Goal: Task Accomplishment & Management: Use online tool/utility

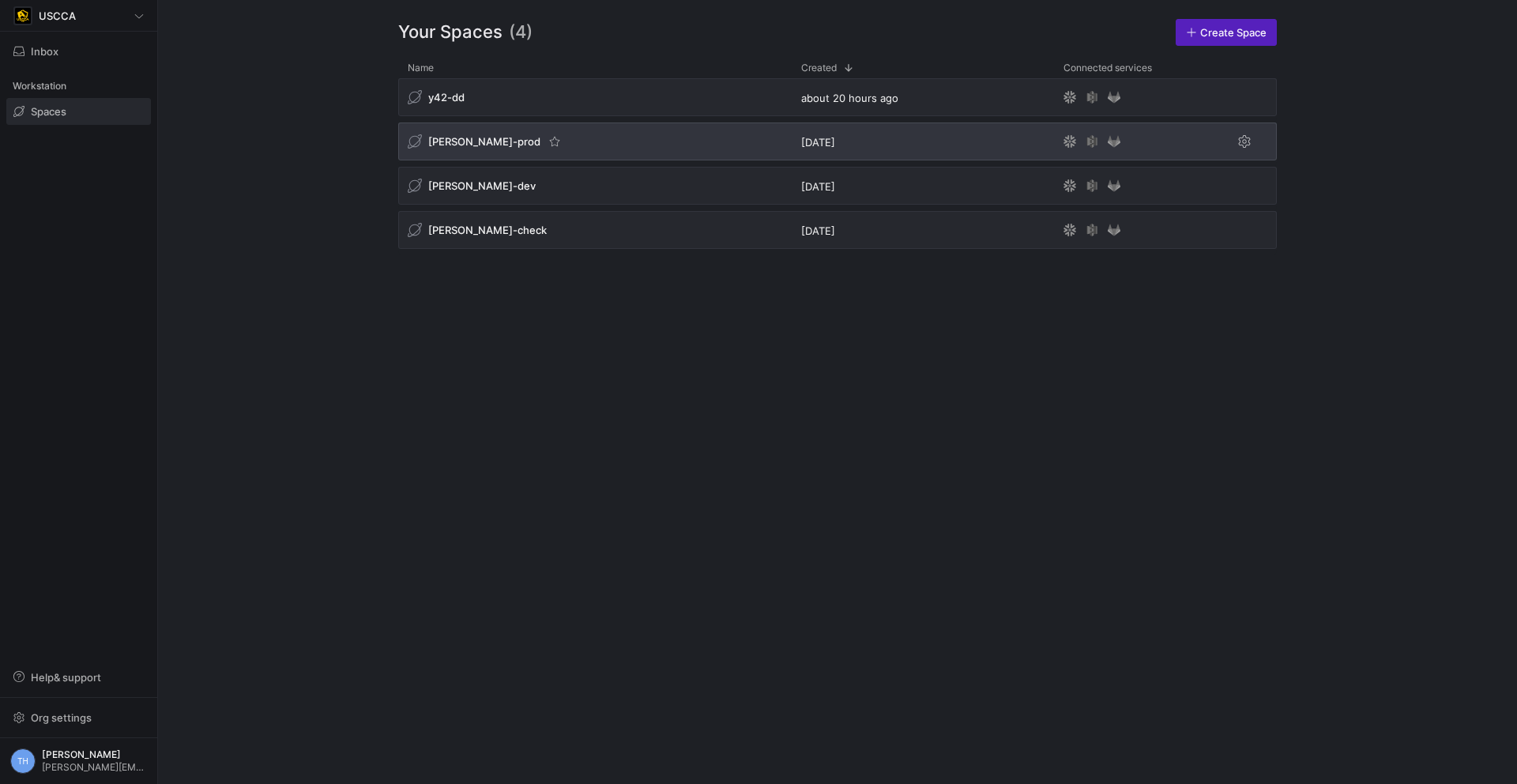
click at [542, 143] on div "[PERSON_NAME]-prod" at bounding box center [594, 141] width 394 height 38
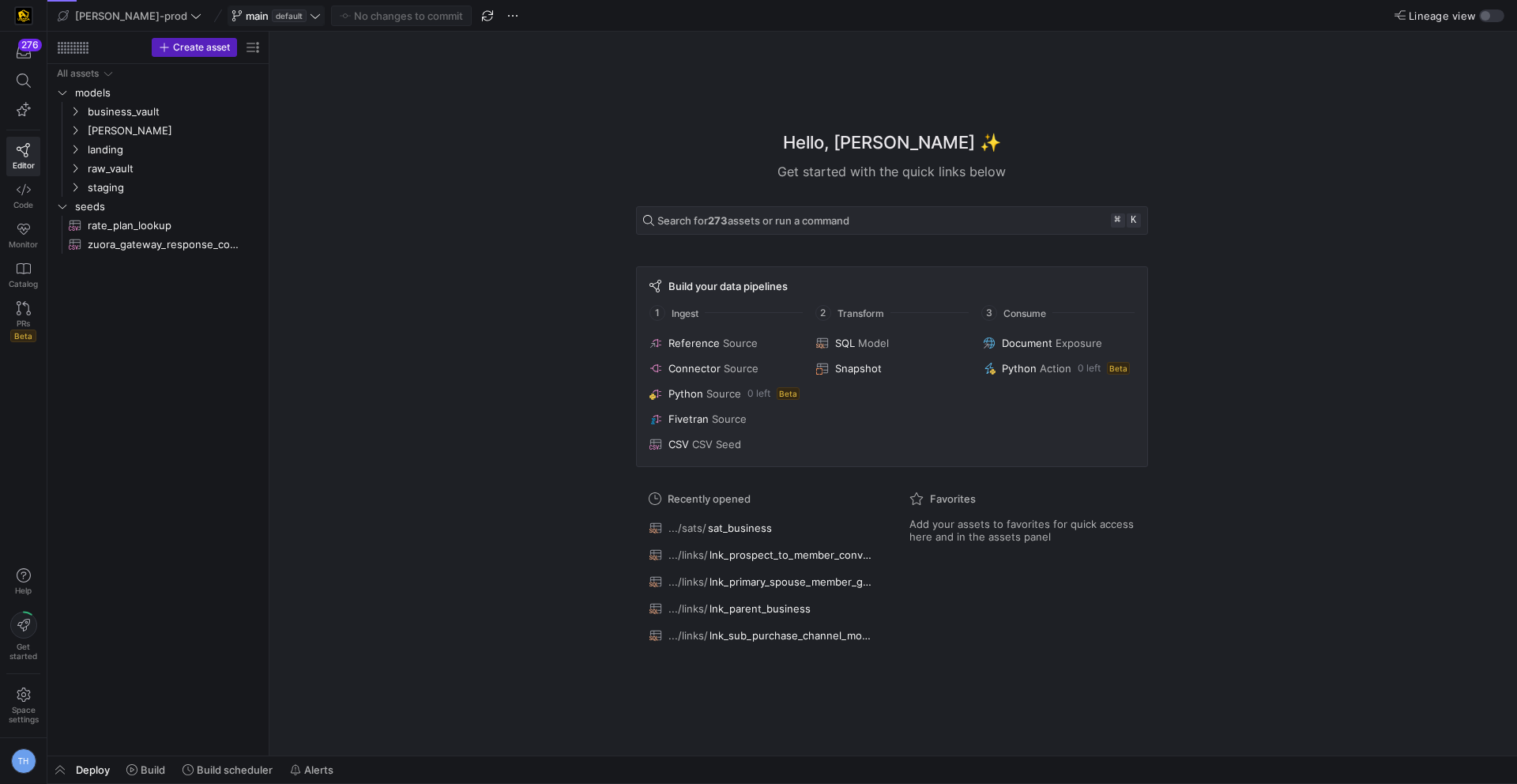
click at [272, 13] on span "default" at bounding box center [289, 15] width 35 height 13
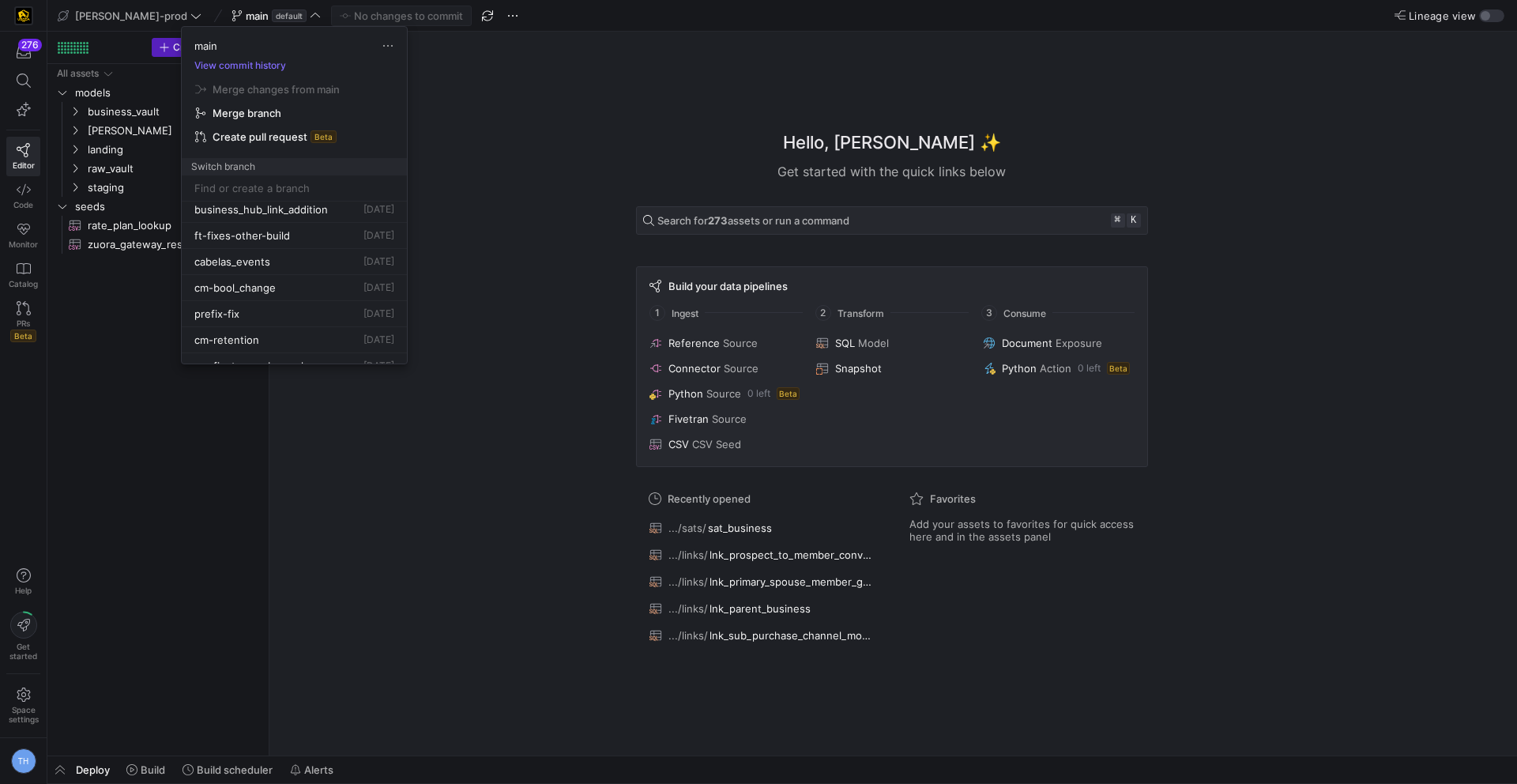
scroll to position [295, 0]
click at [347, 471] on div at bounding box center [758, 392] width 1517 height 784
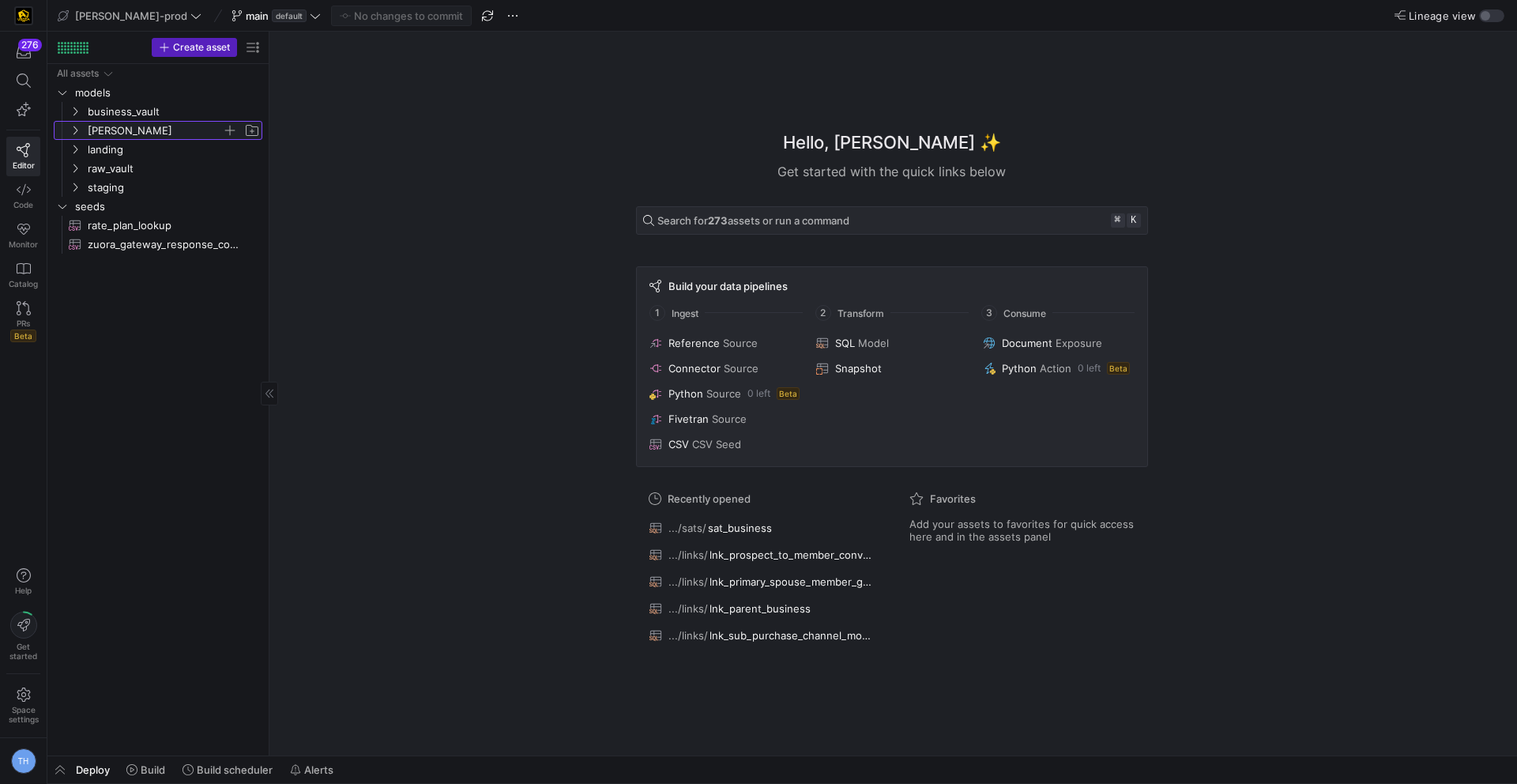
click at [120, 127] on span "[PERSON_NAME]" at bounding box center [155, 130] width 134 height 18
click at [124, 113] on span "business_vault" at bounding box center [155, 111] width 134 height 18
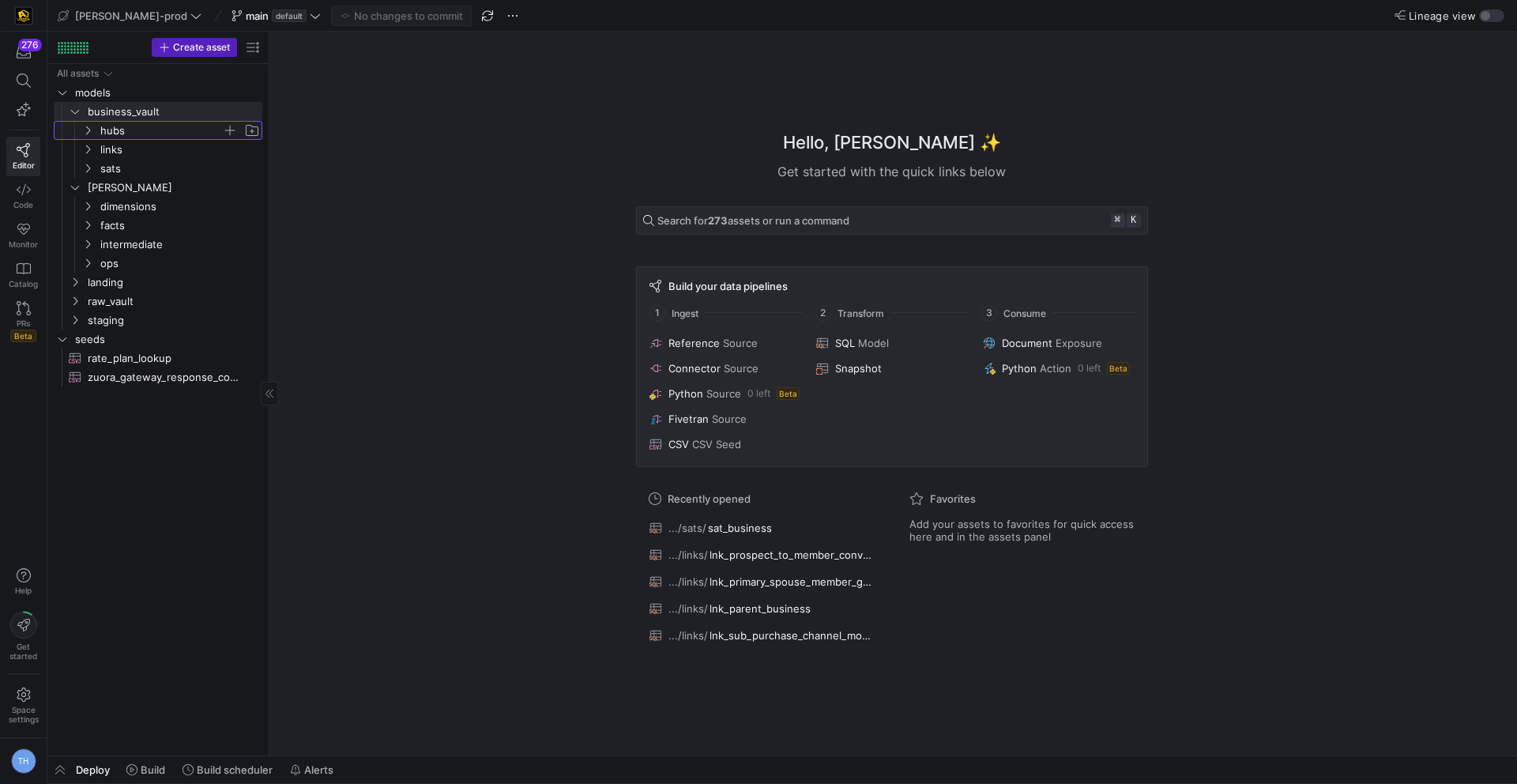
click at [128, 134] on span "hubs" at bounding box center [161, 130] width 122 height 18
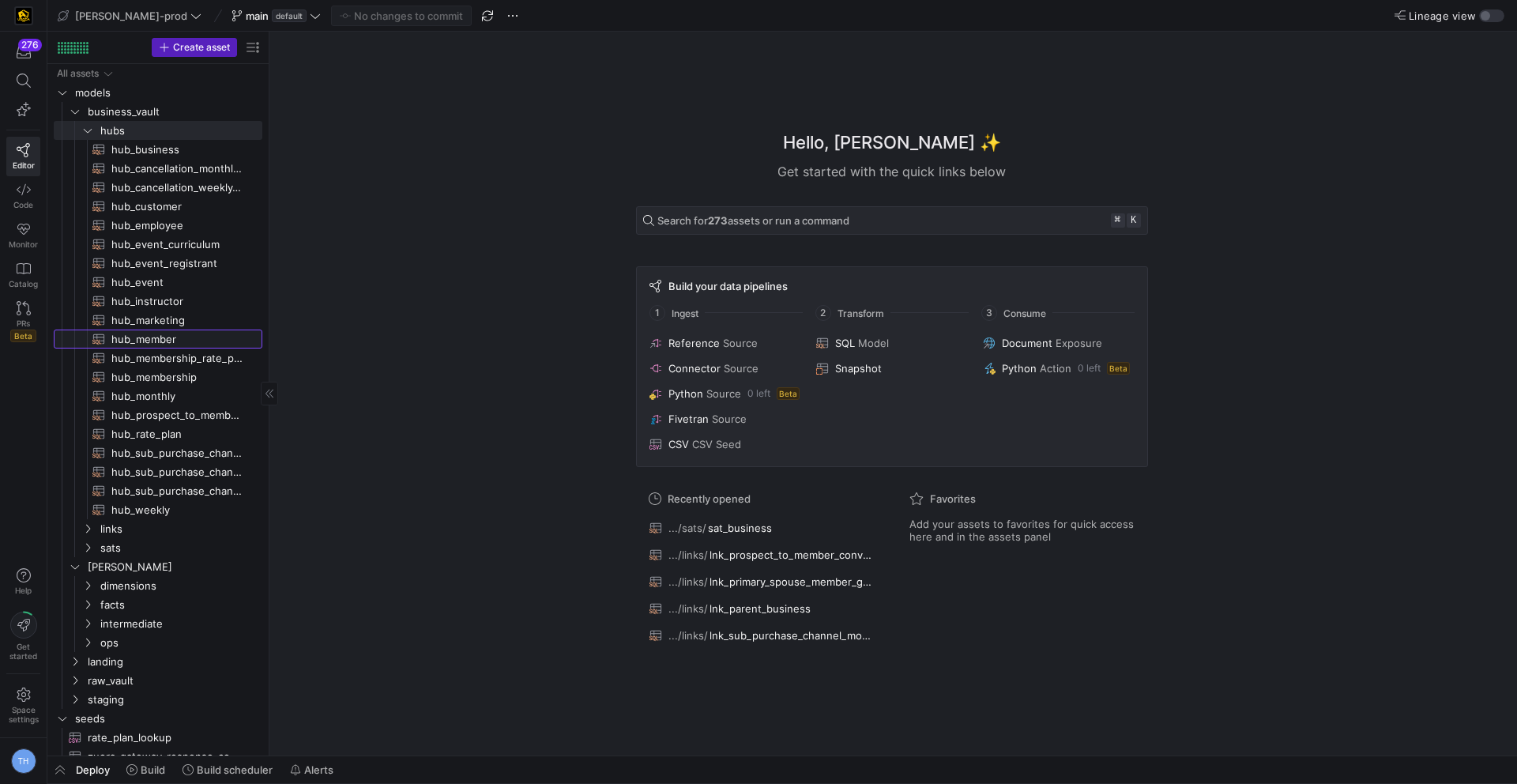
click at [151, 340] on span "hub_member​​​​​​​​​​" at bounding box center [178, 338] width 133 height 18
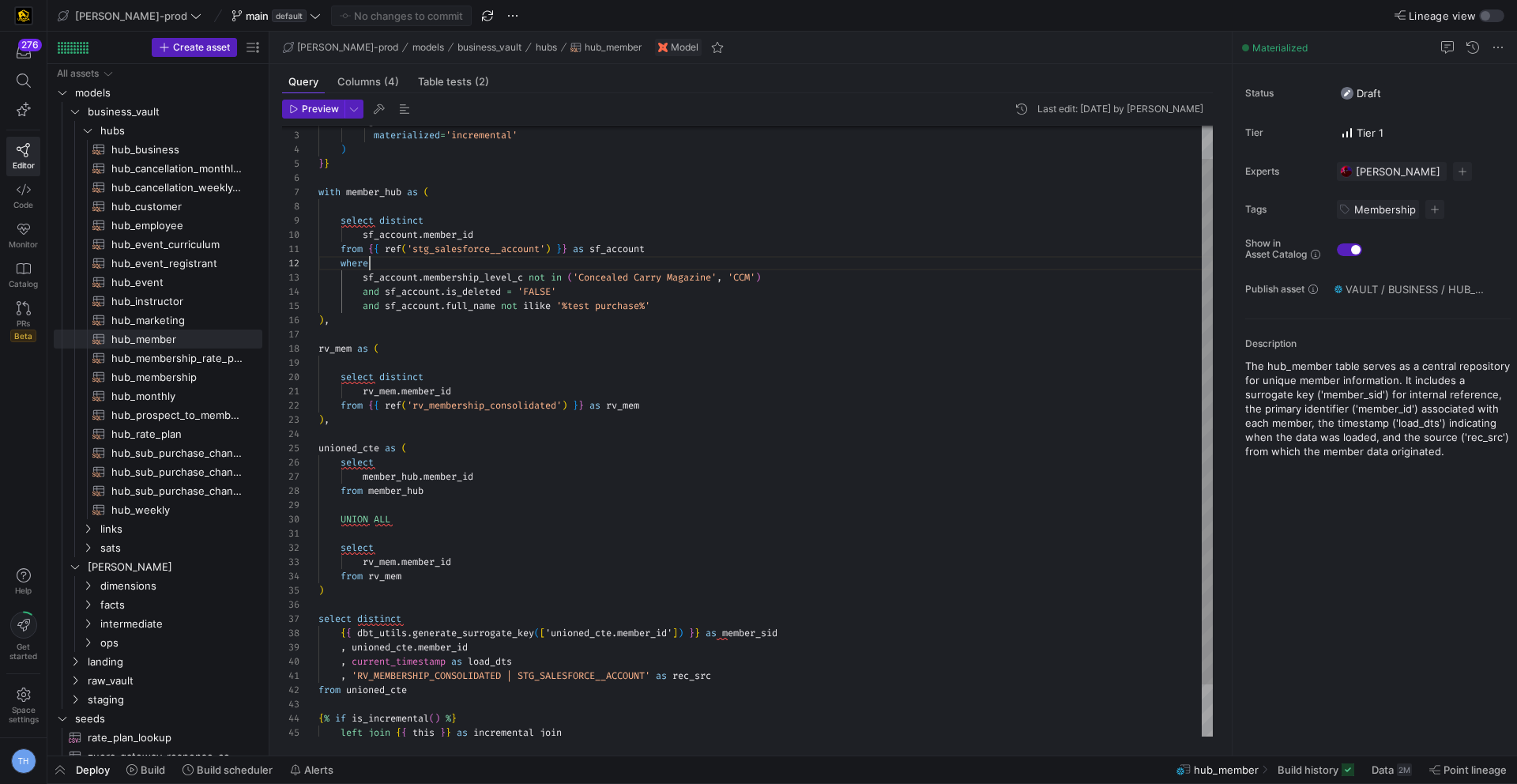
scroll to position [14, 51]
click at [594, 263] on div "config ( materialized = 'incremental' ) } } with member_hub as ( select distinc…" at bounding box center [765, 441] width 895 height 709
drag, startPoint x: 717, startPoint y: 307, endPoint x: 276, endPoint y: 304, distance: 441.0
click at [318, 304] on div "config ( materialized = 'incremental' ) } } with member_hub as ( select distinc…" at bounding box center [765, 441] width 895 height 709
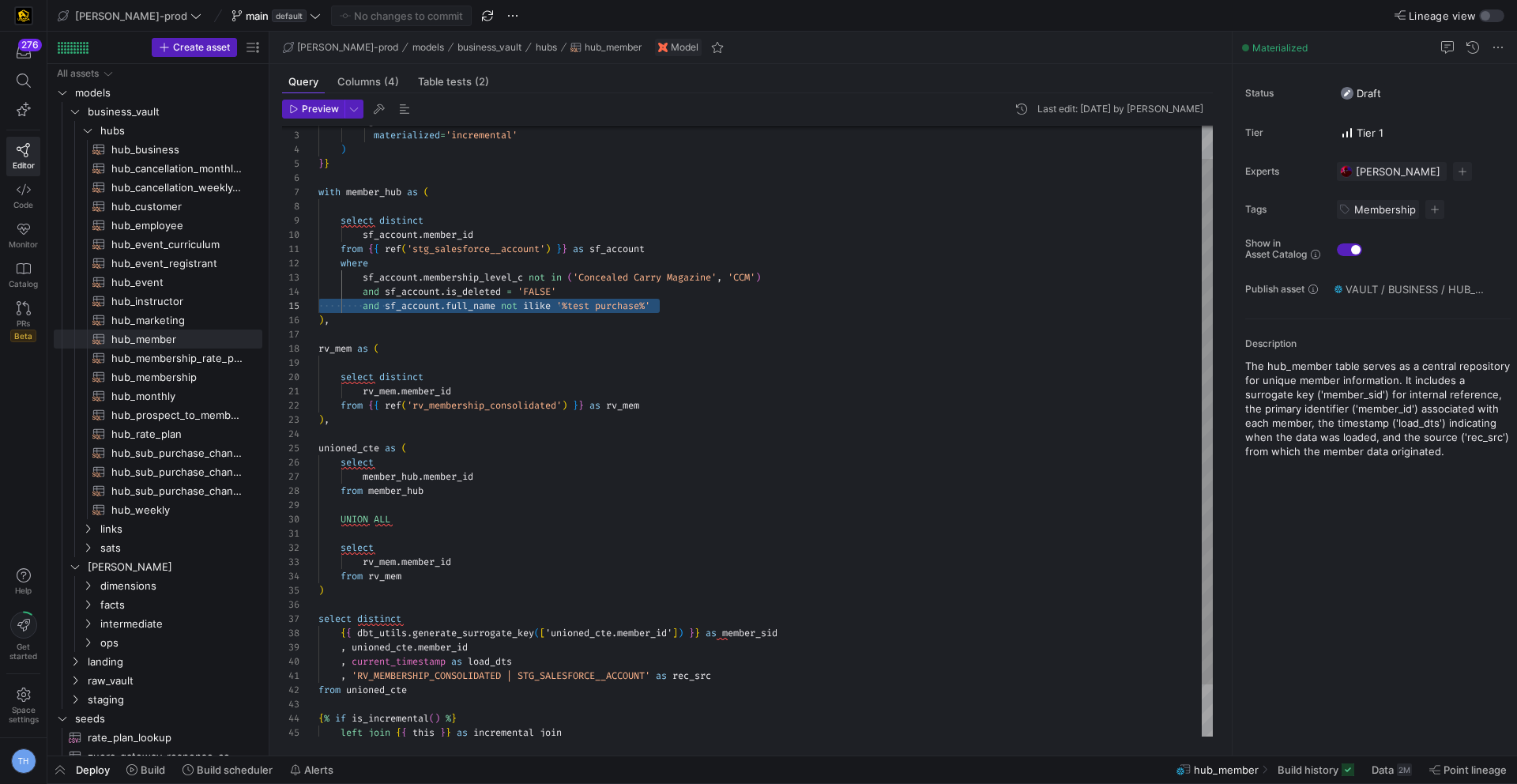
click at [555, 298] on div "config ( materialized = 'incremental' ) } } with member_hub as ( select distinc…" at bounding box center [765, 441] width 895 height 709
click at [567, 296] on div "config ( materialized = 'incremental' ) } } with member_hub as ( select distinc…" at bounding box center [765, 441] width 895 height 709
type textarea "rv_mem.member_id from {{ ref('rv_membership_consolidated') }} as rv_mem ), unio…"
click at [585, 474] on div "config ( materialized = 'incremental' ) } } with member_hub as ( select distinc…" at bounding box center [765, 441] width 895 height 709
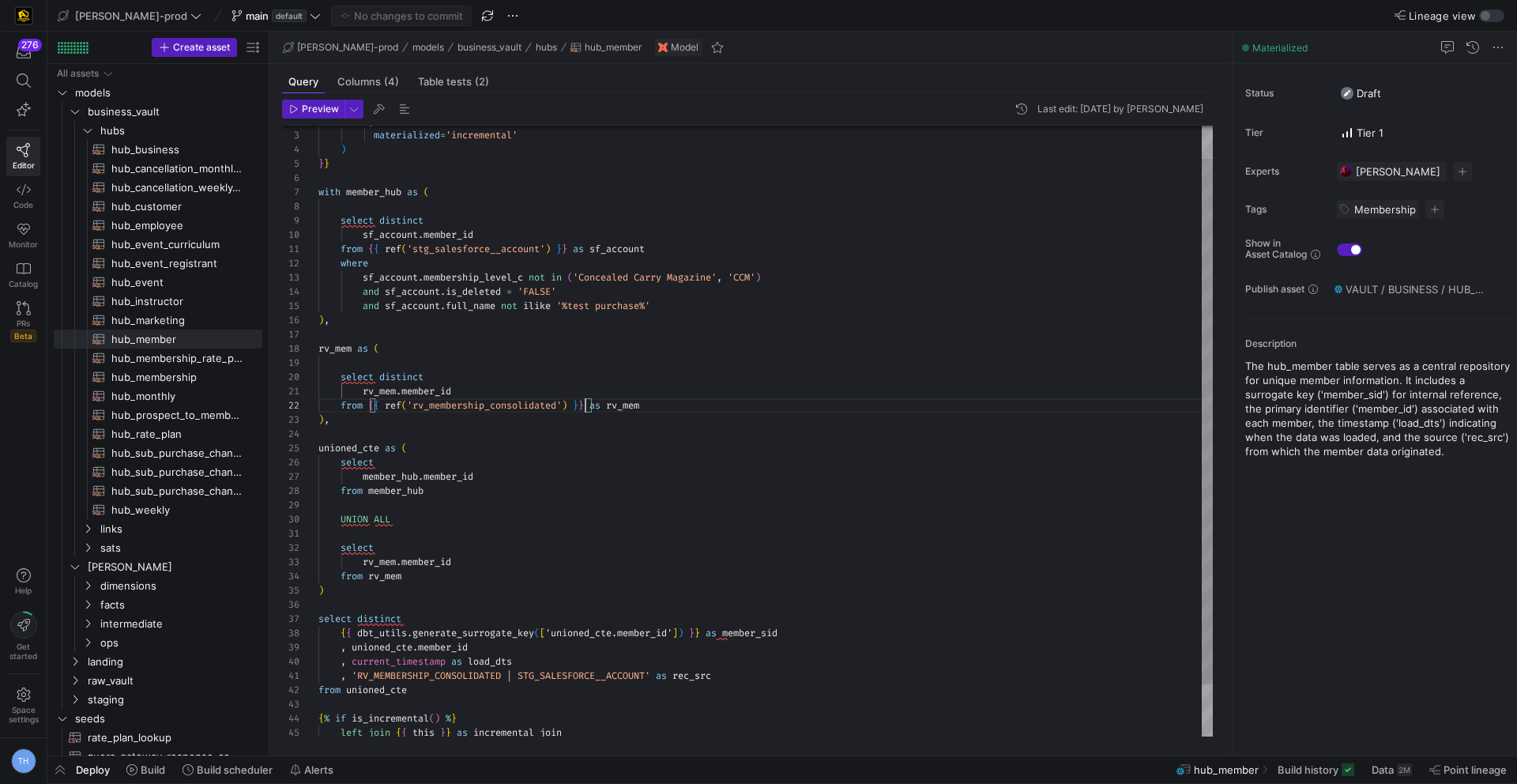
click at [587, 406] on div "config ( materialized = 'incremental' ) } } with member_hub as ( select distinc…" at bounding box center [765, 441] width 895 height 709
click at [587, 441] on div "config ( materialized = 'incremental' ) } } with member_hub as ( select distinc…" at bounding box center [765, 441] width 895 height 709
click at [587, 437] on div "config ( materialized = 'incremental' ) } } with member_hub as ( select distinc…" at bounding box center [765, 441] width 895 height 709
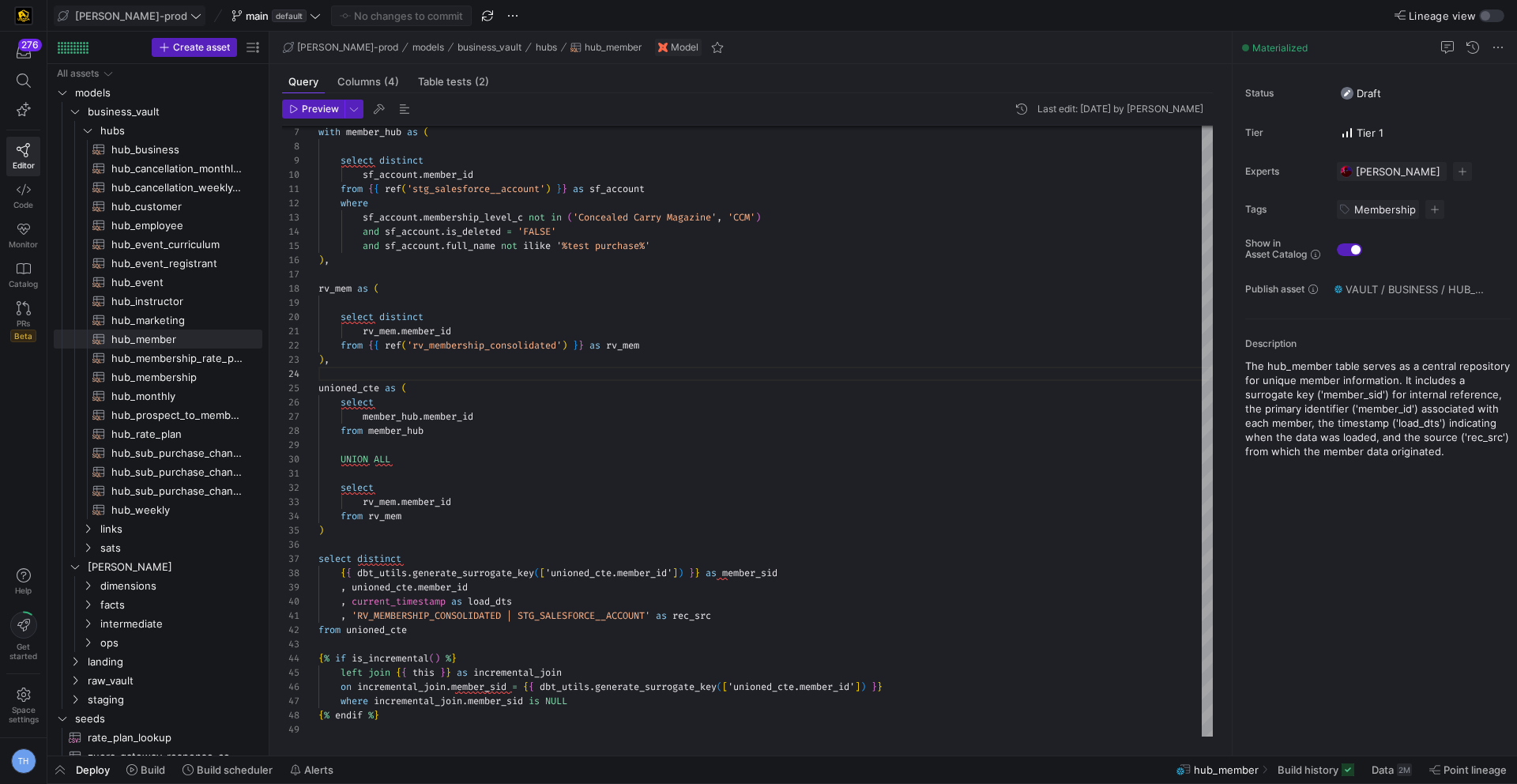
click at [112, 9] on span "[PERSON_NAME]-prod" at bounding box center [131, 15] width 112 height 13
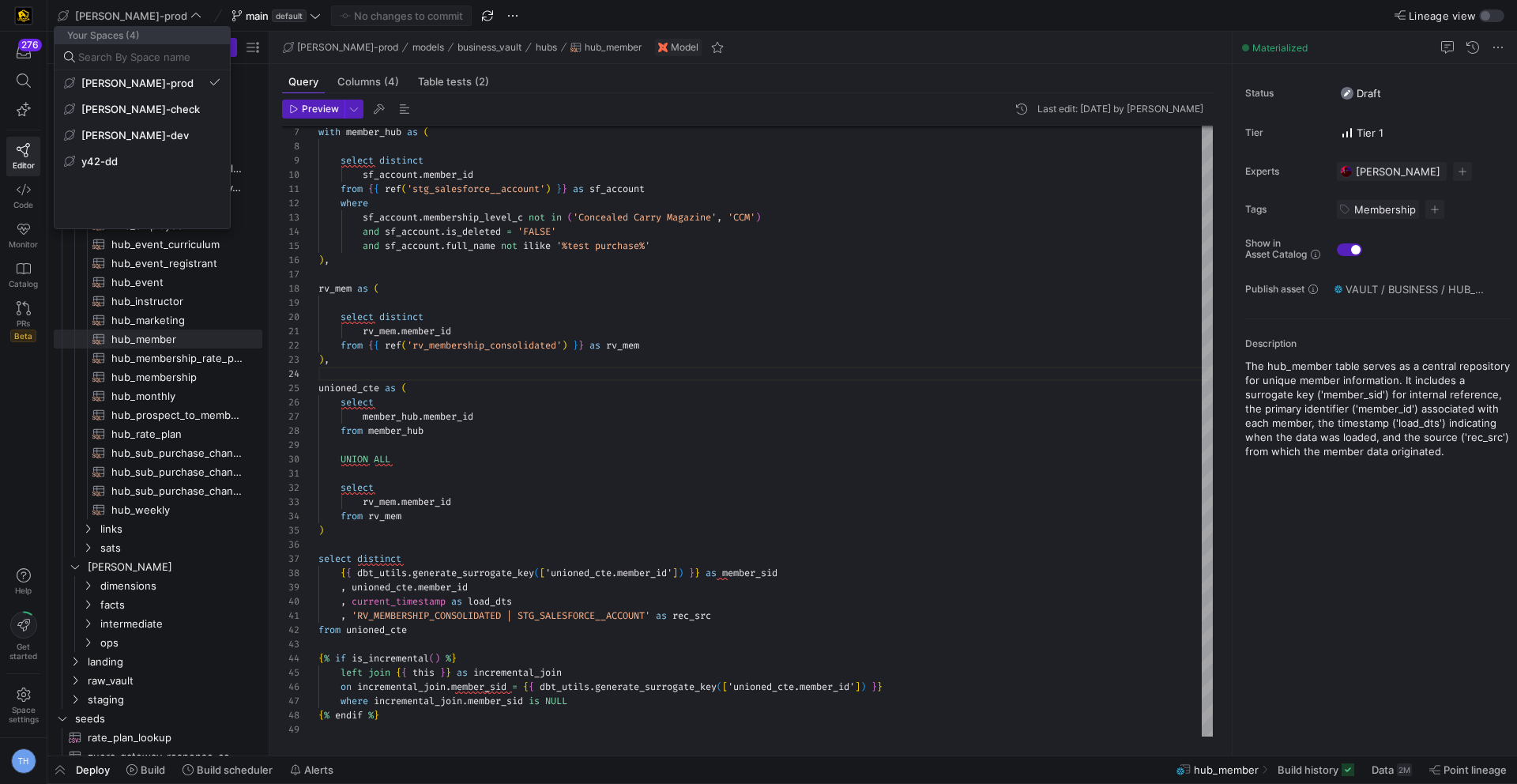
click at [112, 9] on div at bounding box center [758, 392] width 1517 height 784
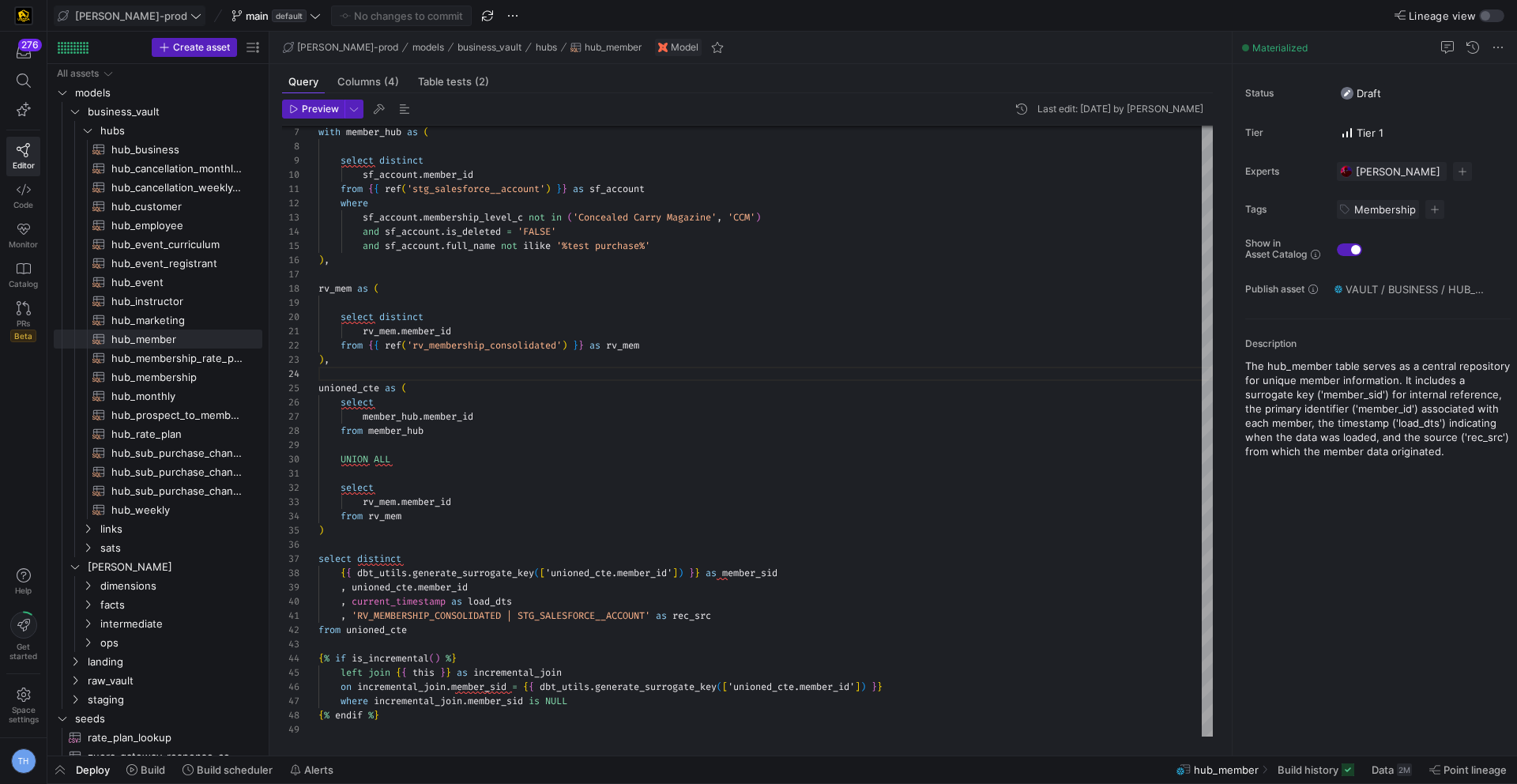
click at [100, 9] on span "[PERSON_NAME]-prod" at bounding box center [131, 15] width 112 height 13
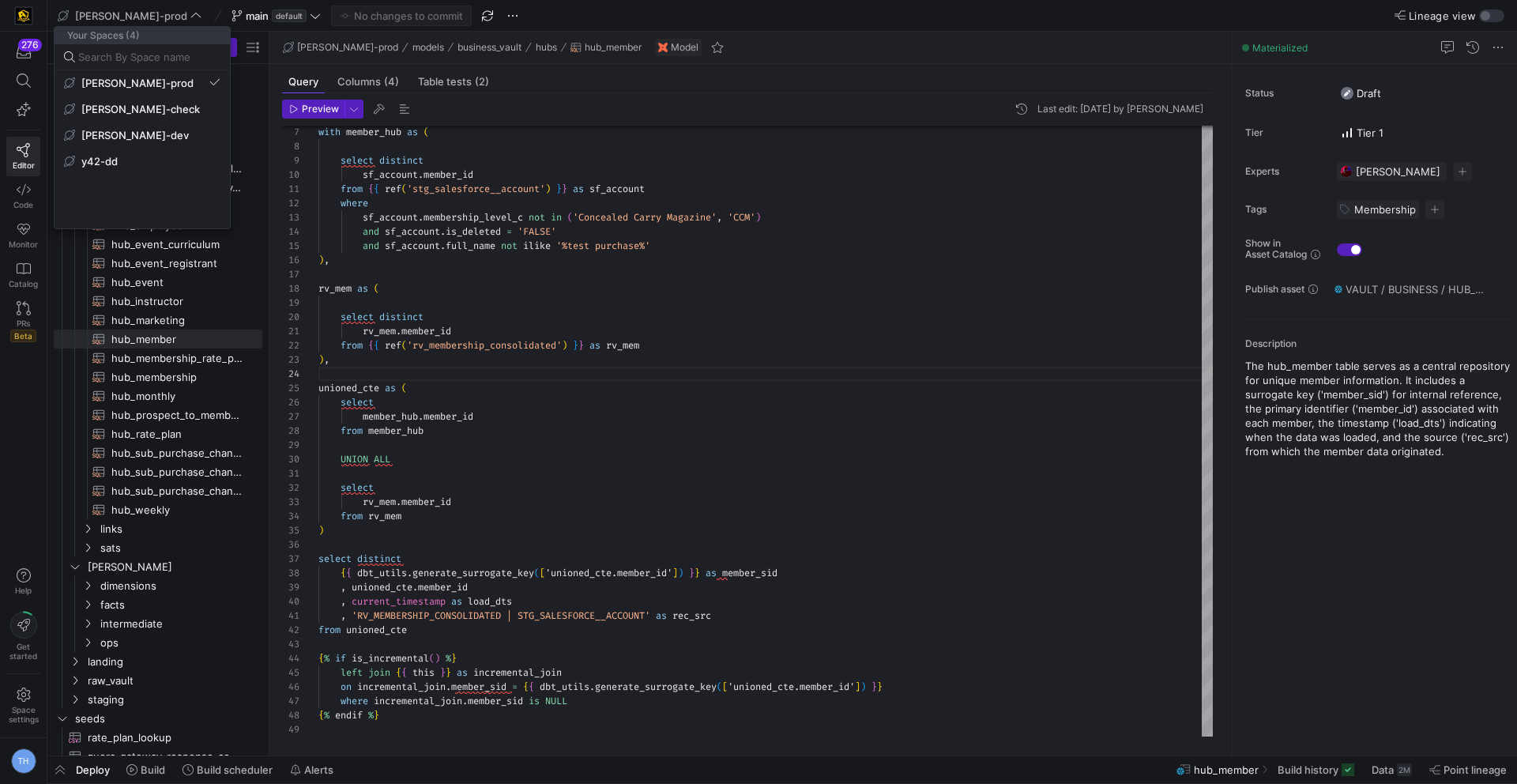
click at [100, 10] on div at bounding box center [758, 392] width 1517 height 784
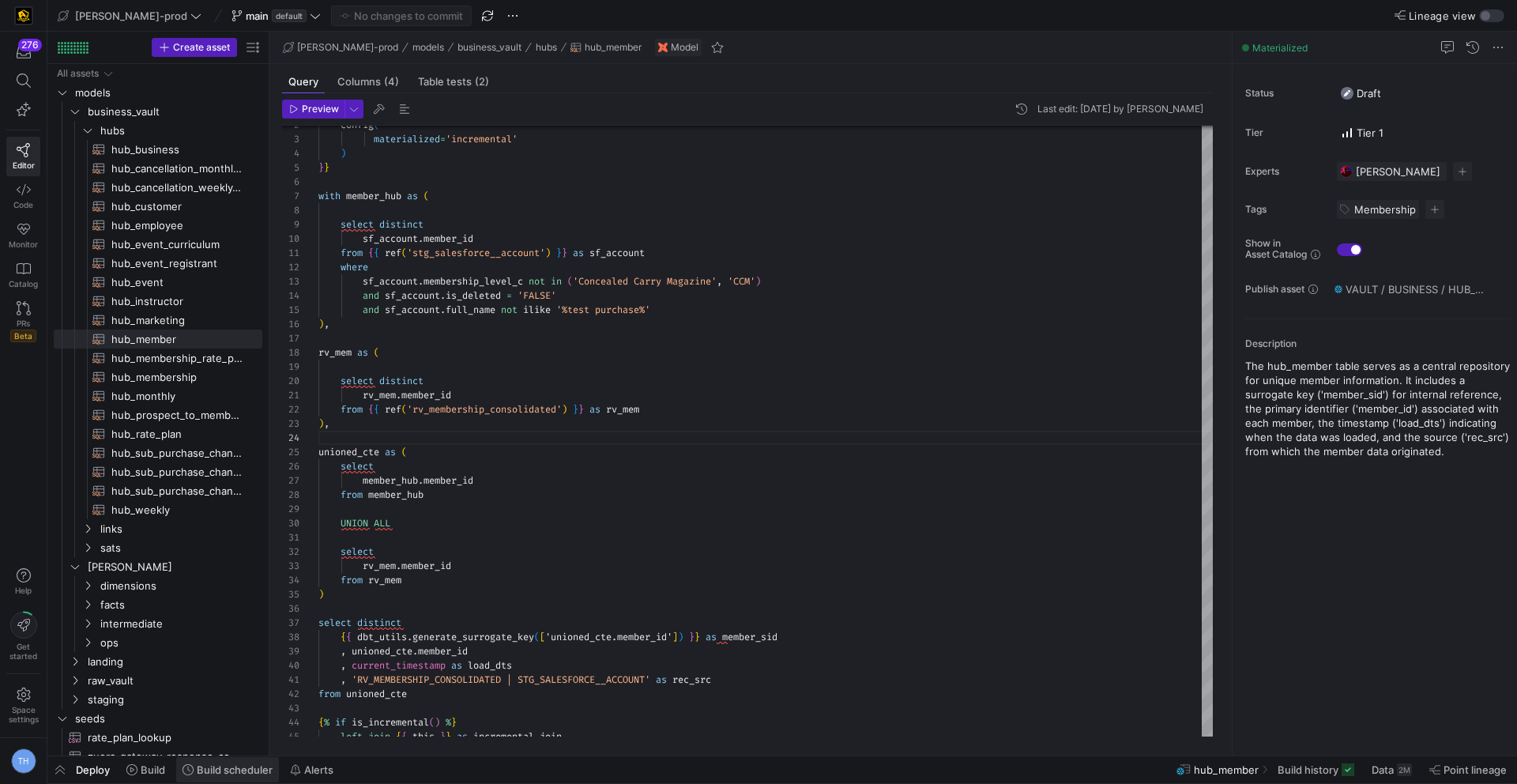
click at [203, 756] on span at bounding box center [227, 770] width 103 height 26
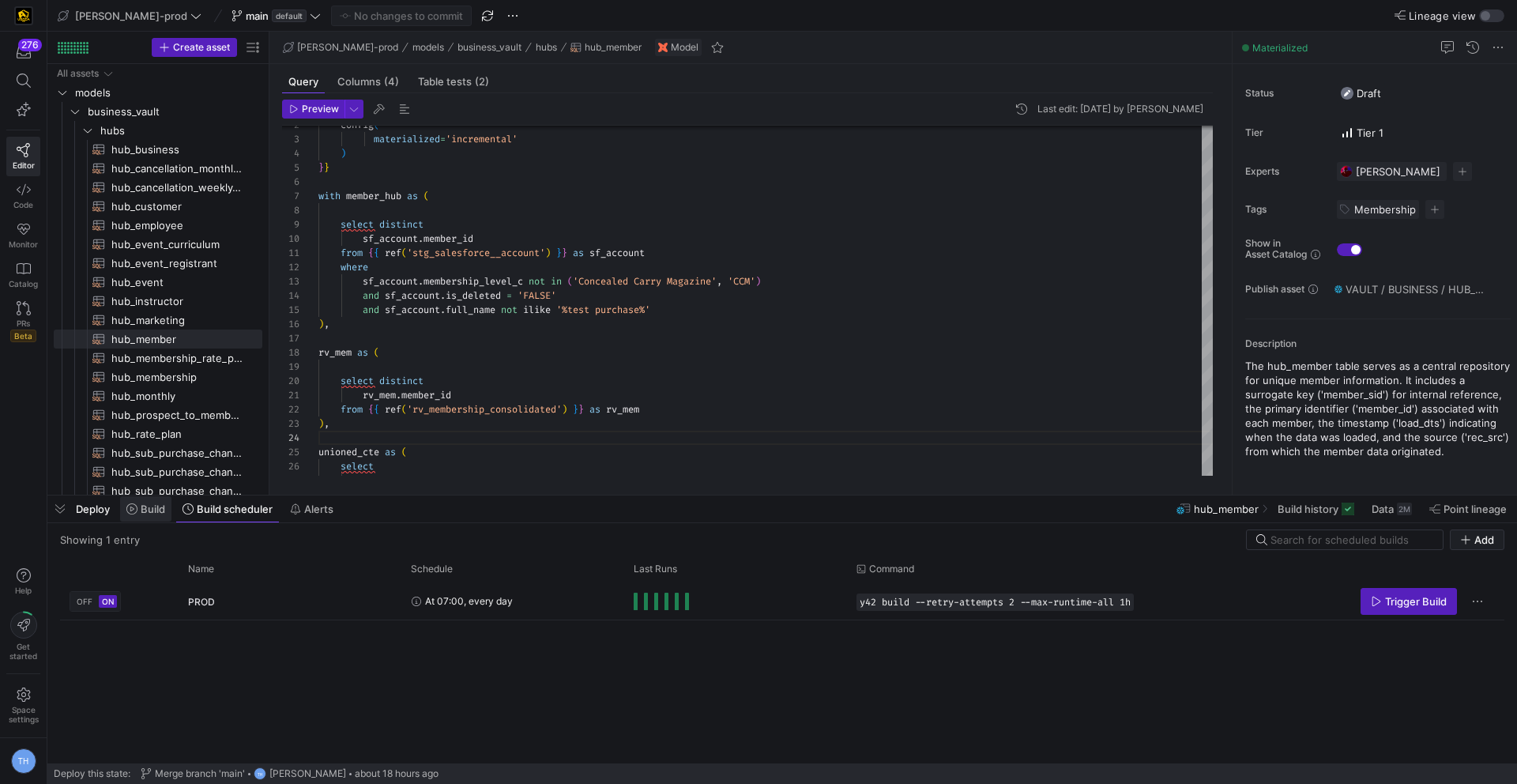
click at [131, 507] on icon at bounding box center [132, 508] width 11 height 11
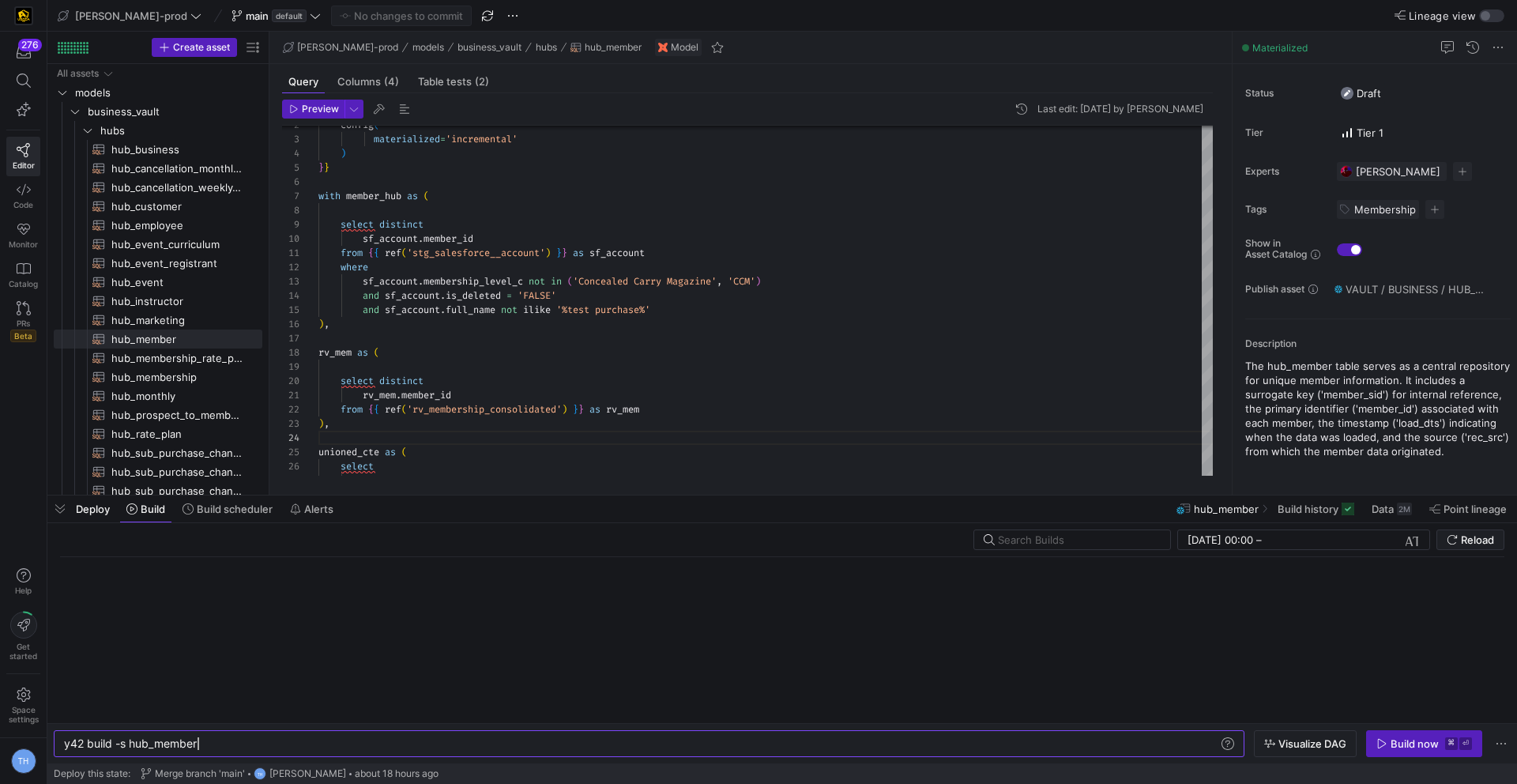
scroll to position [0, 133]
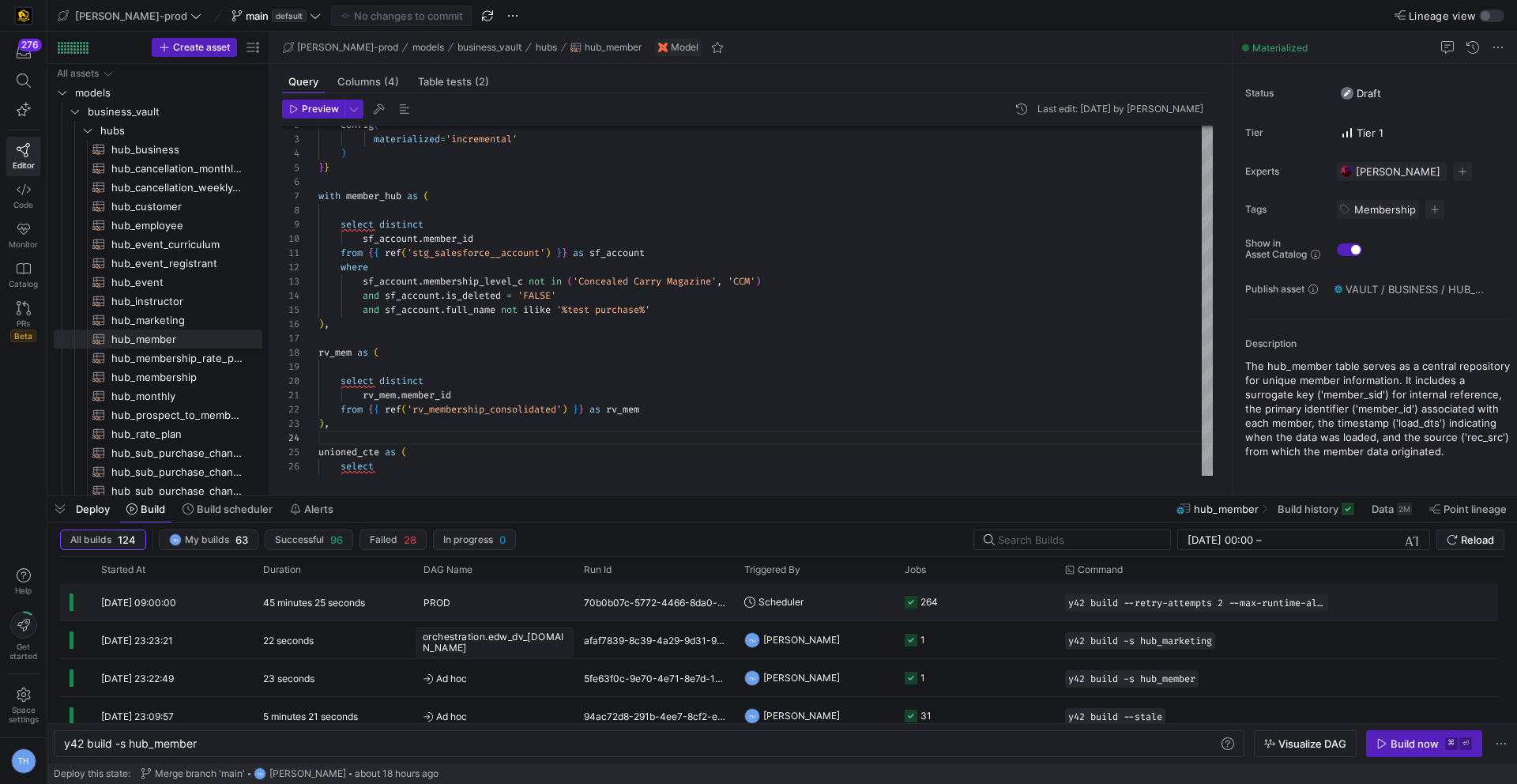
click at [528, 591] on div "PROD" at bounding box center [494, 603] width 141 height 37
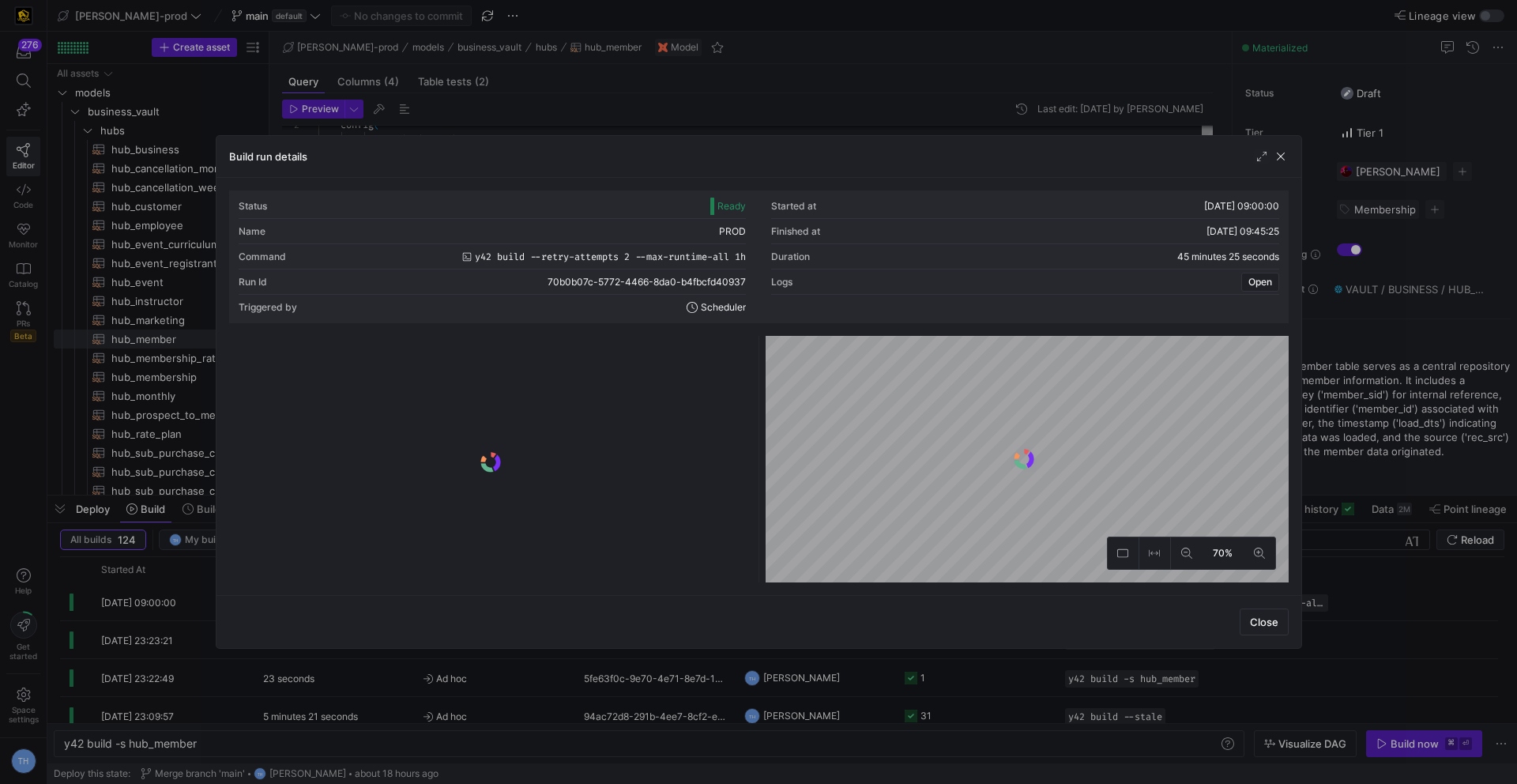
click at [685, 74] on div at bounding box center [758, 392] width 1517 height 784
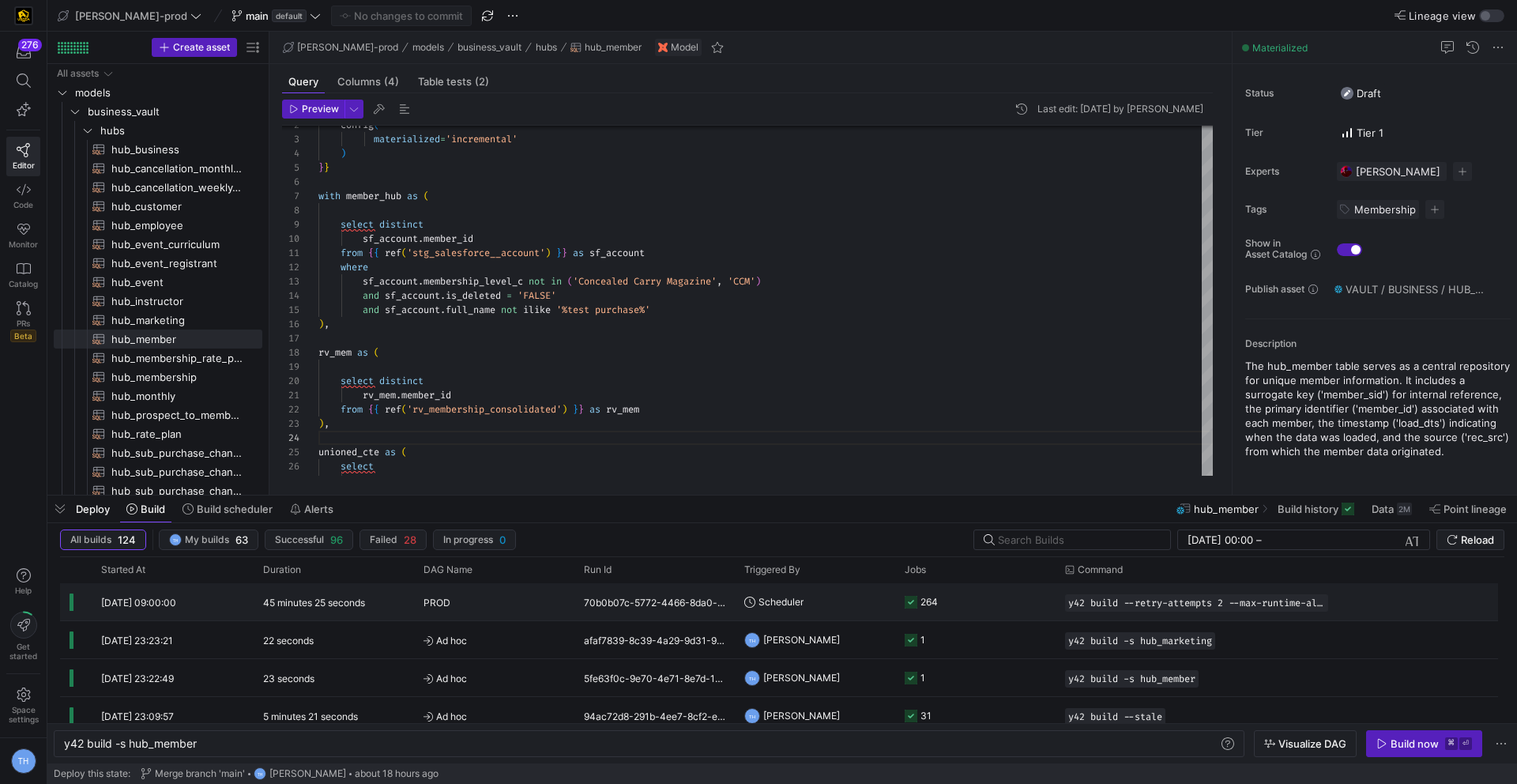
click at [511, 596] on div "PROD" at bounding box center [494, 603] width 141 height 37
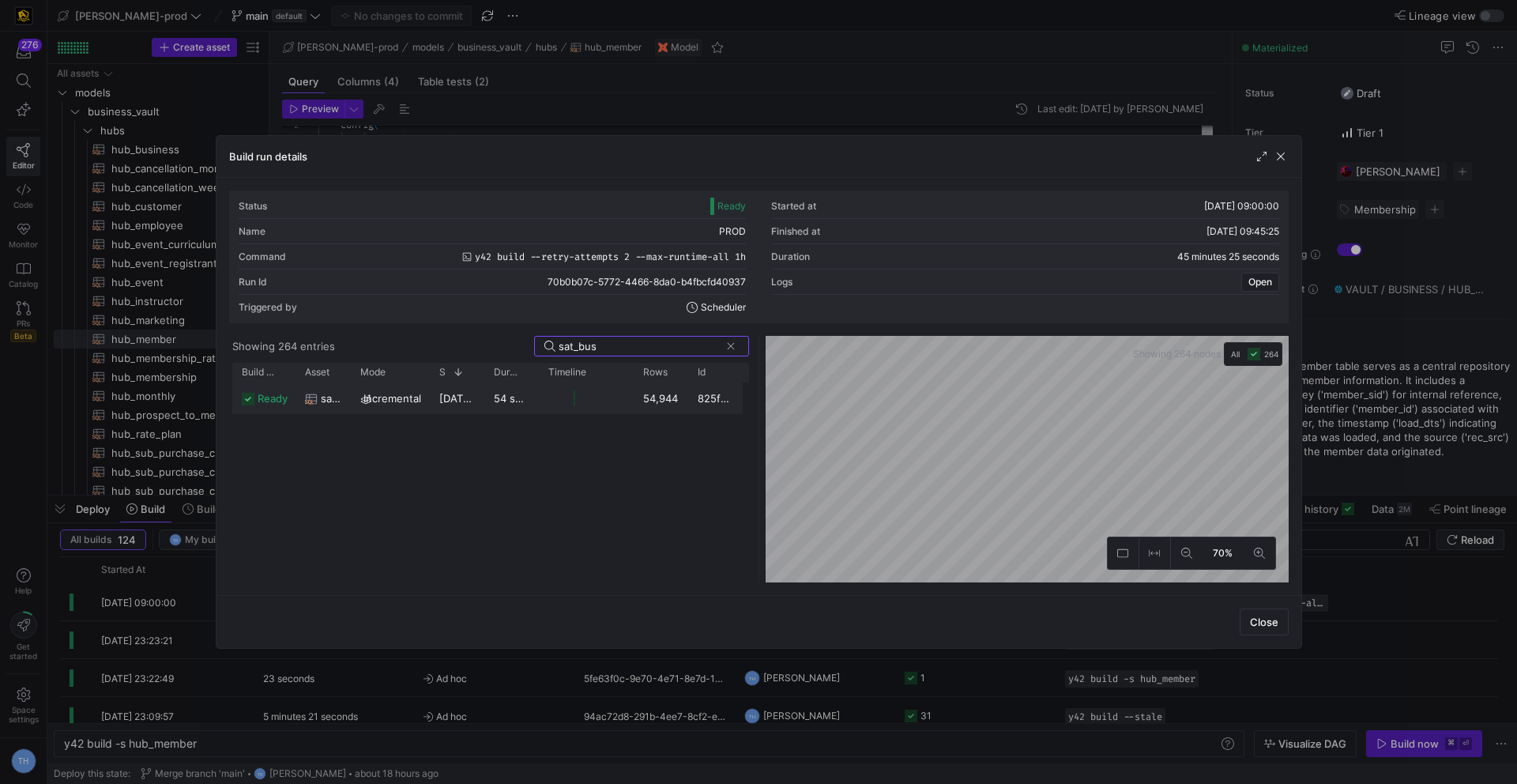
type input "sat_bus"
click at [557, 405] on y42-job-duration-timeline-cell-renderer at bounding box center [586, 398] width 76 height 29
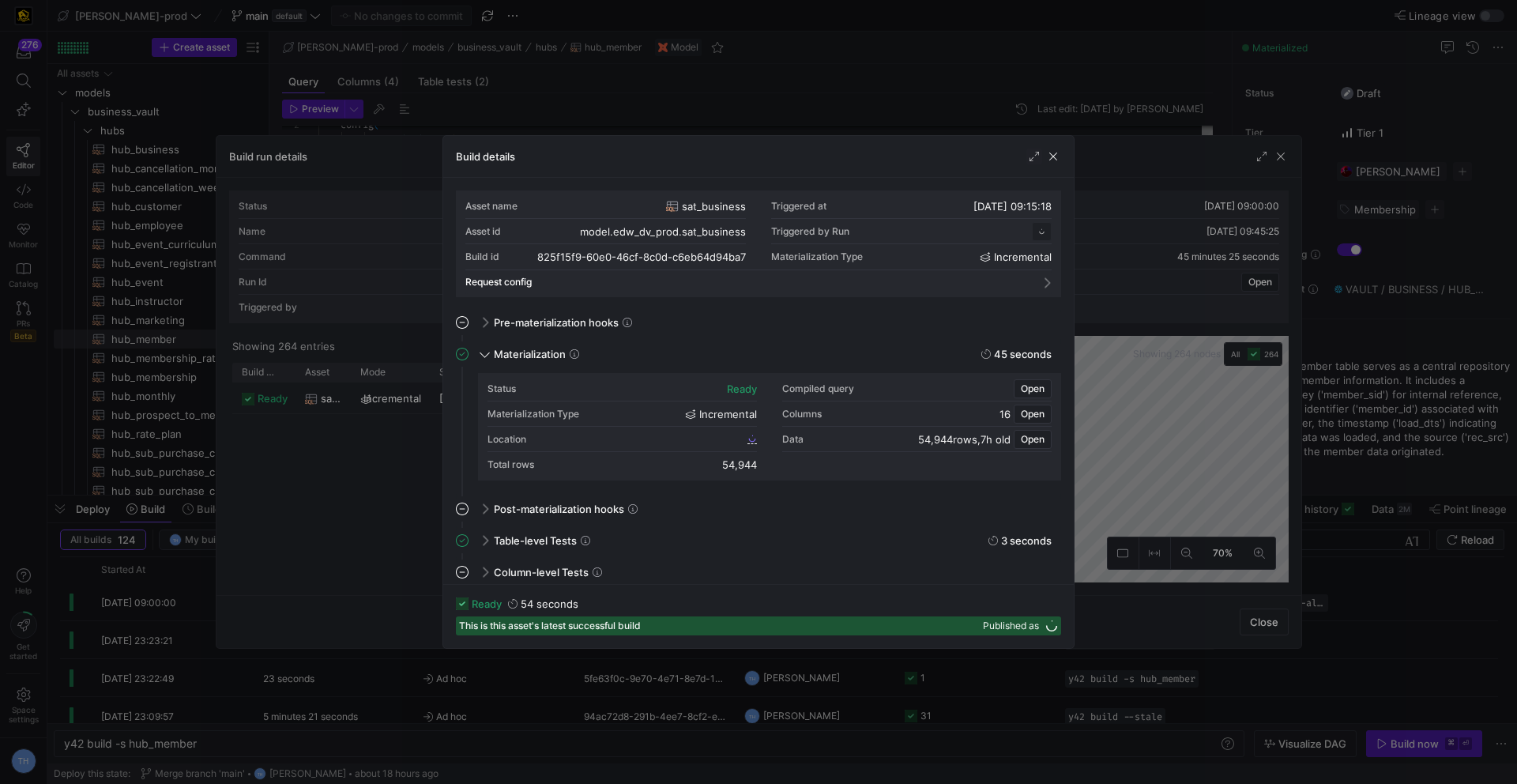
scroll to position [142, 0]
click at [674, 439] on span "825f15f9_60e0_46cf_8c0d_c6eb64d94ba7" at bounding box center [651, 438] width 185 height 11
click at [817, 94] on div at bounding box center [758, 392] width 1517 height 784
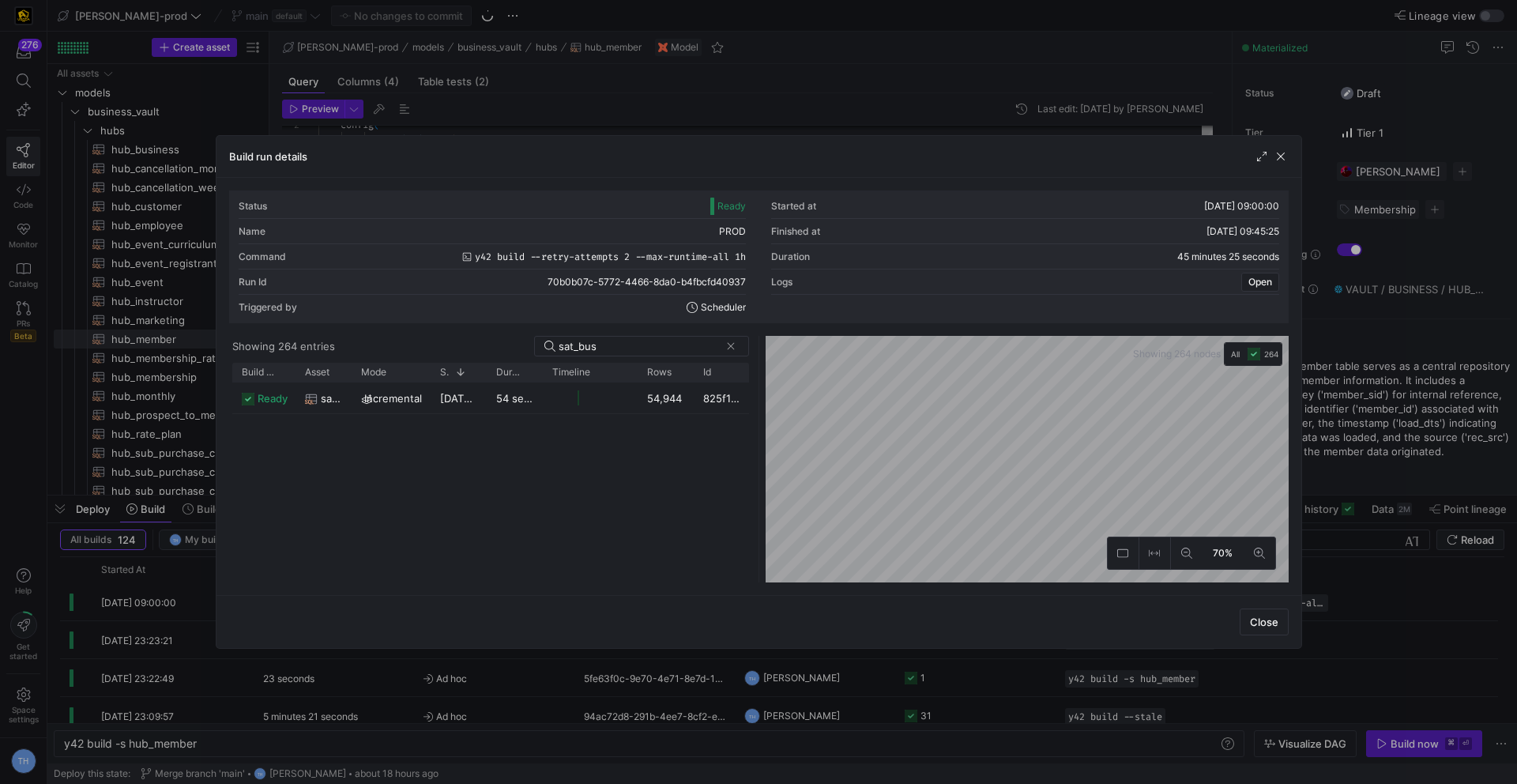
click at [817, 94] on div at bounding box center [758, 392] width 1517 height 784
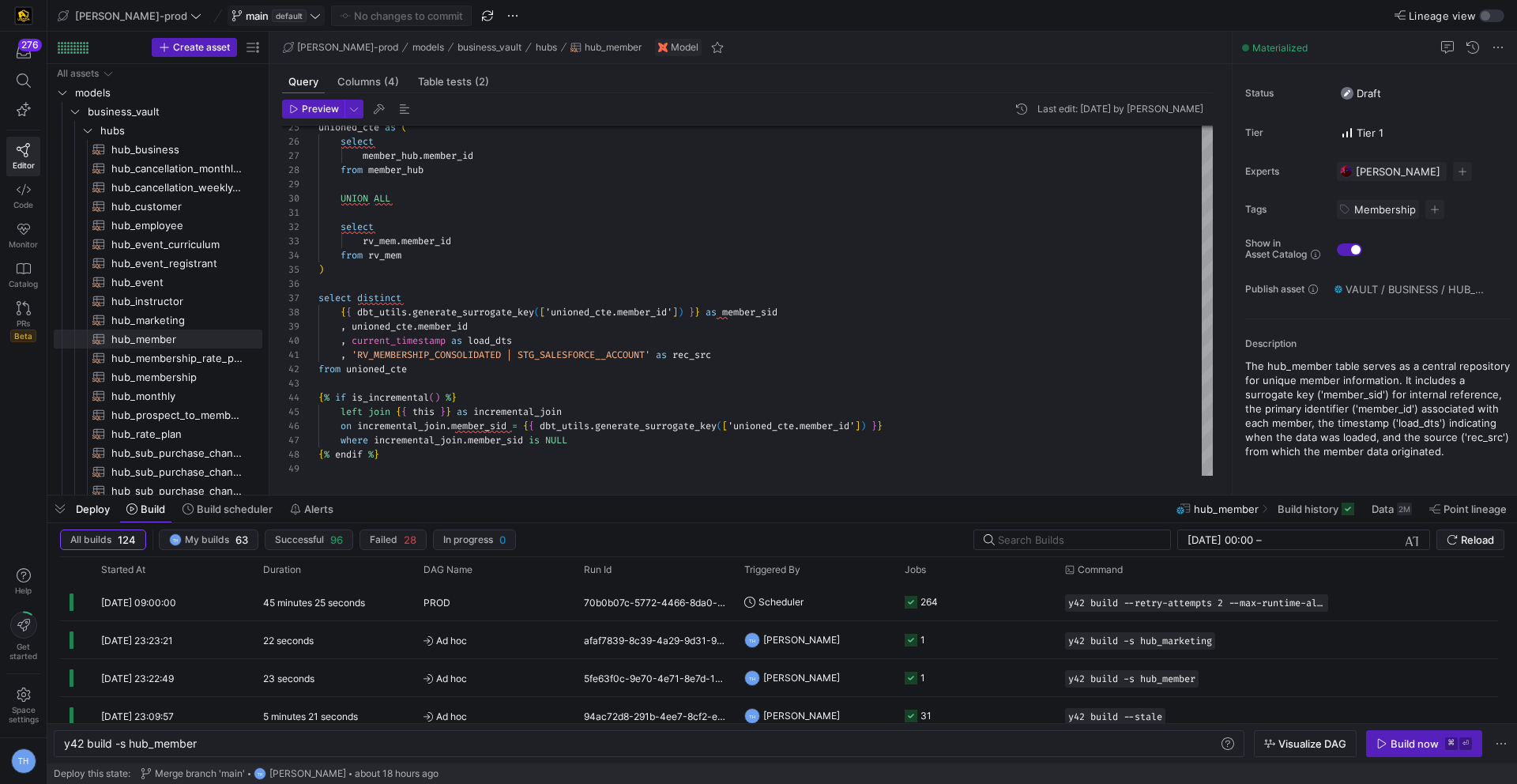
click at [272, 17] on span "default" at bounding box center [289, 15] width 35 height 13
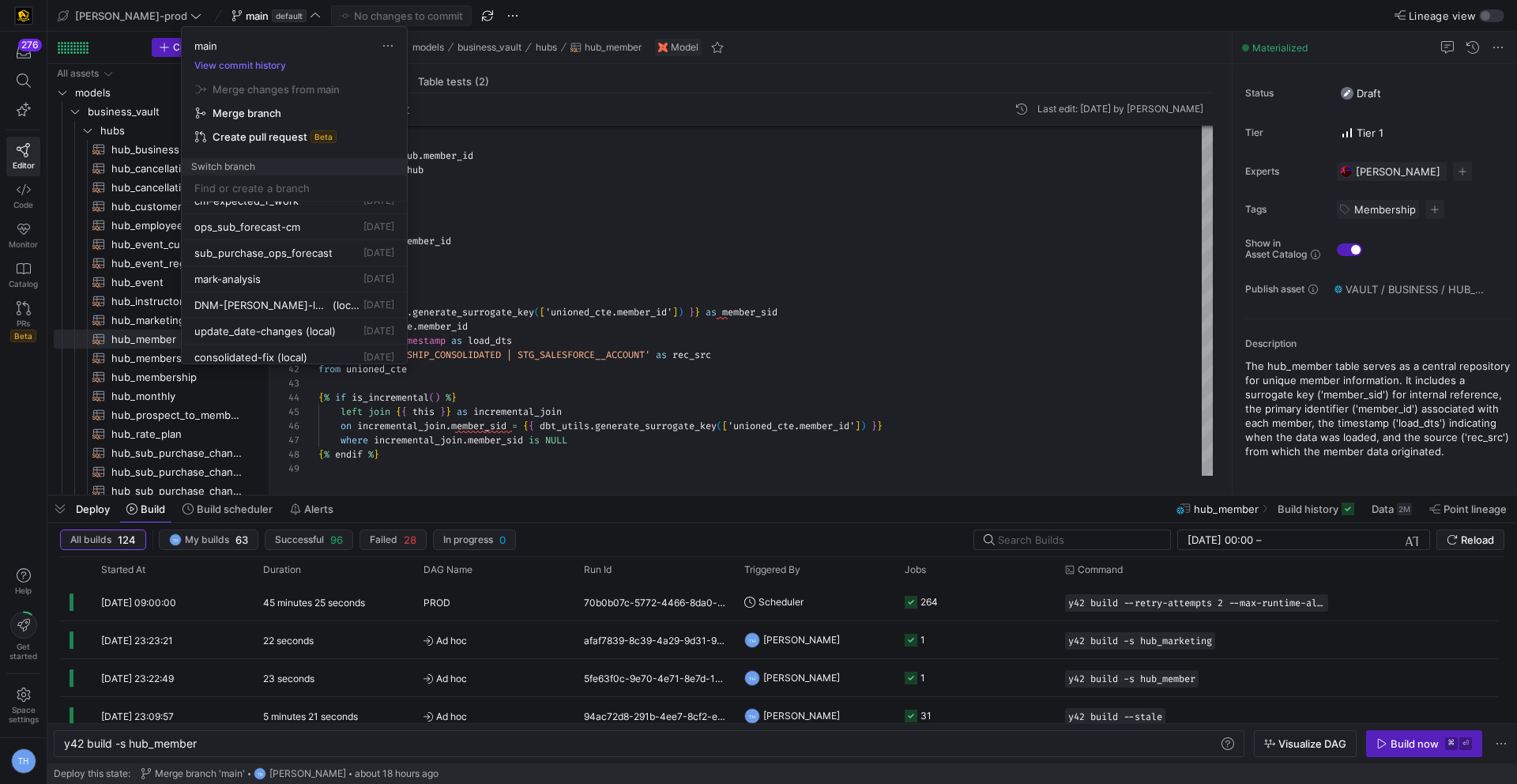
scroll to position [776, 0]
click at [553, 362] on div at bounding box center [758, 392] width 1517 height 784
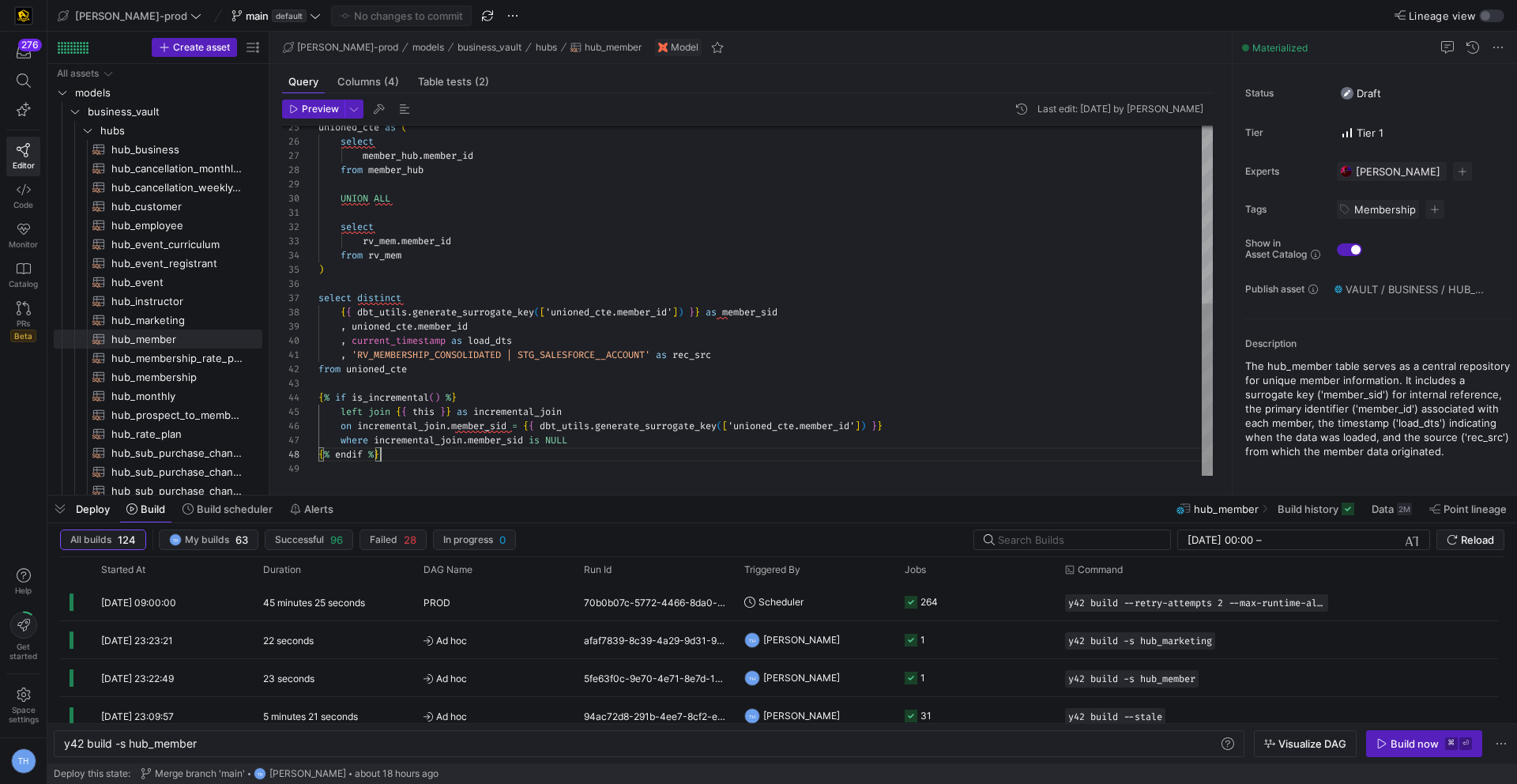
scroll to position [99, 62]
click at [669, 459] on div "unioned_cte as ( select member_hub . member_id from member_hub UNION ALL select…" at bounding box center [765, 121] width 895 height 709
click at [663, 468] on div "unioned_cte as ( select member_hub . member_id from member_hub UNION ALL select…" at bounding box center [765, 121] width 895 height 709
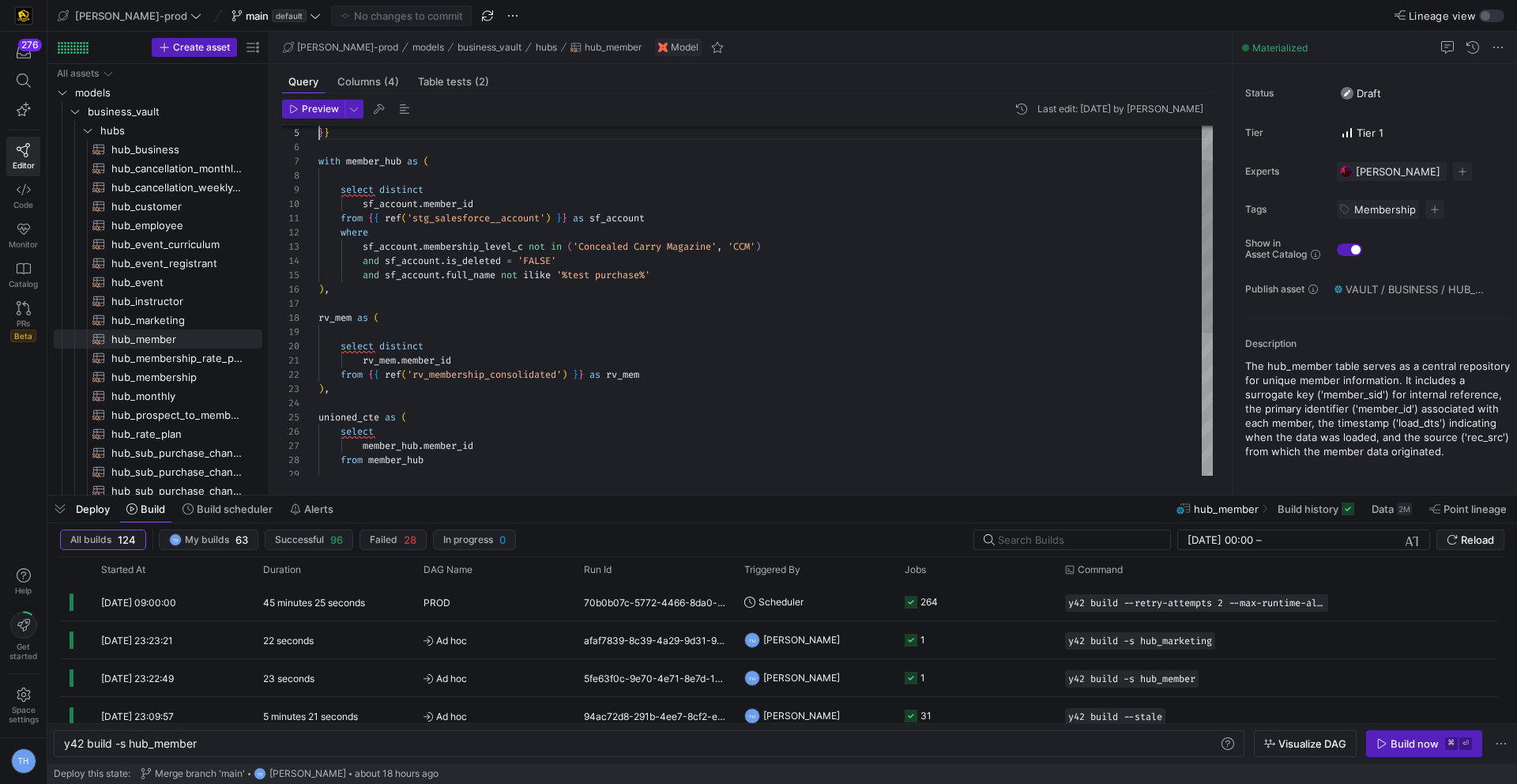
scroll to position [0, 0]
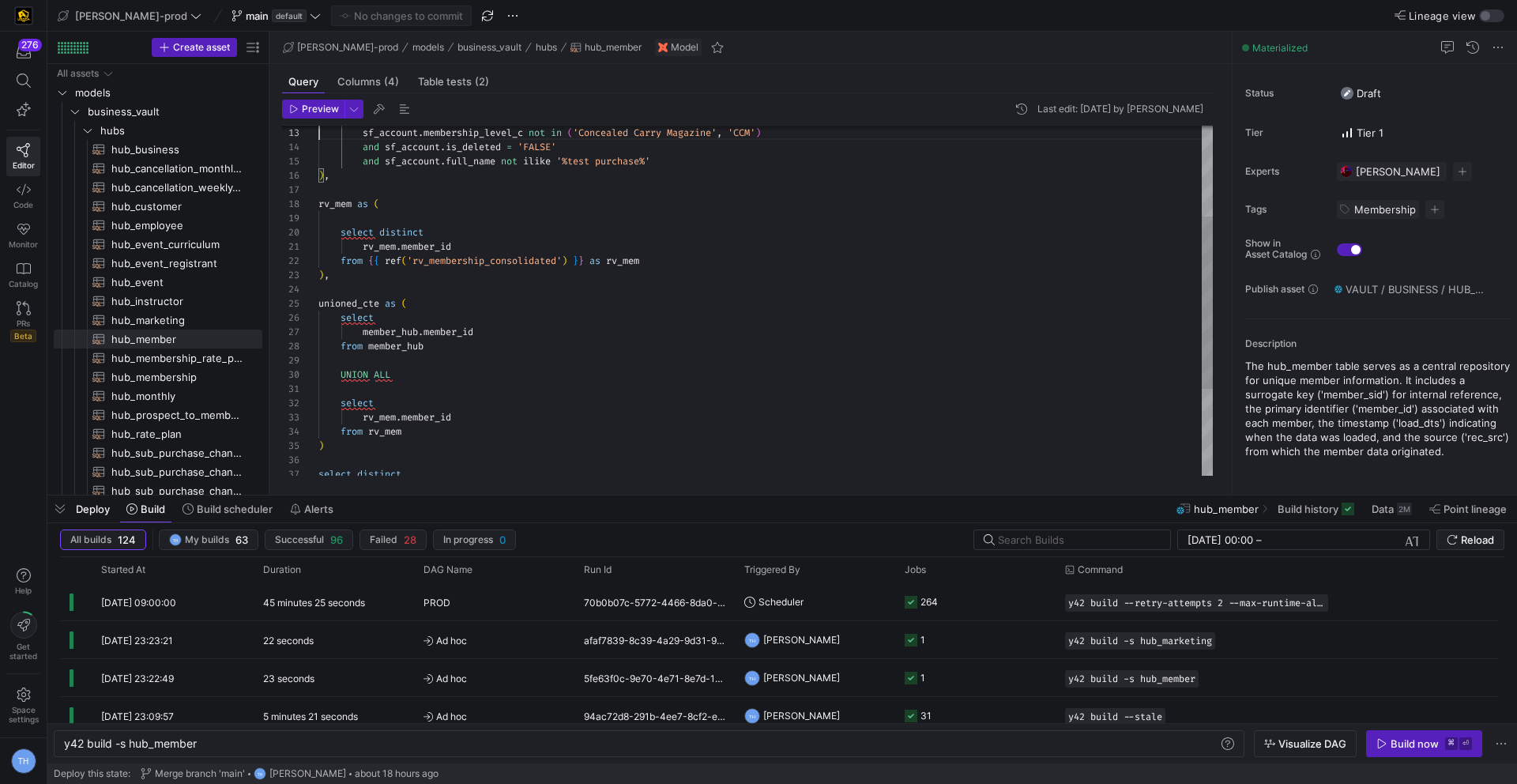
type textarea "{{ config( materialized='incremental' ) }} with member_hub as ( select distinct…"
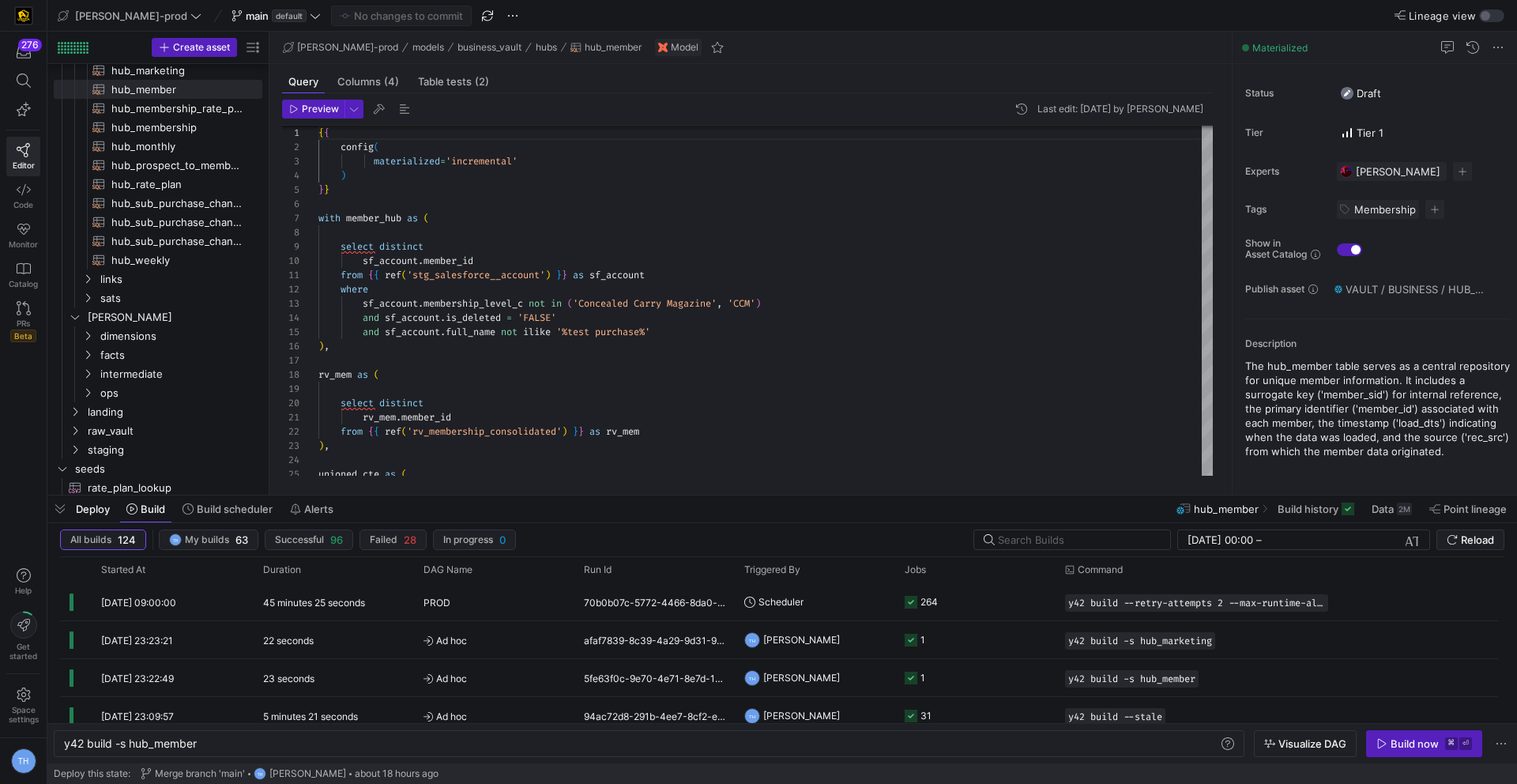
scroll to position [271, 0]
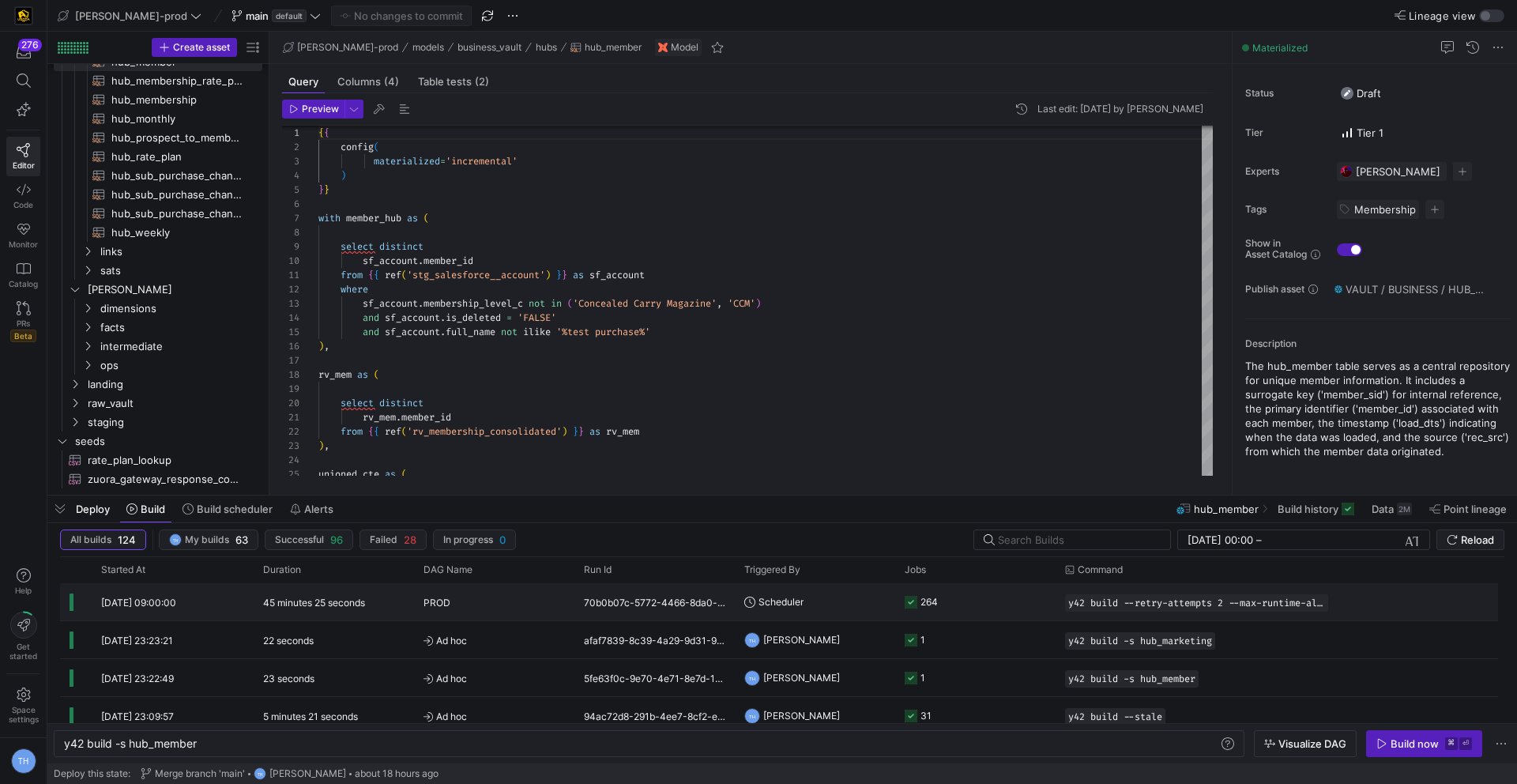
click at [506, 601] on div "PROD" at bounding box center [494, 603] width 141 height 37
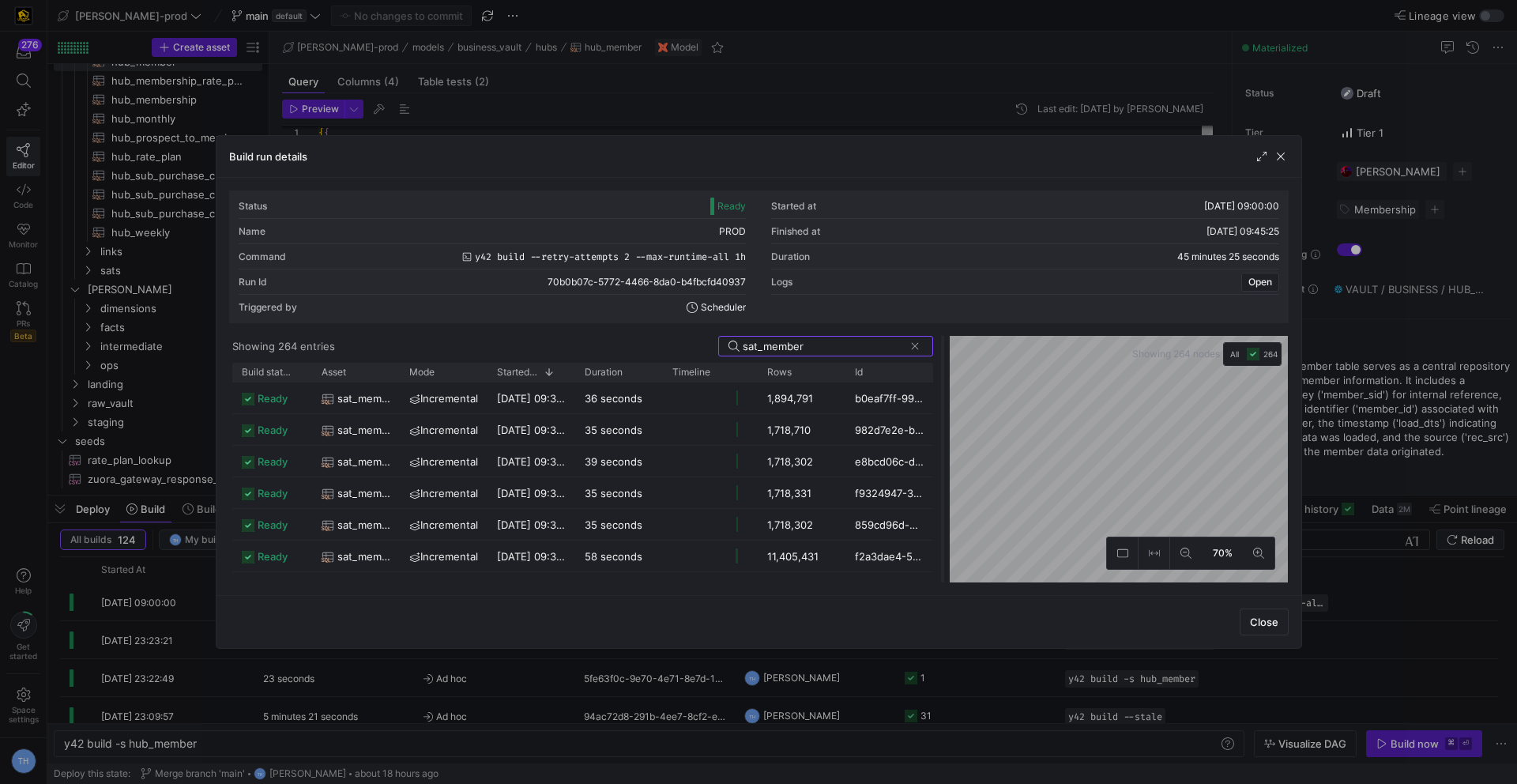
drag, startPoint x: 756, startPoint y: 422, endPoint x: 940, endPoint y: 429, distance: 184.1
click at [940, 429] on div at bounding box center [942, 459] width 6 height 247
type input "sat_member"
click at [794, 104] on div at bounding box center [758, 392] width 1517 height 784
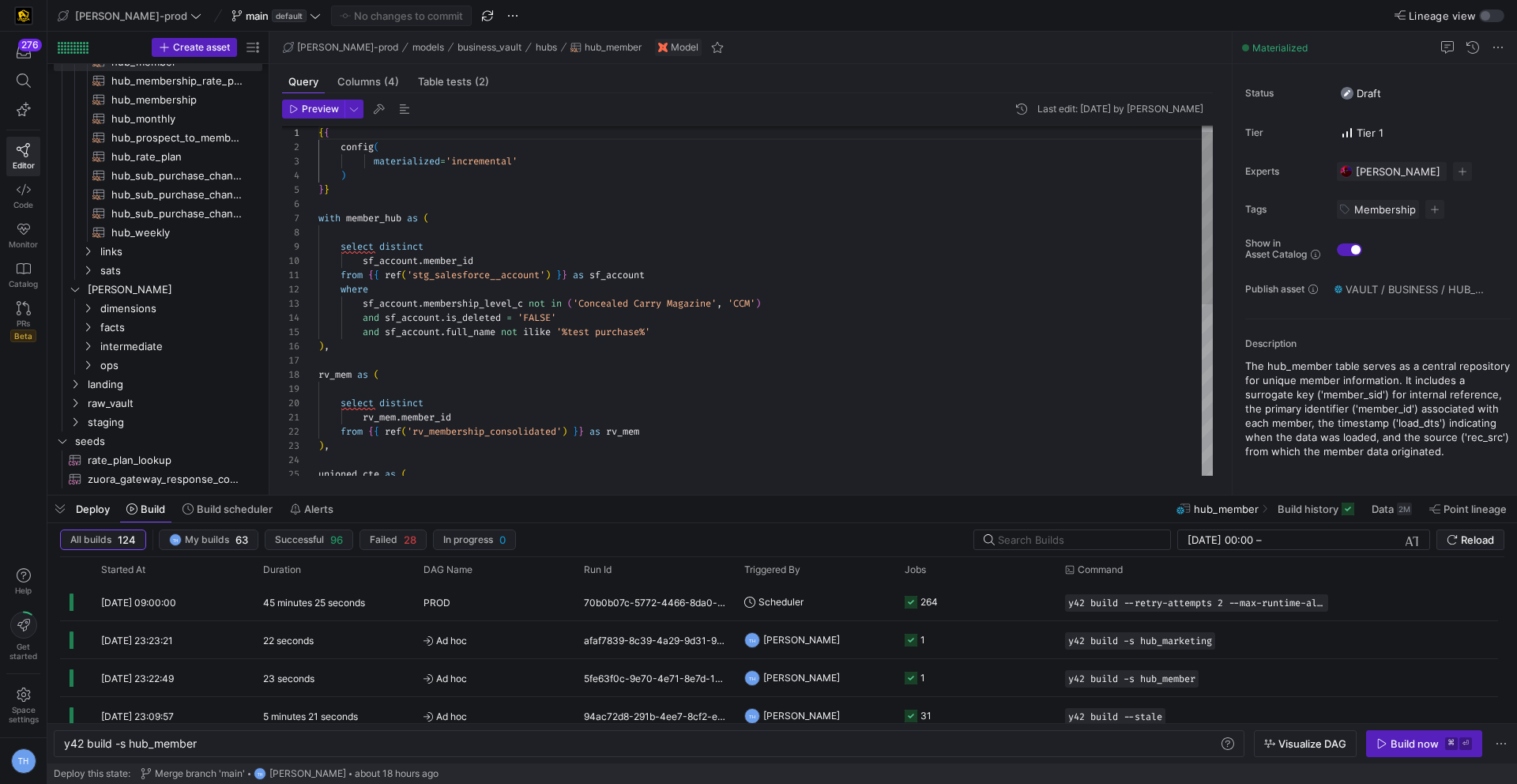
type textarea "rv_mem.member_id from {{ ref('rv_membership_consolidated') }} as rv_mem ), unio…"
click at [671, 455] on div "unioned_cte as ( ) , from { { ref ( 'rv_membership_consolidated' ) } } as rv_me…" at bounding box center [765, 468] width 895 height 709
click at [506, 603] on div "PROD" at bounding box center [494, 603] width 141 height 37
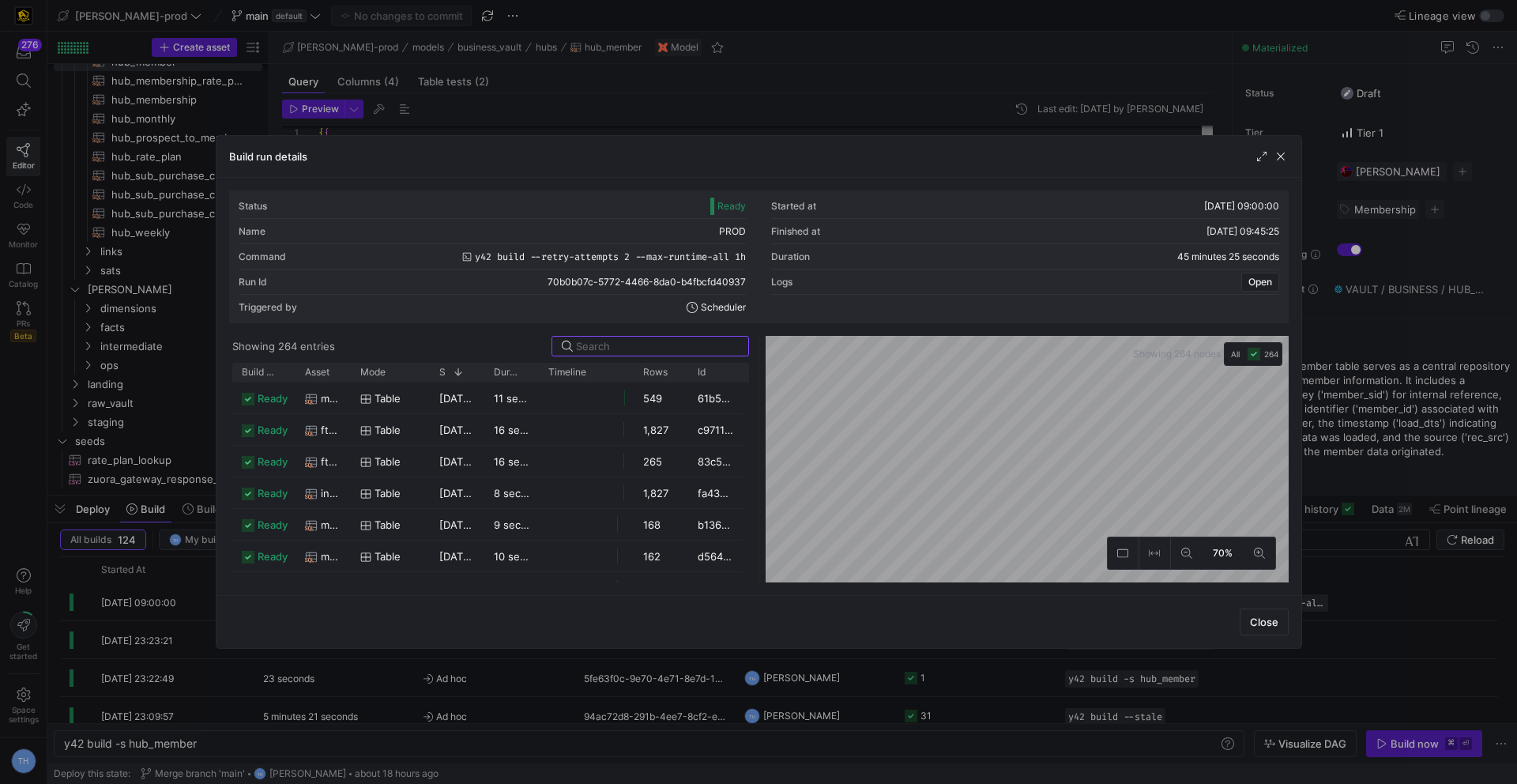
click at [713, 98] on div at bounding box center [758, 392] width 1517 height 784
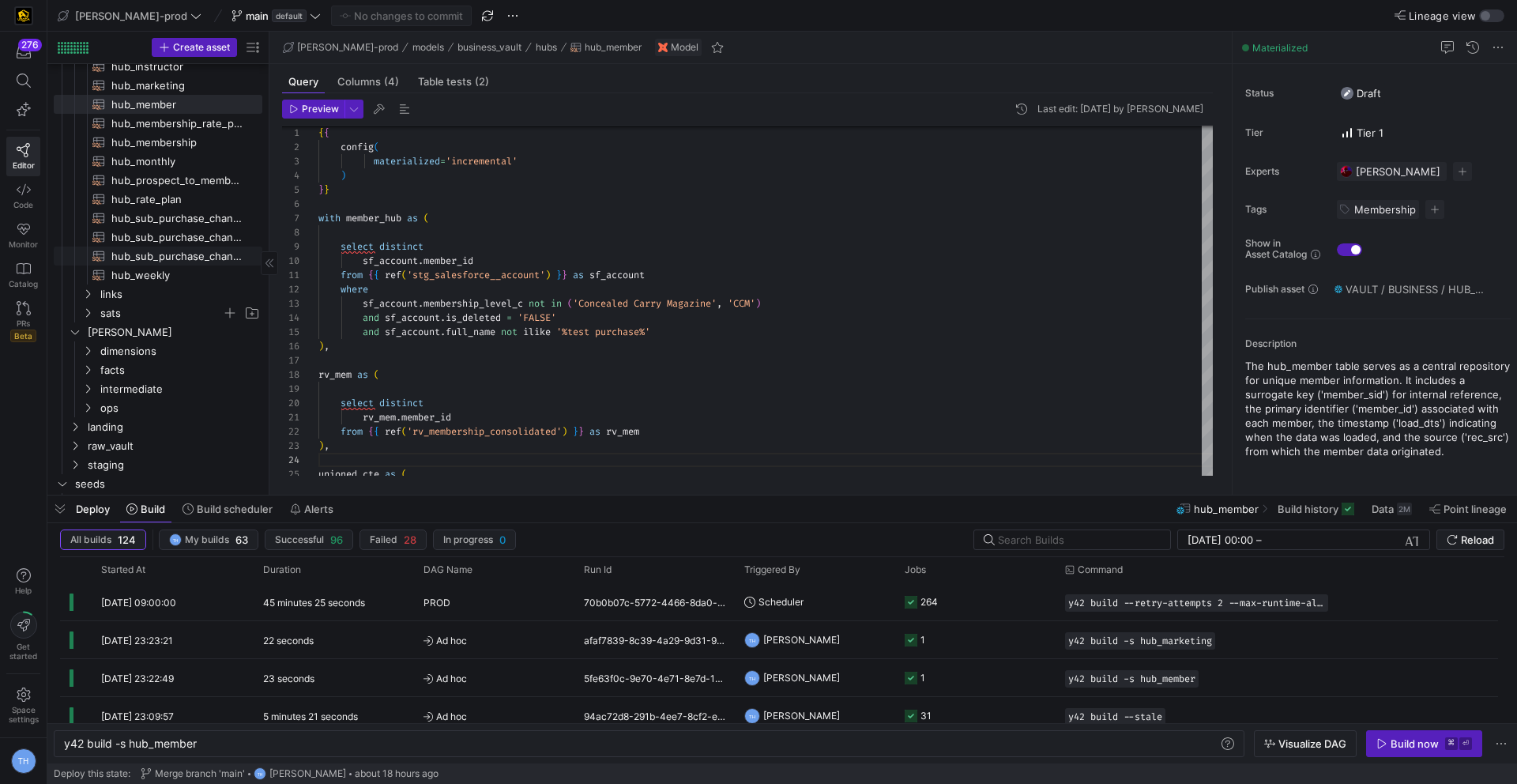
scroll to position [224, 0]
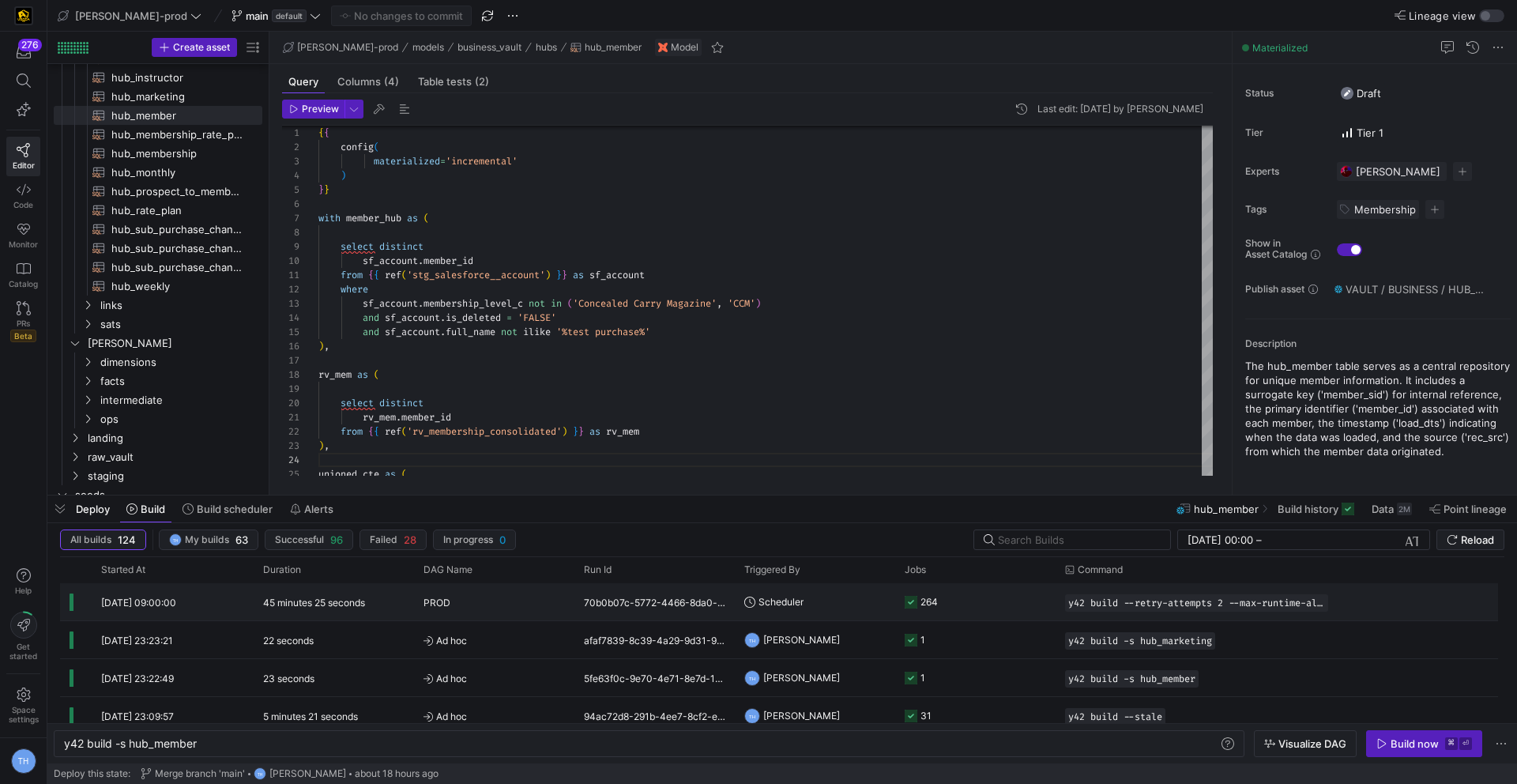
click at [542, 602] on div "PROD" at bounding box center [494, 603] width 141 height 37
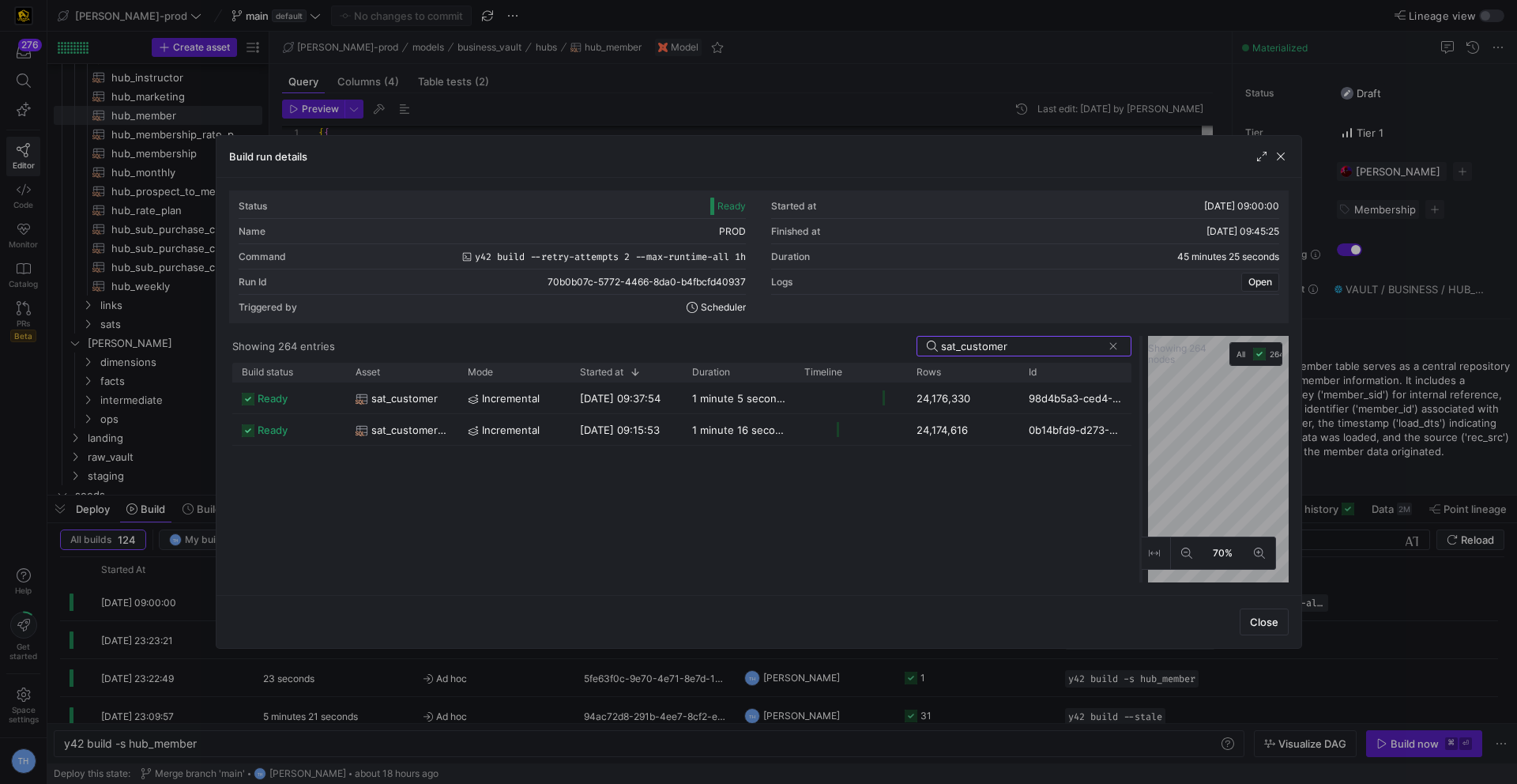
drag, startPoint x: 759, startPoint y: 392, endPoint x: 1142, endPoint y: 392, distance: 383.0
click at [1142, 392] on div at bounding box center [1140, 459] width 6 height 247
type input "sat_customer"
click at [1111, 341] on span at bounding box center [1113, 346] width 16 height 16
type input "sat_customer_m"
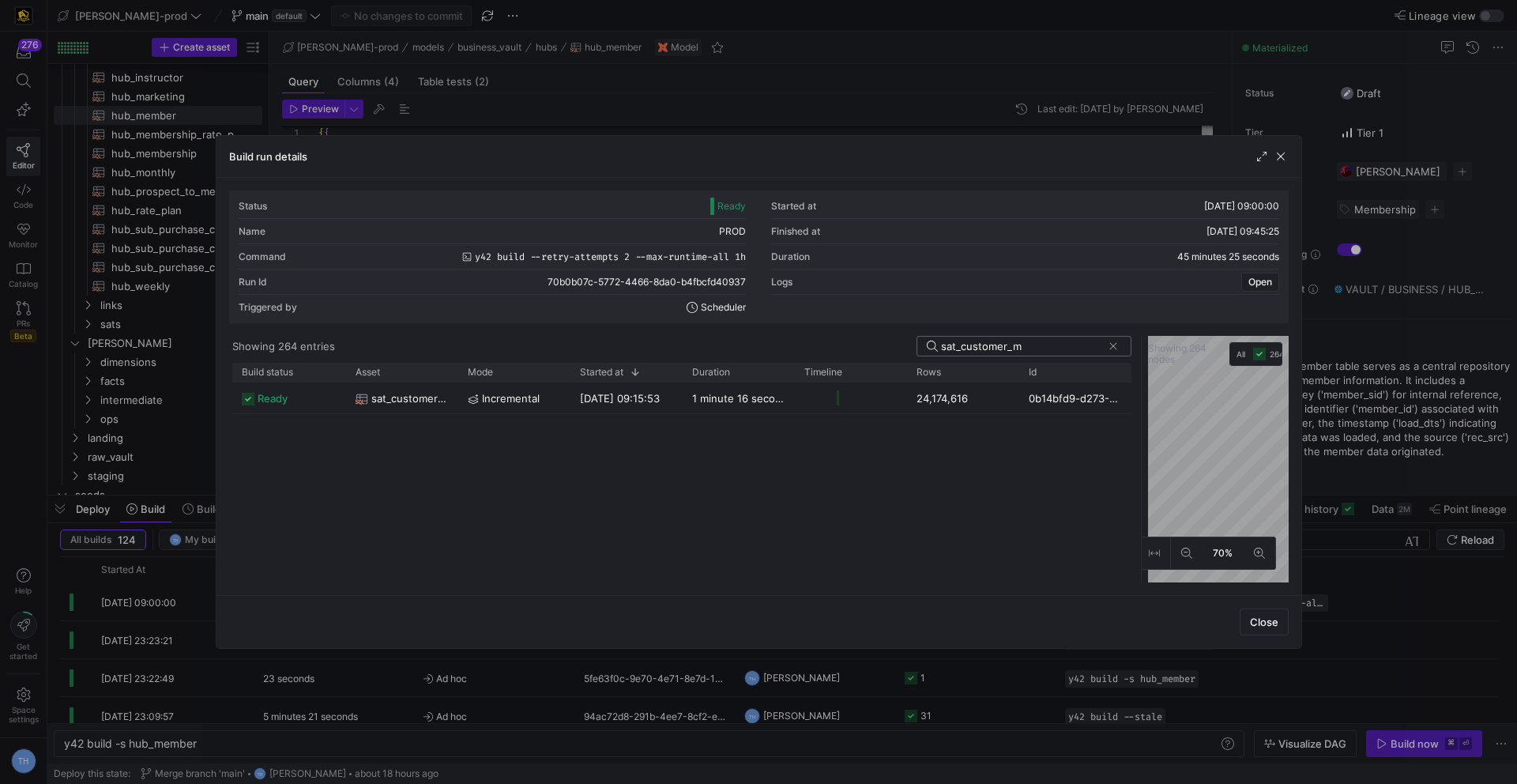
click at [769, 79] on div at bounding box center [758, 392] width 1517 height 784
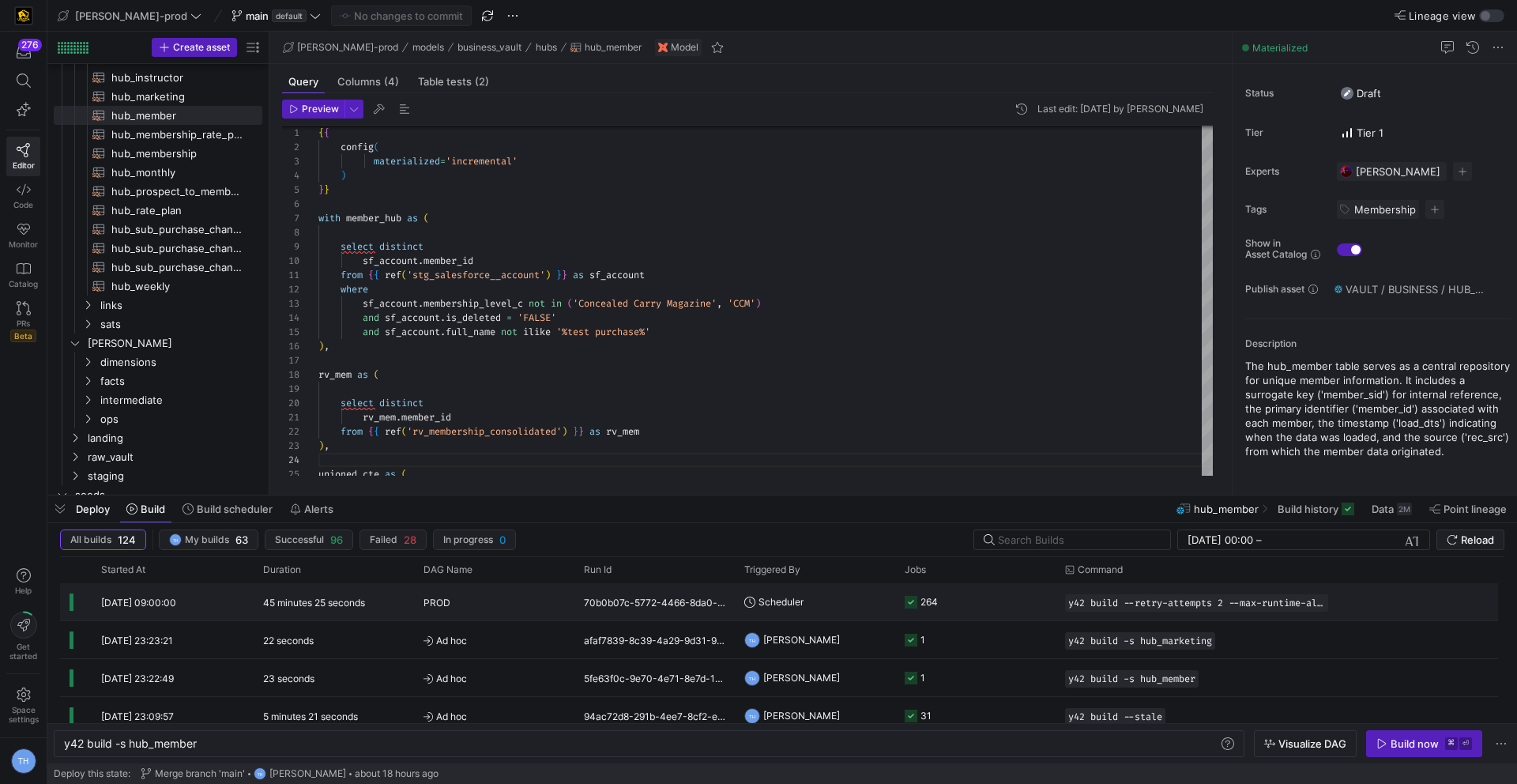
click at [834, 604] on y42-orchestration-triggered-by "Scheduler" at bounding box center [815, 602] width 141 height 36
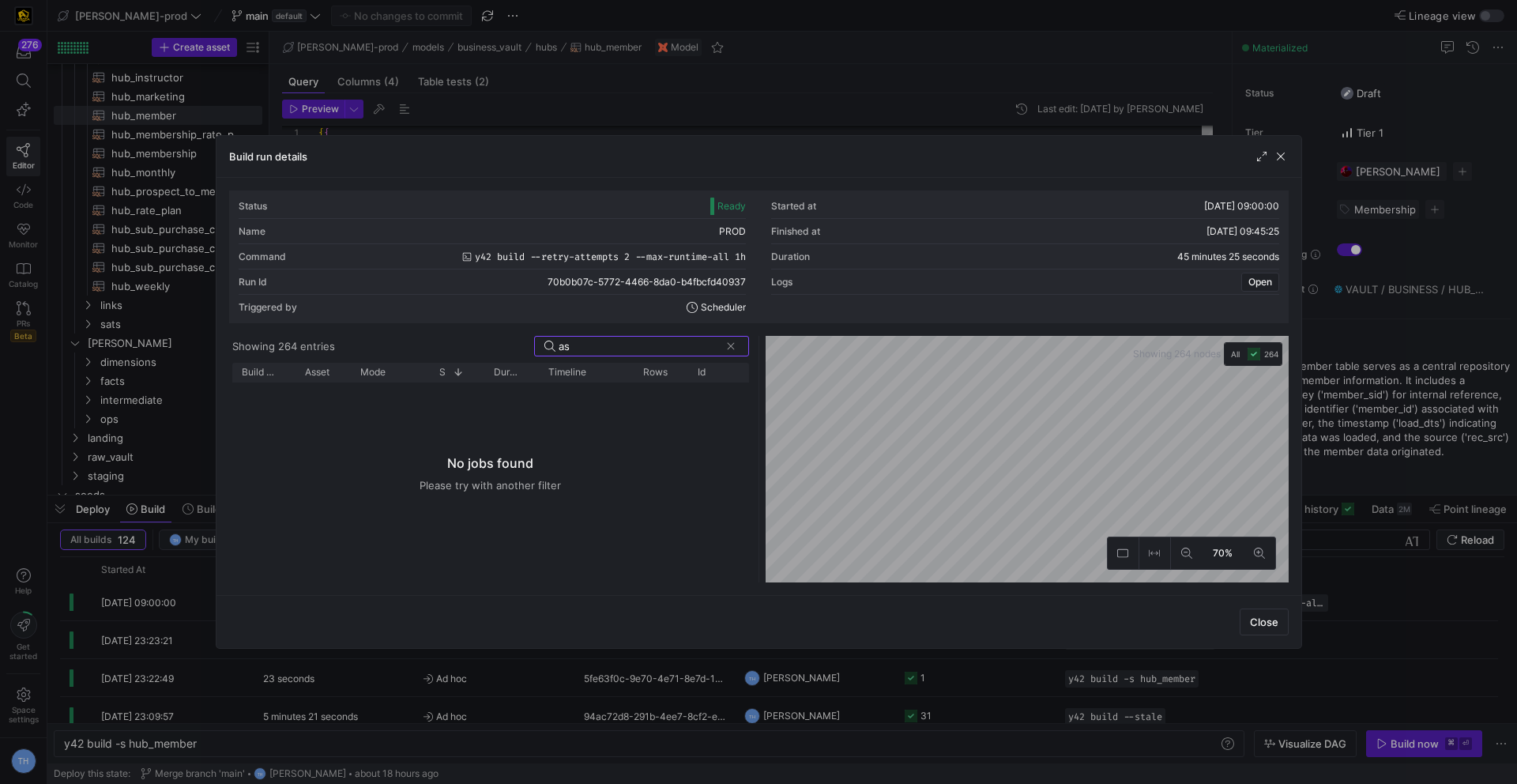
type input "a"
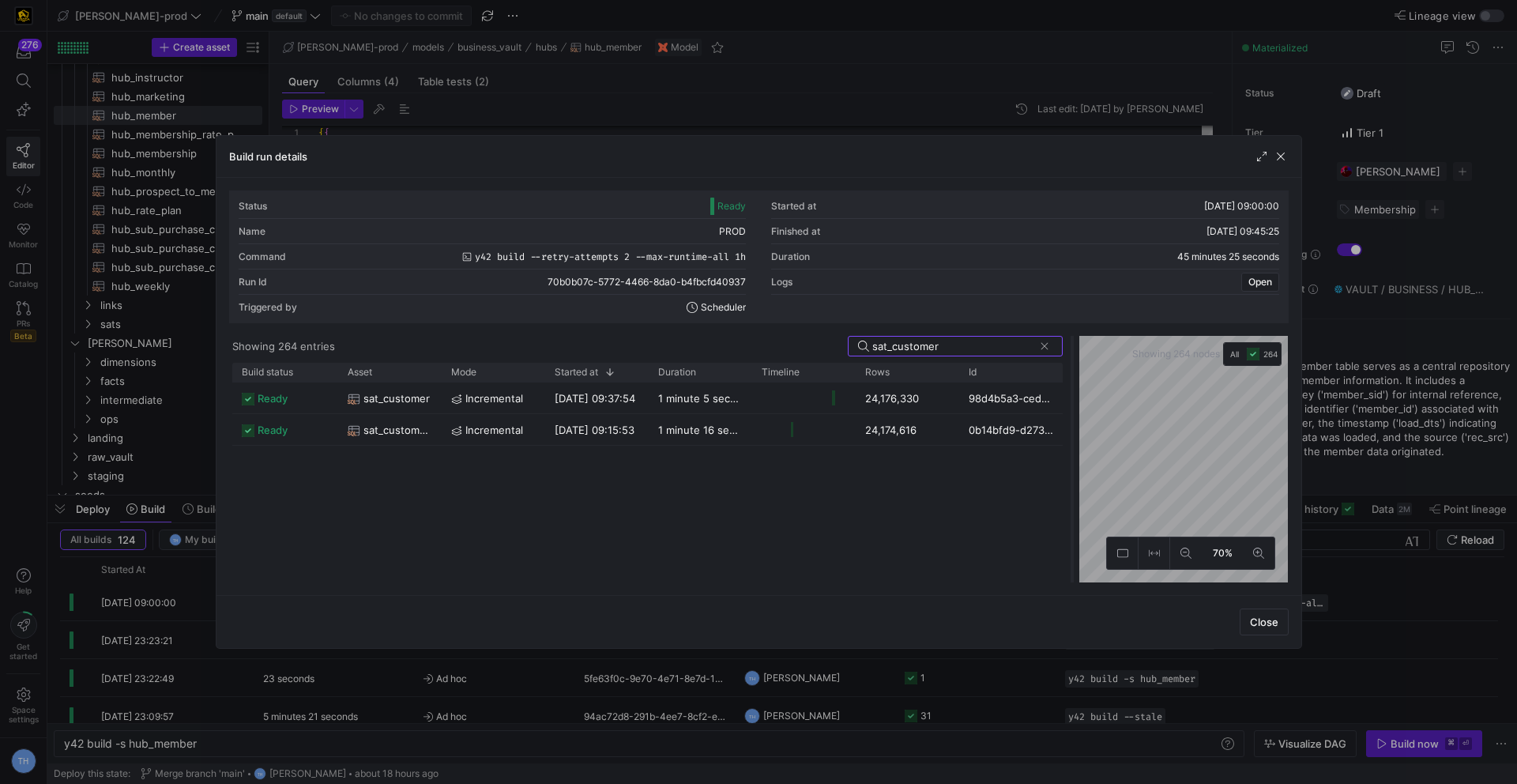
drag, startPoint x: 755, startPoint y: 408, endPoint x: 1068, endPoint y: 414, distance: 313.1
click at [1069, 414] on div at bounding box center [1071, 459] width 6 height 247
type input "sat_customer"
click at [1281, 156] on span "button" at bounding box center [1281, 156] width 16 height 16
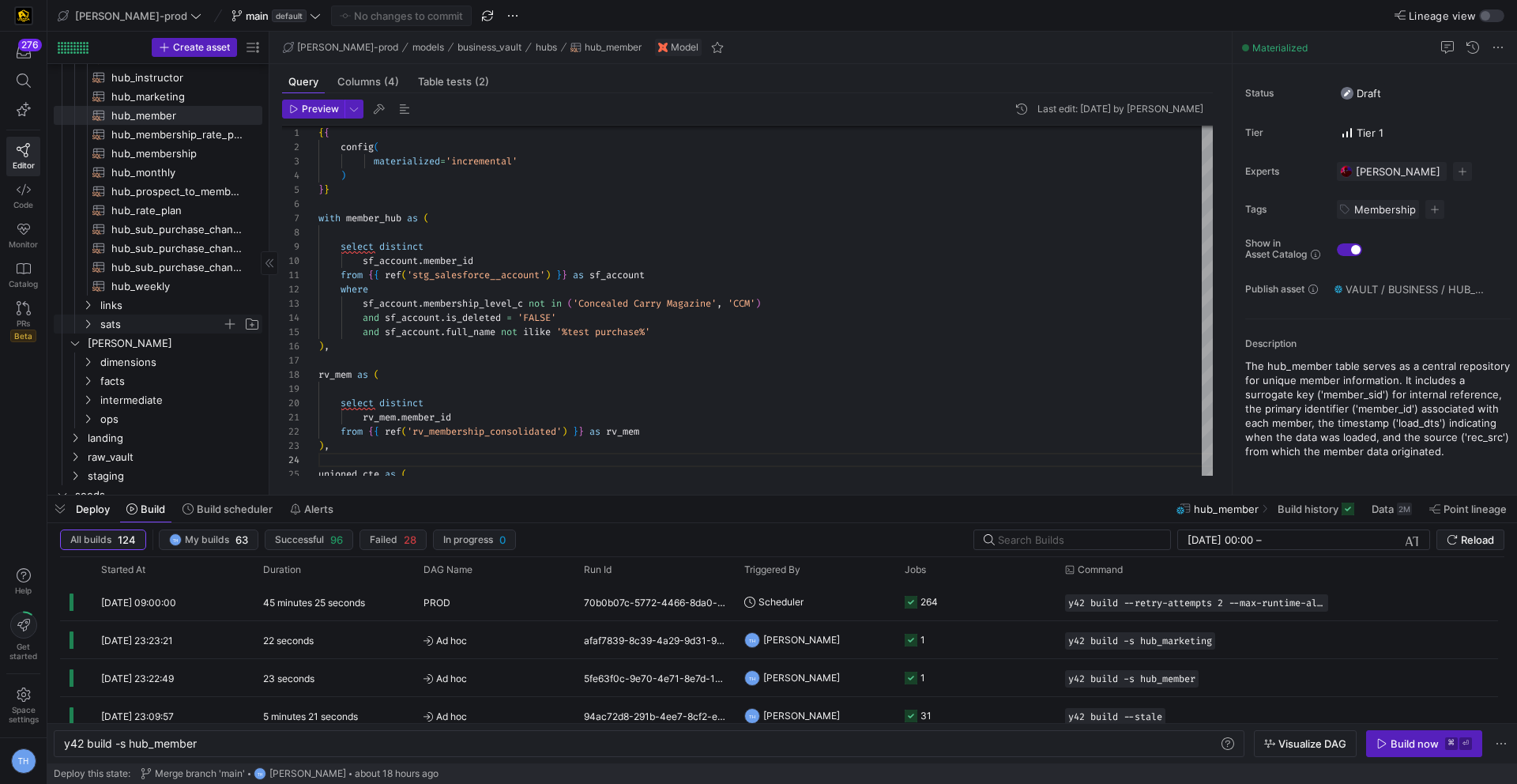
click at [137, 315] on span "sats" at bounding box center [161, 324] width 122 height 18
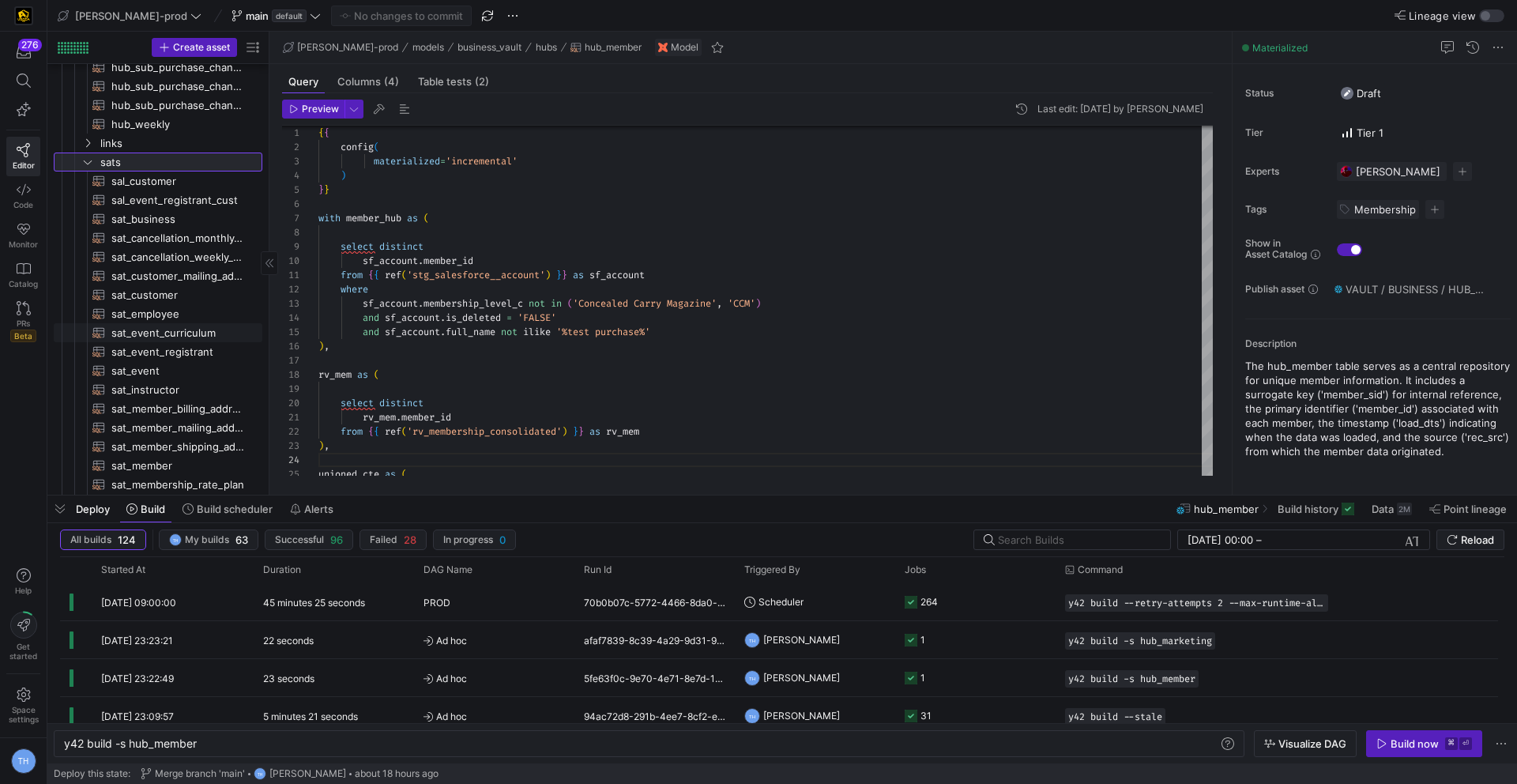
scroll to position [384, 0]
click at [165, 273] on span "sat_customer_mailing_address​​​​​​​​​​" at bounding box center [178, 277] width 133 height 18
type textarea "{{ config( materialized='incremental', ) }} with lead_staging as ( select sf_le…"
type textarea "y42 build -s sat_customer_mailing_address"
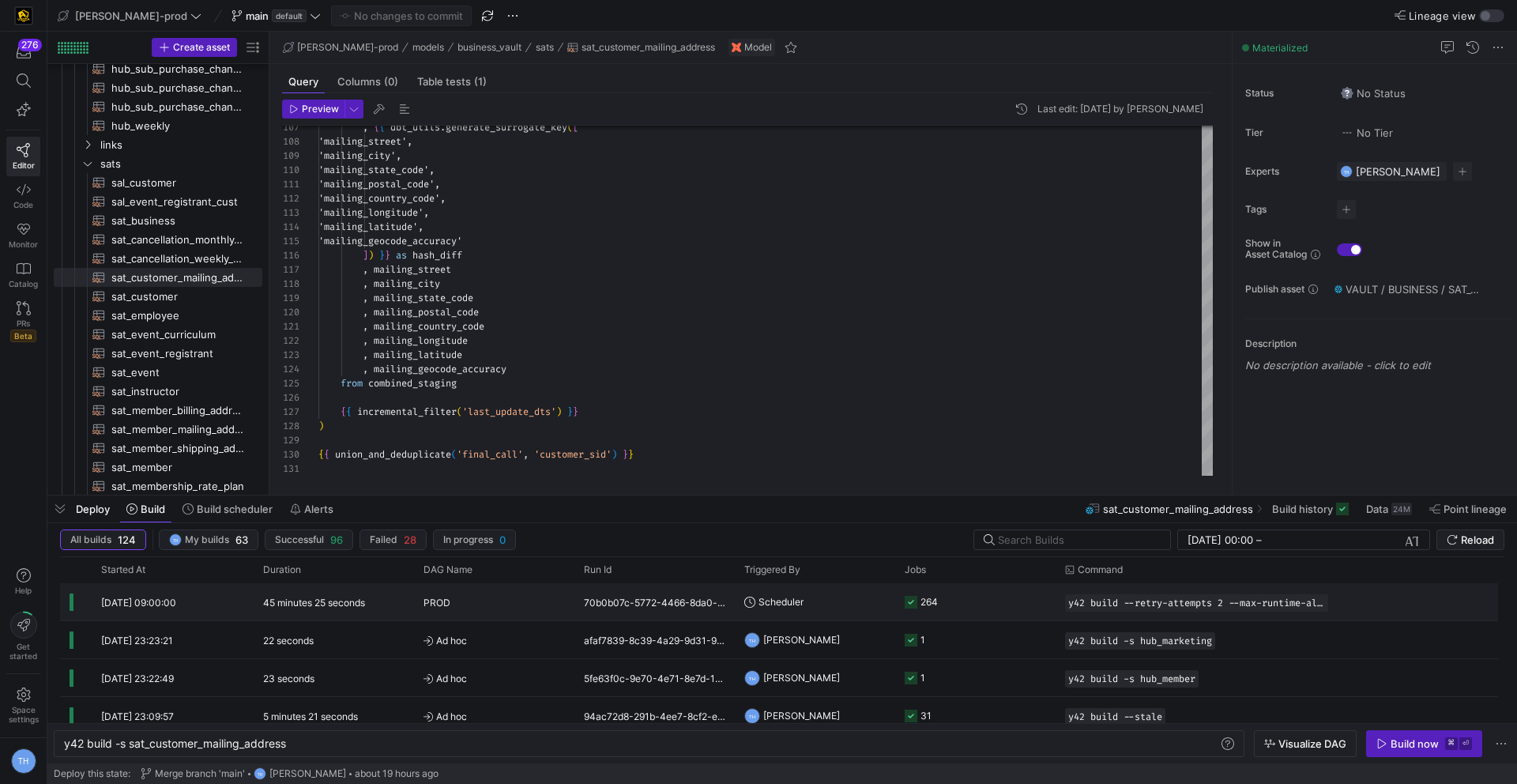
click at [521, 593] on div "PROD" at bounding box center [494, 603] width 141 height 37
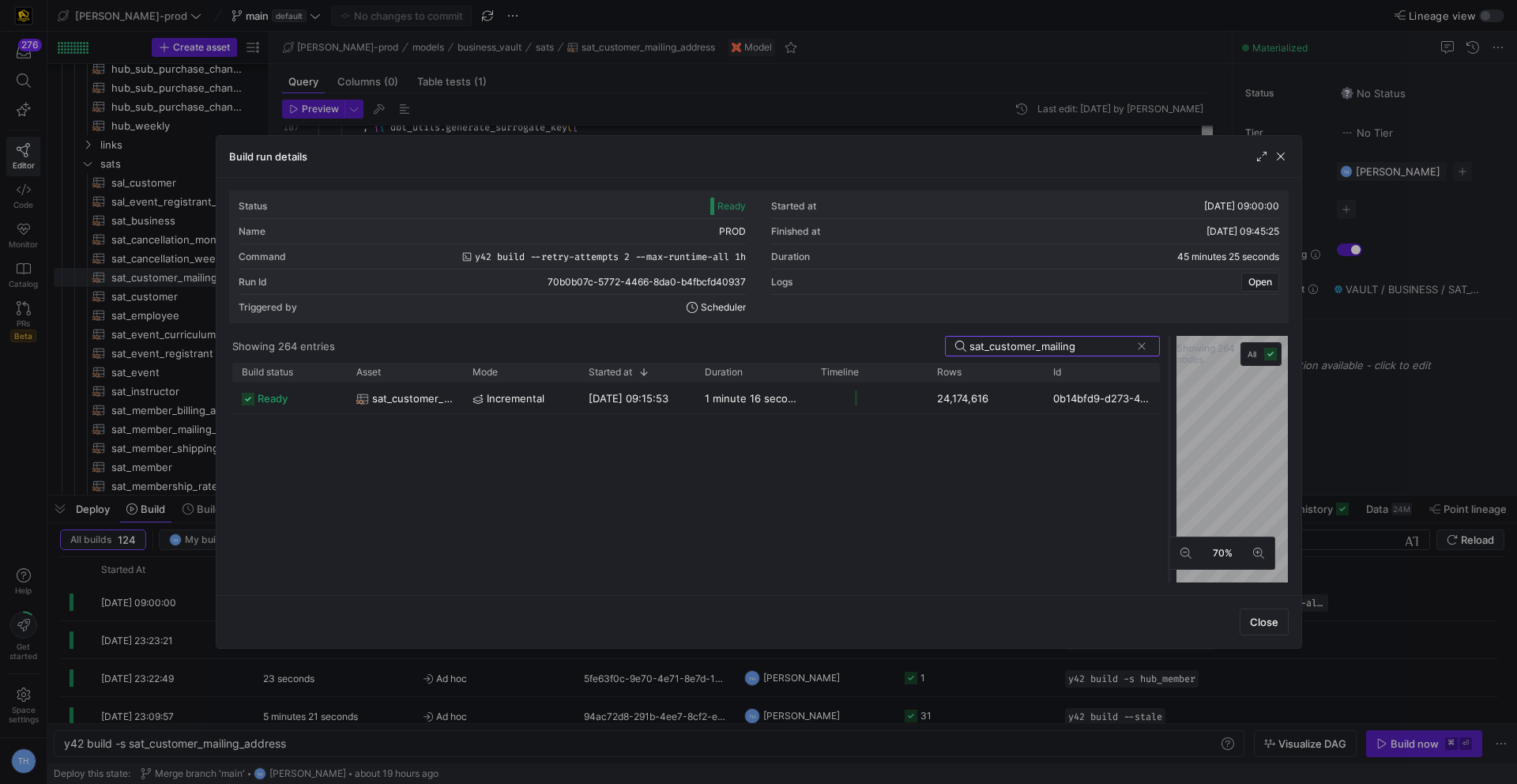
drag, startPoint x: 759, startPoint y: 387, endPoint x: 1168, endPoint y: 387, distance: 409.0
click at [1168, 387] on div at bounding box center [1168, 459] width 6 height 247
type input "sat_customer_mailing"
click at [725, 394] on y42-duration "1 minute 16 seconds" at bounding box center [753, 398] width 101 height 13
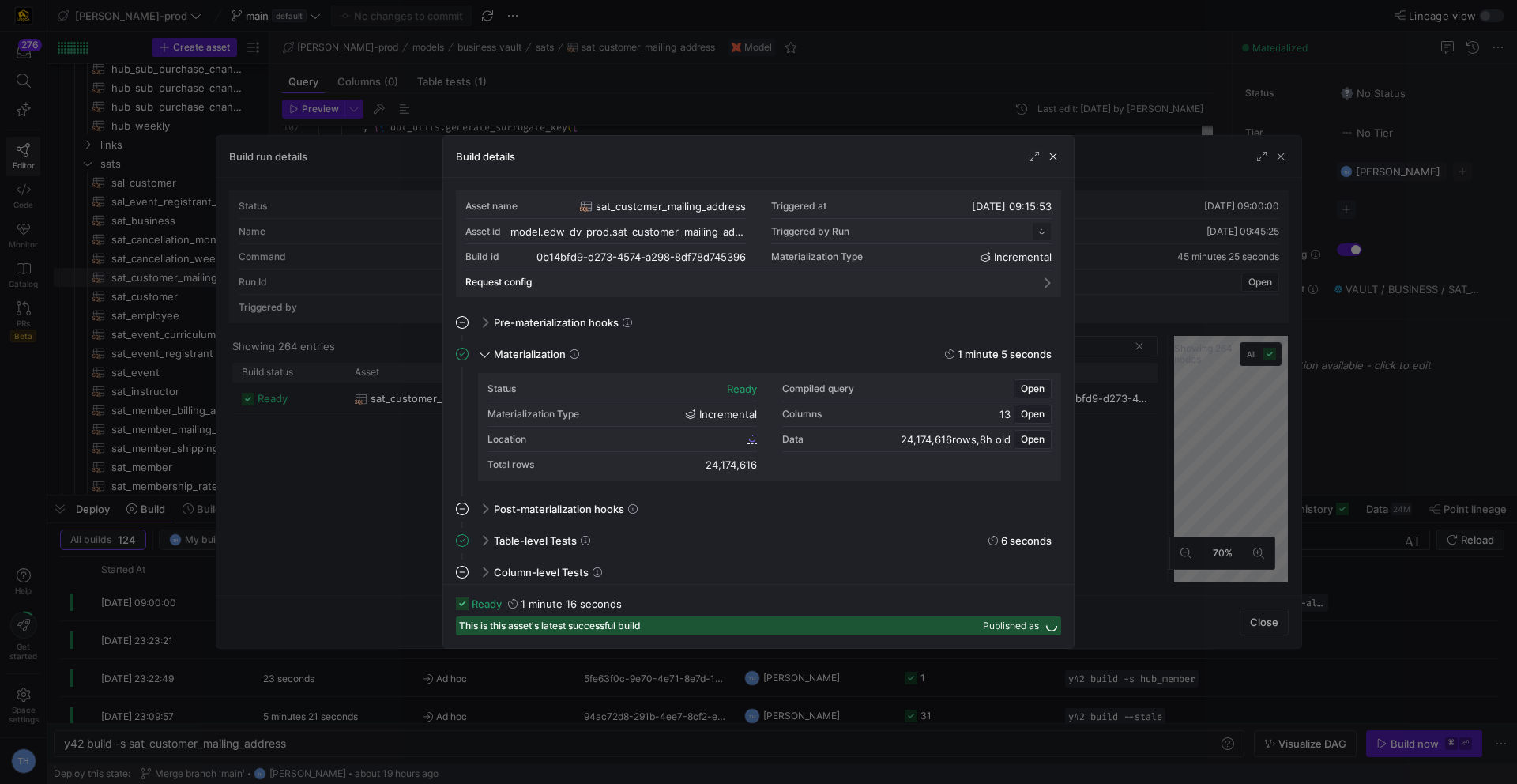
scroll to position [142, 0]
click at [719, 437] on span "0b14bfd9_d273_4574_a298_8df78d745396" at bounding box center [650, 438] width 189 height 11
click at [867, 104] on div at bounding box center [758, 392] width 1517 height 784
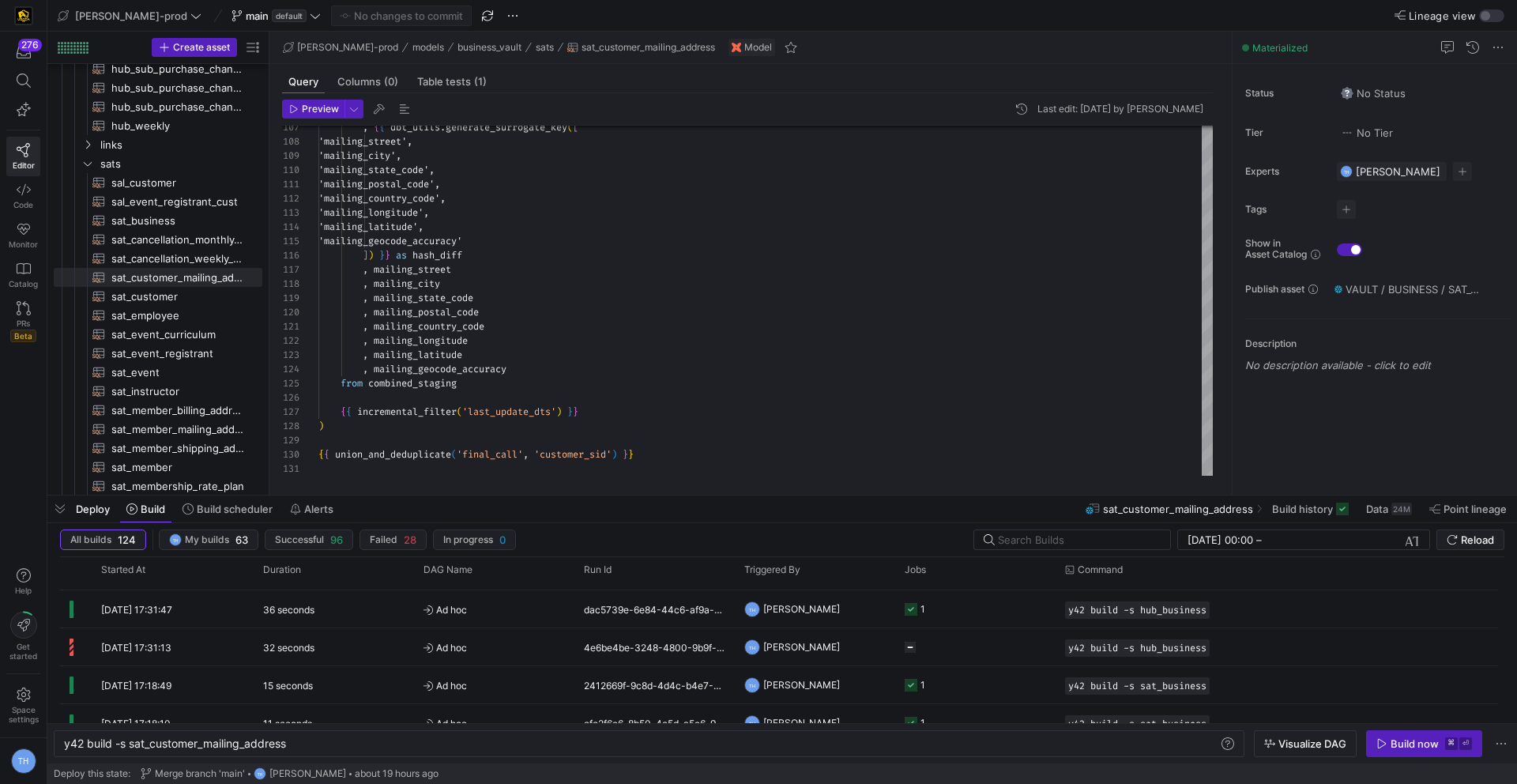
scroll to position [0, 0]
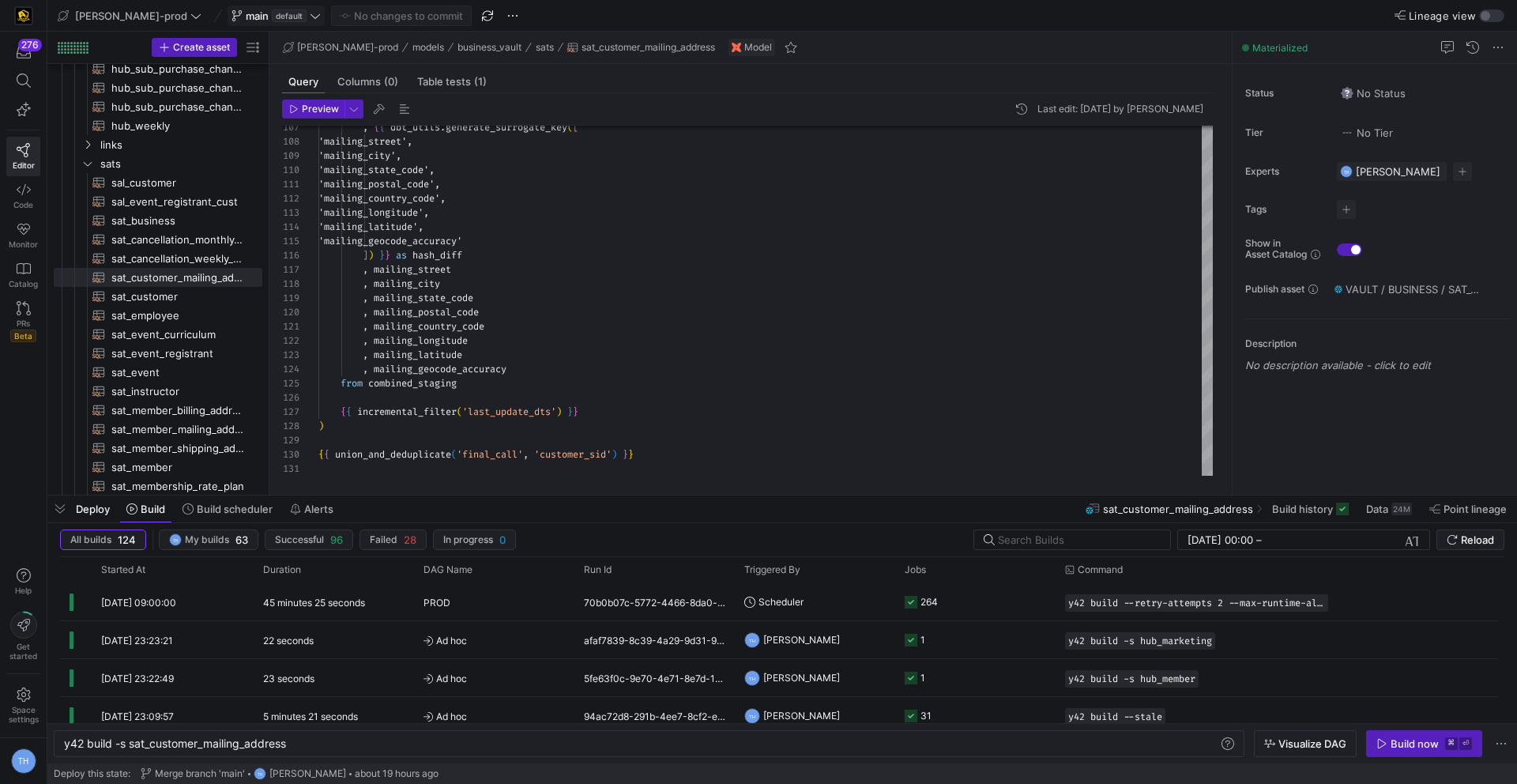
click at [244, 8] on span at bounding box center [276, 15] width 95 height 19
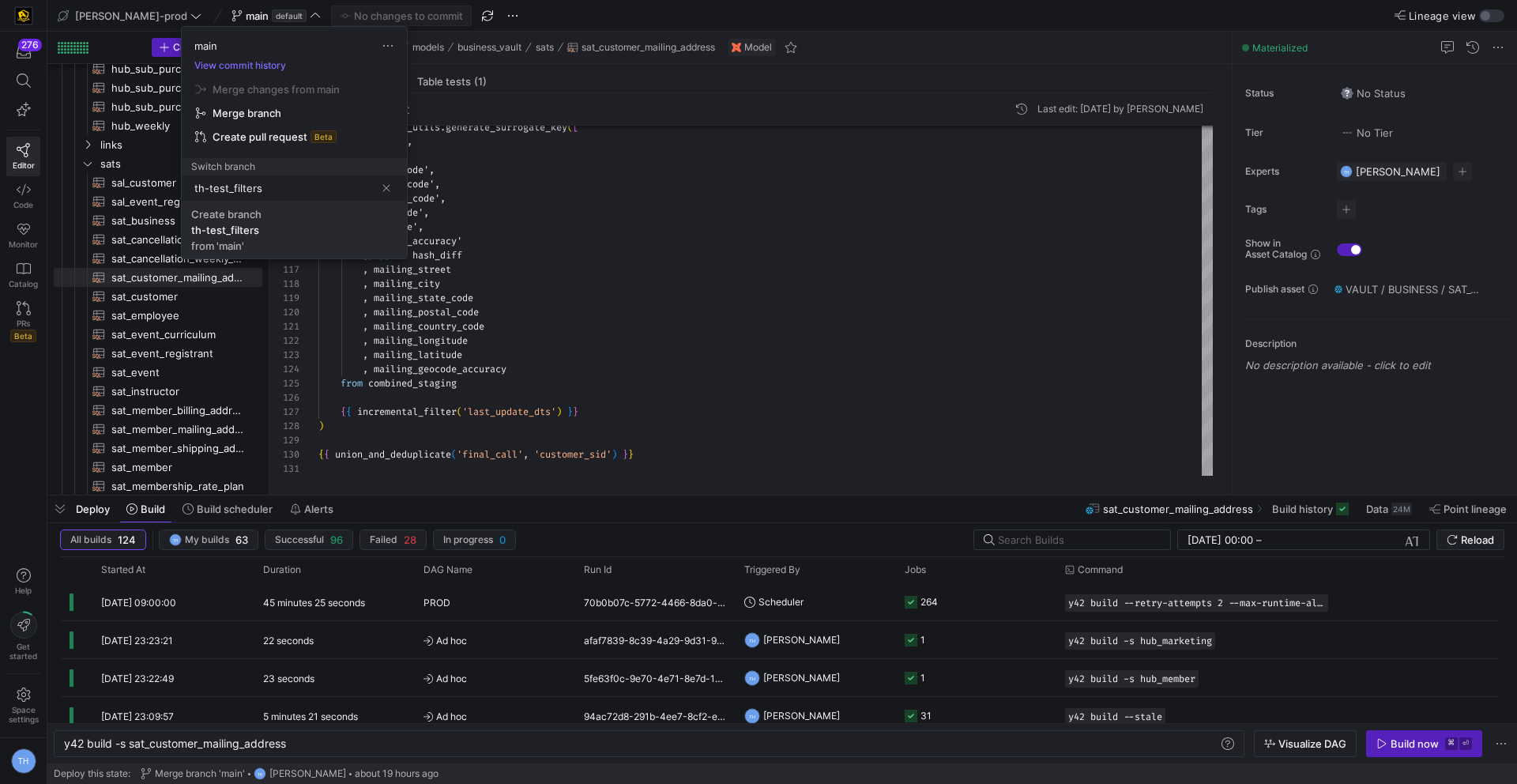
type input "th-test_filters"
click at [326, 226] on span "Create branch th-test_filters from 'main'" at bounding box center [294, 230] width 207 height 44
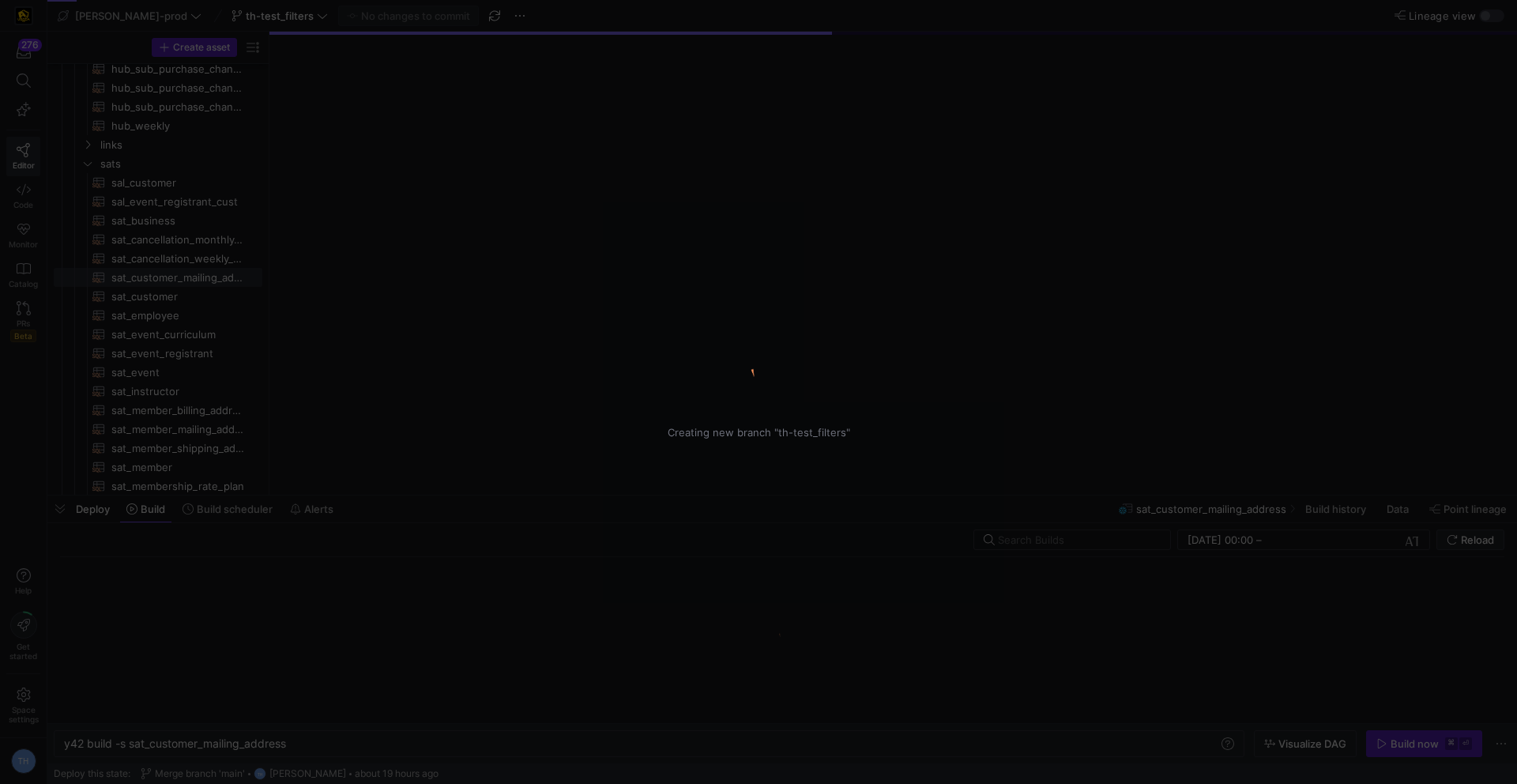
scroll to position [60, 0]
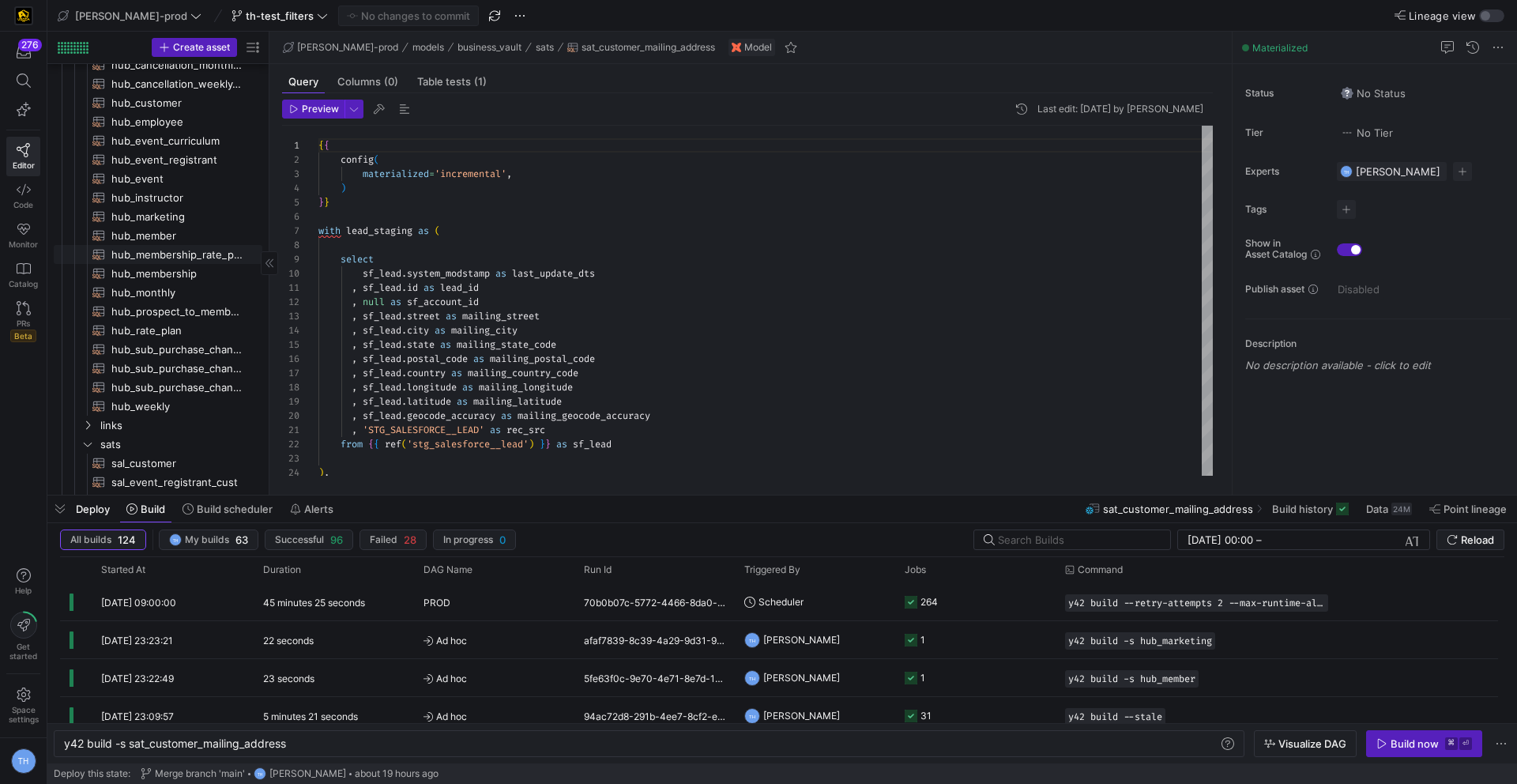
scroll to position [101, 0]
click at [179, 314] on span "hub_prospect_to_member_conversion​​​​​​​​​​" at bounding box center [178, 314] width 133 height 18
type textarea "y42 build -s hub_prospect_to_member_conversion"
type textarea "{{ config( materialized='incremental' ) }} with customer_hub as ( select"
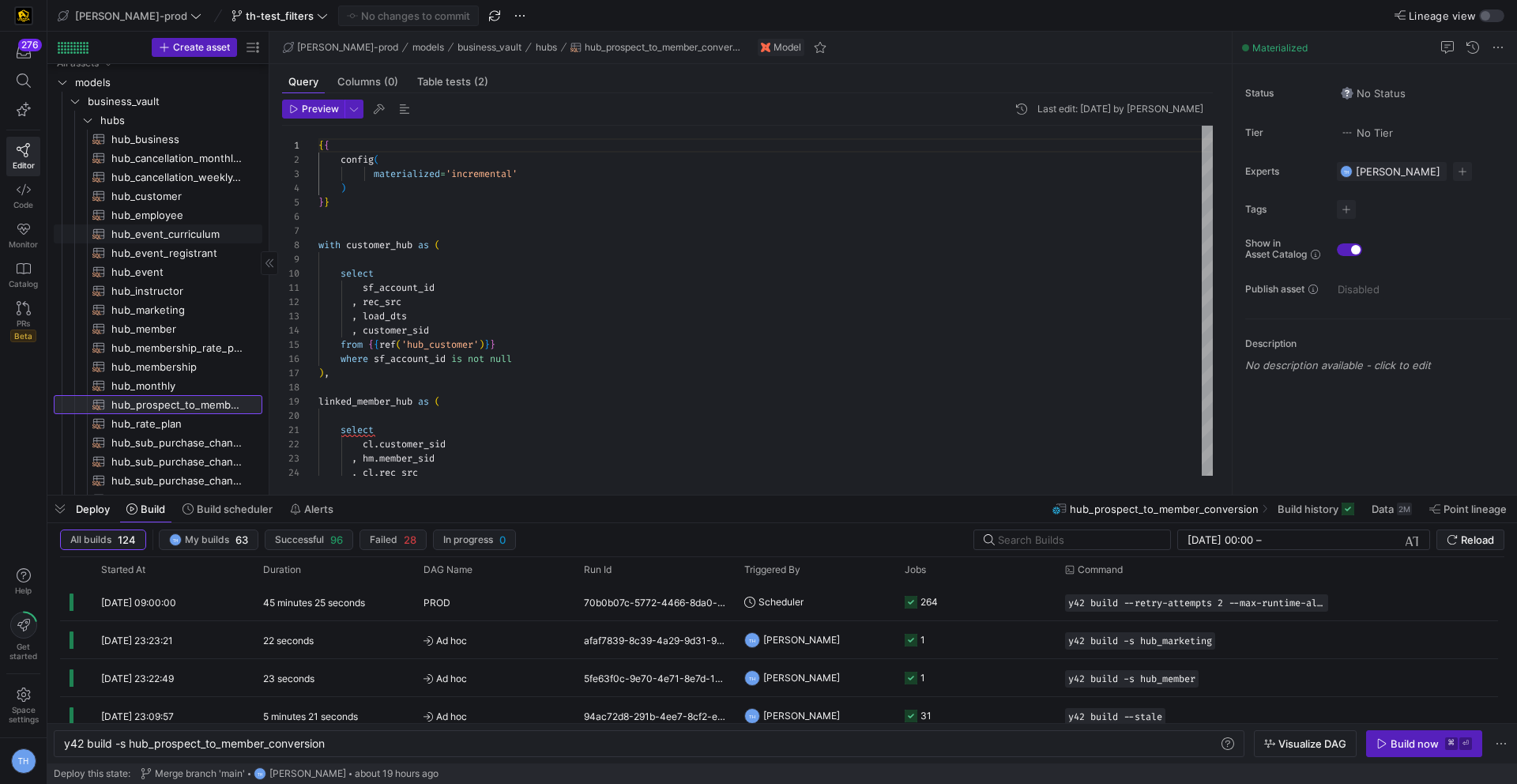
scroll to position [7, 0]
click at [168, 195] on span "hub_customer​​​​​​​​​​" at bounding box center [178, 199] width 133 height 18
type textarea "y42 build -s hub_customer"
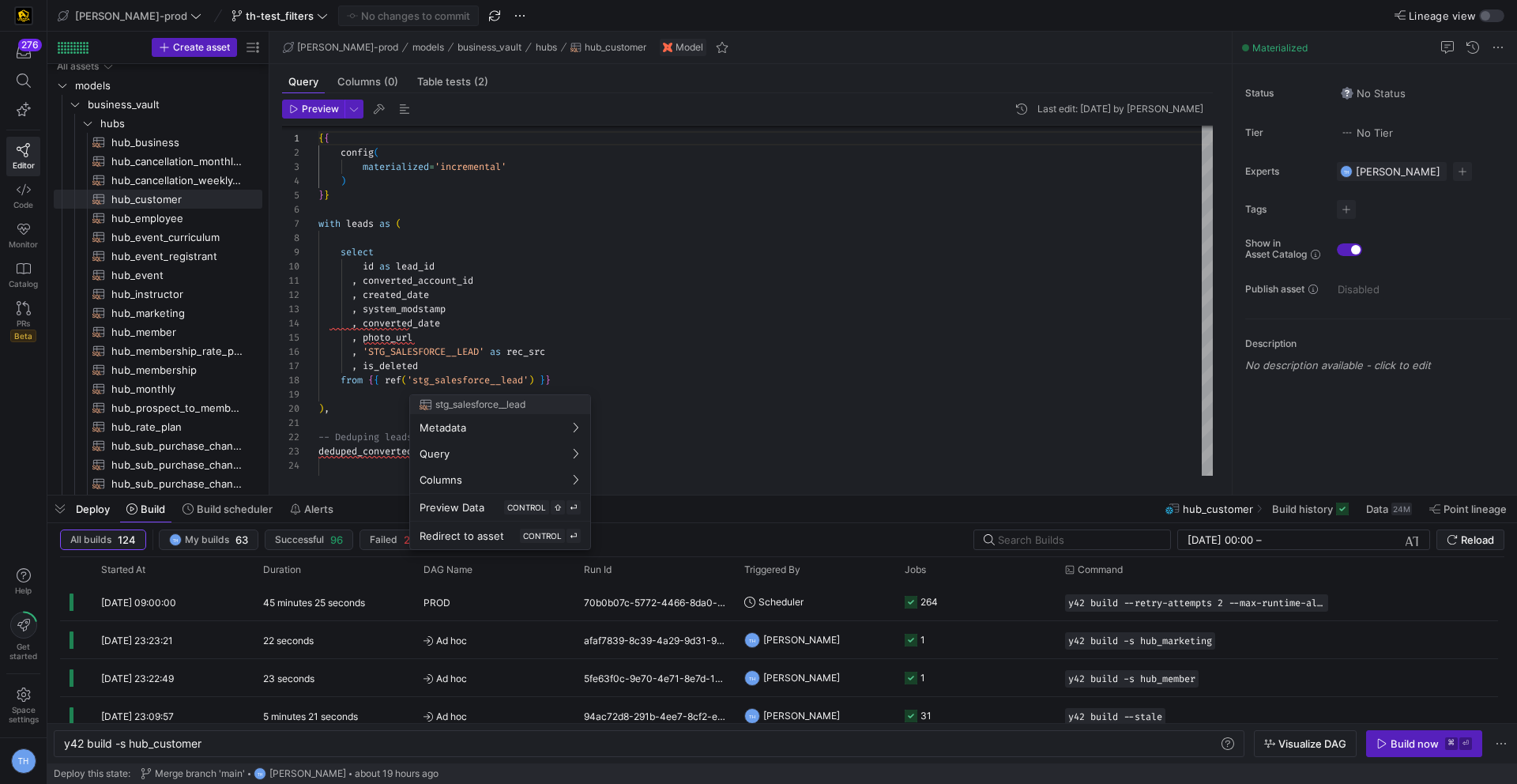
click at [566, 309] on div at bounding box center [758, 392] width 1517 height 784
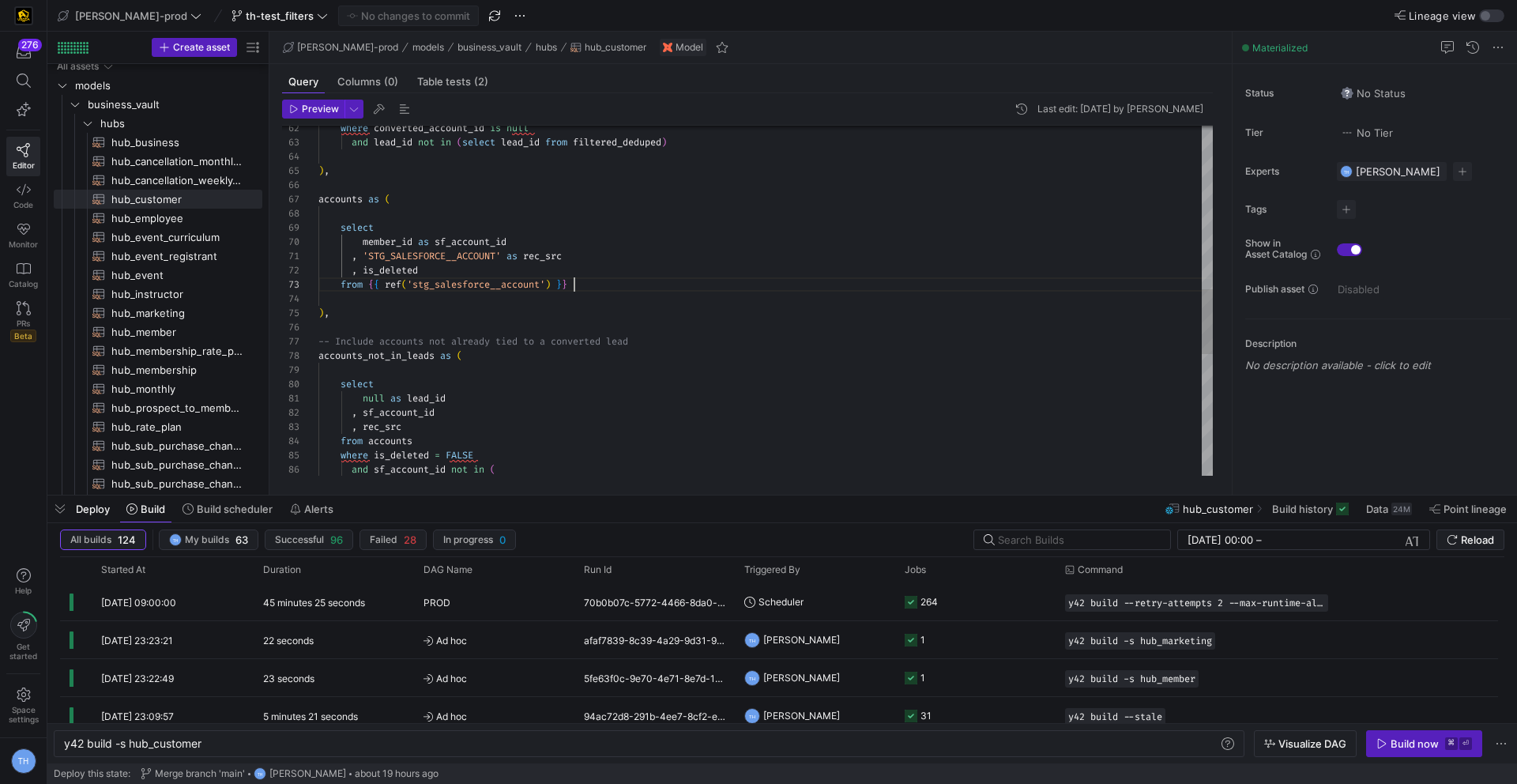
scroll to position [28, 256]
click at [588, 287] on div "where converted_account_id is null and lead_id not in ( select lead_id from fil…" at bounding box center [765, 185] width 895 height 1889
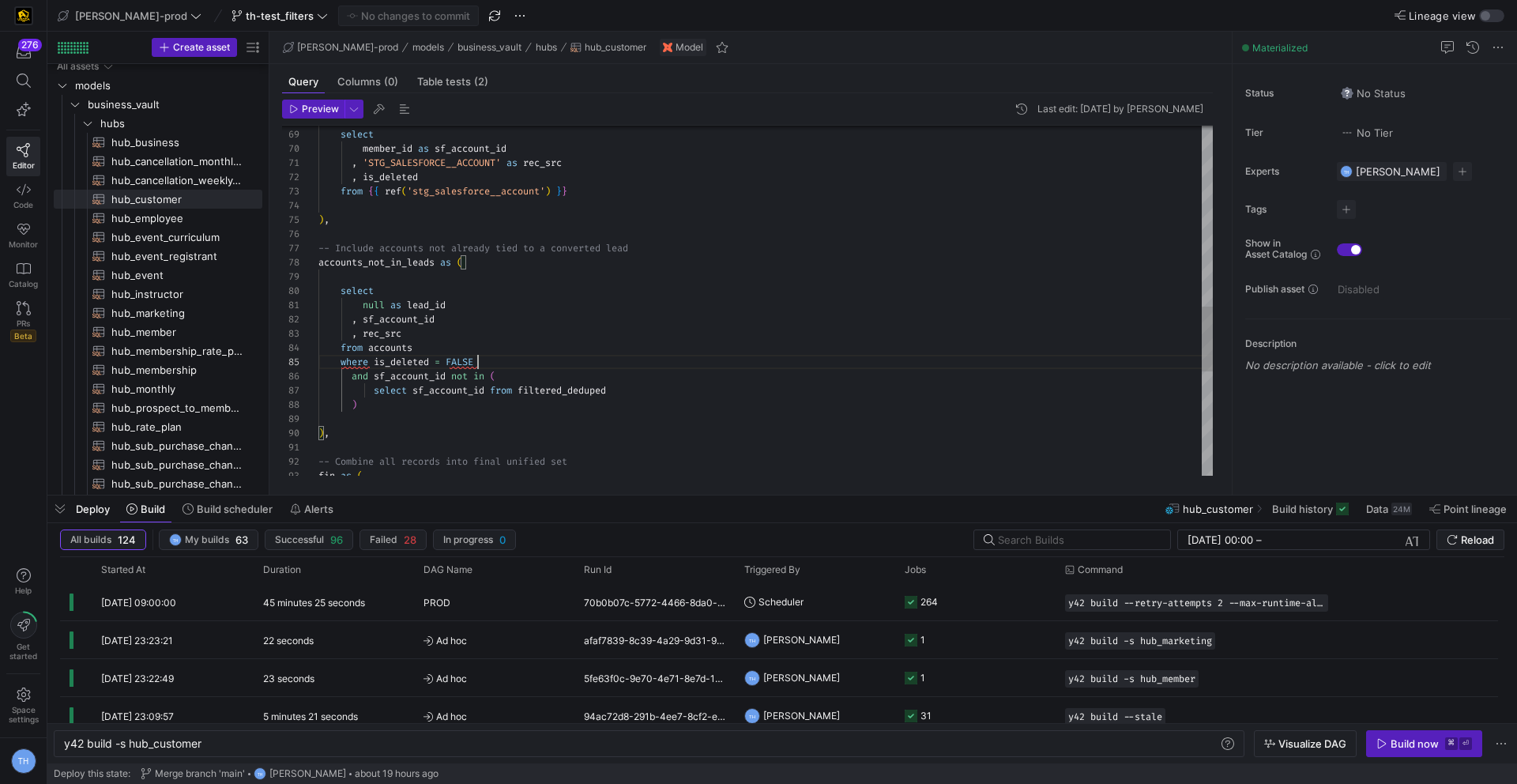
scroll to position [57, 0]
drag, startPoint x: 490, startPoint y: 360, endPoint x: 261, endPoint y: 358, distance: 229.0
click at [318, 358] on div "select member_id as sf_account_id , 'STG_SALESFORCE__ACCOUNT' as rec_src , is_d…" at bounding box center [765, 92] width 895 height 1889
click at [501, 358] on div "select member_id as sf_account_id , 'STG_SALESFORCE__ACCOUNT' as rec_src , is_d…" at bounding box center [765, 92] width 895 height 1889
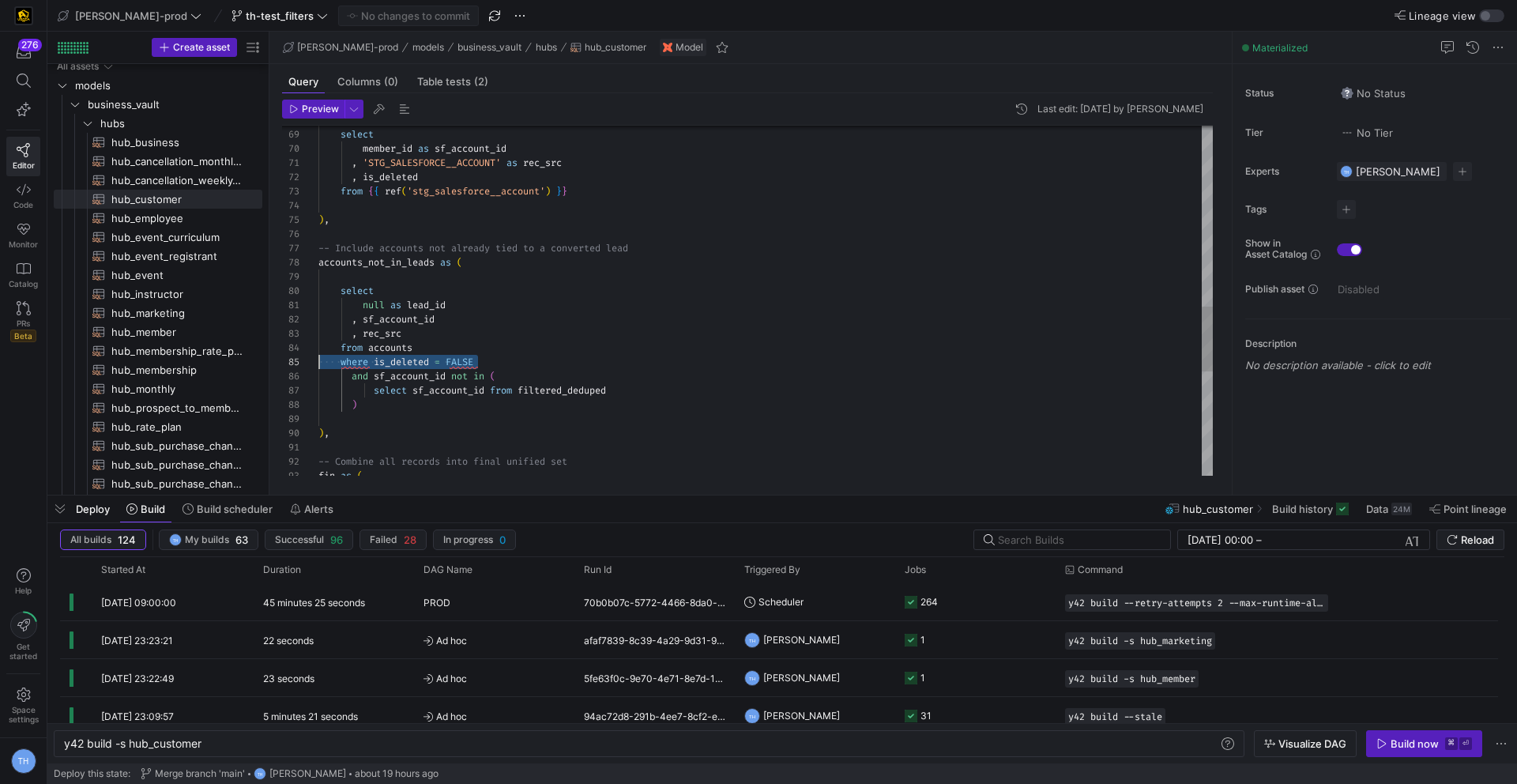
scroll to position [57, 0]
drag, startPoint x: 492, startPoint y: 361, endPoint x: 248, endPoint y: 356, distance: 244.1
click at [318, 356] on div "select member_id as sf_account_id , 'STG_SALESFORCE__ACCOUNT' as rec_src , is_d…" at bounding box center [765, 92] width 895 height 1889
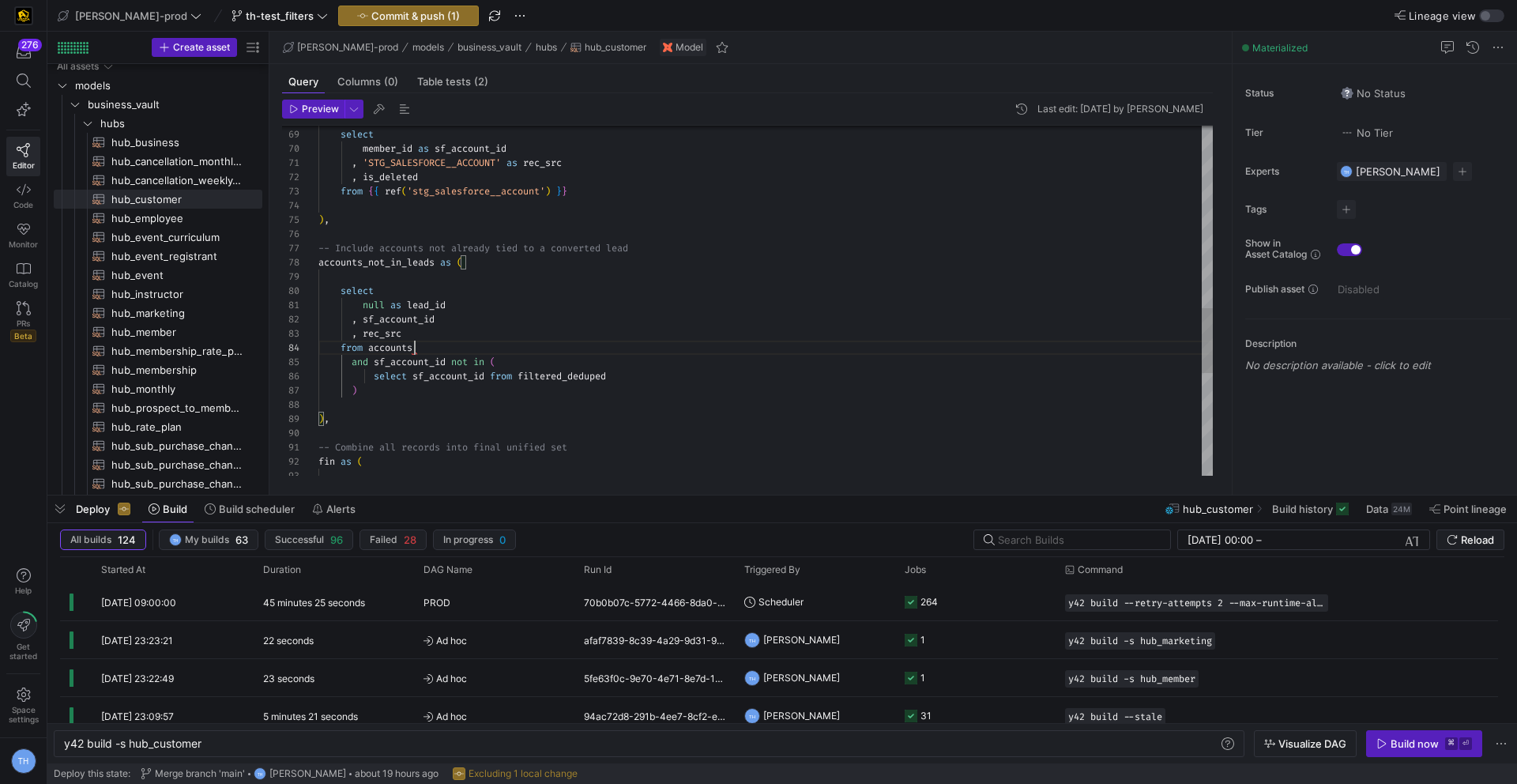
click at [606, 185] on div "select member_id as sf_account_id , 'STG_SALESFORCE__ACCOUNT' as rec_src , is_d…" at bounding box center [765, 85] width 895 height 1876
click at [362, 204] on div "select member_id as sf_account_id , 'STG_SALESFORCE__ACCOUNT' as rec_src , is_d…" at bounding box center [765, 92] width 895 height 1889
click at [504, 201] on div "select member_id as sf_account_id , 'STG_SALESFORCE__ACCOUNT' as rec_src , is_d…" at bounding box center [765, 92] width 895 height 1889
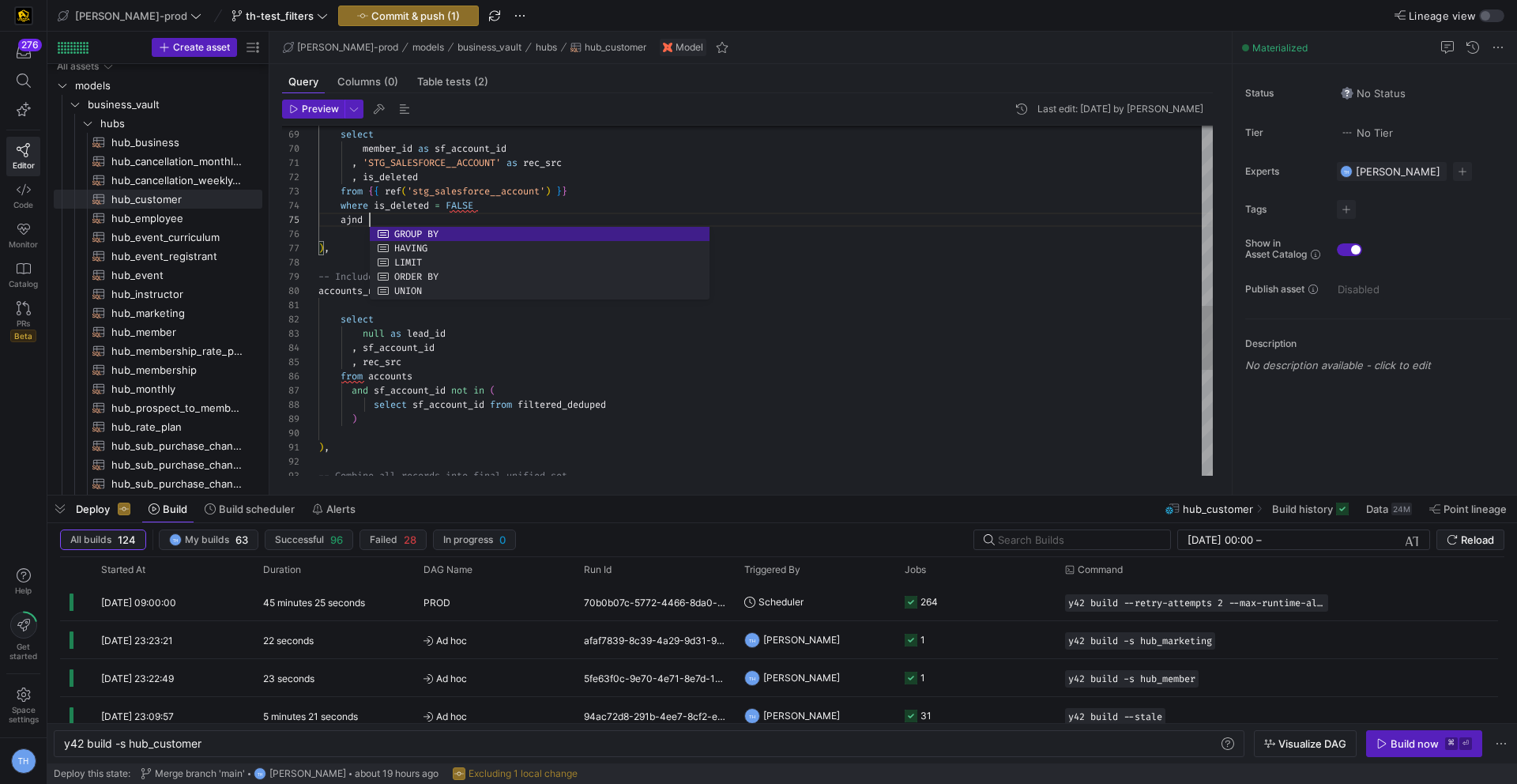
scroll to position [57, 51]
click at [373, 388] on div "select member_id as sf_account_id , 'STG_SALESFORCE__ACCOUNT' as rec_src , is_d…" at bounding box center [765, 99] width 895 height 1904
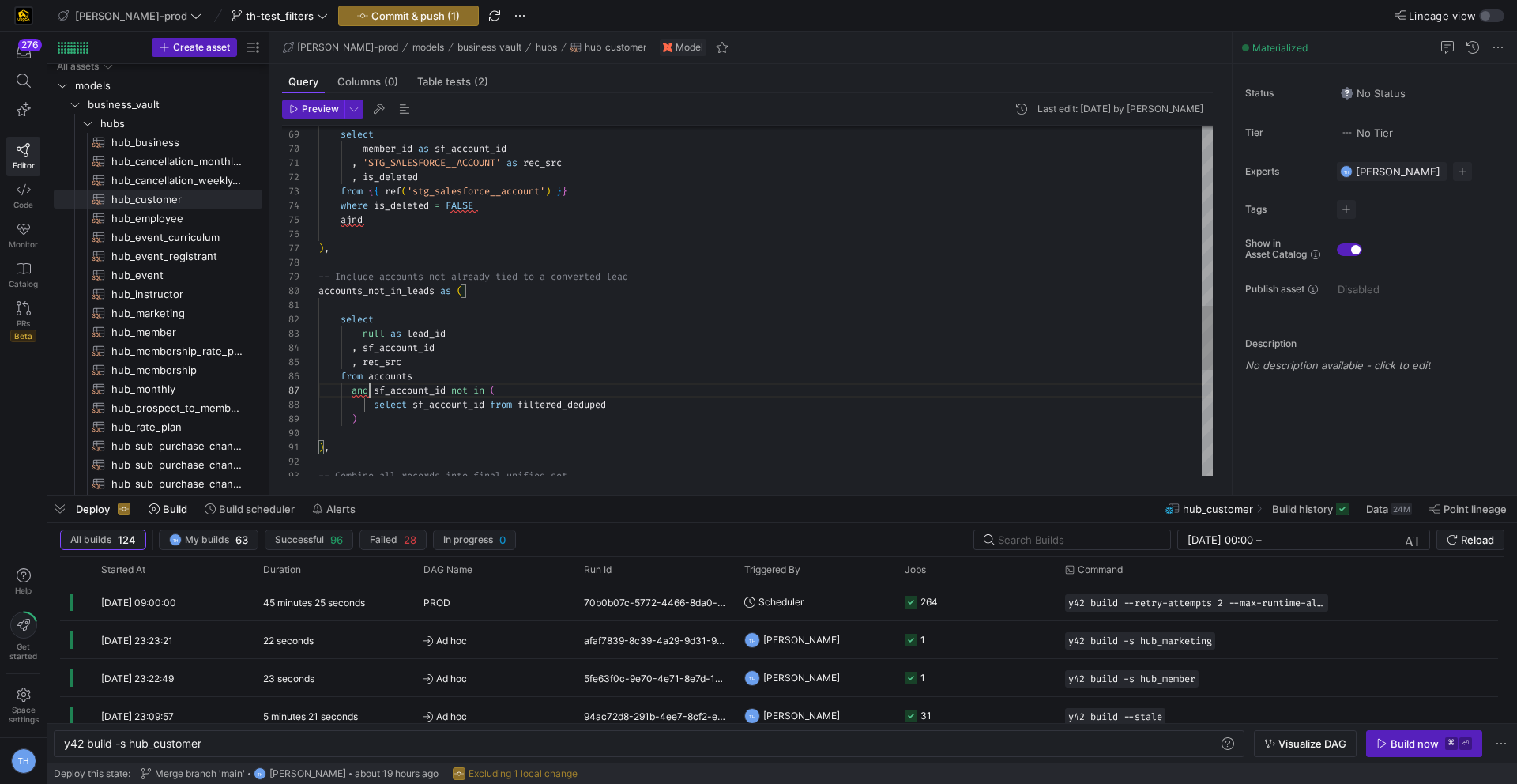
click at [371, 388] on div "select member_id as sf_account_id , 'STG_SALESFORCE__ACCOUNT' as rec_src , is_d…" at bounding box center [765, 99] width 895 height 1904
click at [493, 369] on div "select member_id as sf_account_id , 'STG_SALESFORCE__ACCOUNT' as rec_src , is_d…" at bounding box center [765, 99] width 895 height 1904
click at [355, 389] on div "select member_id as sf_account_id , 'STG_SALESFORCE__ACCOUNT' as rec_src , is_d…" at bounding box center [765, 99] width 895 height 1904
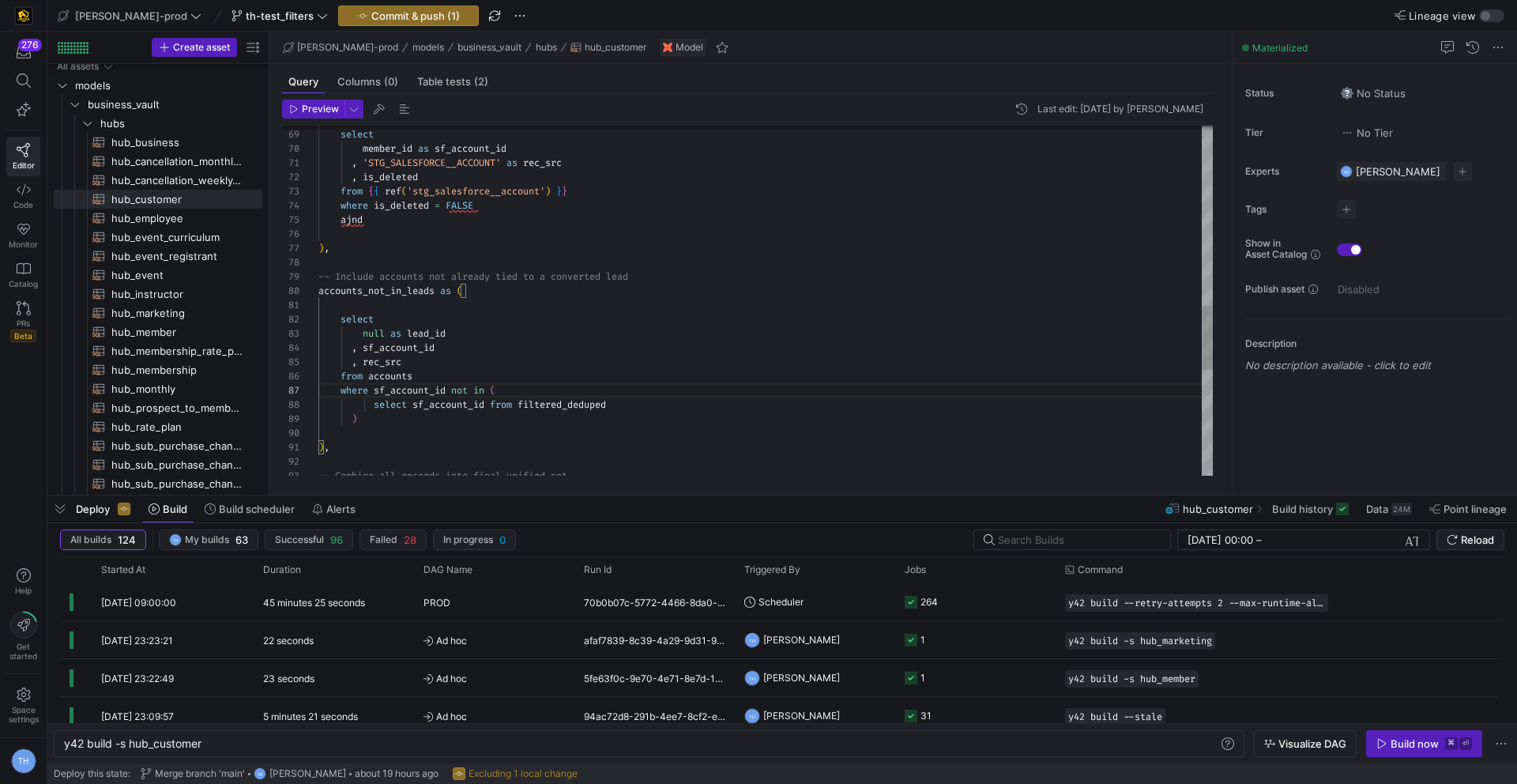
click at [435, 220] on div "select member_id as sf_account_id , 'STG_SALESFORCE__ACCOUNT' as rec_src , is_d…" at bounding box center [765, 99] width 895 height 1904
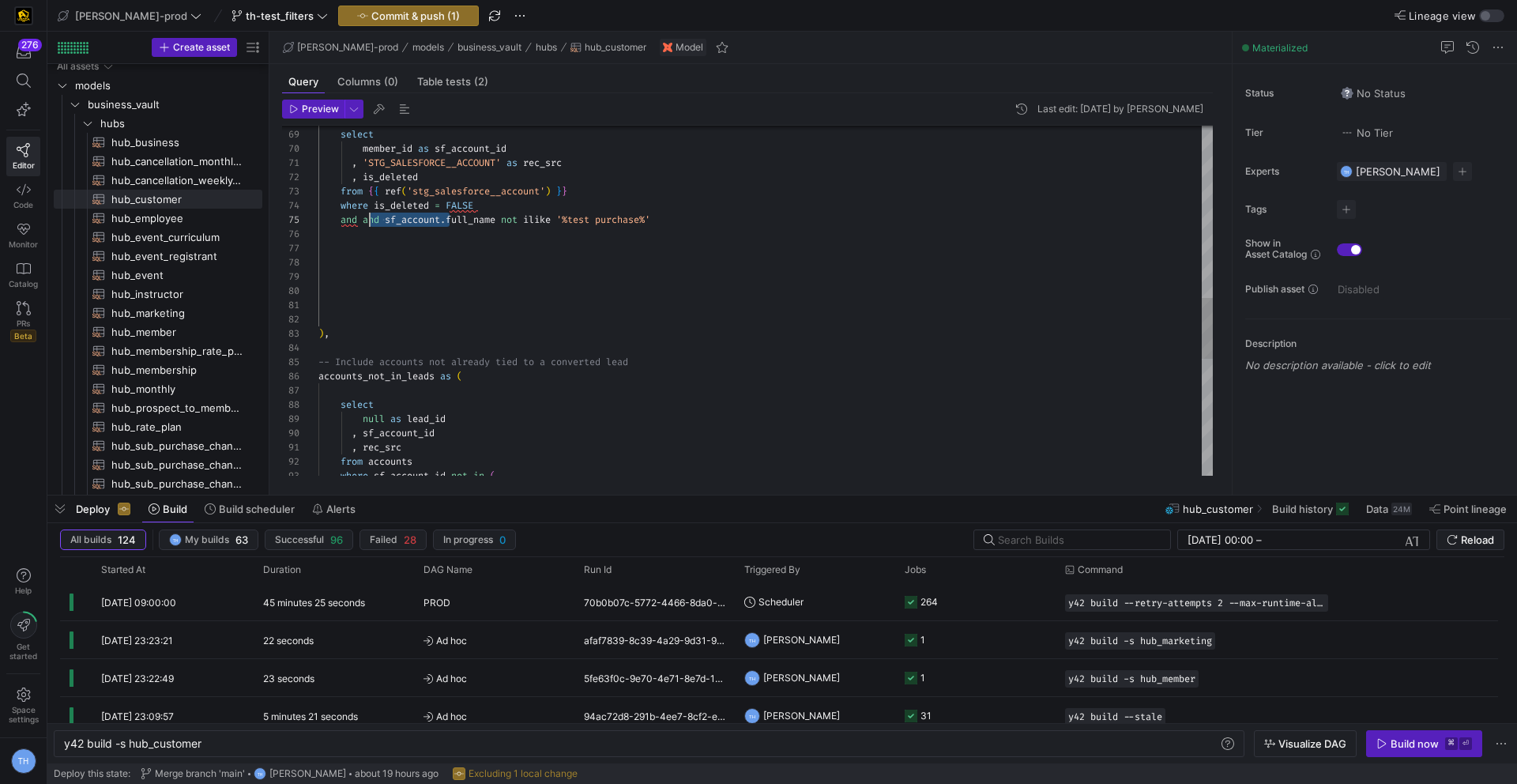
drag, startPoint x: 450, startPoint y: 219, endPoint x: 367, endPoint y: 218, distance: 83.0
click at [367, 218] on div "select member_id as sf_account_id , 'STG_SALESFORCE__ACCOUNT' as rec_src , is_d…" at bounding box center [765, 142] width 895 height 1990
click at [507, 173] on div at bounding box center [758, 392] width 1517 height 784
click at [399, 310] on div "select member_id as sf_account_id , 'STG_SALESFORCE__ACCOUNT' as rec_src , is_d…" at bounding box center [765, 142] width 895 height 1990
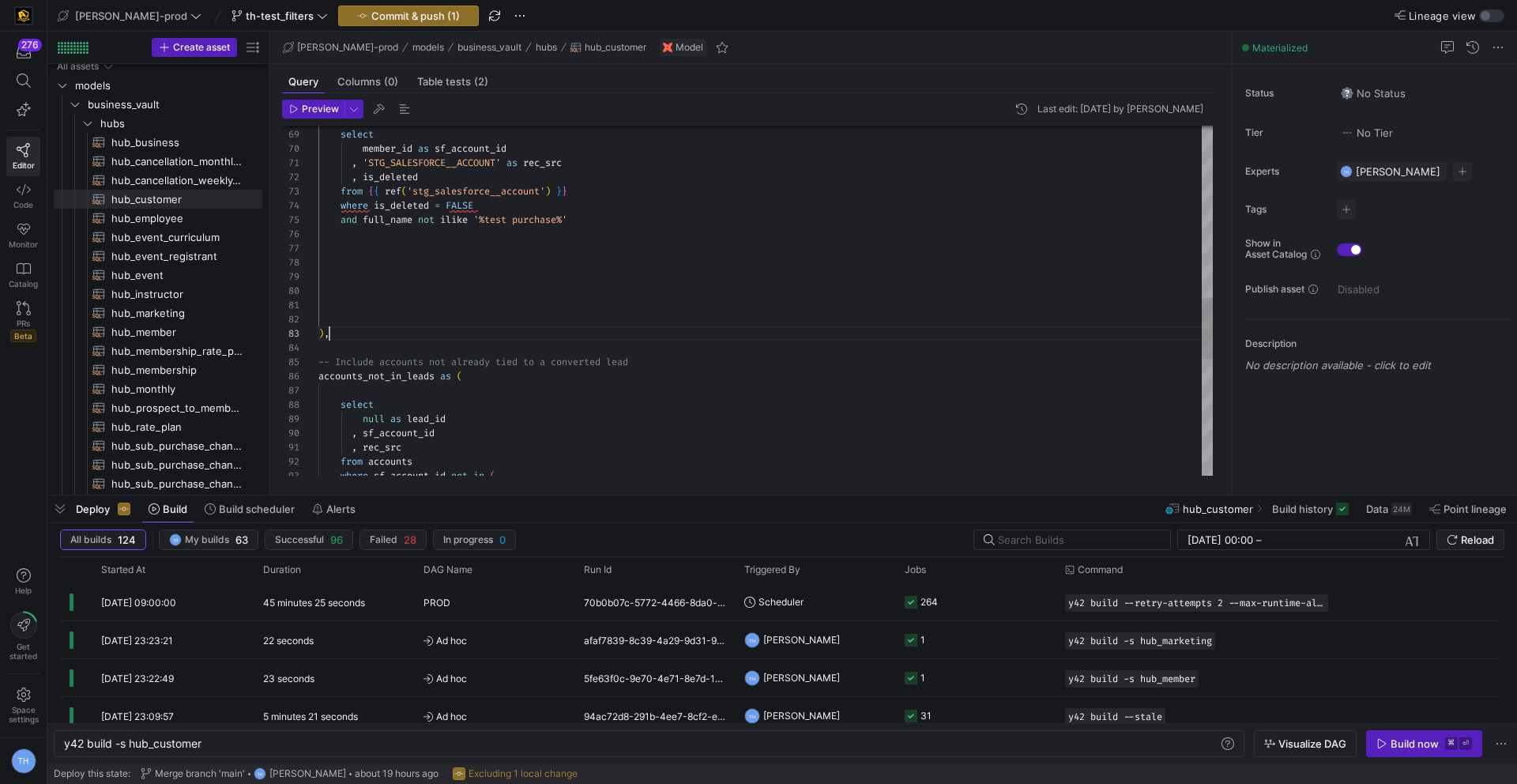
click at [396, 327] on div "select member_id as sf_account_id , 'STG_SALESFORCE__ACCOUNT' as rec_src , is_d…" at bounding box center [765, 142] width 895 height 1990
click at [398, 310] on div "select member_id as sf_account_id , 'STG_SALESFORCE__ACCOUNT' as rec_src , is_d…" at bounding box center [765, 142] width 895 height 1990
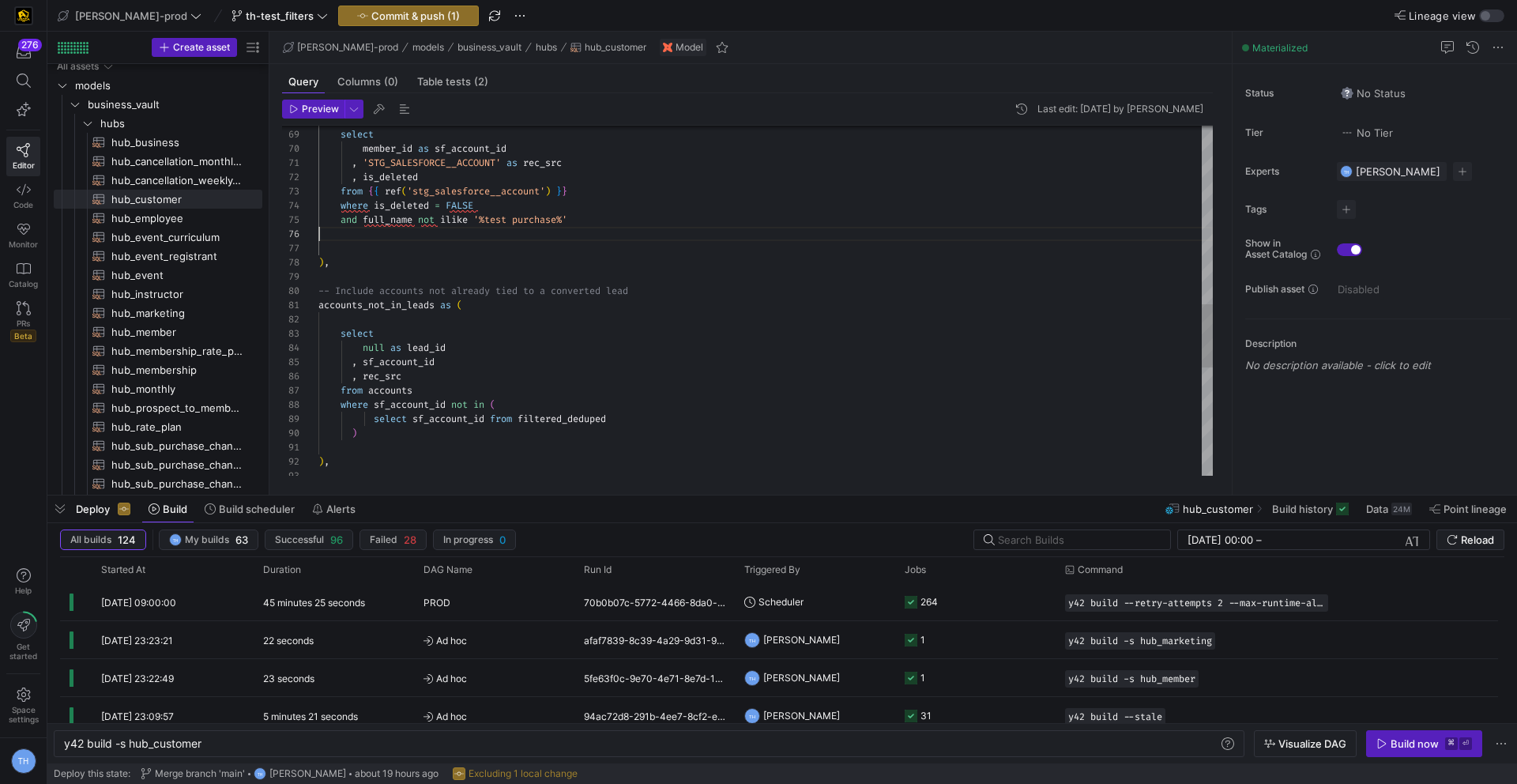
click at [368, 245] on div "select member_id as sf_account_id , 'STG_SALESFORCE__ACCOUNT' as rec_src , is_d…" at bounding box center [765, 106] width 895 height 1918
type textarea ", 'STG_SALESFORCE__ACCOUNT' as rec_src , is_deleted from {{ ref('stg_salesforce…"
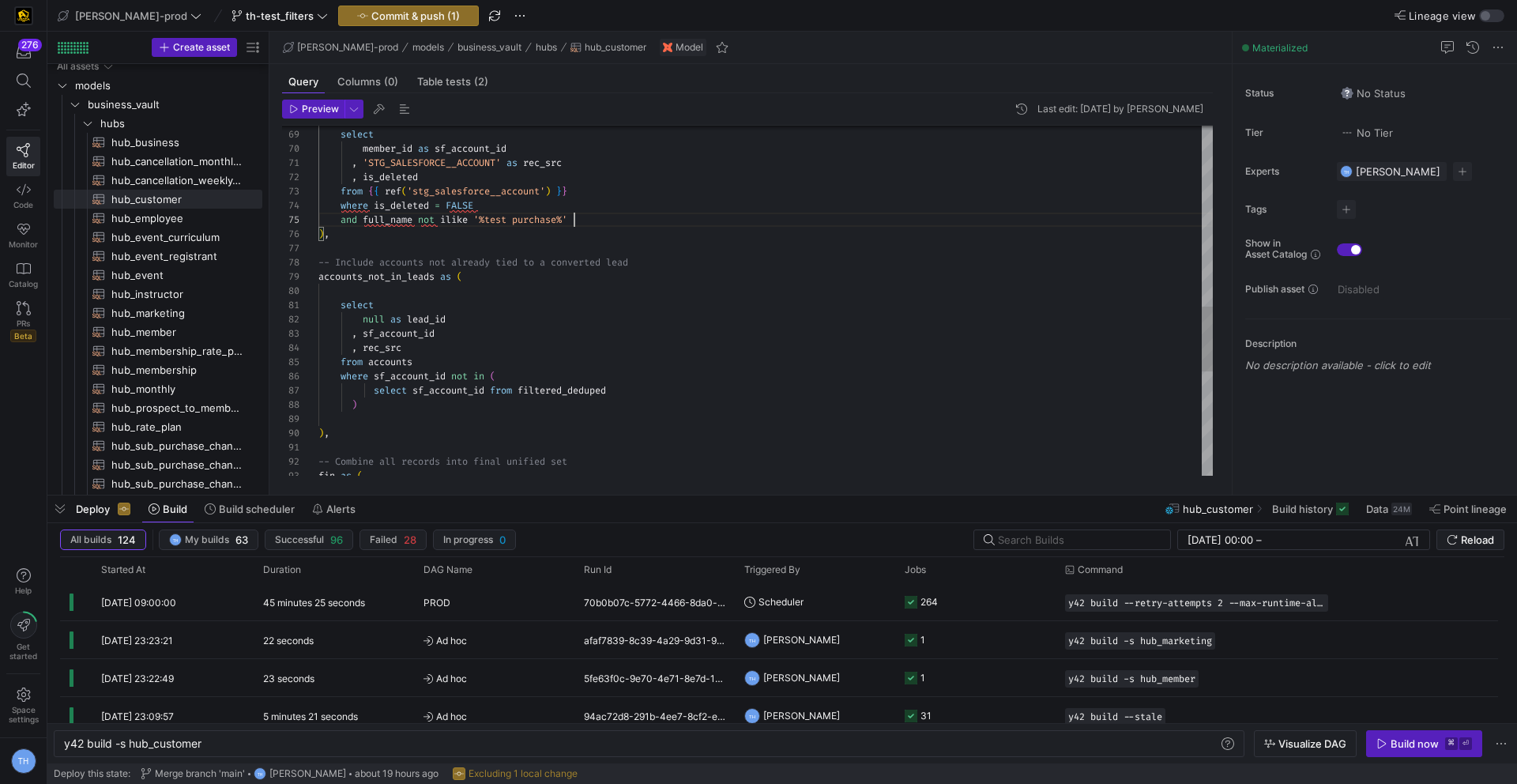
scroll to position [57, 256]
click at [384, 20] on span "Commit & push (1)" at bounding box center [416, 15] width 88 height 13
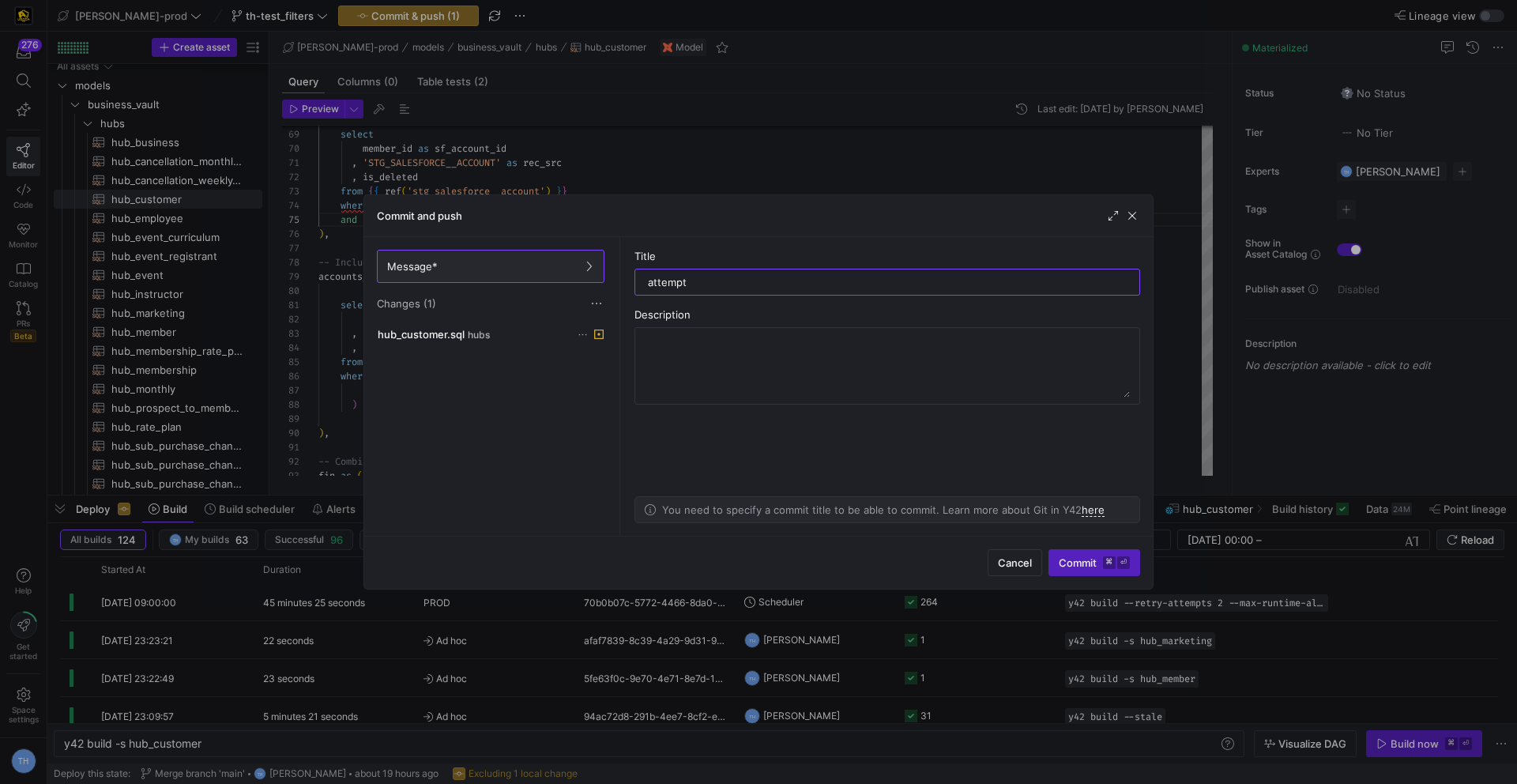
type input "attempt 1"
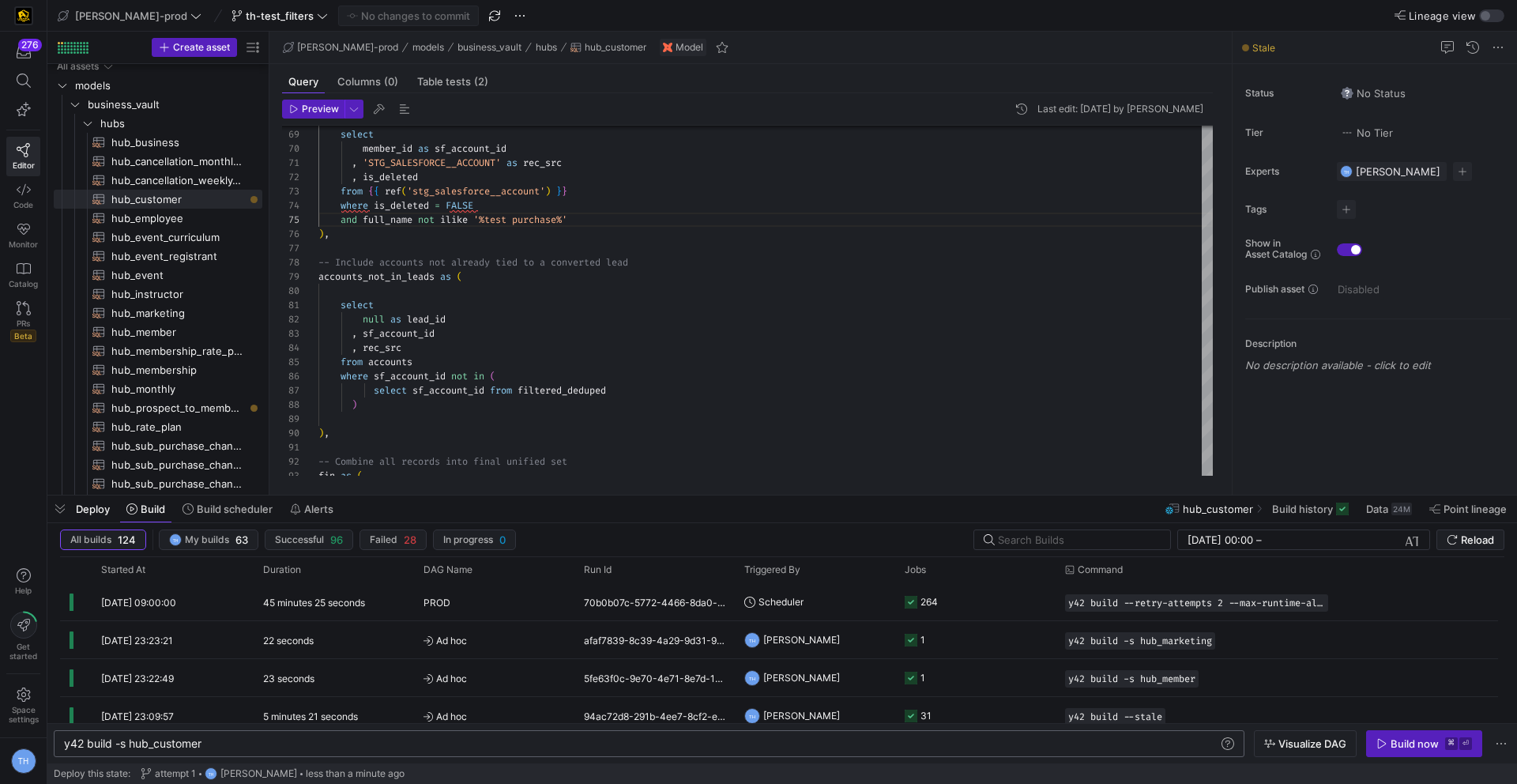
scroll to position [0, 139]
click at [263, 741] on div "y42 build -s hub_customer" at bounding box center [640, 743] width 1154 height 13
click at [1411, 737] on div "Build now" at bounding box center [1414, 743] width 48 height 13
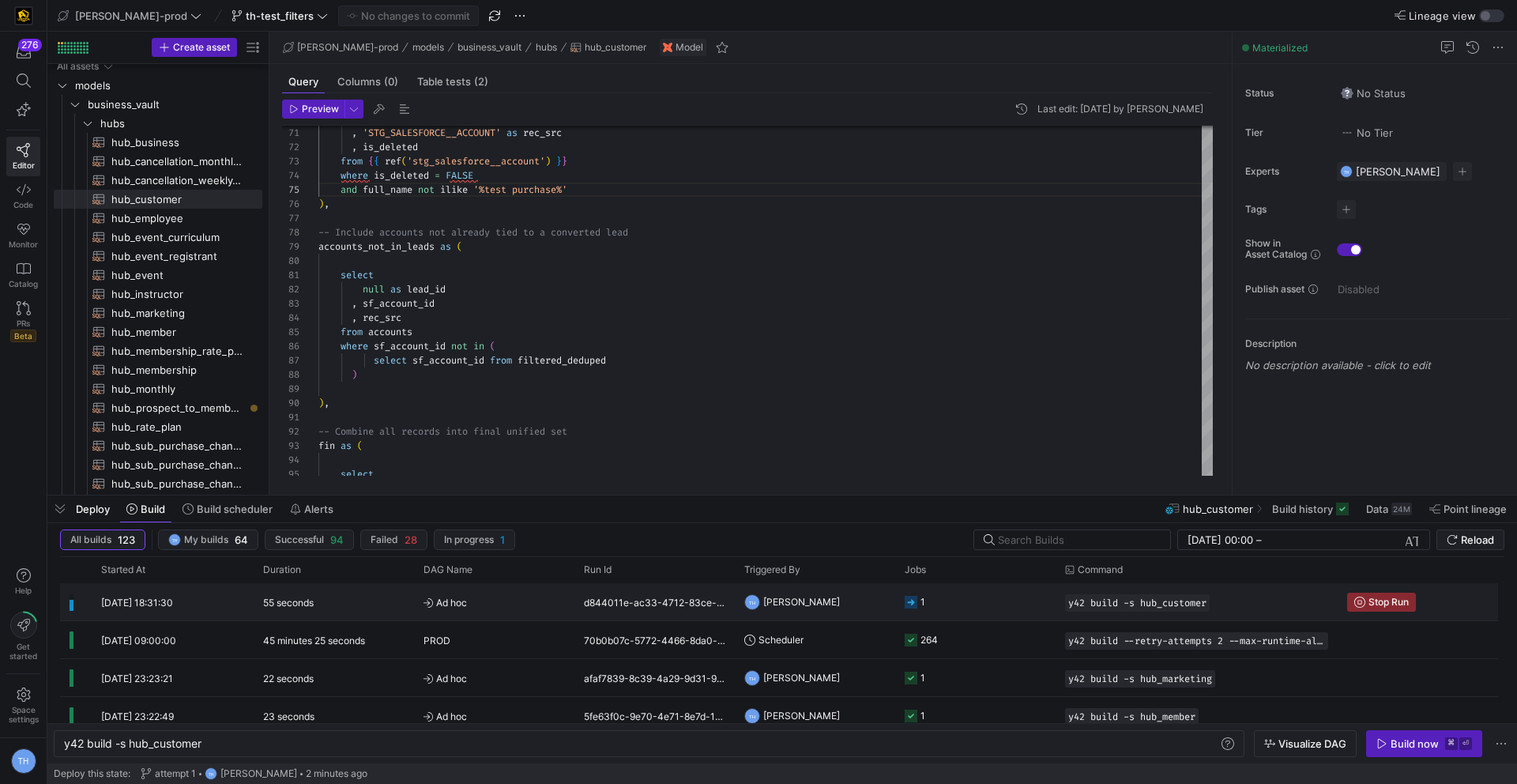
click at [530, 599] on span "Ad hoc" at bounding box center [494, 603] width 141 height 37
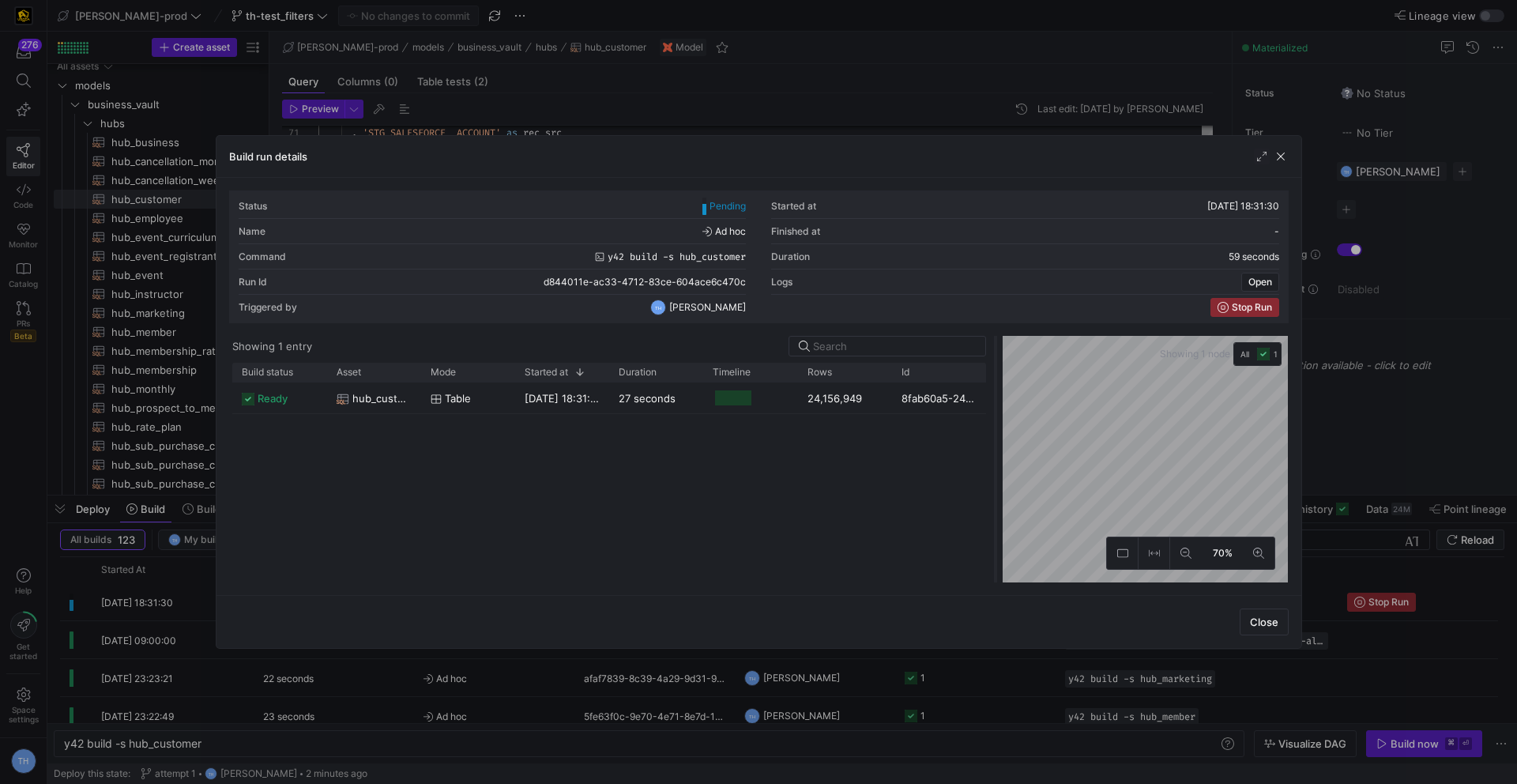
drag, startPoint x: 758, startPoint y: 414, endPoint x: 992, endPoint y: 412, distance: 234.0
click at [994, 413] on div at bounding box center [995, 459] width 6 height 247
click at [781, 86] on div at bounding box center [758, 392] width 1517 height 784
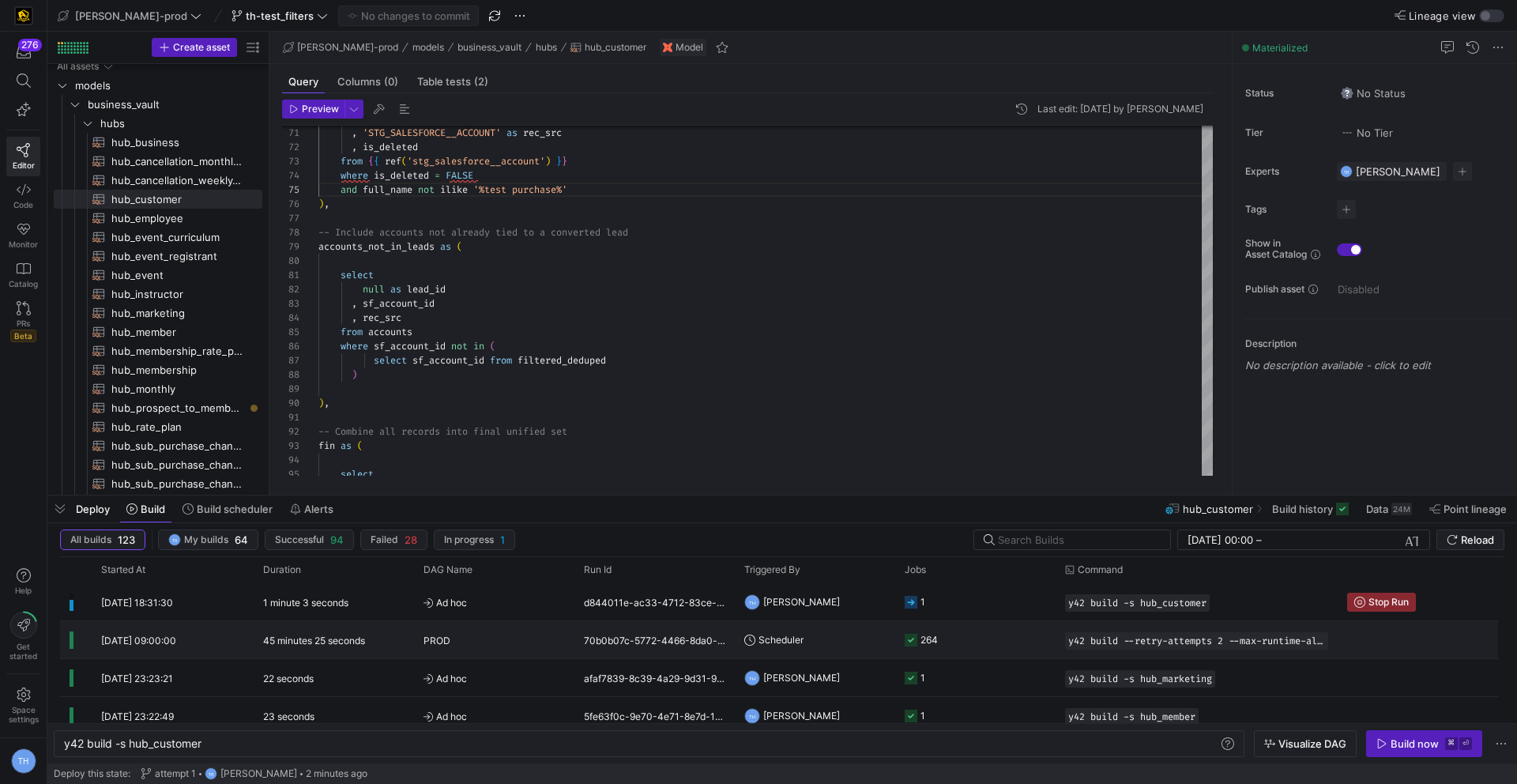
click at [974, 621] on div "264" at bounding box center [975, 639] width 161 height 37
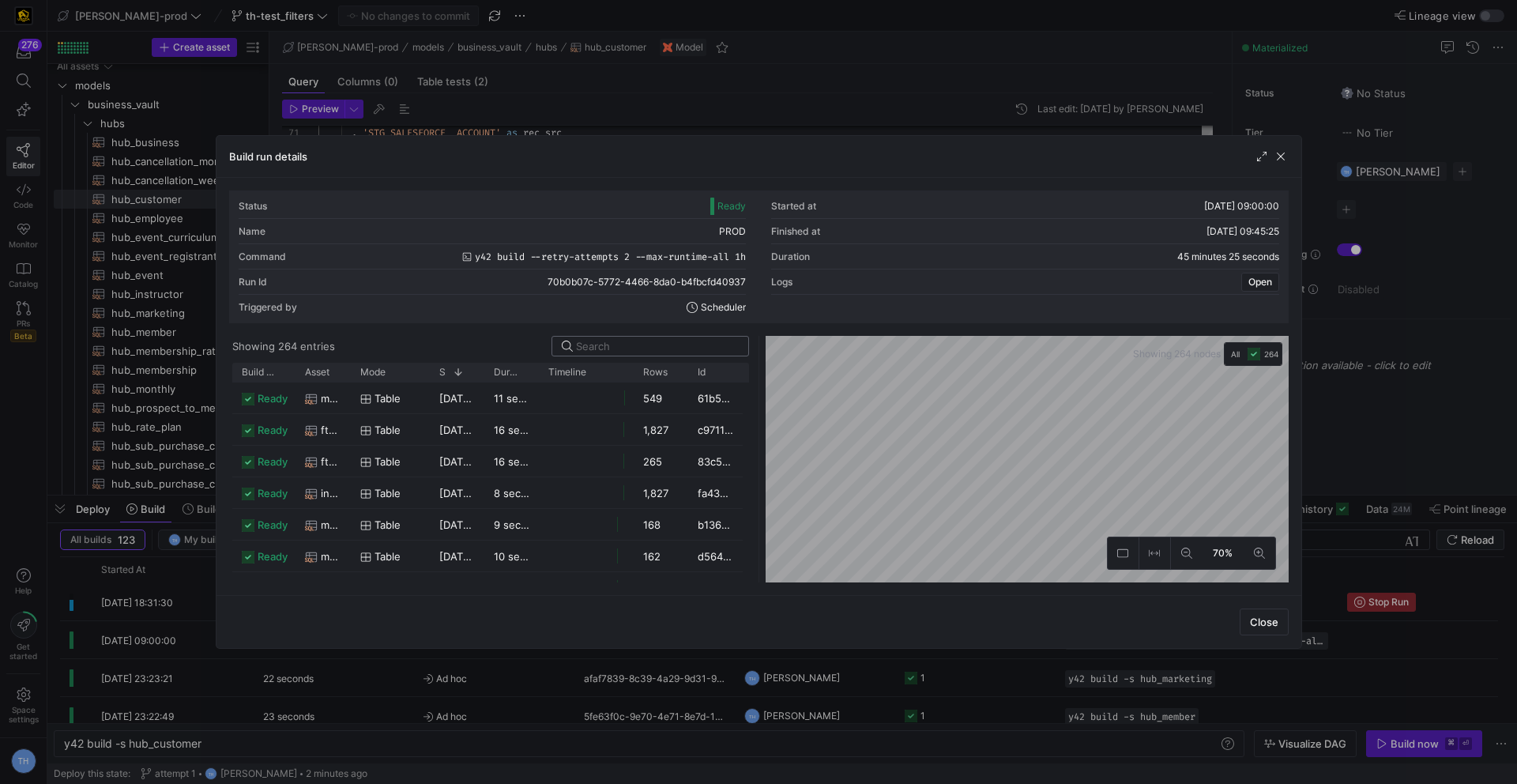
click at [629, 342] on input at bounding box center [656, 346] width 162 height 13
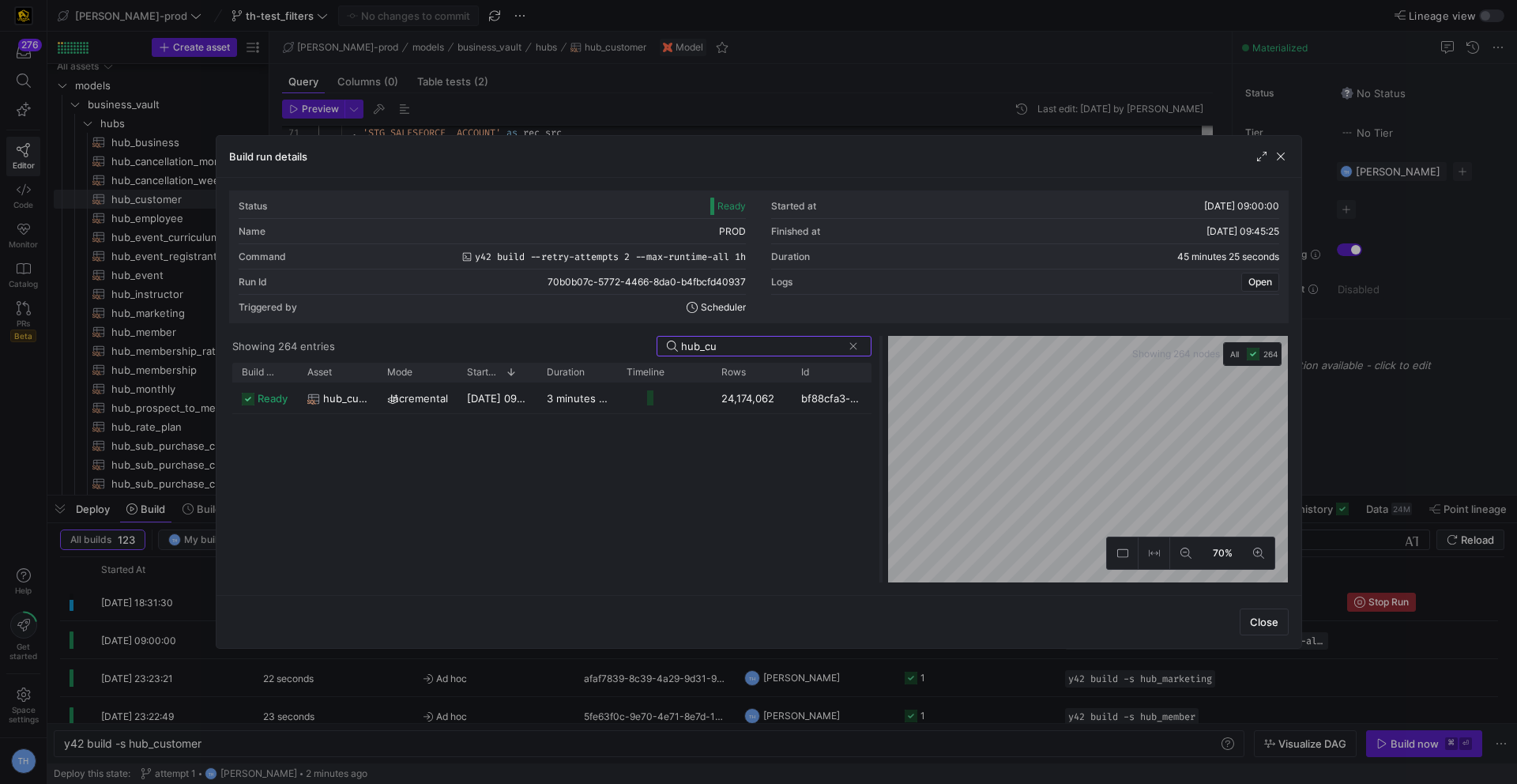
drag, startPoint x: 757, startPoint y: 401, endPoint x: 879, endPoint y: 383, distance: 123.3
click at [879, 383] on div at bounding box center [880, 459] width 6 height 247
type input "hub_cu"
click at [821, 117] on div at bounding box center [758, 392] width 1517 height 784
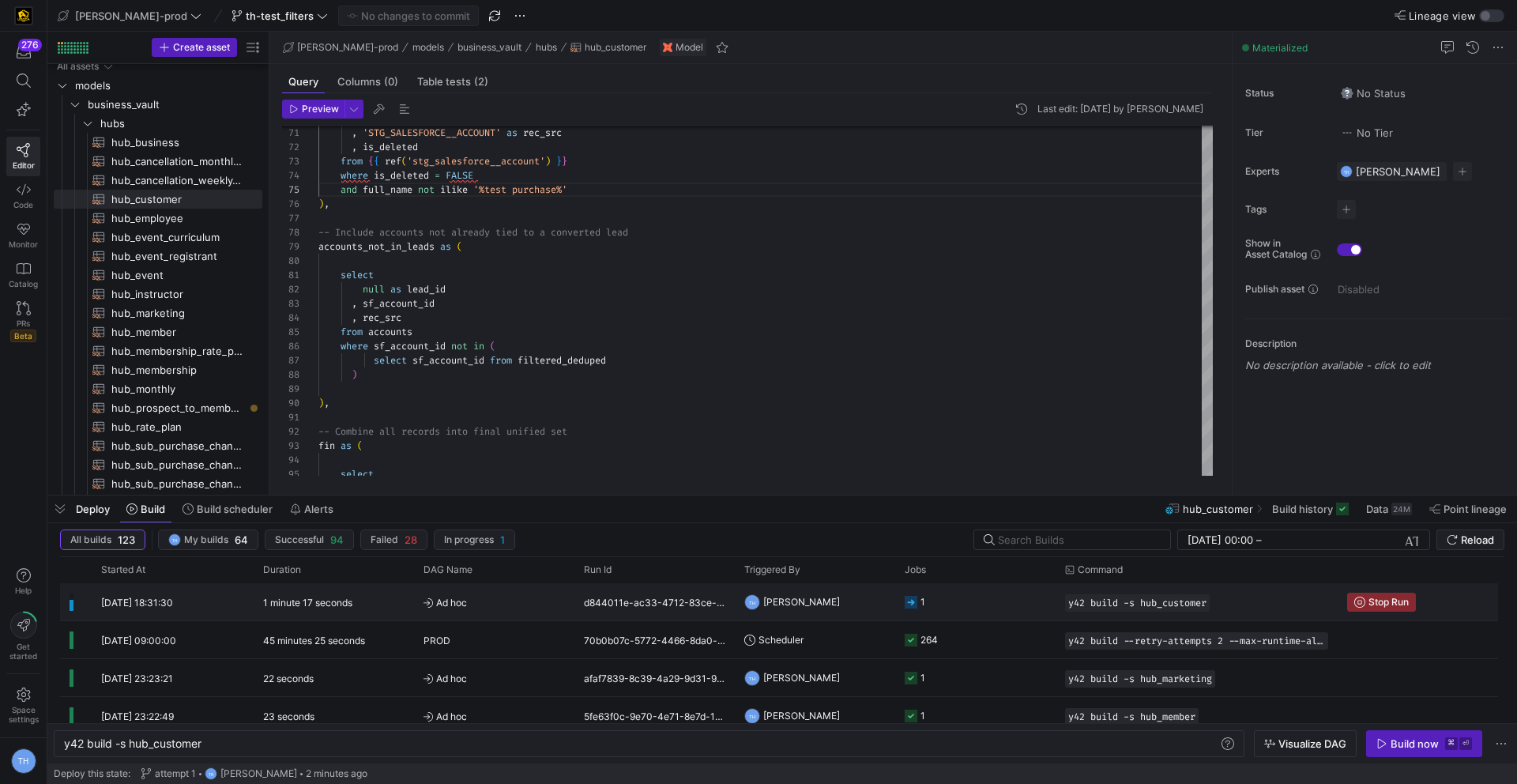
click at [852, 598] on y42-orchestration-triggered-by "TH Tommy Huelhorst" at bounding box center [815, 602] width 141 height 36
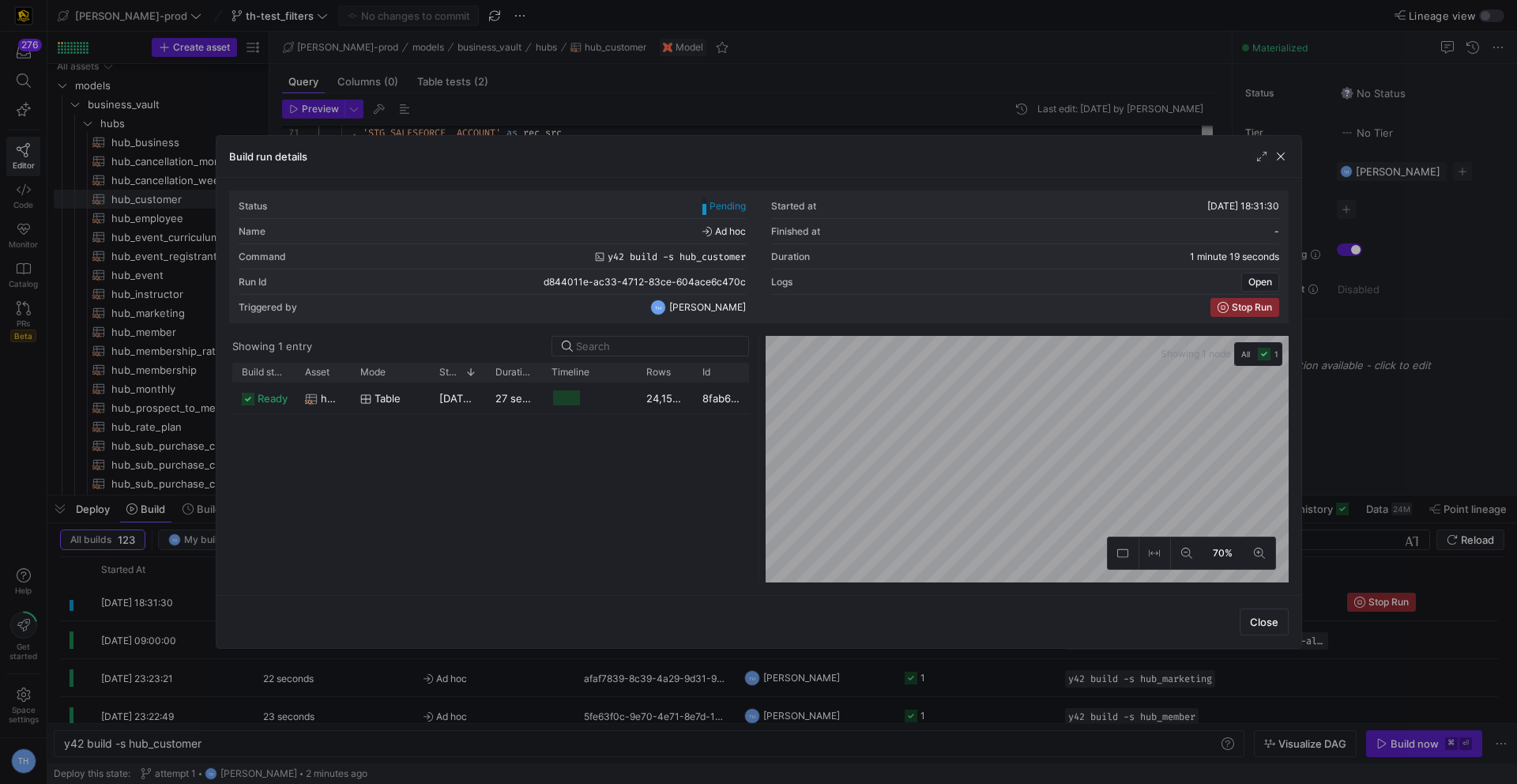
click at [733, 104] on div at bounding box center [758, 392] width 1517 height 784
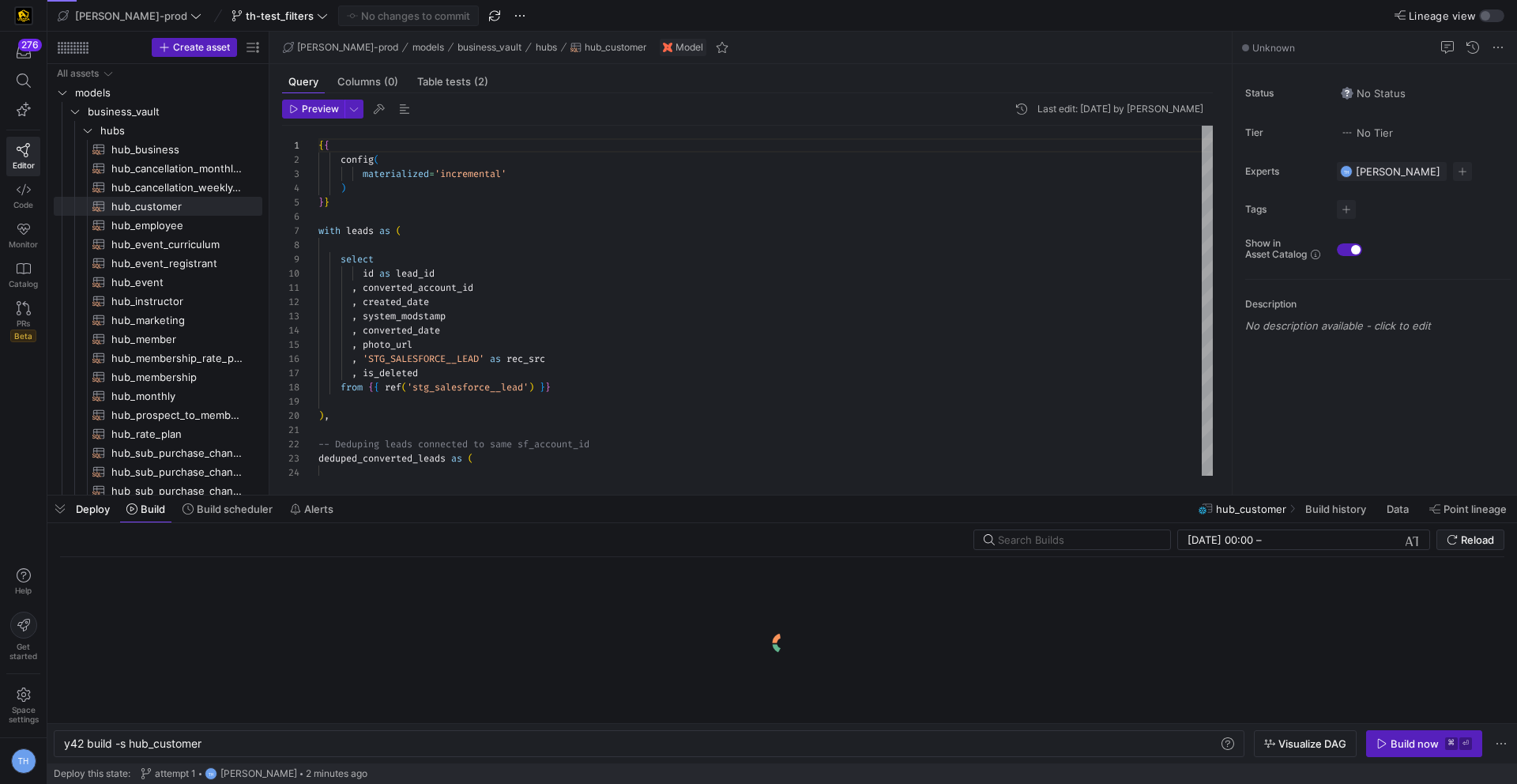
scroll to position [0, 139]
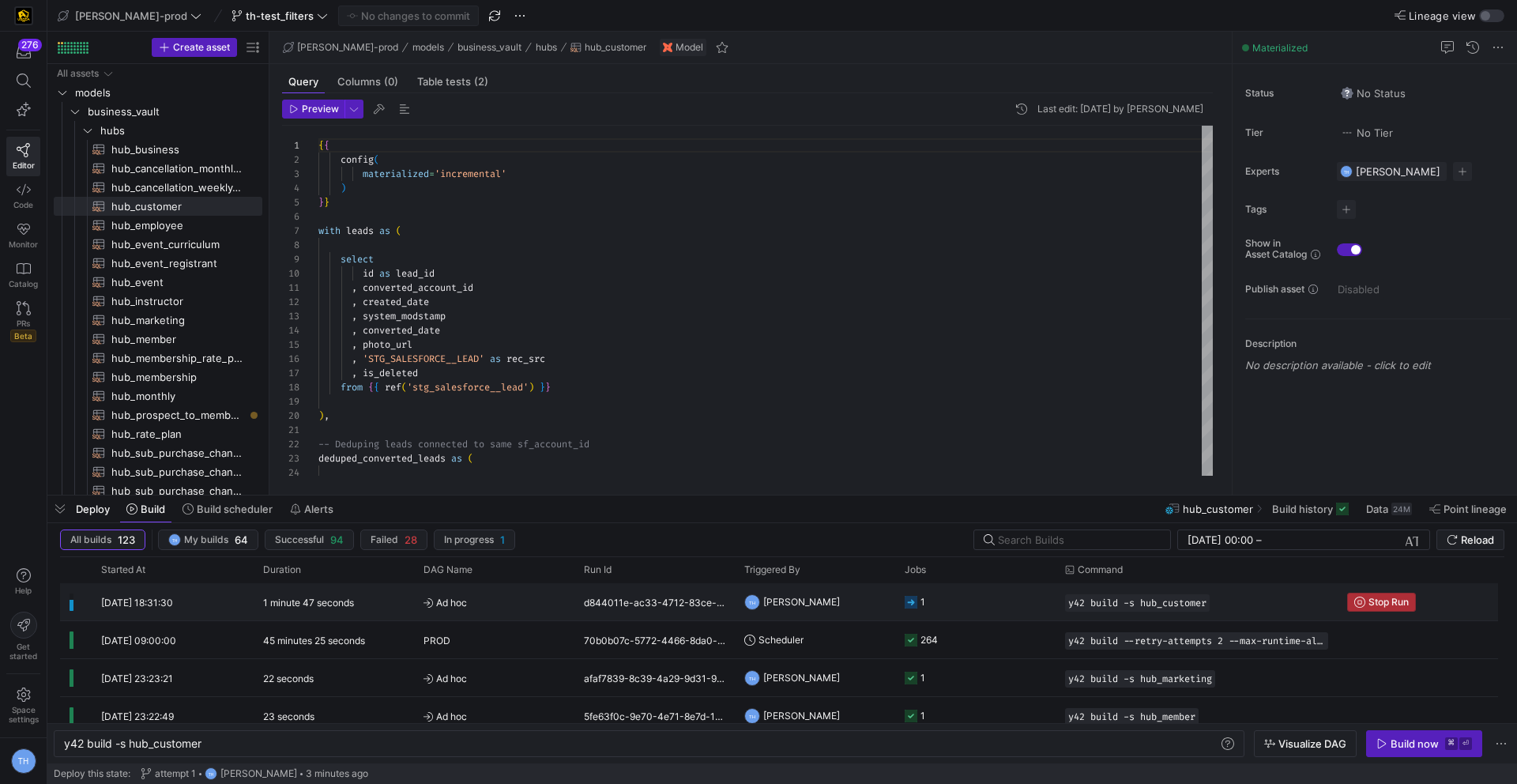
click at [1391, 600] on span "Stop Run" at bounding box center [1388, 601] width 40 height 11
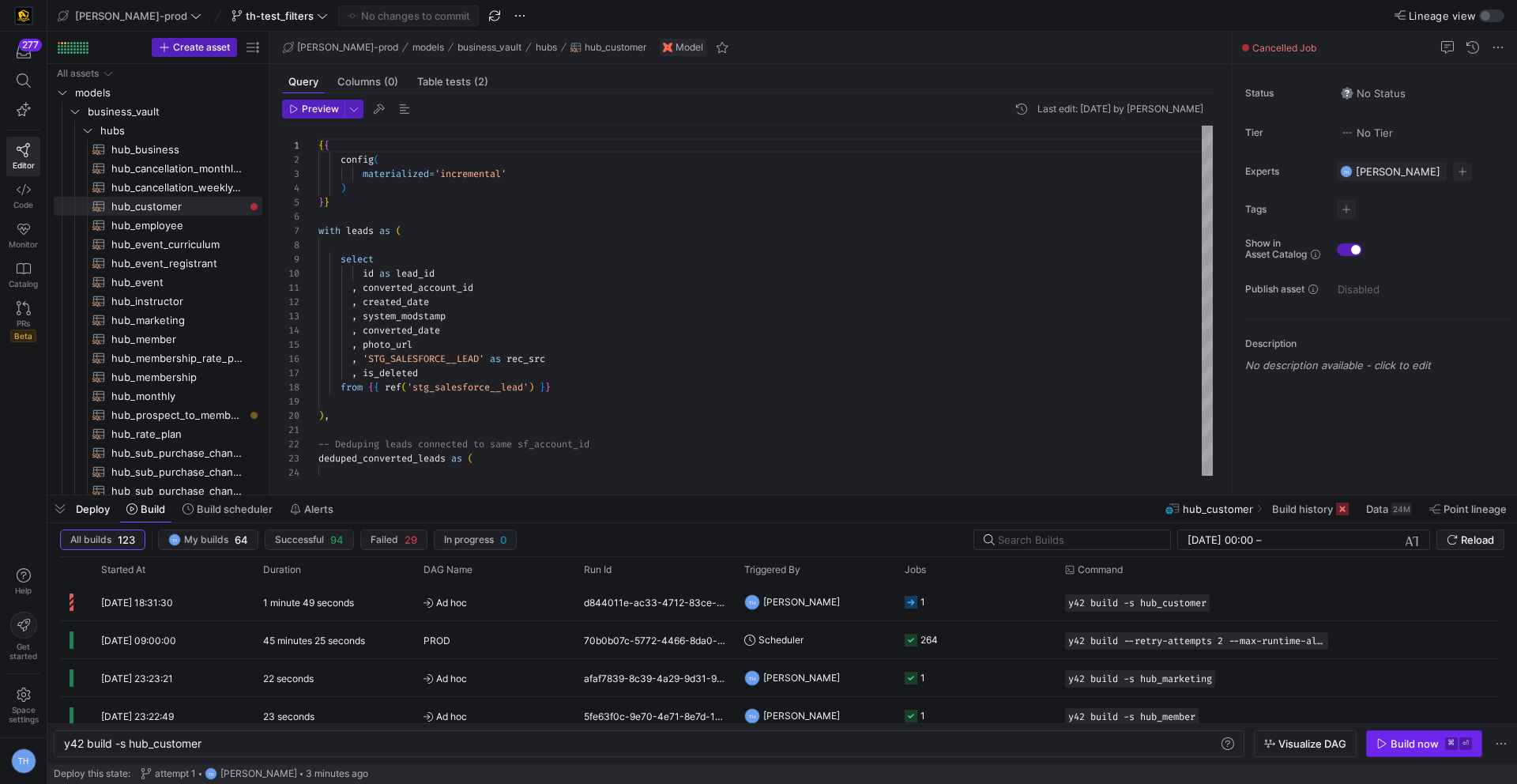
click at [1406, 747] on div "Build now" at bounding box center [1414, 743] width 48 height 13
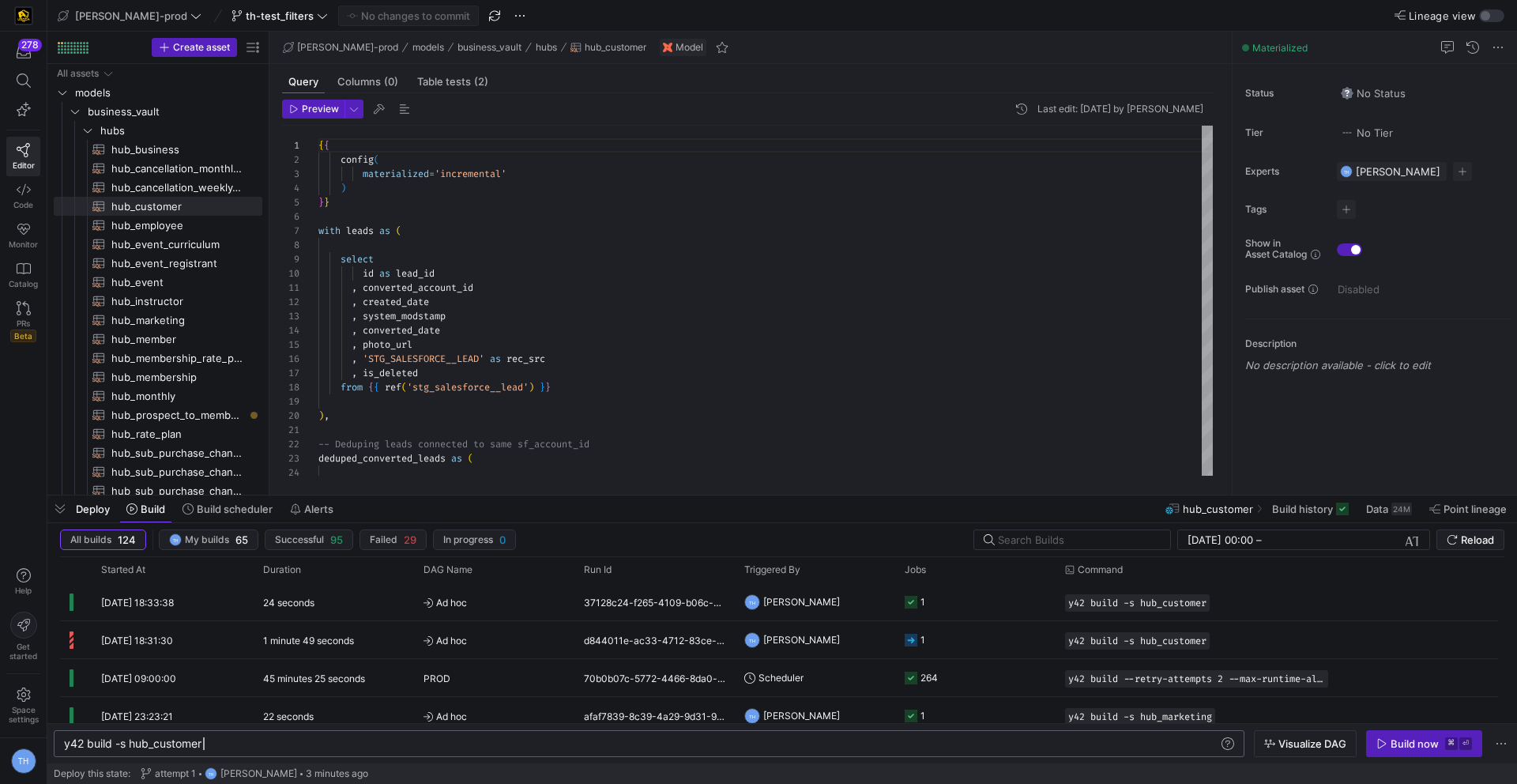
click at [240, 747] on div "y42 build -s hub_customer" at bounding box center [640, 743] width 1154 height 13
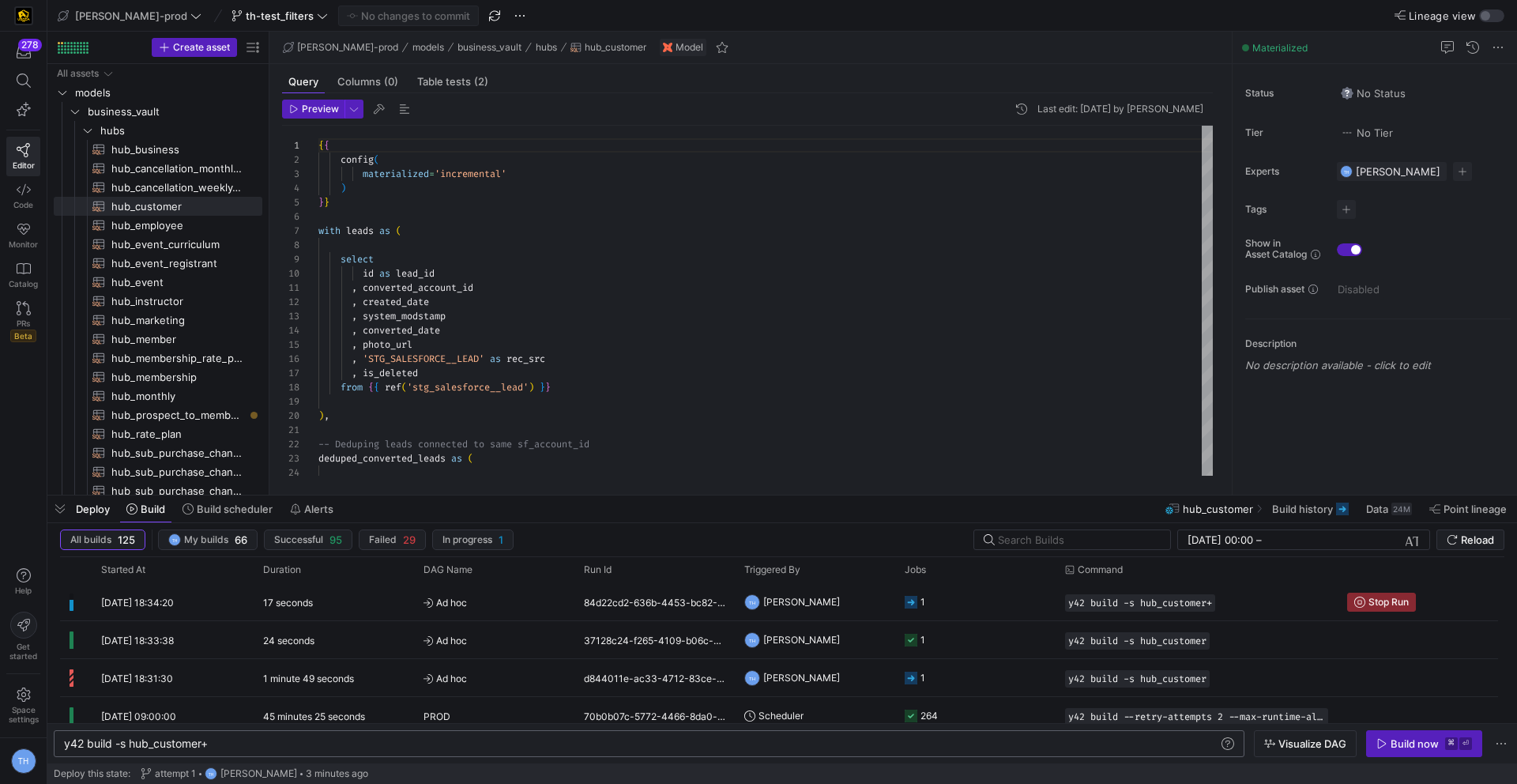
click at [254, 744] on div "y42 build -s hub_customer+" at bounding box center [640, 743] width 1154 height 13
type textarea "y42 build -s hub_customer+"
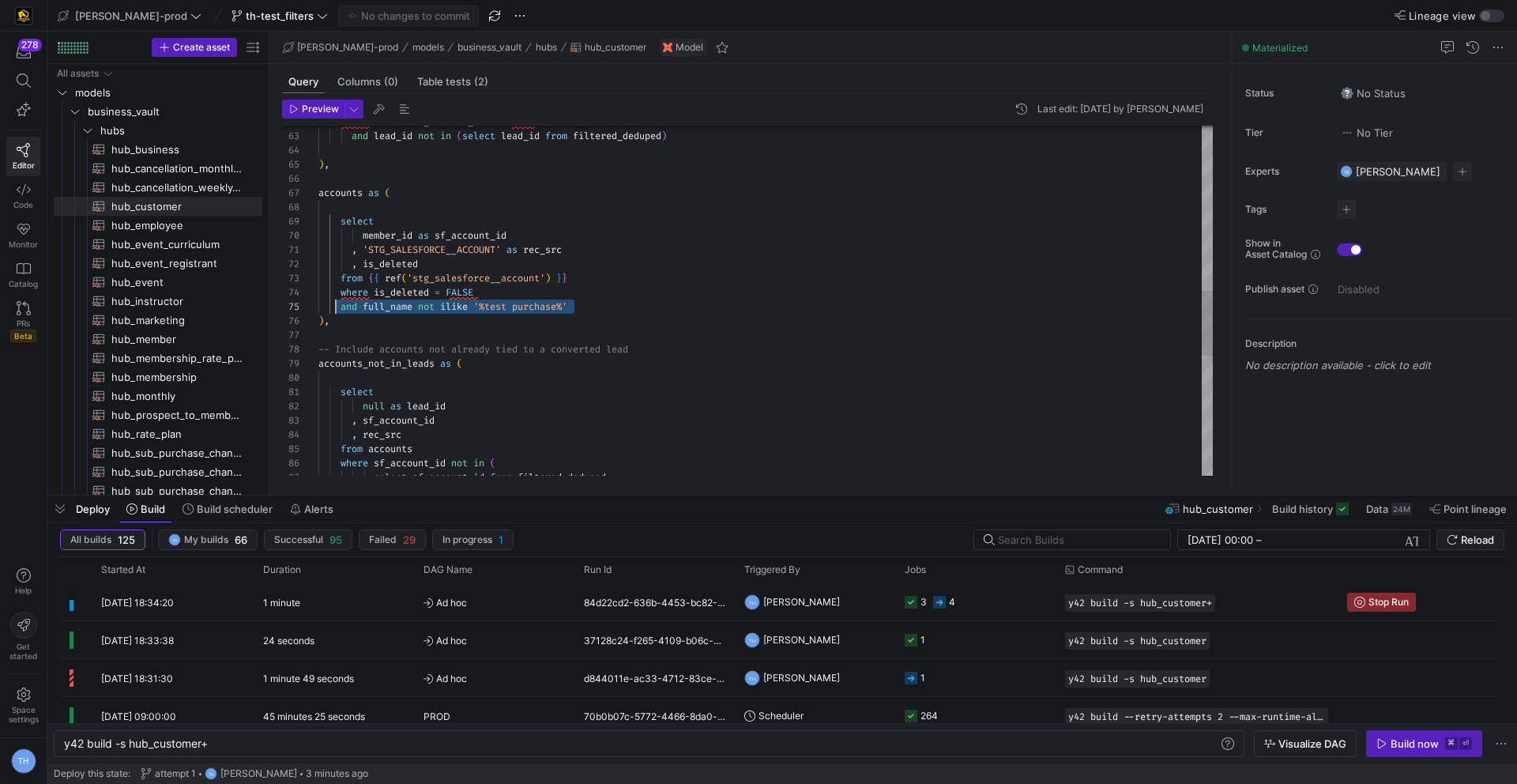
scroll to position [57, 23]
drag, startPoint x: 608, startPoint y: 306, endPoint x: 343, endPoint y: 308, distance: 265.0
click at [343, 308] on div "and lead_id not in ( select lead_id from filtered_deduped ) ) , accounts as ( s…" at bounding box center [765, 179] width 895 height 1889
click at [151, 141] on span "hub_business​​​​​​​​​​" at bounding box center [178, 149] width 133 height 18
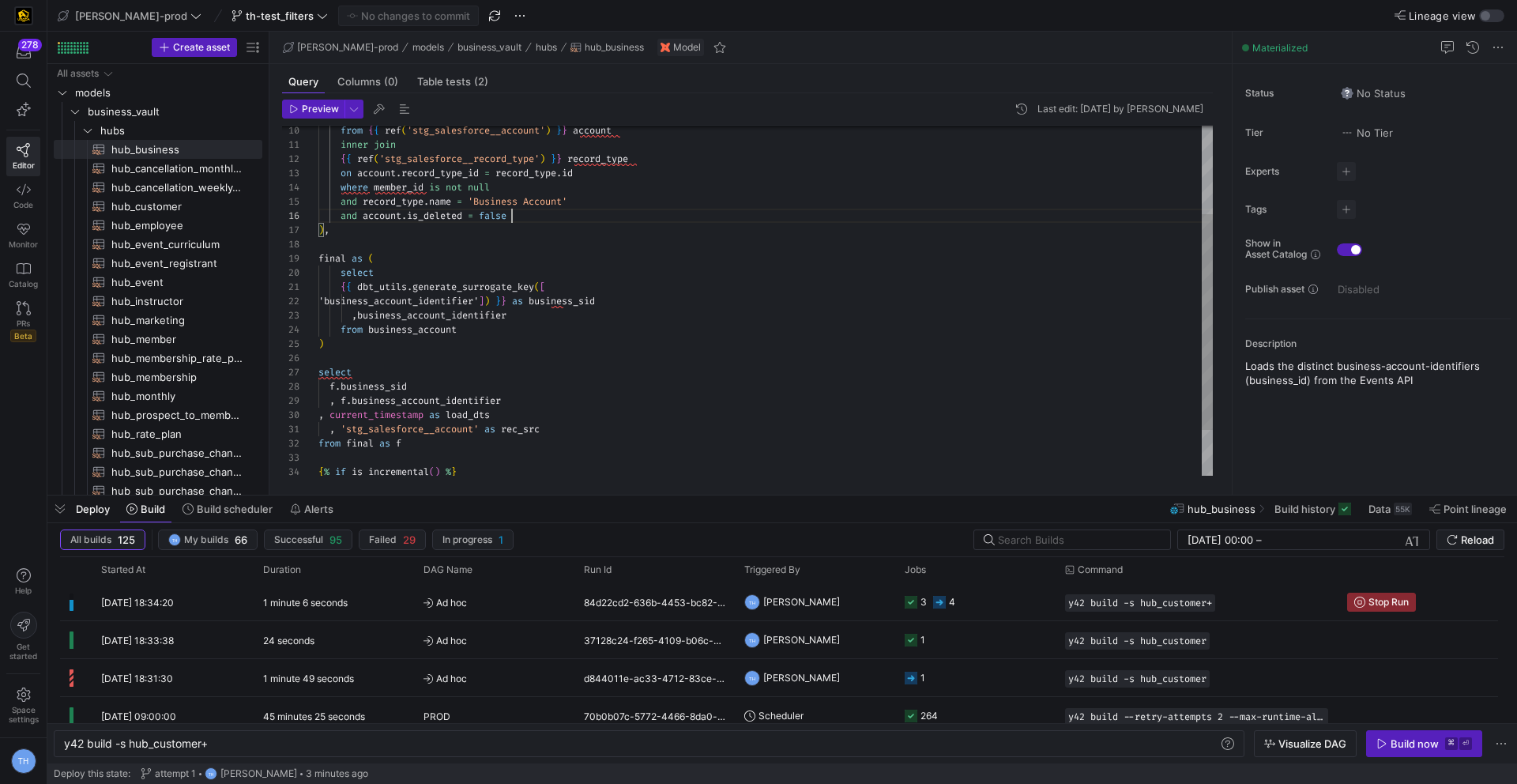
click at [539, 213] on div "and record_type . name = 'Business Account' and account . is_deleted = false ) …" at bounding box center [765, 266] width 895 height 567
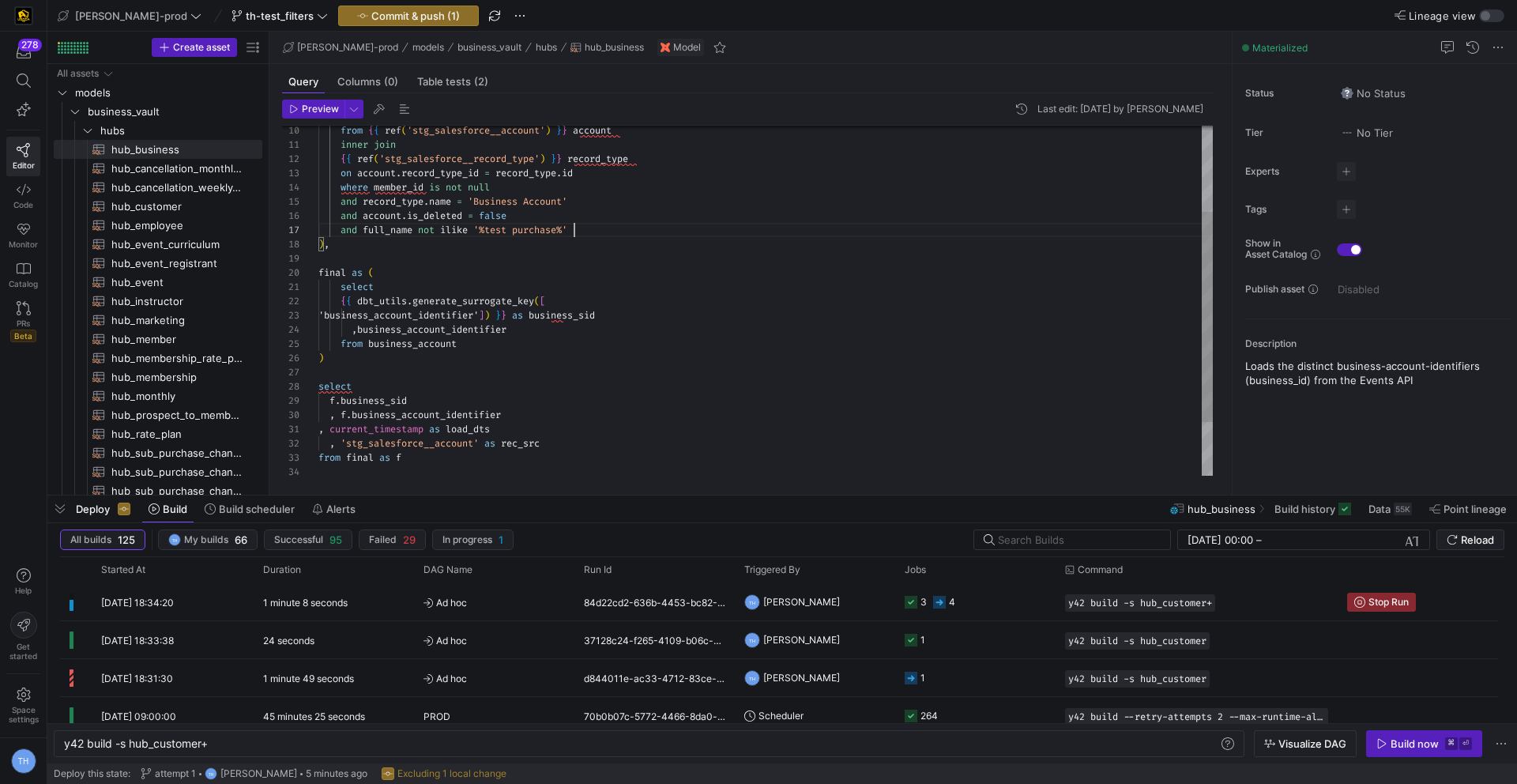
scroll to position [85, 256]
type textarea "inner join {{ ref('stg_salesforce__record_type') }} record_type on account.reco…"
click at [372, 16] on span "Commit & push (1)" at bounding box center [416, 15] width 88 height 13
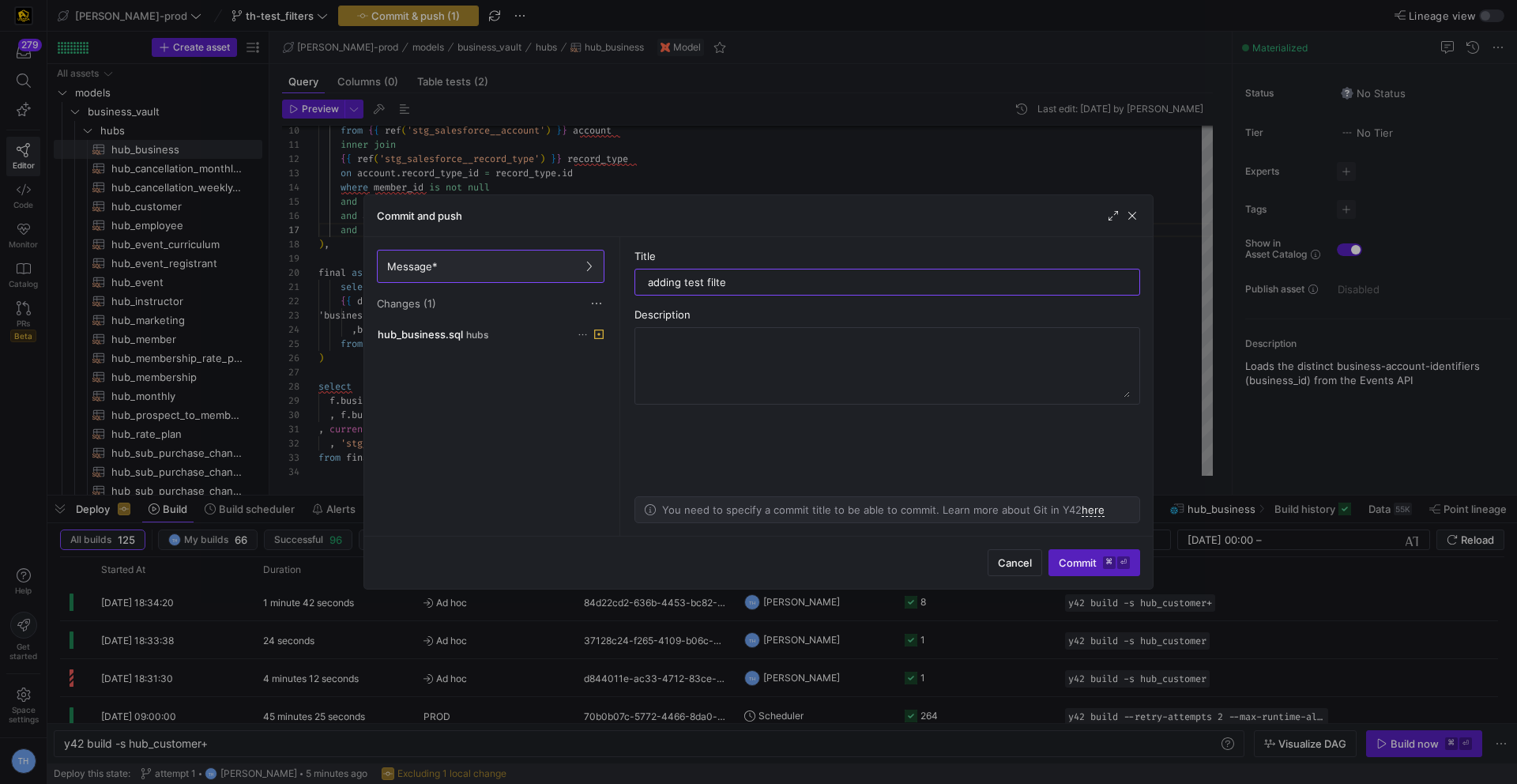
type input "adding test filter"
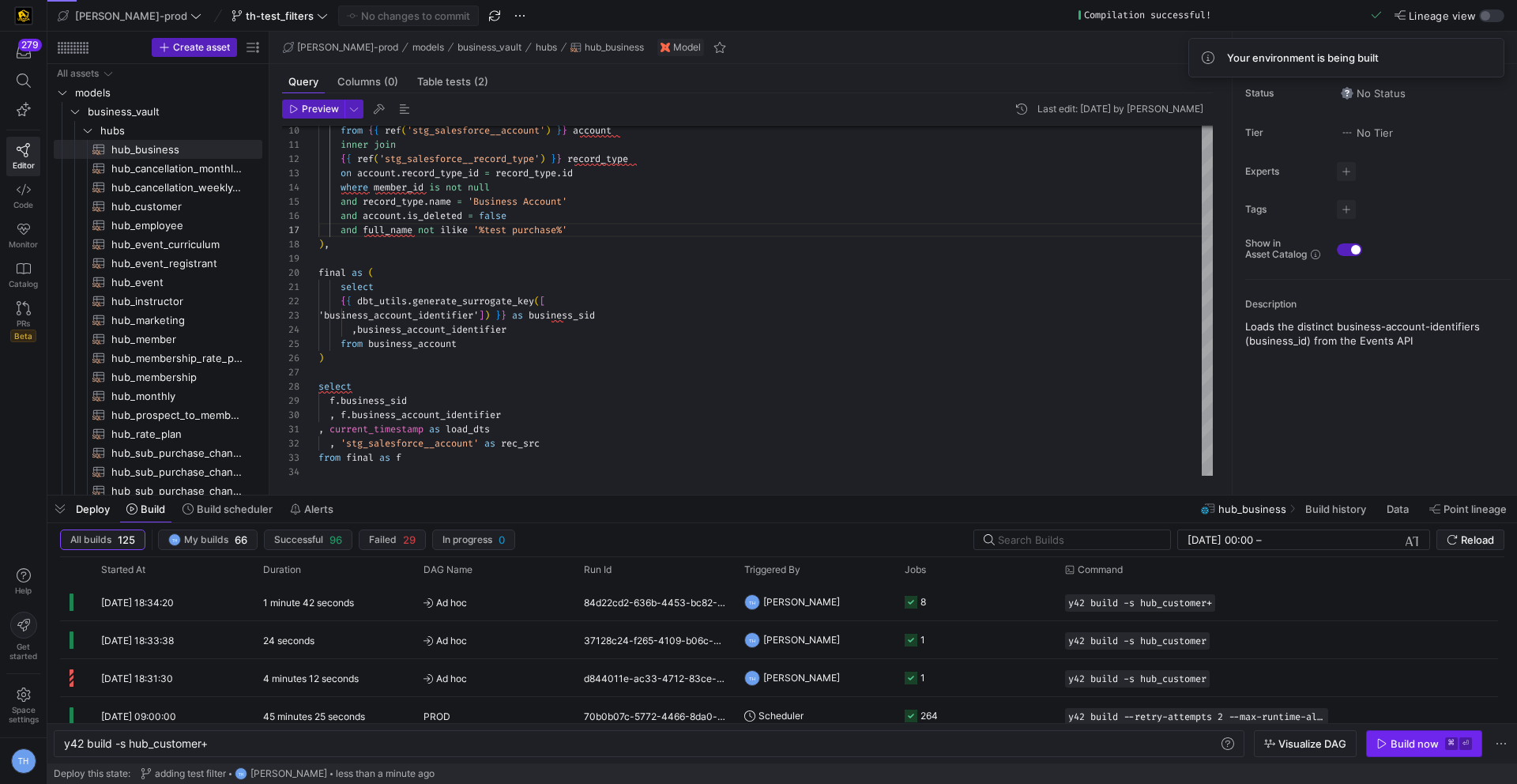
click at [1392, 751] on span "button" at bounding box center [1423, 743] width 115 height 26
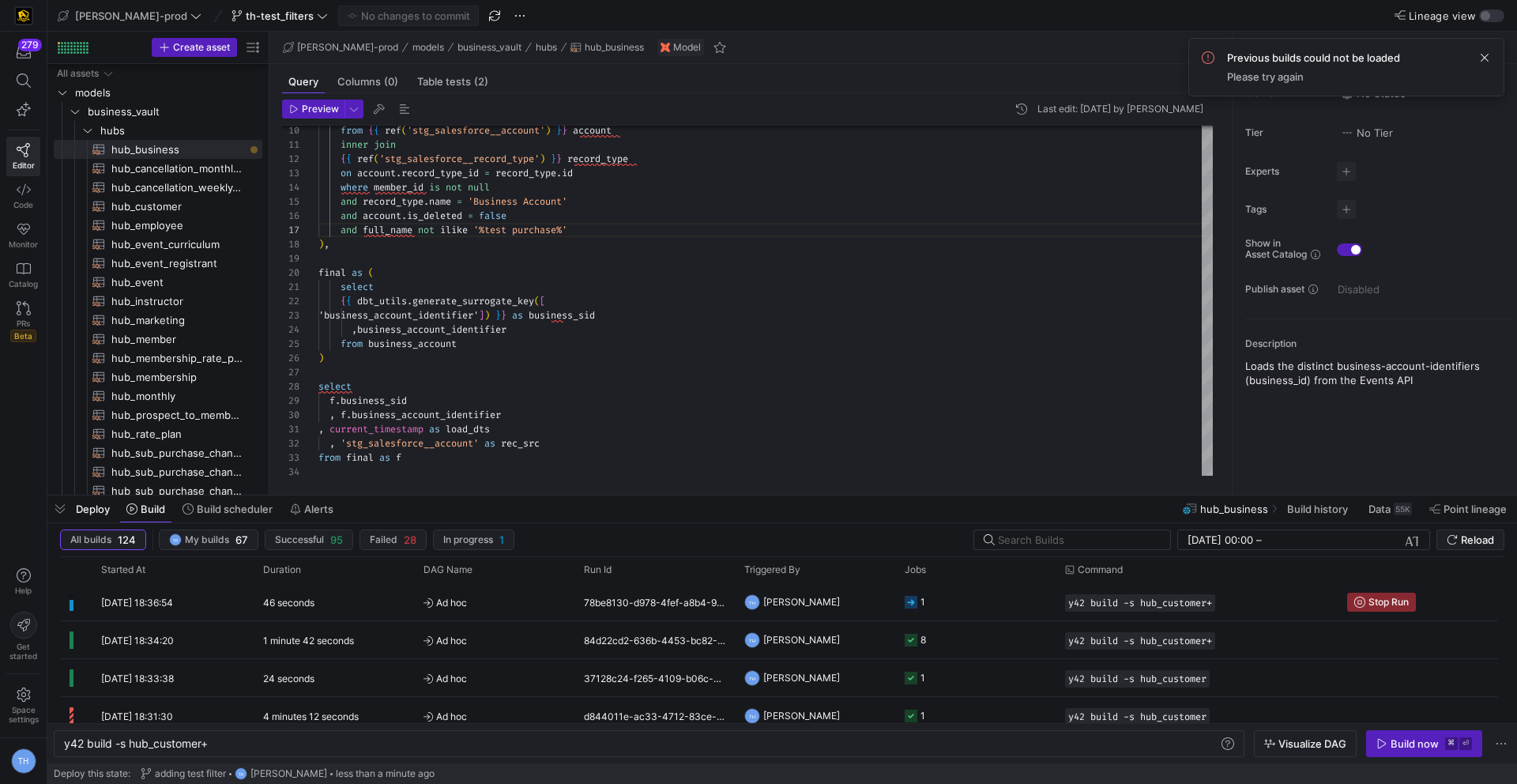
scroll to position [39, 0]
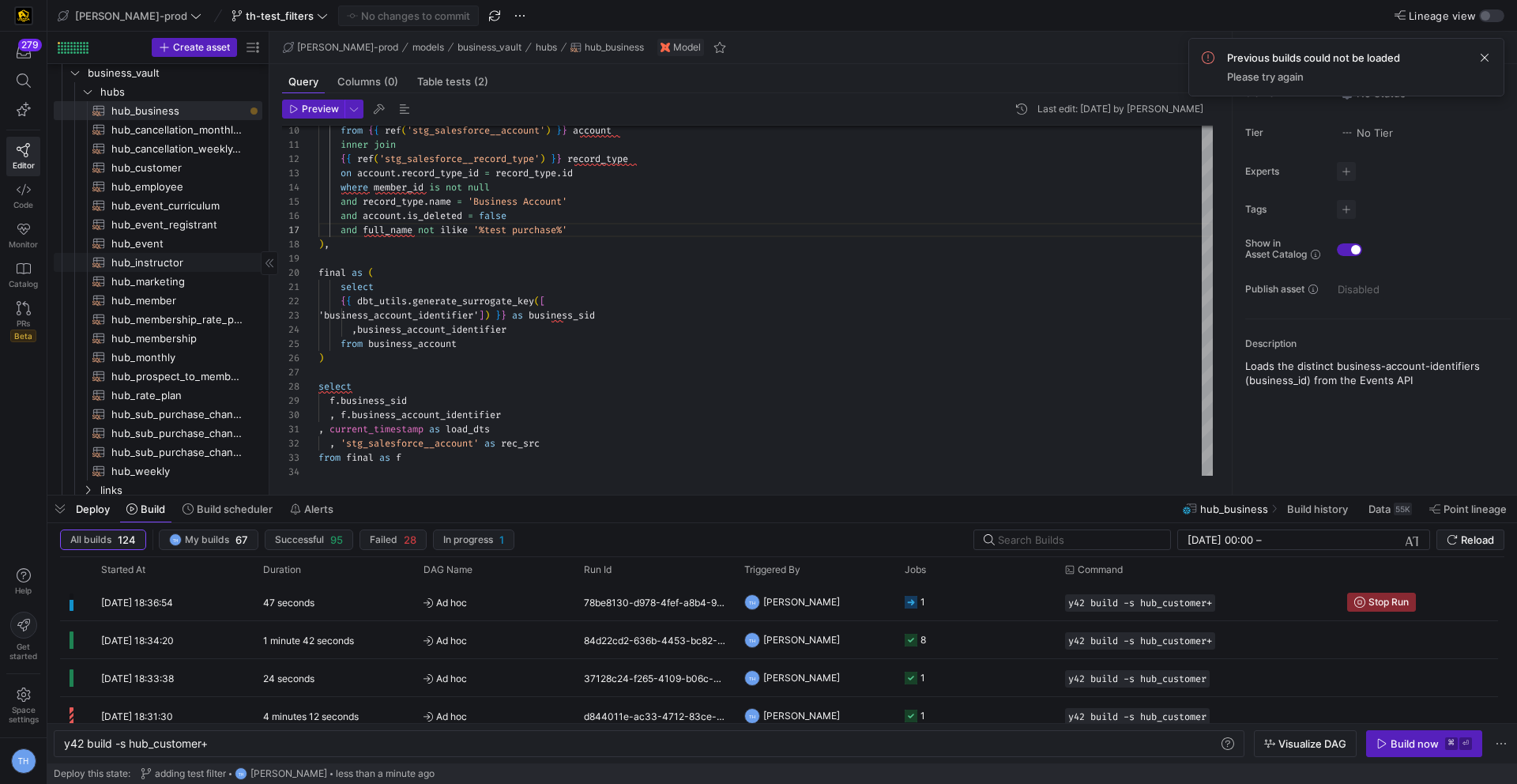
click at [175, 261] on span "hub_instructor​​​​​​​​​​" at bounding box center [178, 262] width 133 height 18
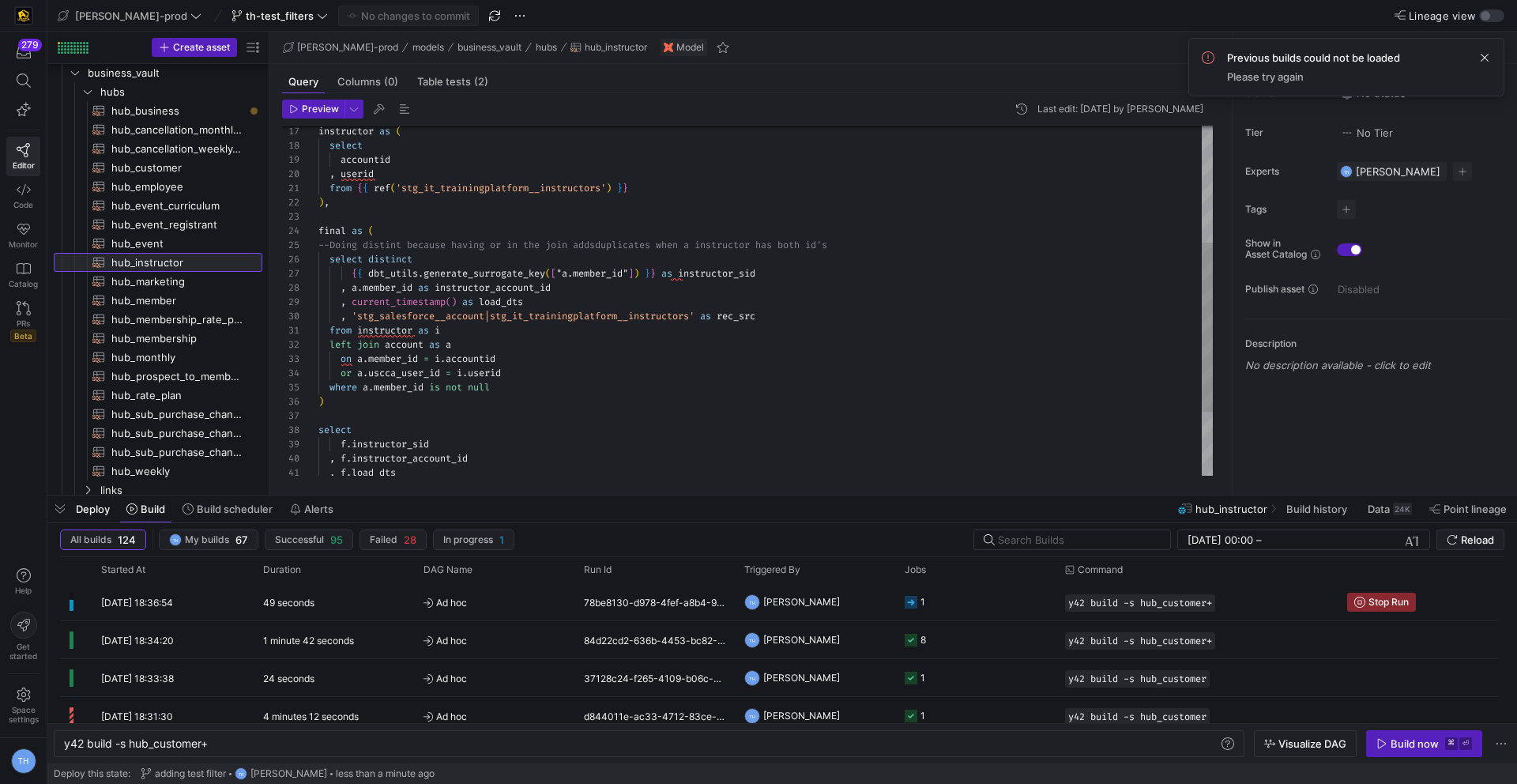
scroll to position [142, 0]
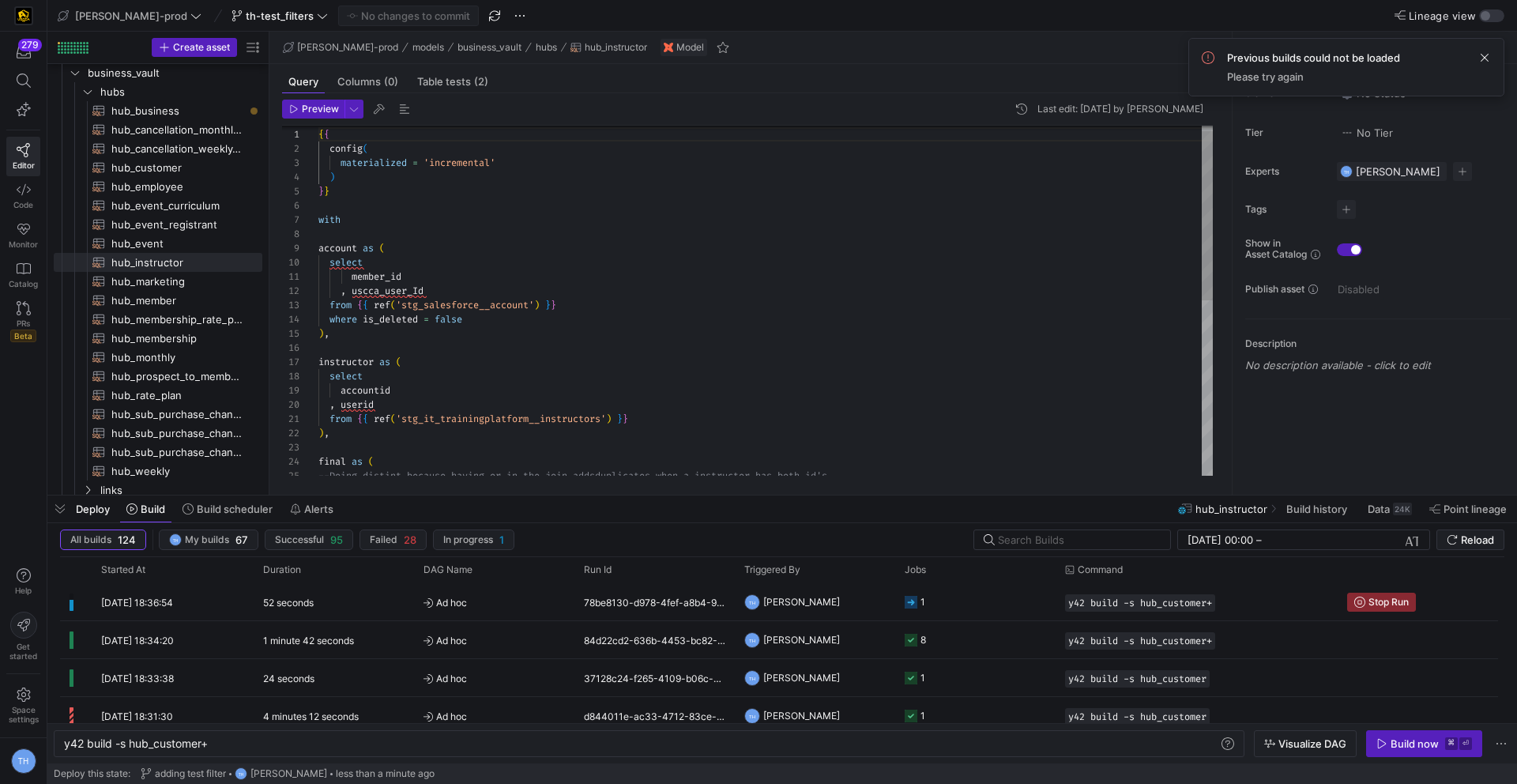
click at [487, 321] on div "final as ( , userid from { { ref ( 'stg_it_trainingplatform__instructors' ) } }…" at bounding box center [765, 476] width 895 height 724
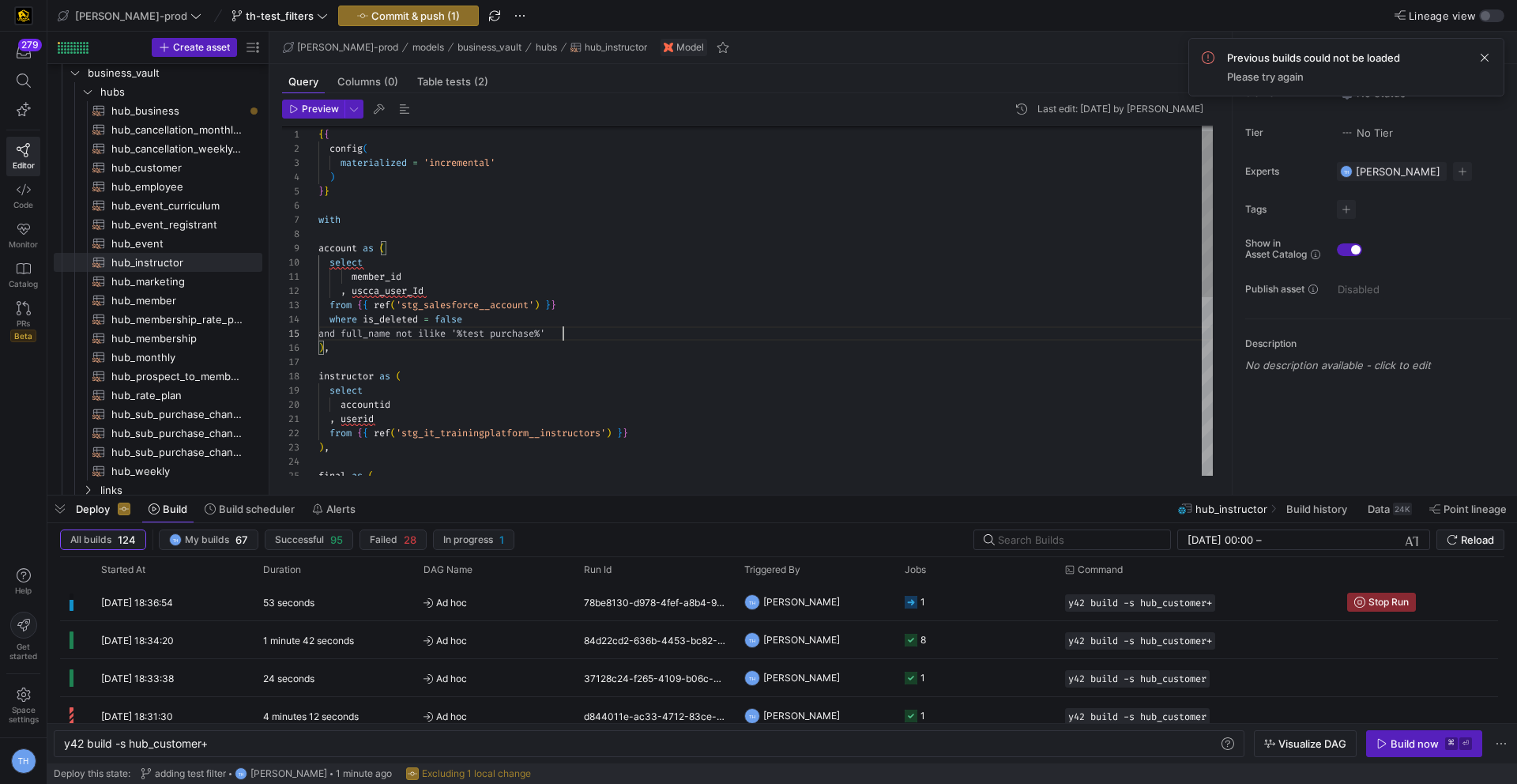
scroll to position [57, 243]
type textarea "member_id , uscca_user_Id from {{ ref('stg_salesforce__account') }} where is_de…"
click at [374, 10] on span "Commit & push (1)" at bounding box center [416, 15] width 88 height 13
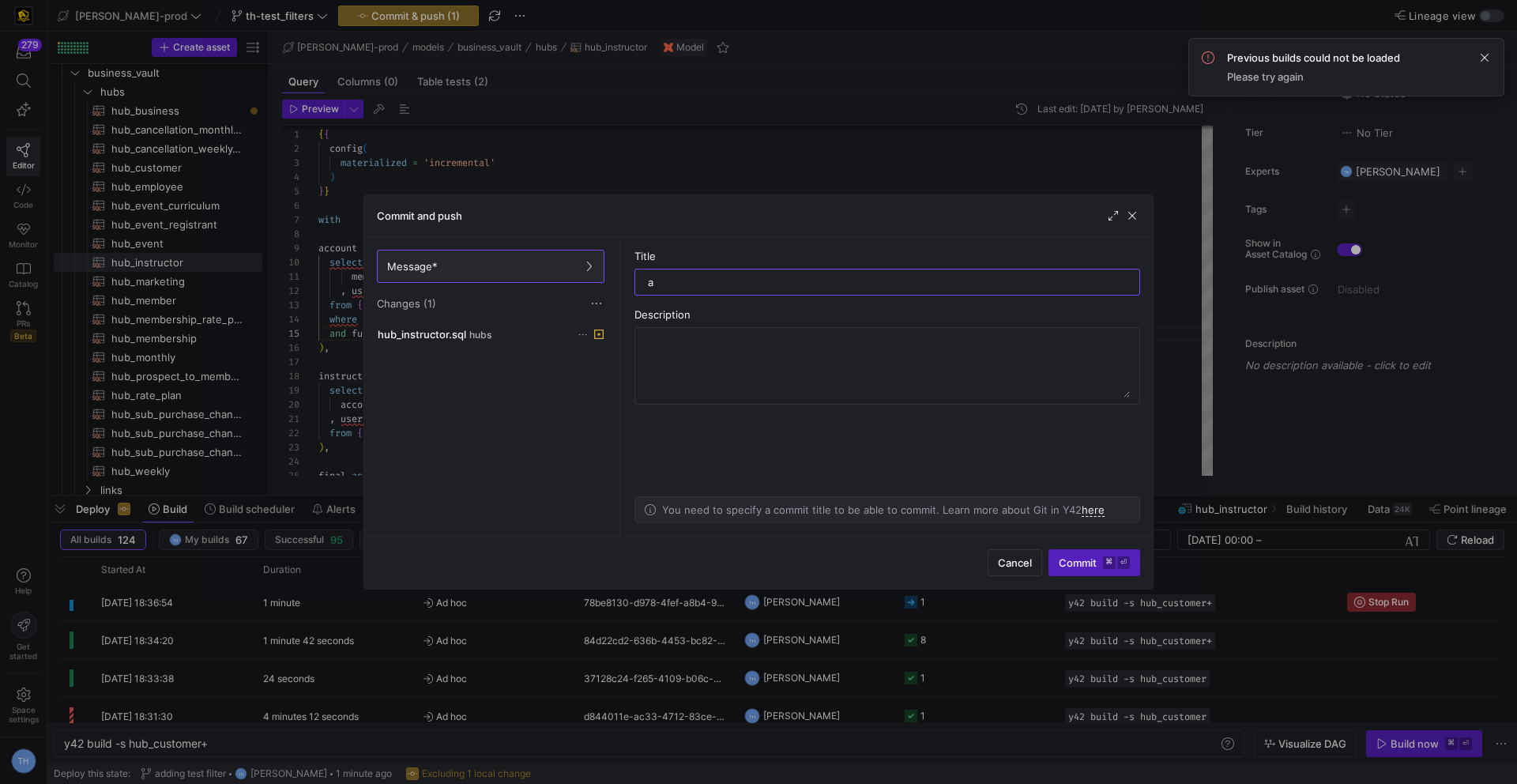
type input "a"
click at [1141, 220] on div "Commit and push" at bounding box center [758, 215] width 788 height 42
click at [1135, 220] on span "button" at bounding box center [1132, 215] width 16 height 16
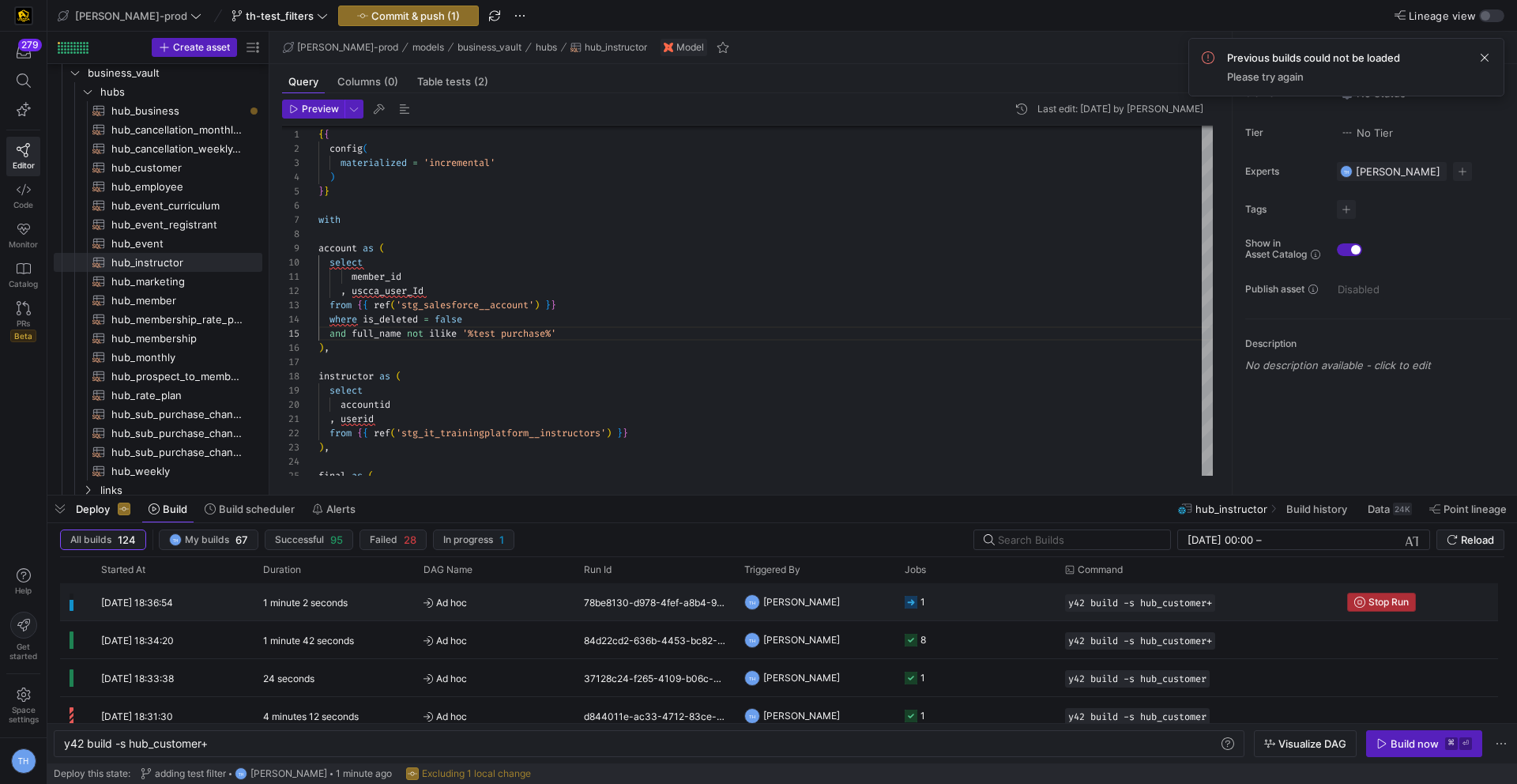
click at [1378, 597] on span "Stop Run" at bounding box center [1388, 601] width 40 height 11
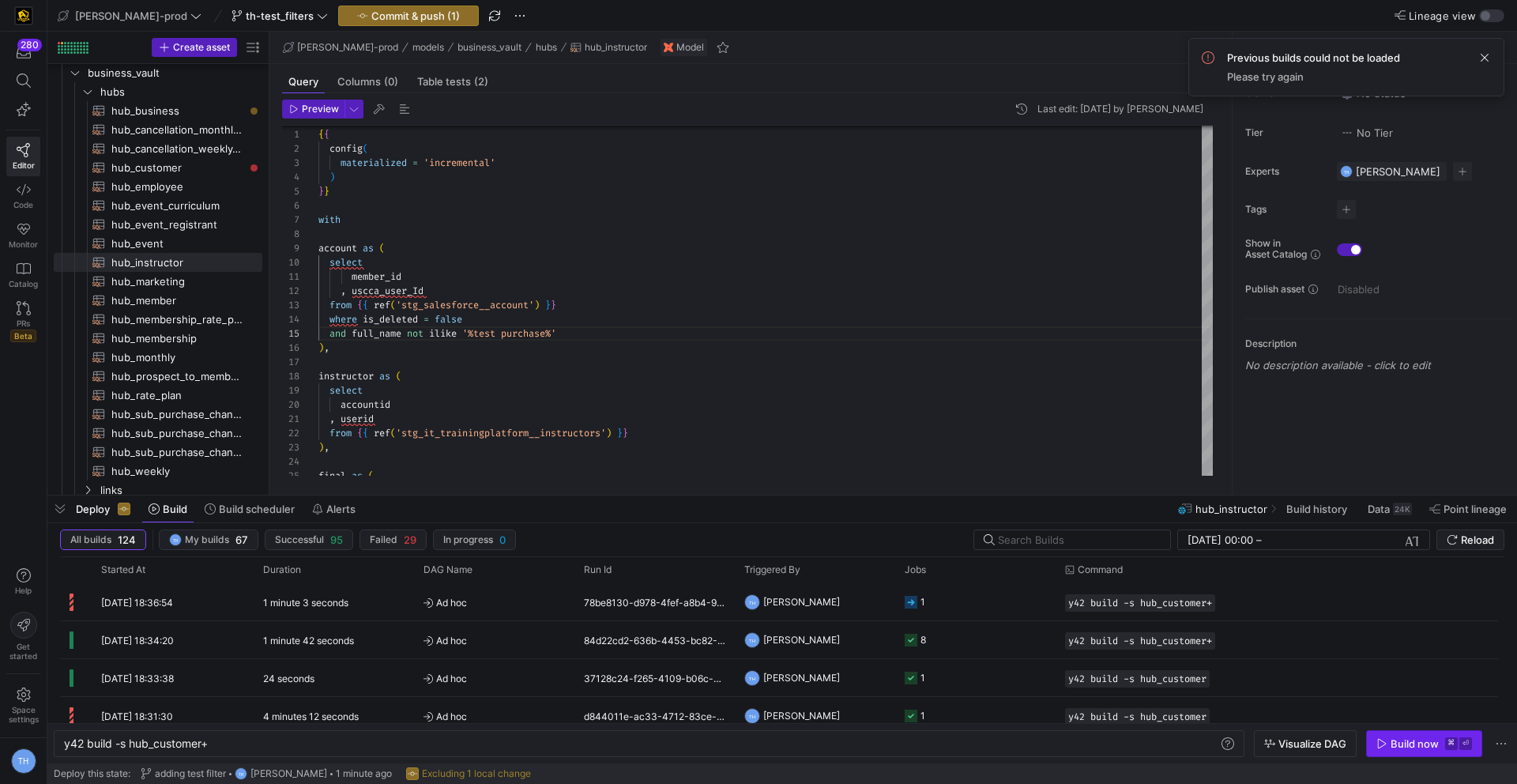
click at [1389, 747] on span "Build now ⌘ ⏎" at bounding box center [1424, 743] width 95 height 13
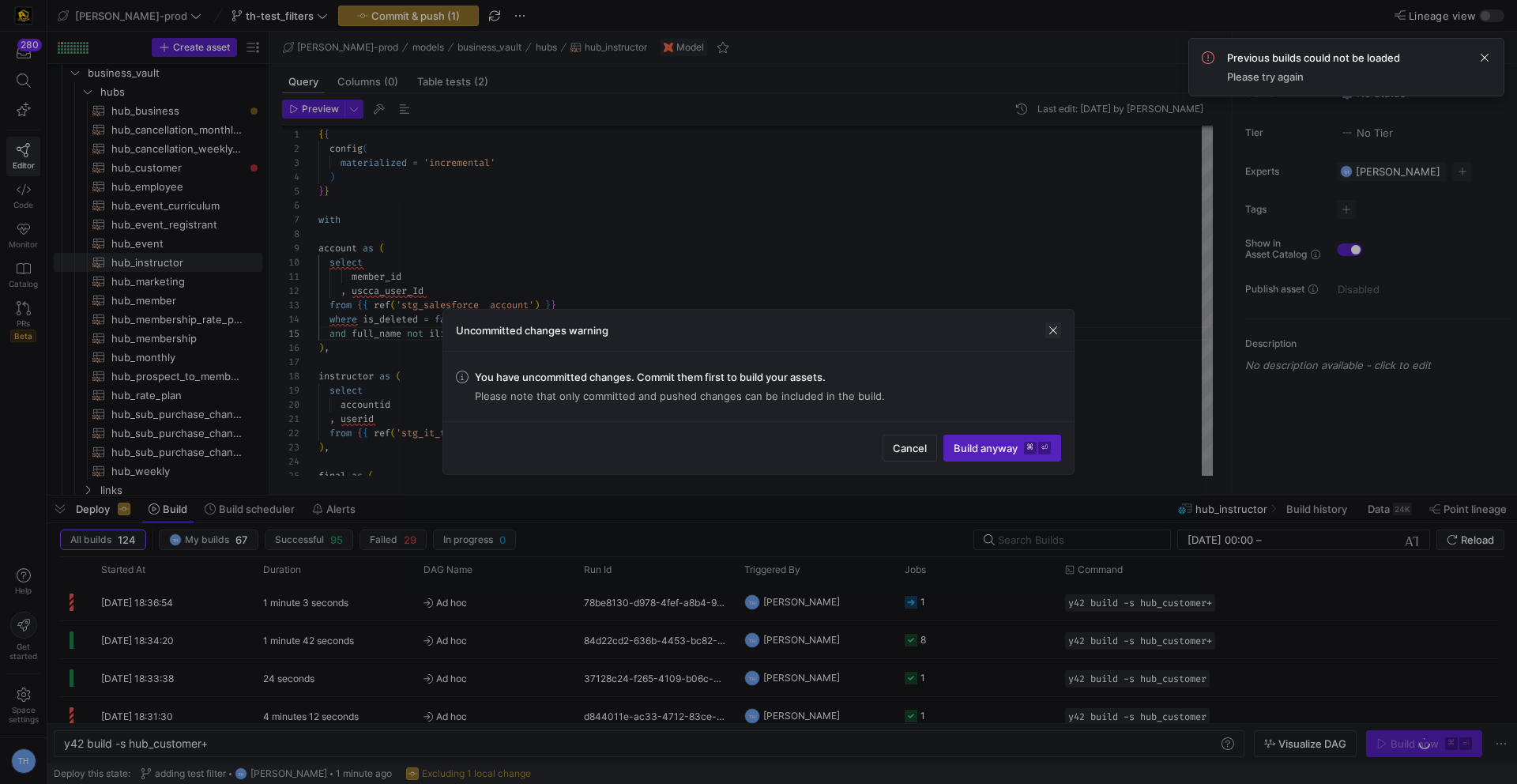
click at [1060, 329] on span "button" at bounding box center [1053, 330] width 16 height 16
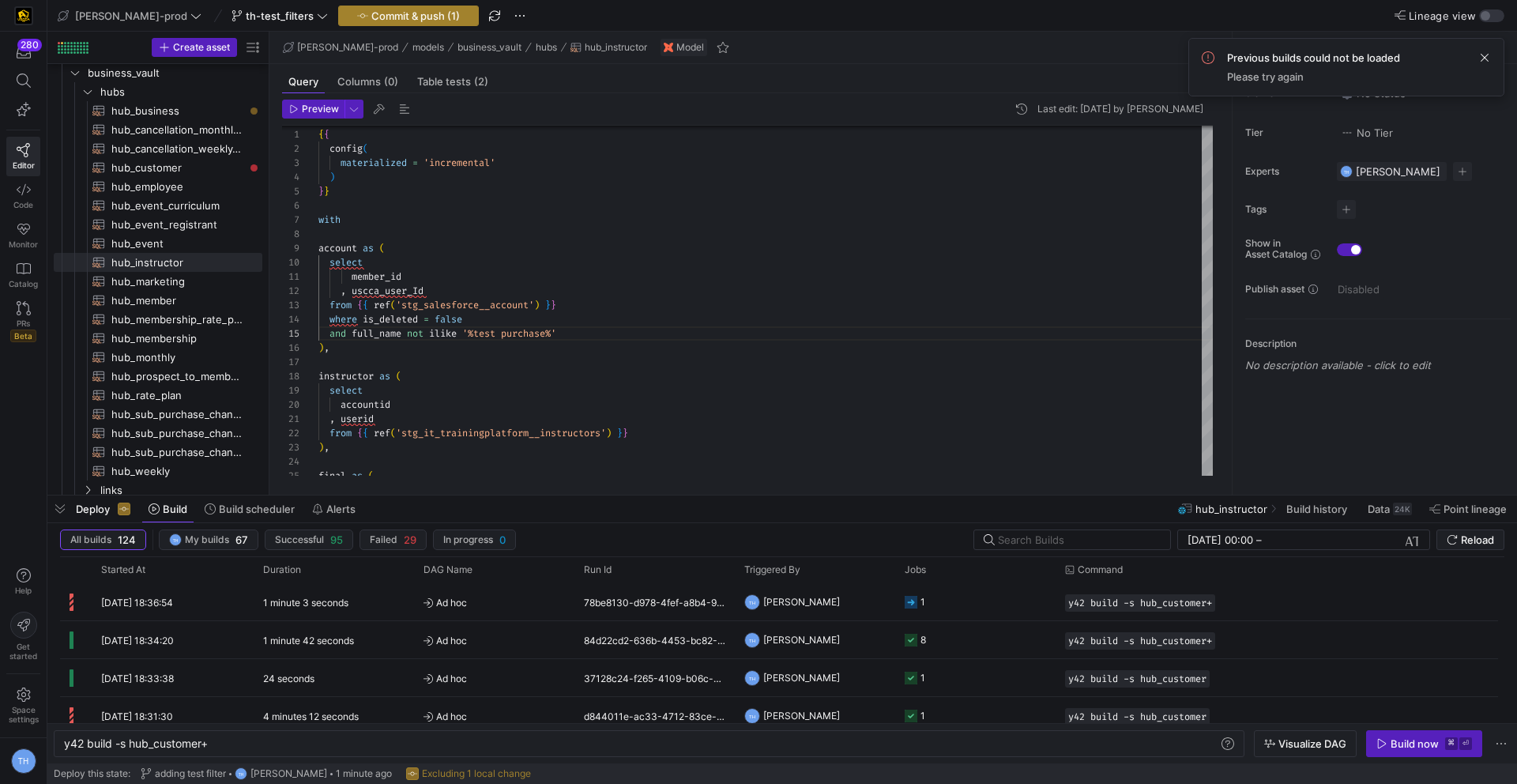
click at [389, 20] on span "Commit & push (1)" at bounding box center [416, 15] width 88 height 13
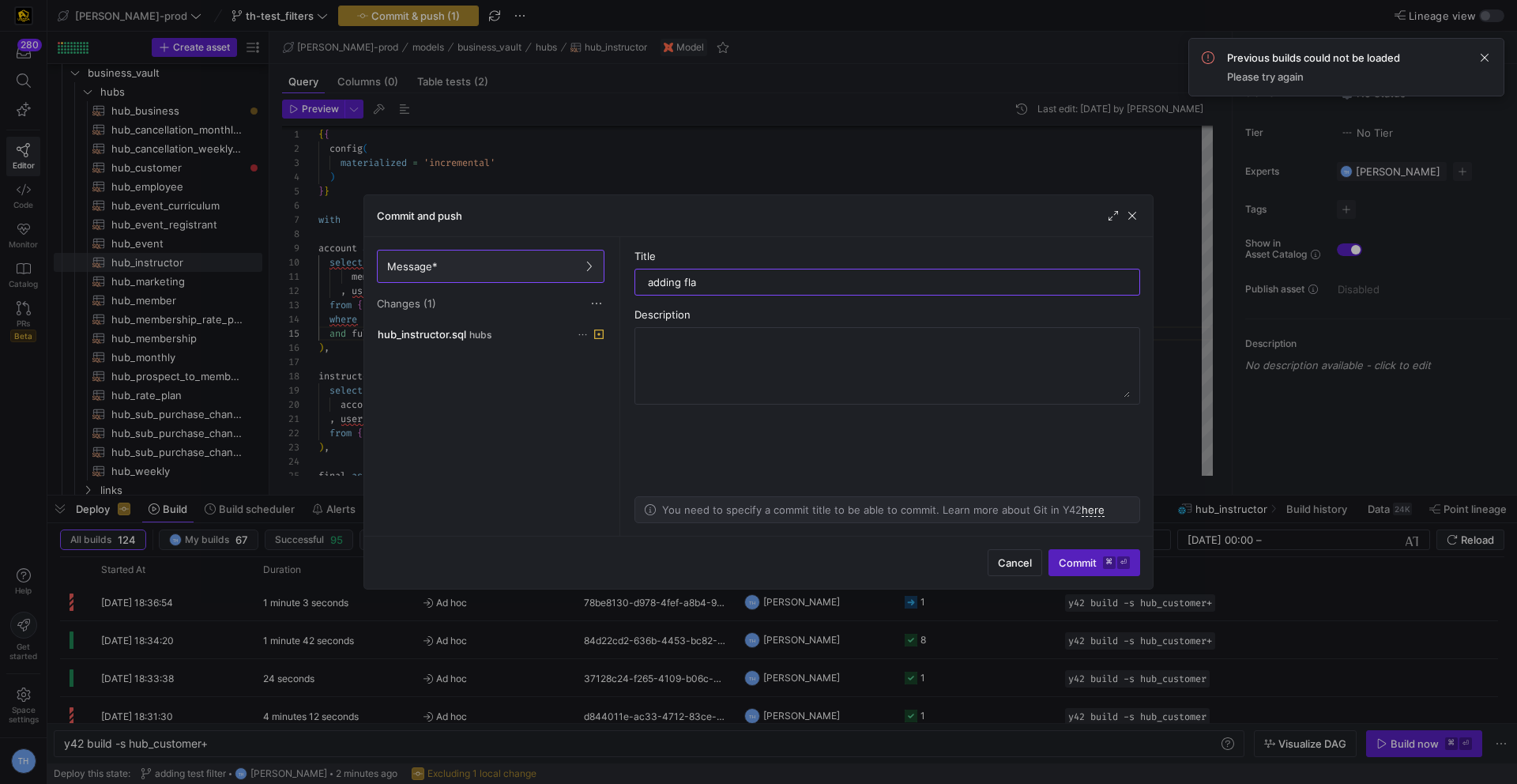
type input "adding flag"
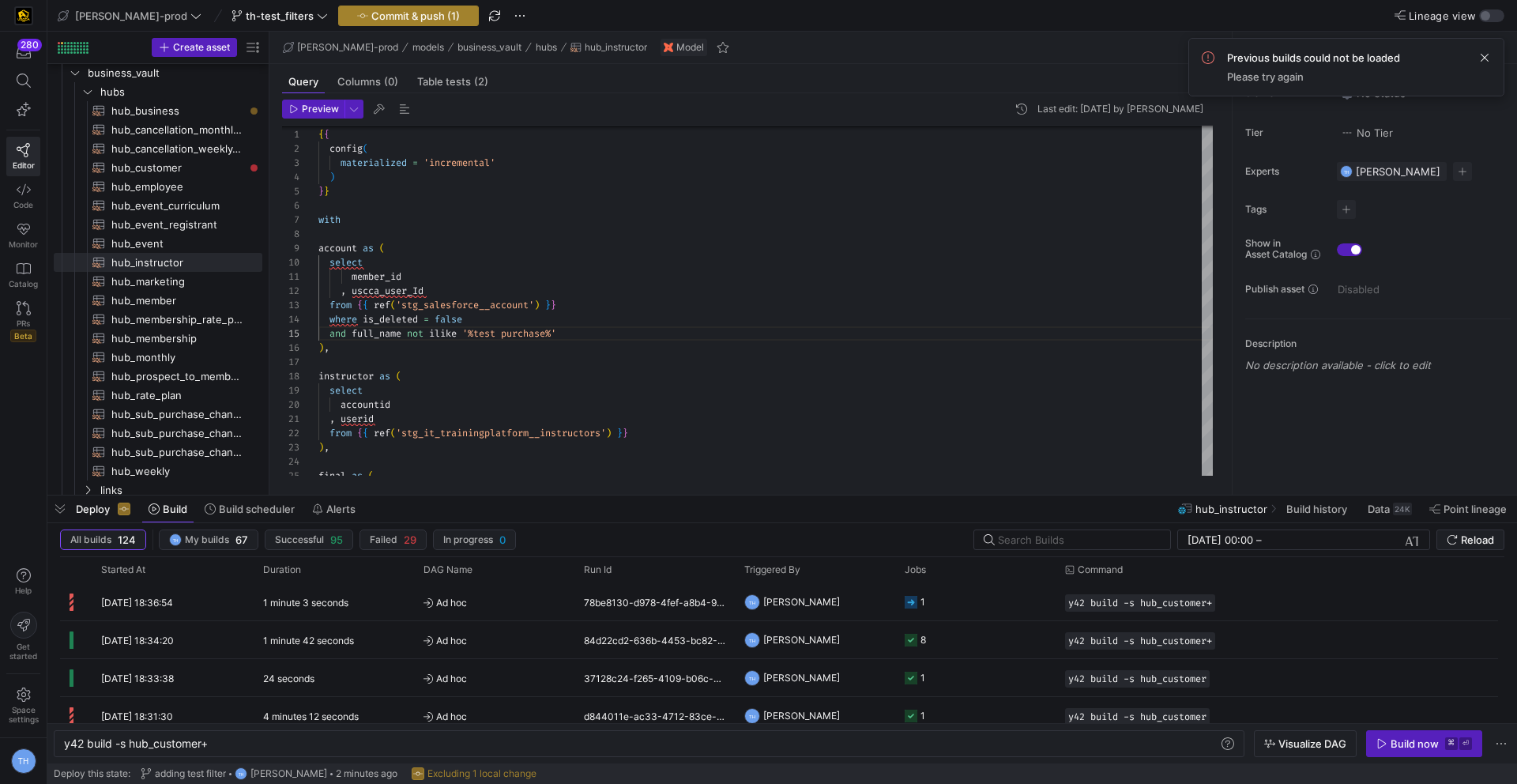
click at [372, 14] on span "Commit & push (1)" at bounding box center [416, 15] width 88 height 13
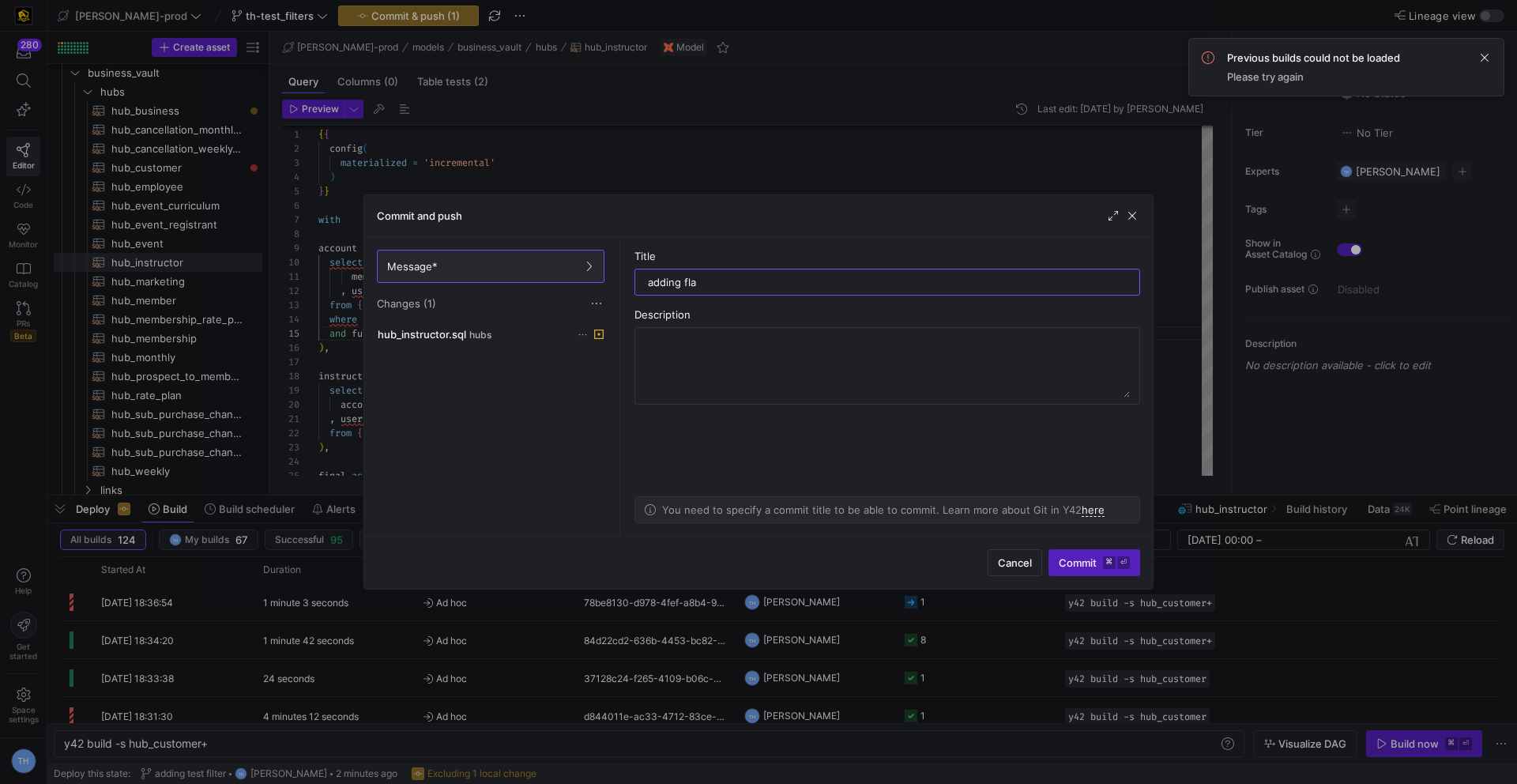
type input "adding flag"
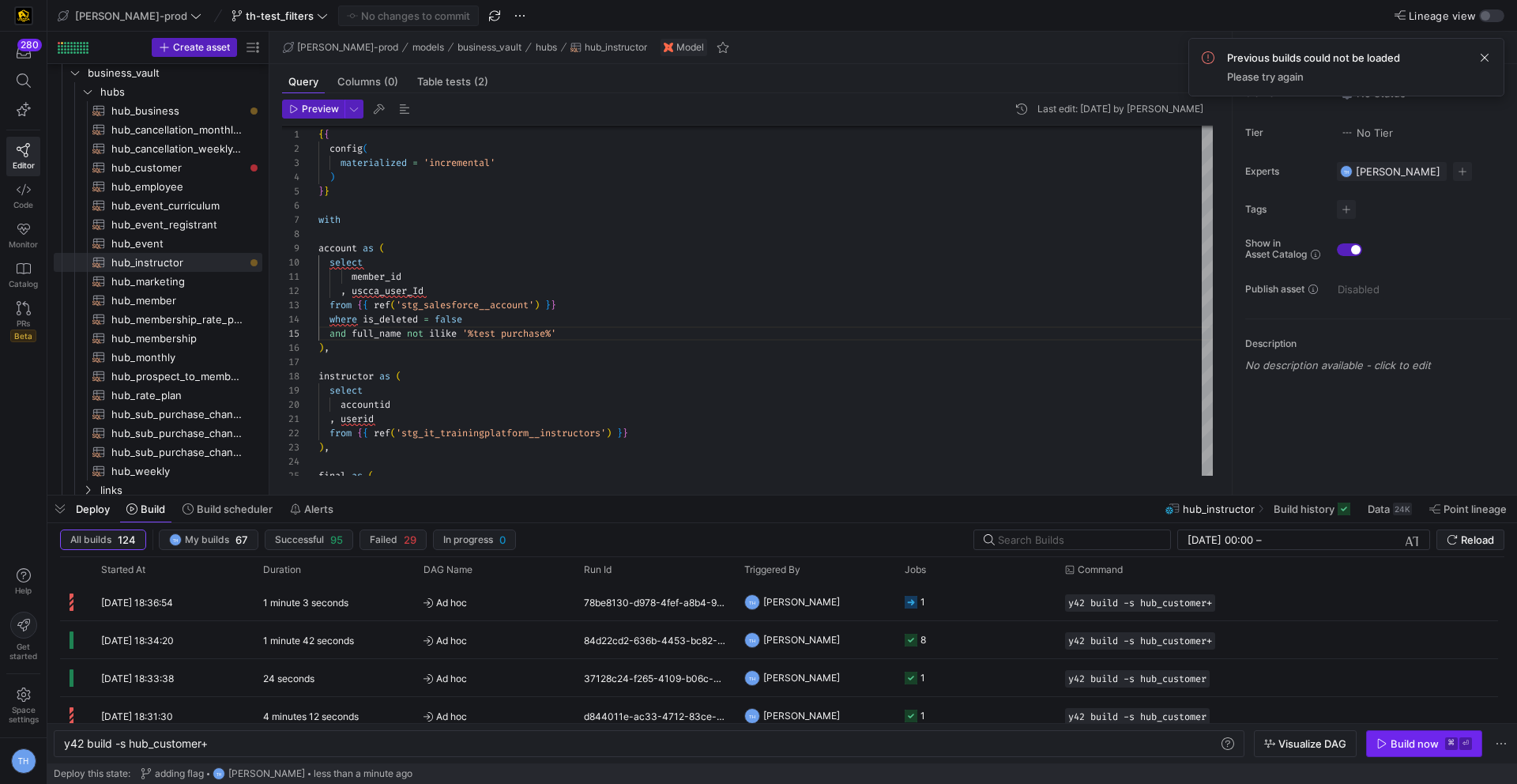
click at [1435, 745] on div "Build now" at bounding box center [1414, 743] width 48 height 13
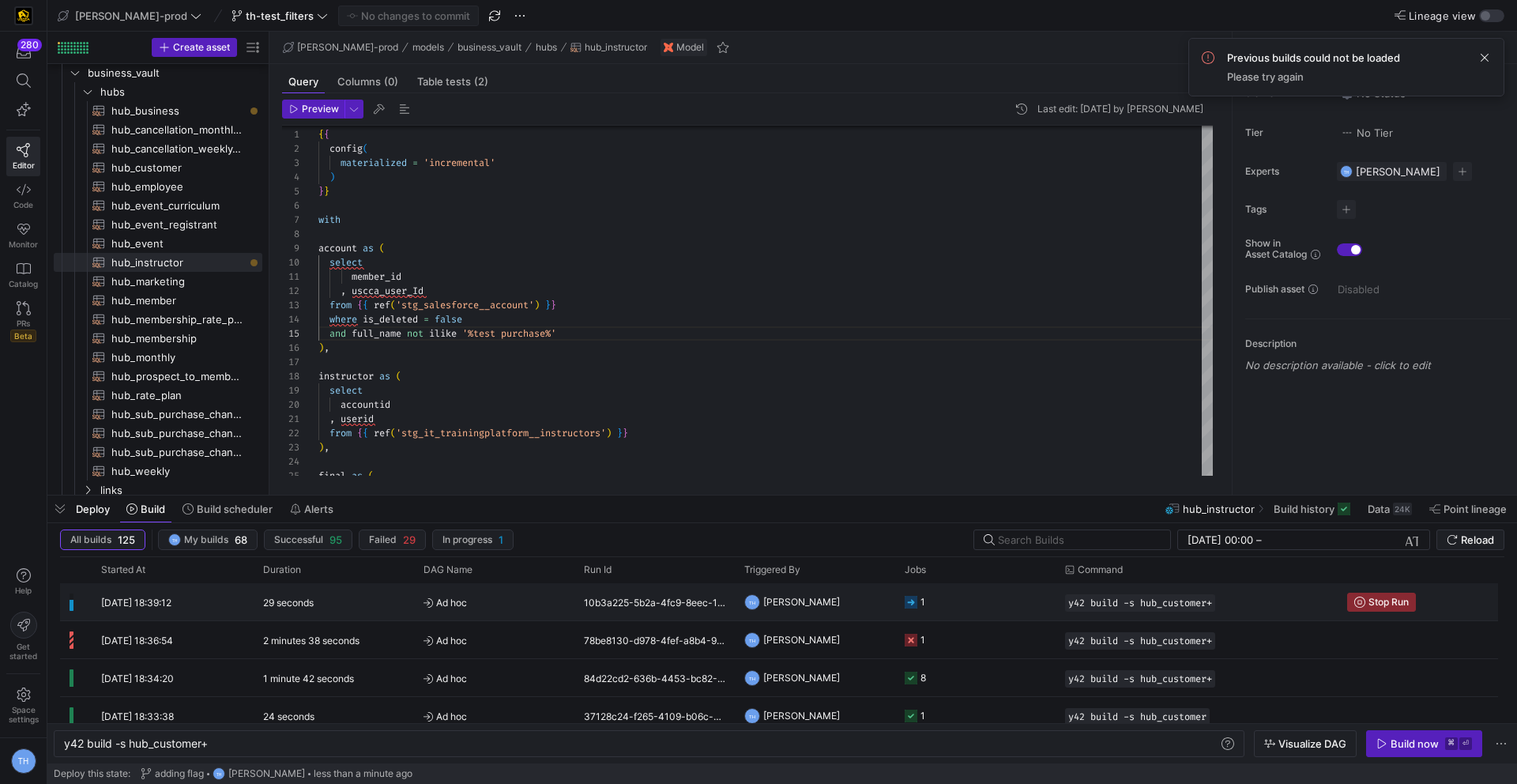
click at [530, 599] on span "Ad hoc" at bounding box center [494, 603] width 141 height 37
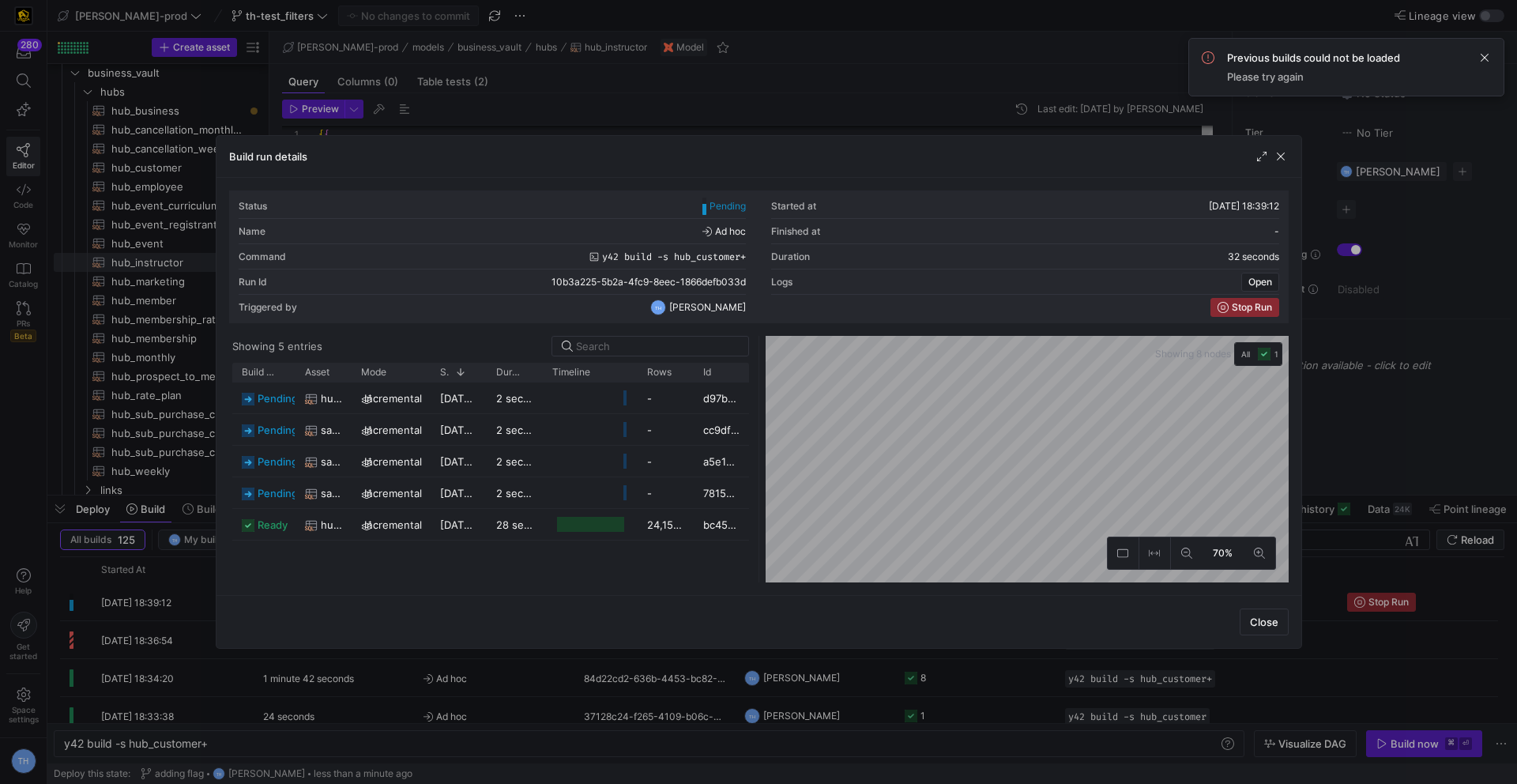
click at [695, 106] on div at bounding box center [758, 392] width 1517 height 784
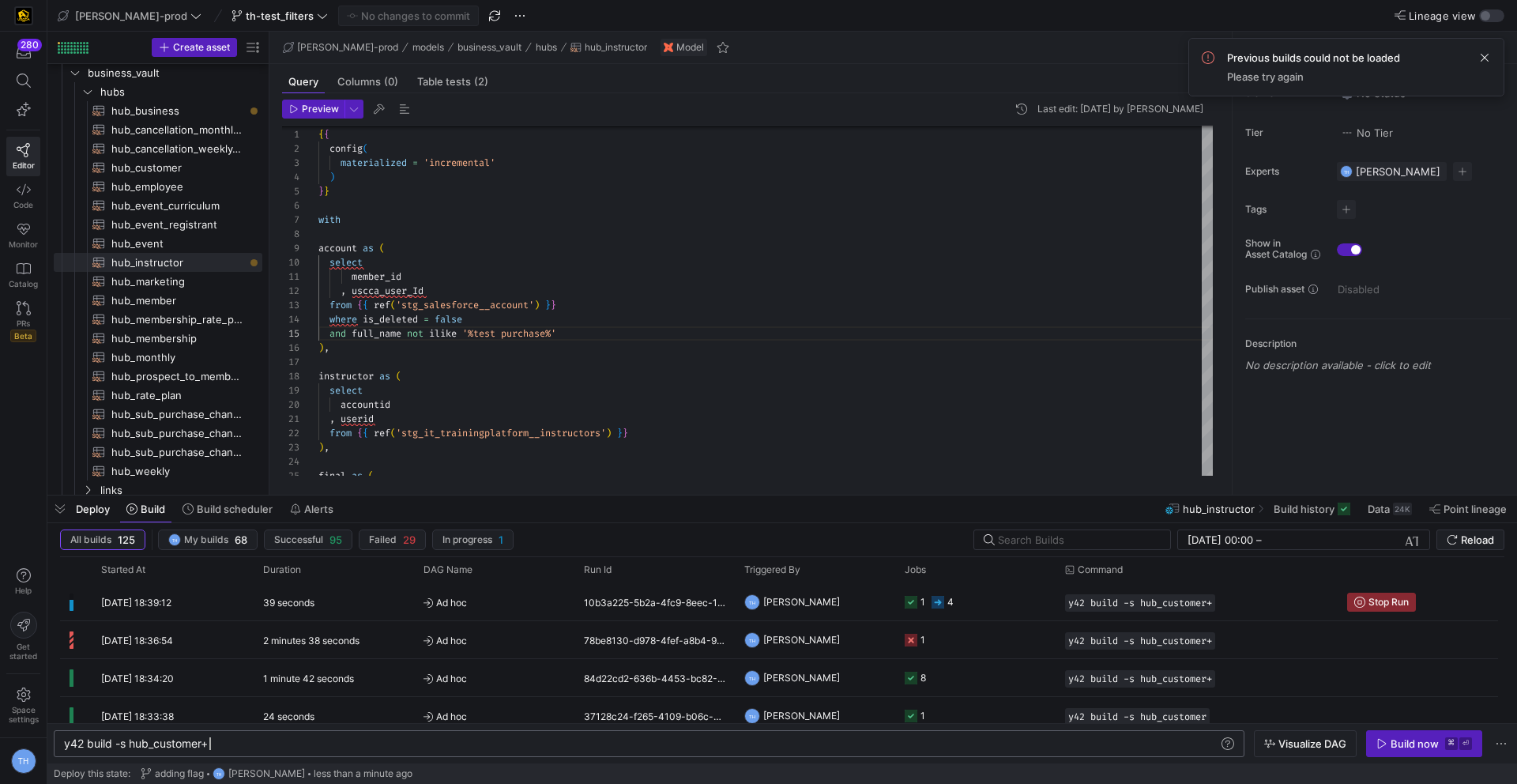
click at [236, 741] on div "y42 build -s hub_customer+" at bounding box center [640, 743] width 1154 height 13
click at [1419, 749] on div "Build now" at bounding box center [1414, 743] width 48 height 13
click at [1482, 54] on span at bounding box center [1485, 58] width 19 height 19
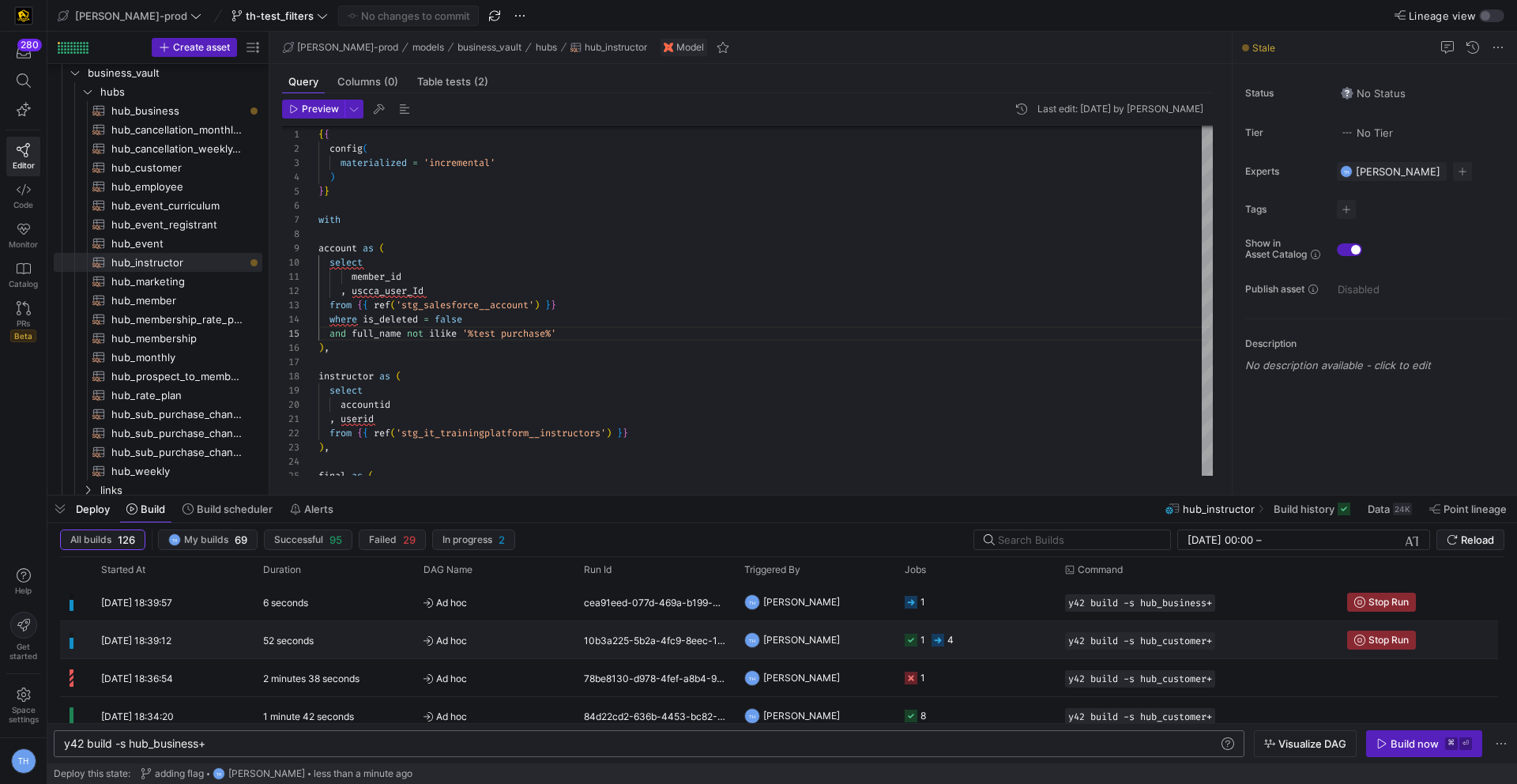
click at [1000, 642] on y42-job-status-cell-renderer "1 4" at bounding box center [975, 639] width 141 height 36
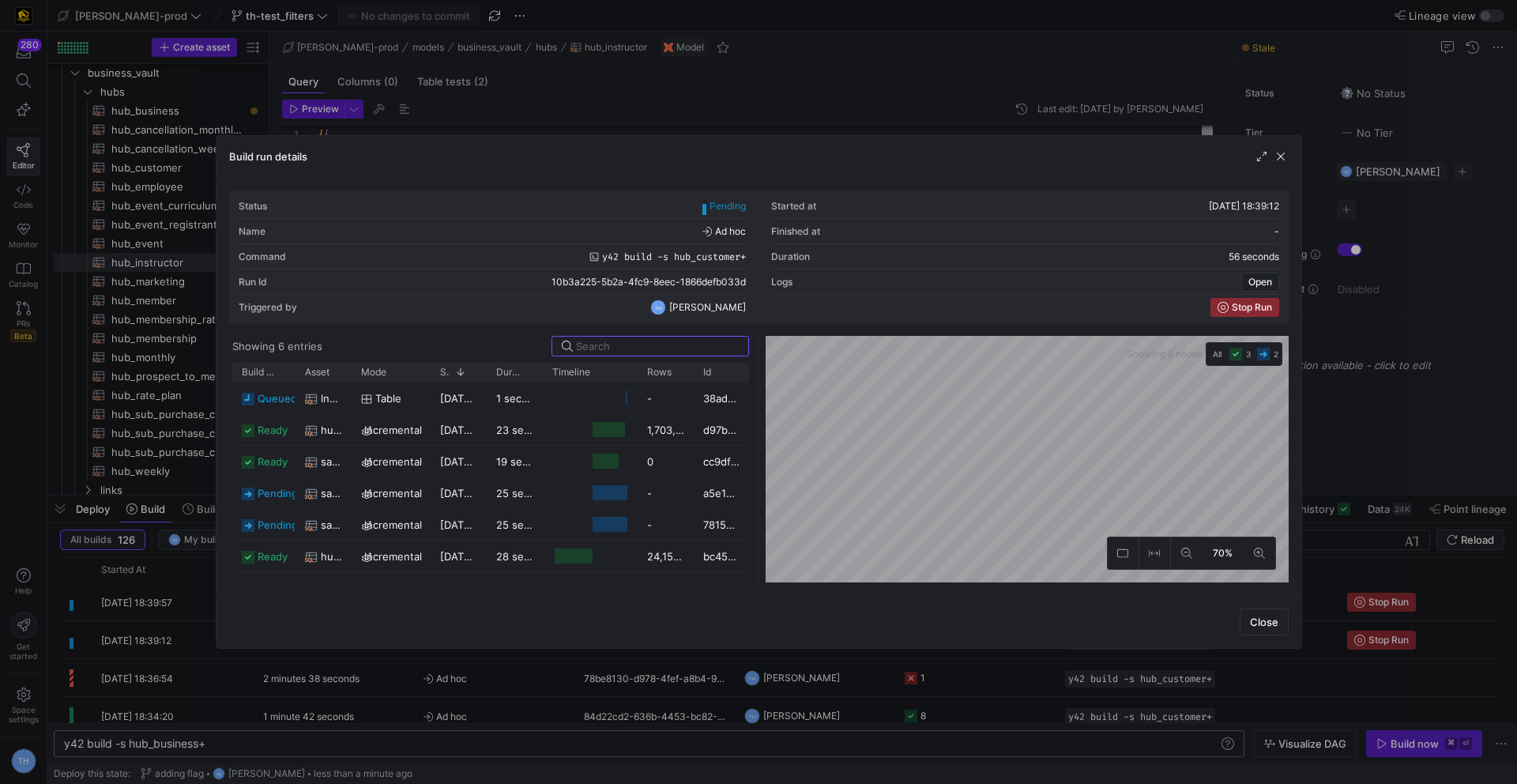
click at [788, 94] on div at bounding box center [758, 392] width 1517 height 784
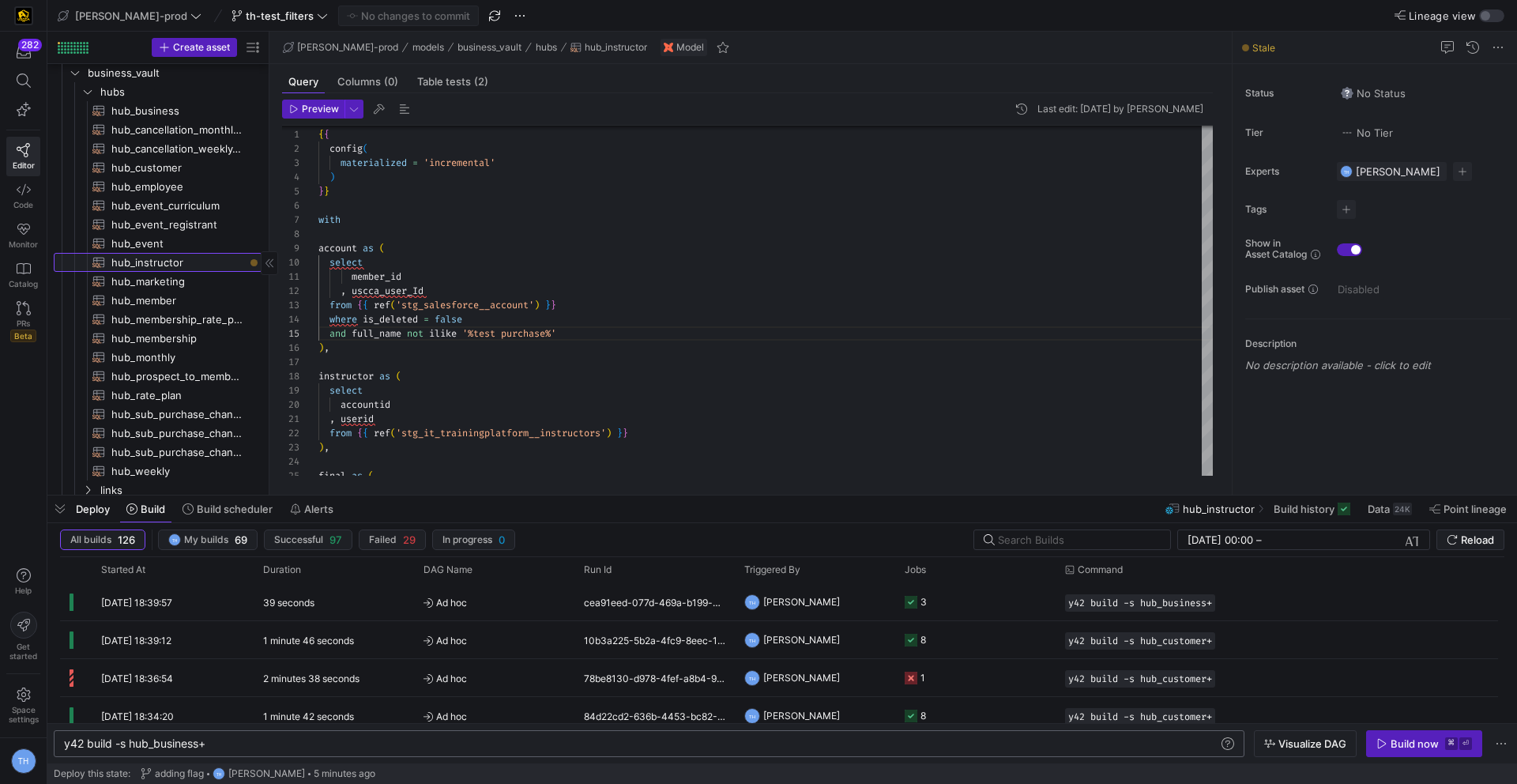
click at [229, 266] on span "hub_instructor​​​​​​​​​​" at bounding box center [178, 262] width 133 height 18
click at [198, 742] on div "y42 build -s hub_business+" at bounding box center [640, 743] width 1154 height 13
type textarea "y42 build -s hub_instructor+"
click at [182, 281] on span "hub_marketing​​​​​​​​​​" at bounding box center [178, 281] width 133 height 18
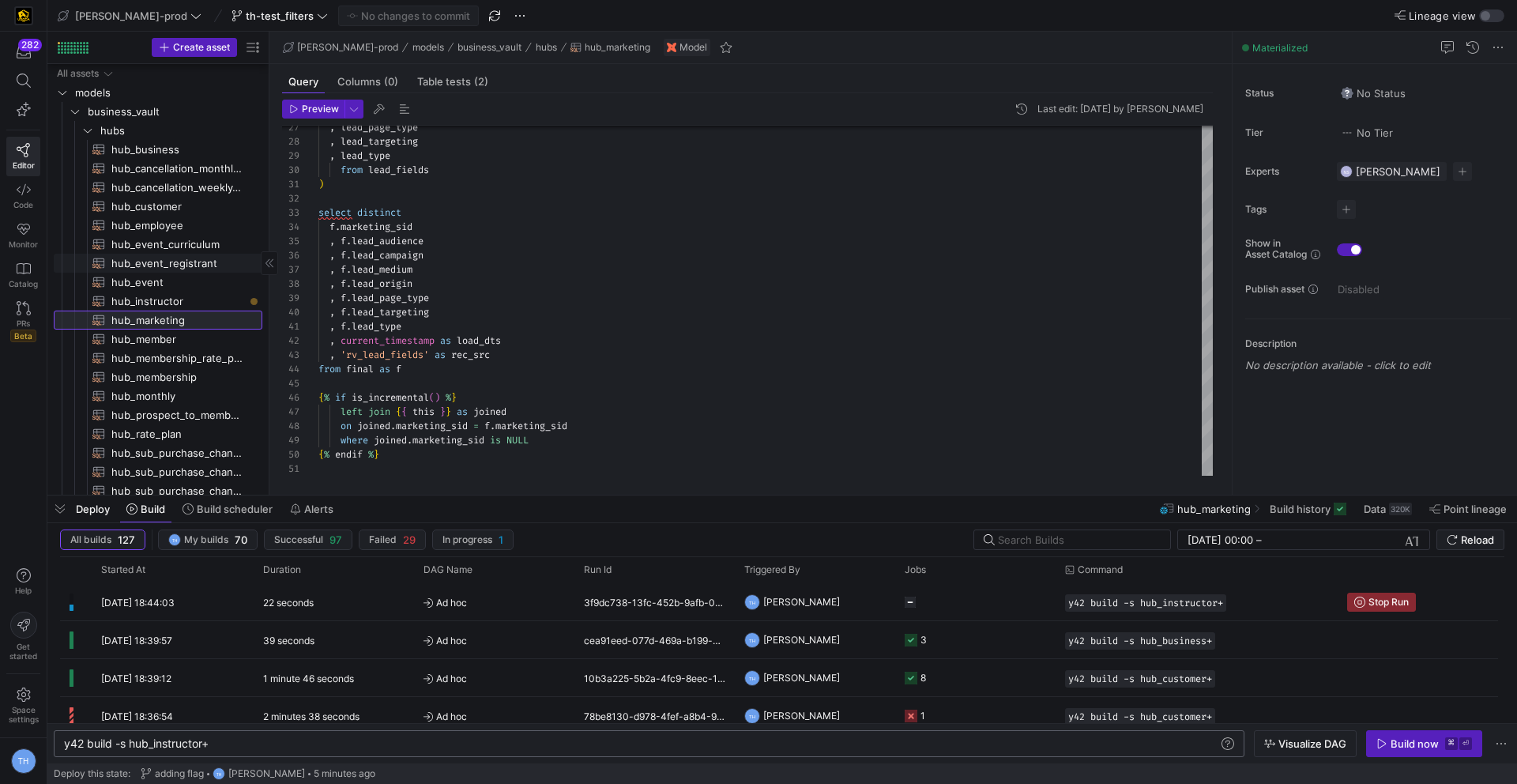
scroll to position [195, 0]
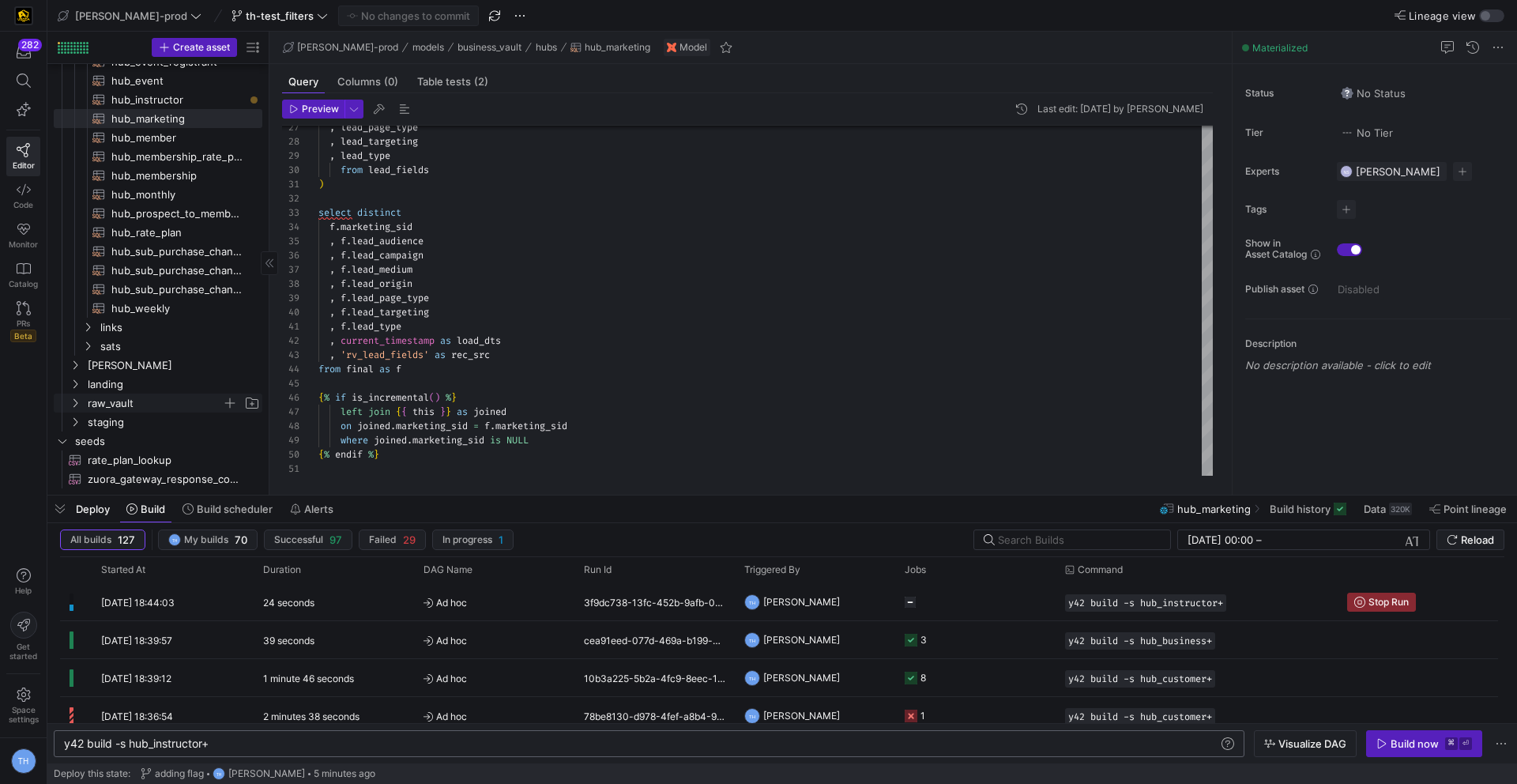
click at [125, 407] on span "raw_vault" at bounding box center [155, 403] width 134 height 18
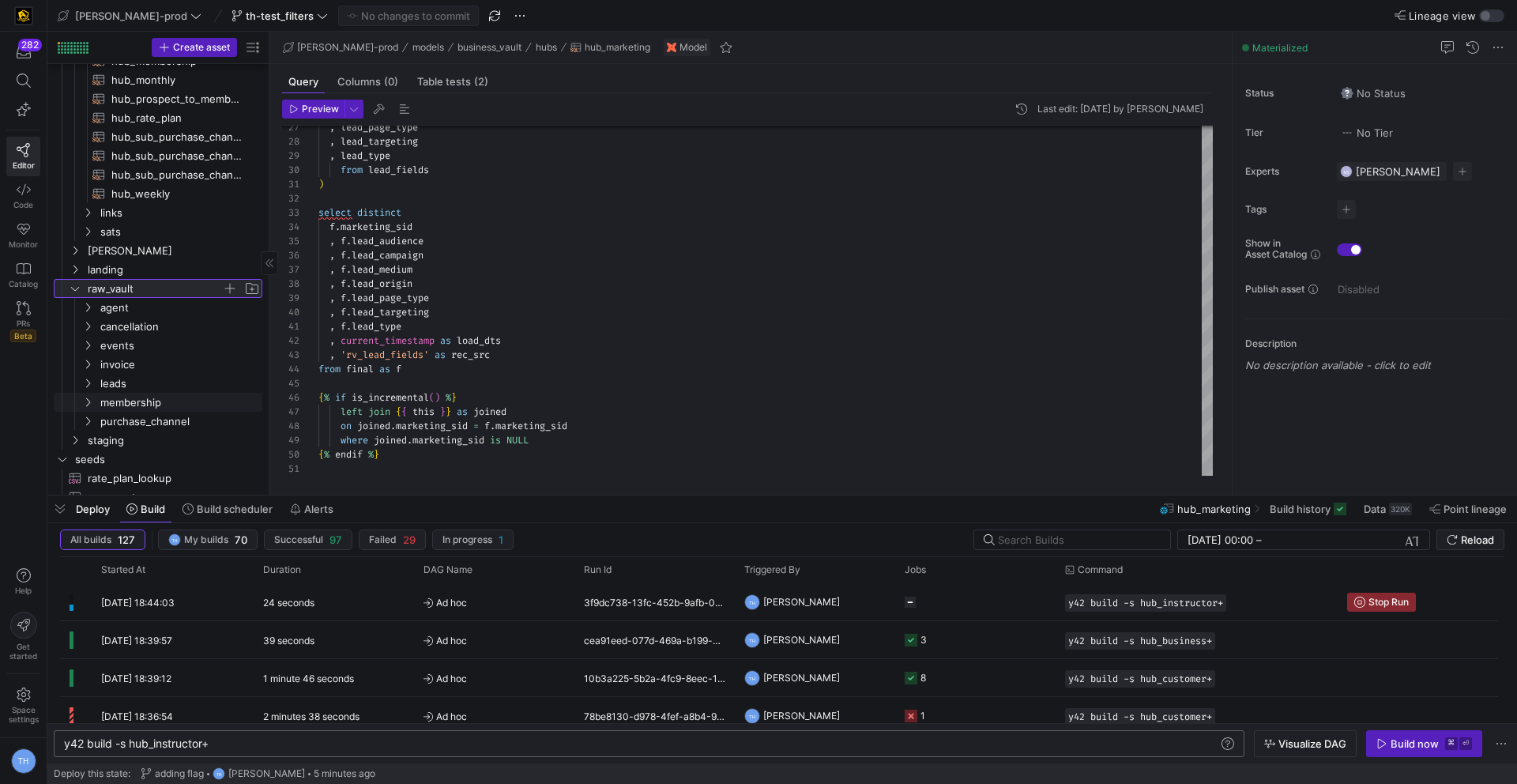
scroll to position [324, 0]
click at [137, 379] on span "leads" at bounding box center [161, 375] width 122 height 18
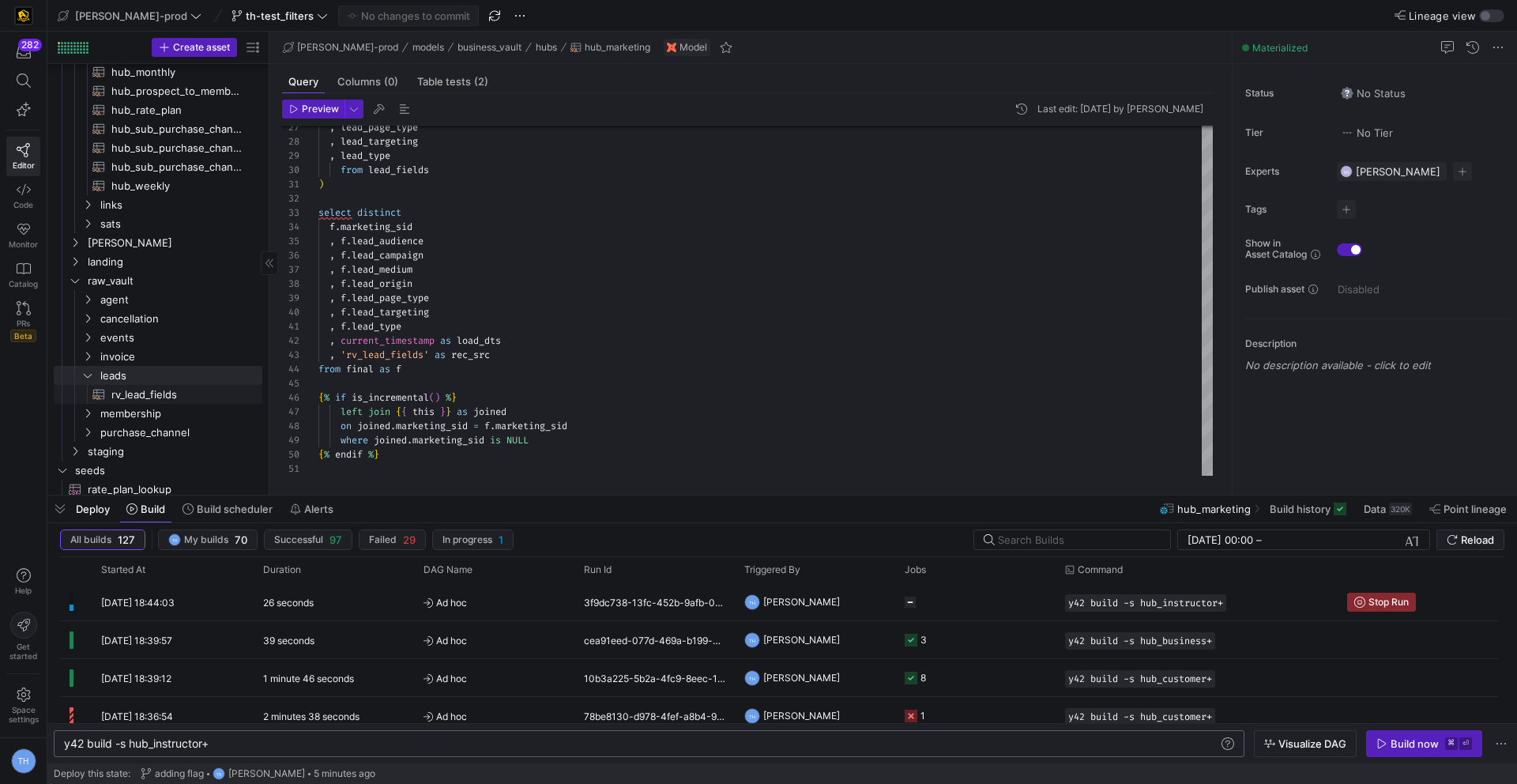
click at [139, 389] on span "rv_lead_fields​​​​​​​​​​" at bounding box center [178, 394] width 133 height 18
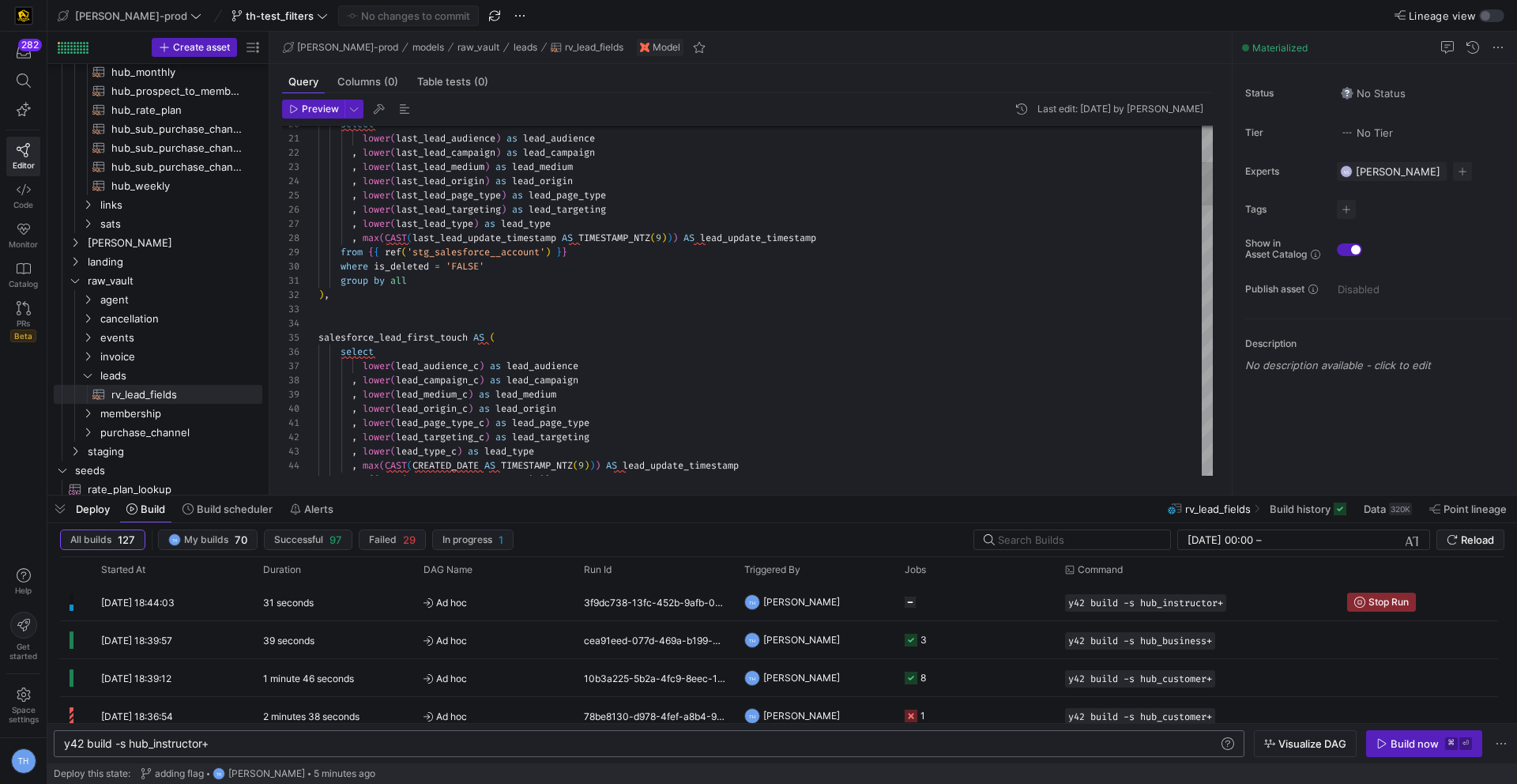
scroll to position [128, 171]
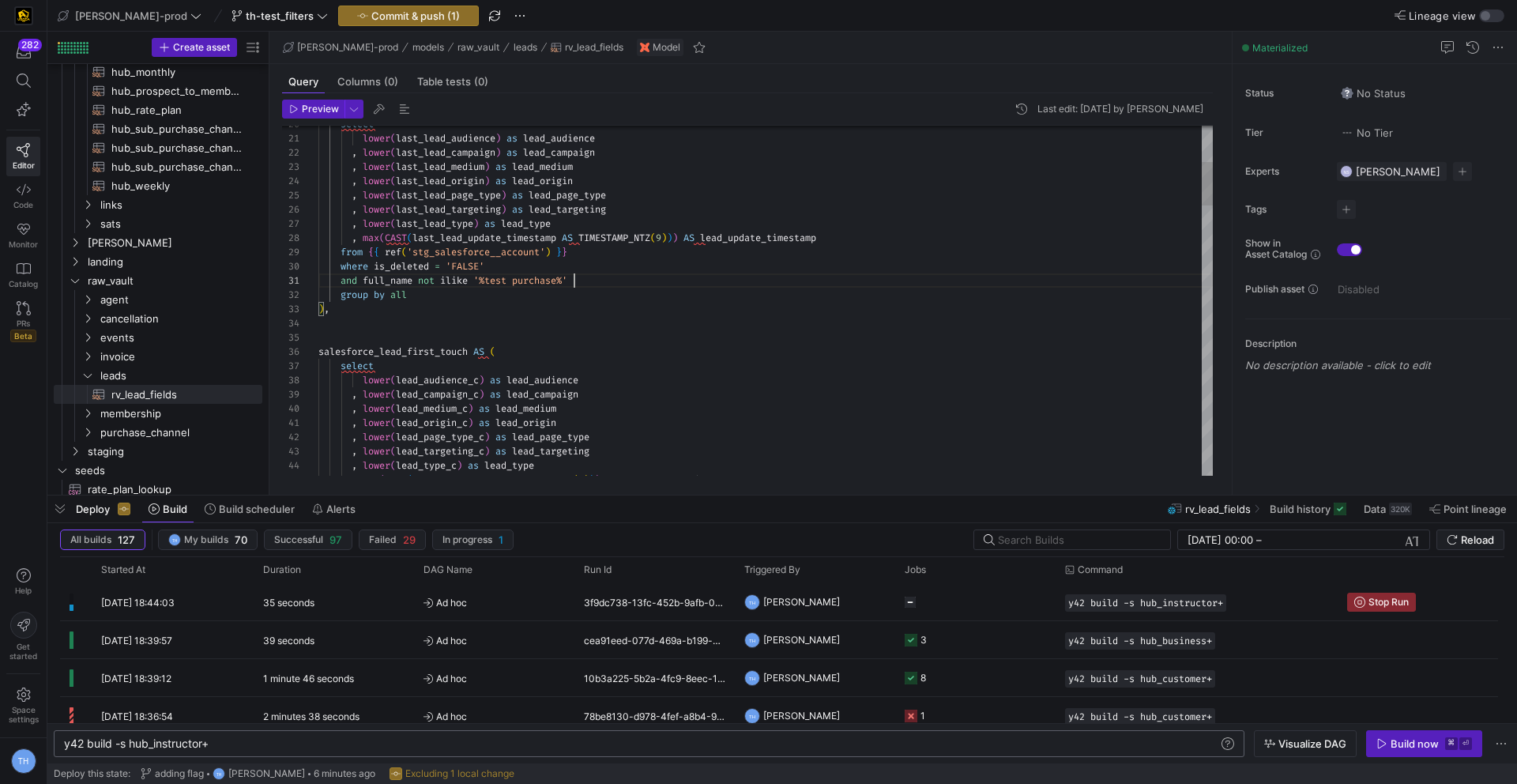
scroll to position [0, 256]
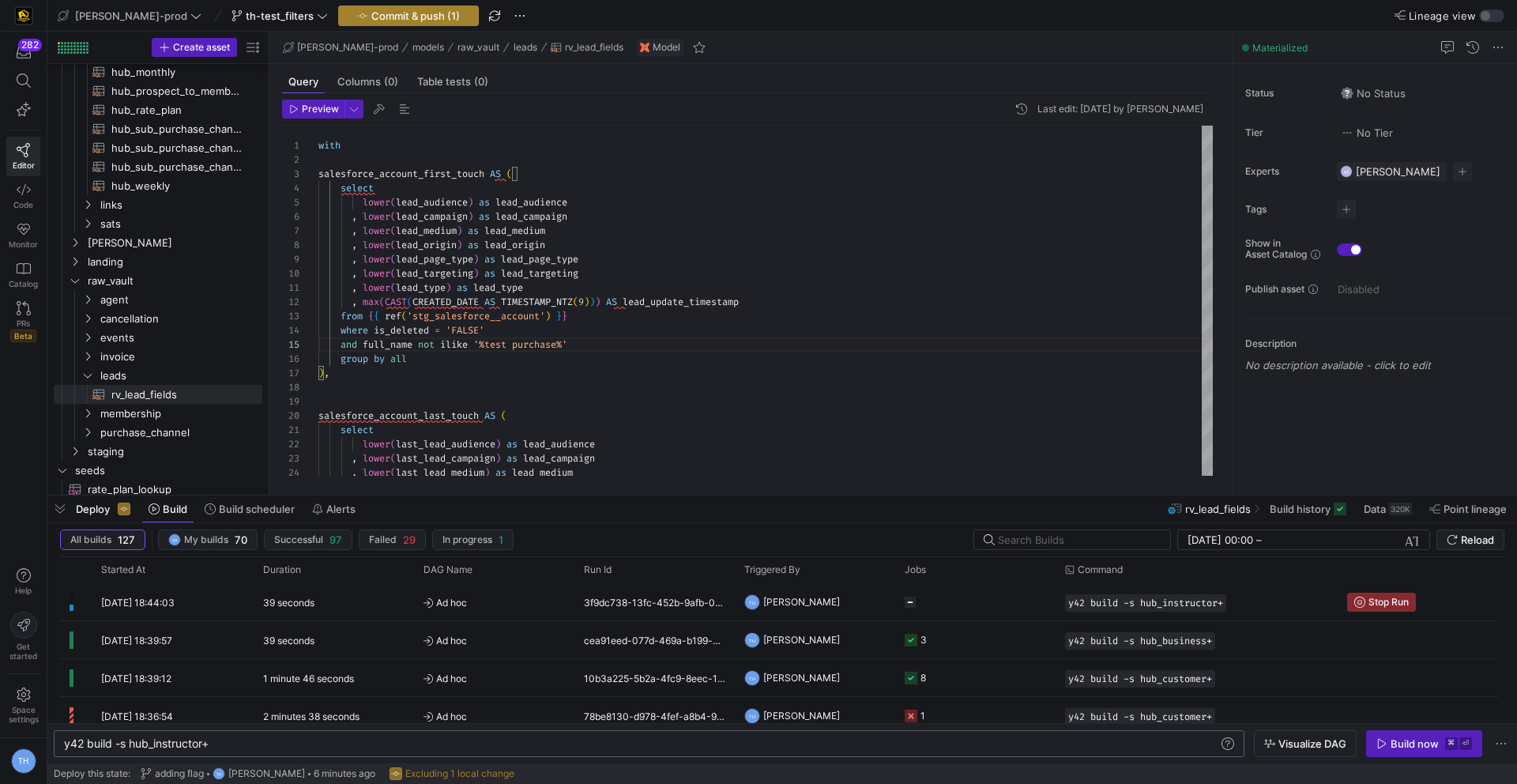
type textarea ", lower(lead_type) as lead_type , max(CAST(CREATED_DATE AS TIMESTAMP_NTZ(9))) A…"
click at [372, 15] on span "Commit & push (1)" at bounding box center [416, 15] width 88 height 13
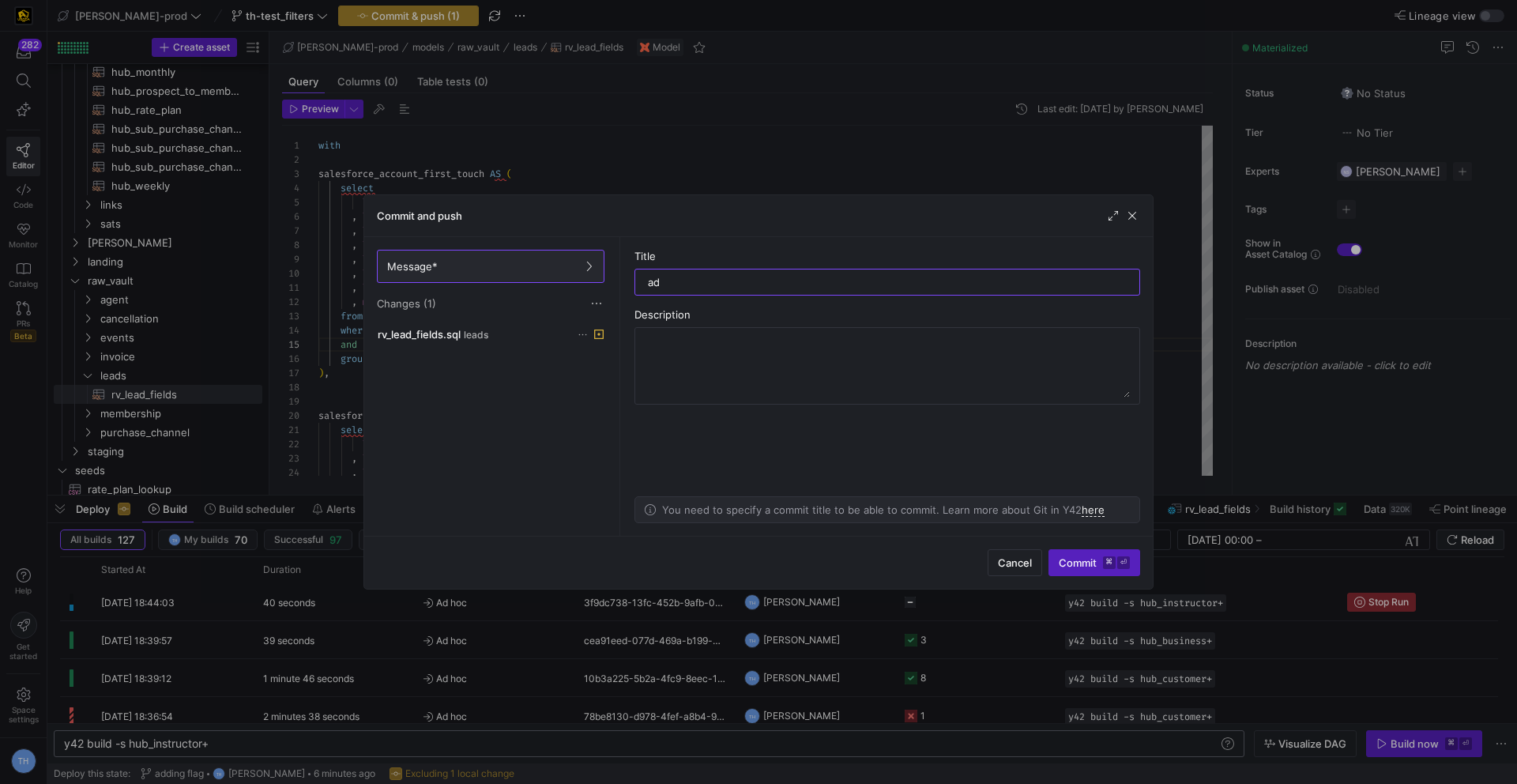
type input "a"
type input "removing test_data"
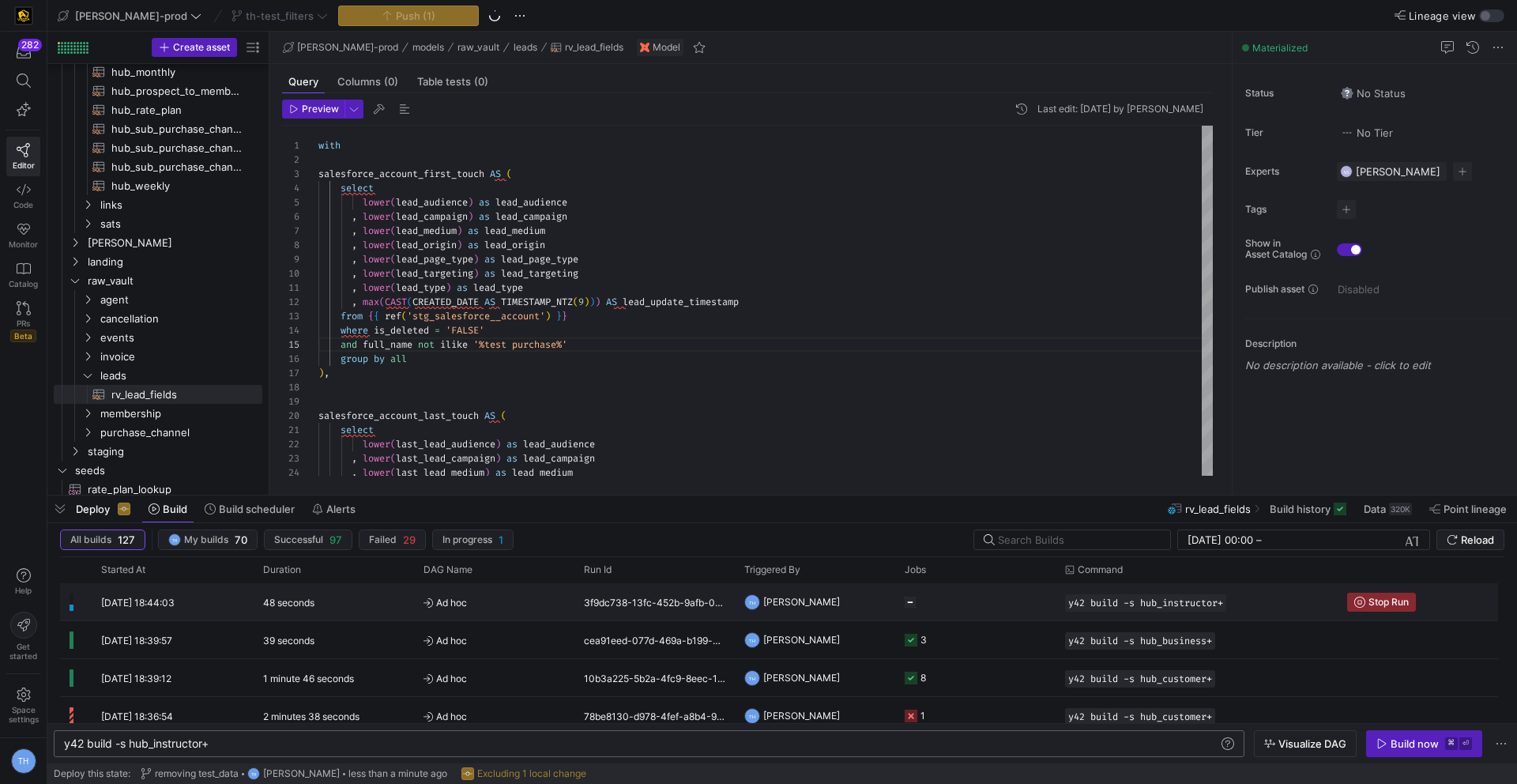
click at [480, 603] on span "Ad hoc" at bounding box center [494, 603] width 141 height 37
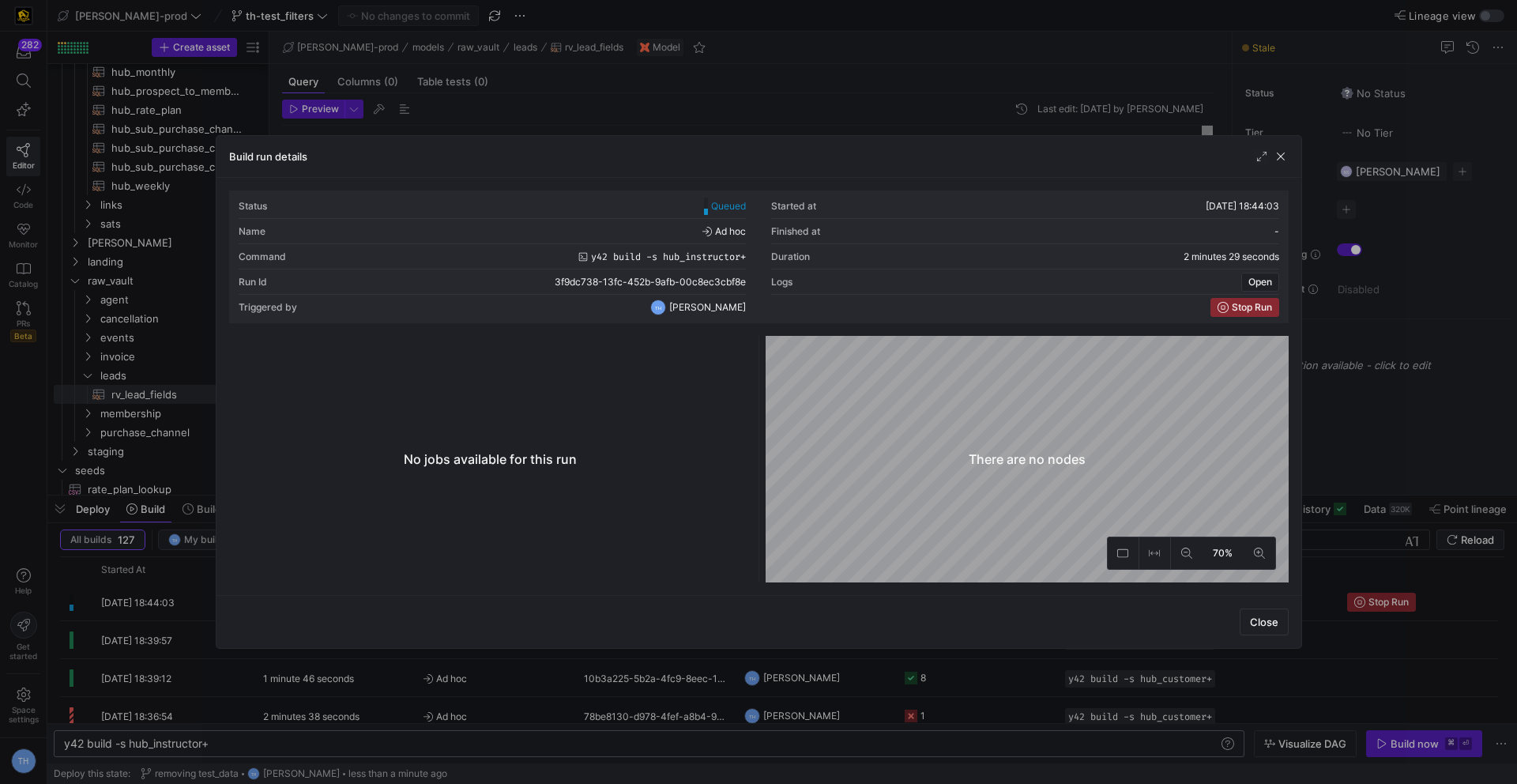
click at [732, 91] on div at bounding box center [758, 392] width 1517 height 784
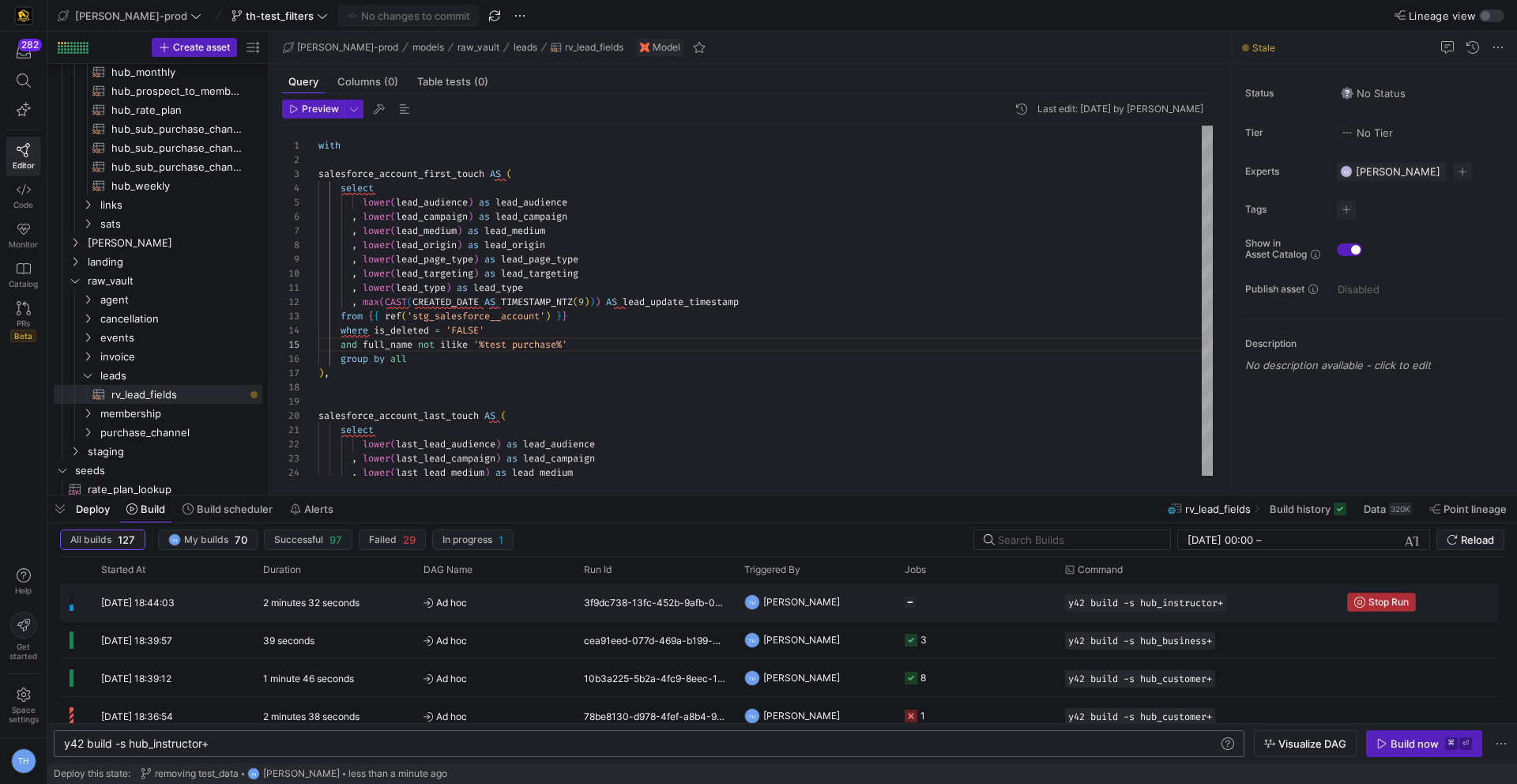
click at [1372, 599] on span "Stop Run" at bounding box center [1388, 601] width 40 height 11
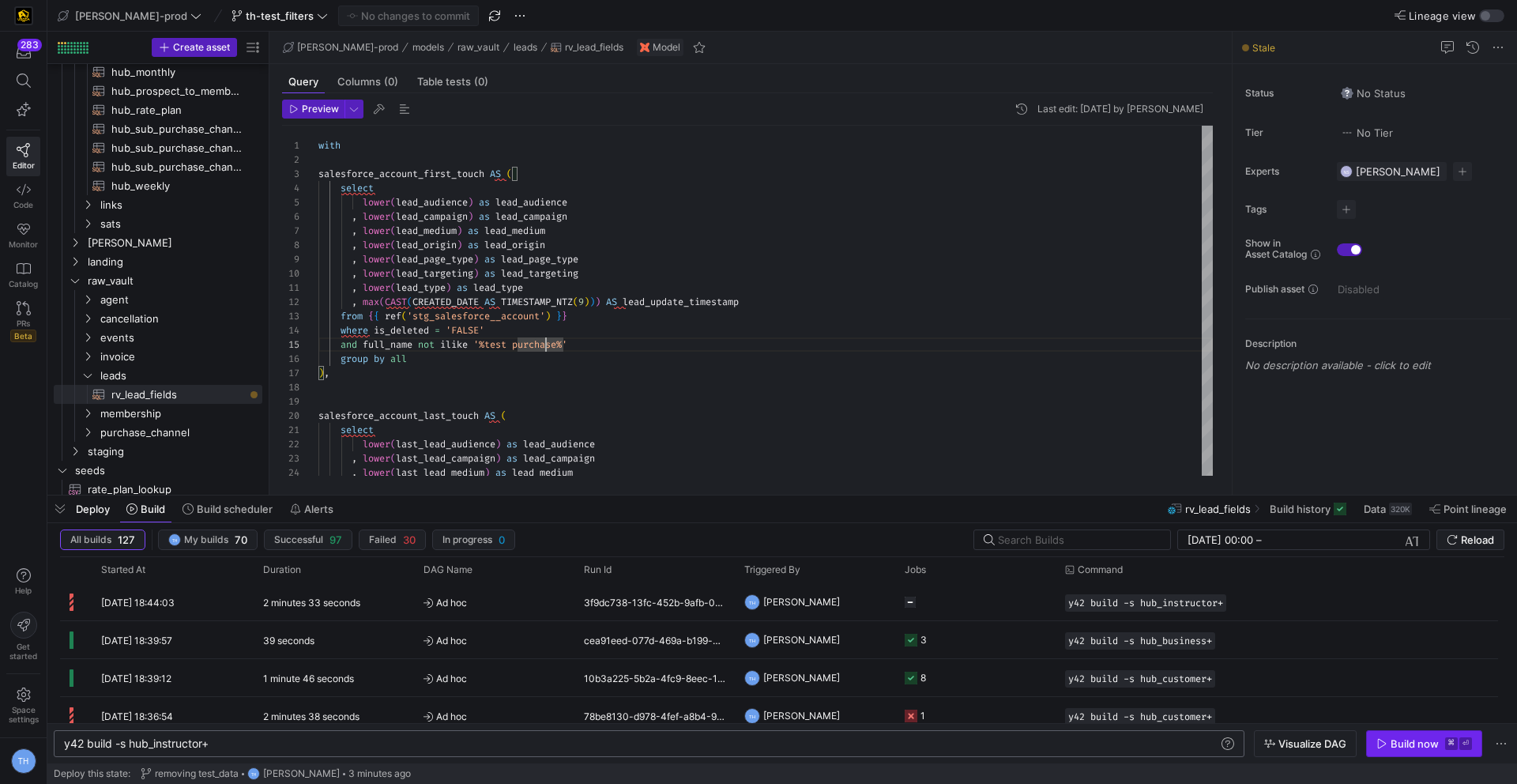
click at [1446, 746] on kbd "⌘" at bounding box center [1451, 743] width 13 height 13
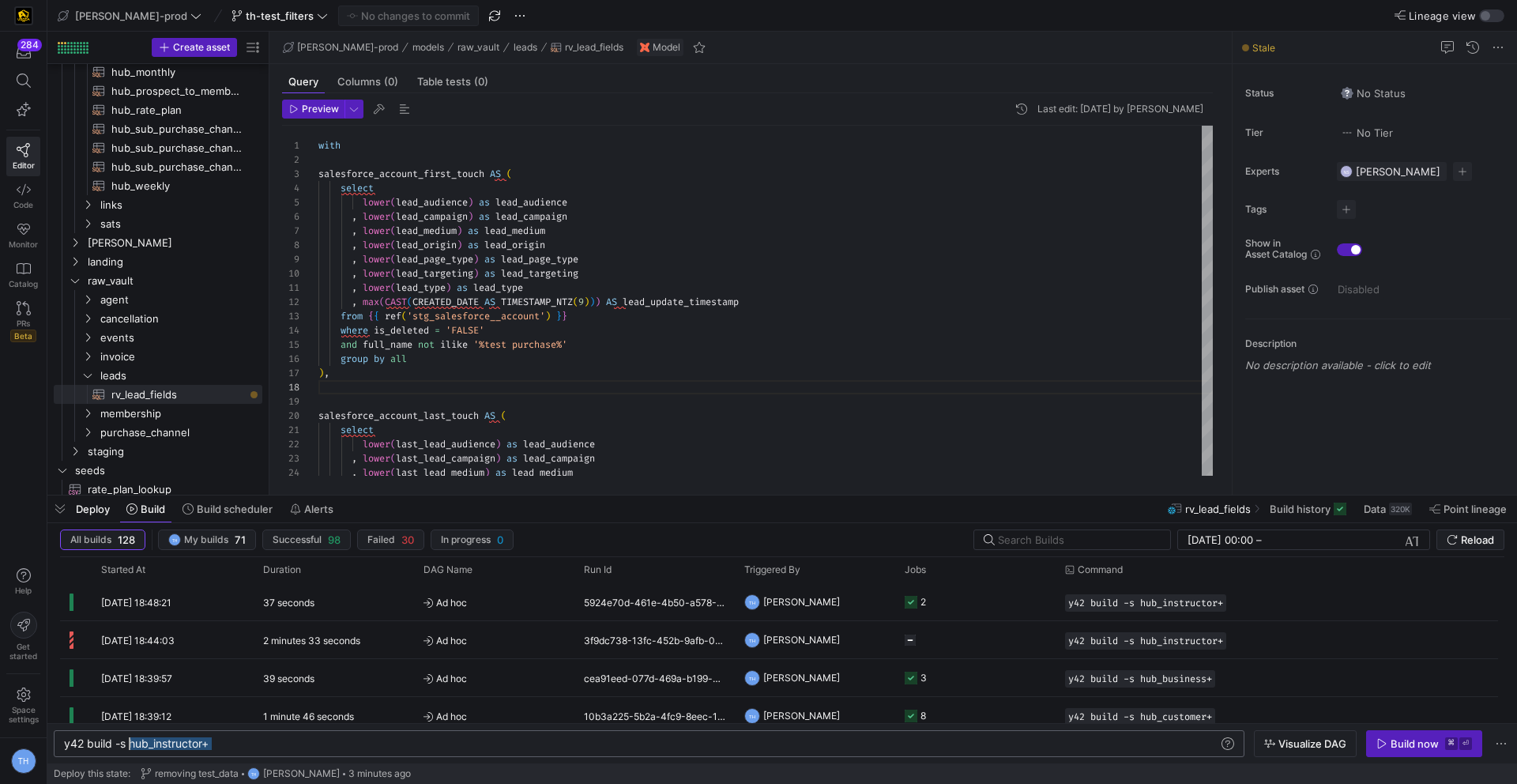
drag, startPoint x: 229, startPoint y: 749, endPoint x: 128, endPoint y: 744, distance: 101.1
click at [128, 744] on div "y42 build -s hub_instructor+" at bounding box center [640, 743] width 1154 height 13
type textarea "y42 build -s rv_lead_fields+"
click at [1406, 740] on div "Build now" at bounding box center [1414, 743] width 48 height 13
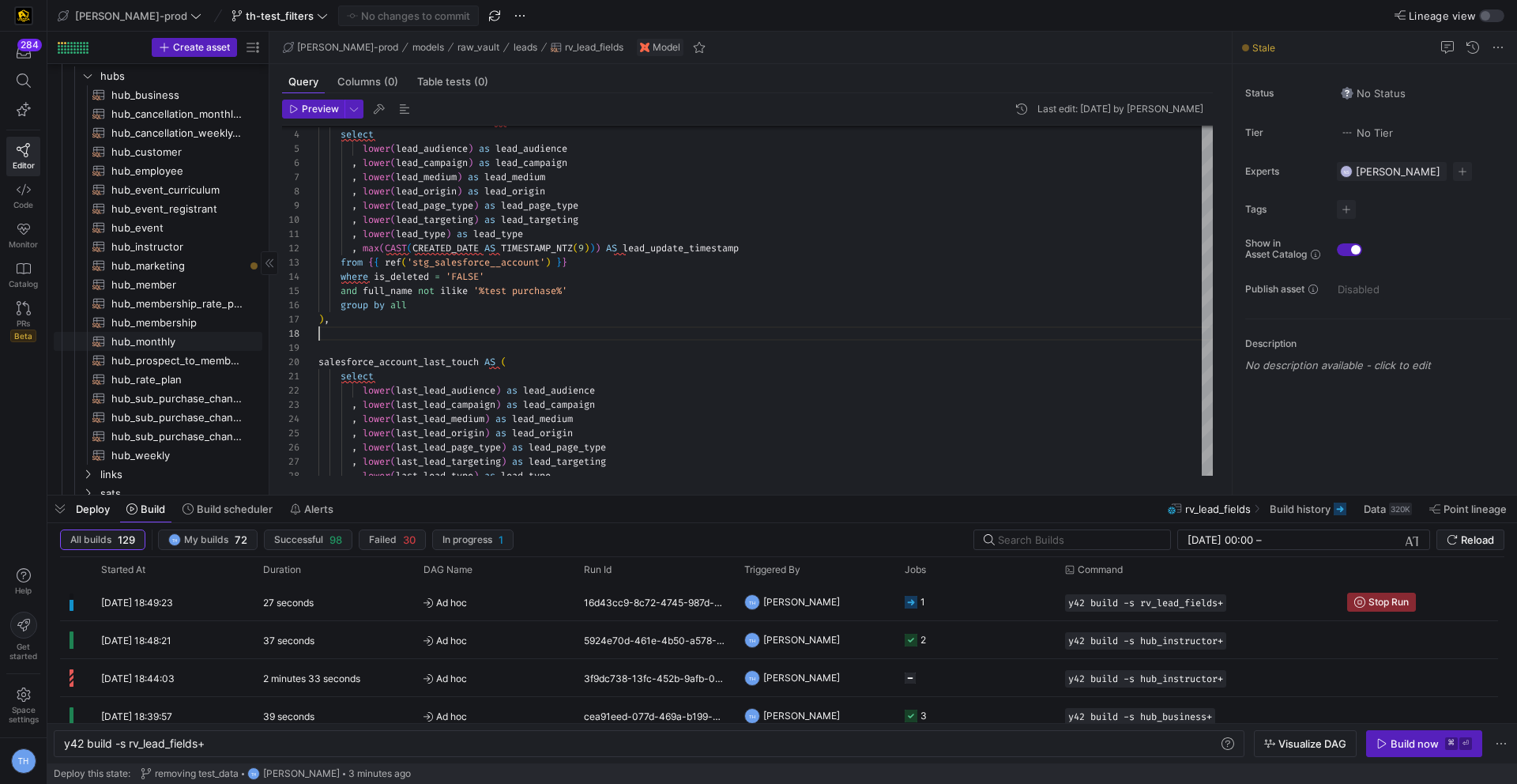
scroll to position [0, 0]
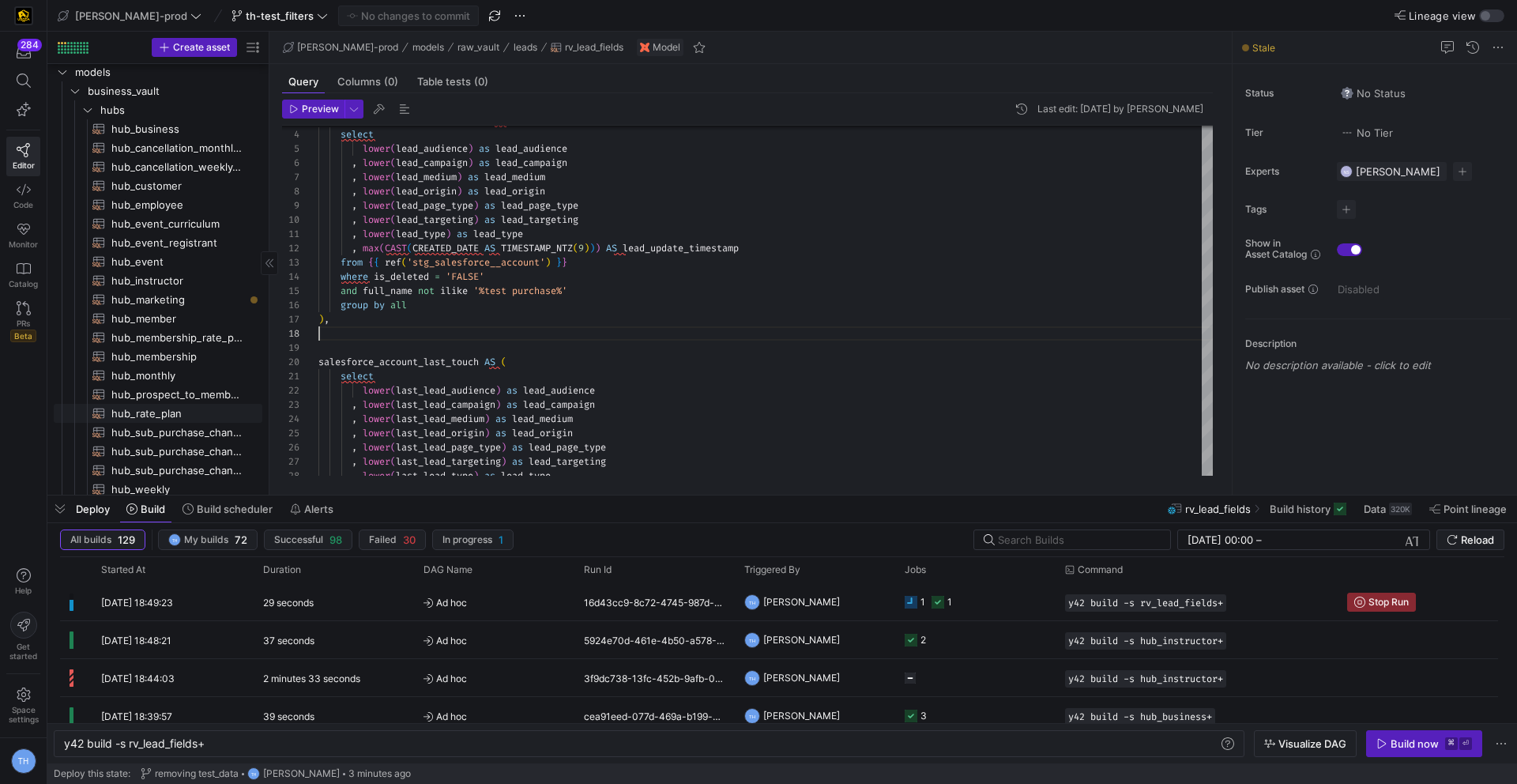
click at [171, 417] on span "hub_rate_plan​​​​​​​​​​" at bounding box center [178, 413] width 133 height 18
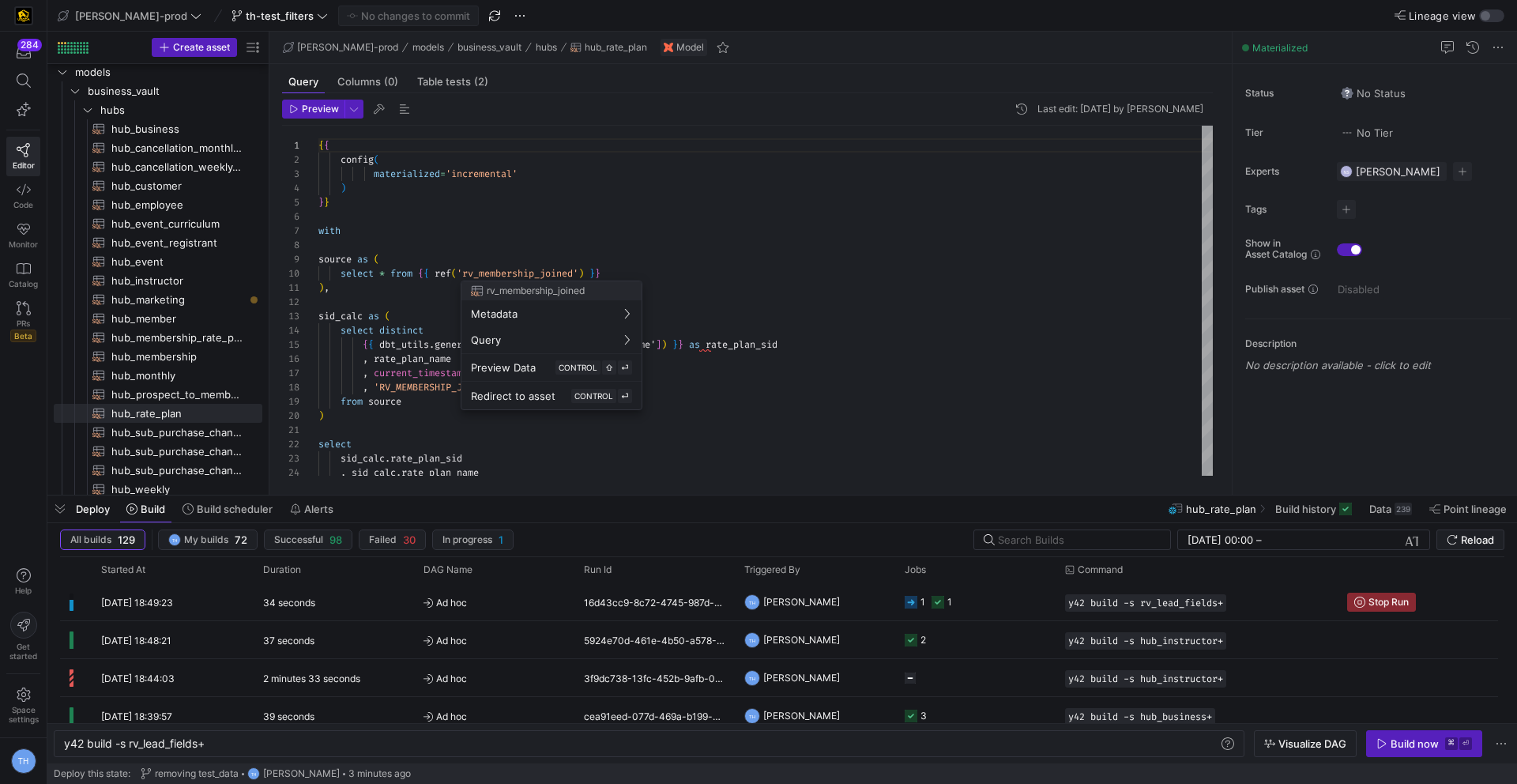
click at [185, 348] on div at bounding box center [758, 392] width 1517 height 784
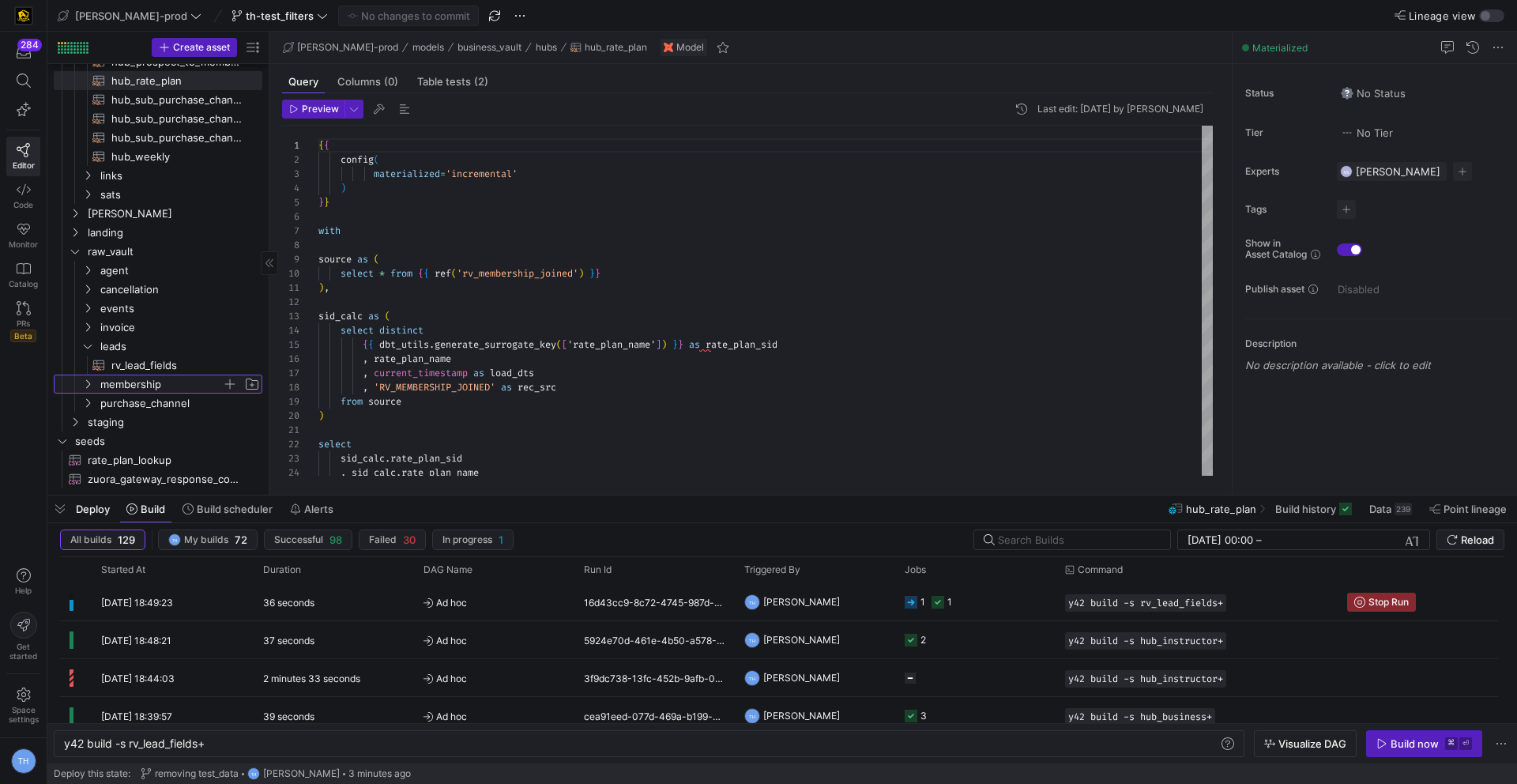
click at [161, 384] on span "membership" at bounding box center [161, 383] width 122 height 18
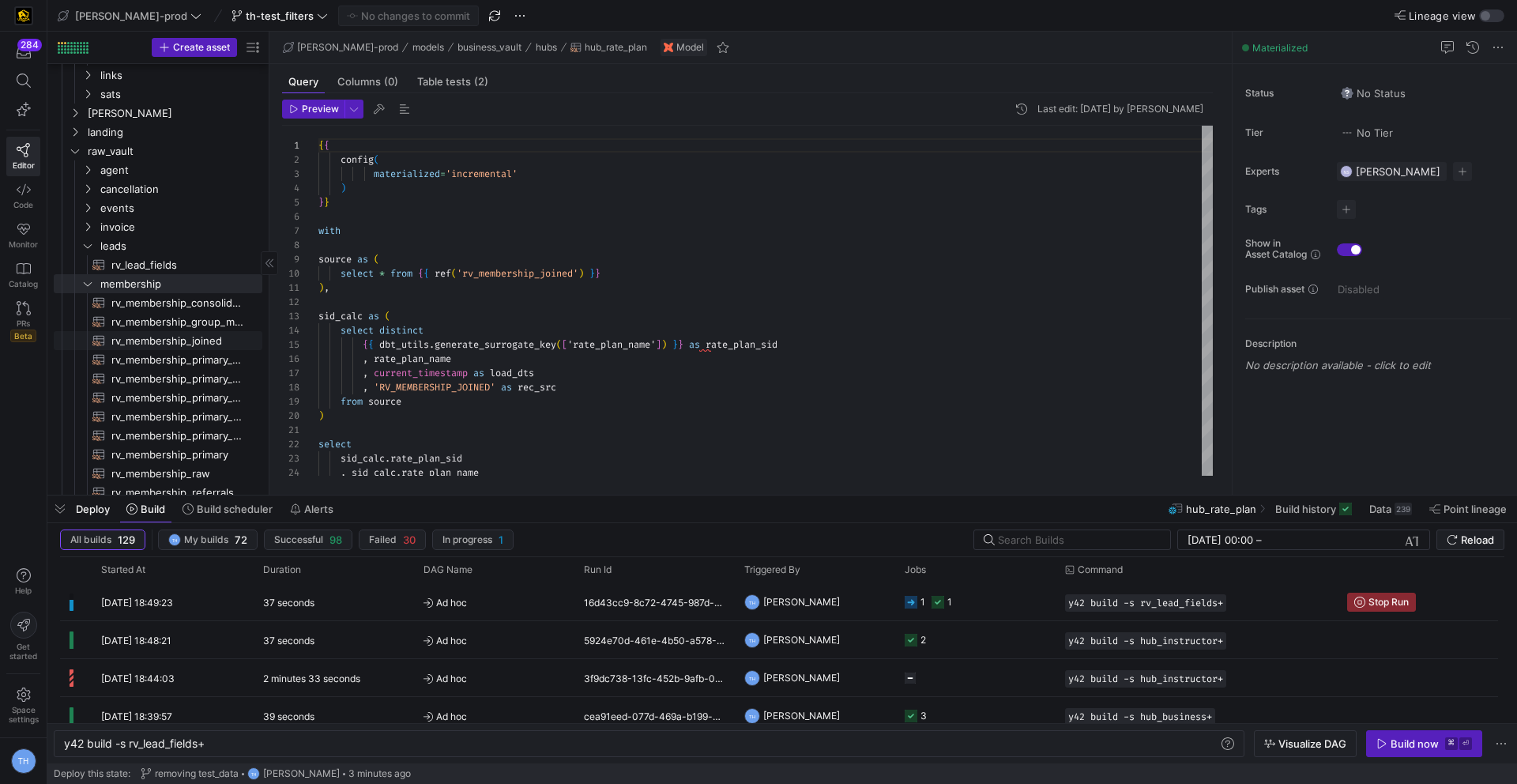
click at [168, 346] on span "rv_membership_joined​​​​​​​​​​" at bounding box center [178, 340] width 133 height 18
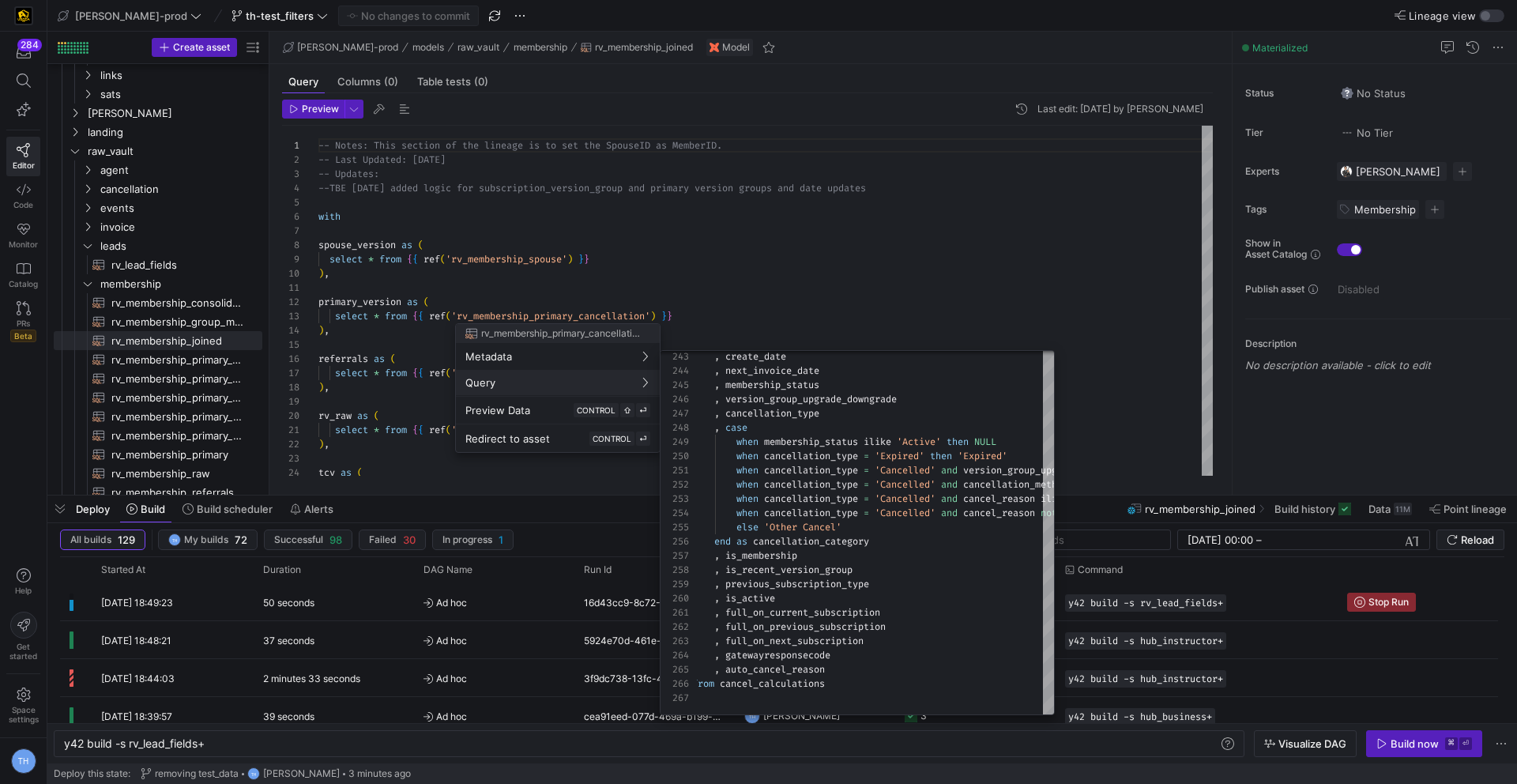
click at [864, 287] on div at bounding box center [758, 392] width 1517 height 784
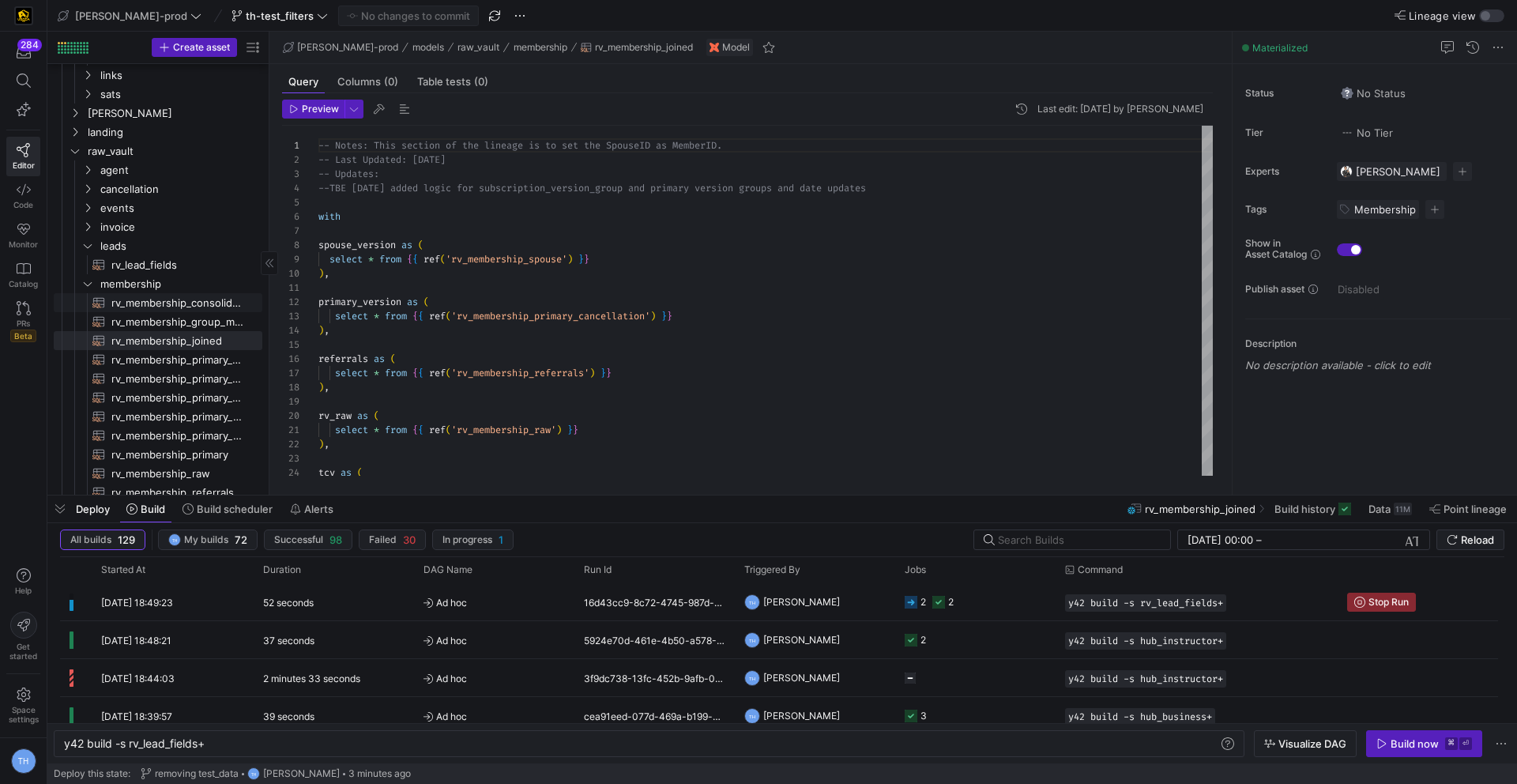
click at [195, 303] on span "rv_membership_consolidated​​​​​​​​​​" at bounding box center [178, 303] width 133 height 18
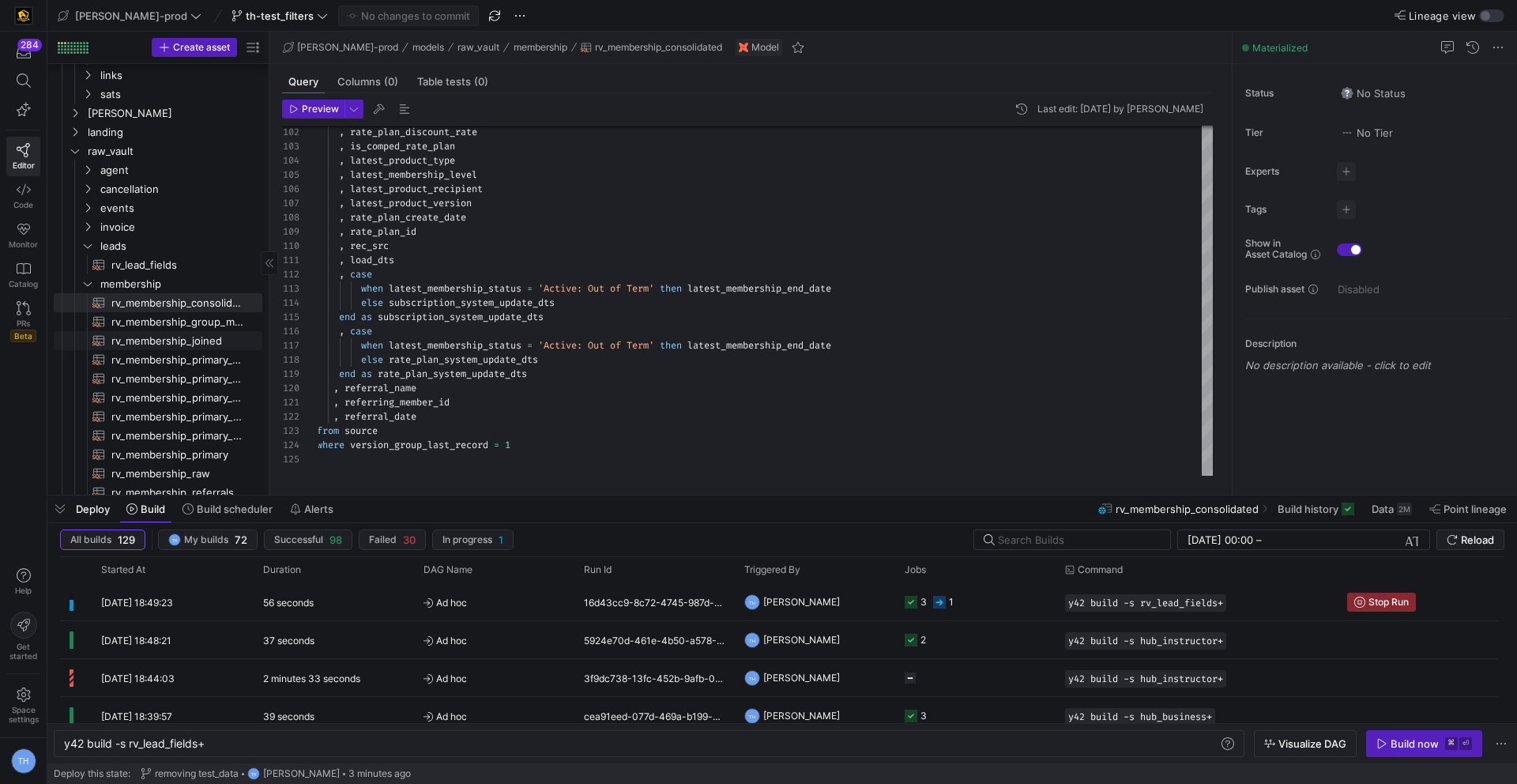
click at [156, 334] on span "rv_membership_joined​​​​​​​​​​" at bounding box center [178, 340] width 133 height 18
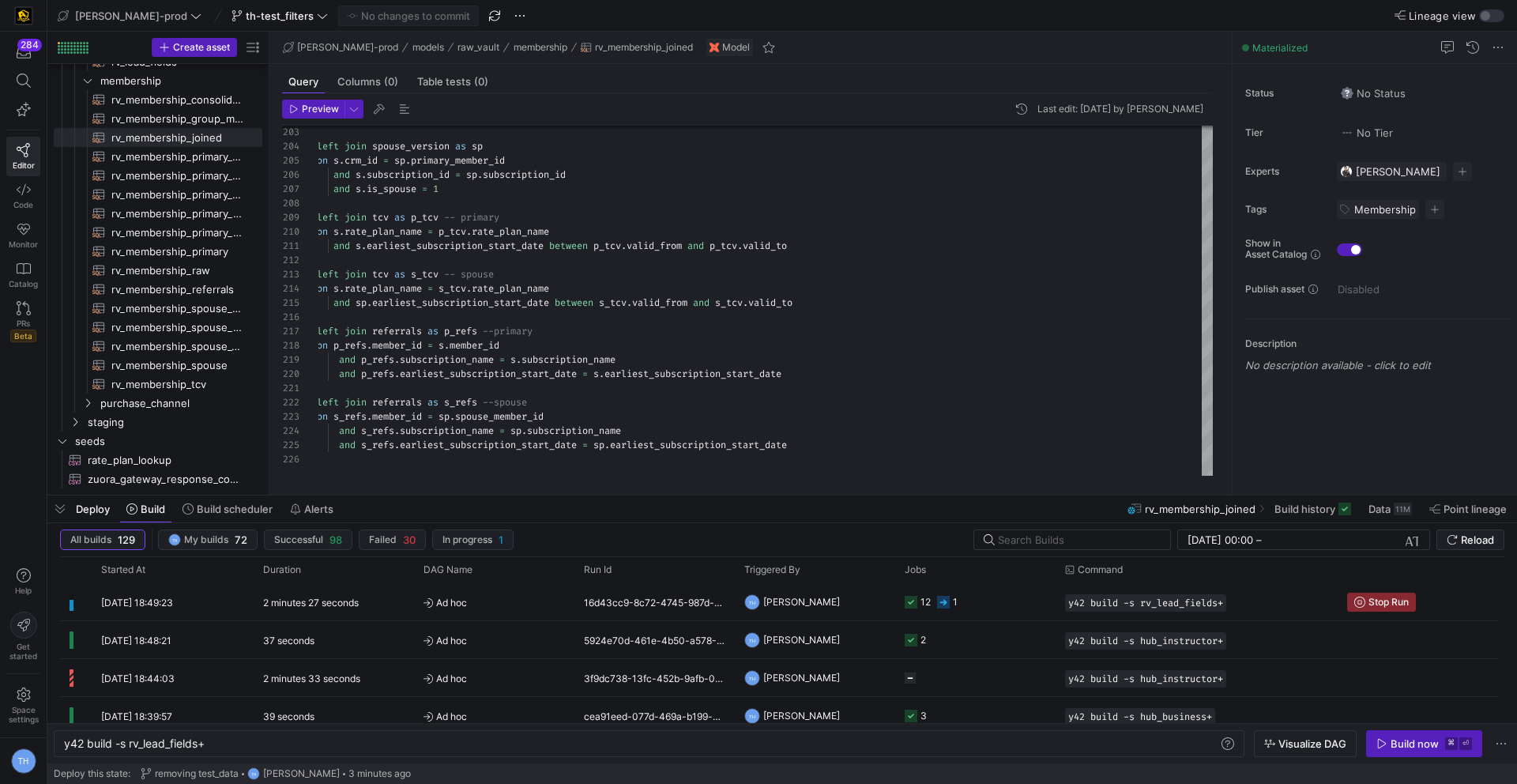
scroll to position [650, 0]
click at [136, 423] on span "staging" at bounding box center [155, 422] width 134 height 18
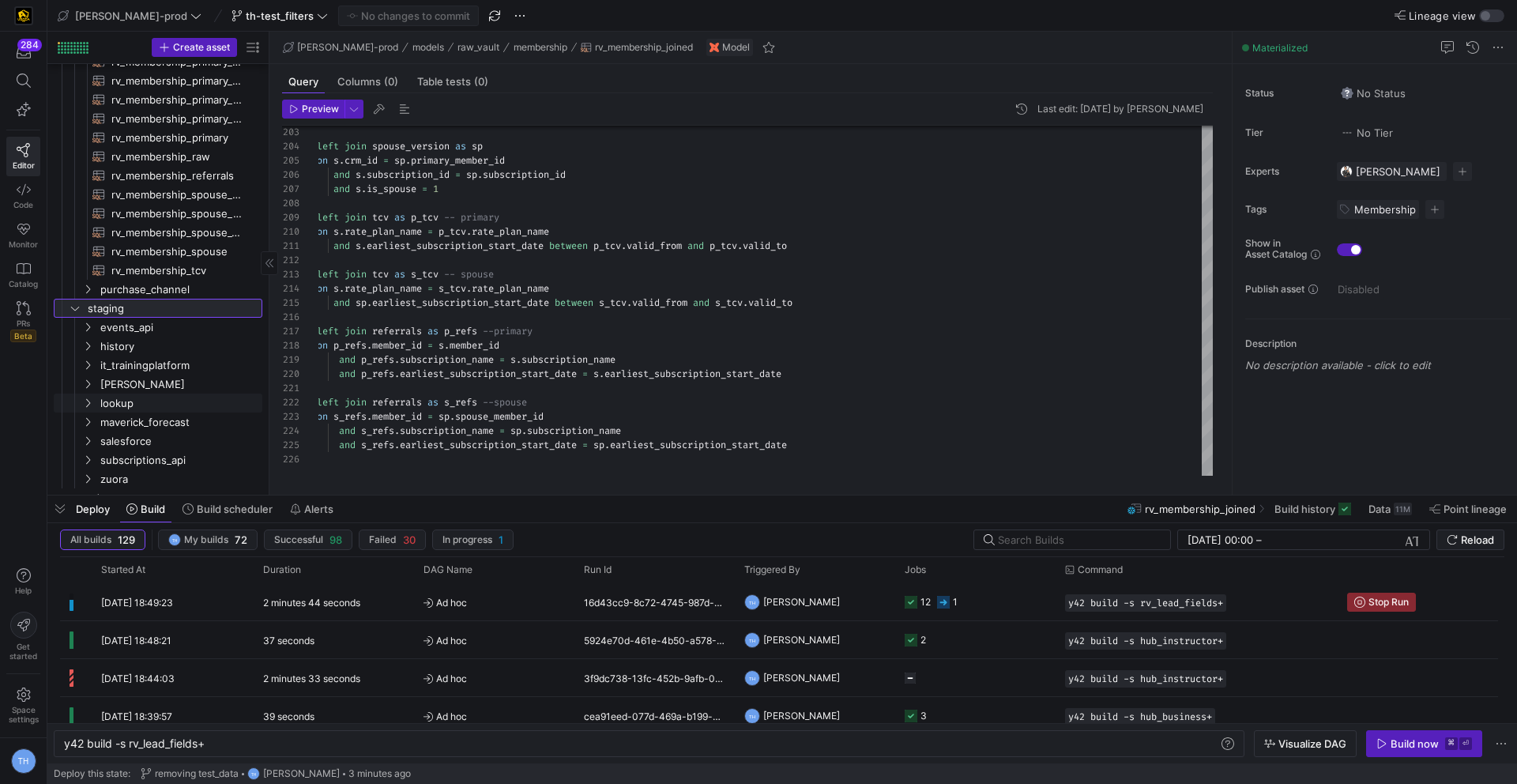
scroll to position [801, 0]
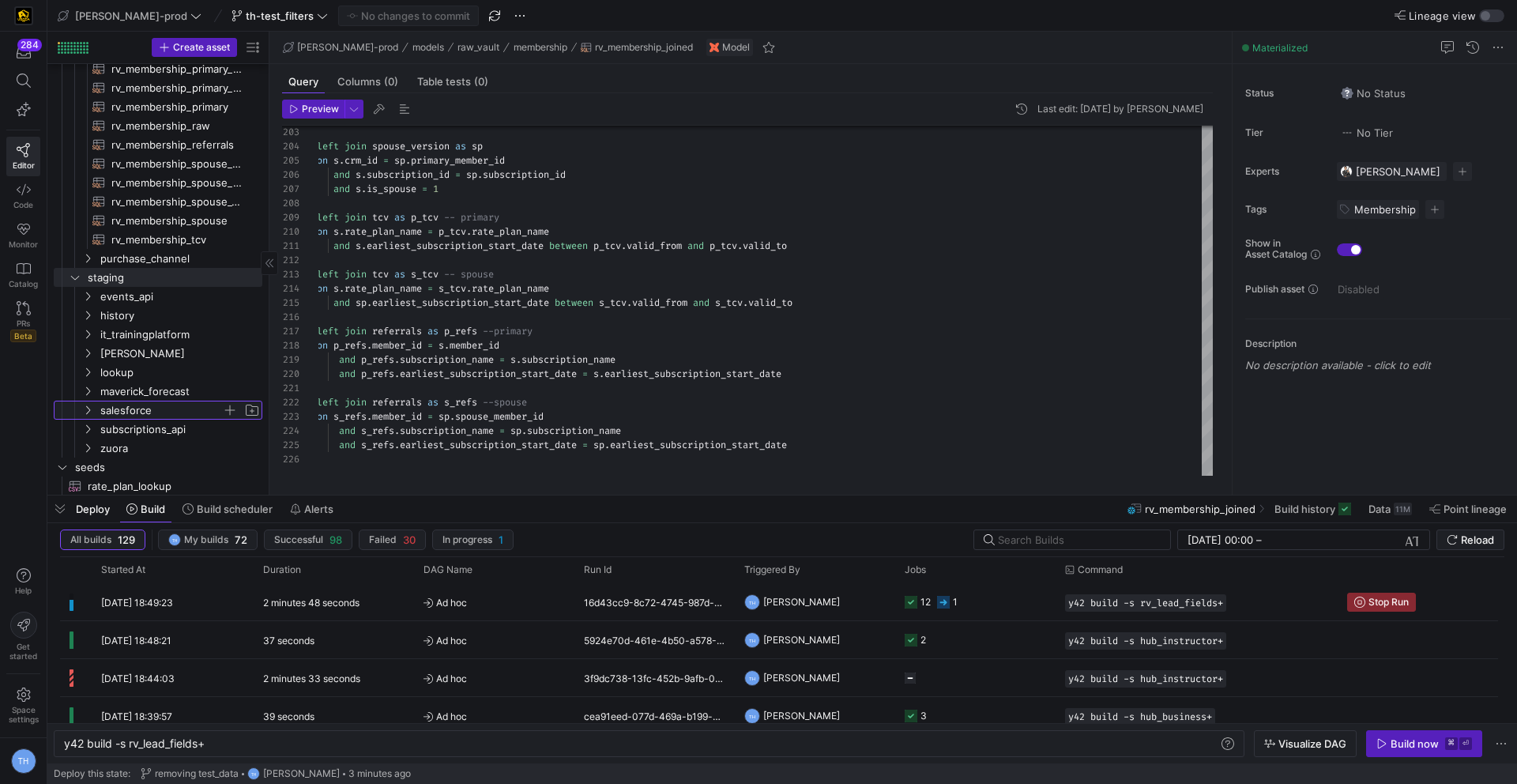
click at [145, 414] on span "salesforce" at bounding box center [161, 410] width 122 height 18
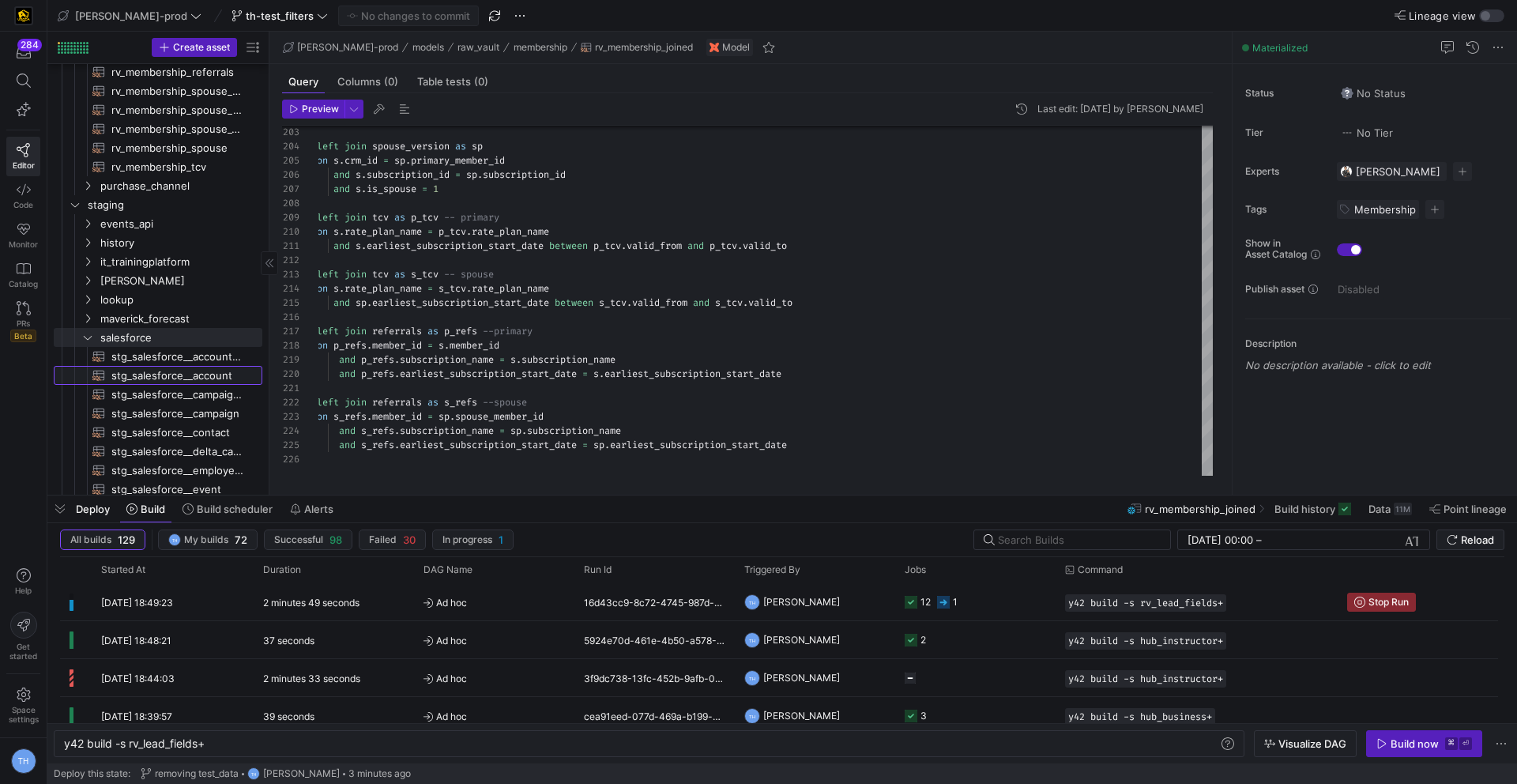
click at [153, 380] on span "stg_salesforce__account​​​​​​​​​​" at bounding box center [178, 375] width 133 height 18
type textarea "/* 1. Alias & Cast 2. Implement --vars {key: value: } for date filtering 3. We …"
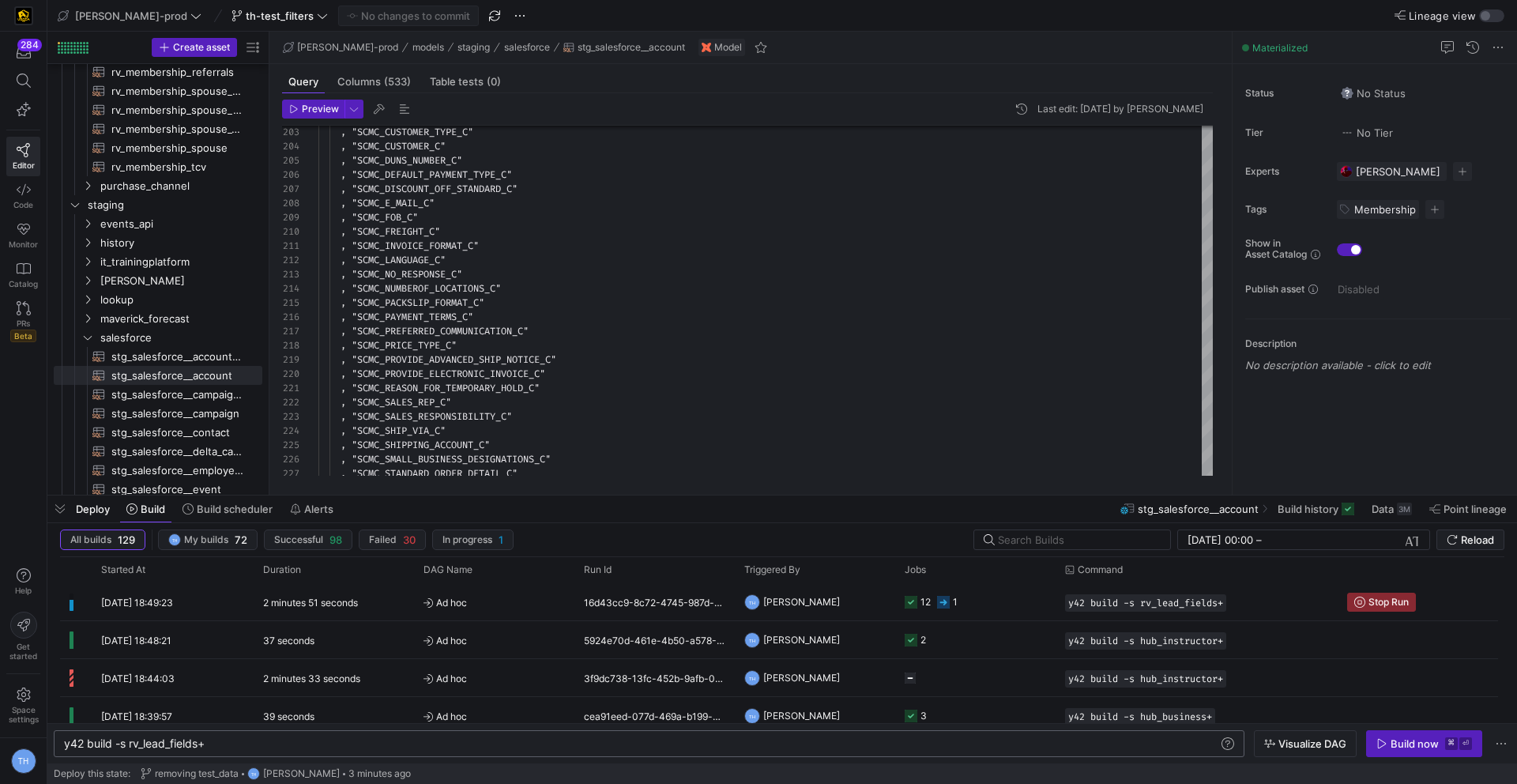
click at [247, 741] on div "y42 build -s rv_lead_fields+" at bounding box center [640, 743] width 1154 height 13
click at [1325, 739] on span "Visualize DAG" at bounding box center [1312, 743] width 68 height 13
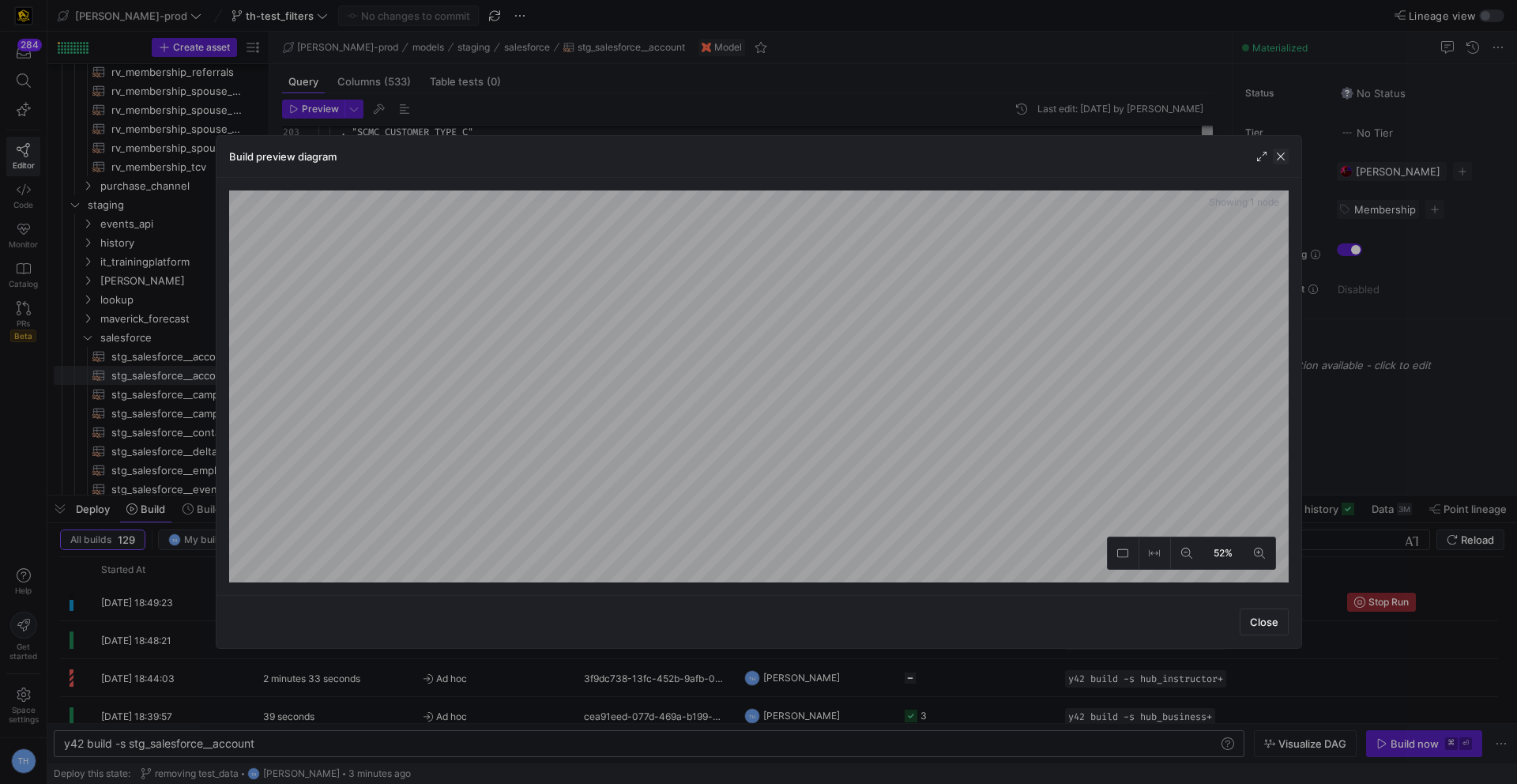
click at [1286, 151] on span "button" at bounding box center [1281, 156] width 16 height 16
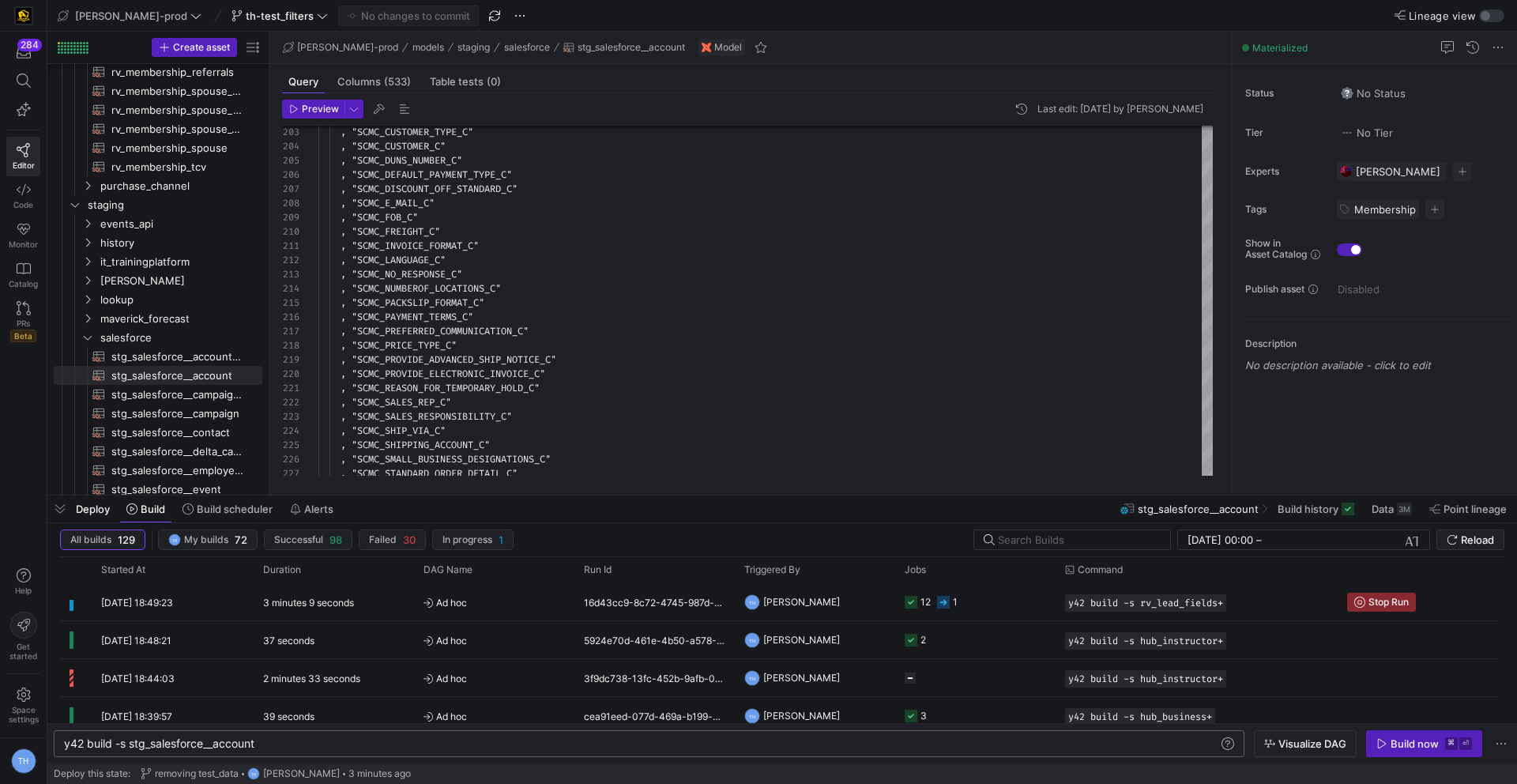
click at [305, 743] on div "y42 build -s stg_salesforce__account" at bounding box center [640, 743] width 1154 height 13
type textarea "y42 build -s stg_salesforce__account+"
click at [1316, 743] on span "Visualize DAG" at bounding box center [1312, 743] width 68 height 13
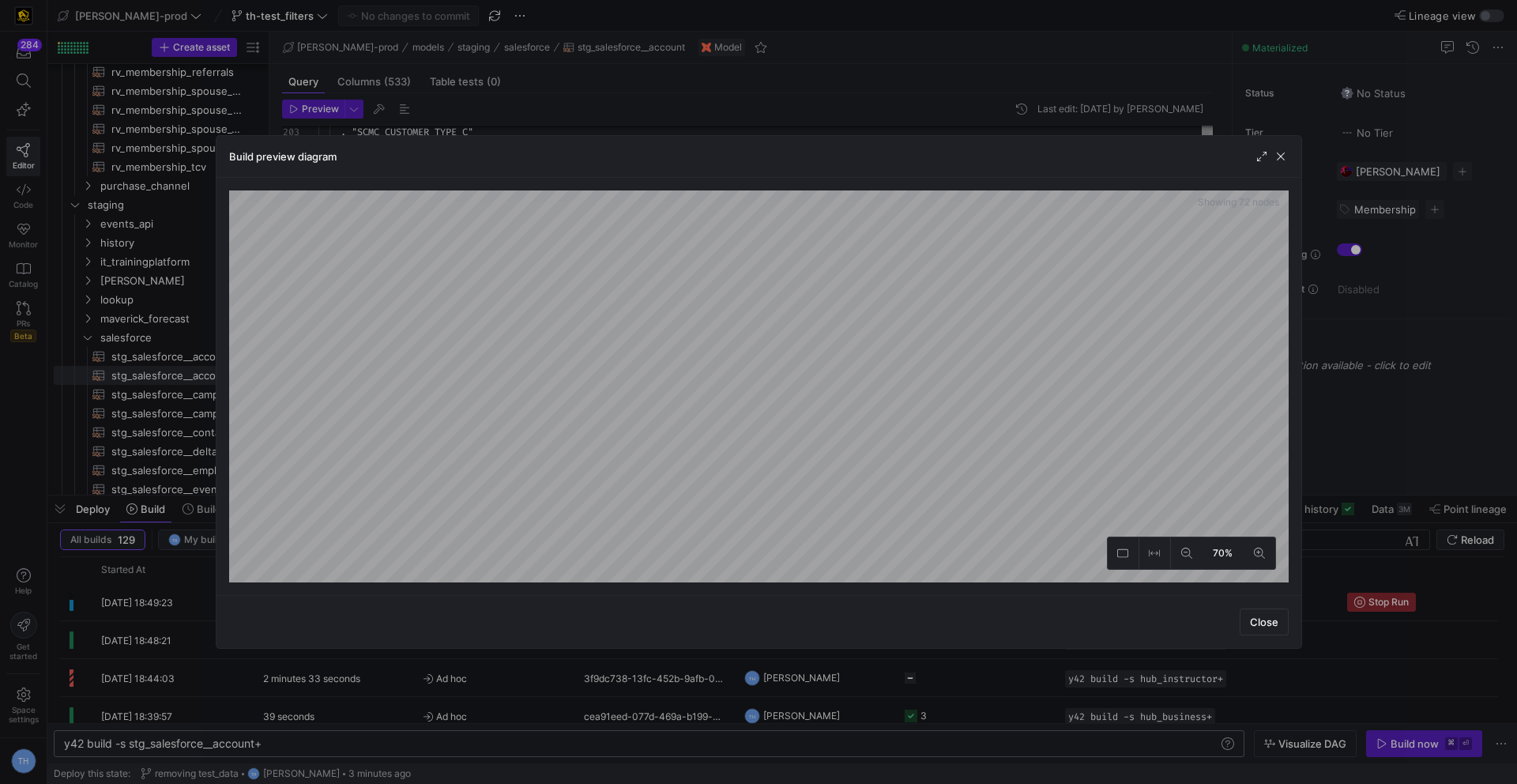
click at [1167, 0] on html "284 Editor Code Monitor Catalog PRs Beta Help Get started Space settings TH edw…" at bounding box center [758, 392] width 1517 height 784
click at [899, 39] on div "Build preview diagram Showing 72 nodes 70% Close" at bounding box center [758, 392] width 1517 height 784
click at [696, 83] on div at bounding box center [758, 392] width 1517 height 784
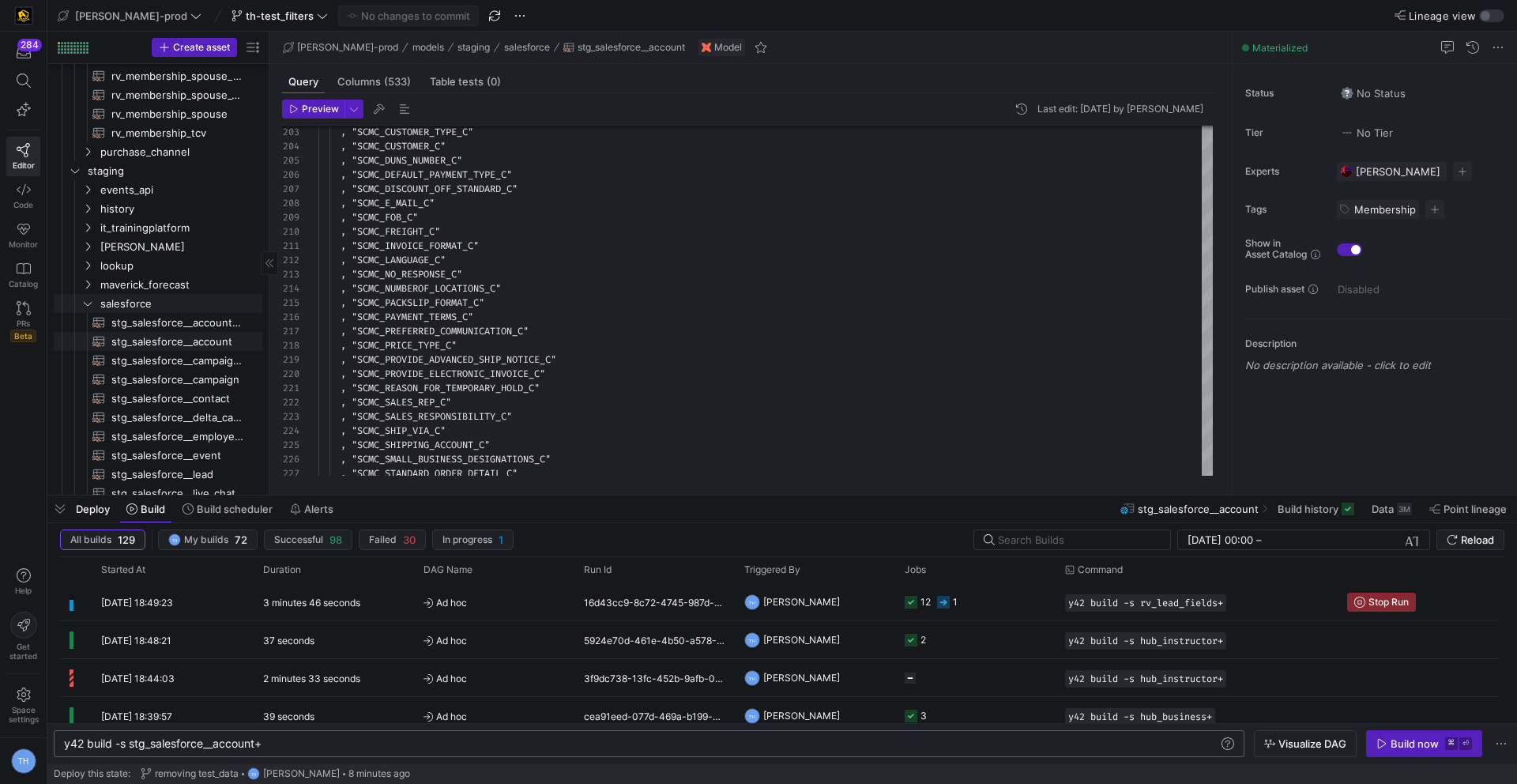
scroll to position [828, 0]
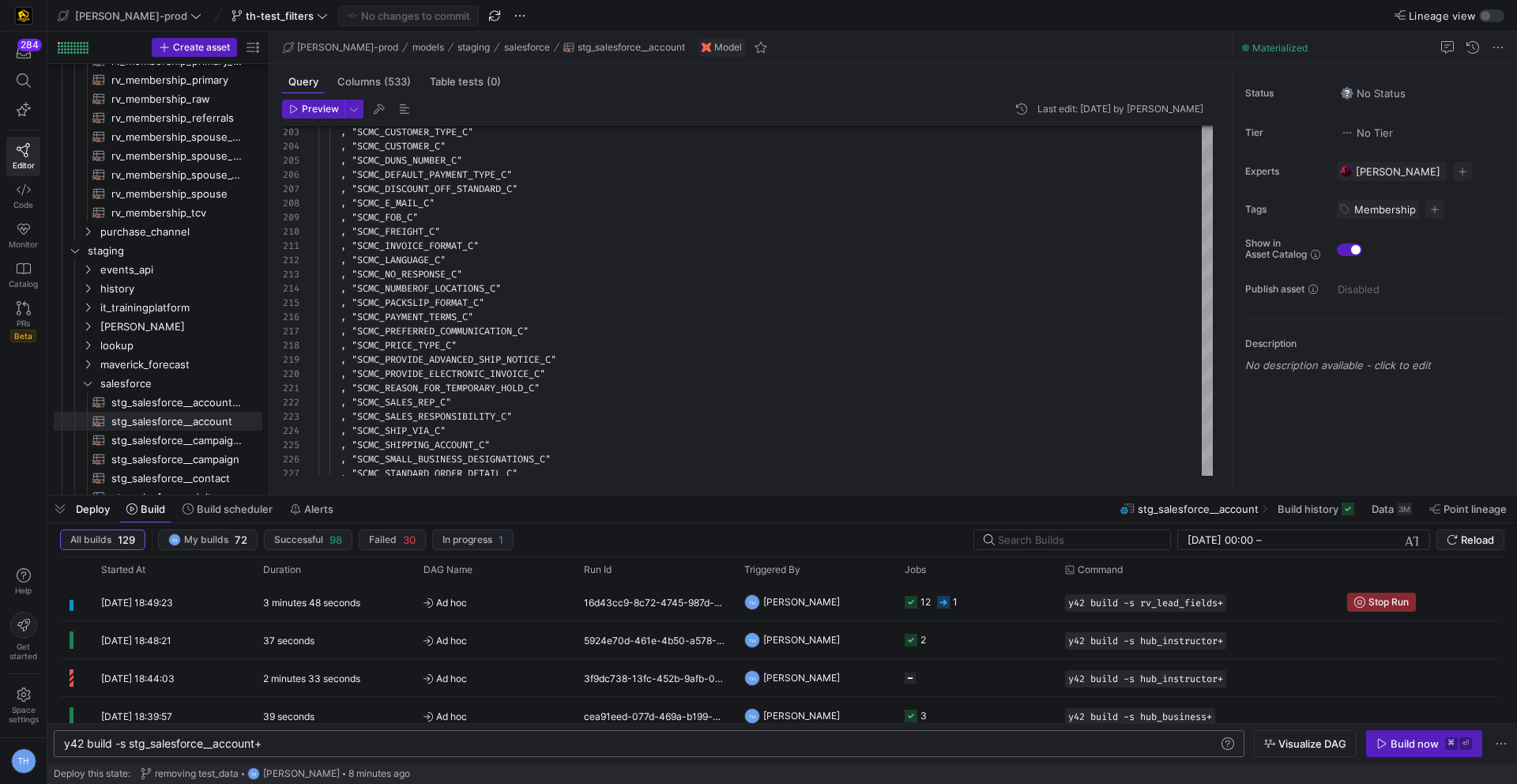
click at [270, 138] on div "Preview Last edit: Thursday 21 August 2025 by Tommy Huelhorst 203 204 205 206 2…" at bounding box center [747, 287] width 956 height 389
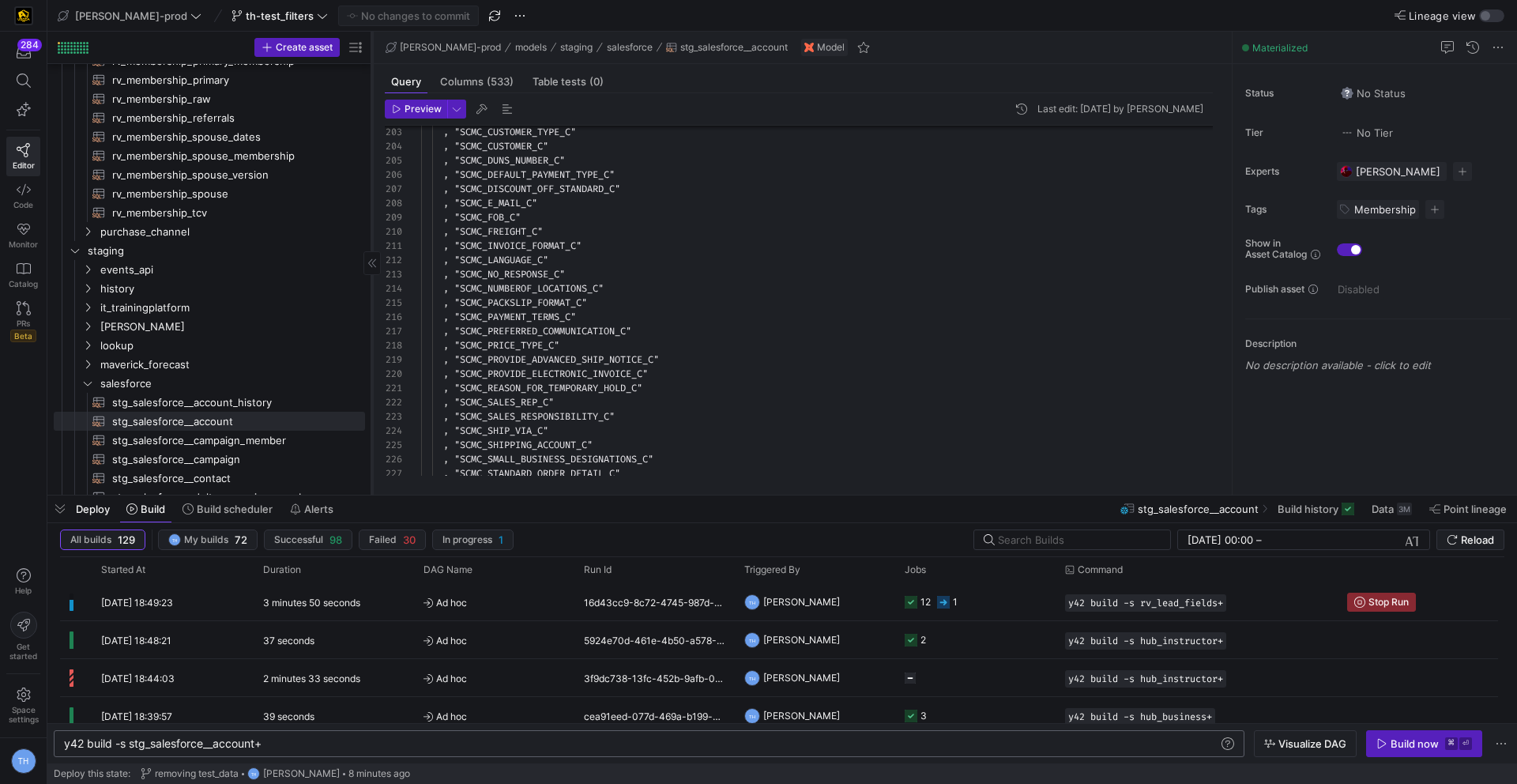
drag, startPoint x: 269, startPoint y: 138, endPoint x: 372, endPoint y: 142, distance: 103.1
click at [372, 142] on div at bounding box center [372, 263] width 1 height 463
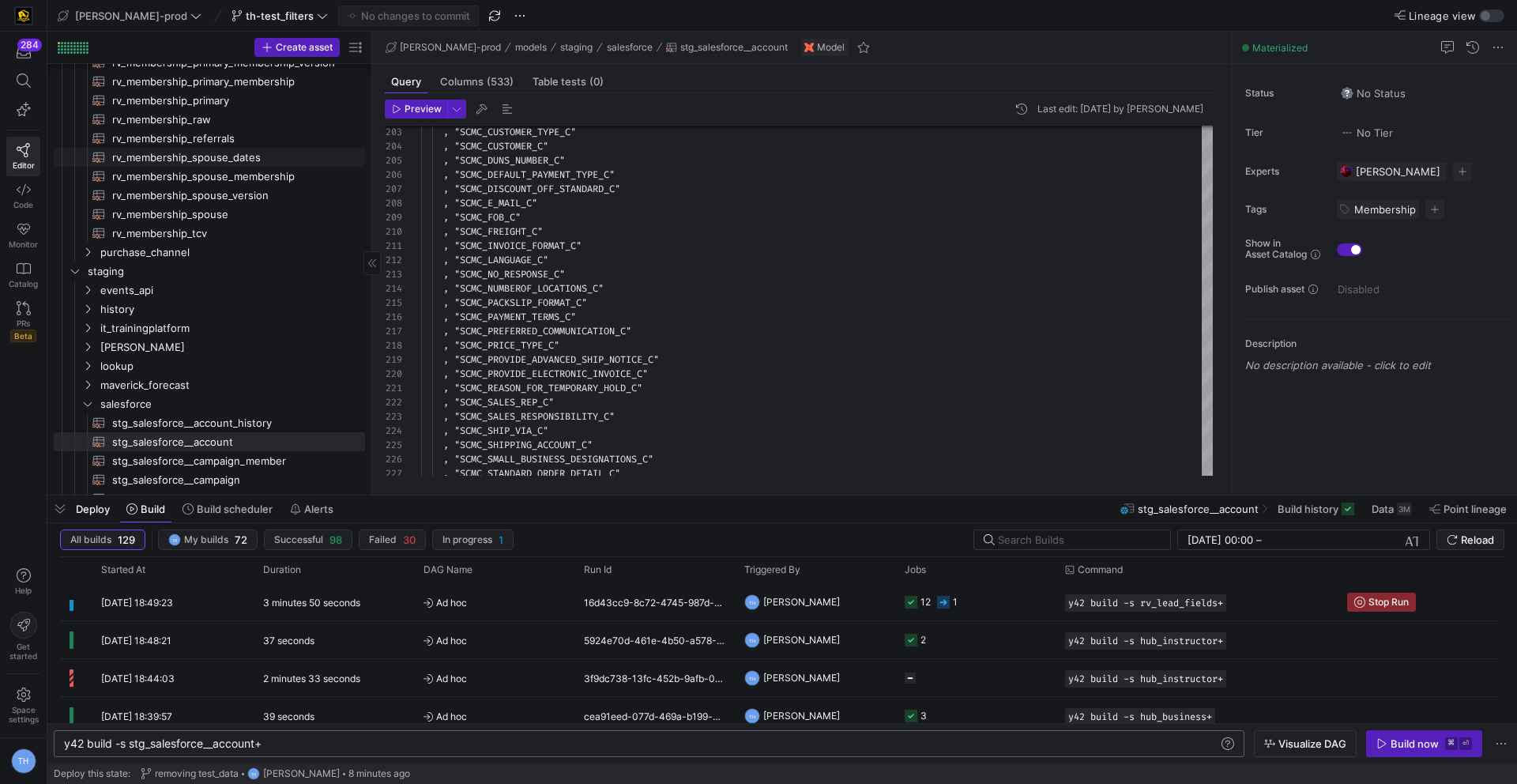
scroll to position [802, 0]
click at [281, 221] on span "rv_membership_spouse​​​​​​​​​​" at bounding box center [230, 219] width 235 height 18
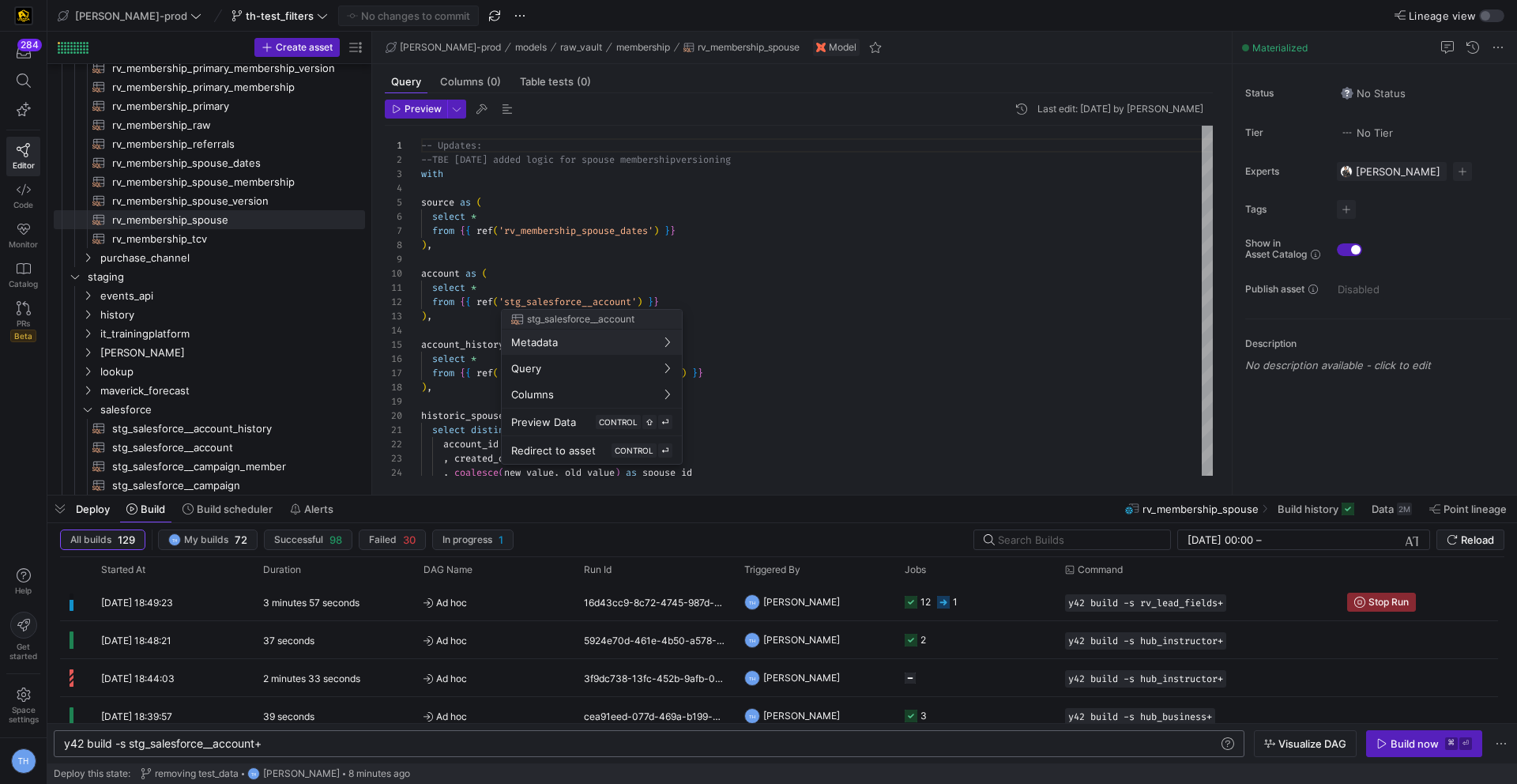
click at [565, 231] on div at bounding box center [758, 392] width 1517 height 784
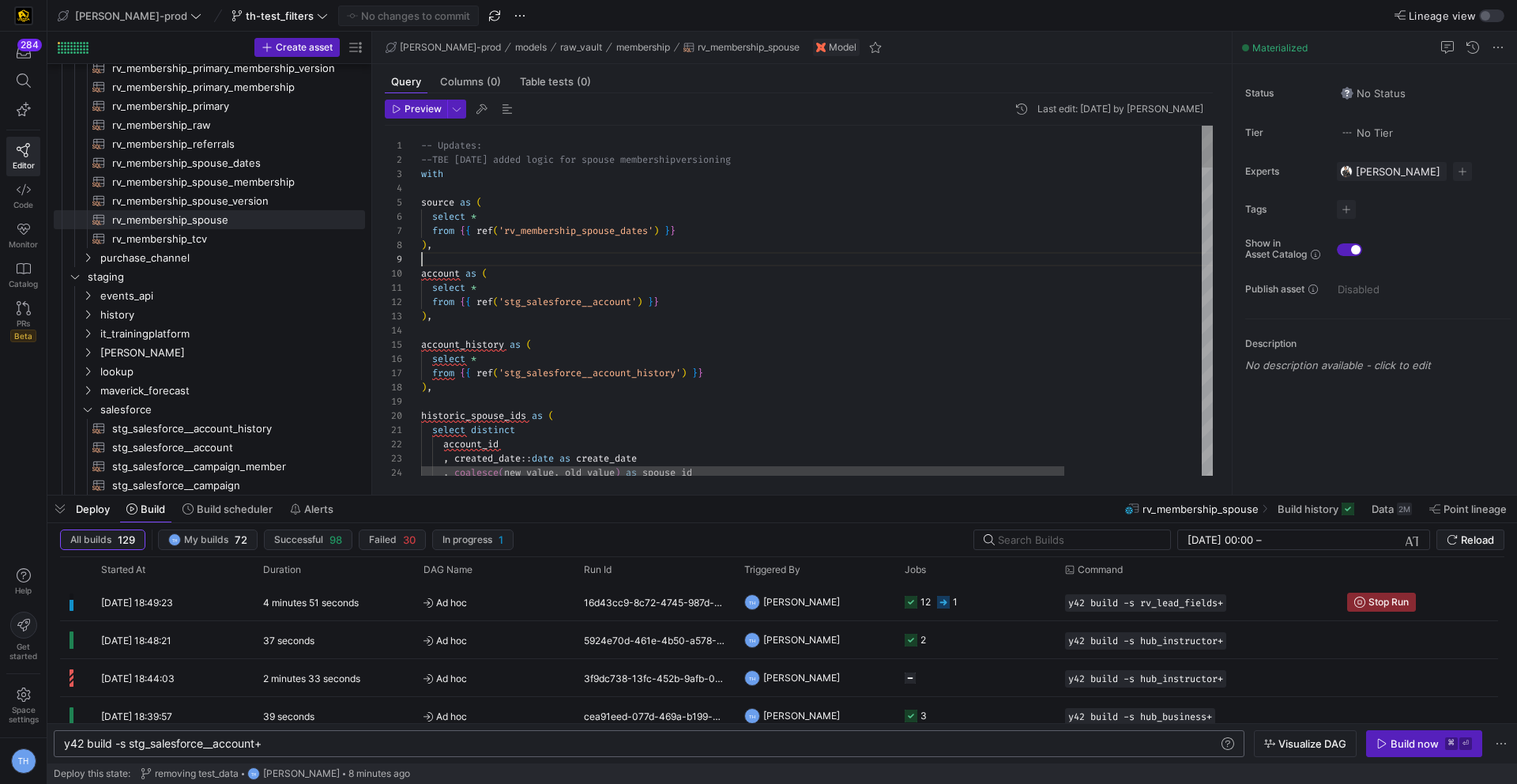
scroll to position [114, 0]
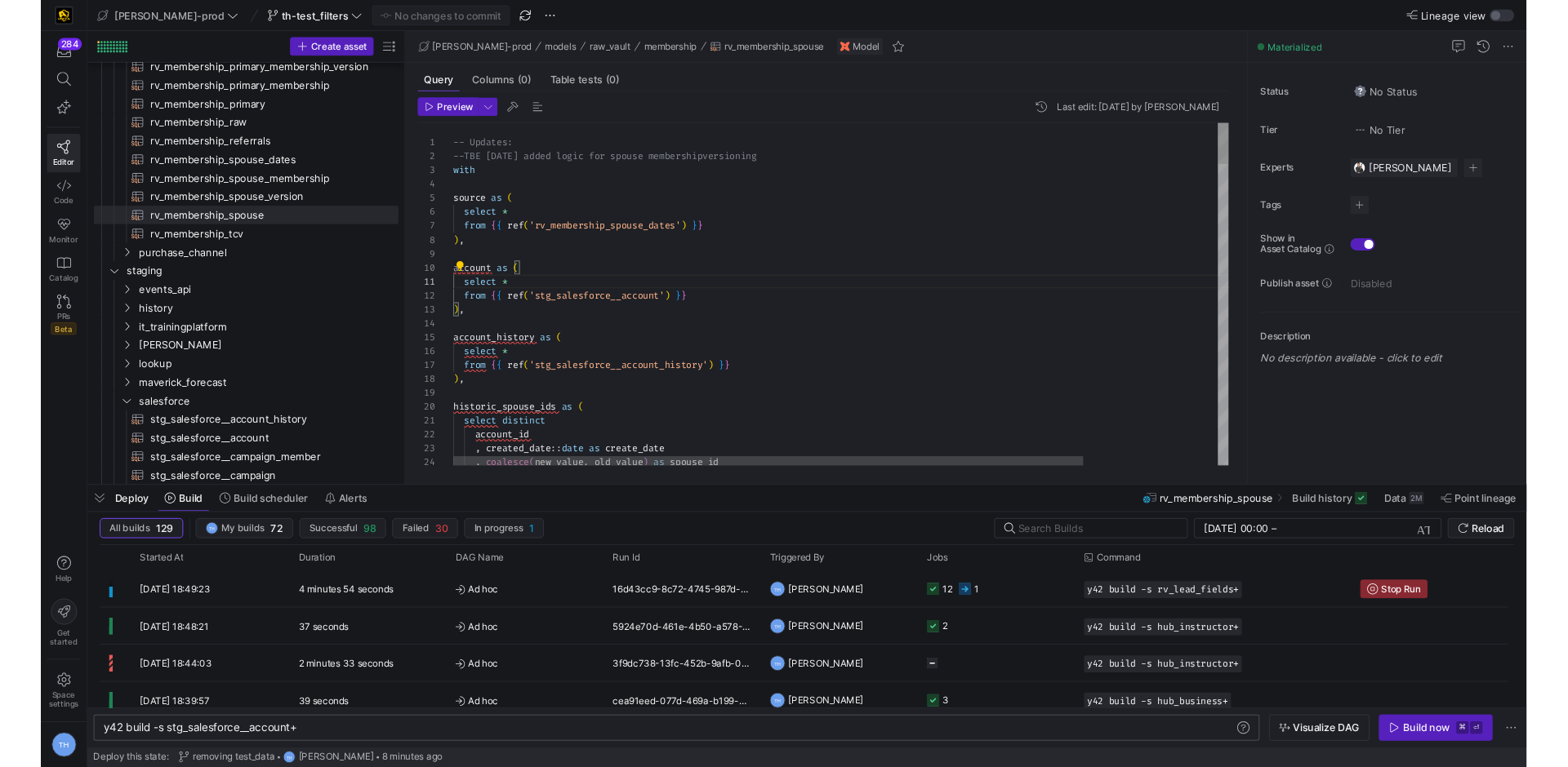
scroll to position [133, 24]
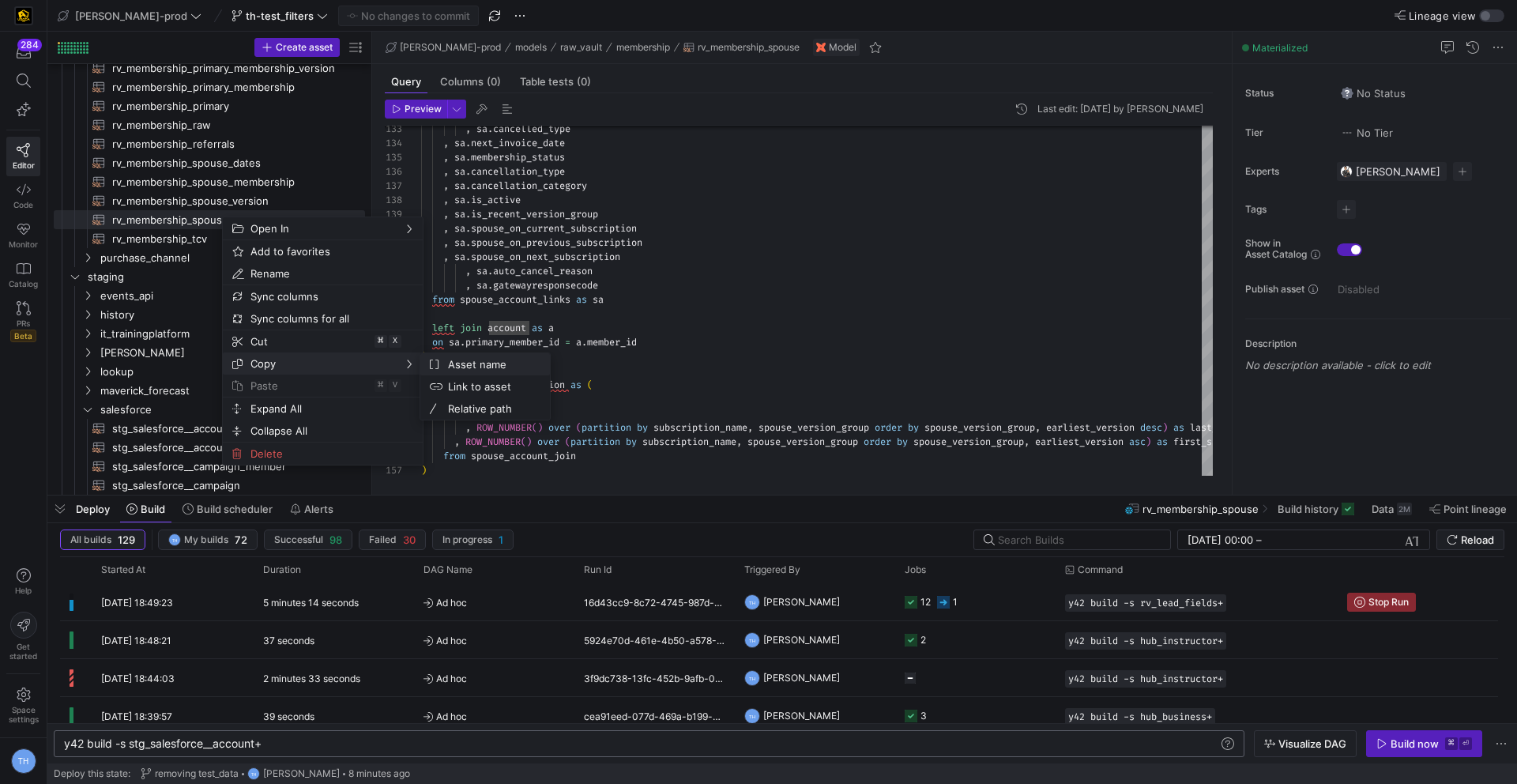
click at [469, 369] on span "Asset name" at bounding box center [489, 364] width 95 height 22
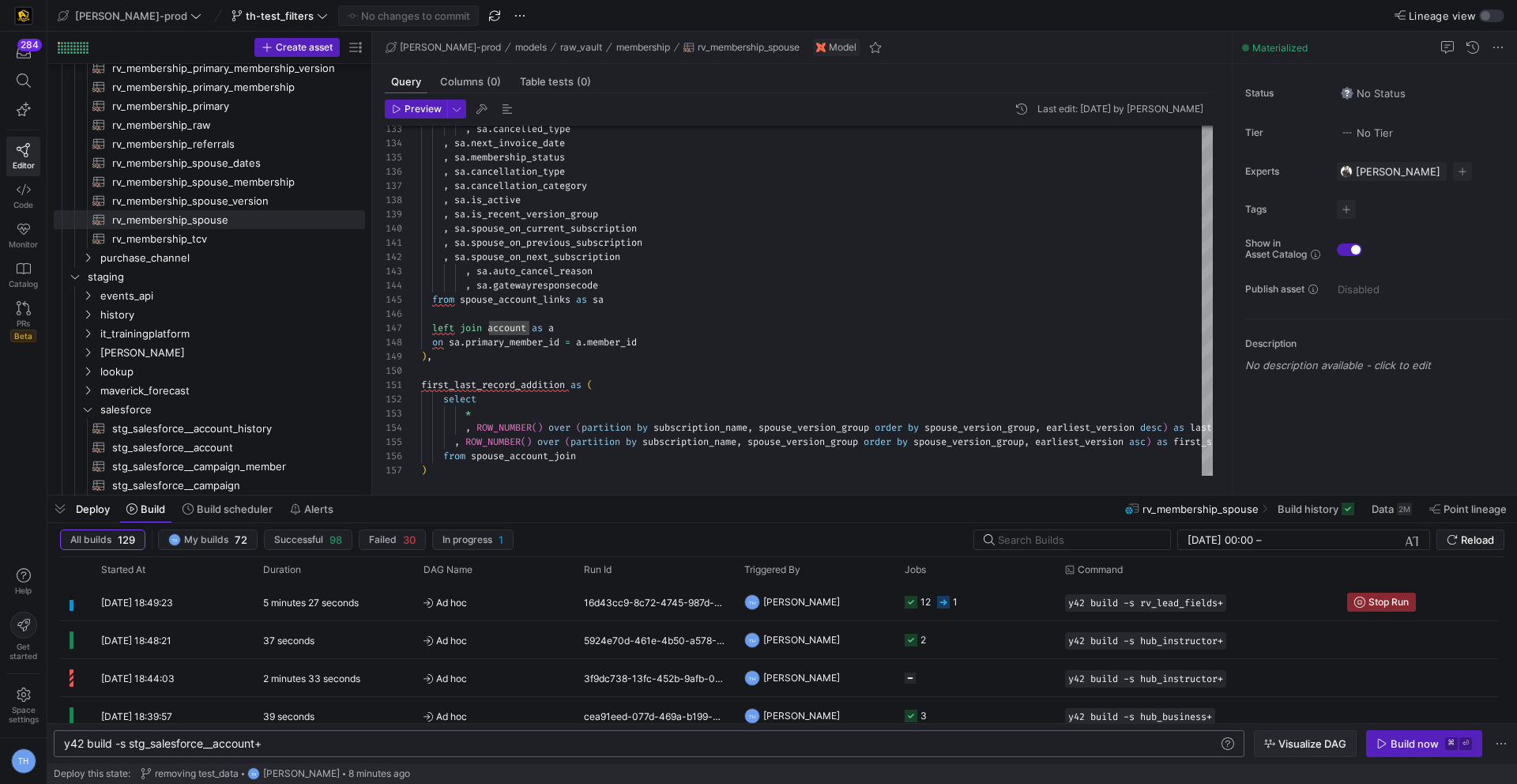
click at [1313, 736] on span "button" at bounding box center [1304, 743] width 101 height 26
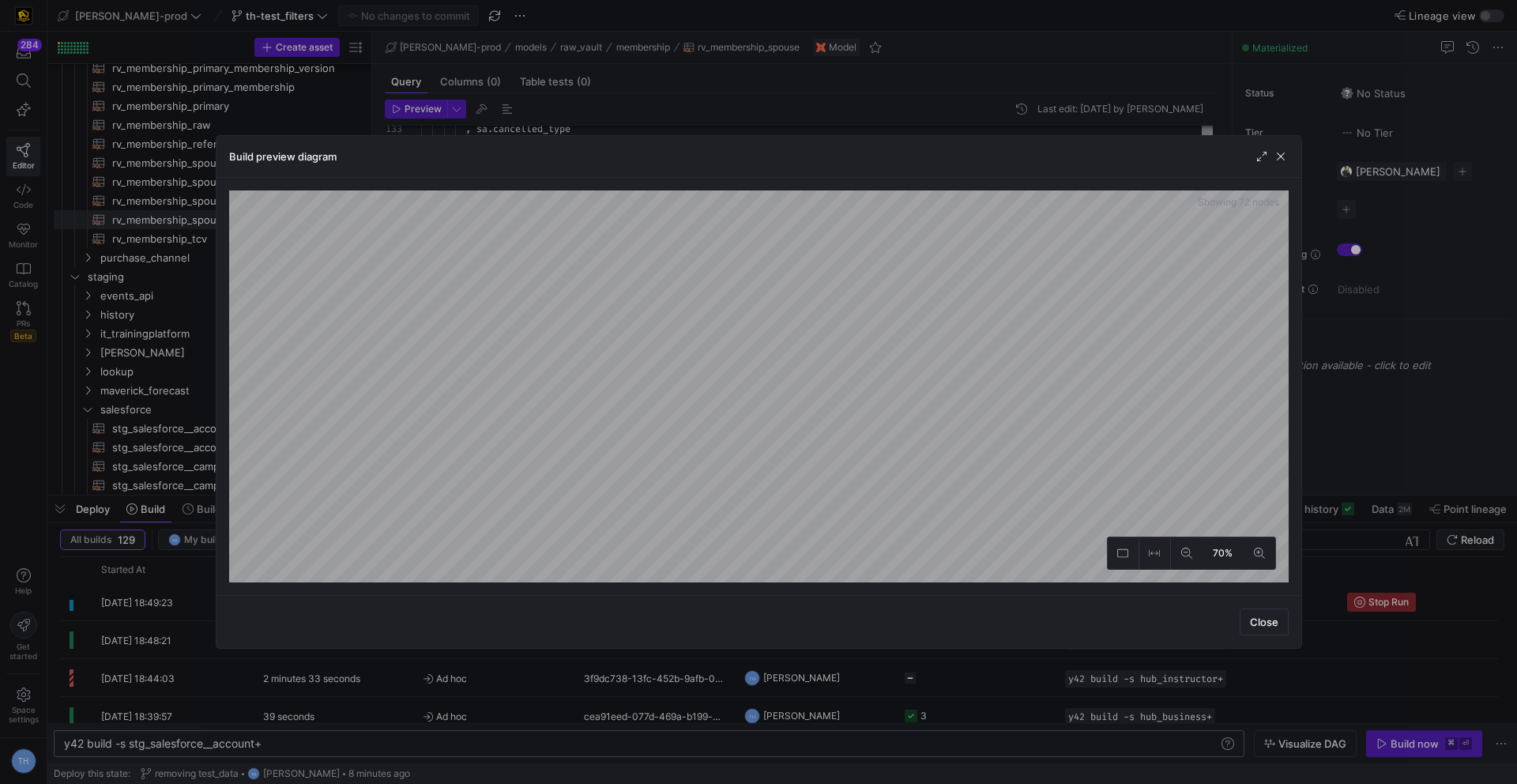
click at [1001, 149] on div "Build preview diagram Showing 72 nodes 70% Close" at bounding box center [759, 392] width 1087 height 514
click at [713, 0] on div "Build preview diagram Showing 72 nodes 70% Close" at bounding box center [758, 392] width 1517 height 784
click at [1022, 652] on div "Build preview diagram Showing 72 nodes 70% Close" at bounding box center [758, 392] width 1517 height 784
click at [671, 110] on div at bounding box center [758, 392] width 1517 height 784
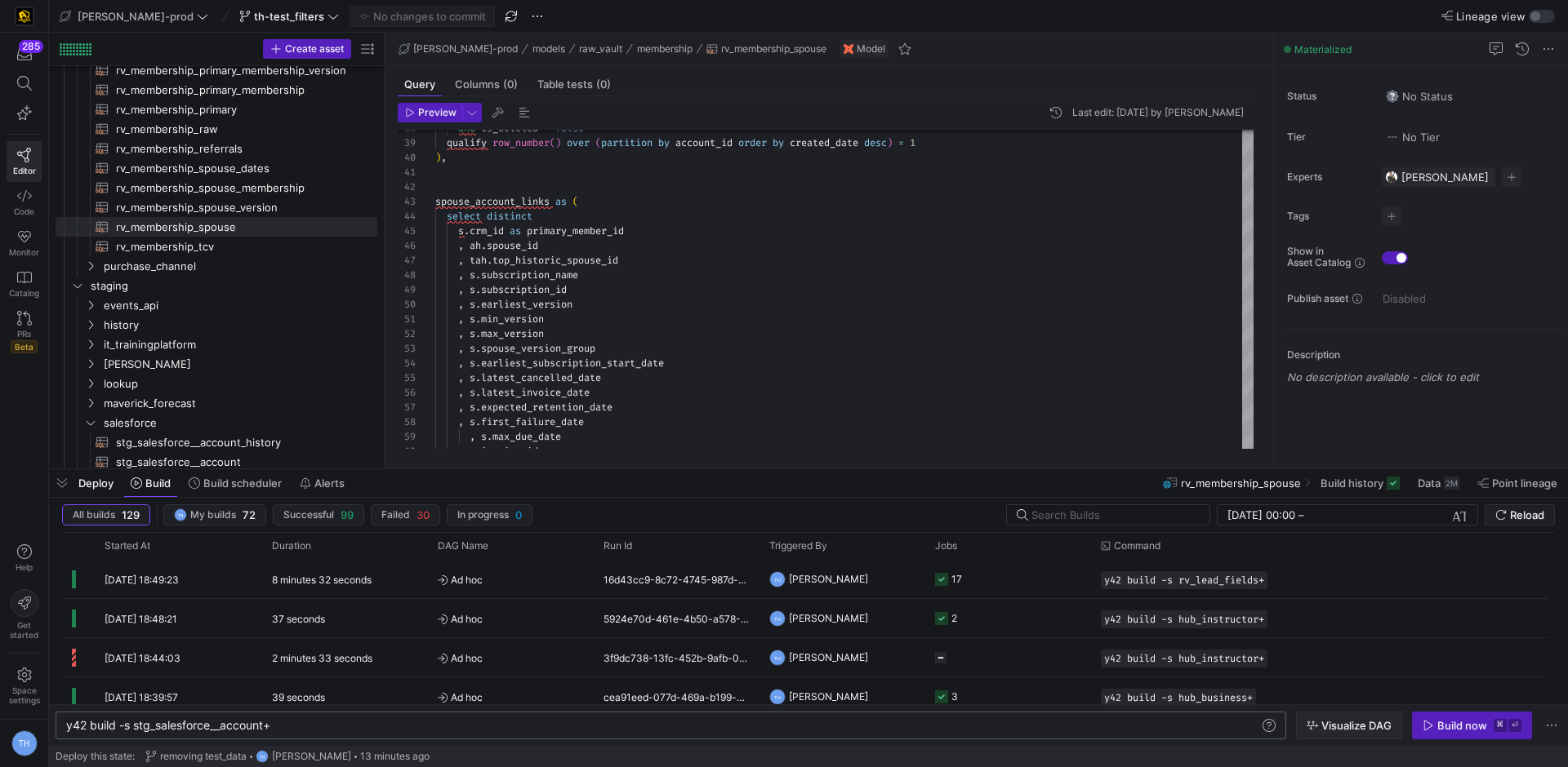
click at [1325, 732] on span "button" at bounding box center [1348, 726] width 105 height 26
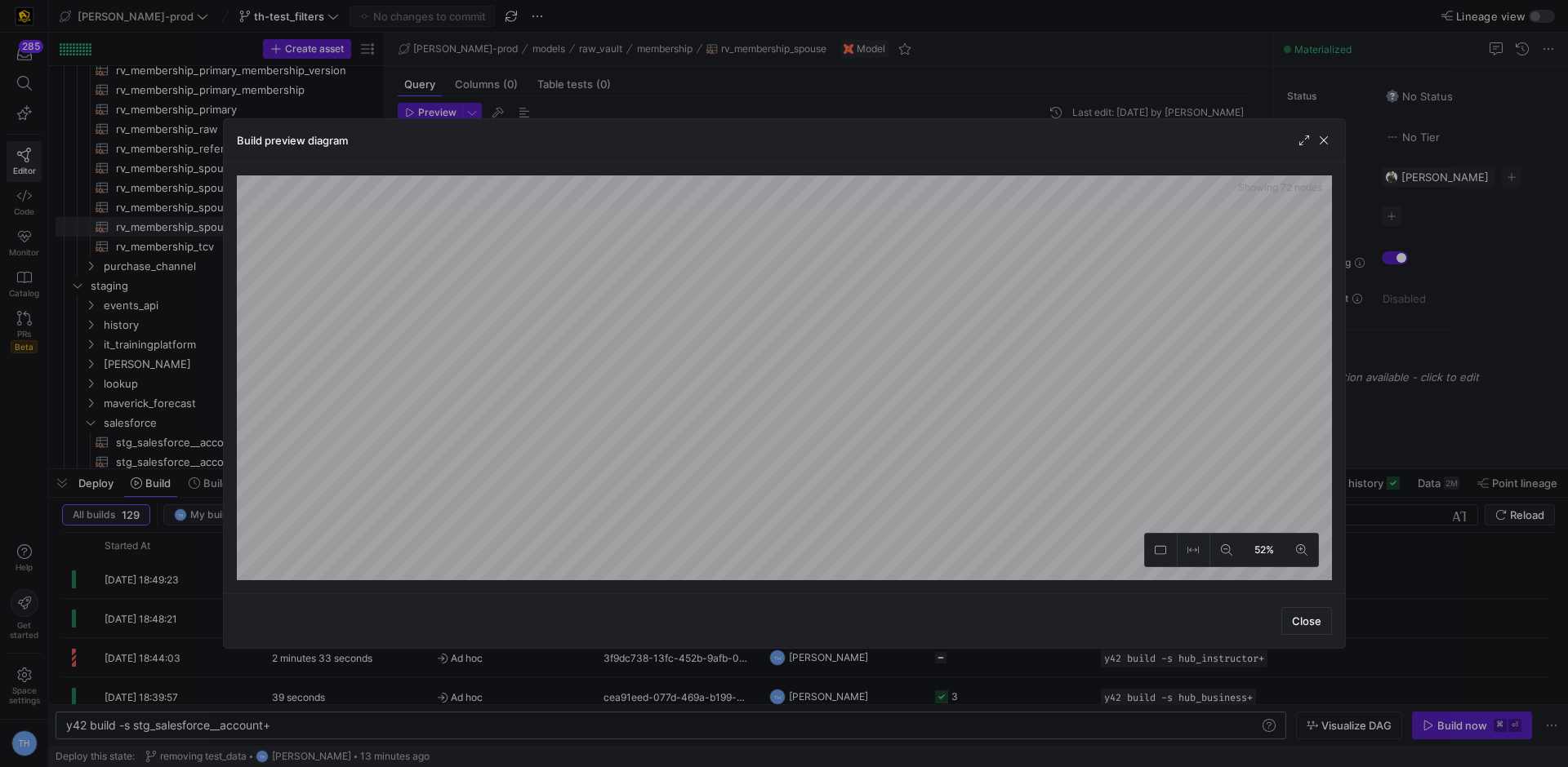
click at [749, 105] on div at bounding box center [784, 383] width 1568 height 767
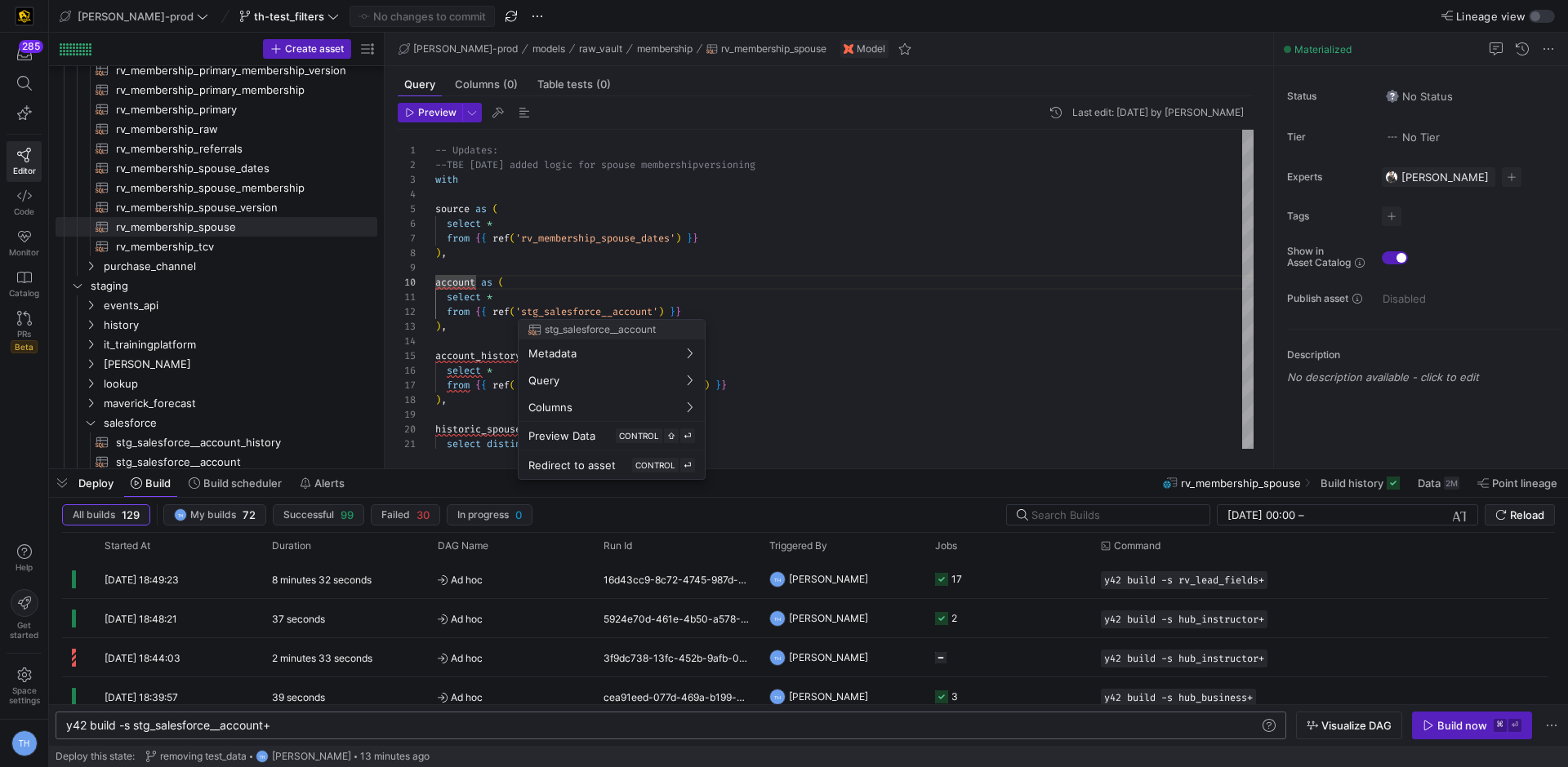
click at [720, 304] on div at bounding box center [784, 383] width 1568 height 767
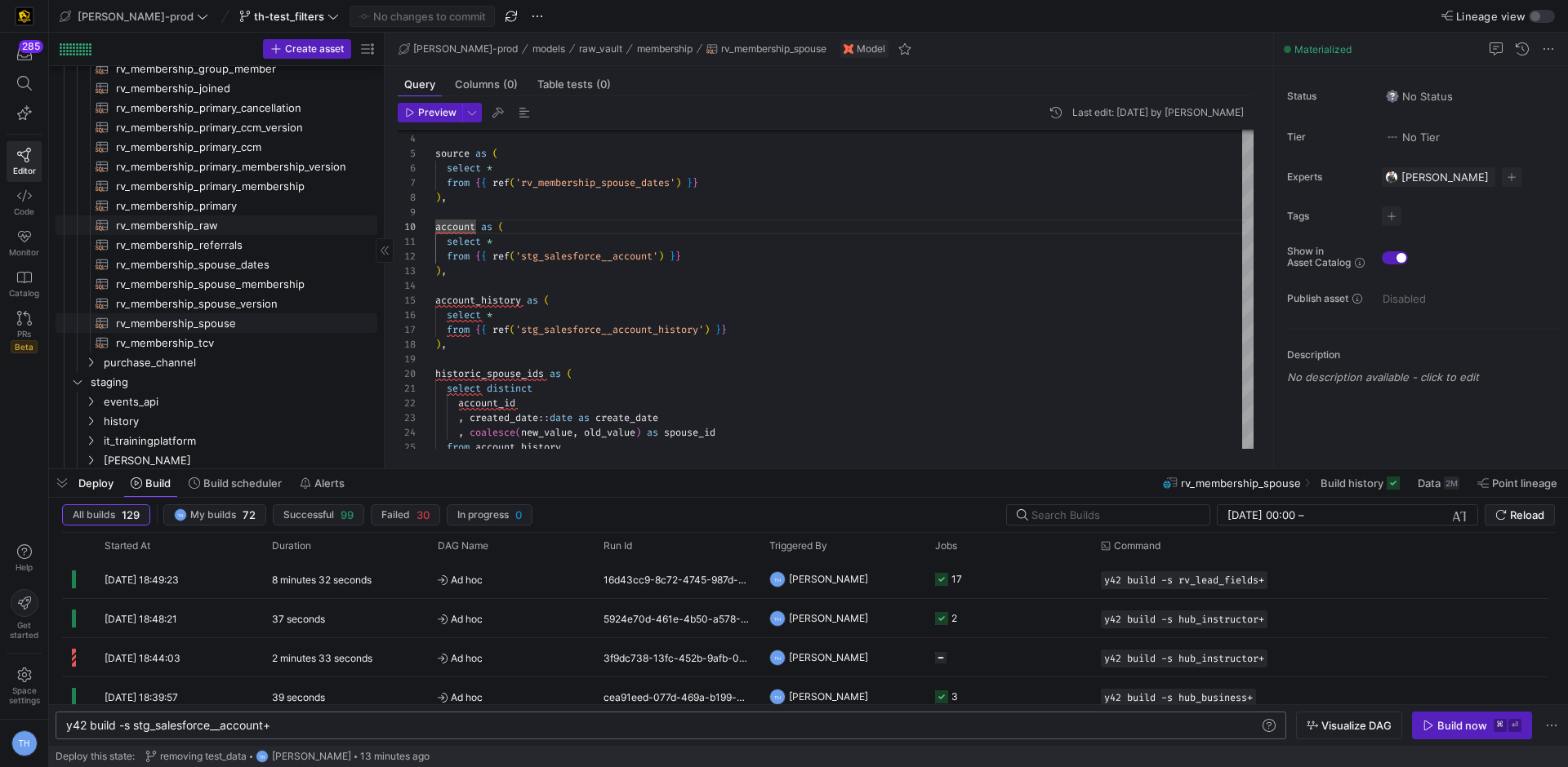
scroll to position [724, 0]
click at [1345, 735] on span "button" at bounding box center [1348, 726] width 105 height 26
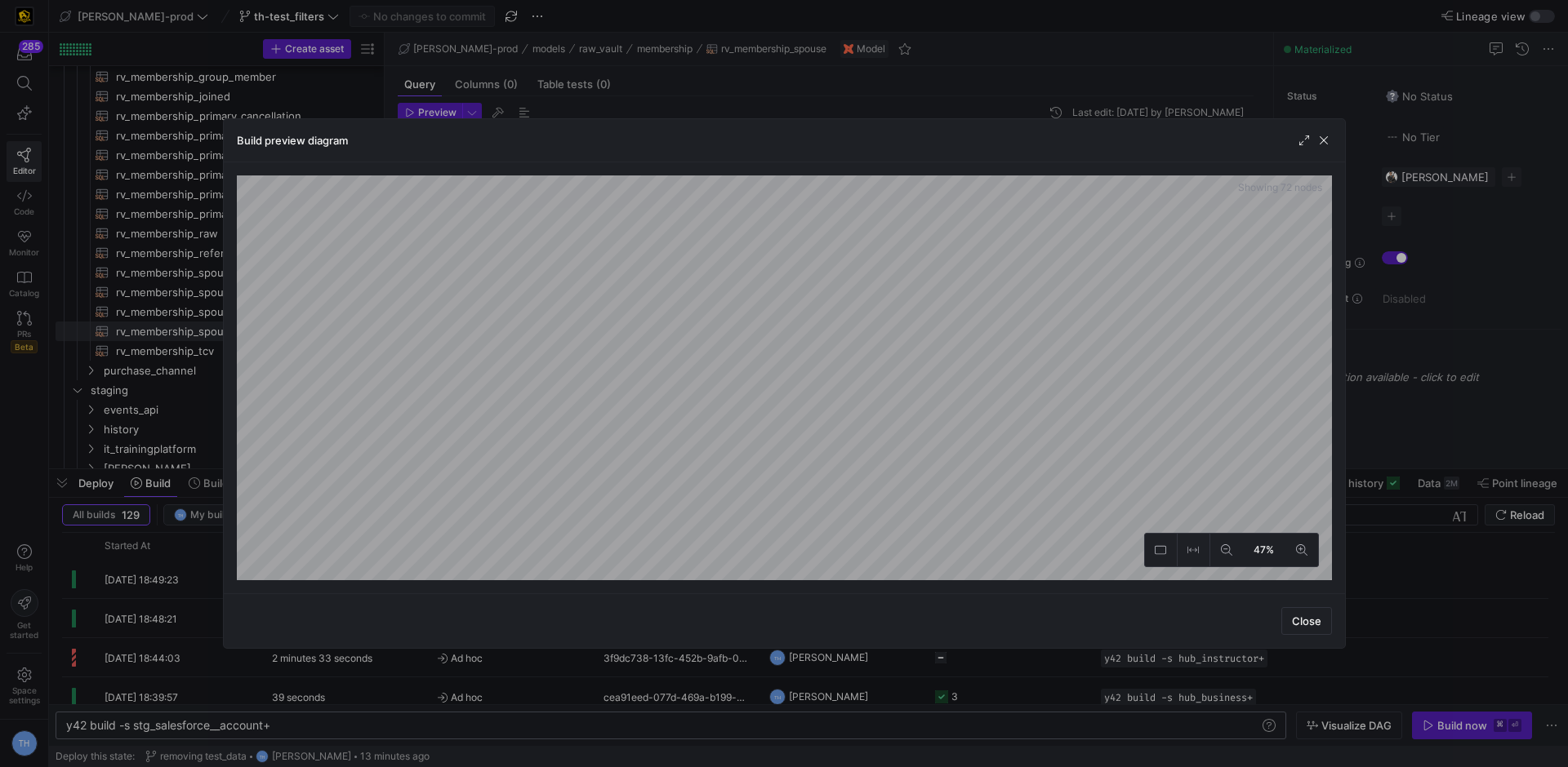
click at [621, 89] on div at bounding box center [784, 383] width 1568 height 767
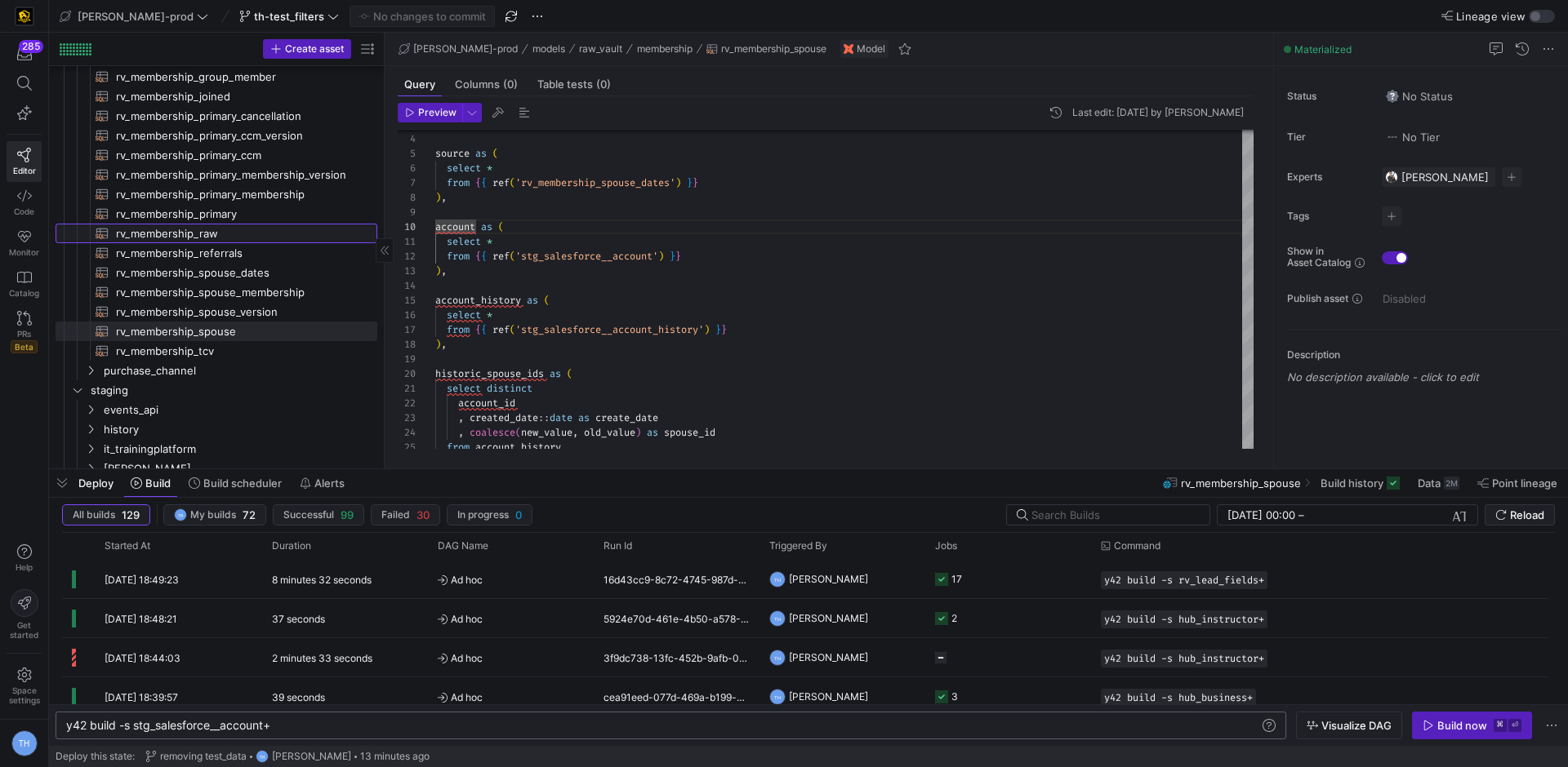
click at [252, 230] on span "rv_membership_raw​​​​​​​​​​" at bounding box center [237, 234] width 243 height 18
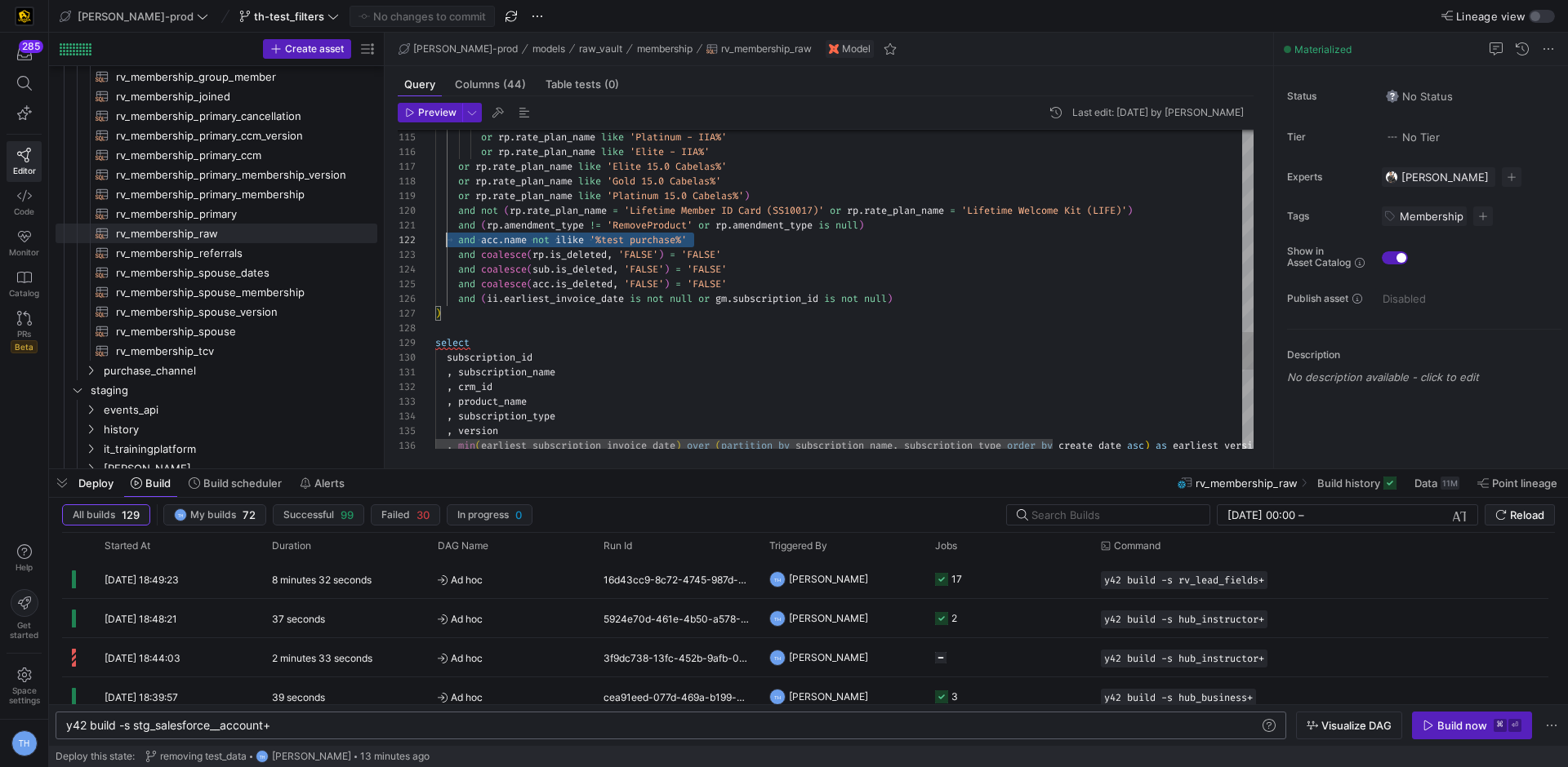
scroll to position [15, 0]
drag, startPoint x: 703, startPoint y: 238, endPoint x: 417, endPoint y: 238, distance: 286.0
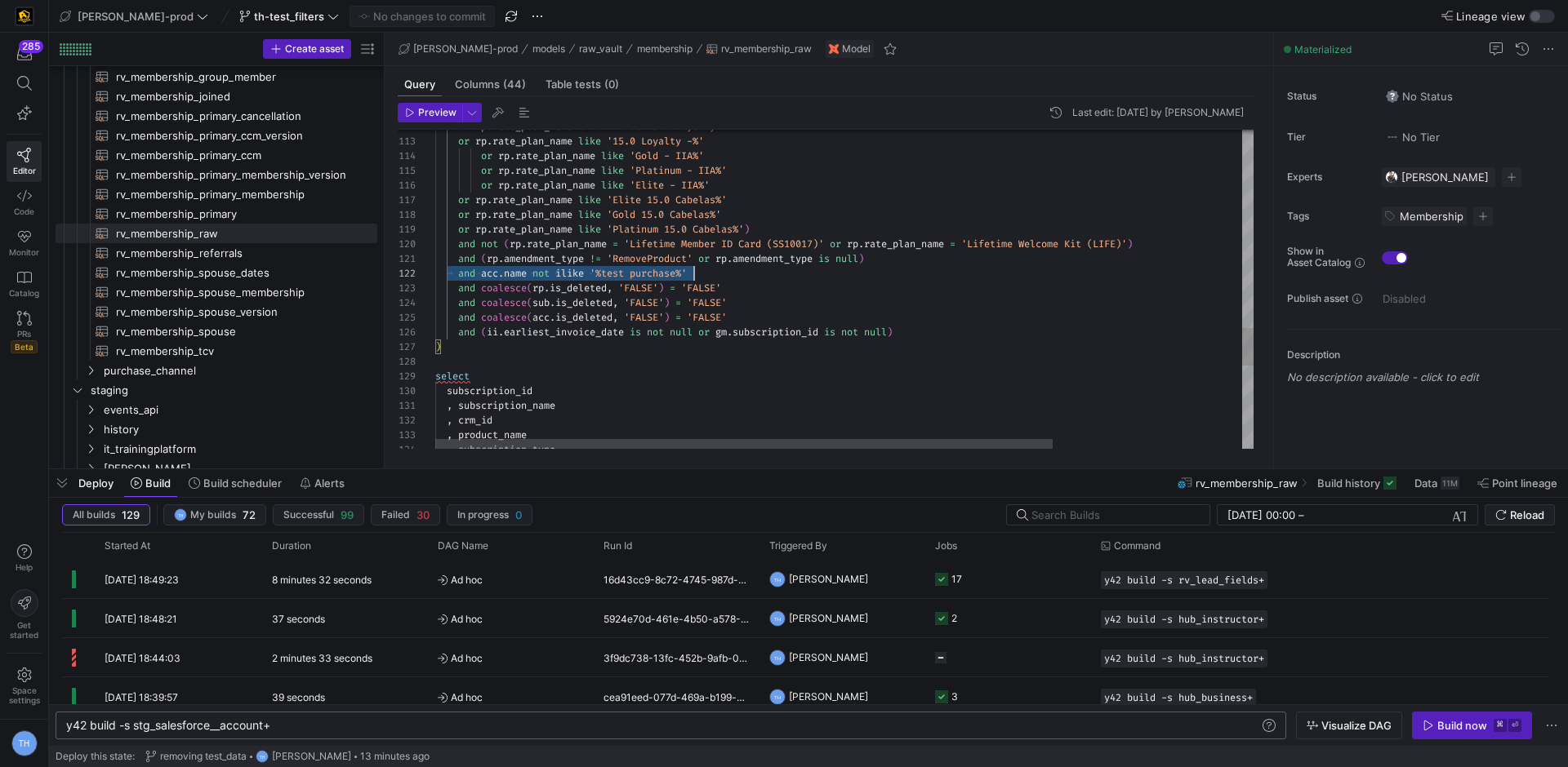
scroll to position [15, 259]
drag, startPoint x: 450, startPoint y: 277, endPoint x: 795, endPoint y: 276, distance: 345.0
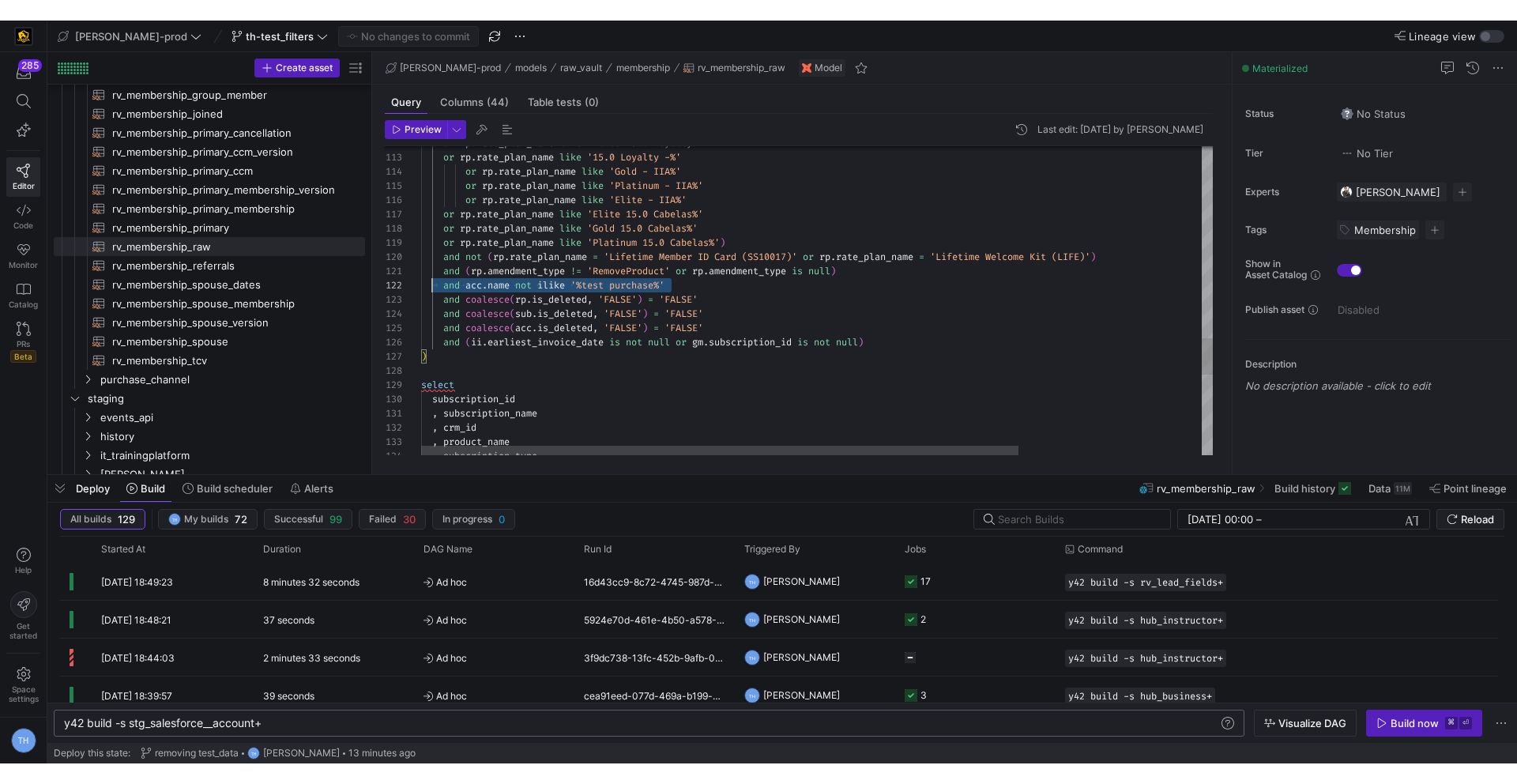
scroll to position [14, 0]
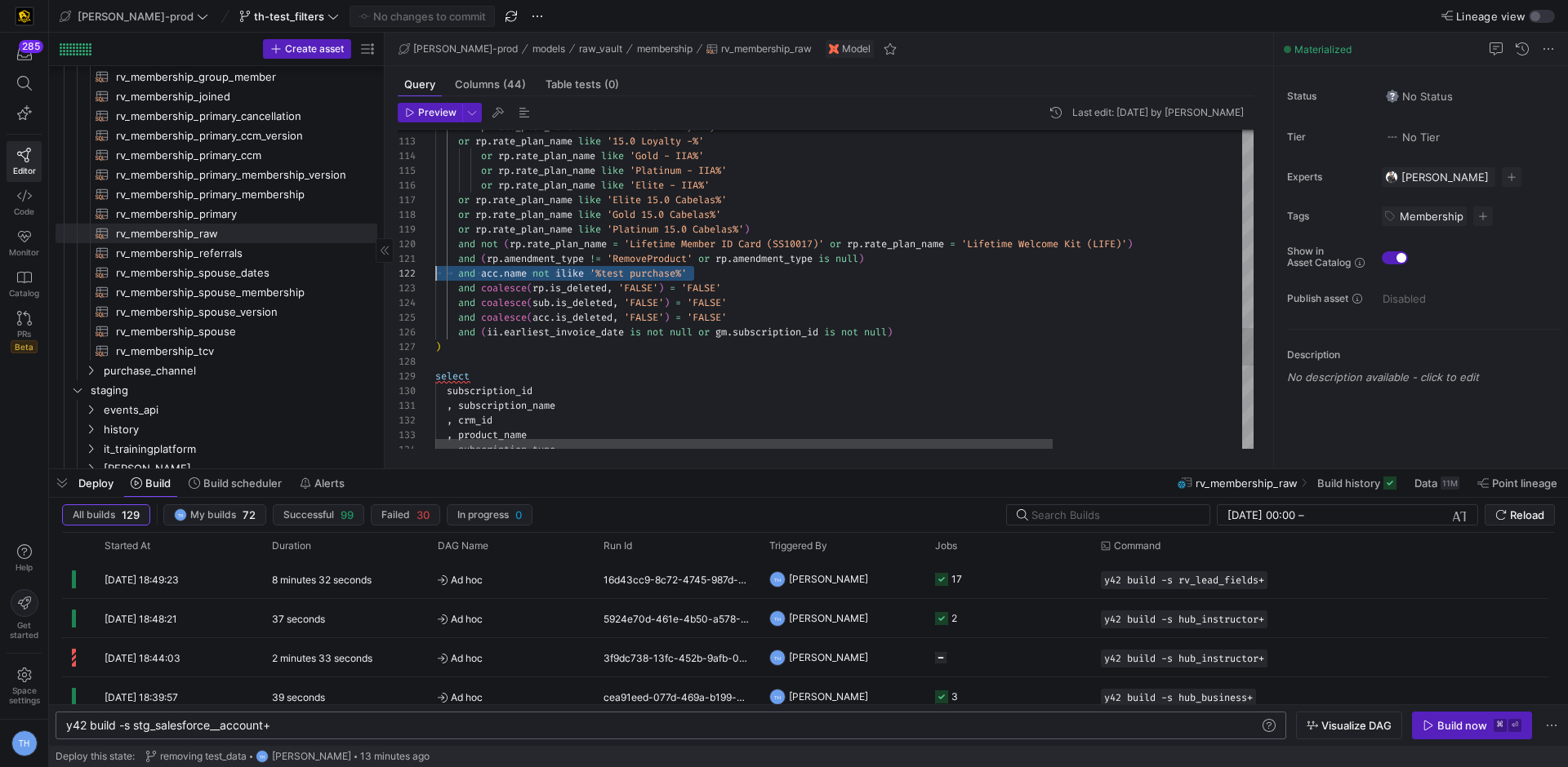
drag, startPoint x: 773, startPoint y: 271, endPoint x: 328, endPoint y: 268, distance: 445.0
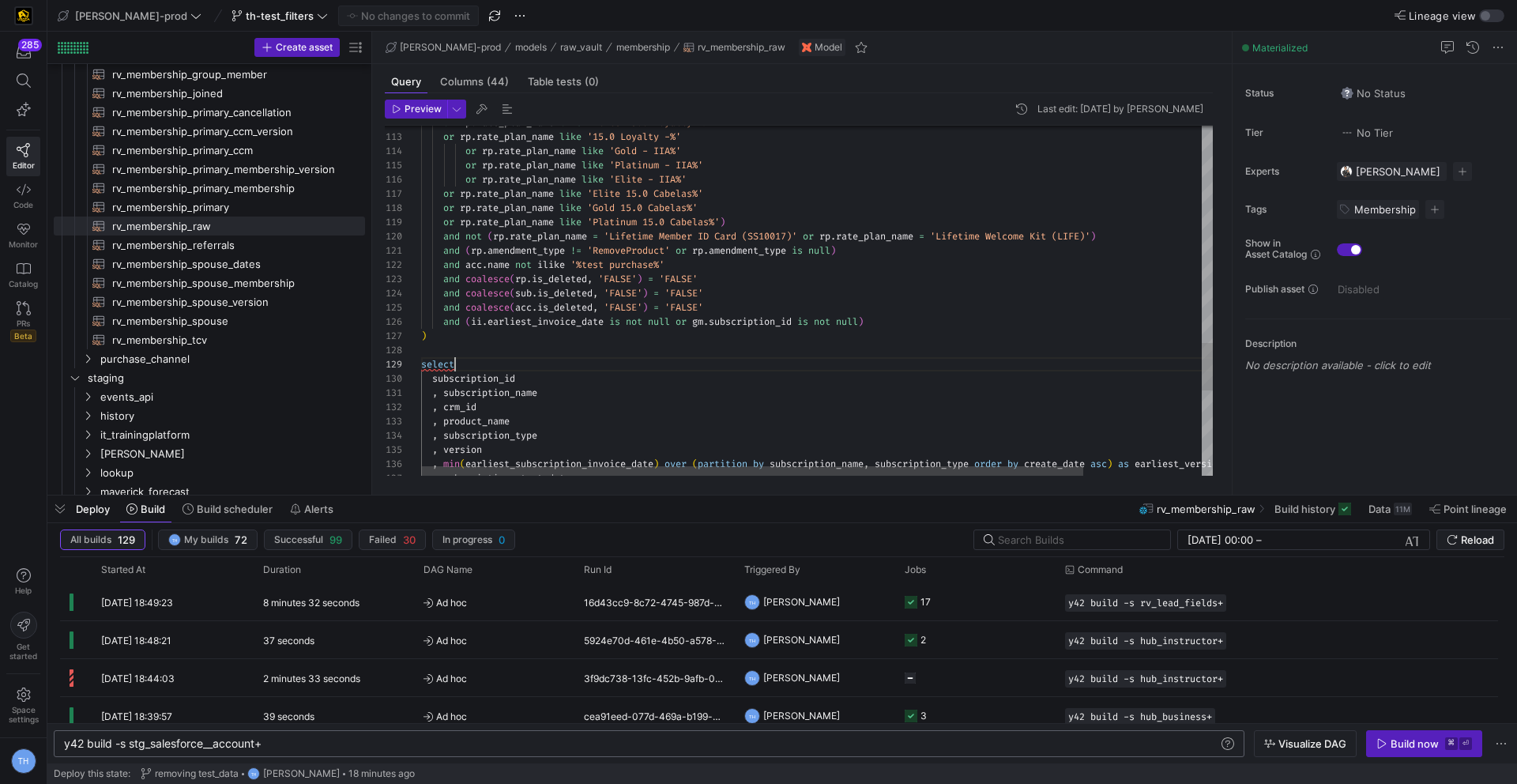
scroll to position [114, 34]
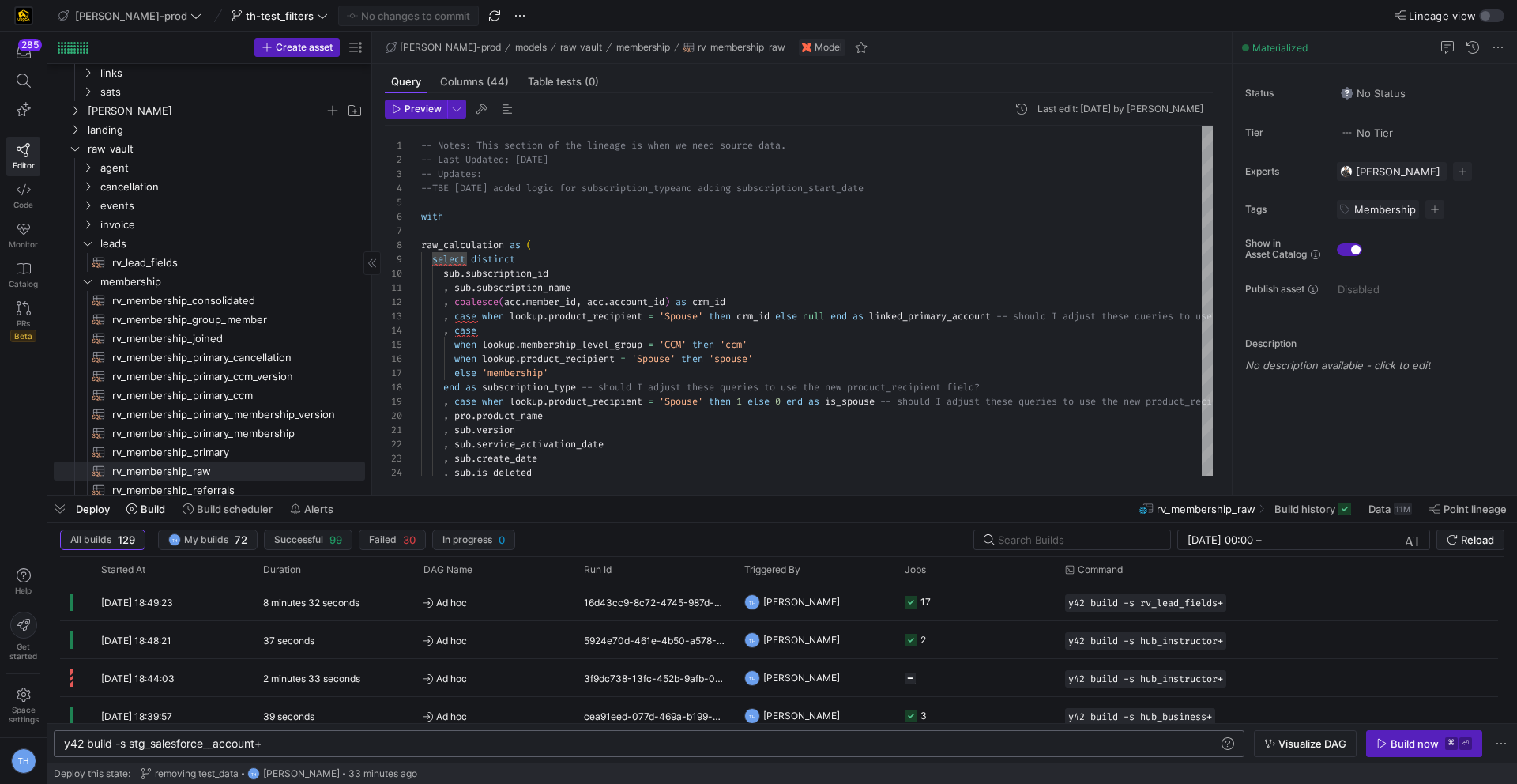
scroll to position [378, 0]
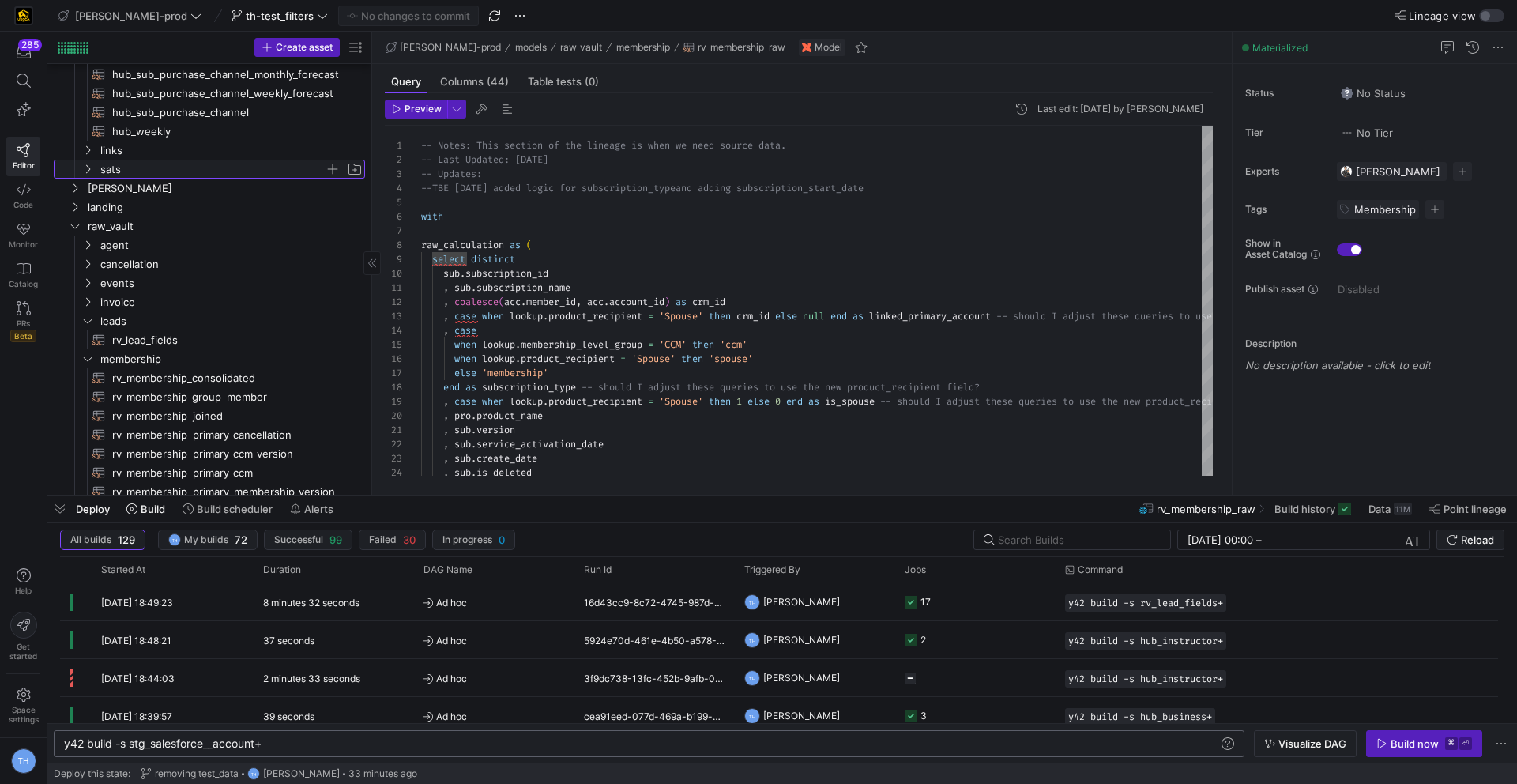
click at [157, 168] on span "sats" at bounding box center [213, 169] width 224 height 18
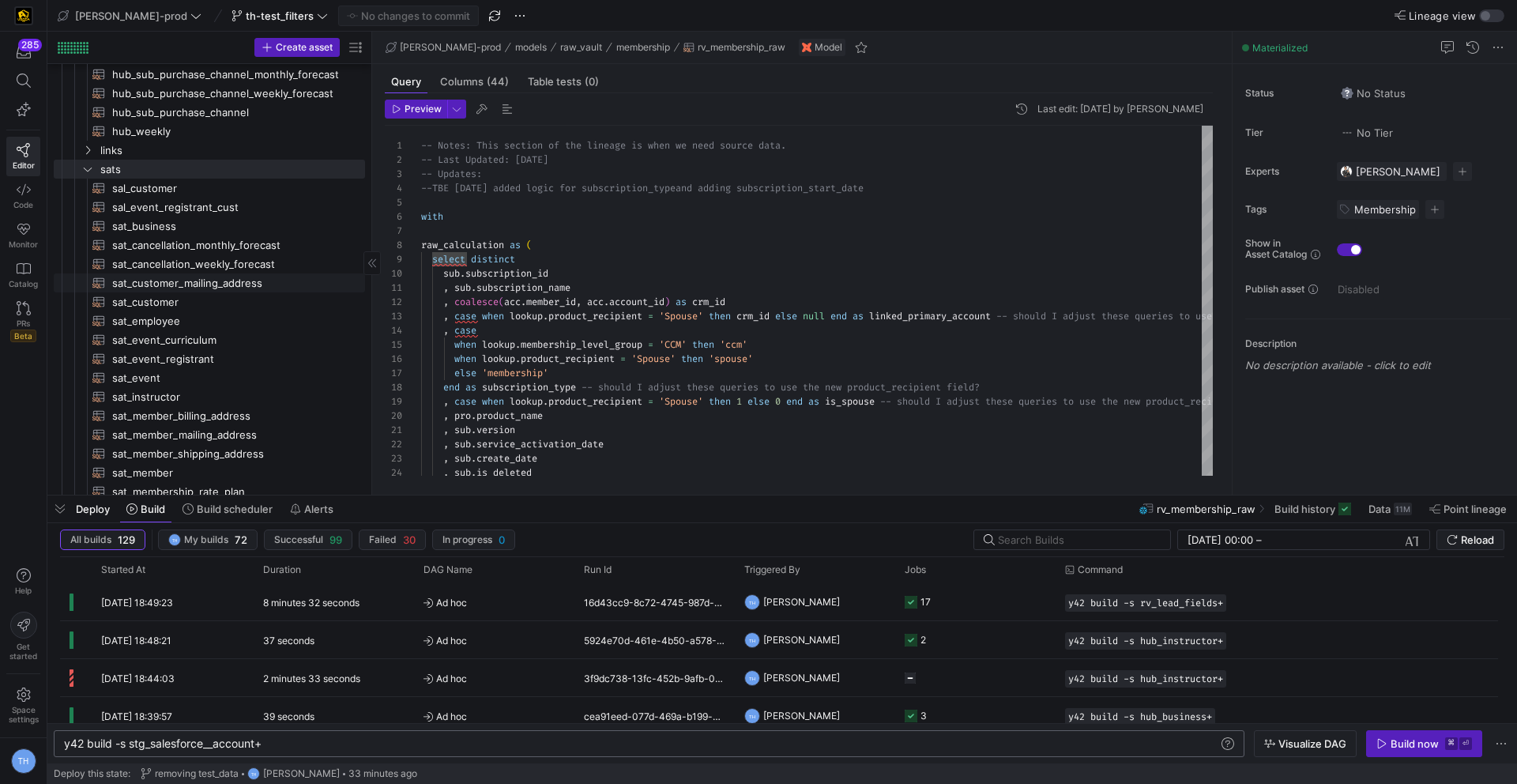
click at [229, 282] on span "sat_customer_mailing_address​​​​​​​​​​" at bounding box center [230, 282] width 235 height 18
type textarea "{{ config( materialized='incremental', ) }} with lead_staging as ( select sf_le…"
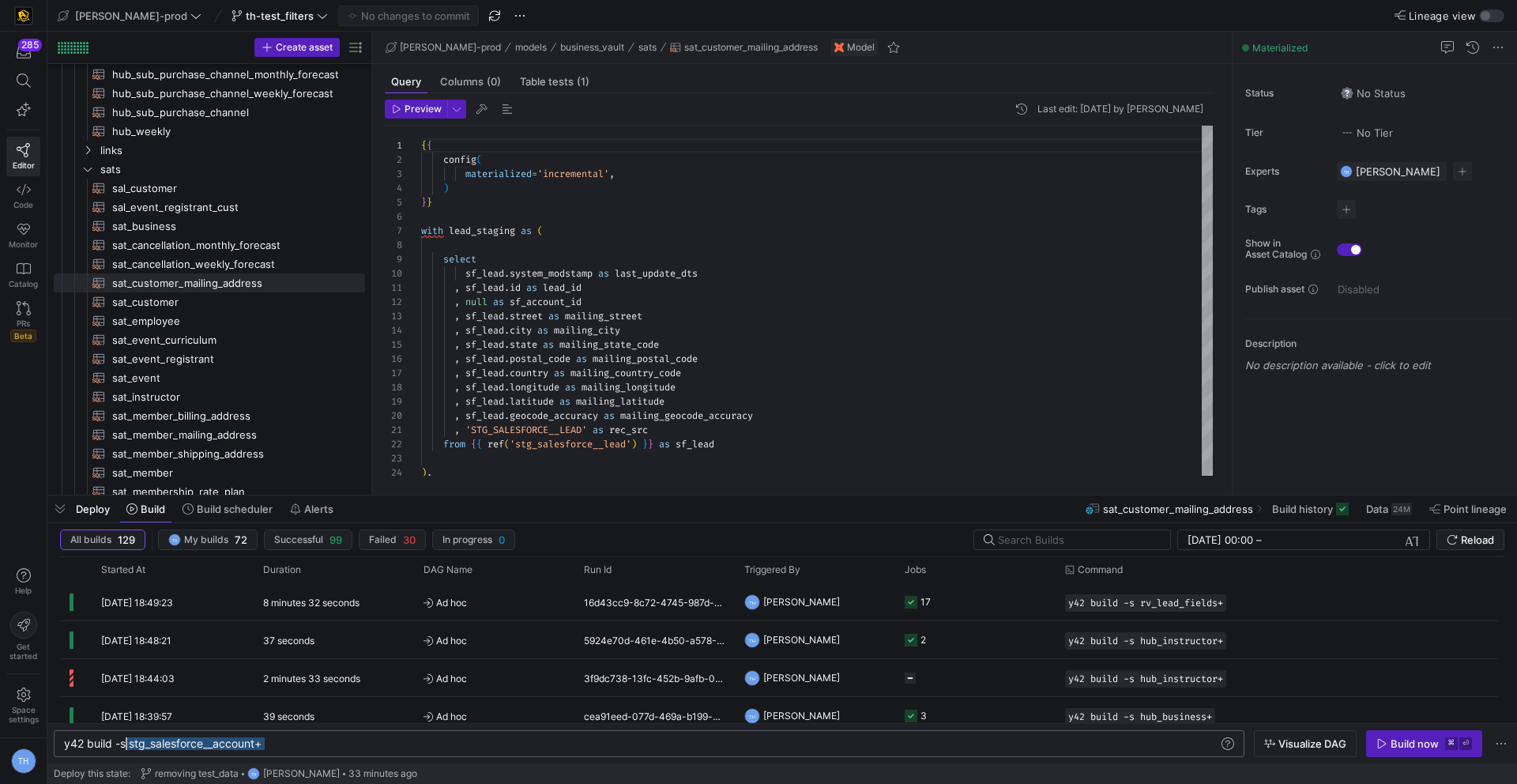
drag, startPoint x: 348, startPoint y: 740, endPoint x: 122, endPoint y: 736, distance: 226.0
click at [122, 737] on div "y42 build -s stg_salesforce__account+" at bounding box center [640, 743] width 1154 height 13
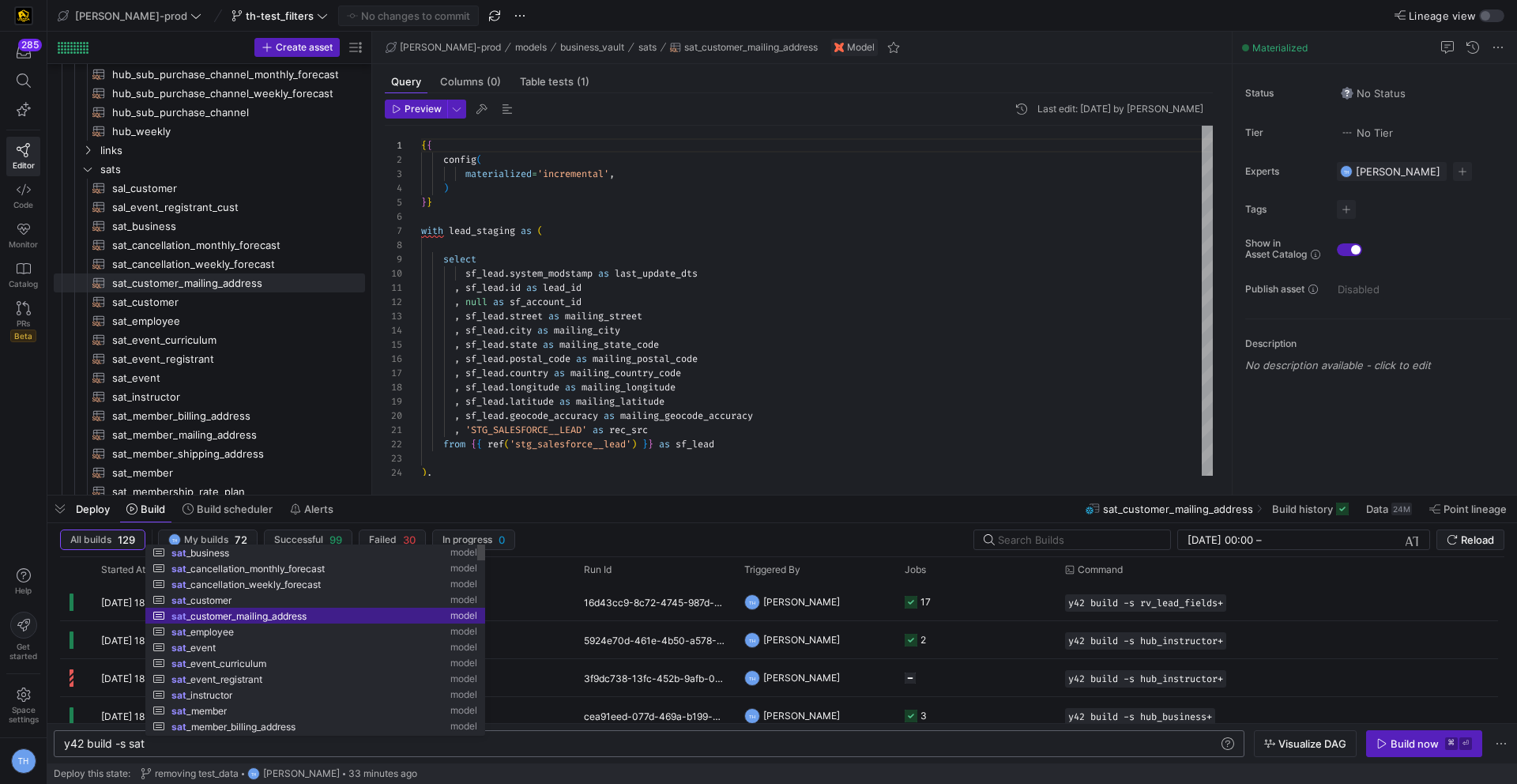
scroll to position [0, 224]
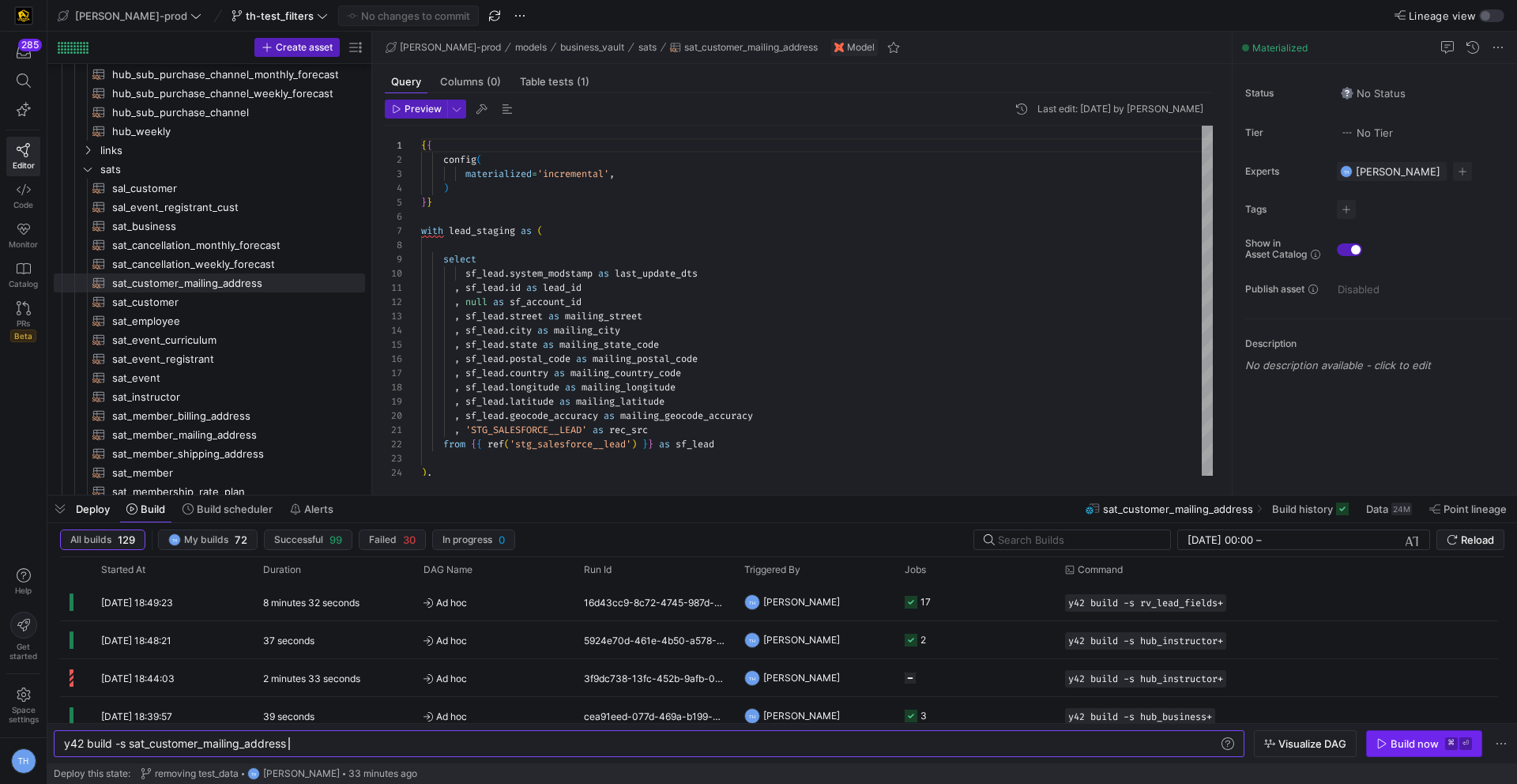
type textarea "y42 build -s sat_customer_mailing_address"
click at [1440, 747] on span "Build now ⌘ ⏎" at bounding box center [1424, 743] width 95 height 13
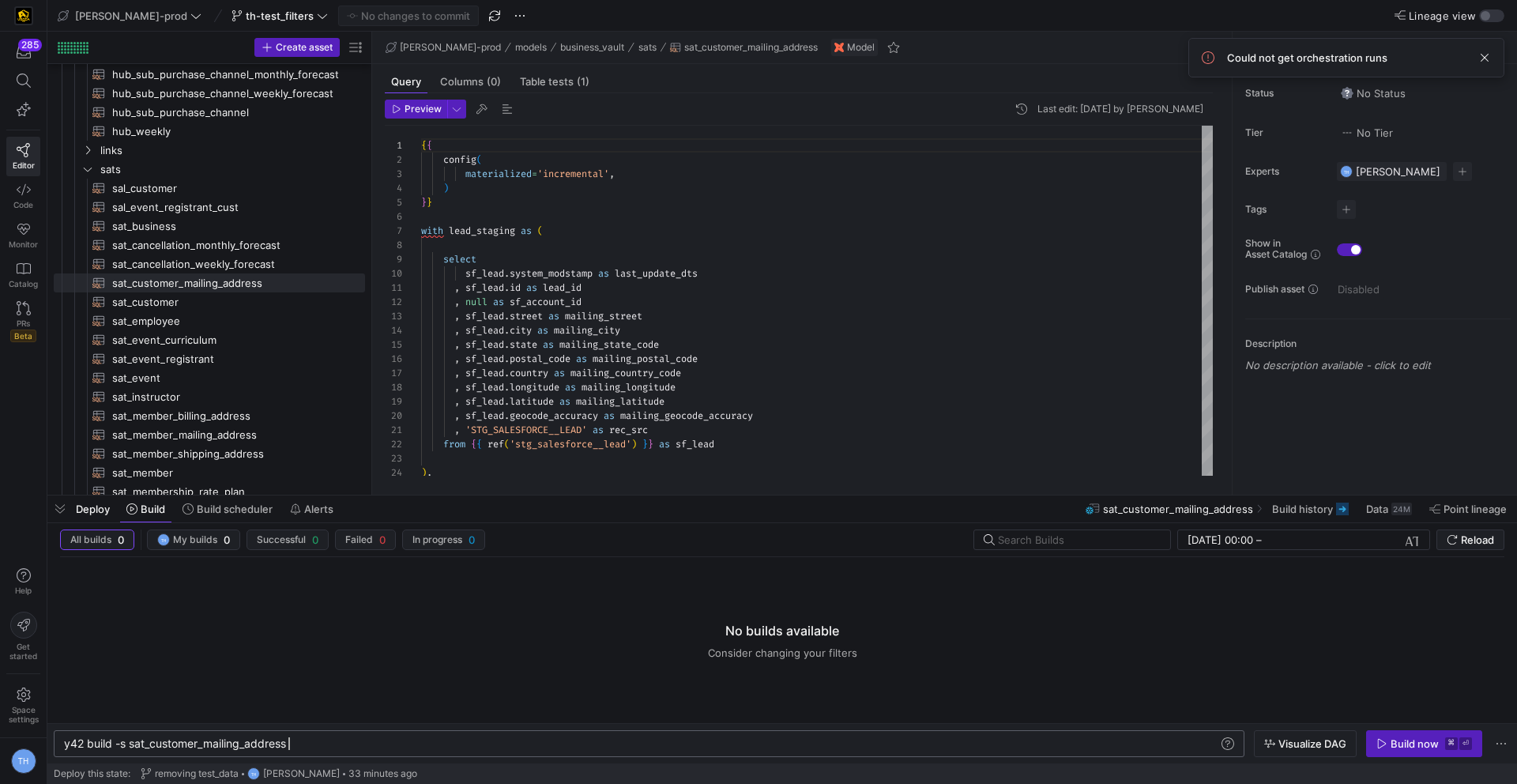
click at [321, 748] on div "y42 build -s sat_customer_mailing_address" at bounding box center [640, 743] width 1154 height 13
click at [1399, 746] on div "Build now" at bounding box center [1414, 743] width 48 height 13
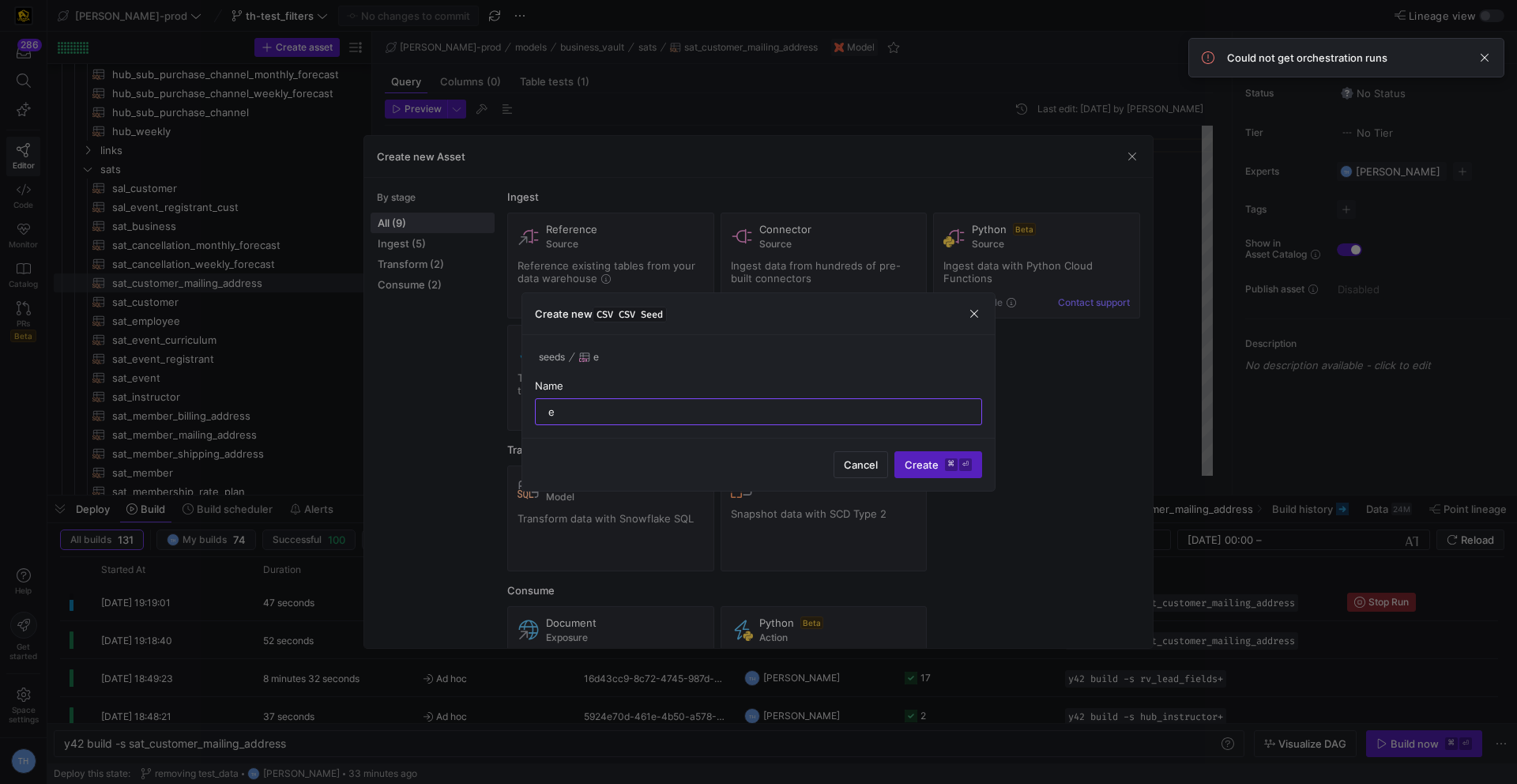
type input "e"
click at [549, 136] on div at bounding box center [758, 392] width 1517 height 784
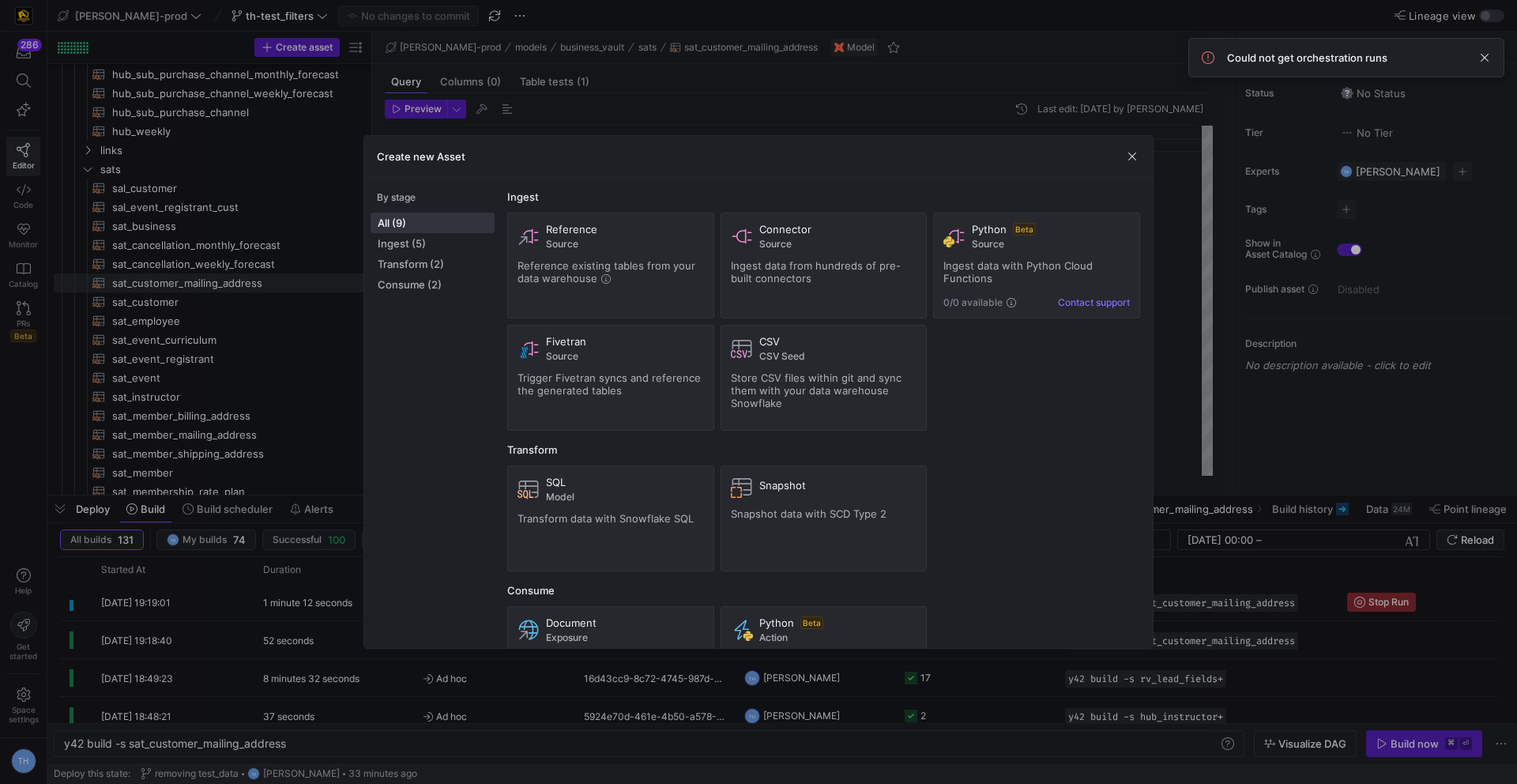
click at [741, 75] on div at bounding box center [758, 392] width 1517 height 784
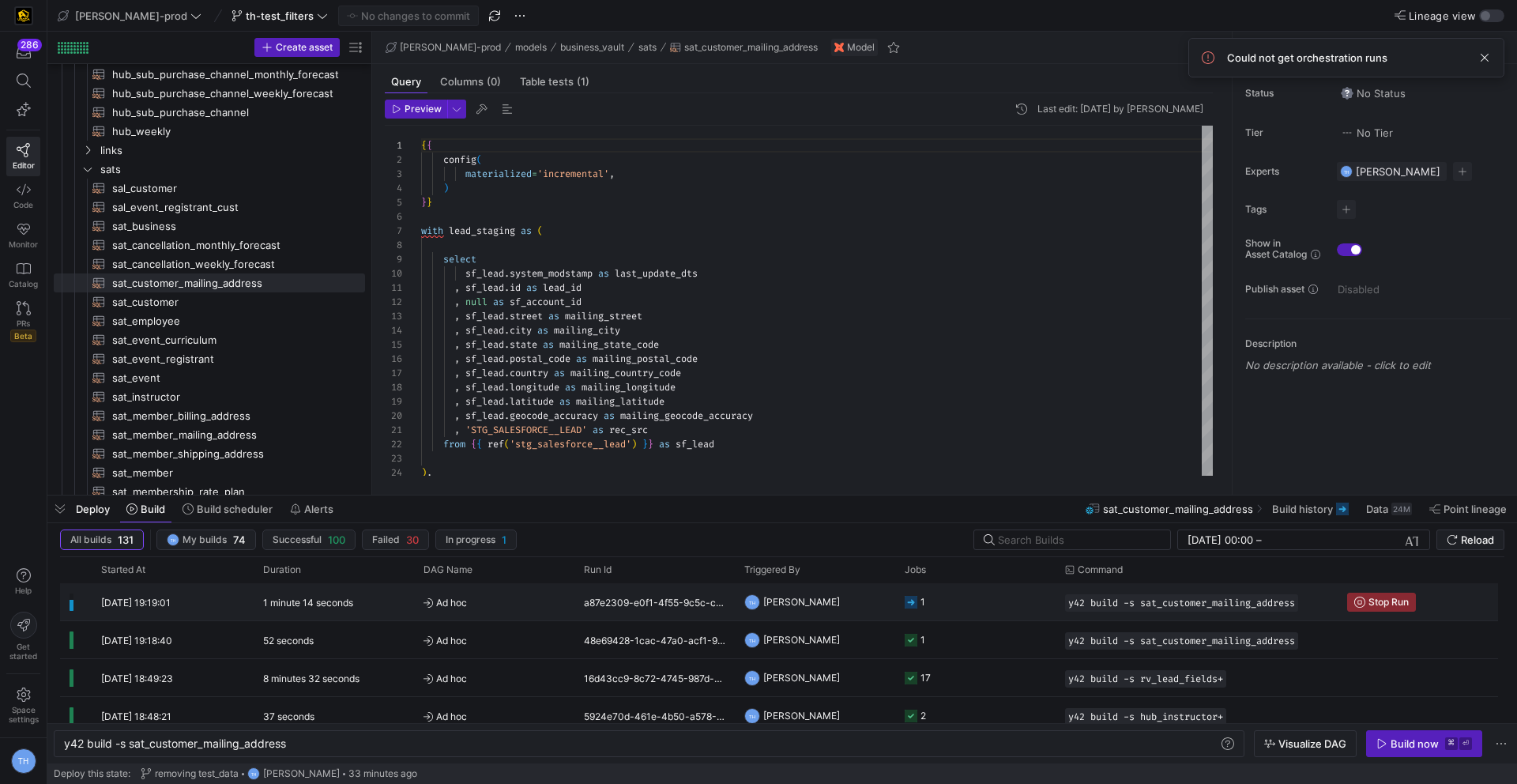
click at [958, 603] on y42-job-status-cell-renderer "1" at bounding box center [975, 602] width 141 height 36
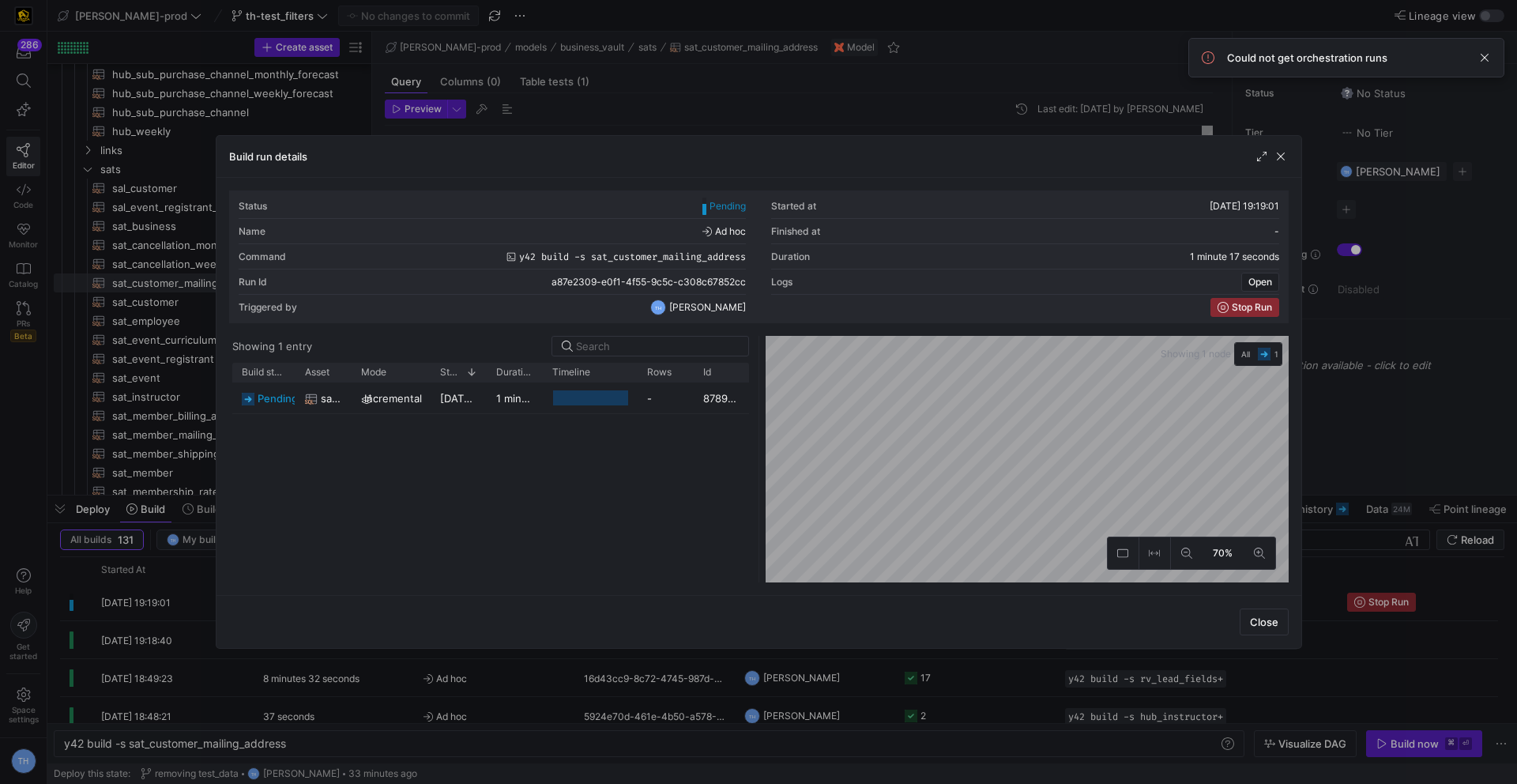
click at [826, 71] on div at bounding box center [758, 392] width 1517 height 784
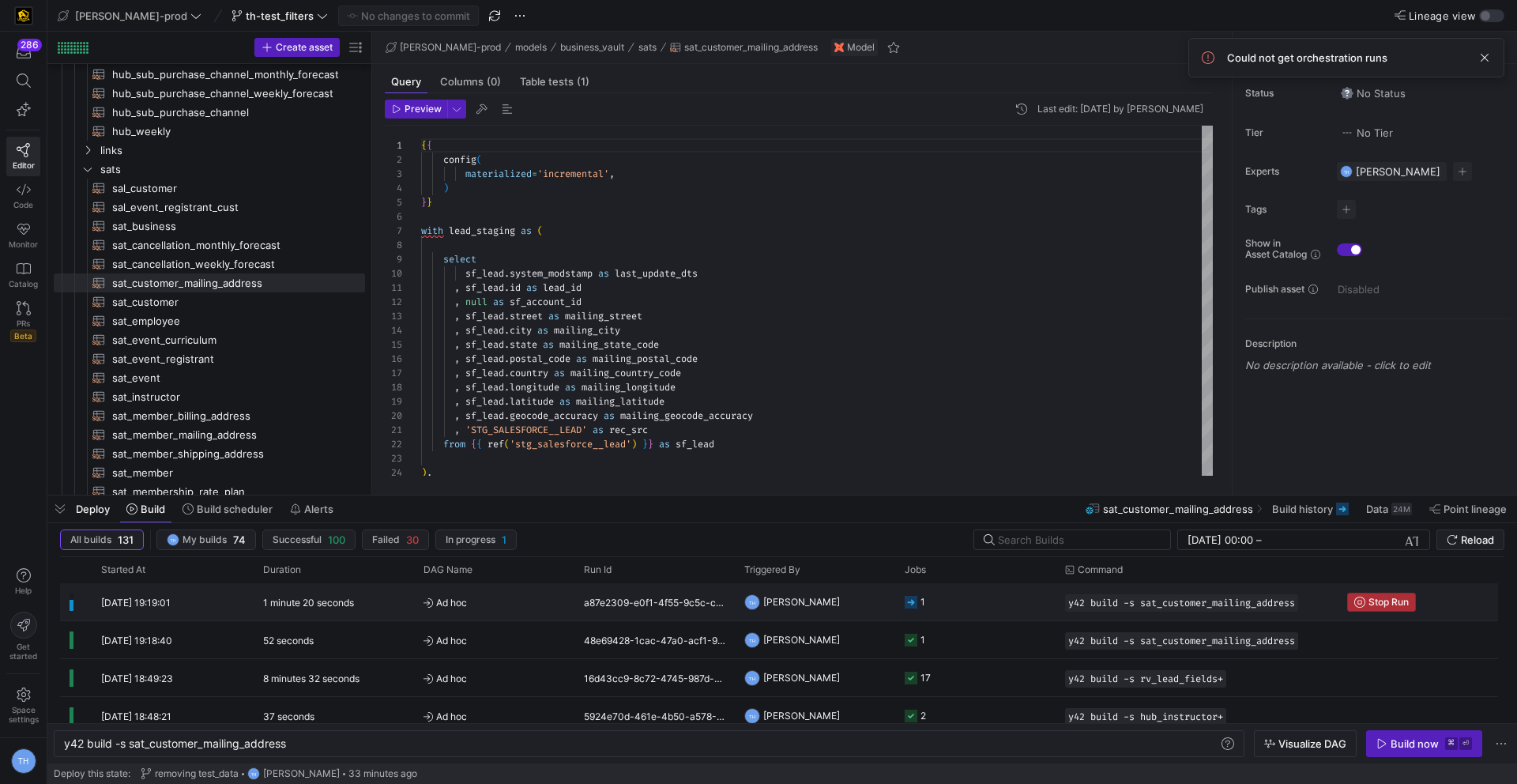
click at [1390, 596] on span "Stop Run" at bounding box center [1388, 601] width 40 height 11
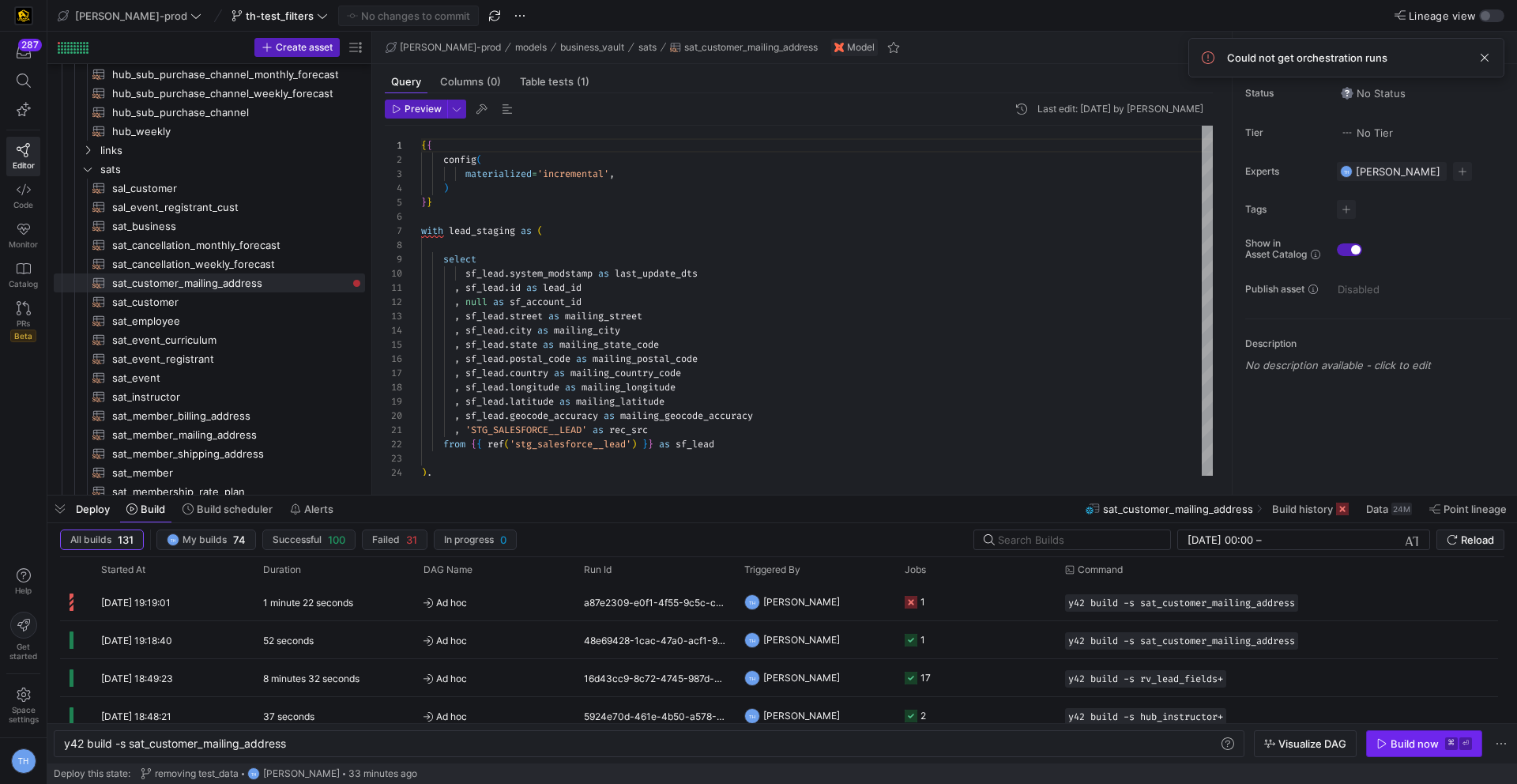
click at [1403, 745] on div "Build now" at bounding box center [1414, 743] width 48 height 13
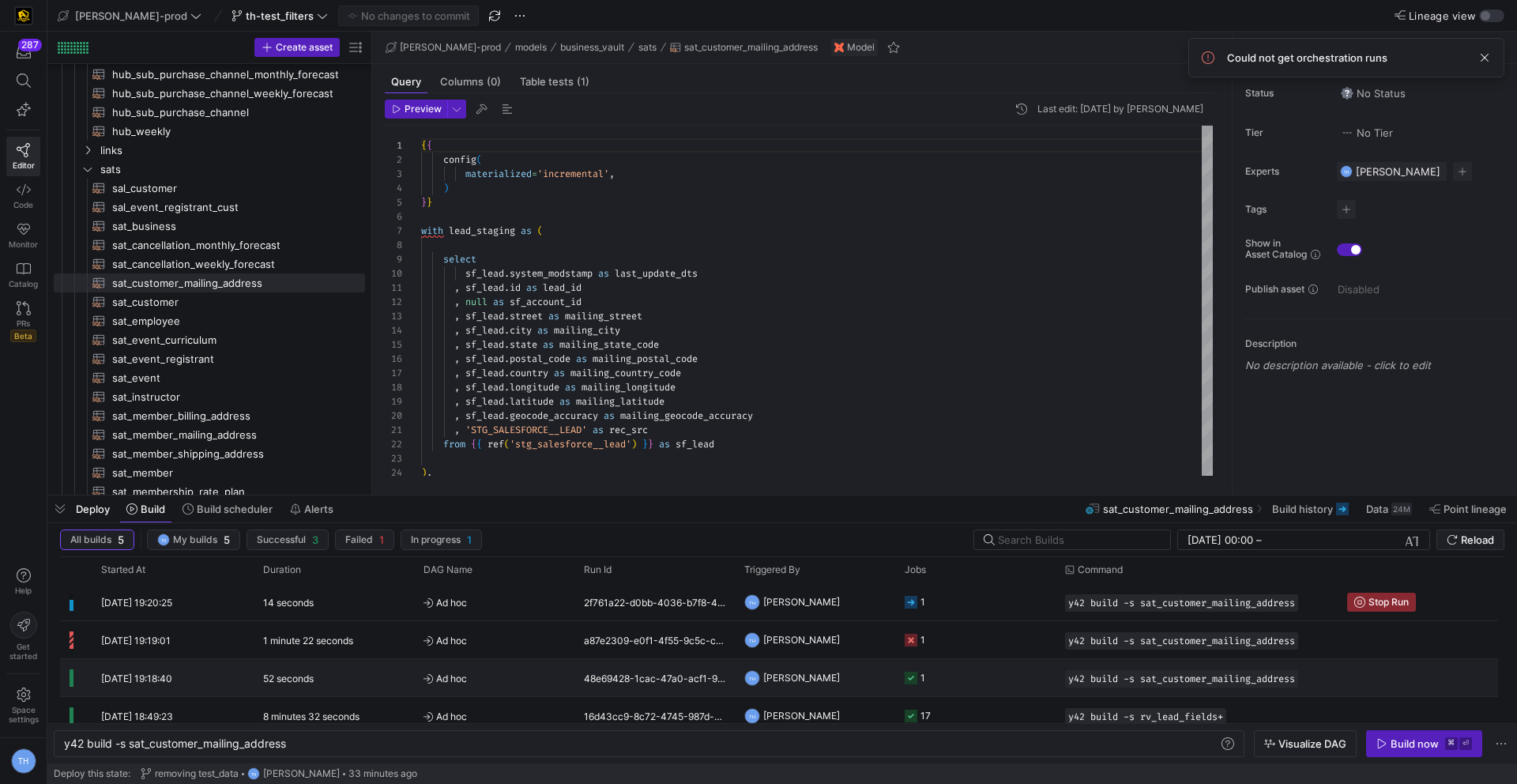
click at [947, 683] on y42-job-status-cell-renderer "1" at bounding box center [975, 678] width 141 height 36
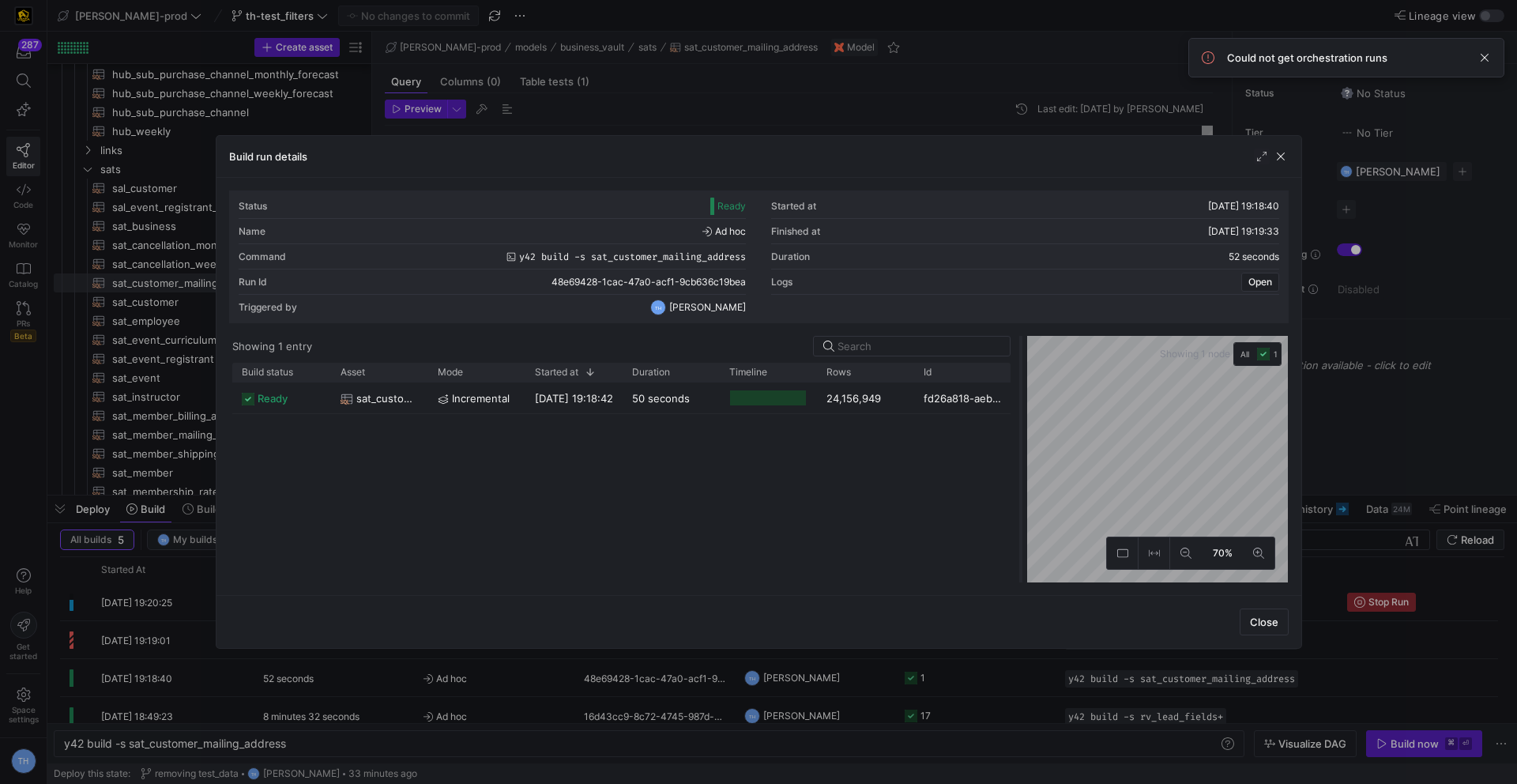
drag, startPoint x: 757, startPoint y: 354, endPoint x: 1020, endPoint y: 389, distance: 265.3
click at [1020, 389] on div at bounding box center [1020, 459] width 6 height 247
click at [895, 73] on div at bounding box center [758, 392] width 1517 height 784
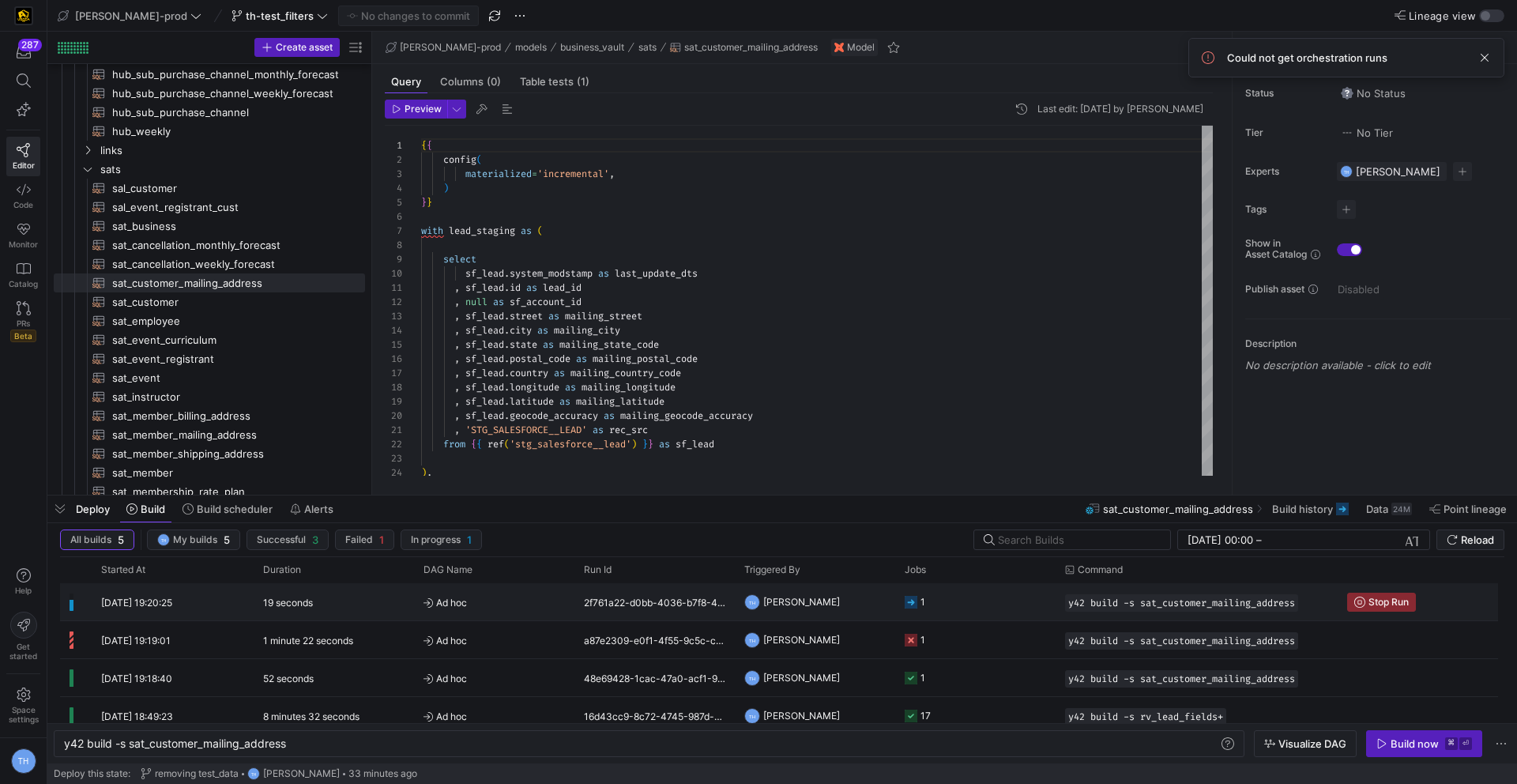
click at [975, 599] on y42-job-status-cell-renderer "1" at bounding box center [975, 602] width 141 height 36
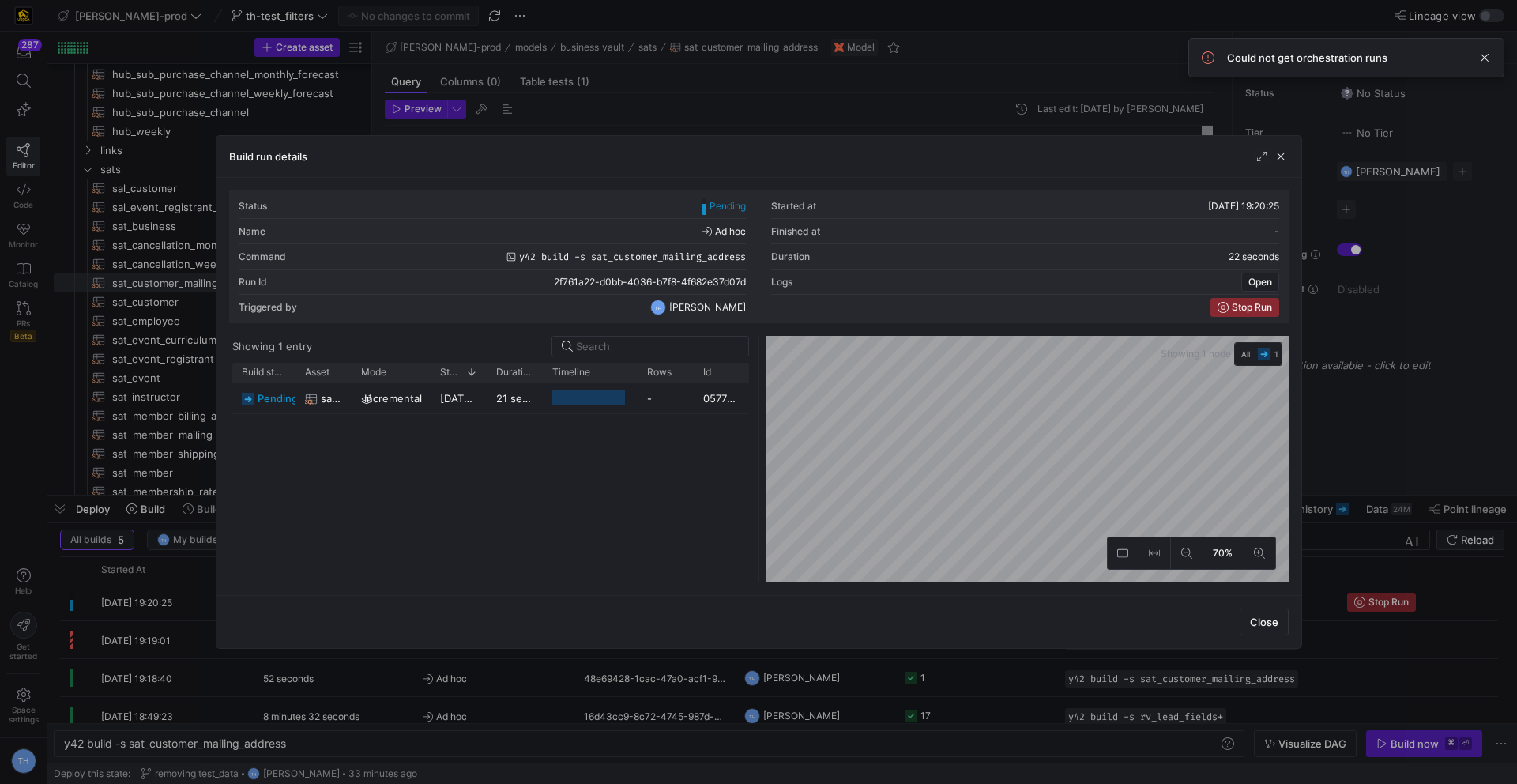
click at [881, 133] on div at bounding box center [758, 392] width 1517 height 784
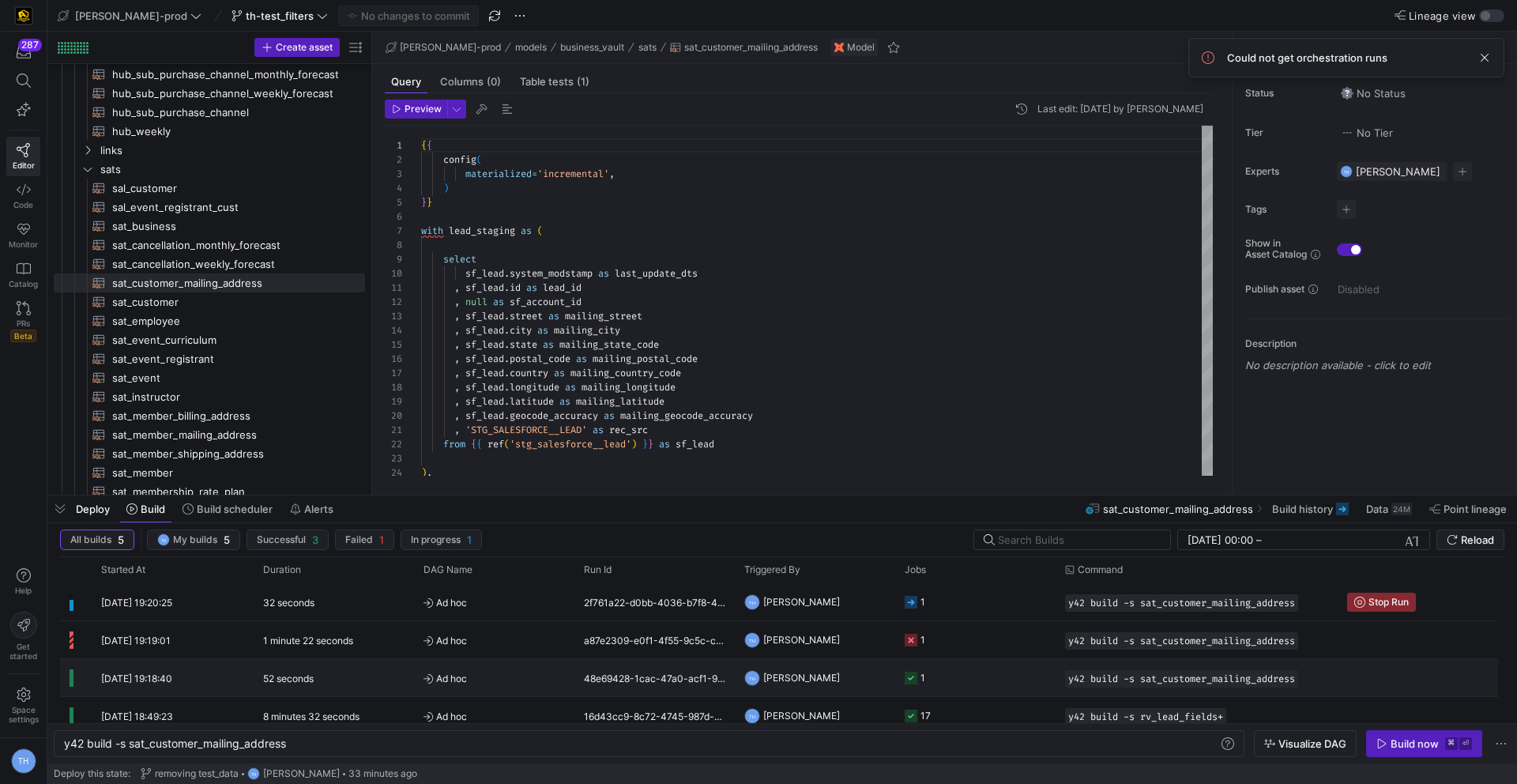
click at [965, 671] on y42-job-status-cell-renderer "1" at bounding box center [975, 678] width 141 height 36
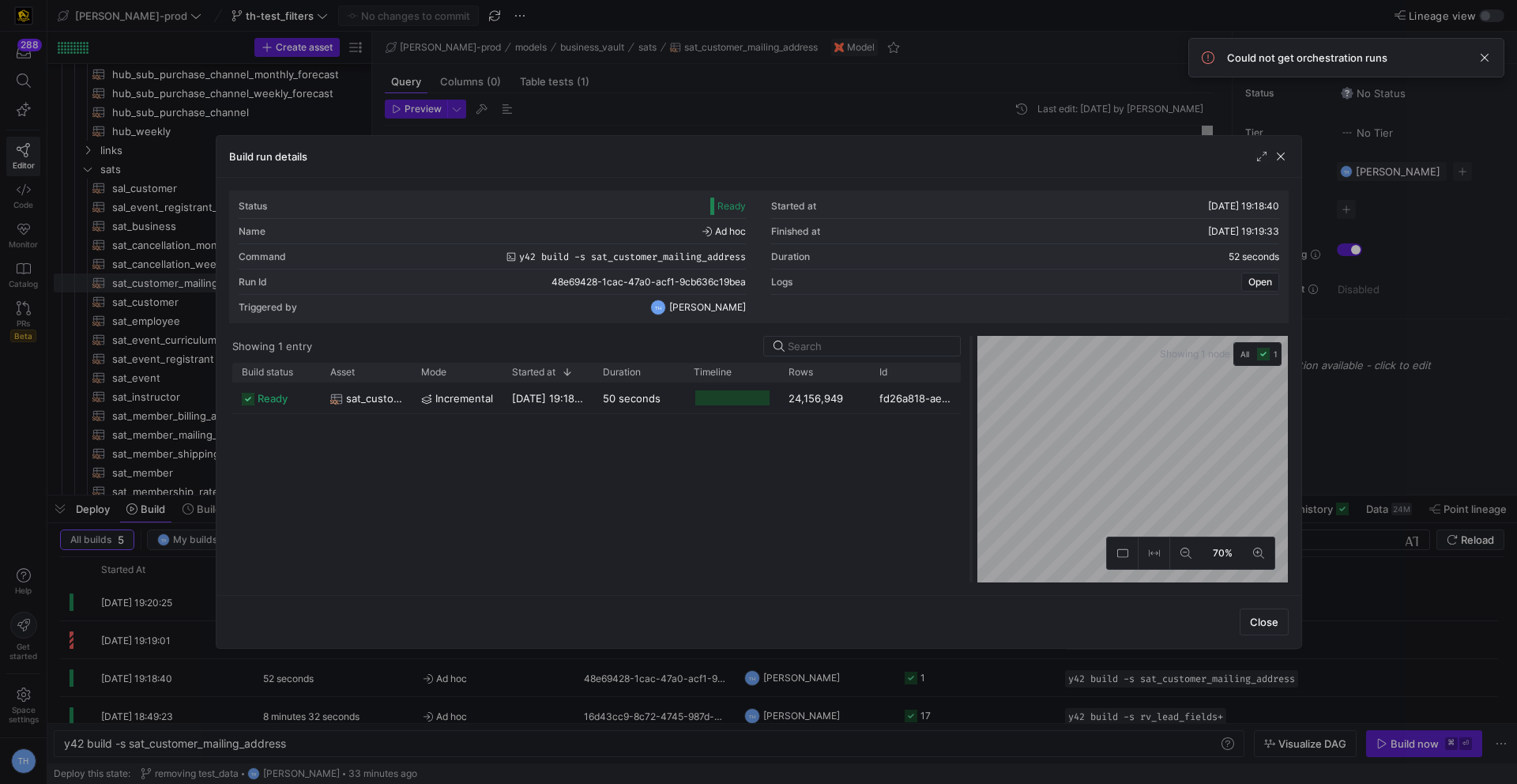
drag, startPoint x: 757, startPoint y: 440, endPoint x: 989, endPoint y: 444, distance: 232.0
click at [974, 444] on div at bounding box center [970, 459] width 6 height 247
click at [851, 98] on div at bounding box center [758, 392] width 1517 height 784
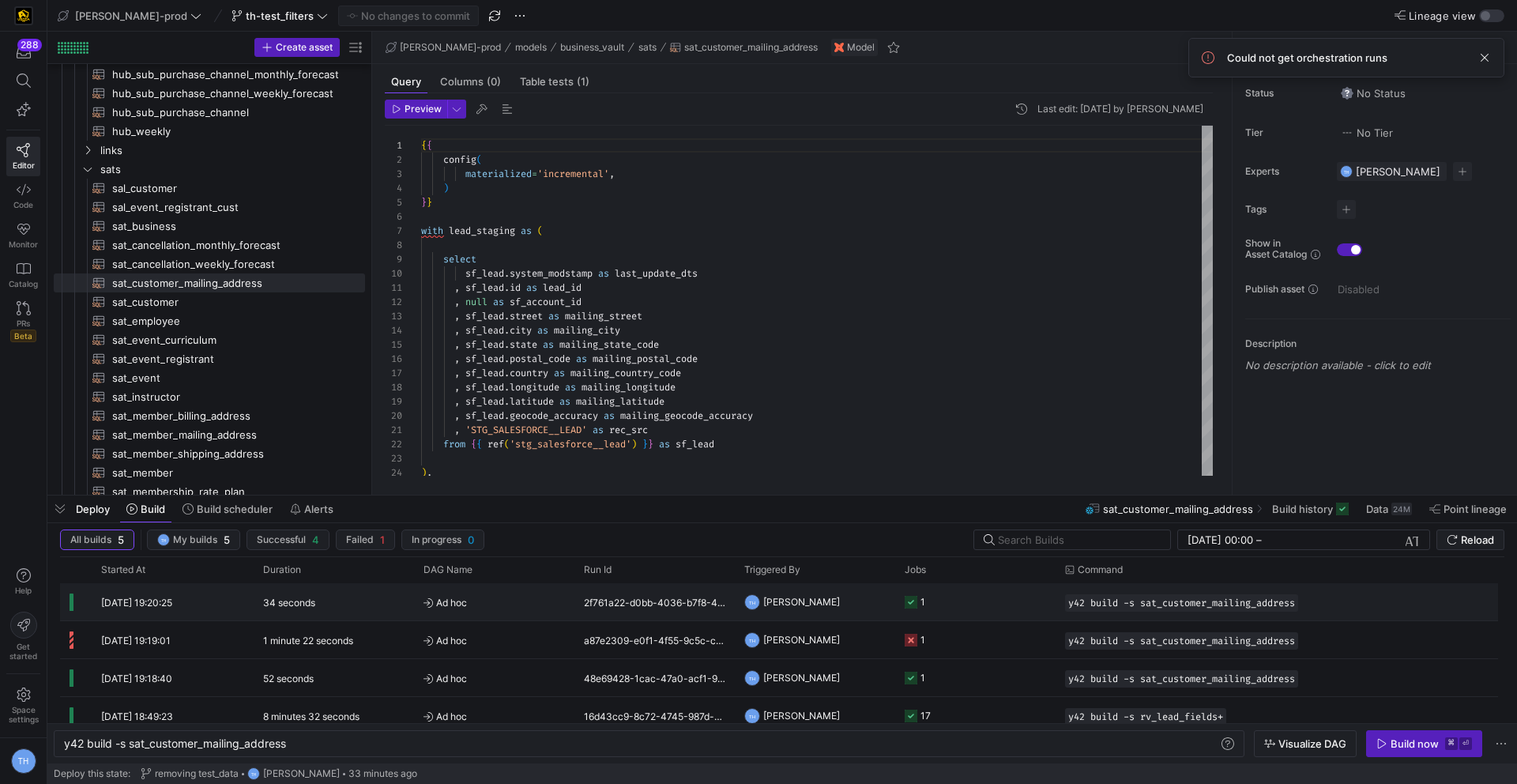
click at [986, 600] on y42-job-status-cell-renderer "1" at bounding box center [975, 602] width 141 height 36
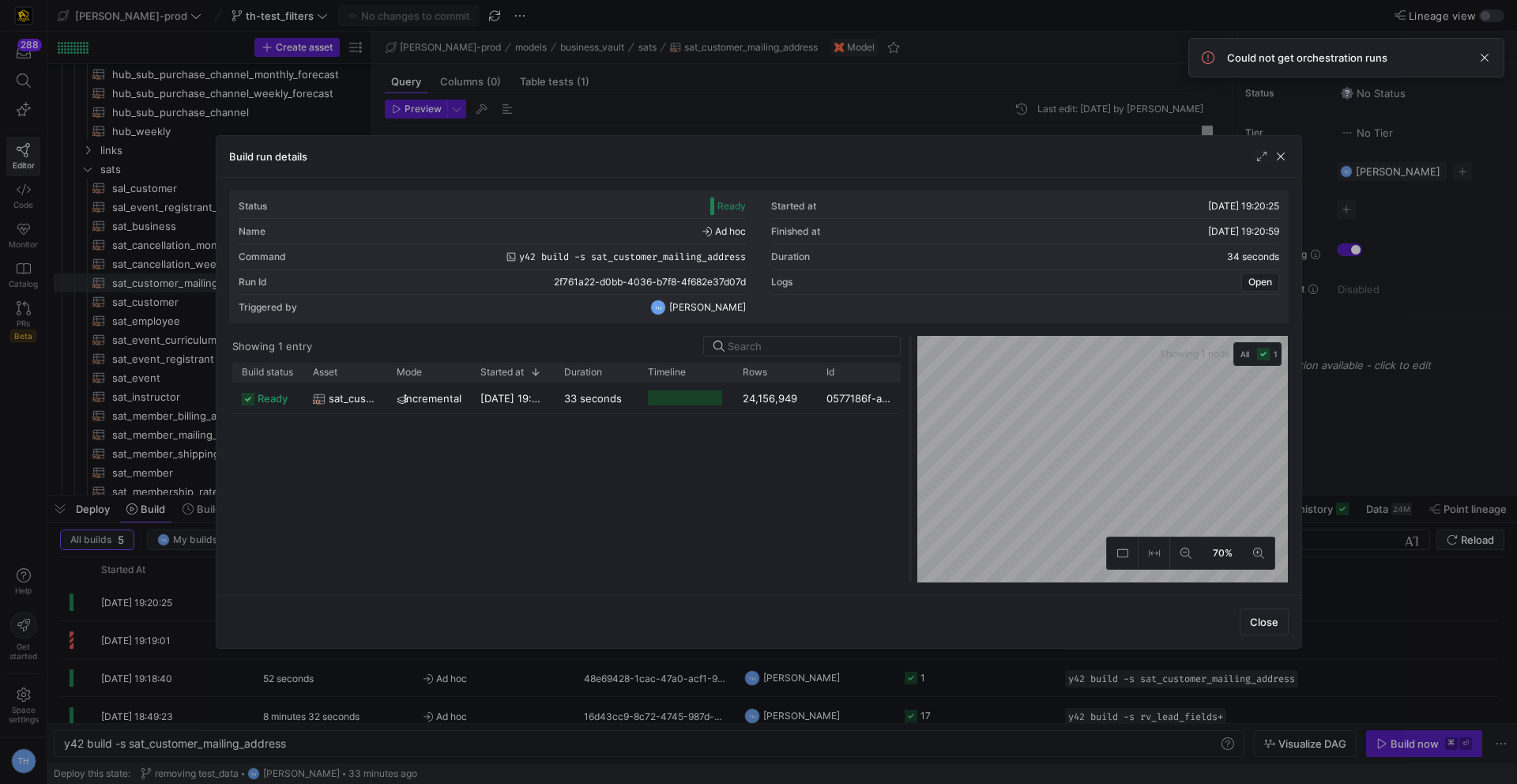
drag, startPoint x: 757, startPoint y: 402, endPoint x: 924, endPoint y: 414, distance: 167.4
click at [913, 414] on div at bounding box center [910, 459] width 6 height 247
click at [730, 81] on div at bounding box center [758, 392] width 1517 height 784
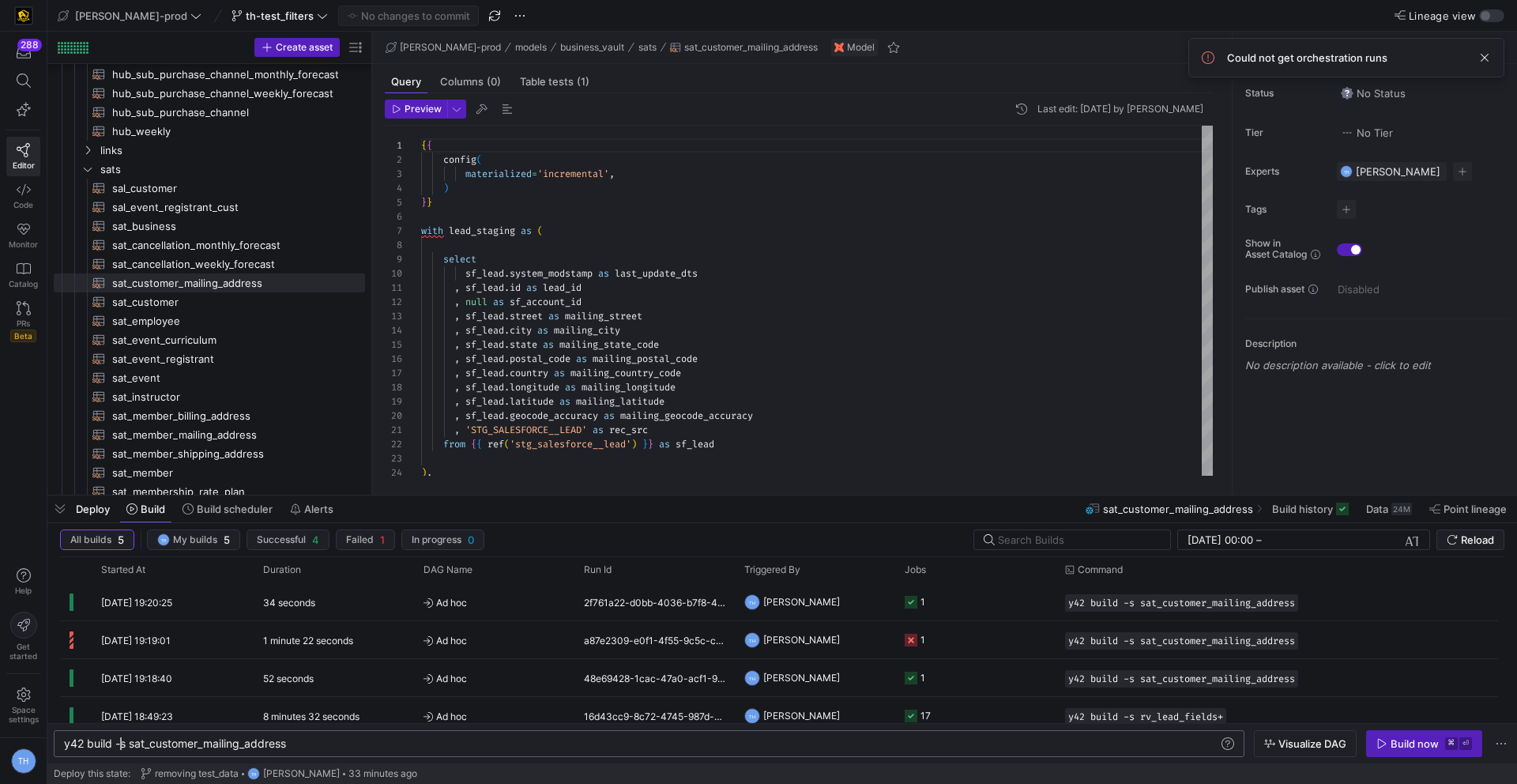
click at [119, 743] on div "y42 build -s sat_customer_mailing_address" at bounding box center [640, 743] width 1154 height 13
drag, startPoint x: 359, startPoint y: 743, endPoint x: -54, endPoint y: 696, distance: 415.7
click at [64, 737] on div "y42 build -s sat_customer_mailing_address" at bounding box center [640, 743] width 1154 height 13
click at [209, 743] on div "y42 build -s sat_customer_mailing_address" at bounding box center [640, 743] width 1154 height 13
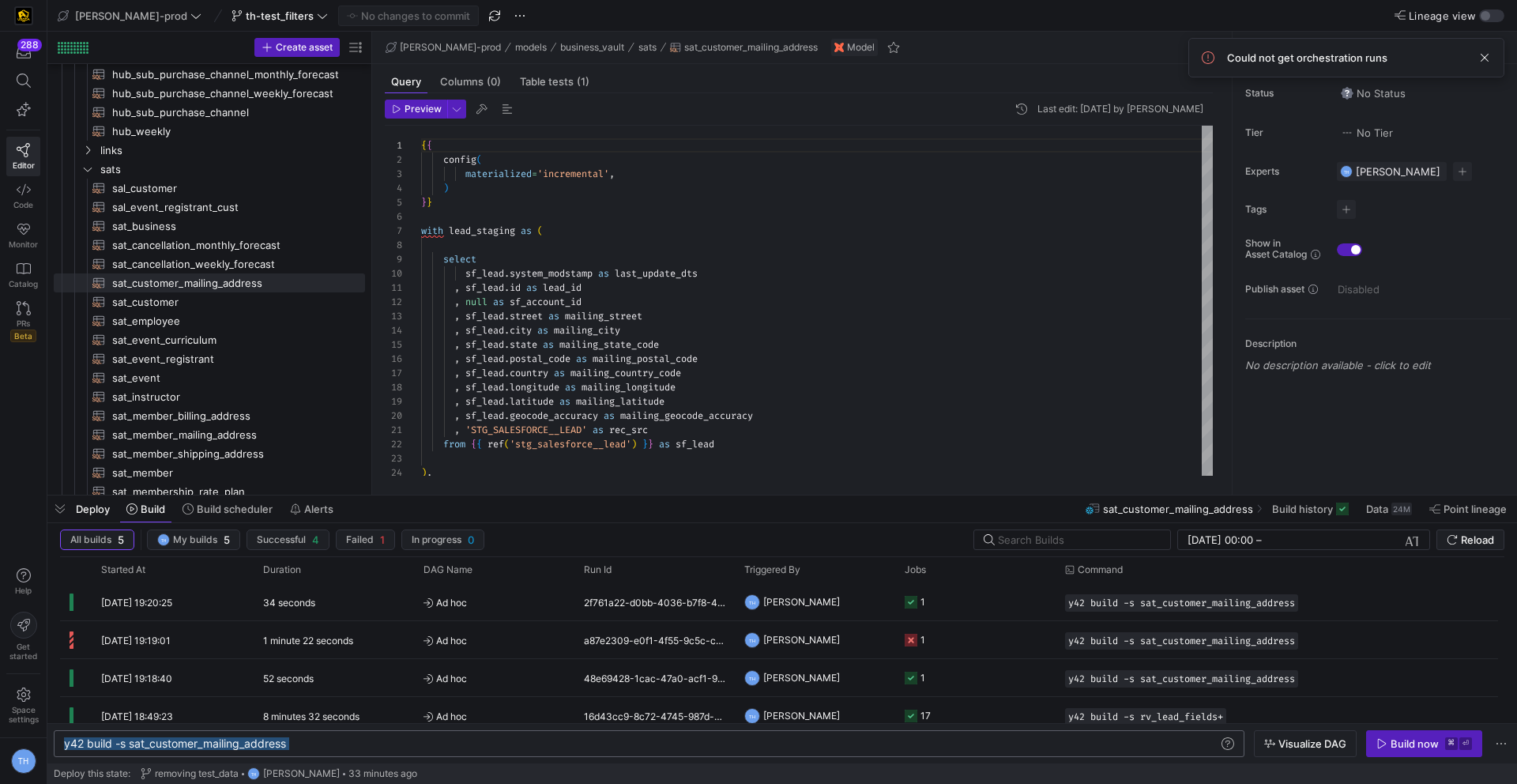
scroll to position [0, 141]
type textarea ", 'STG_SALESFORCE__LEAD' as rec_src from {{ ref('stg_salesforce__lead') }} as s…"
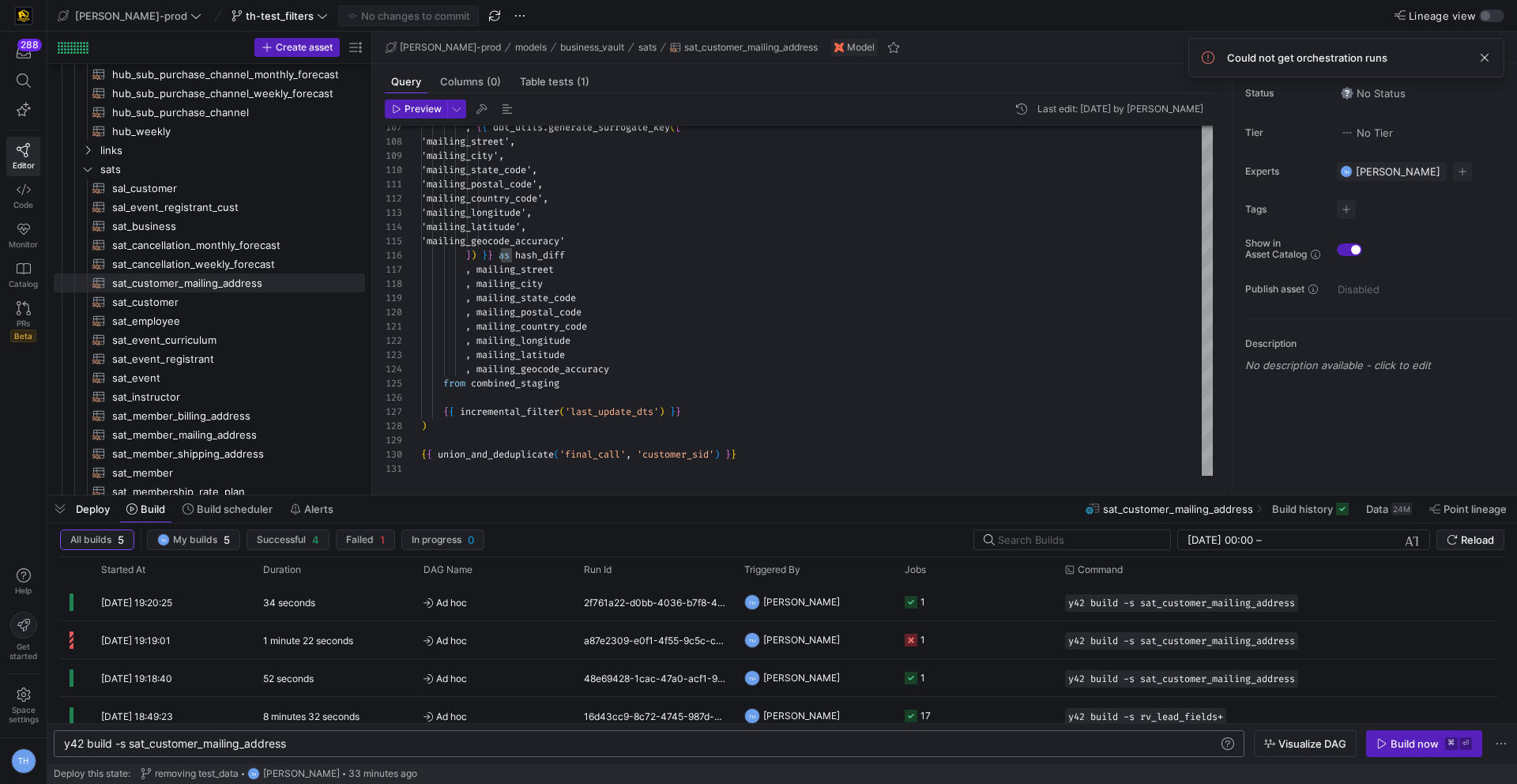
click at [128, 744] on div "y42 build -s sat_customer_mailing_address" at bounding box center [640, 743] width 1154 height 13
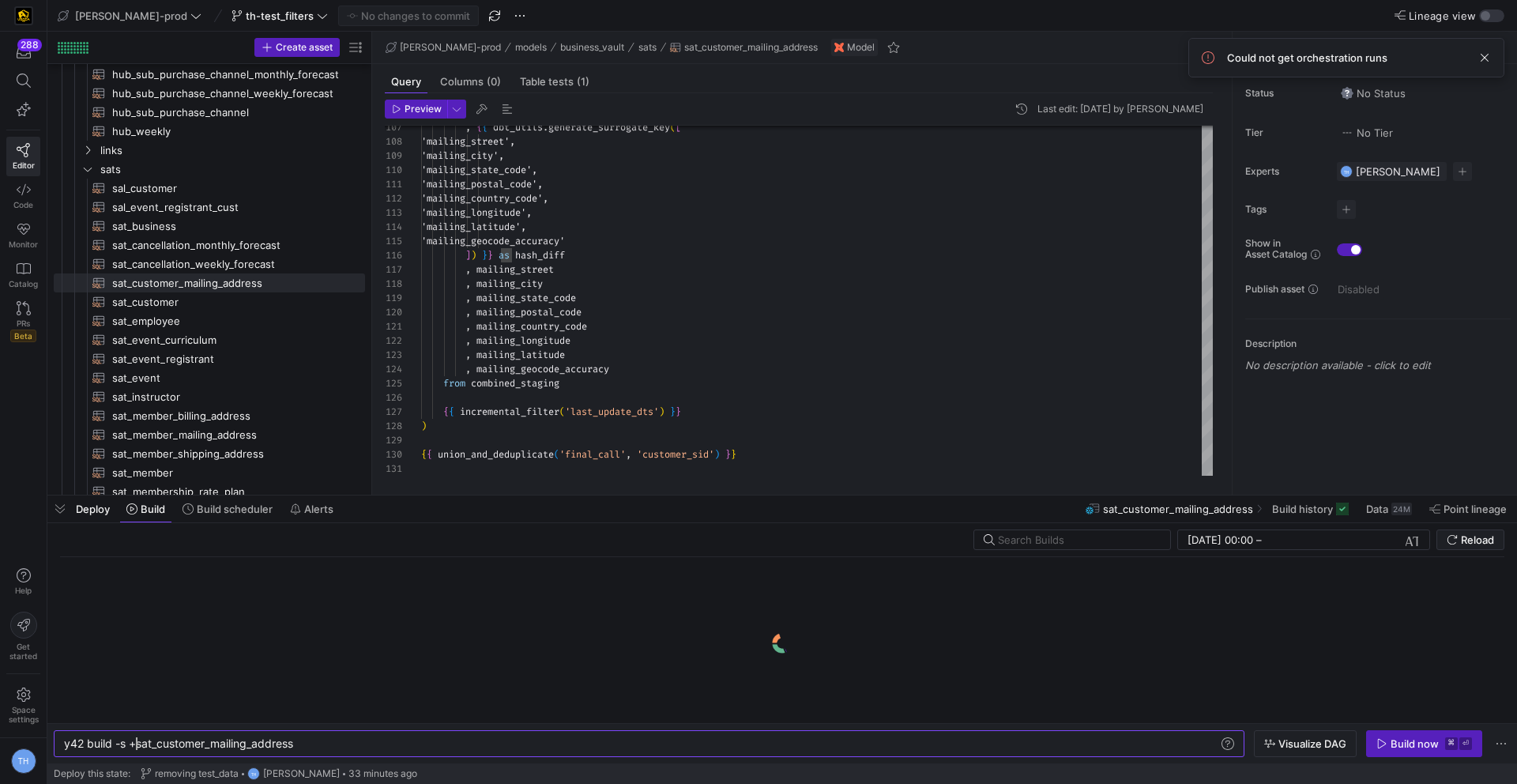
type textarea "y42 build -s +sat_customer_mailing_address"
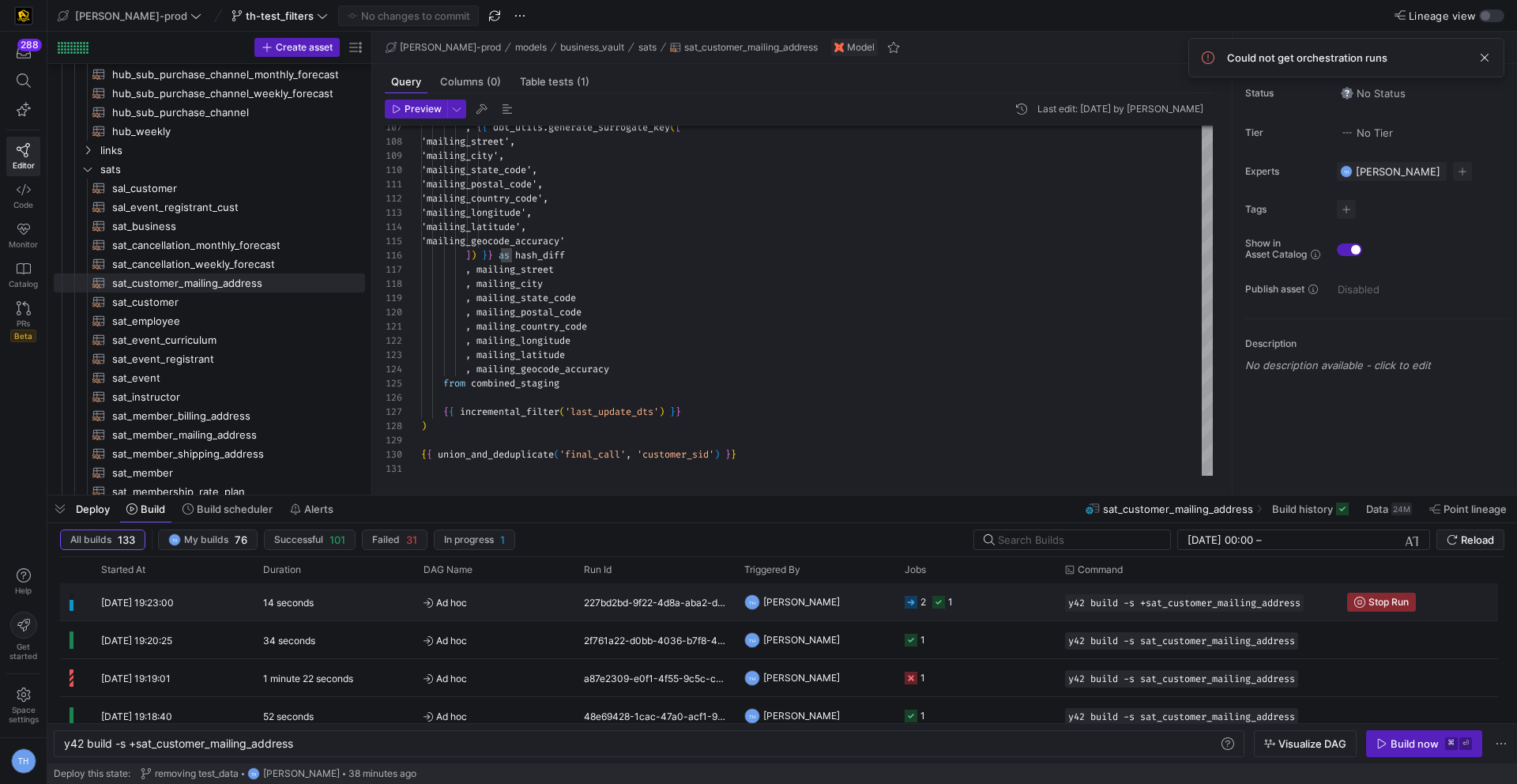
click at [981, 602] on y42-job-status-cell-renderer "2 1" at bounding box center [975, 602] width 141 height 36
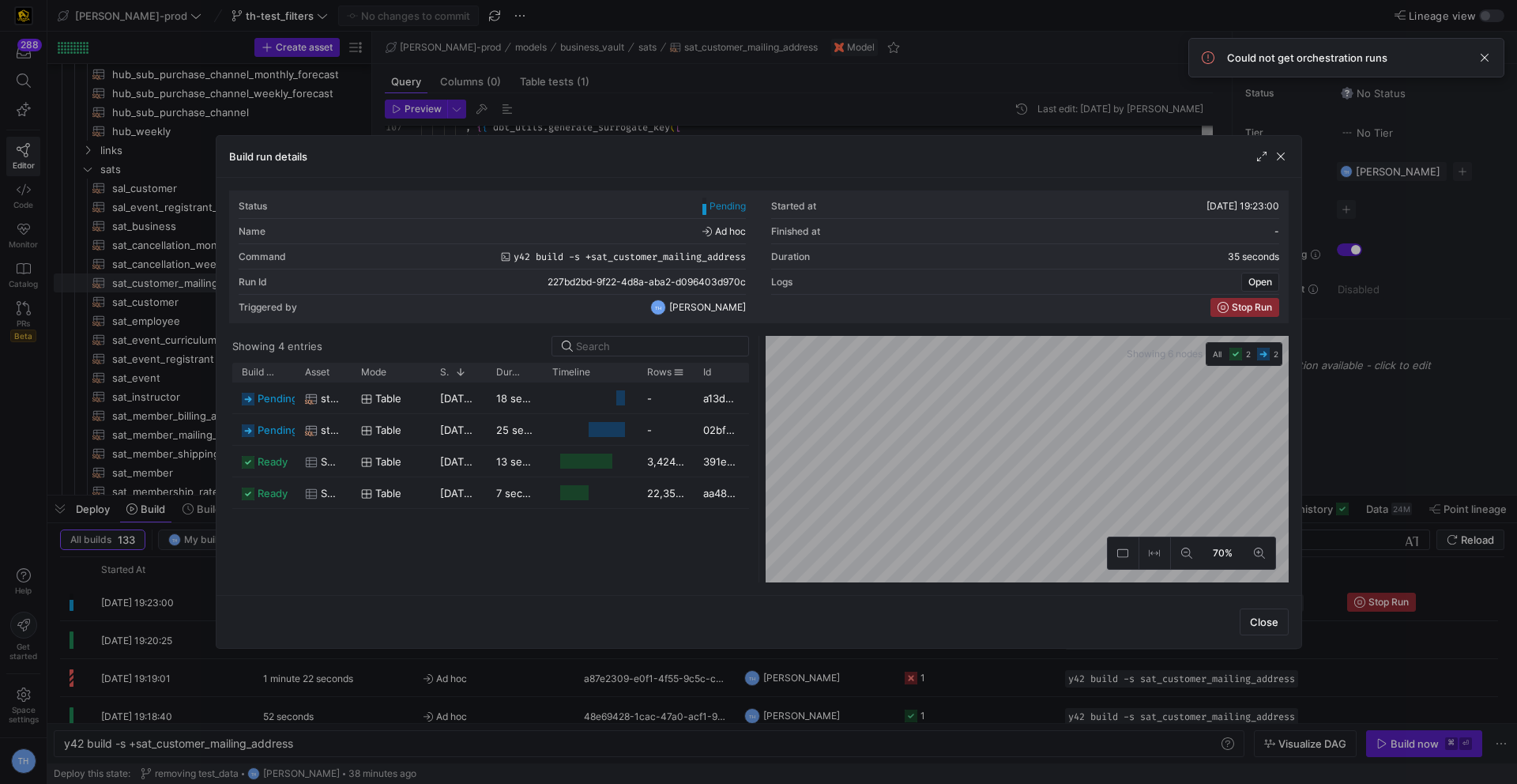
click at [646, 357] on as-split "Showing 4 entries Drag here to set row groups Drag here to set column labels Bu…" at bounding box center [758, 459] width 1060 height 247
click at [787, 101] on div at bounding box center [758, 392] width 1517 height 784
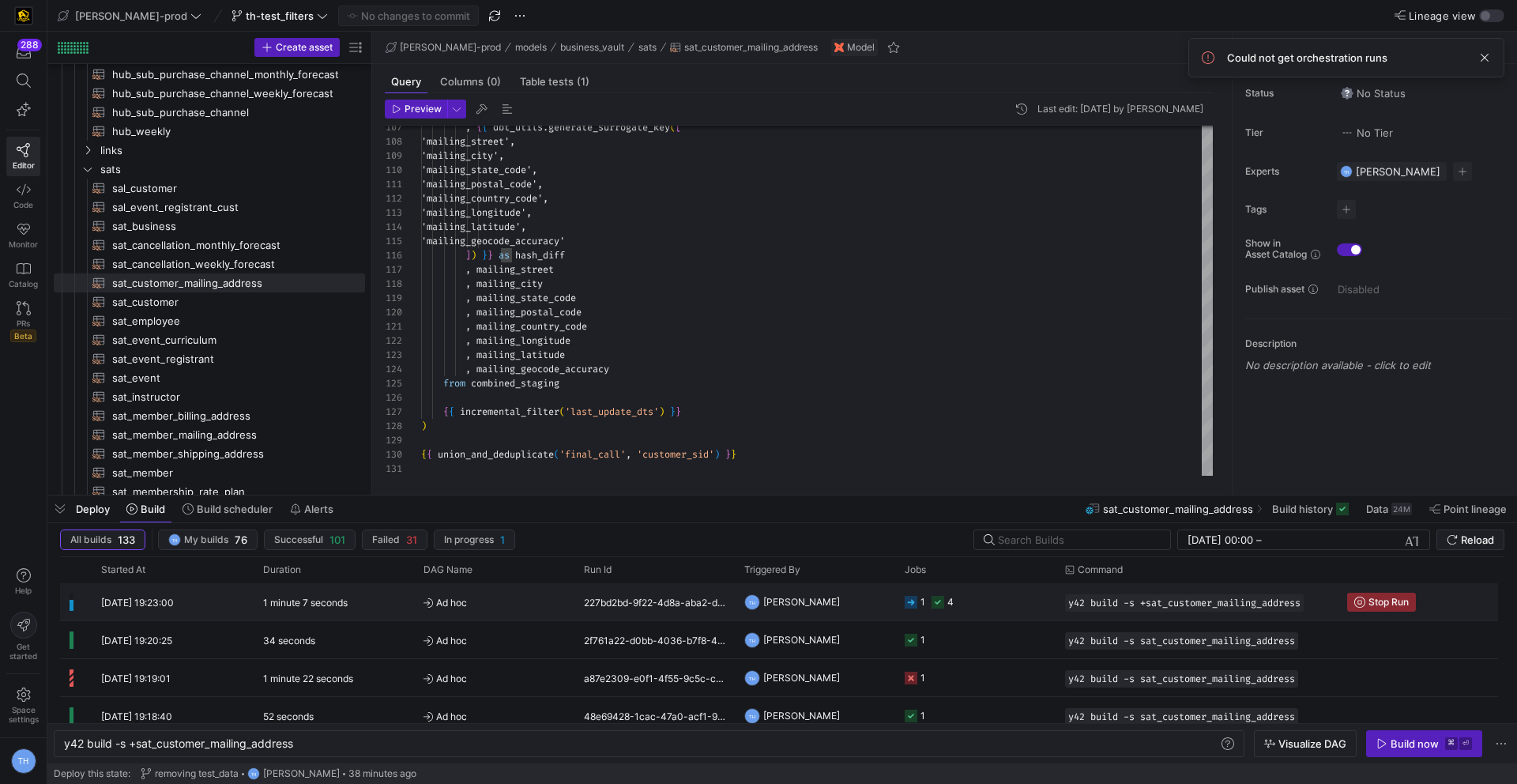
click at [975, 600] on y42-job-status-cell-renderer "1 4" at bounding box center [975, 602] width 141 height 36
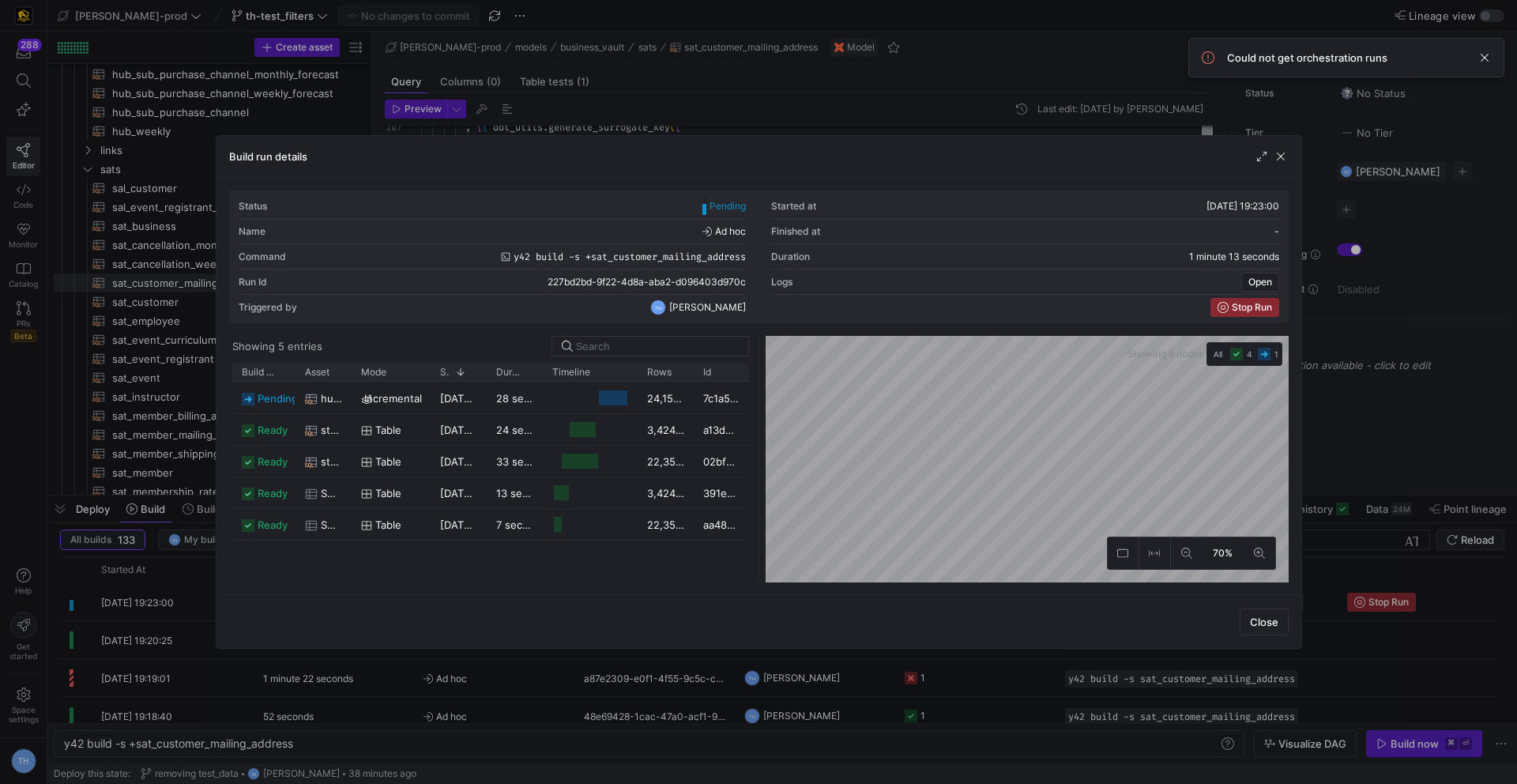
click at [724, 519] on as-split "Showing 5 entries Drag here to set row groups Drag here to set column labels Bu…" at bounding box center [758, 459] width 1060 height 247
click at [724, 514] on as-split "Showing 5 entries Drag here to set row groups Drag here to set column labels Bu…" at bounding box center [758, 459] width 1060 height 247
click at [754, 85] on div at bounding box center [758, 392] width 1517 height 784
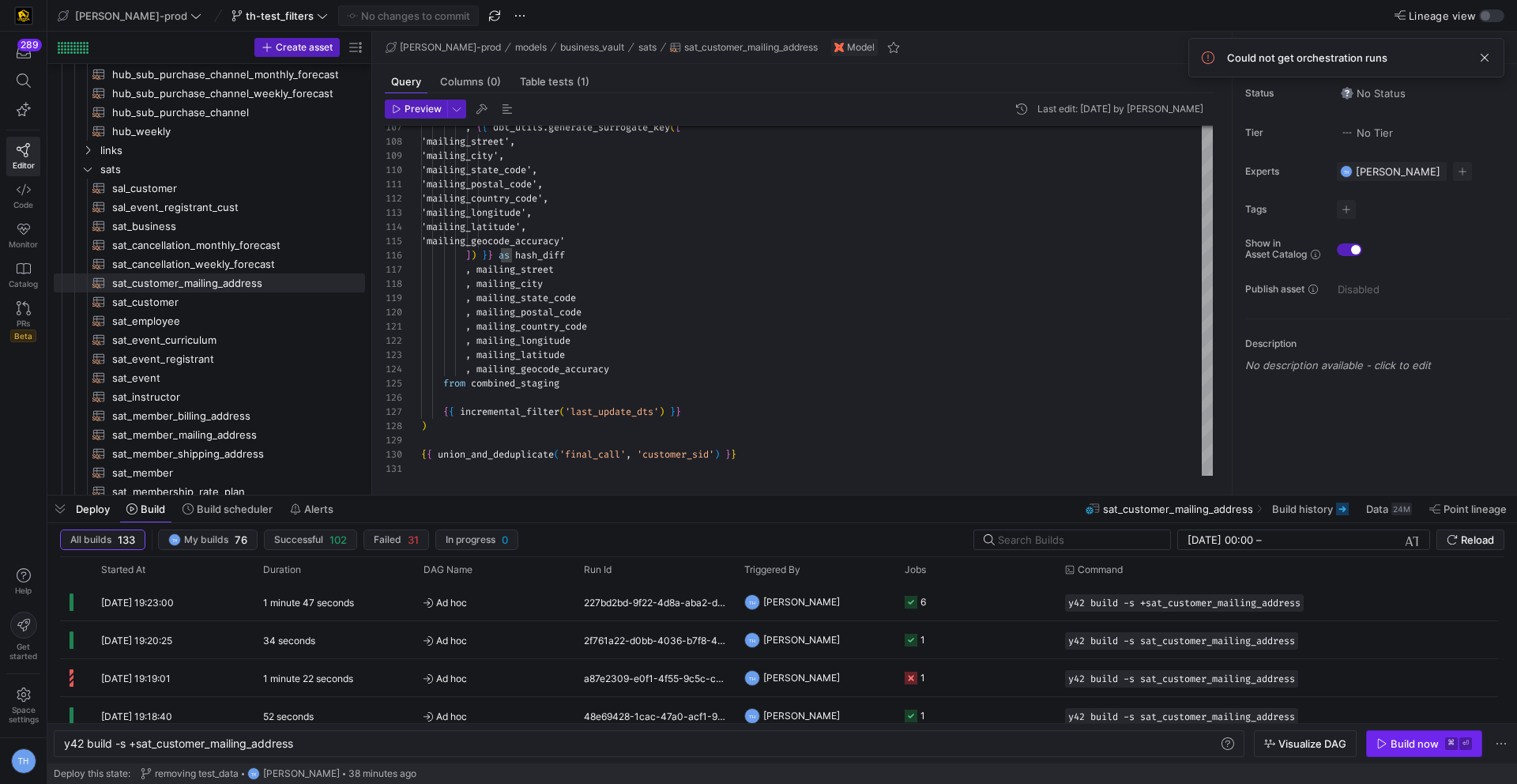
click at [1418, 735] on span "button" at bounding box center [1423, 743] width 115 height 26
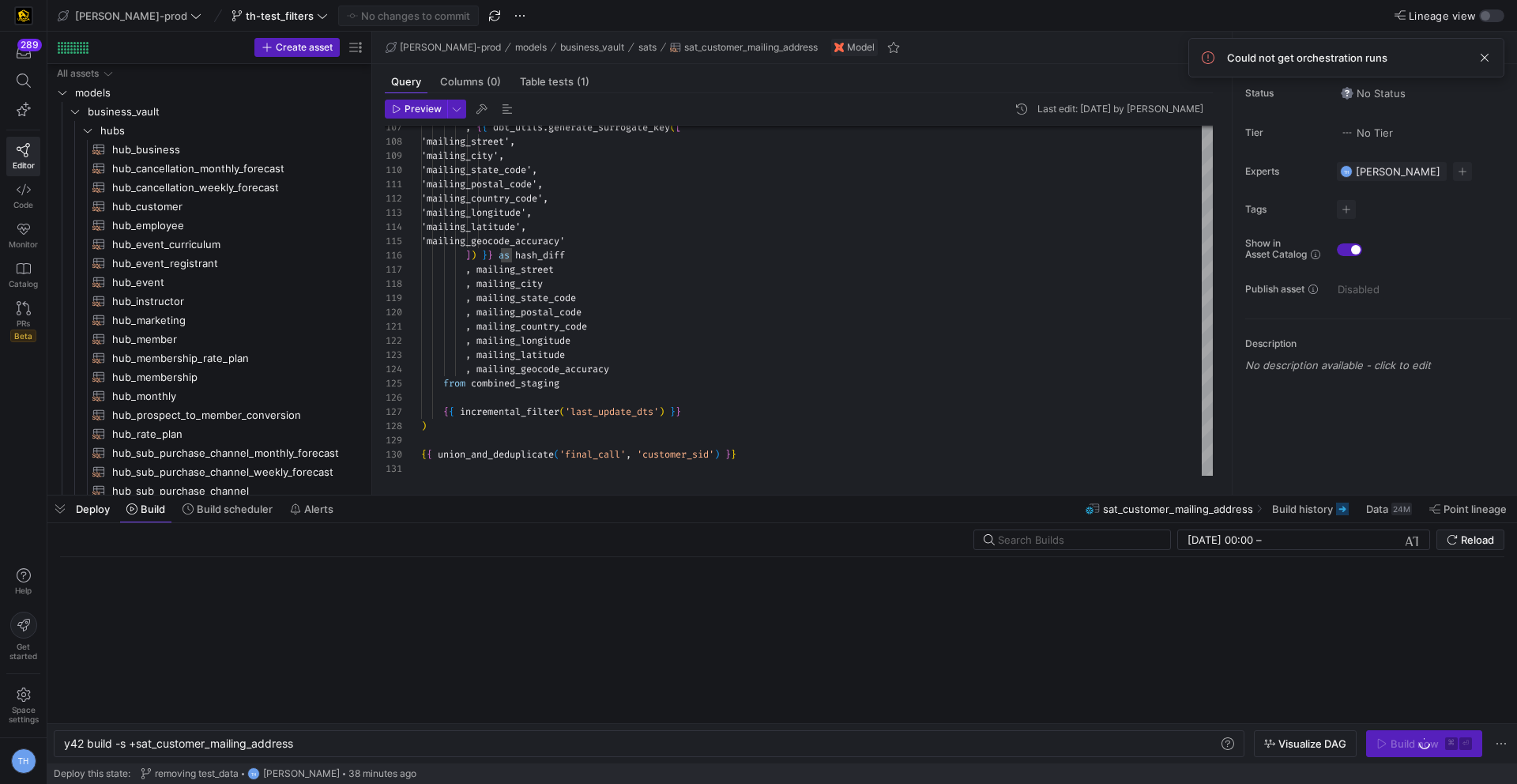
scroll to position [0, 72]
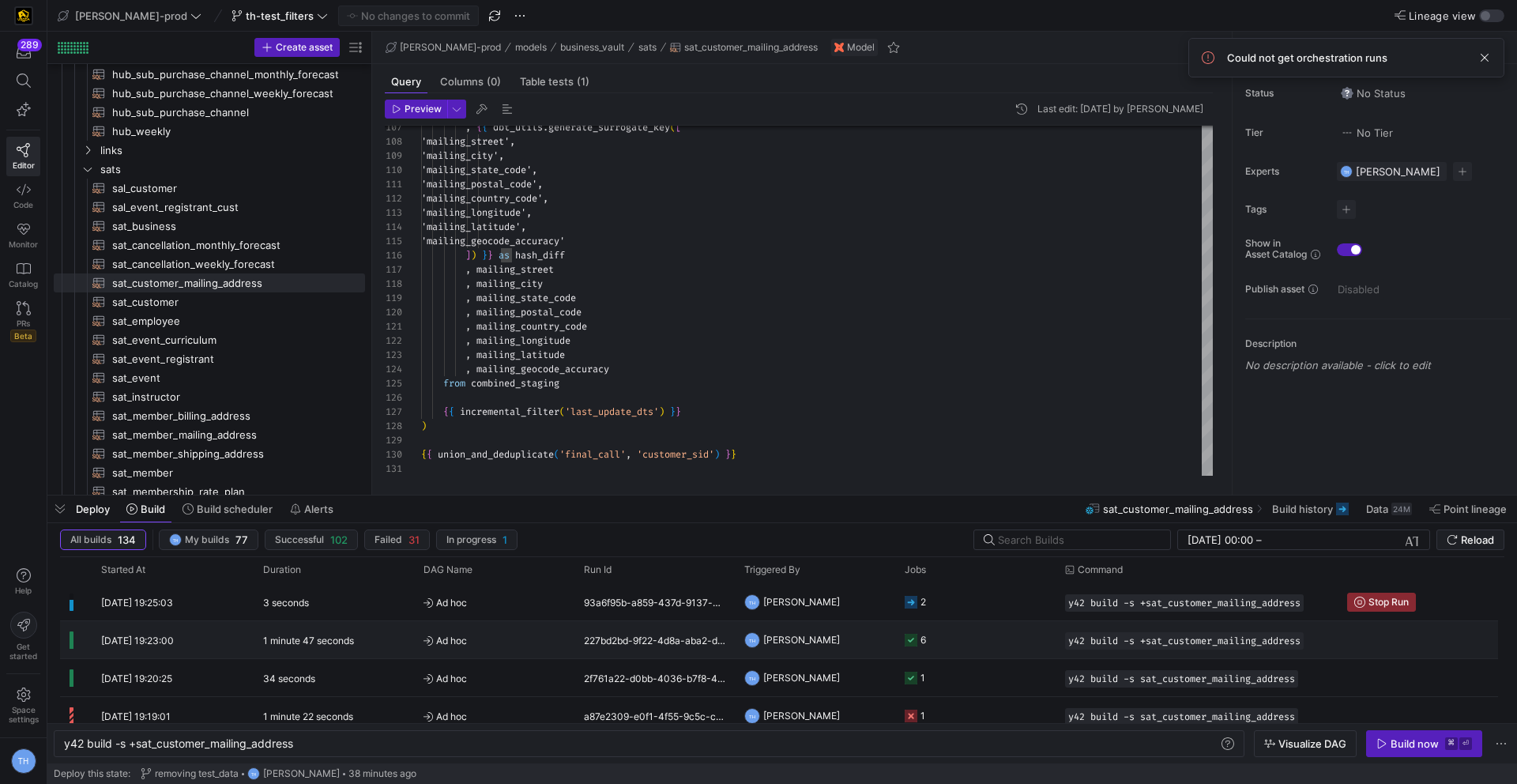
click at [982, 631] on y42-job-status-cell-renderer "6" at bounding box center [975, 639] width 141 height 36
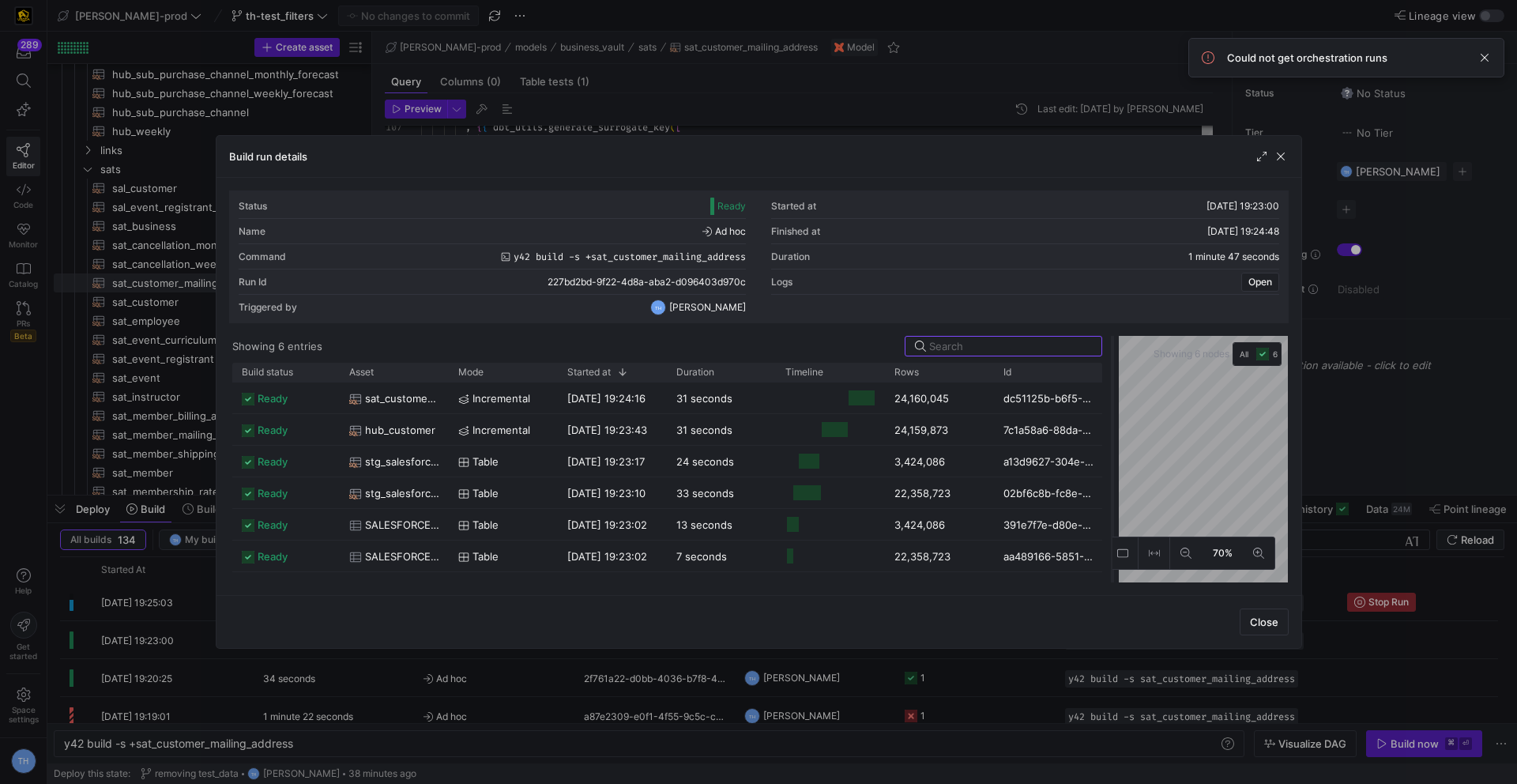
drag, startPoint x: 757, startPoint y: 389, endPoint x: 1111, endPoint y: 408, distance: 354.5
click at [1111, 409] on div at bounding box center [1111, 459] width 6 height 247
click at [797, 109] on div at bounding box center [758, 392] width 1517 height 784
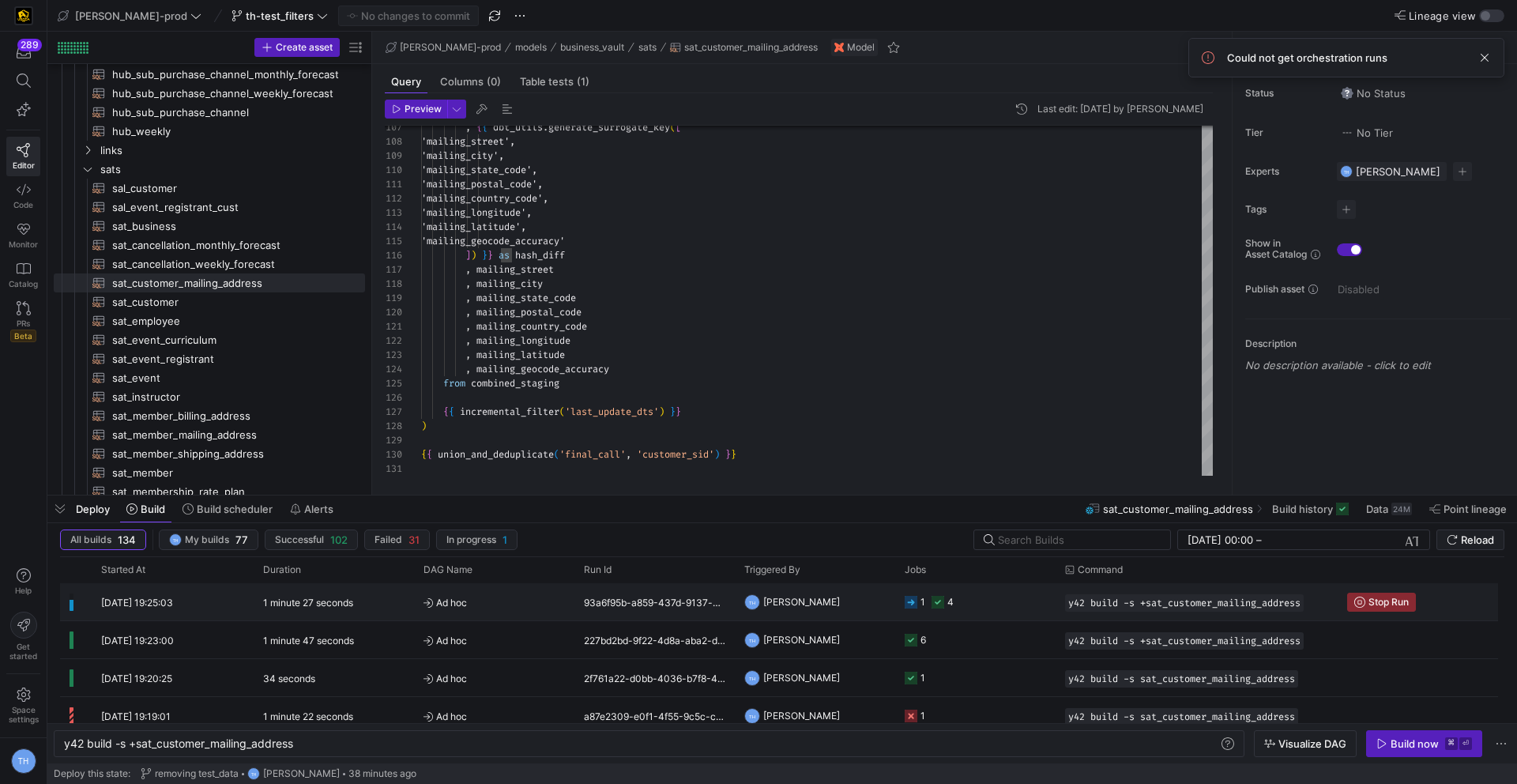
click at [982, 597] on y42-job-status-cell-renderer "1 4" at bounding box center [975, 602] width 141 height 36
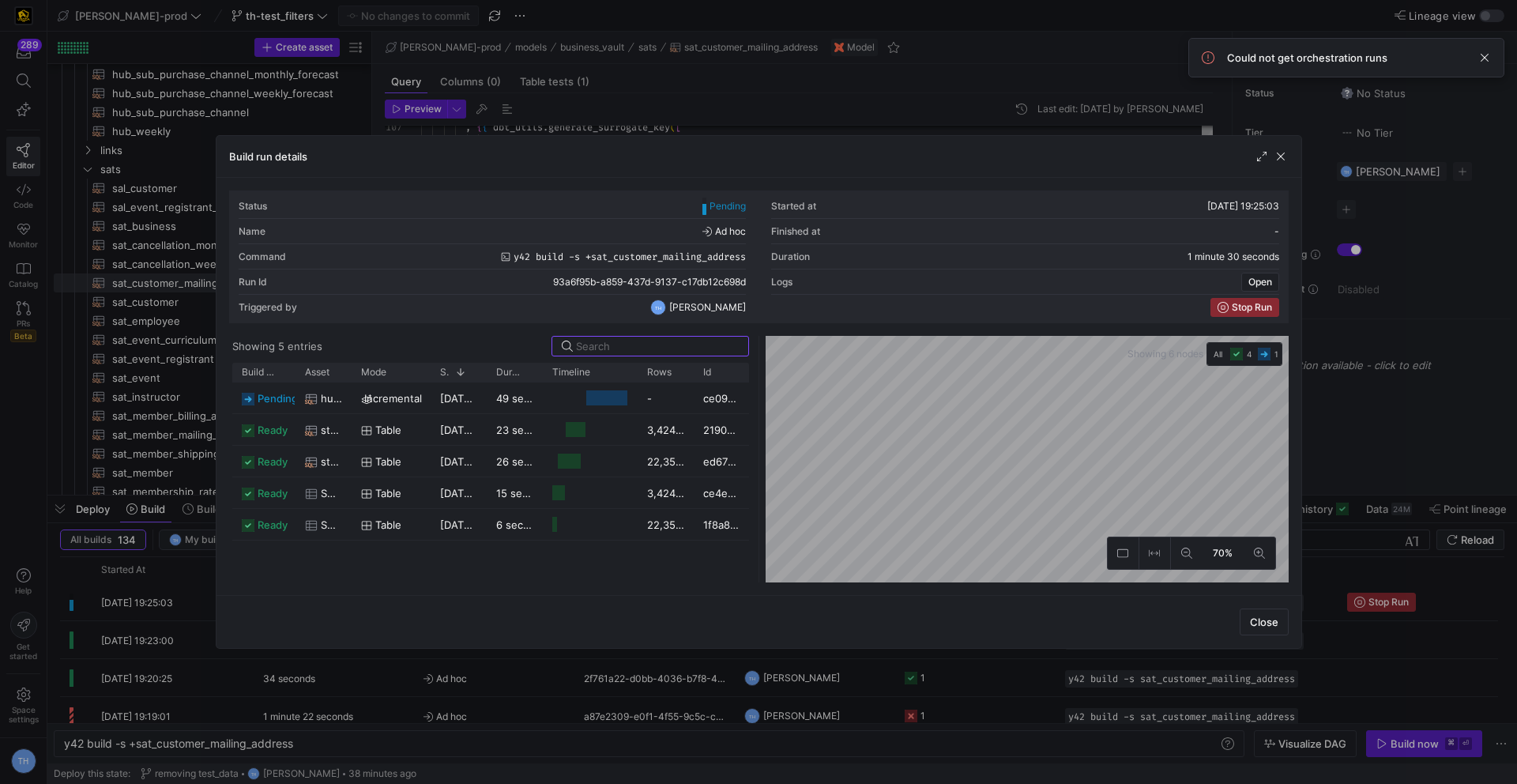
click at [855, 97] on div at bounding box center [758, 392] width 1517 height 784
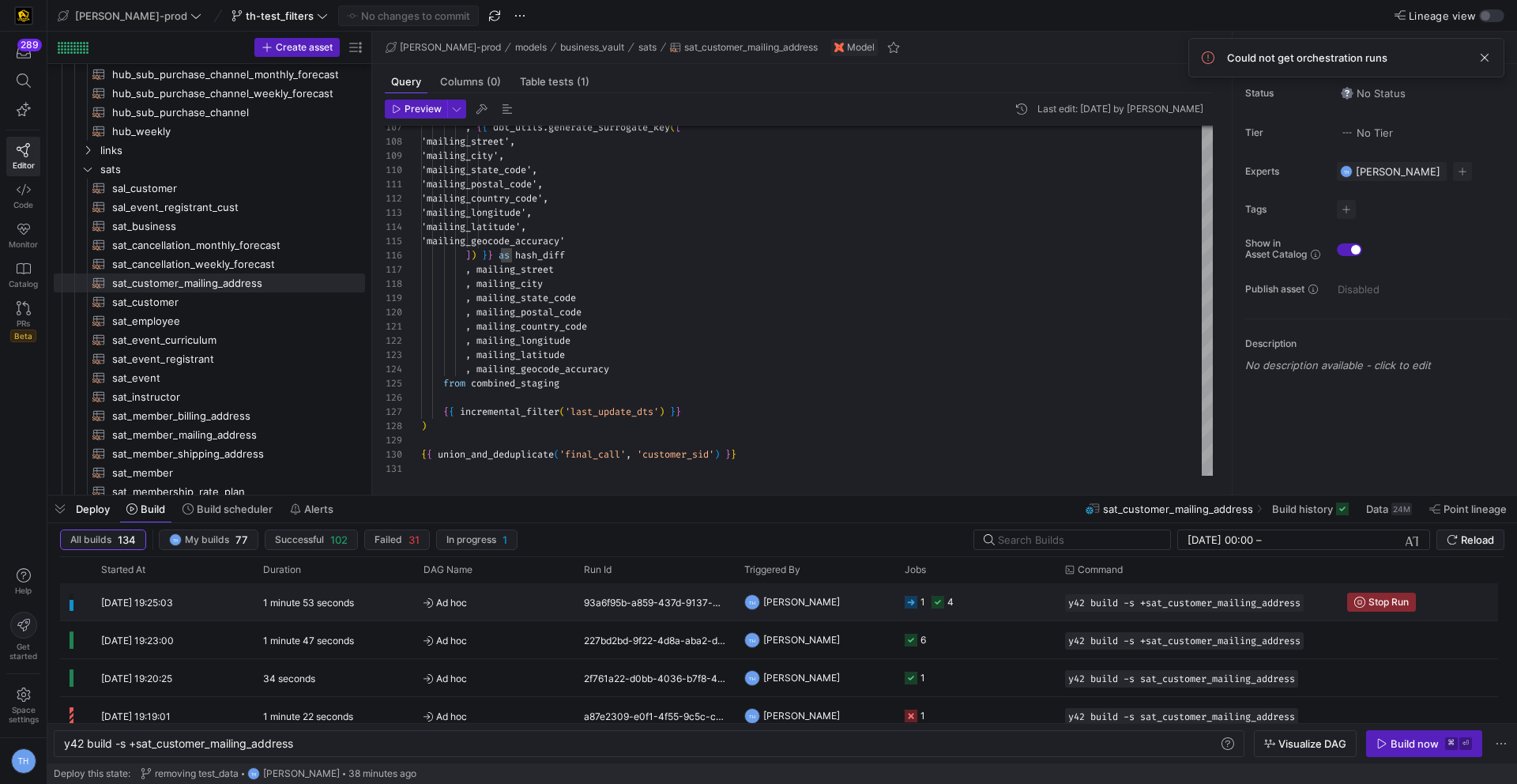
click at [1009, 603] on y42-job-status-cell-renderer "1 4" at bounding box center [975, 602] width 141 height 36
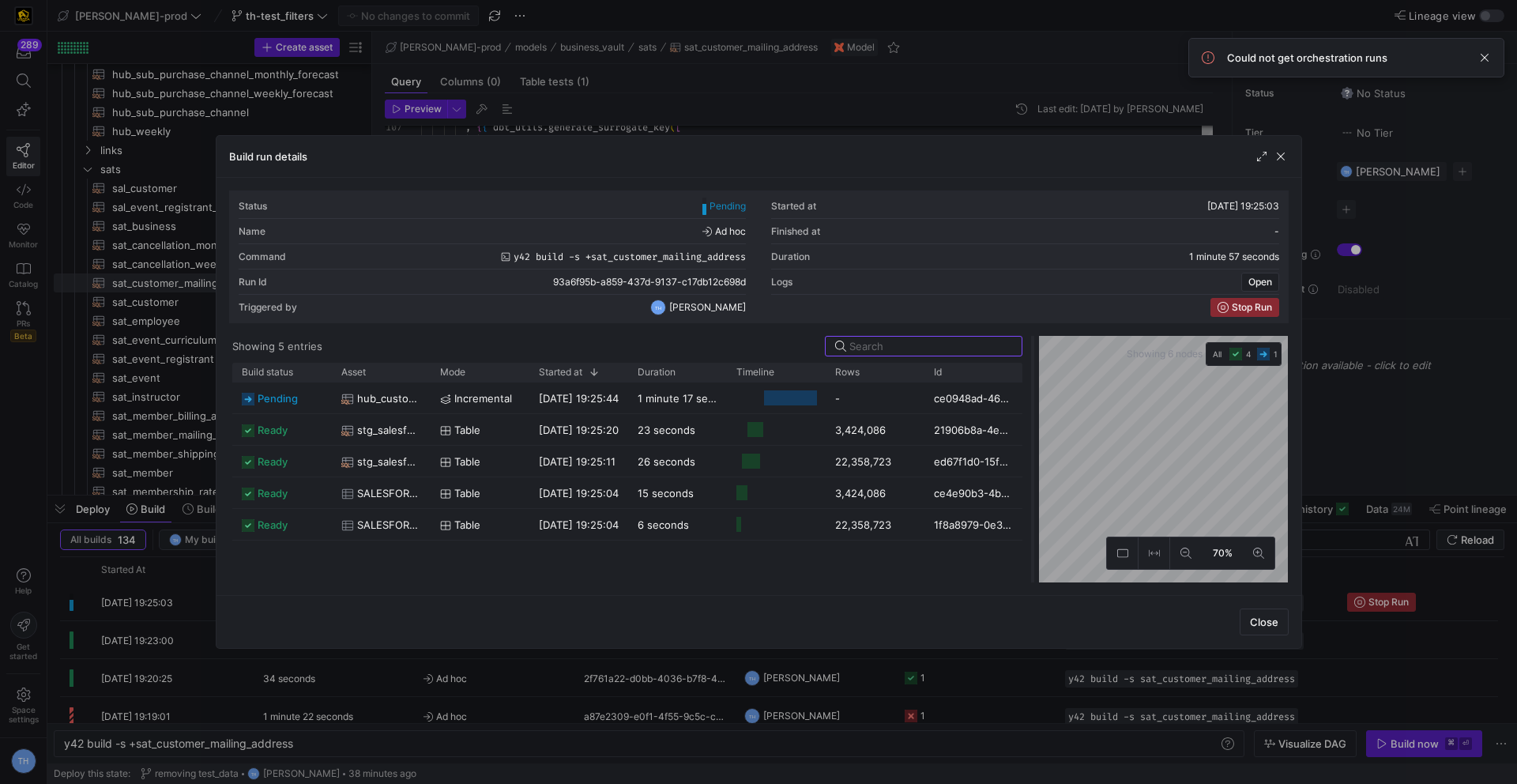
drag, startPoint x: 758, startPoint y: 393, endPoint x: 1033, endPoint y: 405, distance: 275.3
click at [1033, 405] on div at bounding box center [1032, 459] width 6 height 247
click at [918, 99] on div at bounding box center [758, 392] width 1517 height 784
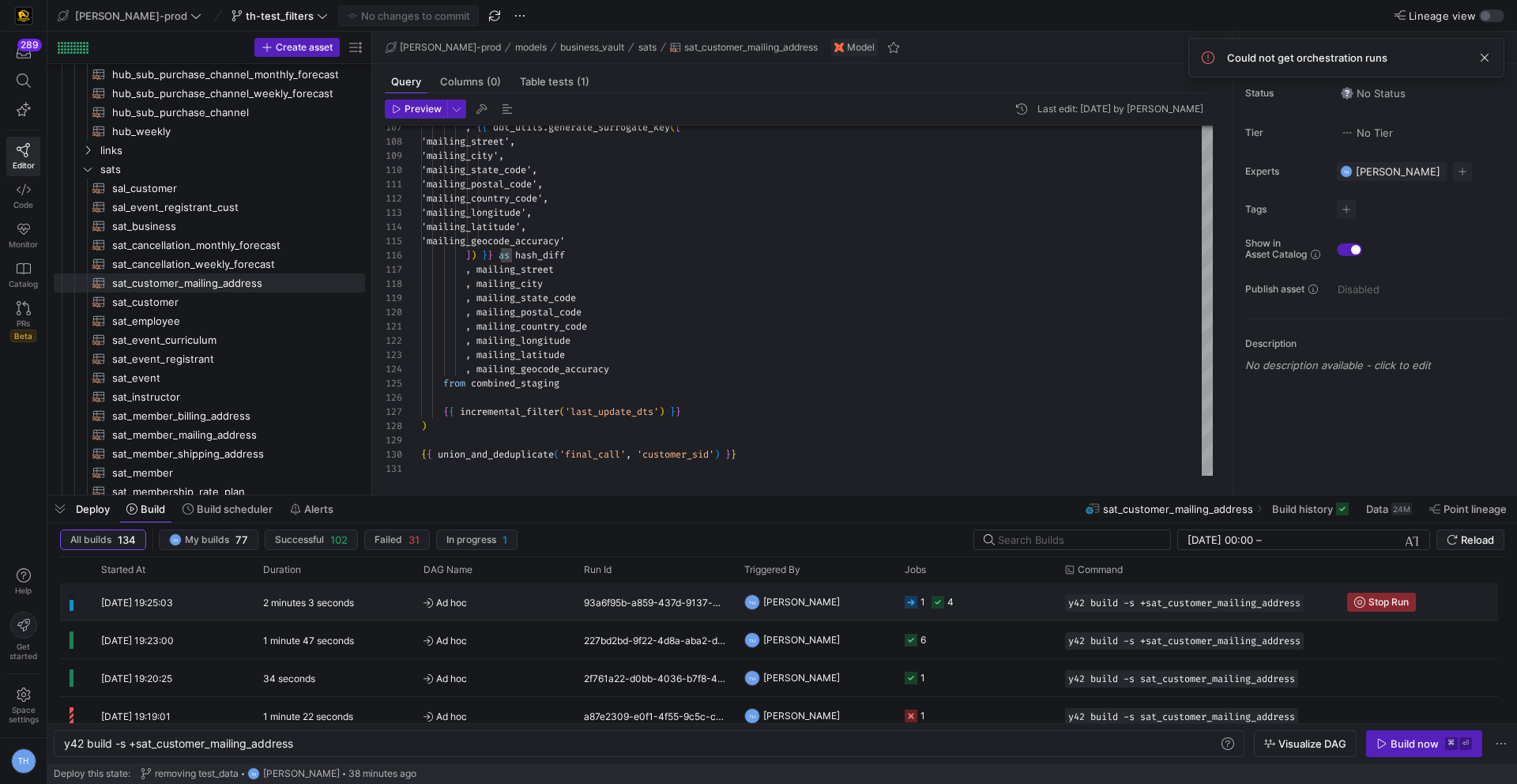
click at [1003, 596] on y42-job-status-cell-renderer "1 4" at bounding box center [975, 602] width 141 height 36
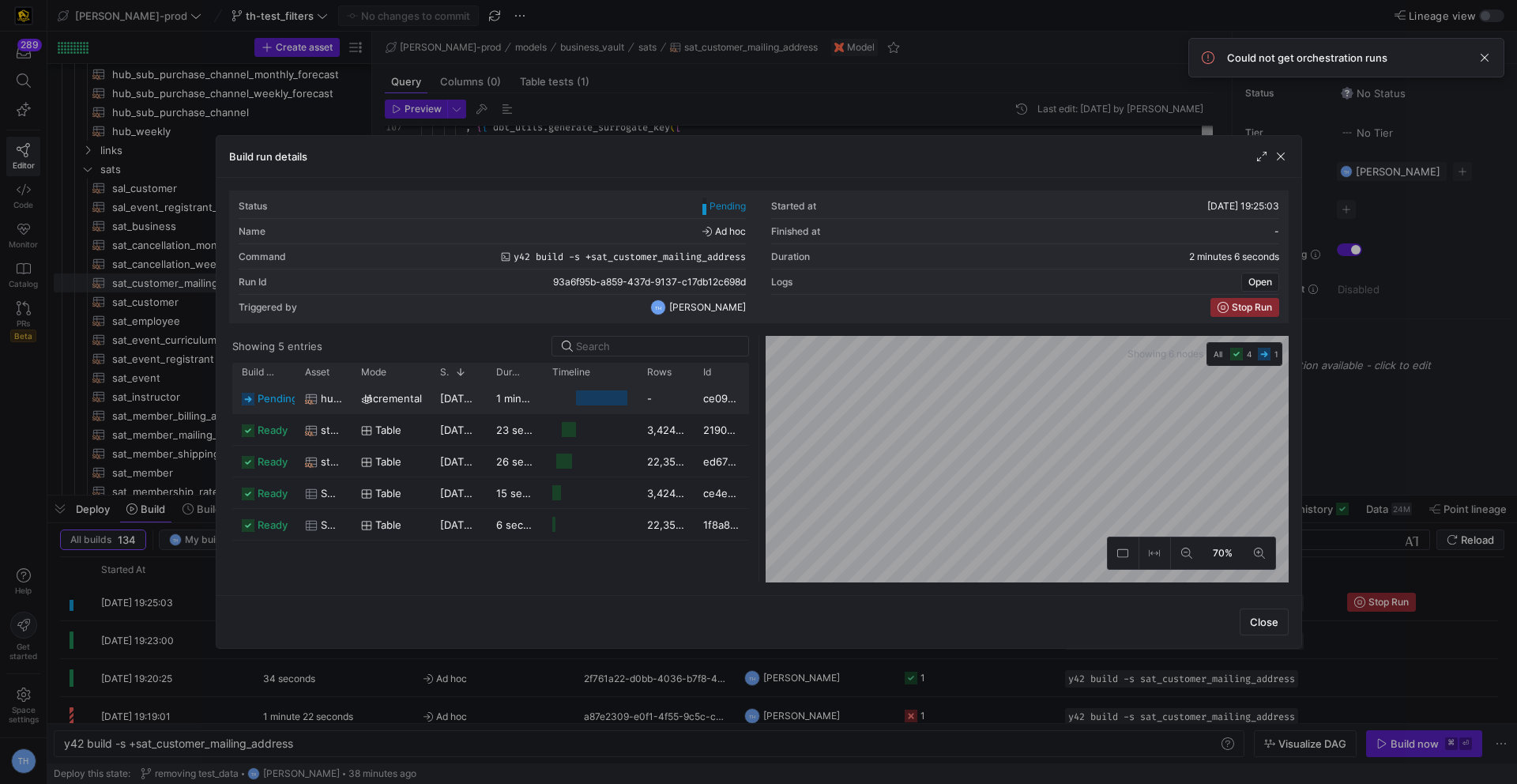
click at [713, 389] on div "ce0948ad-464e-4c47-9b25-3bd45aa2f7e1" at bounding box center [721, 398] width 55 height 31
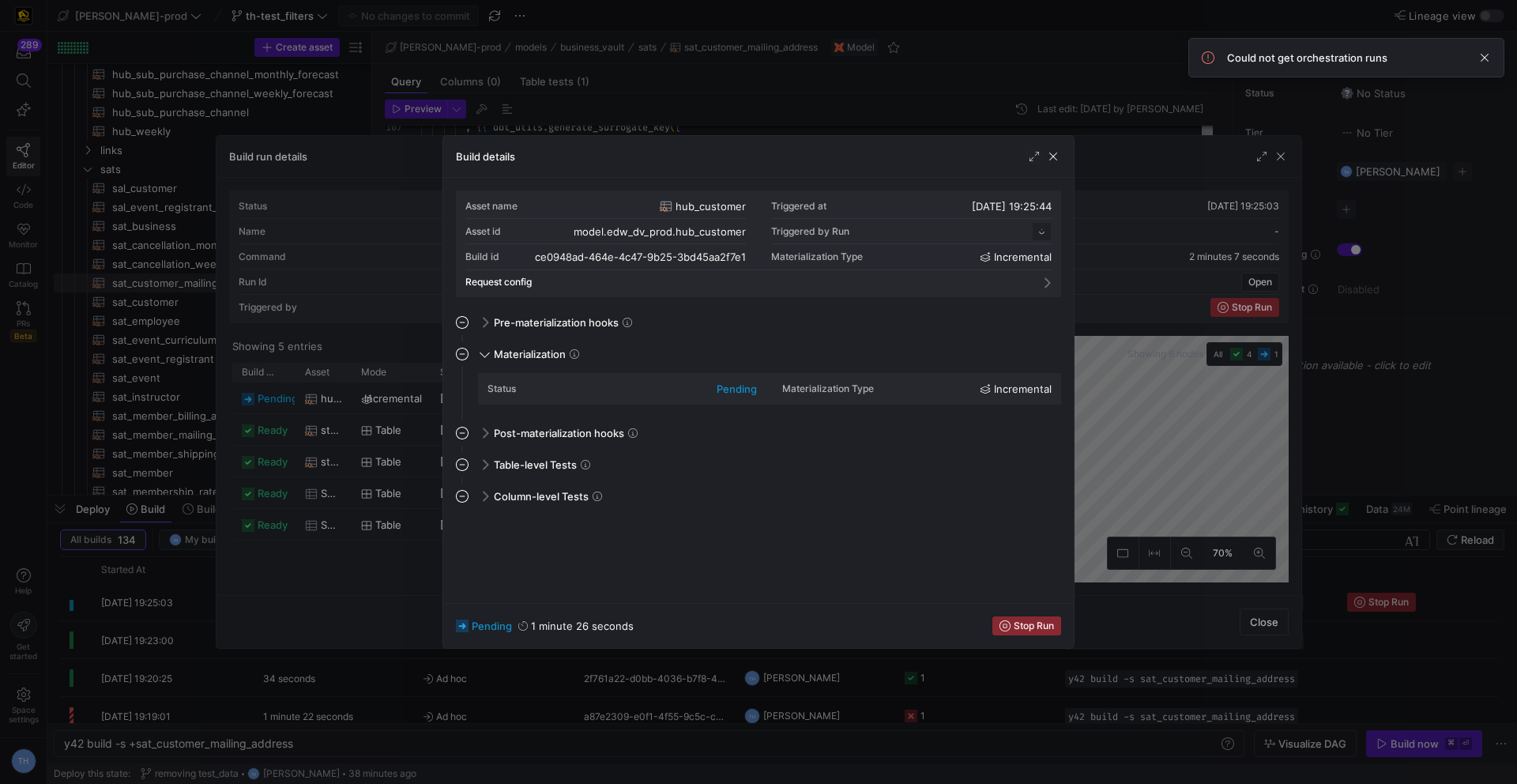
scroll to position [142, 0]
click at [1054, 153] on span "button" at bounding box center [1053, 156] width 16 height 16
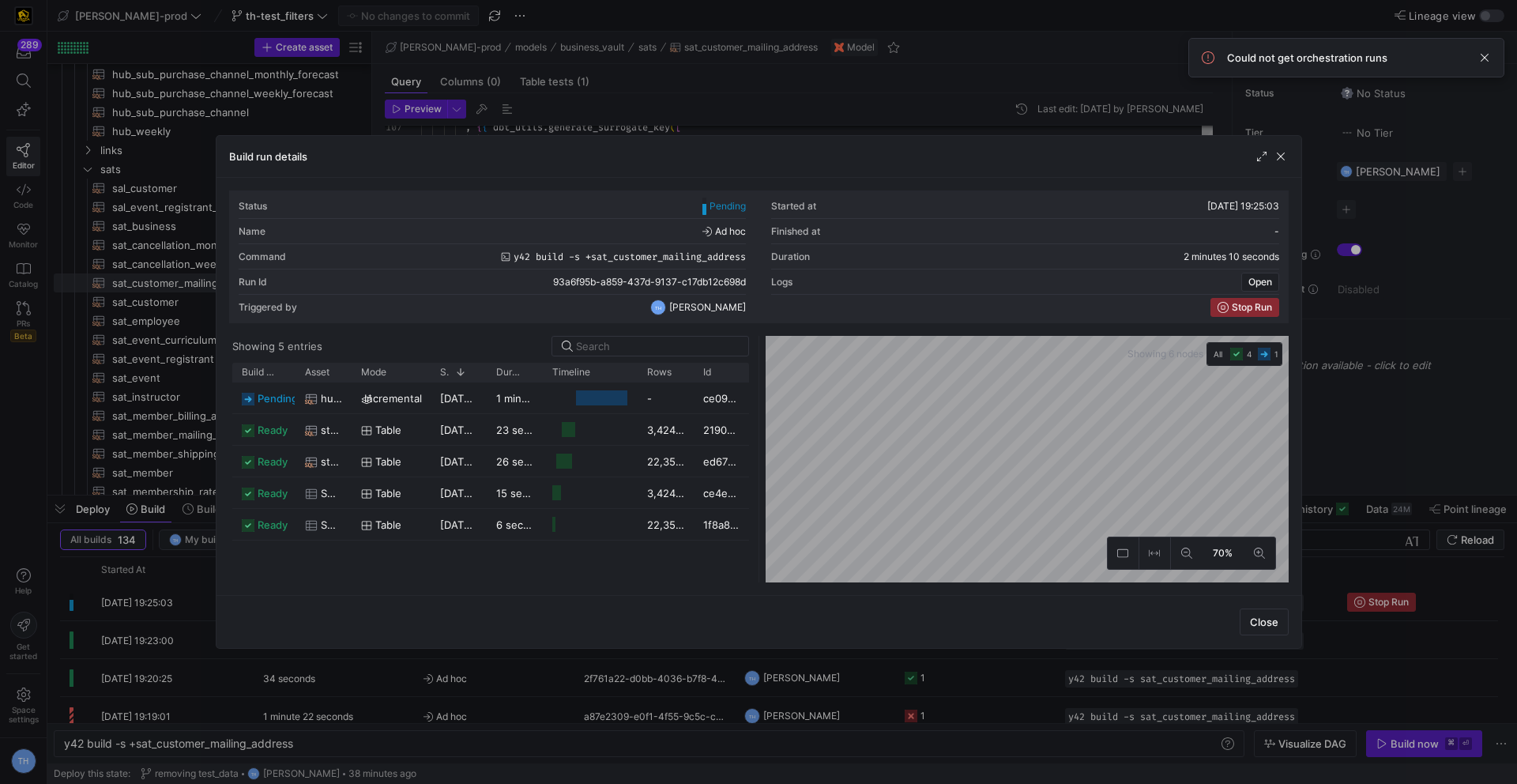
click at [935, 111] on div at bounding box center [758, 392] width 1517 height 784
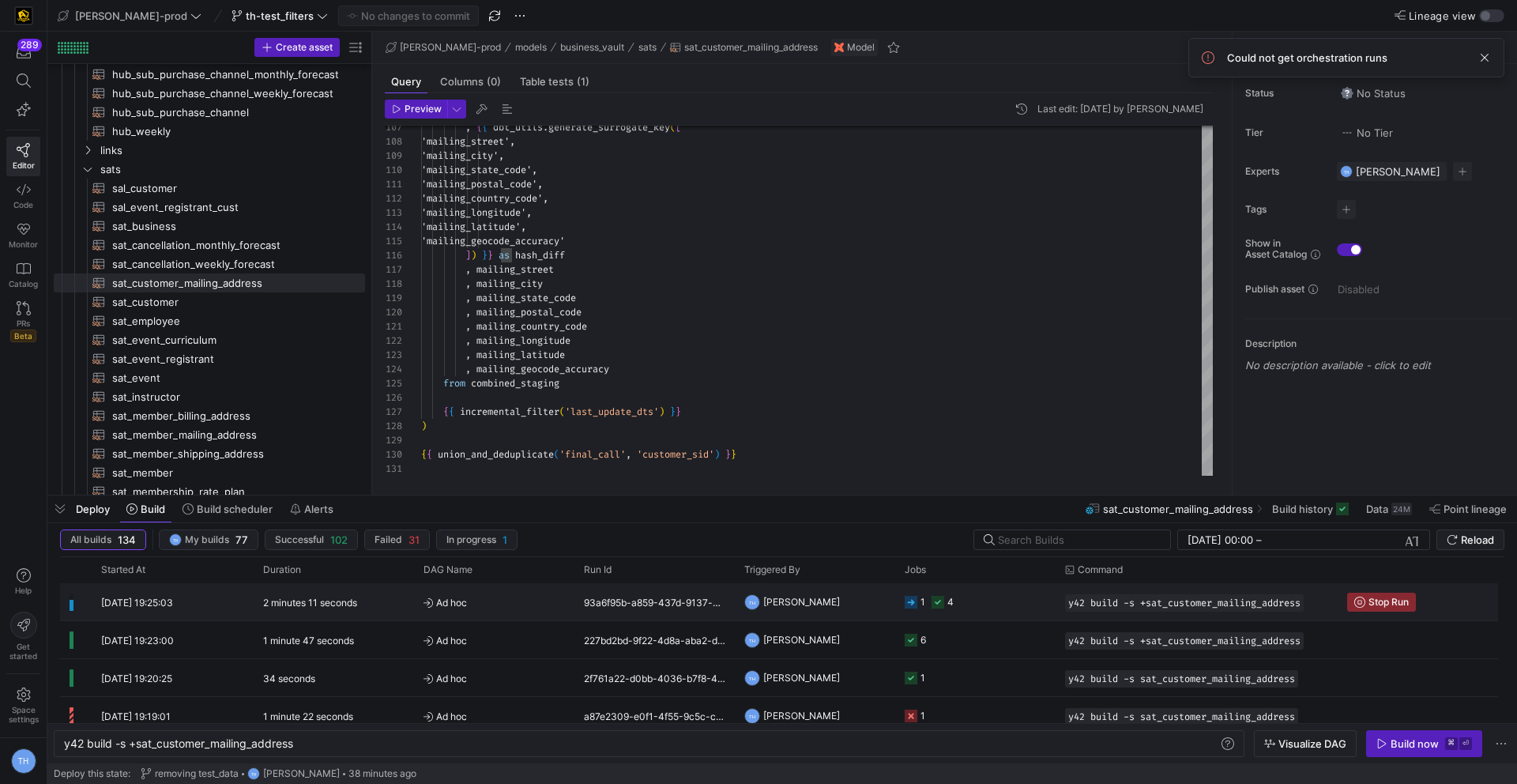
click at [988, 596] on y42-job-status-cell-renderer "1 4" at bounding box center [975, 602] width 141 height 36
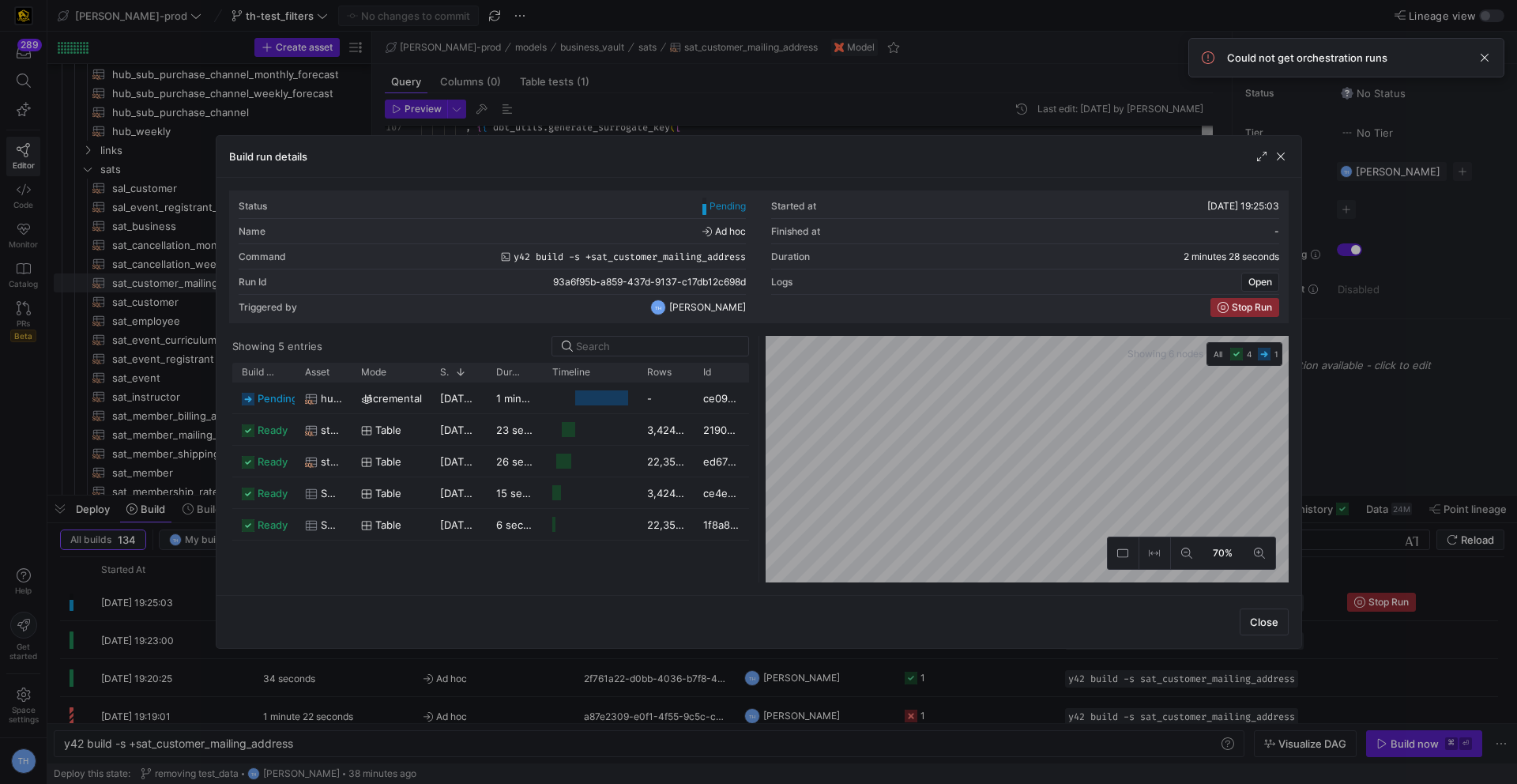
click at [668, 101] on div at bounding box center [758, 392] width 1517 height 784
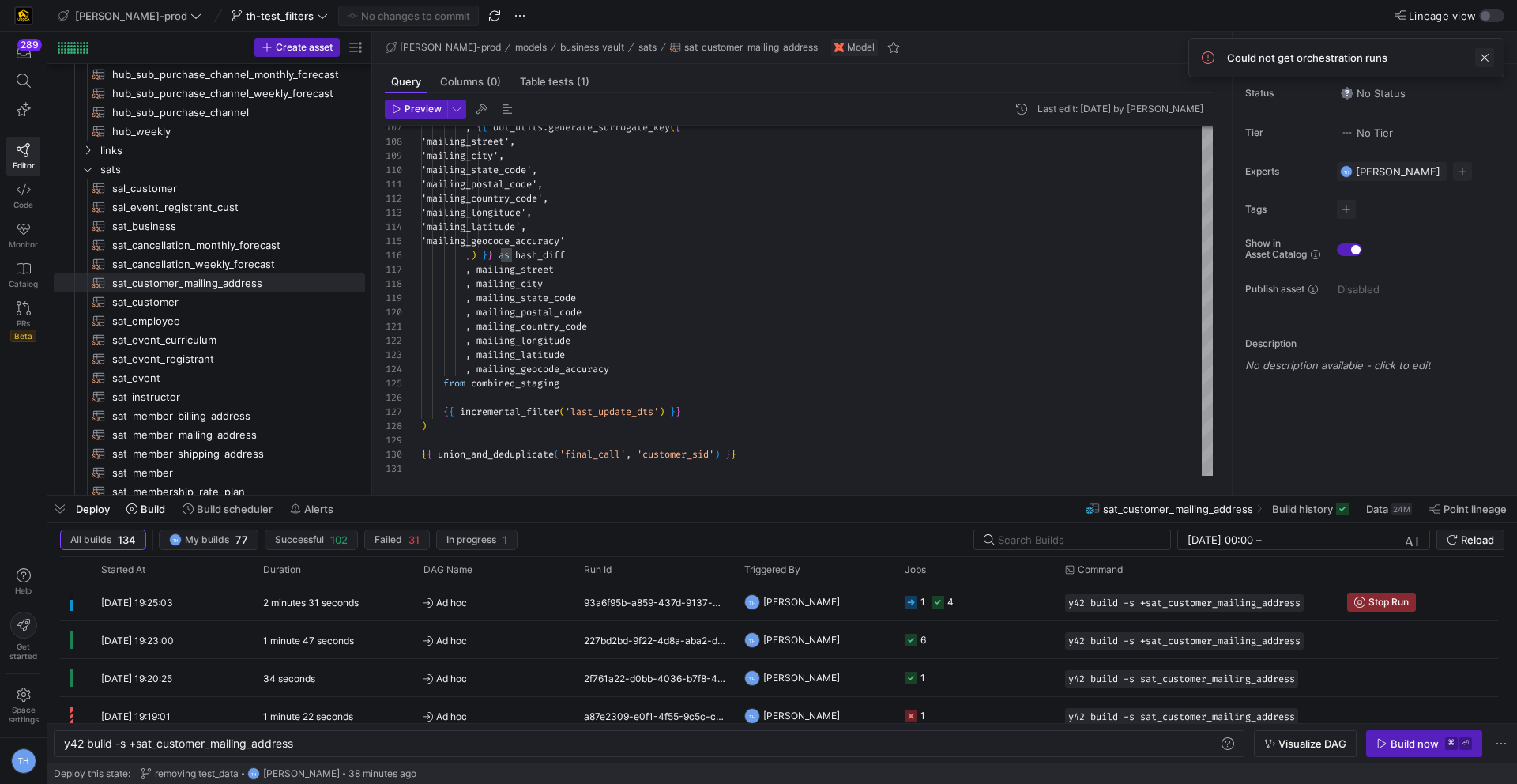
click at [1484, 54] on span at bounding box center [1485, 58] width 19 height 19
click at [1019, 606] on y42-job-status-cell-renderer "1 4" at bounding box center [975, 602] width 141 height 36
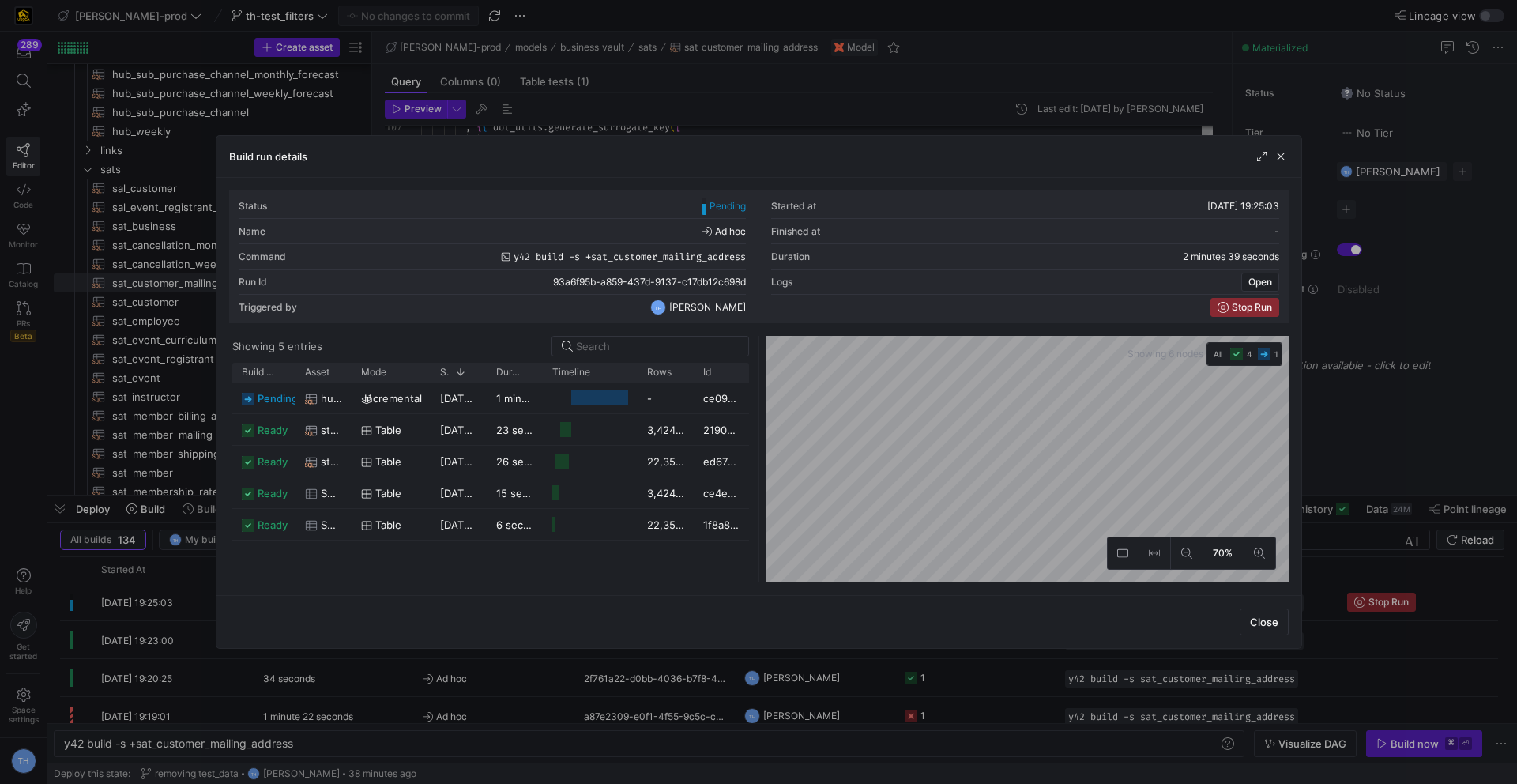
click at [867, 99] on div at bounding box center [758, 392] width 1517 height 784
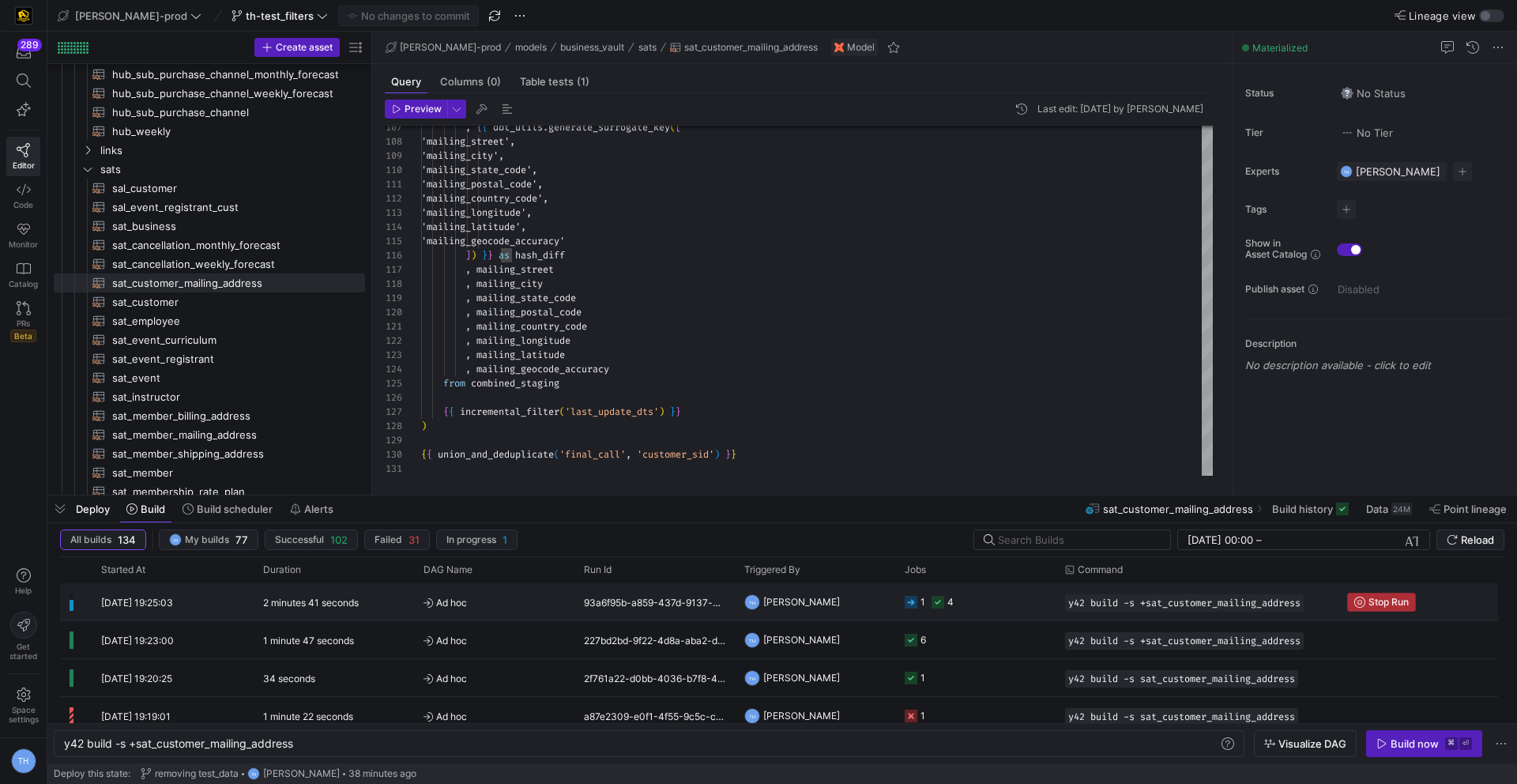
click at [1368, 599] on span "Stop Run" at bounding box center [1388, 601] width 40 height 11
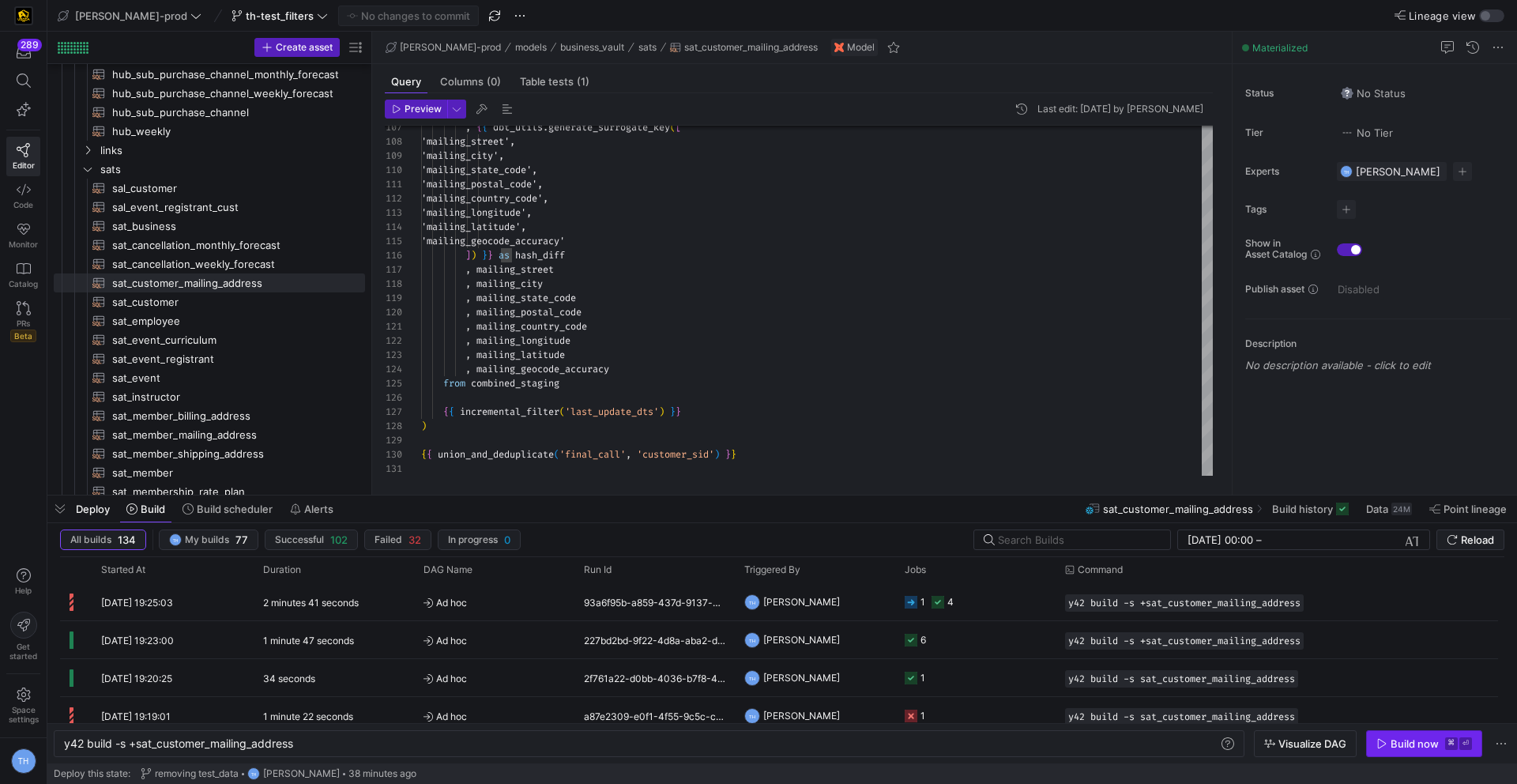
click at [1423, 742] on div "Build now" at bounding box center [1414, 743] width 48 height 13
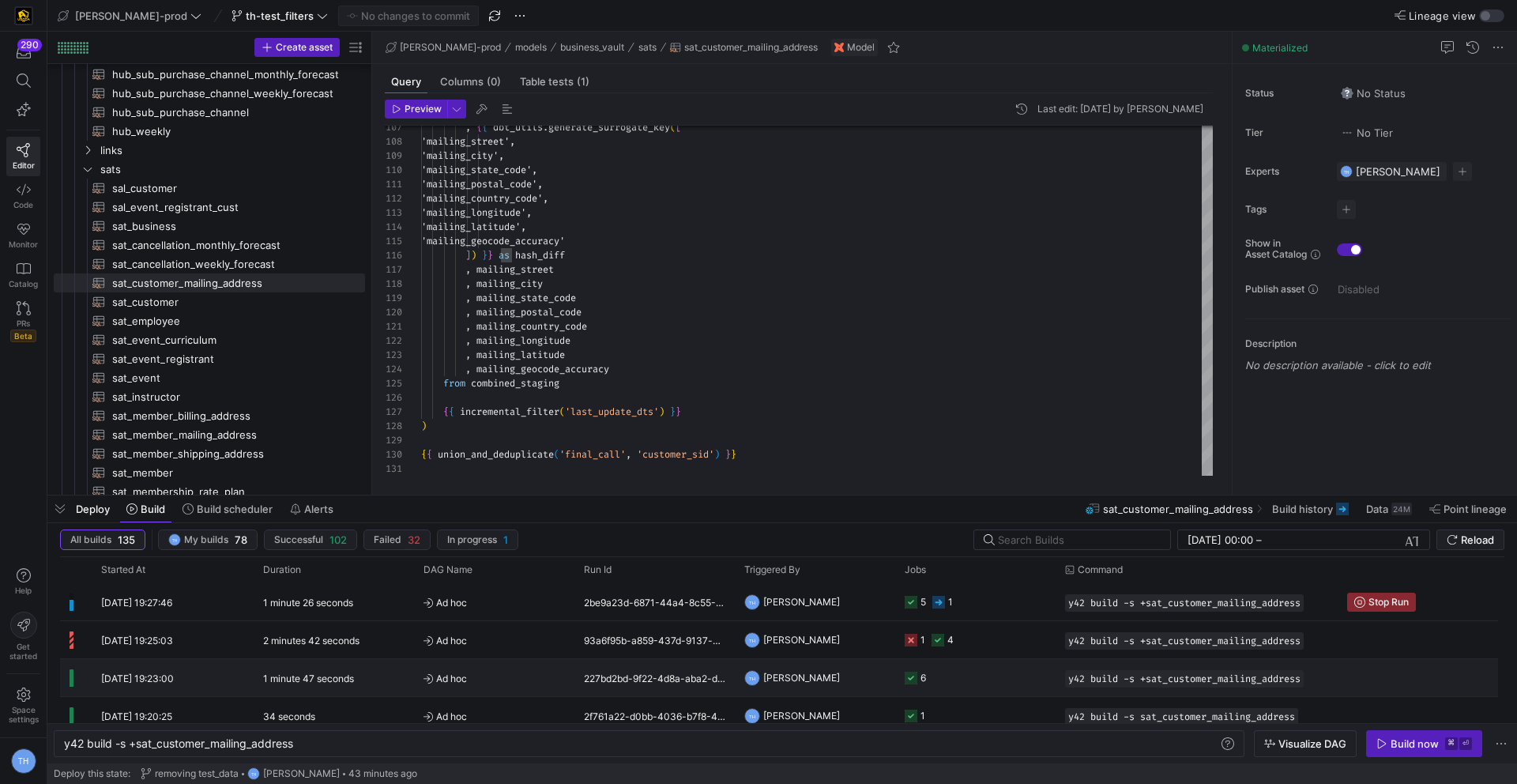
click at [991, 671] on y42-job-status-cell-renderer "6" at bounding box center [975, 678] width 141 height 36
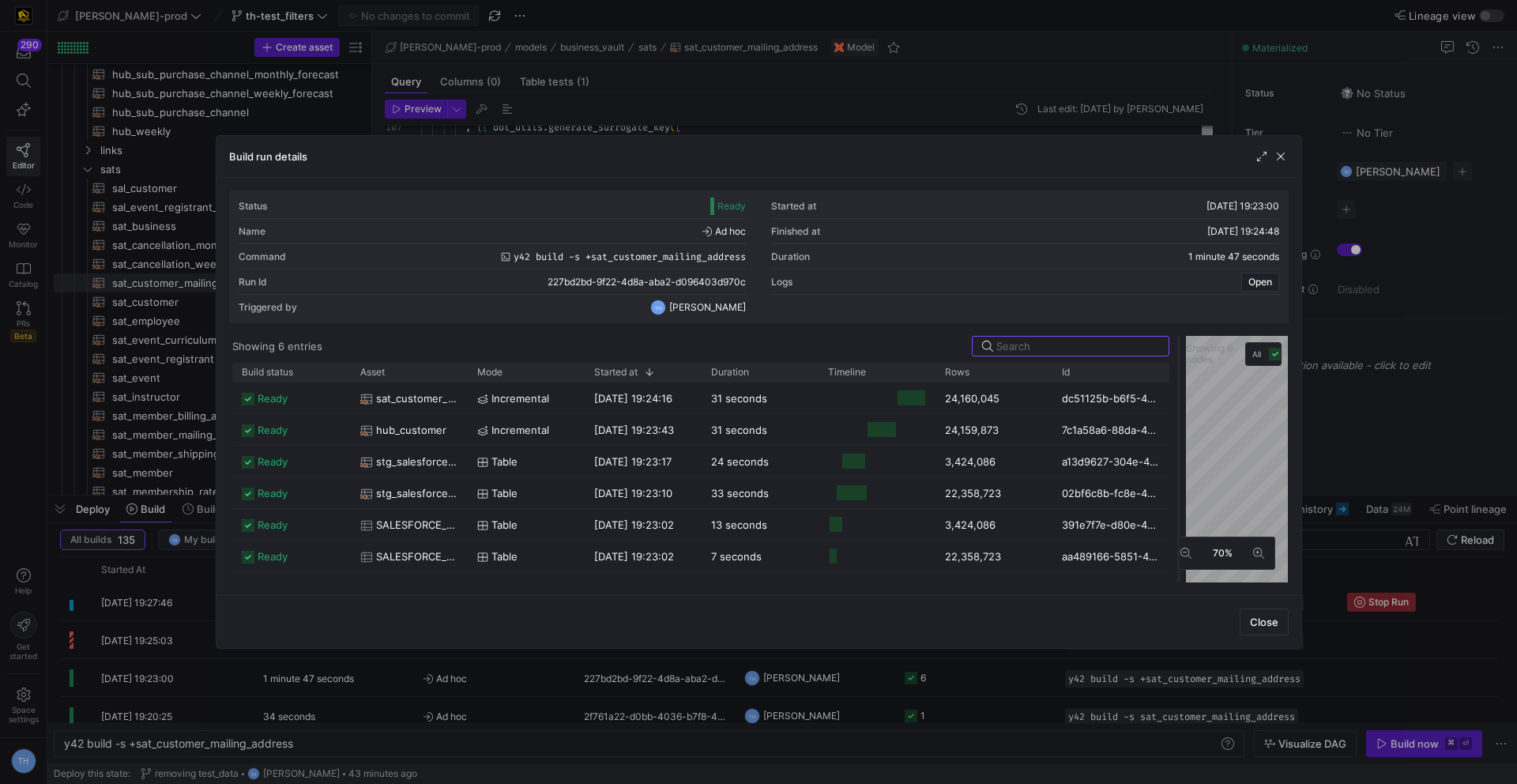
drag, startPoint x: 761, startPoint y: 418, endPoint x: 1180, endPoint y: 429, distance: 419.1
click at [1180, 429] on div at bounding box center [1179, 459] width 6 height 247
click at [907, 70] on div at bounding box center [758, 392] width 1517 height 784
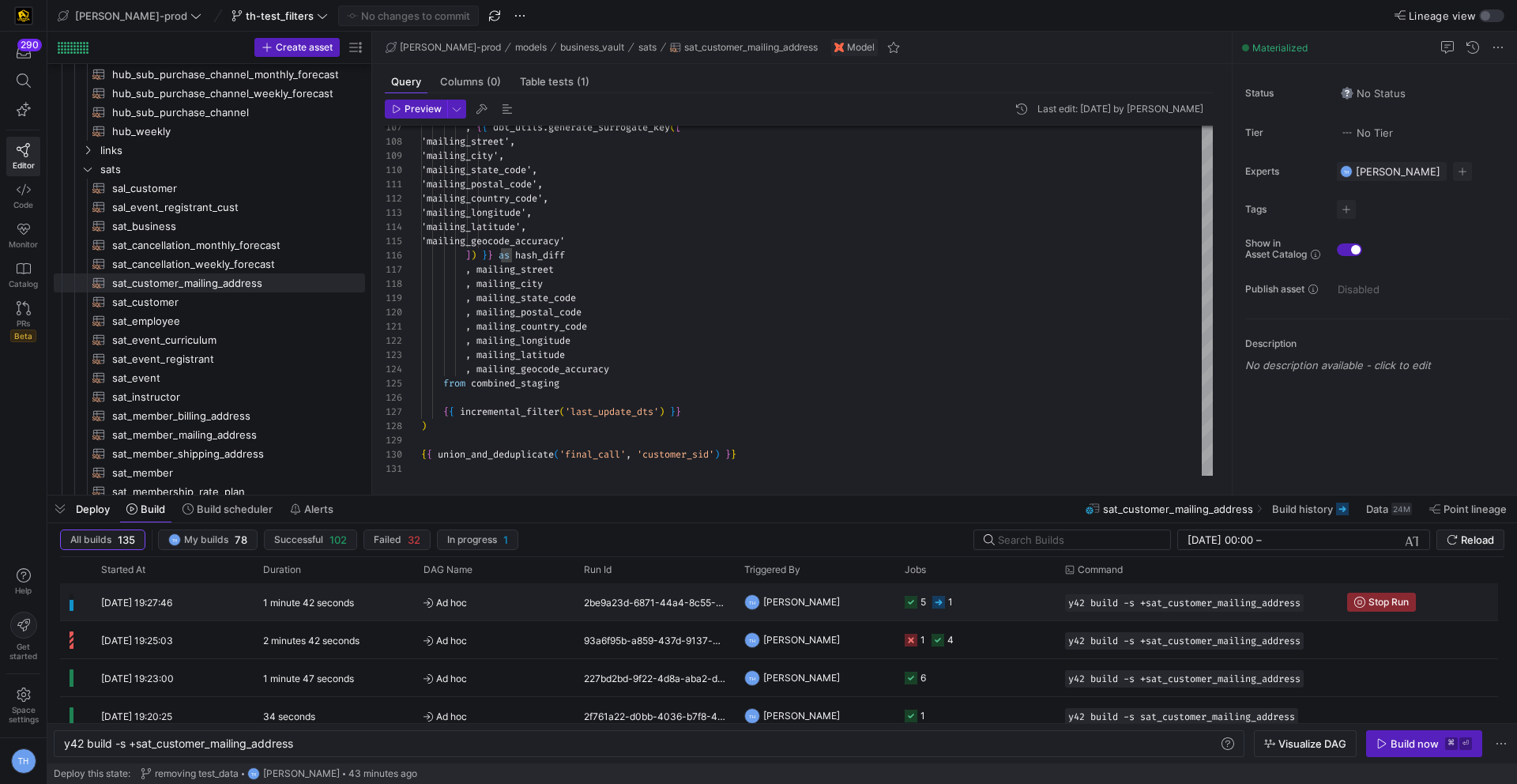
click at [985, 595] on y42-job-status-cell-renderer "5 1" at bounding box center [975, 602] width 141 height 36
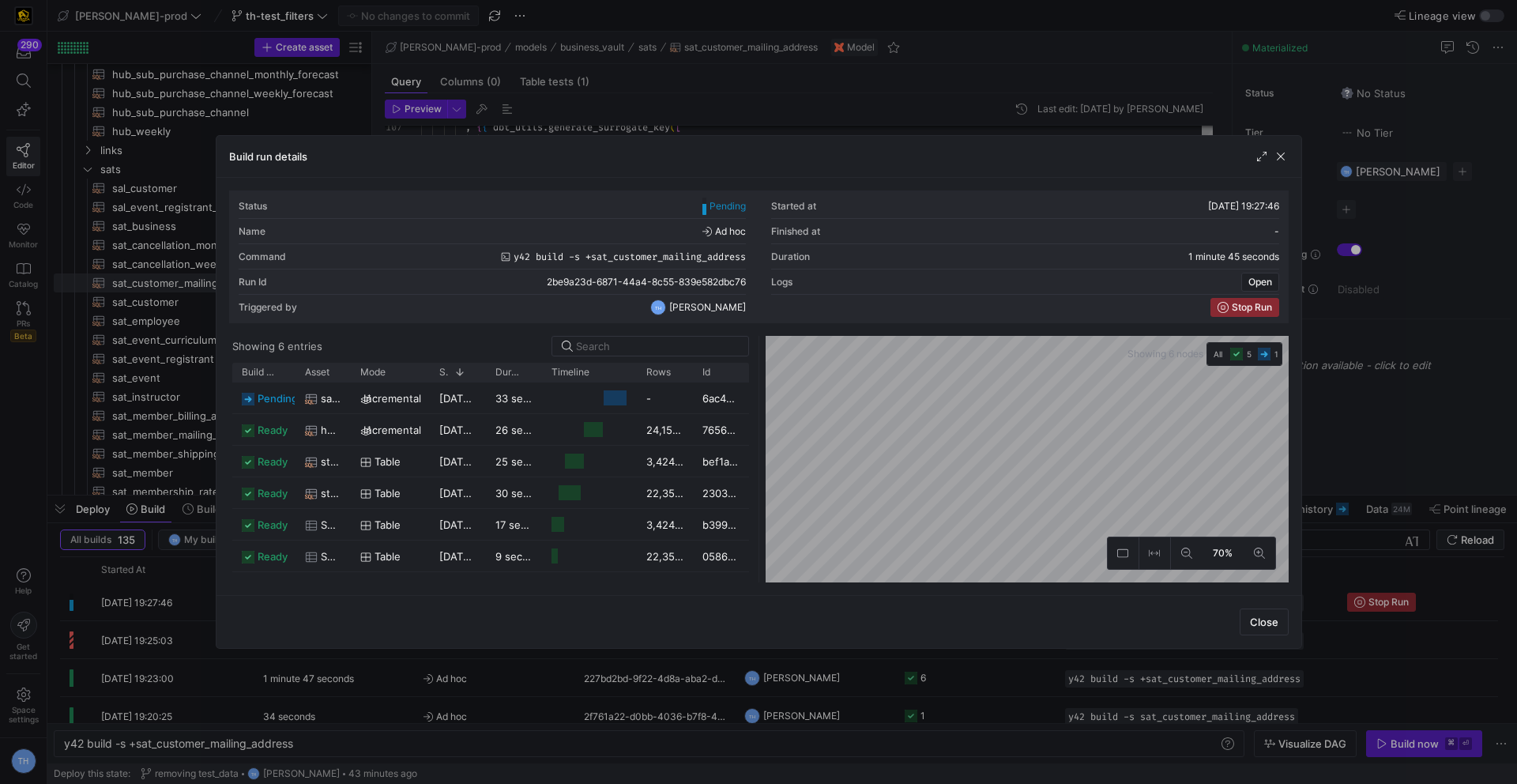
click at [864, 111] on div at bounding box center [758, 392] width 1517 height 784
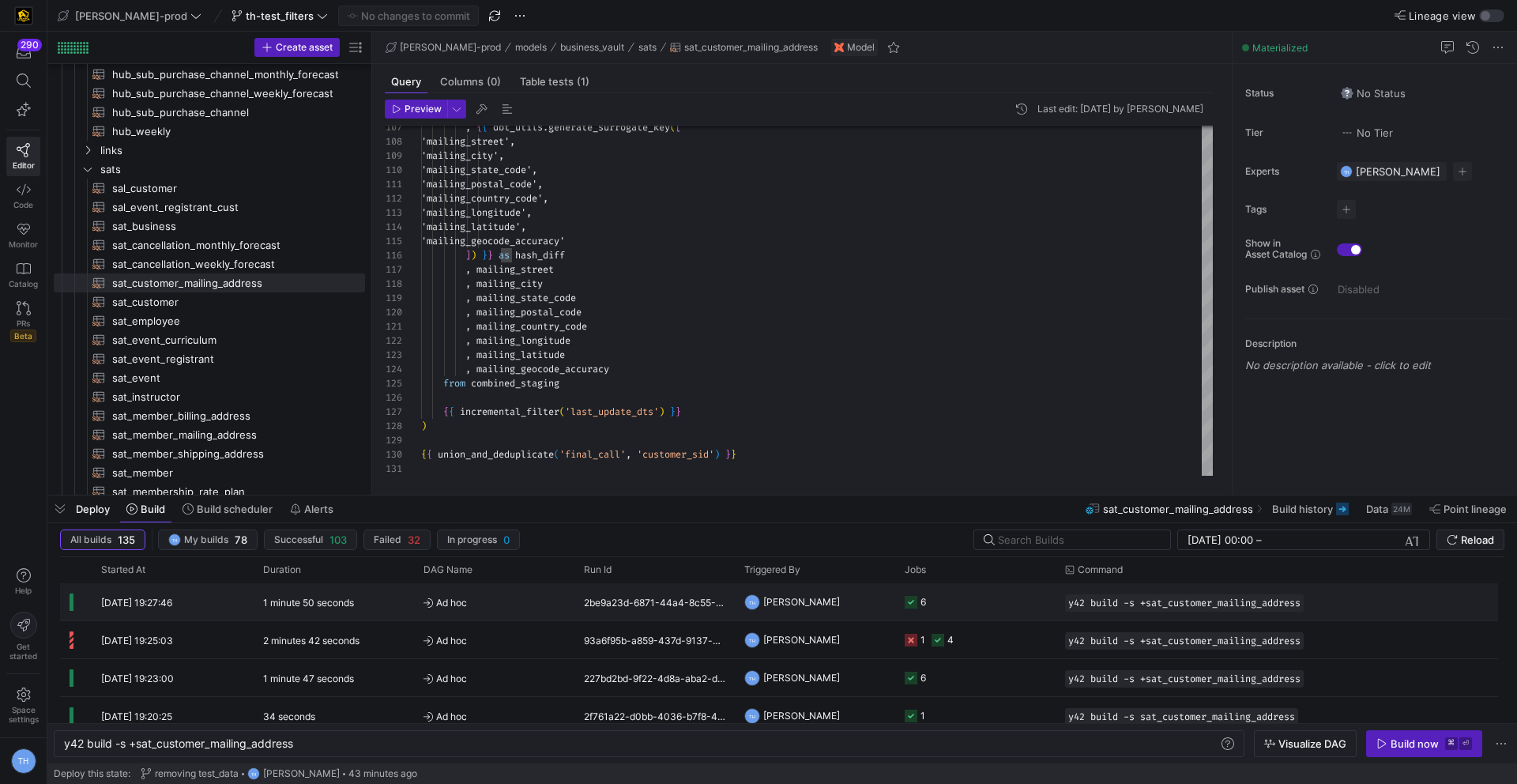
click at [975, 603] on y42-job-status-cell-renderer "6" at bounding box center [975, 602] width 141 height 36
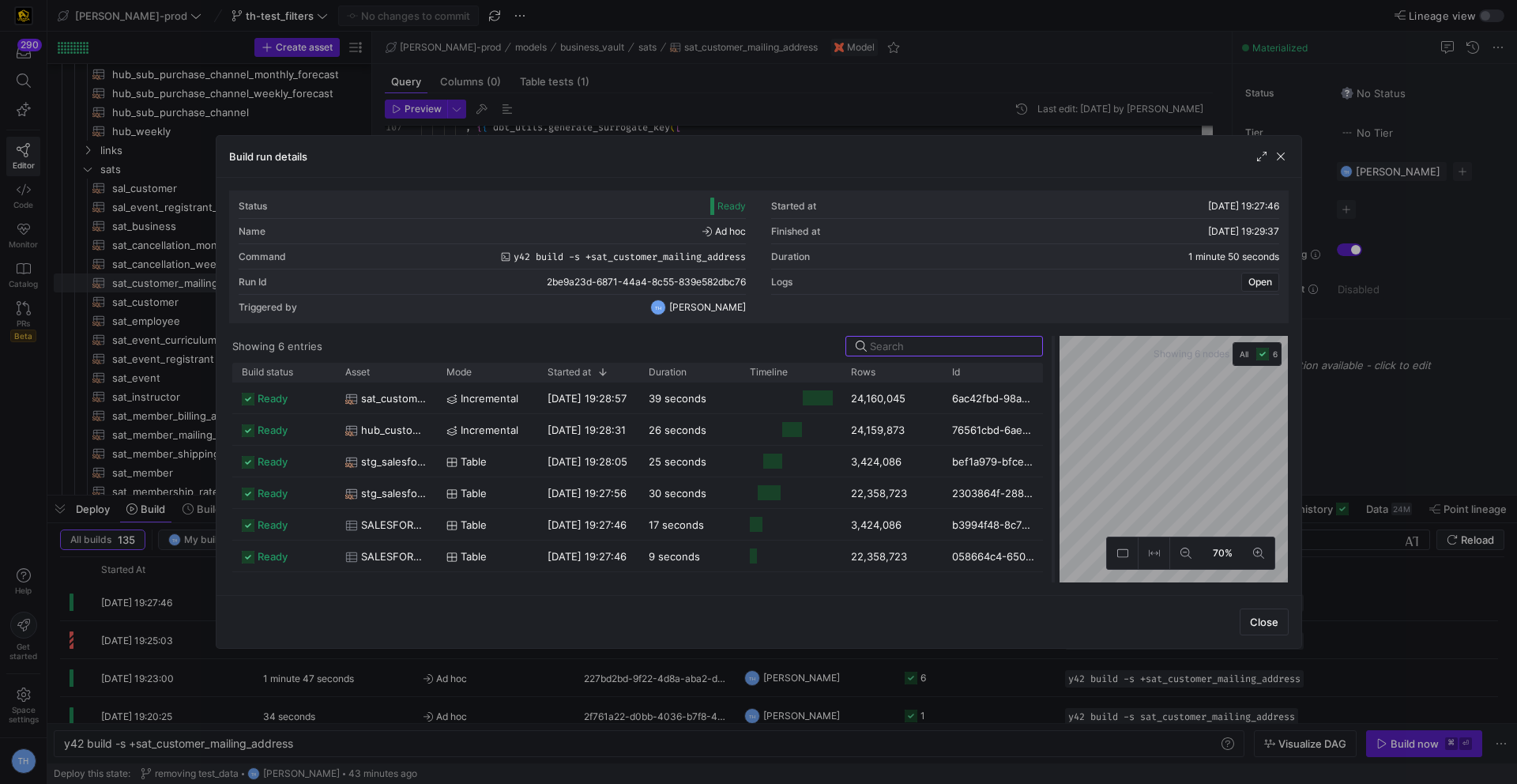
drag, startPoint x: 756, startPoint y: 366, endPoint x: 1052, endPoint y: 374, distance: 296.1
click at [1052, 374] on div at bounding box center [1053, 459] width 6 height 247
click at [868, 106] on div at bounding box center [758, 392] width 1517 height 784
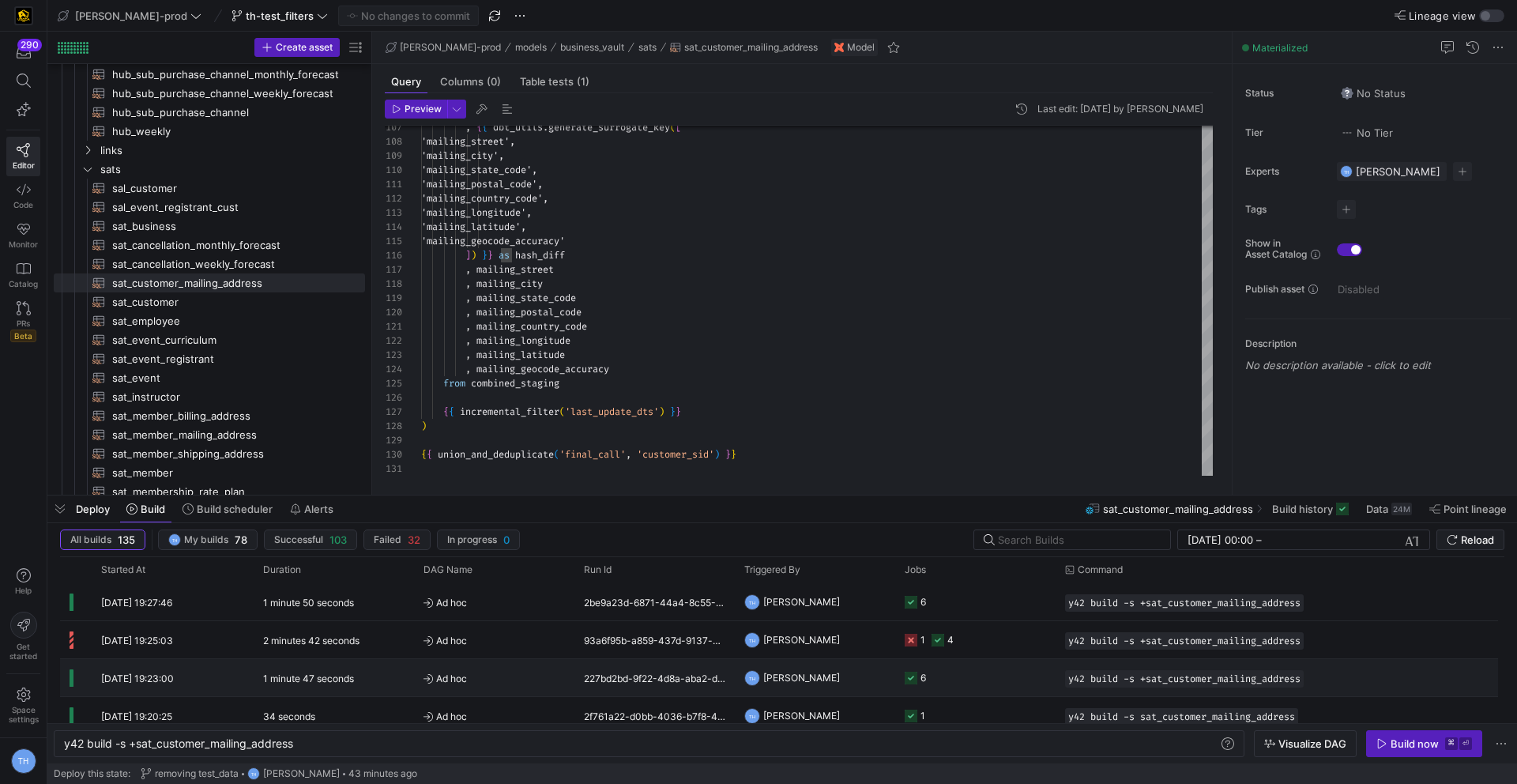
click at [988, 674] on y42-job-status-cell-renderer "6" at bounding box center [975, 678] width 141 height 36
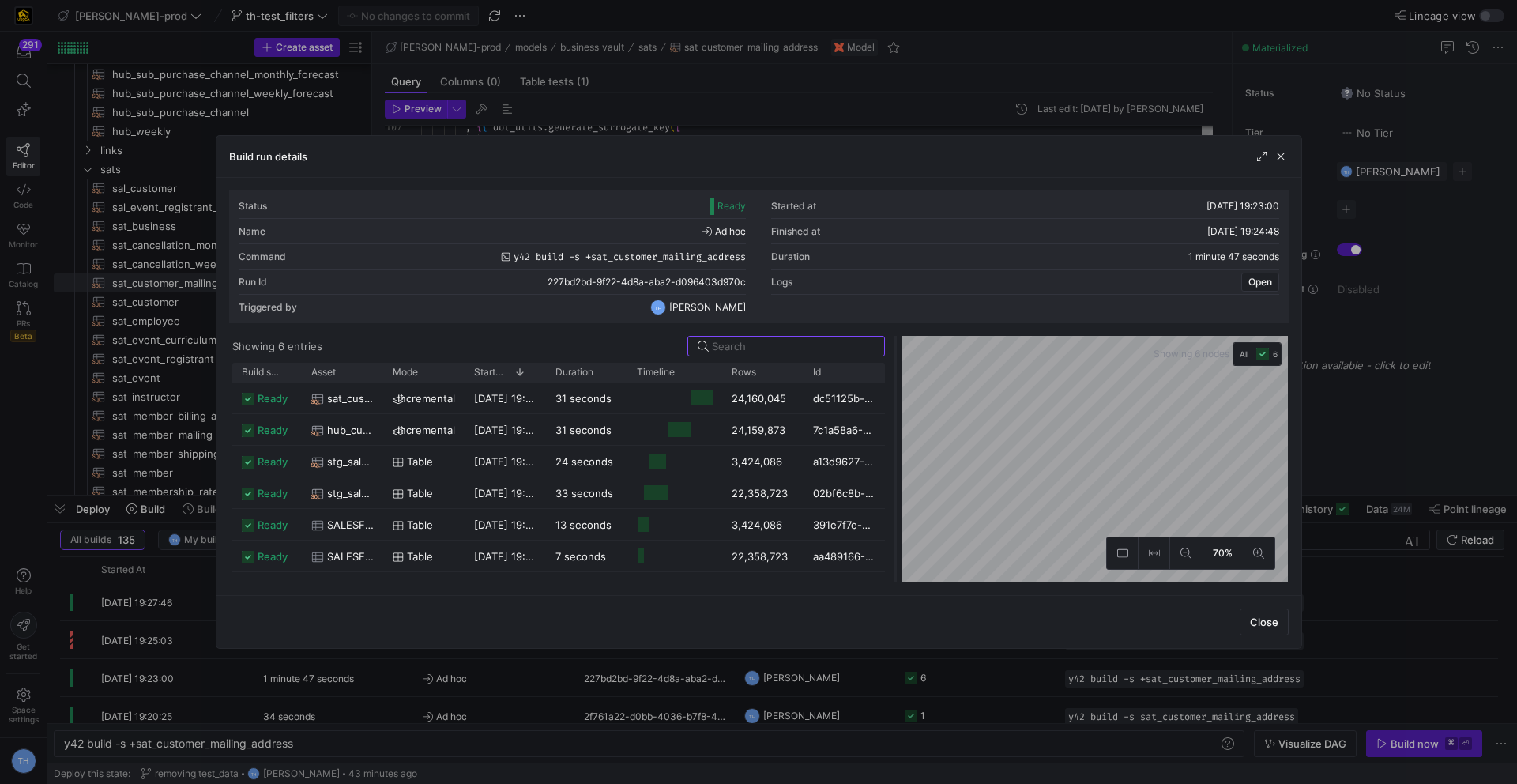
drag, startPoint x: 757, startPoint y: 378, endPoint x: 940, endPoint y: 389, distance: 183.3
click at [898, 389] on div at bounding box center [895, 459] width 6 height 247
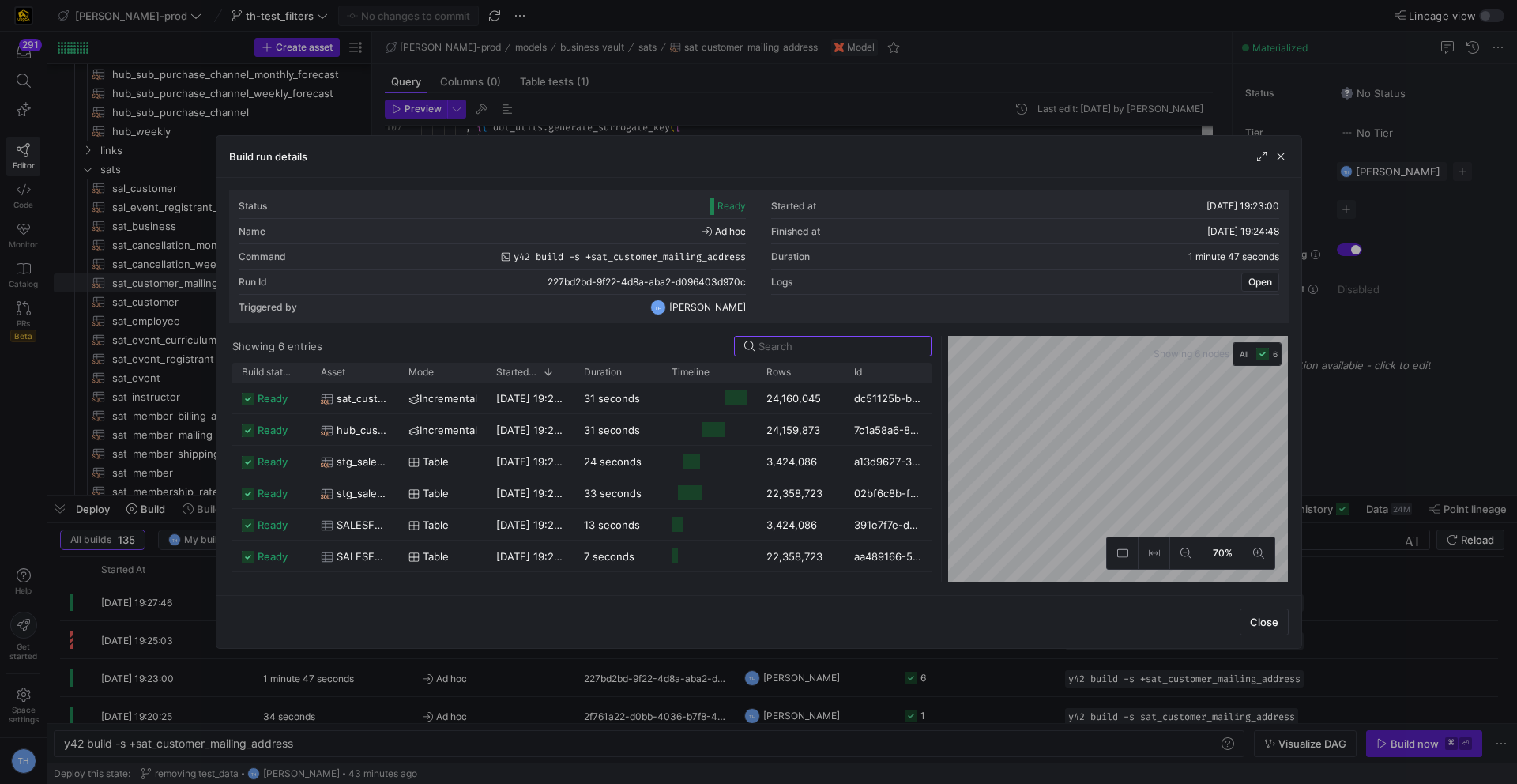
click at [791, 108] on div at bounding box center [758, 392] width 1517 height 784
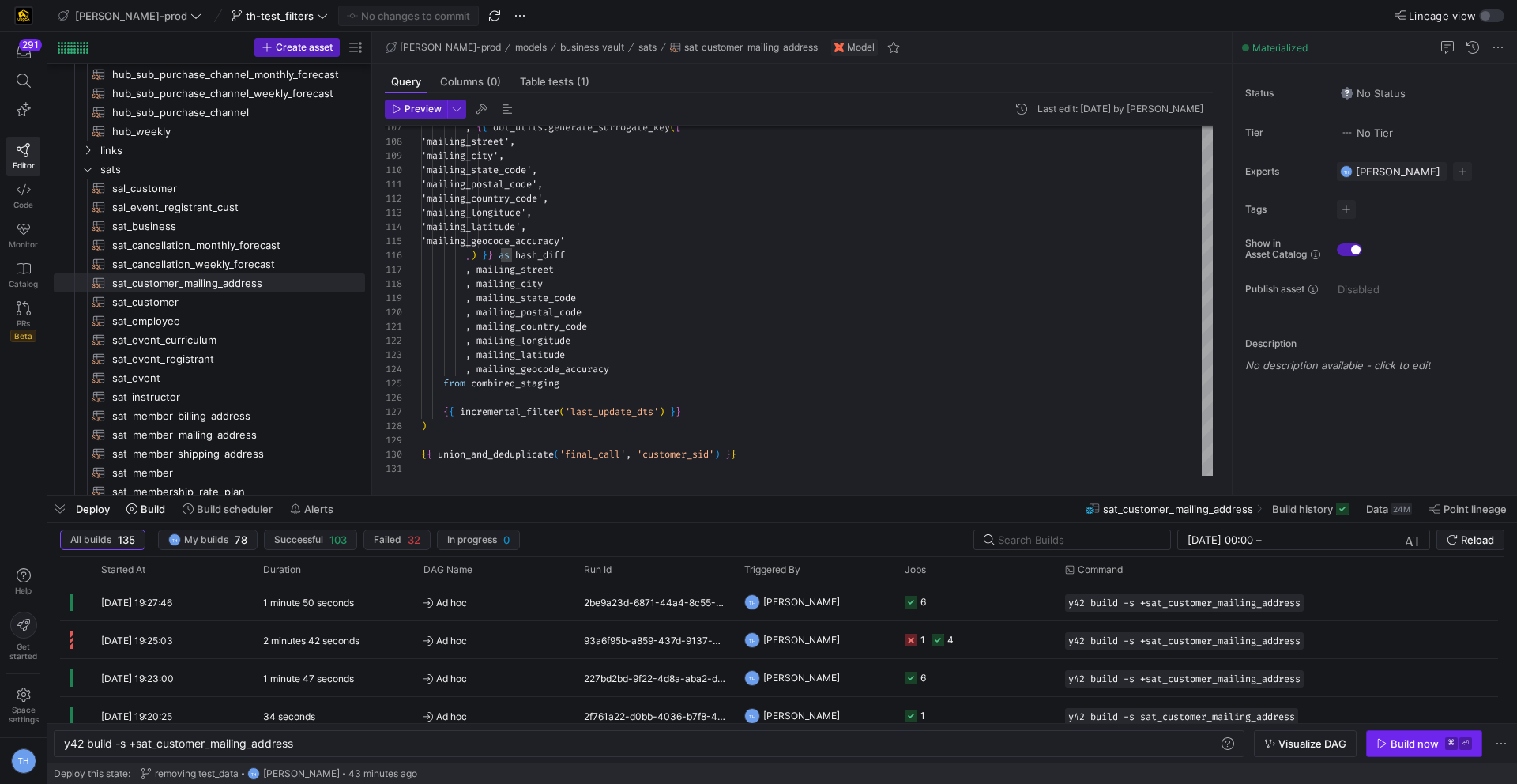
click at [1410, 741] on div "Build now" at bounding box center [1414, 743] width 48 height 13
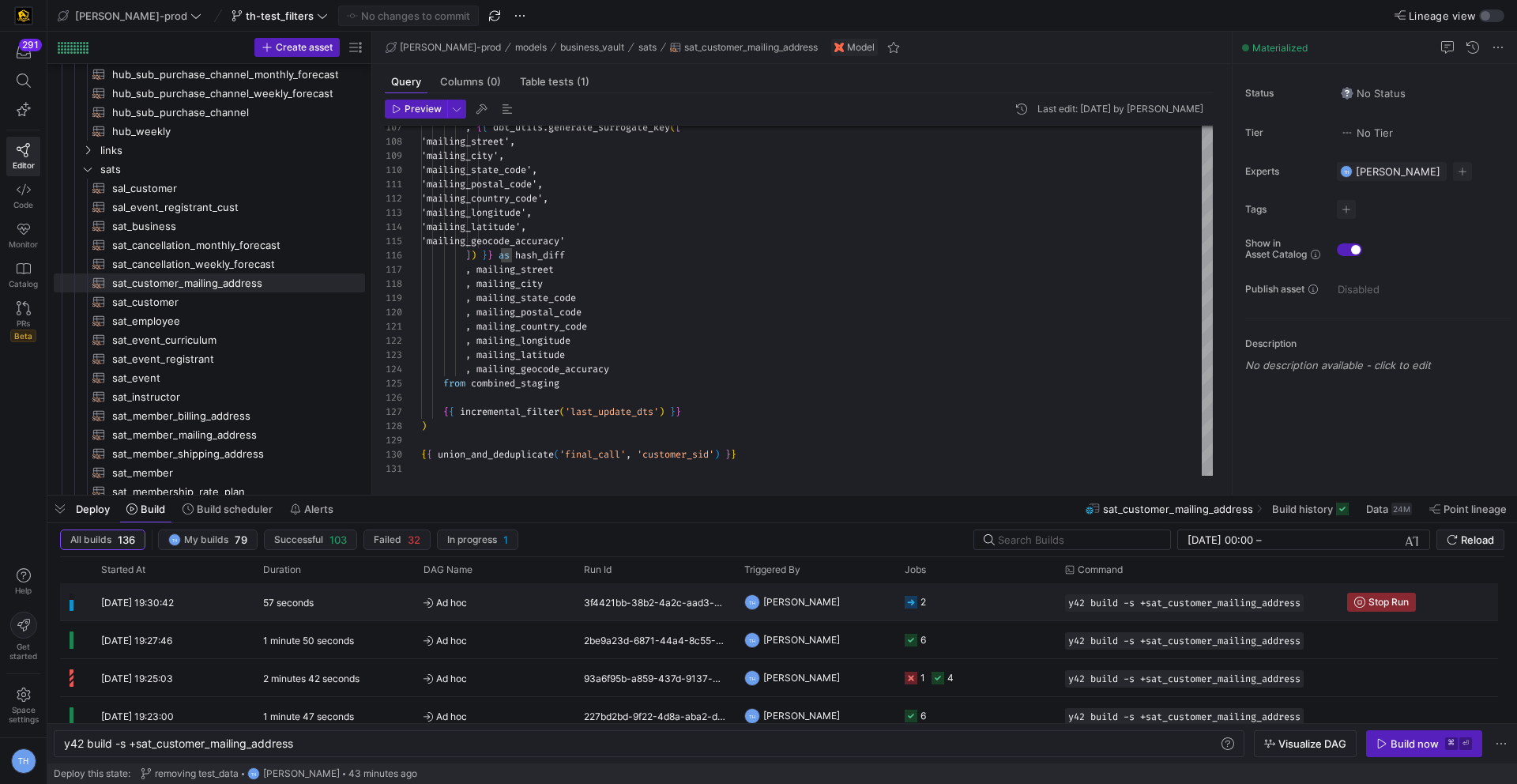
click at [521, 607] on span "Ad hoc" at bounding box center [494, 603] width 141 height 37
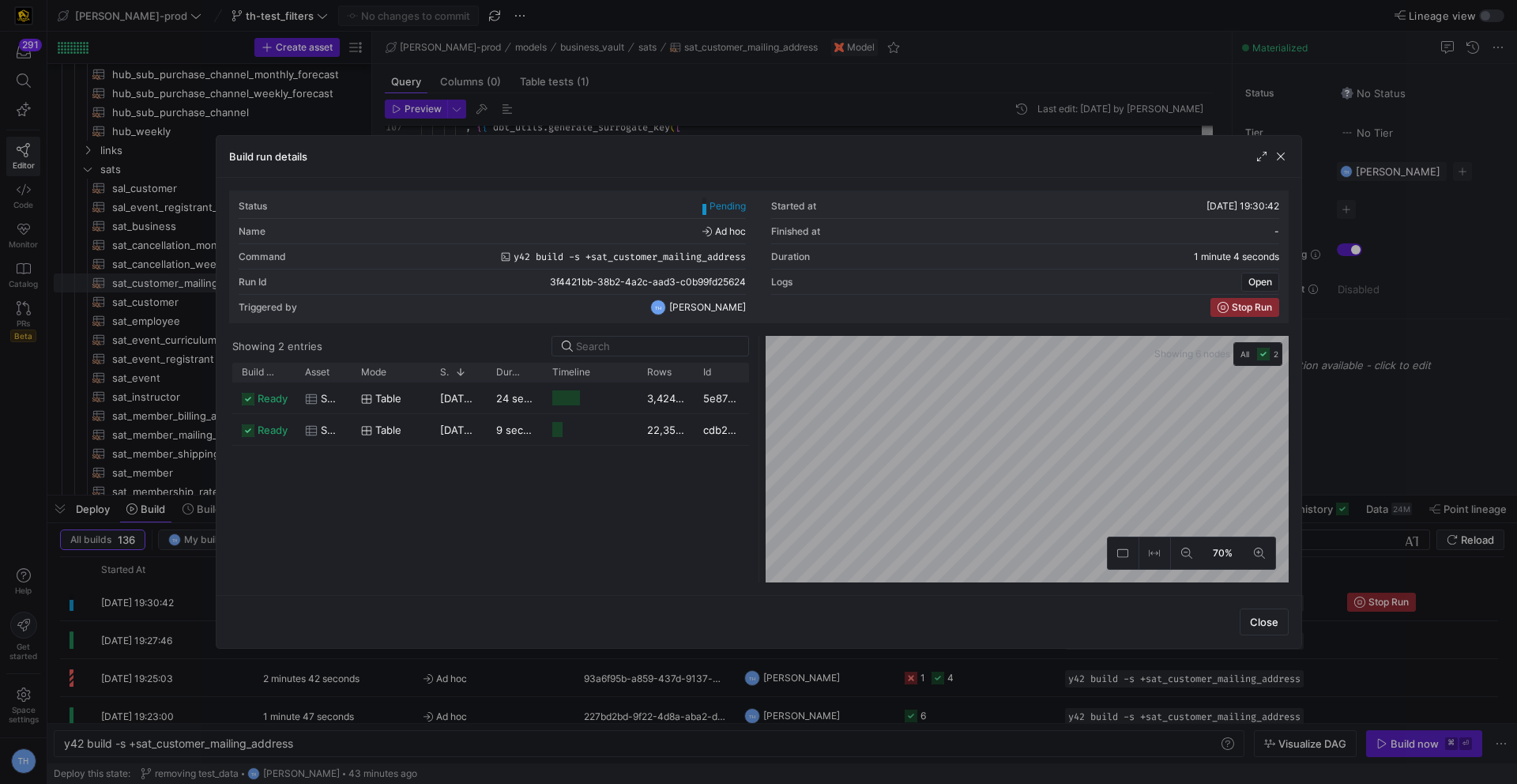
click at [958, 65] on div at bounding box center [758, 392] width 1517 height 784
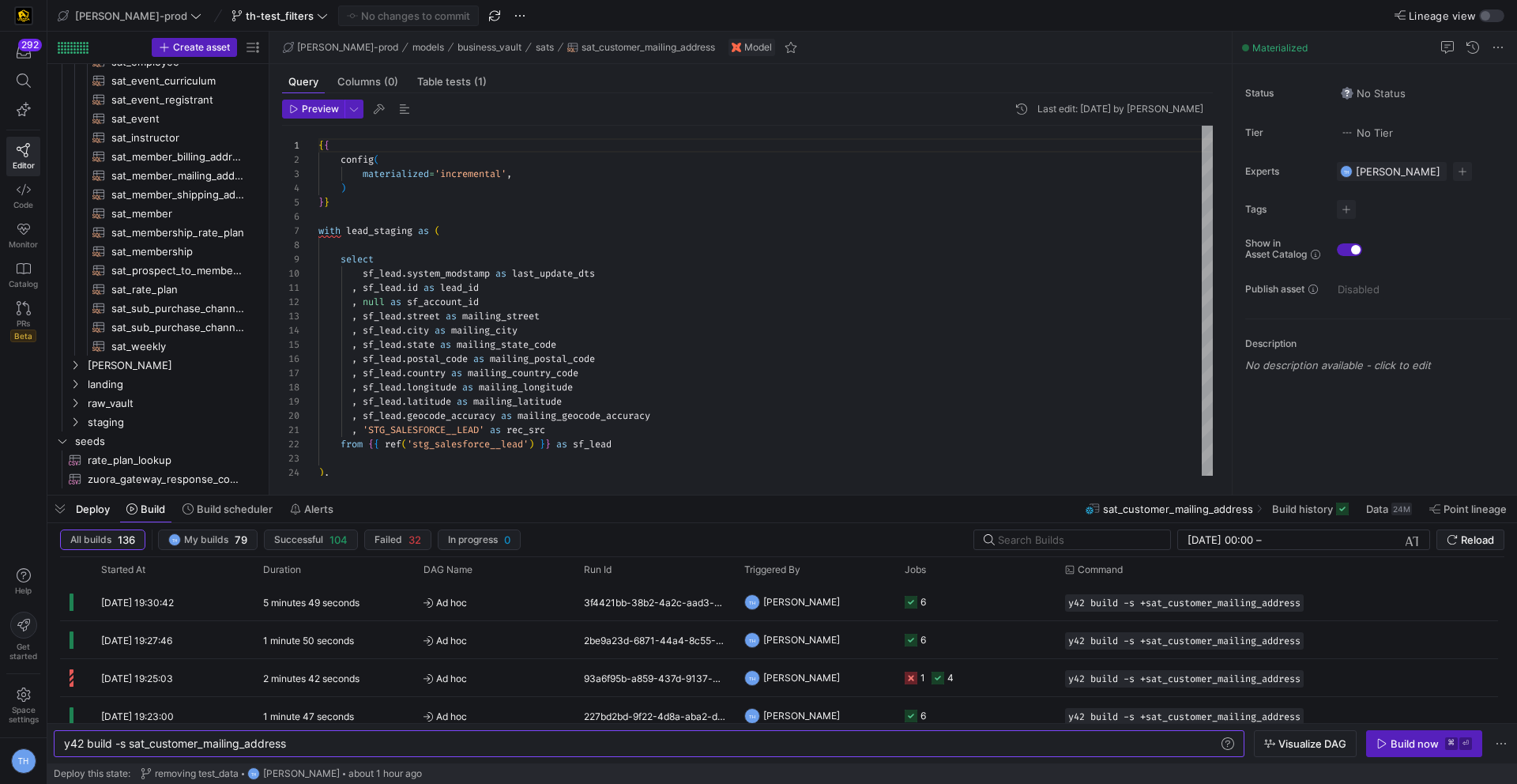
scroll to position [252, 0]
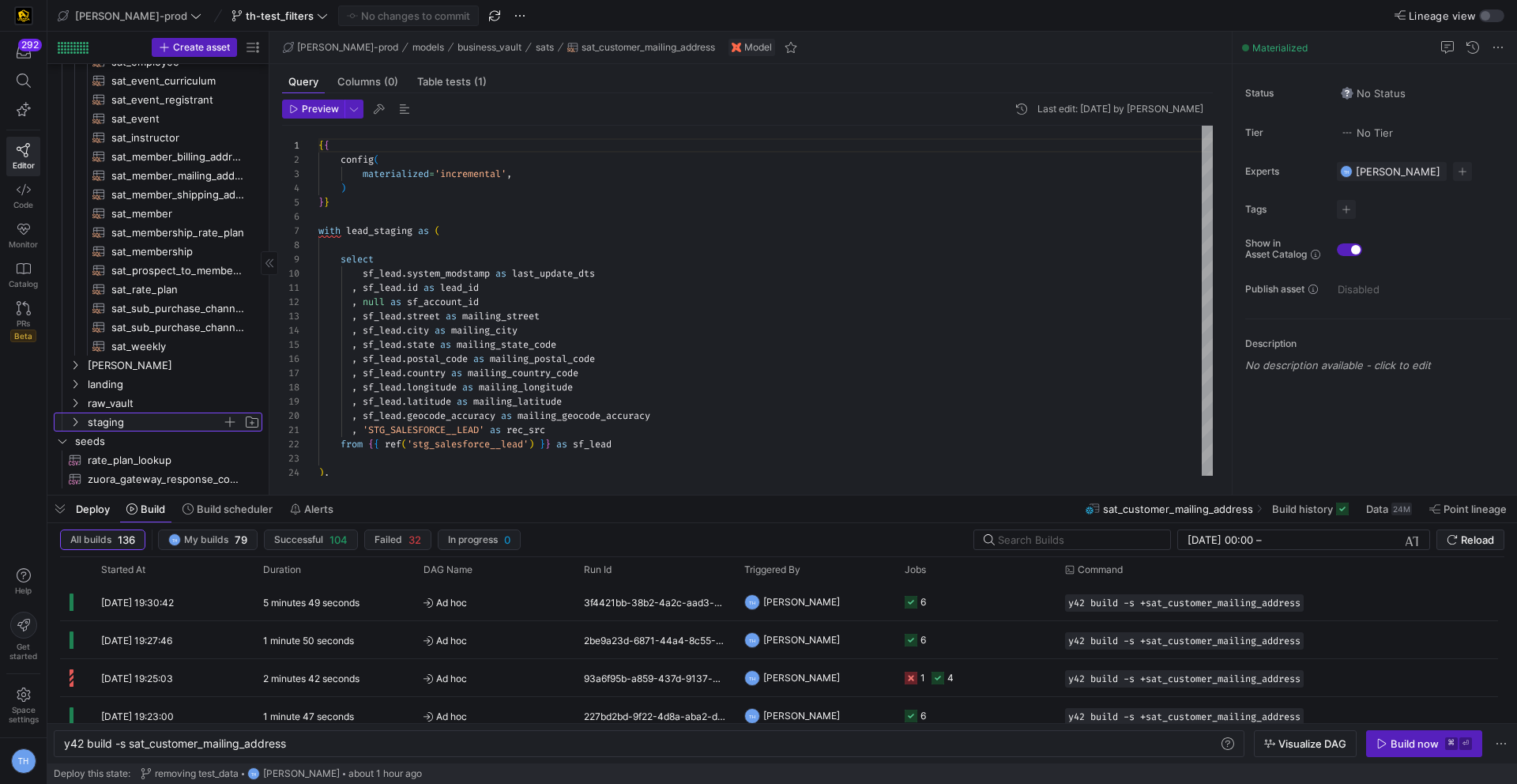
click at [123, 419] on span "staging" at bounding box center [155, 422] width 134 height 18
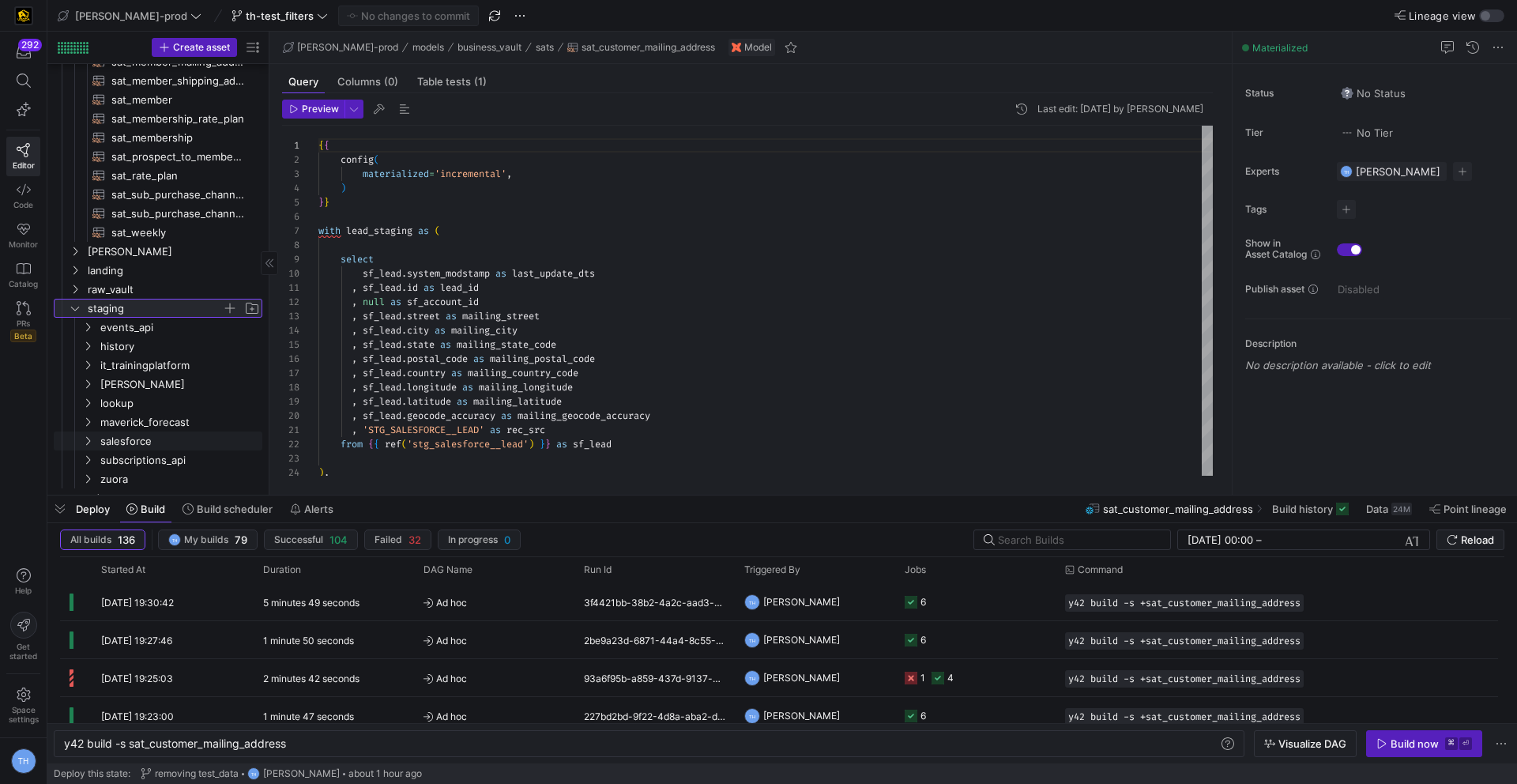
scroll to position [398, 0]
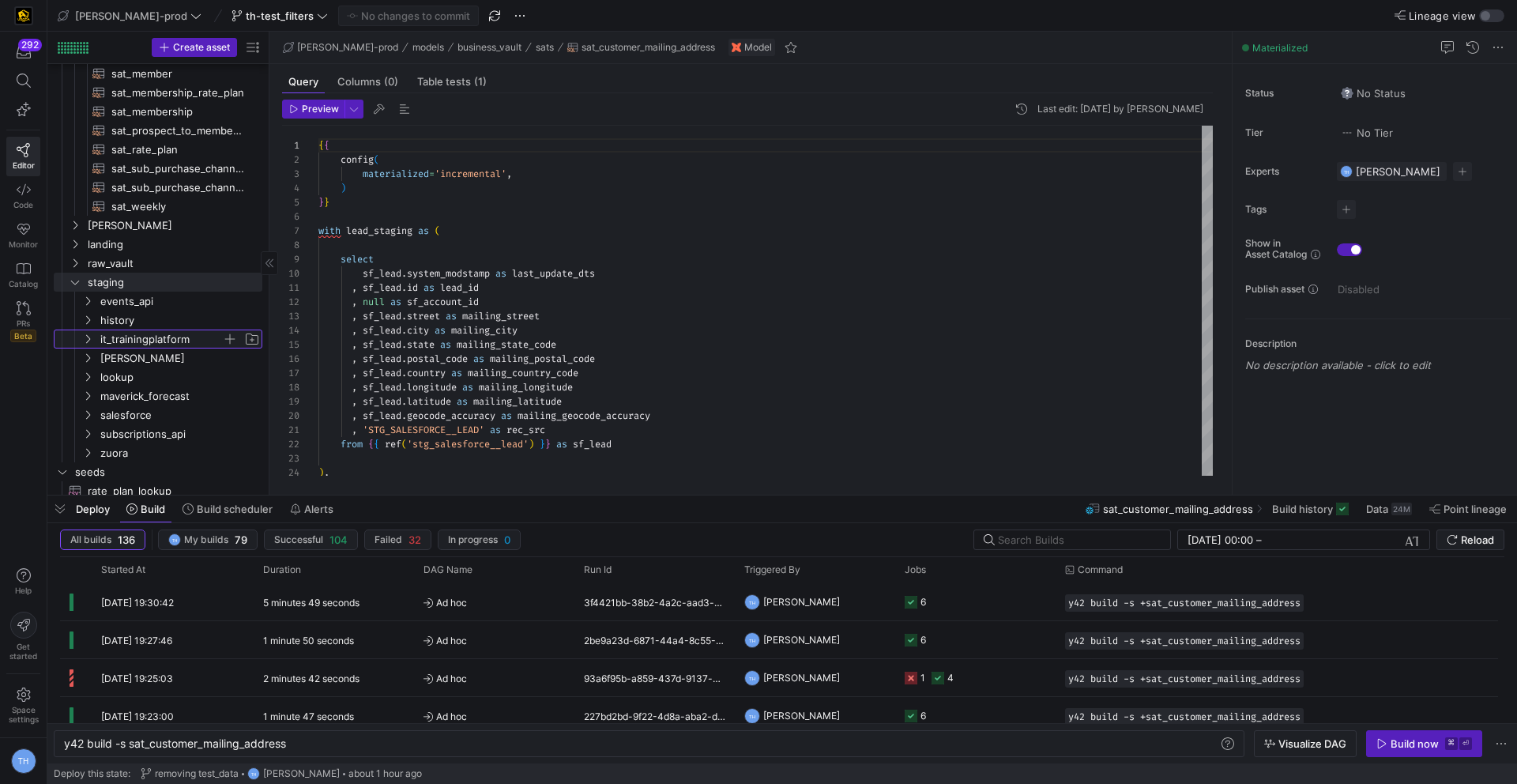
click at [162, 337] on span "it_trainingplatform" at bounding box center [161, 338] width 122 height 18
click at [162, 354] on span "stg_it_trainingplatform__instructors​​​​​​​​​​" at bounding box center [178, 358] width 133 height 18
type textarea "y42 build -s stg_it_trainingplatform__instructors"
type textarea "SELECT "GUID", "CITY", "PAYMENTOFFBOARDINGAT", "NUMBER", "PAYMENTPROCESSORID", …"
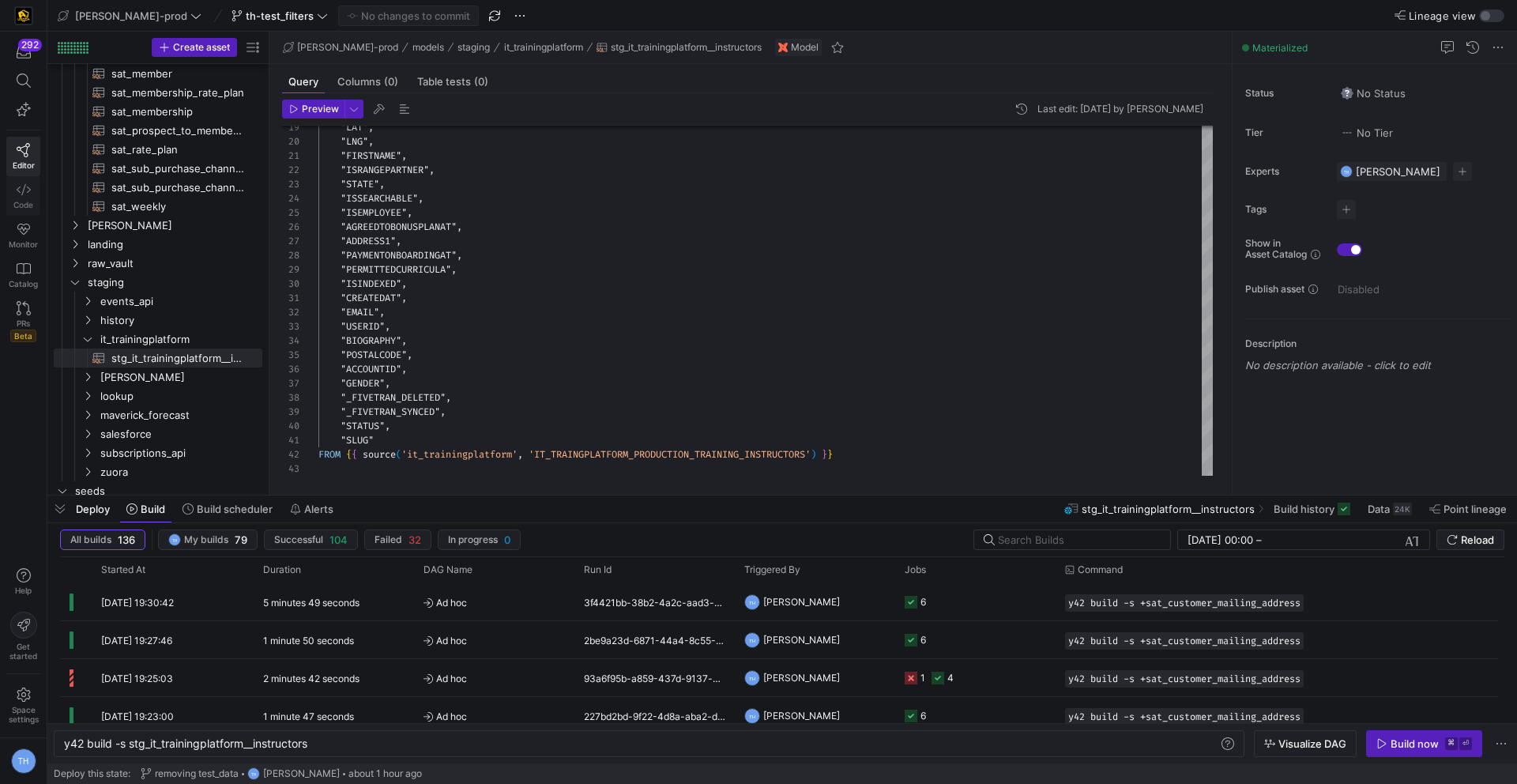
click at [27, 192] on icon at bounding box center [24, 189] width 14 height 11
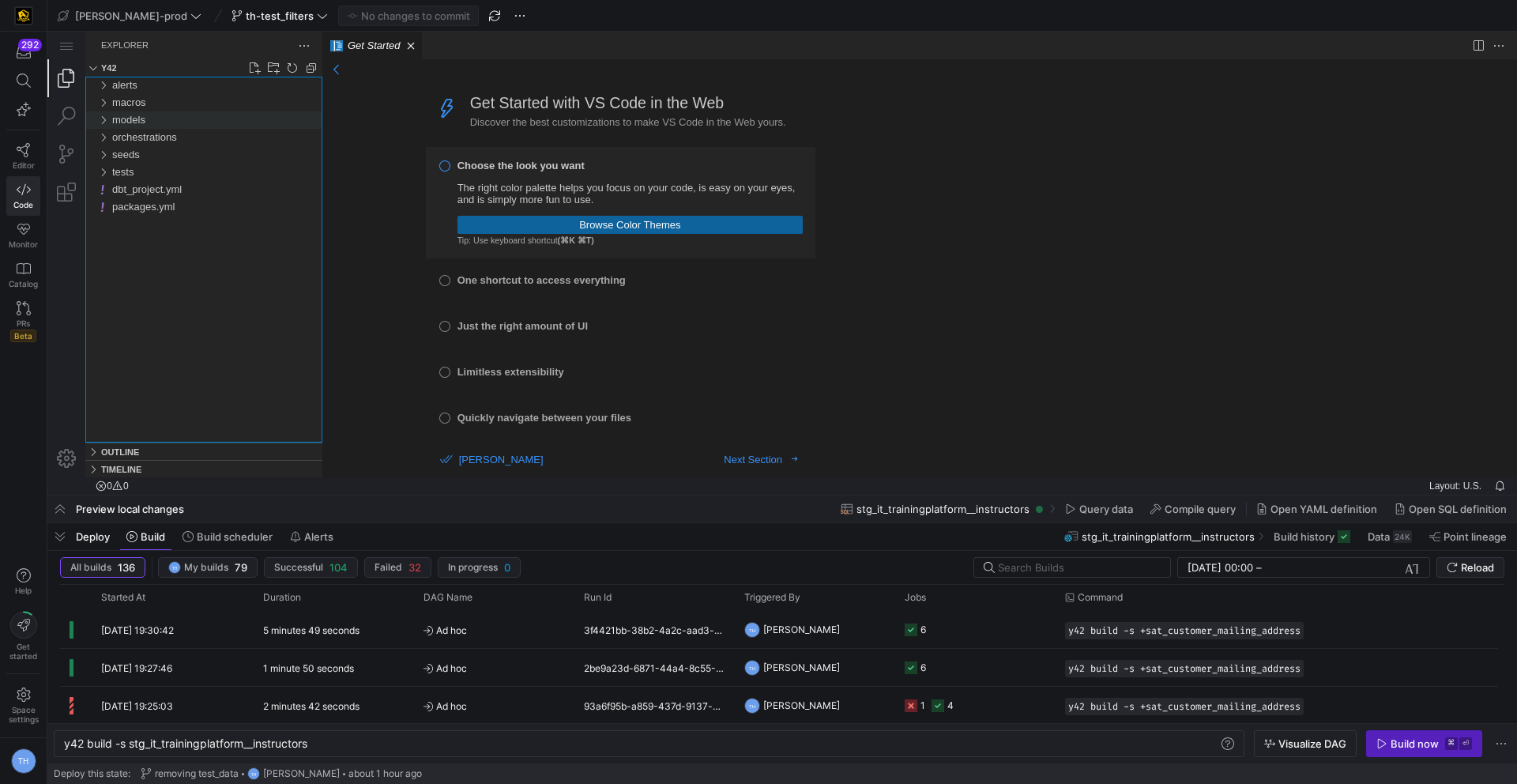
click at [148, 116] on div "models" at bounding box center [217, 120] width 210 height 17
click at [177, 209] on div "staging" at bounding box center [220, 207] width 204 height 17
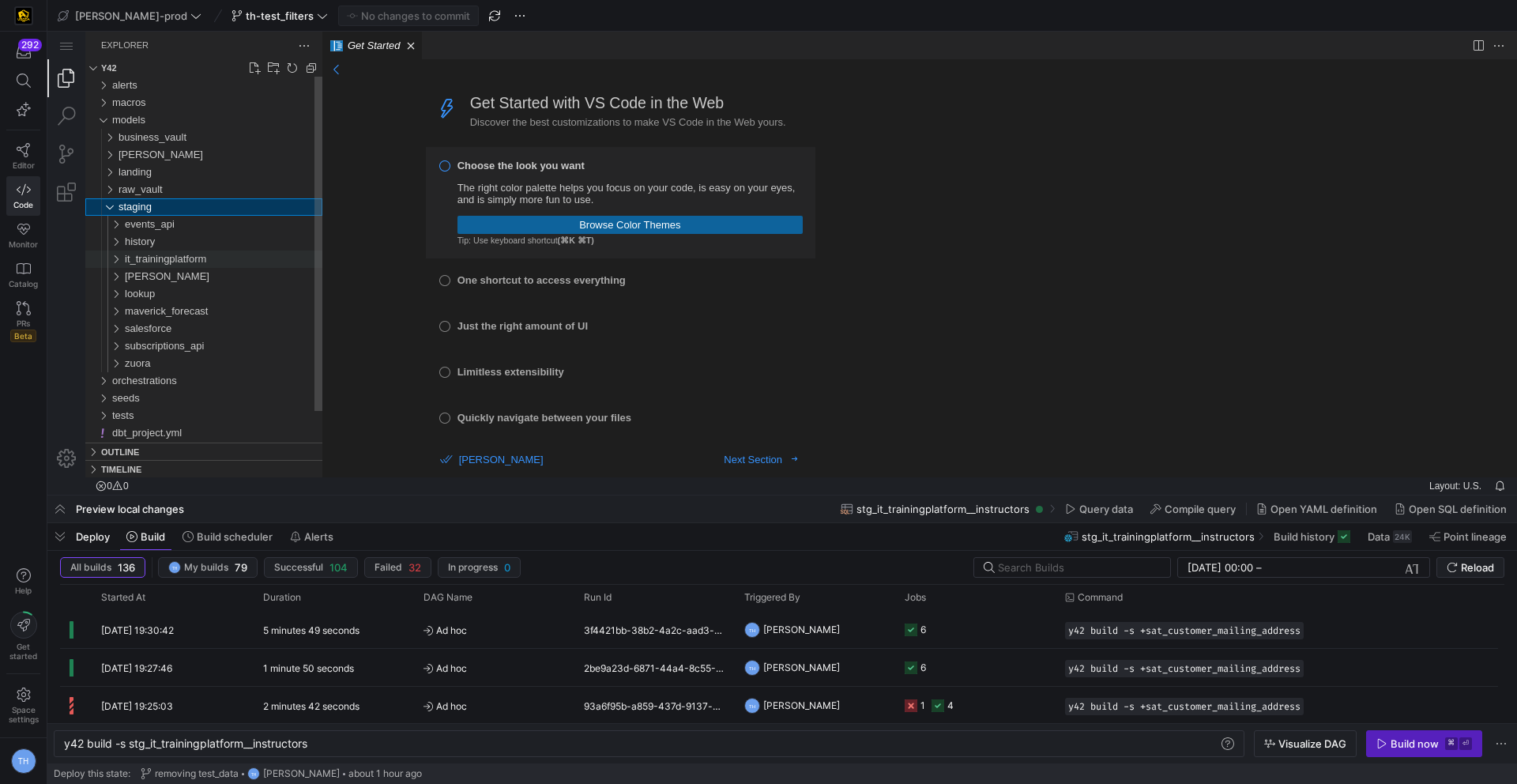
click at [187, 259] on span "it_trainingplatform" at bounding box center [166, 258] width 82 height 12
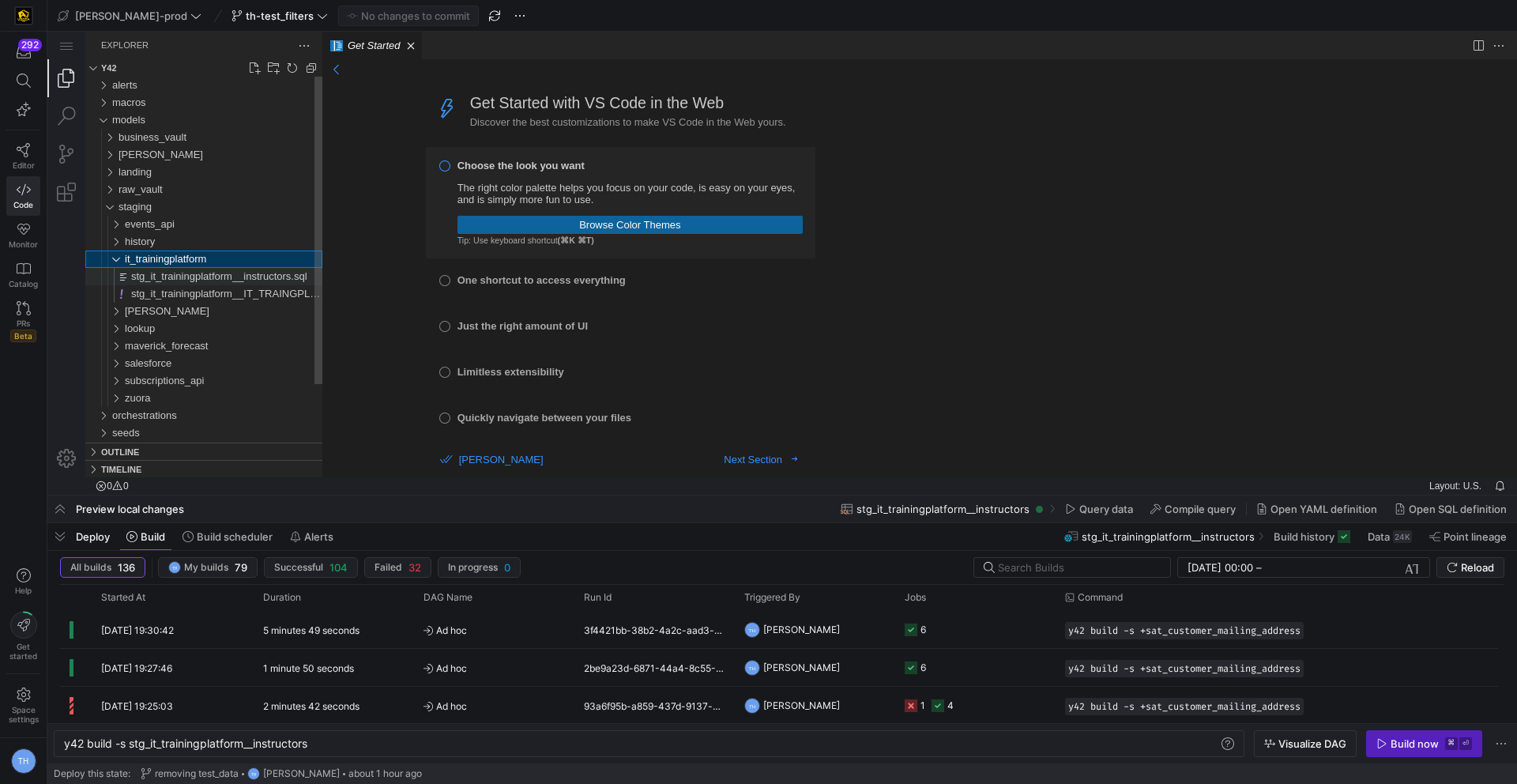
click at [189, 280] on span "stg_it_trainingplatform__instructors.sql" at bounding box center [219, 276] width 176 height 12
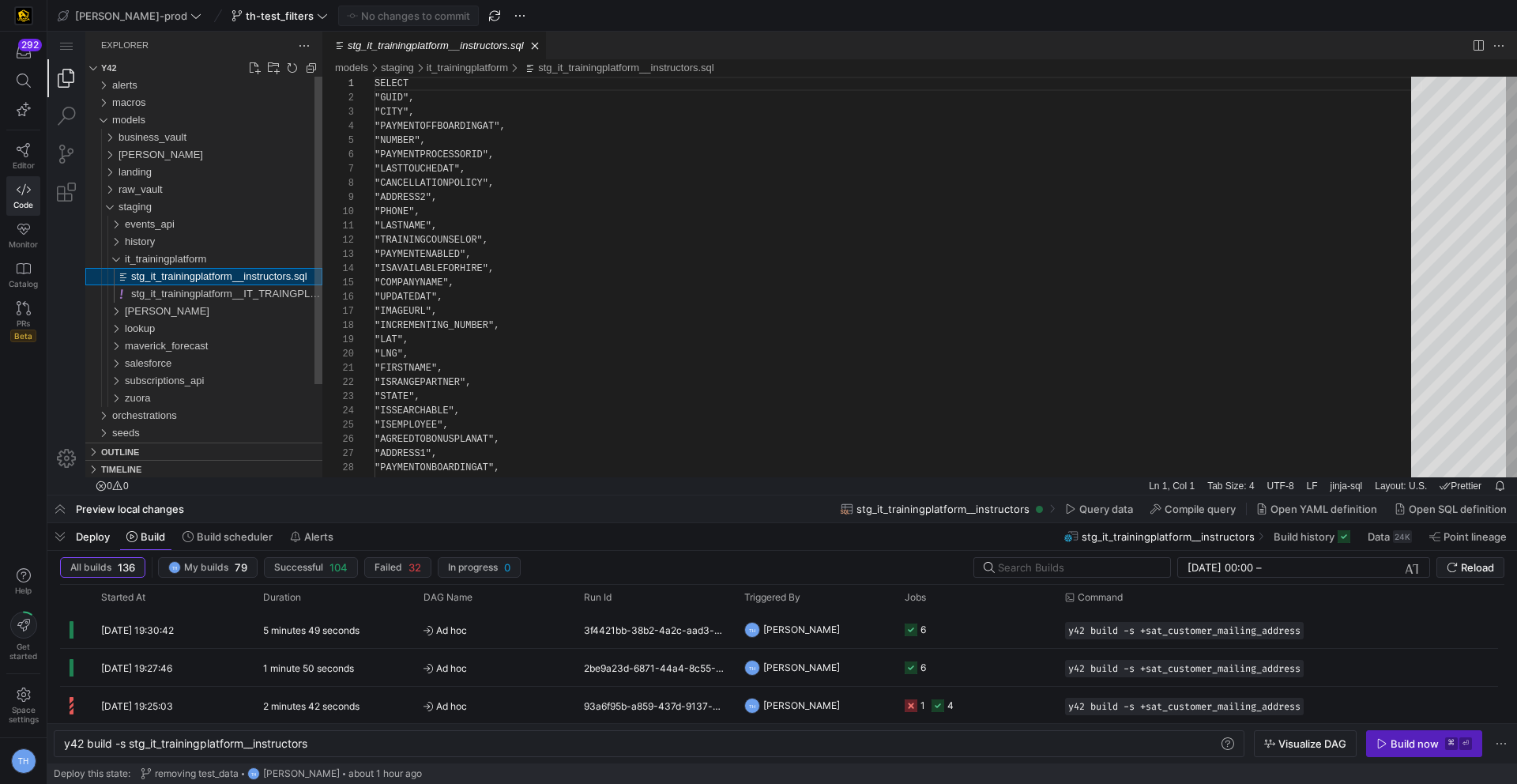
scroll to position [142, 0]
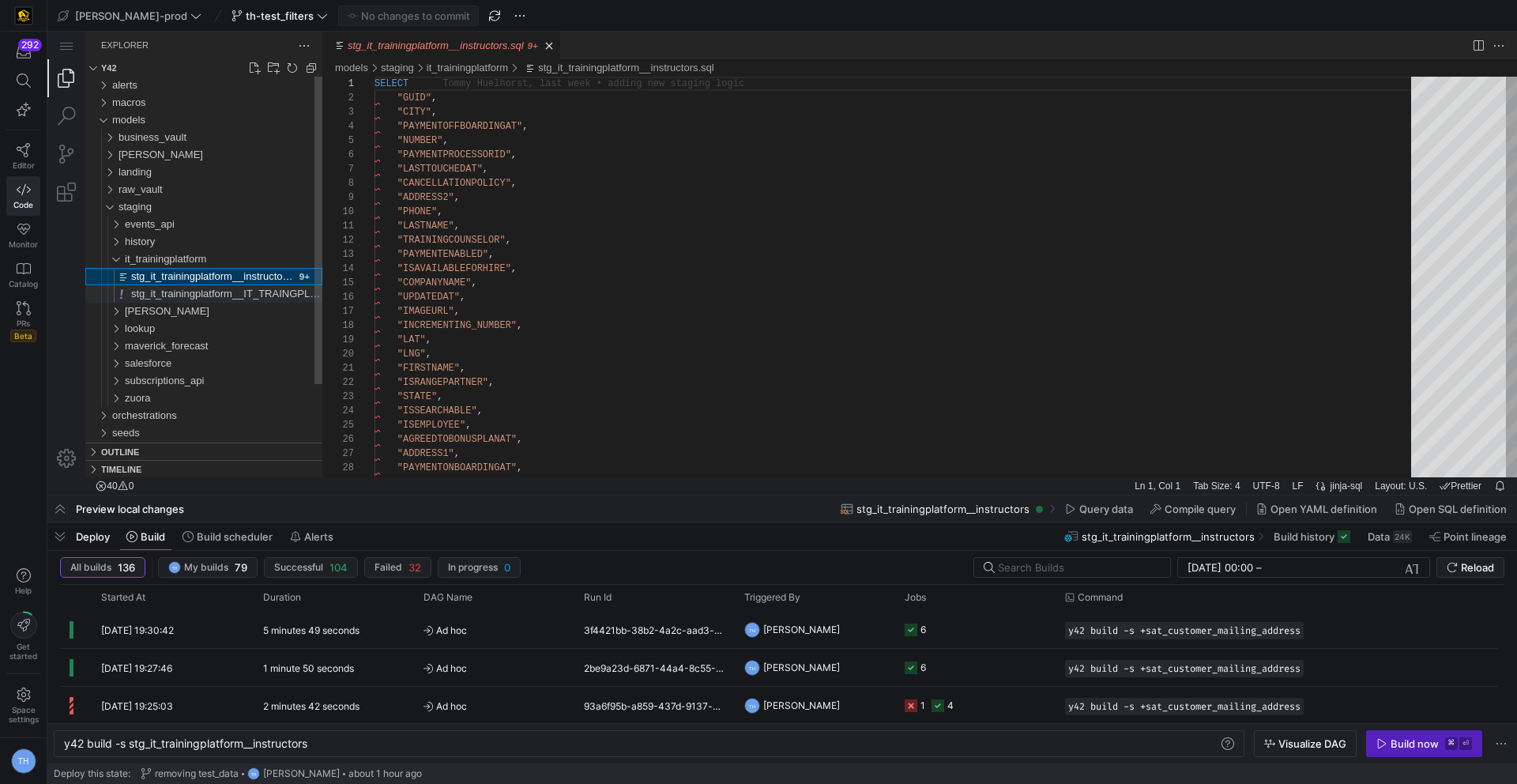
click at [261, 295] on span "stg_it_trainingplatform__IT_TRAINGPLATFORM_PRODUCTION_TRAINING_INSTRUCTORS.yml" at bounding box center [355, 293] width 450 height 12
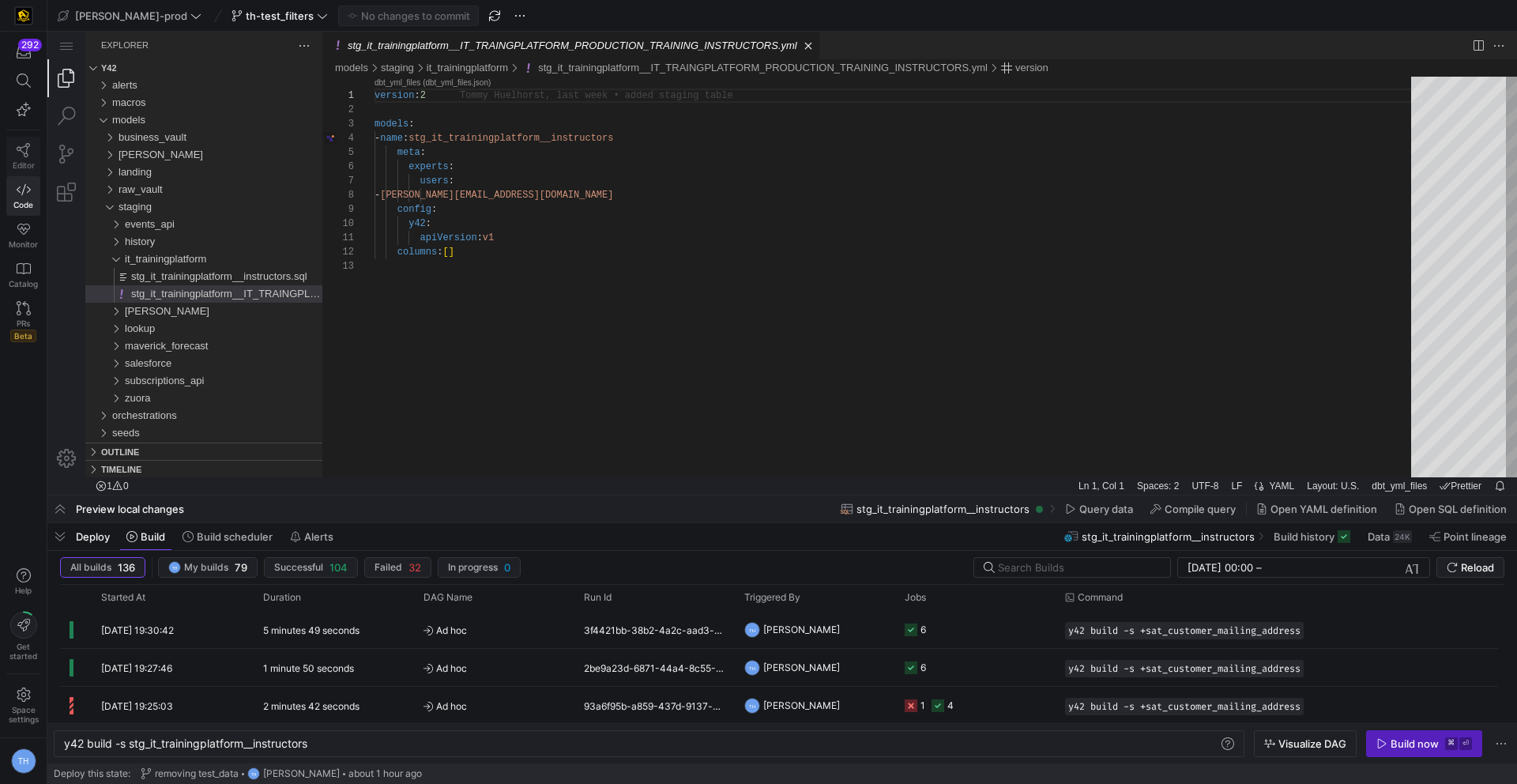
click at [24, 151] on icon at bounding box center [24, 150] width 14 height 14
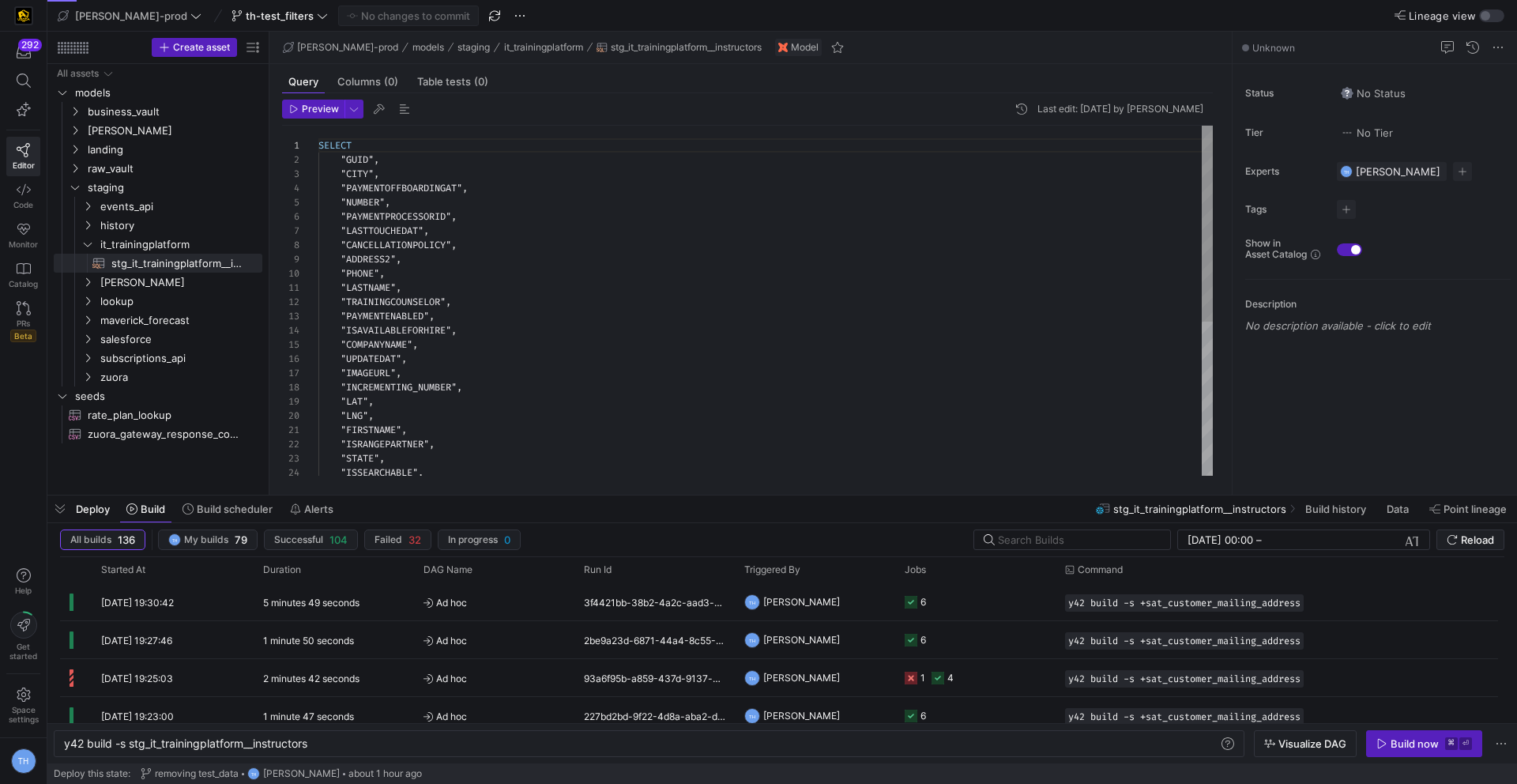
scroll to position [142, 0]
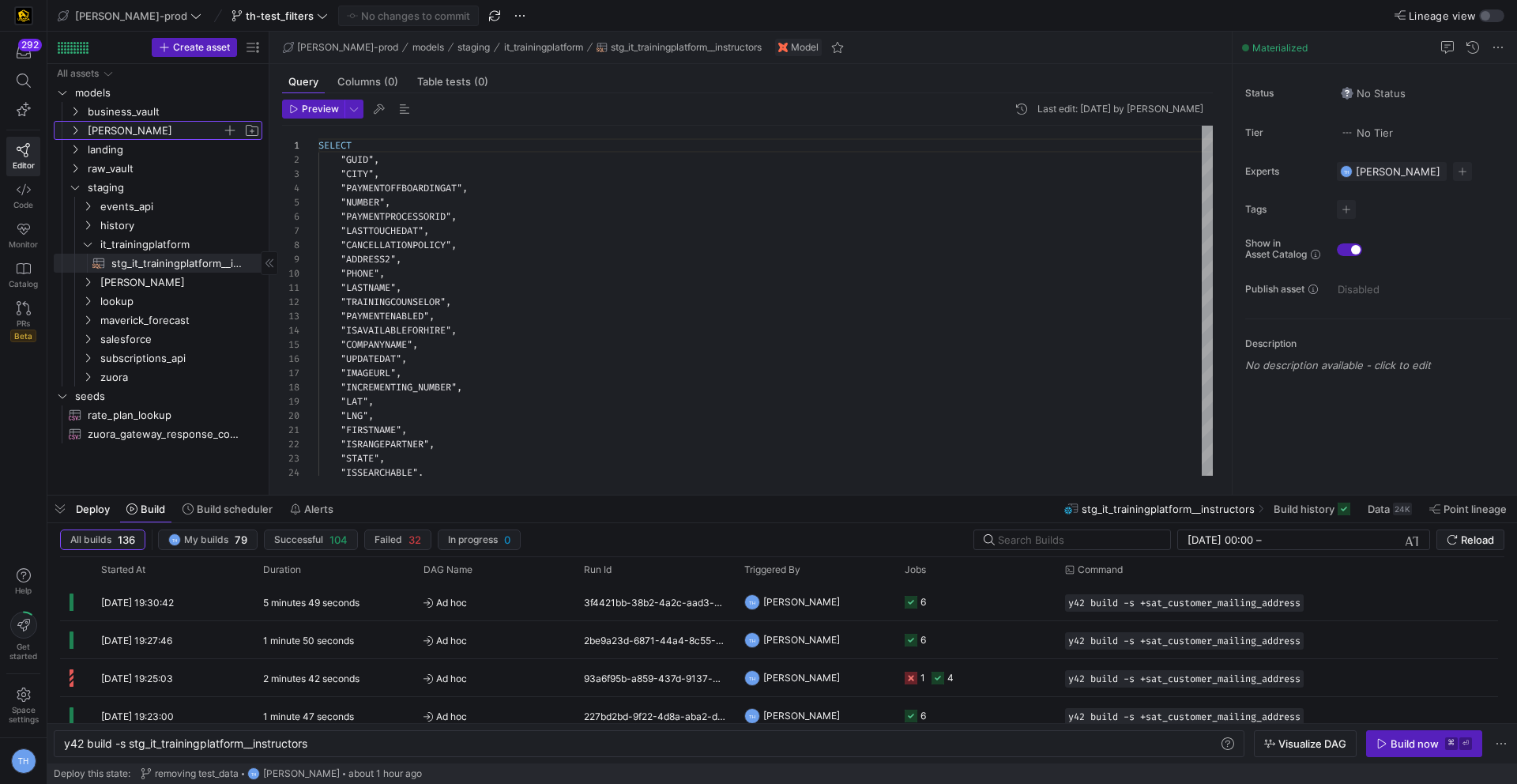
click at [147, 125] on span "[PERSON_NAME]" at bounding box center [155, 130] width 134 height 18
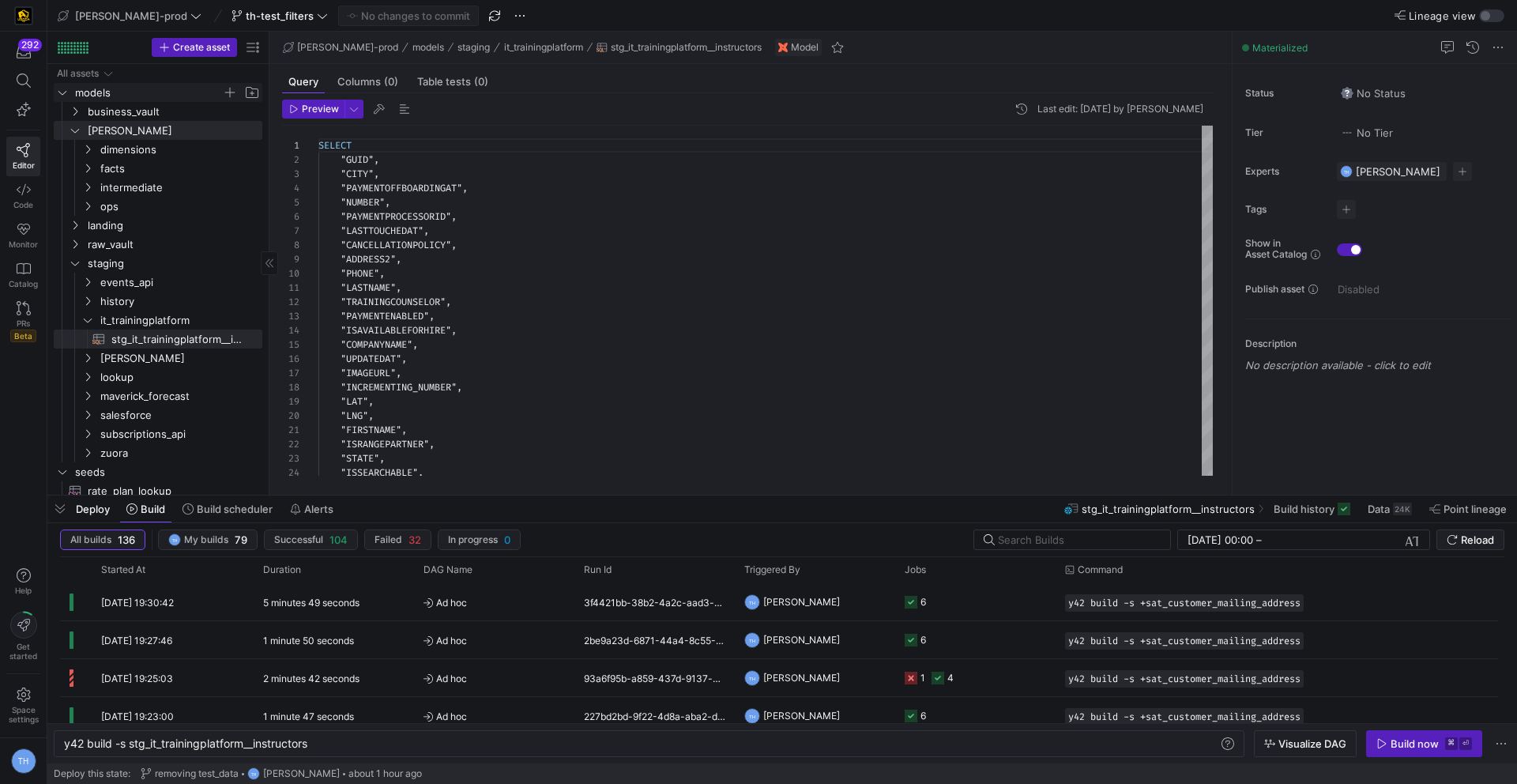
click at [152, 99] on span "models" at bounding box center [148, 92] width 147 height 18
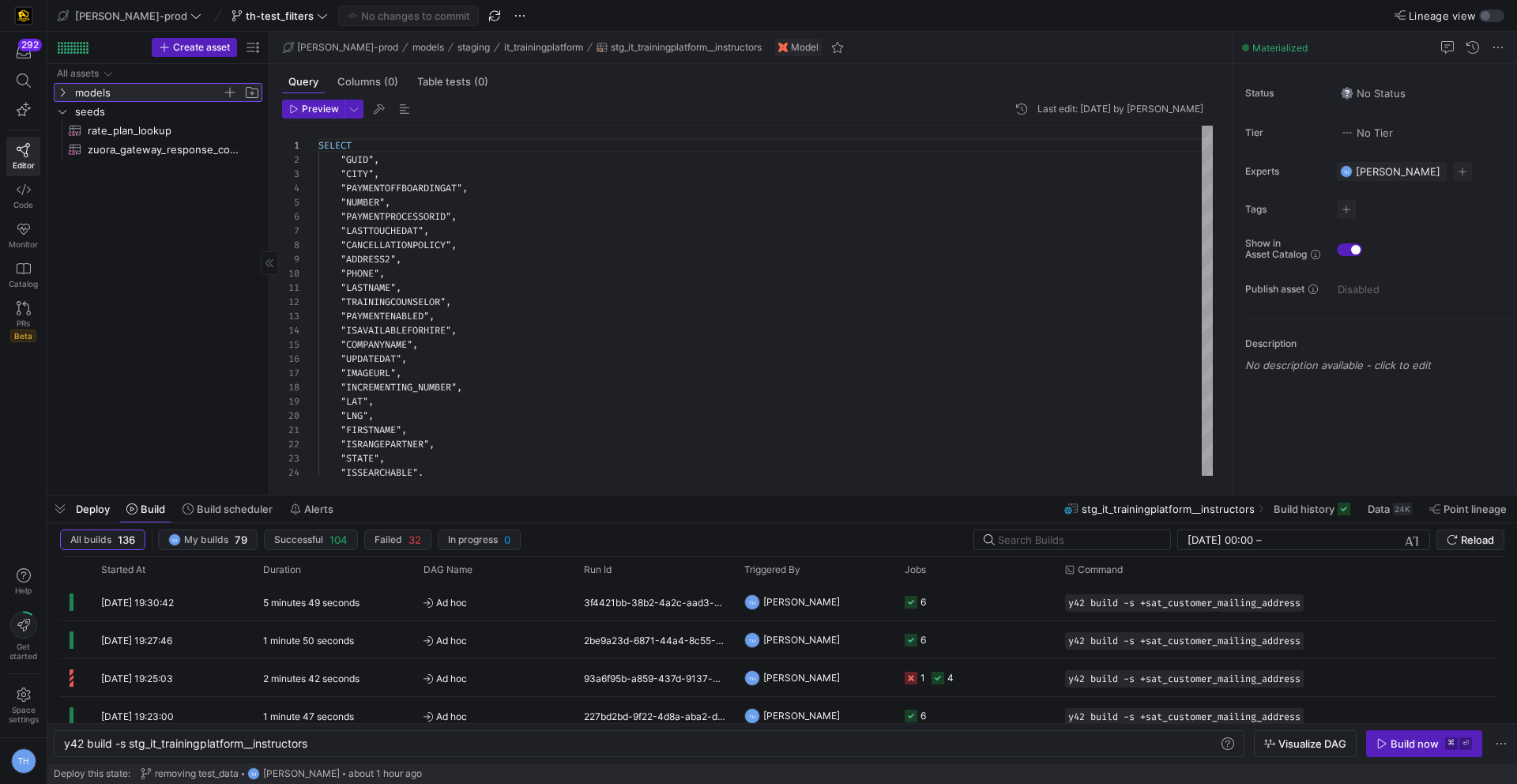
click at [154, 95] on span "models" at bounding box center [148, 92] width 147 height 18
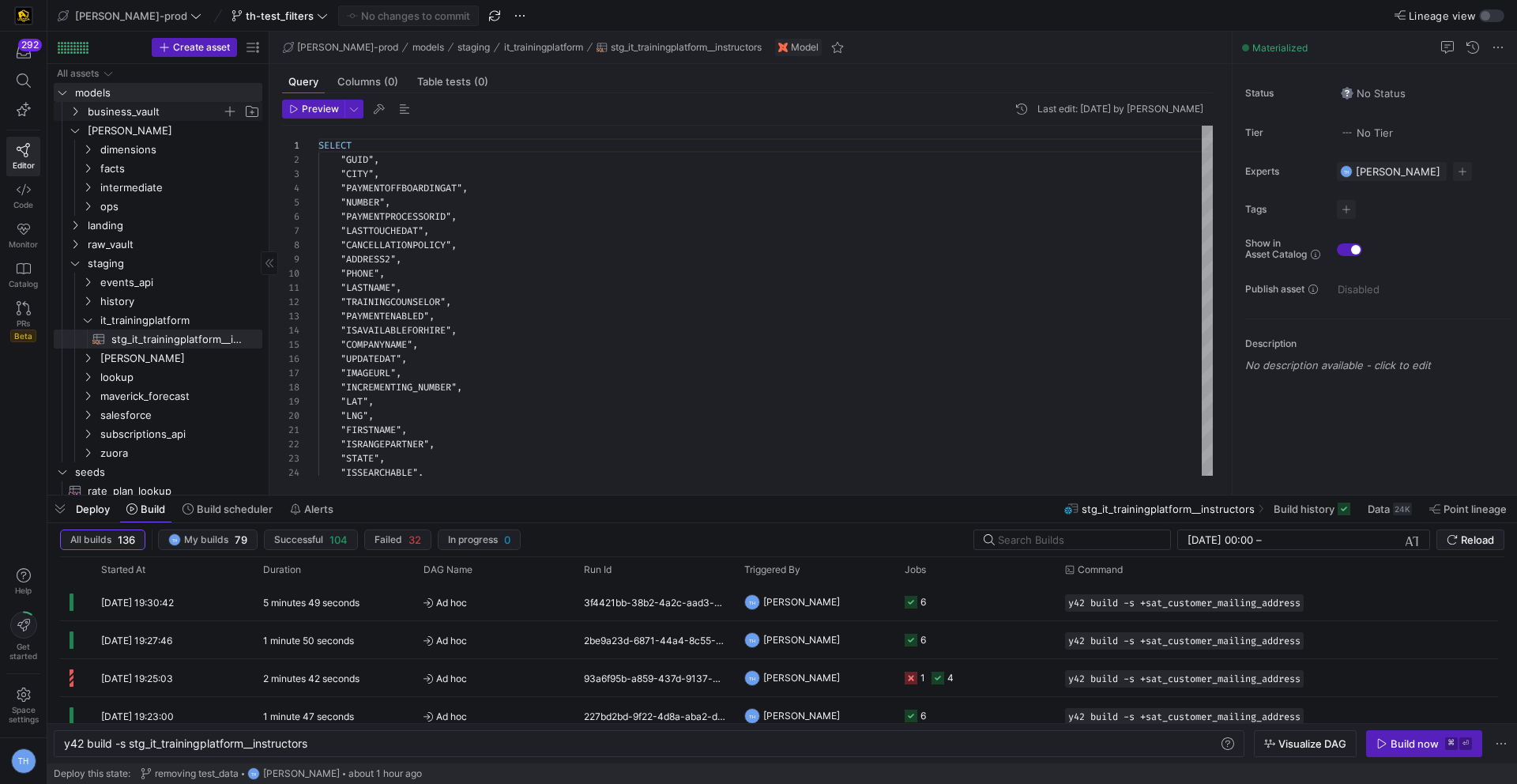
click at [154, 108] on span "business_vault" at bounding box center [155, 111] width 134 height 18
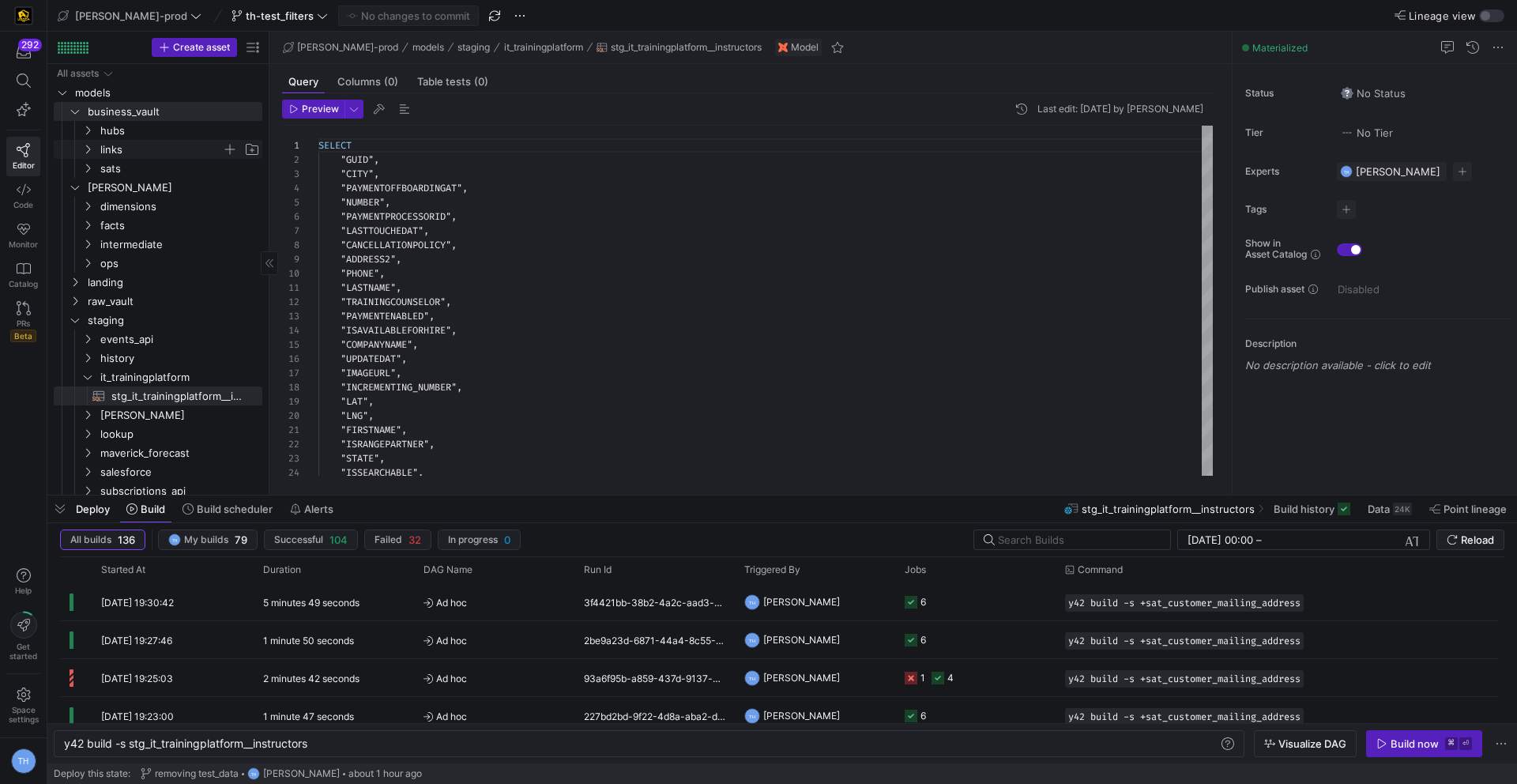
click at [158, 154] on span "links" at bounding box center [161, 149] width 122 height 18
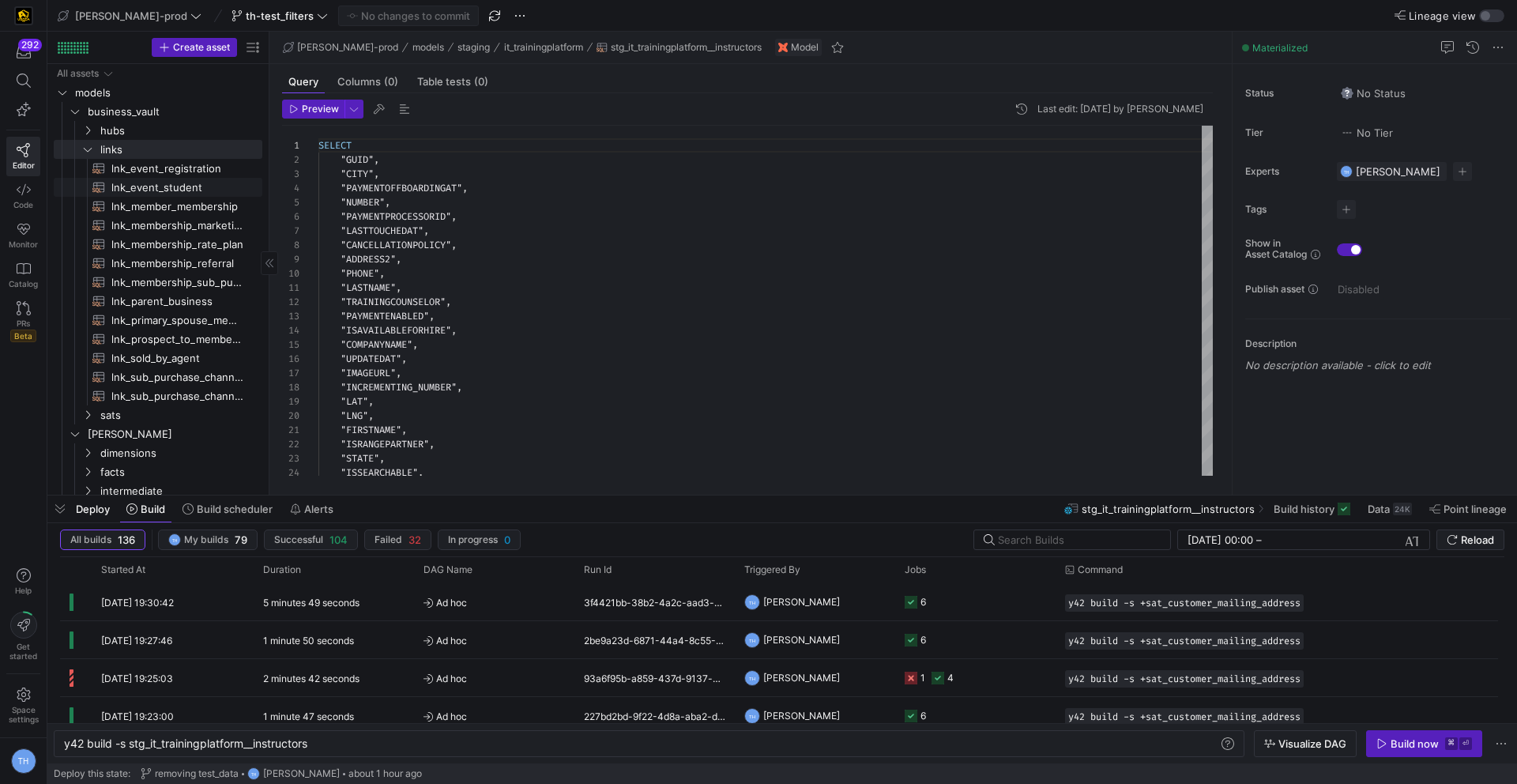
click at [157, 185] on span "lnk_event_student​​​​​​​​​​" at bounding box center [178, 187] width 133 height 18
type textarea "y42 build -s lnk_event_student"
type textarea "{{ config( materialized = 'incremental' ) }} with registrants as ( select *"
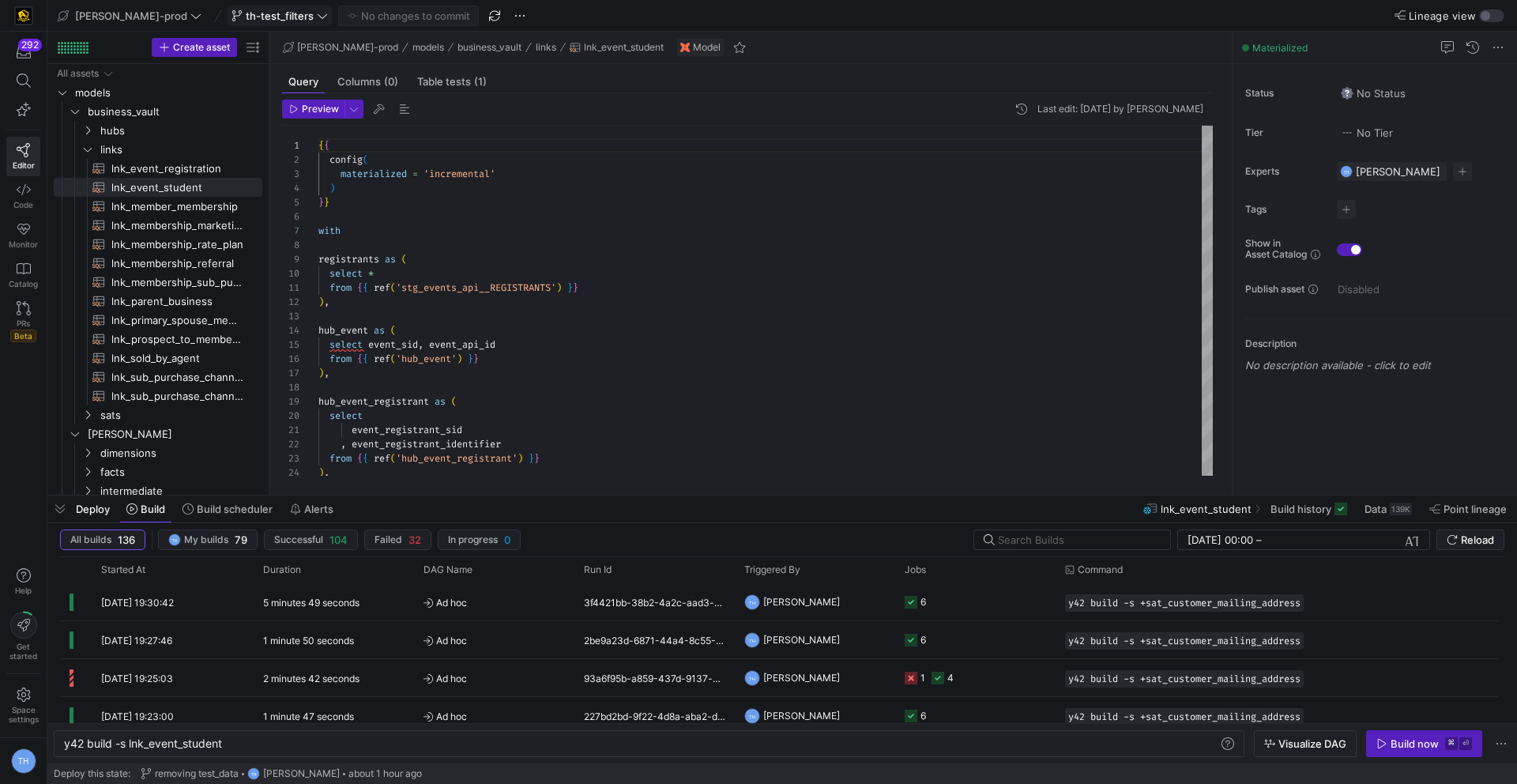
click at [246, 14] on span "th-test_filters" at bounding box center [280, 15] width 68 height 13
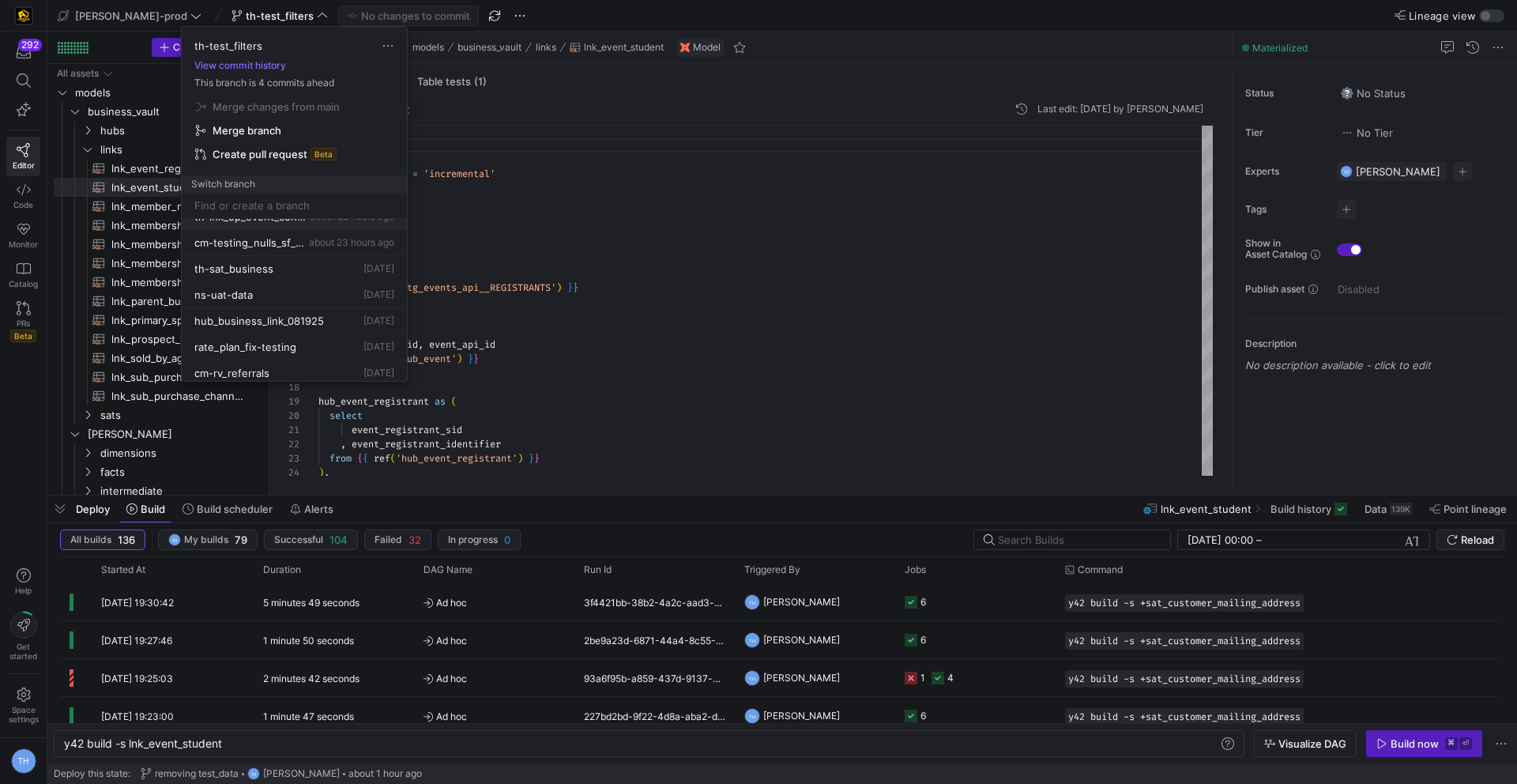
scroll to position [174, 0]
click at [334, 291] on span "Delete" at bounding box center [379, 295] width 110 height 13
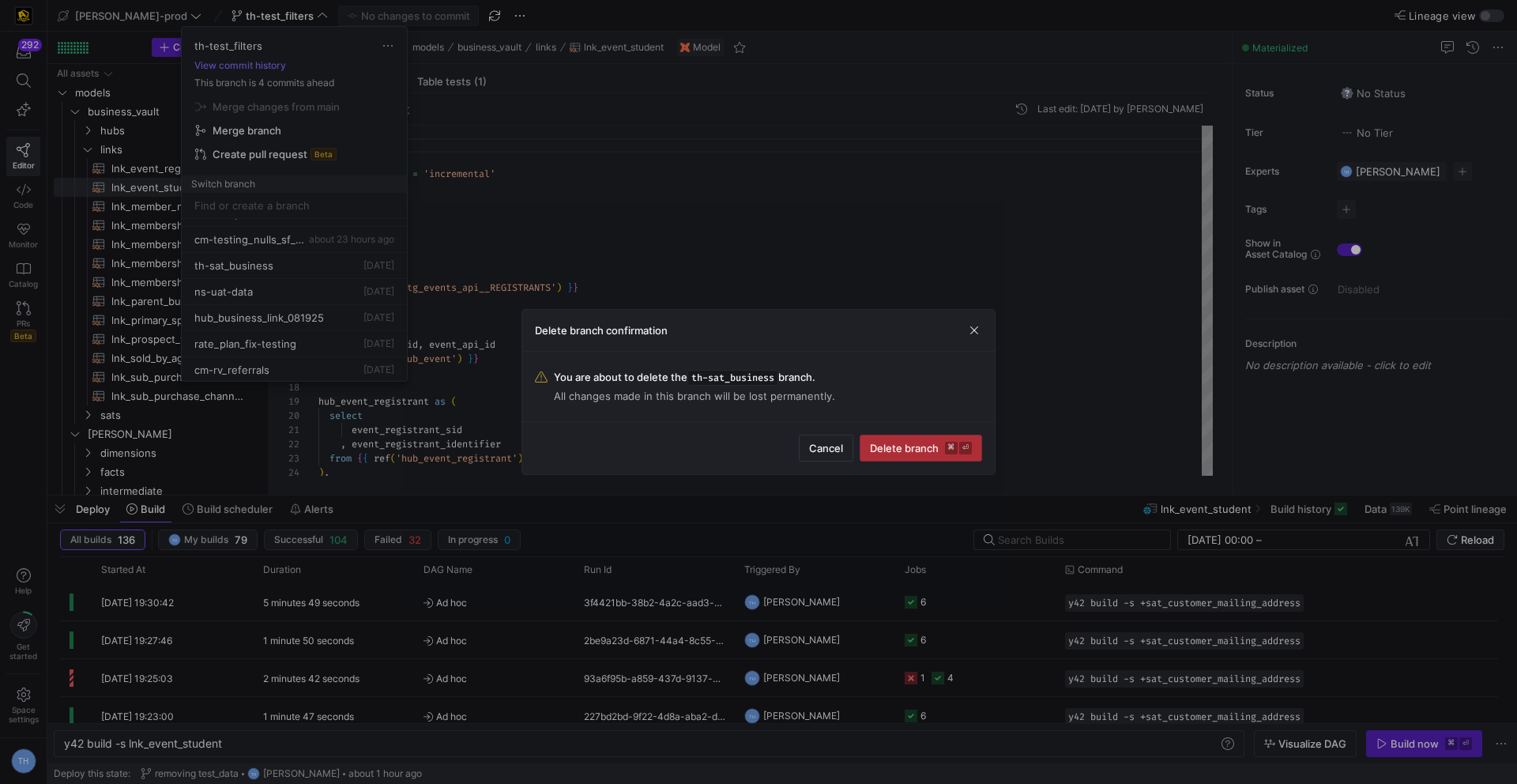
click at [920, 456] on span "submit" at bounding box center [921, 448] width 121 height 26
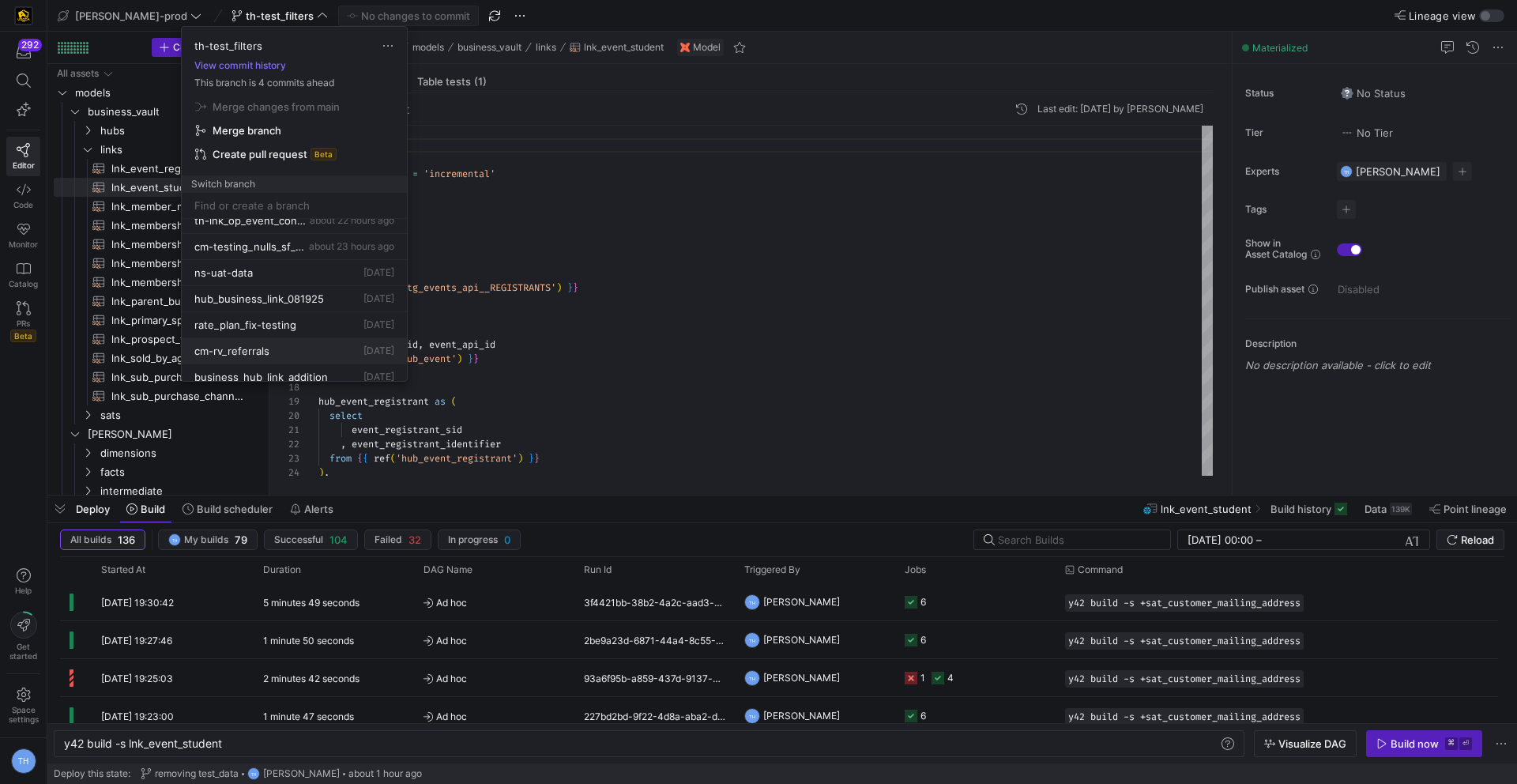
scroll to position [165, 0]
click at [293, 227] on span "th-lnk_op_event_conversion" at bounding box center [251, 223] width 112 height 13
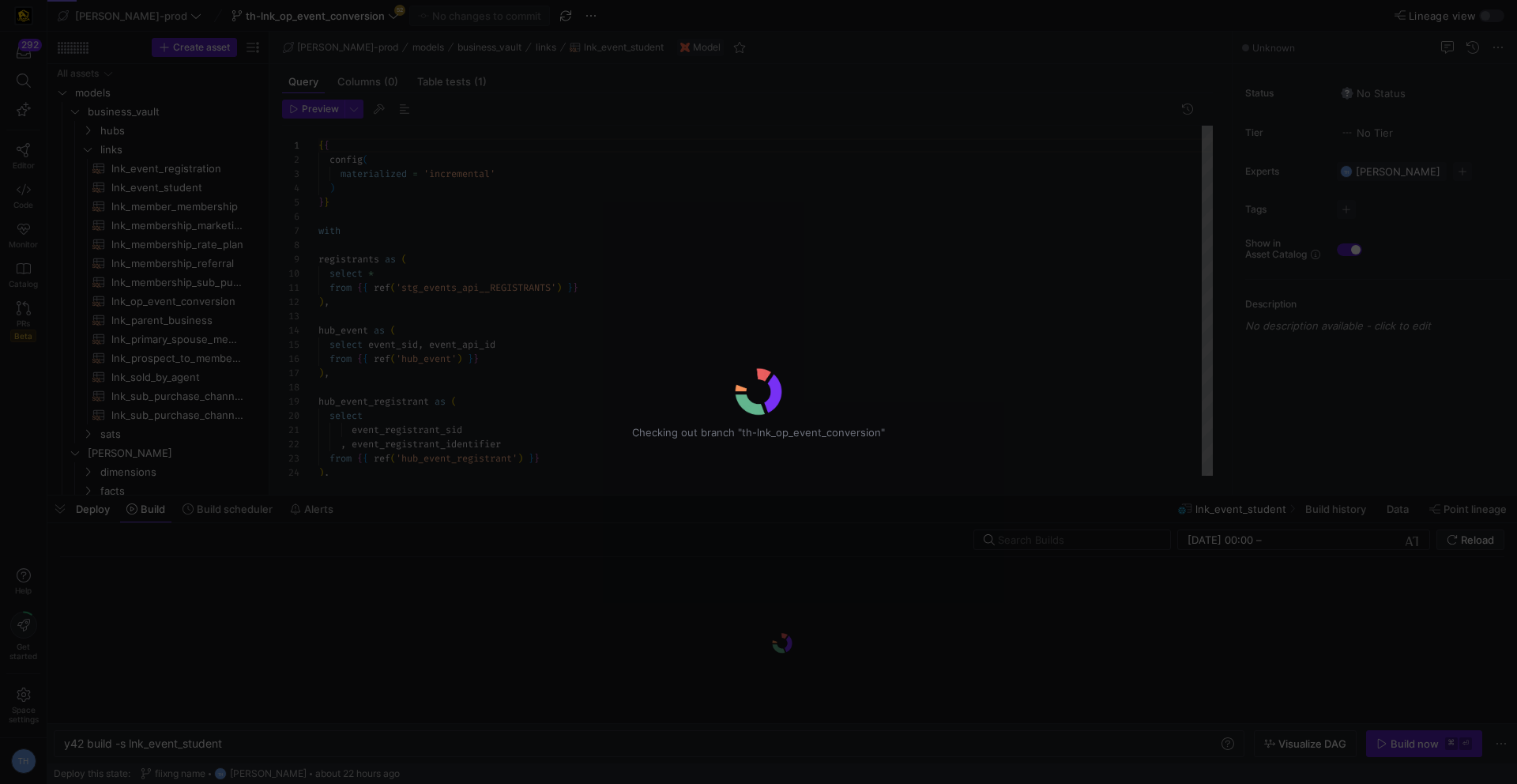
scroll to position [142, 0]
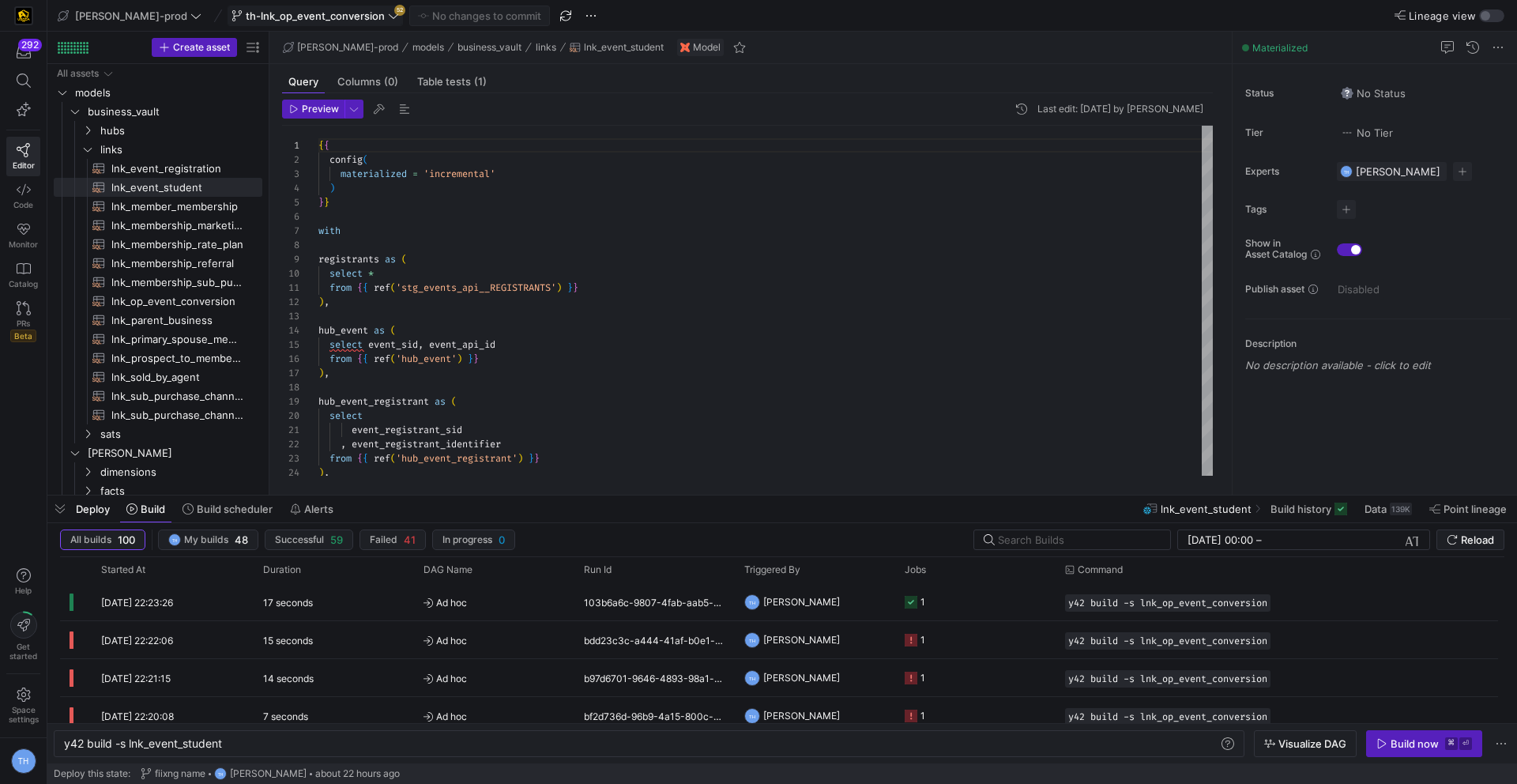
click at [315, 14] on span "th-lnk_op_event_conversion" at bounding box center [315, 15] width 139 height 13
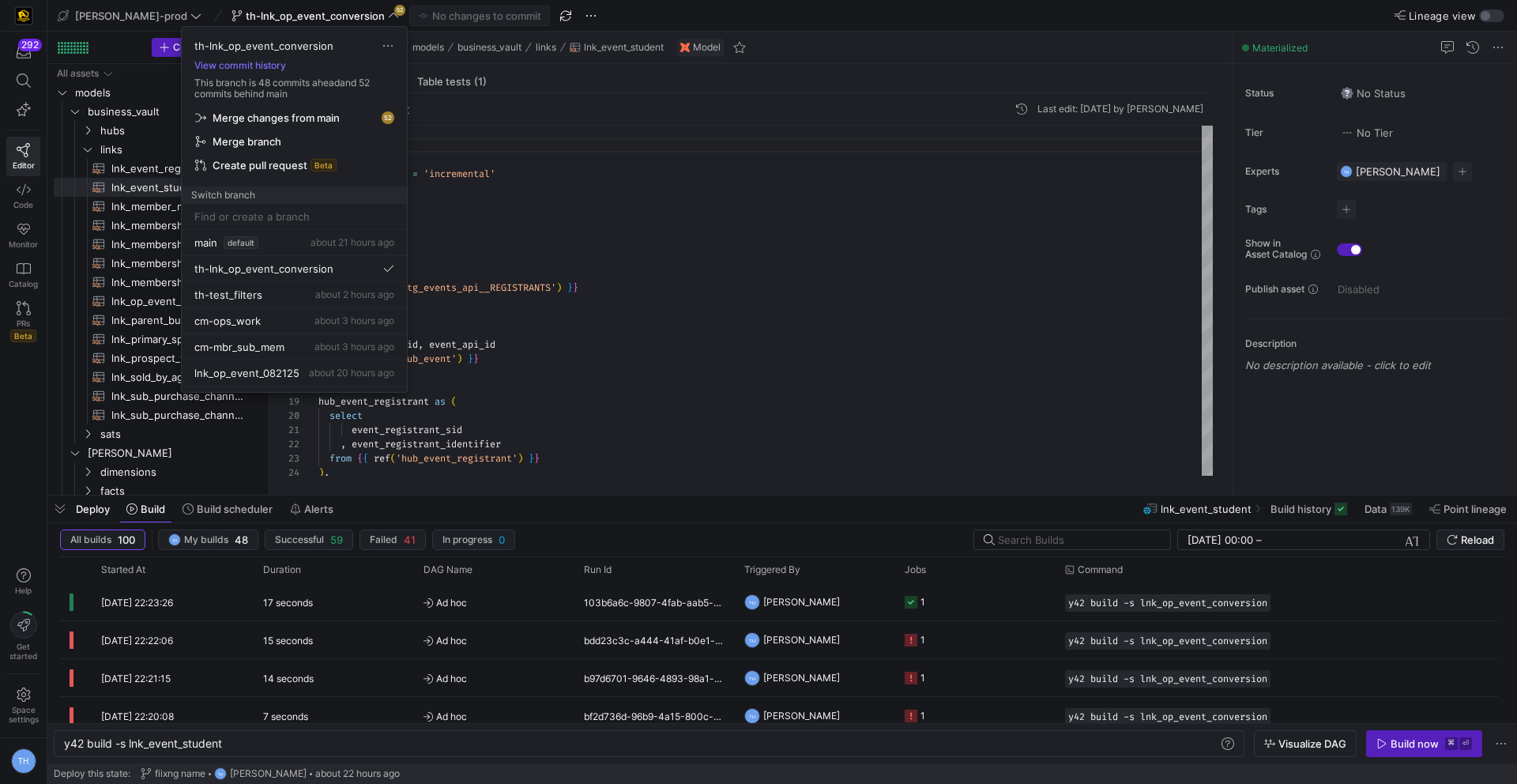
click at [318, 114] on span "Merge changes from main" at bounding box center [276, 117] width 128 height 13
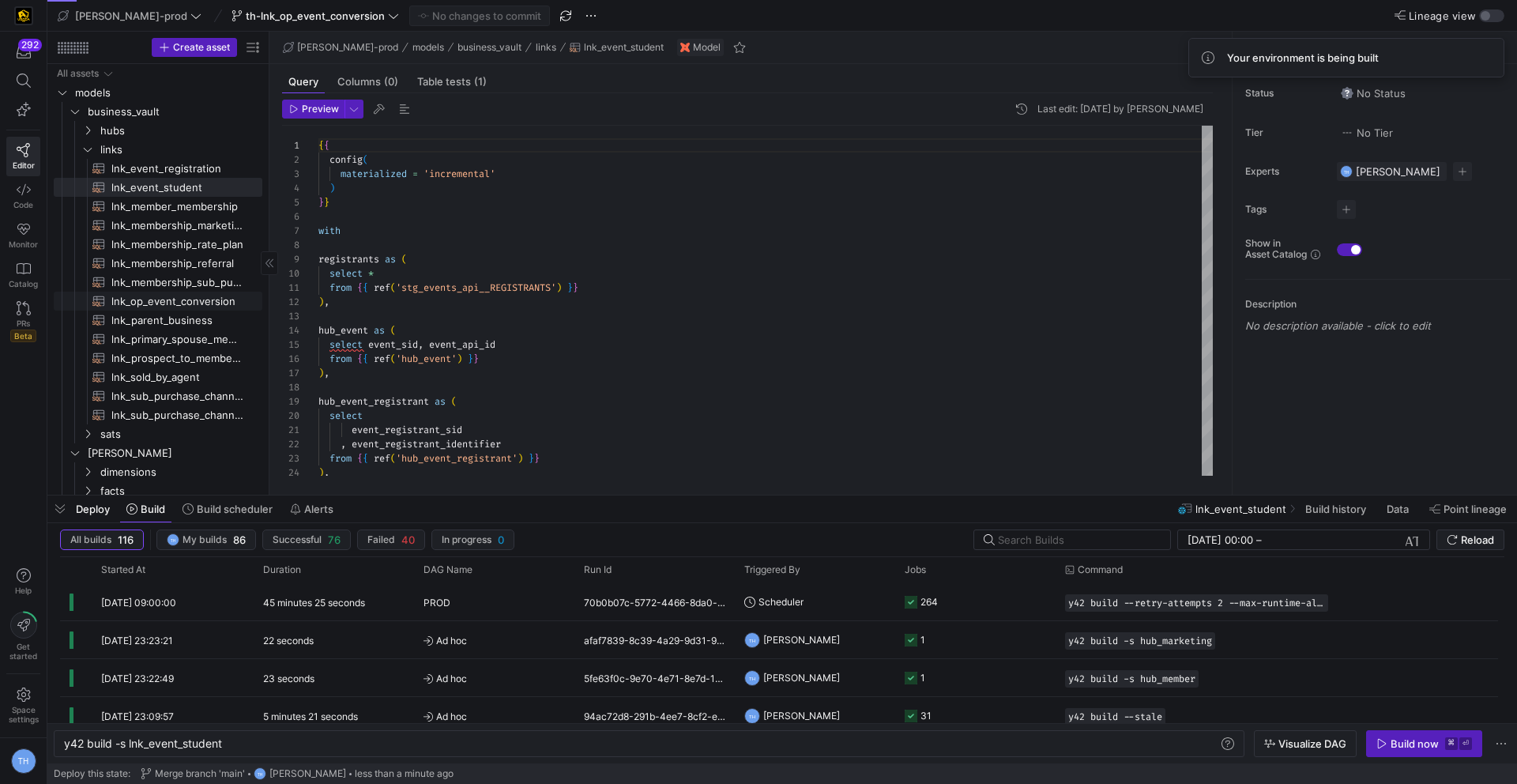
click at [188, 301] on span "lnk_op_event_conversion​​​​​​​​​​" at bounding box center [178, 301] width 133 height 18
type textarea "y42 build -s lnk_op_event_conversion"
type textarea "{{ config( materialized = 'incremental' ) }} with dcm as ( select * from {{ ref…"
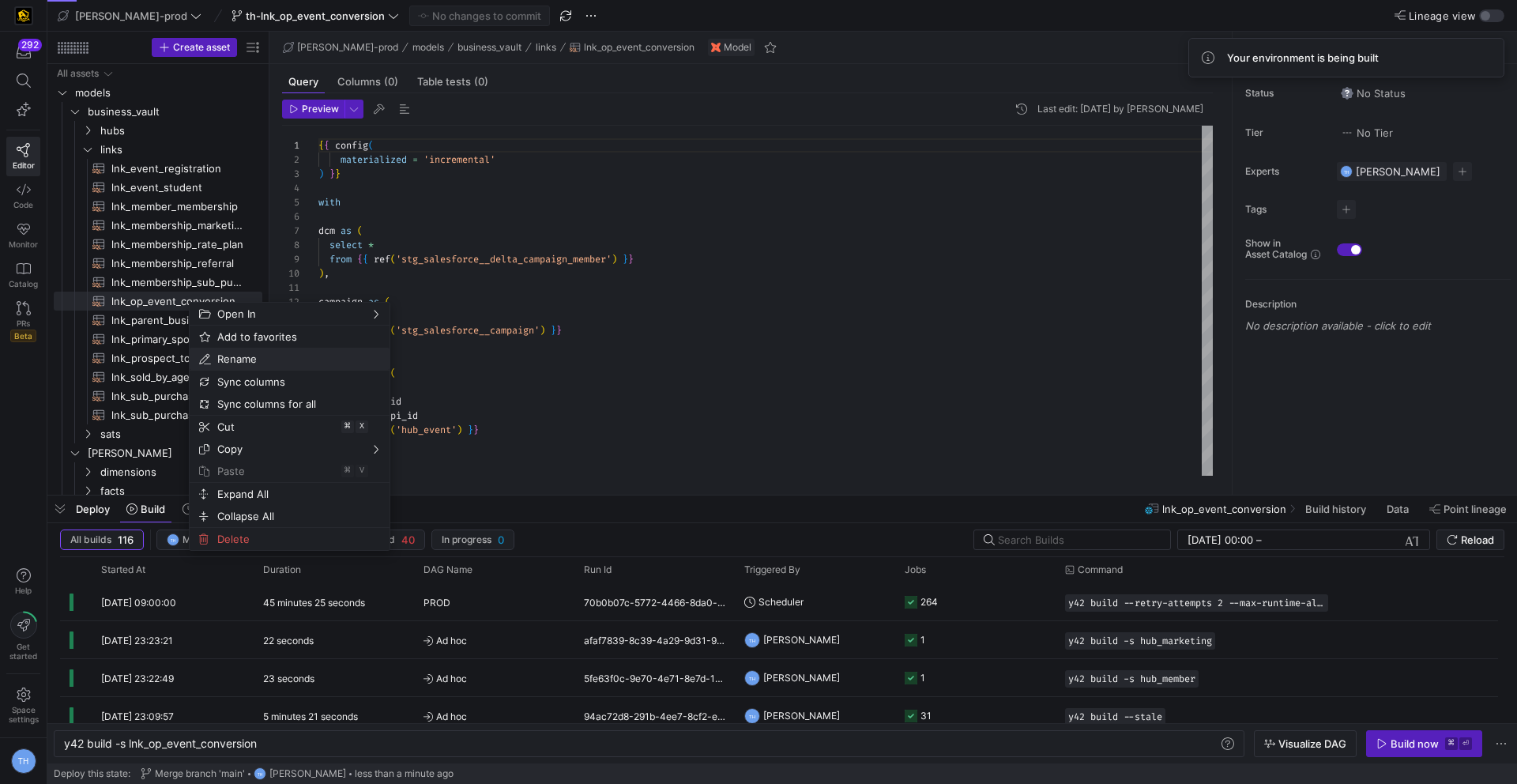
click at [229, 356] on span "Rename" at bounding box center [276, 359] width 130 height 22
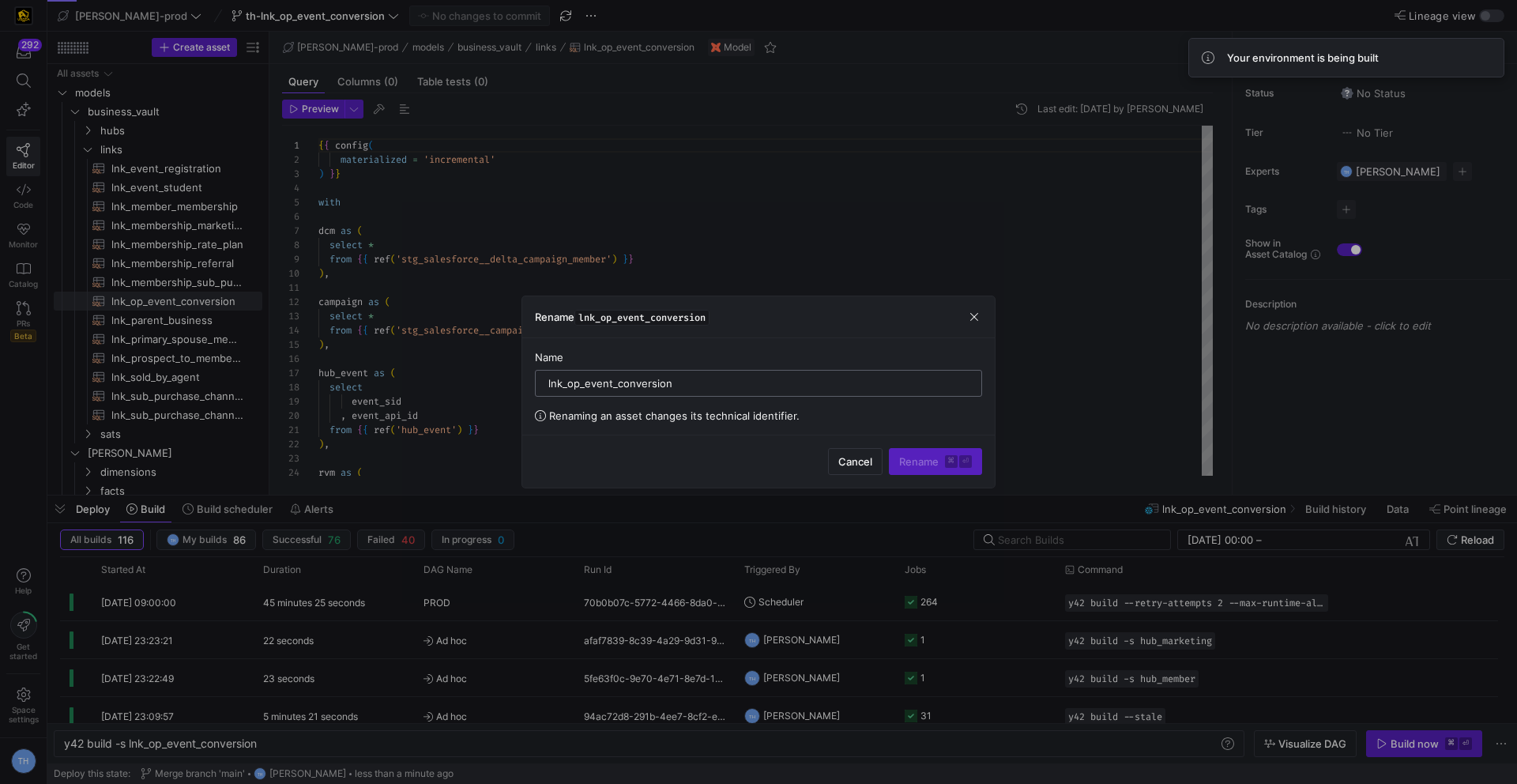
click at [581, 385] on input "lnk_op_event_conversion" at bounding box center [758, 383] width 420 height 13
type input "lnk_event_conversion"
click at [936, 465] on span "Rename ⌘ ⏎" at bounding box center [935, 461] width 72 height 13
type textarea "y42 build"
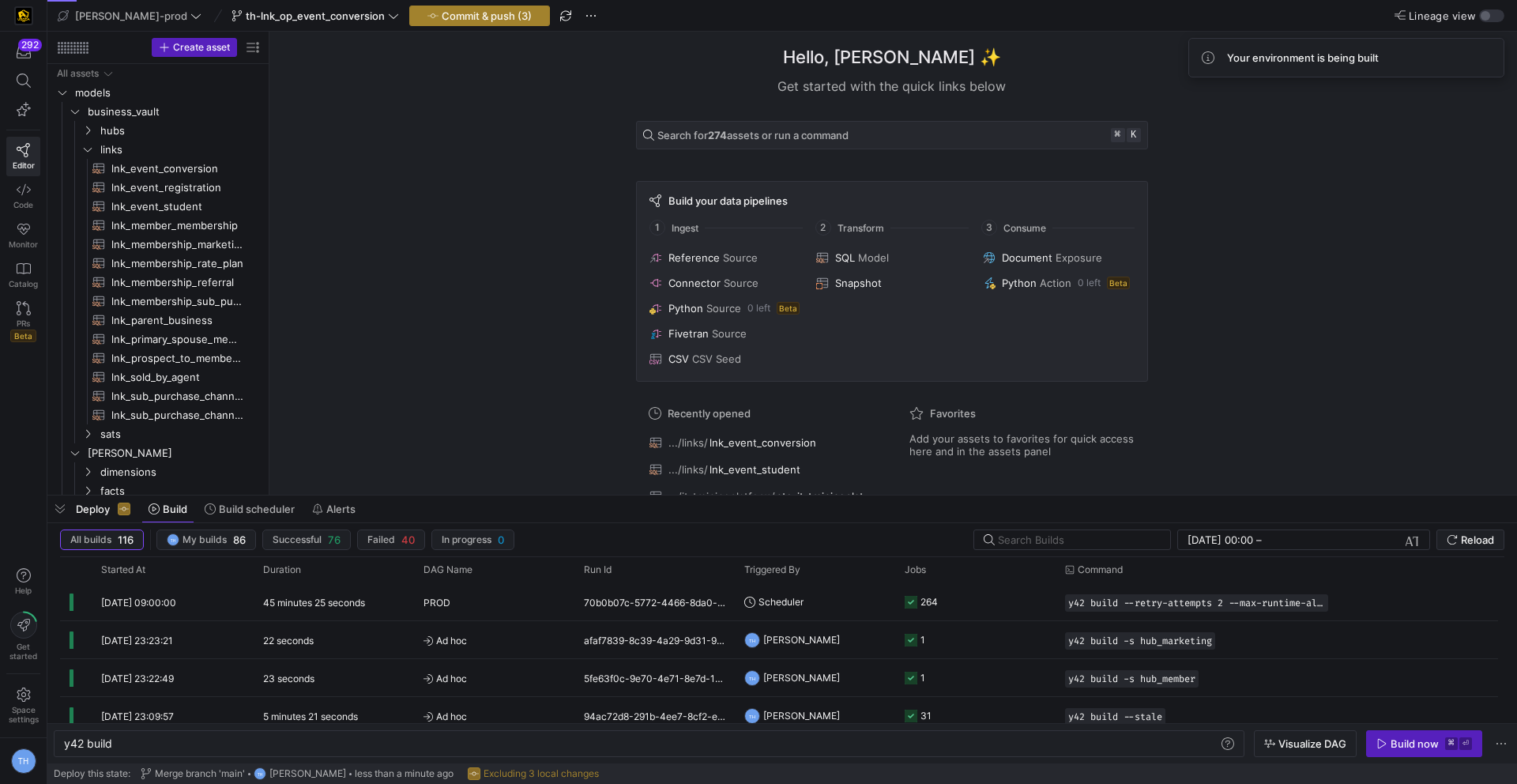
click at [410, 23] on span "button" at bounding box center [480, 15] width 139 height 19
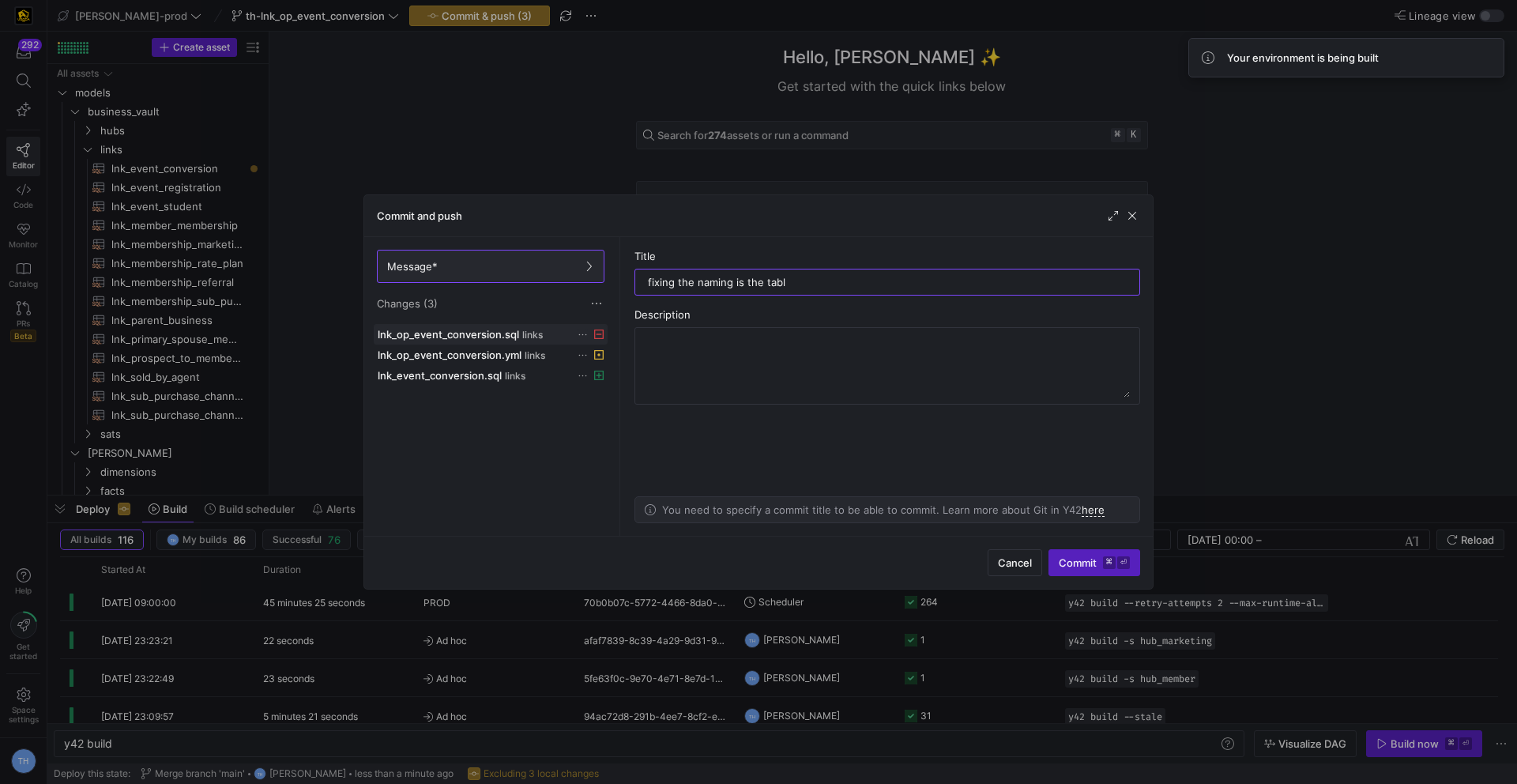
type input "fixing the naming is the table"
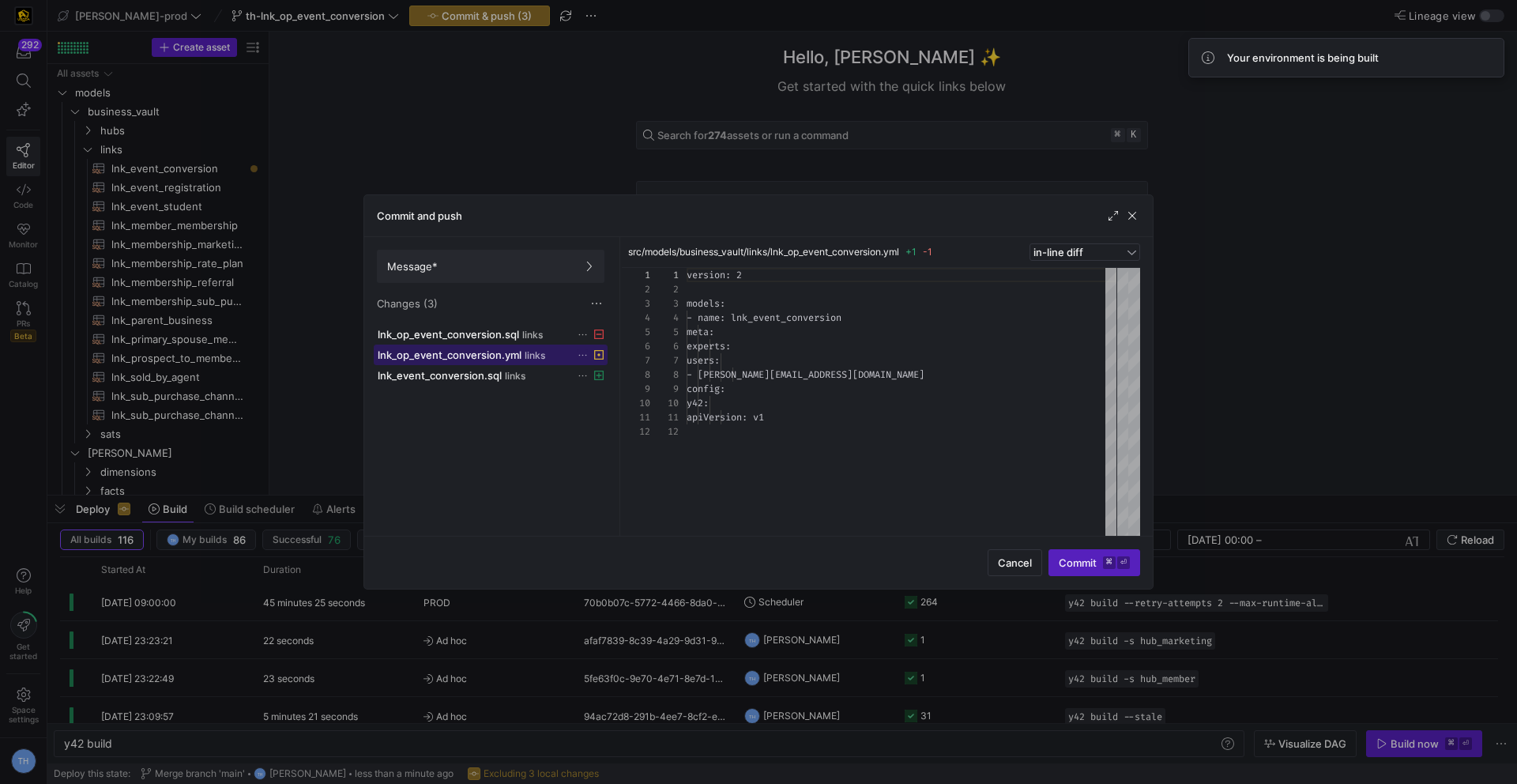
click at [481, 355] on span "lnk_op_event_conversion.yml" at bounding box center [449, 355] width 144 height 13
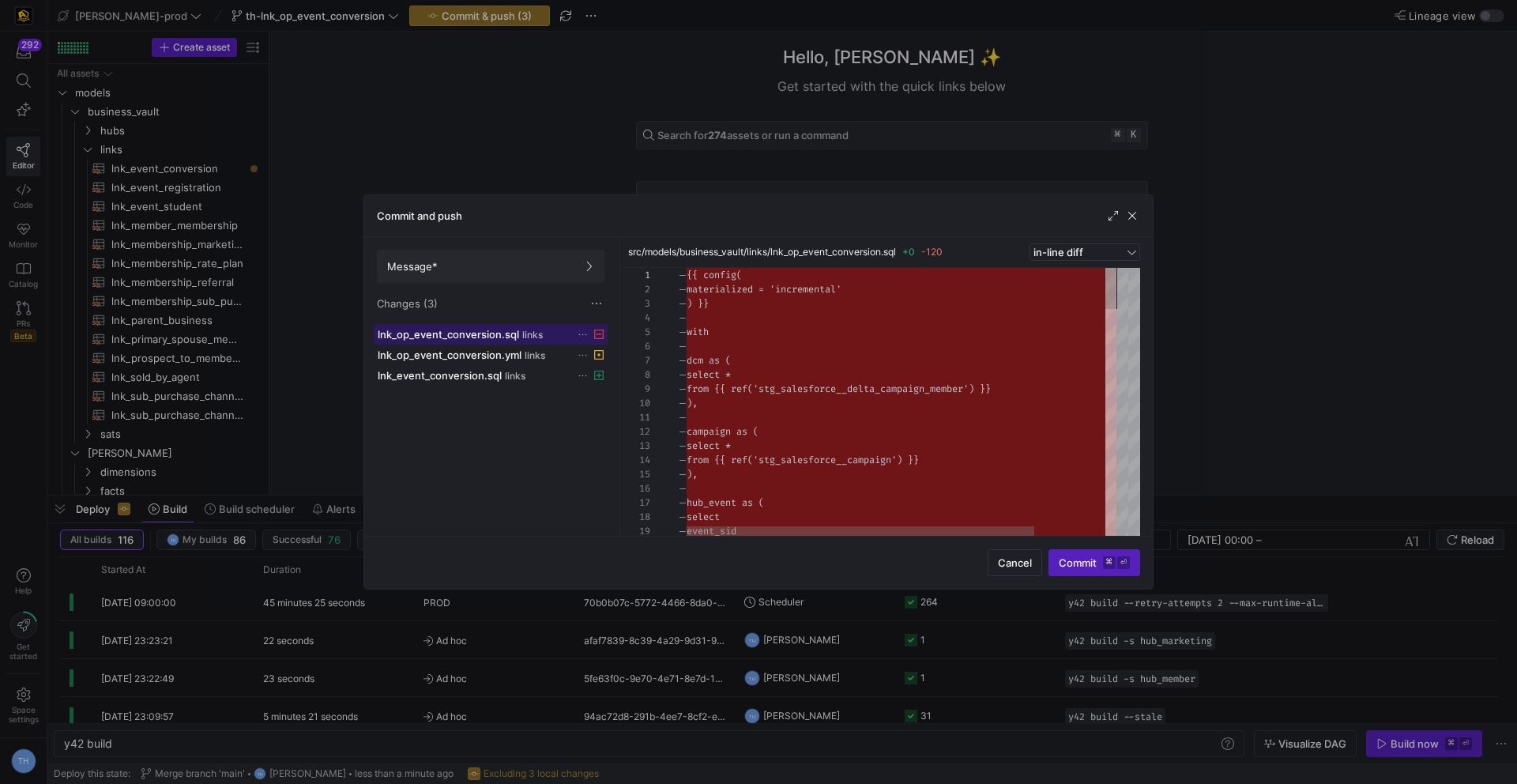
click at [512, 338] on span "lnk_op_event_conversion.sql" at bounding box center [448, 334] width 141 height 13
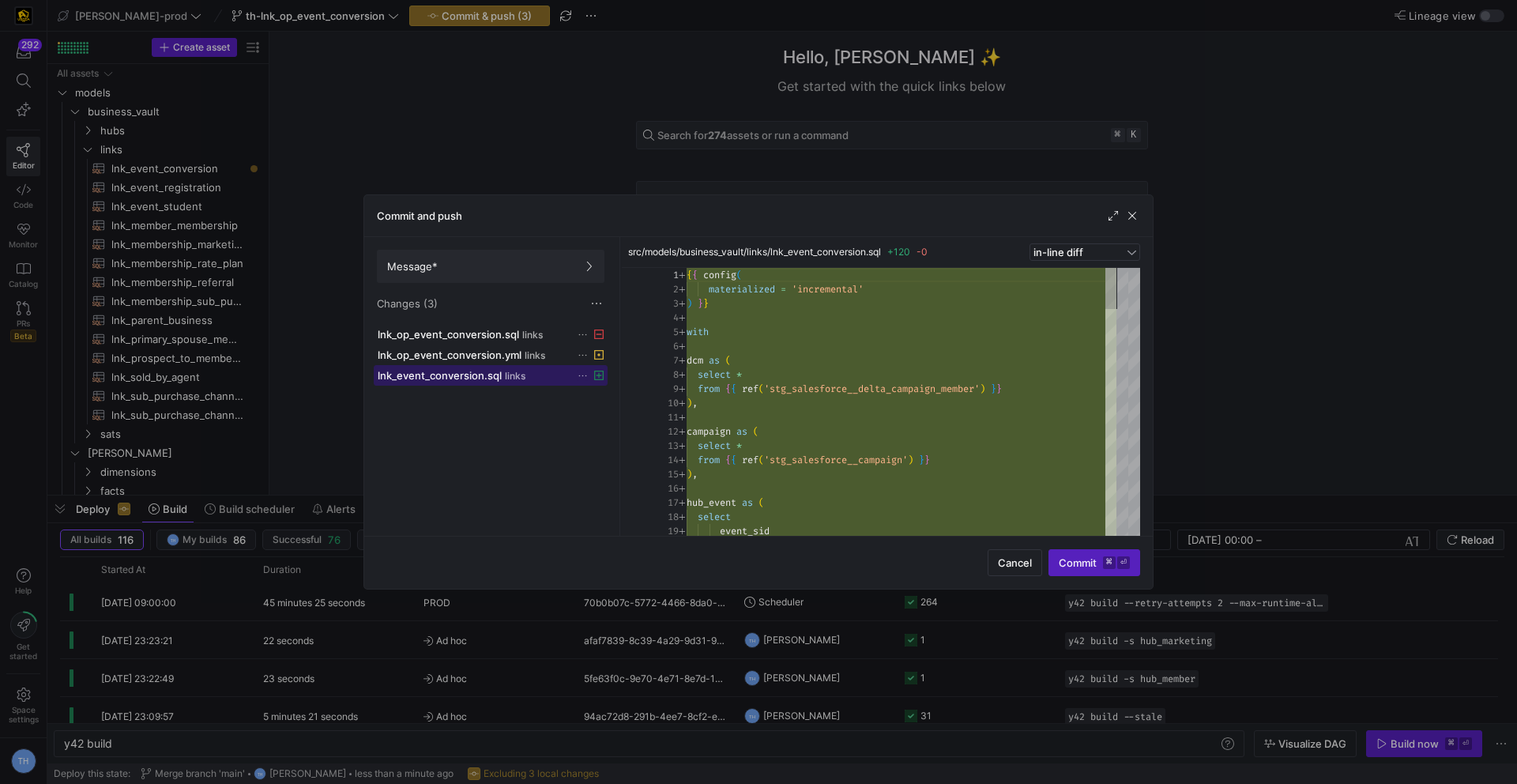
click at [525, 381] on div "lnk_event_conversion.sql links" at bounding box center [473, 375] width 191 height 13
click at [1086, 571] on span "submit" at bounding box center [1094, 563] width 90 height 26
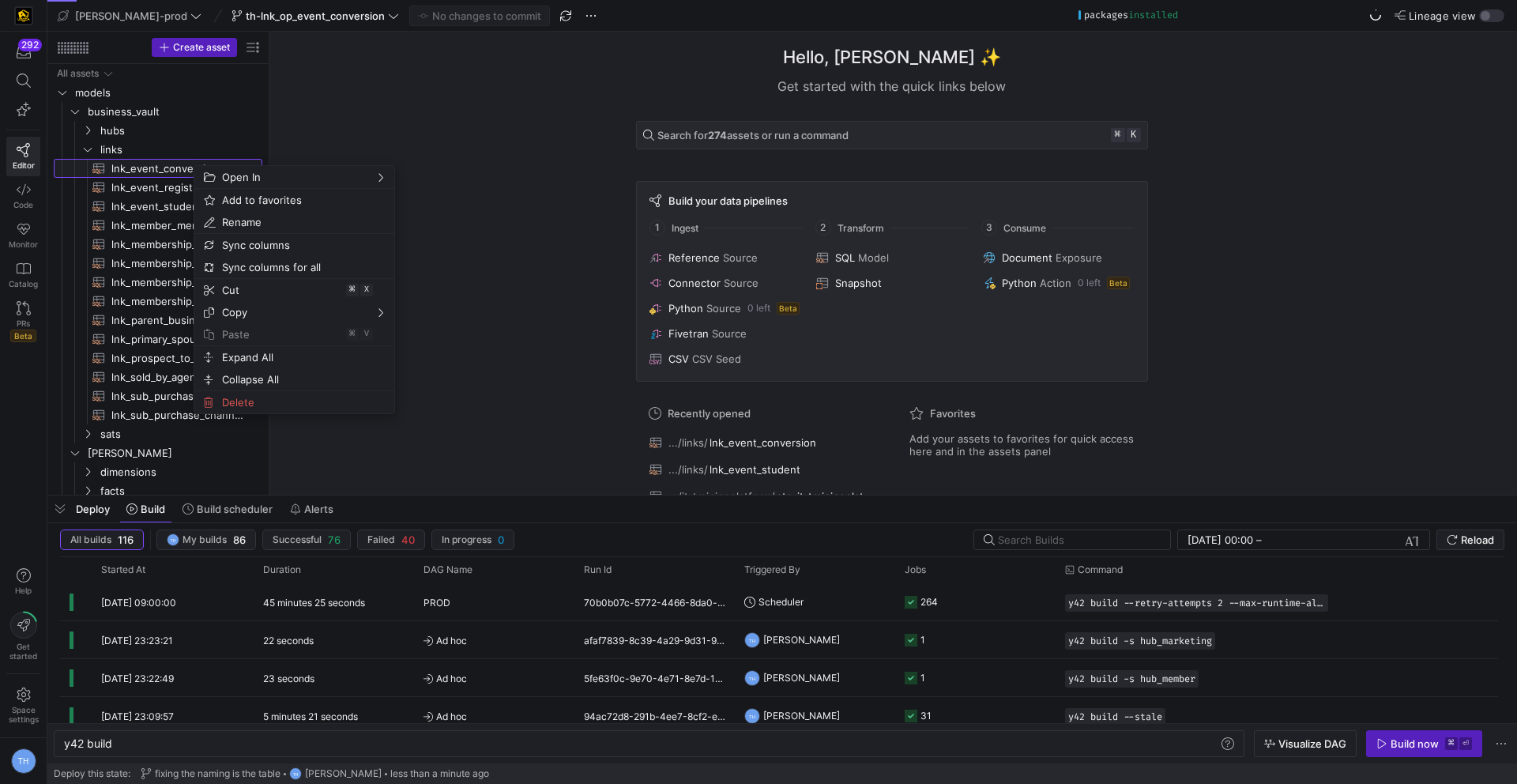
click at [190, 163] on span "lnk_event_conversion​​​​​​​​​​" at bounding box center [178, 168] width 133 height 18
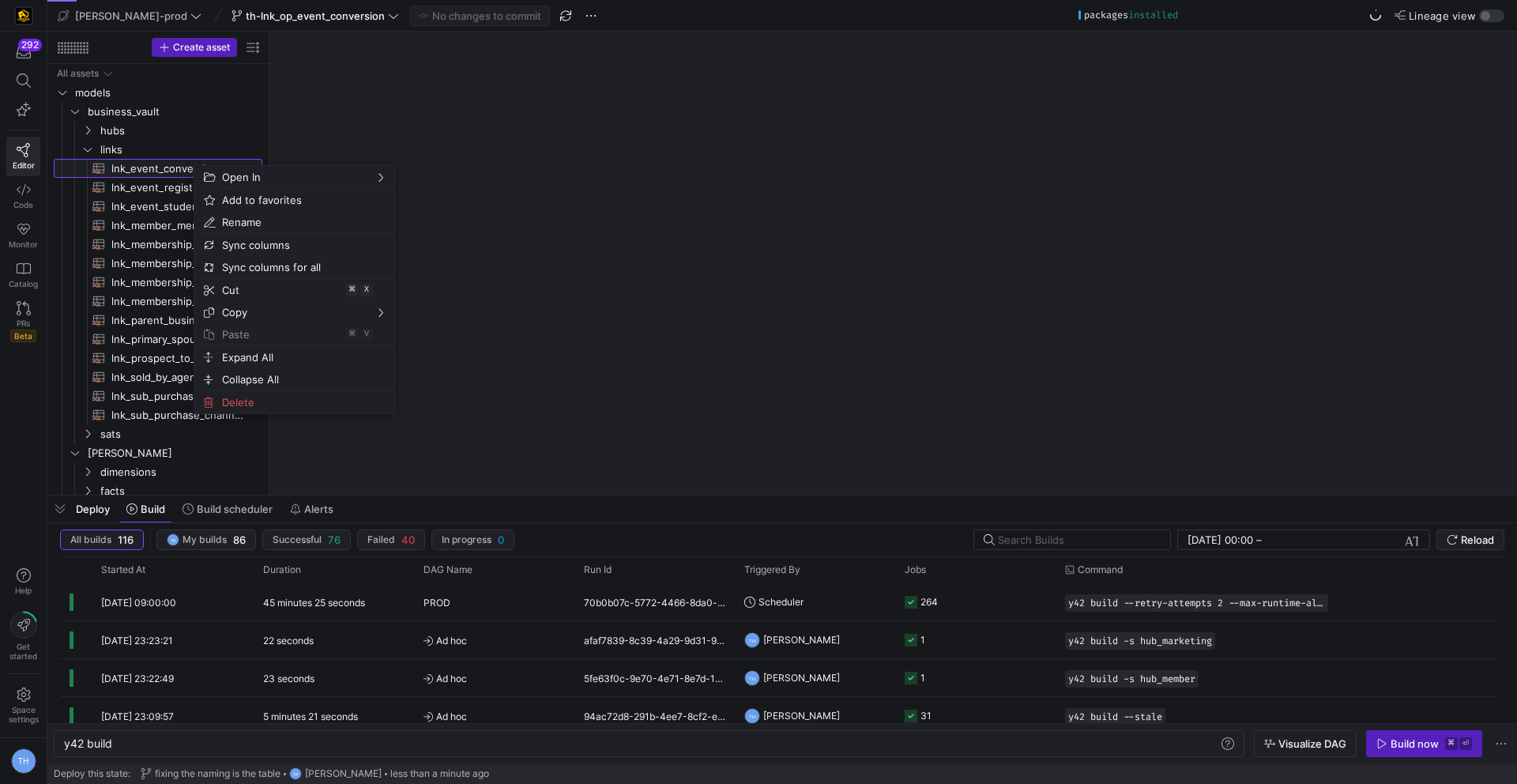
type textarea "y42 build -s lnk_event_conversion"
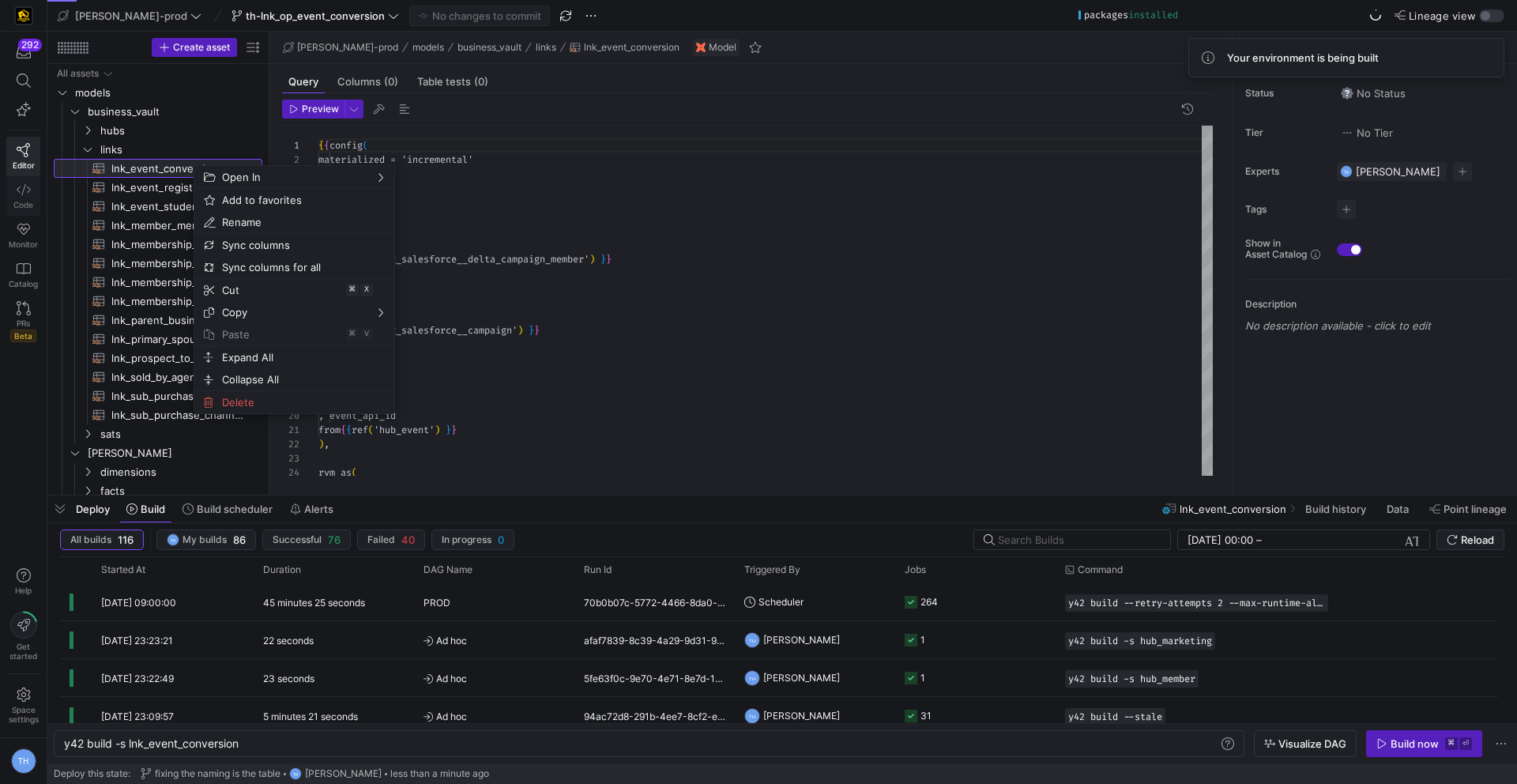
scroll to position [142, 0]
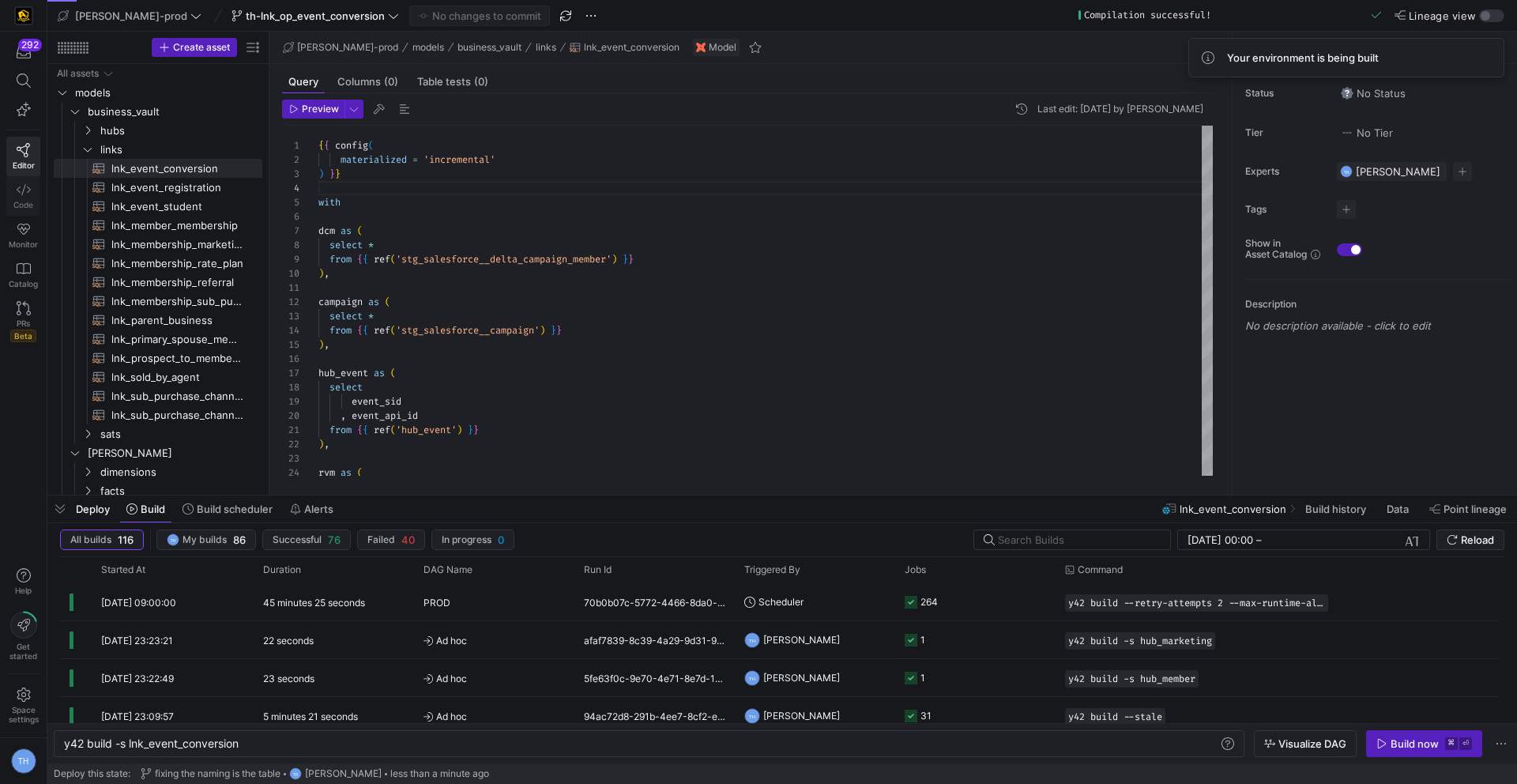
click at [17, 190] on icon at bounding box center [24, 189] width 14 height 11
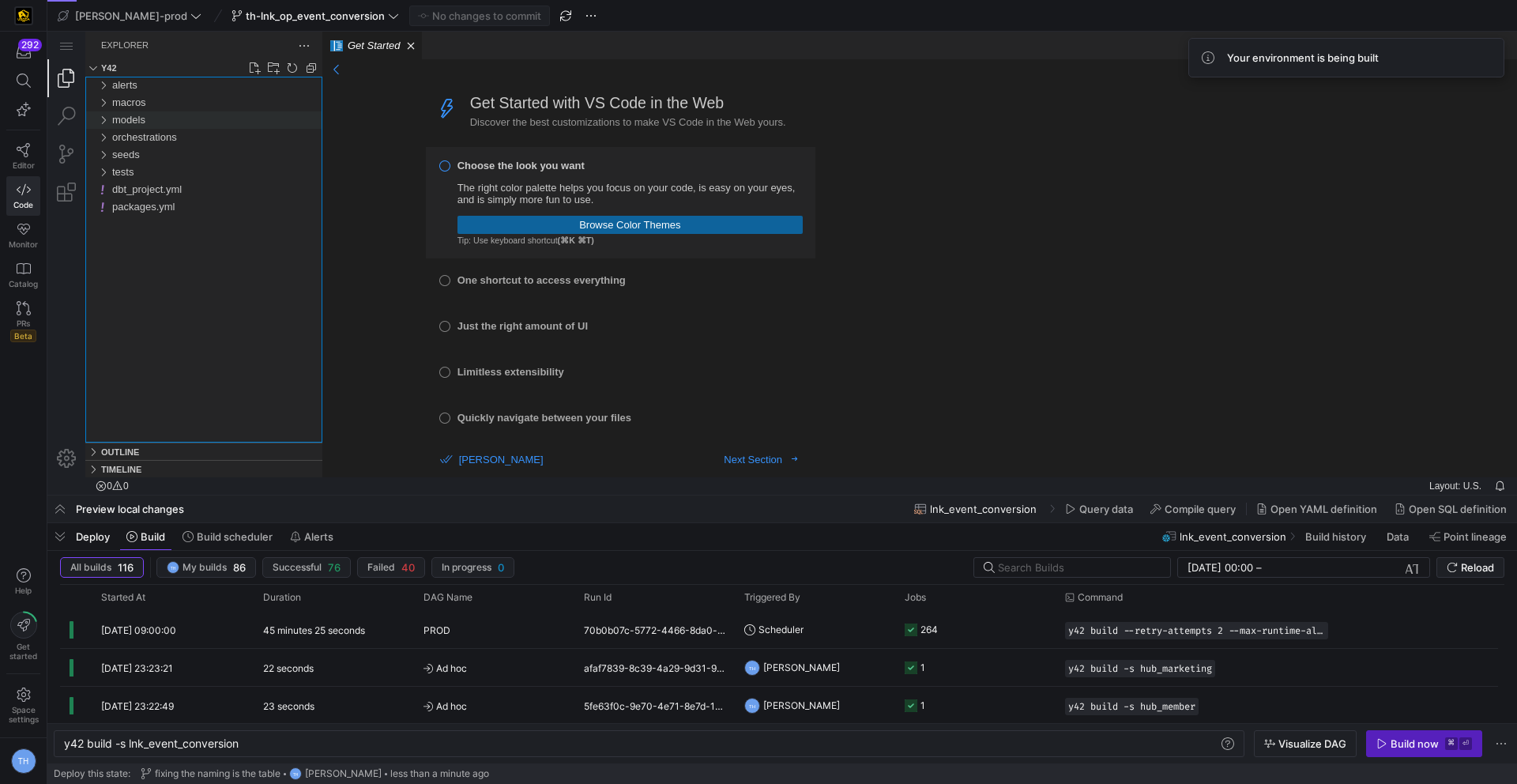
click at [189, 119] on div "models" at bounding box center [217, 120] width 210 height 17
click at [196, 140] on div "business_vault" at bounding box center [220, 137] width 204 height 17
click at [196, 168] on div "links" at bounding box center [224, 172] width 197 height 17
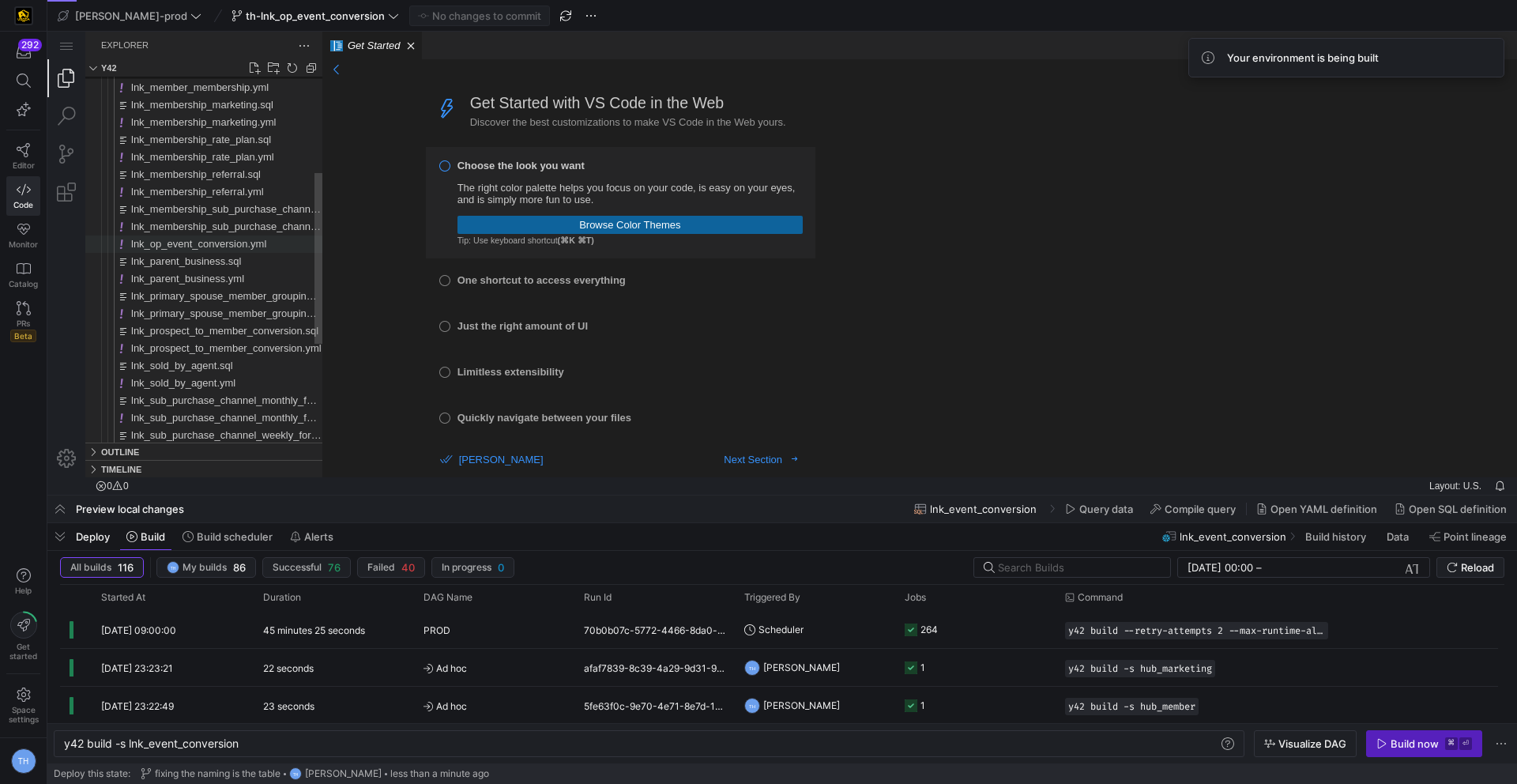
click at [256, 243] on span "lnk_op_event_conversion.yml" at bounding box center [198, 244] width 135 height 12
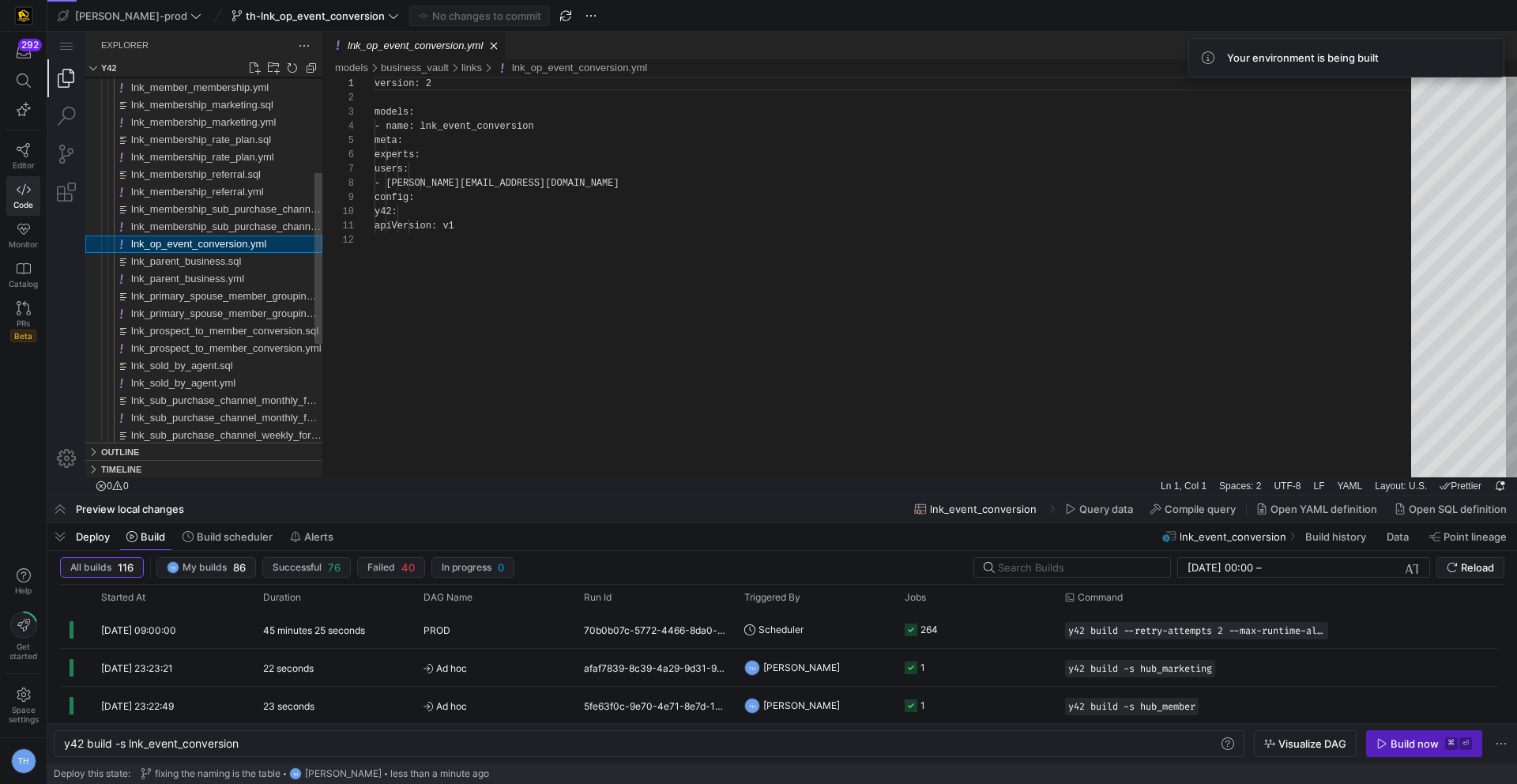
scroll to position [142, 0]
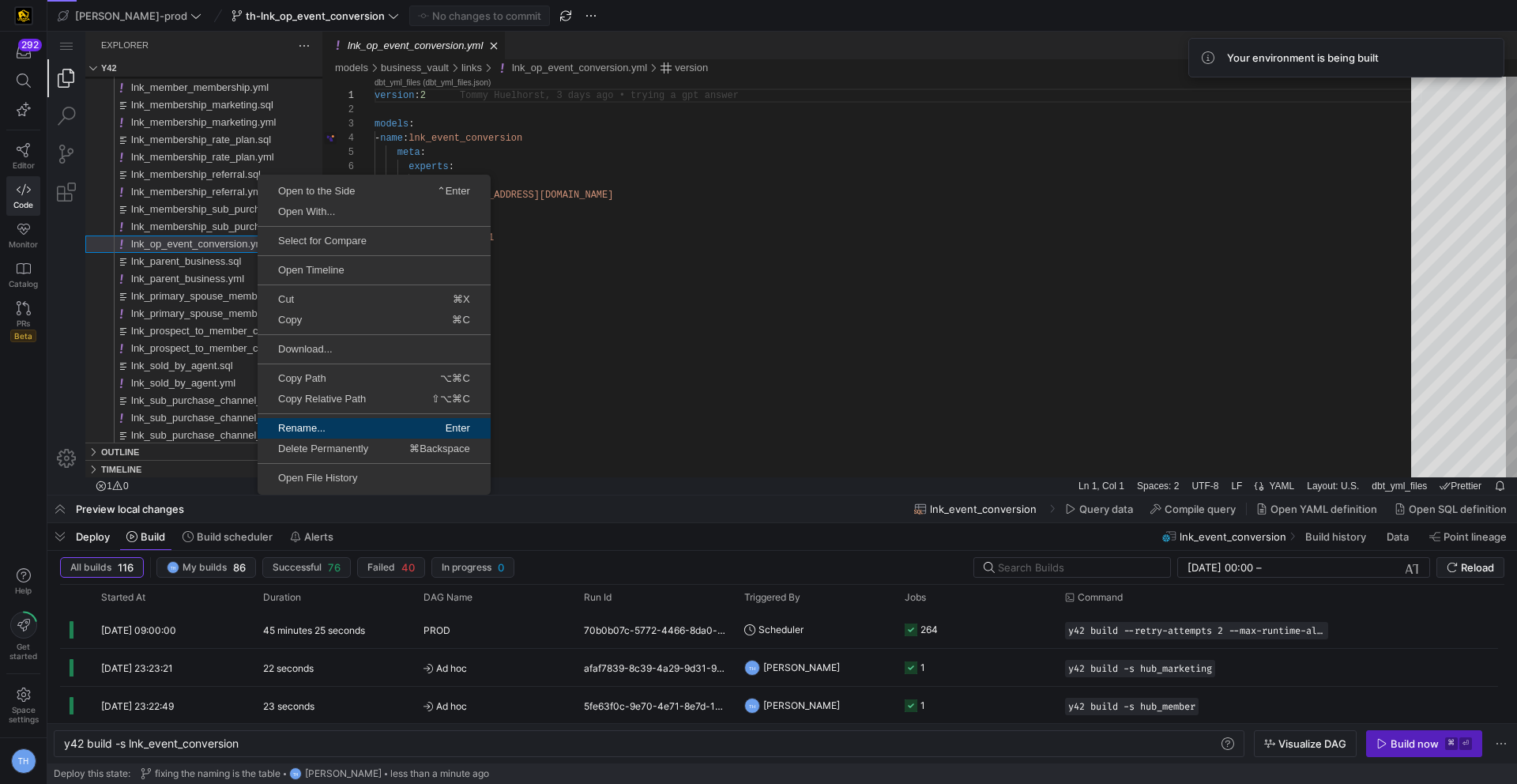
click at [332, 429] on span "Rename..." at bounding box center [315, 428] width 115 height 10
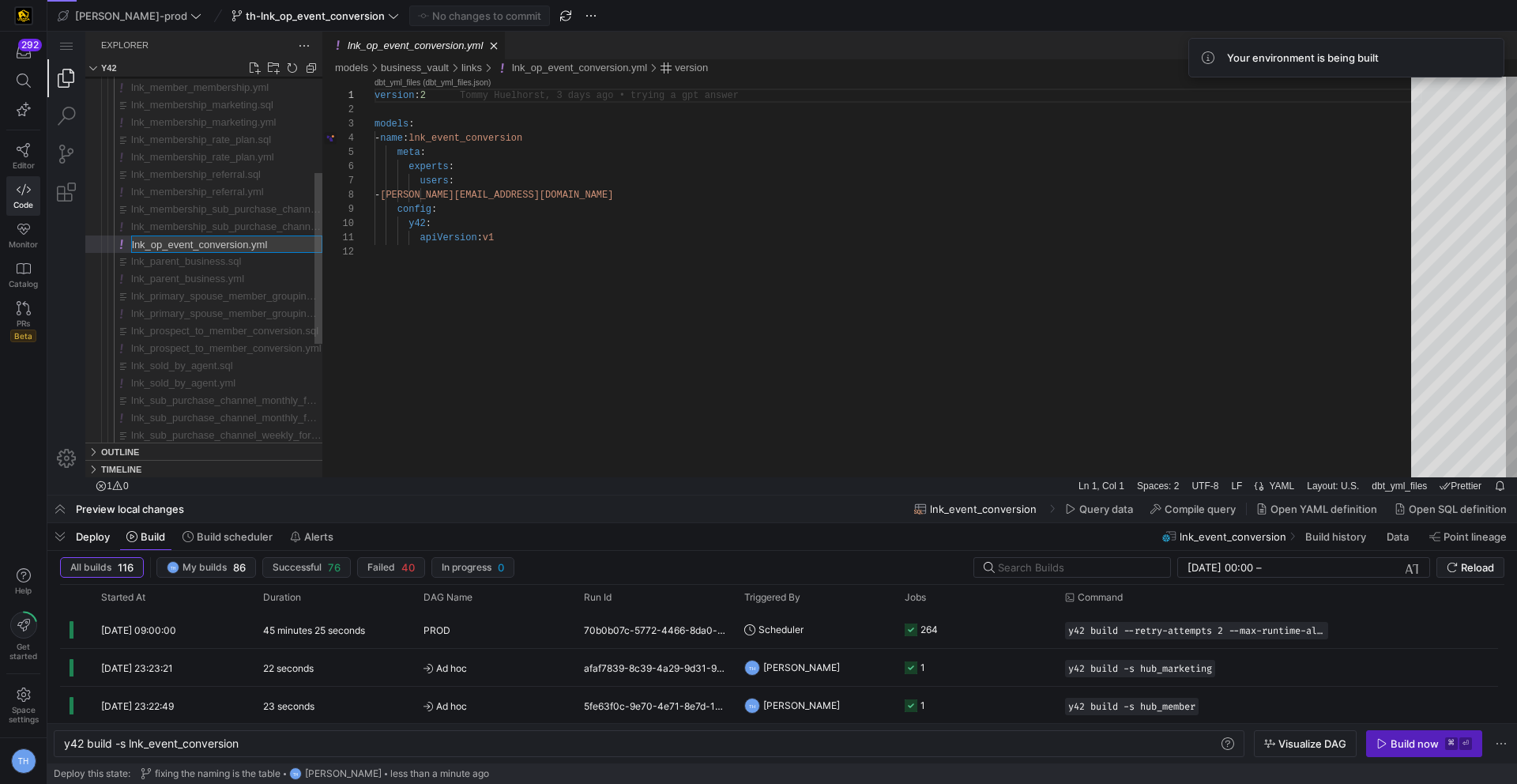
click at [168, 247] on input "lnk_op_event_conversion.yml" at bounding box center [226, 244] width 190 height 16
type input "lnk_event_conversion.yml"
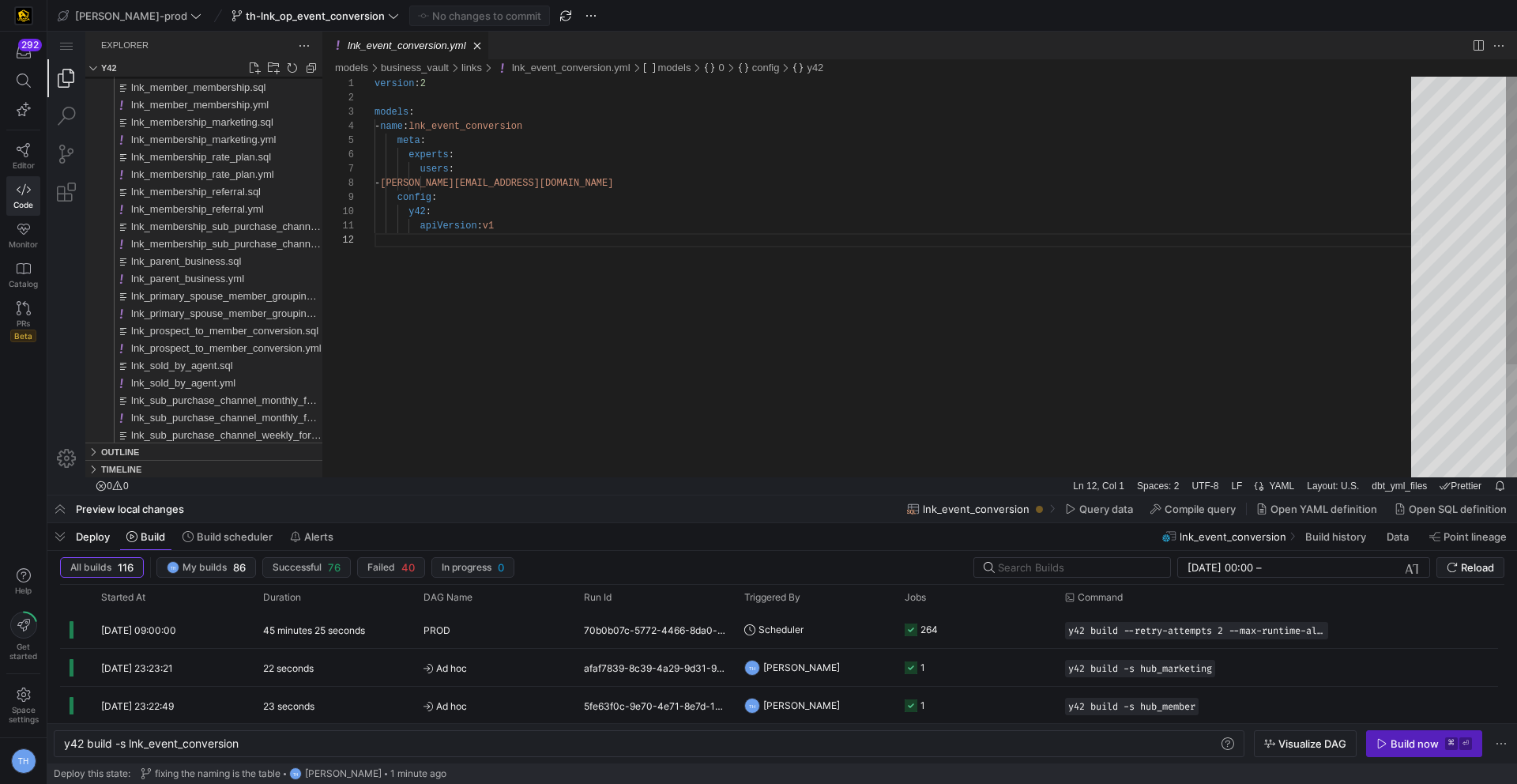
scroll to position [14, 0]
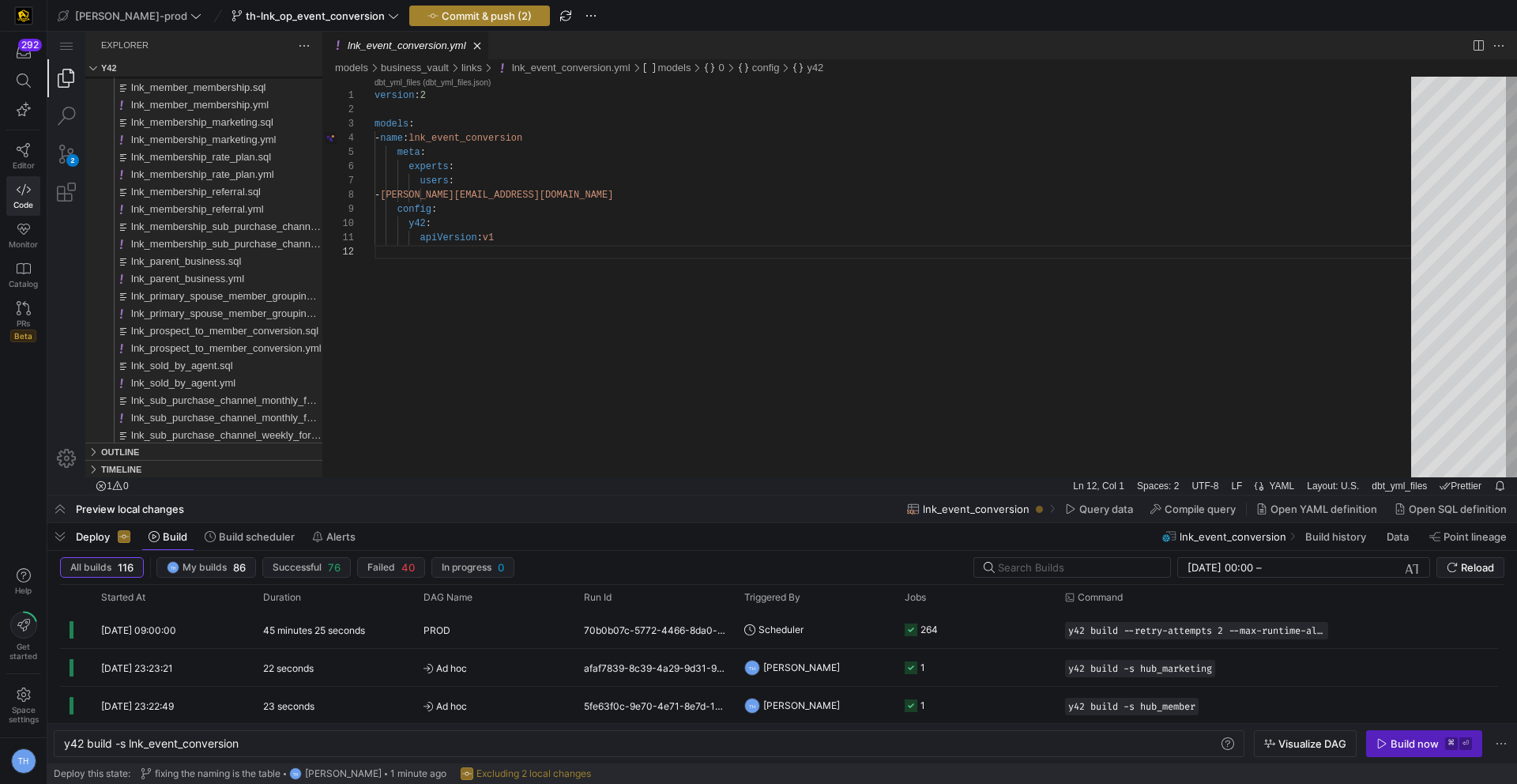
click at [441, 12] on span "Commit & push (2)" at bounding box center [486, 15] width 90 height 13
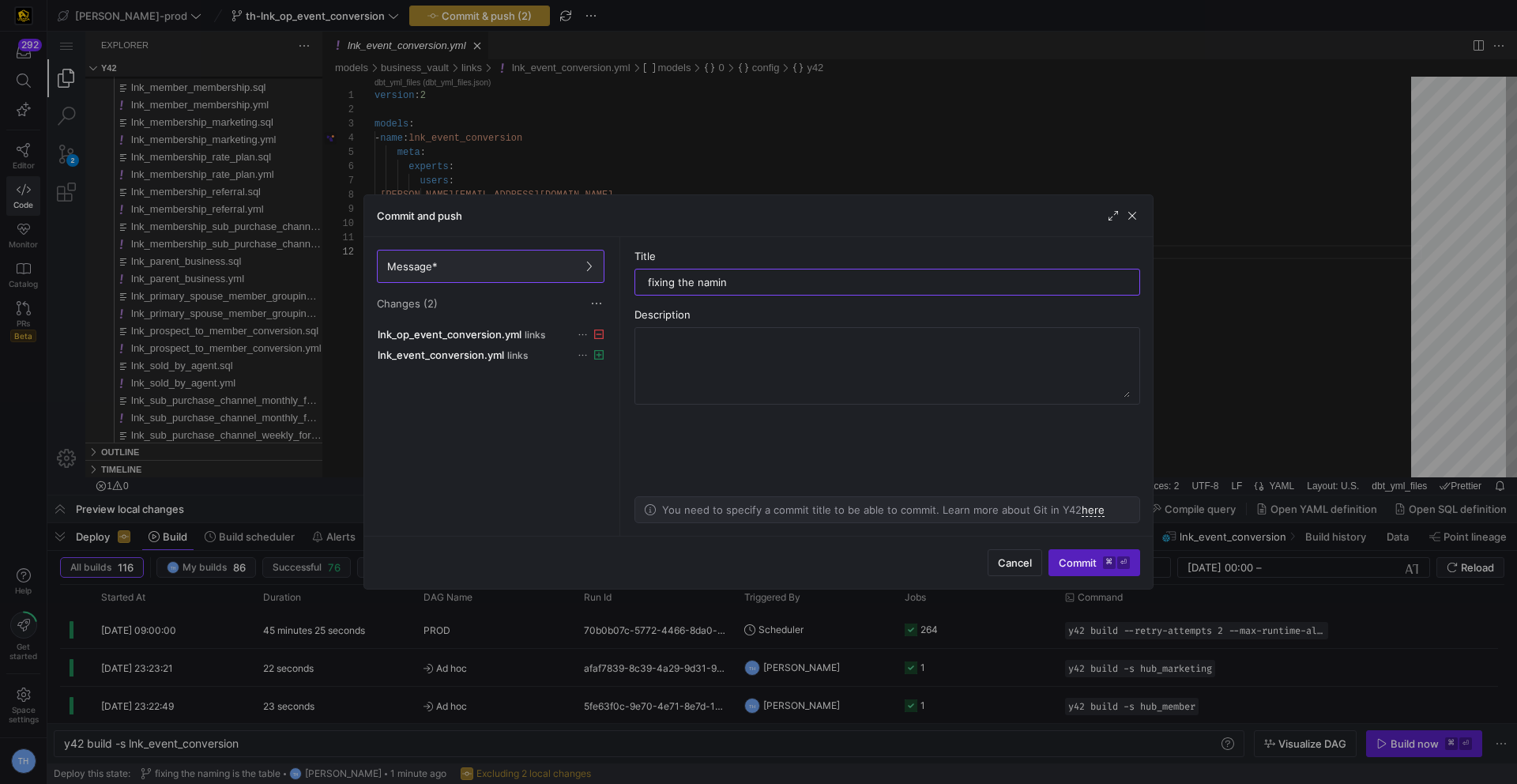
type input "fixing the naming"
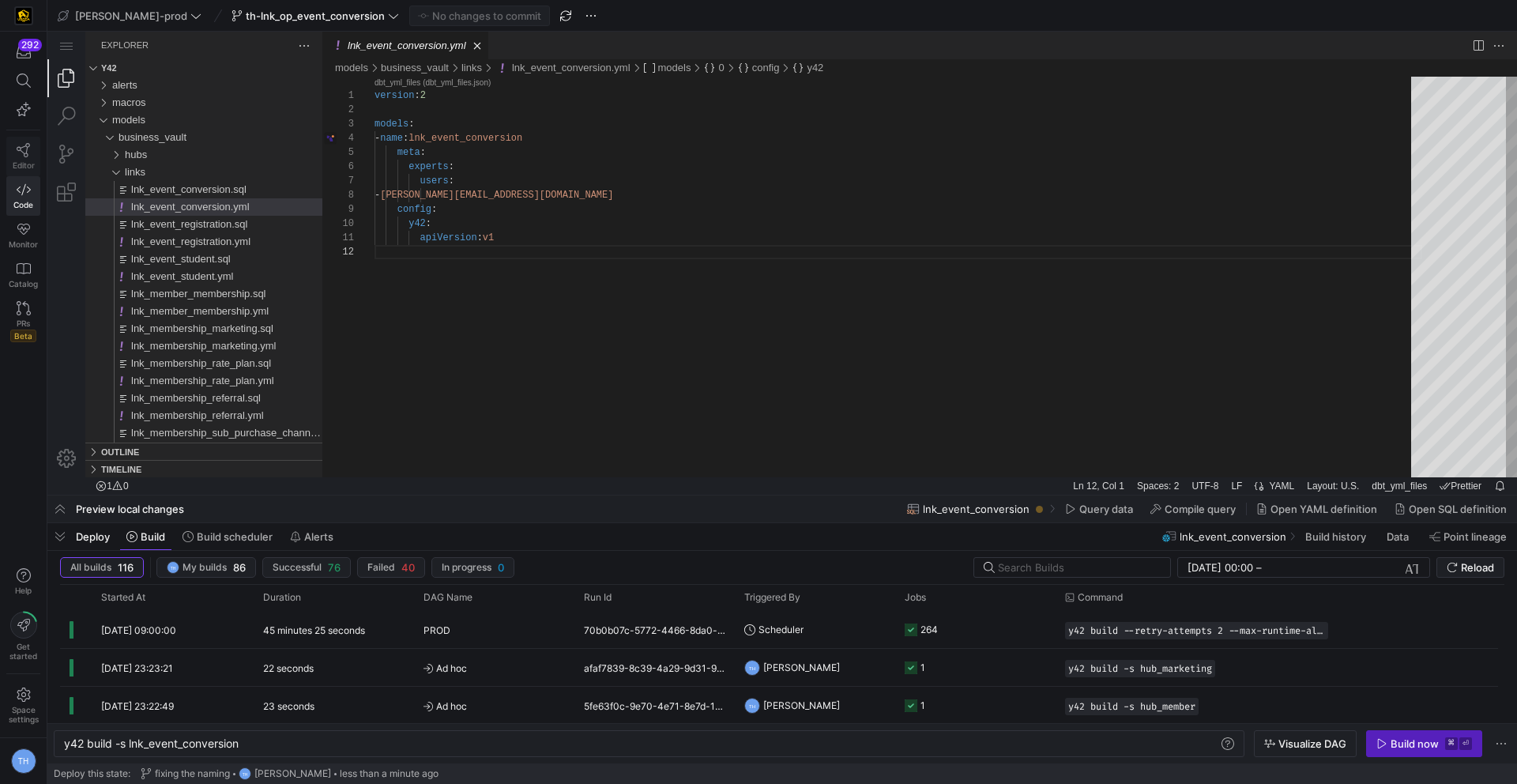
click at [15, 145] on link "Editor" at bounding box center [23, 156] width 34 height 39
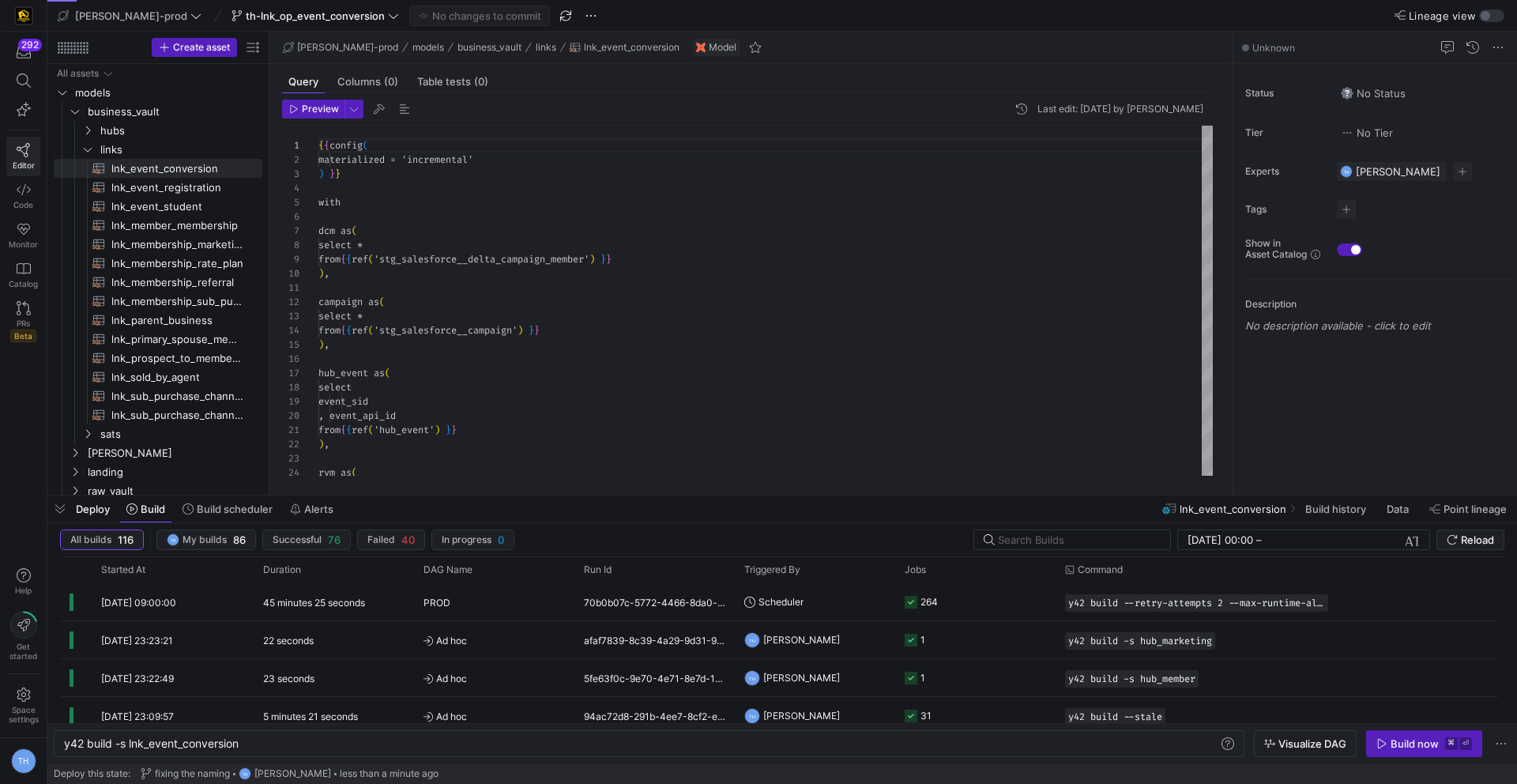
scroll to position [142, 0]
click at [1397, 742] on div "Build now" at bounding box center [1414, 743] width 48 height 13
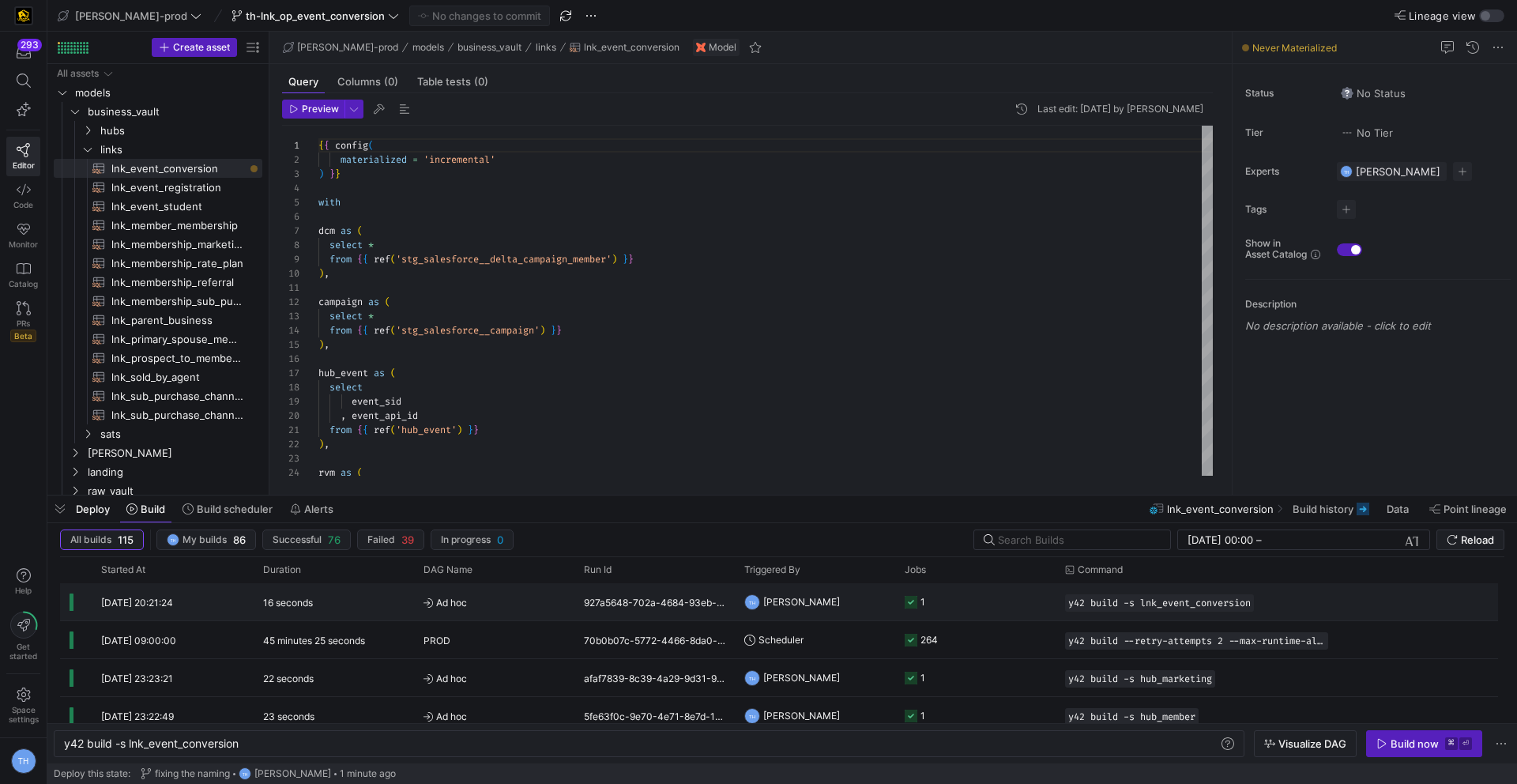
click at [474, 601] on span "Ad hoc" at bounding box center [494, 603] width 141 height 37
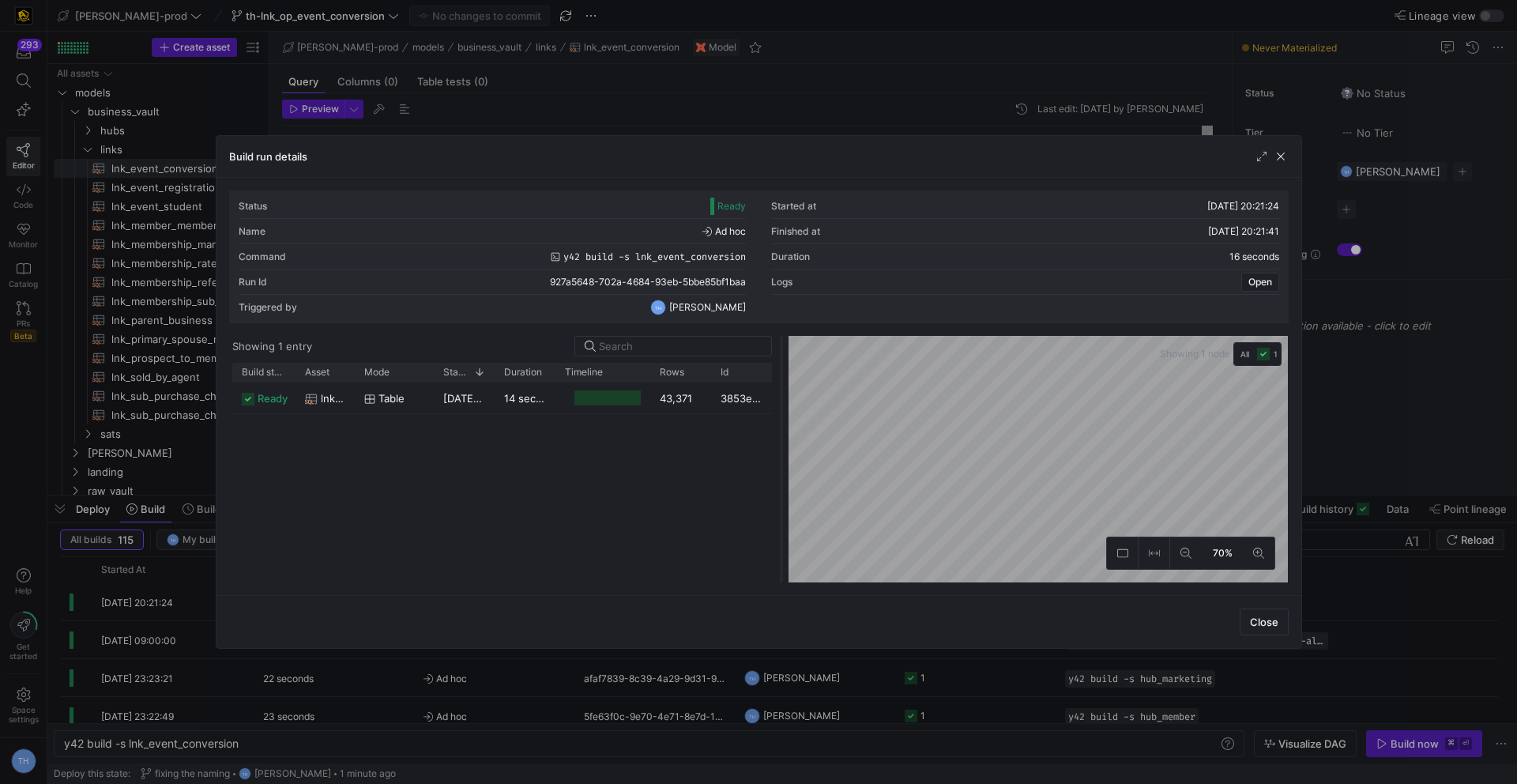
drag, startPoint x: 757, startPoint y: 379, endPoint x: 843, endPoint y: 379, distance: 86.0
click at [785, 379] on div at bounding box center [781, 459] width 6 height 247
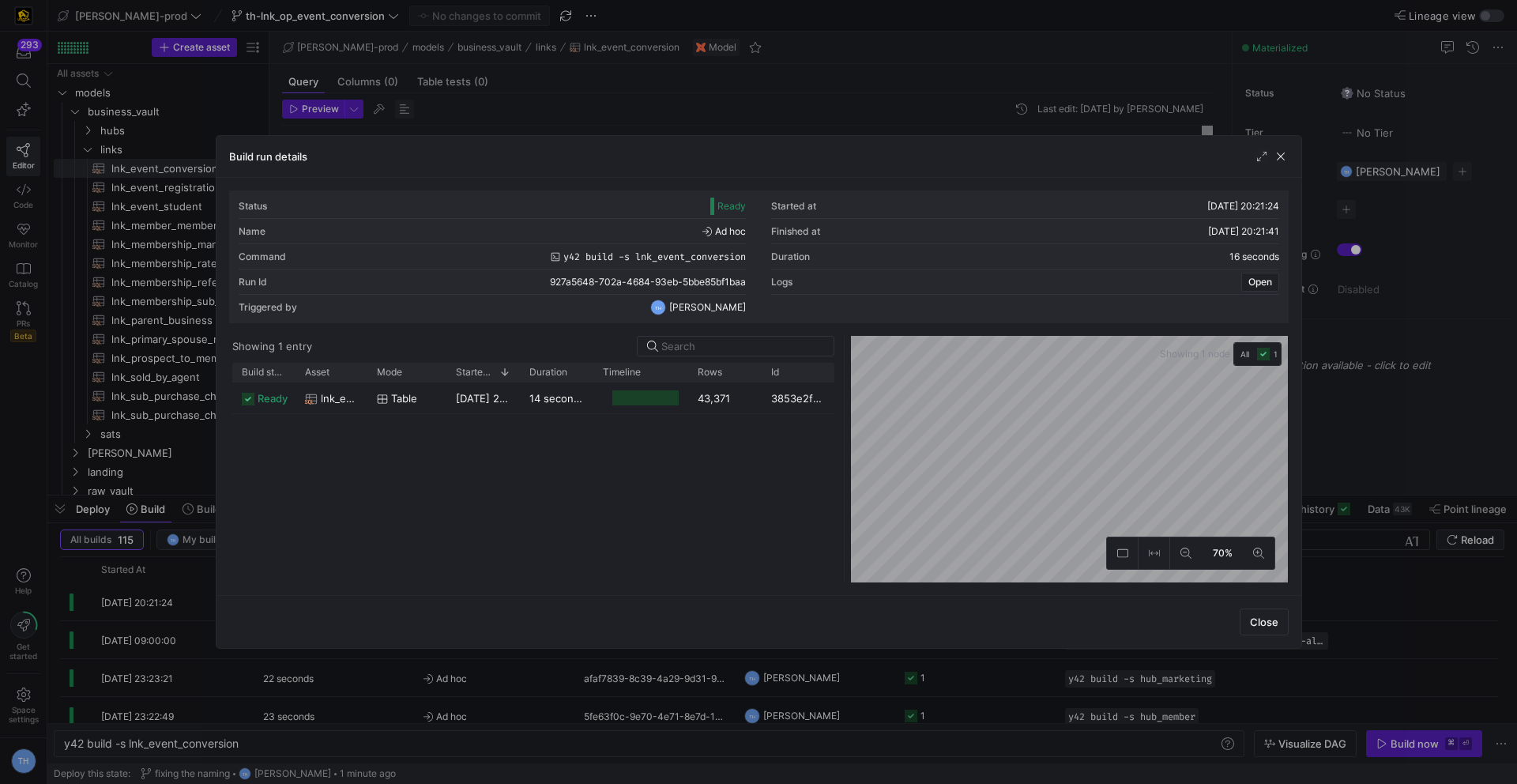
click at [395, 113] on div at bounding box center [758, 392] width 1517 height 784
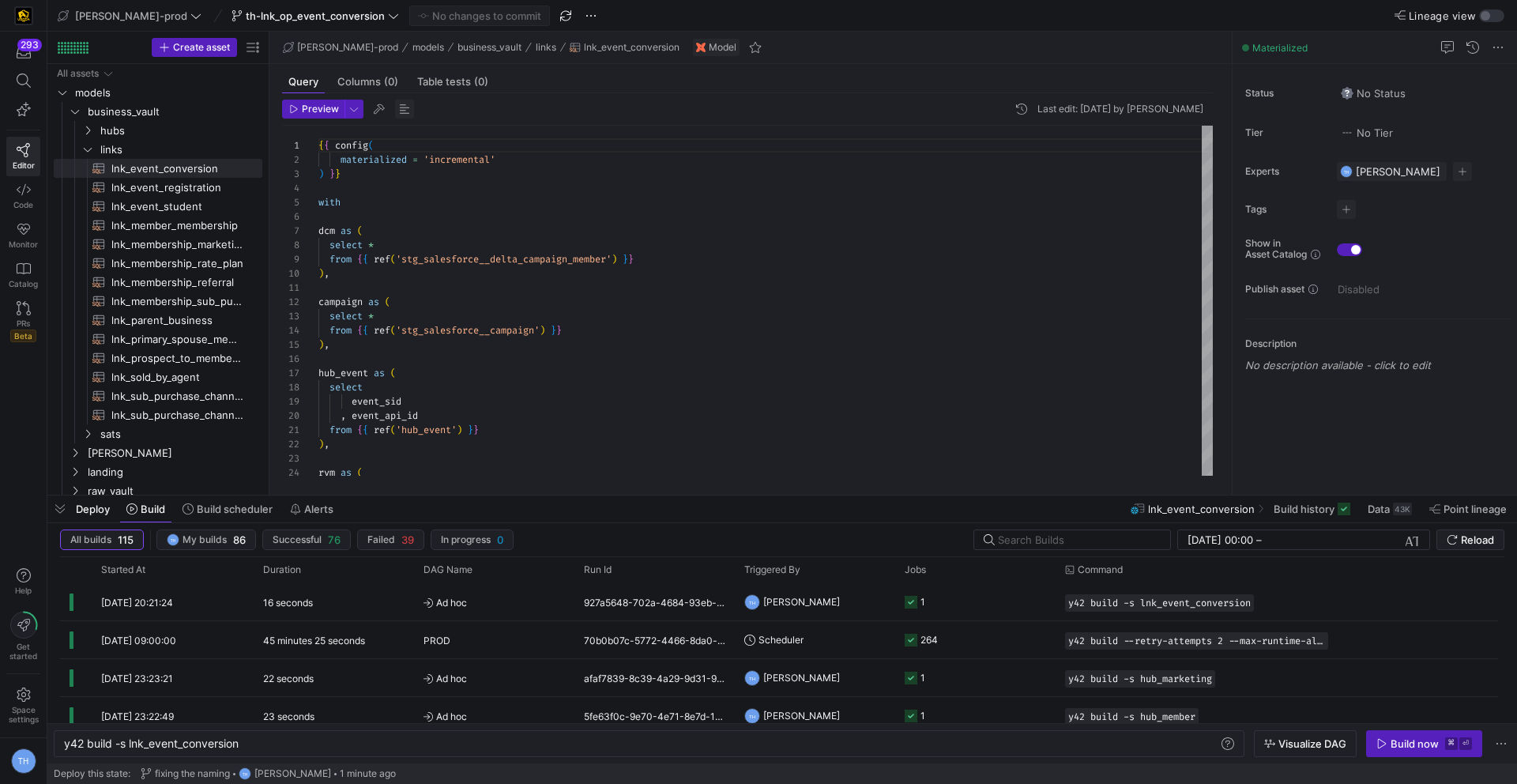
click at [395, 113] on span "button" at bounding box center [405, 109] width 19 height 19
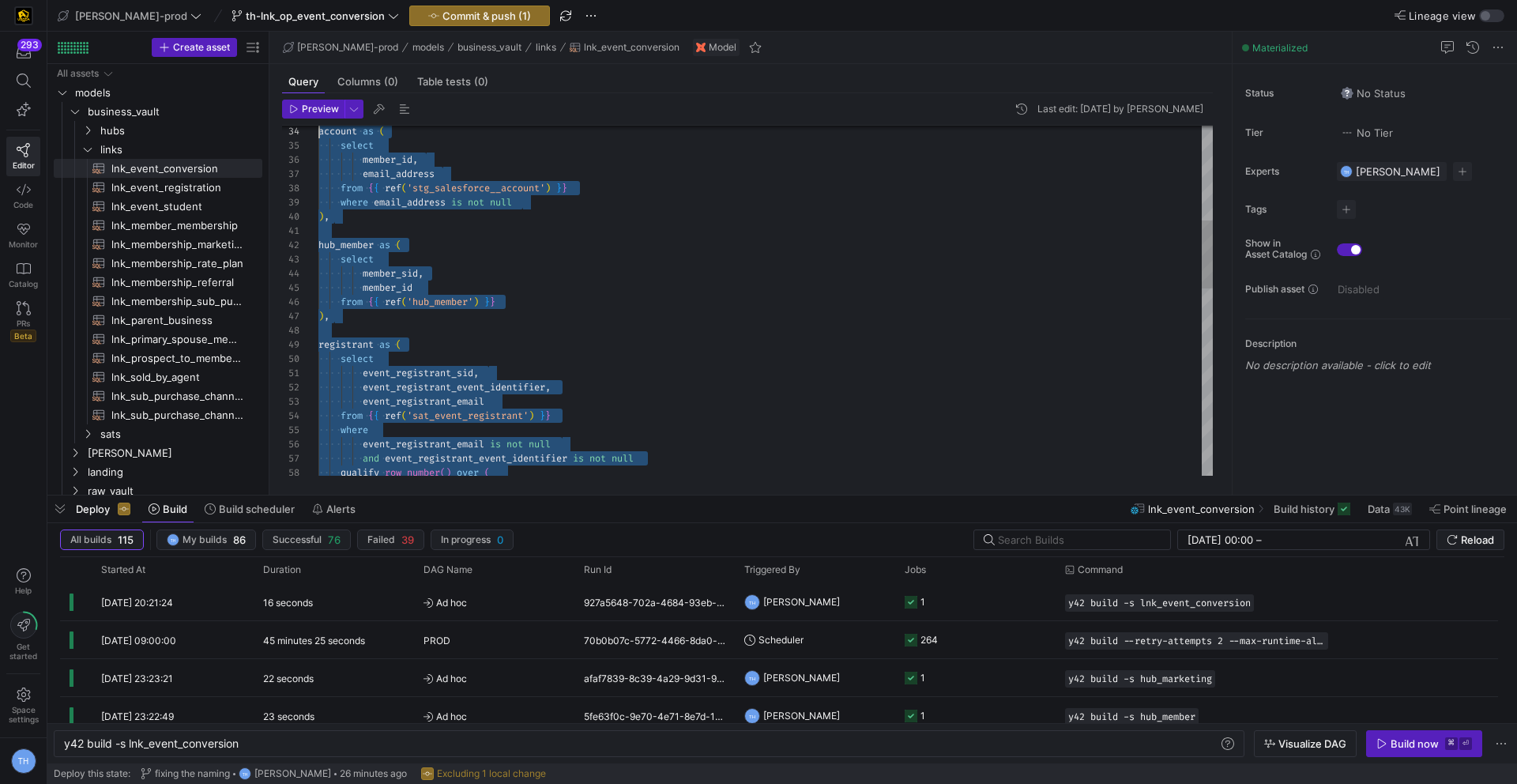
scroll to position [0, 0]
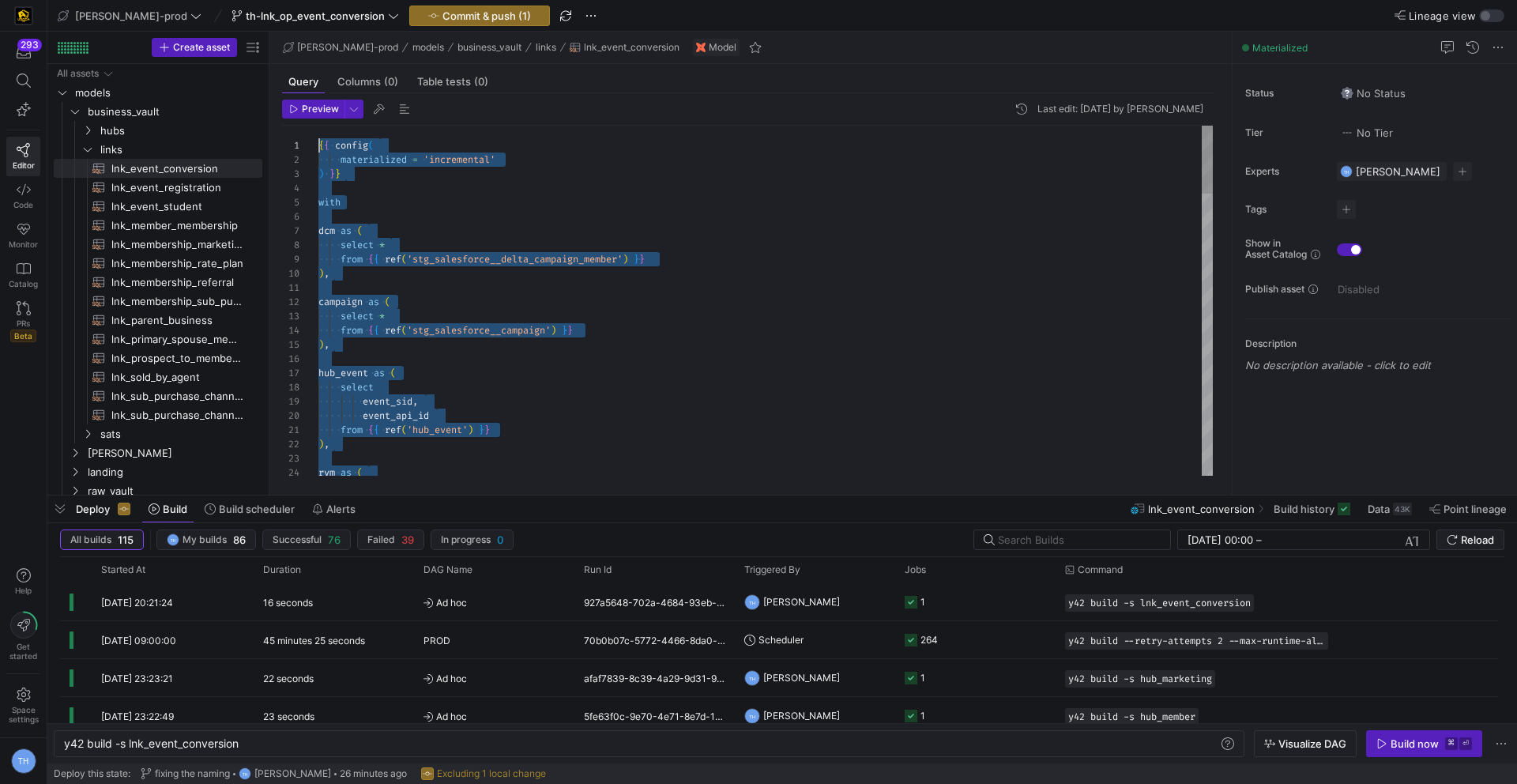
drag, startPoint x: 452, startPoint y: 457, endPoint x: 230, endPoint y: -69, distance: 570.9
type textarea "{{ config( materialized = 'incremental' ) }} with dcm as ( select * from {{ ref…"
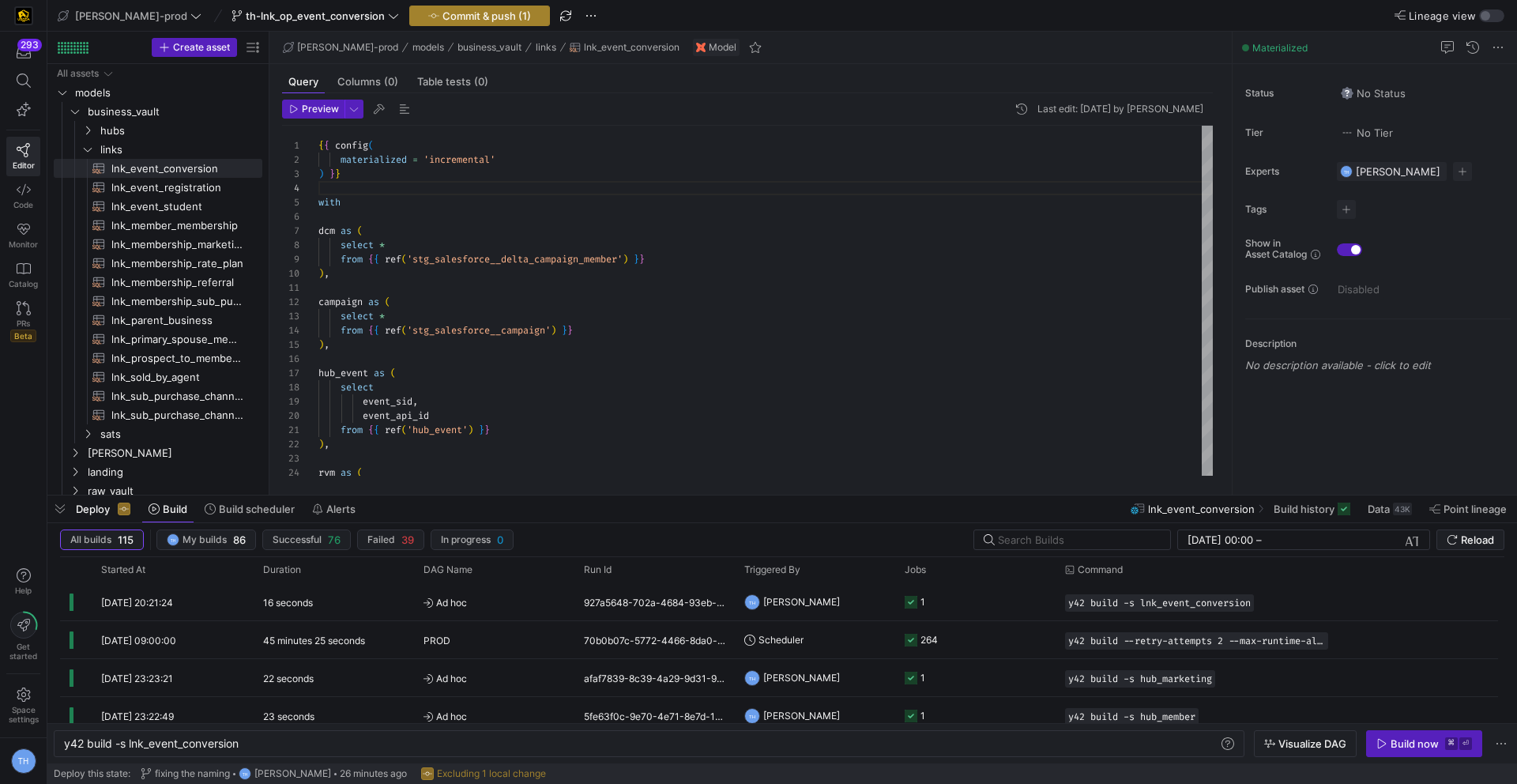
click at [470, 12] on span "Commit & push (1)" at bounding box center [486, 15] width 88 height 13
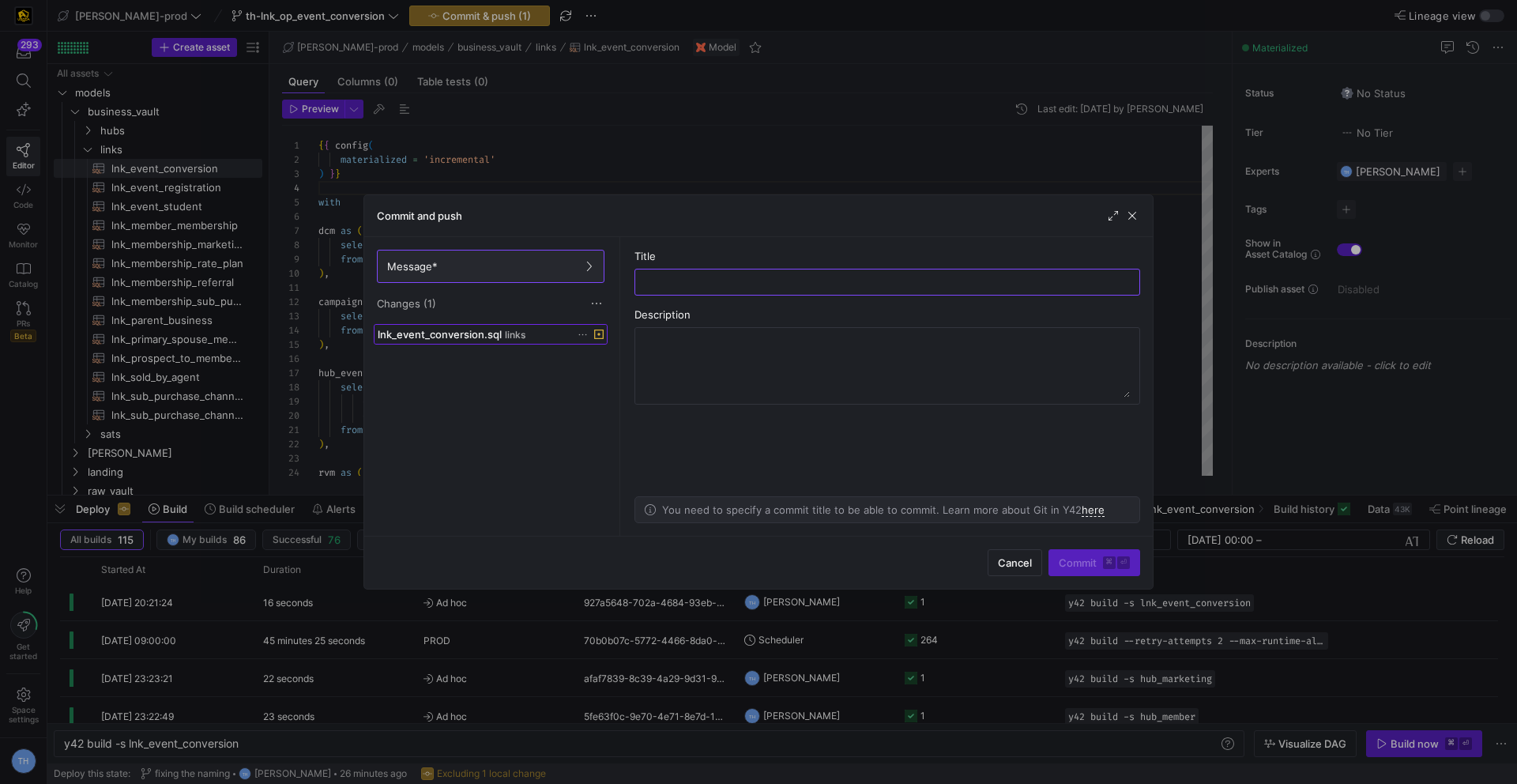
click at [510, 334] on span "links" at bounding box center [515, 334] width 20 height 11
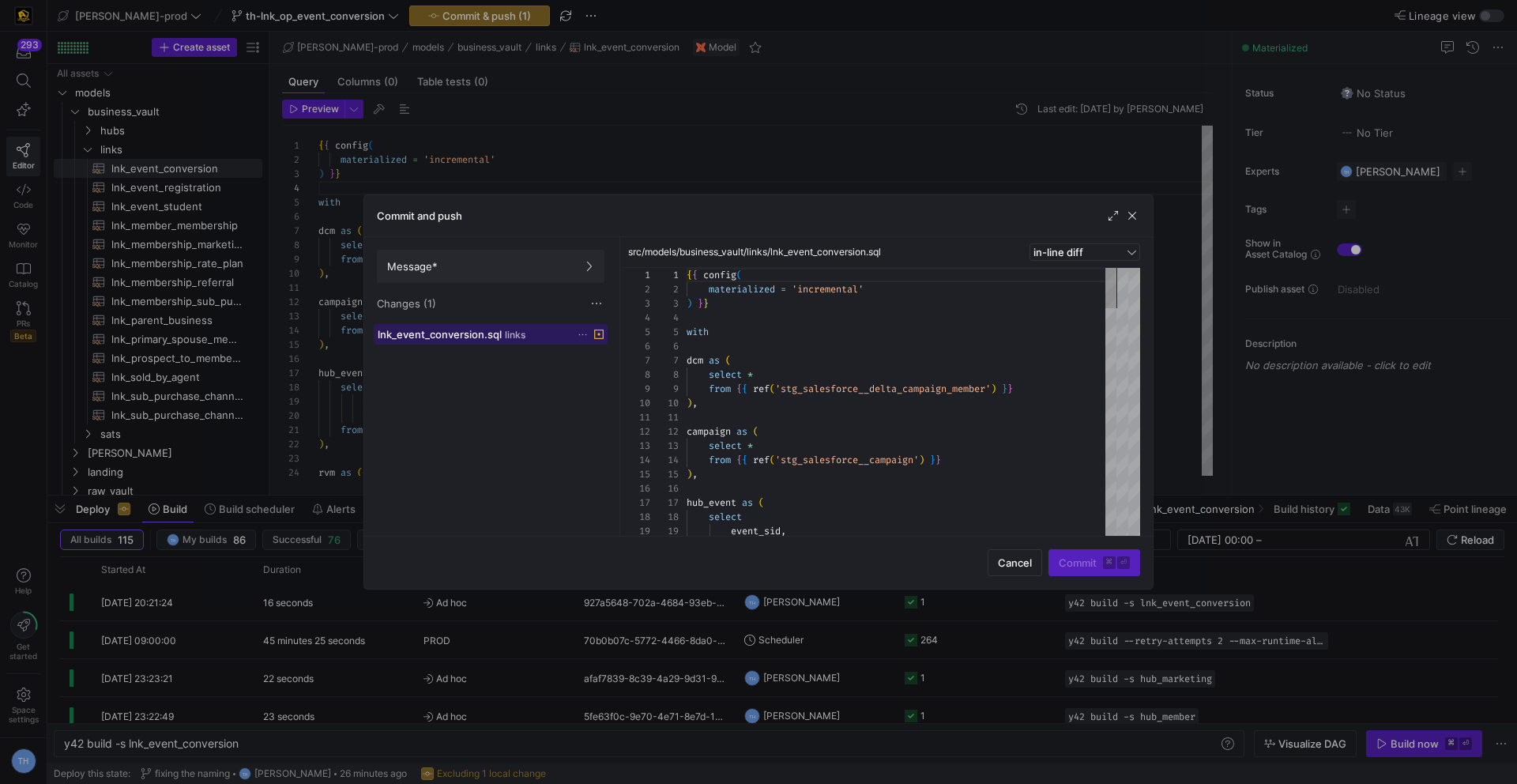
scroll to position [142, 0]
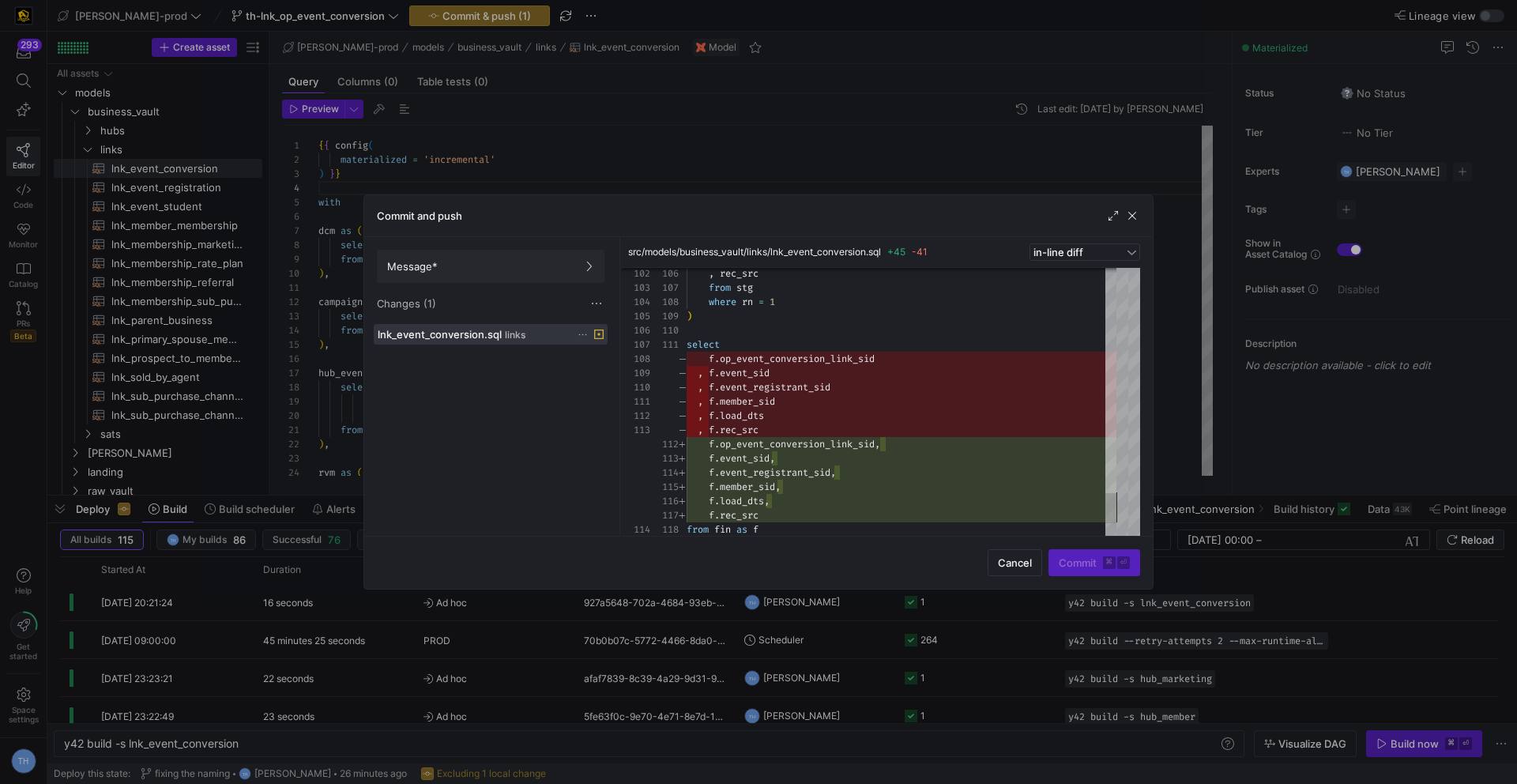
click at [751, 132] on div at bounding box center [758, 392] width 1517 height 784
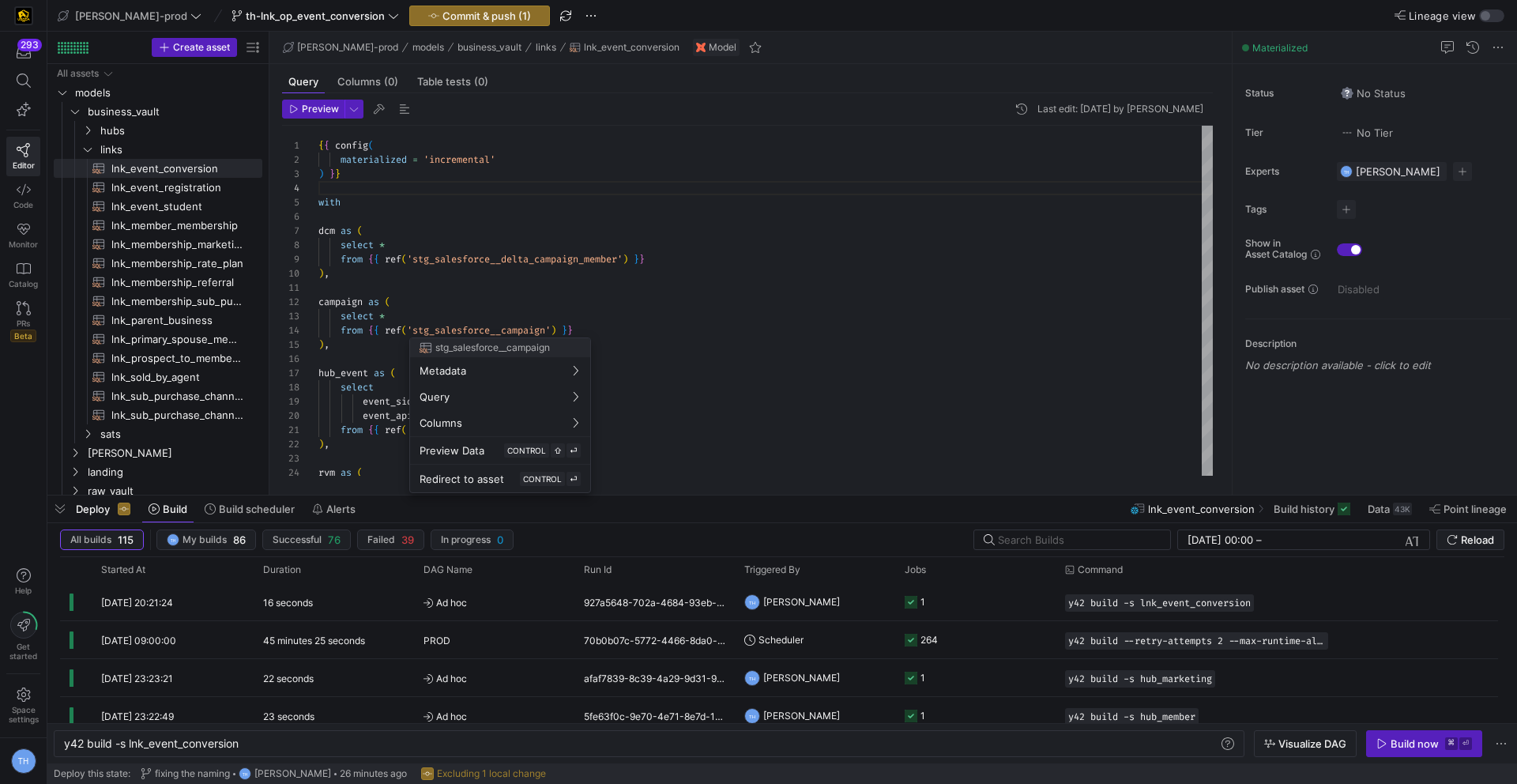
click at [539, 259] on div at bounding box center [758, 392] width 1517 height 784
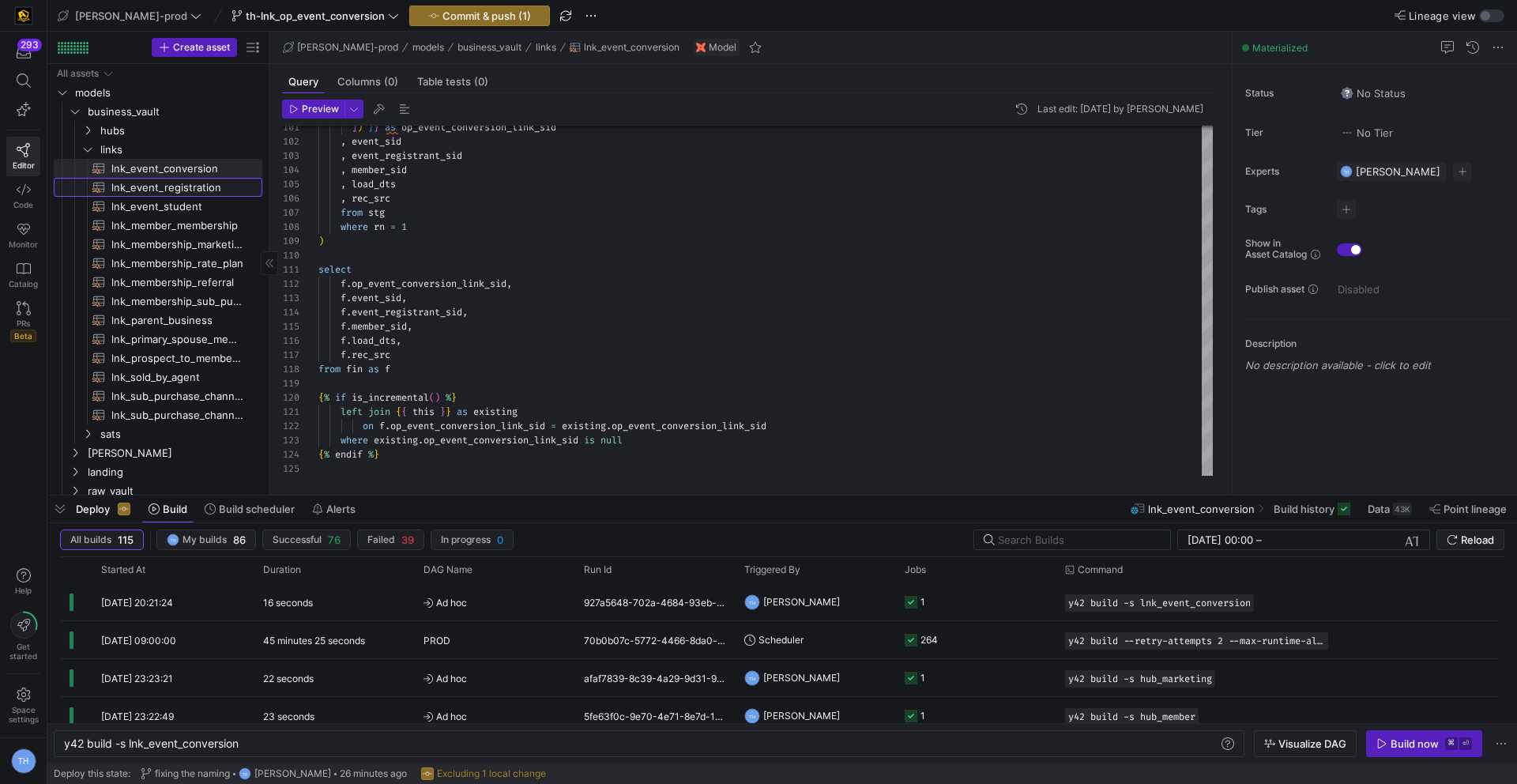
click at [219, 189] on span "lnk_event_registration​​​​​​​​​​" at bounding box center [178, 187] width 133 height 18
type textarea "y42 build -s lnk_event_registration"
type textarea "{{ config( materialized = 'incremental' ) }} with registrants as ( select *"
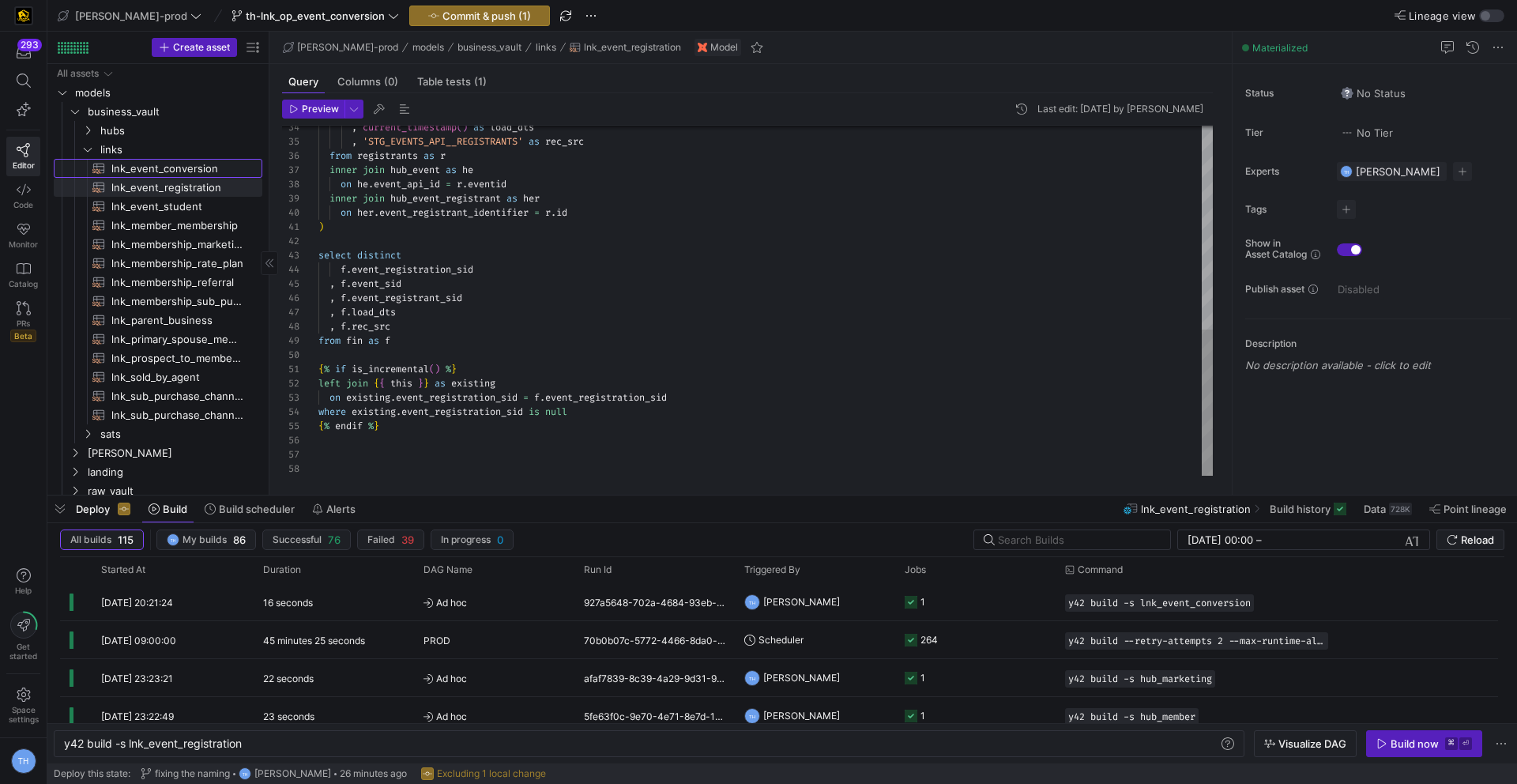
click at [204, 168] on span "lnk_event_conversion​​​​​​​​​​" at bounding box center [178, 168] width 133 height 18
type textarea "y42 build -s lnk_event_conversion"
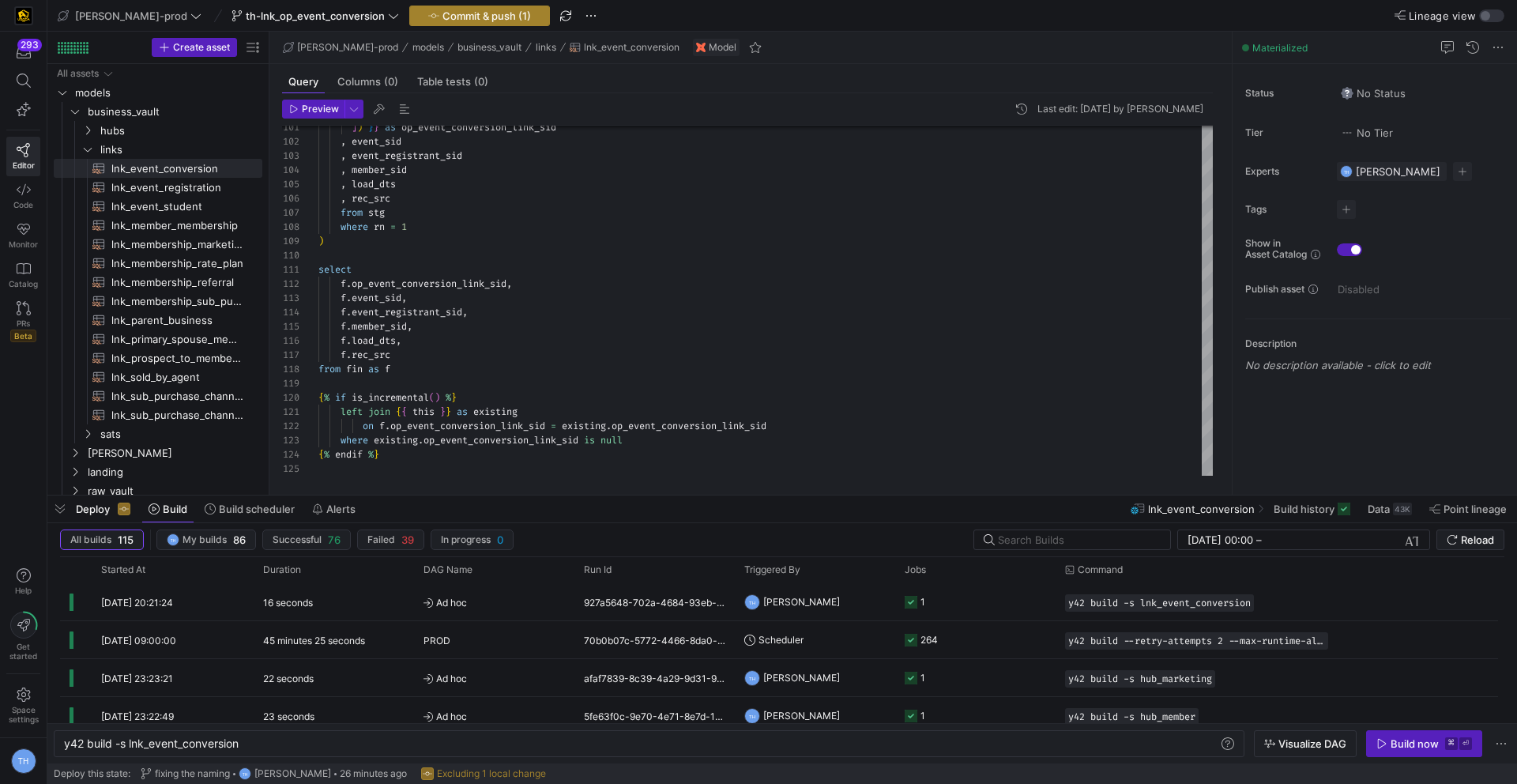
click at [444, 16] on span "Commit & push (1)" at bounding box center [486, 15] width 88 height 13
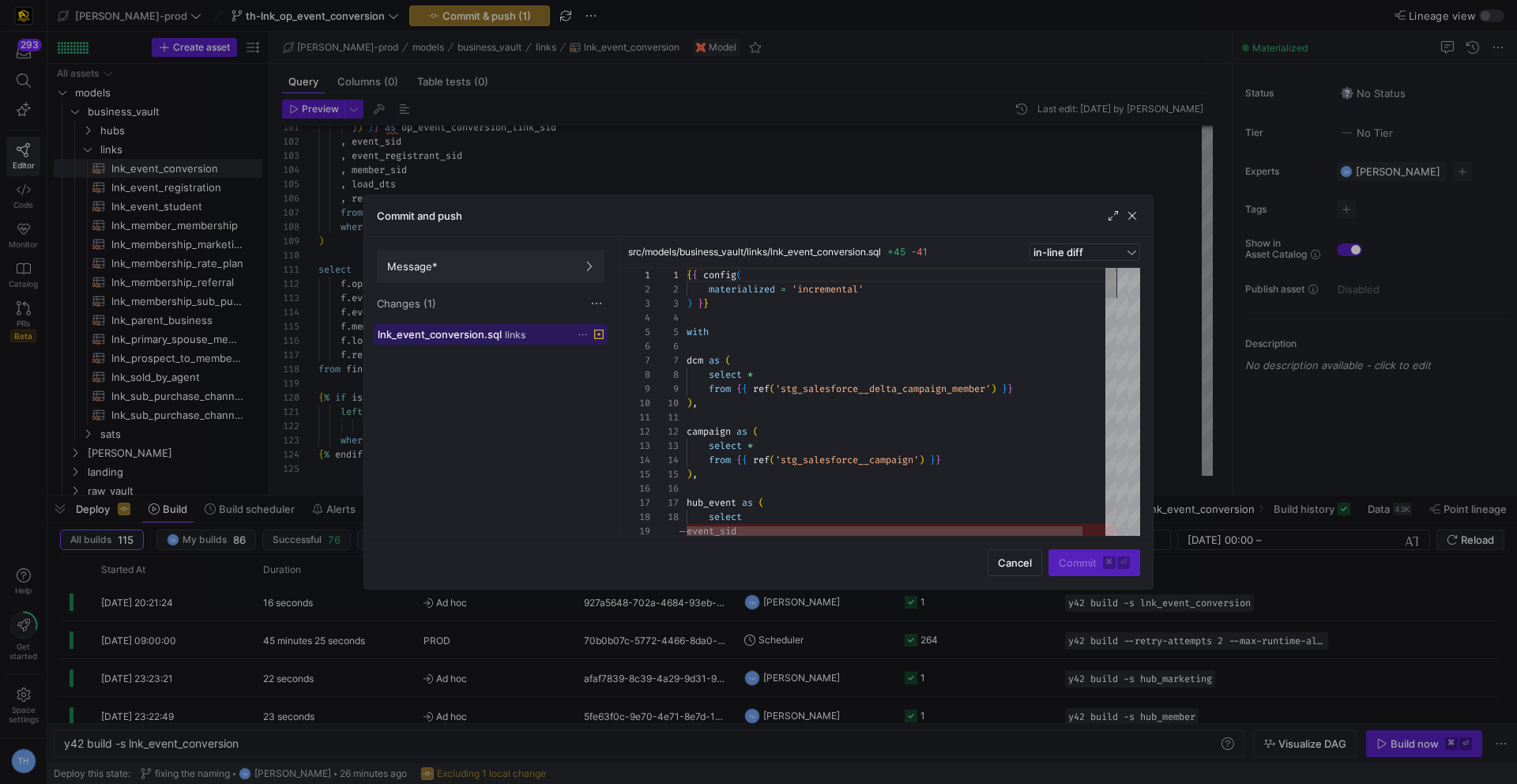
click at [519, 343] on span at bounding box center [490, 334] width 232 height 19
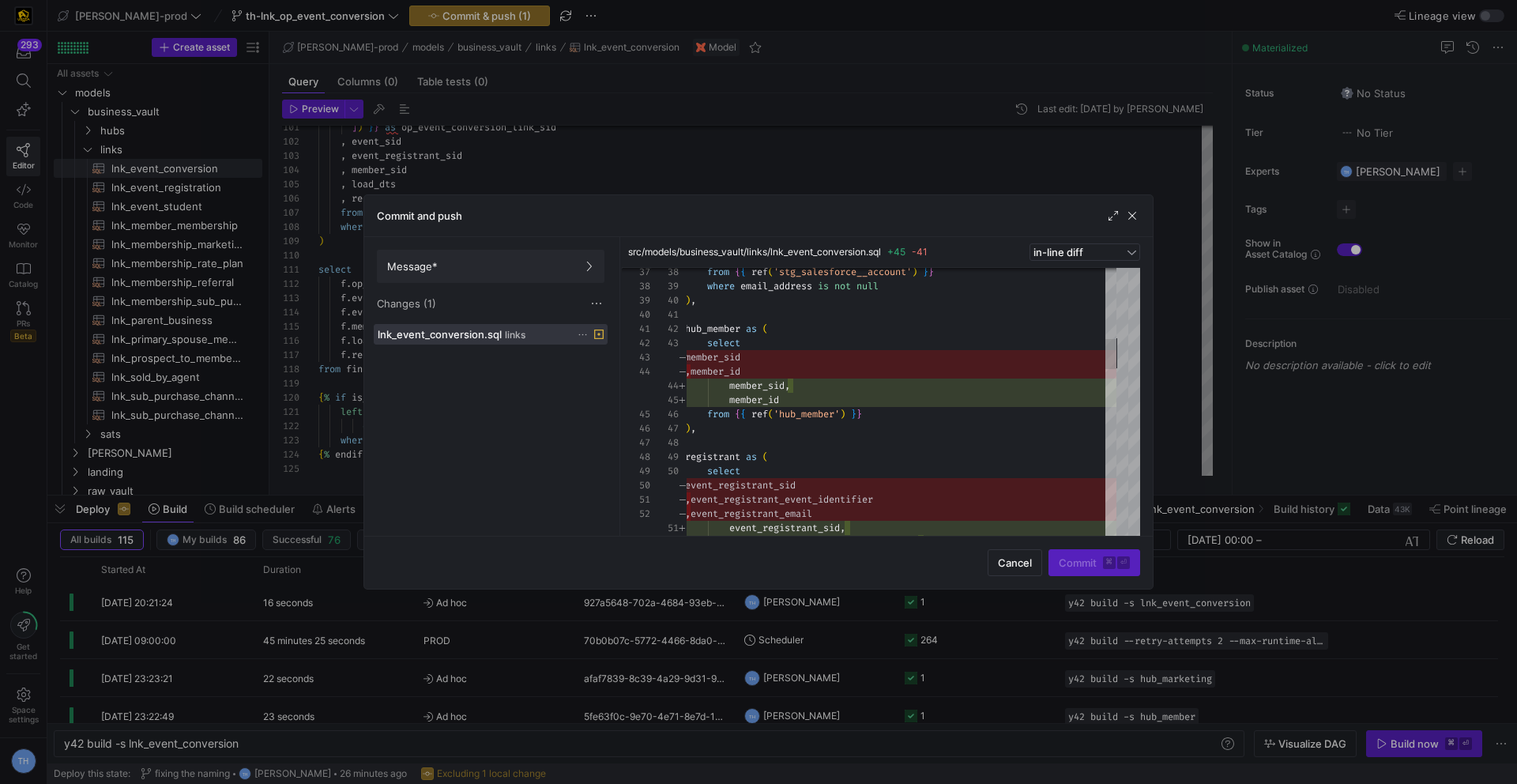
click at [885, 139] on div at bounding box center [758, 392] width 1517 height 784
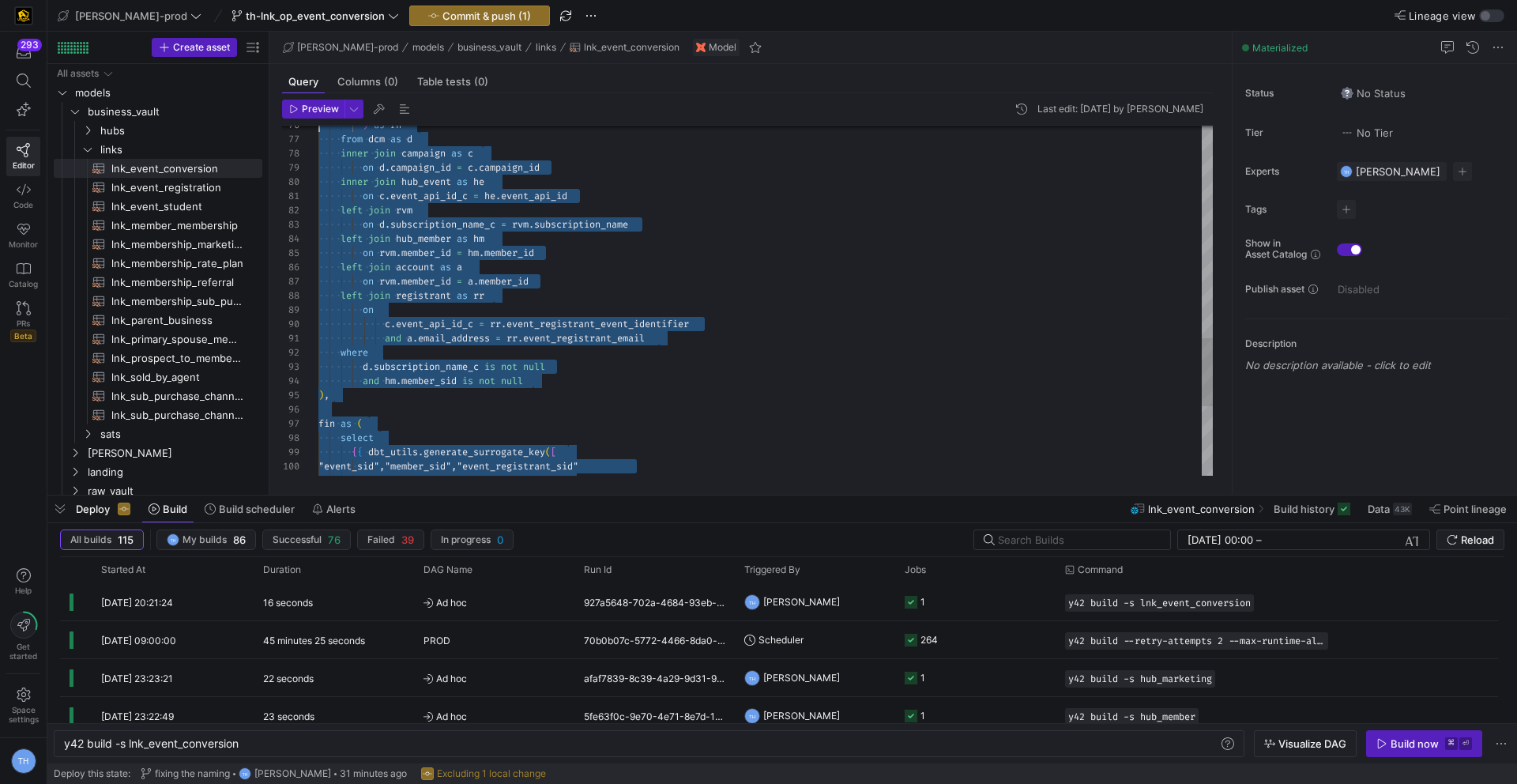
scroll to position [57, 0]
type textarea "{{ config( materialized = 'incremental' ) }} with dcm as ( select * from {{ ref…"
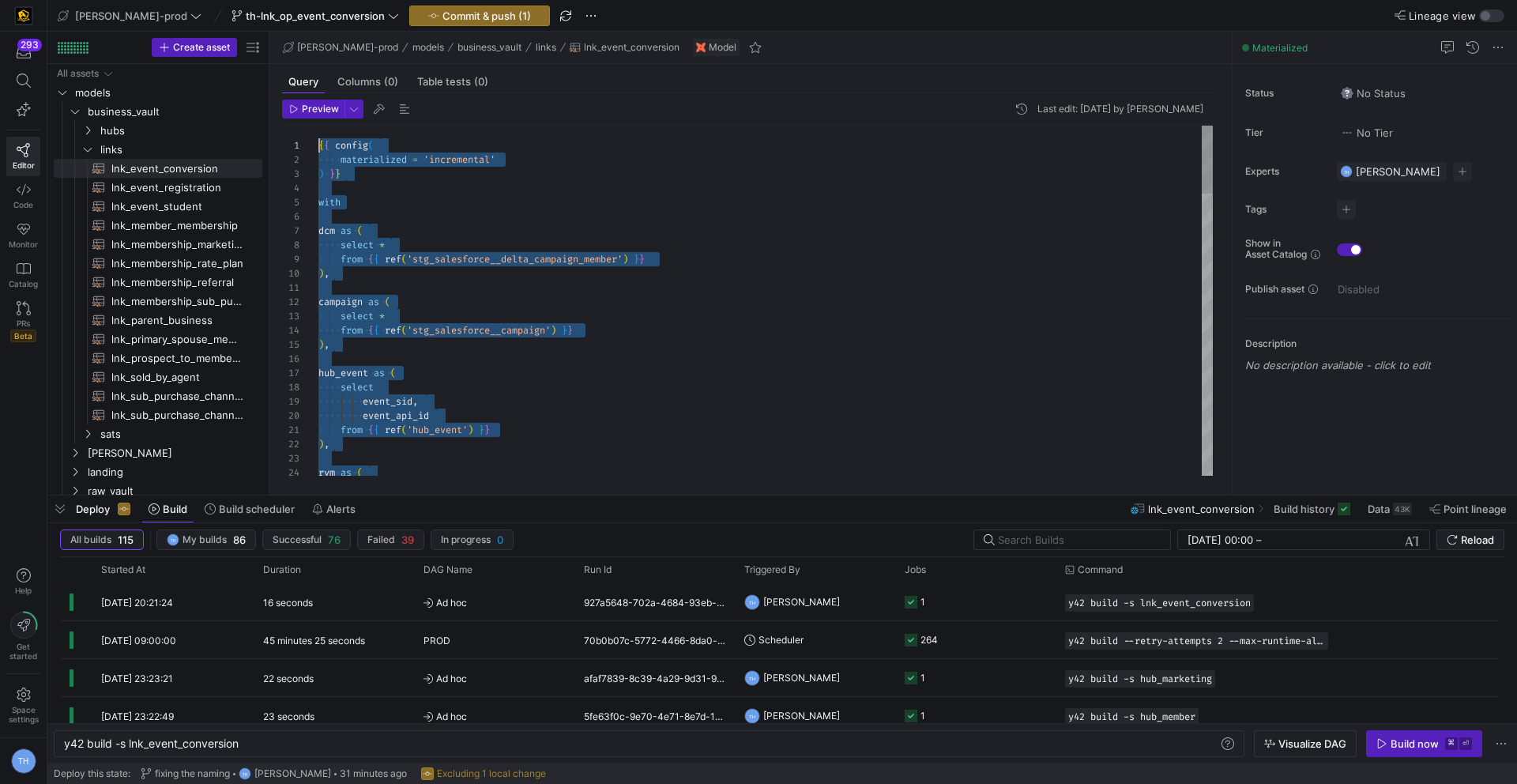
drag, startPoint x: 406, startPoint y: 462, endPoint x: 271, endPoint y: -70, distance: 548.9
drag, startPoint x: 395, startPoint y: 448, endPoint x: 237, endPoint y: -70, distance: 541.6
drag, startPoint x: 402, startPoint y: 445, endPoint x: 331, endPoint y: -70, distance: 519.9
type textarea "{% if is_incremental() %} left join {{ this }} as existing on f.op_event_conver…"
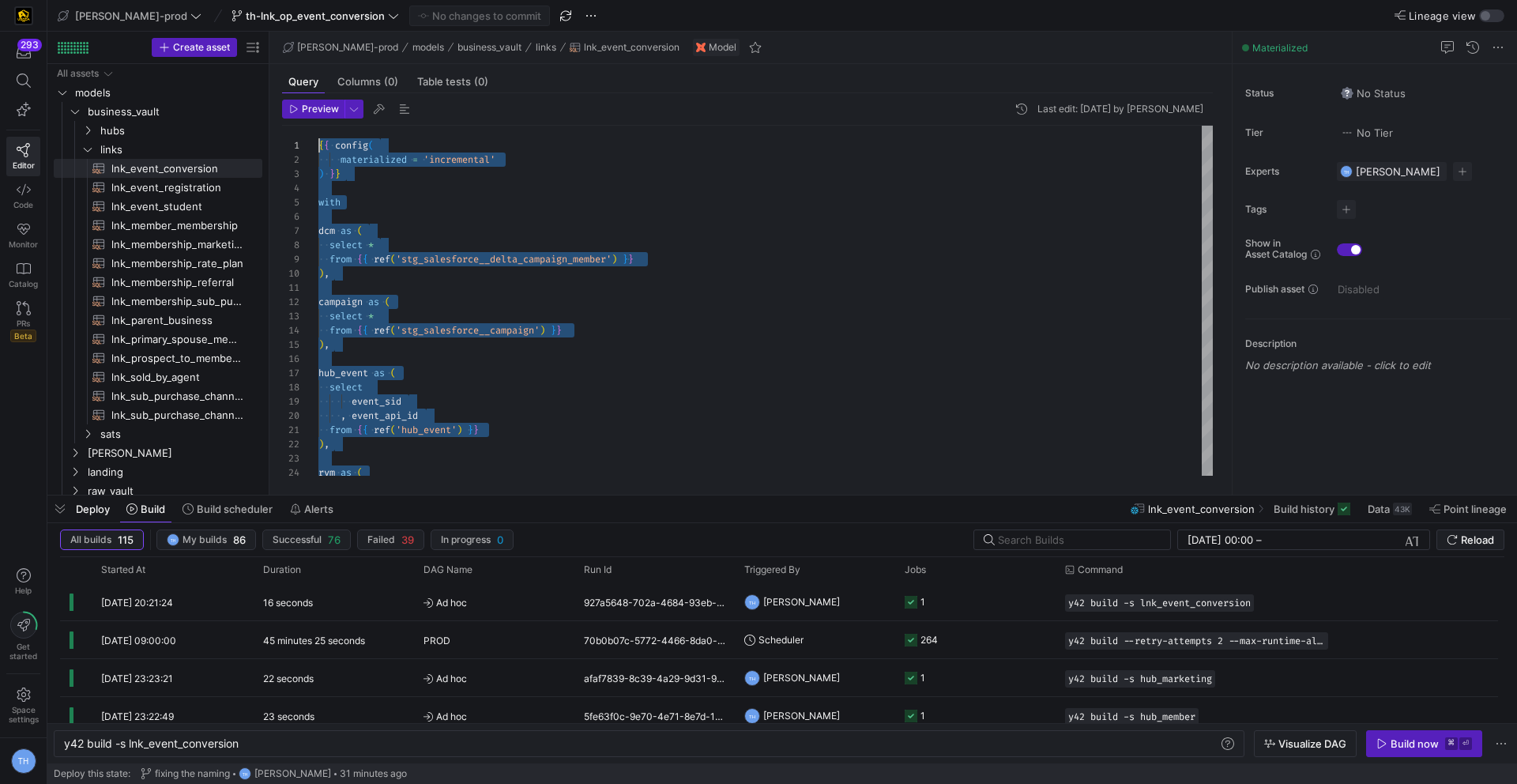
scroll to position [71, 62]
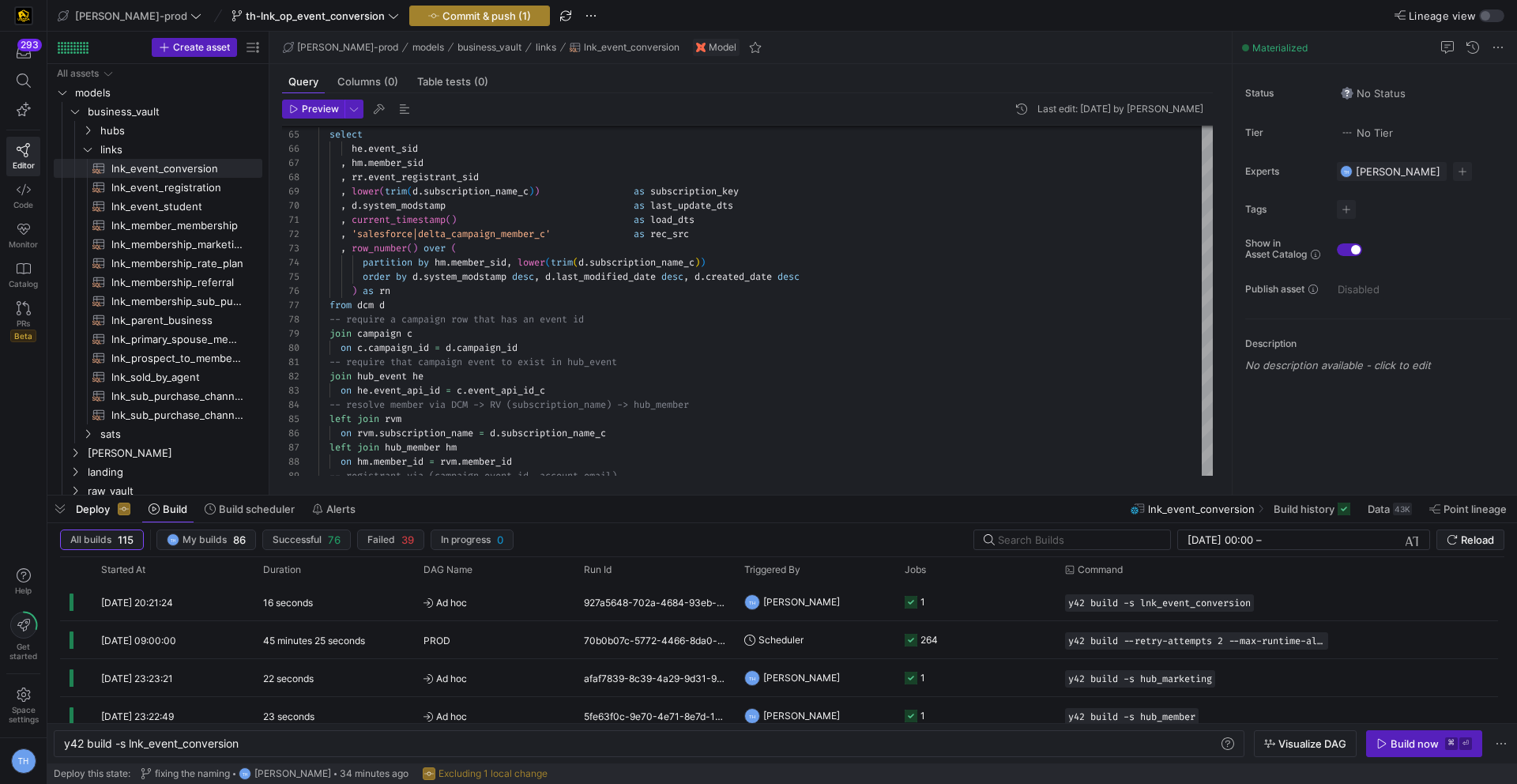
click at [442, 18] on span "Commit & push (1)" at bounding box center [486, 15] width 88 height 13
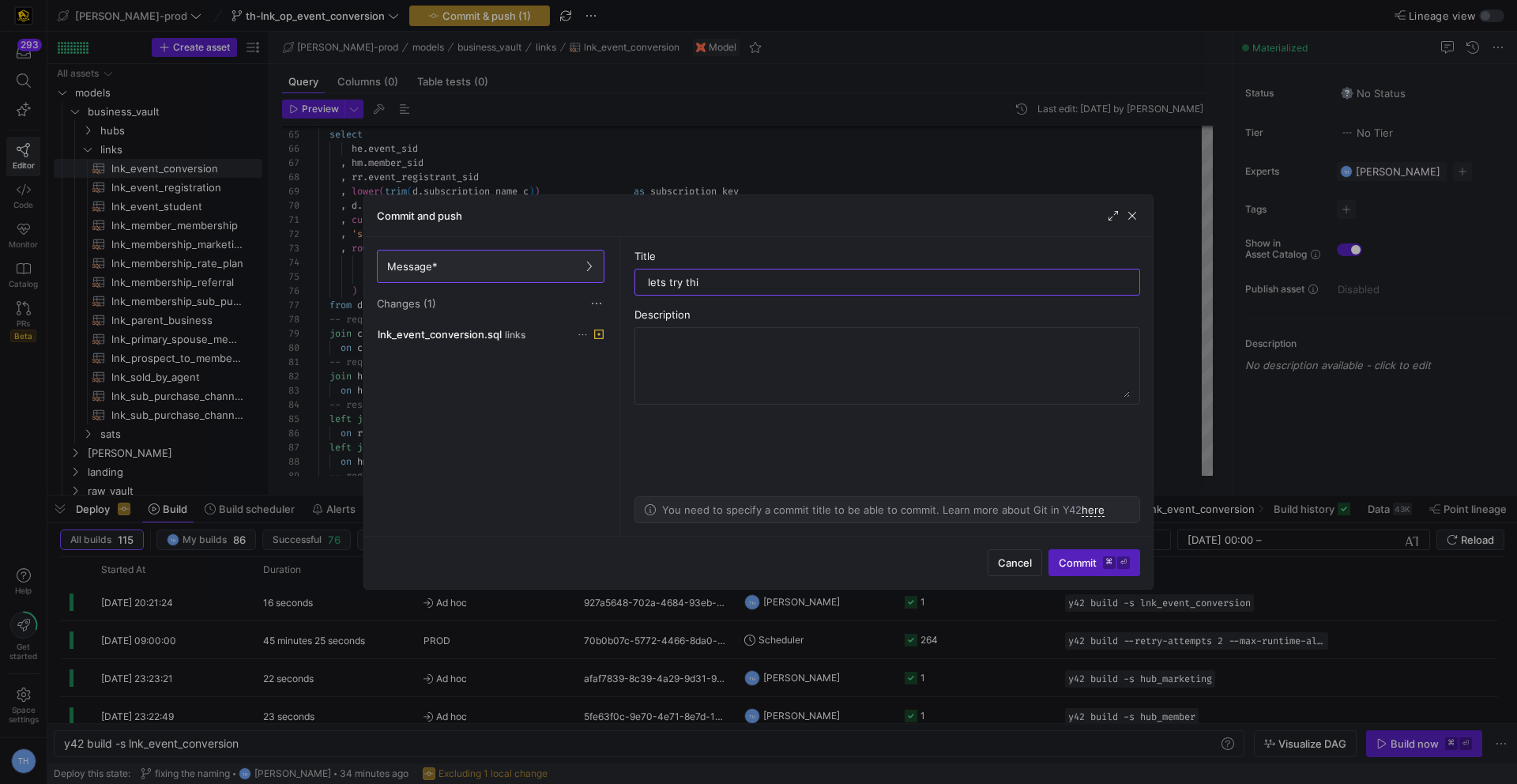
type input "lets try this"
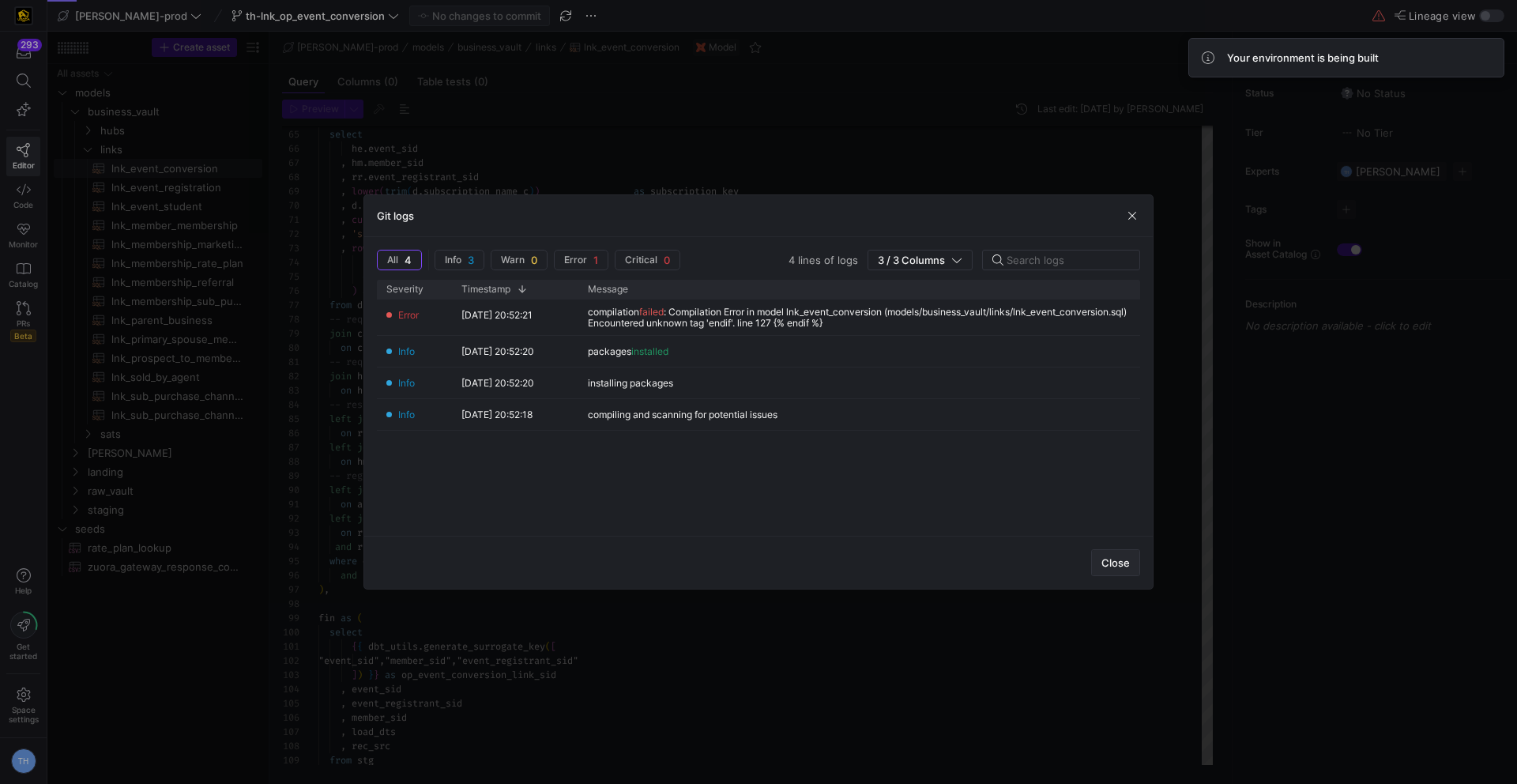
click at [1104, 570] on span "button" at bounding box center [1116, 563] width 48 height 26
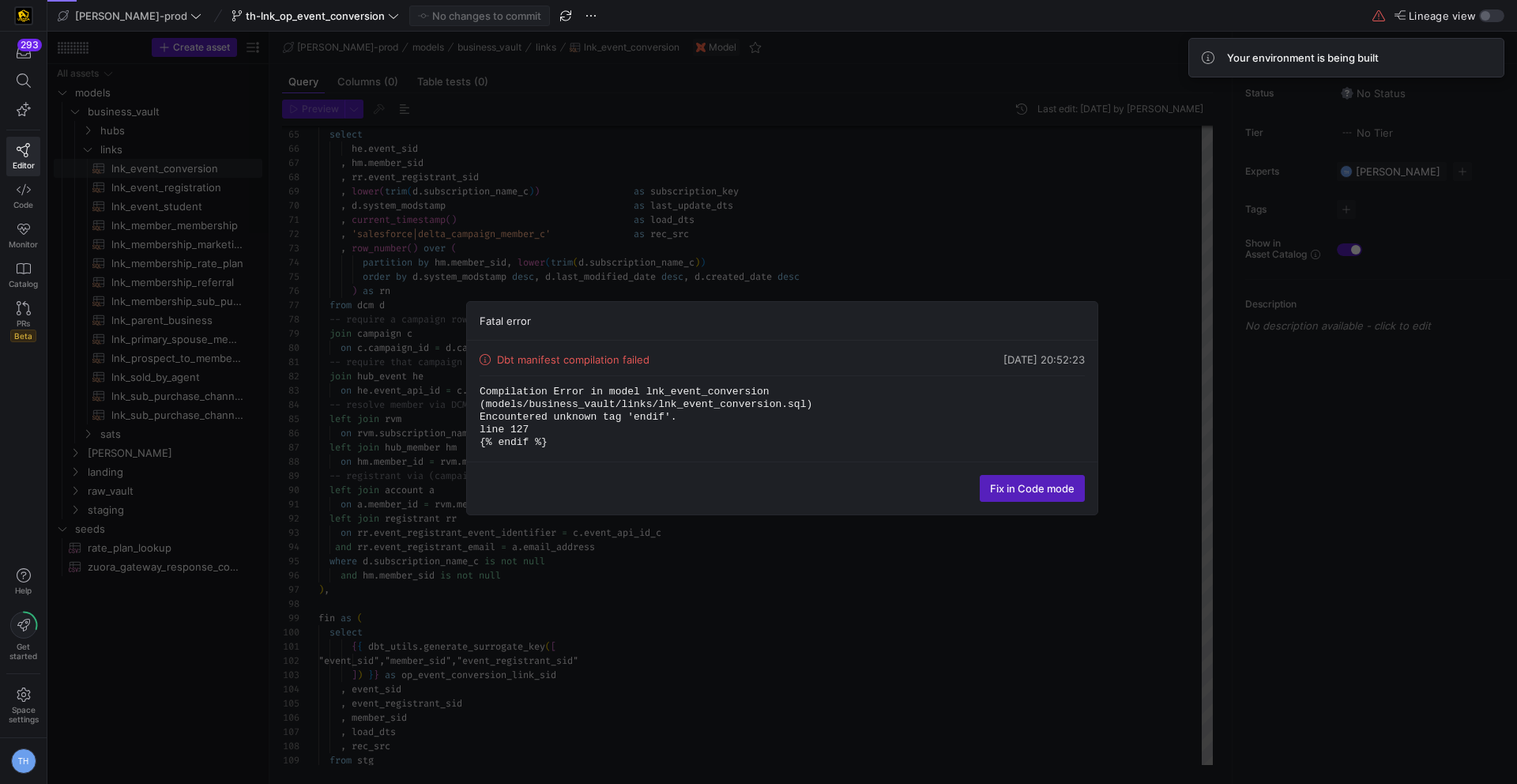
click at [672, 234] on div "Fatal error Dbt manifest compilation failed 22/08/25, 20:52:23 Compilation Erro…" at bounding box center [782, 407] width 1469 height 753
click at [1052, 486] on span "Fix in Code mode" at bounding box center [1031, 488] width 84 height 13
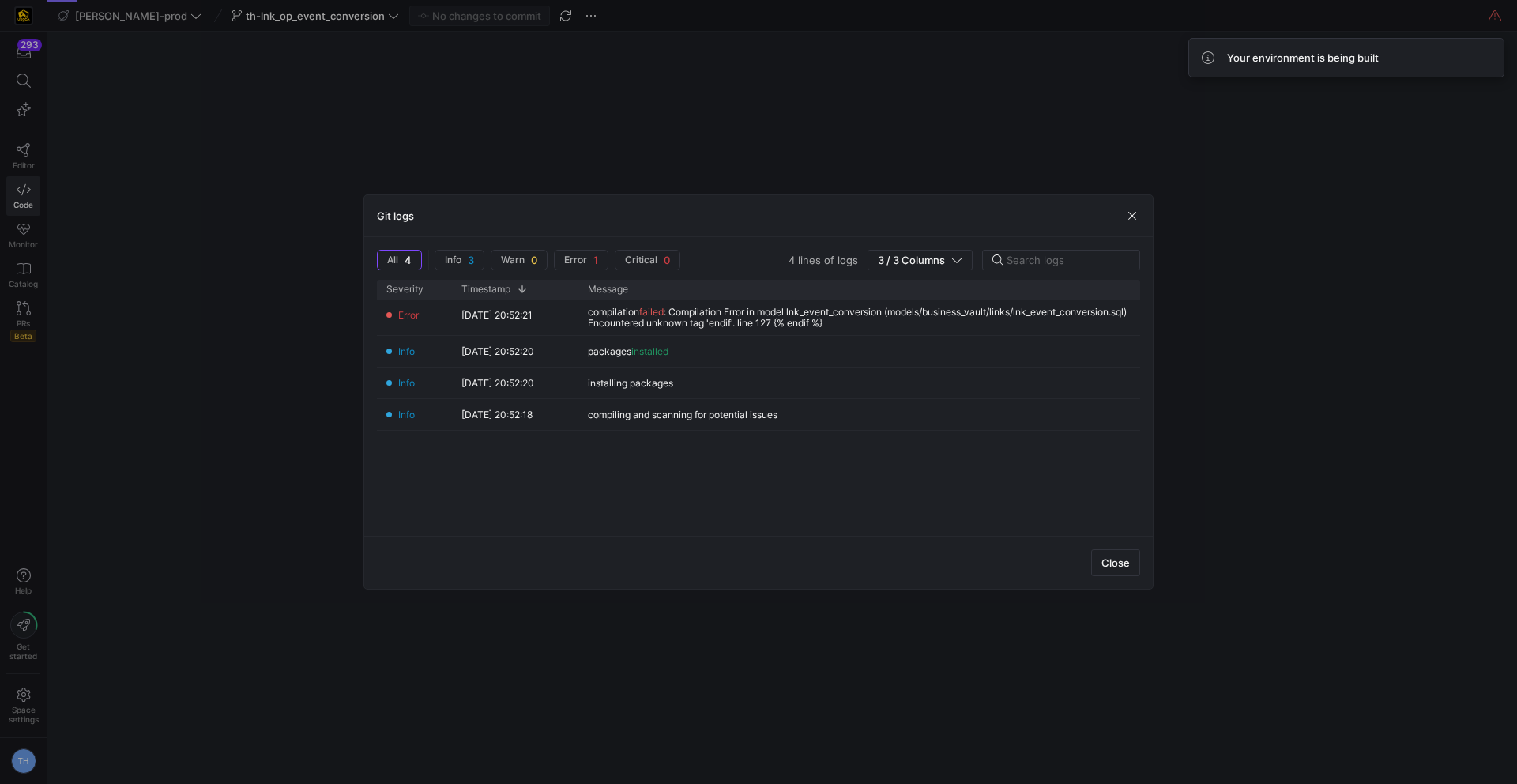
click at [641, 108] on div at bounding box center [758, 392] width 1517 height 784
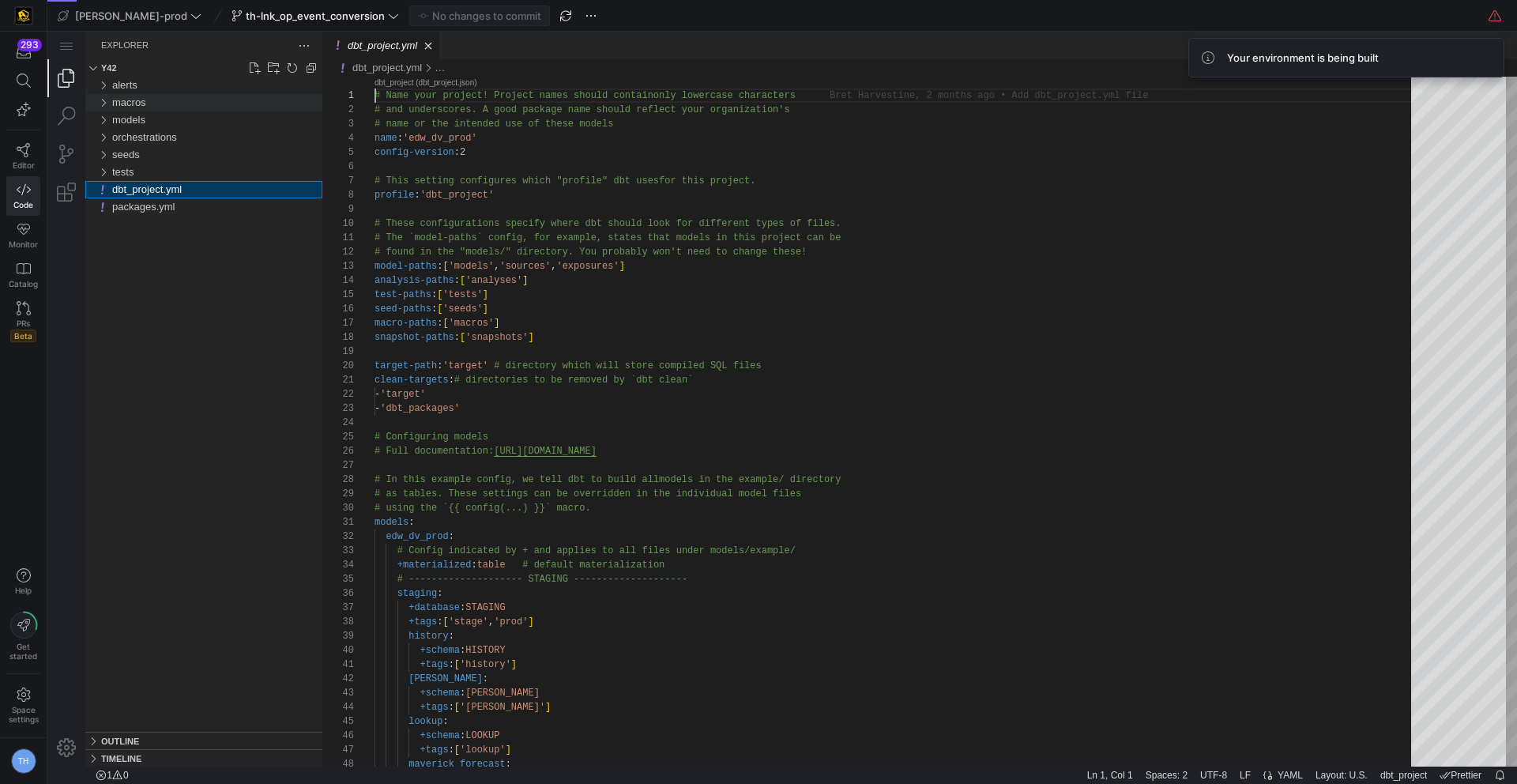
click at [181, 101] on div "macros" at bounding box center [217, 103] width 210 height 17
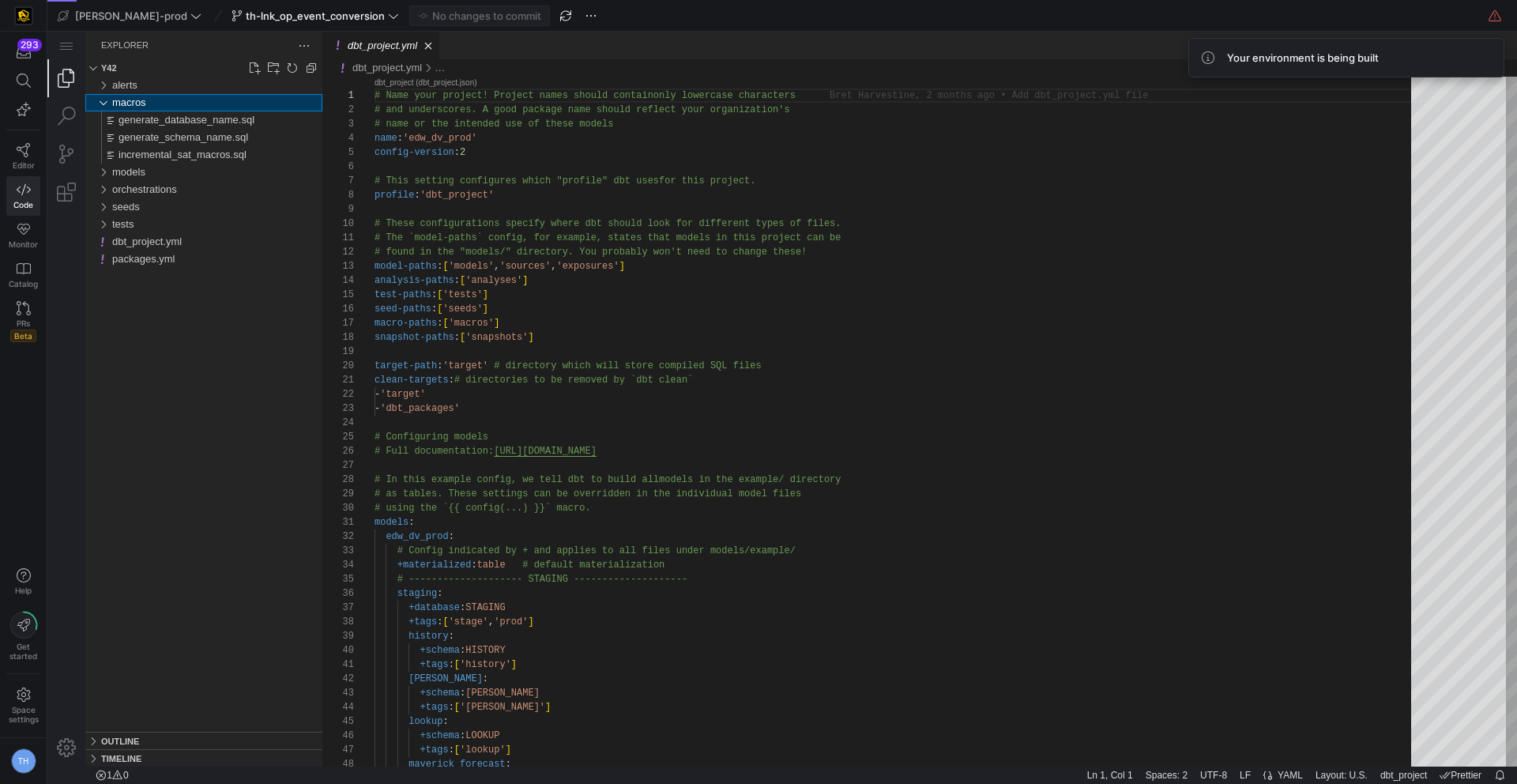
click at [183, 104] on div "macros" at bounding box center [217, 103] width 210 height 17
click at [184, 122] on div "models" at bounding box center [217, 120] width 210 height 17
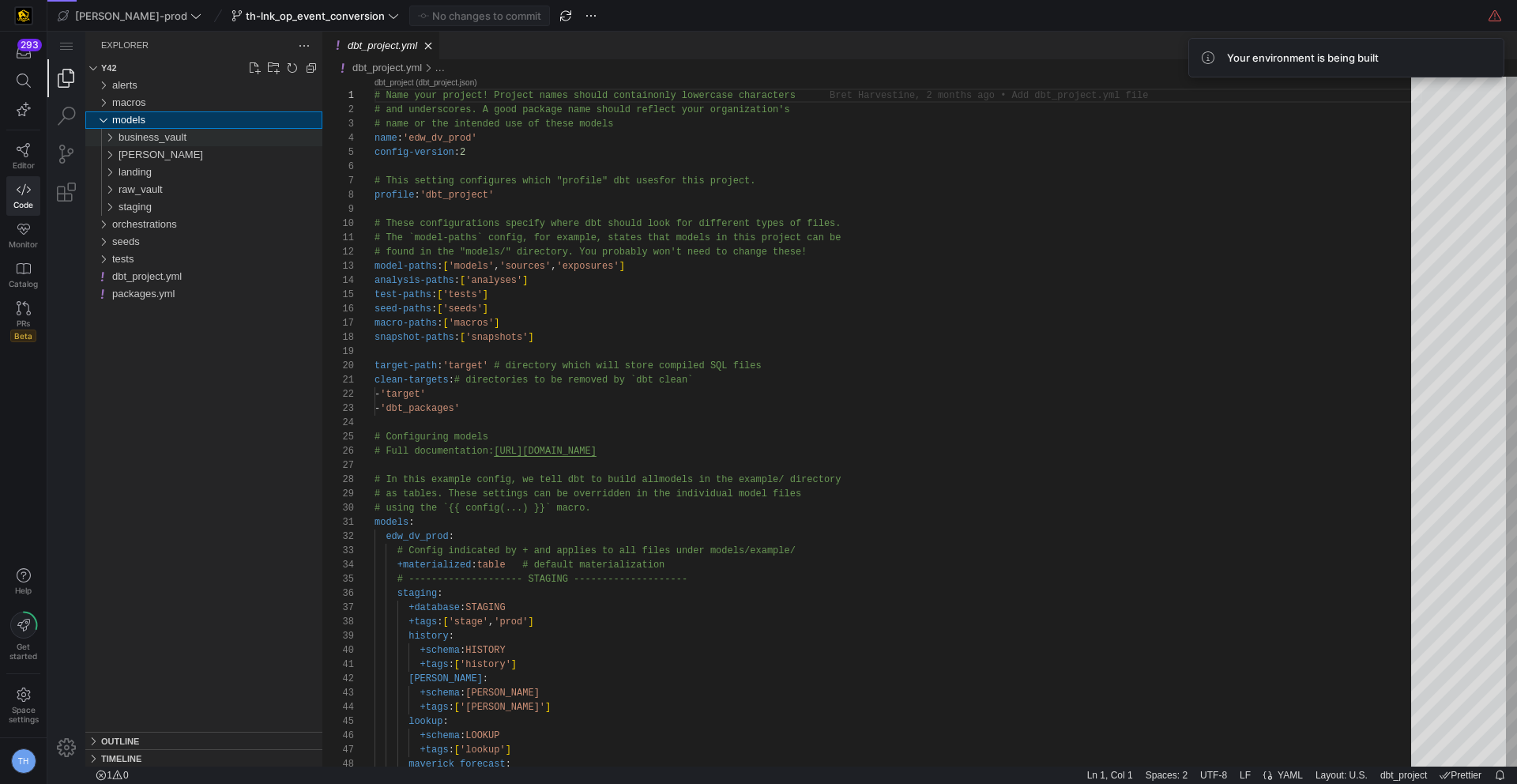
click at [167, 139] on span "business_vault" at bounding box center [152, 137] width 68 height 12
click at [164, 168] on div "links" at bounding box center [224, 172] width 197 height 17
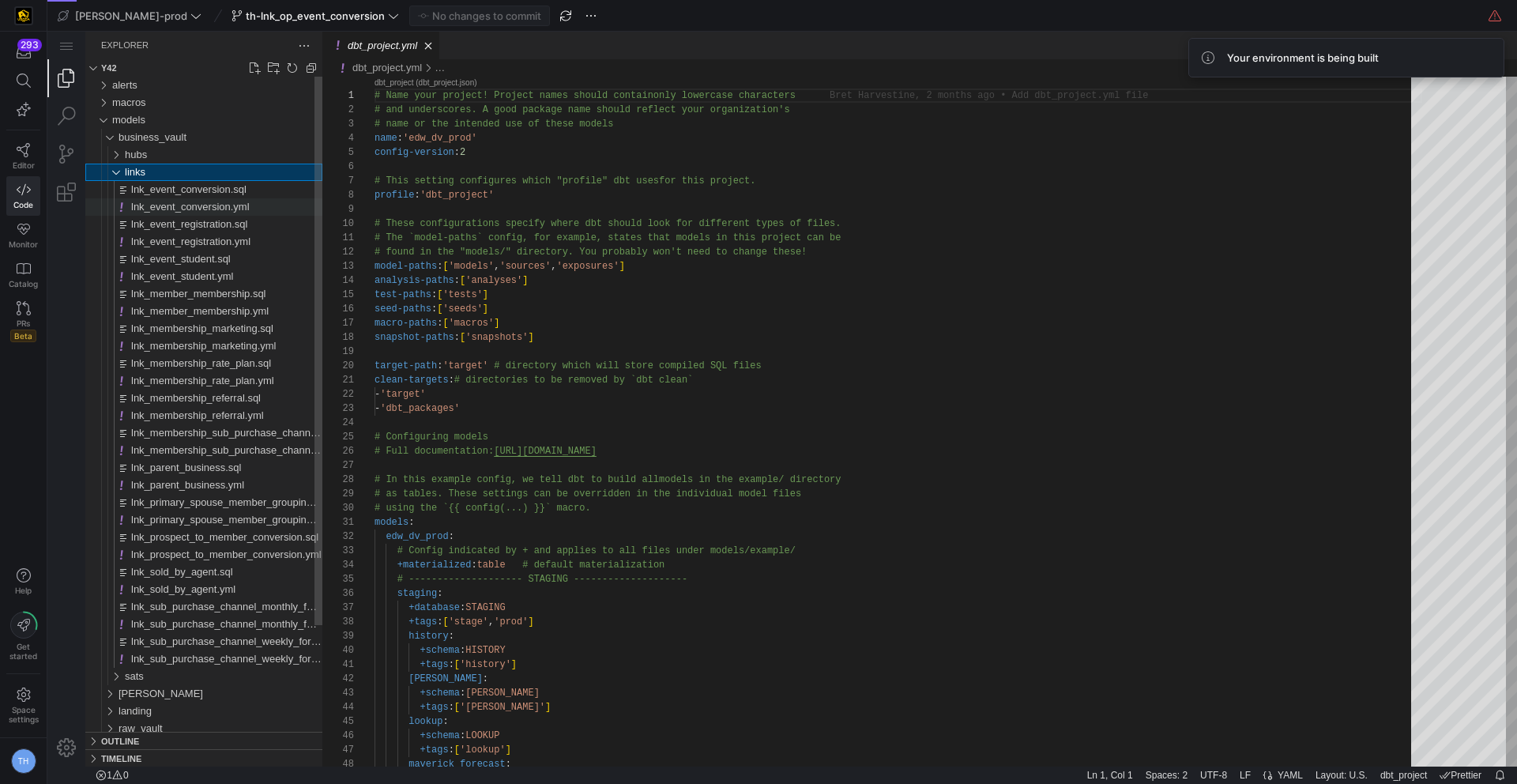
click at [221, 205] on span "lnk_event_conversion.yml" at bounding box center [190, 207] width 118 height 12
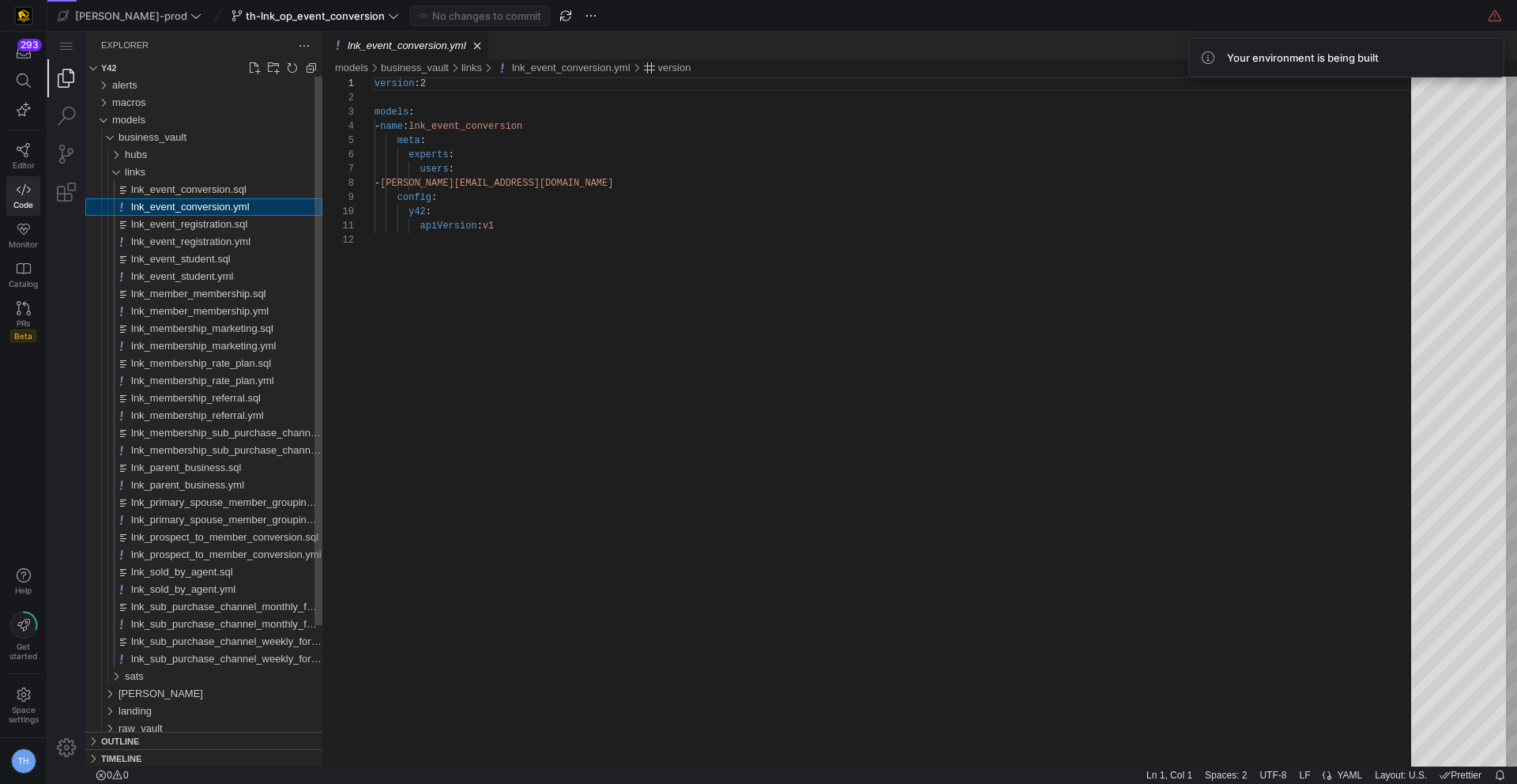
scroll to position [142, 0]
click at [221, 189] on span "lnk_event_conversion.sql" at bounding box center [189, 190] width 116 height 12
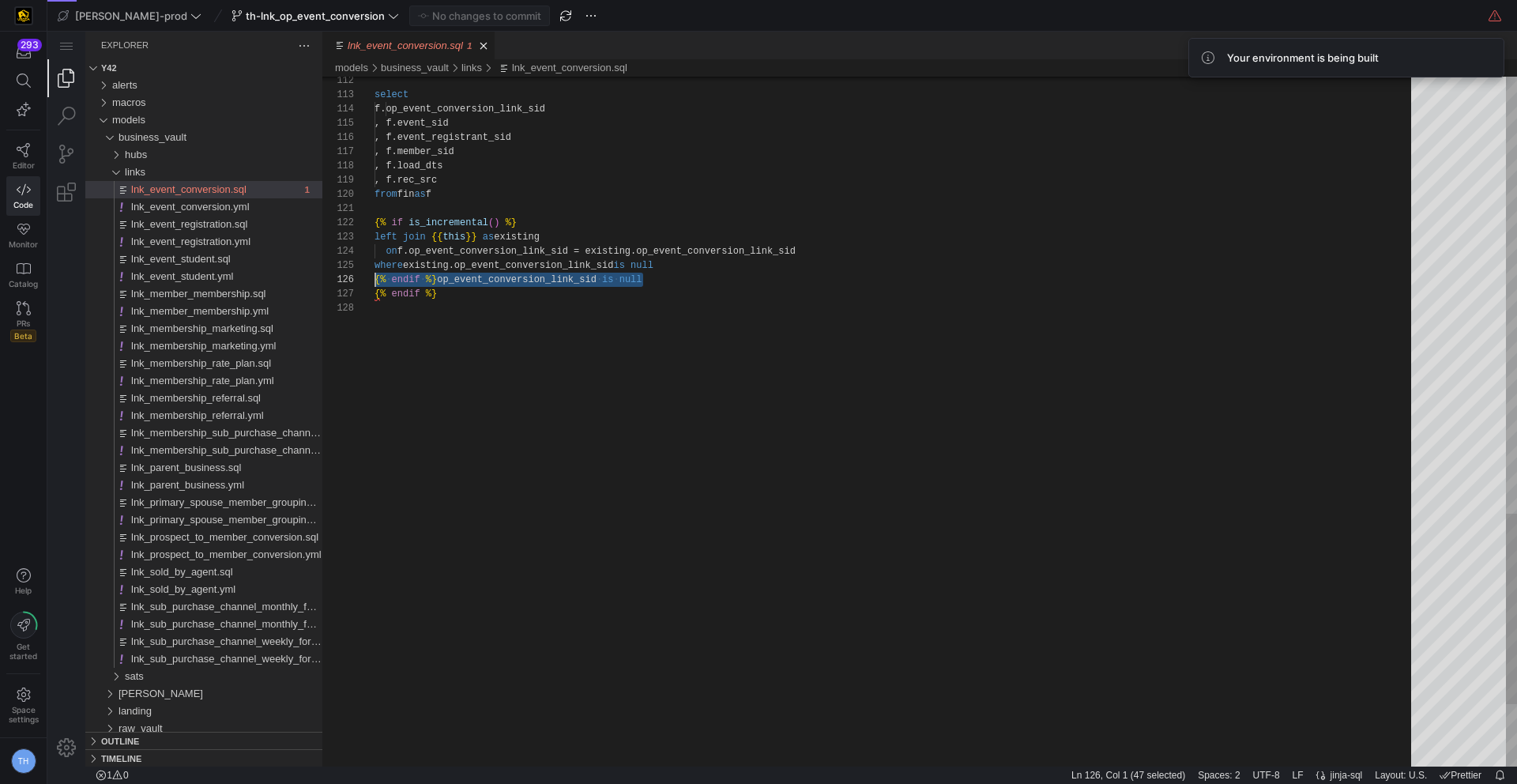
scroll to position [71, 0]
drag, startPoint x: 657, startPoint y: 282, endPoint x: 338, endPoint y: 275, distance: 319.1
type textarea "{% if is_incremental() %} left join {{ this }} as existing on f.op_event_conver…"
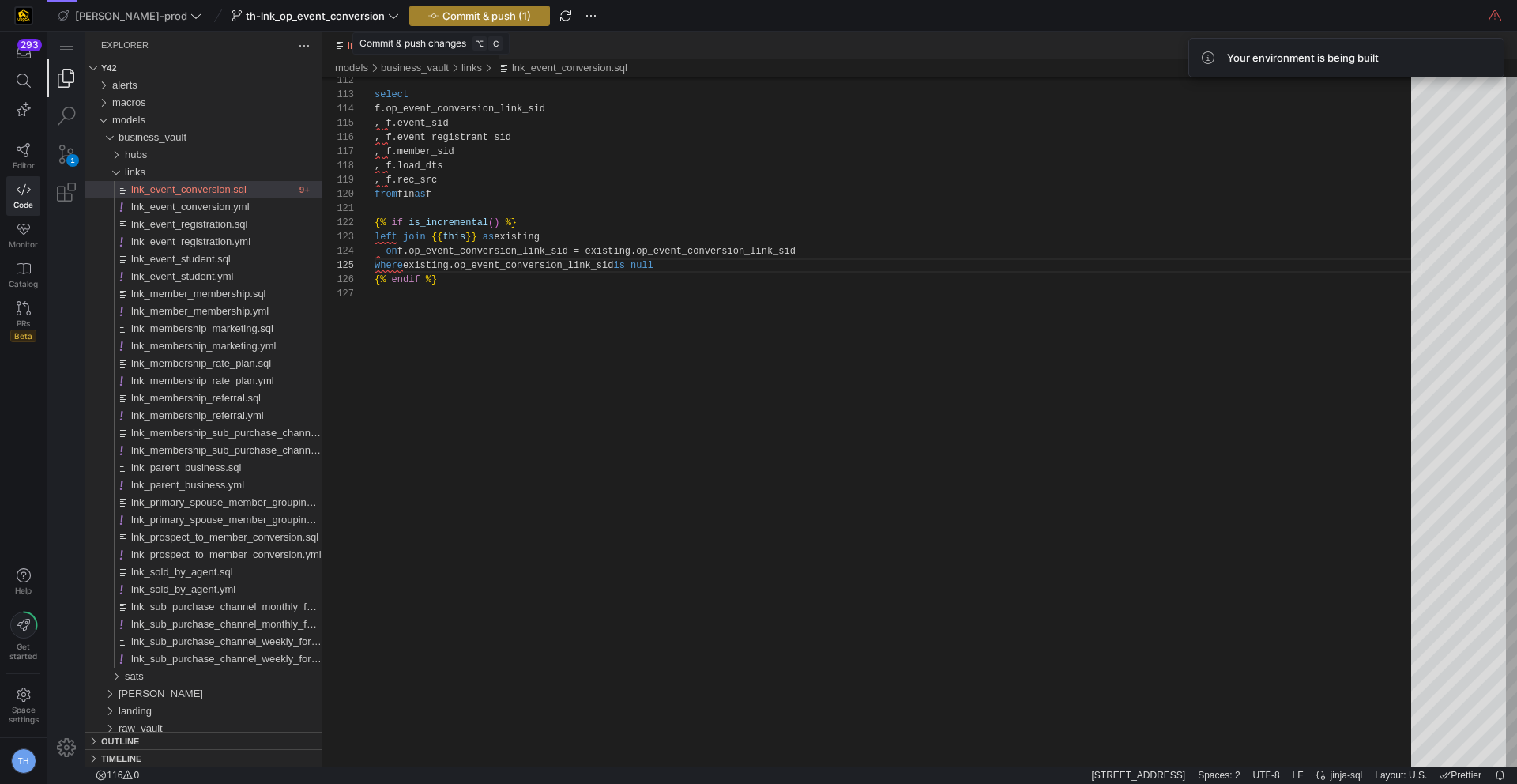
click at [442, 12] on span "Commit & push (1)" at bounding box center [486, 15] width 88 height 13
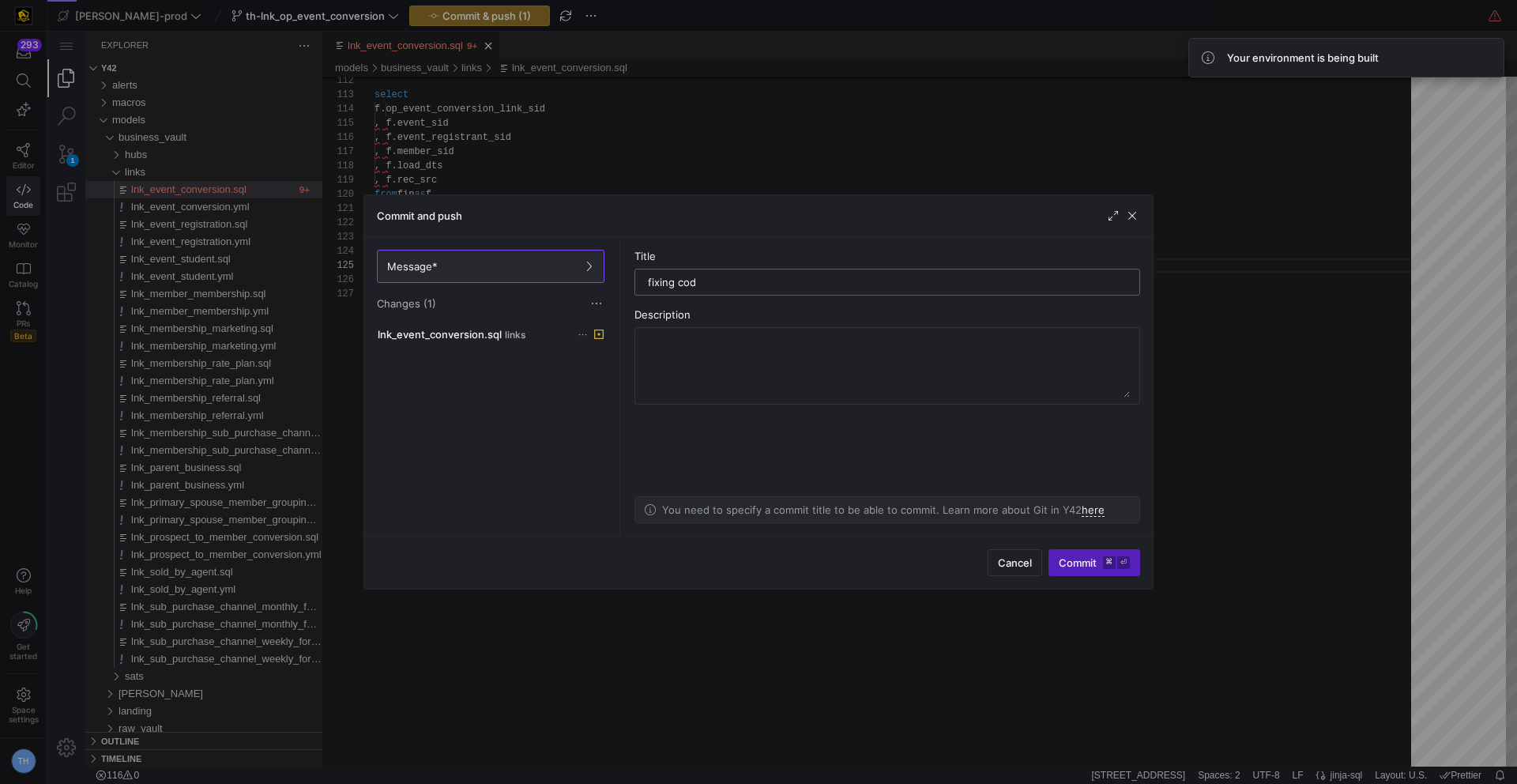
type input "fixing code"
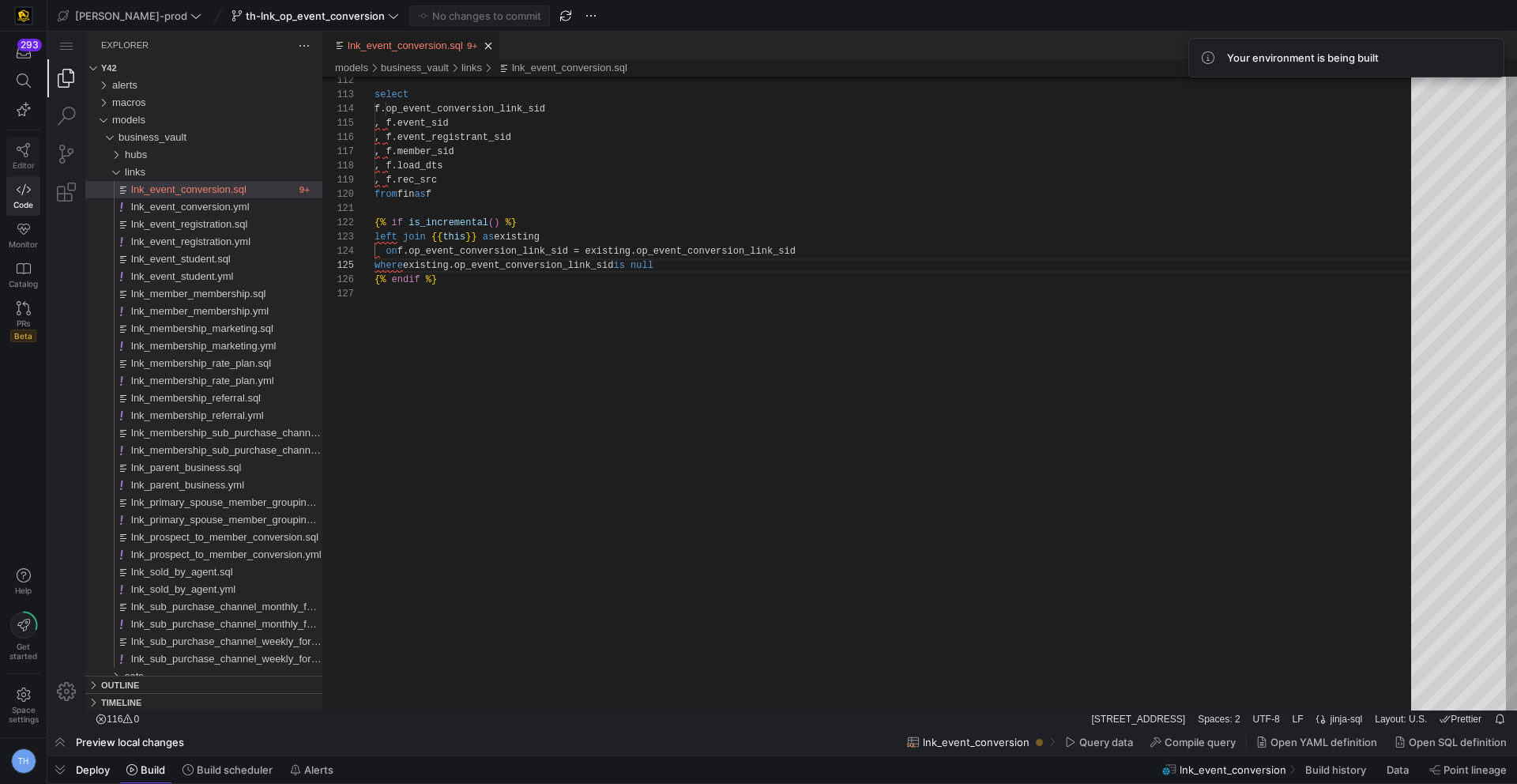
click at [28, 145] on icon at bounding box center [24, 150] width 14 height 14
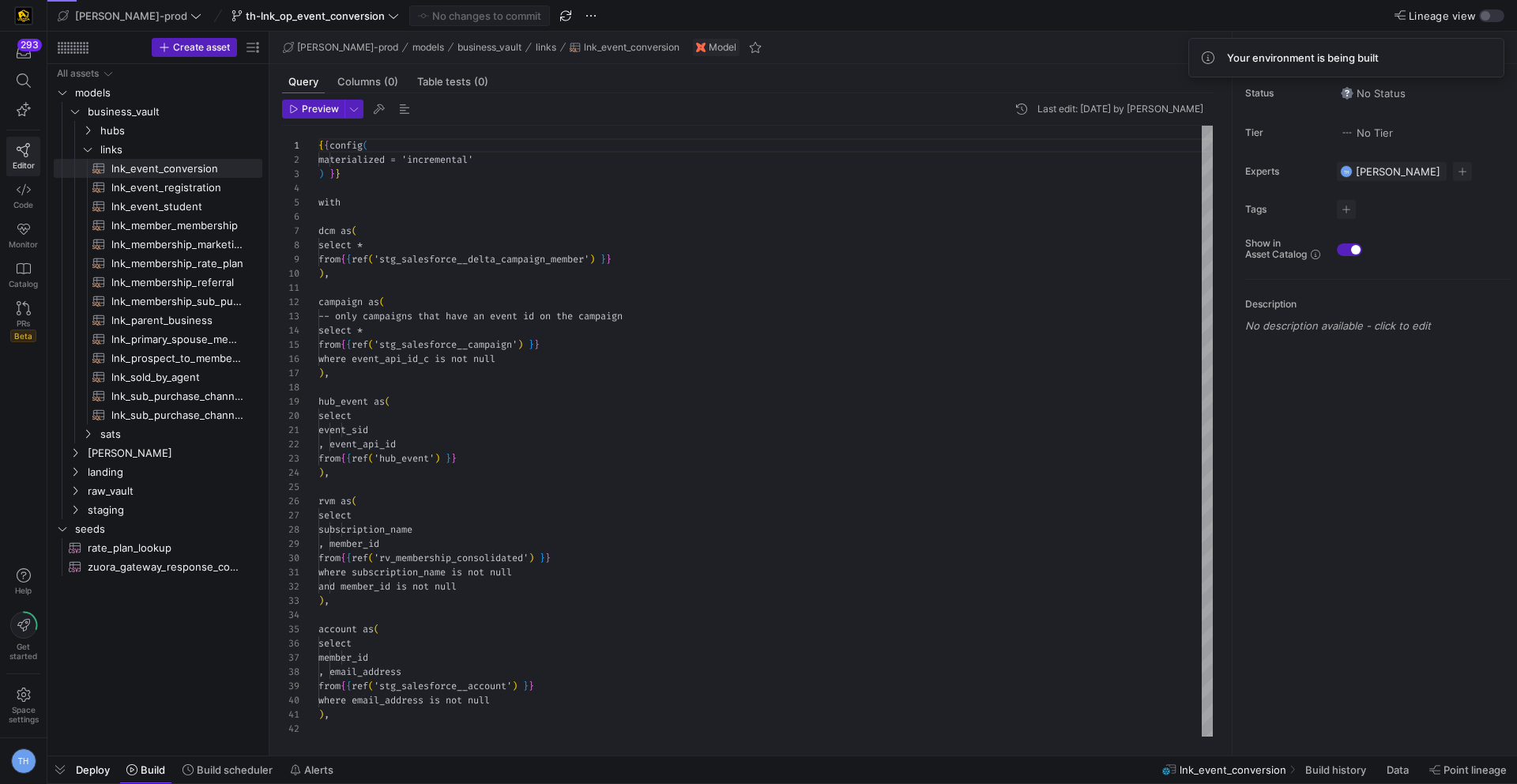
scroll to position [142, 0]
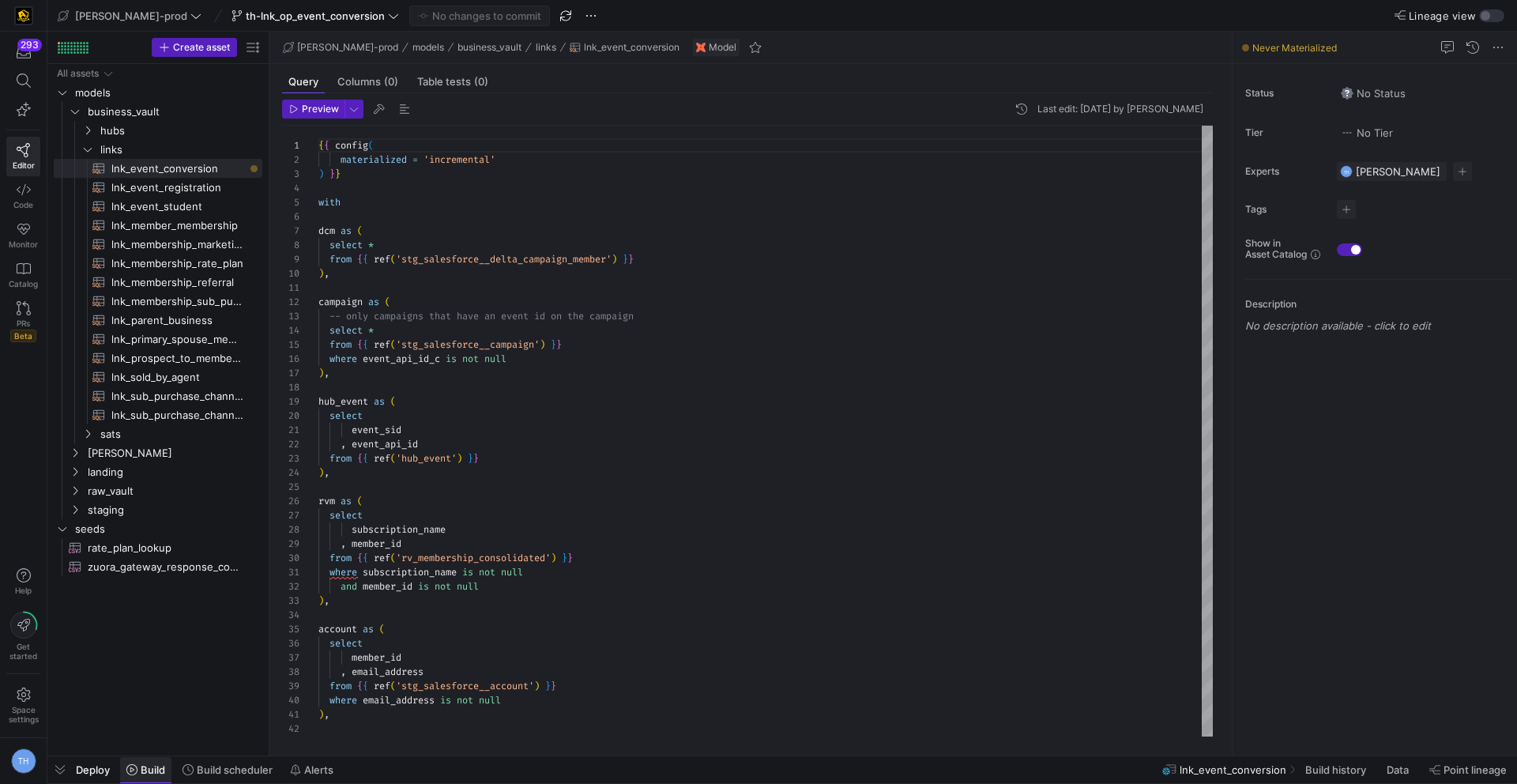
click at [143, 770] on span "Build" at bounding box center [152, 770] width 25 height 13
click at [142, 773] on span "Build" at bounding box center [152, 770] width 25 height 13
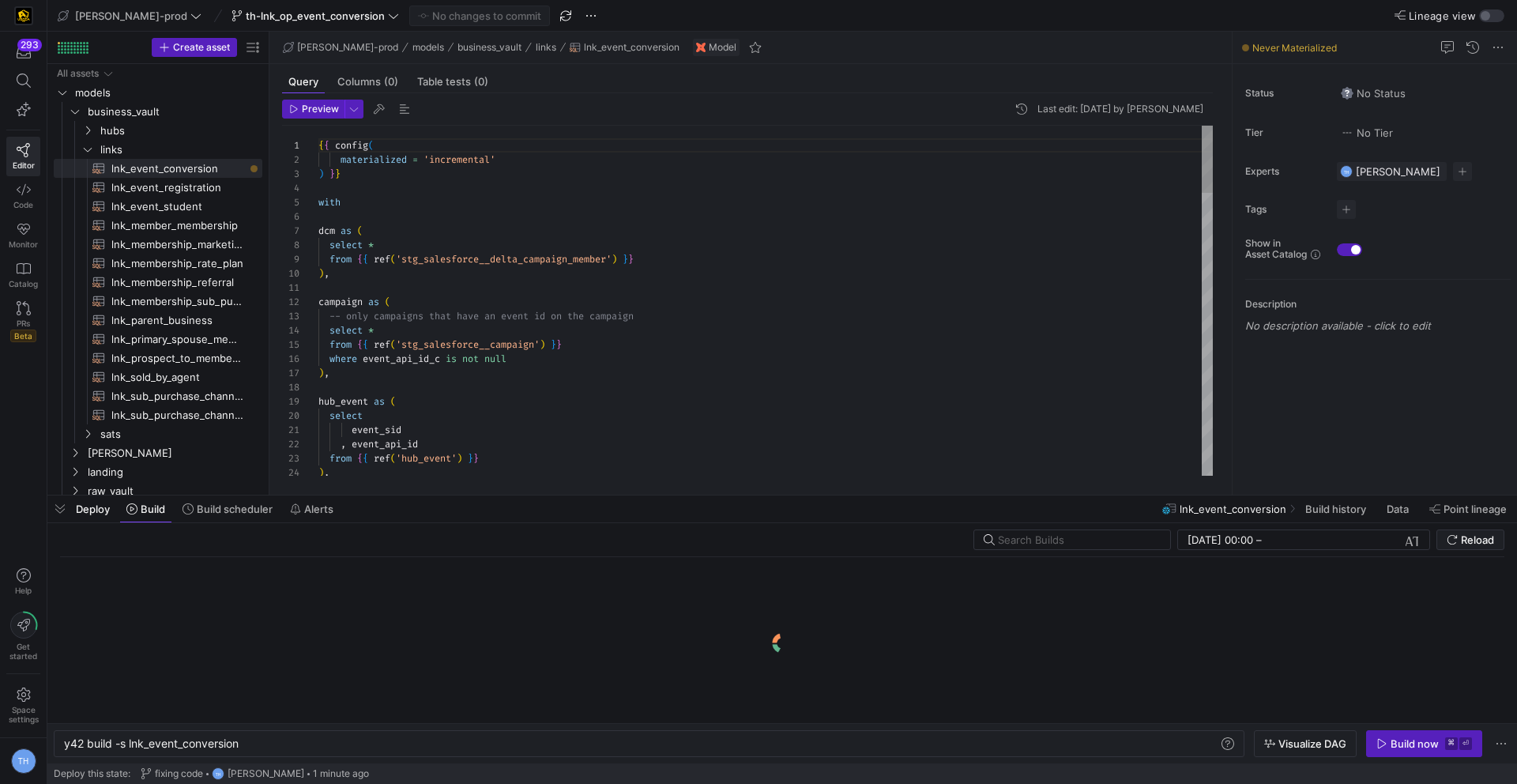
scroll to position [0, 176]
click at [1396, 737] on div "Build now" at bounding box center [1414, 743] width 48 height 13
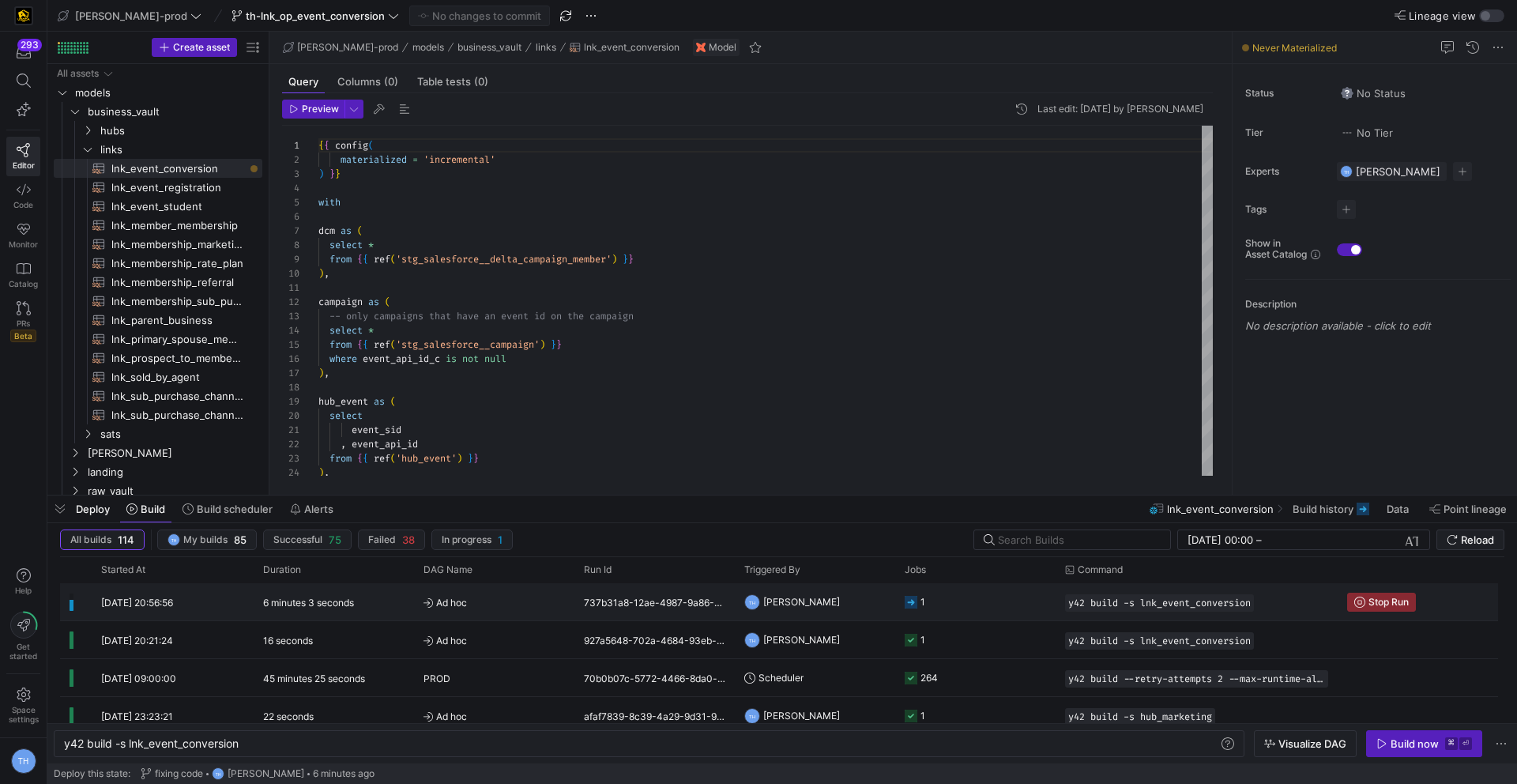
click at [574, 590] on div "737b31a8-12ae-4987-9a86-64ad7bb868c0" at bounding box center [654, 602] width 161 height 37
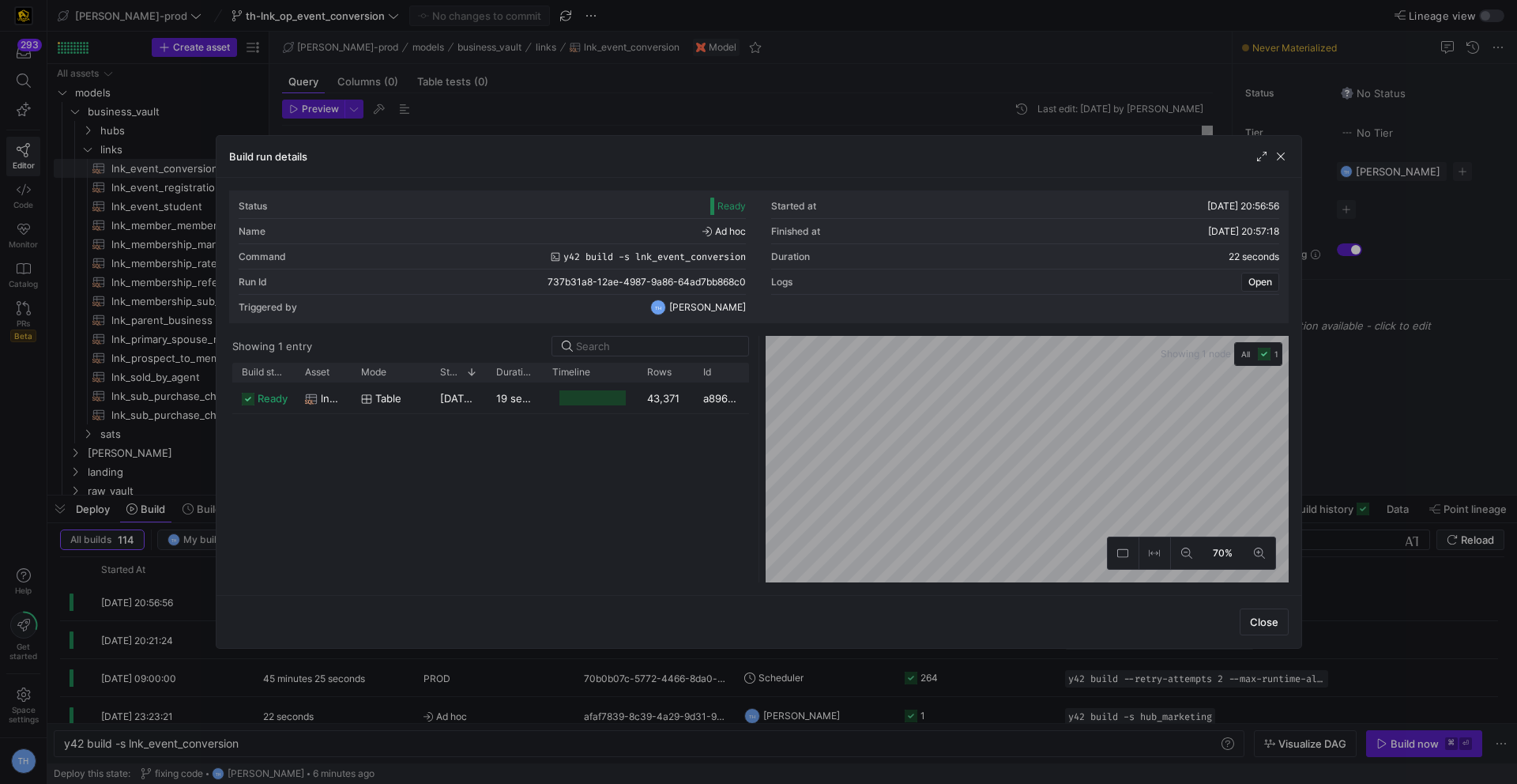
click at [653, 106] on div at bounding box center [758, 392] width 1517 height 784
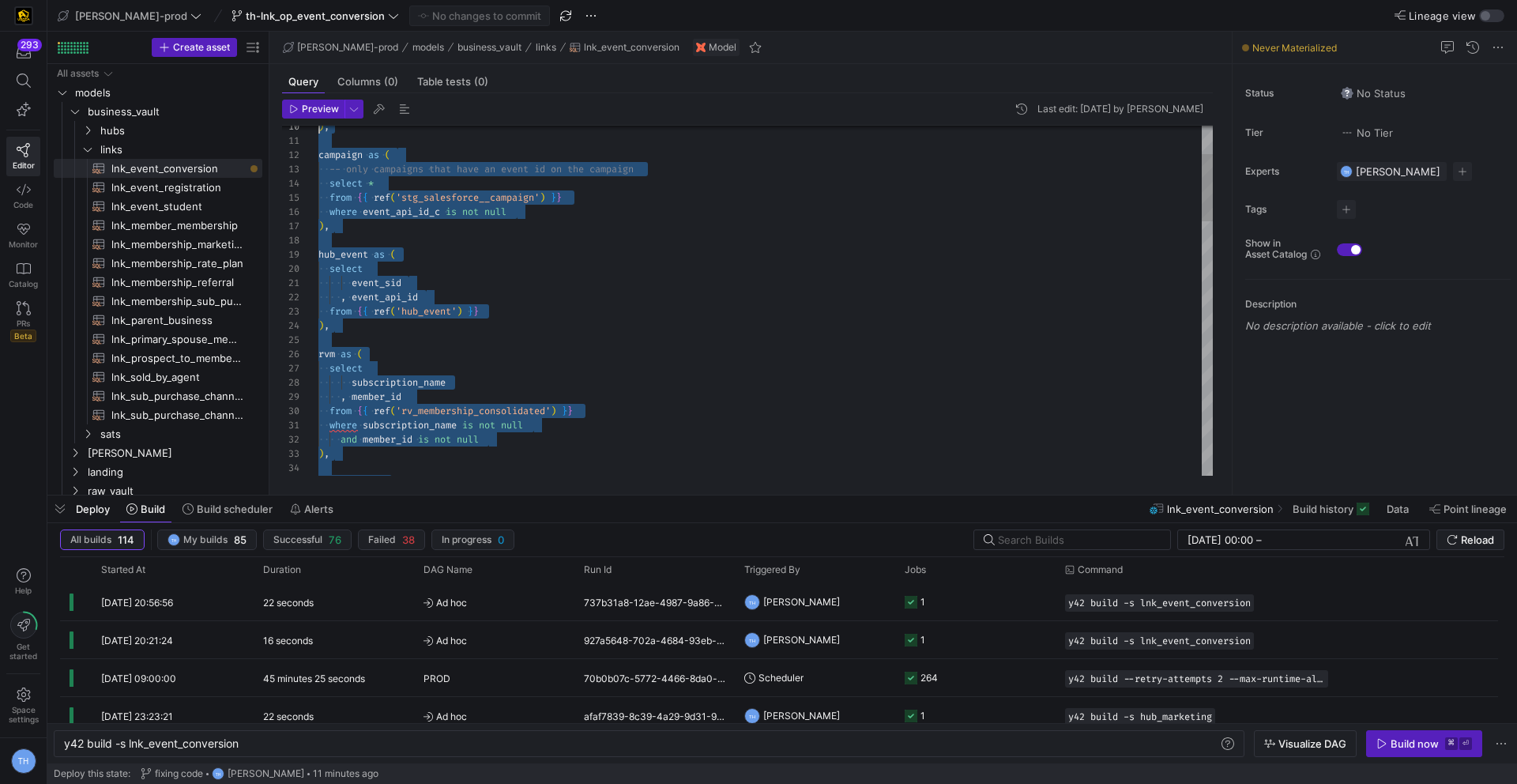
scroll to position [0, 0]
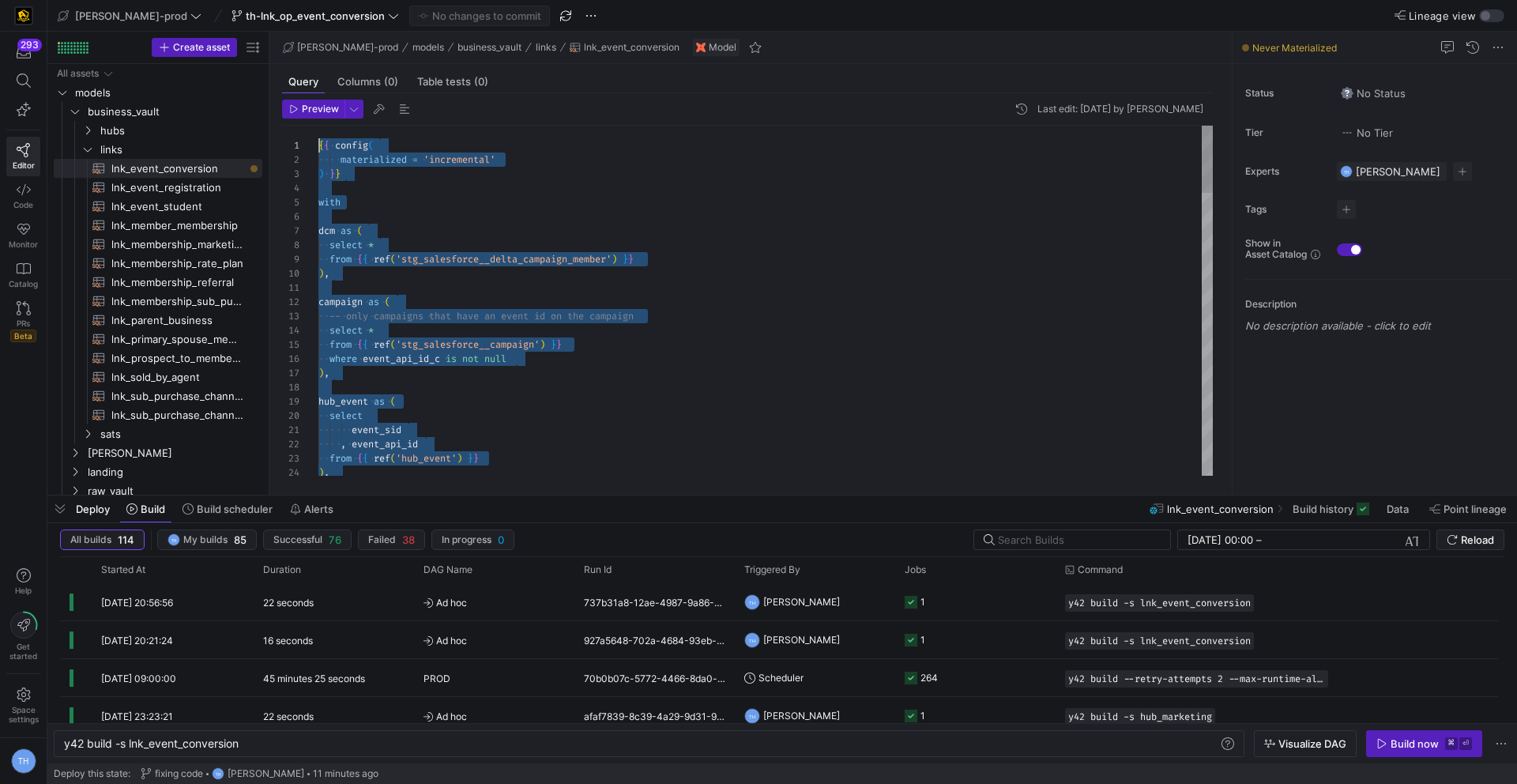
drag, startPoint x: 396, startPoint y: 455, endPoint x: 282, endPoint y: -70, distance: 537.2
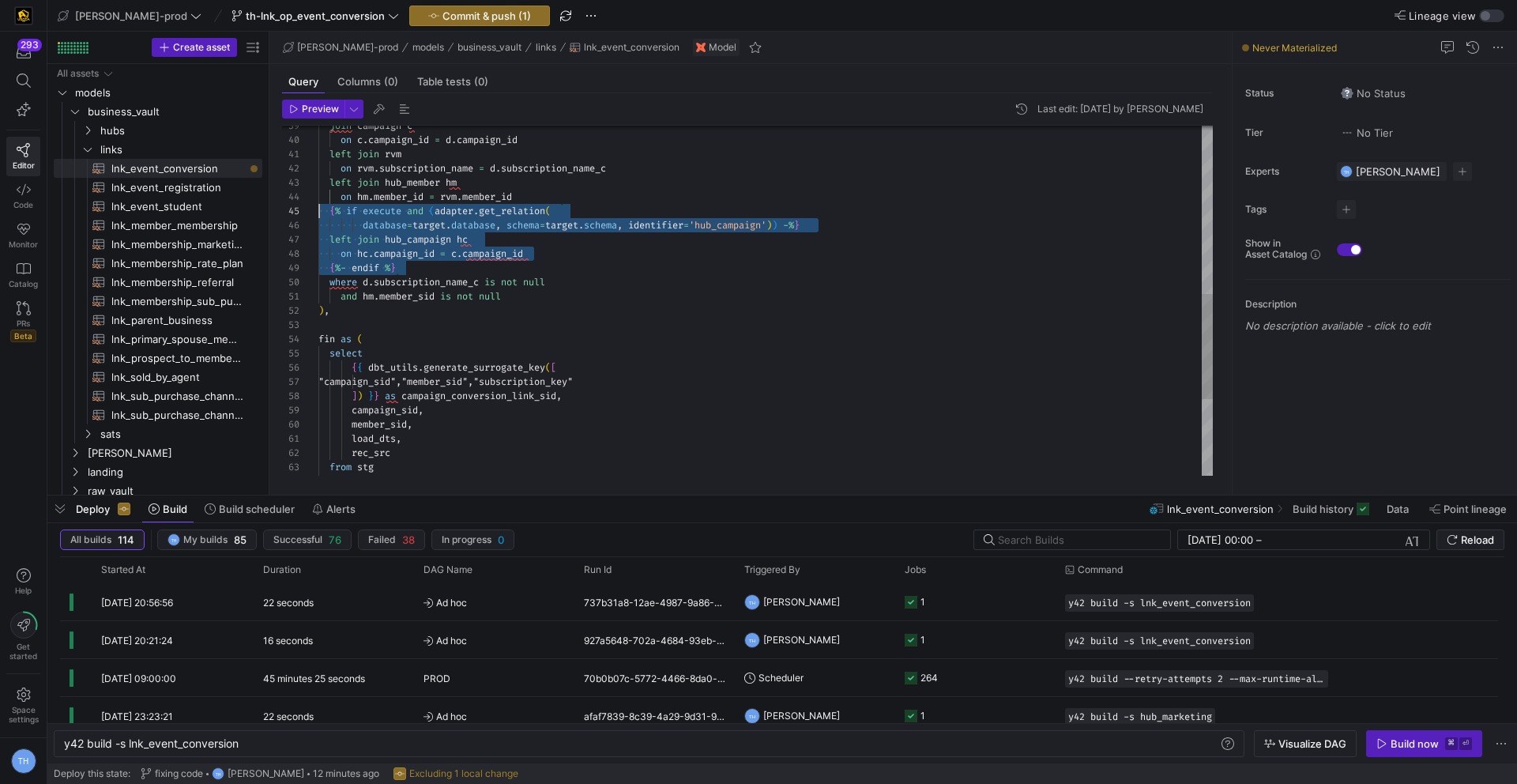
scroll to position [57, 0]
drag, startPoint x: 458, startPoint y: 264, endPoint x: 265, endPoint y: 211, distance: 200.1
click at [318, 211] on div "left join hub_member hm on hm . member_id = rvm . member_id { % if execute and …" at bounding box center [765, 148] width 895 height 1165
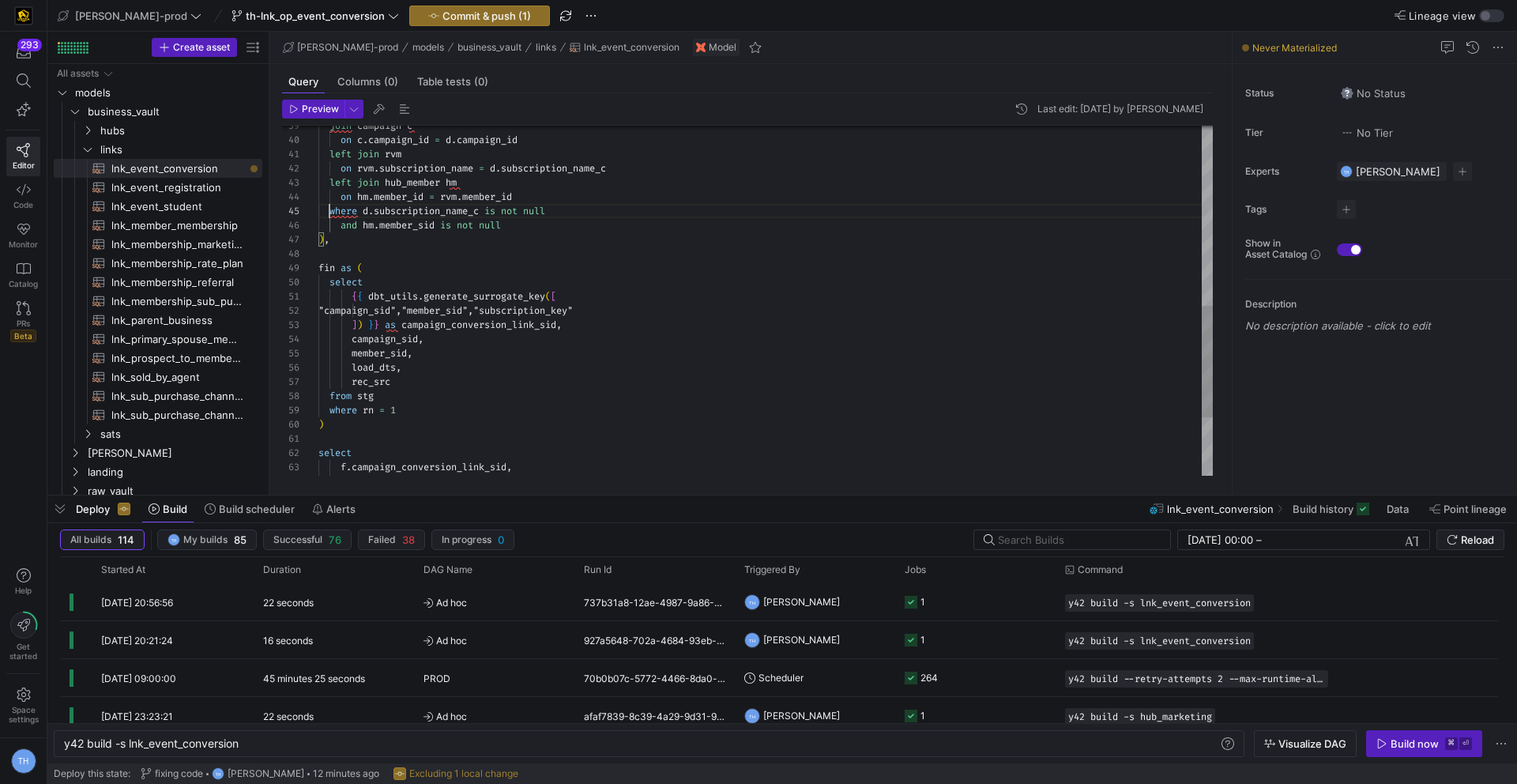
scroll to position [57, 11]
click at [329, 215] on div "left join hub_member hm on hm . member_id = rvm . member_id where d . subscript…" at bounding box center [765, 112] width 895 height 1094
type textarea "left join rvm on rvm.subscription_name = d.subscription_name_c left join hub_me…"
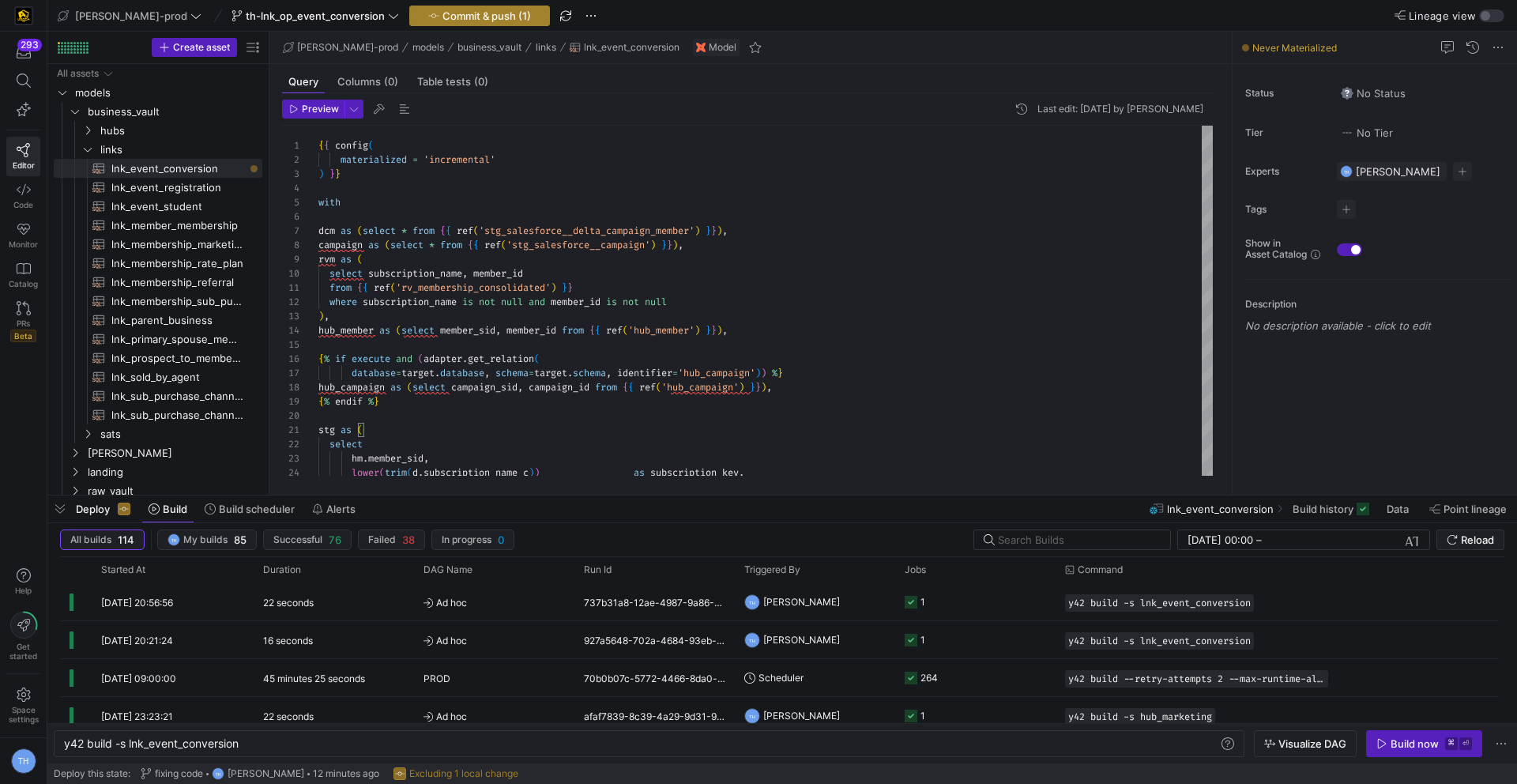
click at [442, 12] on span "Commit & push (1)" at bounding box center [486, 15] width 88 height 13
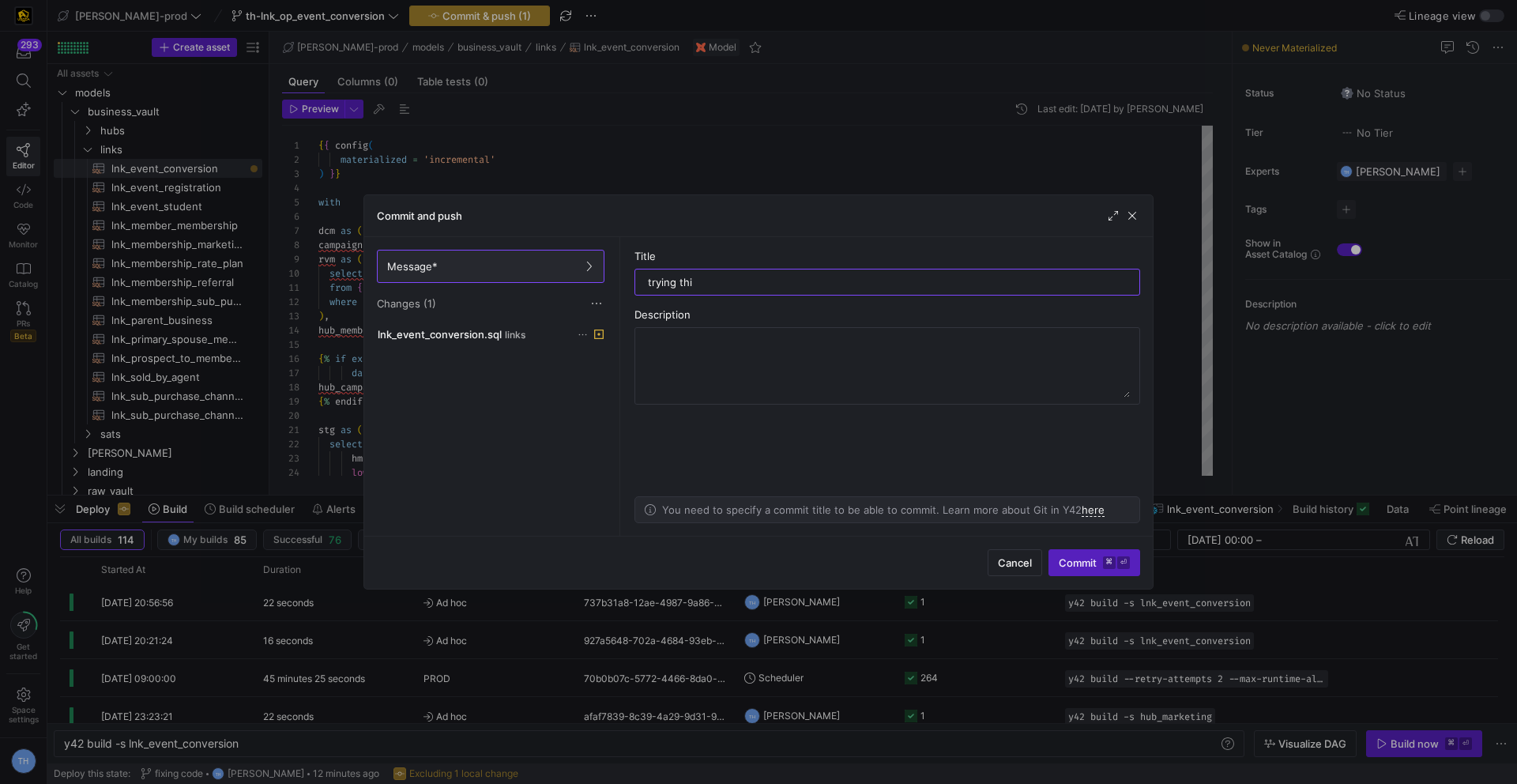
type input "trying this"
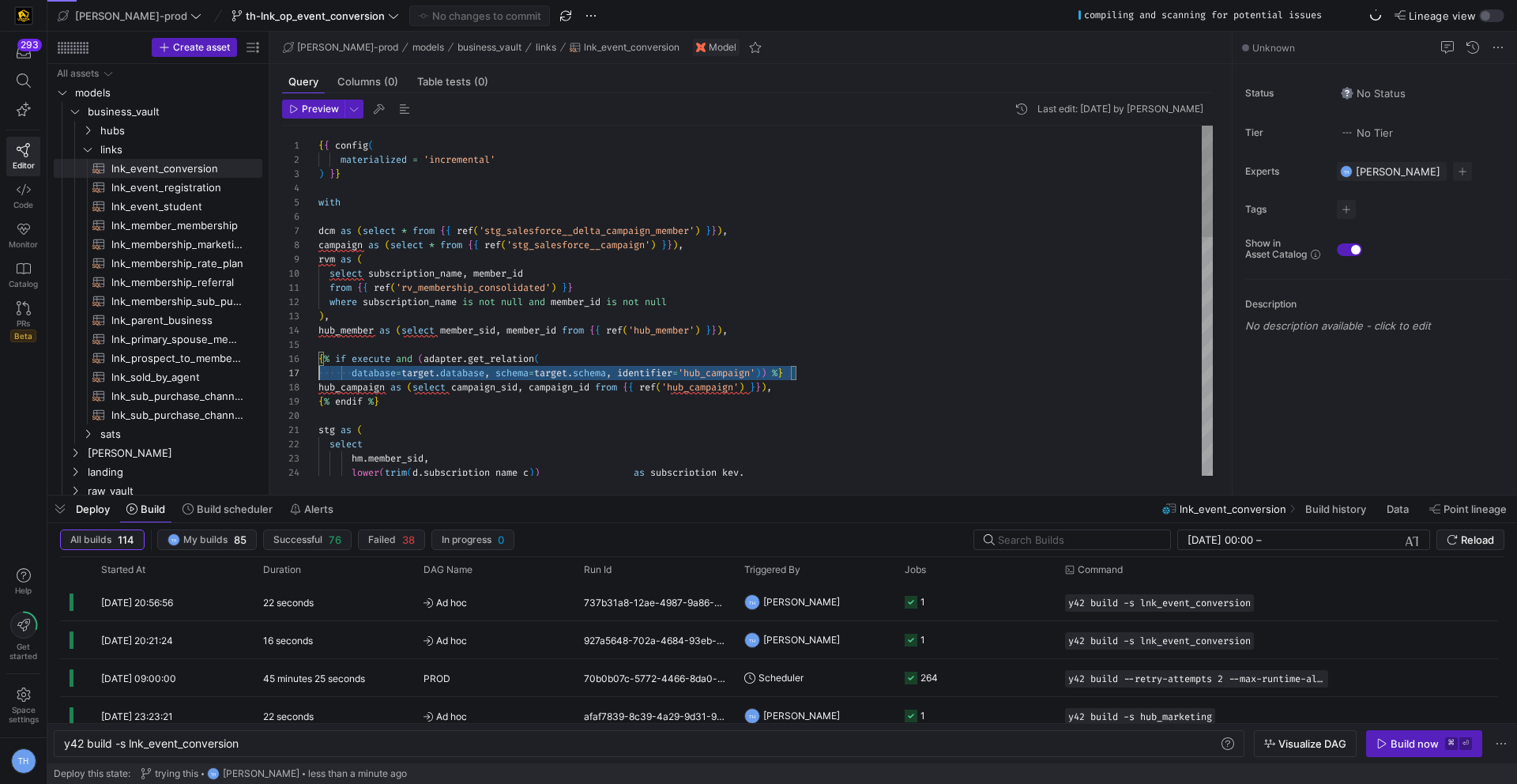
scroll to position [71, 0]
drag, startPoint x: 804, startPoint y: 367, endPoint x: 232, endPoint y: 354, distance: 572.1
click at [318, 354] on div "lower ( trim ( d . subscription_name_c ) ) as subscription_key , hm . member_si…" at bounding box center [765, 673] width 895 height 1094
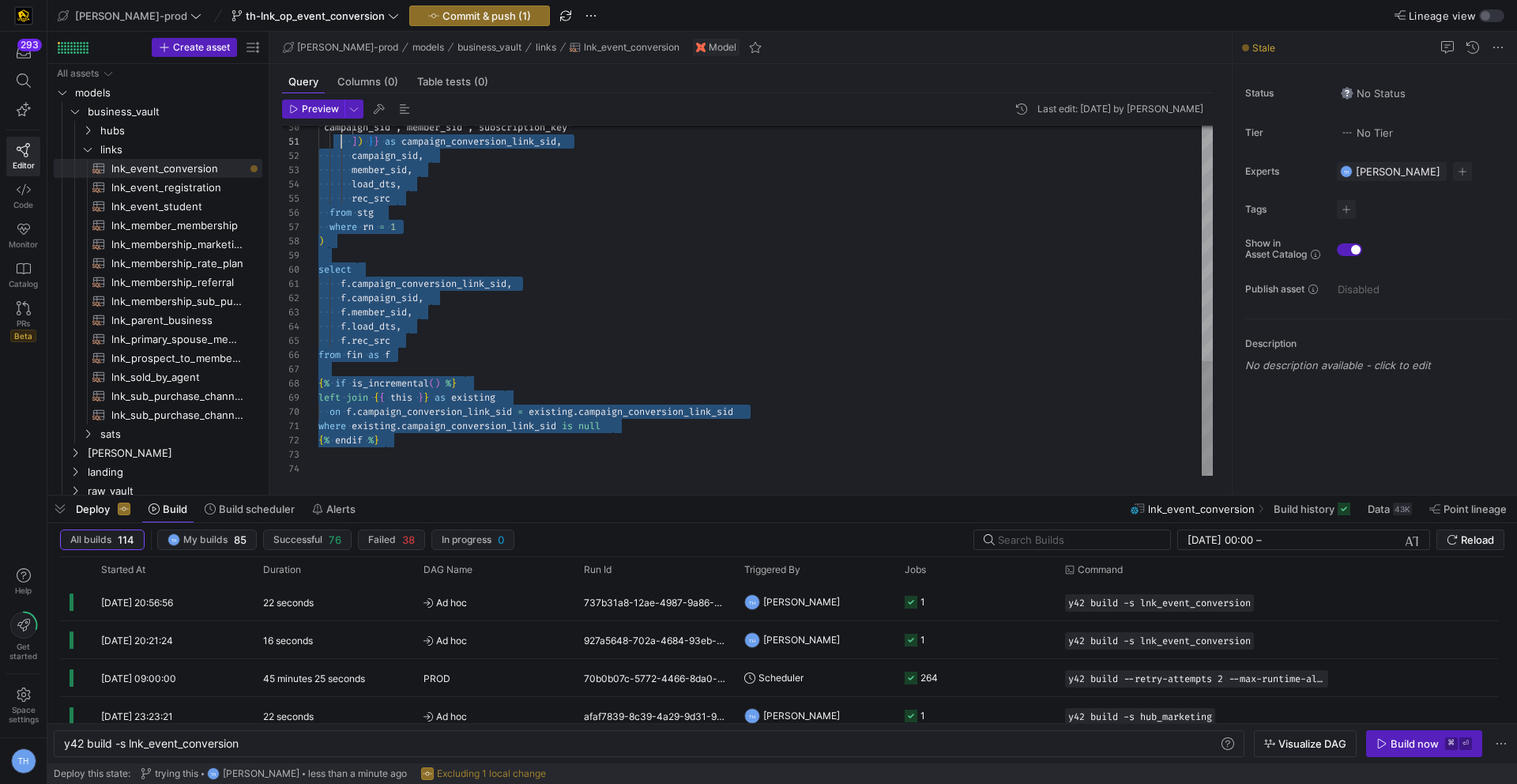
scroll to position [0, 0]
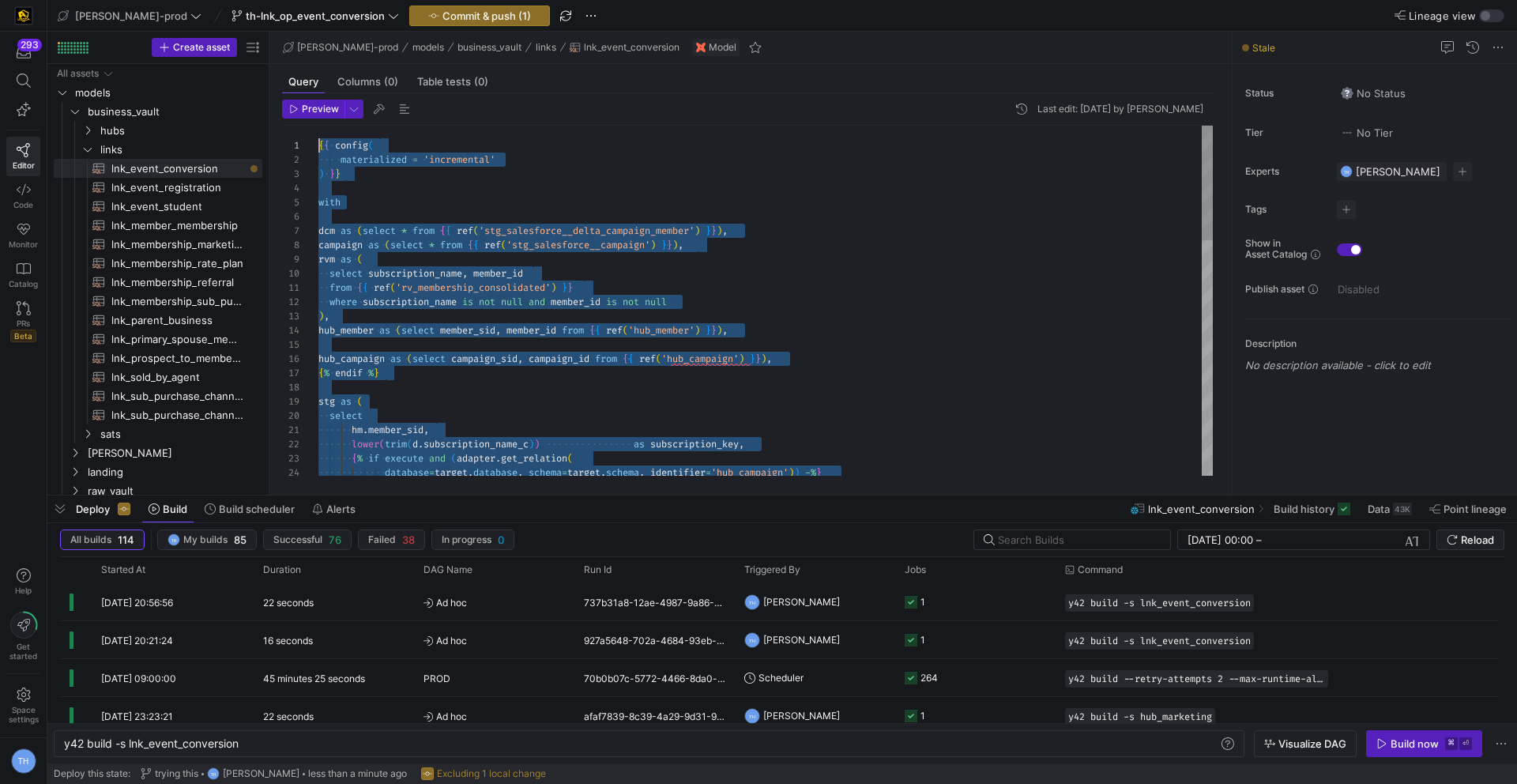
drag, startPoint x: 409, startPoint y: 450, endPoint x: 287, endPoint y: -70, distance: 534.1
type textarea "where existing.op_event_conversion_link_sid is null {% endif %}"
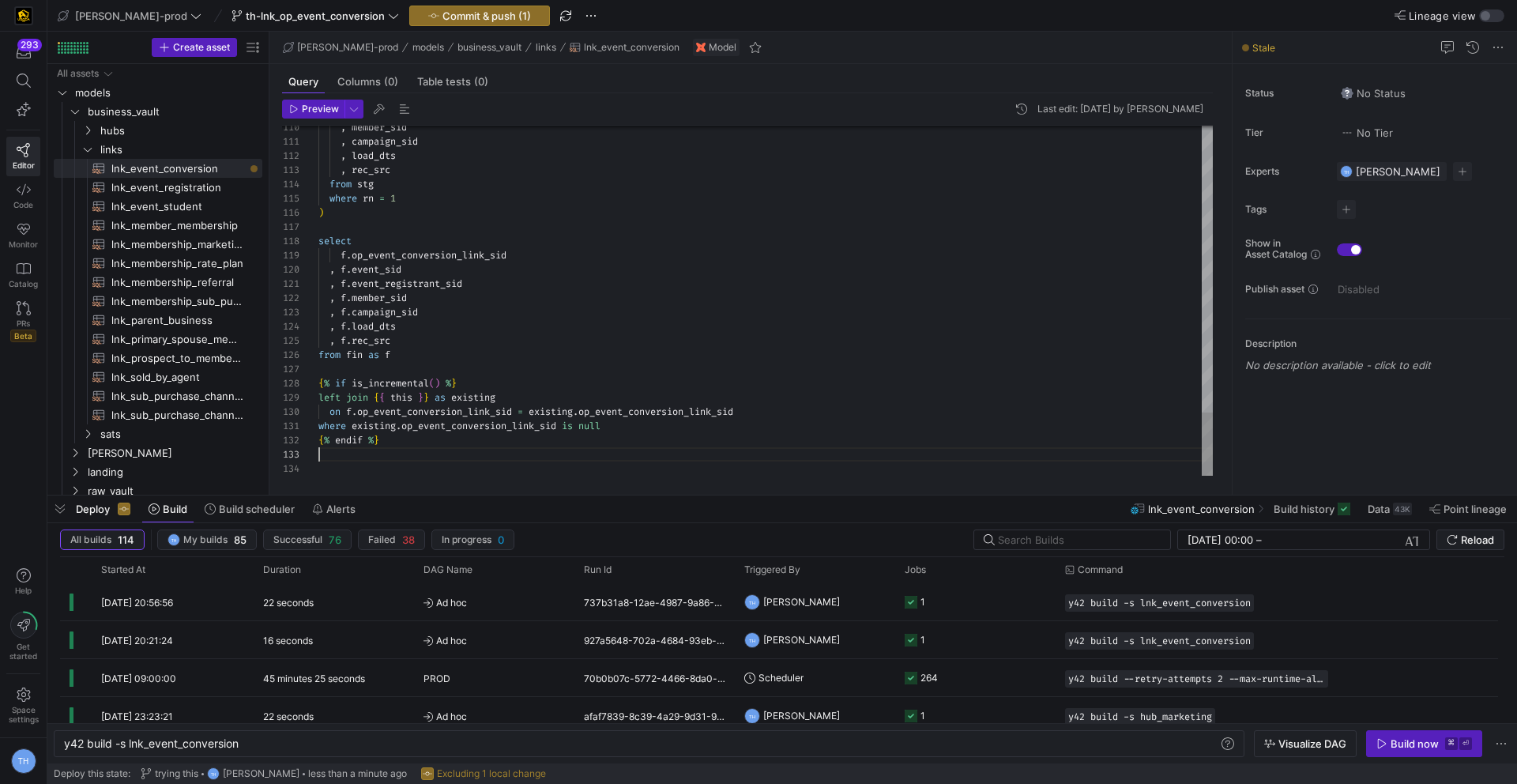
scroll to position [28, 0]
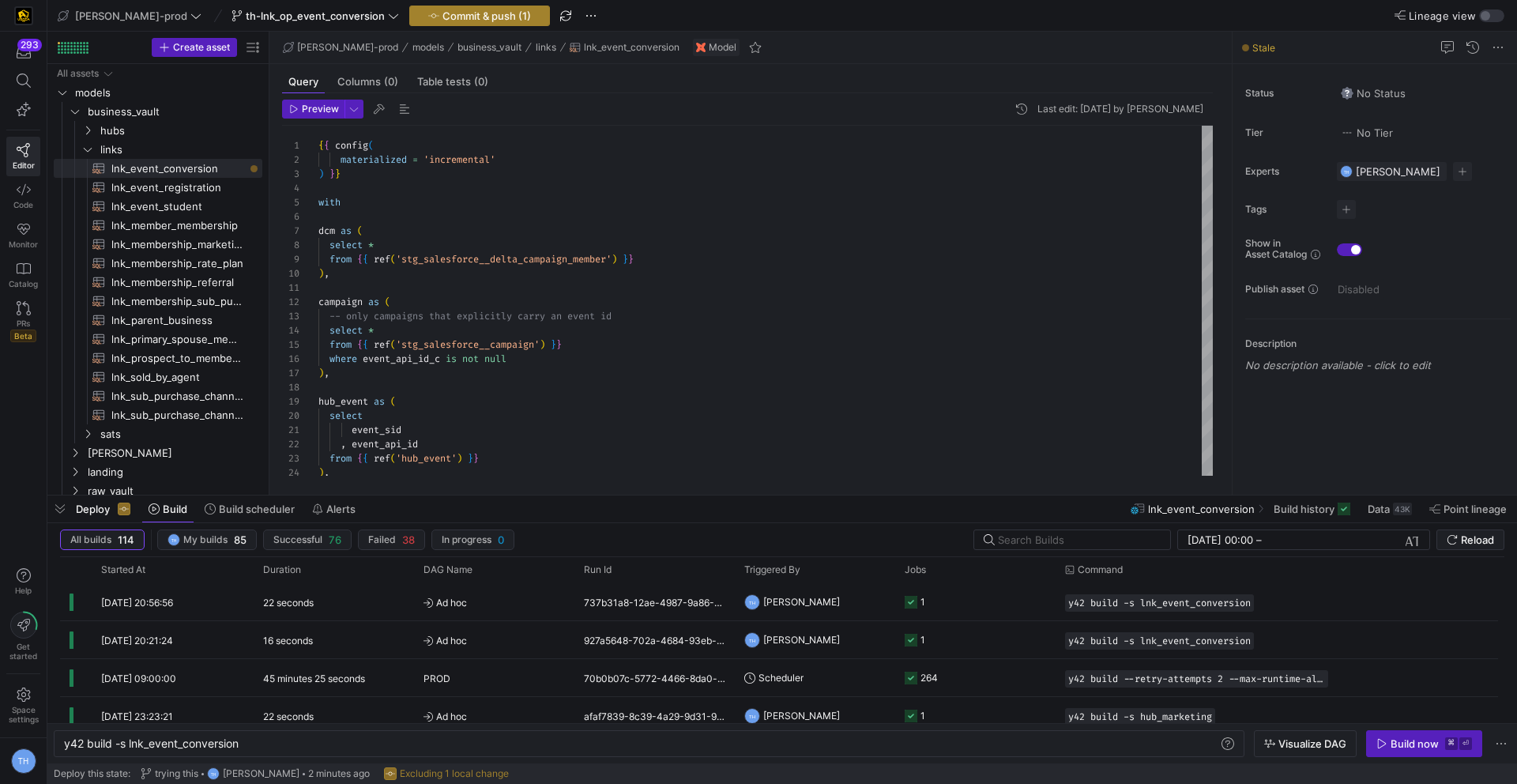
click at [442, 15] on span "Commit & push (1)" at bounding box center [486, 15] width 88 height 13
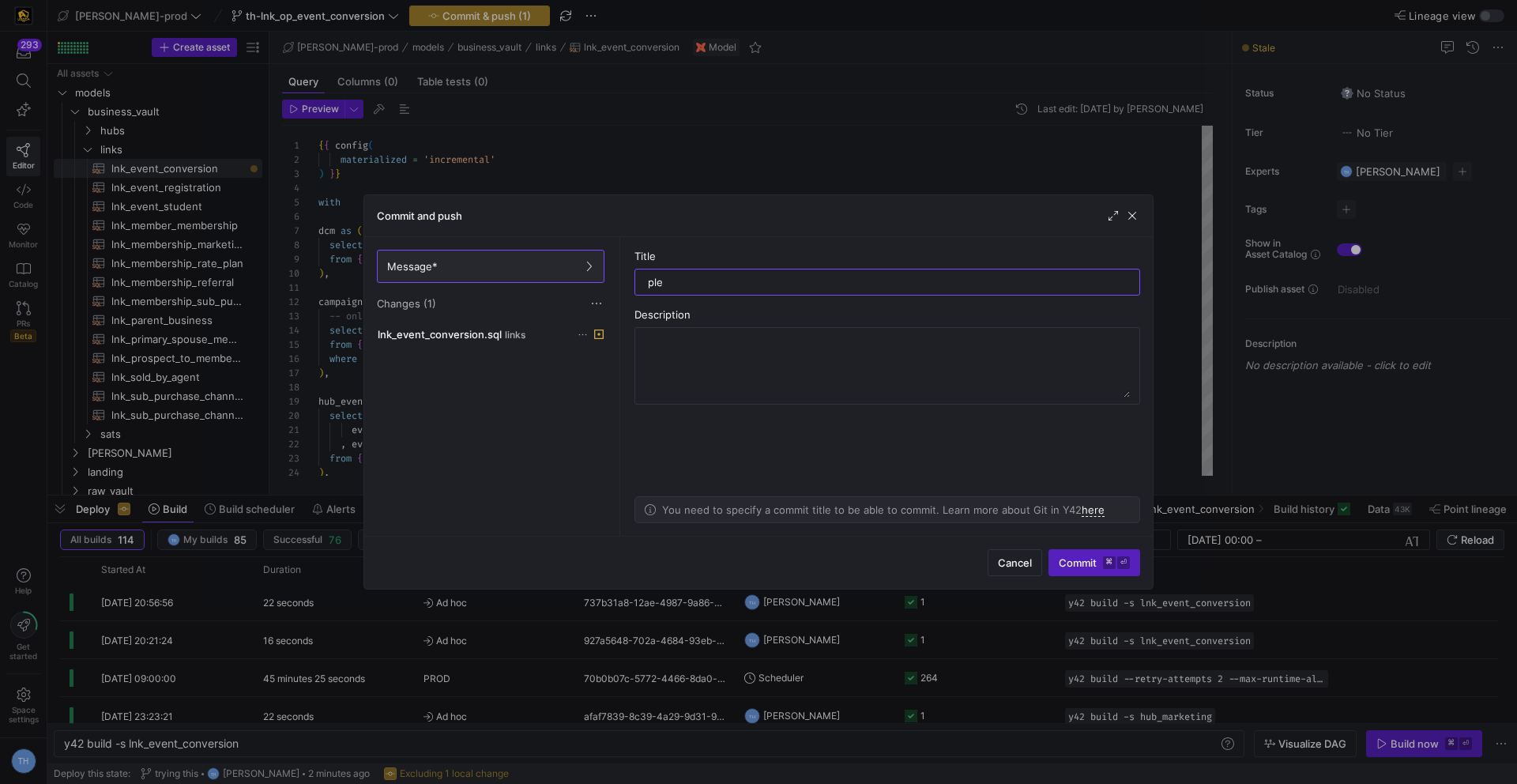
type input "plea"
type input "please"
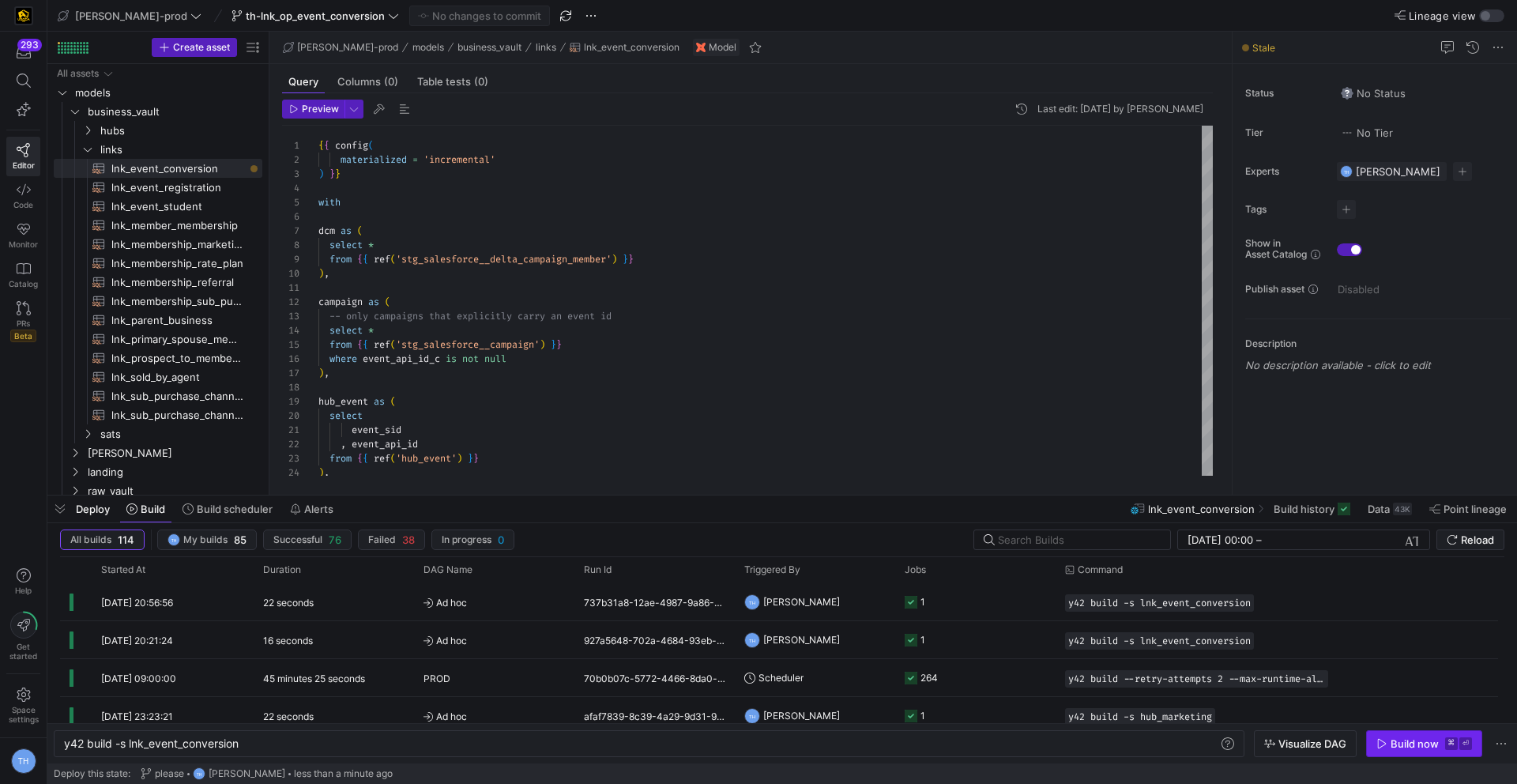
click at [1399, 748] on div "Build now" at bounding box center [1414, 743] width 48 height 13
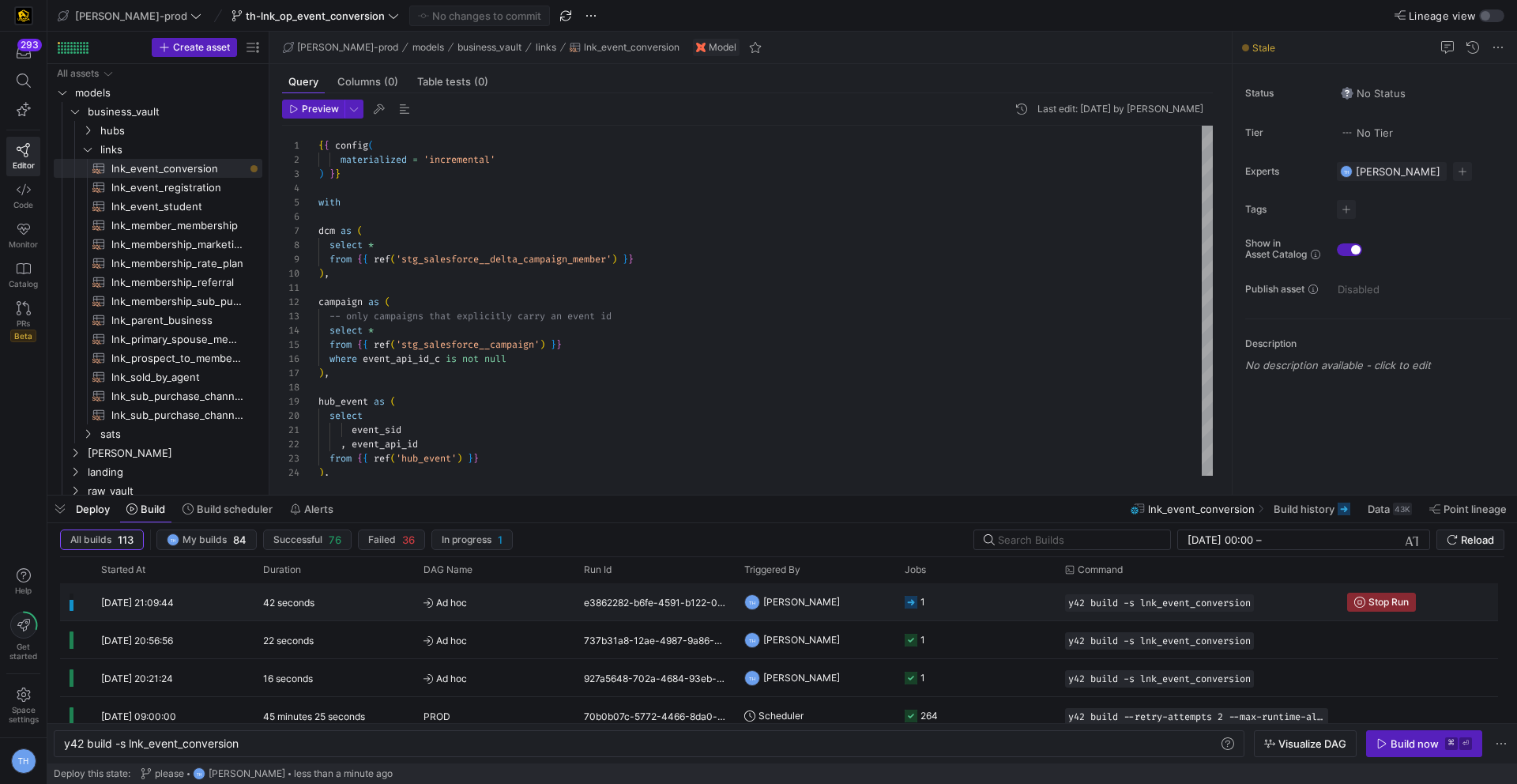
click at [487, 602] on span "Ad hoc" at bounding box center [494, 603] width 141 height 37
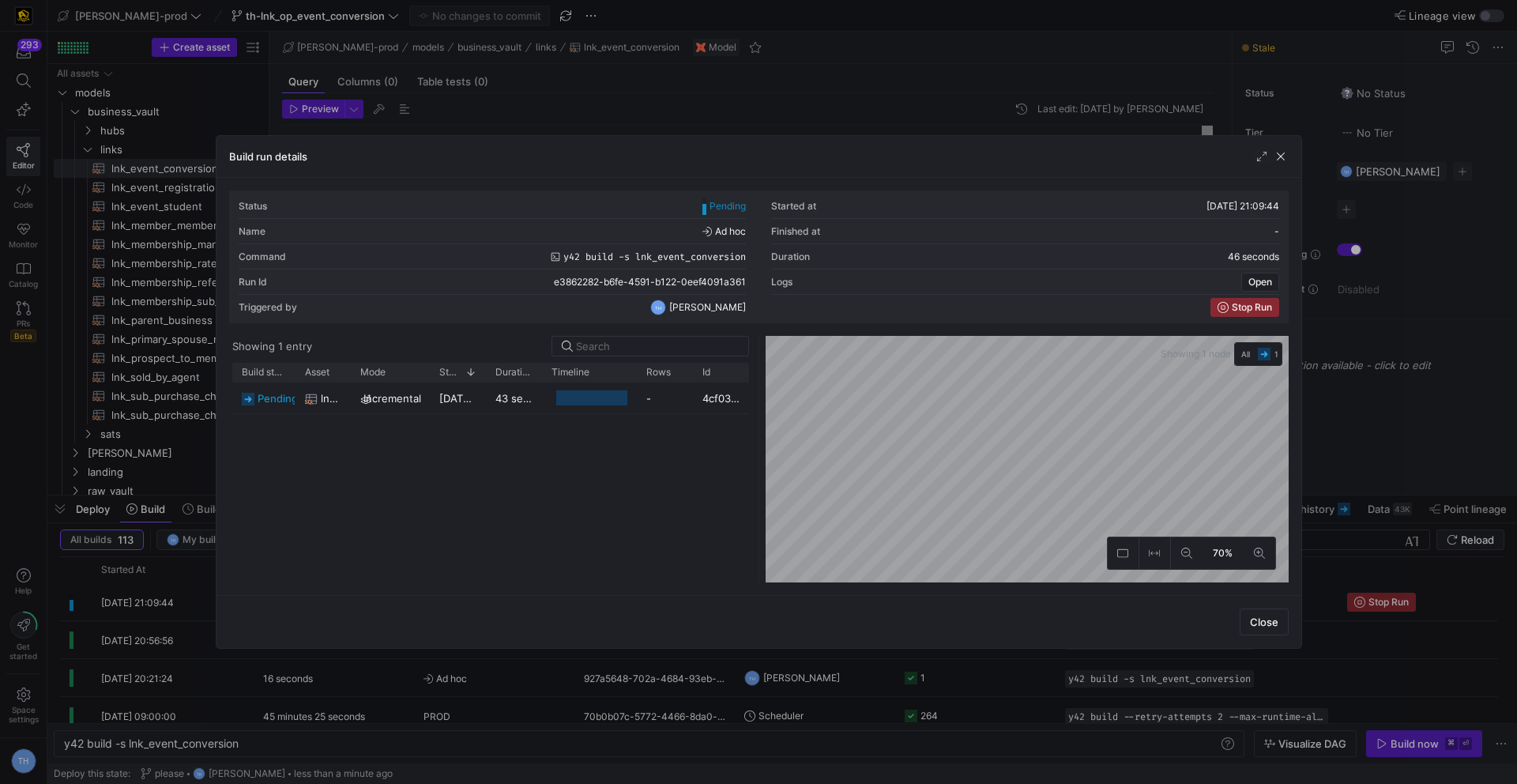
click at [667, 86] on div at bounding box center [758, 392] width 1517 height 784
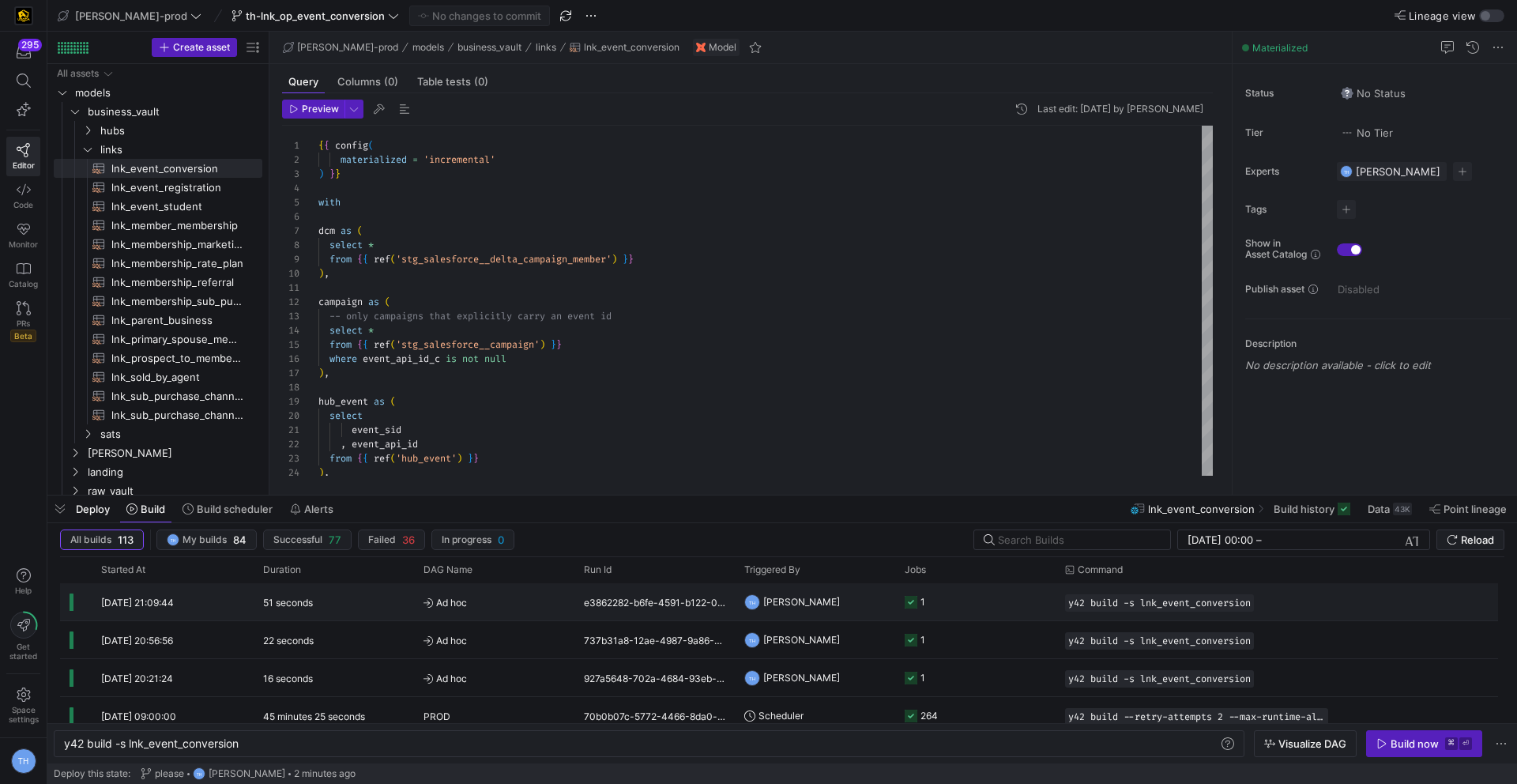
click at [510, 607] on span "Ad hoc" at bounding box center [494, 603] width 141 height 37
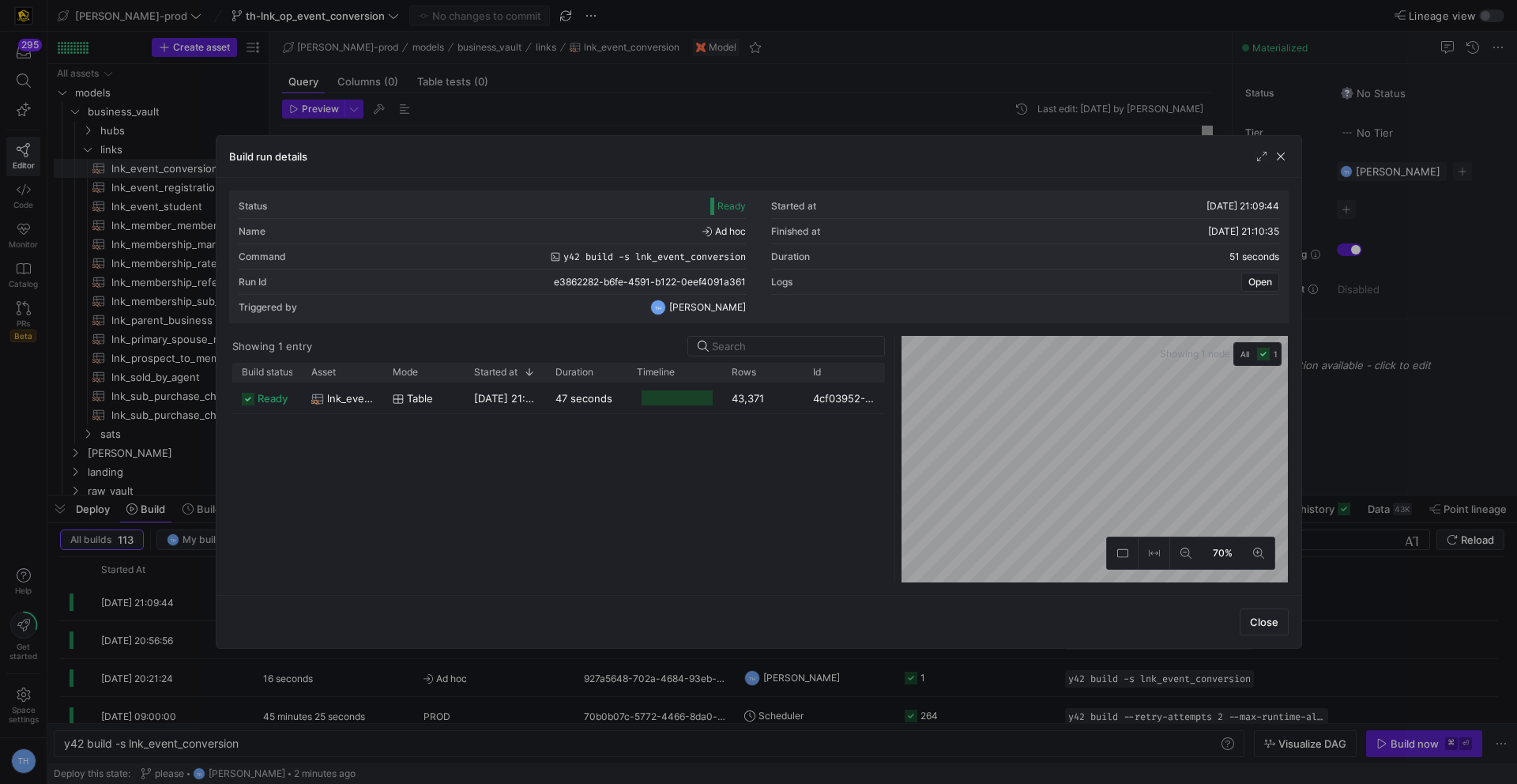
drag, startPoint x: 756, startPoint y: 381, endPoint x: 894, endPoint y: 381, distance: 138.0
click at [896, 381] on div at bounding box center [895, 459] width 6 height 247
click at [759, 83] on div at bounding box center [758, 392] width 1517 height 784
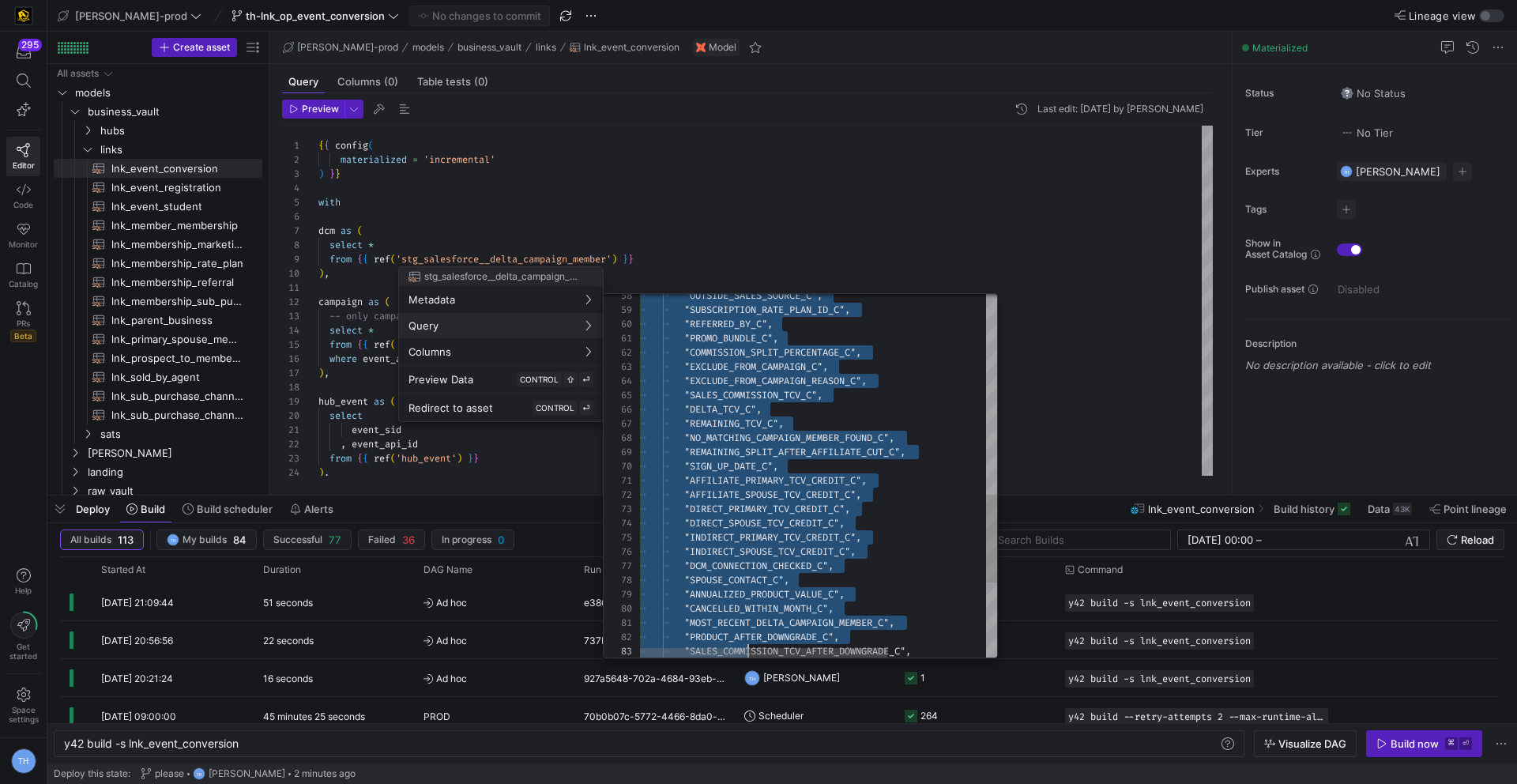
scroll to position [114, 0]
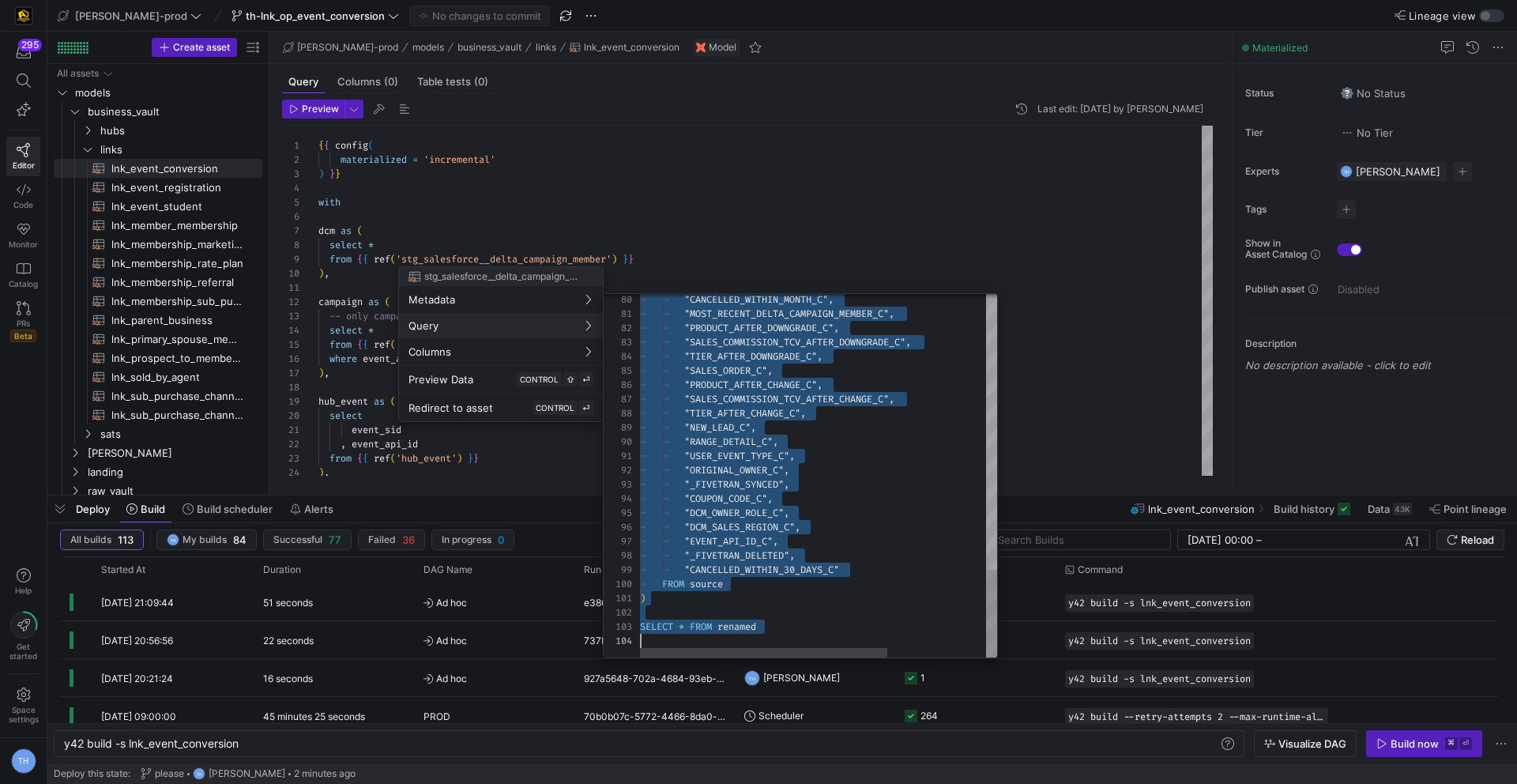
type textarea "WITH source AS ( SELECT * FROM {{ source('salesforce', 'SALESFORCE_DELTA_CAMPAI…"
drag, startPoint x: 667, startPoint y: 424, endPoint x: 888, endPoint y: 565, distance: 262.1
click at [719, 190] on div at bounding box center [758, 392] width 1517 height 784
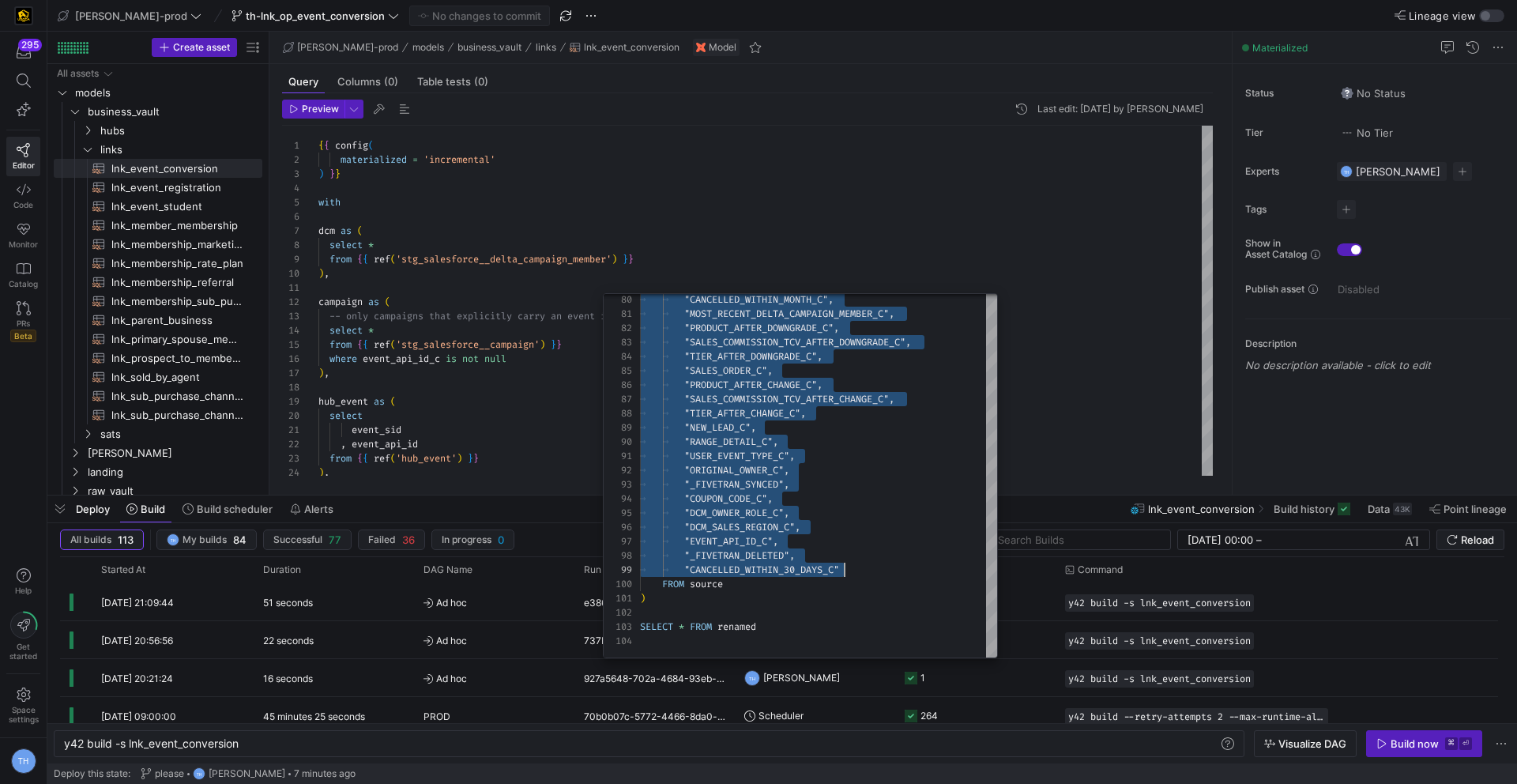
type textarea "{{ config( materialized = 'incremental' ) }} with dcm as ( select * from {{ ref…"
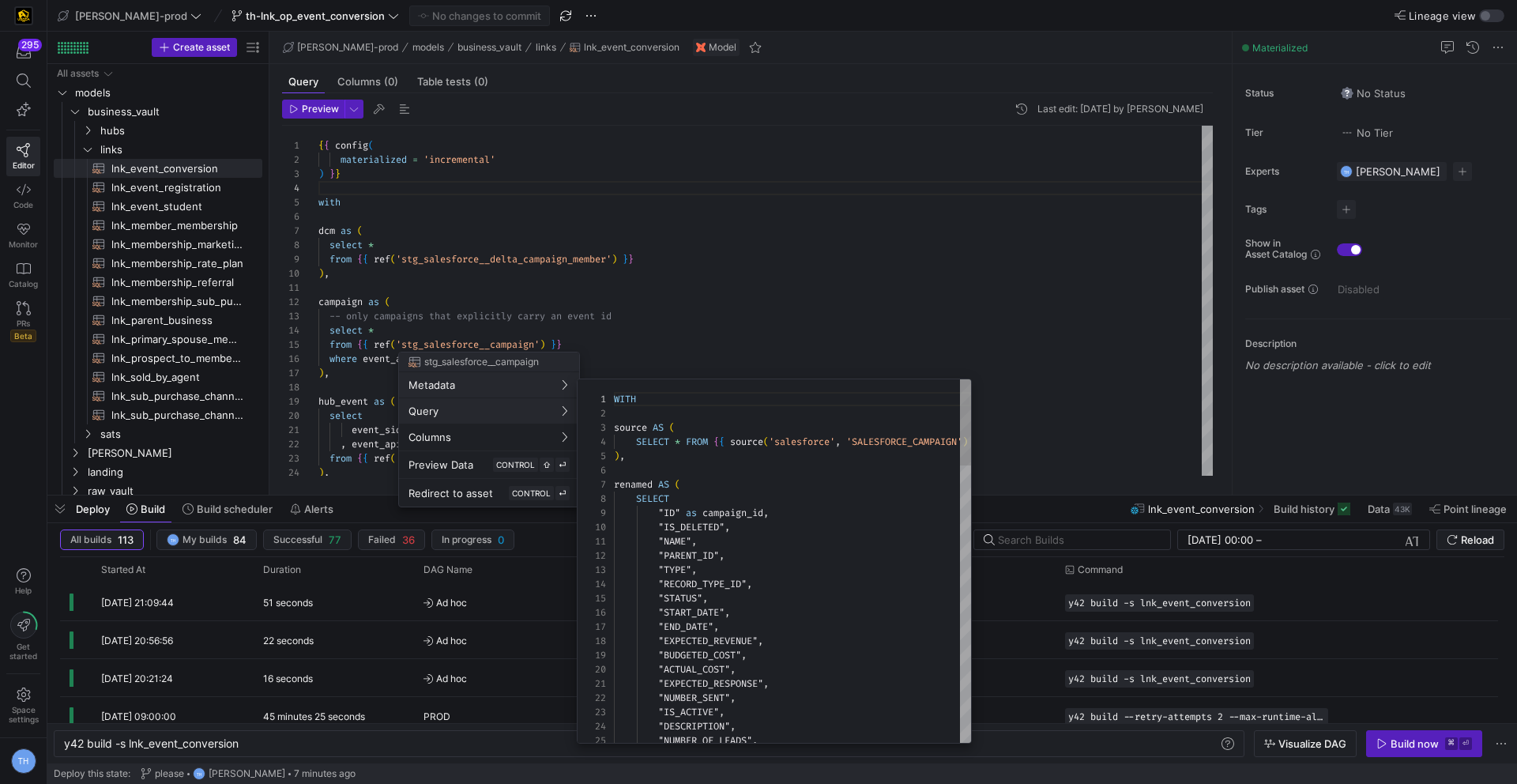
scroll to position [142, 0]
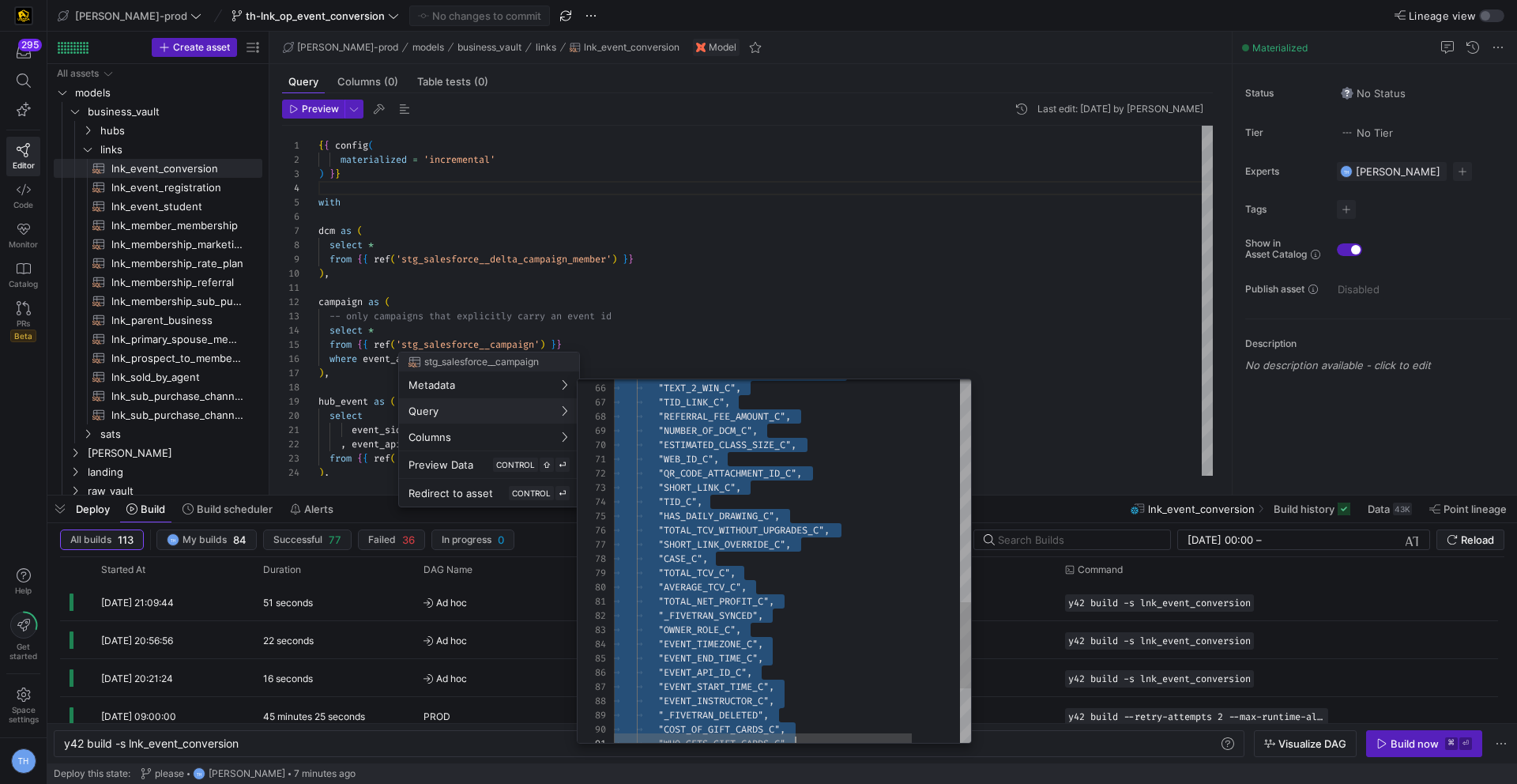
type textarea "WITH source AS ( SELECT * FROM {{ source('salesforce', 'SALESFORCE_CAMPAIGN') }…"
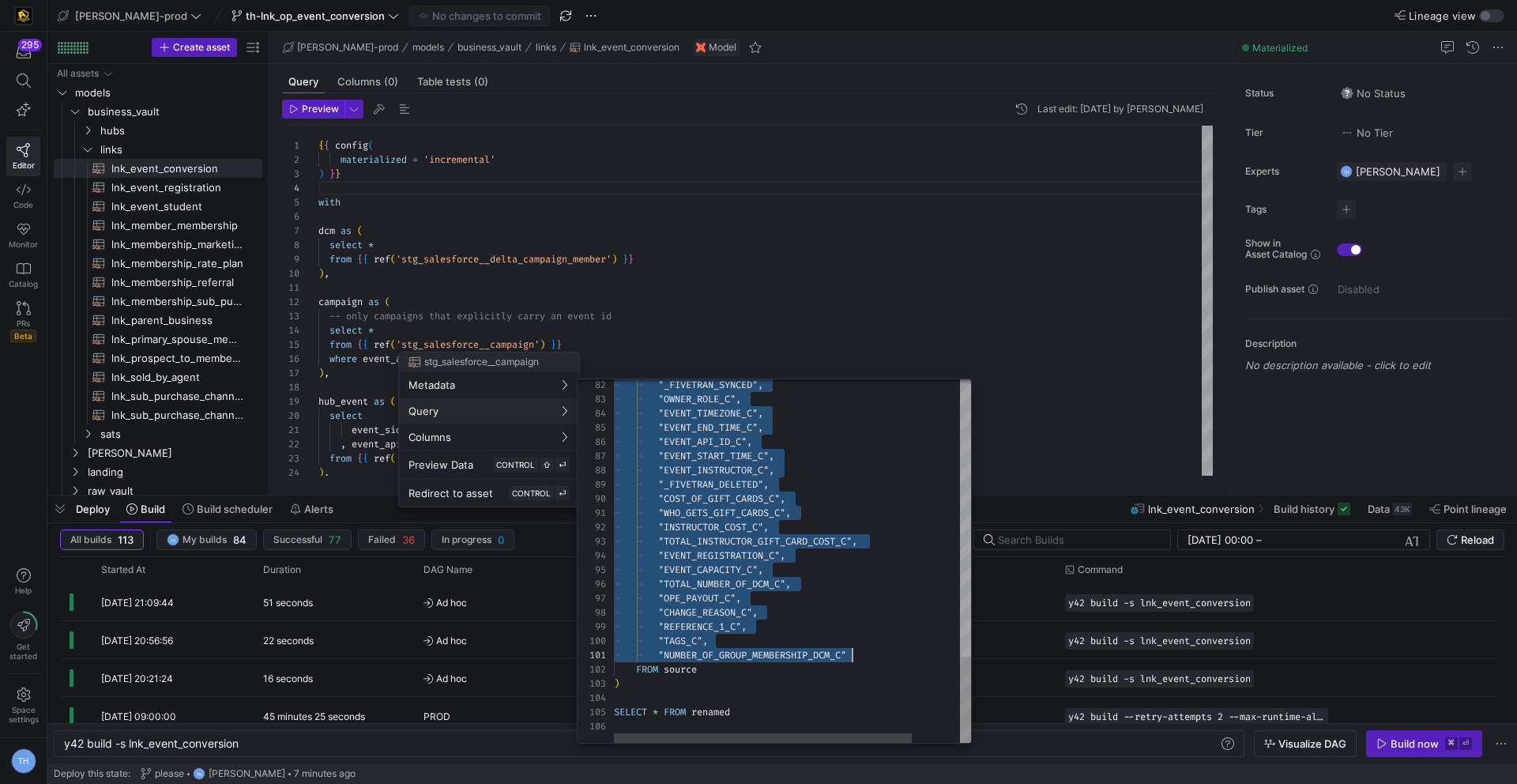
scroll to position [114, 239]
drag, startPoint x: 656, startPoint y: 506, endPoint x: 900, endPoint y: 652, distance: 284.3
click at [526, 327] on div at bounding box center [758, 392] width 1517 height 784
type textarea "campaign as ( -- only campaigns that explicitly carry an event id select * from…"
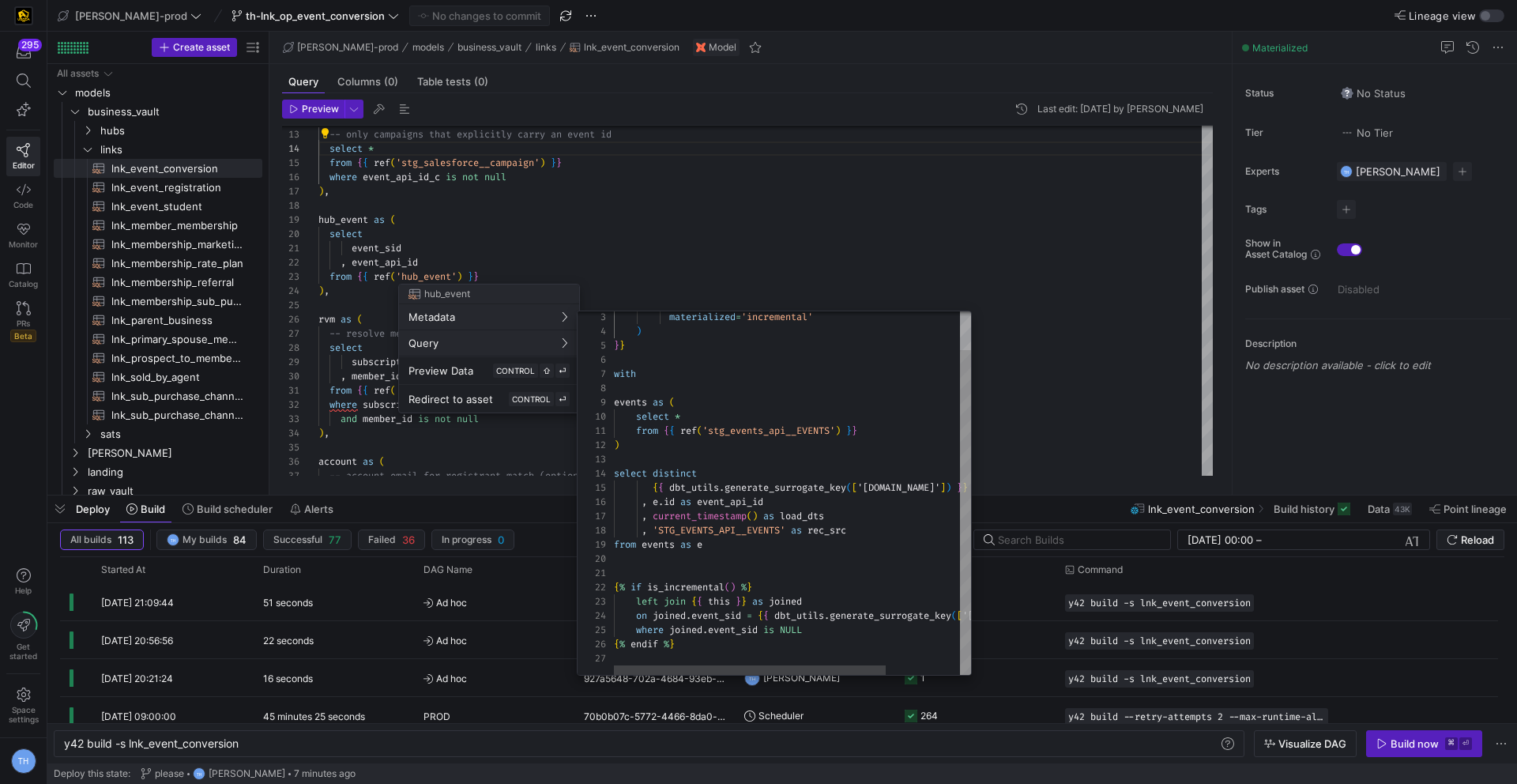
type textarea "from {{ ref('stg_events_api__EVENTS') }} ) select distinct {{ dbt_utils.generat…"
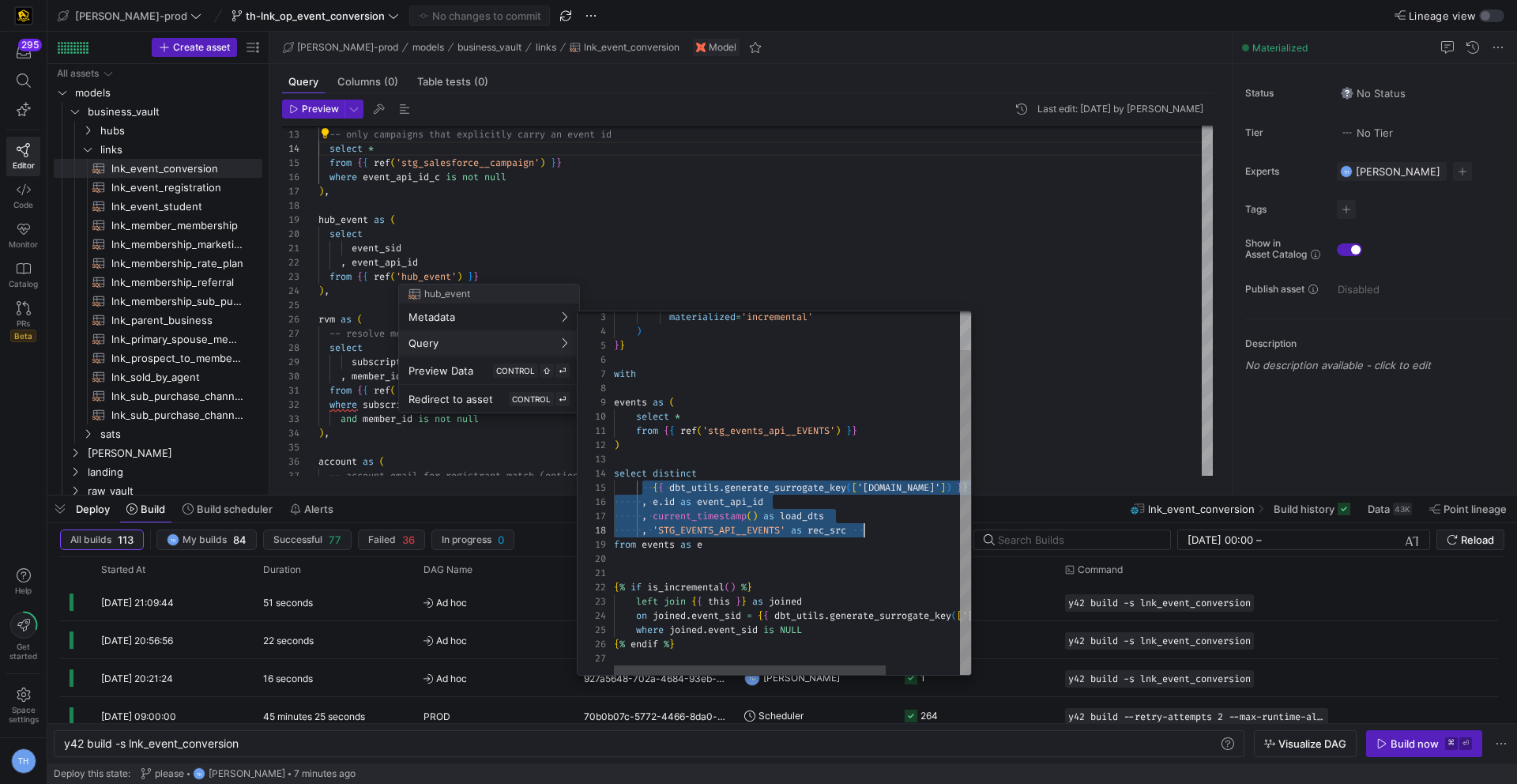
scroll to position [57, 251]
drag, startPoint x: 644, startPoint y: 484, endPoint x: 898, endPoint y: 525, distance: 257.3
click at [898, 525] on div "materialized = 'incremental' ) } } with events as ( select * from { { ref ( 'st…" at bounding box center [841, 472] width 454 height 406
click at [695, 197] on div at bounding box center [758, 392] width 1517 height 784
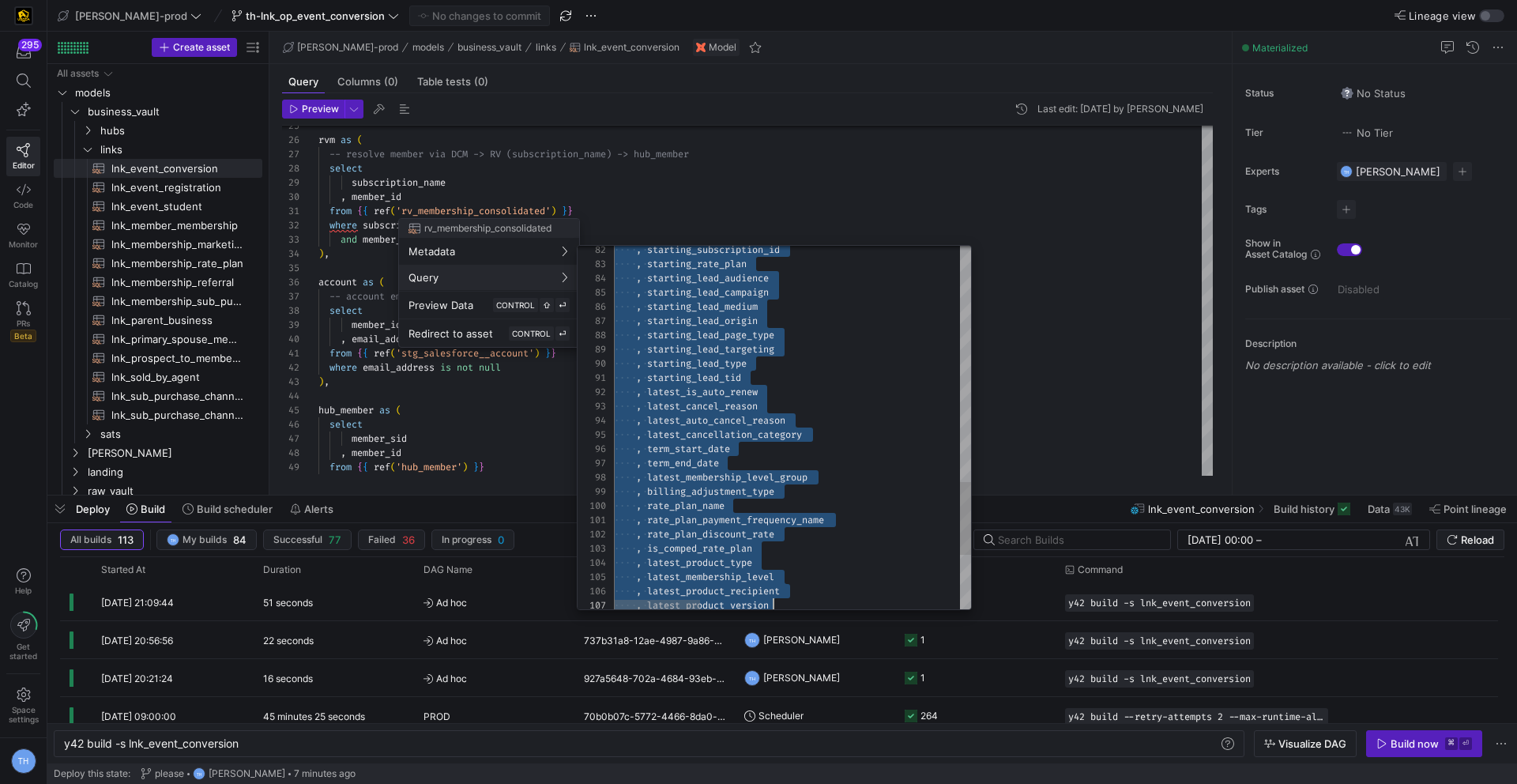
scroll to position [99, 0]
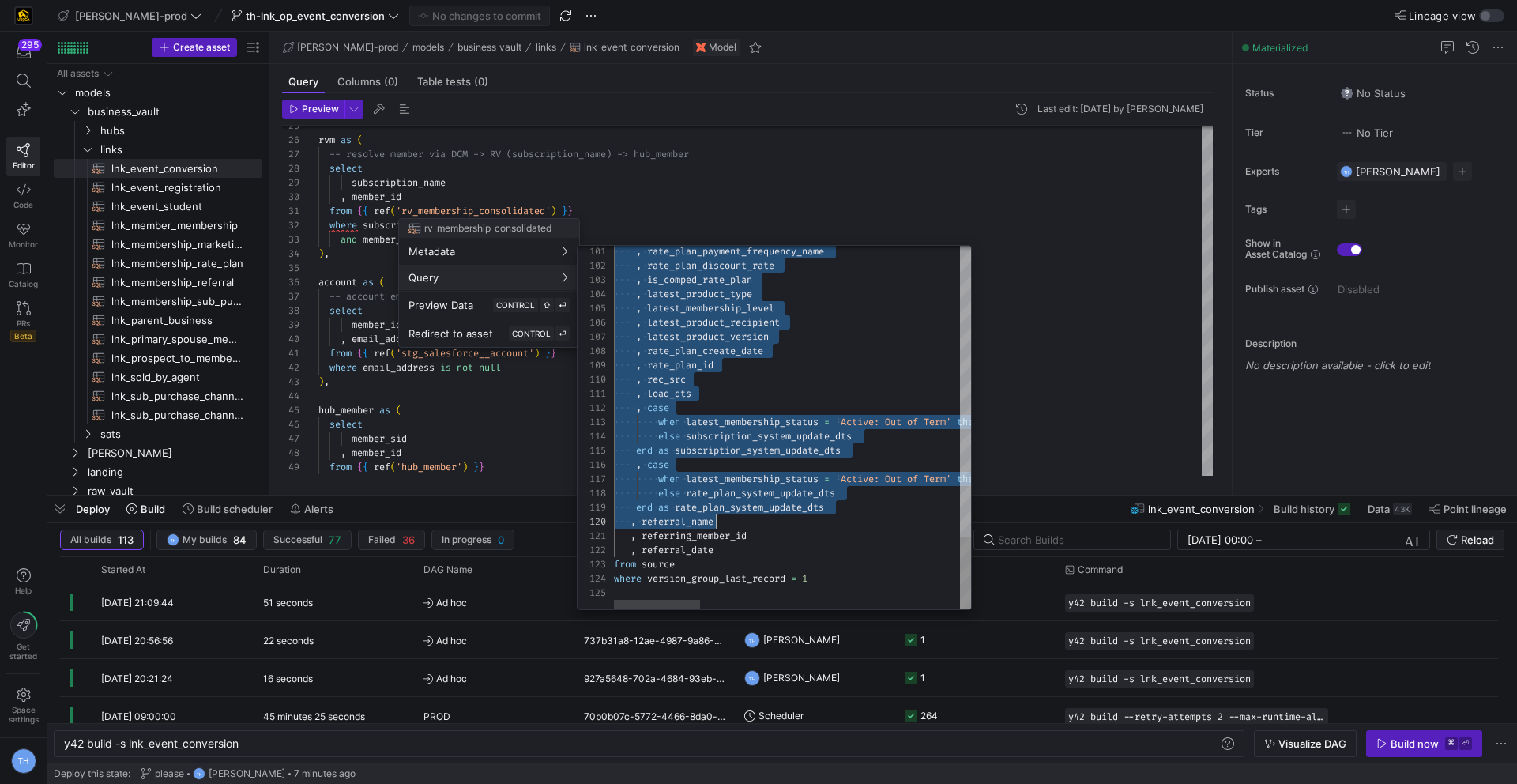
type textarea "-- Updates: --TBE [DATE] added logic for consolidating by subscription version …"
drag, startPoint x: 654, startPoint y: 327, endPoint x: 926, endPoint y: 575, distance: 368.1
click at [409, 458] on div at bounding box center [758, 392] width 1517 height 784
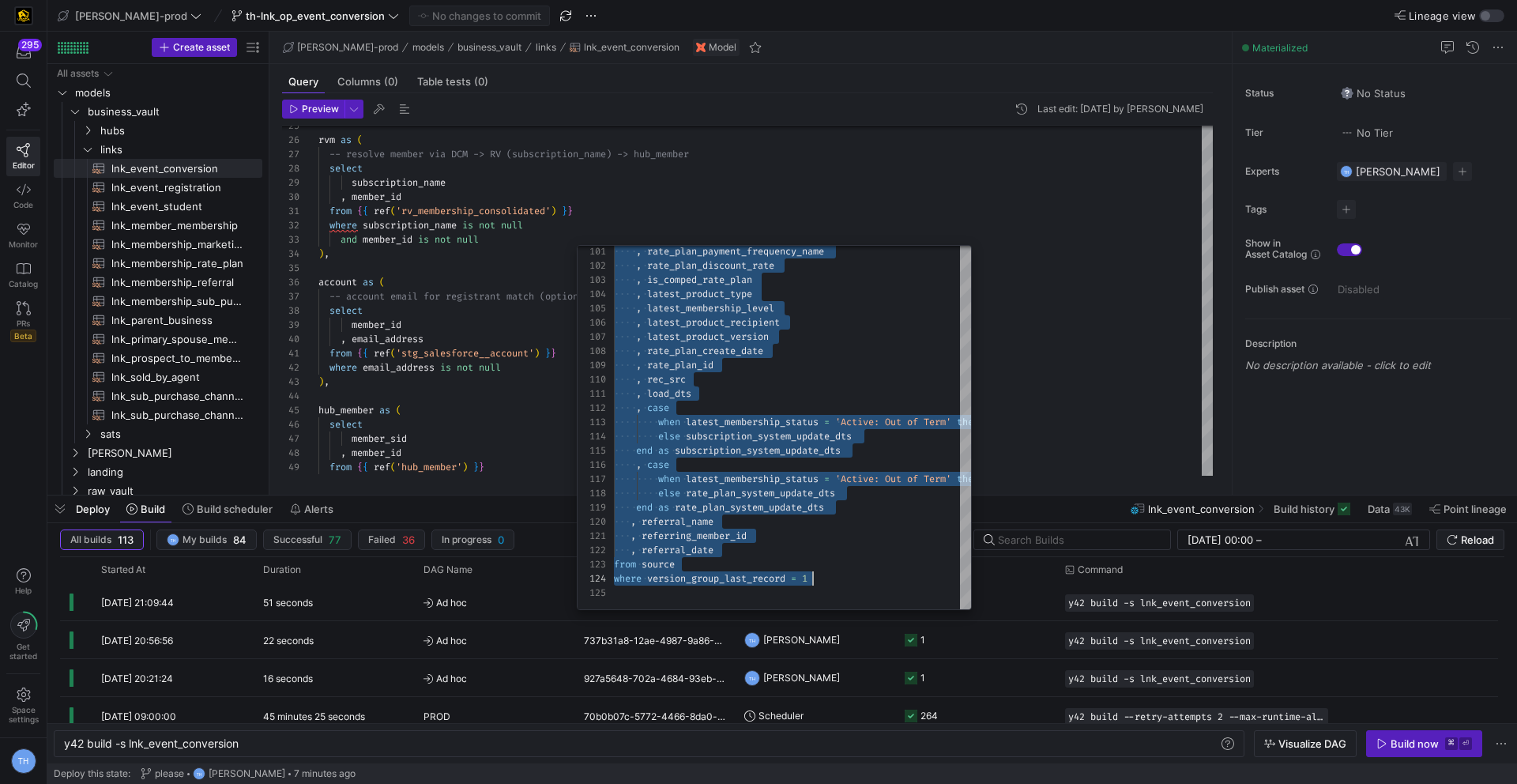
type textarea "from {{ ref('stg_salesforce__account') }} where email_address is not null ), hu…"
click at [409, 458] on div "rvm as ( -- resolve member via DCM -> RV (subscription_name ) -> hub_member sel…" at bounding box center [765, 724] width 895 height 1918
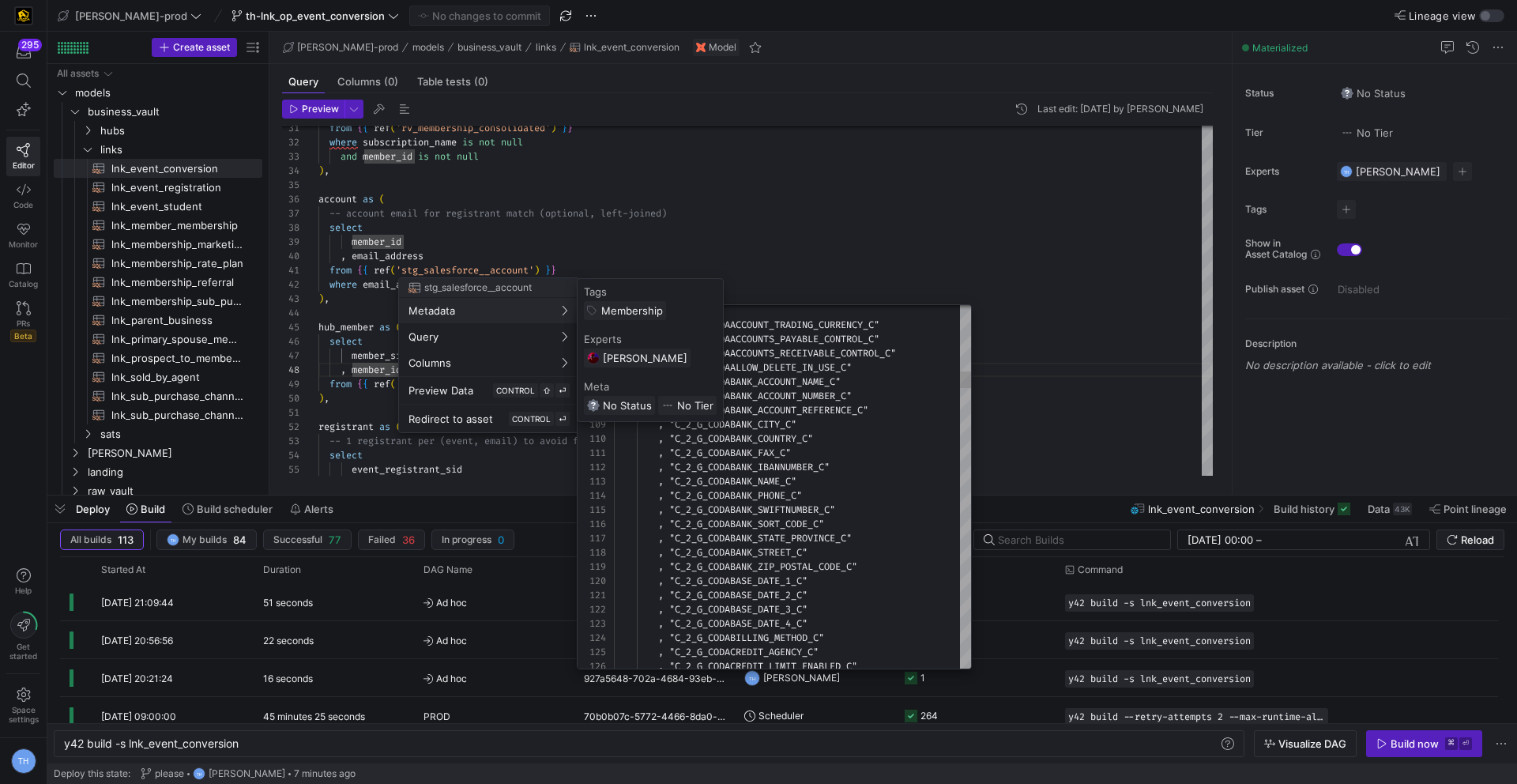
click at [556, 227] on div at bounding box center [758, 392] width 1517 height 784
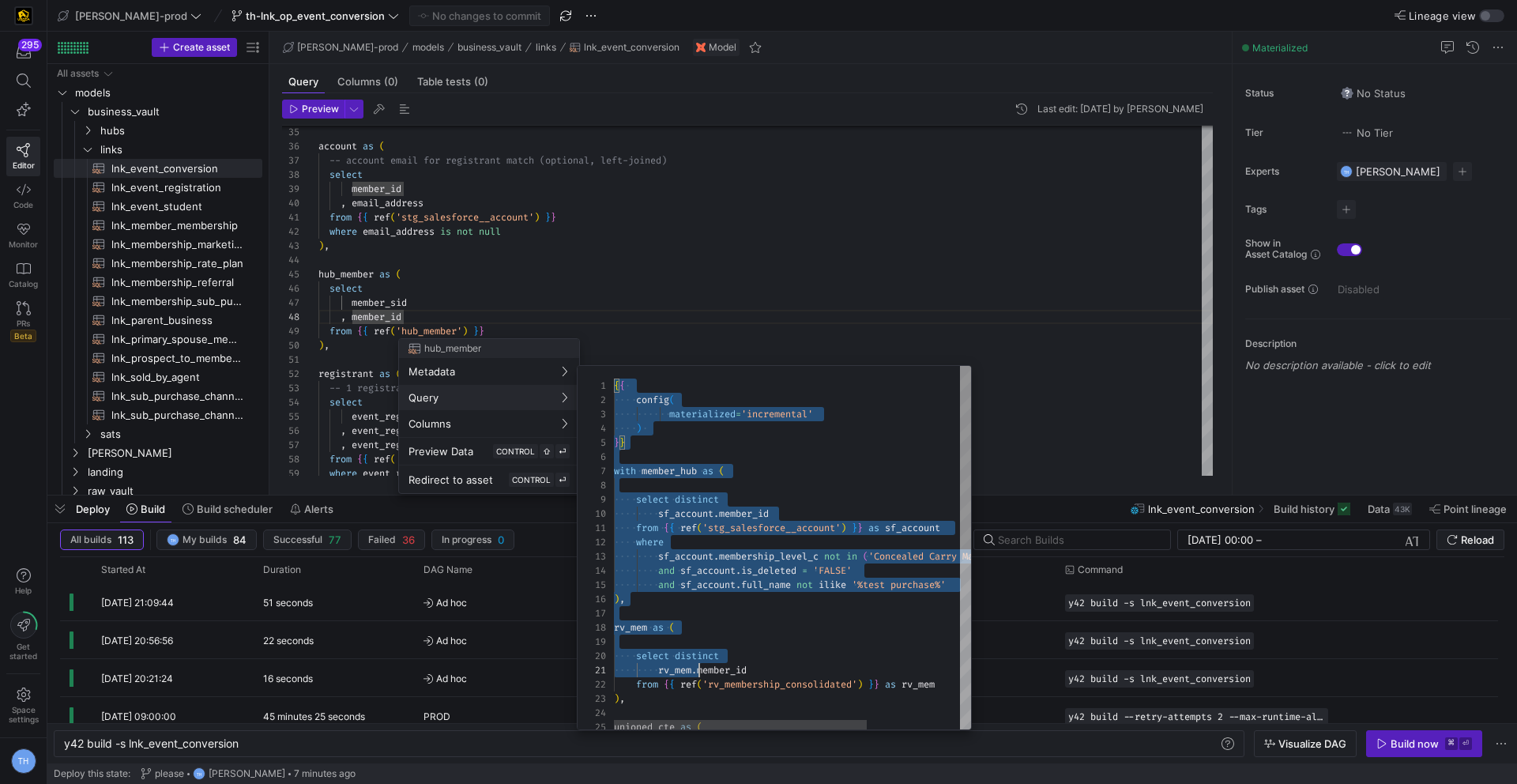
scroll to position [0, 0]
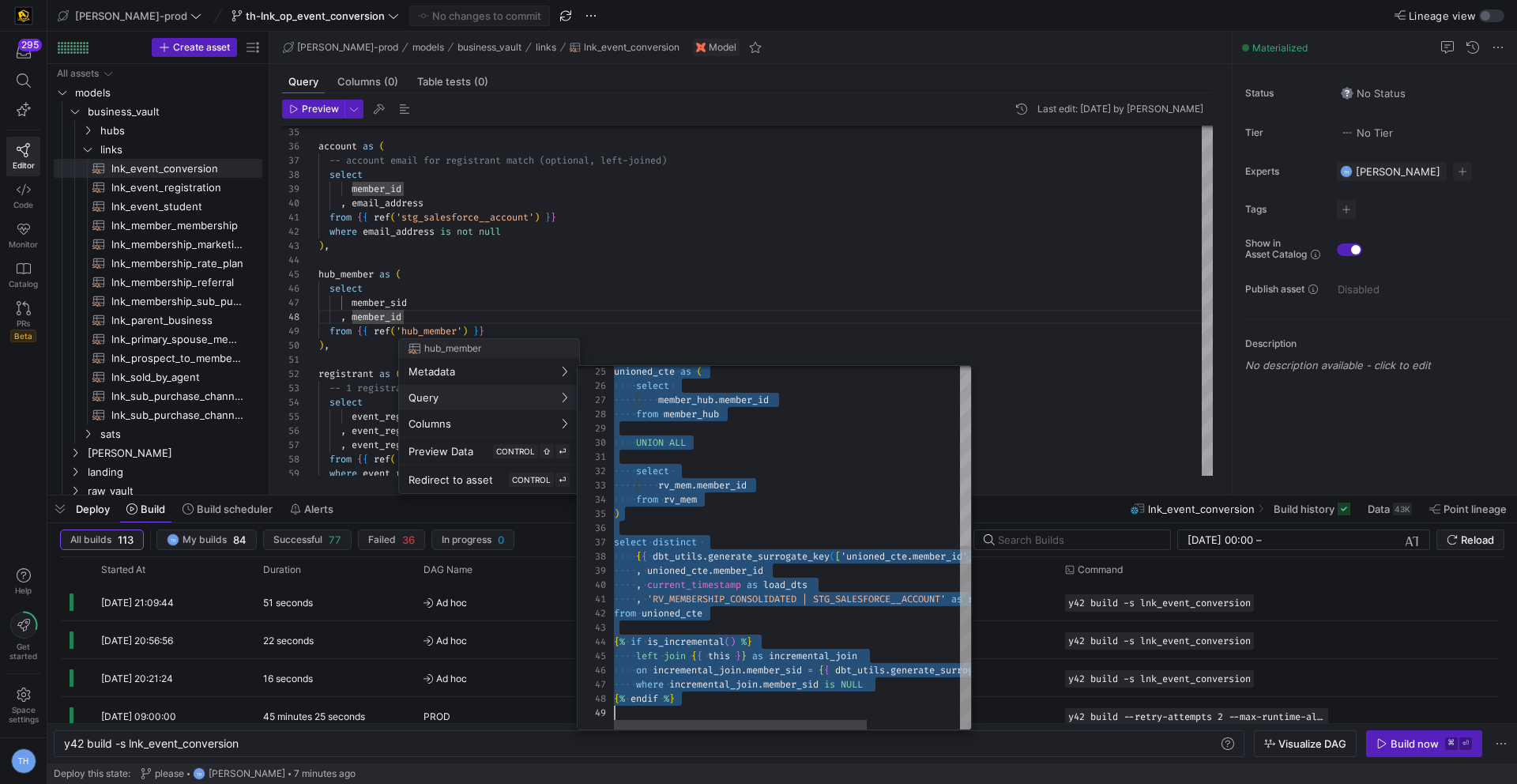
drag, startPoint x: 615, startPoint y: 390, endPoint x: 765, endPoint y: 666, distance: 314.1
click at [765, 666] on div "unioned_cte as ( select member_hub . member_id from member_hub UNION ALL select…" at bounding box center [920, 370] width 613 height 719
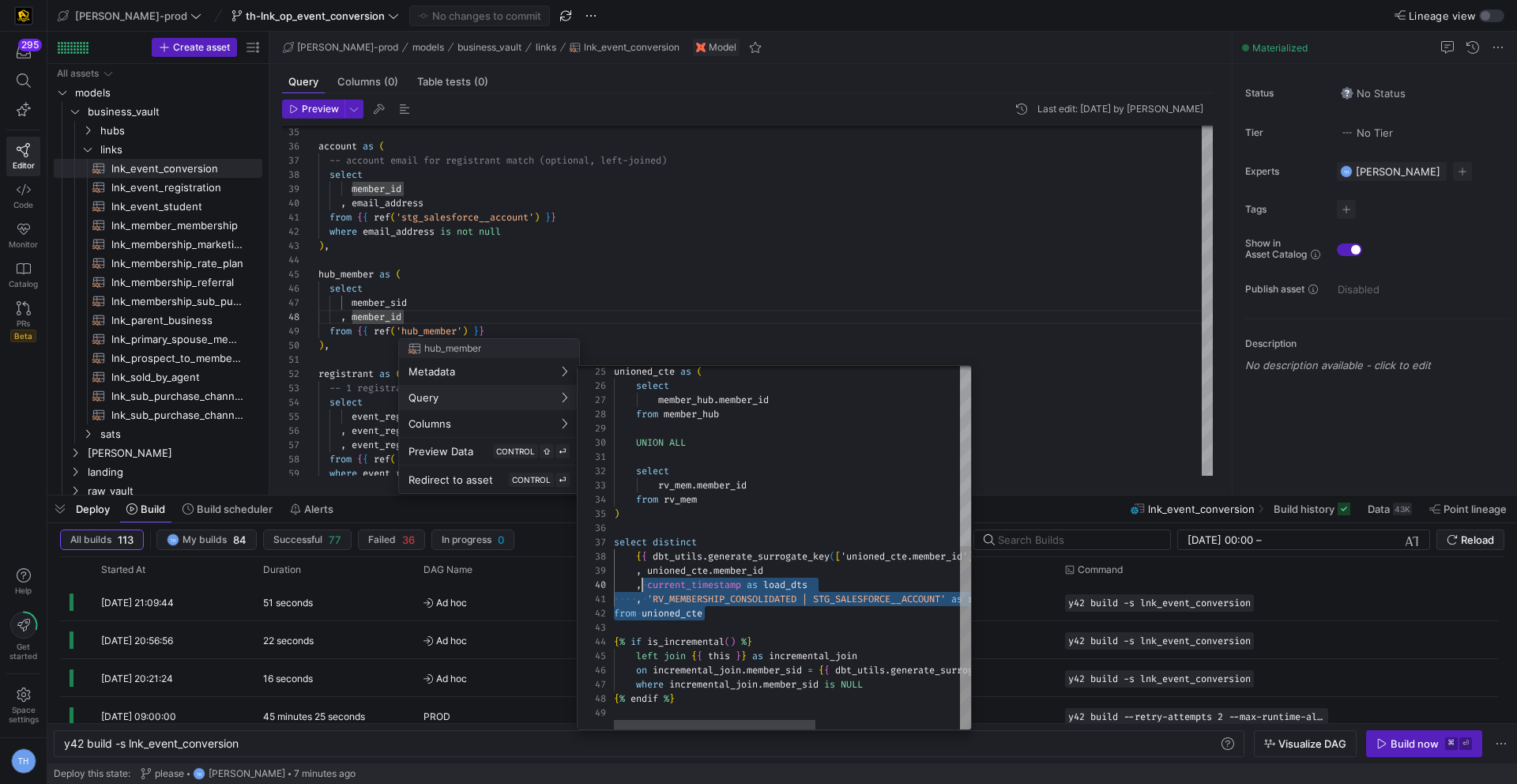
scroll to position [99, 0]
drag, startPoint x: 743, startPoint y: 615, endPoint x: 599, endPoint y: 558, distance: 154.9
click at [614, 558] on div "unioned_cte as ( select member_hub . member_id from member_hub UNION ALL select…" at bounding box center [920, 370] width 613 height 719
click at [630, 558] on div "unioned_cte as ( select member_hub . member_id from member_hub UNION ALL select…" at bounding box center [920, 370] width 613 height 719
type textarea "select rv_mem.member_id from rv_mem ) select distinct {{ dbt_utils.generate_sur…"
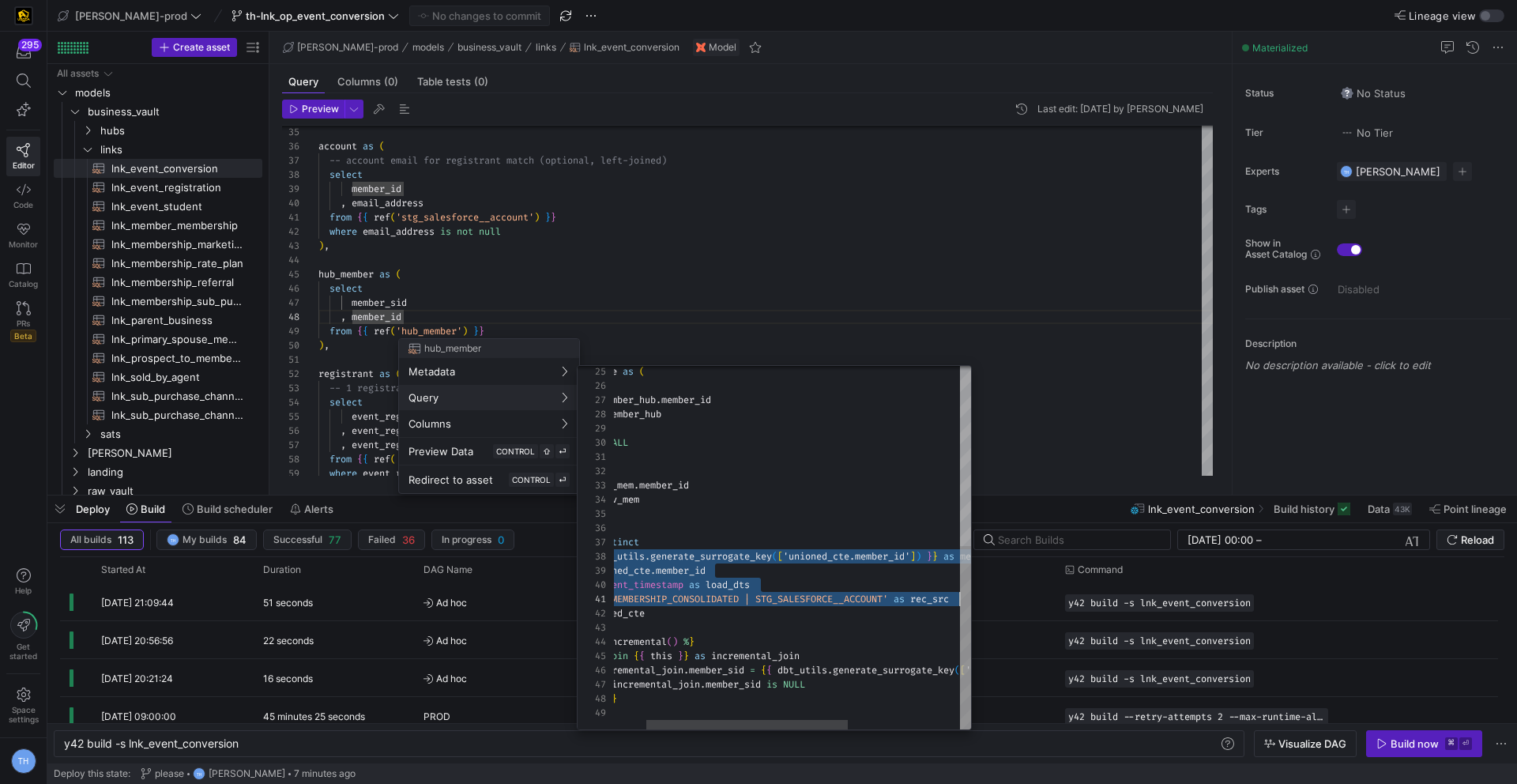
scroll to position [99, 404]
drag, startPoint x: 637, startPoint y: 555, endPoint x: 1036, endPoint y: 594, distance: 400.9
click at [1036, 594] on div "unioned_cte as ( select member_hub . member_id from member_hub UNION ALL select…" at bounding box center [862, 370] width 613 height 719
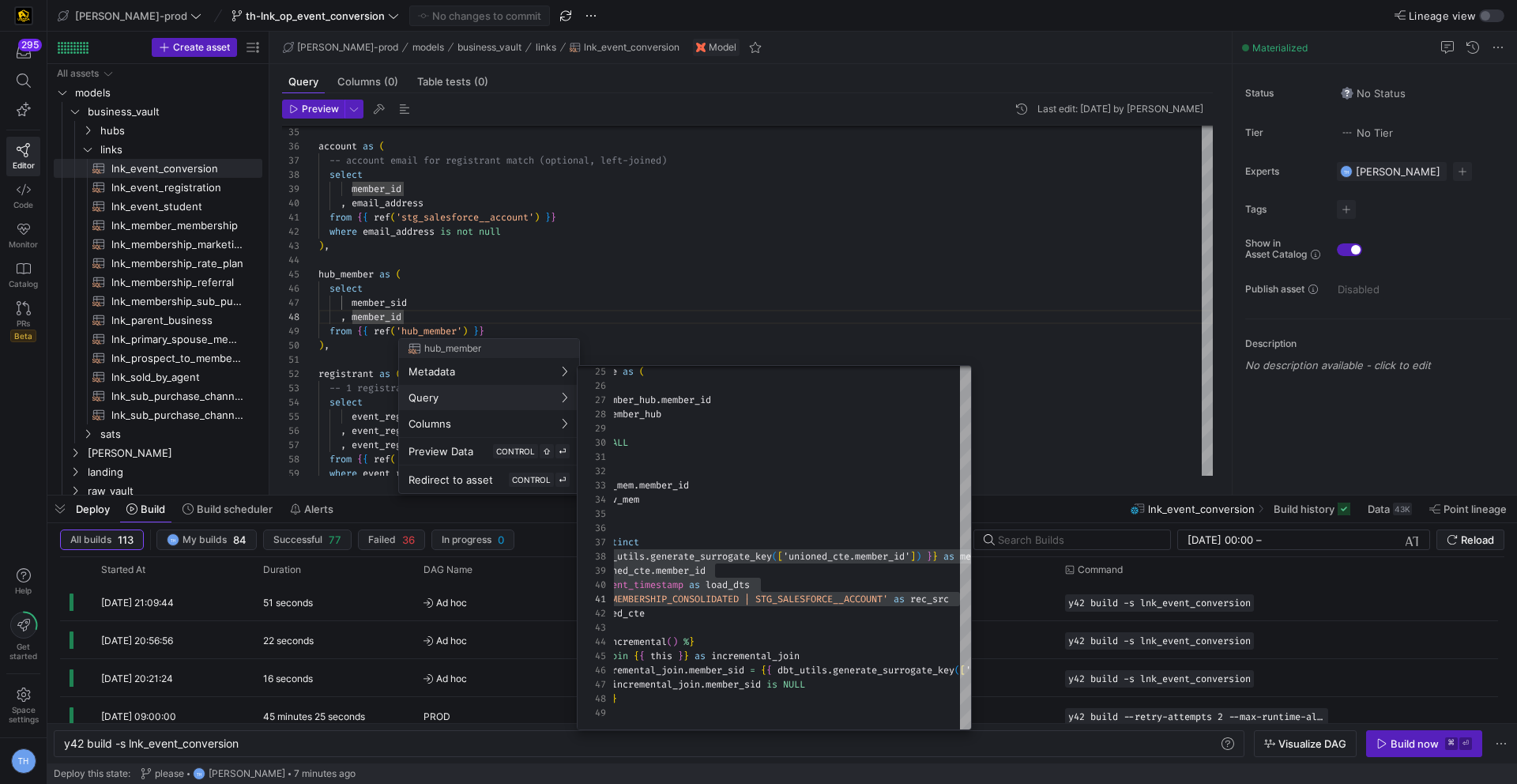
click at [820, 258] on div at bounding box center [758, 392] width 1517 height 784
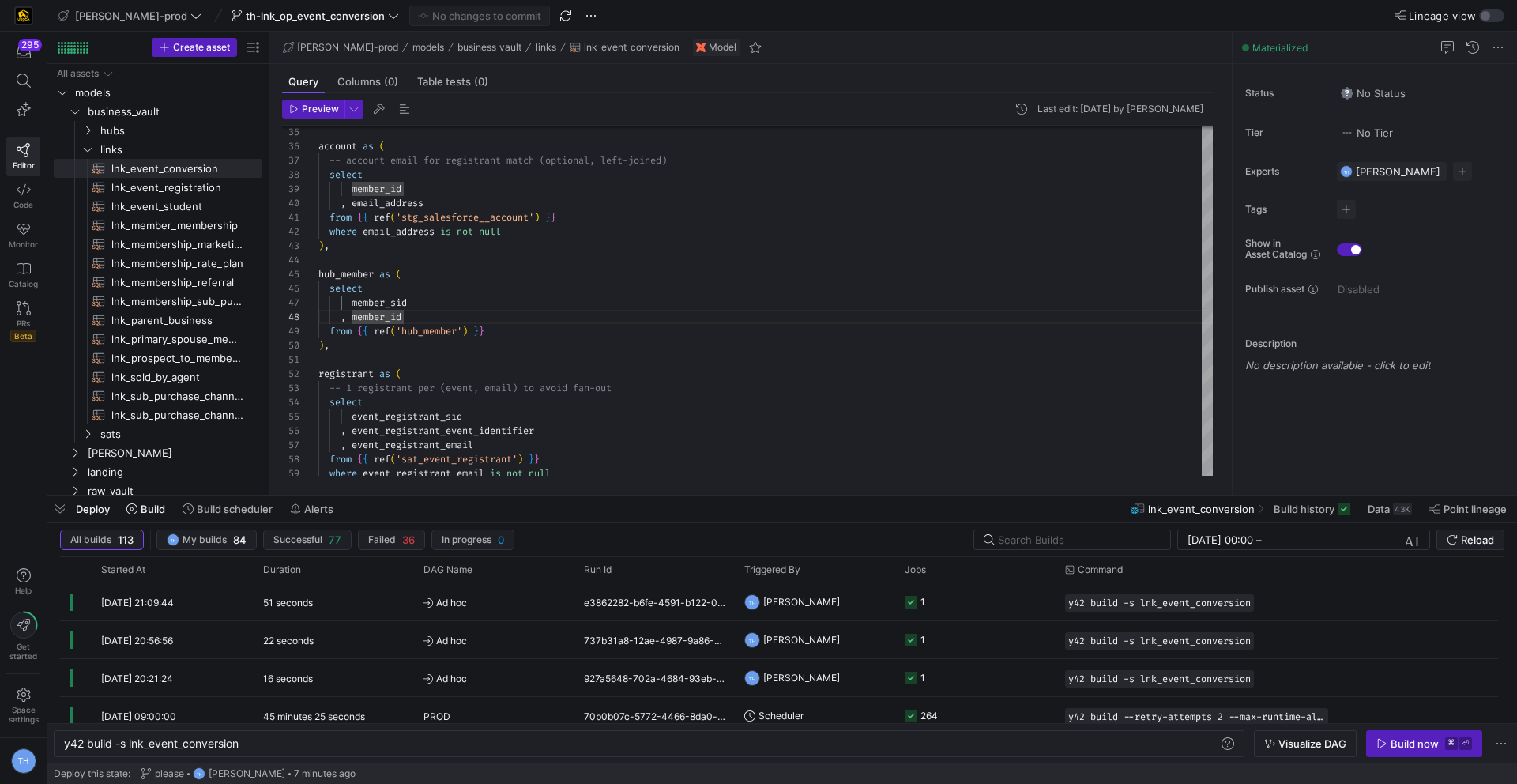
click at [560, 395] on div "event_registrant_sid , event_registrant_event_identifier , event_registrant_ema…" at bounding box center [765, 588] width 895 height 1918
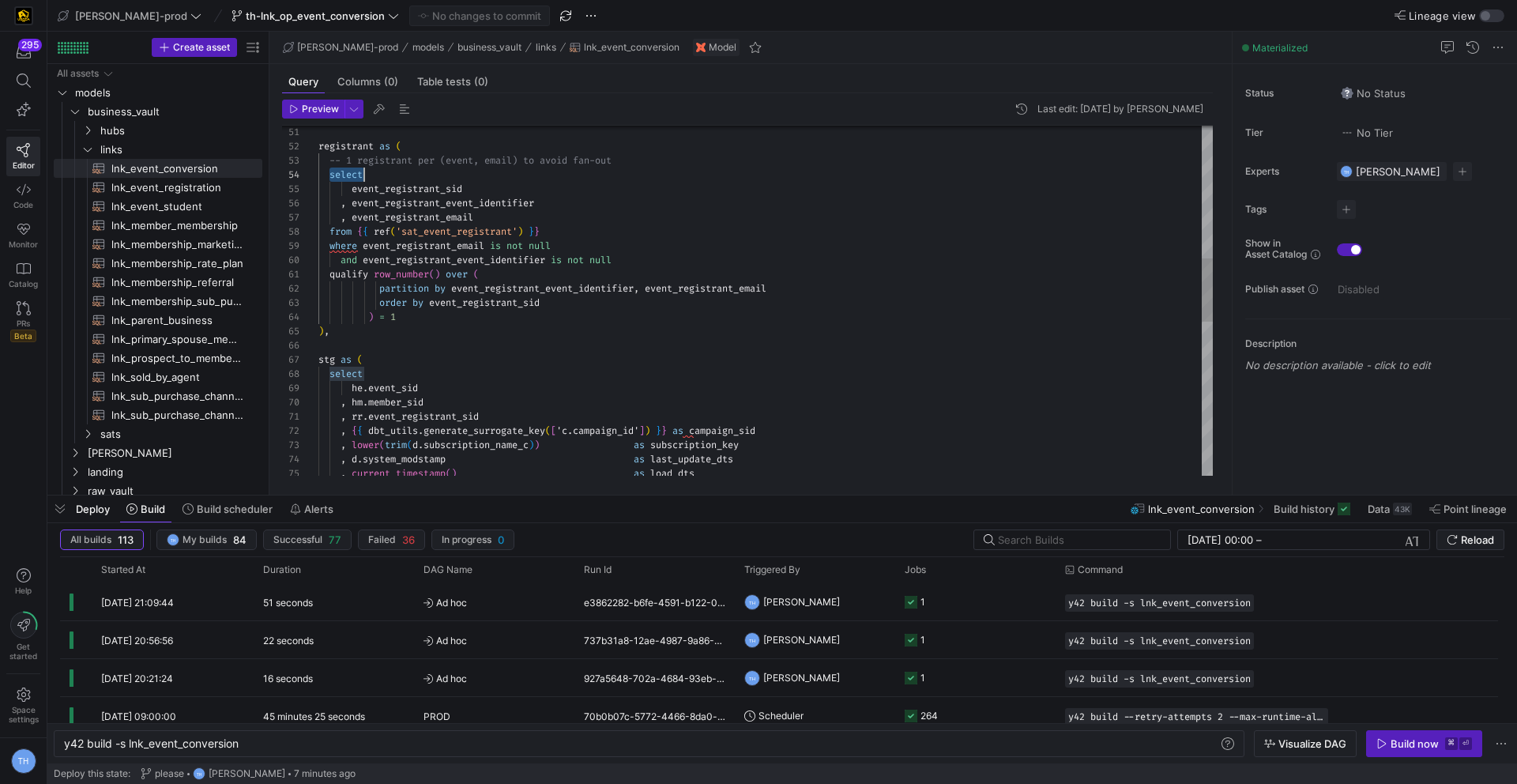
click at [562, 318] on div "event_registrant_sid , event_registrant_event_identifier , event_registrant_ema…" at bounding box center [765, 361] width 895 height 1918
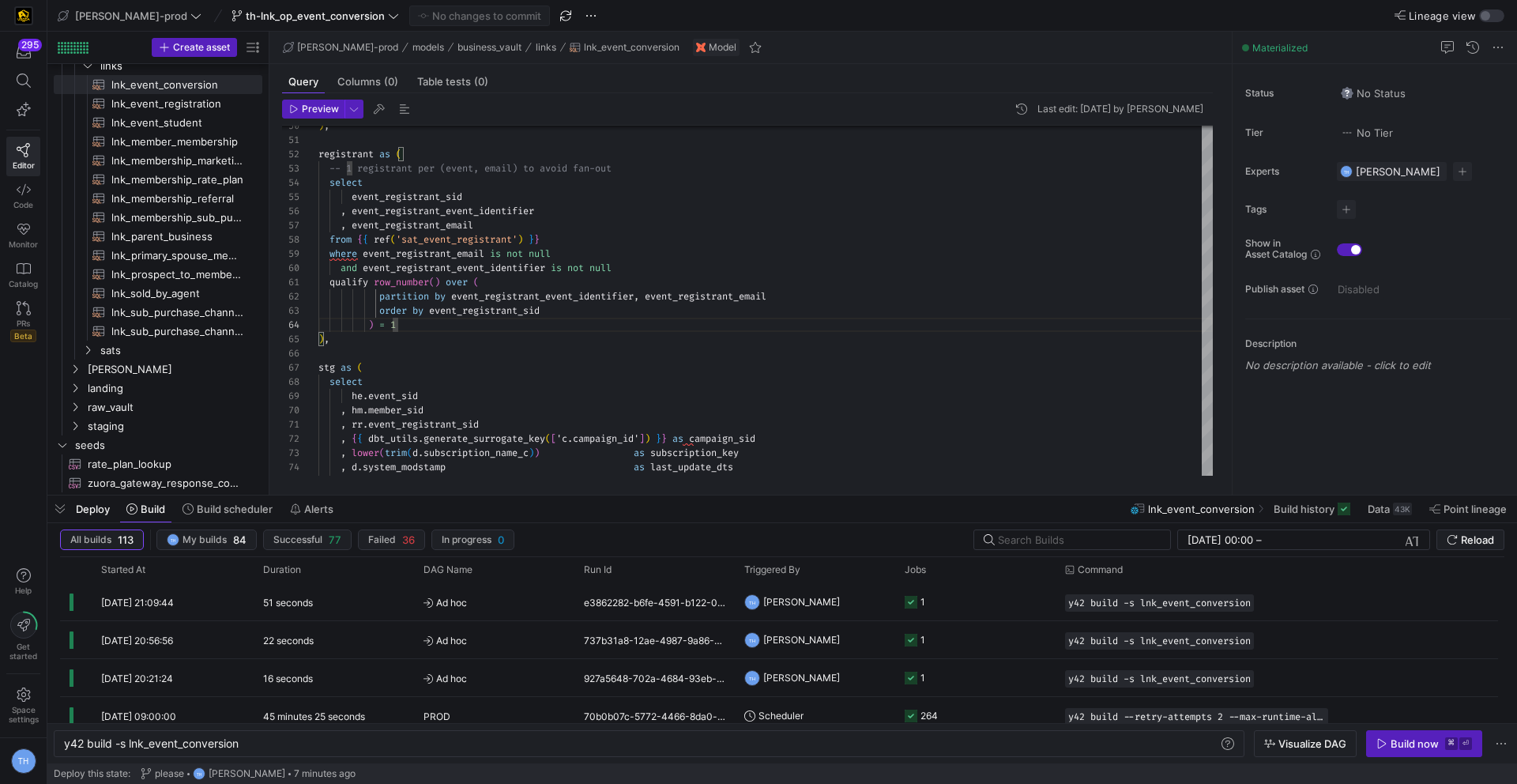
scroll to position [114, 239]
click at [613, 253] on div ", d . system_modstamp as last_update_dts , current_timestamp ( ) as load_dts , …" at bounding box center [765, 368] width 895 height 1918
type textarea "qualify row_number() over ( partition by event_registrant_event_identifier, eve…"
click at [554, 351] on div ", d . system_modstamp as last_update_dts , current_timestamp ( ) as load_dts , …" at bounding box center [765, 368] width 895 height 1918
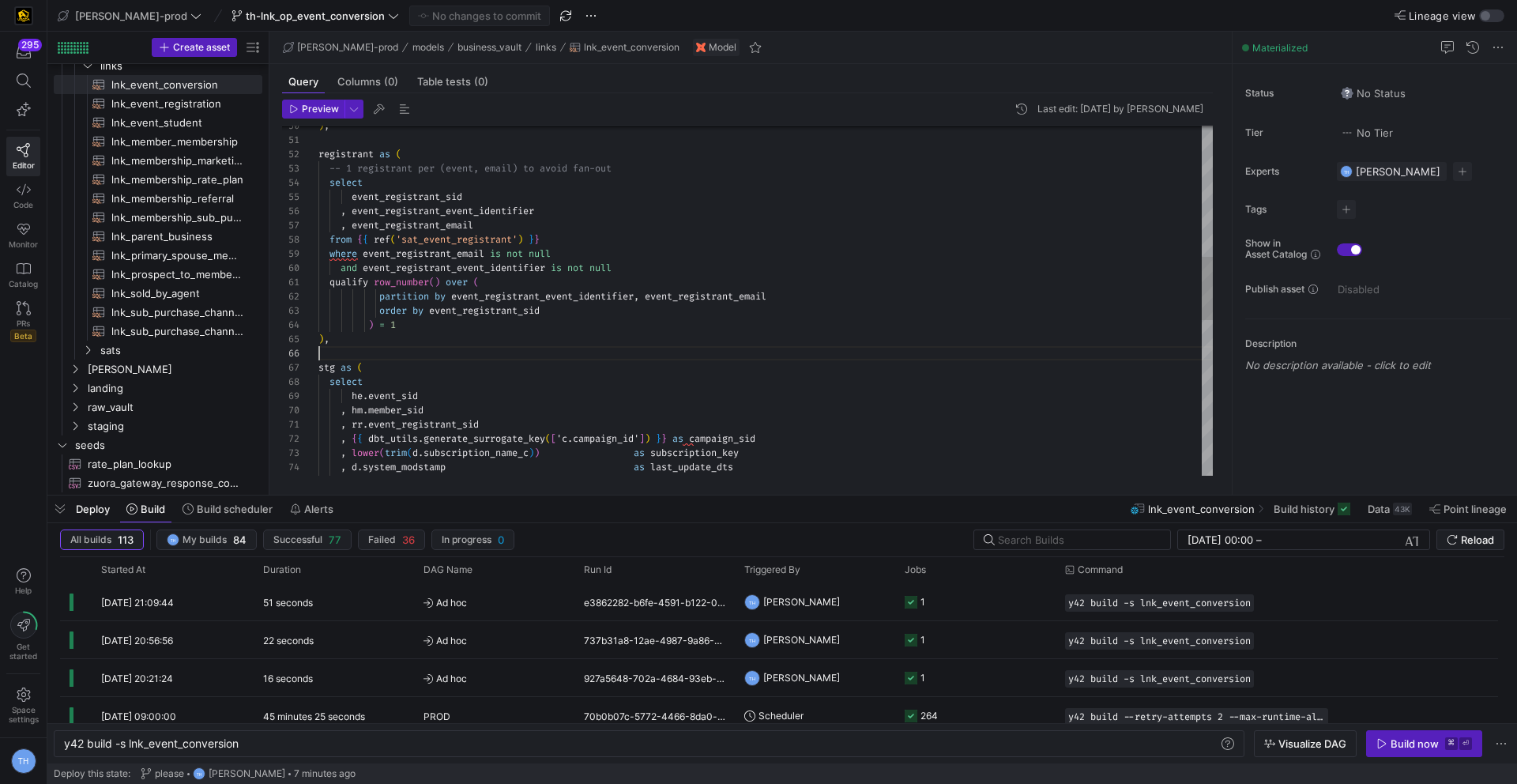
scroll to position [99, 46]
click at [507, 382] on div ", d . system_modstamp as last_update_dts , current_timestamp ( ) as load_dts , …" at bounding box center [765, 368] width 895 height 1918
click at [508, 349] on div ", d . system_modstamp as last_update_dts , current_timestamp ( ) as load_dts , …" at bounding box center [765, 368] width 895 height 1918
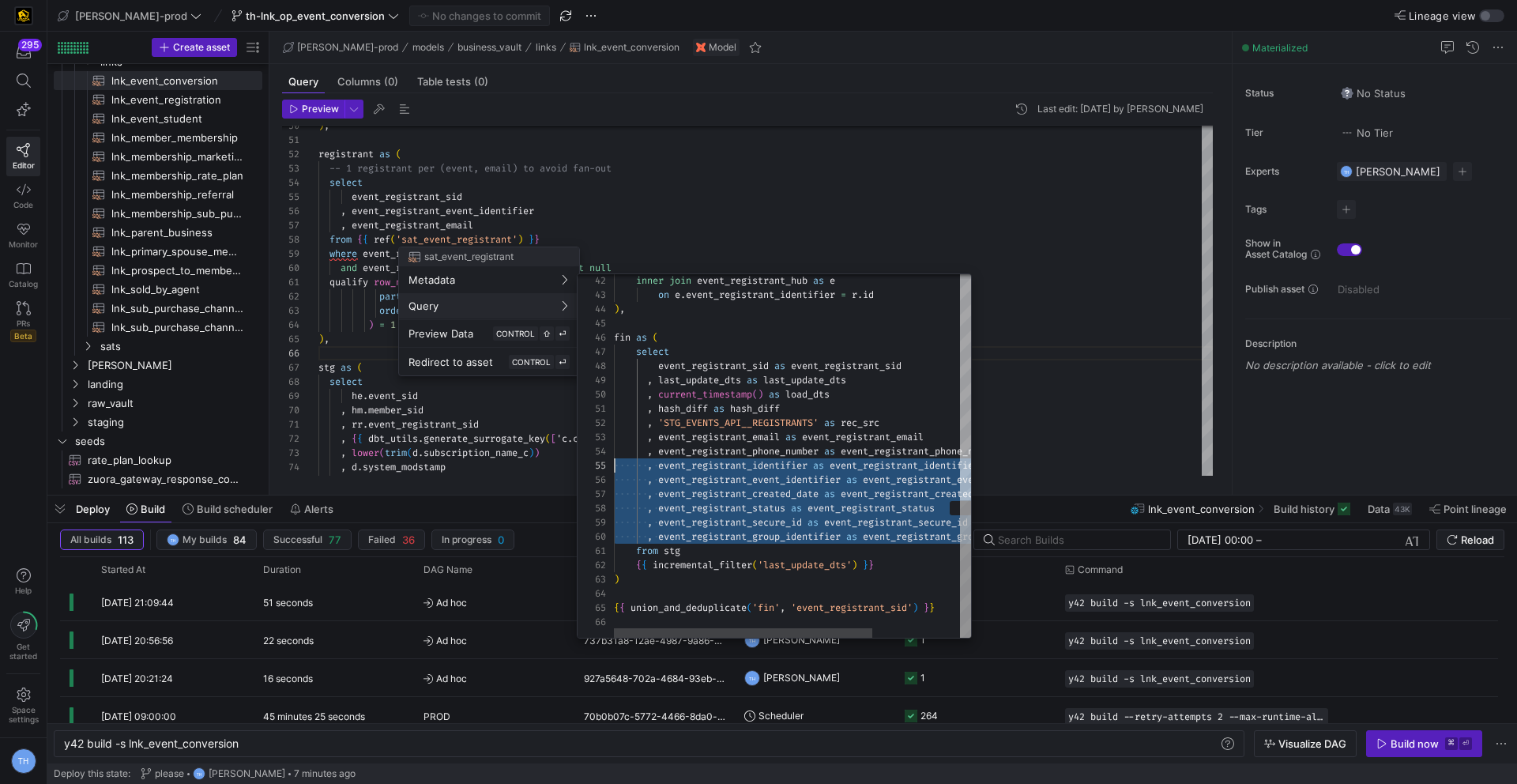
scroll to position [0, 0]
type textarea "from registrant as r inner join event_registrant_hub as e on e.event_registrant…"
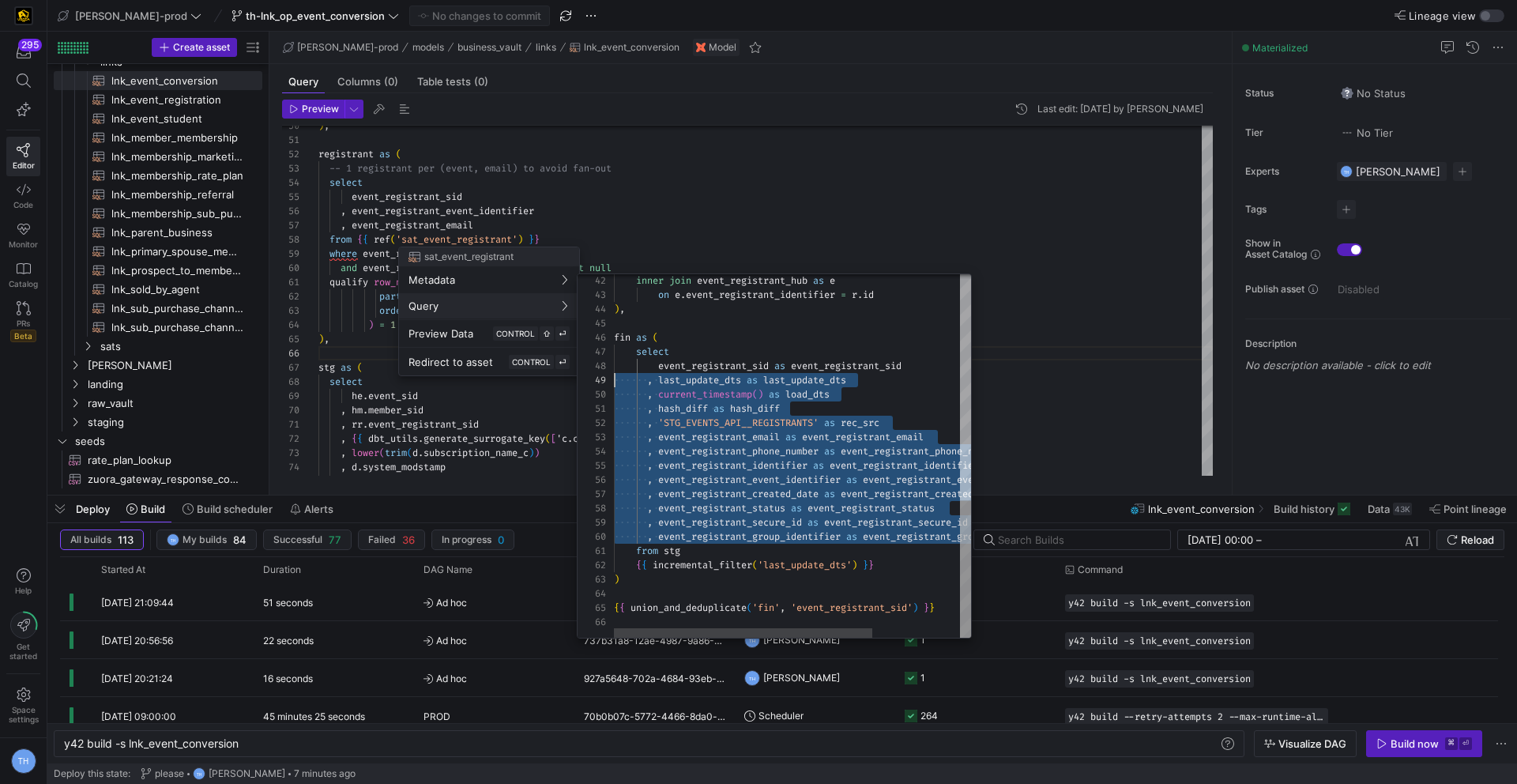
scroll to position [99, 0]
drag, startPoint x: 947, startPoint y: 535, endPoint x: 569, endPoint y: 363, distance: 415.3
click at [614, 363] on div "inner join event_registrant_hub as e on e . event_registrant_identifier = r . i…" at bounding box center [852, 158] width 477 height 961
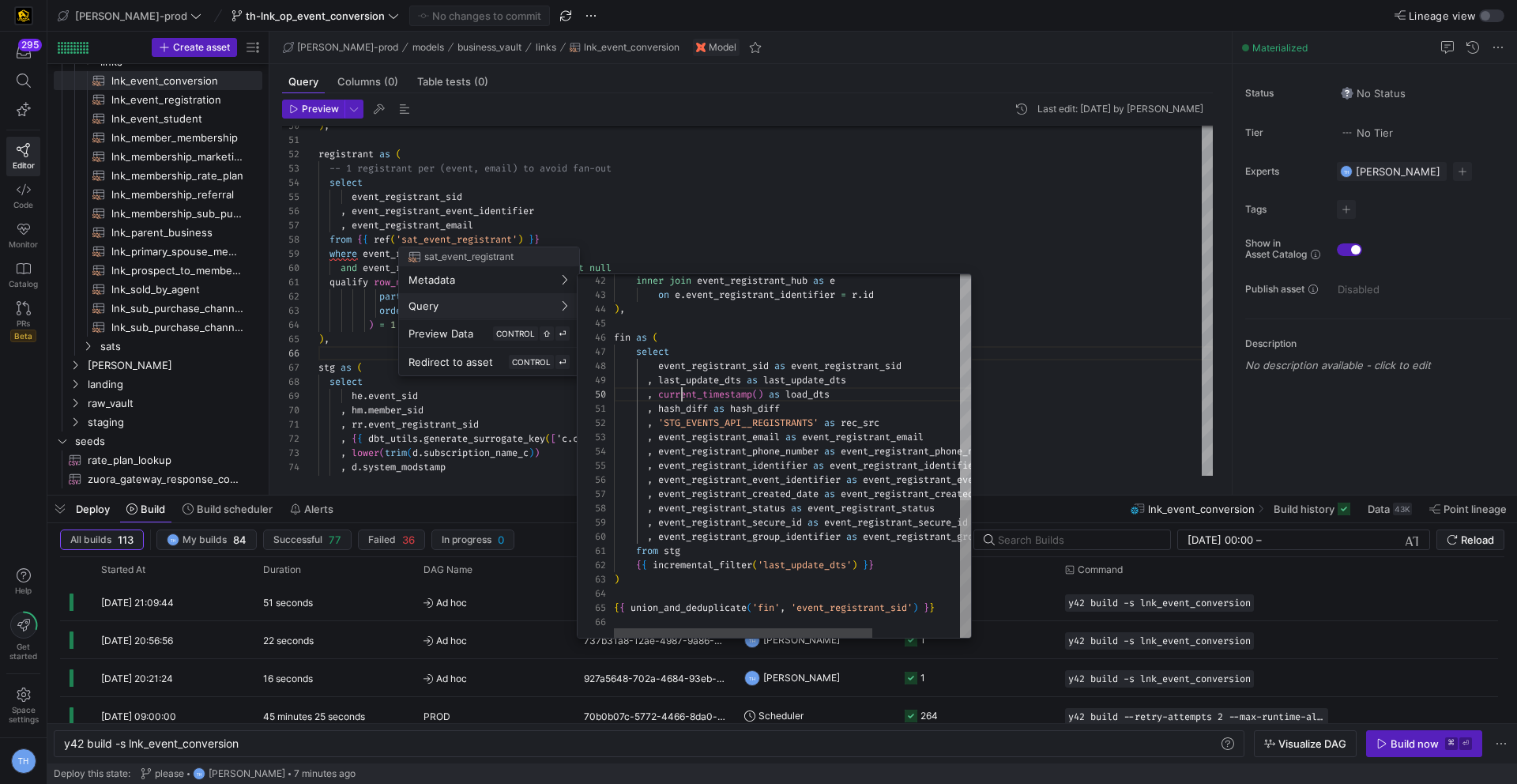
click at [680, 388] on div "inner join event_registrant_hub as e on e . event_registrant_identifier = r . i…" at bounding box center [852, 158] width 477 height 961
type textarea "from registrant as r inner join event_registrant_hub as e on e.event_registrant…"
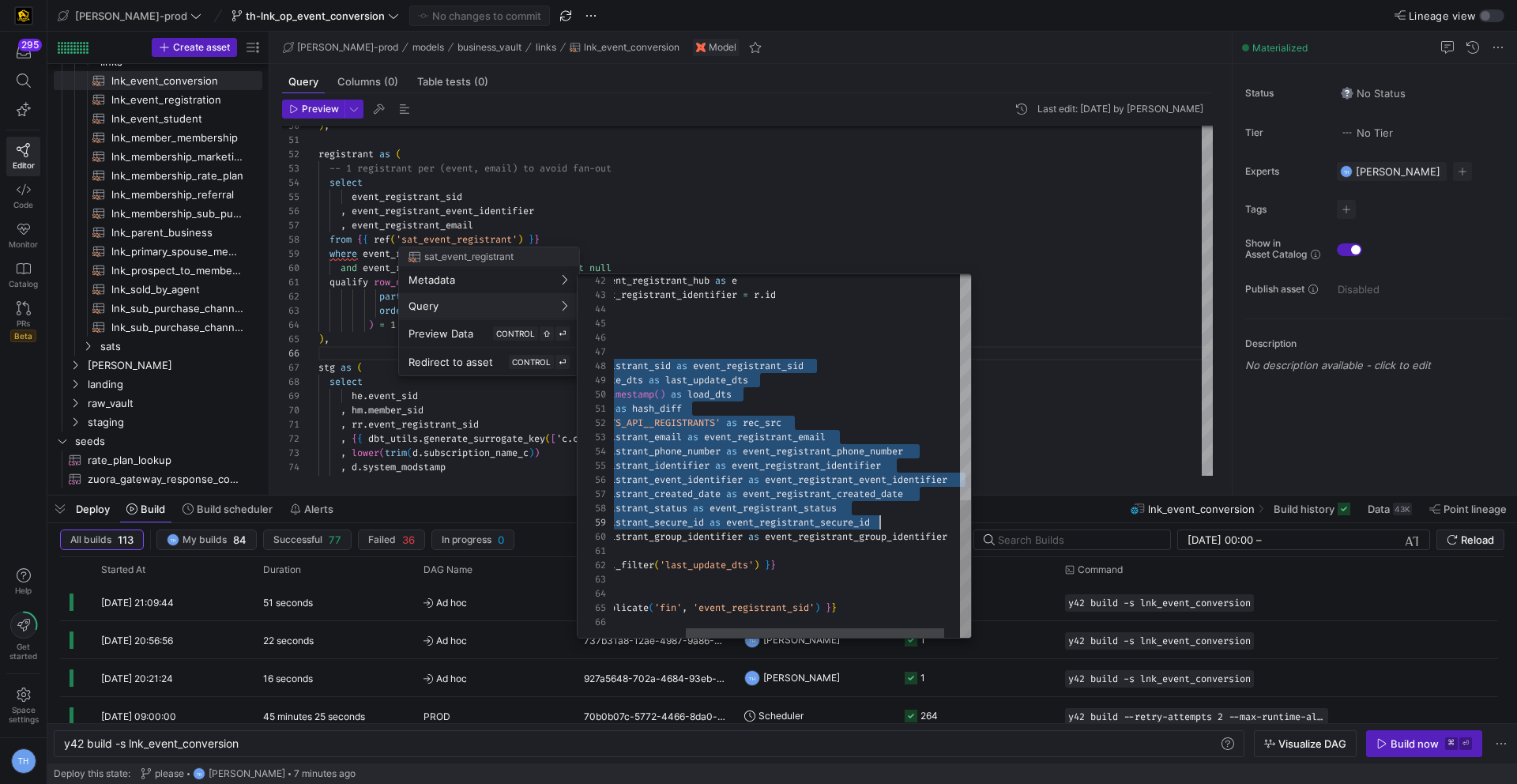
scroll to position [99, 442]
drag, startPoint x: 648, startPoint y: 367, endPoint x: 1020, endPoint y: 530, distance: 406.1
click at [993, 530] on div "inner join event_registrant_hub as e on e . event_registrant_identifier = r . i…" at bounding box center [754, 158] width 477 height 961
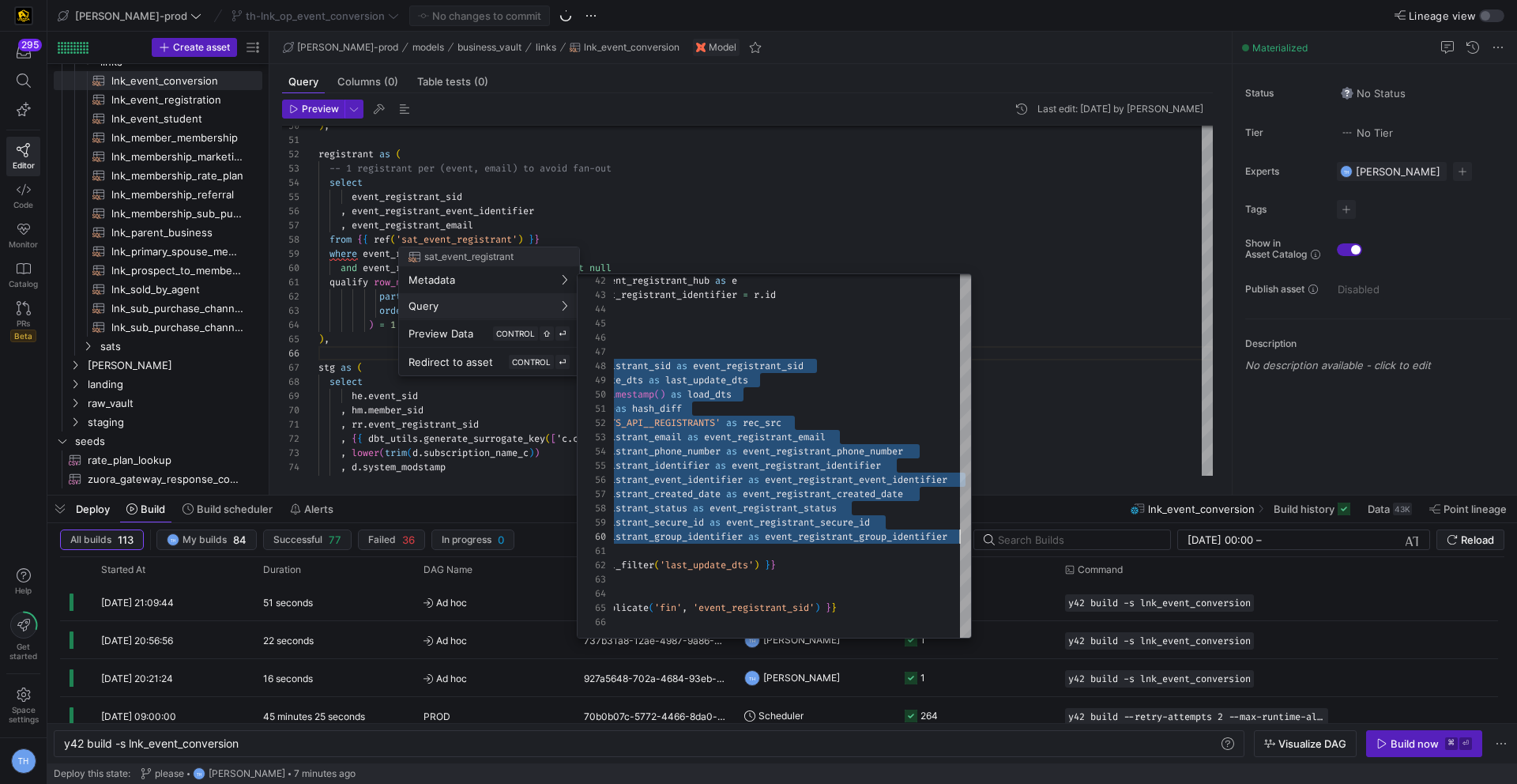
click at [700, 219] on div at bounding box center [758, 392] width 1517 height 784
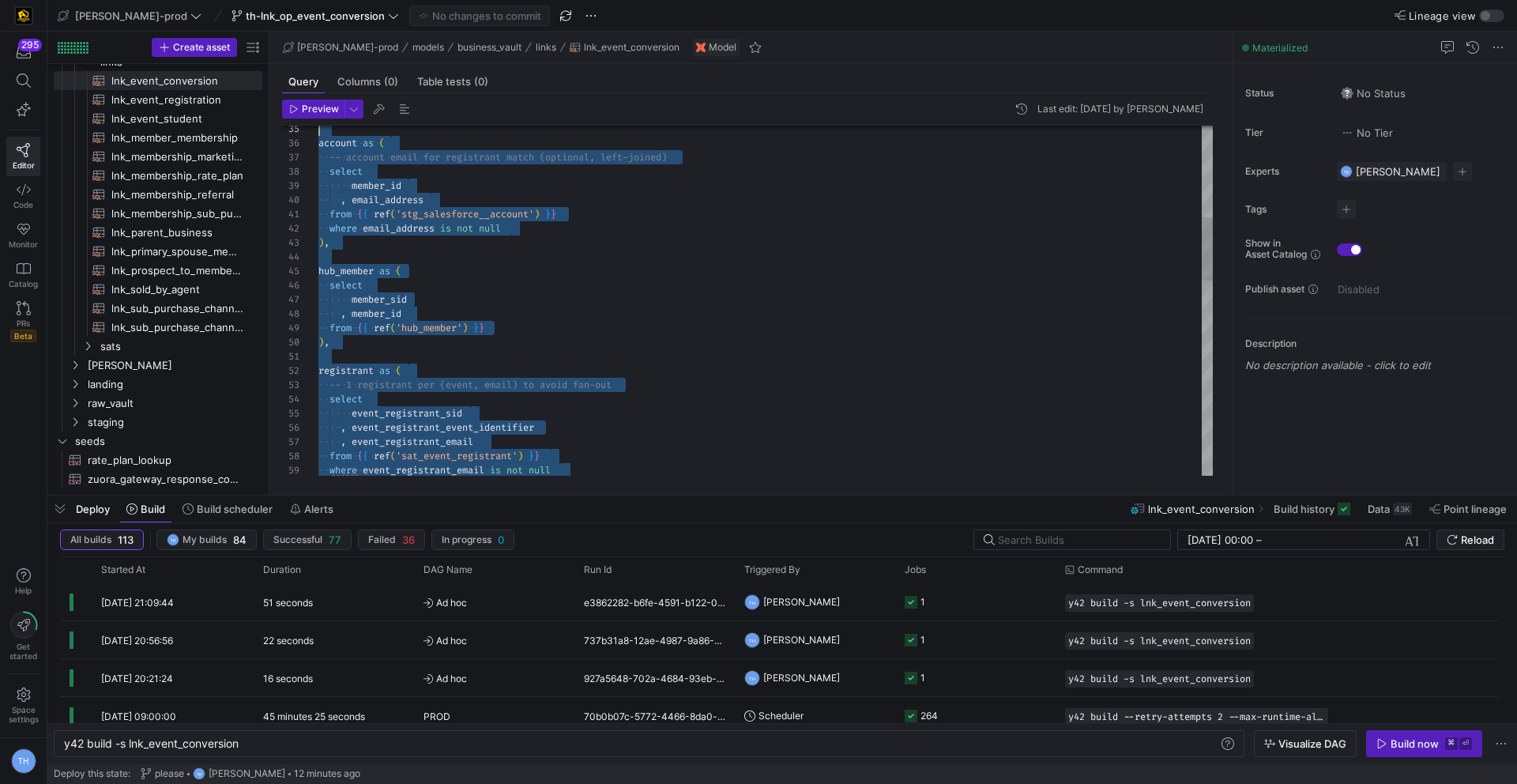
scroll to position [0, 0]
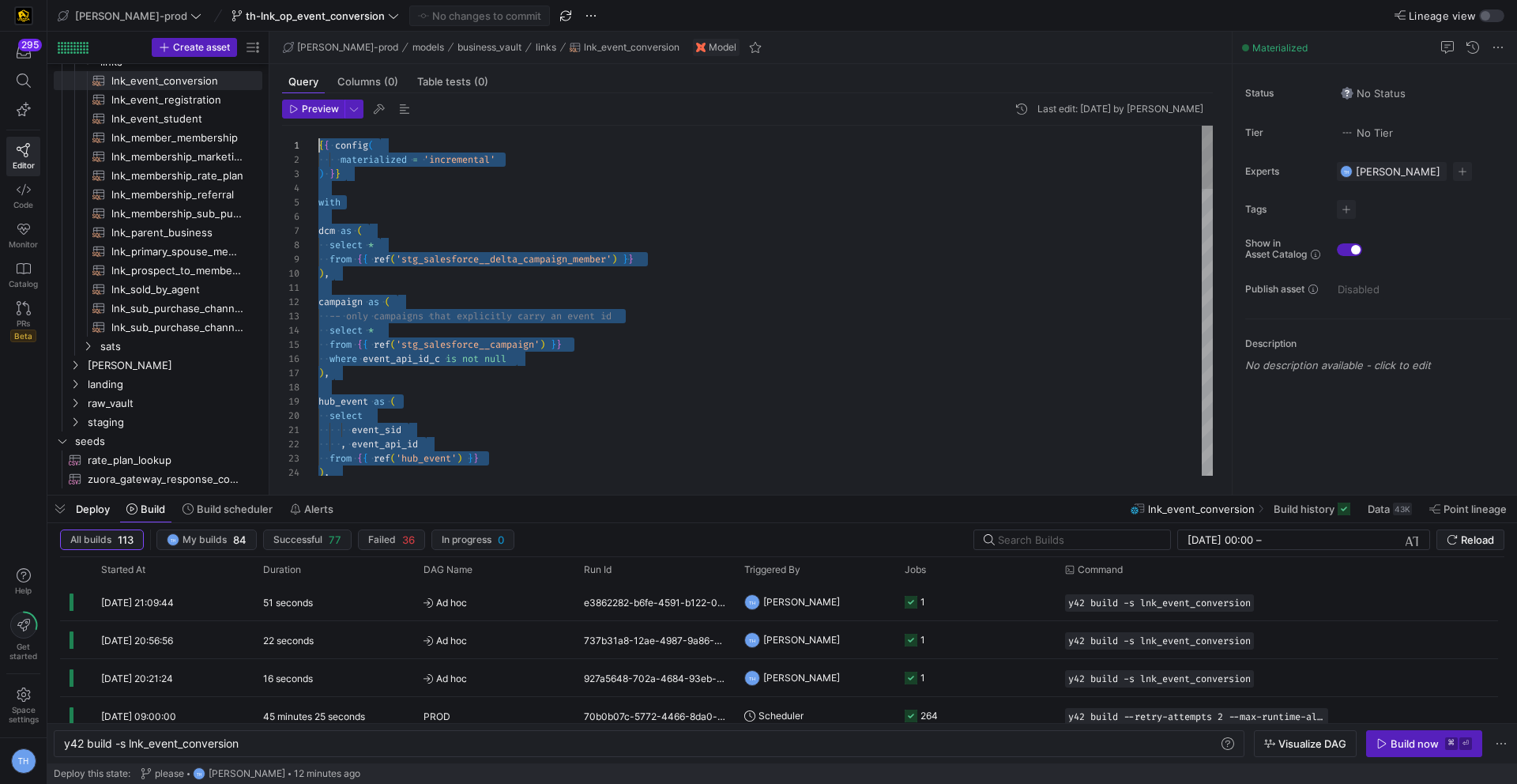
drag, startPoint x: 523, startPoint y: 444, endPoint x: 445, endPoint y: -70, distance: 519.9
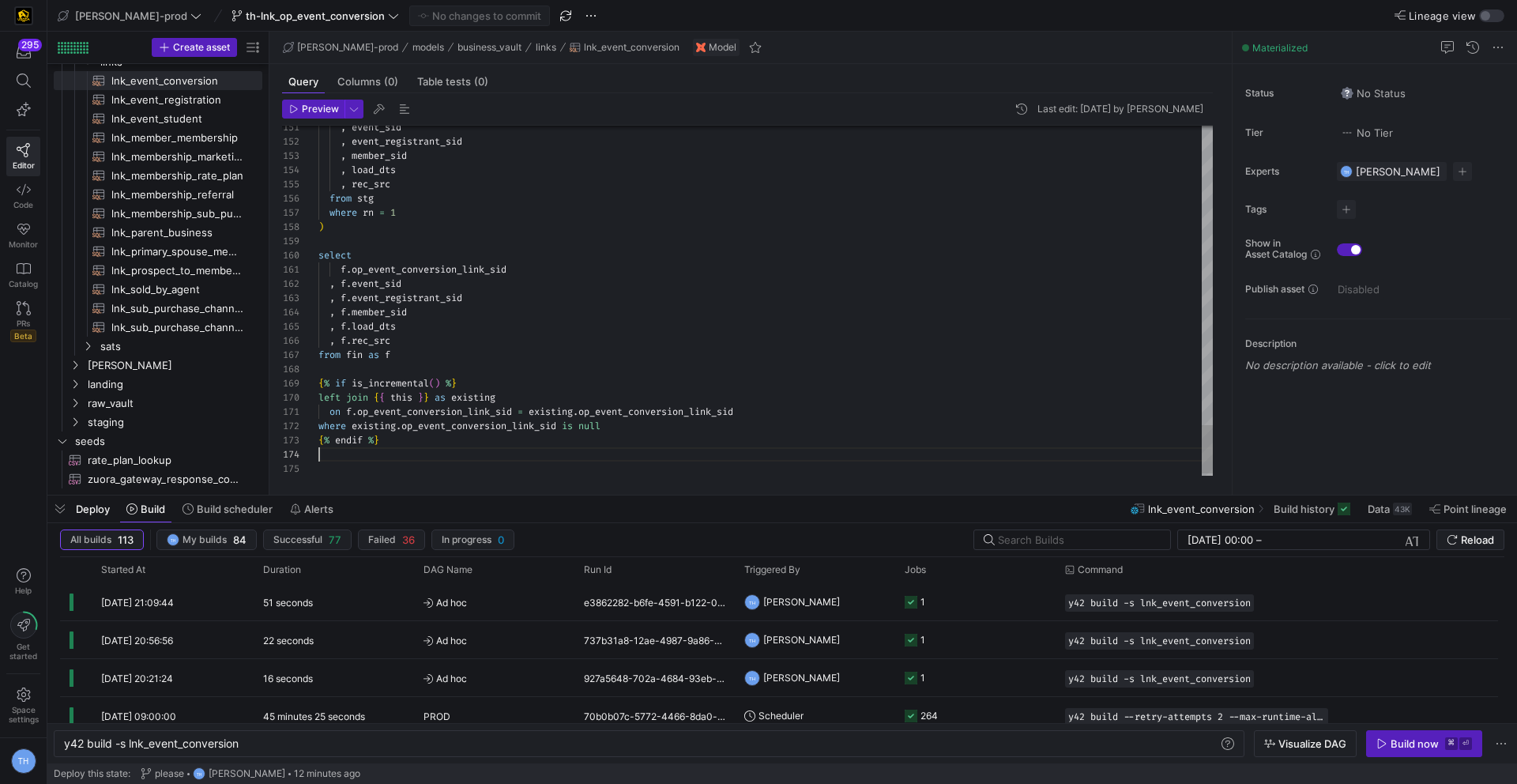
scroll to position [43, 0]
type textarea "f.op_event_conversion_link_sid , f.event_sid , f.event_registrant_sid , f.membe…"
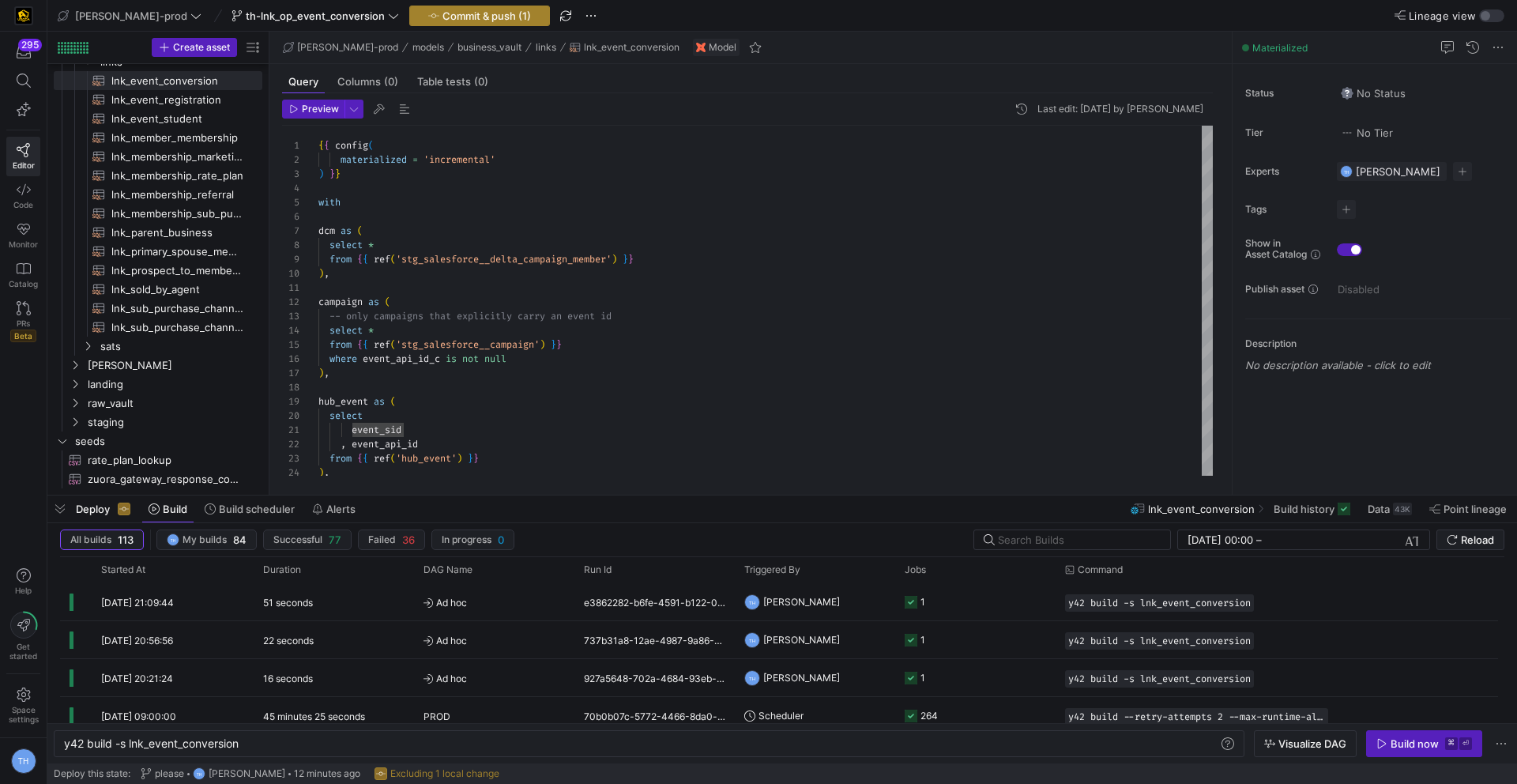
click at [469, 16] on span "Commit & push (1)" at bounding box center [486, 15] width 88 height 13
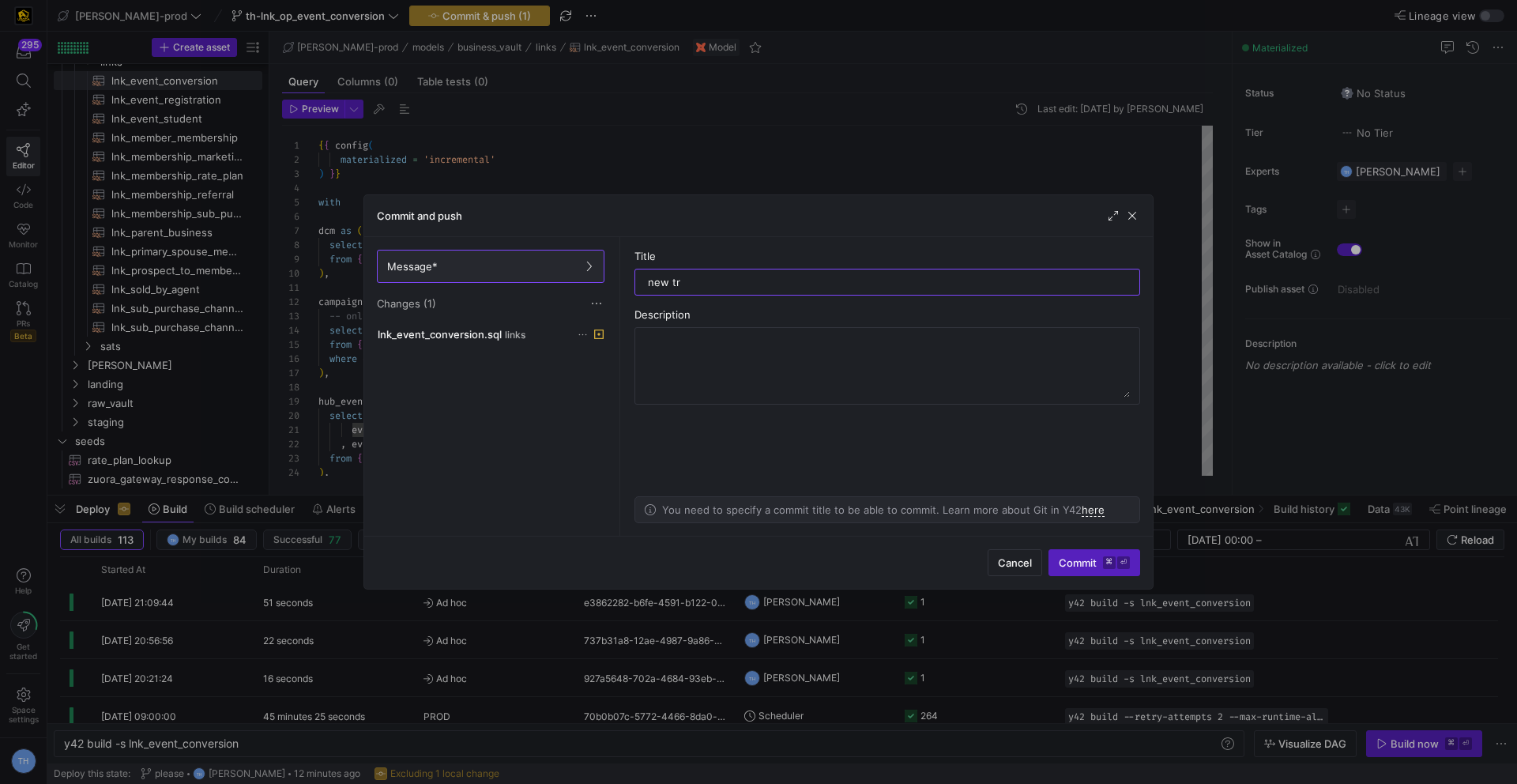
type input "new try"
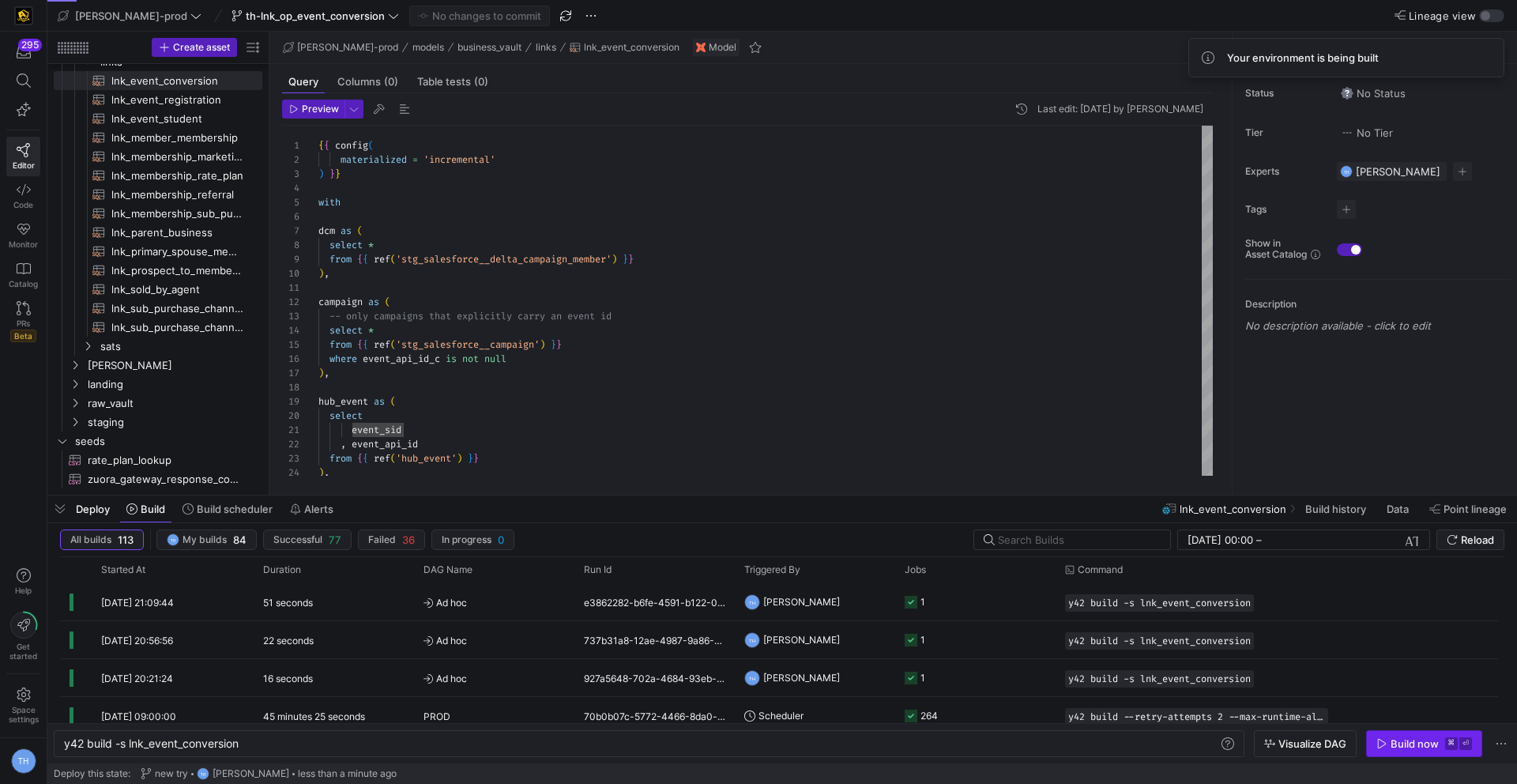
click at [1395, 737] on div "Build now" at bounding box center [1414, 743] width 48 height 13
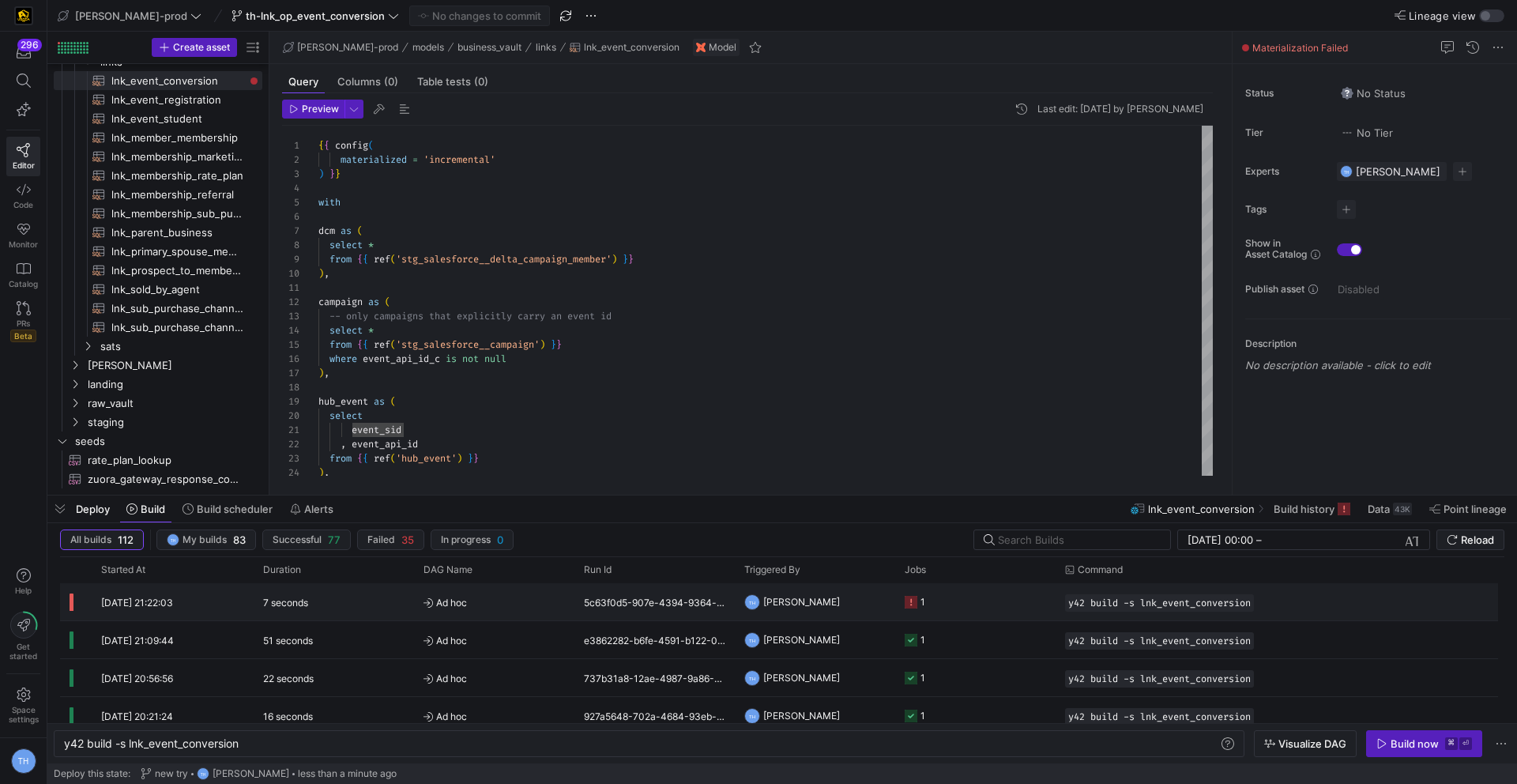
click at [520, 605] on span "Ad hoc" at bounding box center [494, 603] width 141 height 37
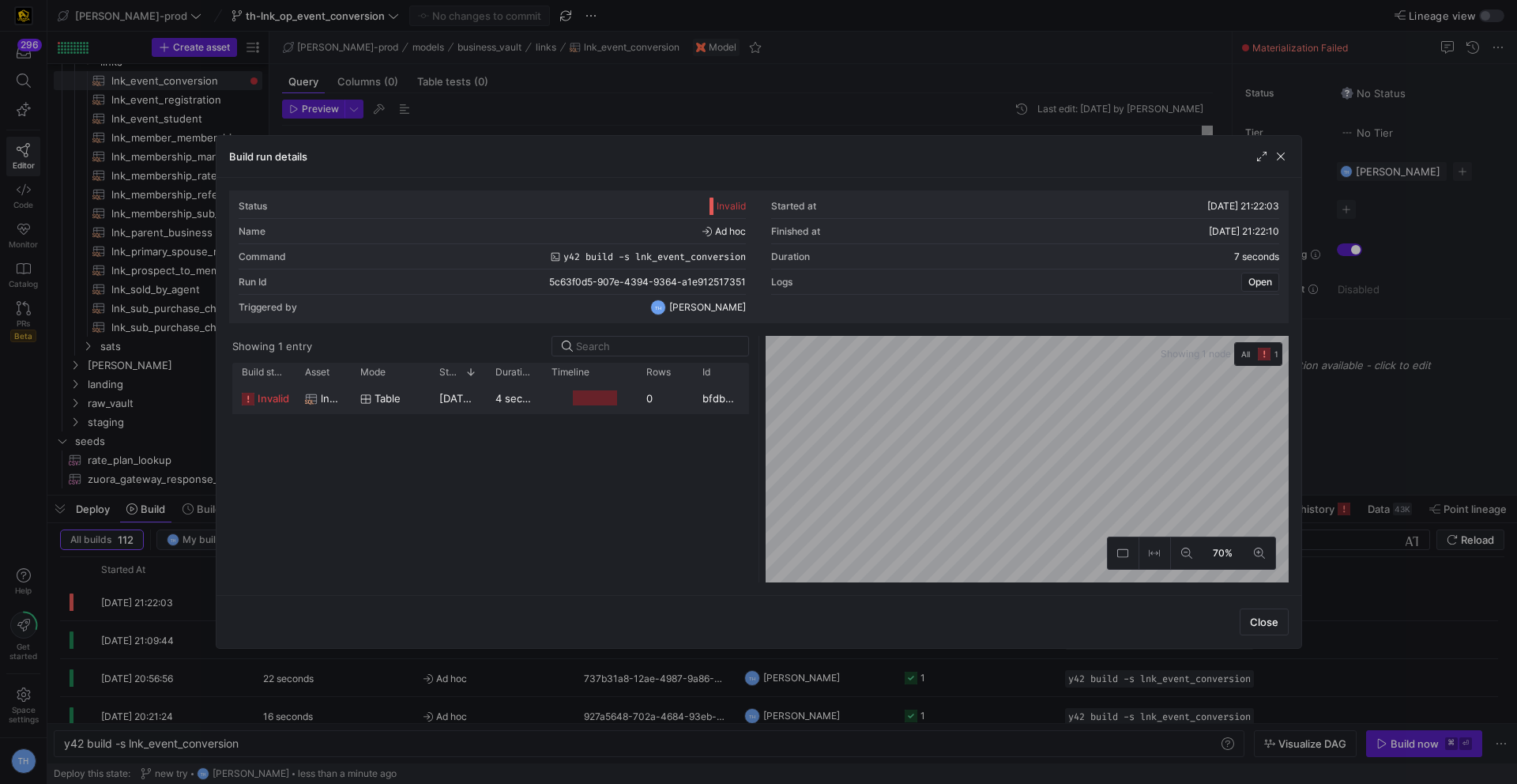
click at [591, 386] on y42-job-duration-timeline-cell-renderer at bounding box center [589, 398] width 76 height 29
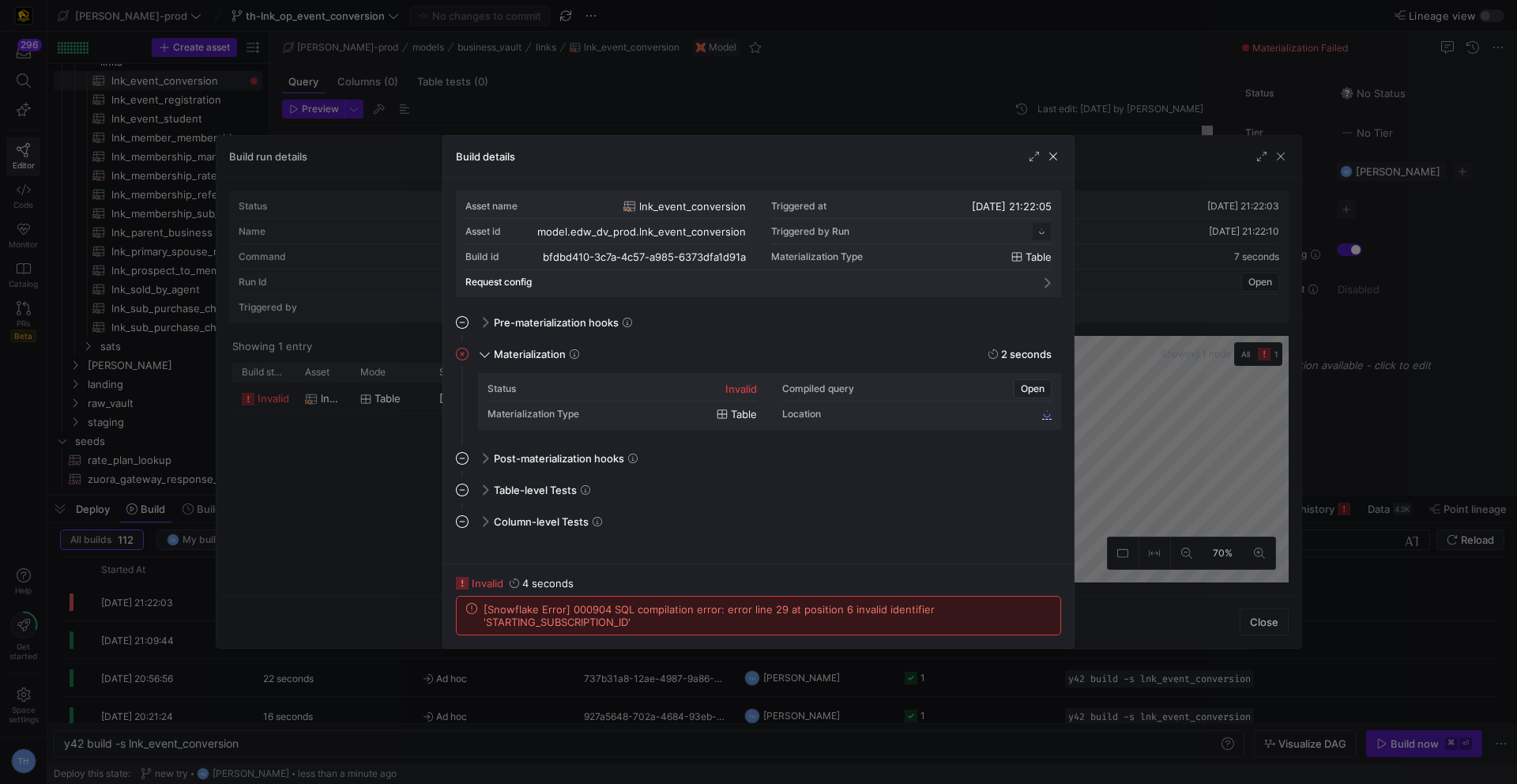
scroll to position [142, 0]
click at [349, 641] on div at bounding box center [758, 392] width 1517 height 784
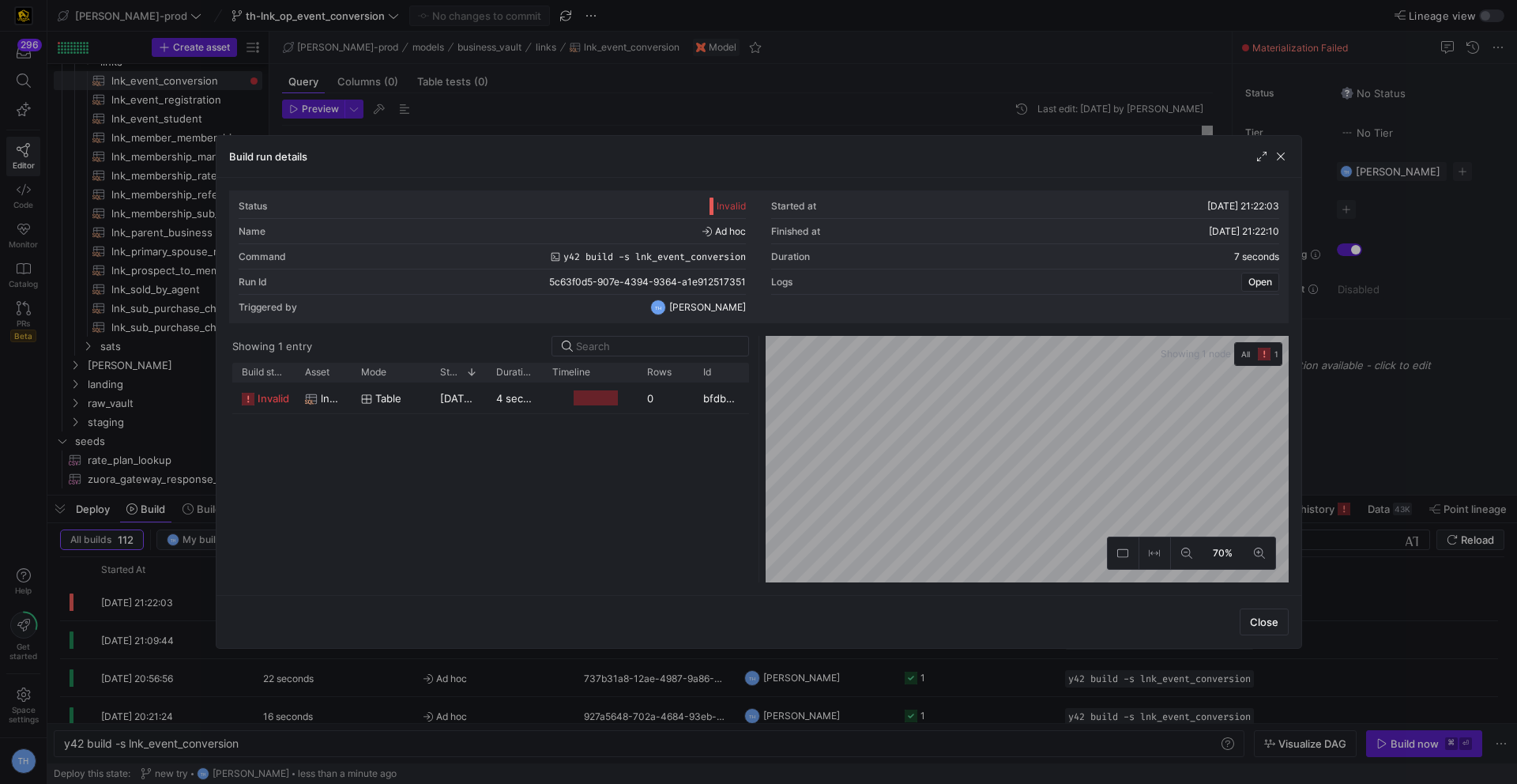
click at [349, 661] on div at bounding box center [758, 392] width 1517 height 784
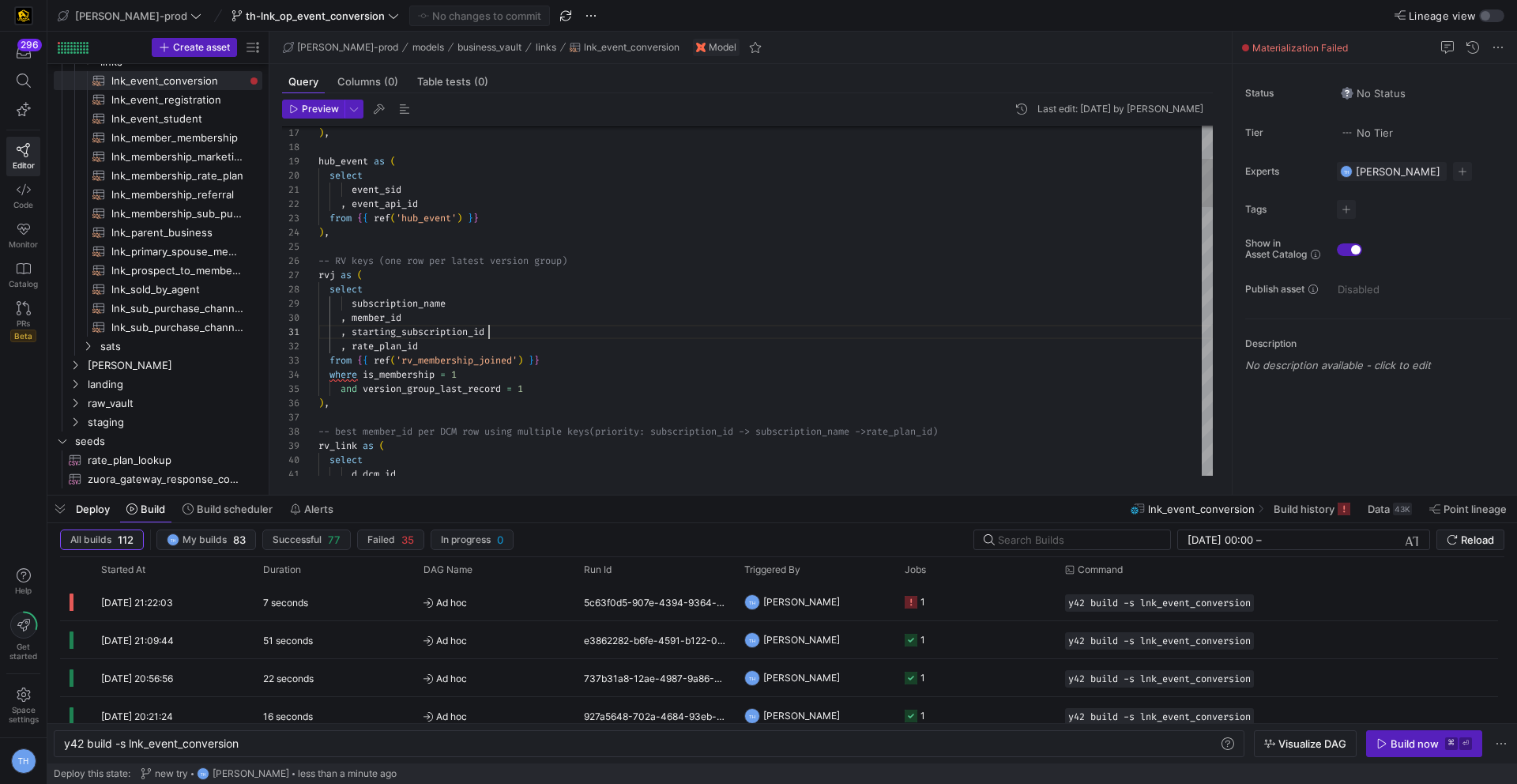
scroll to position [0, 0]
drag, startPoint x: 513, startPoint y: 332, endPoint x: 278, endPoint y: 331, distance: 235.0
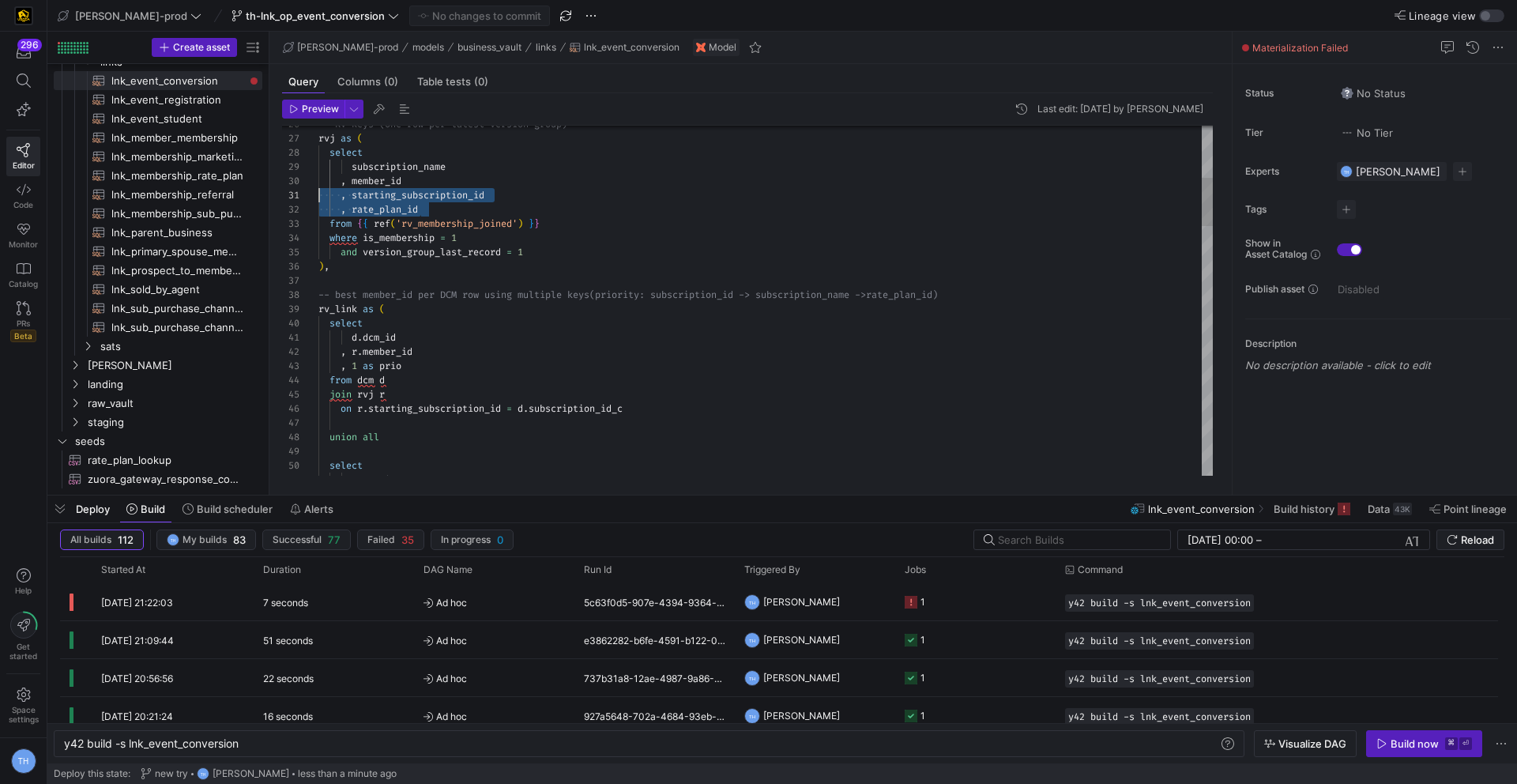
drag, startPoint x: 491, startPoint y: 206, endPoint x: 229, endPoint y: 196, distance: 262.2
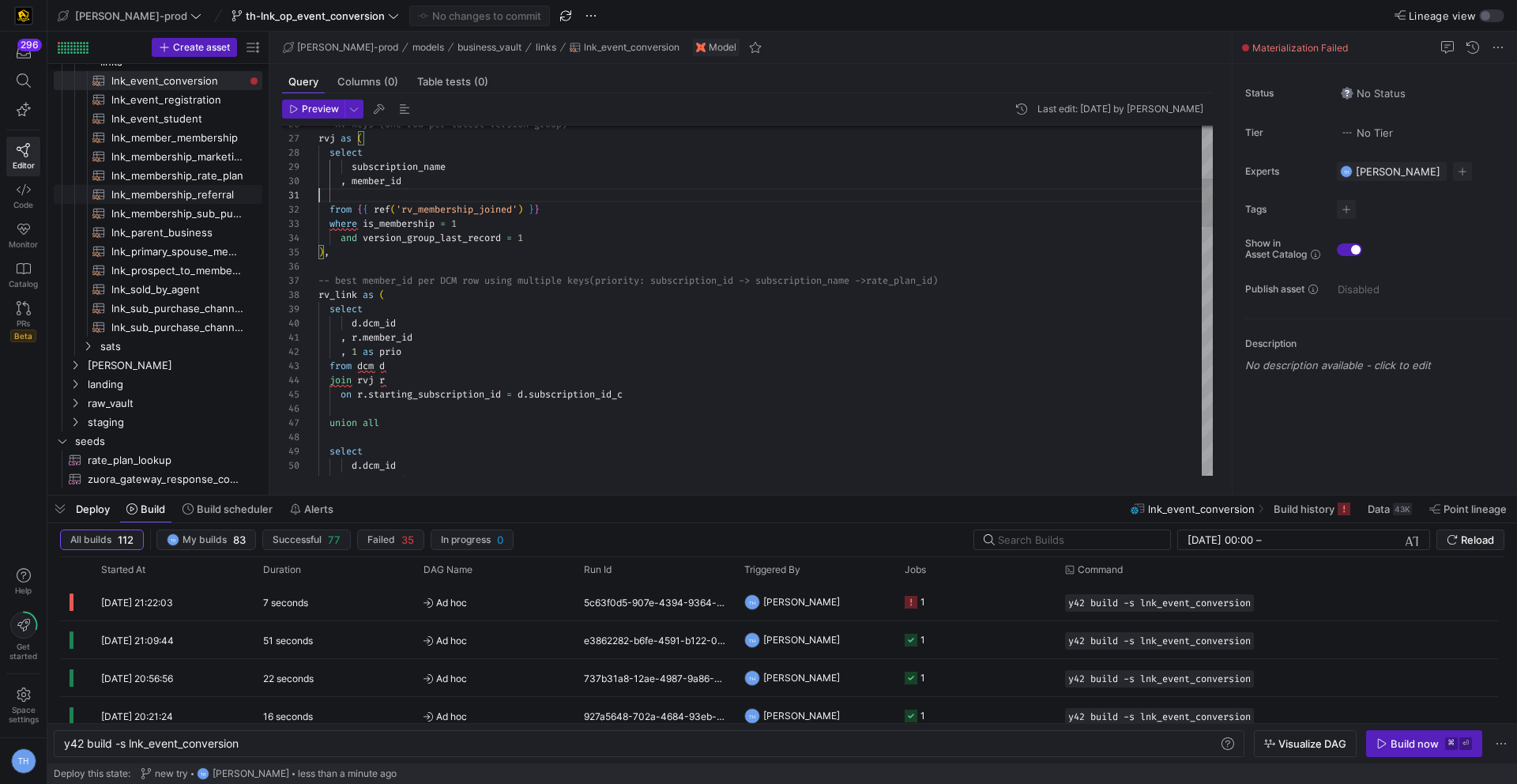
scroll to position [128, 85]
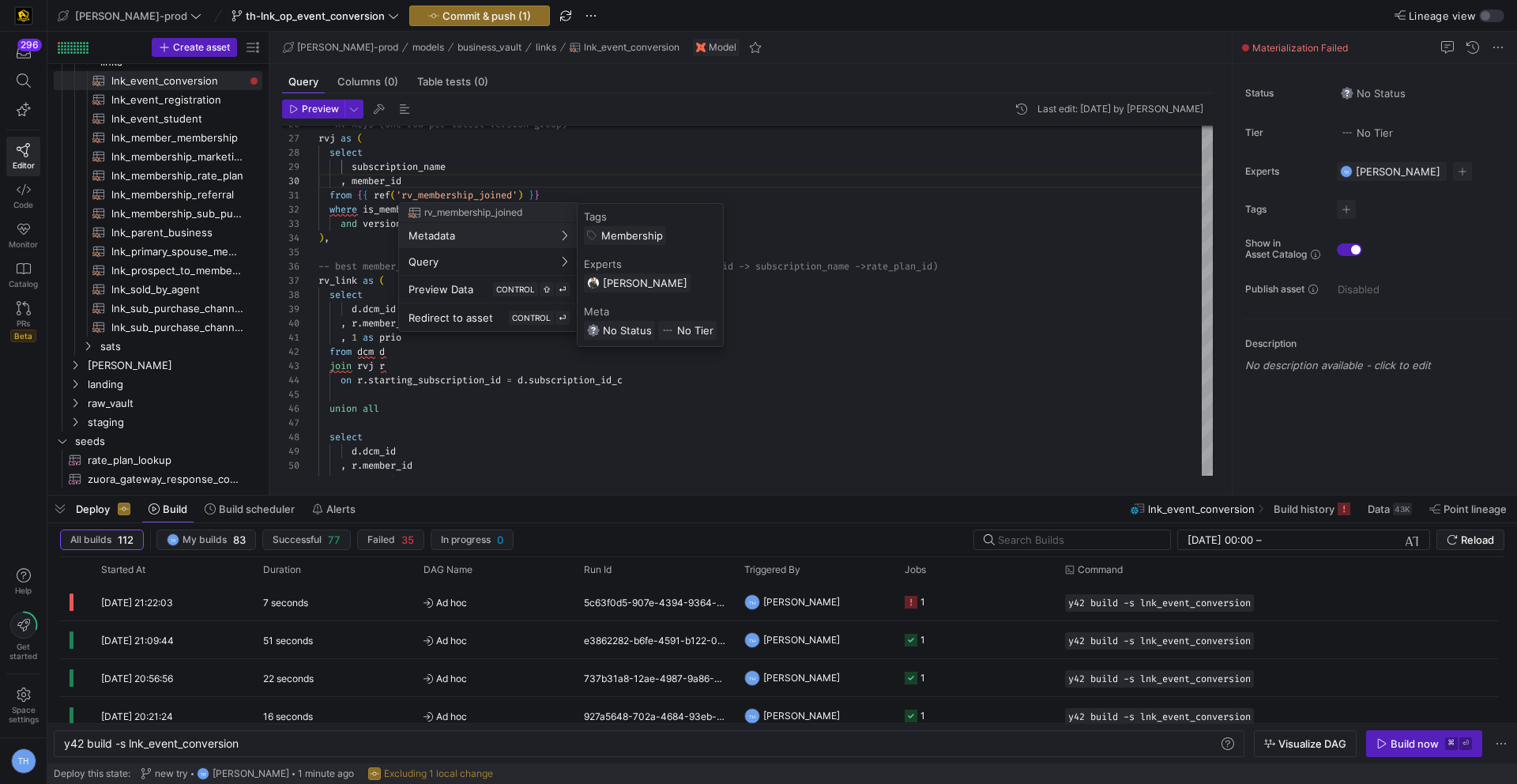
click at [638, 167] on div at bounding box center [758, 392] width 1517 height 784
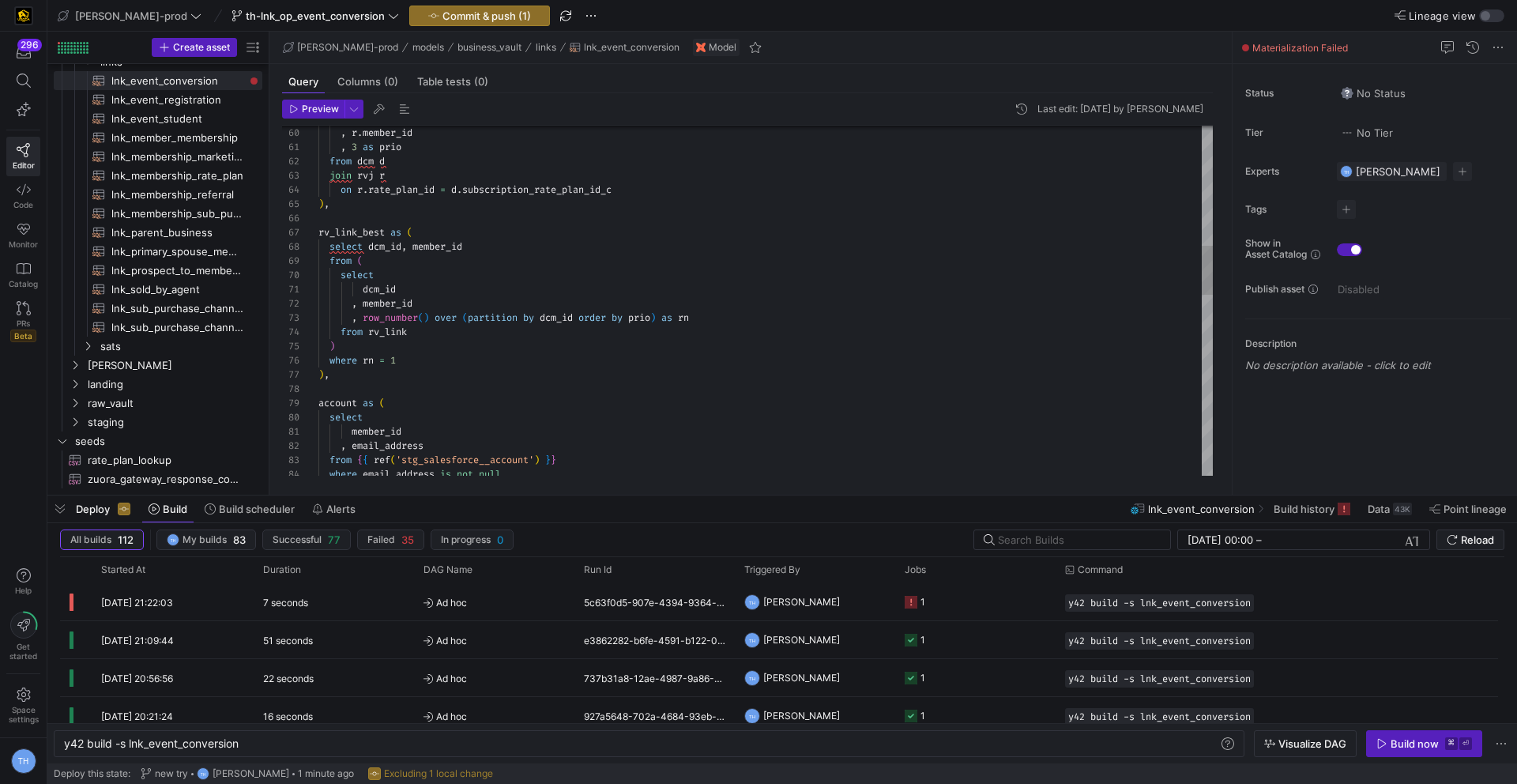
click at [418, 325] on div "select dcm_id , member_id from ( select dcm_id , member_id , row_number ( ) ove…" at bounding box center [765, 517] width 895 height 2487
drag, startPoint x: 718, startPoint y: 315, endPoint x: 162, endPoint y: 309, distance: 556.0
click at [318, 309] on div "select dcm_id , member_id from ( select dcm_id , member_id , row_number ( ) ove…" at bounding box center [765, 517] width 895 height 2487
click at [601, 332] on div "select dcm_id , member_id from ( select dcm_id , member_id , row_number ( ) ove…" at bounding box center [765, 517] width 895 height 2487
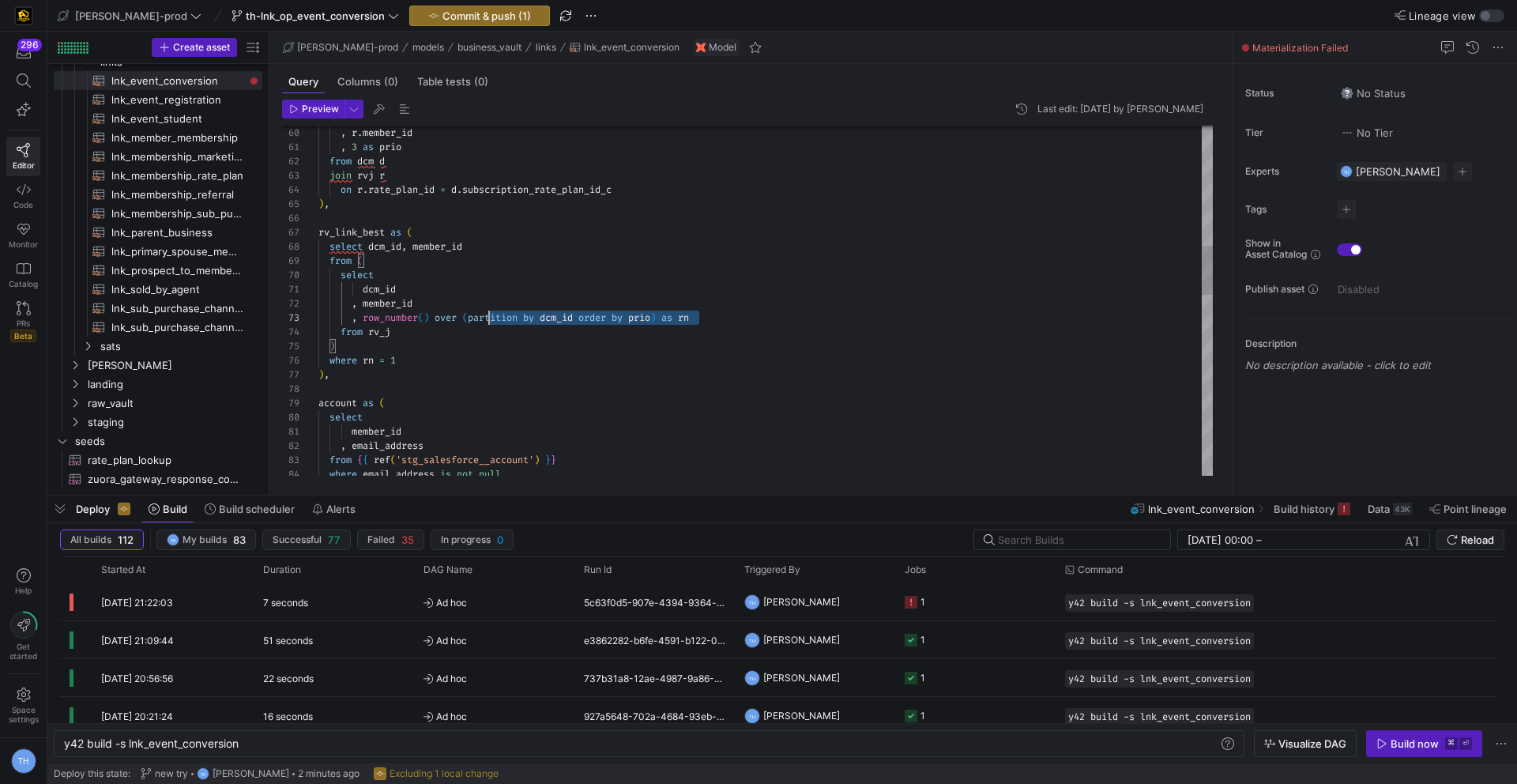
scroll to position [28, 0]
drag, startPoint x: 719, startPoint y: 313, endPoint x: 207, endPoint y: 313, distance: 512.0
click at [207, 313] on as-split "Create asset Drag here to set row groups Drag here to set column labels Group 1…" at bounding box center [782, 263] width 1469 height 463
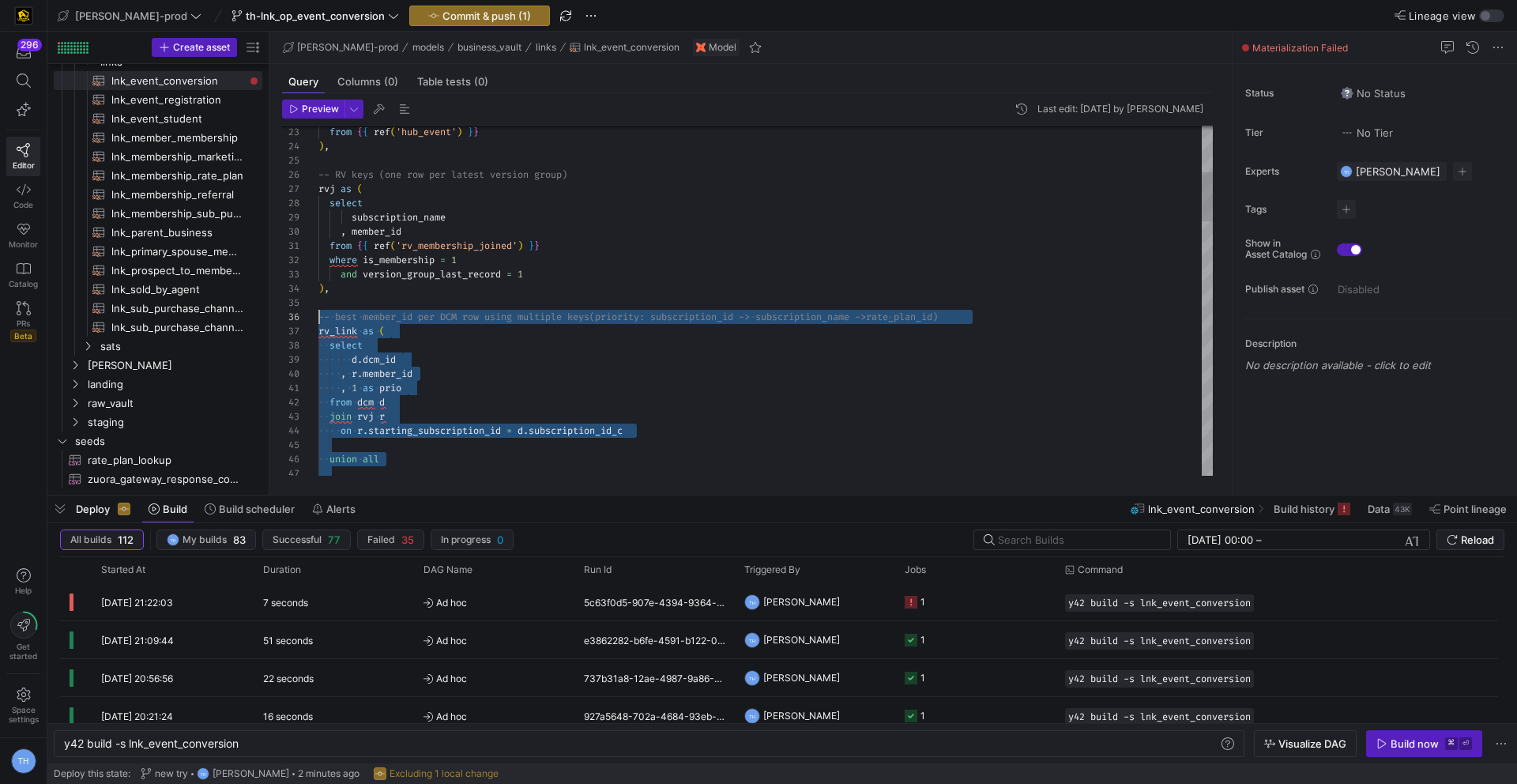
scroll to position [71, 0]
drag, startPoint x: 341, startPoint y: 339, endPoint x: 260, endPoint y: 315, distance: 84.5
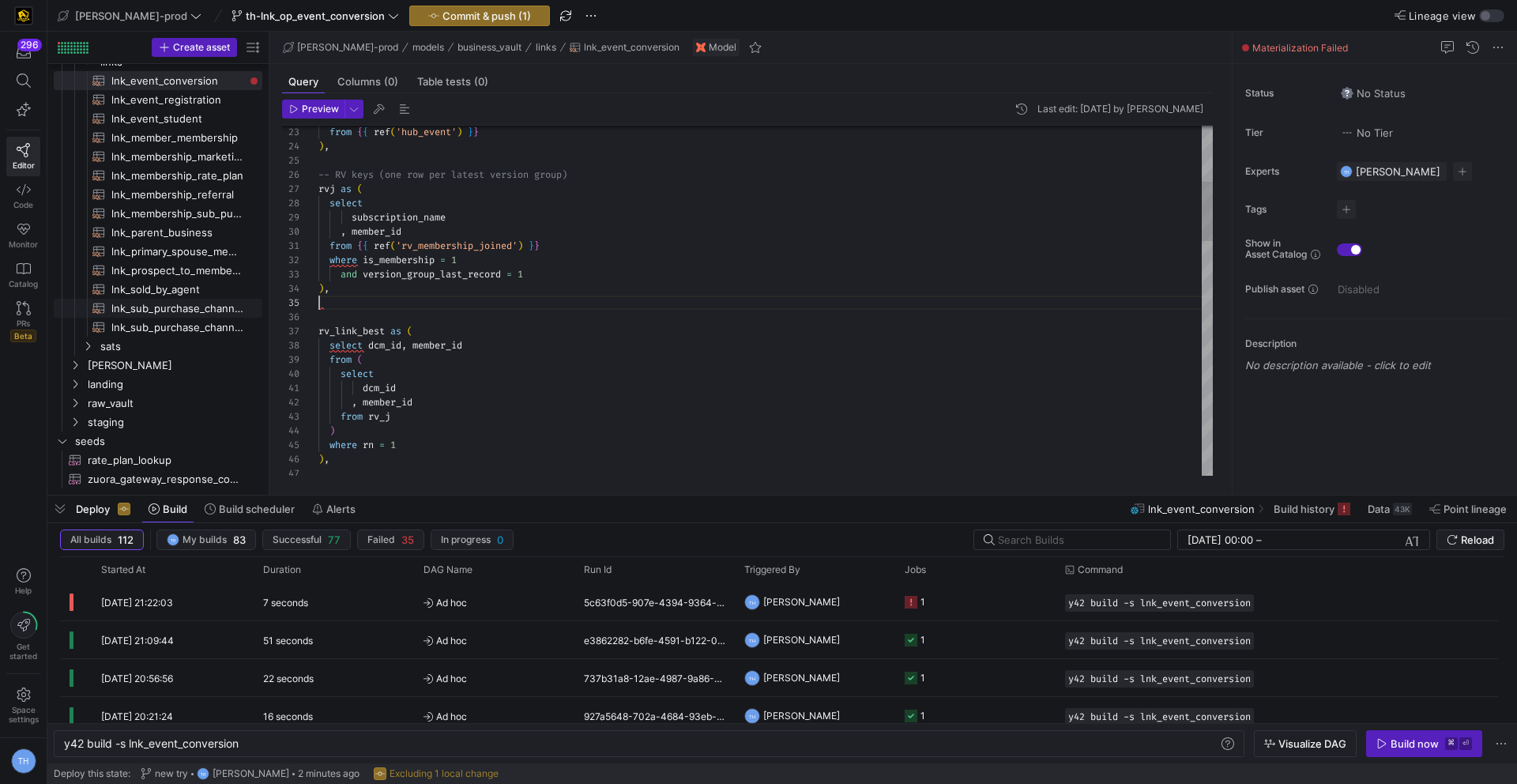
scroll to position [43, 11]
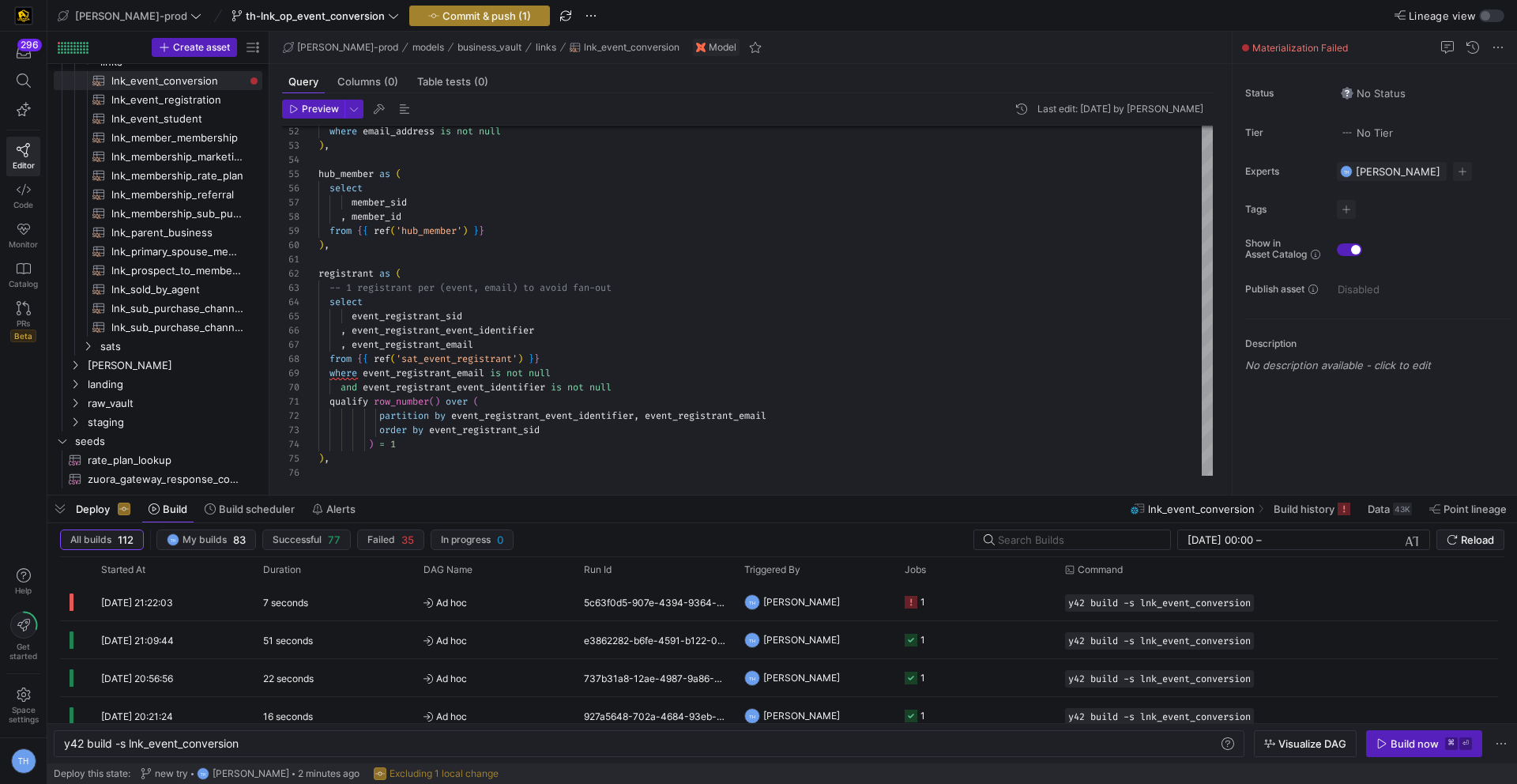
type textarea "from {{ ref('rv_membership_joined') }} where is_membership = 1 and version_grou…"
click at [442, 20] on span "Commit & push (1)" at bounding box center [486, 15] width 88 height 13
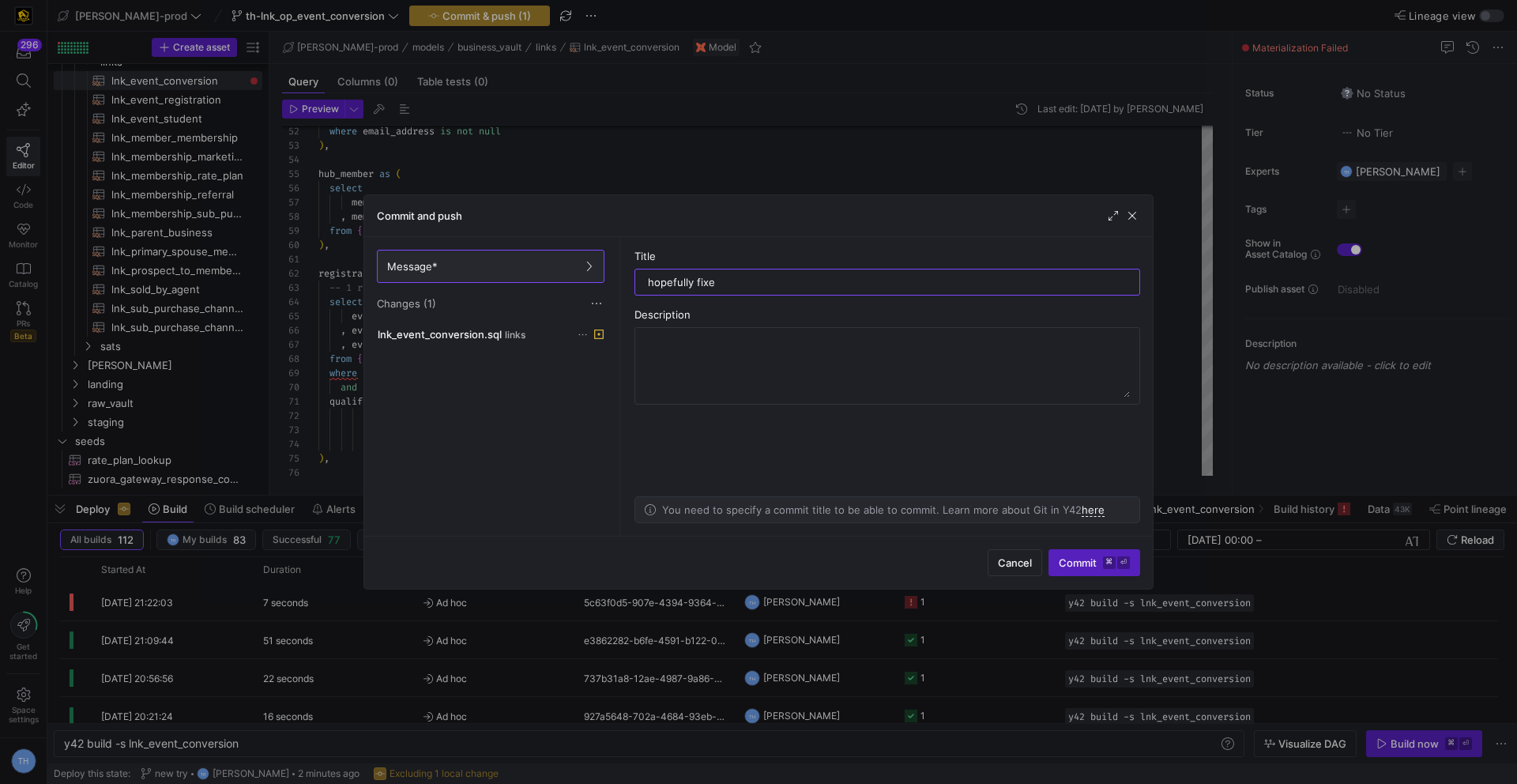
type input "hopefully fixes"
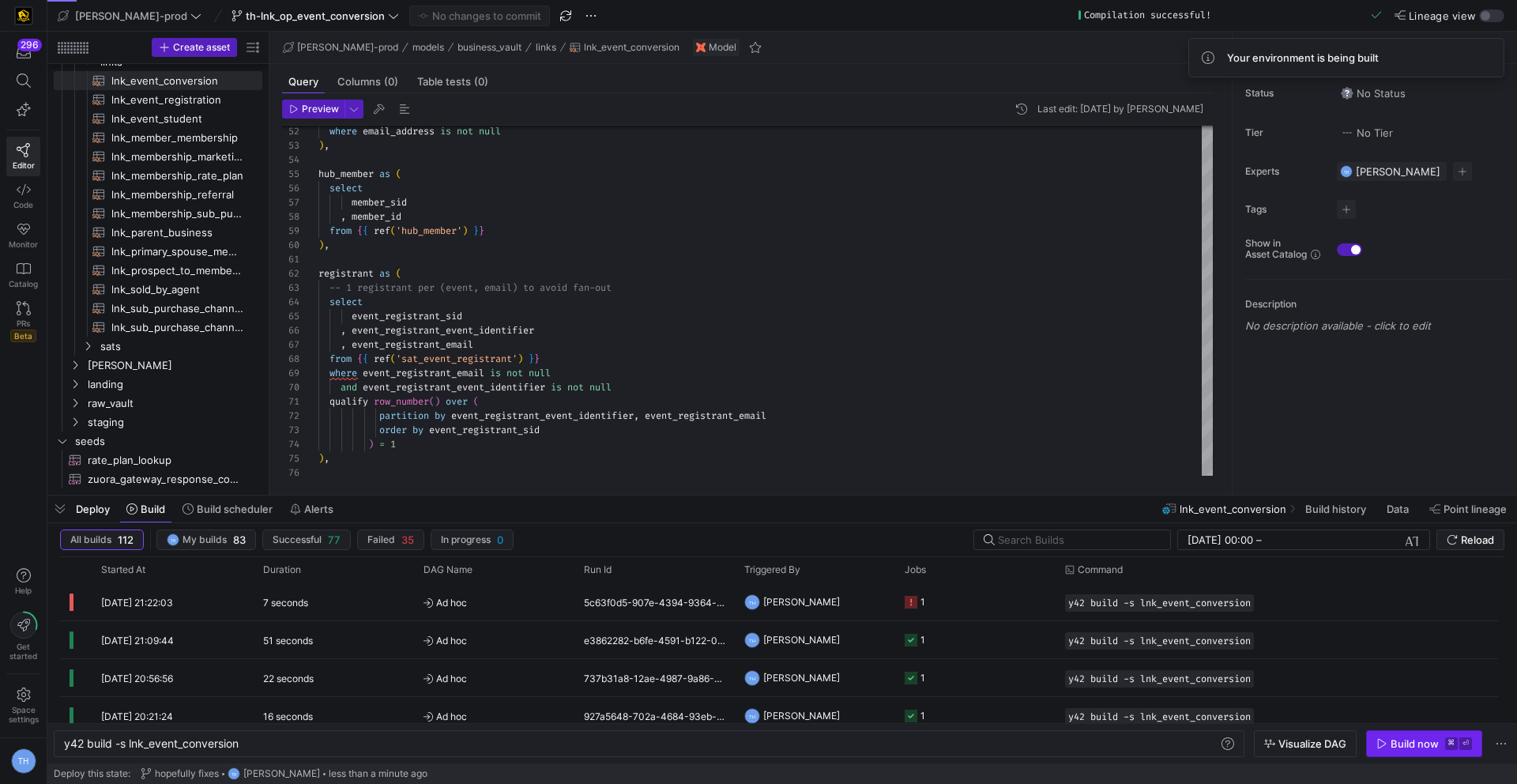
click at [1412, 747] on div "Build now" at bounding box center [1414, 743] width 48 height 13
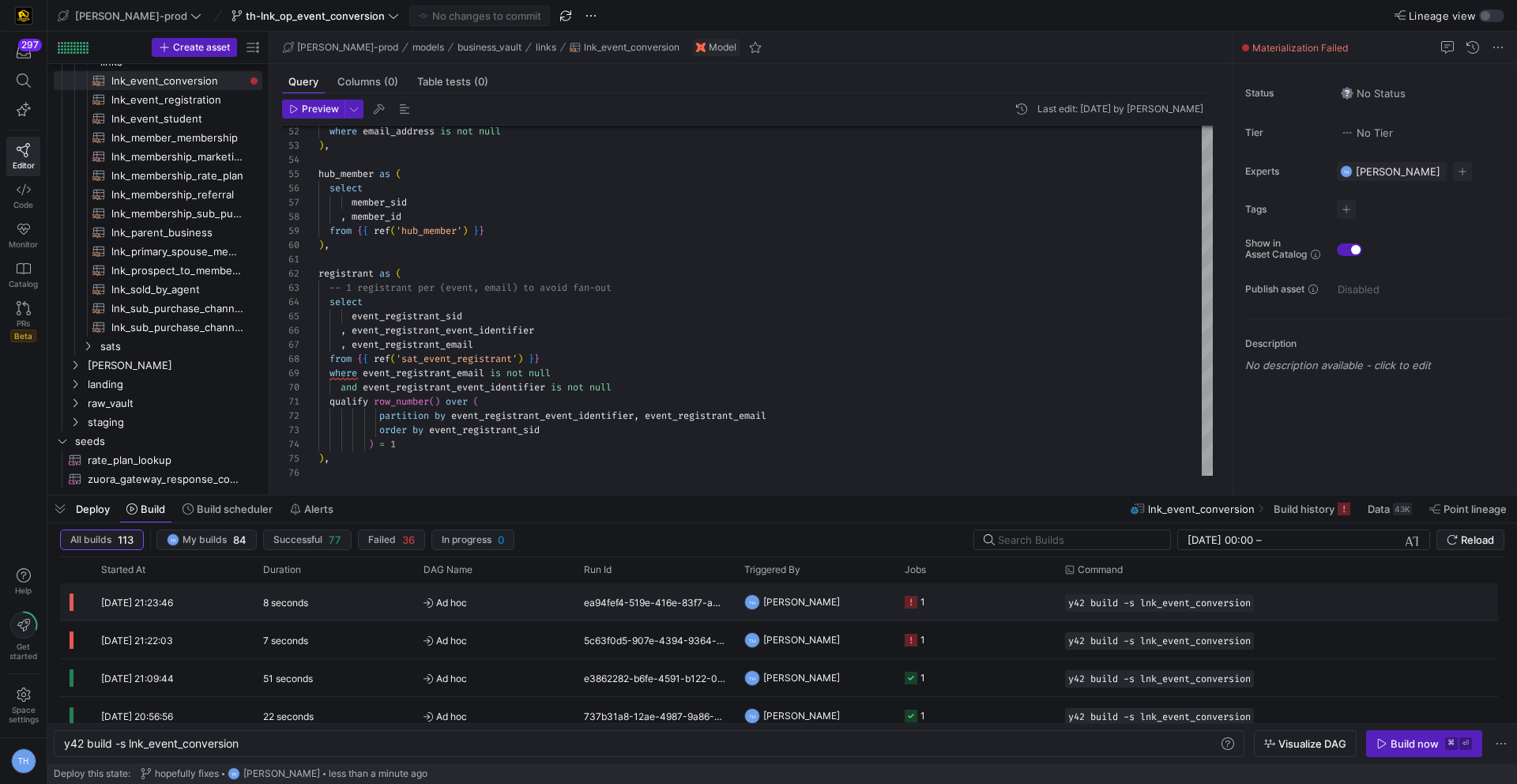
click at [543, 605] on span "Ad hoc" at bounding box center [494, 603] width 141 height 37
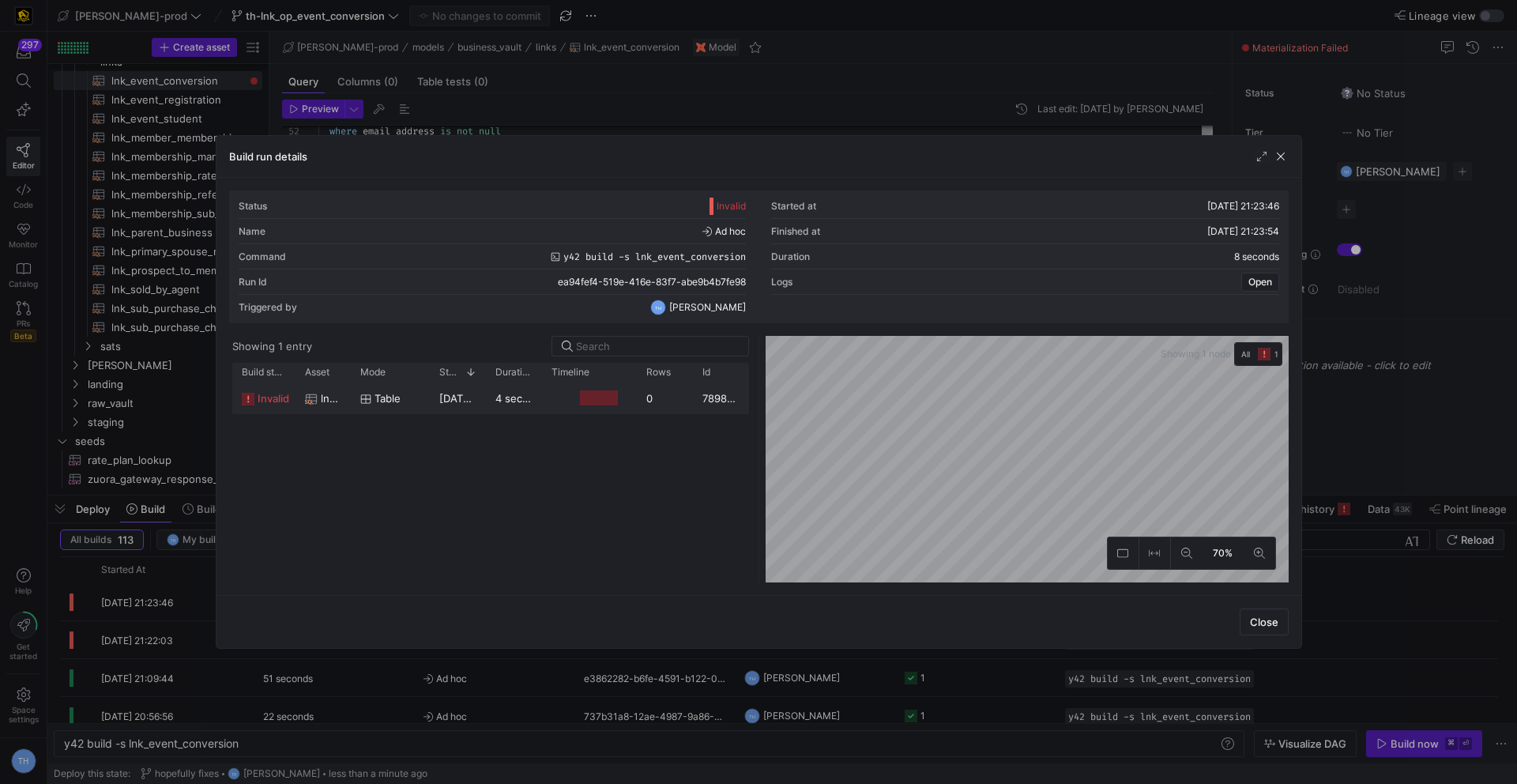
click at [518, 401] on y42-duration "4 seconds" at bounding box center [521, 398] width 51 height 13
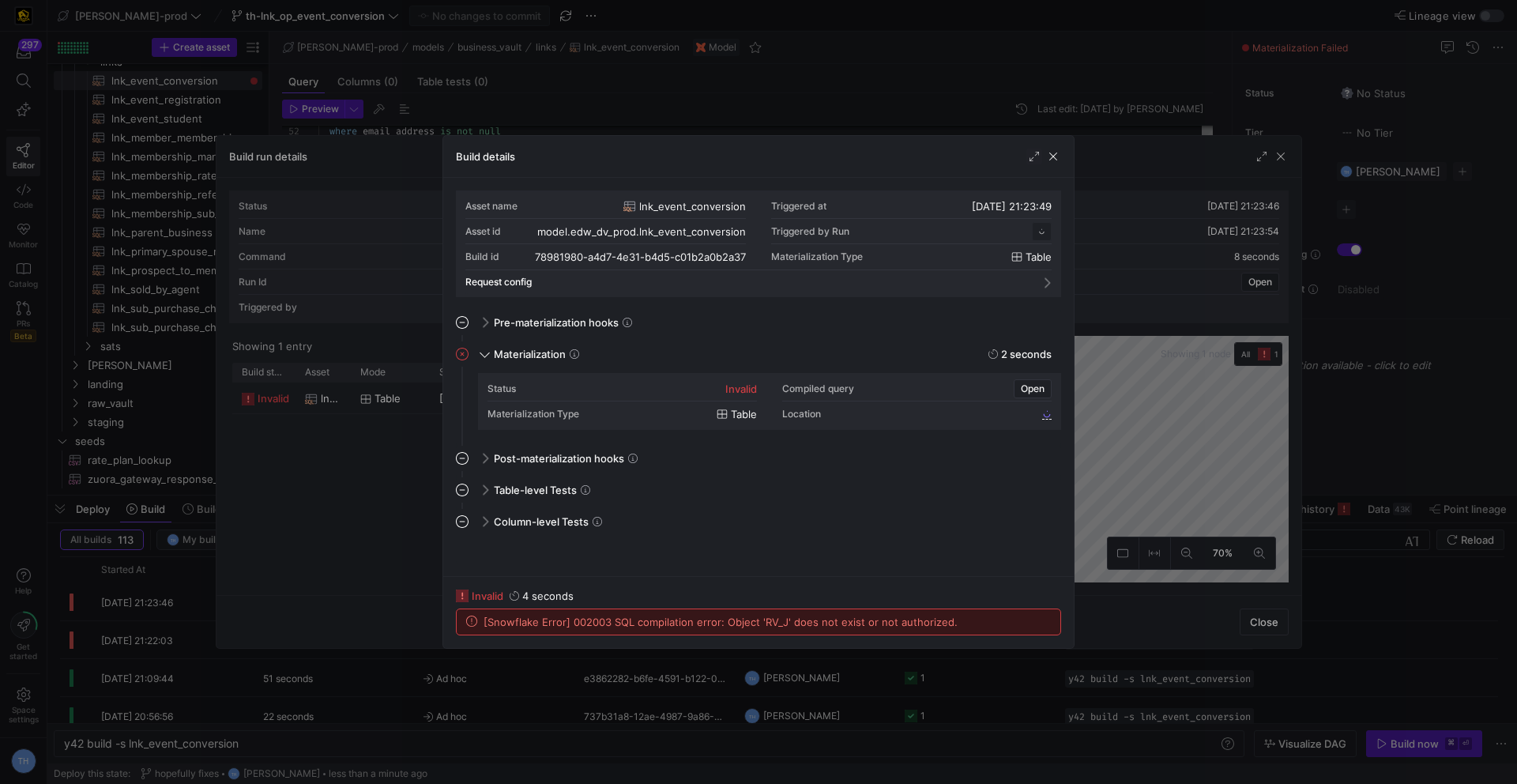
scroll to position [142, 0]
click at [636, 128] on div at bounding box center [758, 392] width 1517 height 784
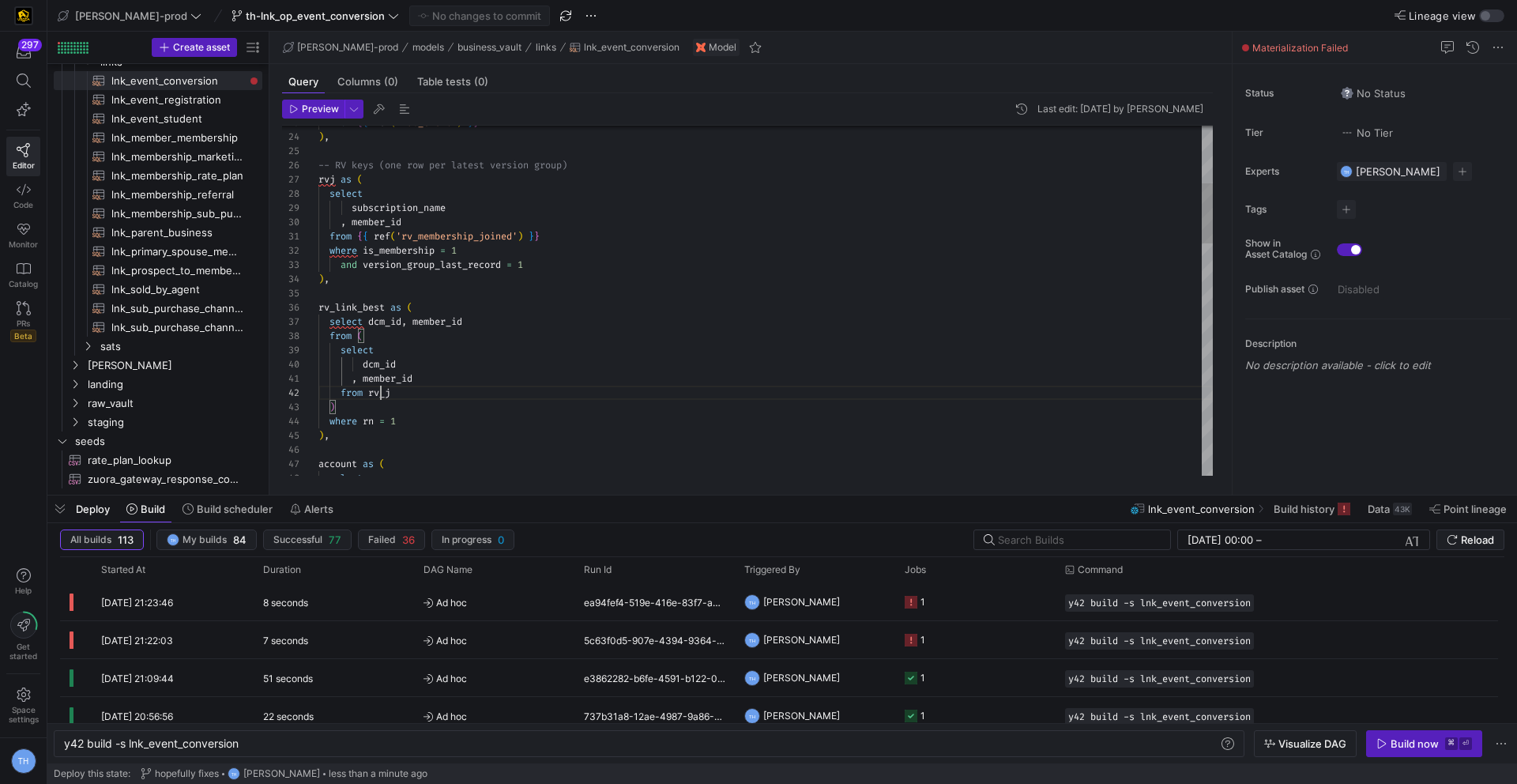
scroll to position [14, 62]
type textarea ", member_id from rvj ) where rn = 1 ), account as ( select member_id , email_ad…"
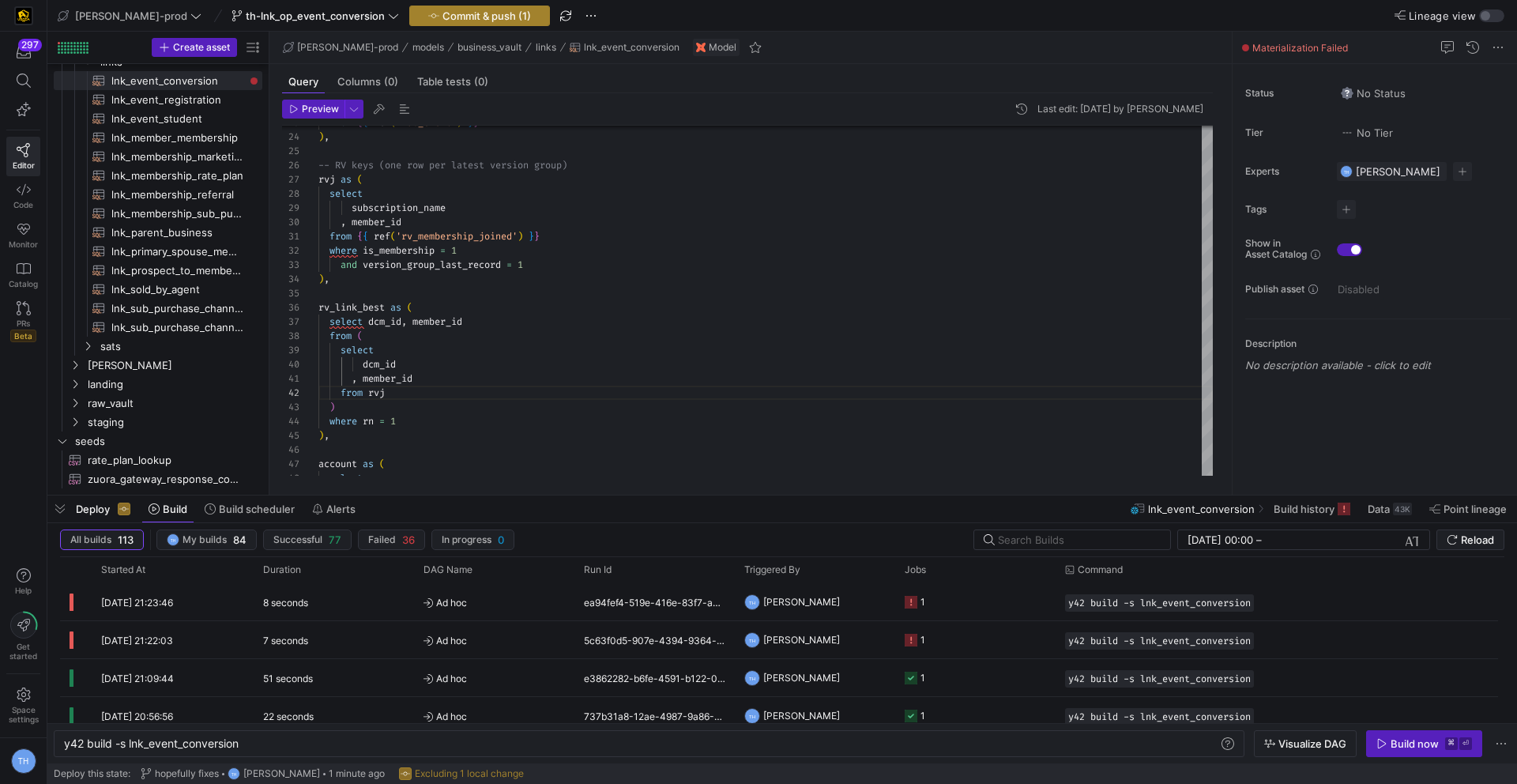
click at [442, 19] on span "Commit & push (1)" at bounding box center [486, 15] width 88 height 13
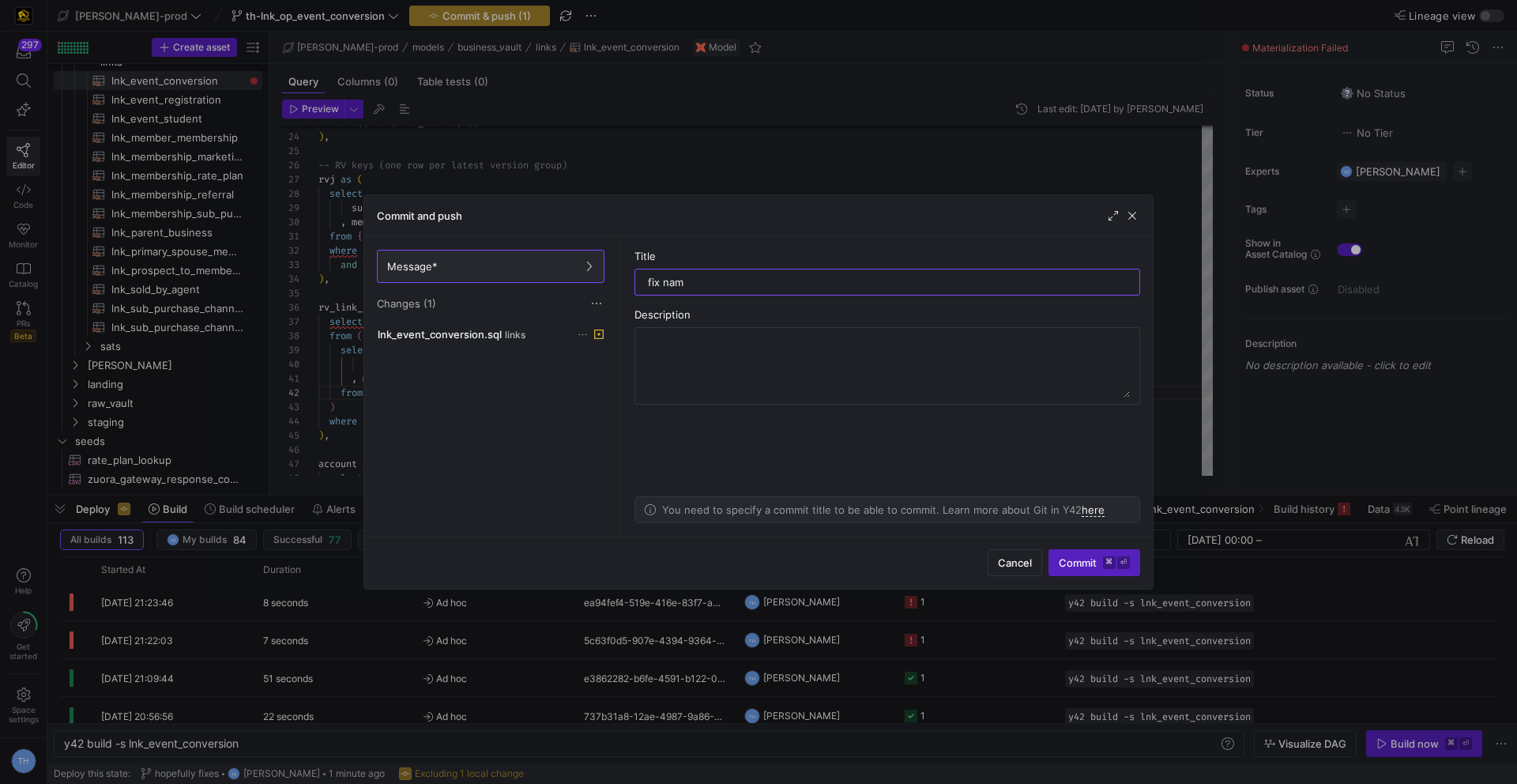
type input "fix name"
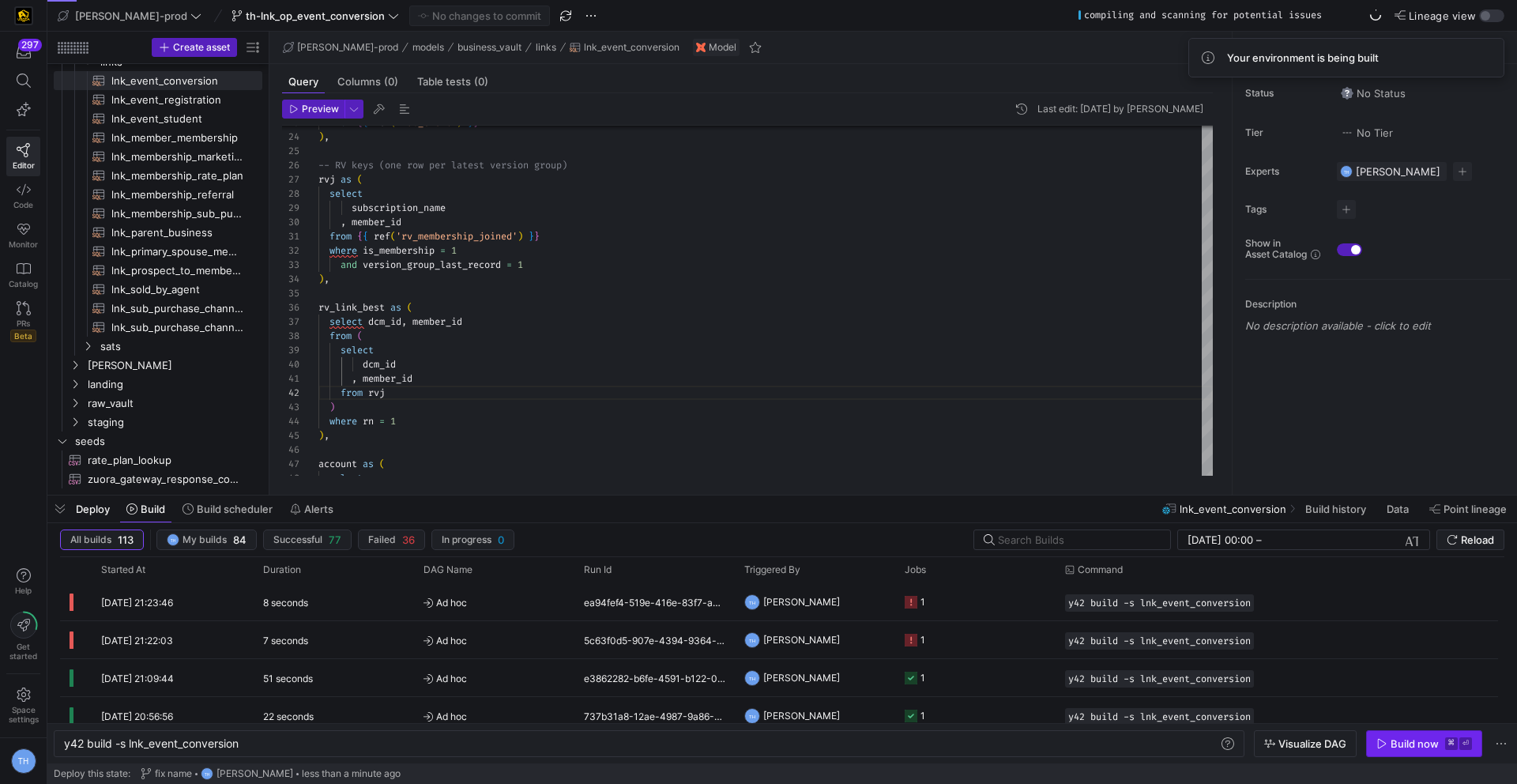
click at [1383, 737] on span "Build now ⌘ ⏎" at bounding box center [1424, 743] width 95 height 13
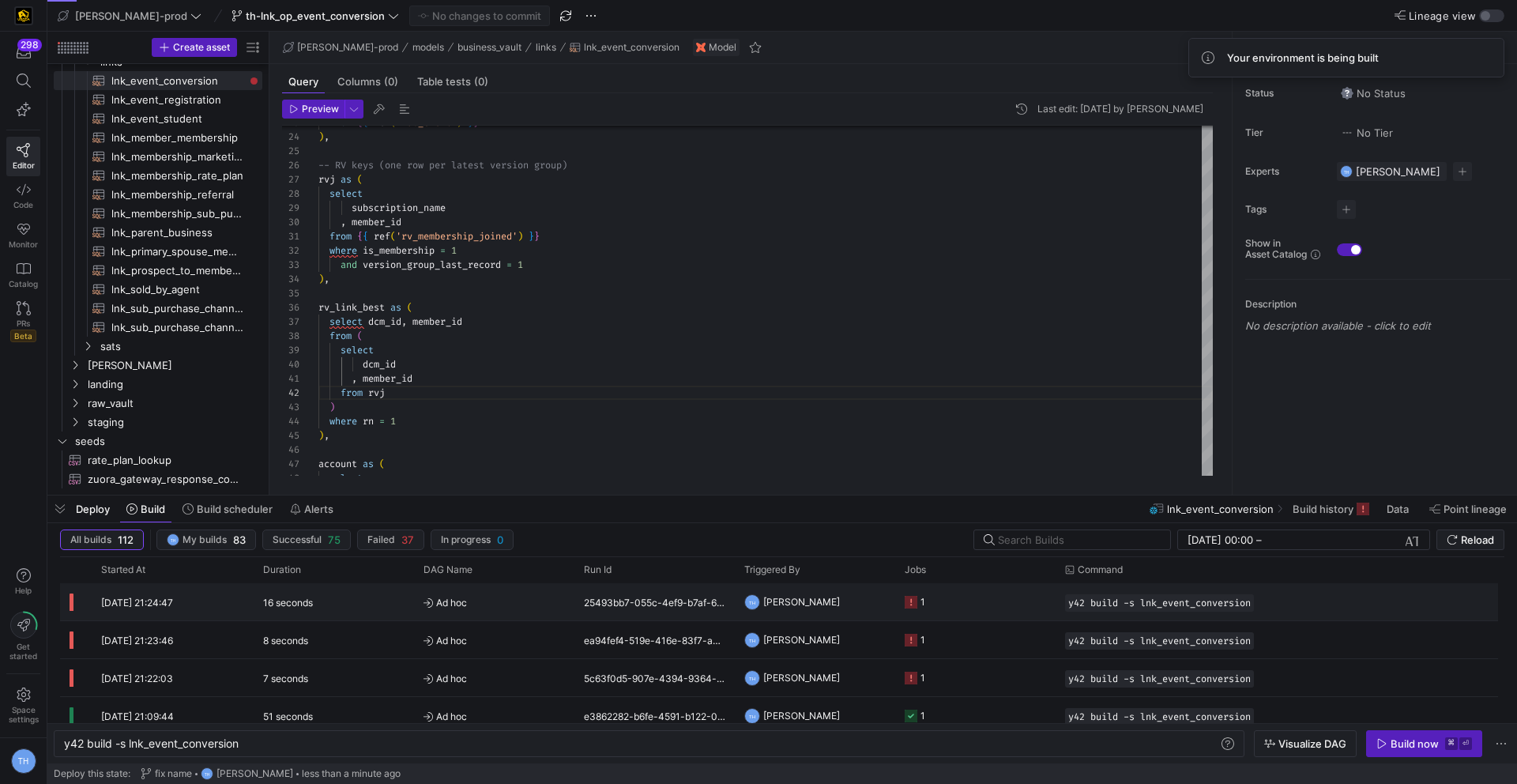
click at [546, 599] on span "Ad hoc" at bounding box center [494, 603] width 141 height 37
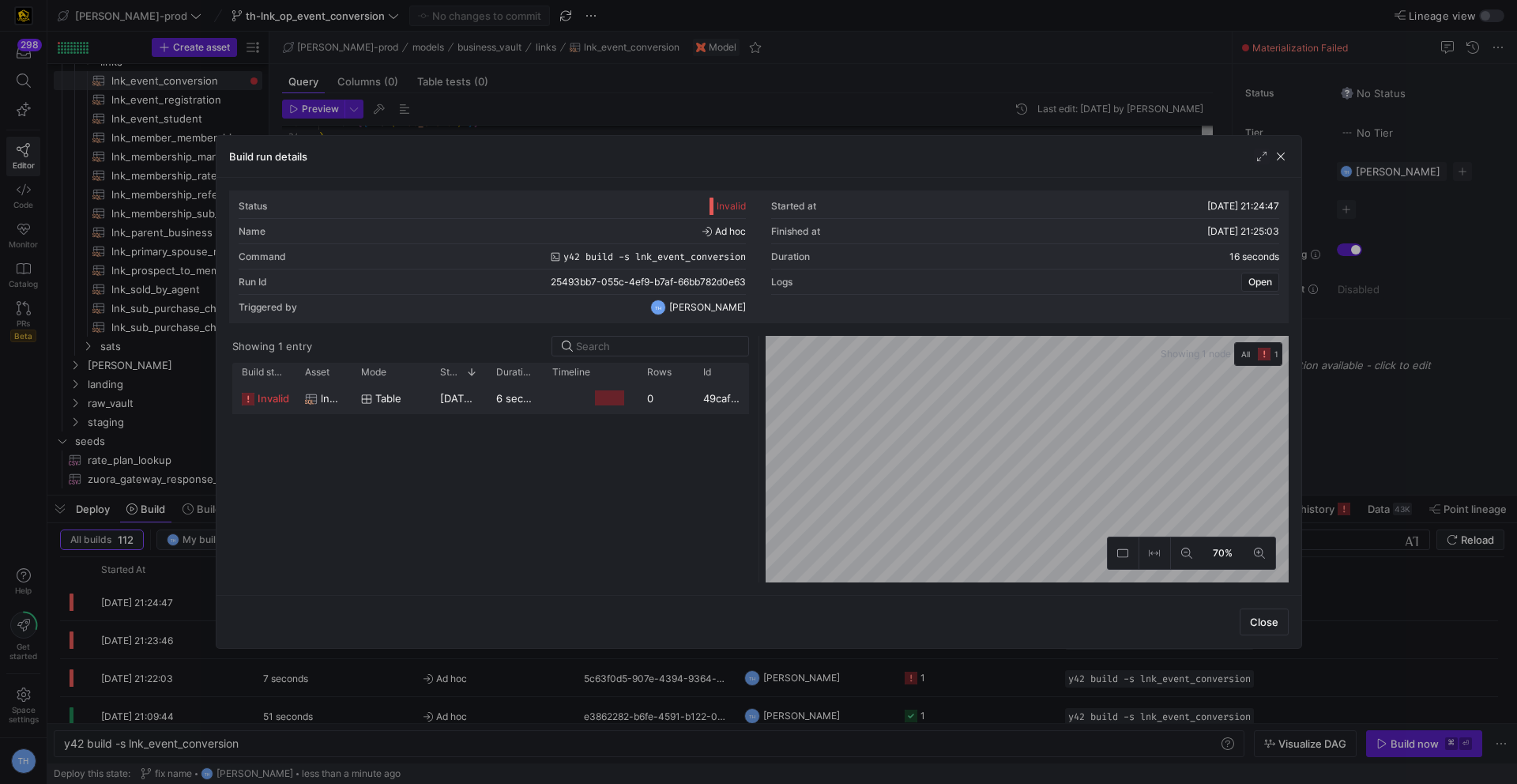
click at [574, 395] on y42-job-duration-timeline-cell-renderer at bounding box center [589, 398] width 76 height 29
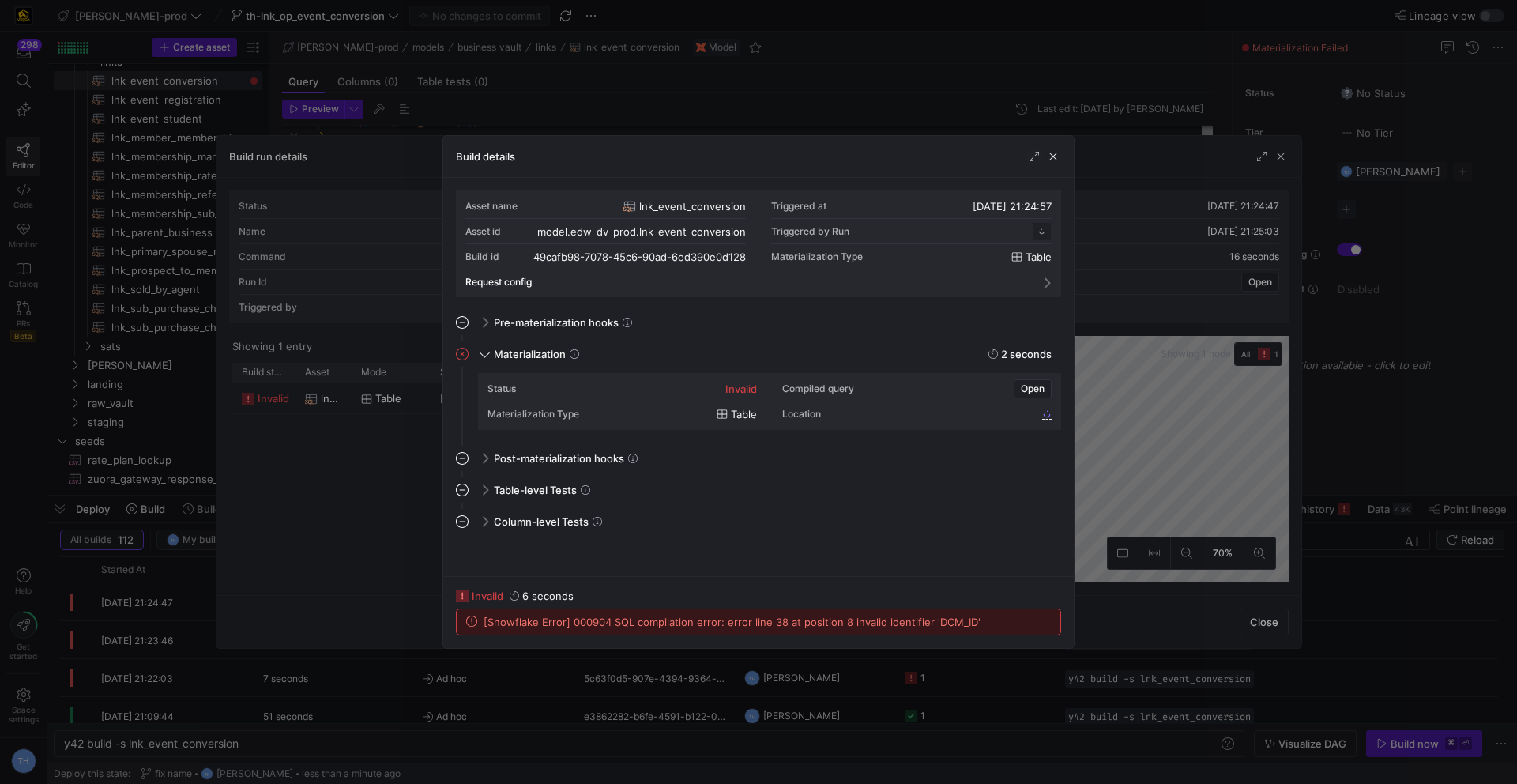
scroll to position [142, 0]
click at [672, 104] on div at bounding box center [758, 392] width 1517 height 784
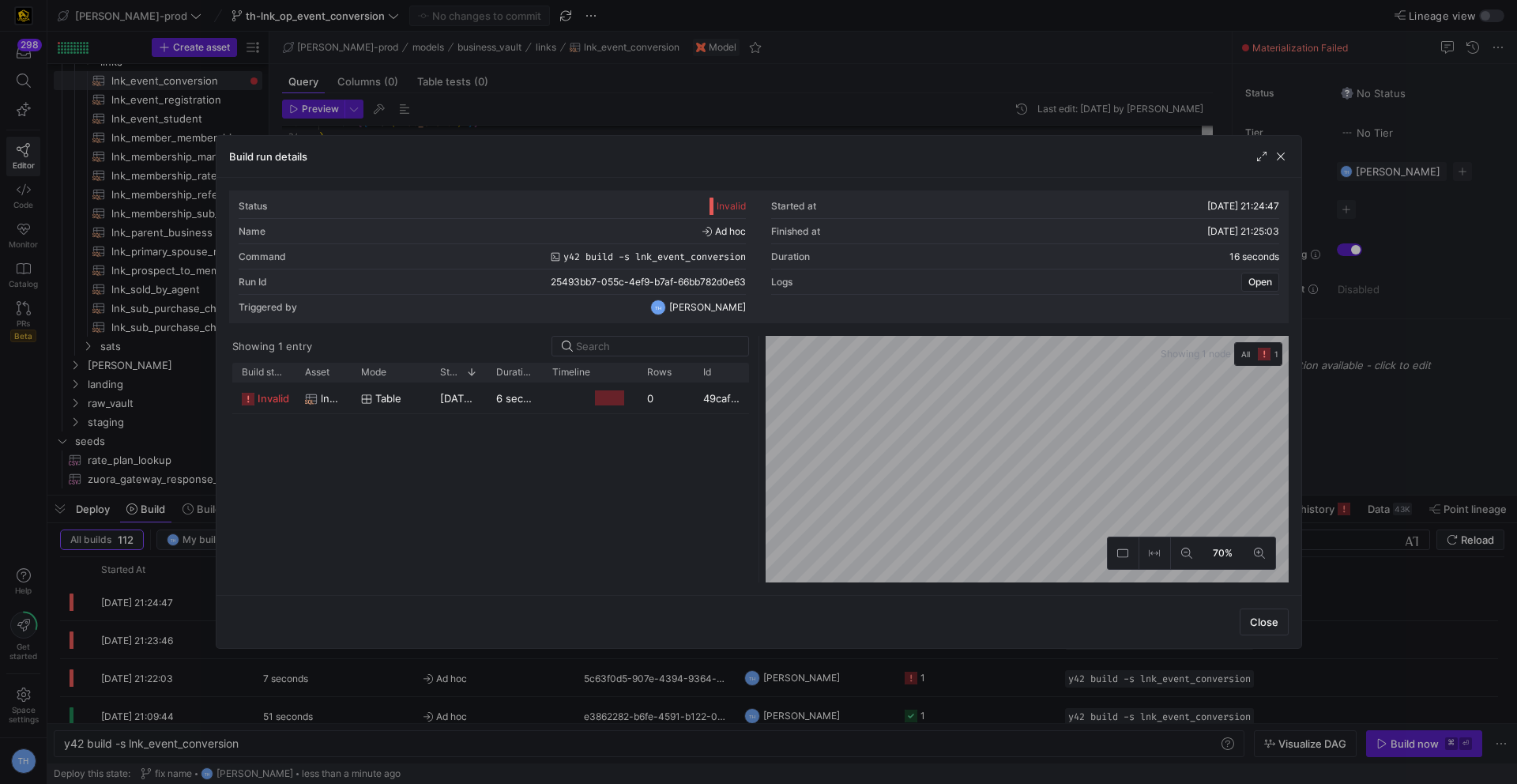
click at [672, 104] on div at bounding box center [758, 392] width 1517 height 784
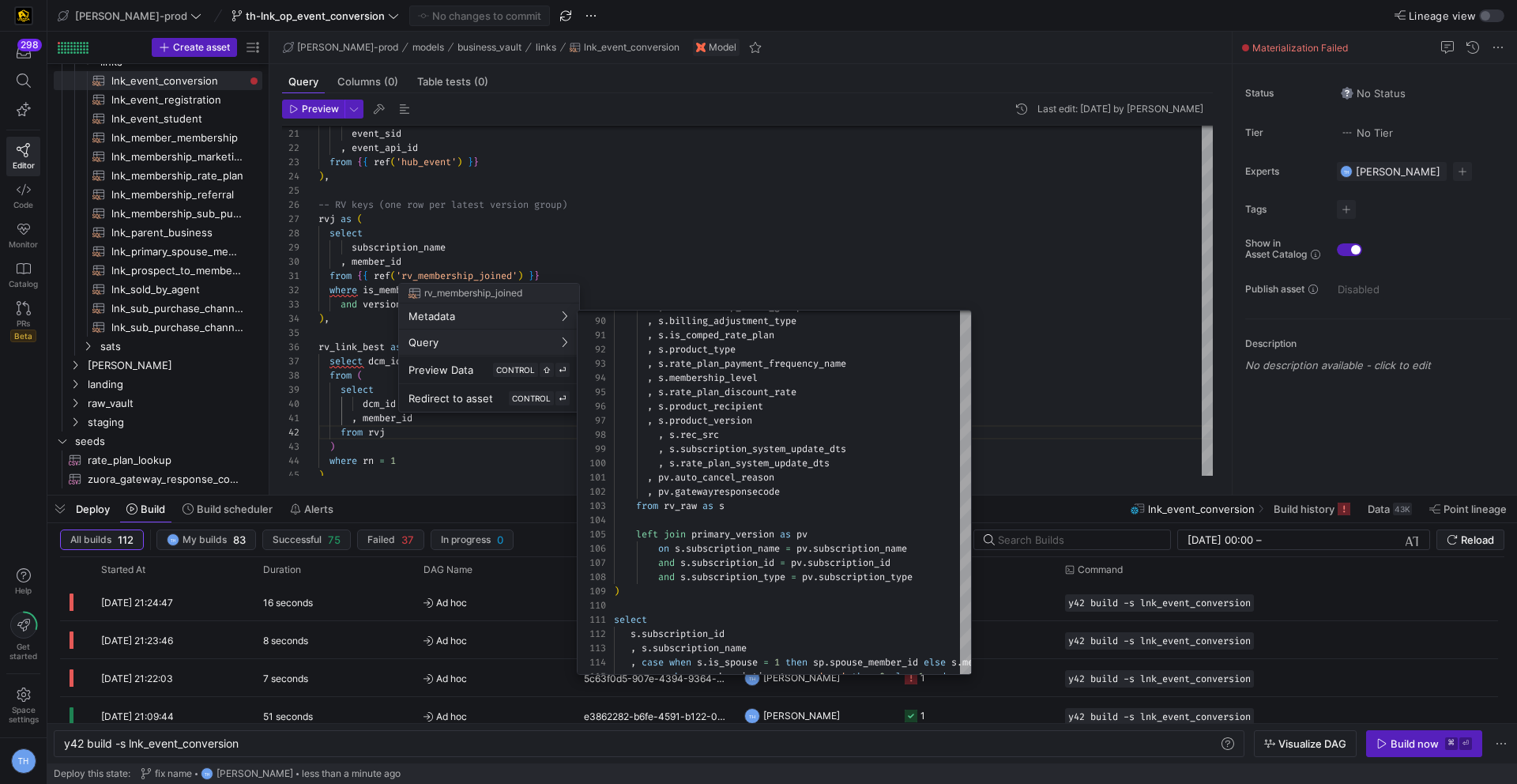
click at [725, 229] on div at bounding box center [758, 392] width 1517 height 784
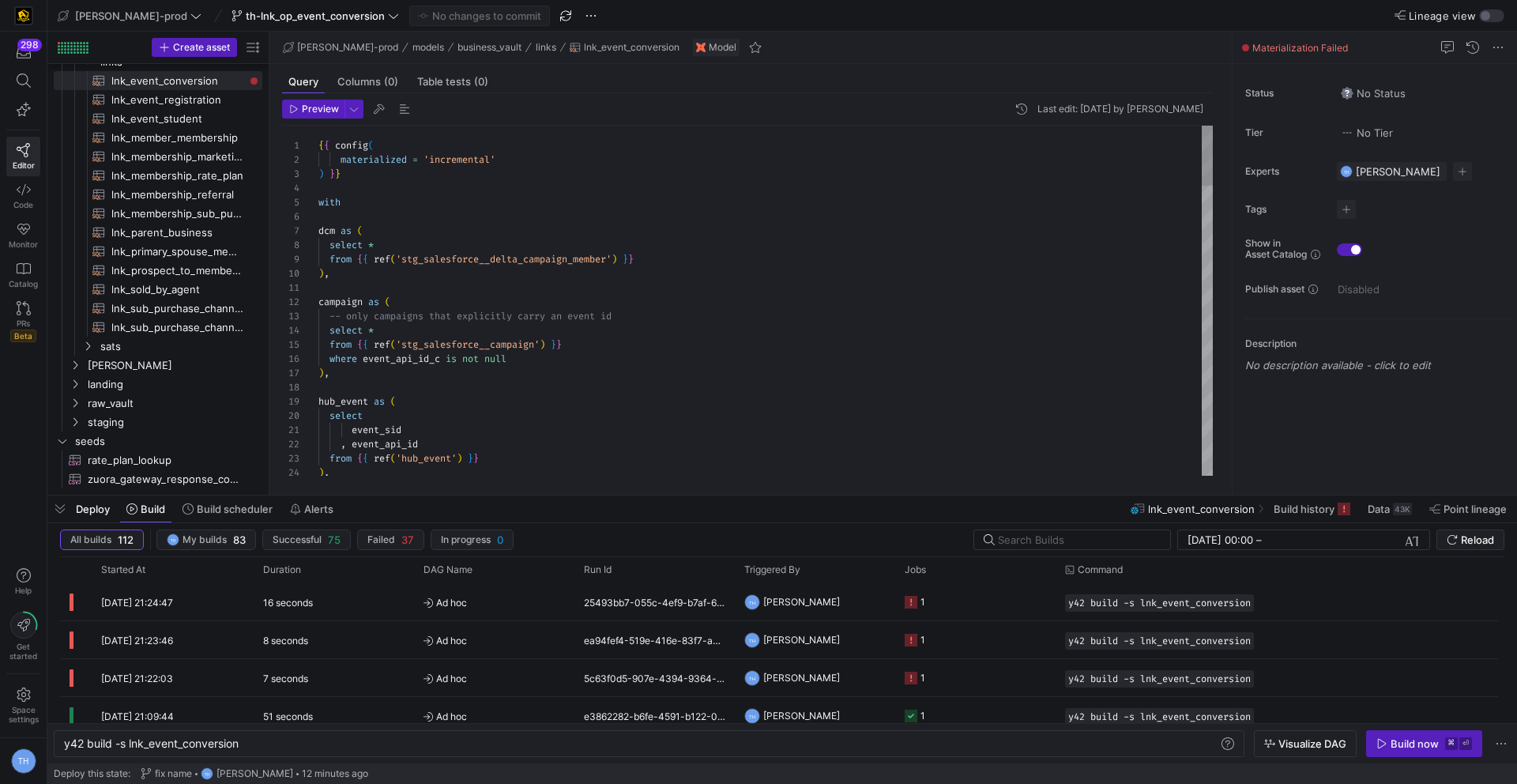
type textarea "campaign as ( -- only campaigns that explicitly carry an event id select * from…"
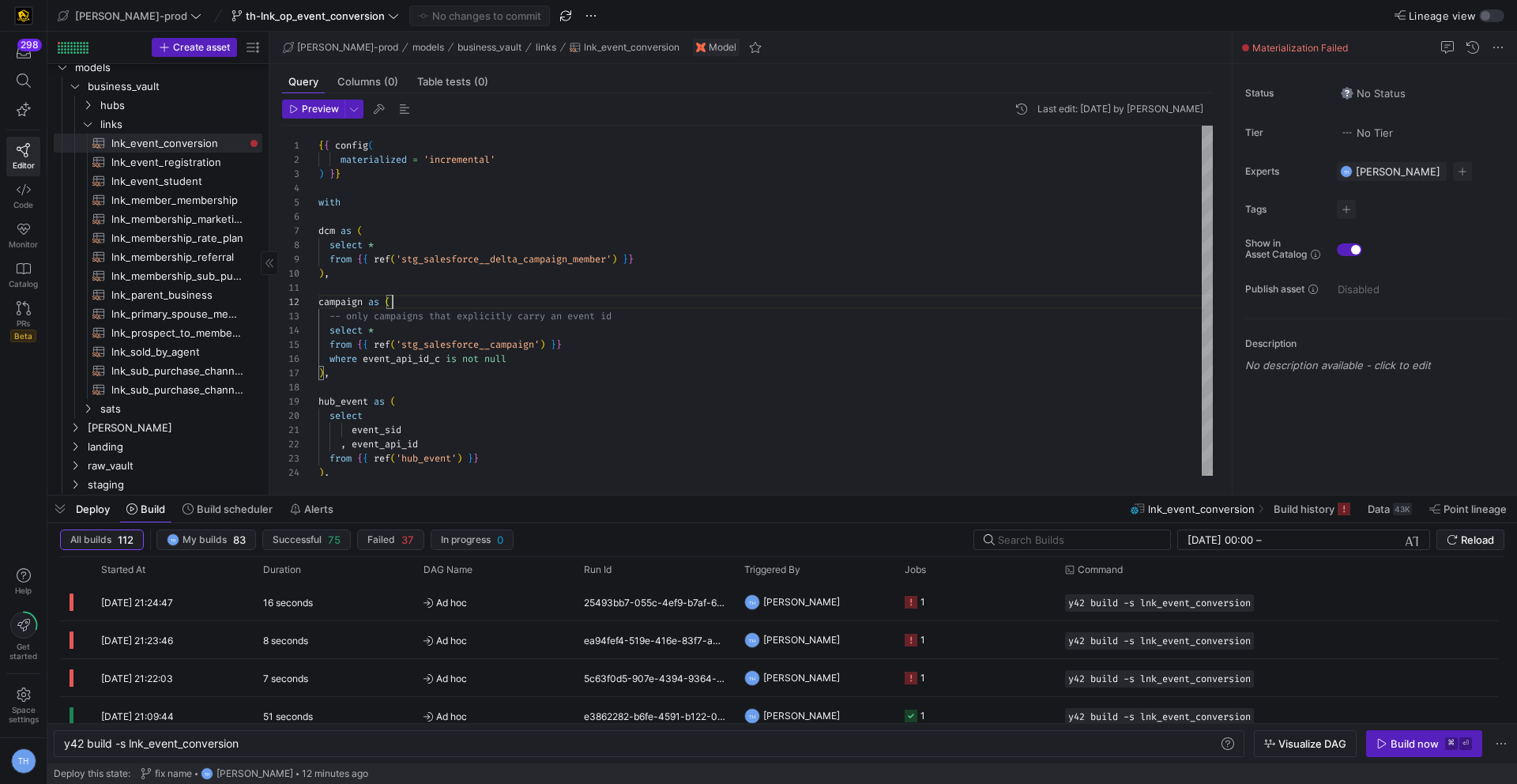
scroll to position [0, 0]
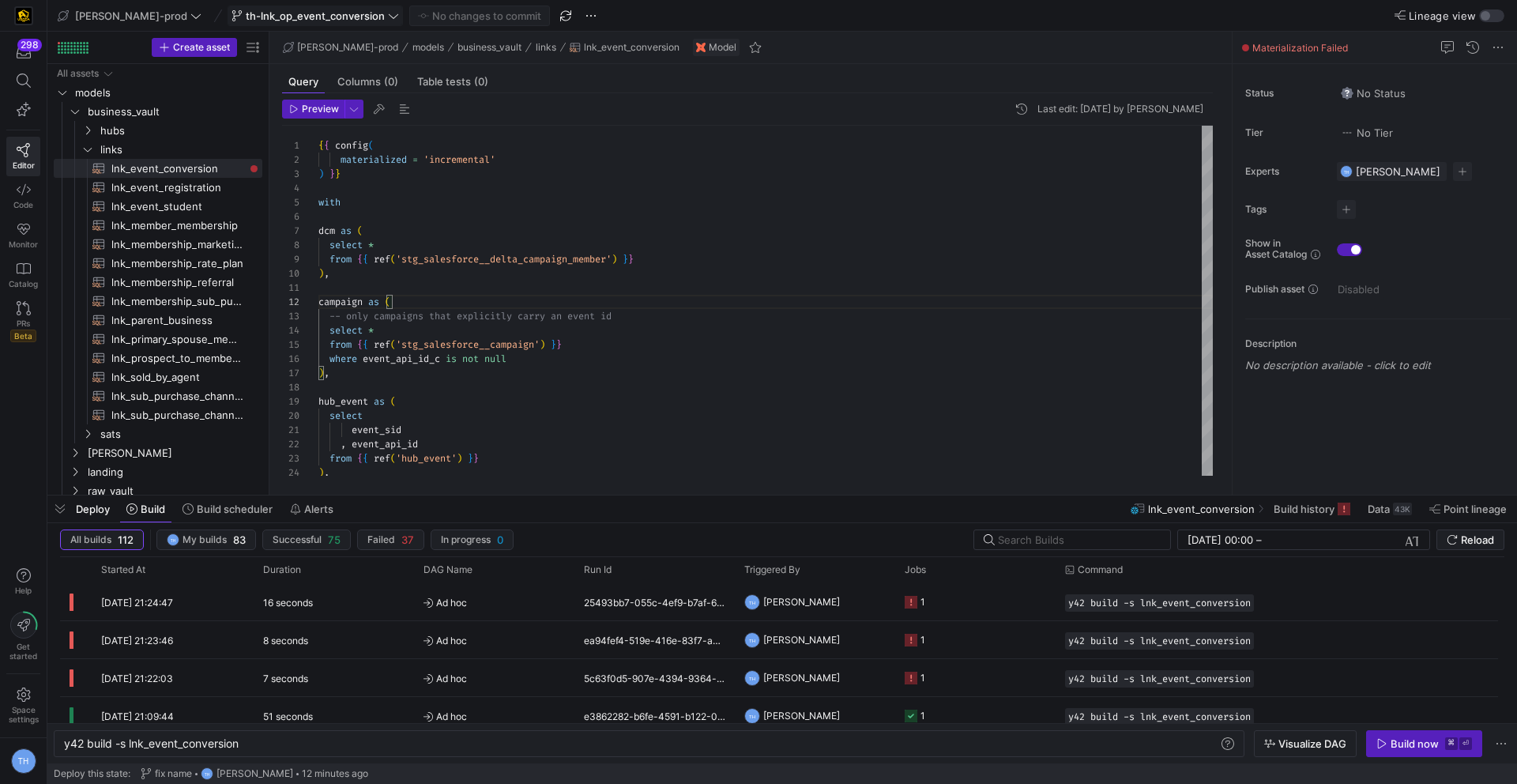
click at [314, 6] on span at bounding box center [315, 15] width 173 height 19
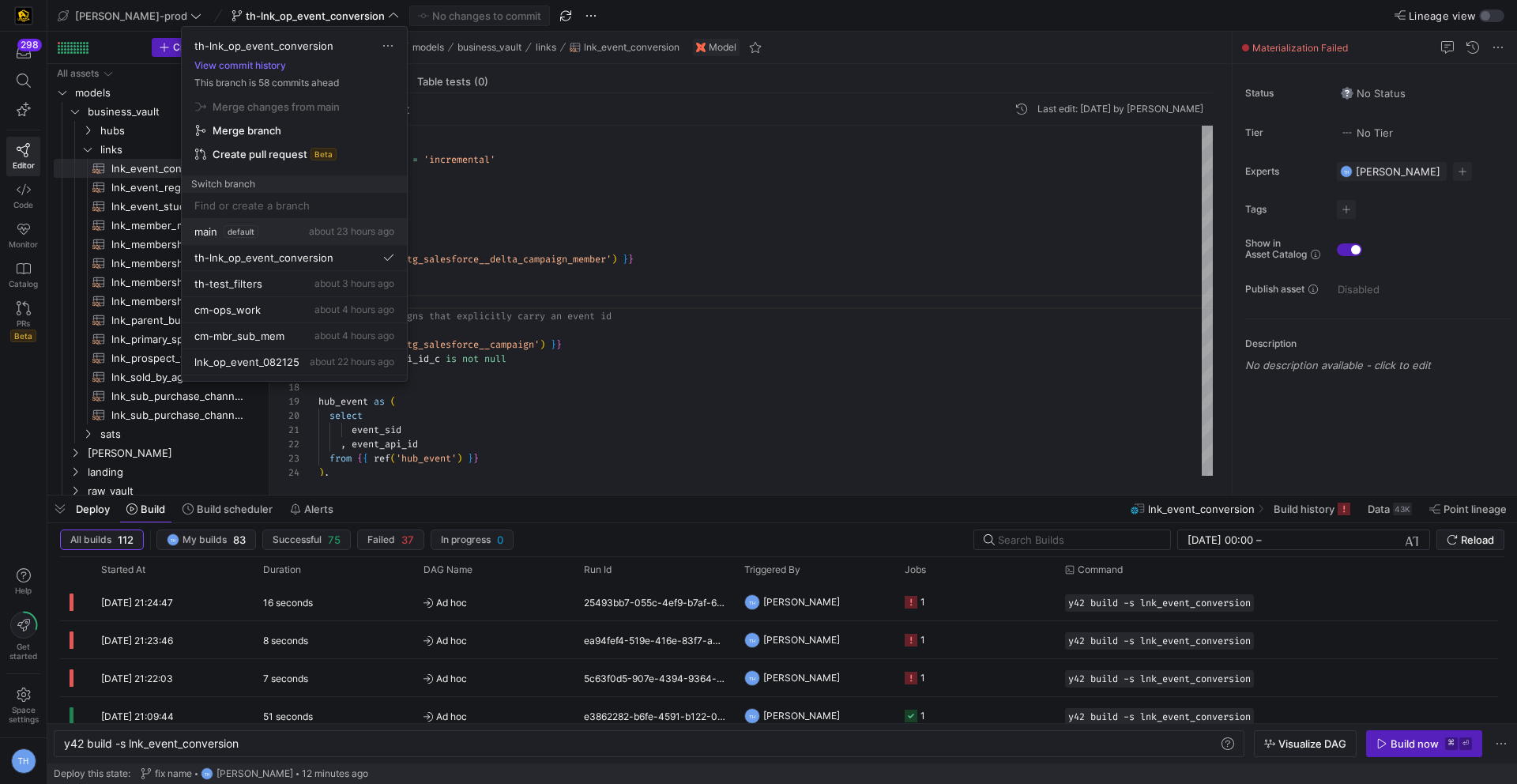
click at [246, 225] on span "default" at bounding box center [241, 231] width 35 height 13
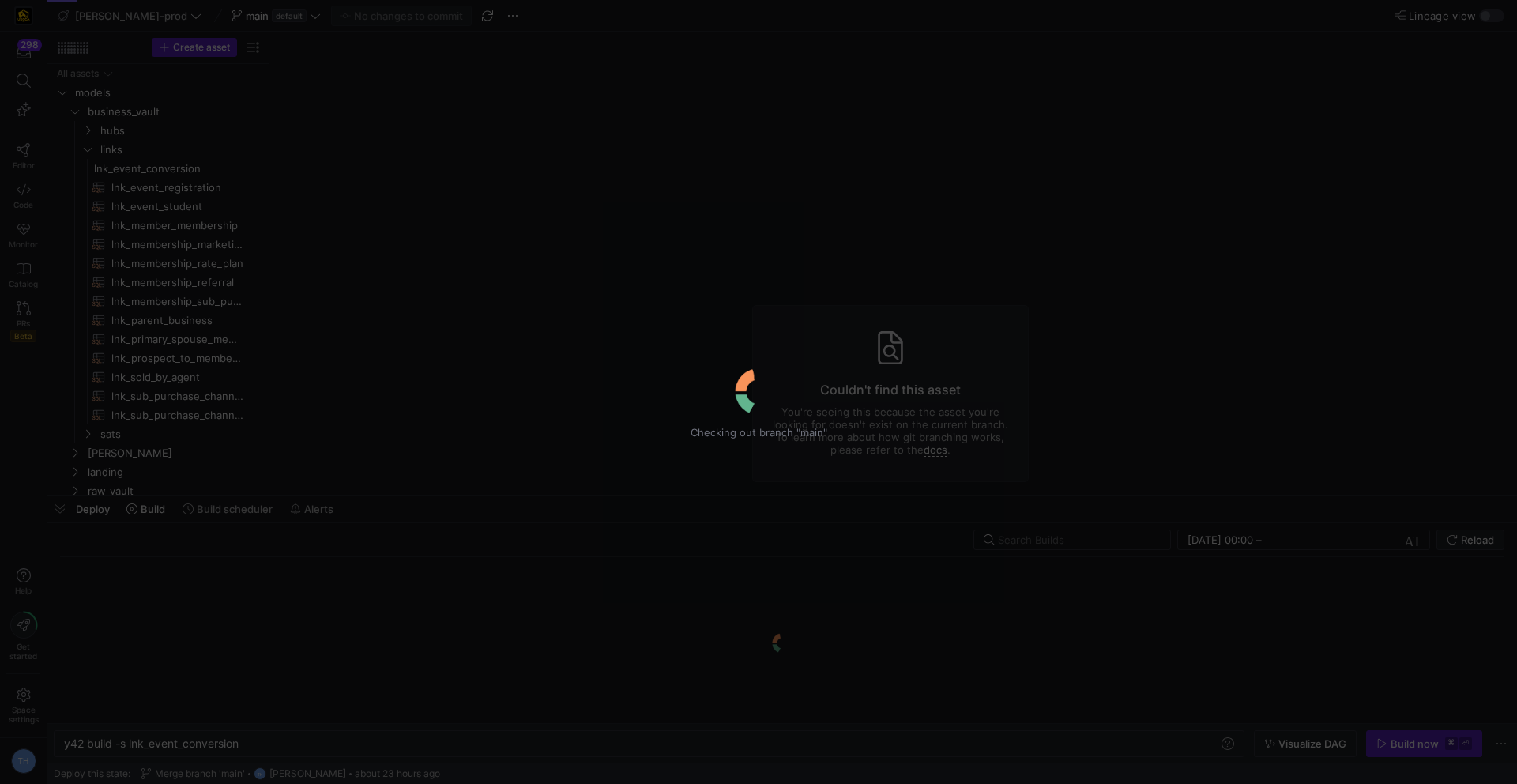
type textarea "y42 build"
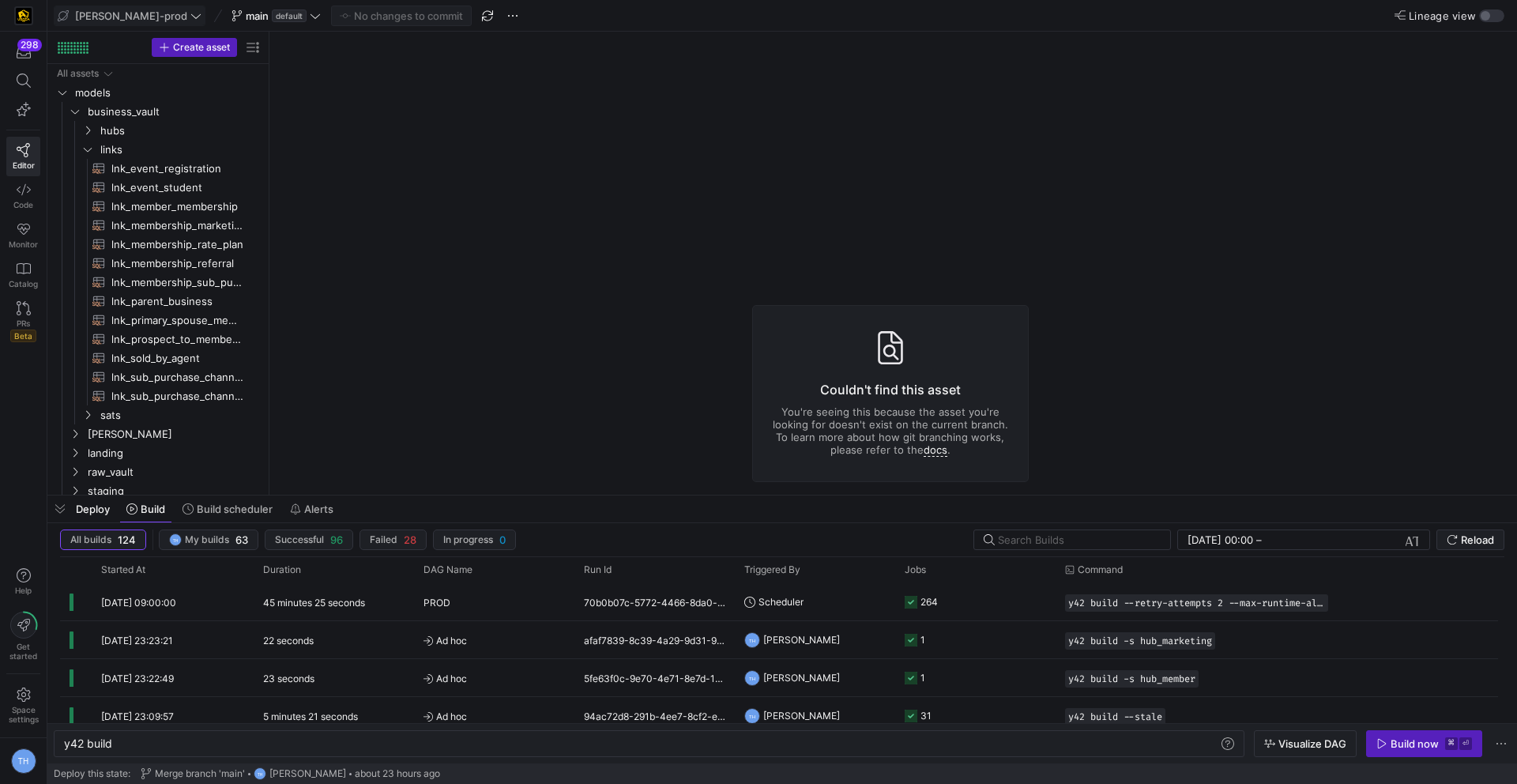
click at [125, 17] on span "[PERSON_NAME]-prod" at bounding box center [131, 15] width 112 height 13
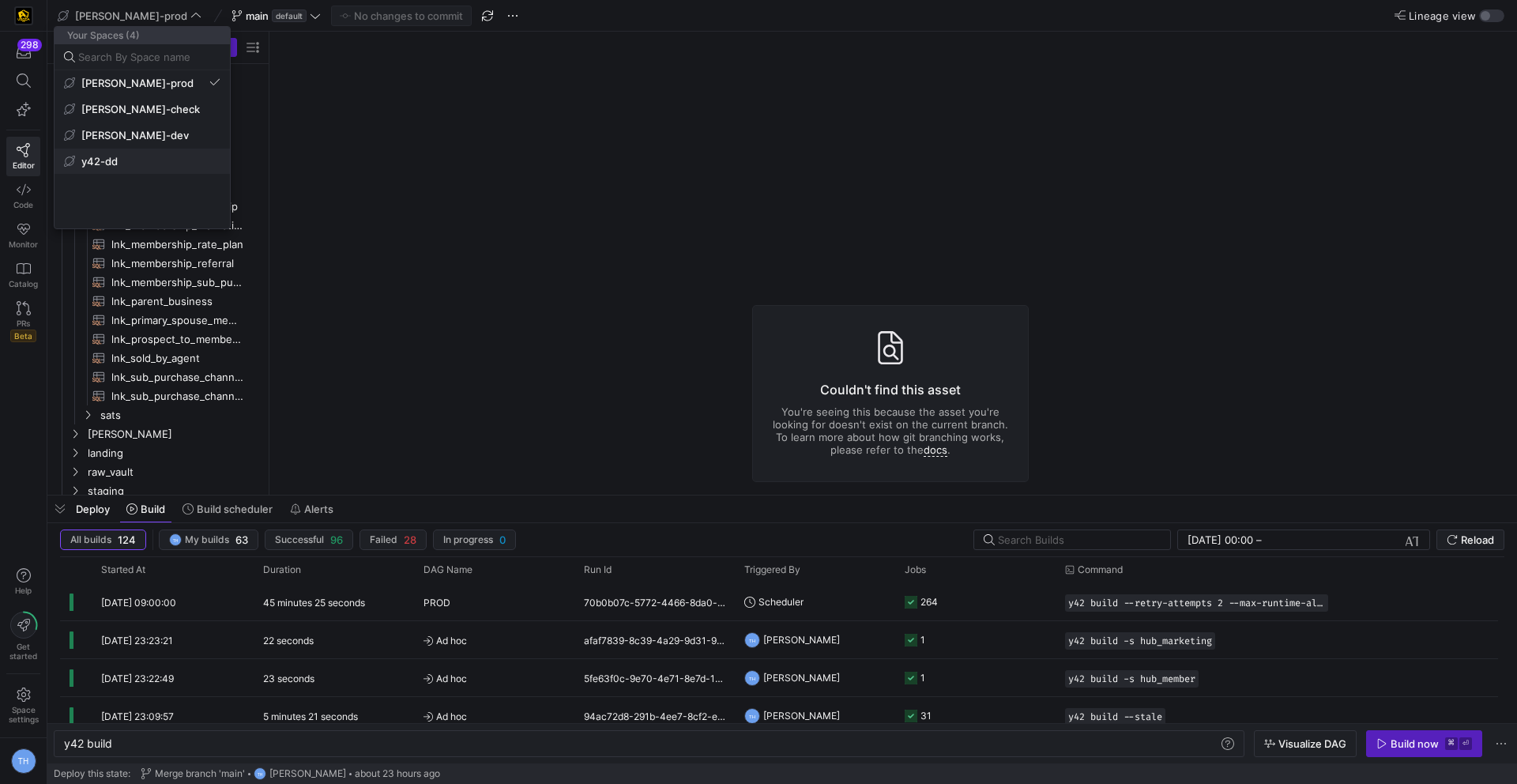
click at [124, 155] on span "y42-dd" at bounding box center [142, 161] width 156 height 13
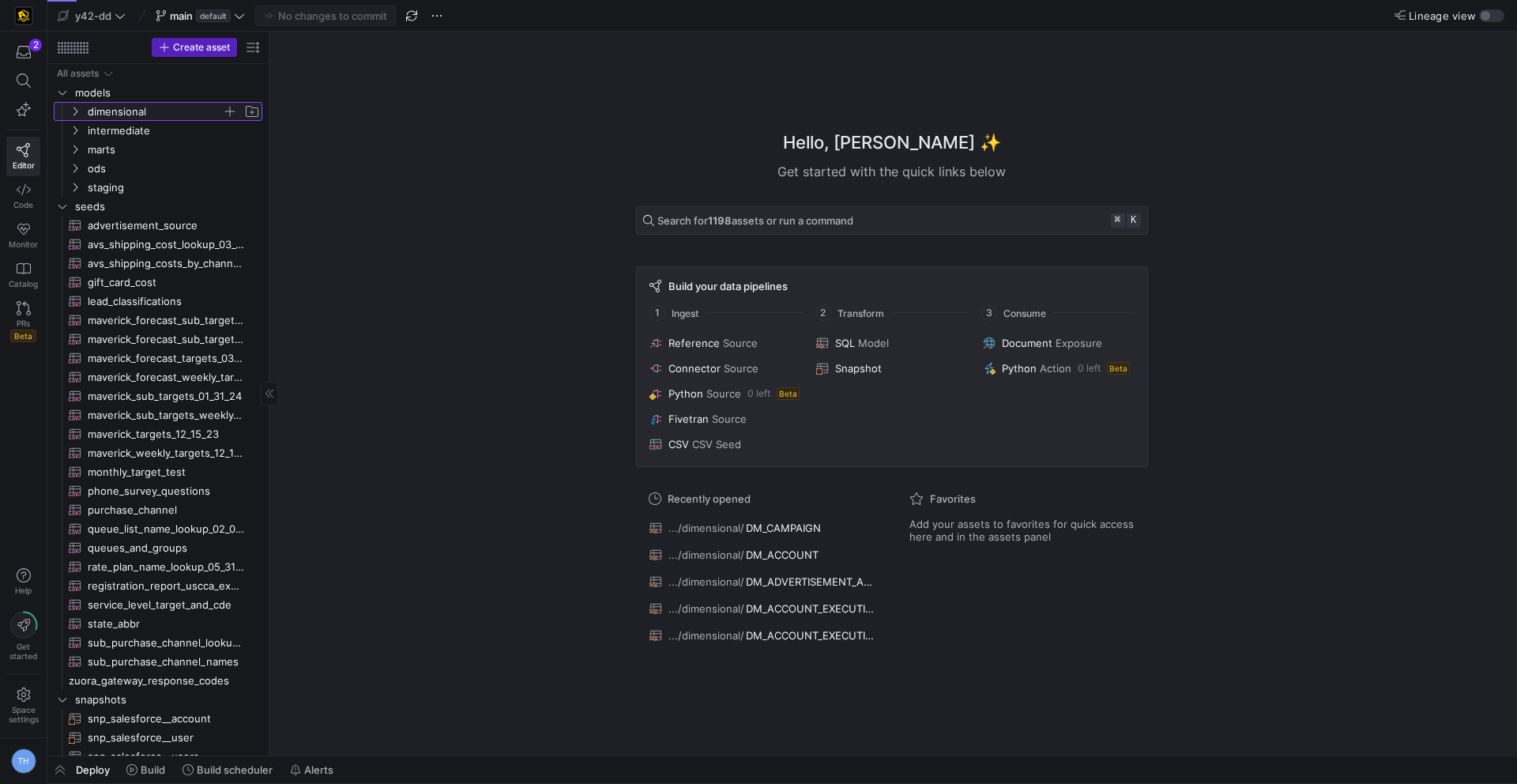
click at [131, 106] on span "dimensional" at bounding box center [155, 111] width 134 height 18
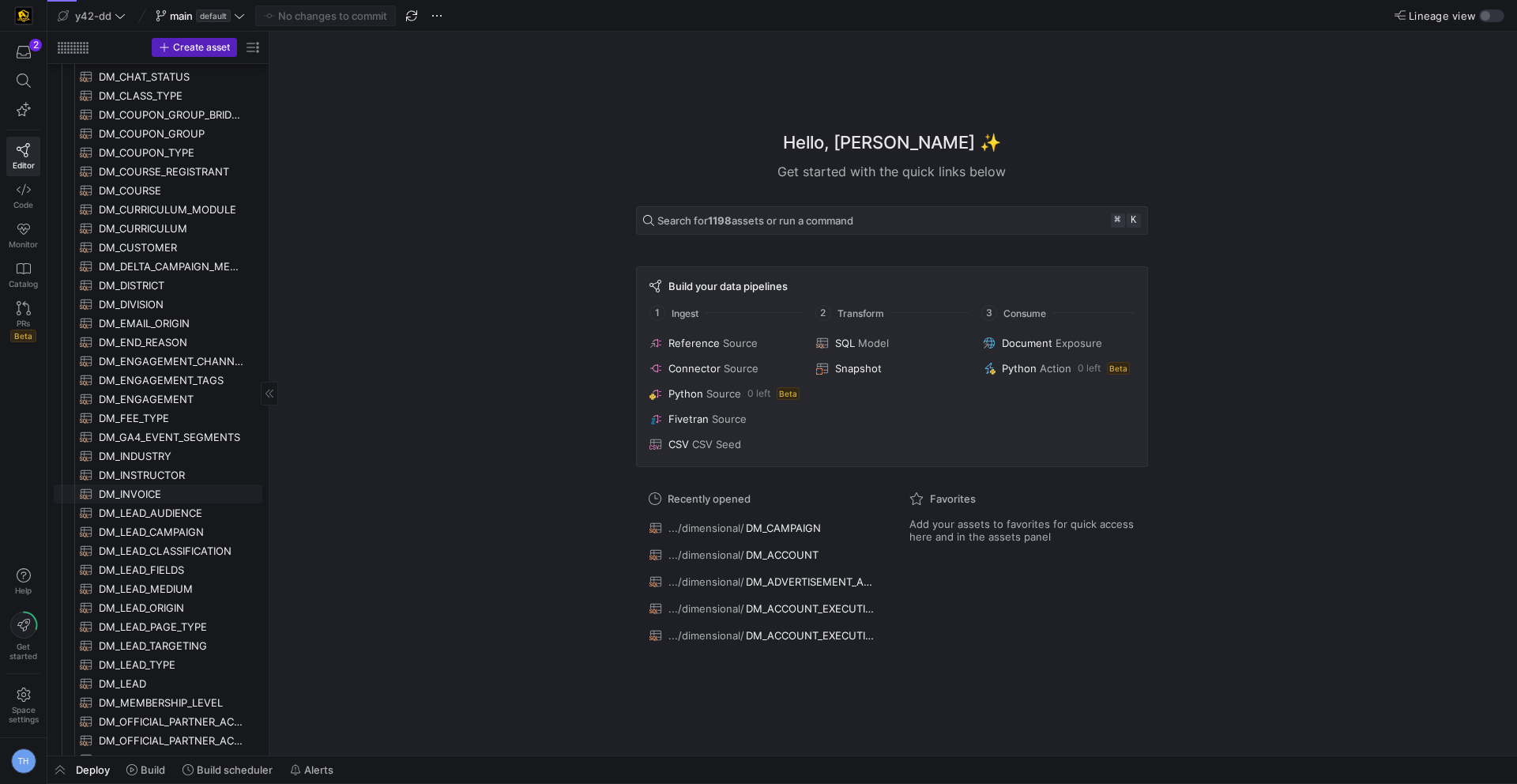
scroll to position [377, 0]
click at [143, 475] on span "DM_INSTRUCTOR​​​​​​​​​​" at bounding box center [171, 474] width 145 height 18
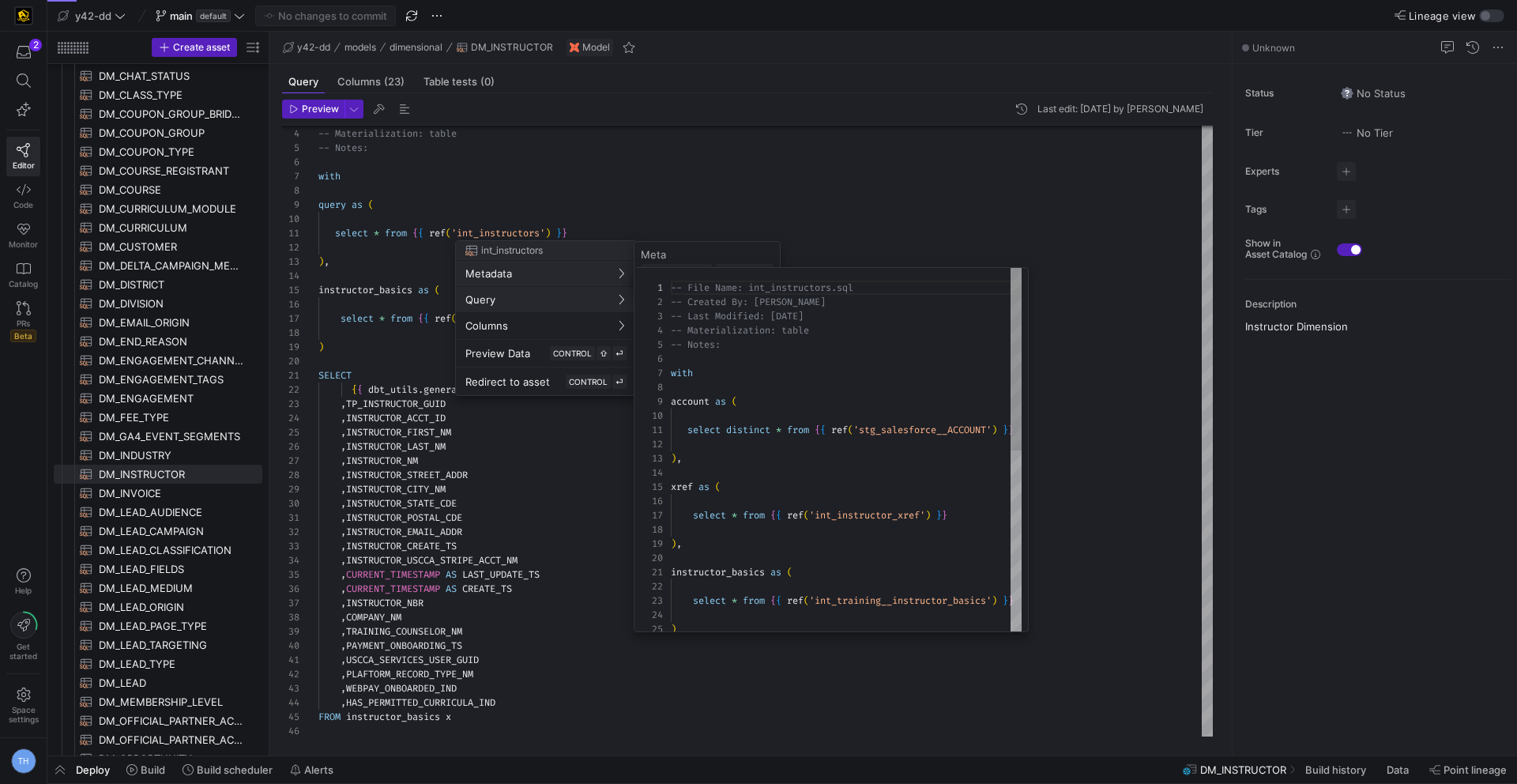
scroll to position [142, 0]
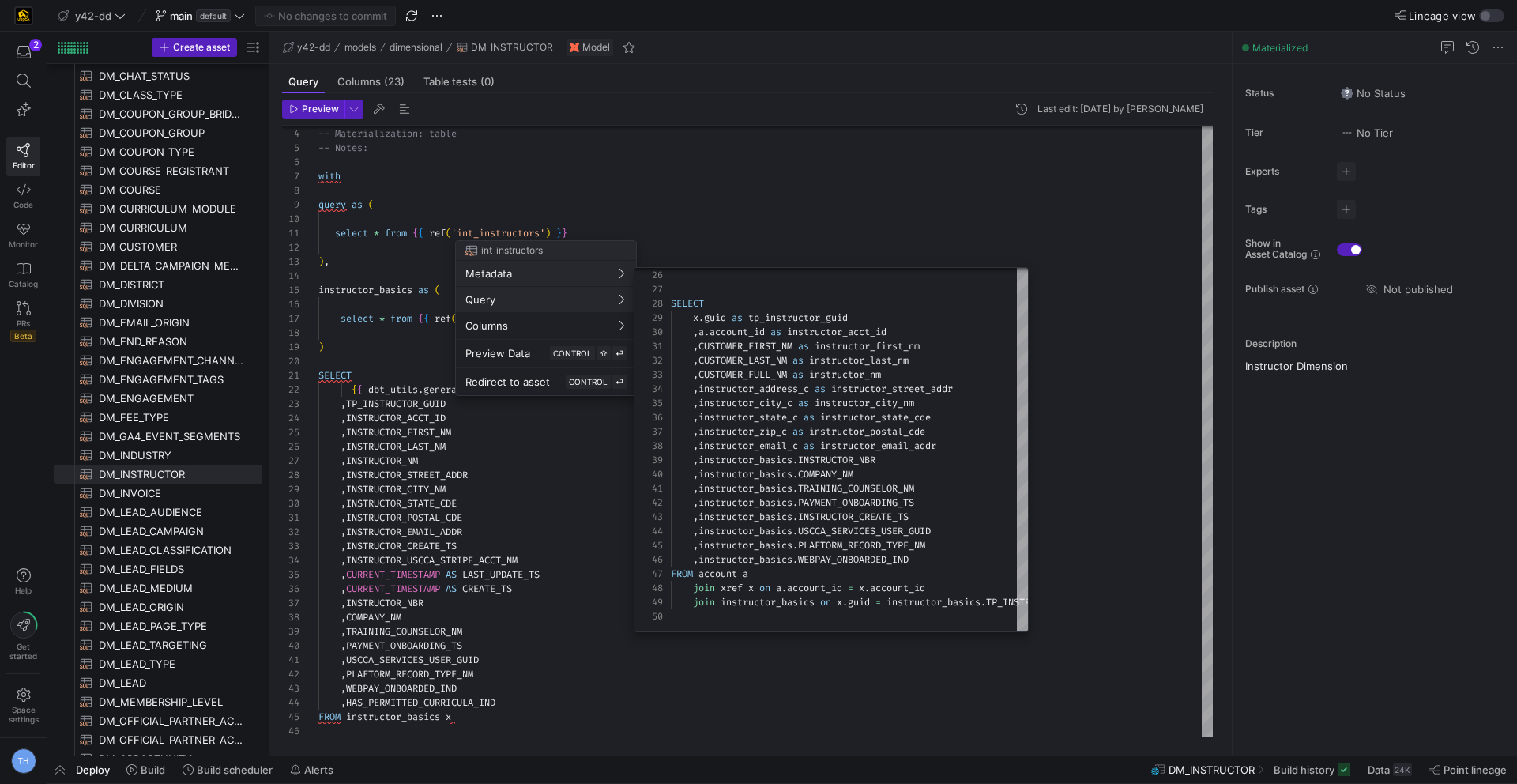
click at [753, 195] on div at bounding box center [758, 392] width 1517 height 784
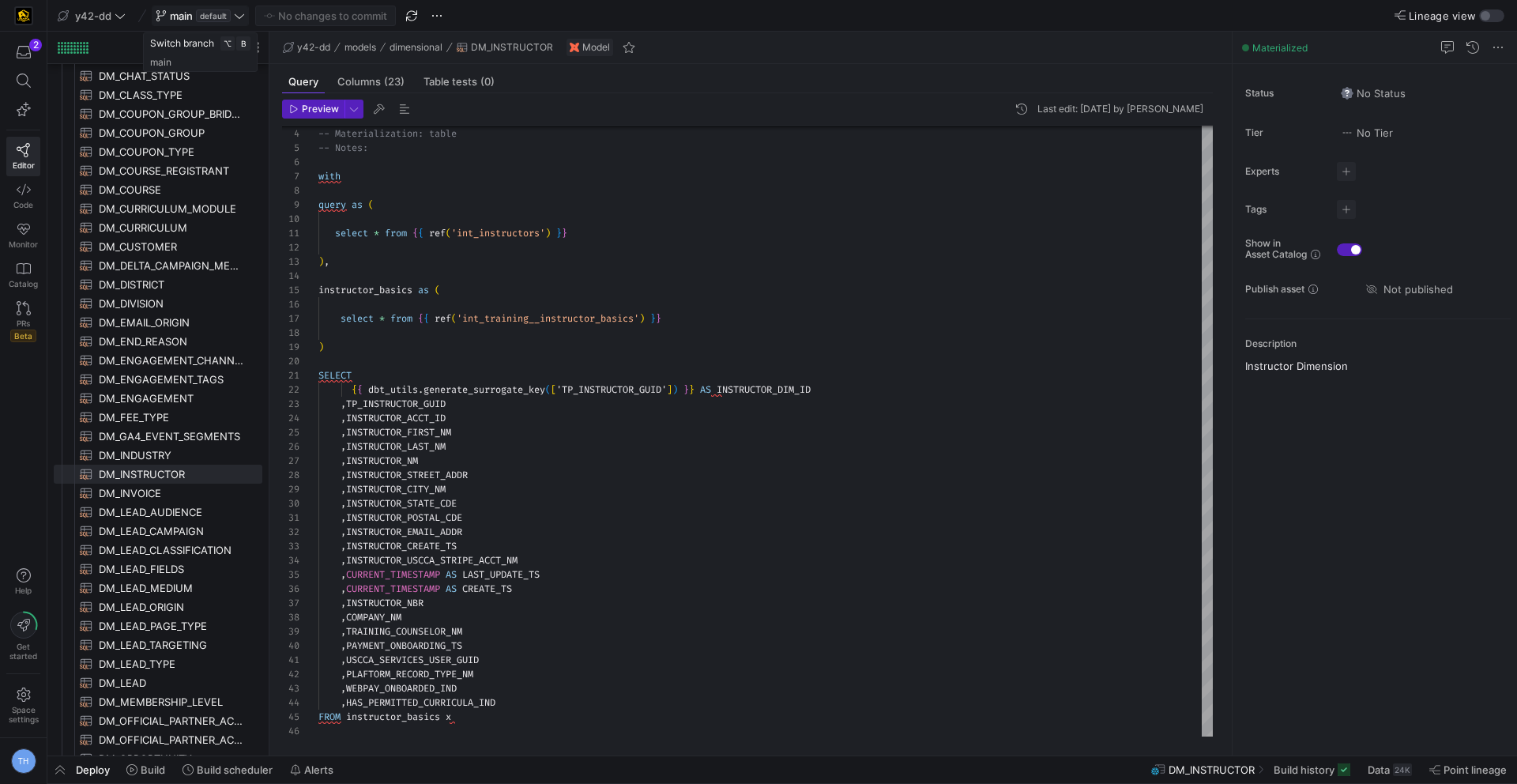
click at [217, 24] on span at bounding box center [200, 15] width 95 height 19
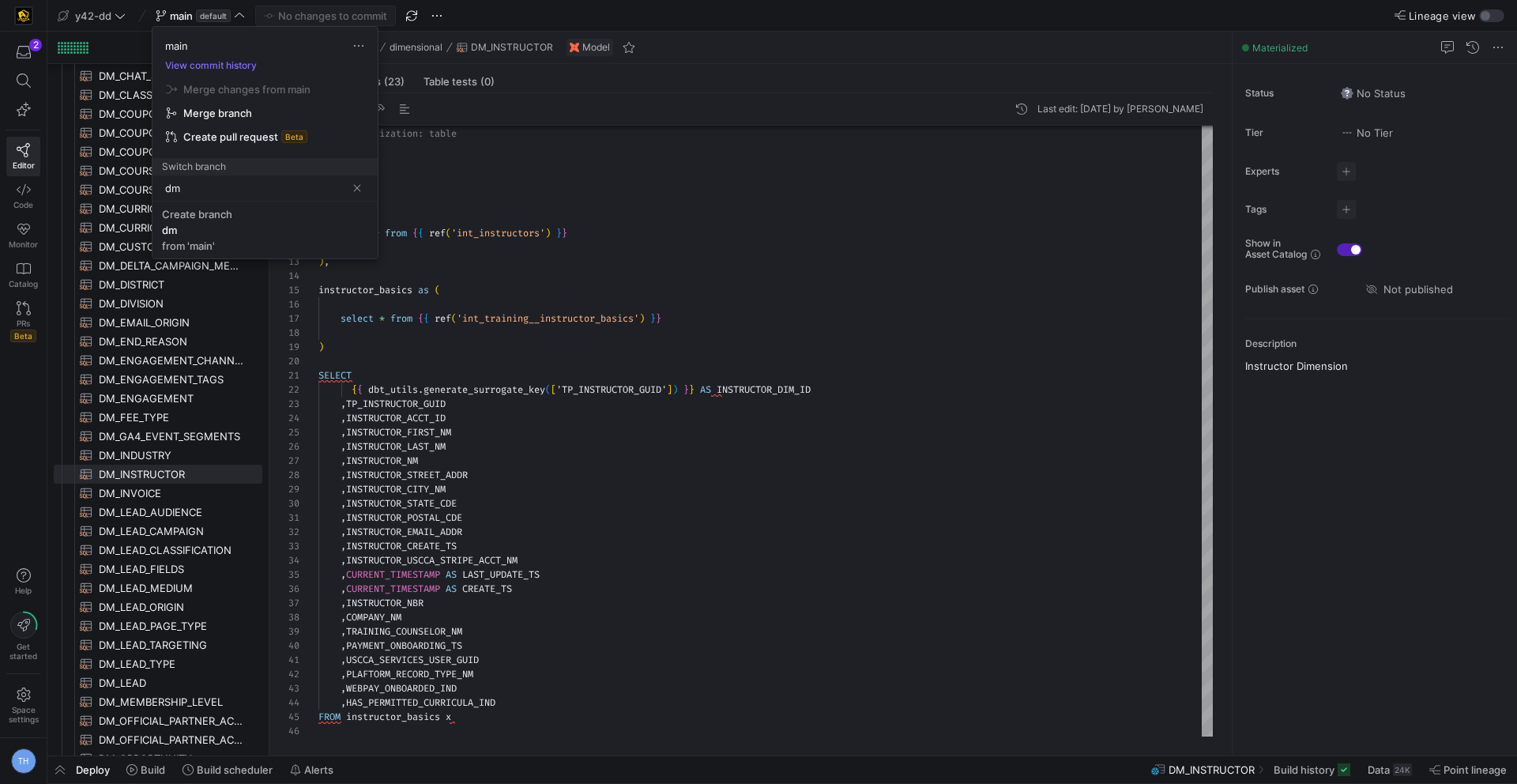
type input "d"
type input "th-dm_instructor"
click at [285, 241] on span "Create branch th-dm_instructor from 'main'" at bounding box center [264, 230] width 207 height 44
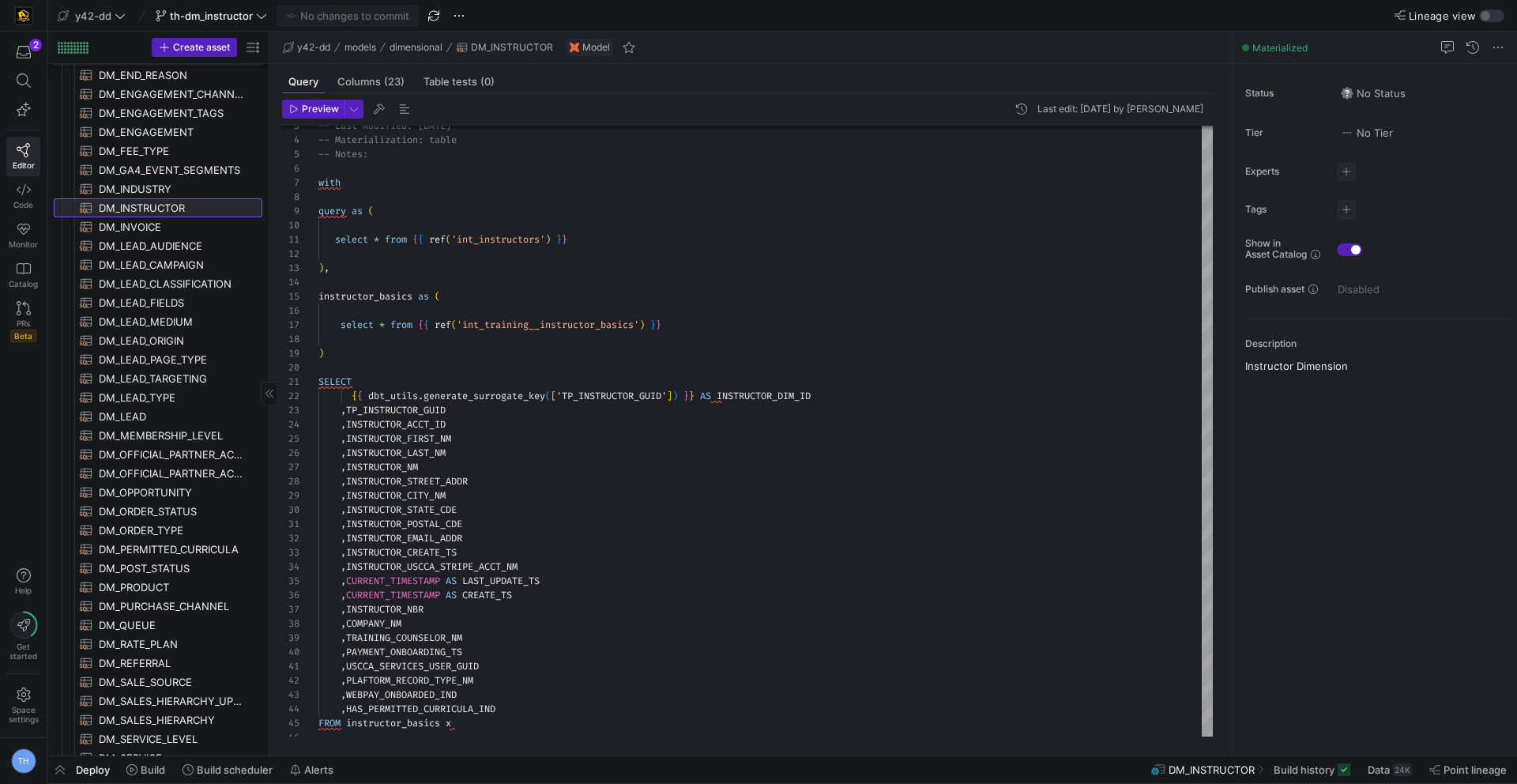
scroll to position [764, 0]
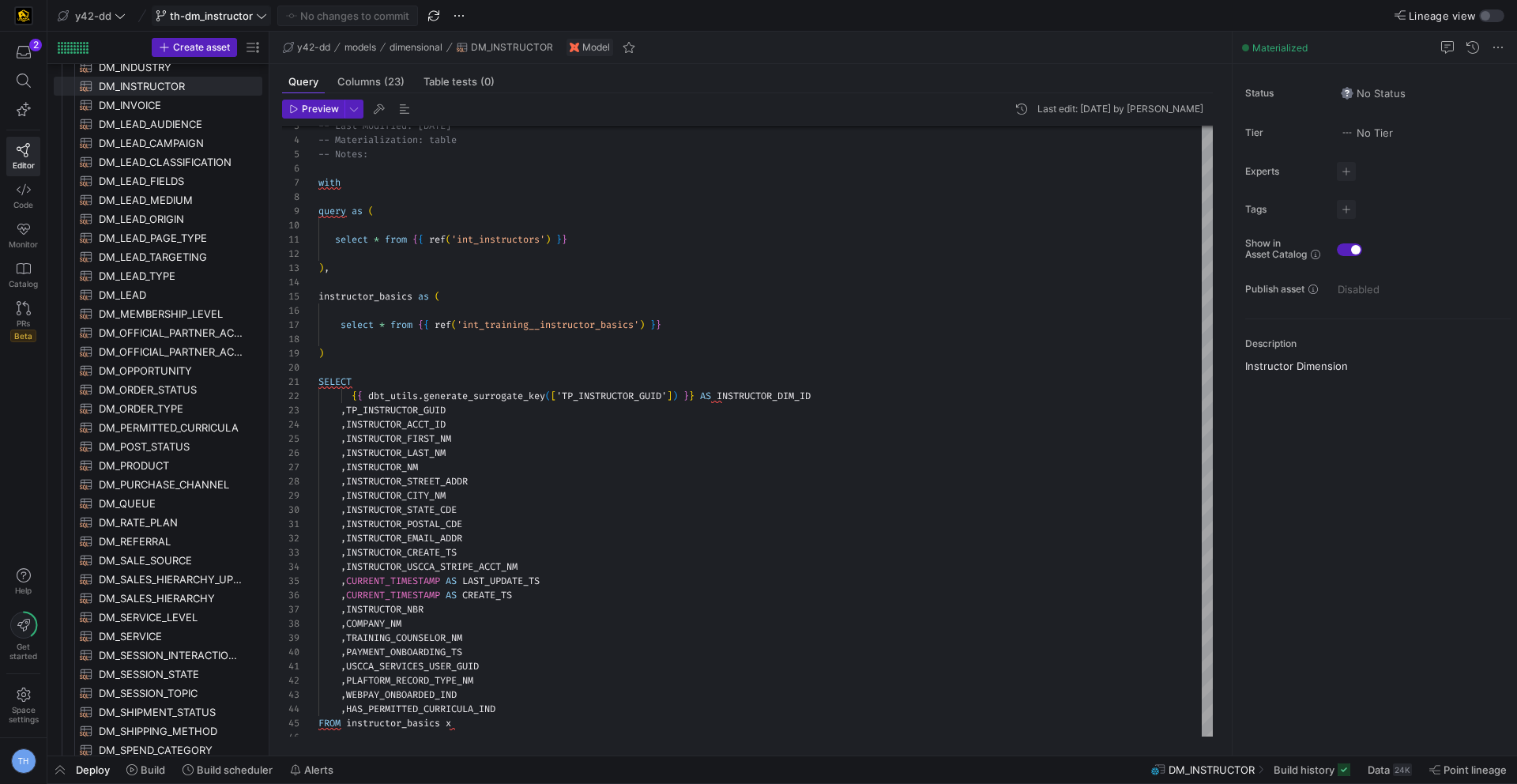
click at [247, 13] on span "th-dm_instructor" at bounding box center [212, 15] width 83 height 13
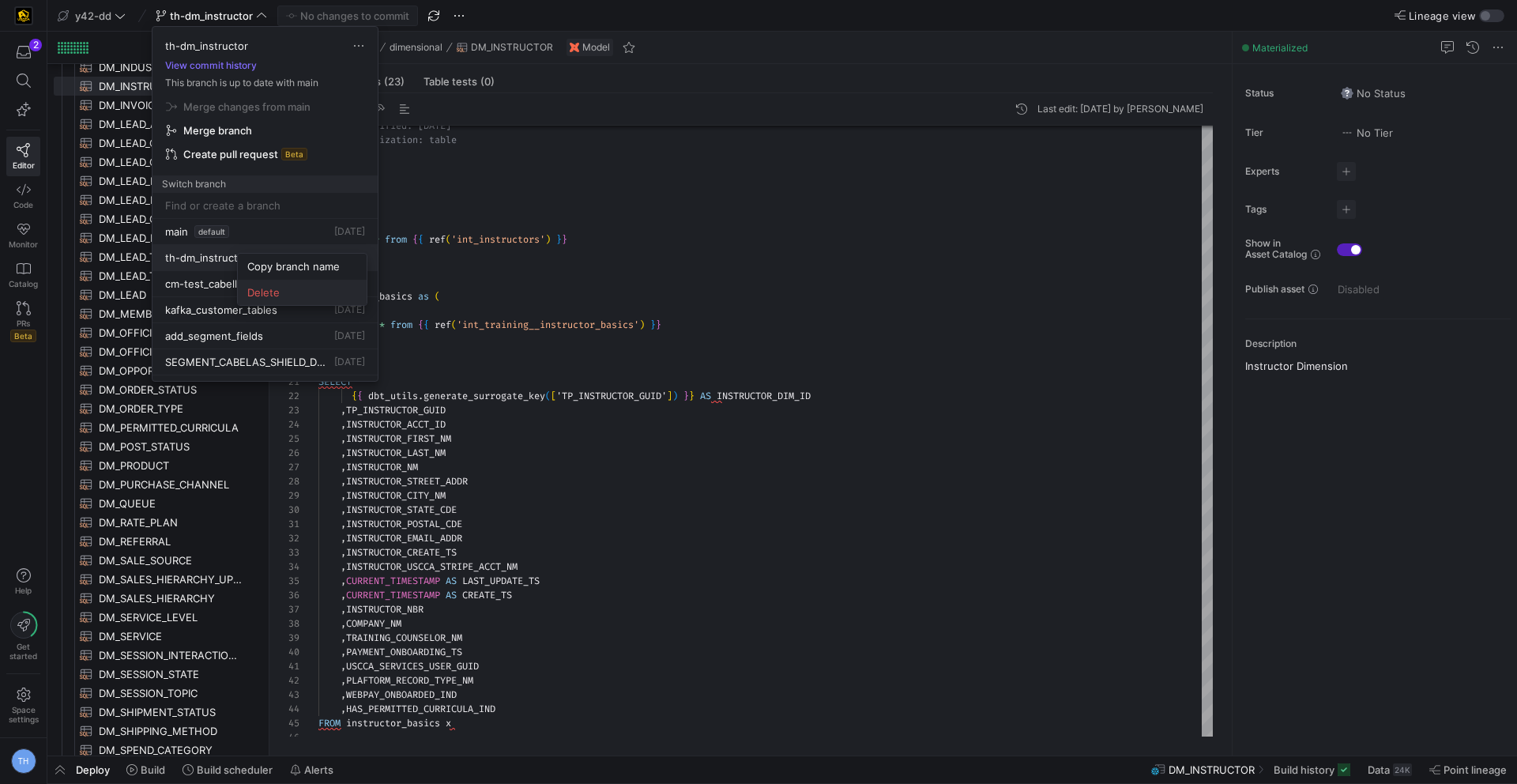
click at [254, 297] on span "Delete" at bounding box center [302, 292] width 110 height 13
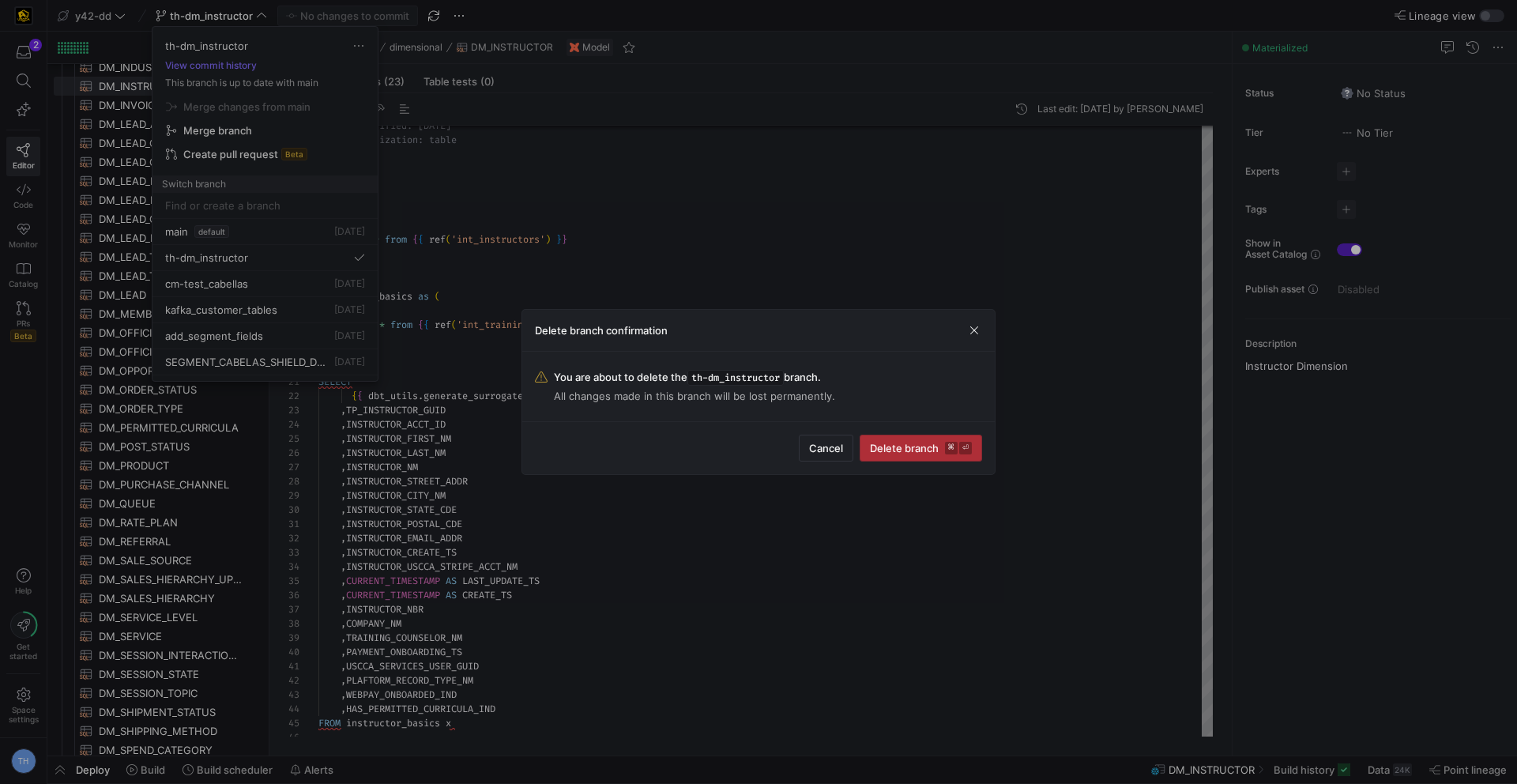
click at [918, 450] on span "Delete branch ⌘ ⏎" at bounding box center [921, 447] width 102 height 13
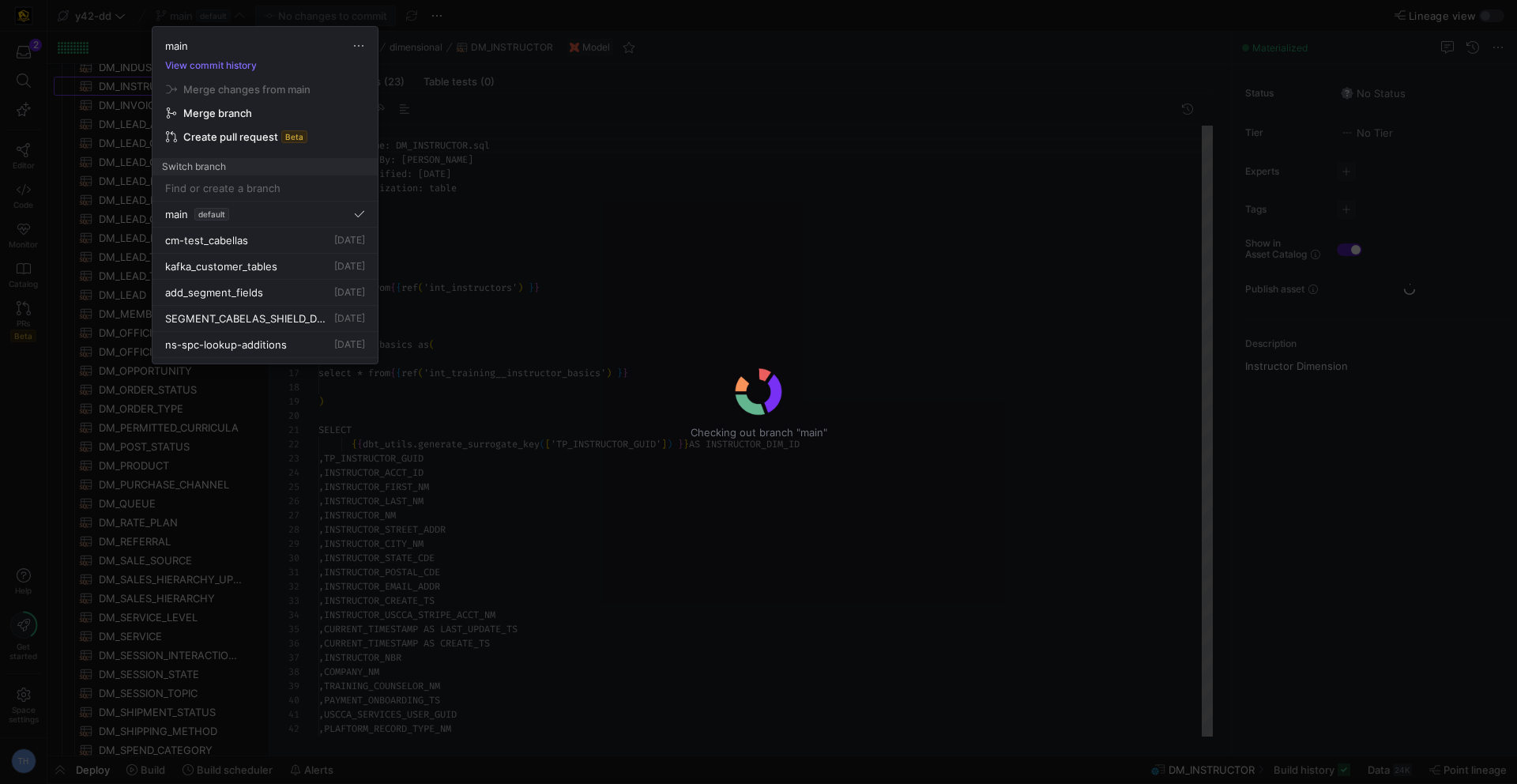
scroll to position [142, 0]
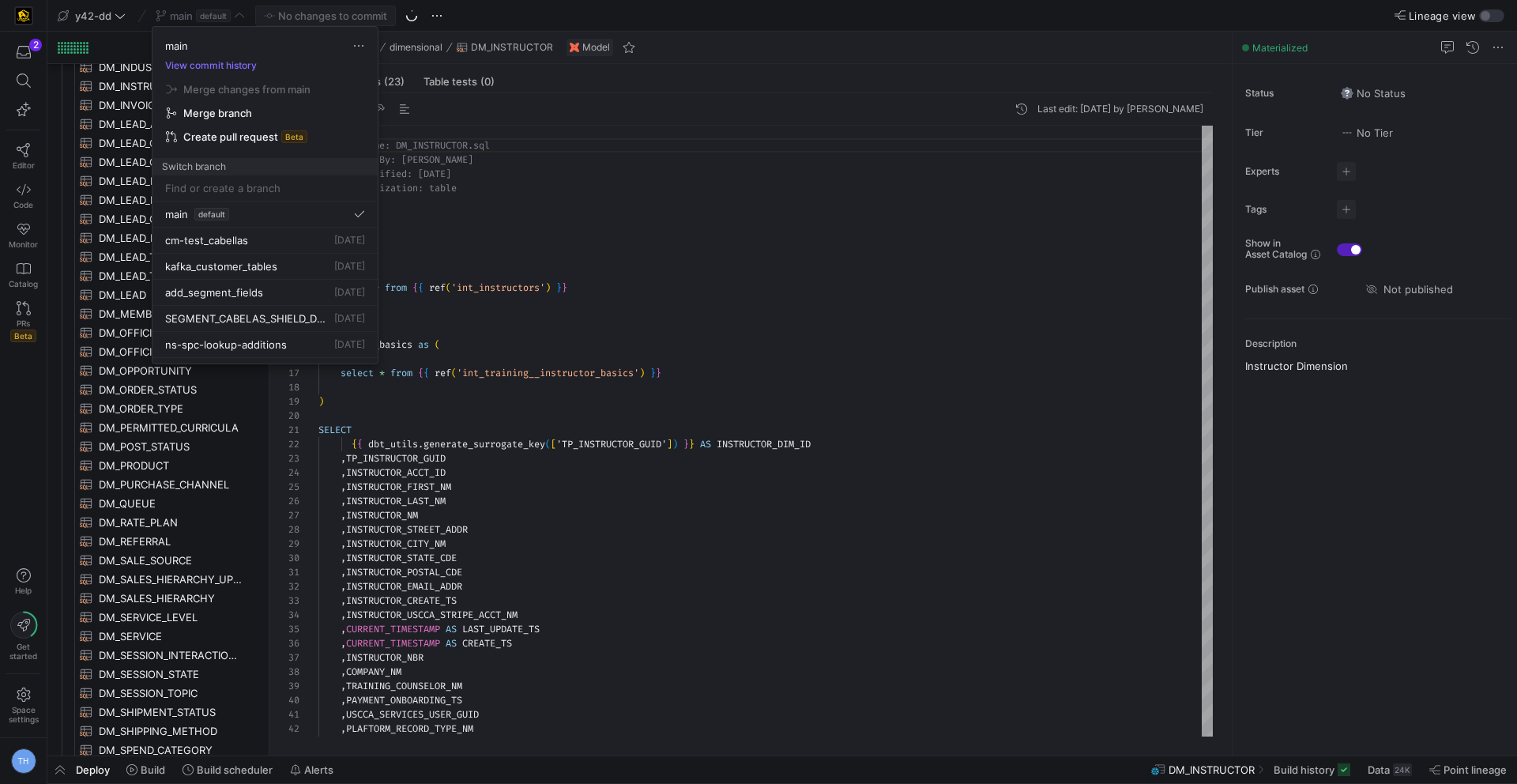
click at [524, 252] on div at bounding box center [758, 392] width 1517 height 784
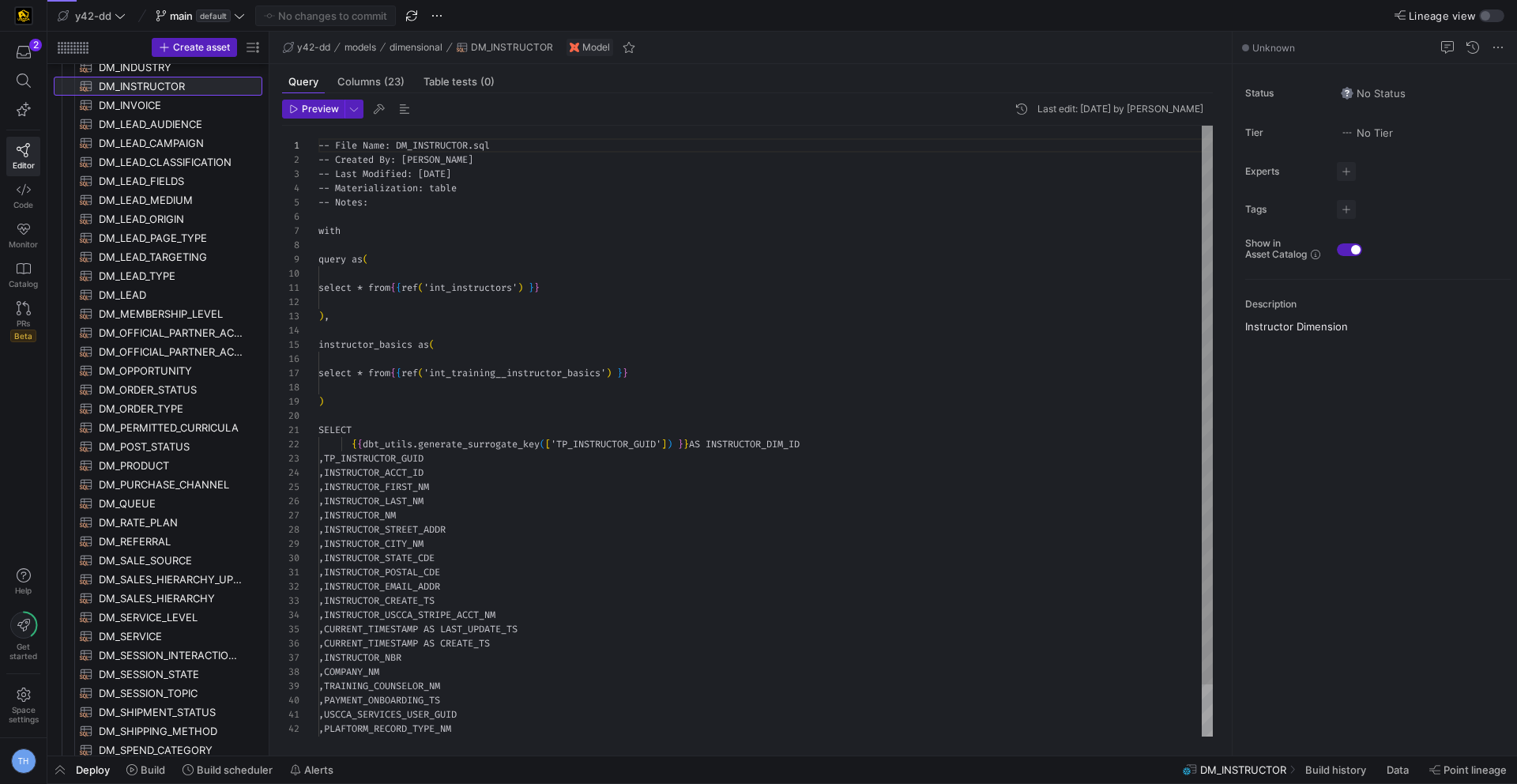
scroll to position [142, 0]
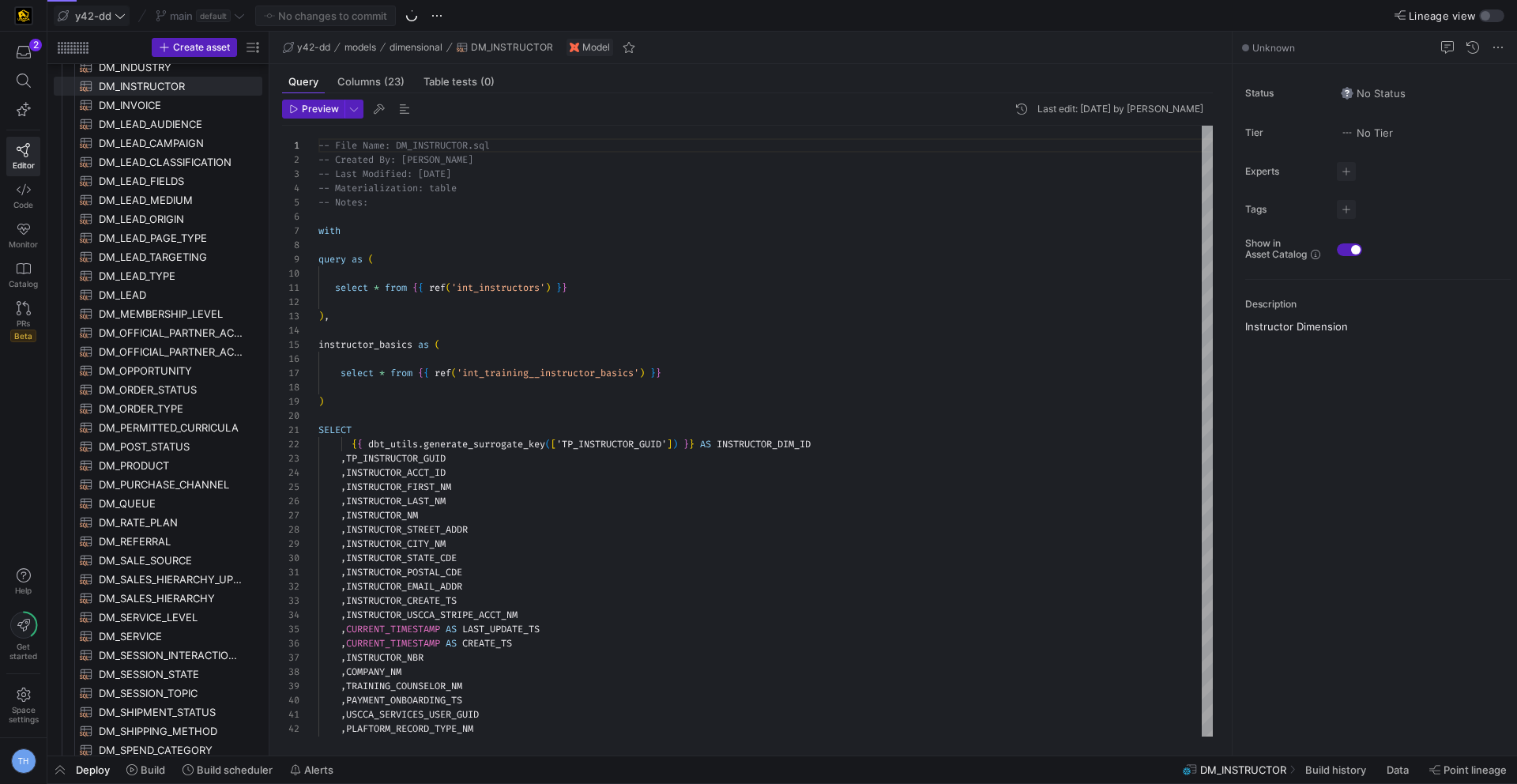
click at [117, 12] on icon at bounding box center [120, 15] width 11 height 11
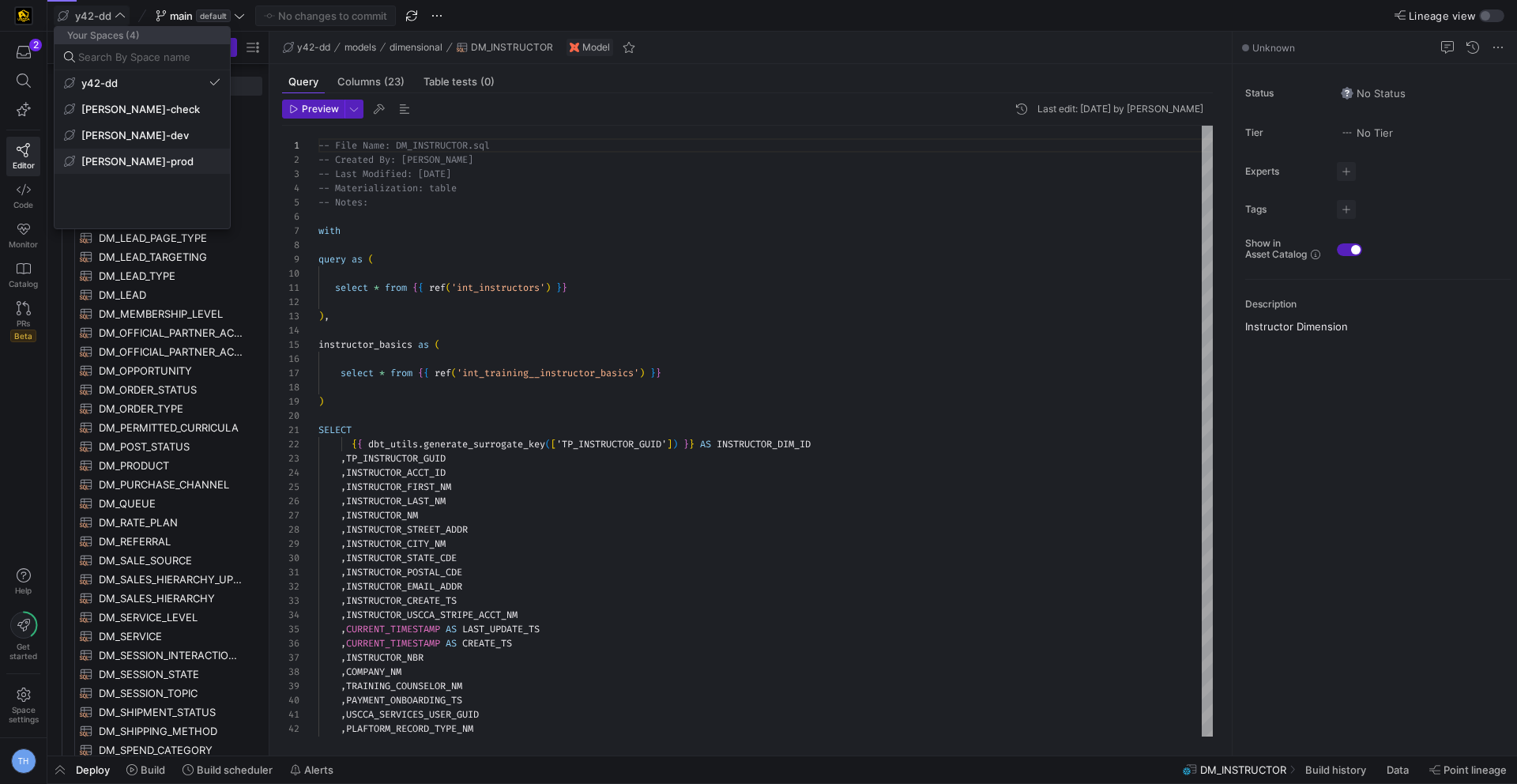
click at [139, 169] on button "[PERSON_NAME]-prod" at bounding box center [142, 162] width 175 height 26
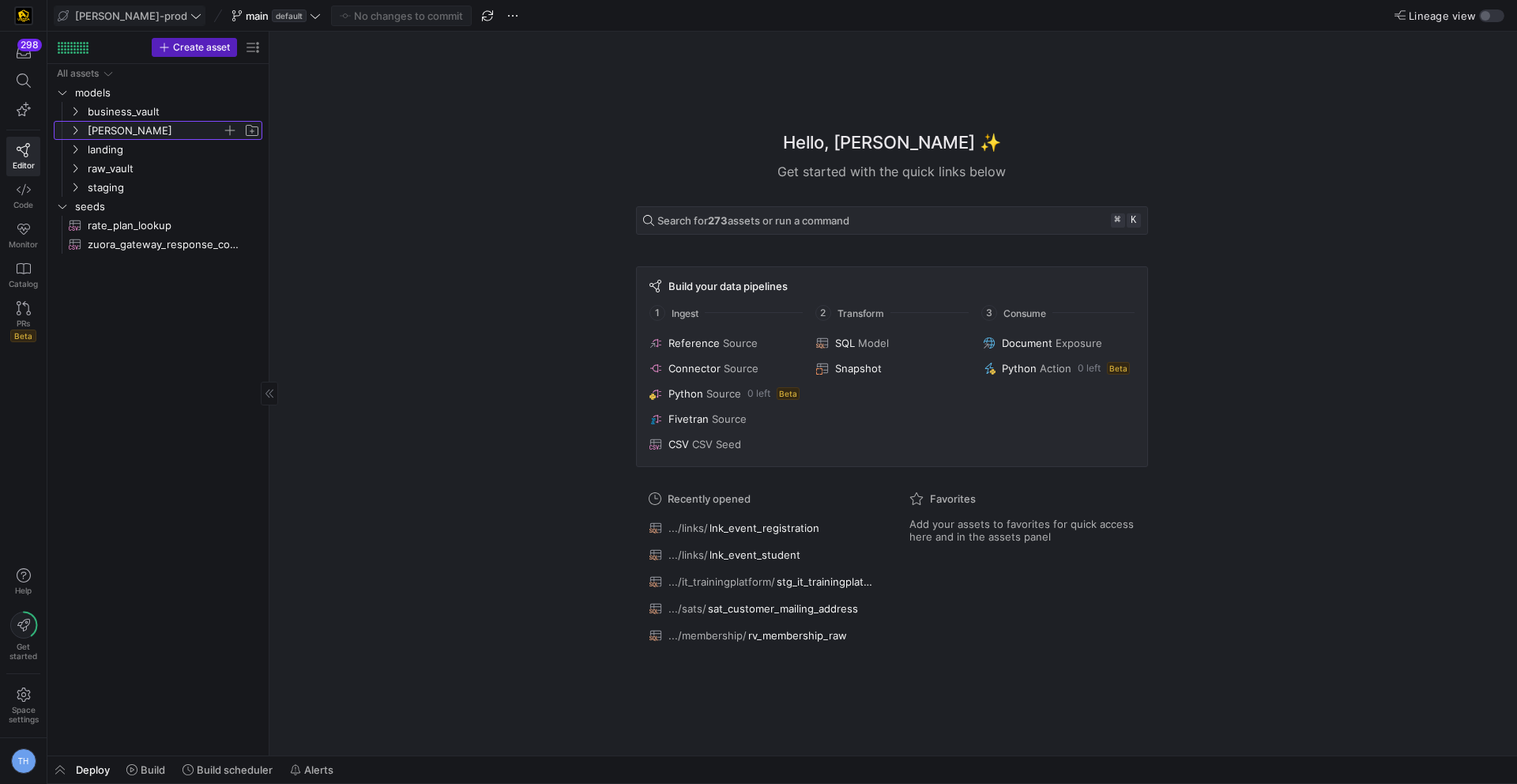
click at [139, 126] on span "[PERSON_NAME]" at bounding box center [155, 130] width 134 height 18
click at [138, 153] on span "dimensions" at bounding box center [161, 149] width 122 height 18
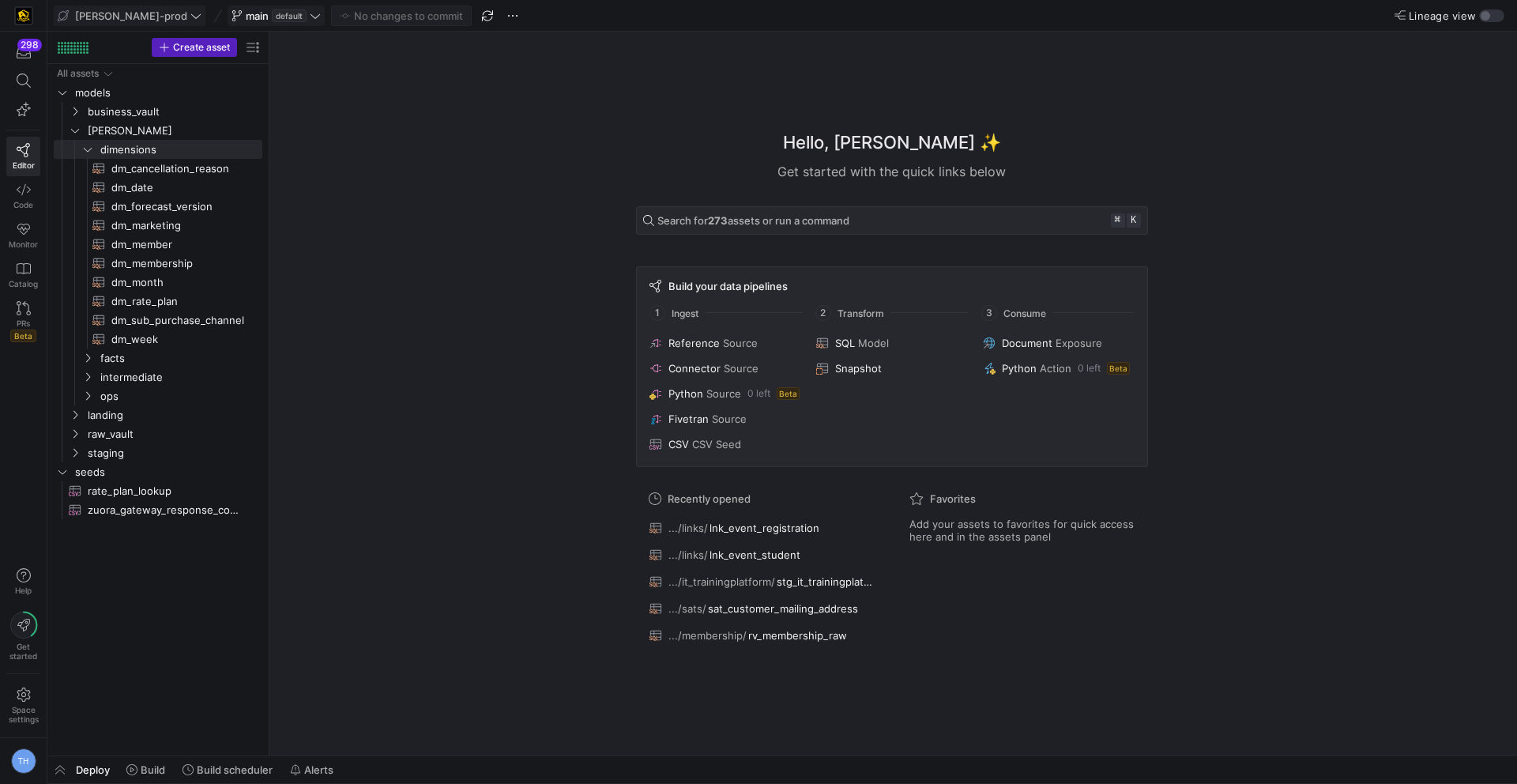
click at [272, 20] on span "default" at bounding box center [289, 15] width 35 height 13
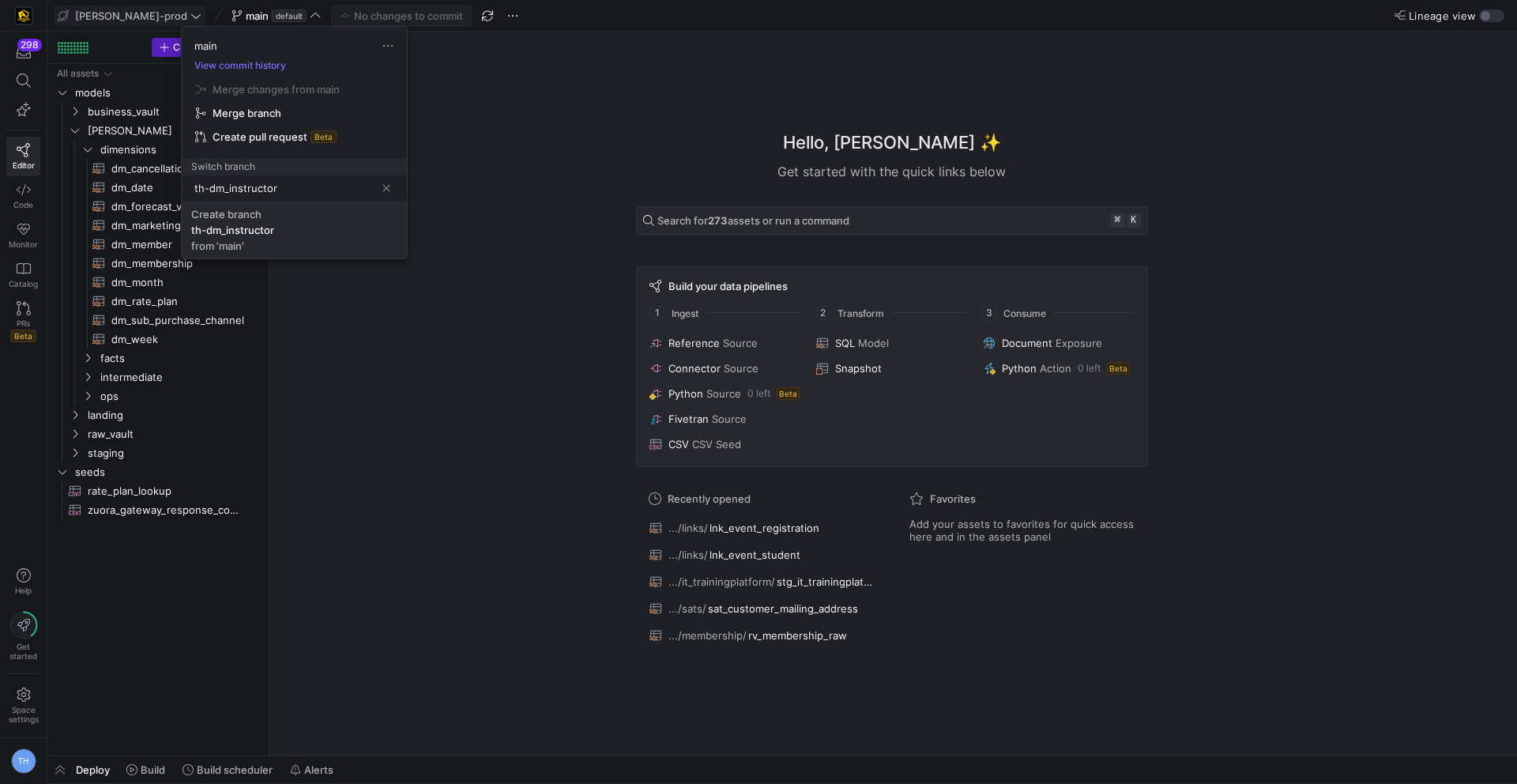
type input "th-dm_instructor"
click at [315, 225] on span "Create branch th-dm_instructor from 'main'" at bounding box center [294, 230] width 207 height 44
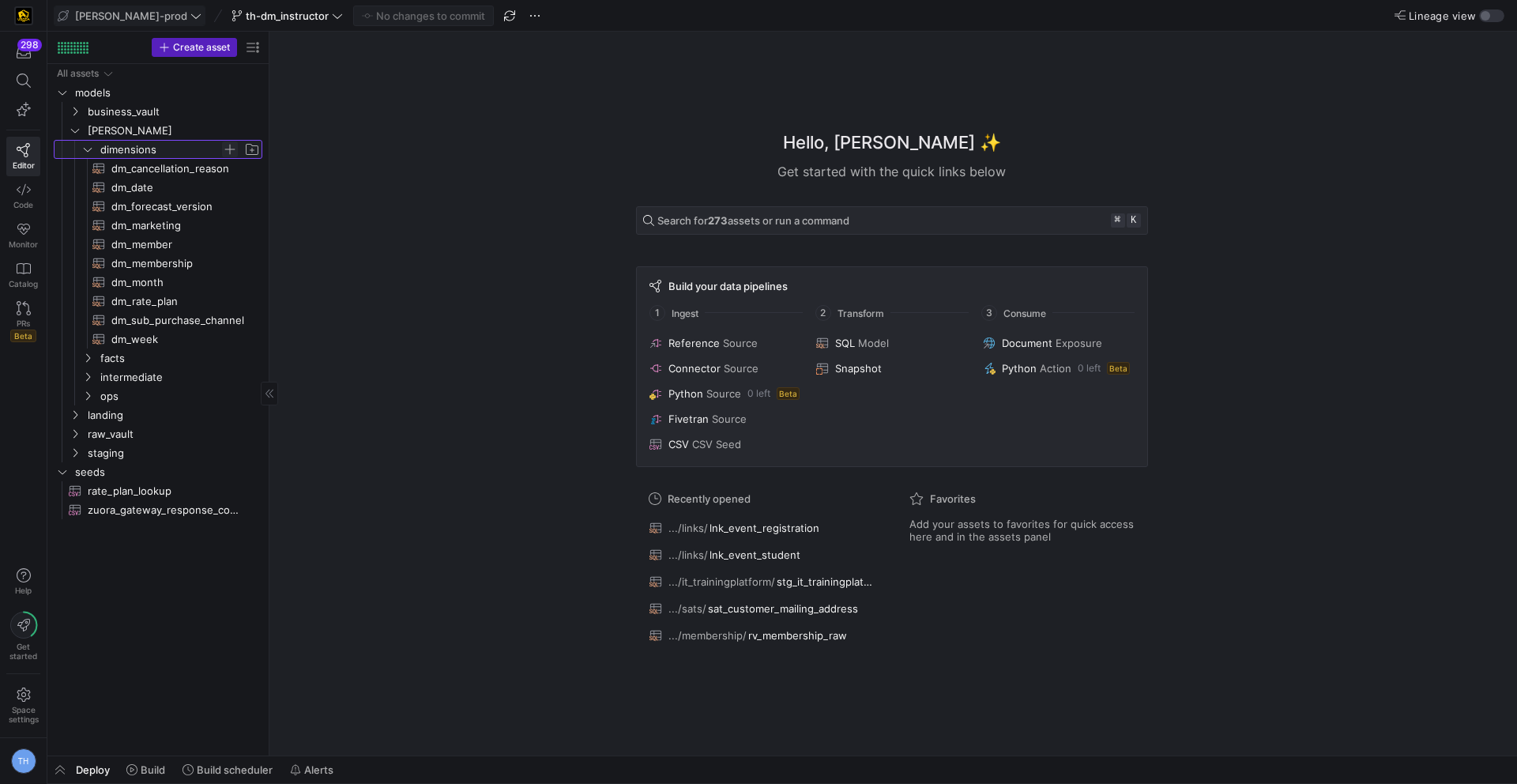
click at [235, 148] on span "Press SPACE to select this row." at bounding box center [230, 149] width 16 height 16
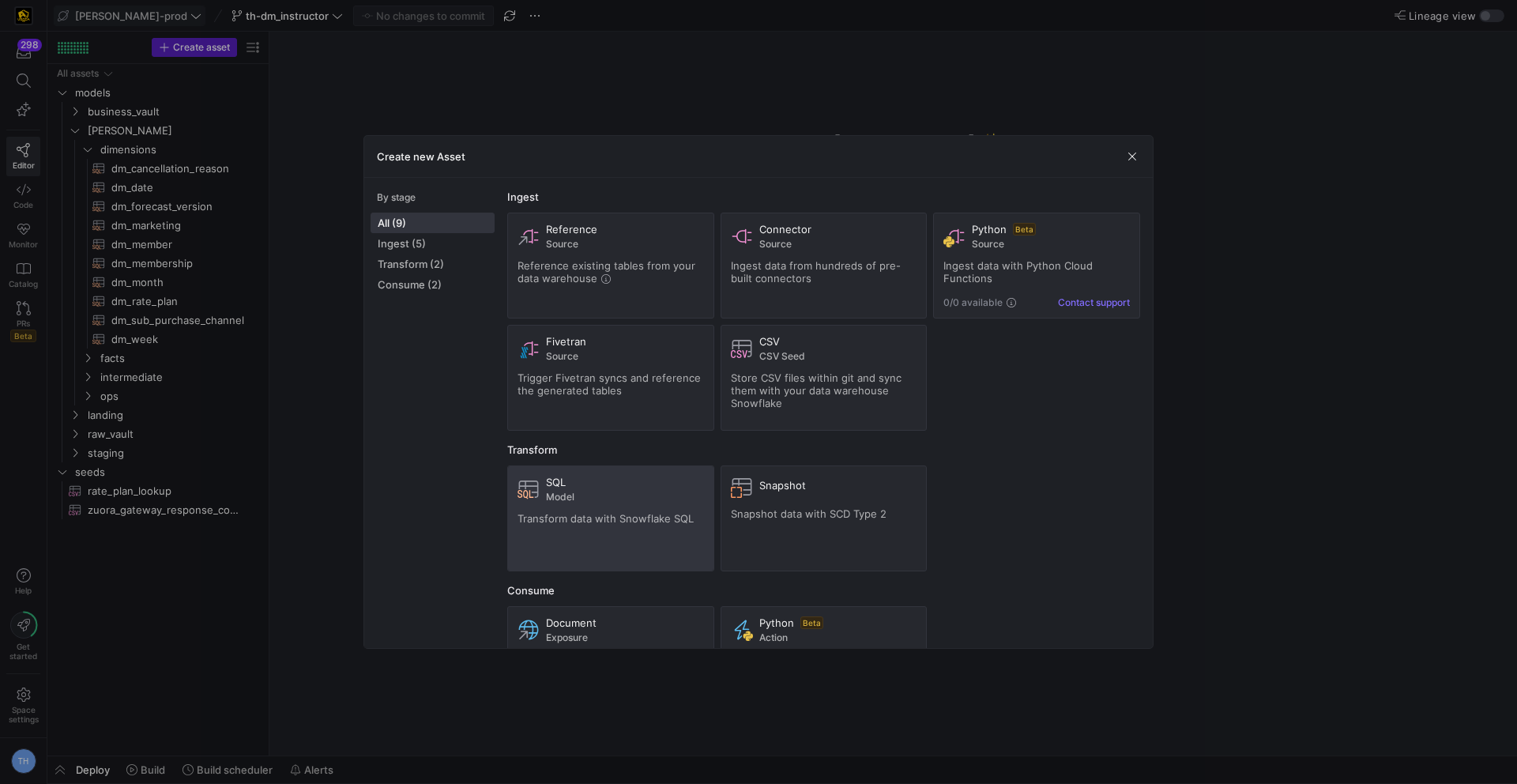
click at [560, 498] on span "Model" at bounding box center [625, 497] width 158 height 11
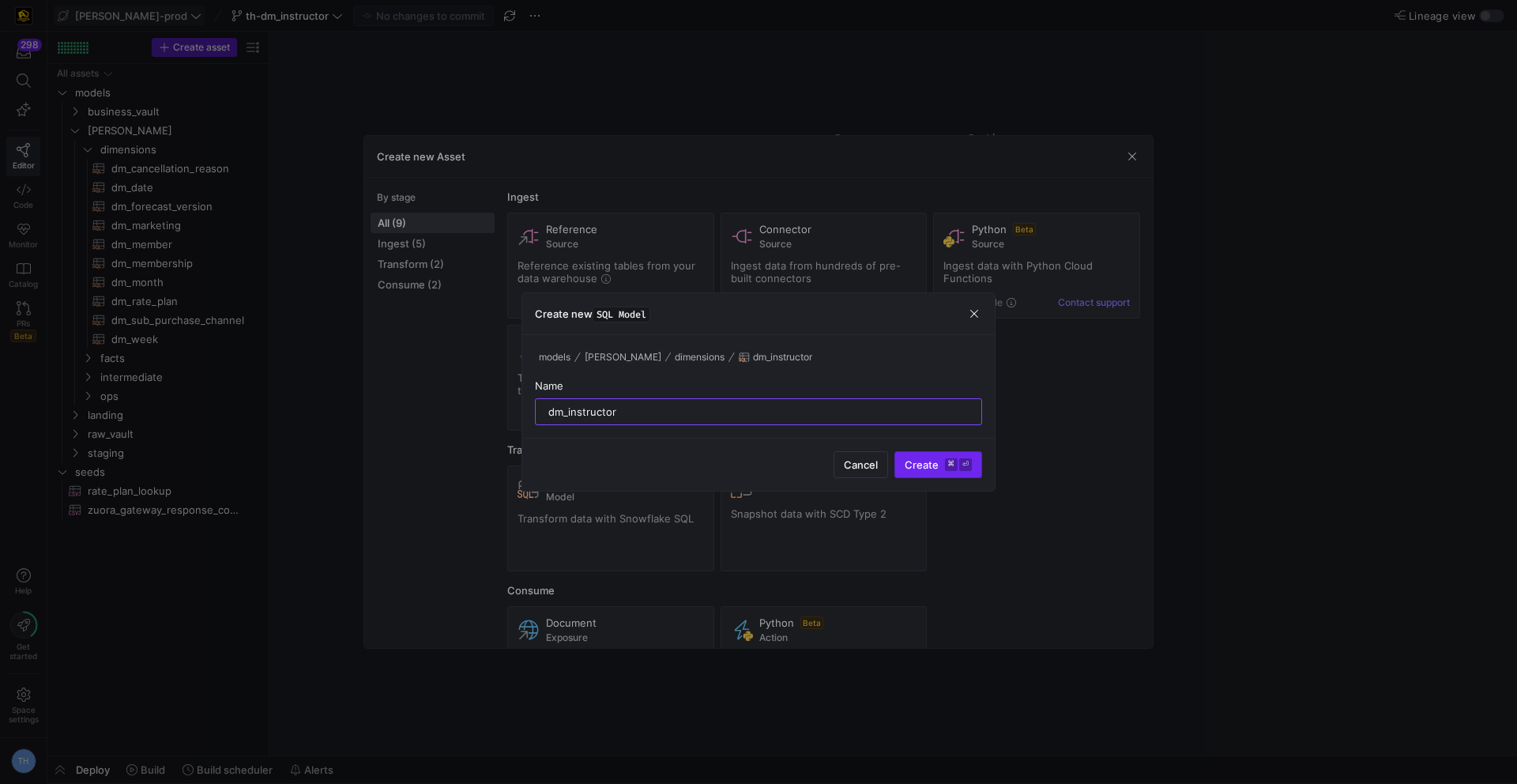
type input "dm_instructor"
click at [944, 452] on span "submit" at bounding box center [938, 464] width 86 height 26
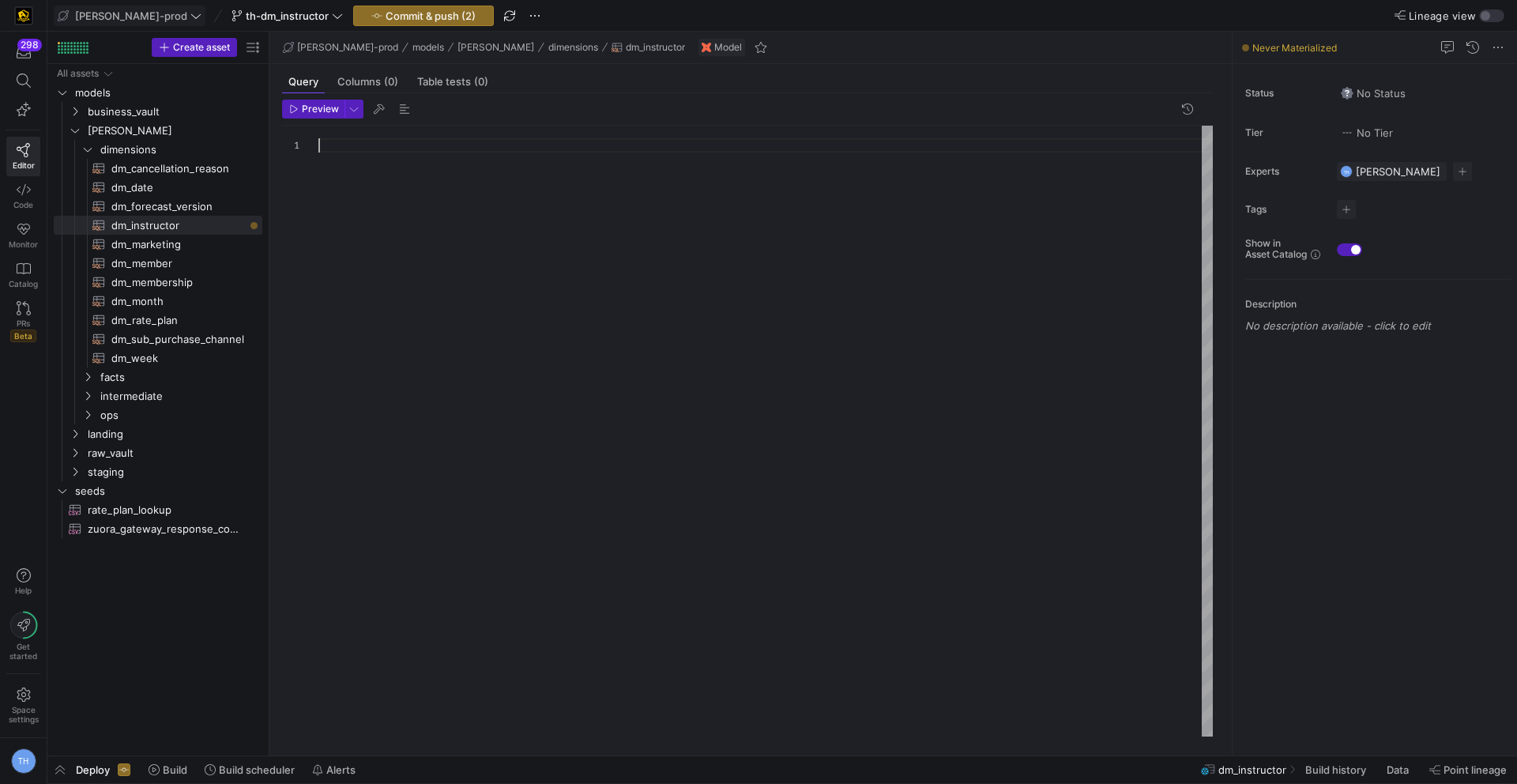
click at [343, 155] on div at bounding box center [765, 431] width 895 height 611
click at [385, 17] on span "Commit & push (2)" at bounding box center [430, 15] width 90 height 13
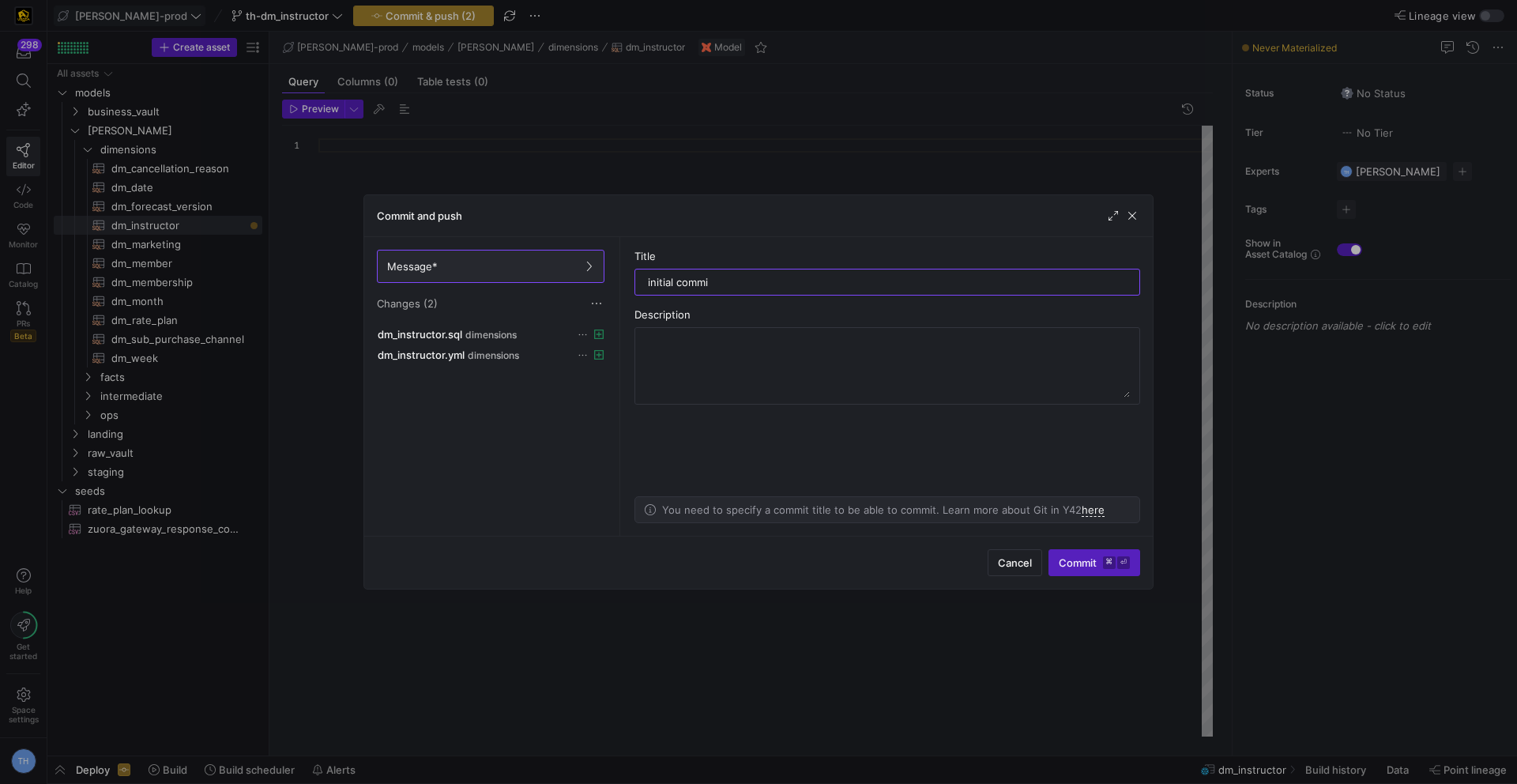
type input "initial commit"
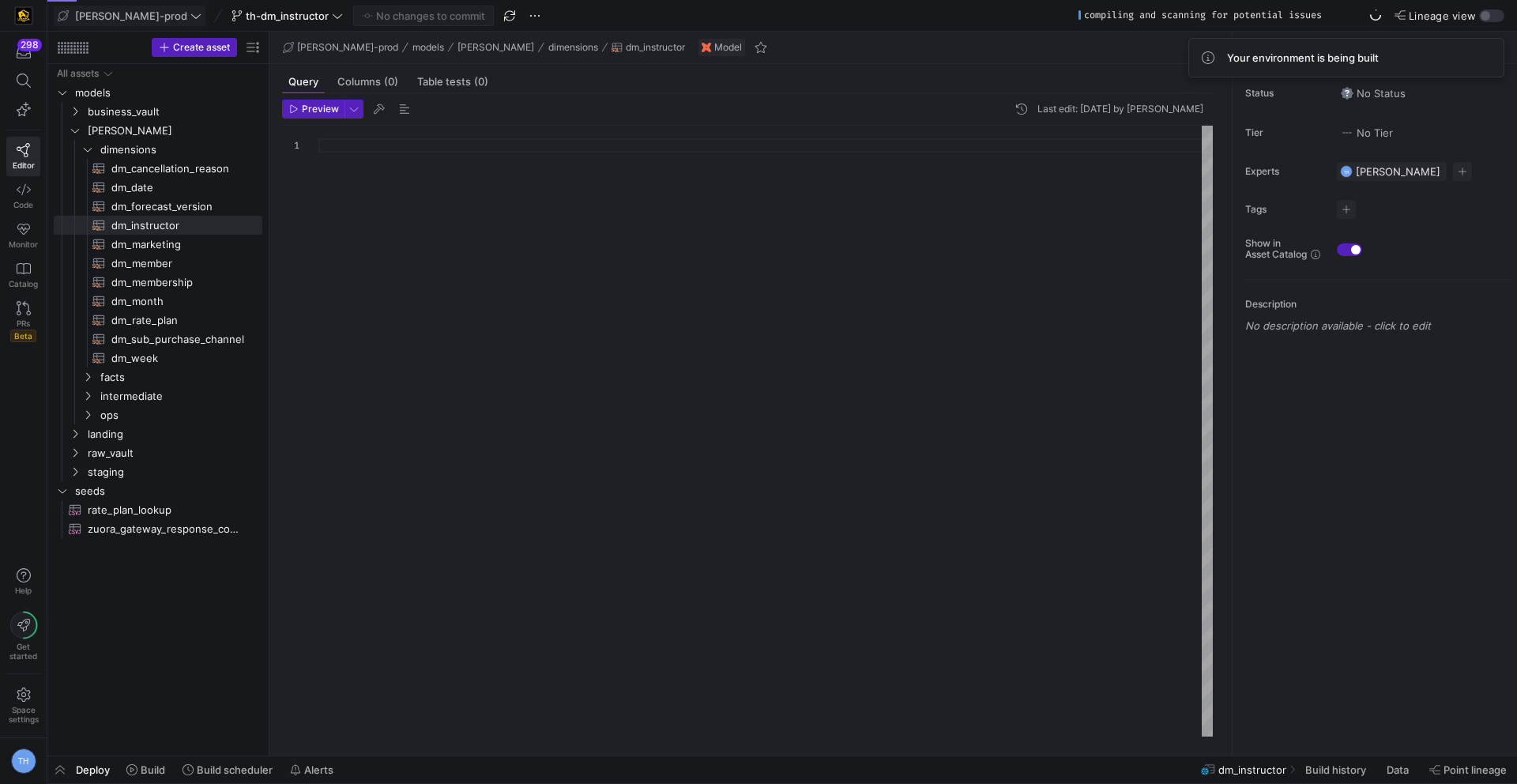
click at [479, 154] on div at bounding box center [765, 431] width 895 height 611
click at [182, 198] on span "dm_forecast_version​​​​​​​​​​" at bounding box center [178, 206] width 133 height 18
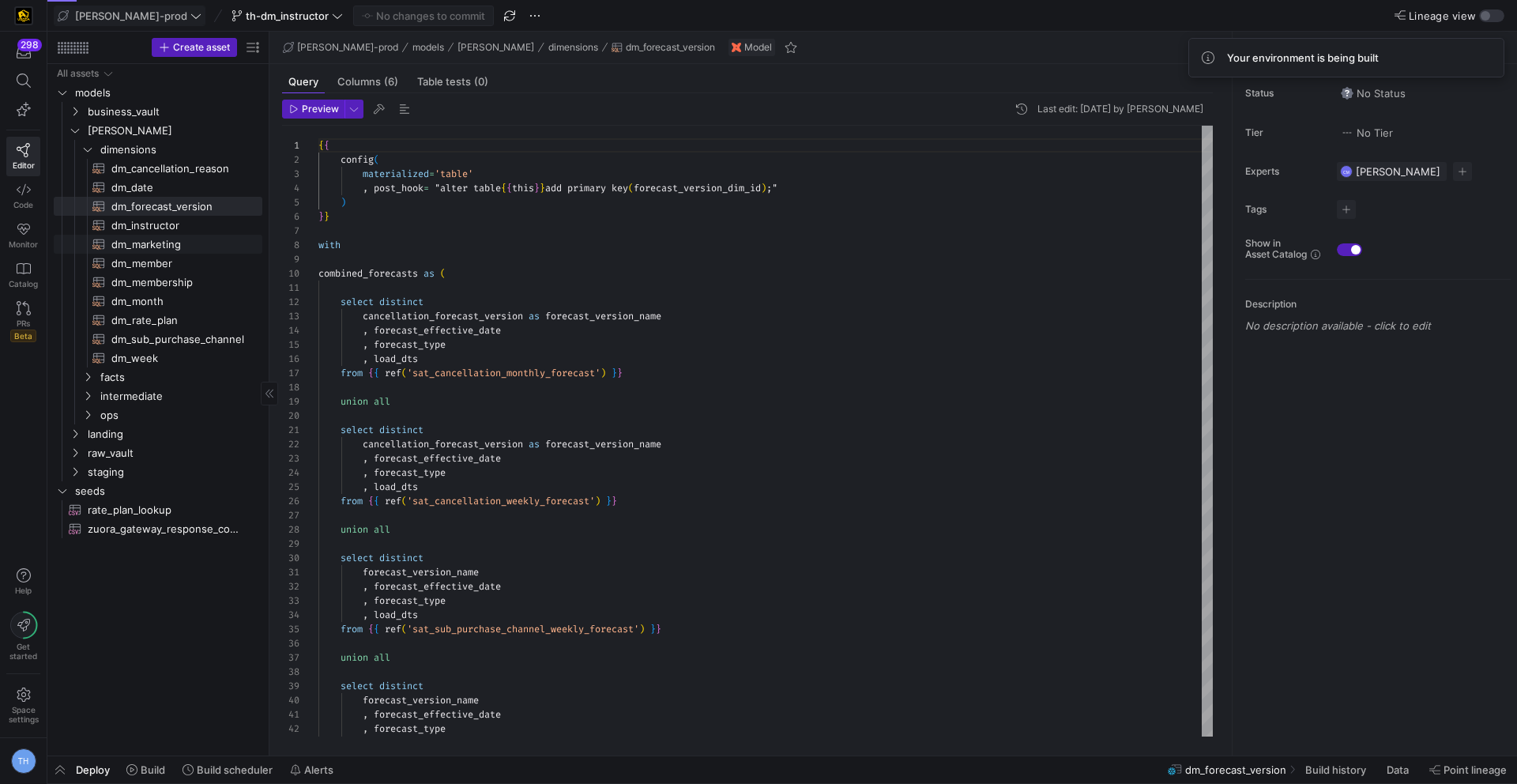
click at [179, 241] on span "dm_marketing​​​​​​​​​​" at bounding box center [178, 244] width 133 height 18
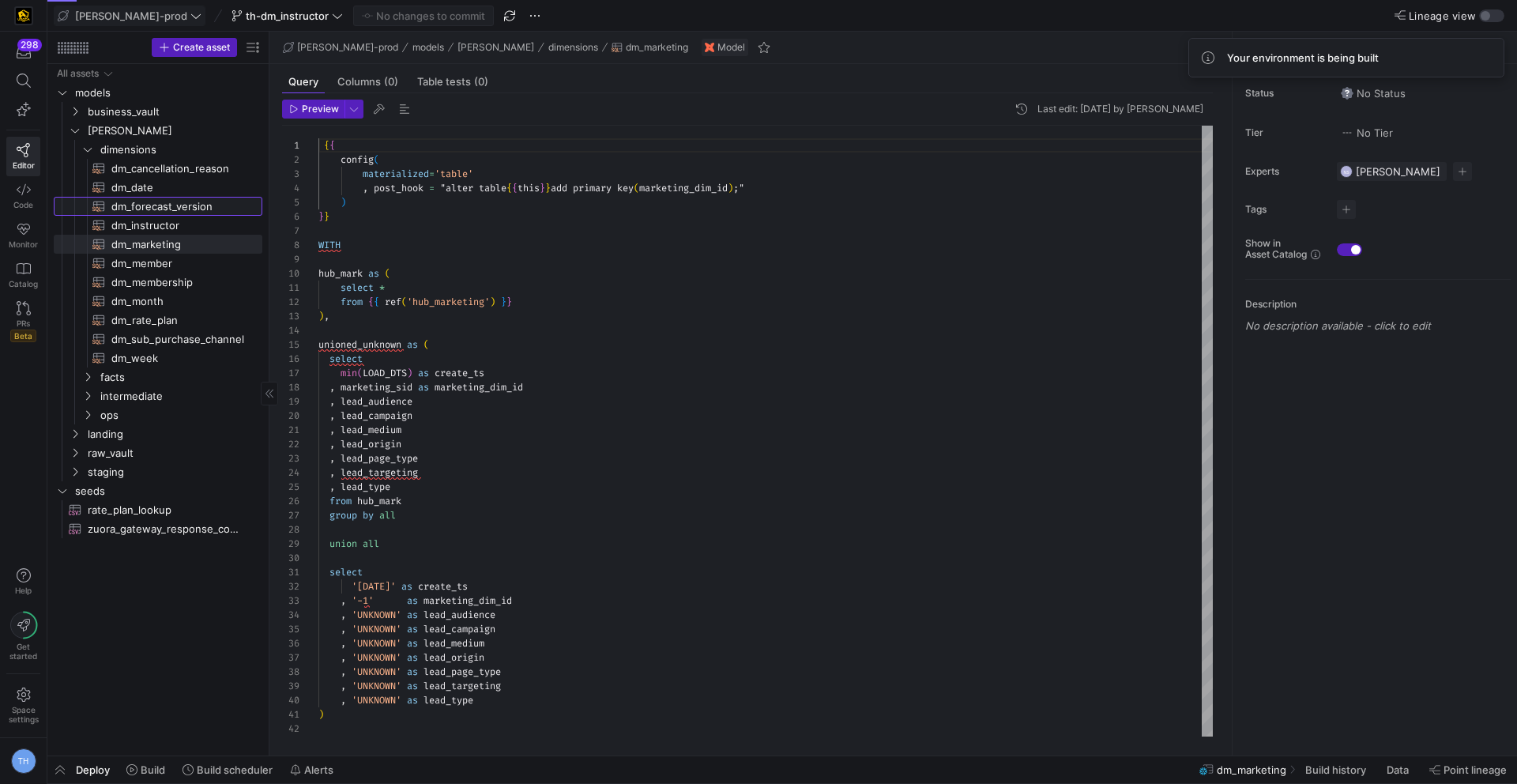
click at [184, 207] on span "dm_forecast_version​​​​​​​​​​" at bounding box center [178, 206] width 133 height 18
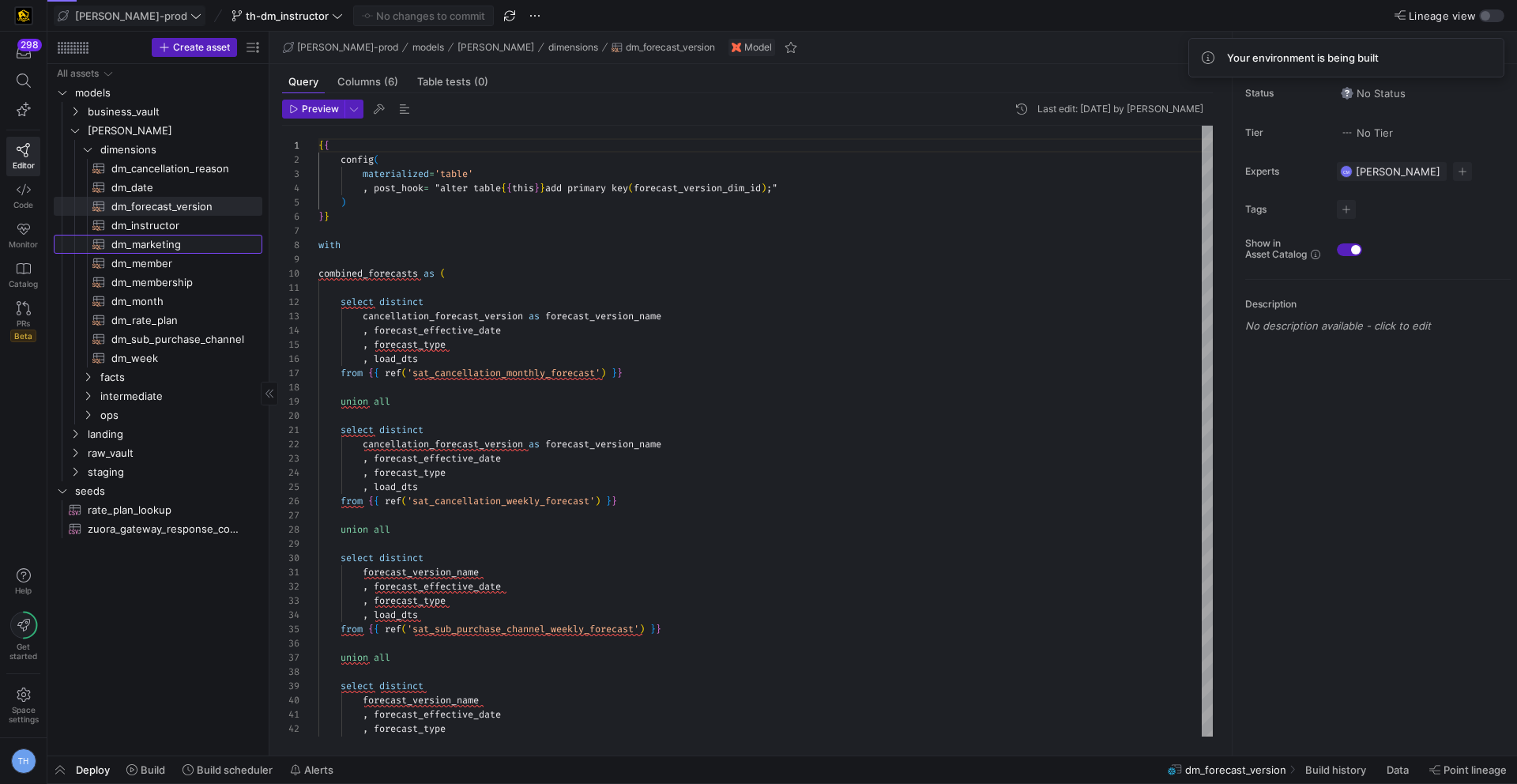
click at [184, 236] on span "dm_marketing​​​​​​​​​​" at bounding box center [178, 244] width 133 height 18
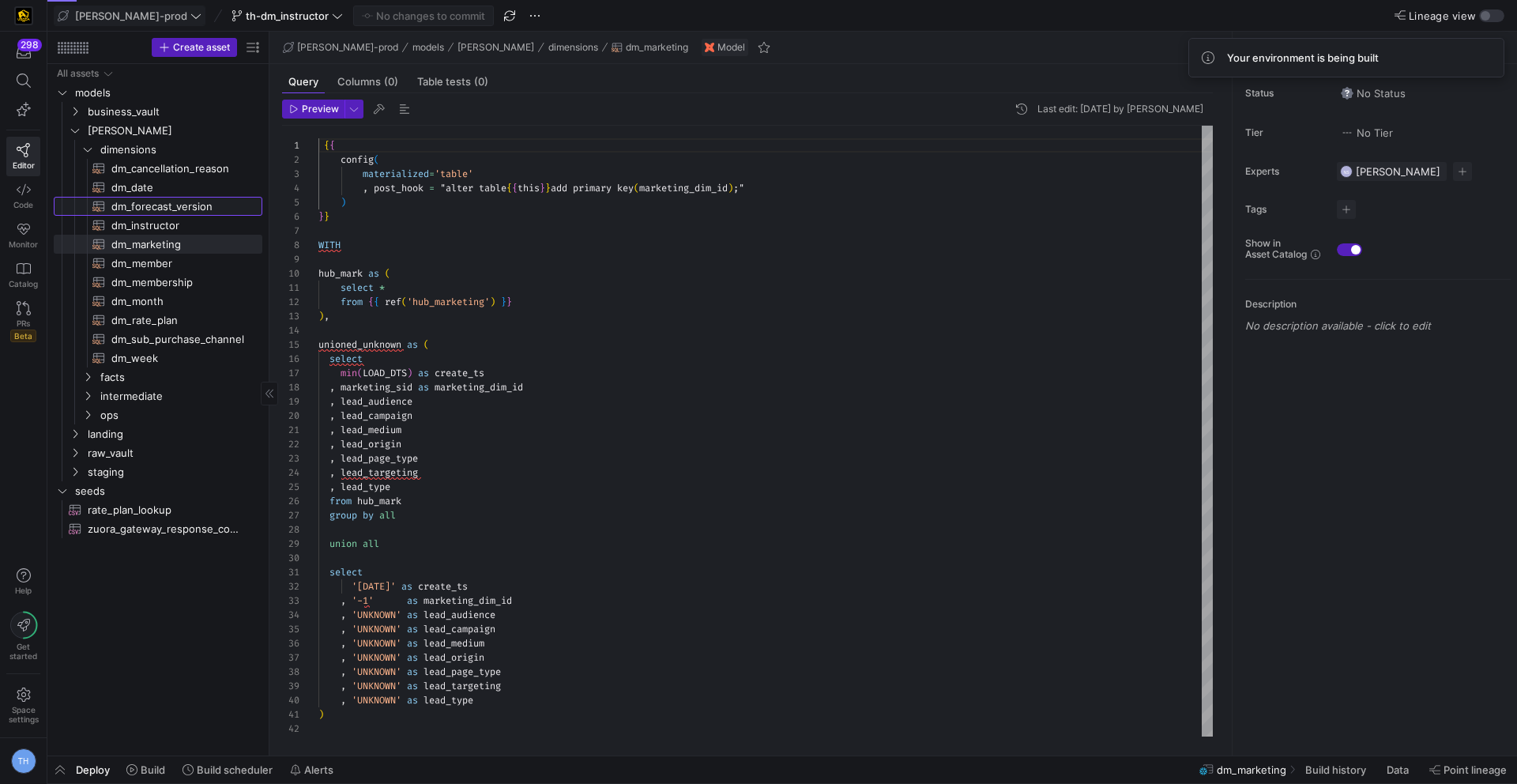
click at [184, 199] on span "dm_forecast_version​​​​​​​​​​" at bounding box center [178, 206] width 133 height 18
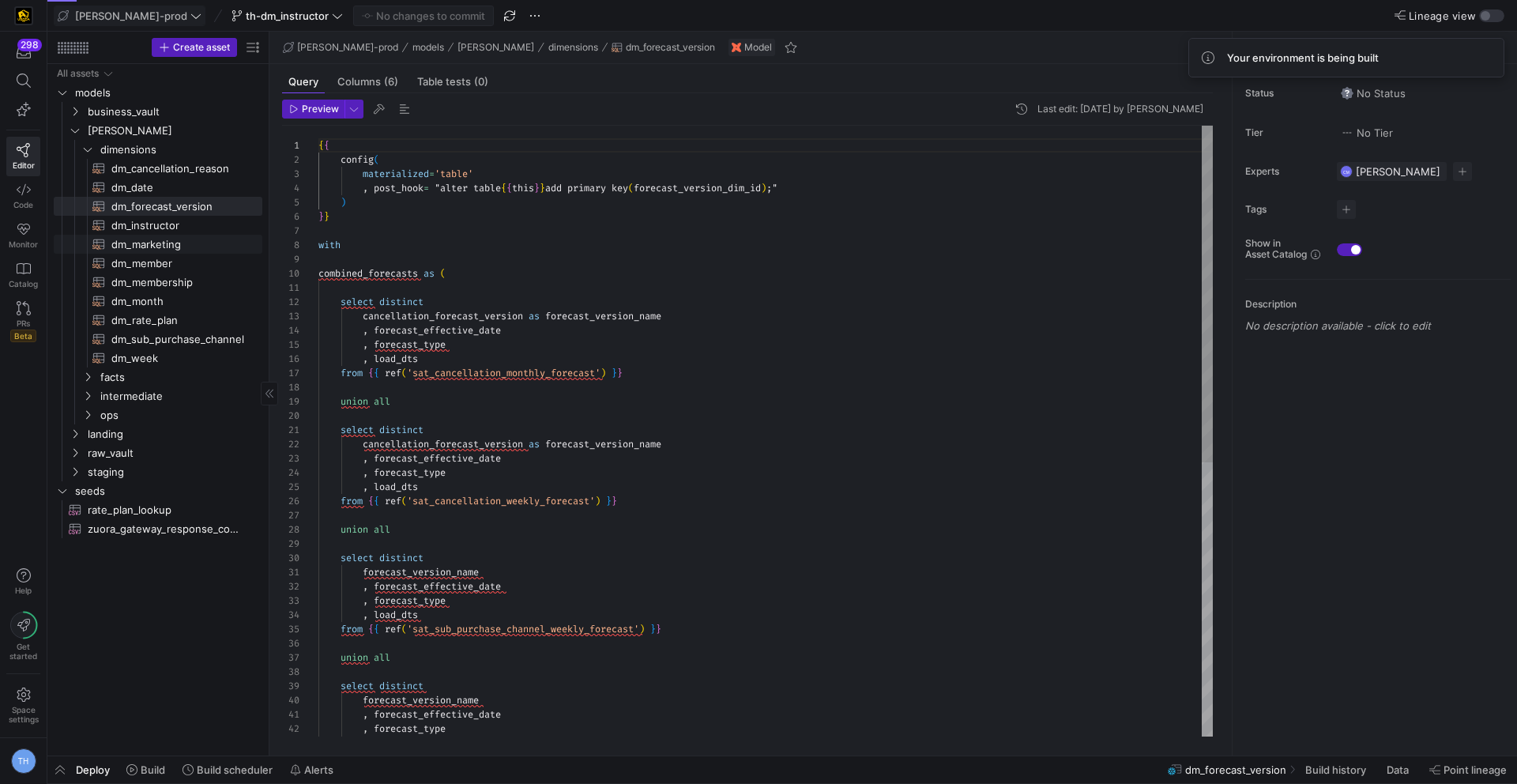
click at [179, 241] on span "dm_marketing​​​​​​​​​​" at bounding box center [178, 244] width 133 height 18
type textarea "{{ config( materialized='table' , post_hook = "alter table {{ this }} add prima…"
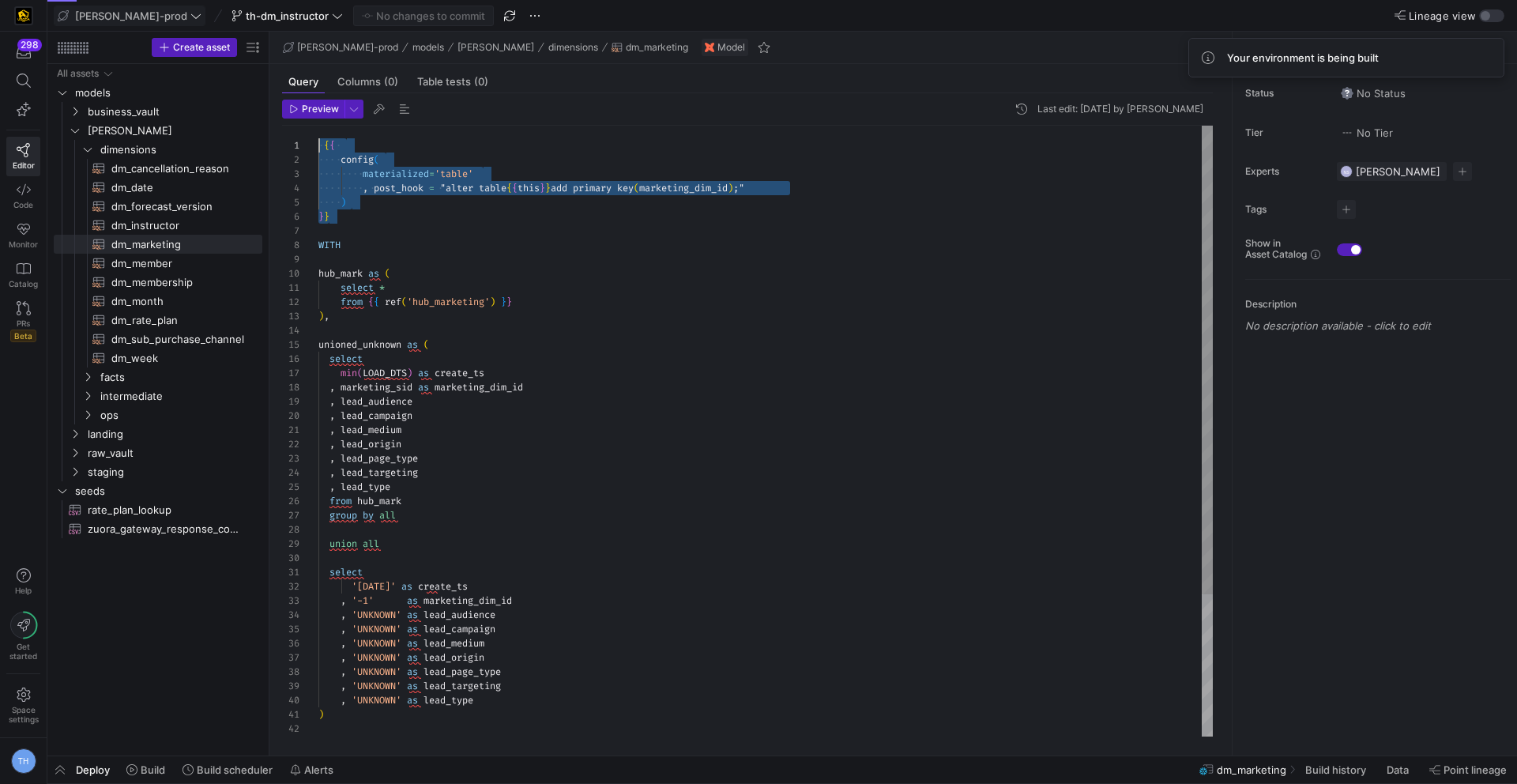
drag, startPoint x: 531, startPoint y: 218, endPoint x: 269, endPoint y: 143, distance: 272.5
click at [318, 143] on div "{ { config ( materialized = 'table' , post_hook = "alter table { { this } } add…" at bounding box center [765, 523] width 895 height 795
click at [159, 222] on span "dm_instructor​​​​​​​​​​" at bounding box center [178, 225] width 133 height 18
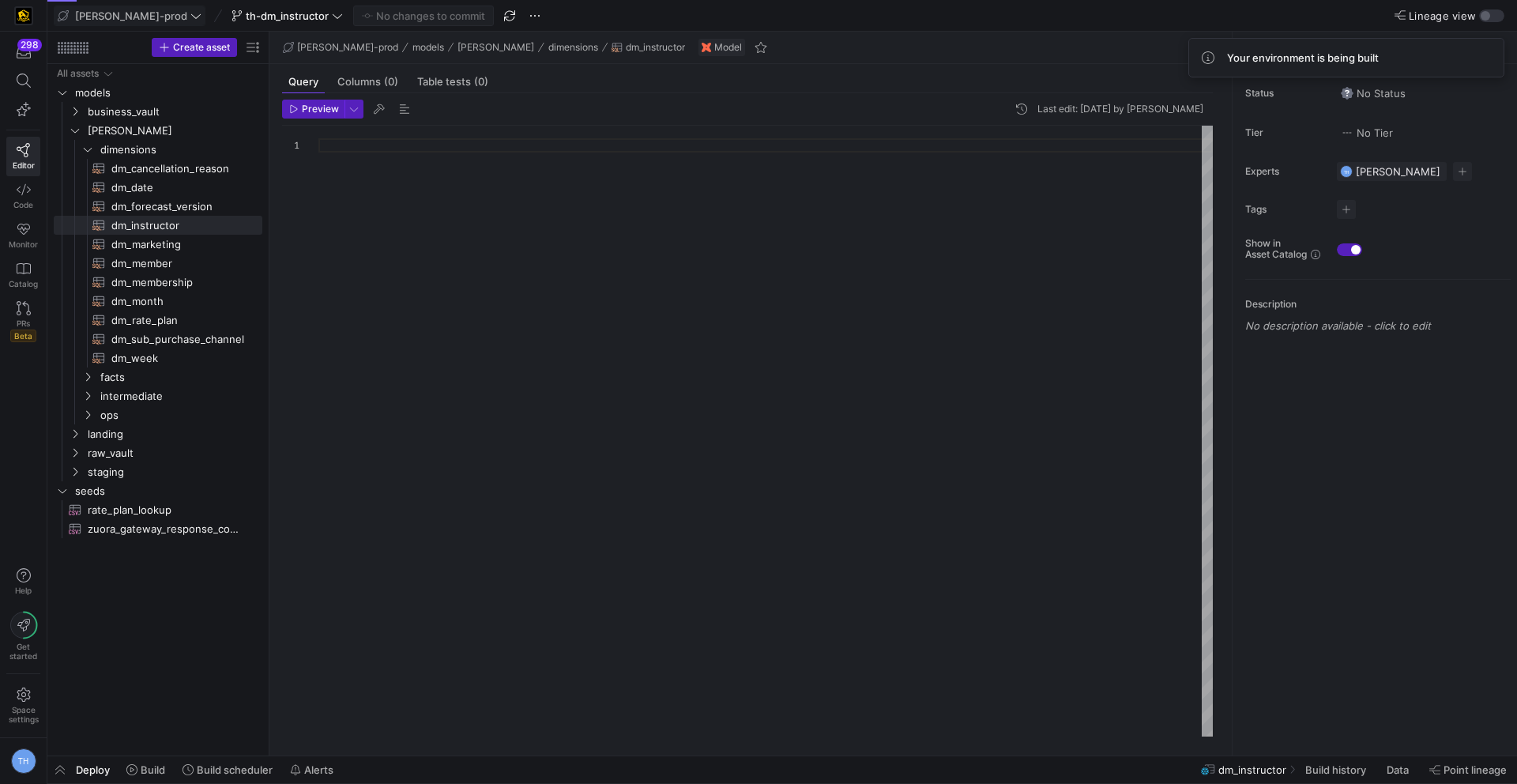
click at [406, 151] on div at bounding box center [765, 431] width 895 height 611
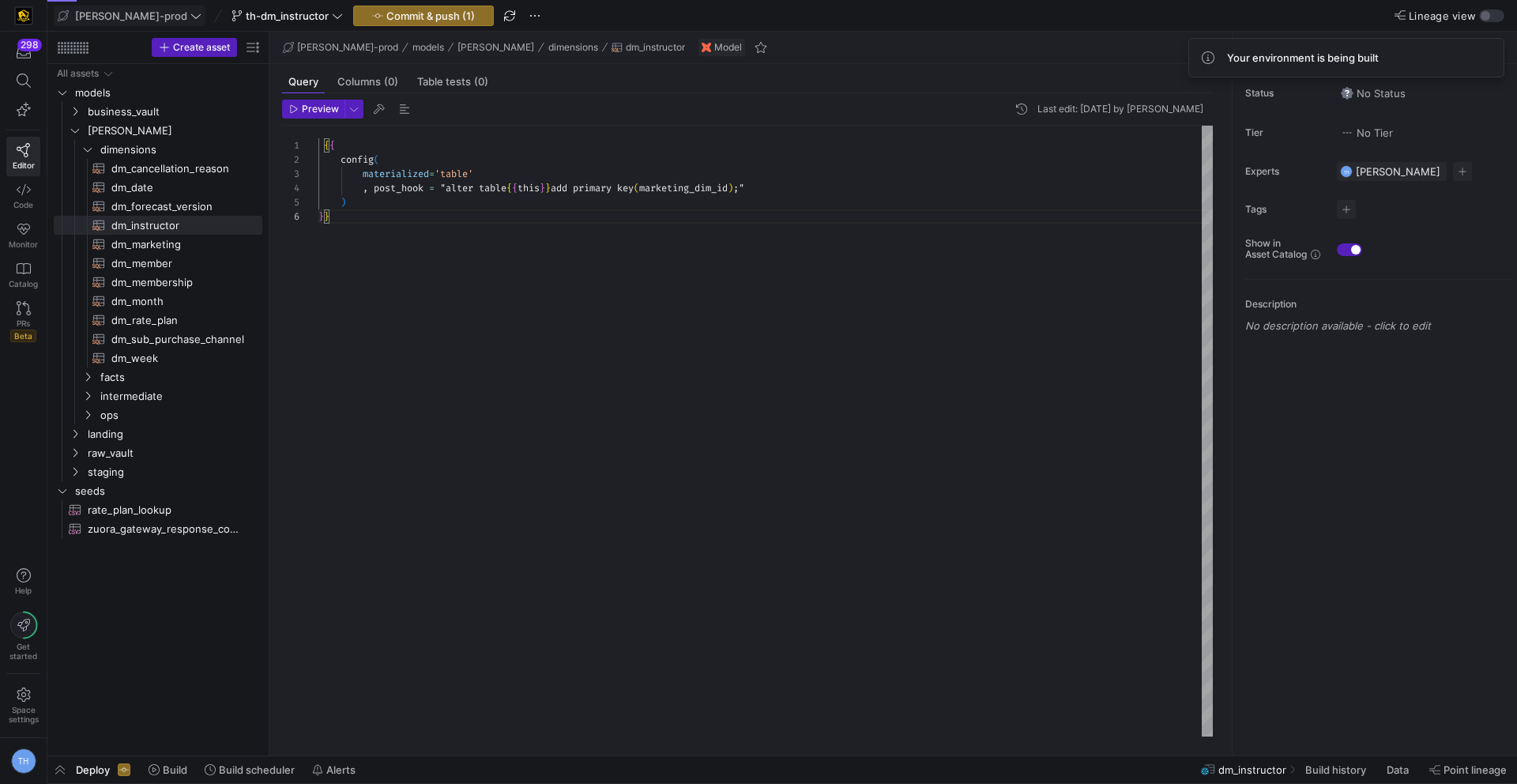
click at [729, 194] on div "{ { config ( materialized = 'table' , post_hook = "alter table { { this } } add…" at bounding box center [765, 431] width 895 height 611
click at [741, 255] on div "{ { config ( materialized = 'table' , post_hook = "alter table { { this } } add…" at bounding box center [765, 431] width 895 height 611
click at [185, 246] on span "dm_marketing​​​​​​​​​​" at bounding box center [178, 244] width 133 height 18
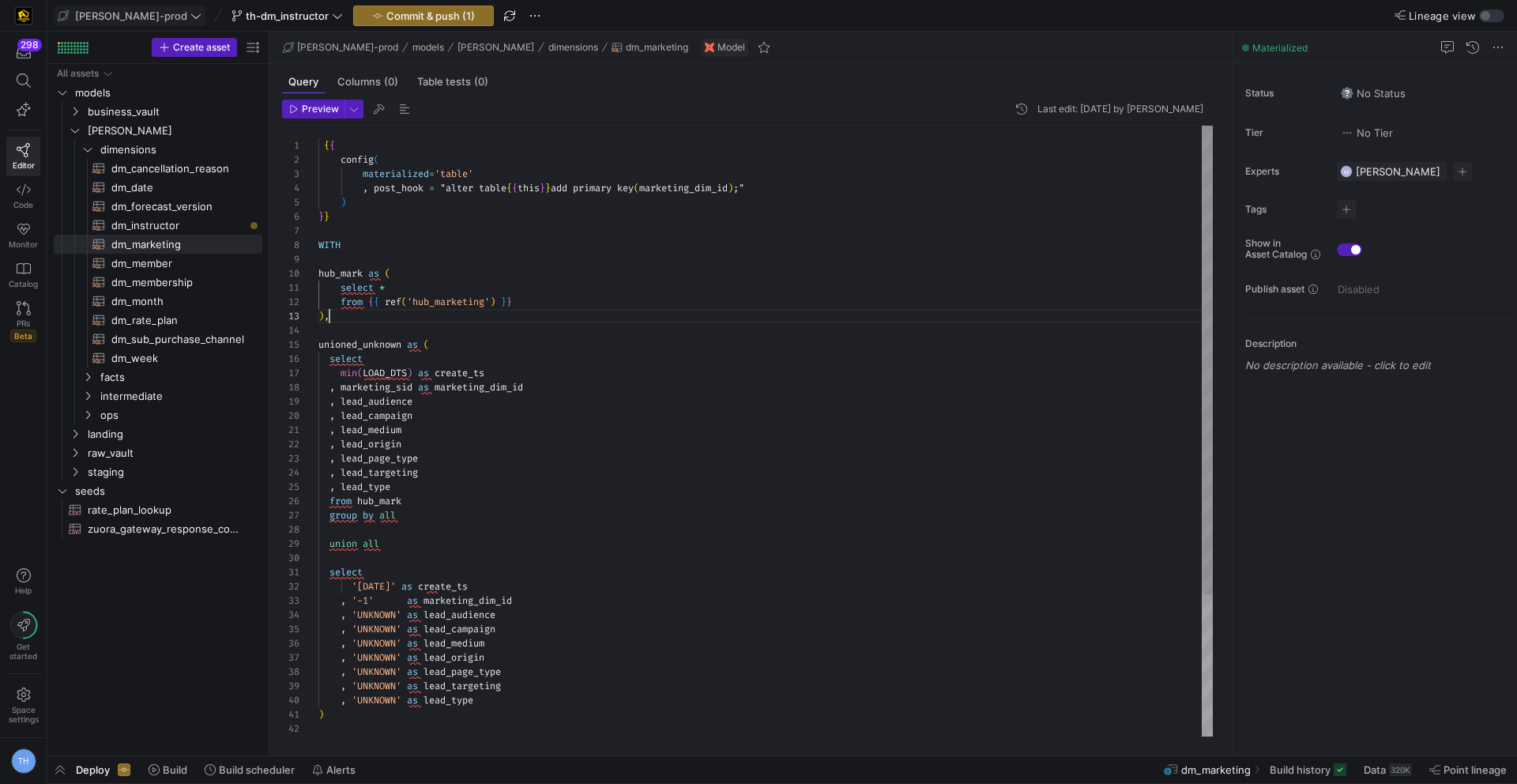
scroll to position [128, 0]
drag, startPoint x: 338, startPoint y: 315, endPoint x: 303, endPoint y: 276, distance: 52.4
click at [318, 276] on div "{ { config ( materialized = 'table' , post_hook = "alter table { { this } } add…" at bounding box center [765, 523] width 895 height 795
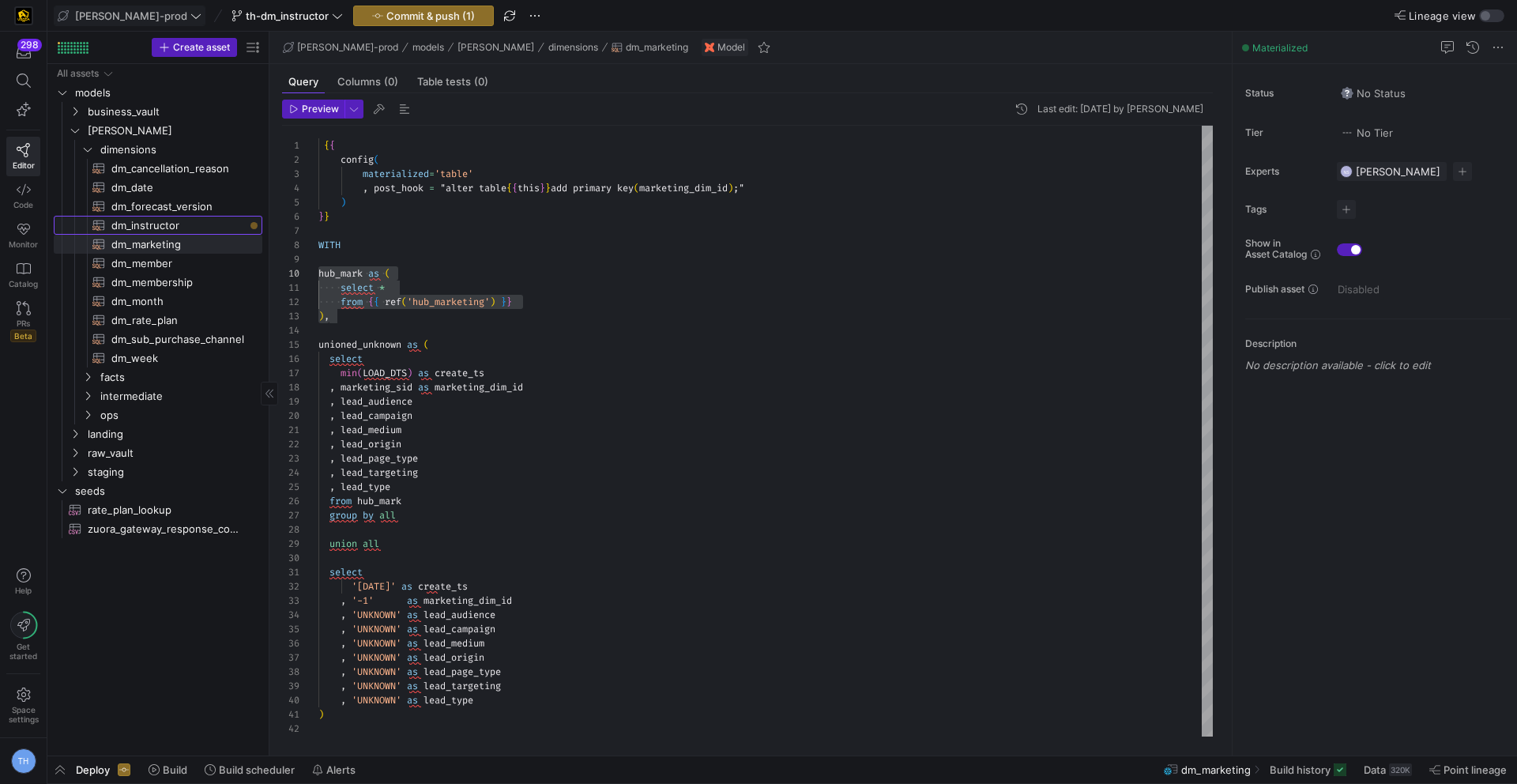
click at [195, 219] on span "dm_instructor​​​​​​​​​​" at bounding box center [178, 225] width 133 height 18
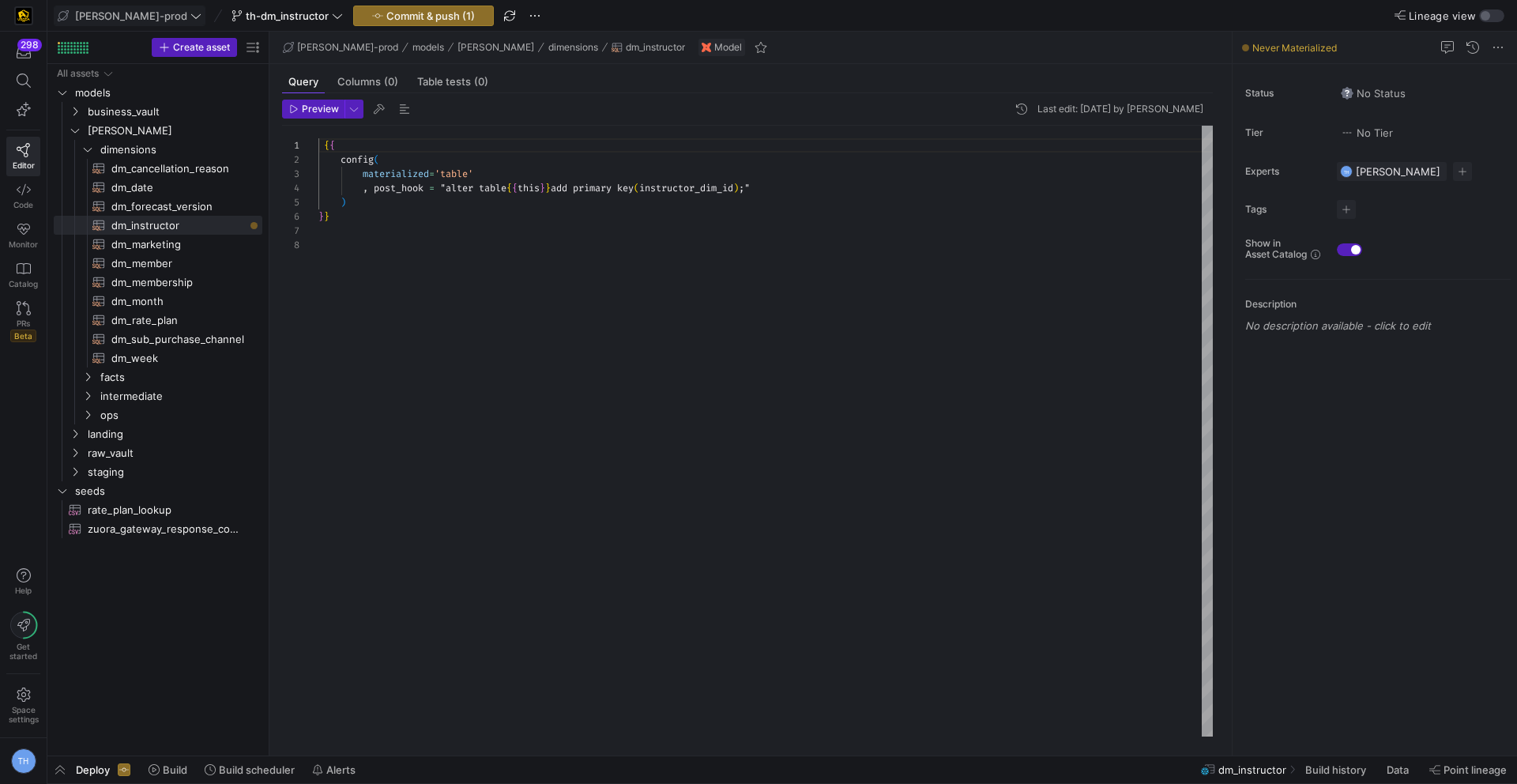
click at [382, 236] on div "{ { config ( materialized = 'table' , post_hook = "alter table { { this } } add…" at bounding box center [765, 431] width 895 height 611
click at [366, 241] on div "{ { config ( materialized = 'table' , post_hook = "alter table { { this } } add…" at bounding box center [765, 431] width 895 height 611
click at [487, 275] on div at bounding box center [758, 392] width 1517 height 784
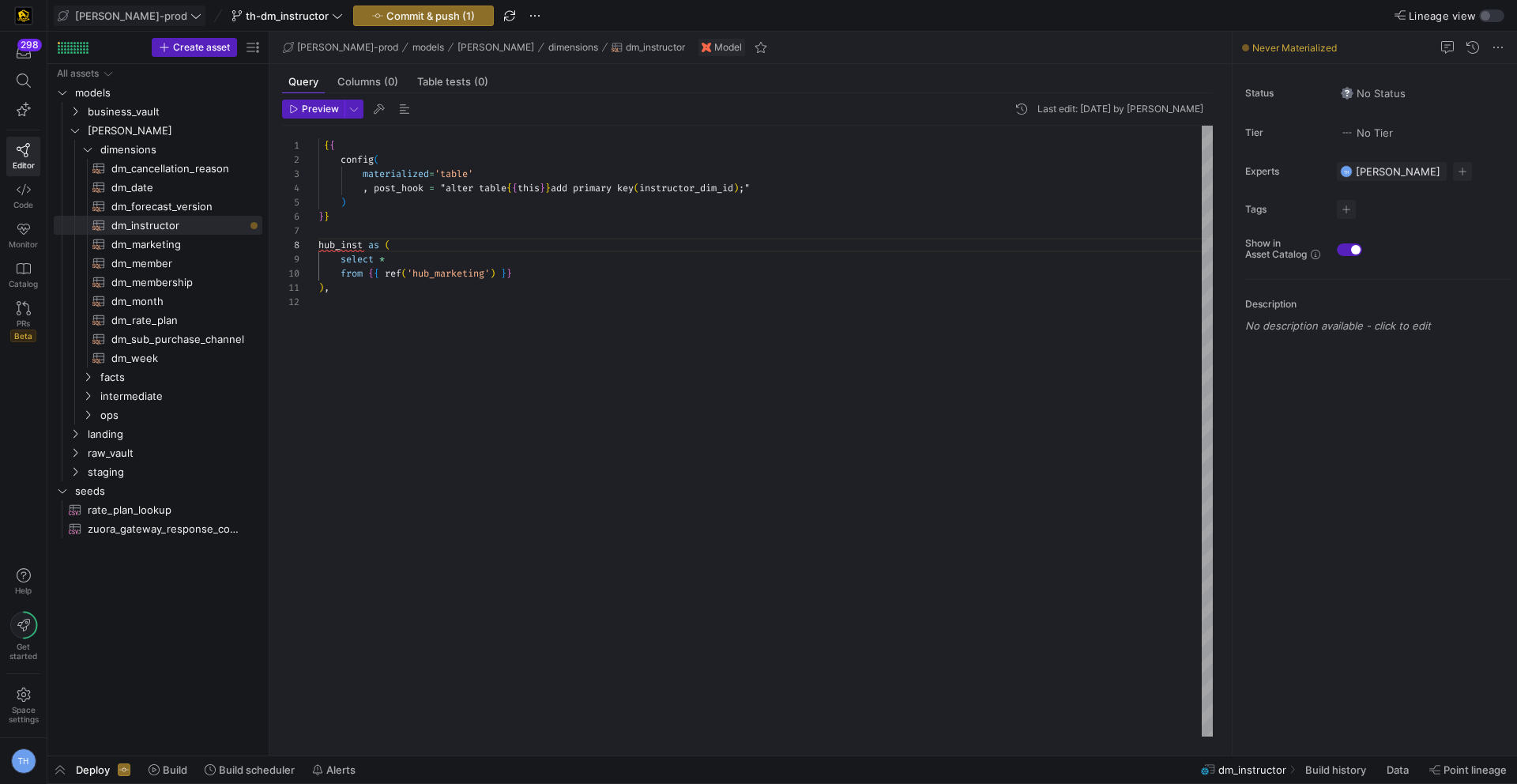
click at [487, 275] on div "{ { config ( materialized = 'table' , post_hook = "alter table { { this } } add…" at bounding box center [765, 431] width 895 height 611
click at [607, 282] on div "{ { config ( materialized = 'table' , post_hook = "alter table { { this } } add…" at bounding box center [765, 431] width 895 height 611
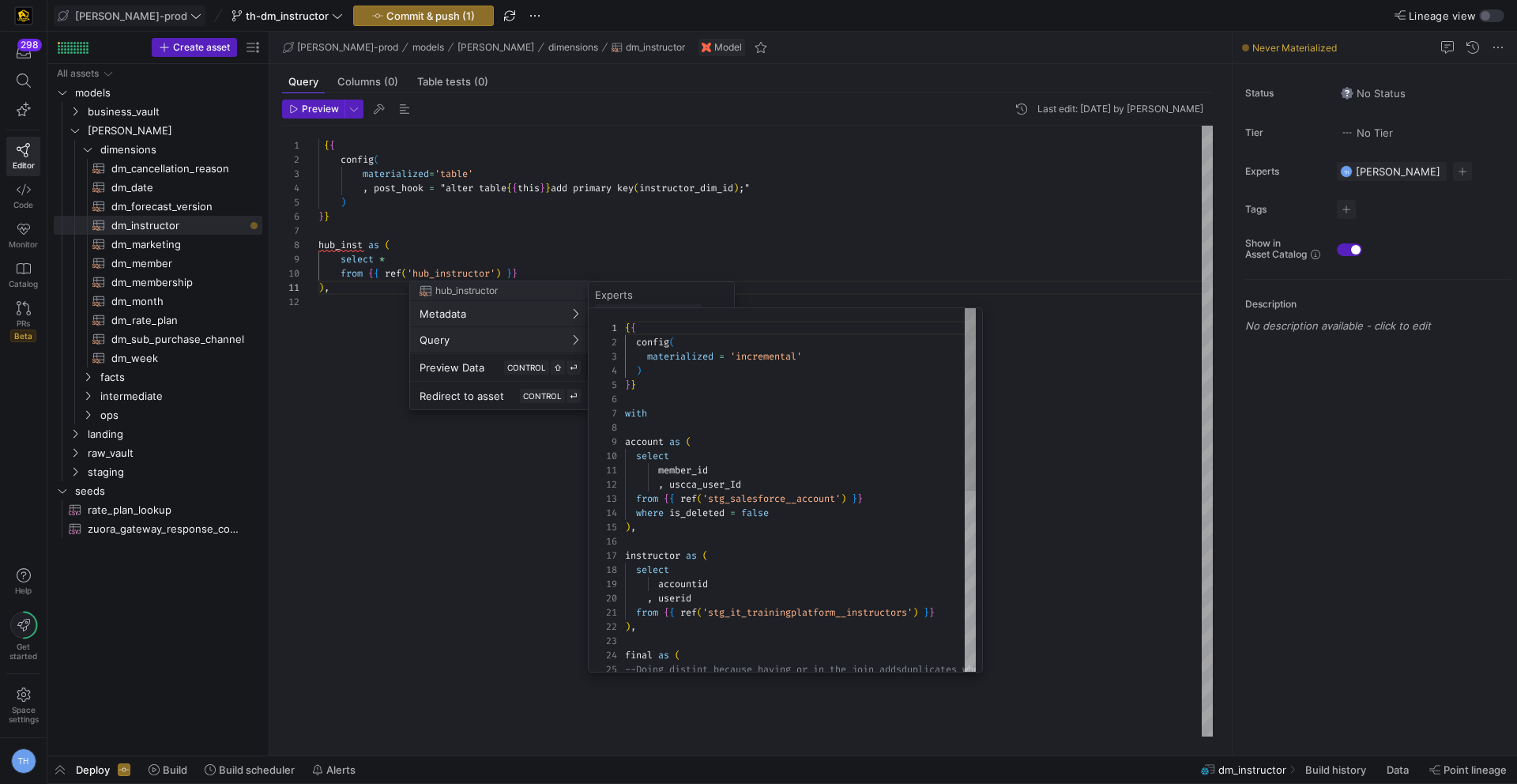
scroll to position [142, 0]
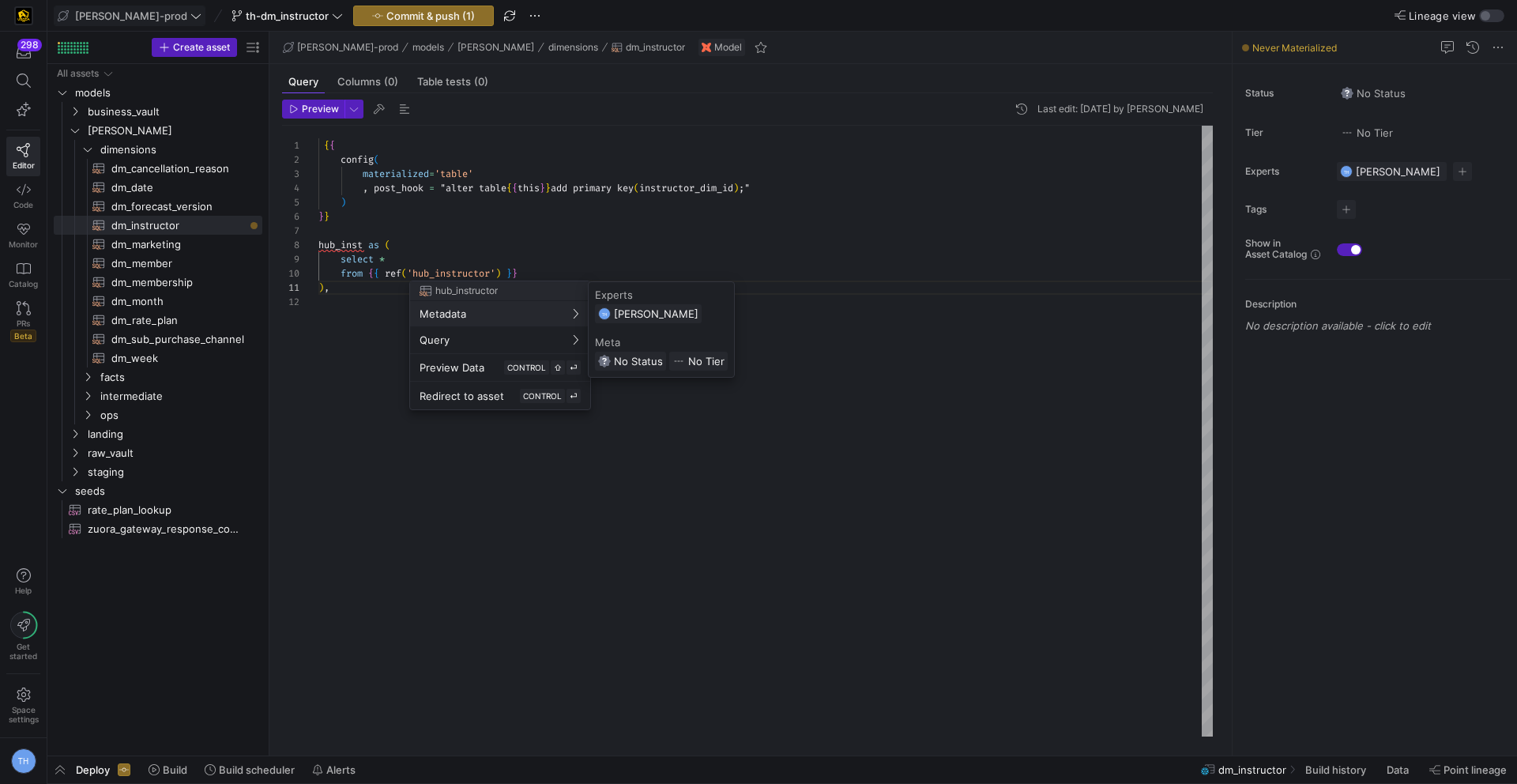
click at [194, 267] on div at bounding box center [758, 392] width 1517 height 784
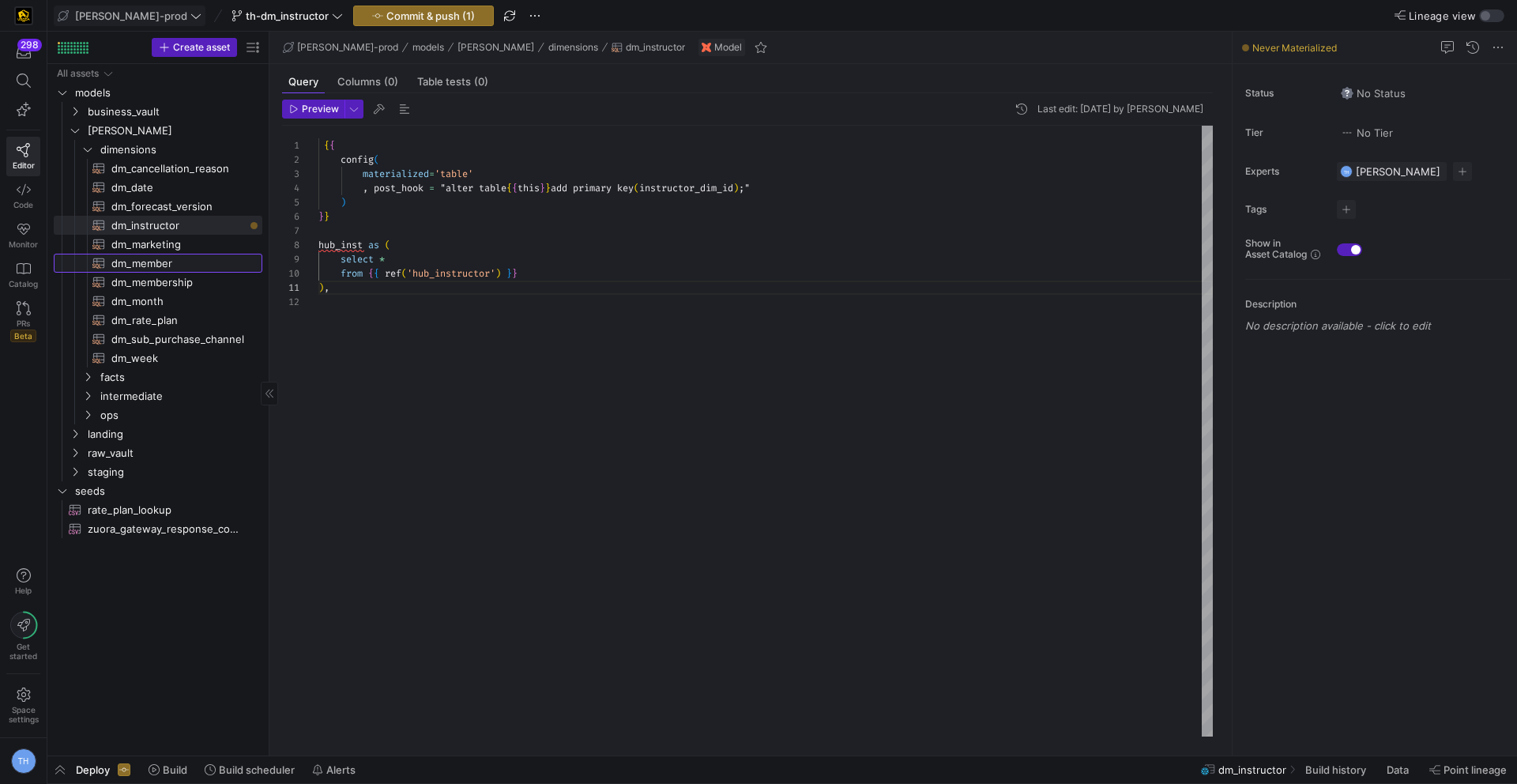
click at [193, 266] on span "dm_member​​​​​​​​​​" at bounding box center [178, 263] width 133 height 18
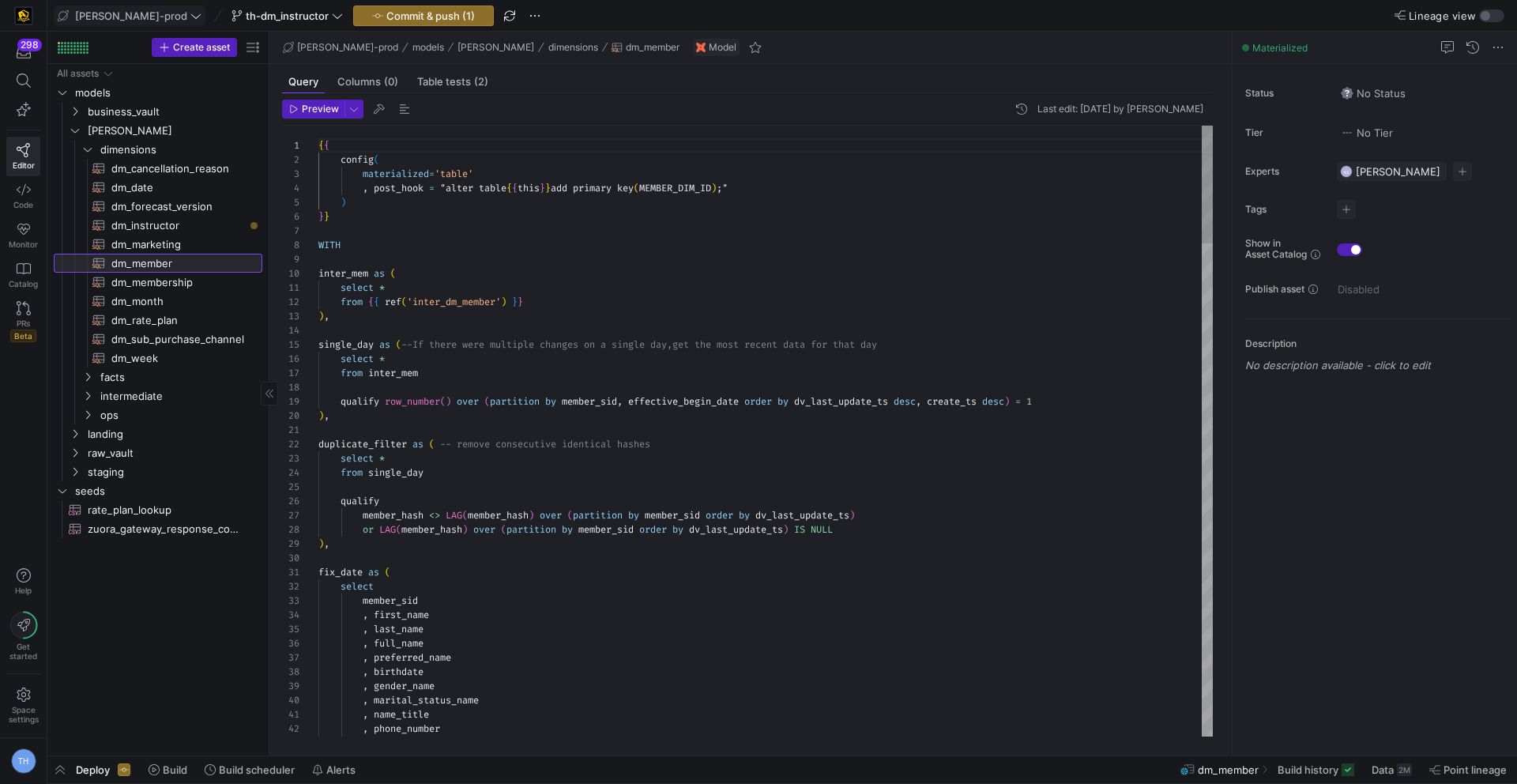
scroll to position [142, 0]
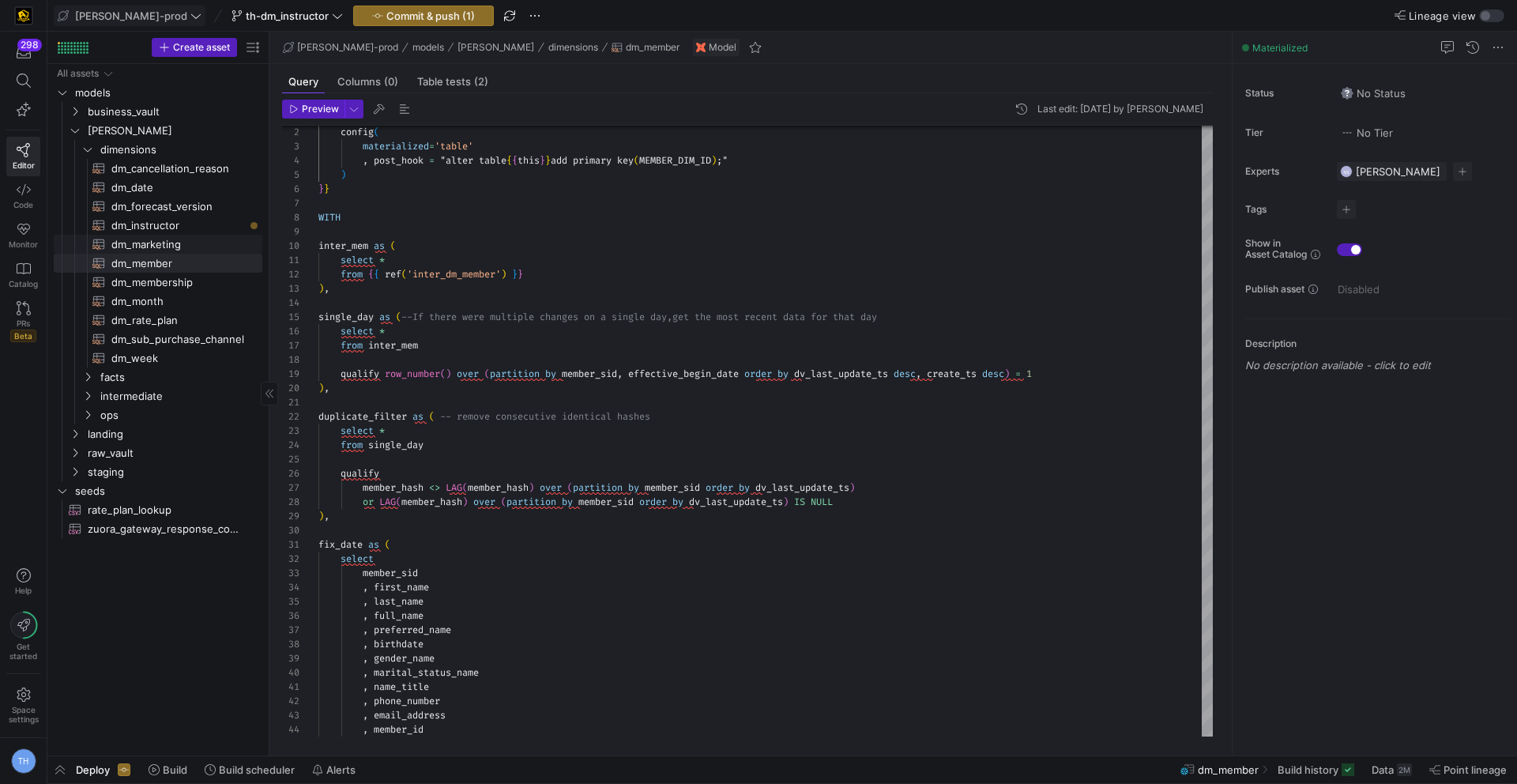
click at [188, 247] on span "dm_marketing​​​​​​​​​​" at bounding box center [178, 244] width 133 height 18
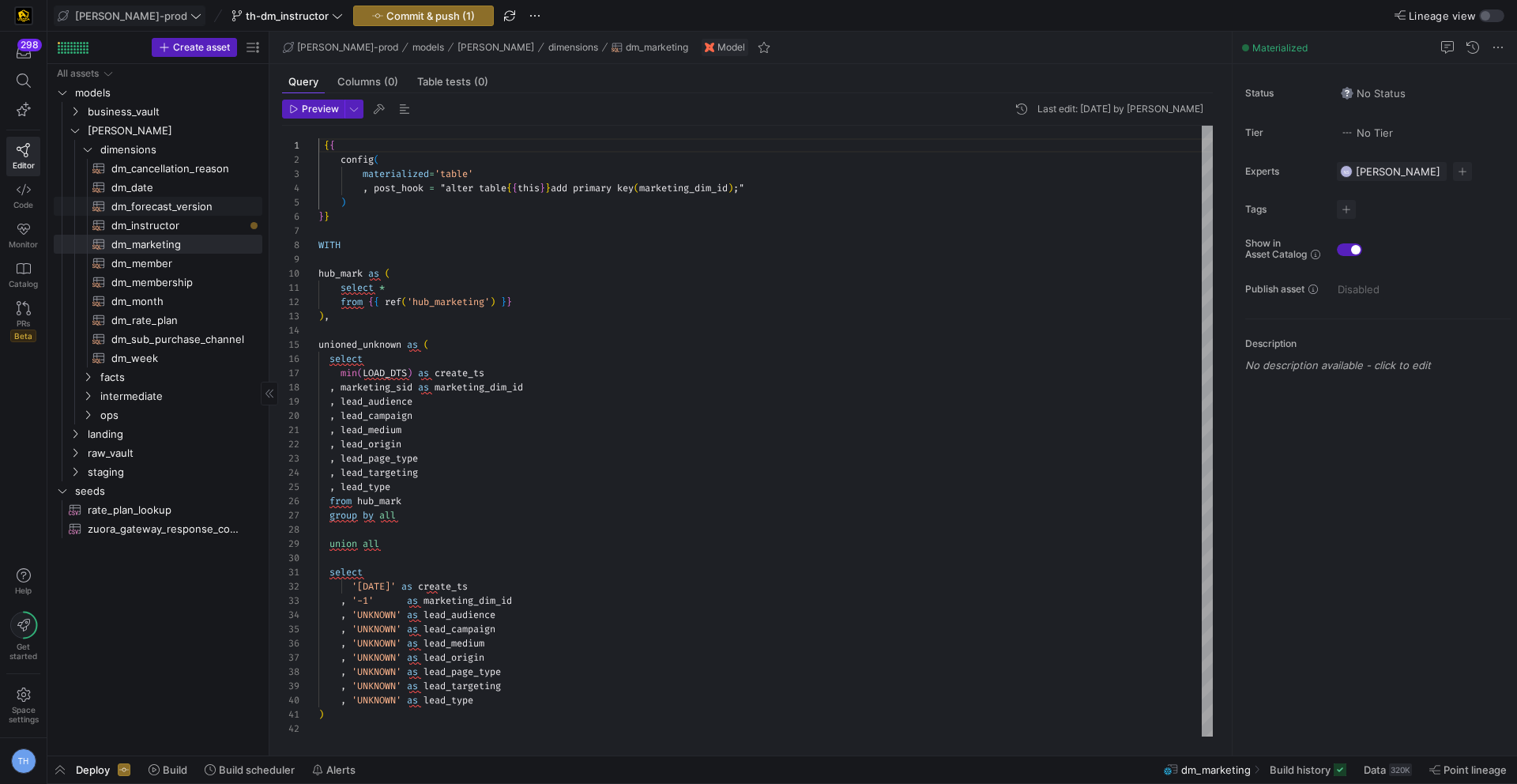
click at [185, 207] on span "dm_forecast_version​​​​​​​​​​" at bounding box center [178, 206] width 133 height 18
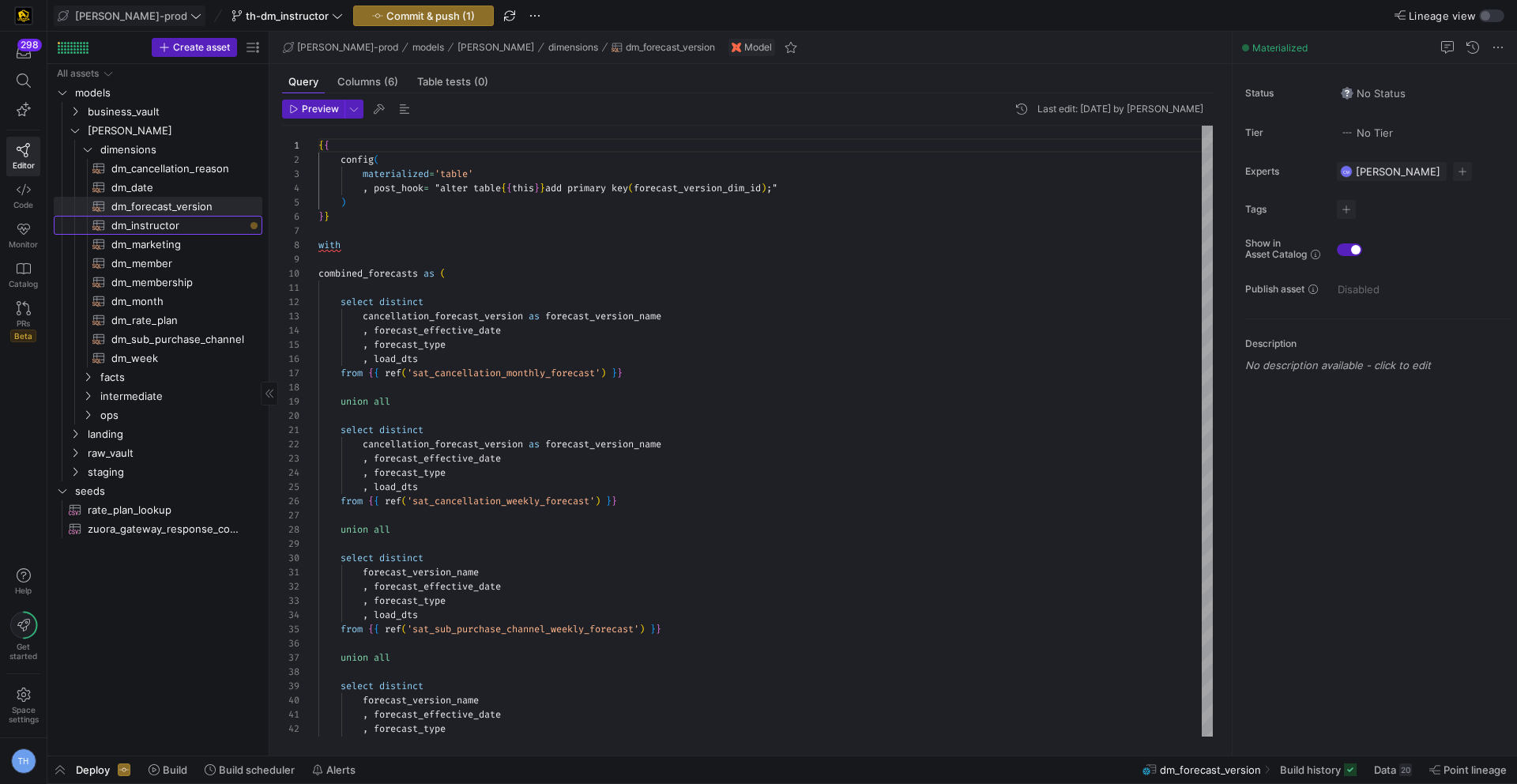
click at [185, 224] on span "dm_instructor​​​​​​​​​​" at bounding box center [178, 225] width 133 height 18
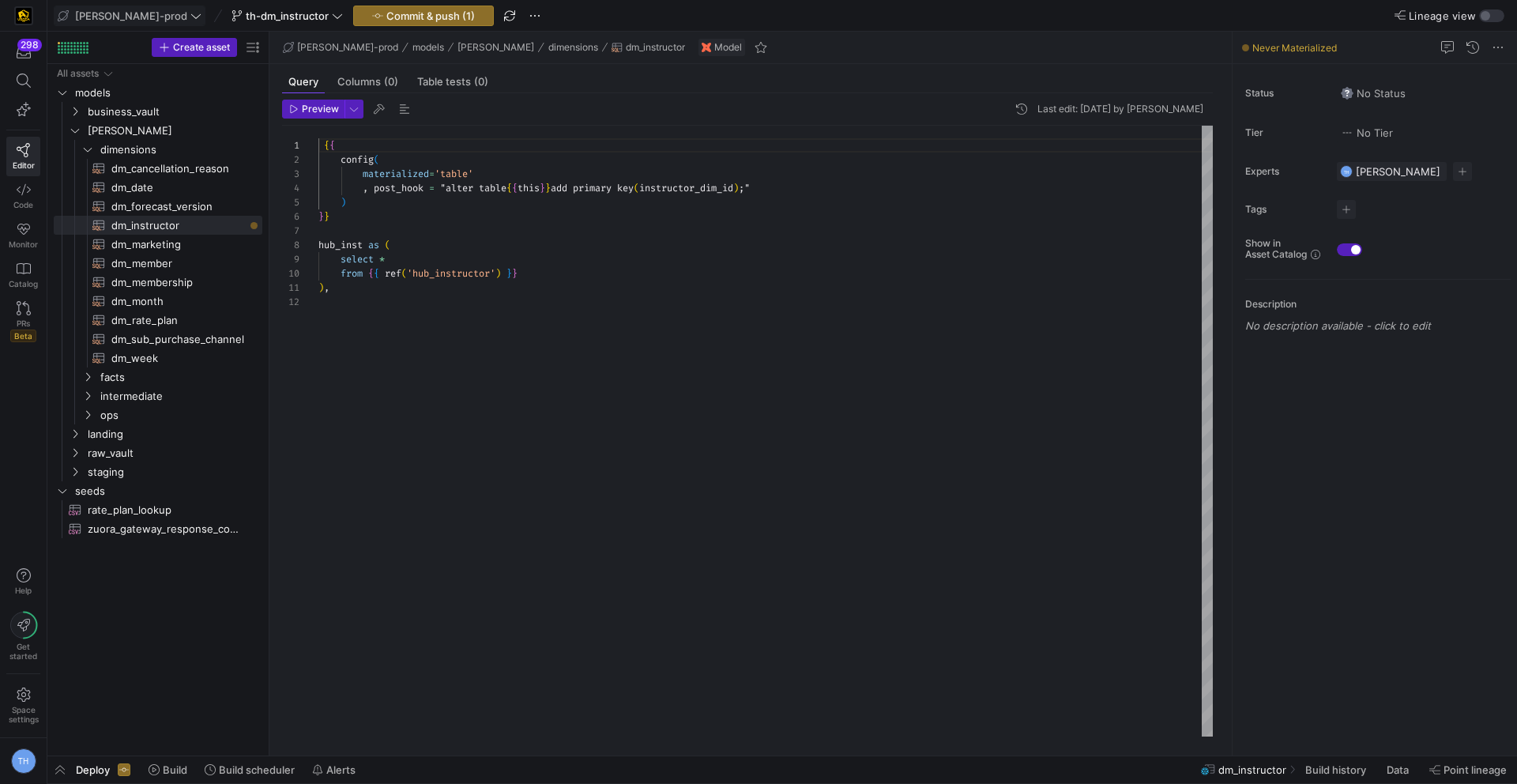
click at [395, 292] on div "{ { config ( materialized = 'table' , post_hook = "alter table { { this } } add…" at bounding box center [765, 431] width 895 height 611
type textarea "), sat_inst as ( select * from {{ ref('sat_instructor')}} )"
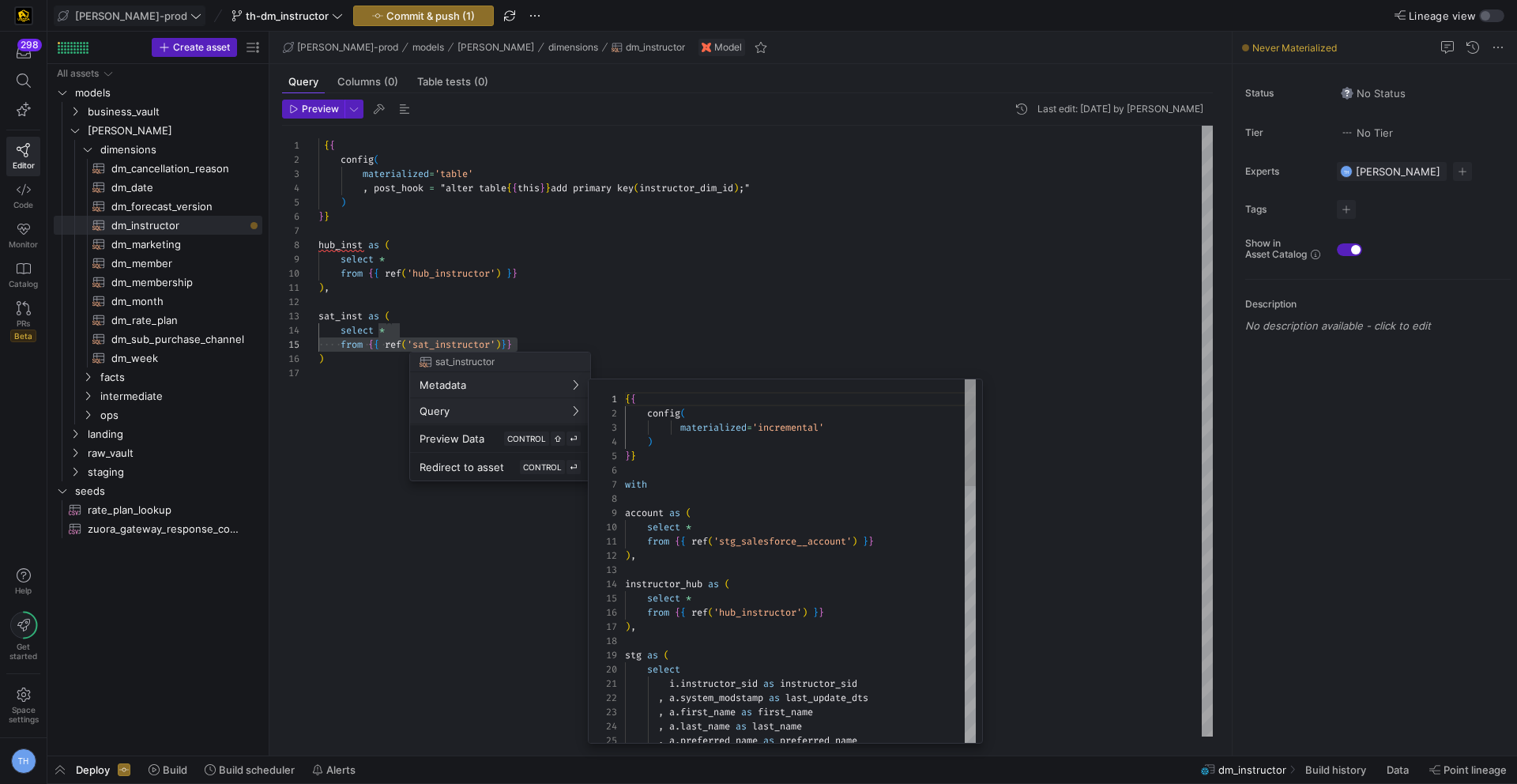
scroll to position [142, 0]
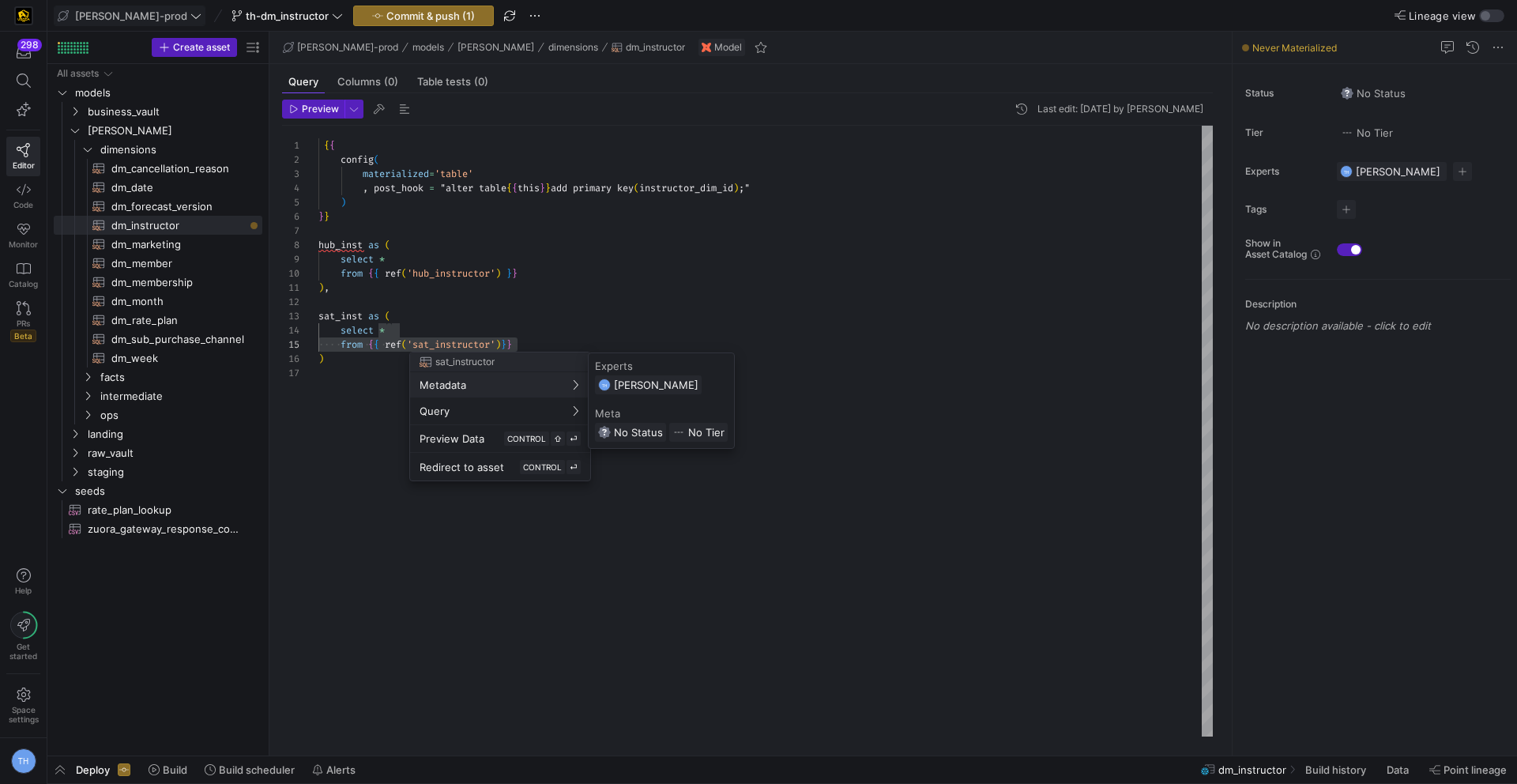
click at [607, 329] on div at bounding box center [758, 392] width 1517 height 784
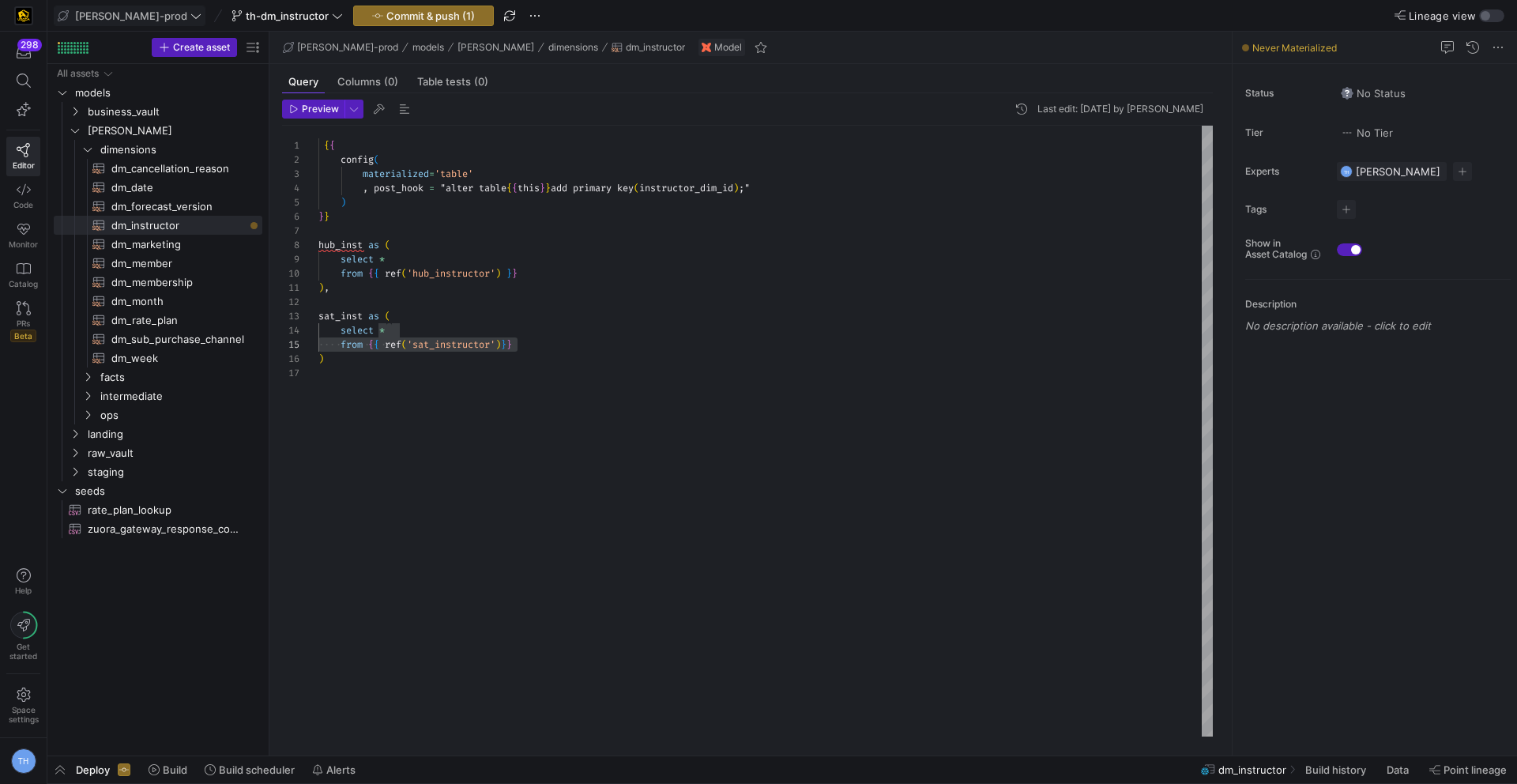
click at [564, 353] on div "{ { config ( materialized = 'table' , post_hook = "alter table { { this } } add…" at bounding box center [765, 431] width 895 height 611
click at [413, 22] on span "button" at bounding box center [423, 15] width 139 height 19
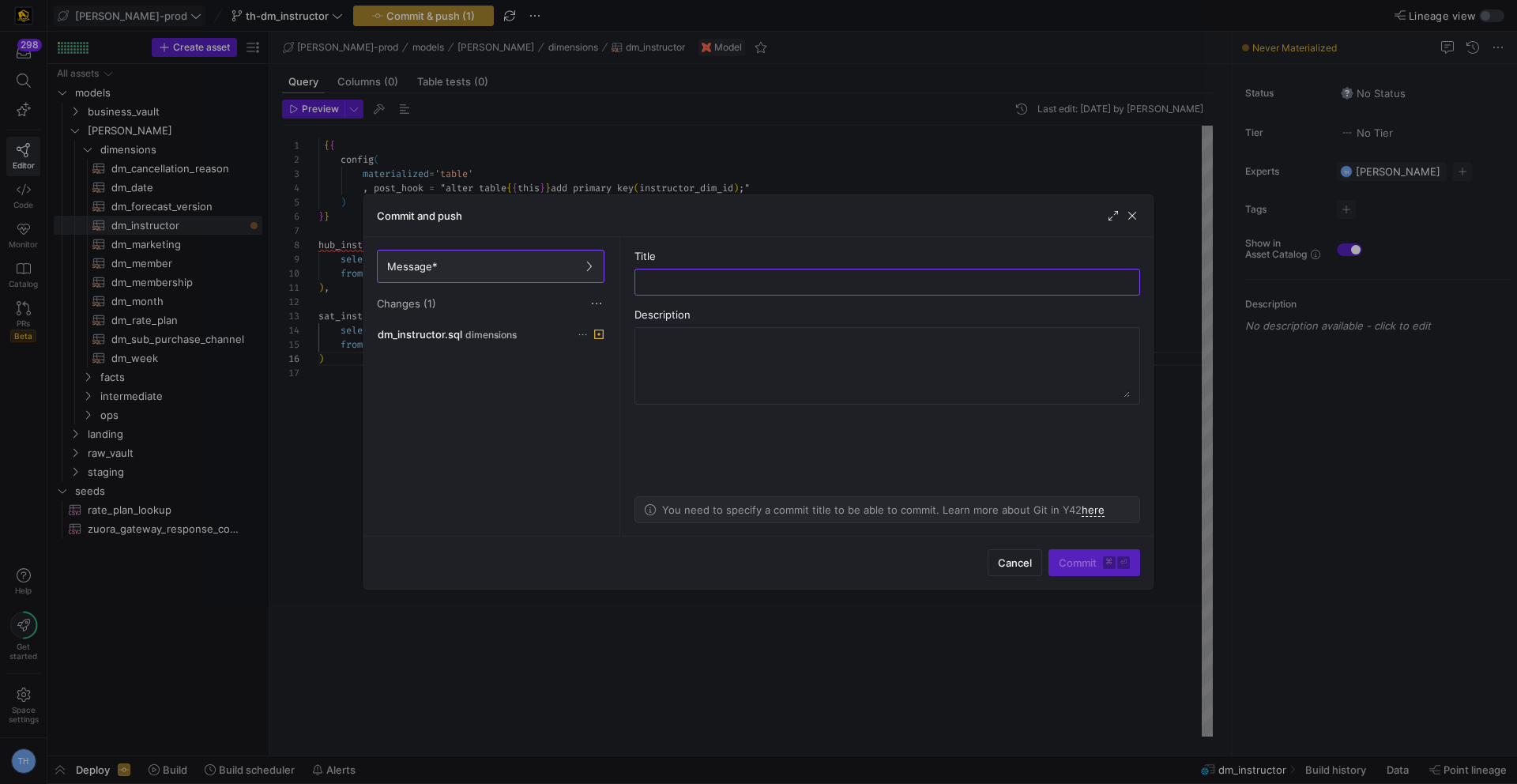
type input "o"
type input "intial comitts"
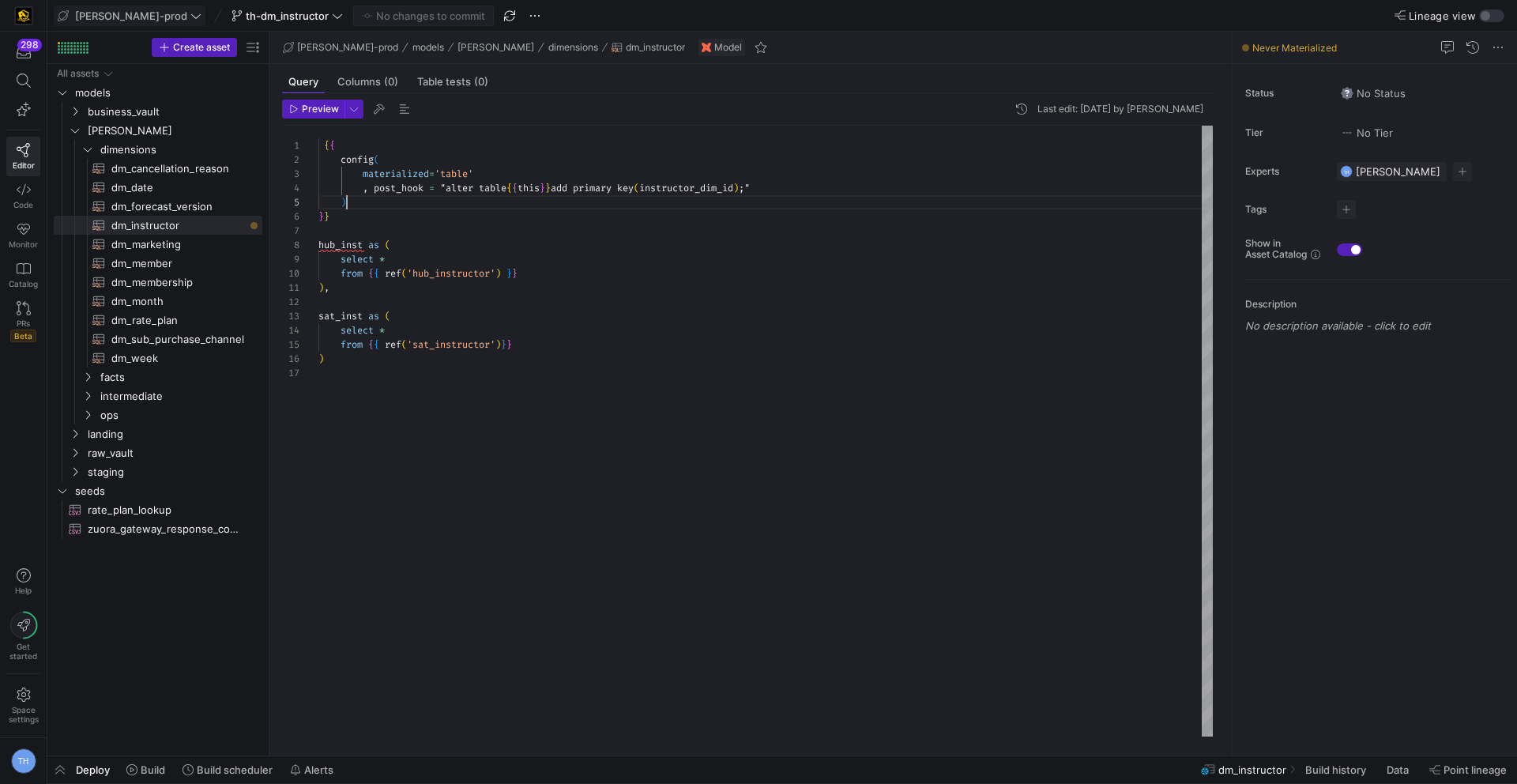
click at [768, 207] on div "{ { config ( materialized = 'table' , post_hook = "alter table { { this } } add…" at bounding box center [765, 431] width 895 height 611
click at [441, 367] on div "{ { config ( materialized = 'table' , post_hook = "alter table { { this } } add…" at bounding box center [765, 431] width 895 height 611
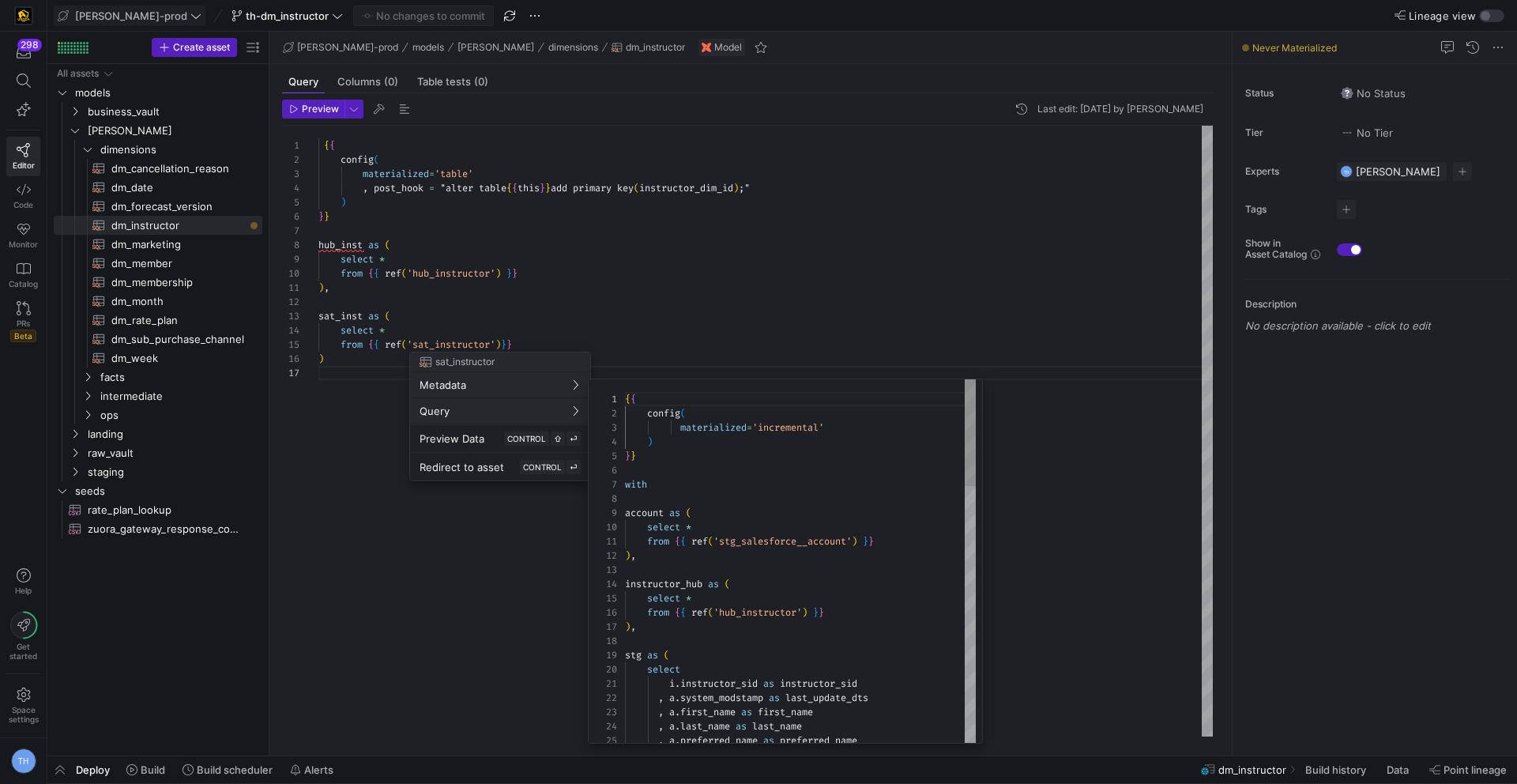
scroll to position [142, 0]
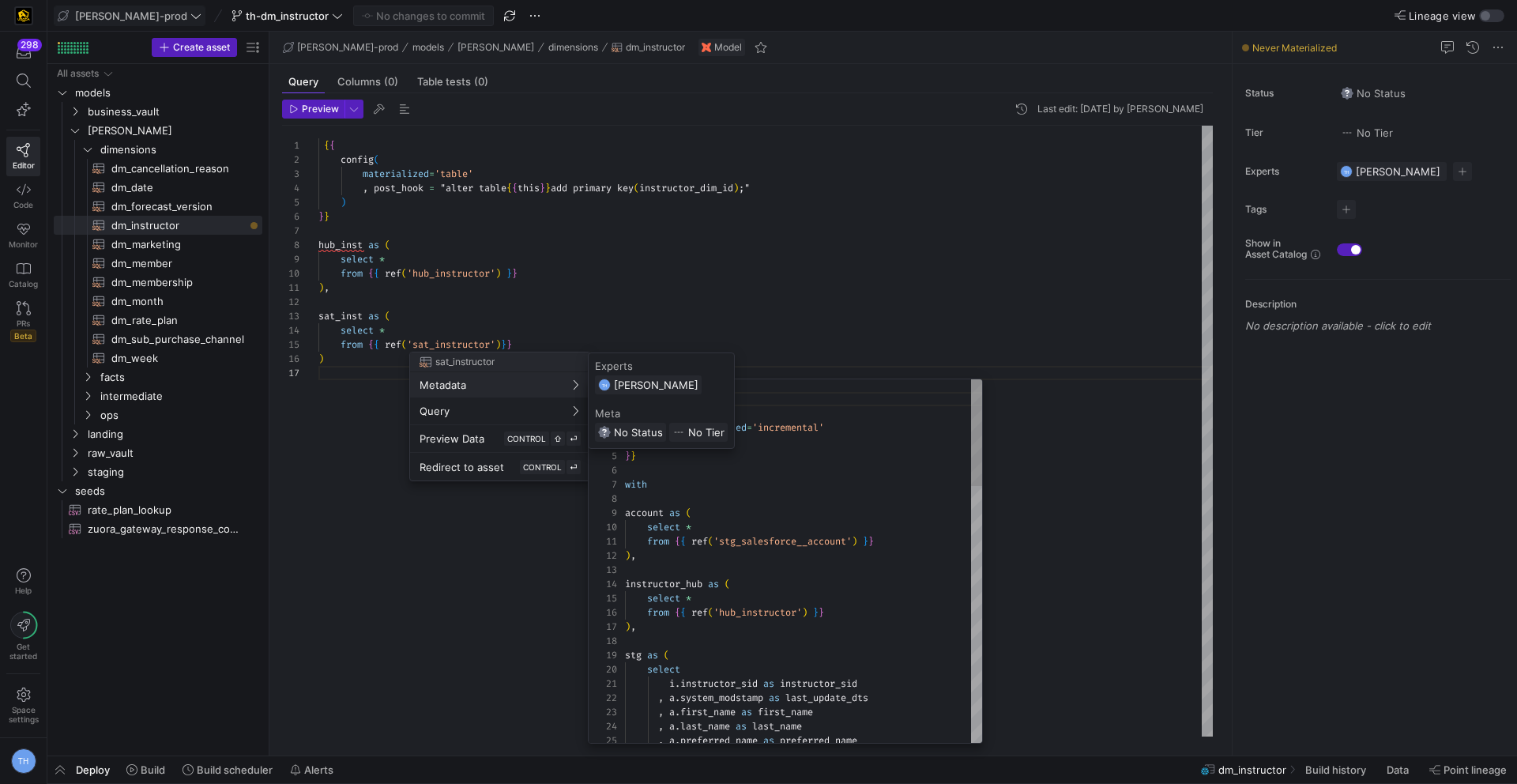
click at [352, 370] on div at bounding box center [758, 392] width 1517 height 784
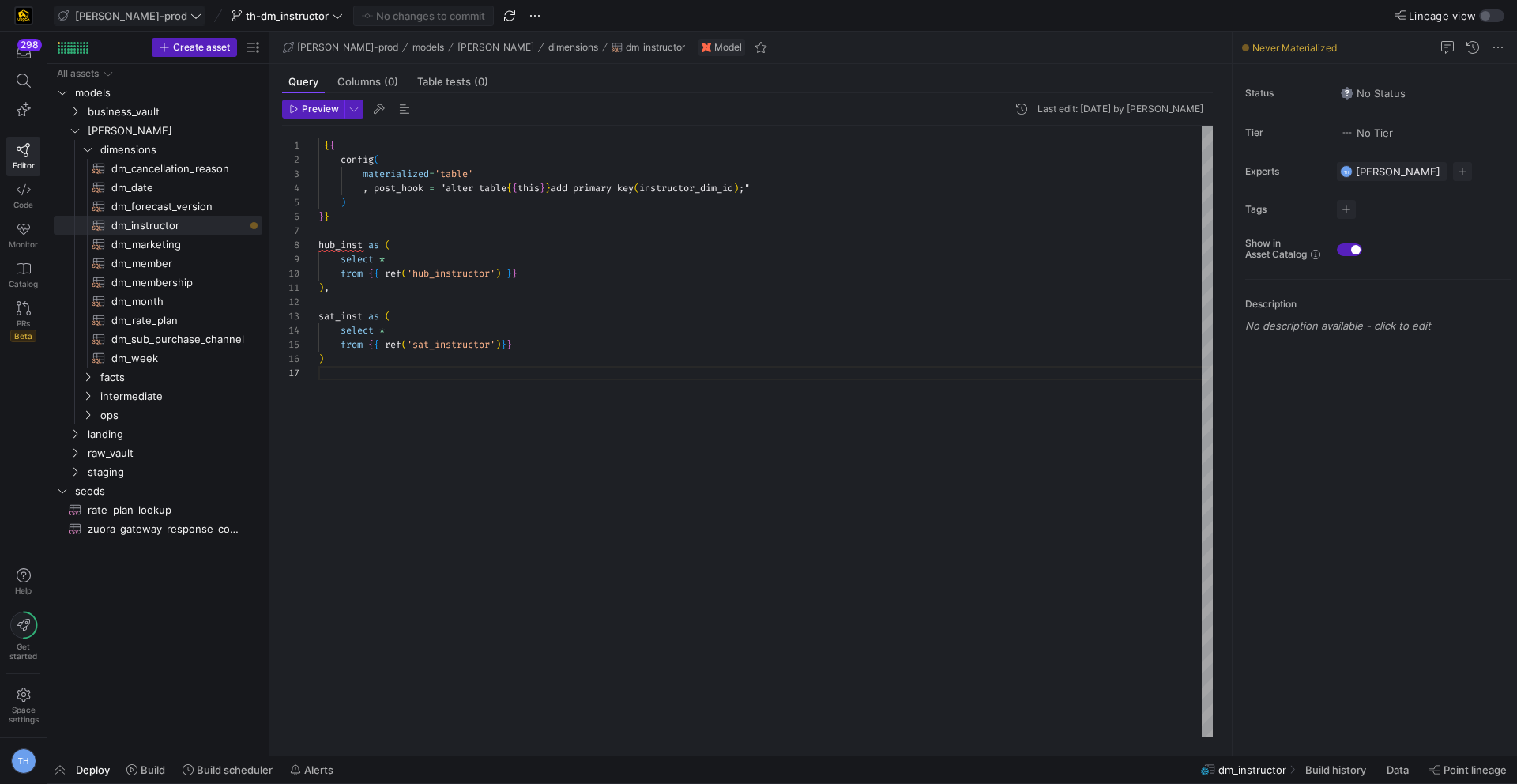
click at [358, 361] on div "{ { config ( materialized = 'table' , post_hook = "alter table { { this } } add…" at bounding box center [765, 431] width 895 height 611
click at [168, 242] on span "dm_marketing​​​​​​​​​​" at bounding box center [178, 244] width 133 height 18
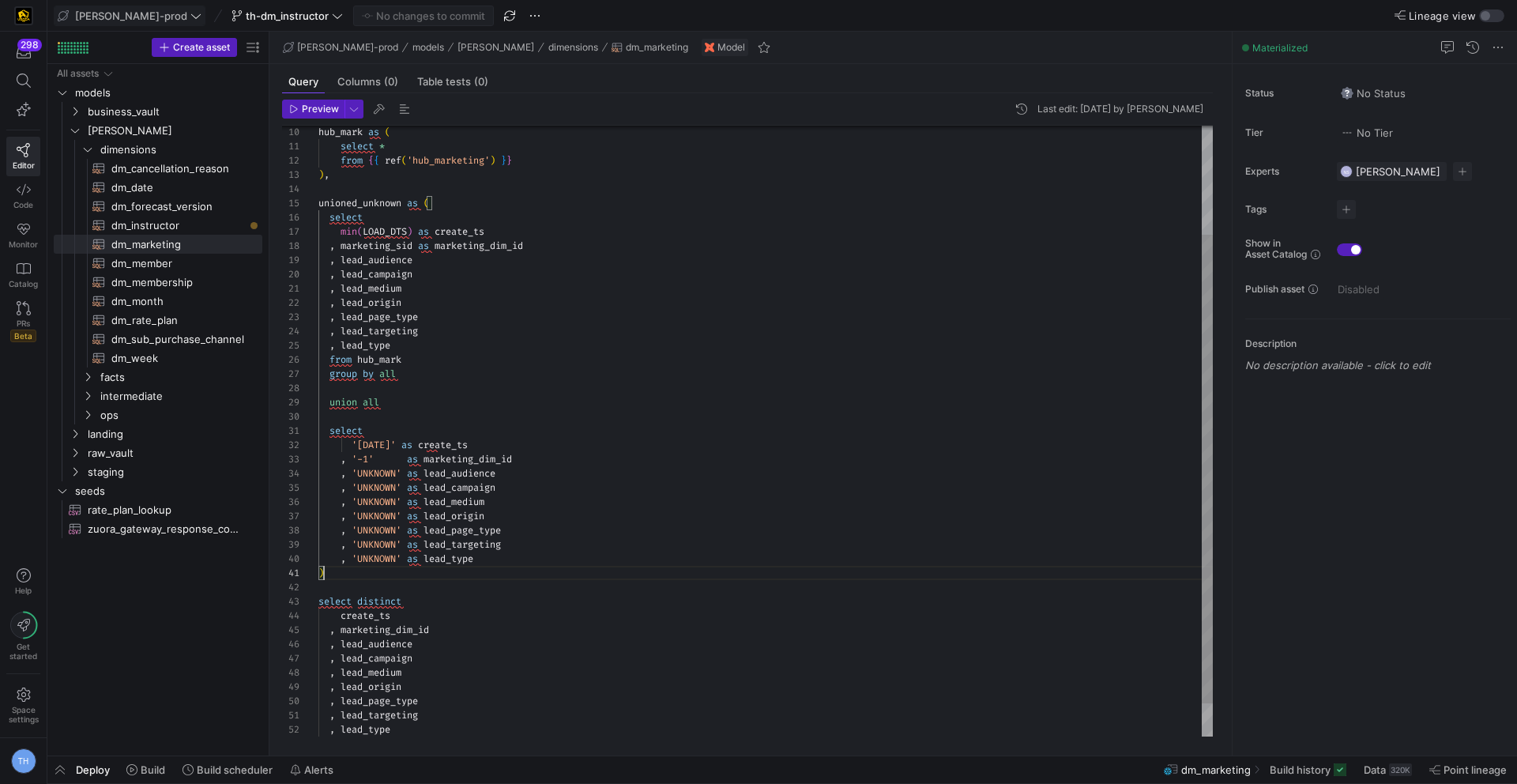
scroll to position [57, 0]
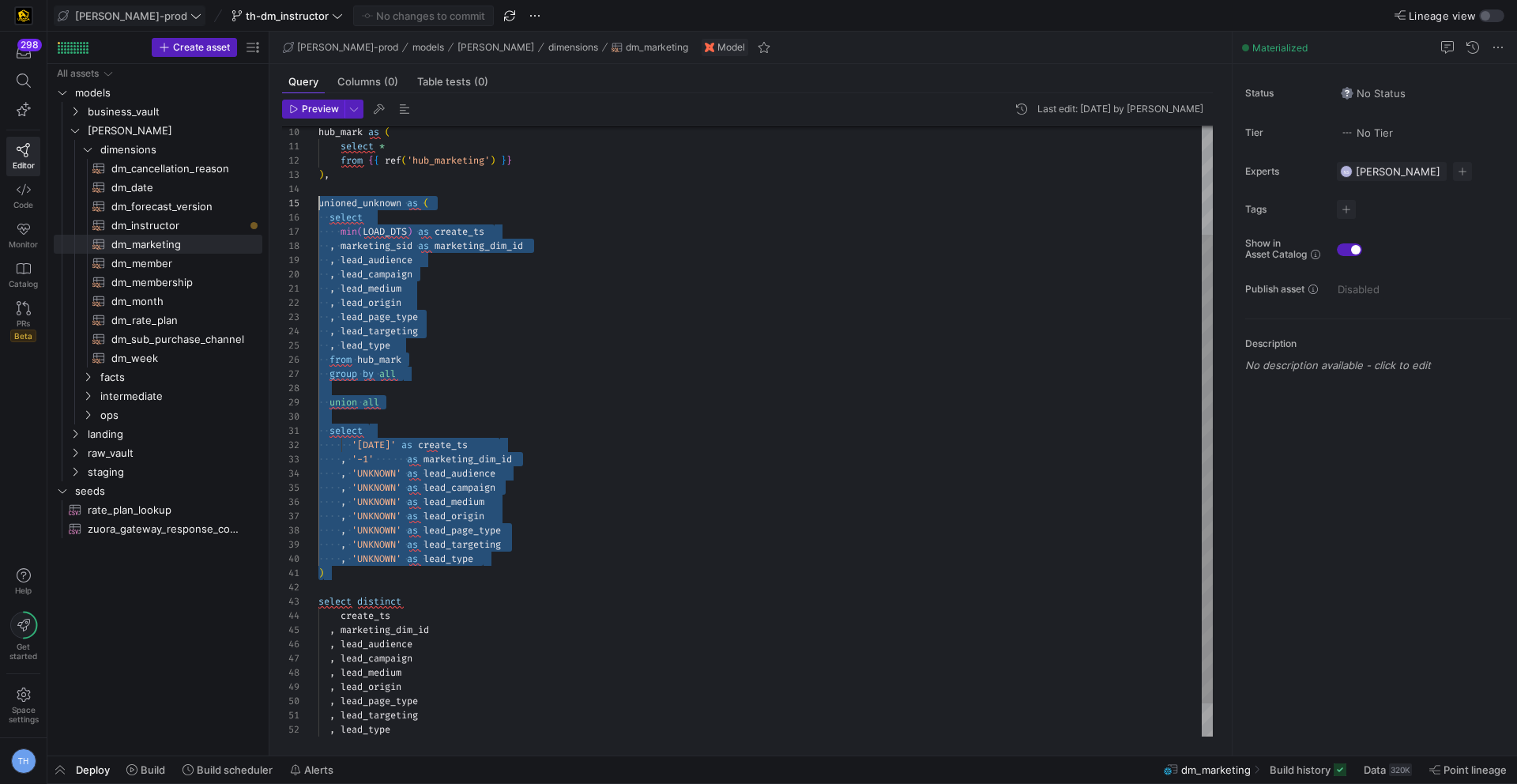
drag, startPoint x: 345, startPoint y: 574, endPoint x: 284, endPoint y: 208, distance: 371.0
click at [318, 208] on div ") , unioned_unknown as ( select min ( LOAD_DTS ) as create_ts , marketing_sid a…" at bounding box center [765, 381] width 895 height 795
click at [178, 223] on span "dm_instructor​​​​​​​​​​" at bounding box center [178, 225] width 133 height 18
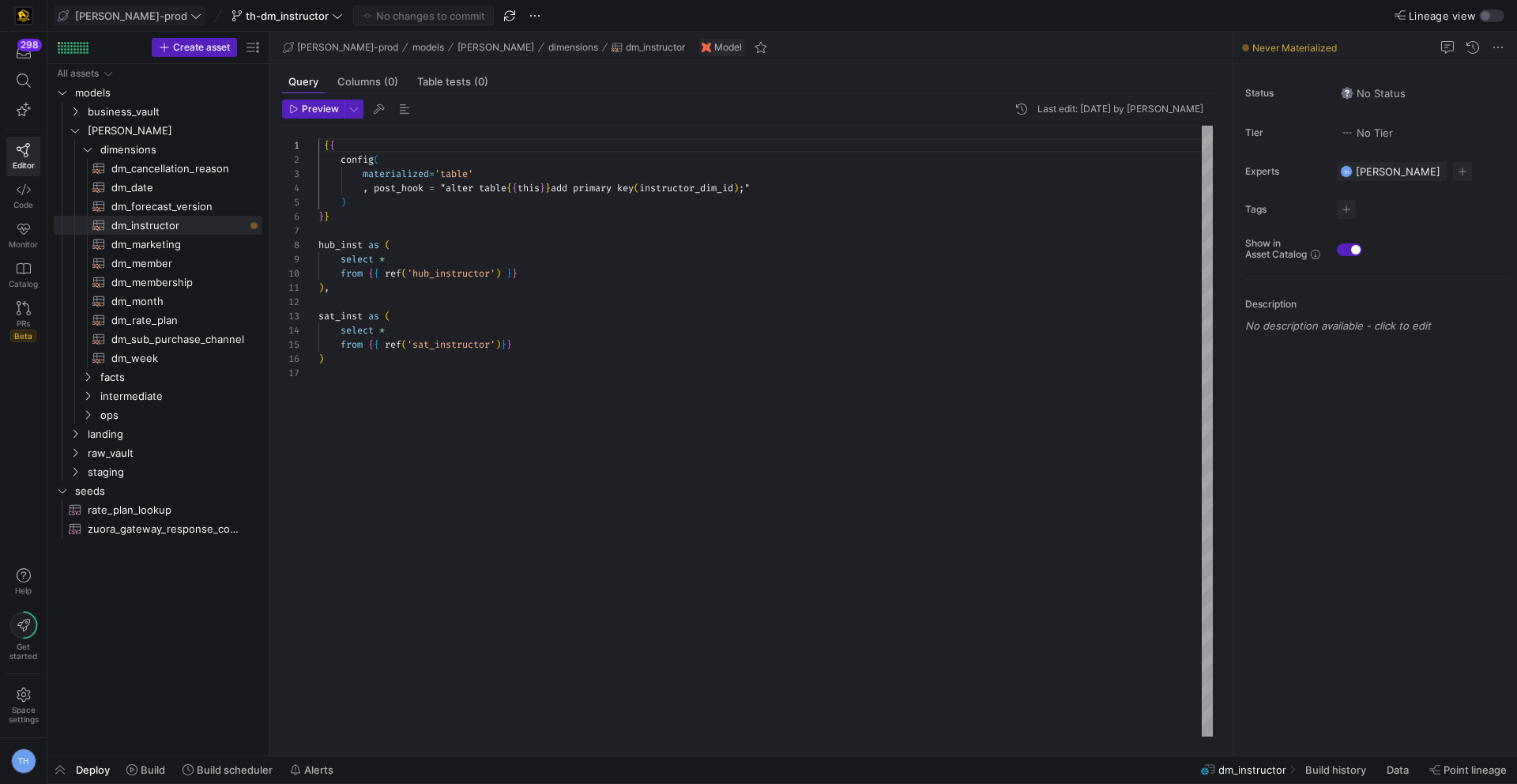
click at [421, 383] on div "{ { config ( materialized = 'table' , post_hook = "alter table { { this } } add…" at bounding box center [765, 431] width 895 height 611
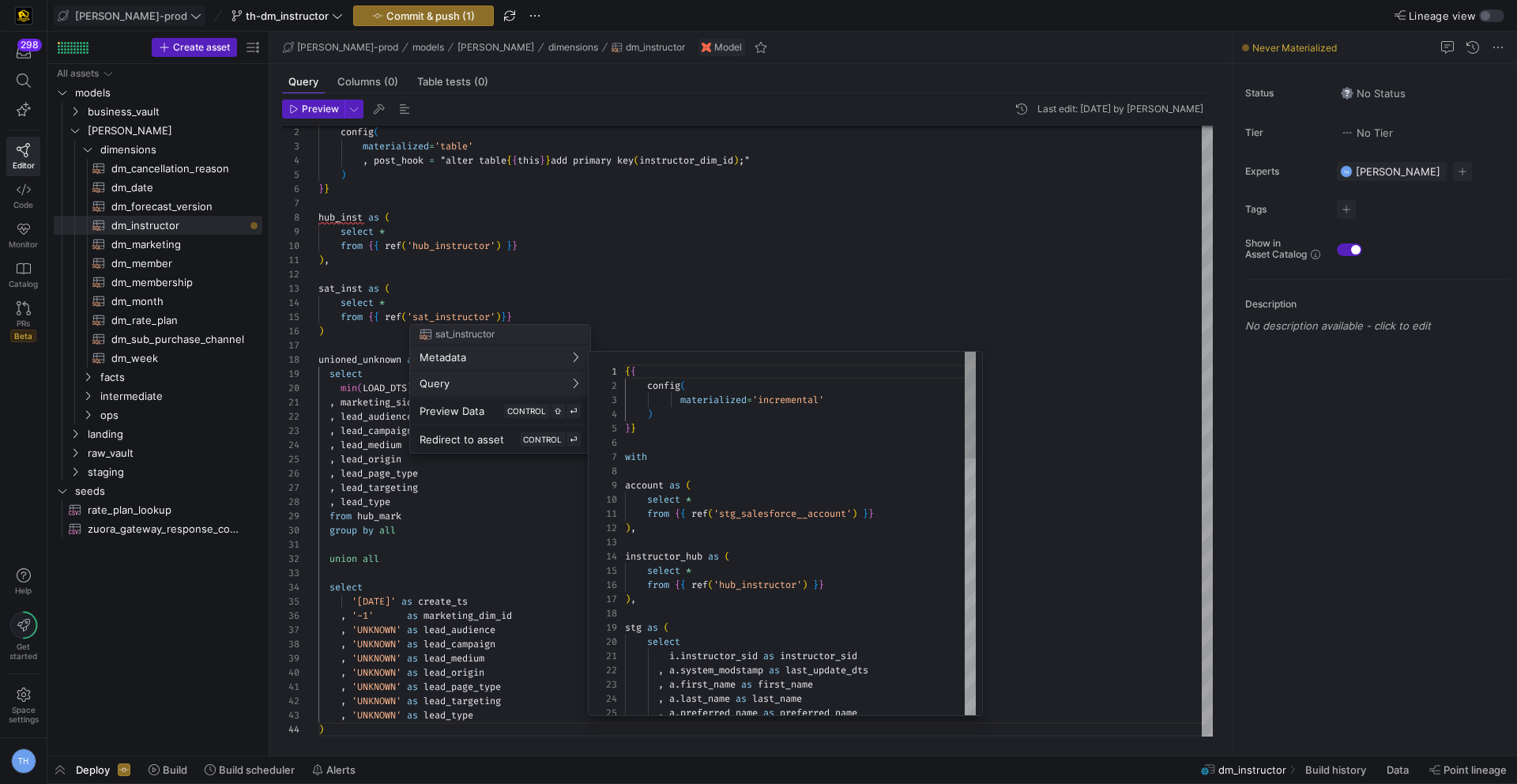
scroll to position [142, 0]
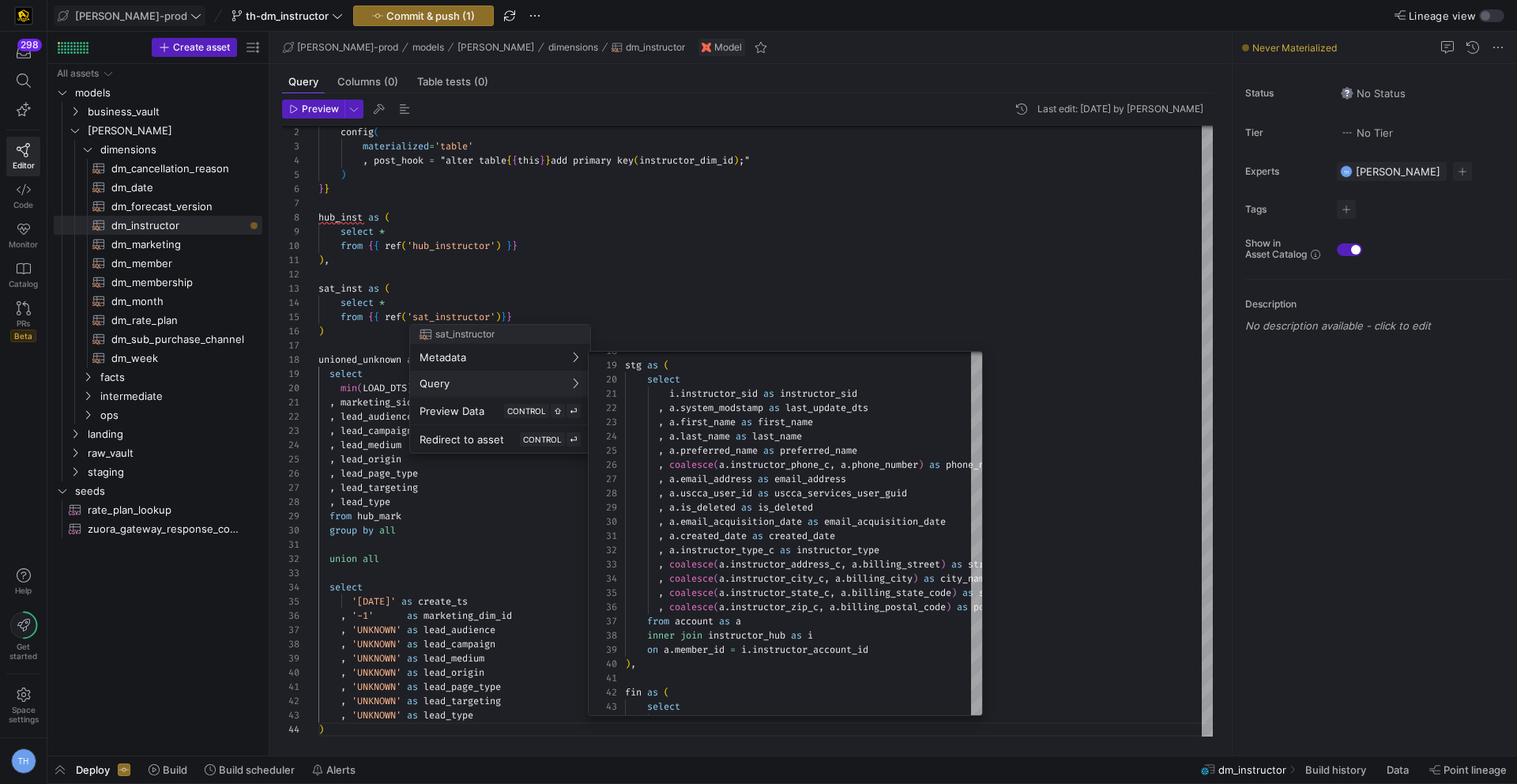
click at [689, 255] on div at bounding box center [758, 392] width 1517 height 784
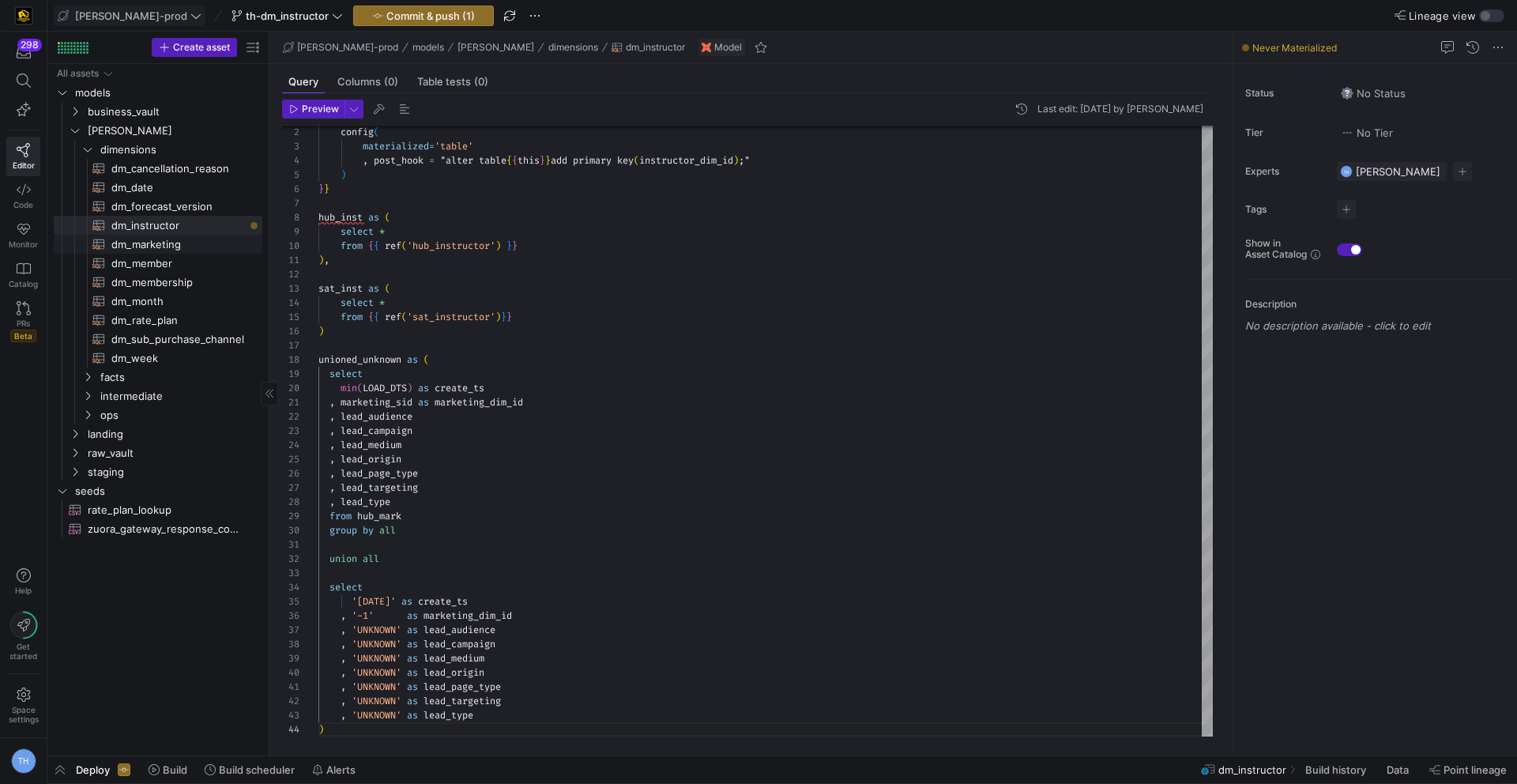
click at [185, 251] on span "dm_marketing​​​​​​​​​​" at bounding box center [178, 244] width 133 height 18
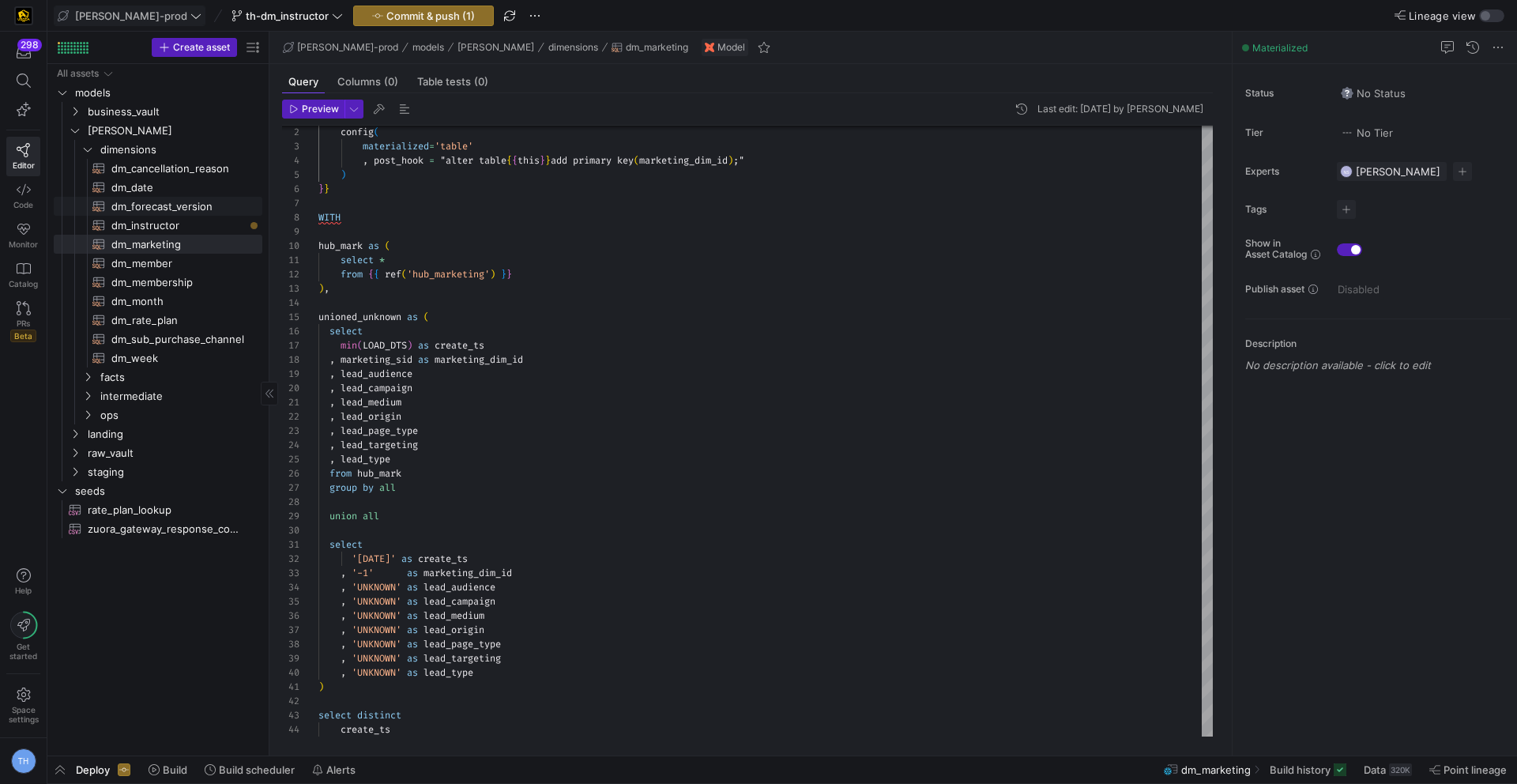
click at [177, 211] on span "dm_forecast_version​​​​​​​​​​" at bounding box center [178, 206] width 133 height 18
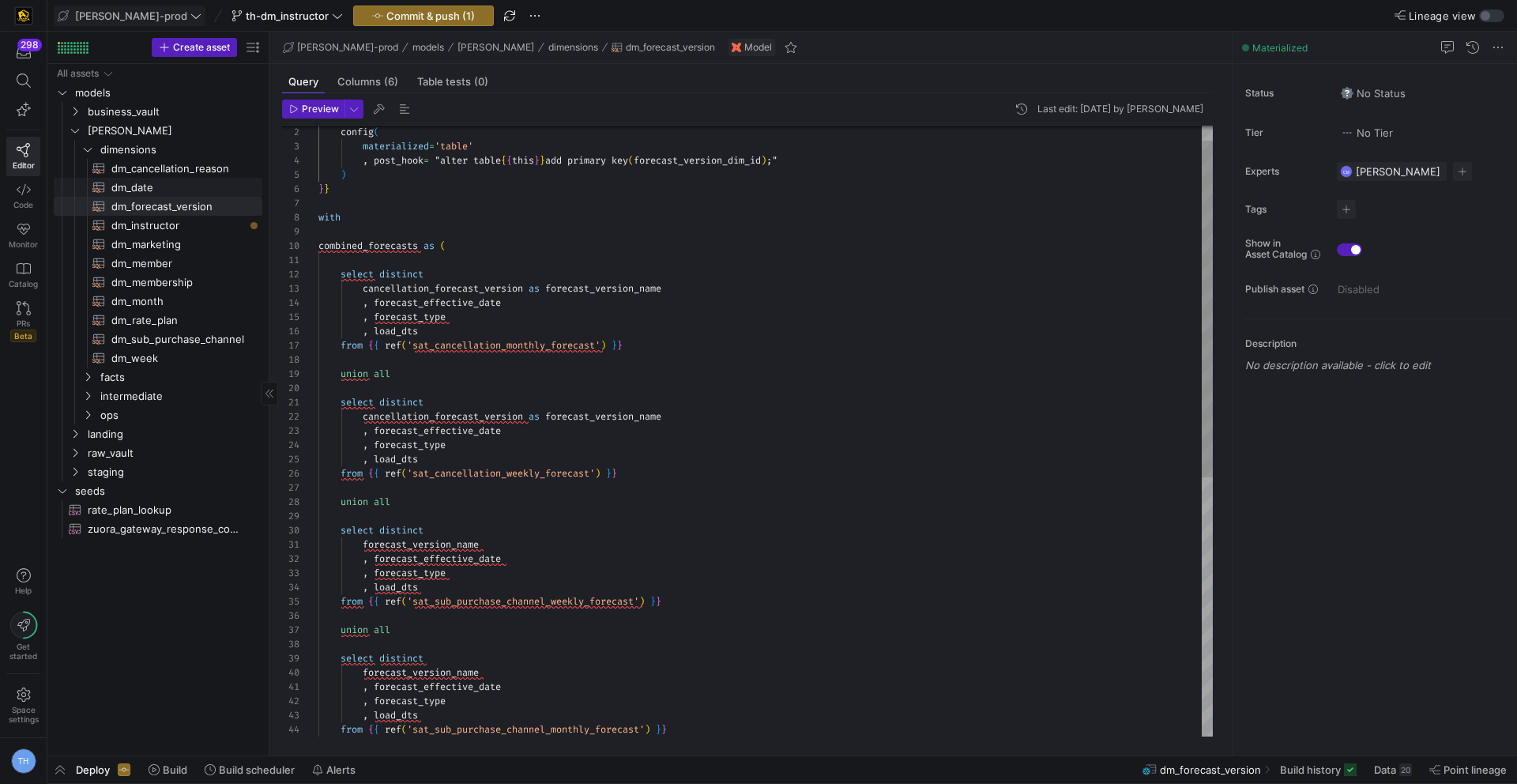
click at [168, 184] on span "dm_date​​​​​​​​​​" at bounding box center [178, 187] width 133 height 18
type textarea "{{ config( materialized='table' , post_hook= "alter table {{ this }} add primar…"
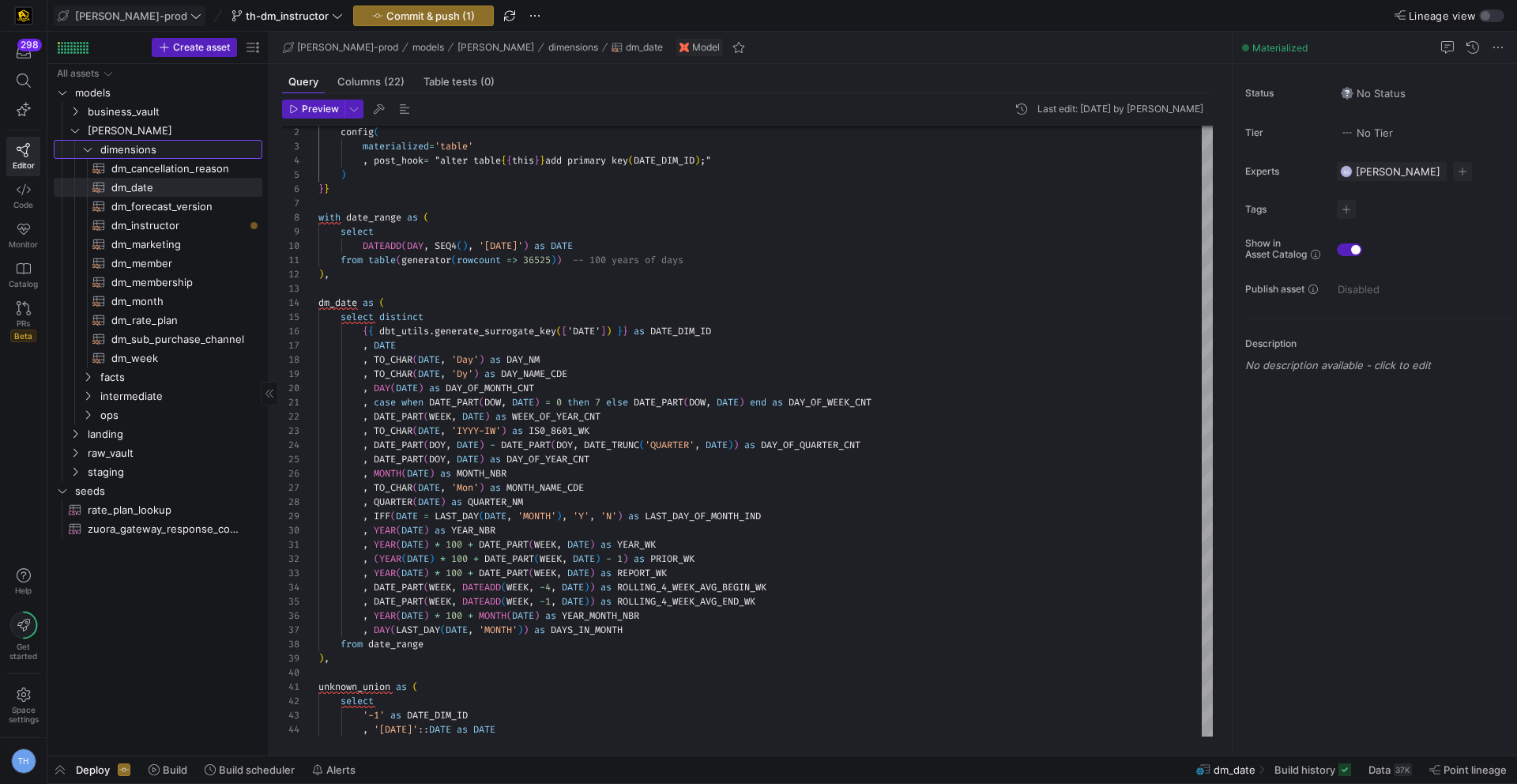
click at [184, 158] on link "dimensions" at bounding box center [157, 149] width 208 height 19
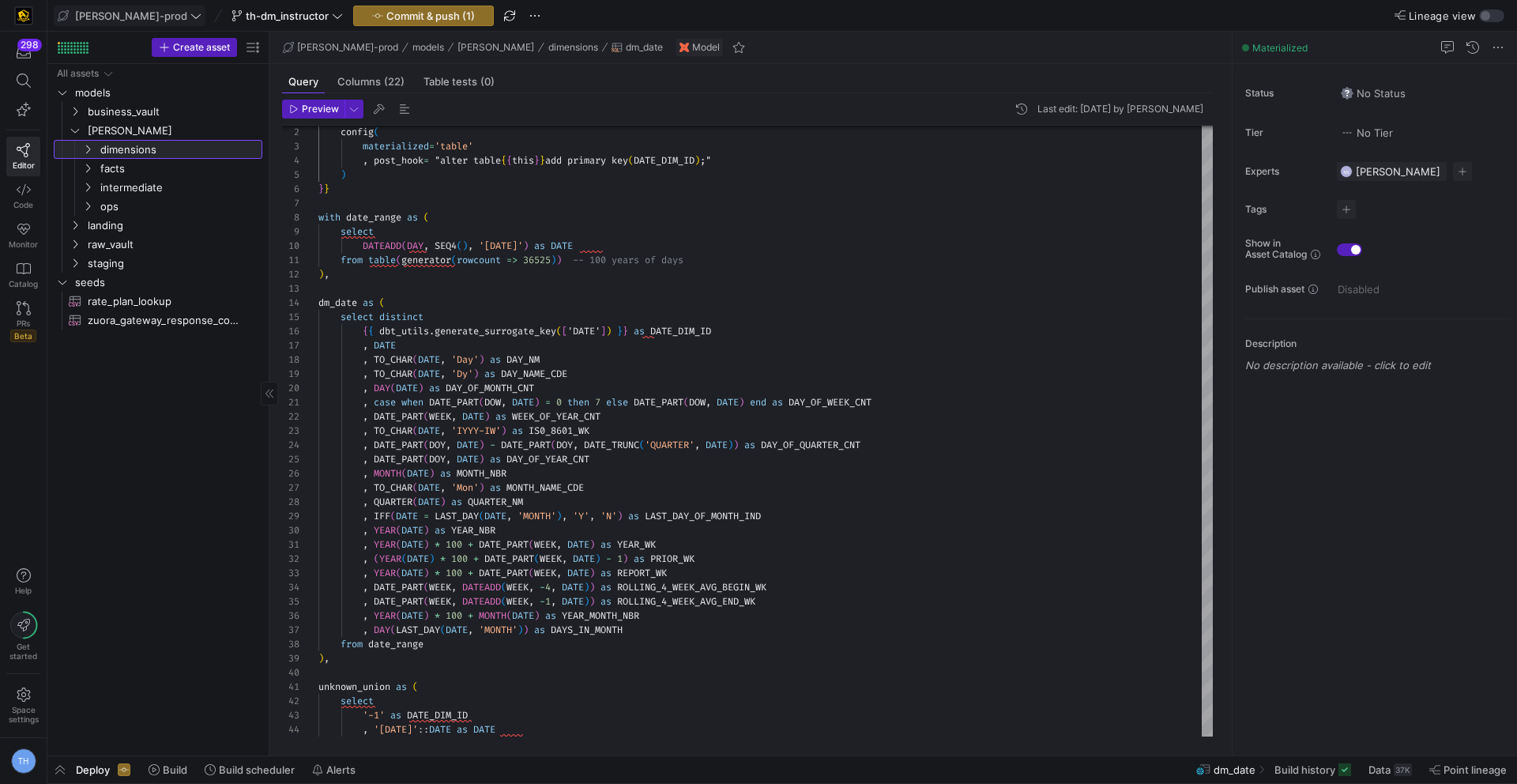
click at [184, 158] on link "dimensions" at bounding box center [157, 149] width 208 height 19
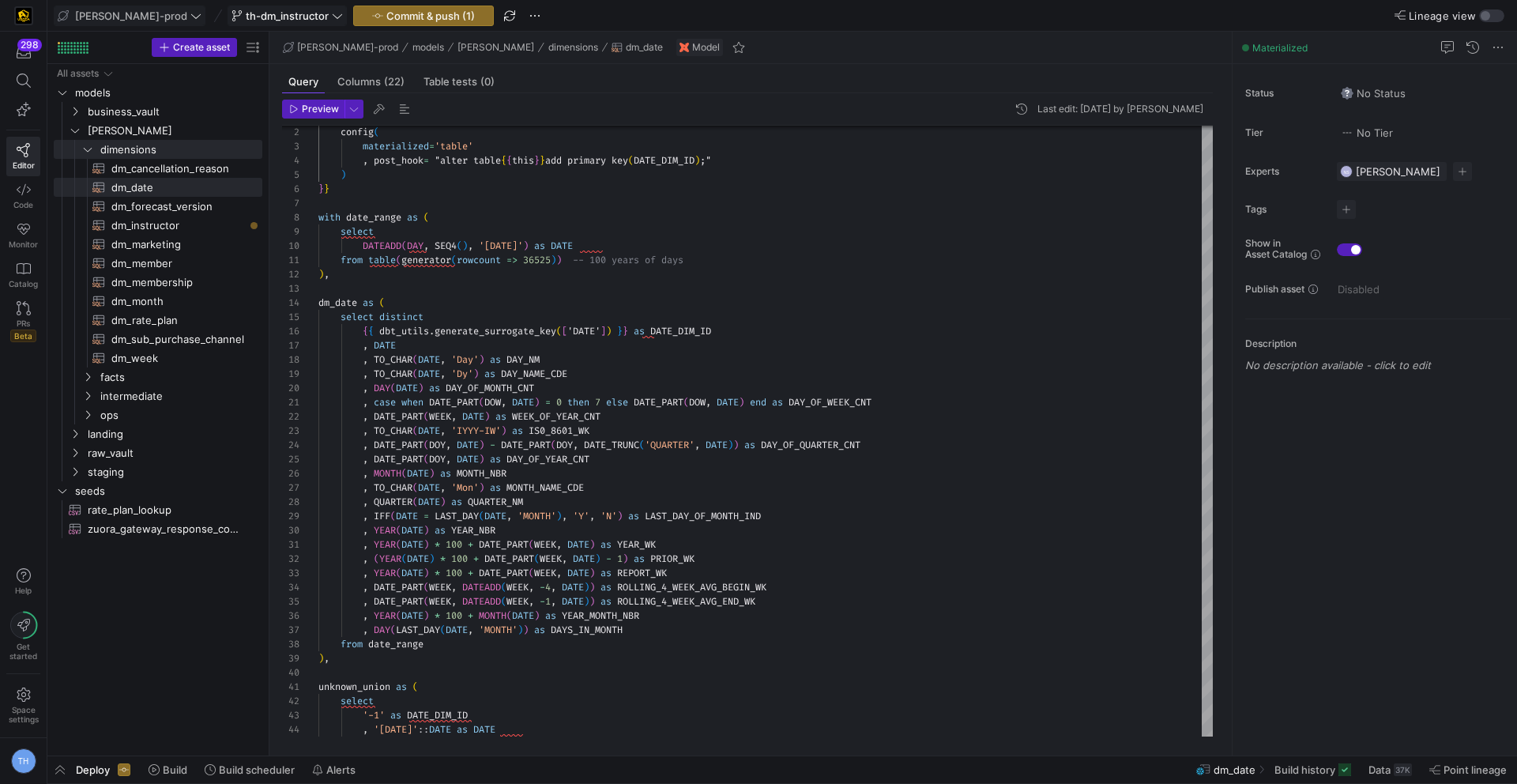
click at [246, 10] on span "th-dm_instructor" at bounding box center [287, 15] width 83 height 13
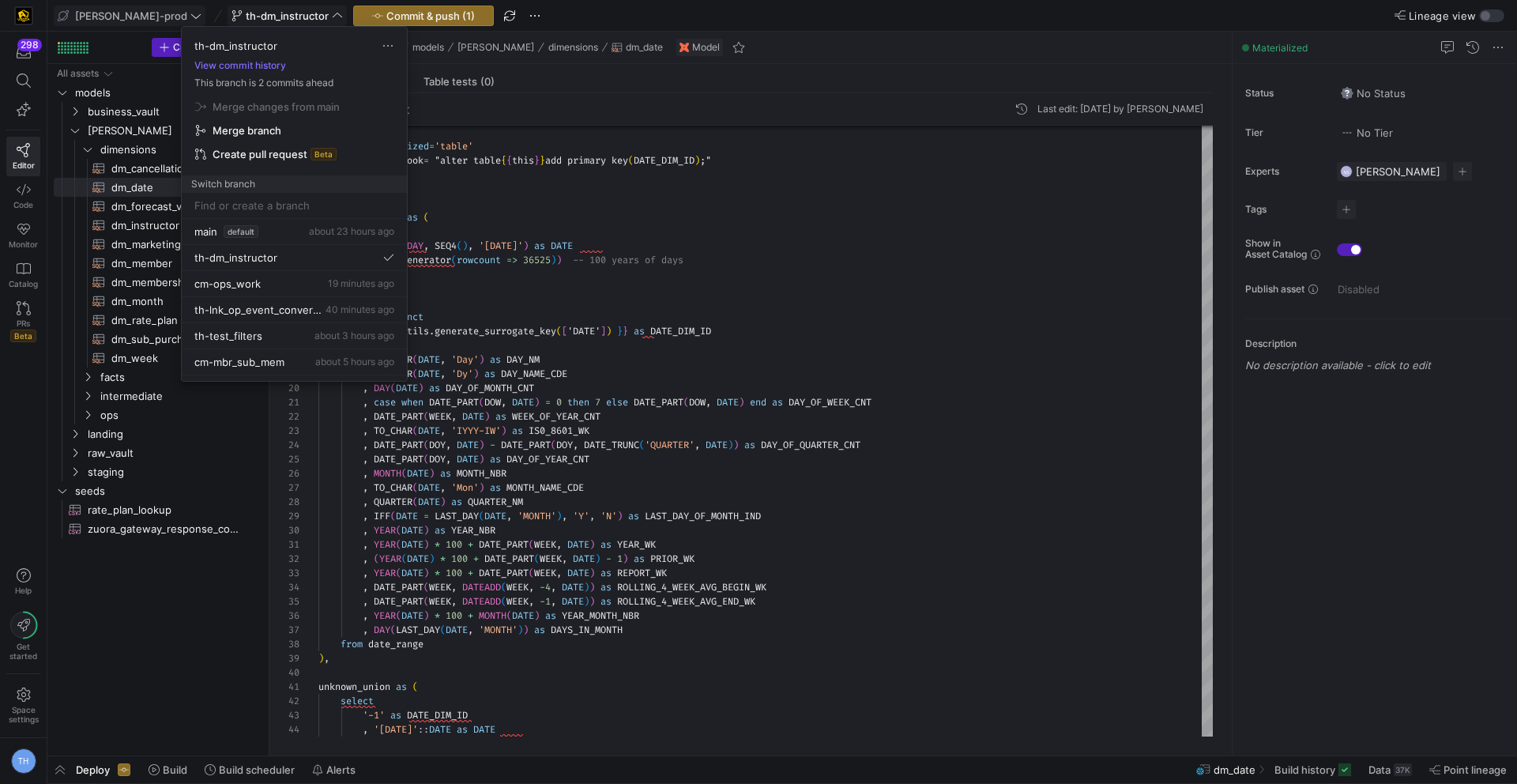
click at [243, 10] on div at bounding box center [758, 392] width 1517 height 784
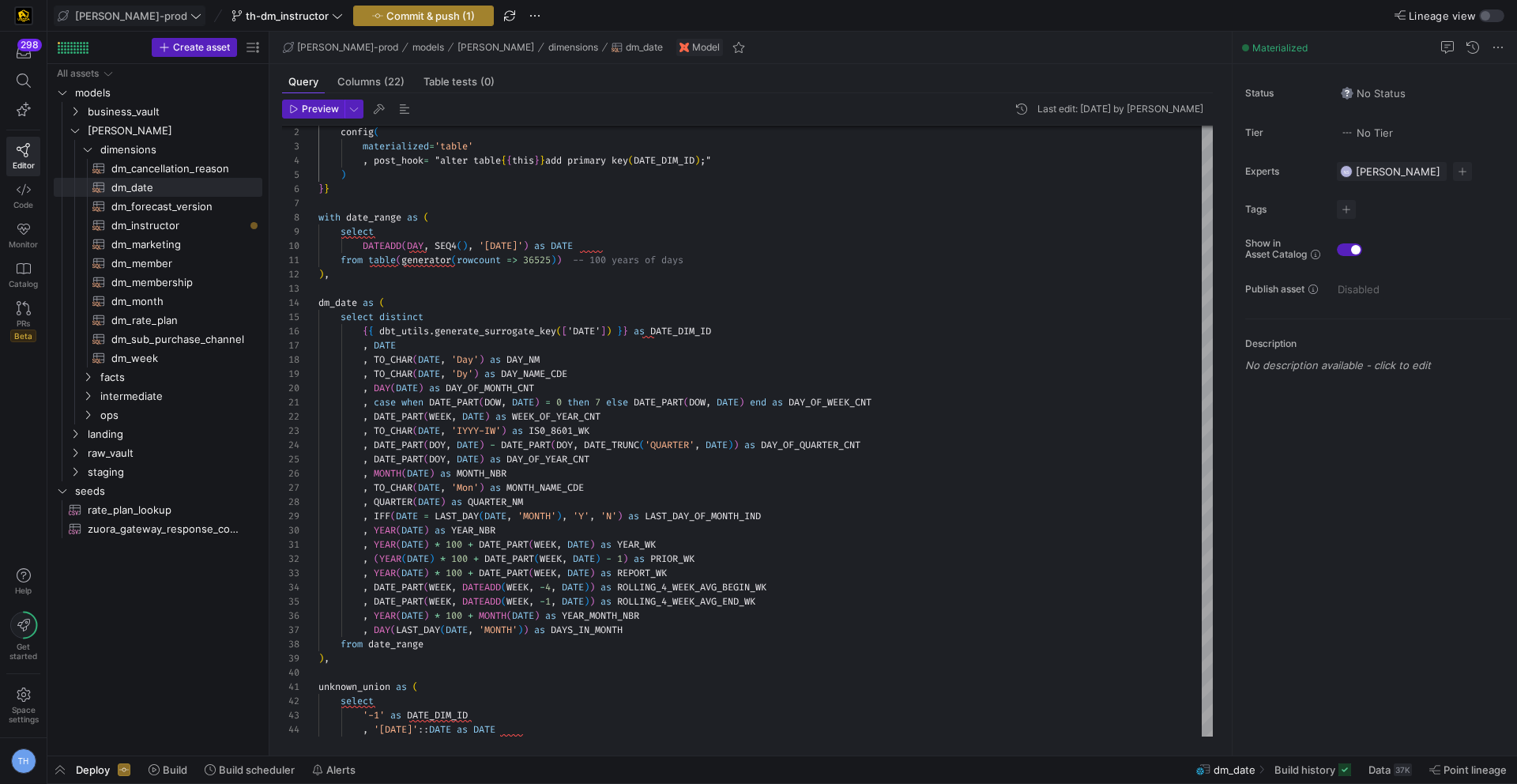
click at [403, 12] on span "Commit & push (1)" at bounding box center [430, 15] width 88 height 13
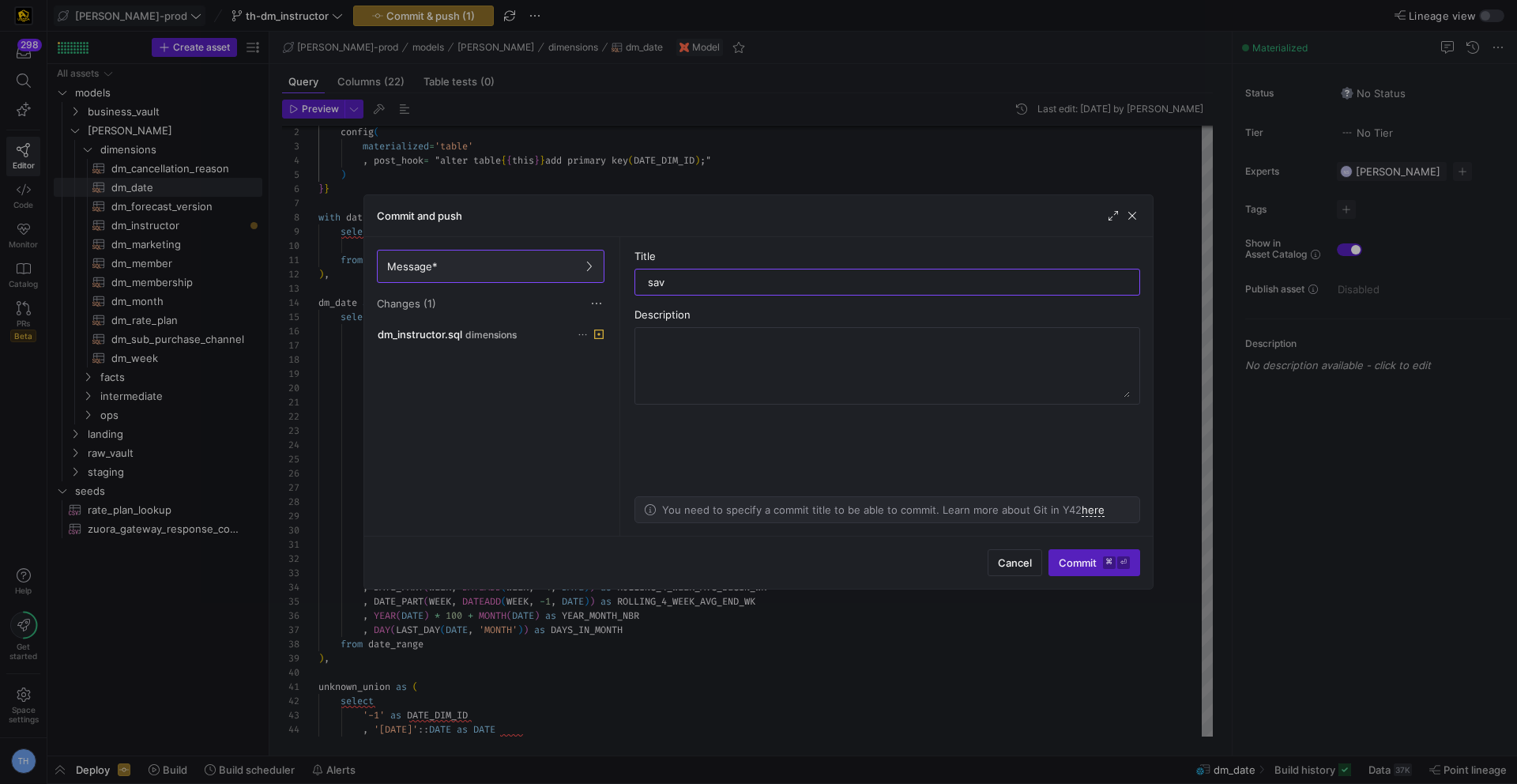
type input "save"
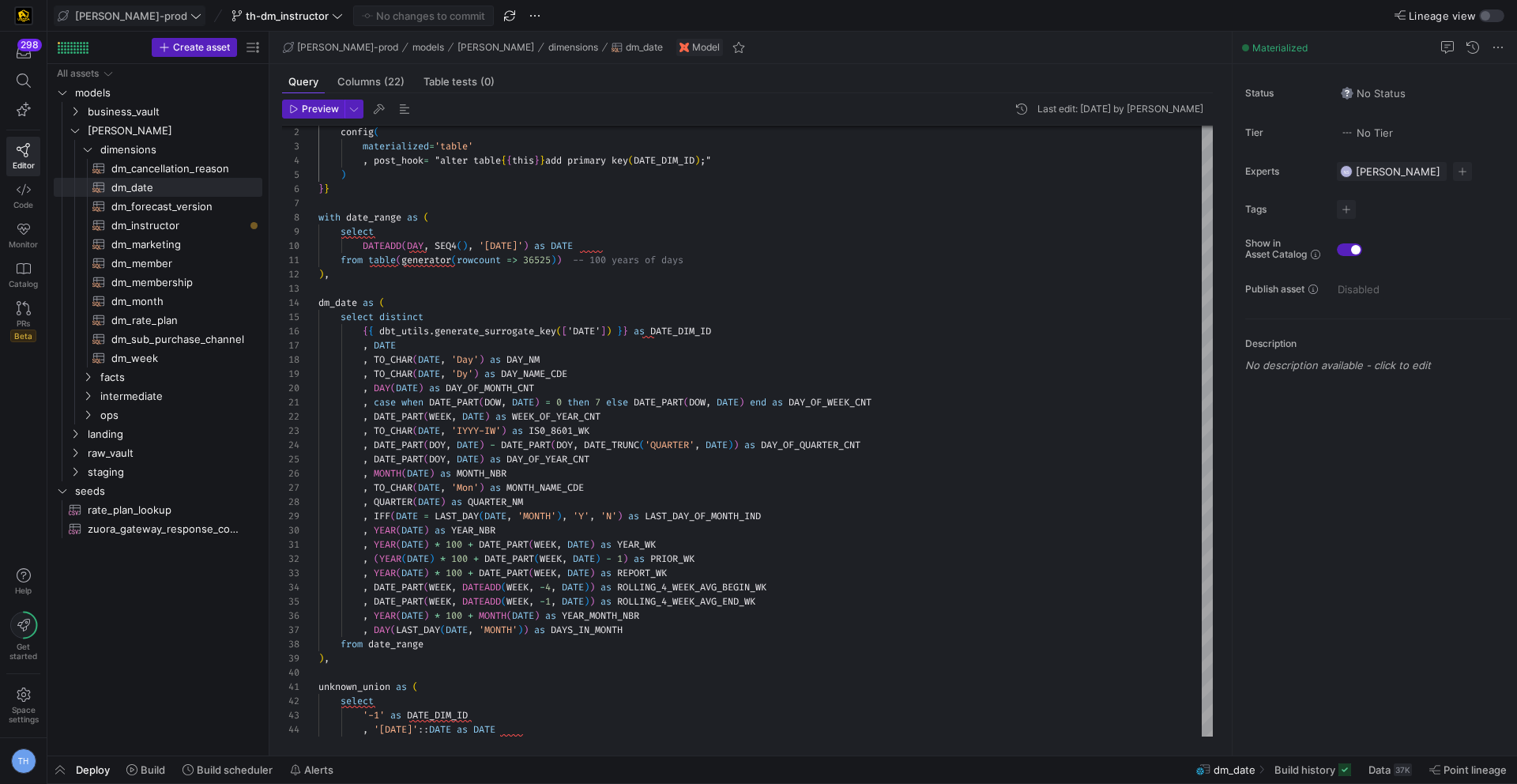
click at [113, 13] on span "[PERSON_NAME]-prod" at bounding box center [131, 15] width 112 height 13
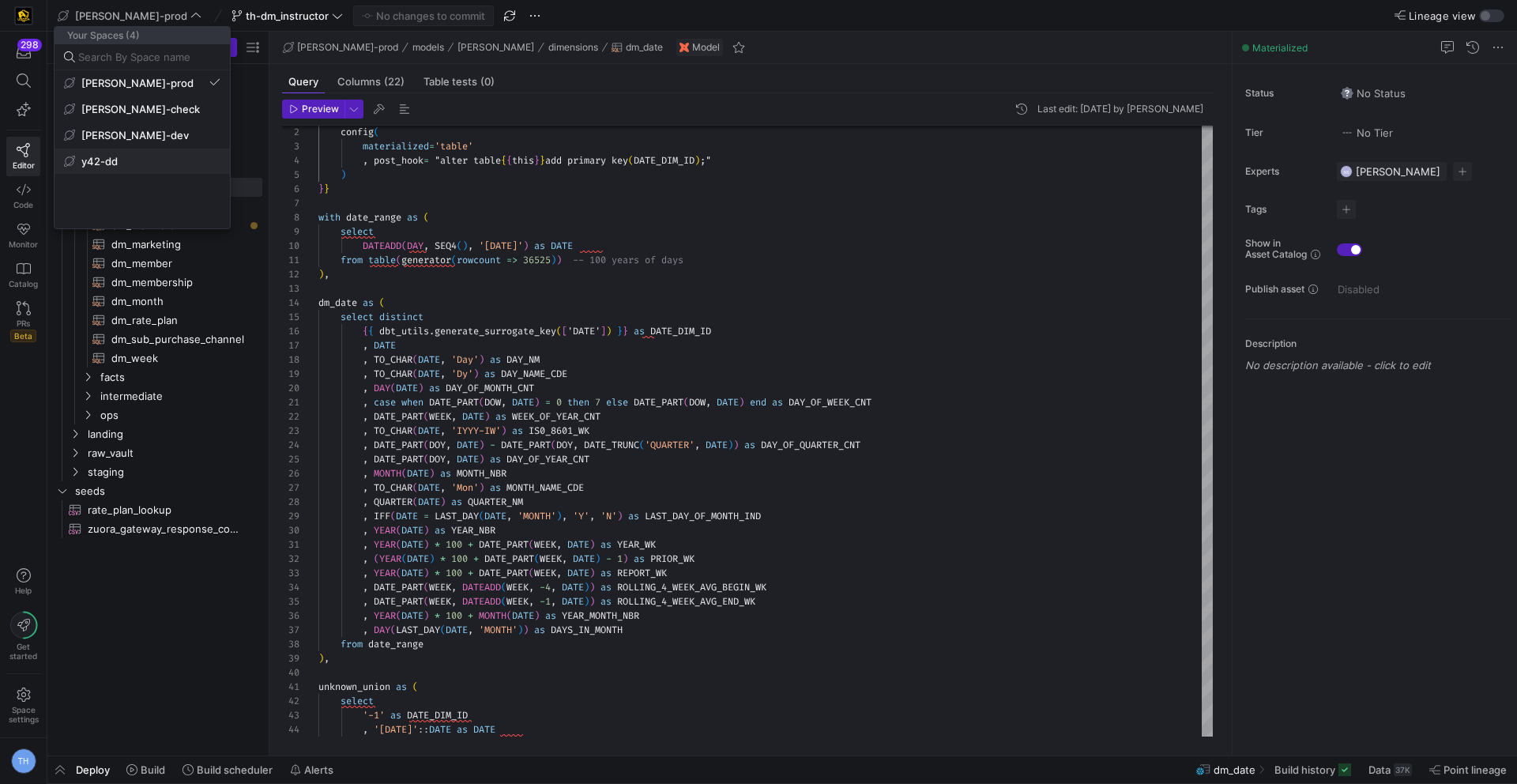
click at [144, 158] on span "y42-dd" at bounding box center [142, 161] width 156 height 13
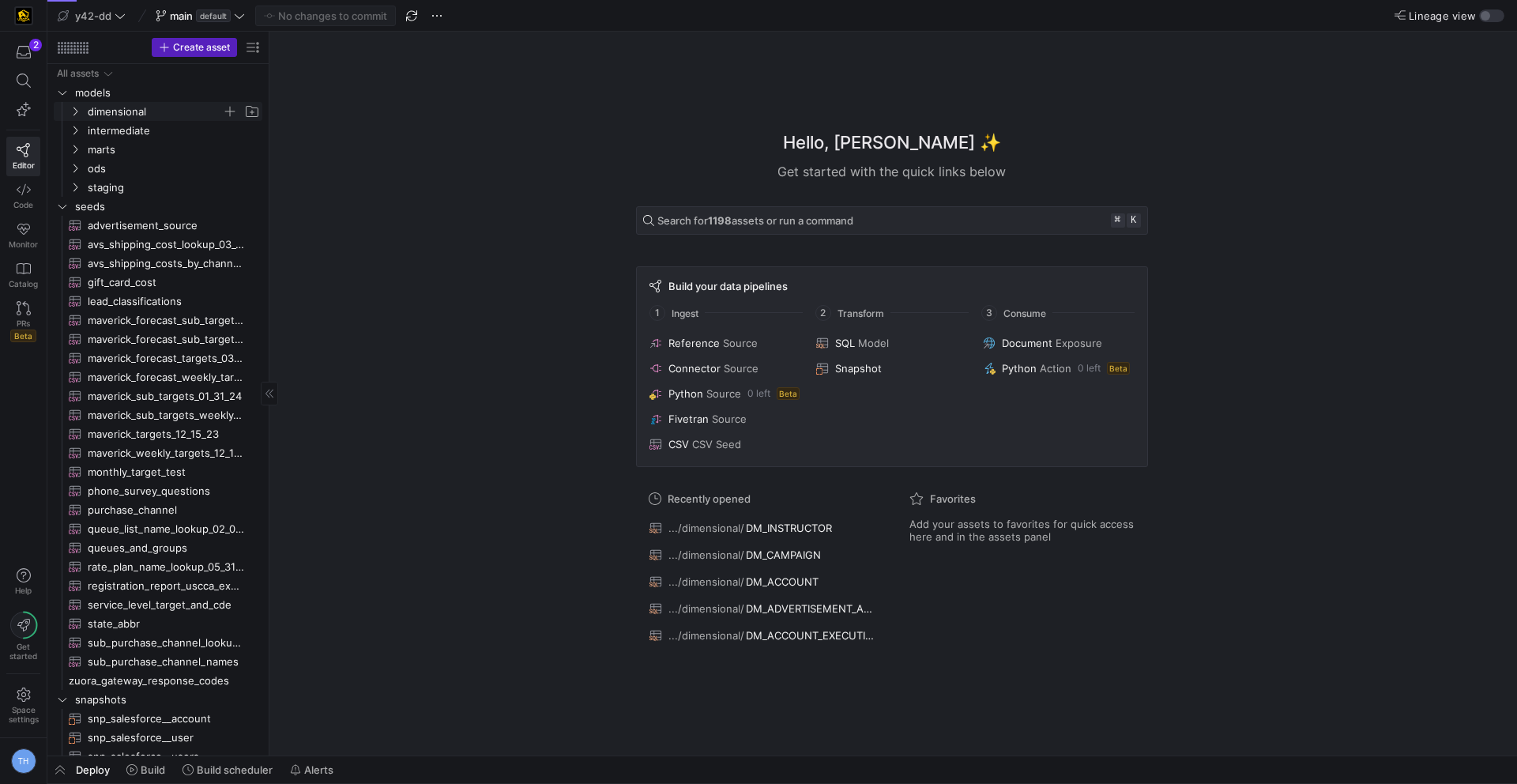
click at [122, 108] on span "dimensional" at bounding box center [155, 111] width 134 height 18
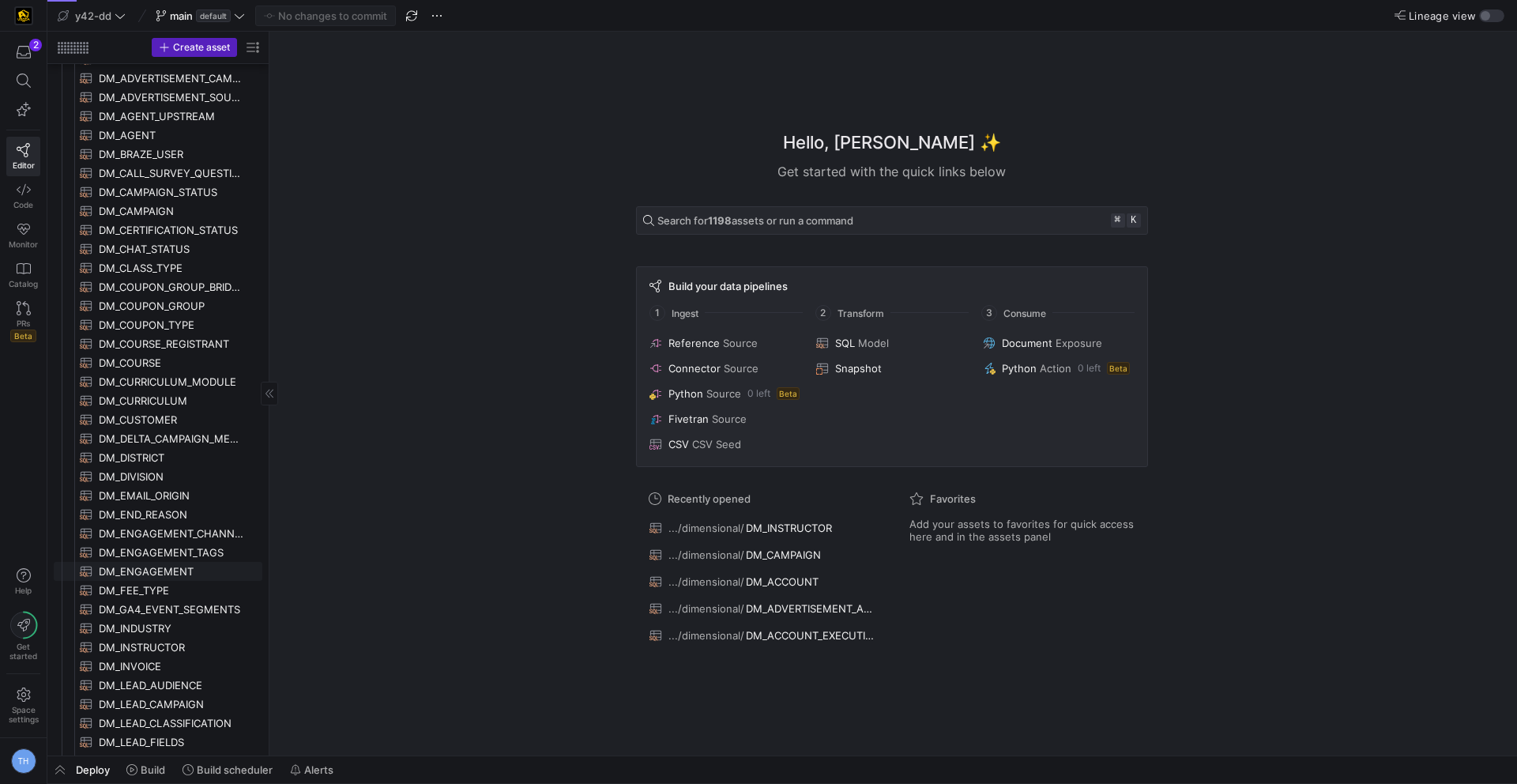
scroll to position [239, 0]
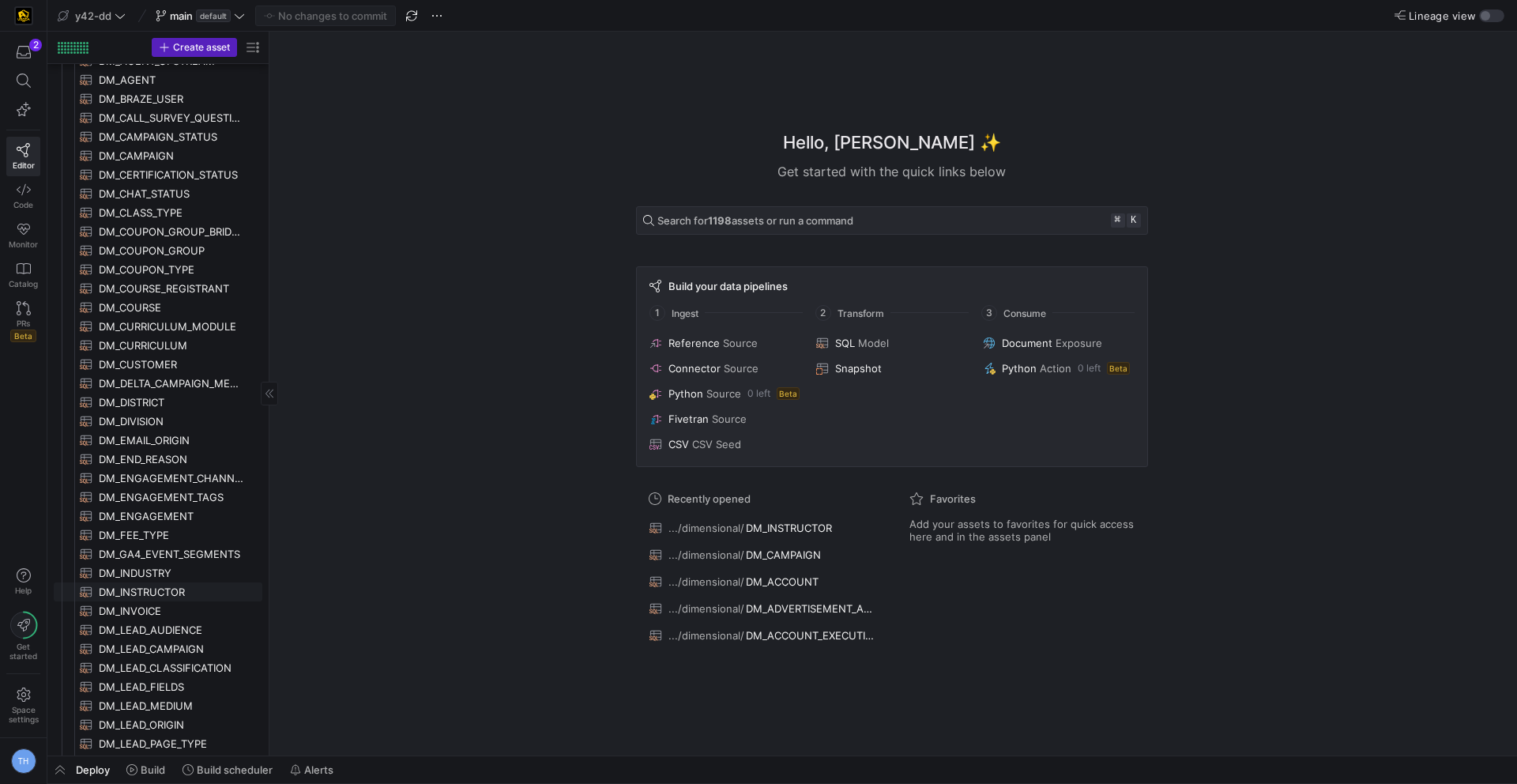
click at [152, 593] on span "DM_INSTRUCTOR​​​​​​​​​​" at bounding box center [171, 592] width 145 height 18
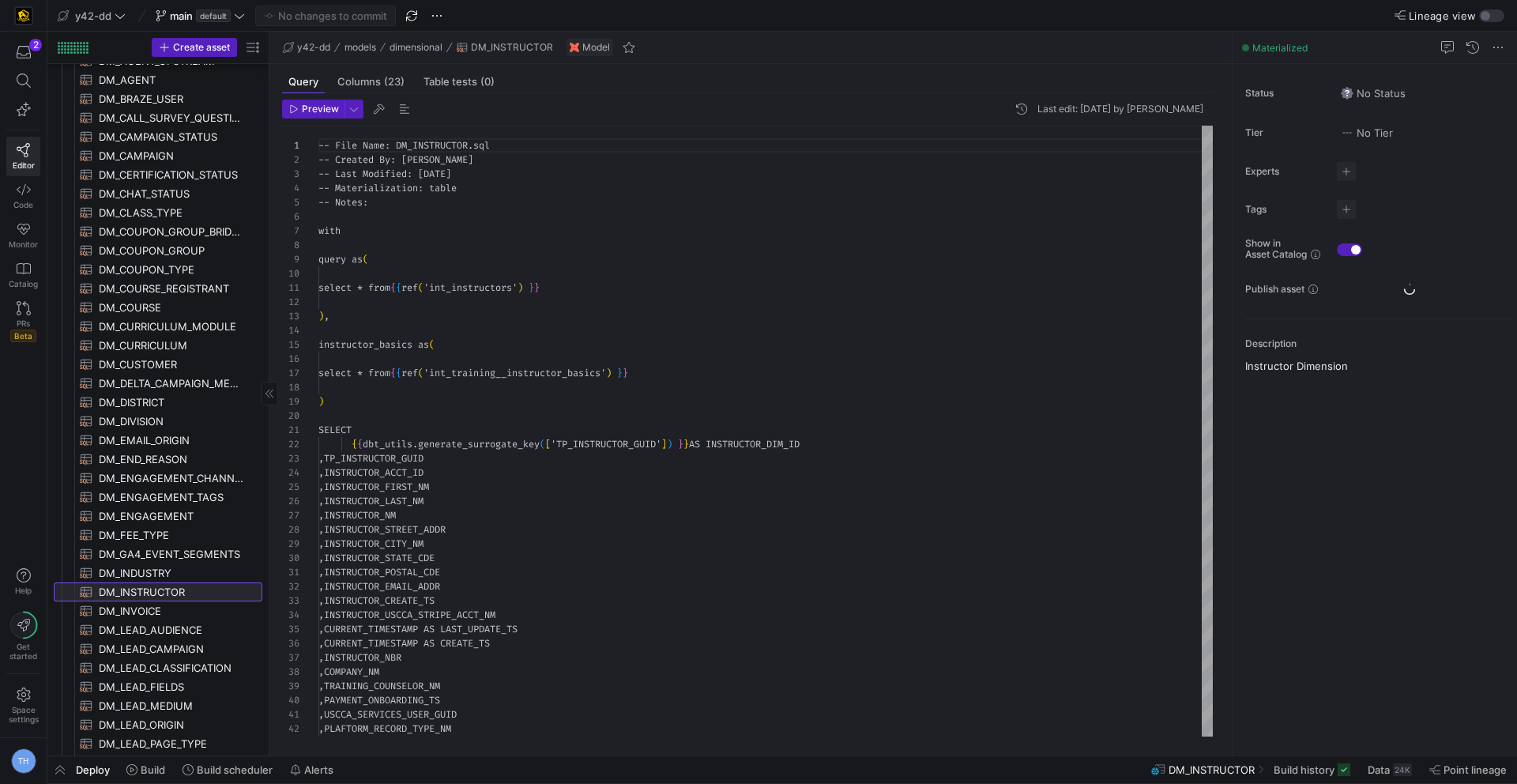
scroll to position [142, 0]
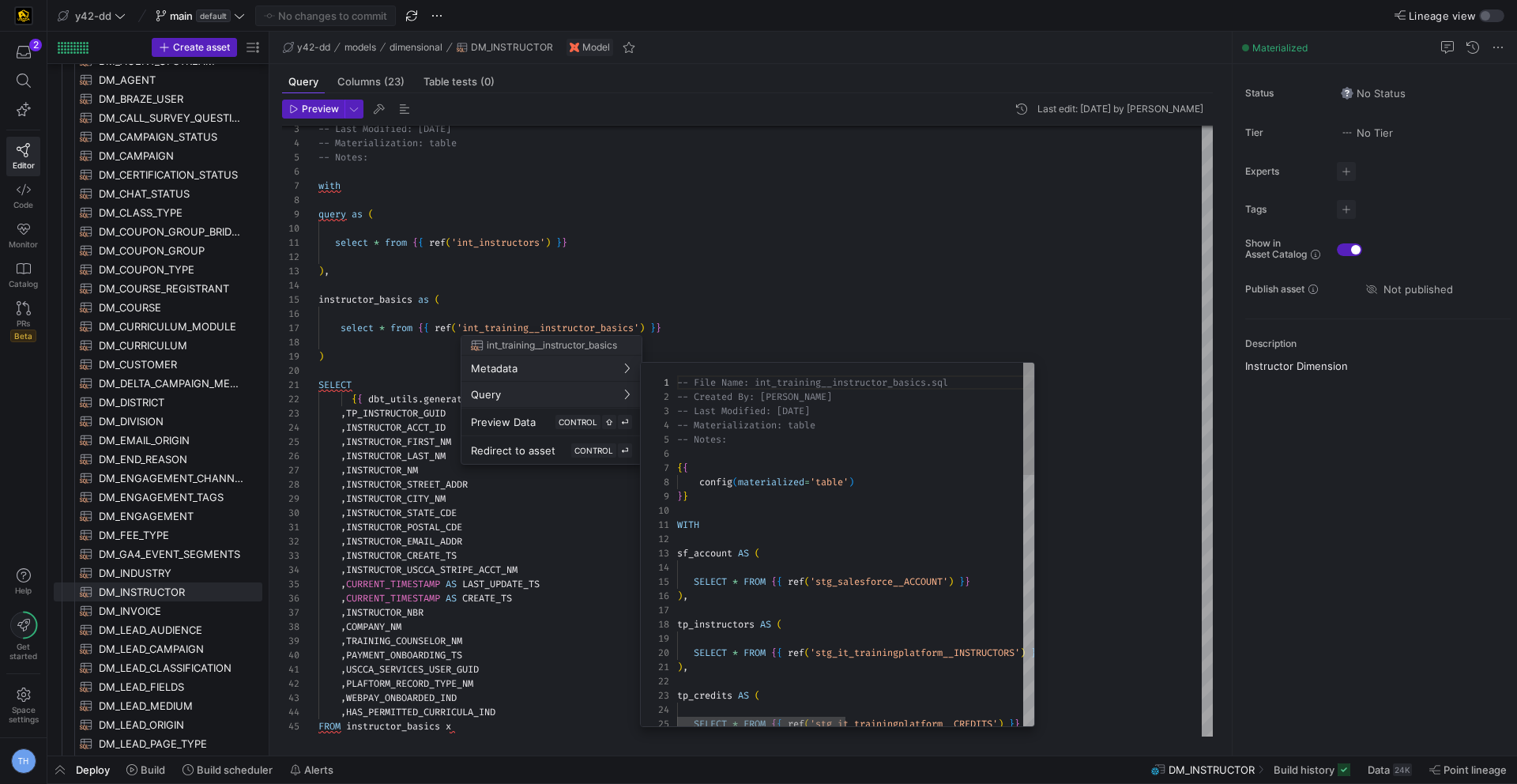
scroll to position [142, 0]
click at [785, 261] on div at bounding box center [758, 392] width 1517 height 784
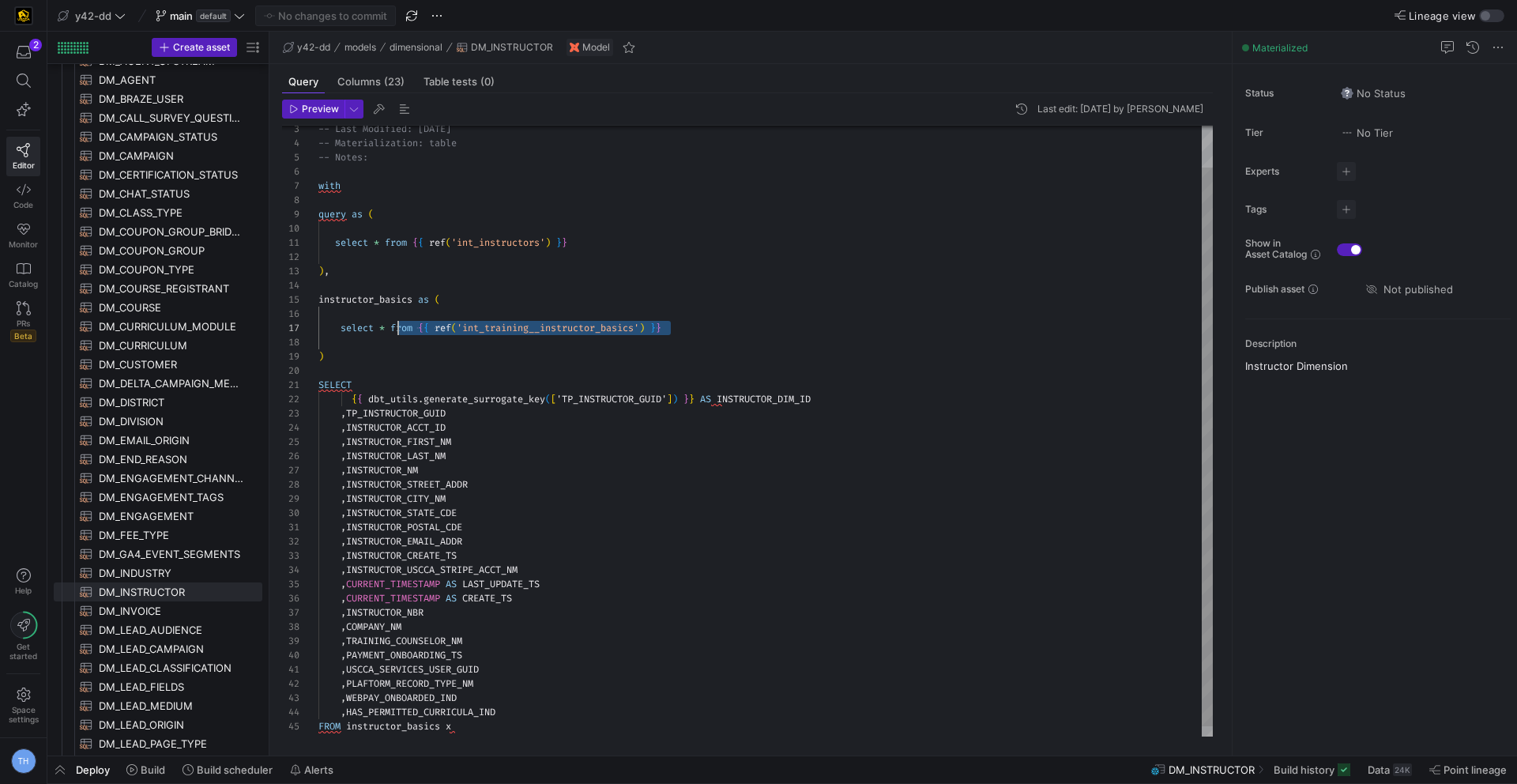
scroll to position [85, 74]
drag, startPoint x: 701, startPoint y: 323, endPoint x: 395, endPoint y: 328, distance: 306.0
click at [395, 328] on div "-- Materialization: table -- Notes: with query as ( select * from { { ref ( 'in…" at bounding box center [765, 414] width 895 height 667
click at [444, 340] on span "Compile Selection" at bounding box center [458, 343] width 124 height 10
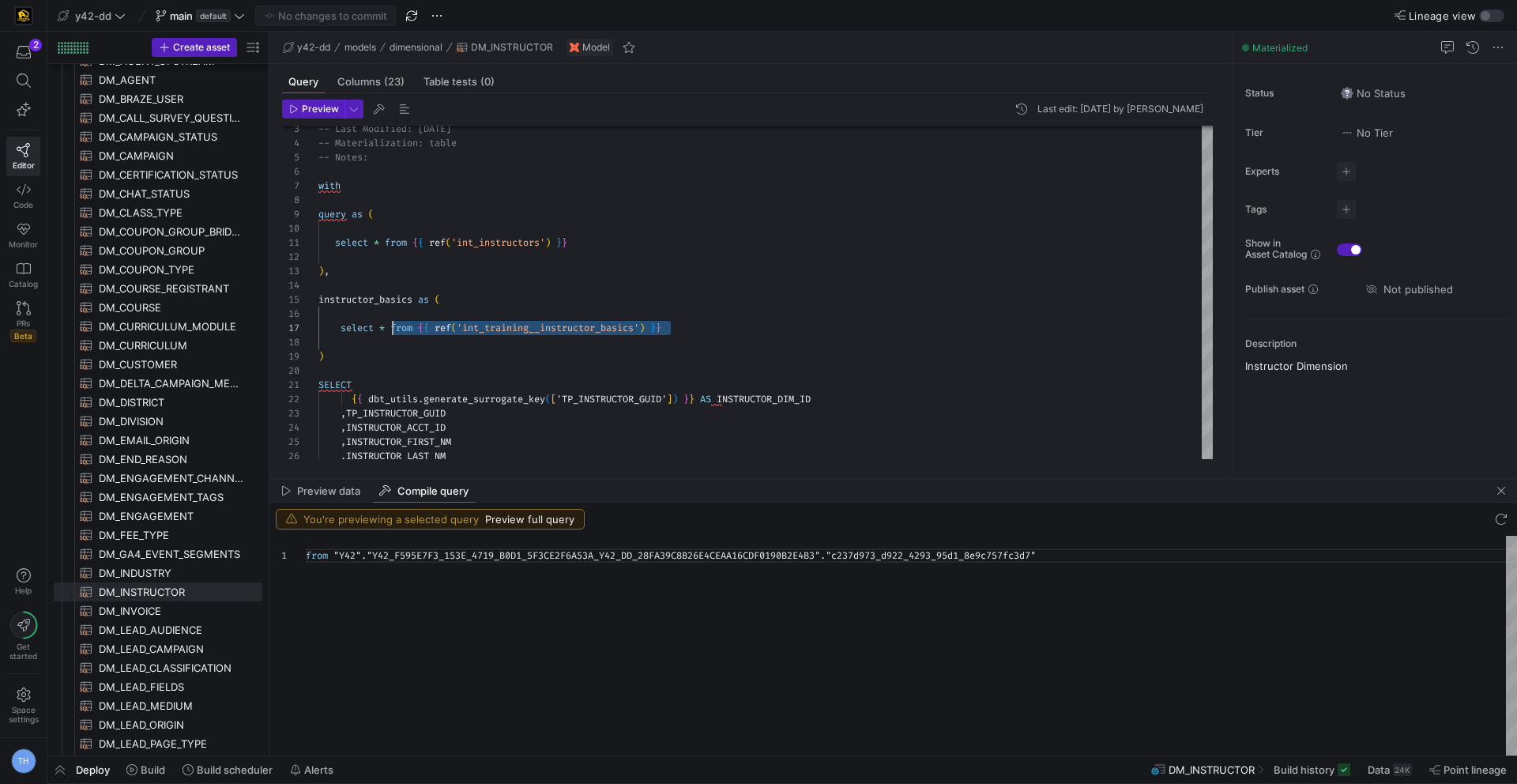
click at [684, 557] on div "from "Y42" . "Y42_F595E7F3_153E_4719_B0D1_5F3CE2F6A53A_Y42_DD_2 8FA39C8B26E4CEA…" at bounding box center [912, 645] width 1211 height 219
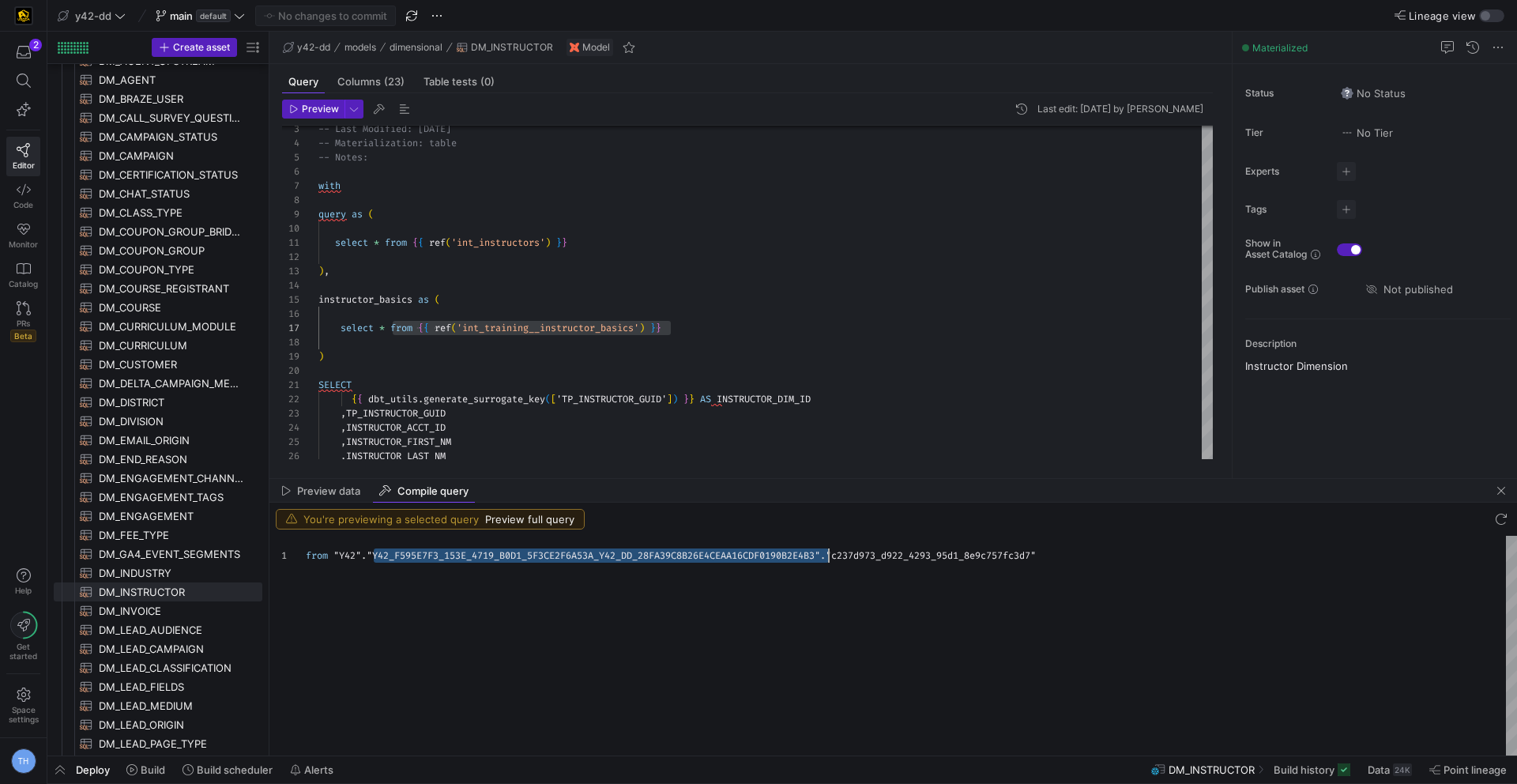
click at [684, 557] on div "from "Y42" . "Y42_F595E7F3_153E_4719_B0D1_5F3CE2F6A53A_Y42_DD_2 8FA39C8B26E4CEA…" at bounding box center [912, 645] width 1211 height 219
click at [593, 383] on div "-- Materialization: table -- Notes: with query as ( select * from { { ref ( 'in…" at bounding box center [765, 414] width 895 height 667
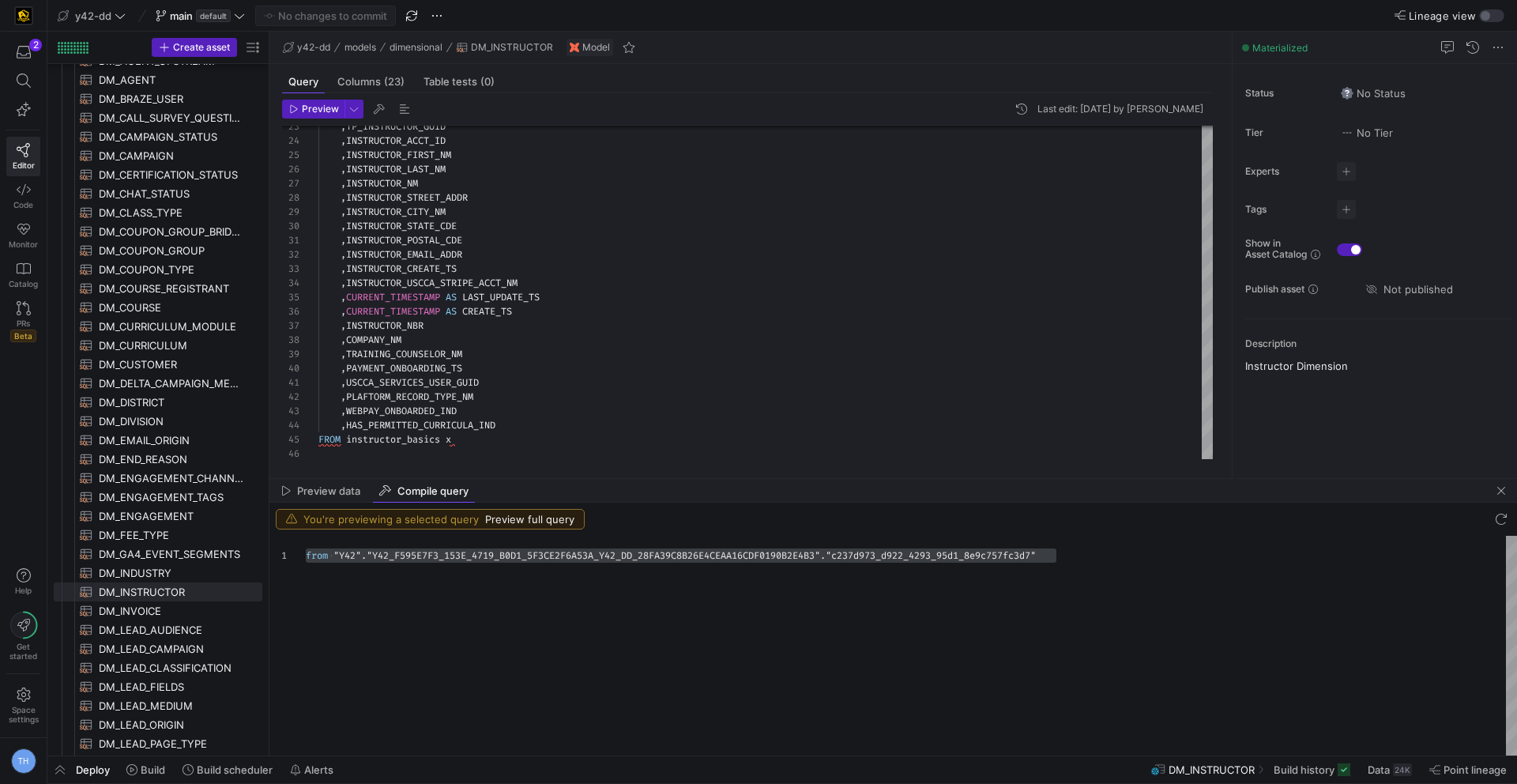
click at [618, 497] on div "Preview data Compile query" at bounding box center [893, 491] width 1247 height 24
type textarea ",INSTRUCTOR_POSTAL_CDE ,INSTRUCTOR_EMAIL_ADDR ,INSTRUCTOR_CREATE_TS ,INSTRUCTOR…"
click at [616, 372] on div ", TP_INSTRUCTOR_GUID , INSTRUCTOR_ACCT_ID , INSTRUCTOR_FIRST_NM , INSTRUCTOR_LA…" at bounding box center [765, 127] width 895 height 667
click at [105, 14] on span "y42-dd" at bounding box center [93, 15] width 37 height 13
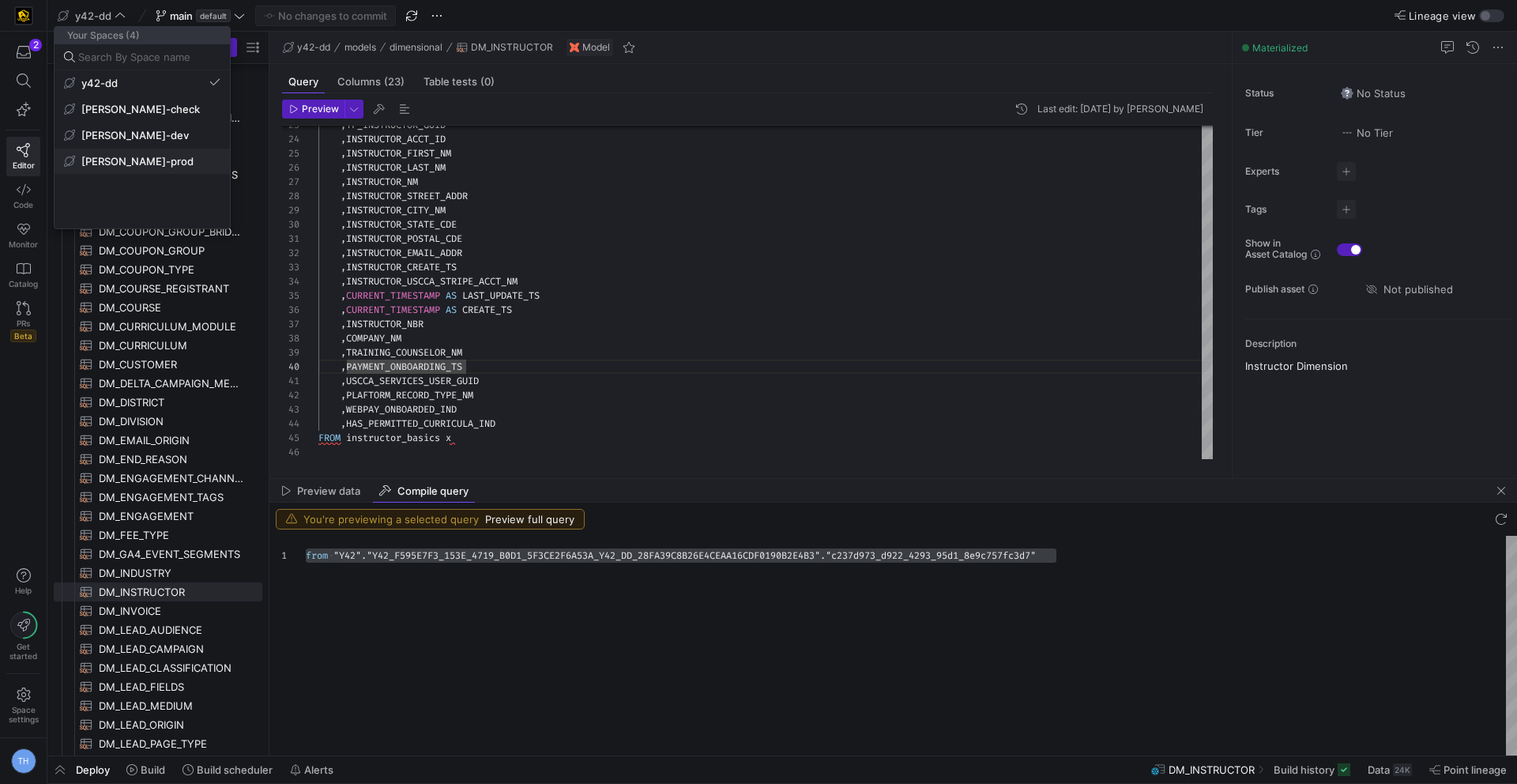
click at [123, 168] on button "[PERSON_NAME]-prod" at bounding box center [142, 162] width 175 height 26
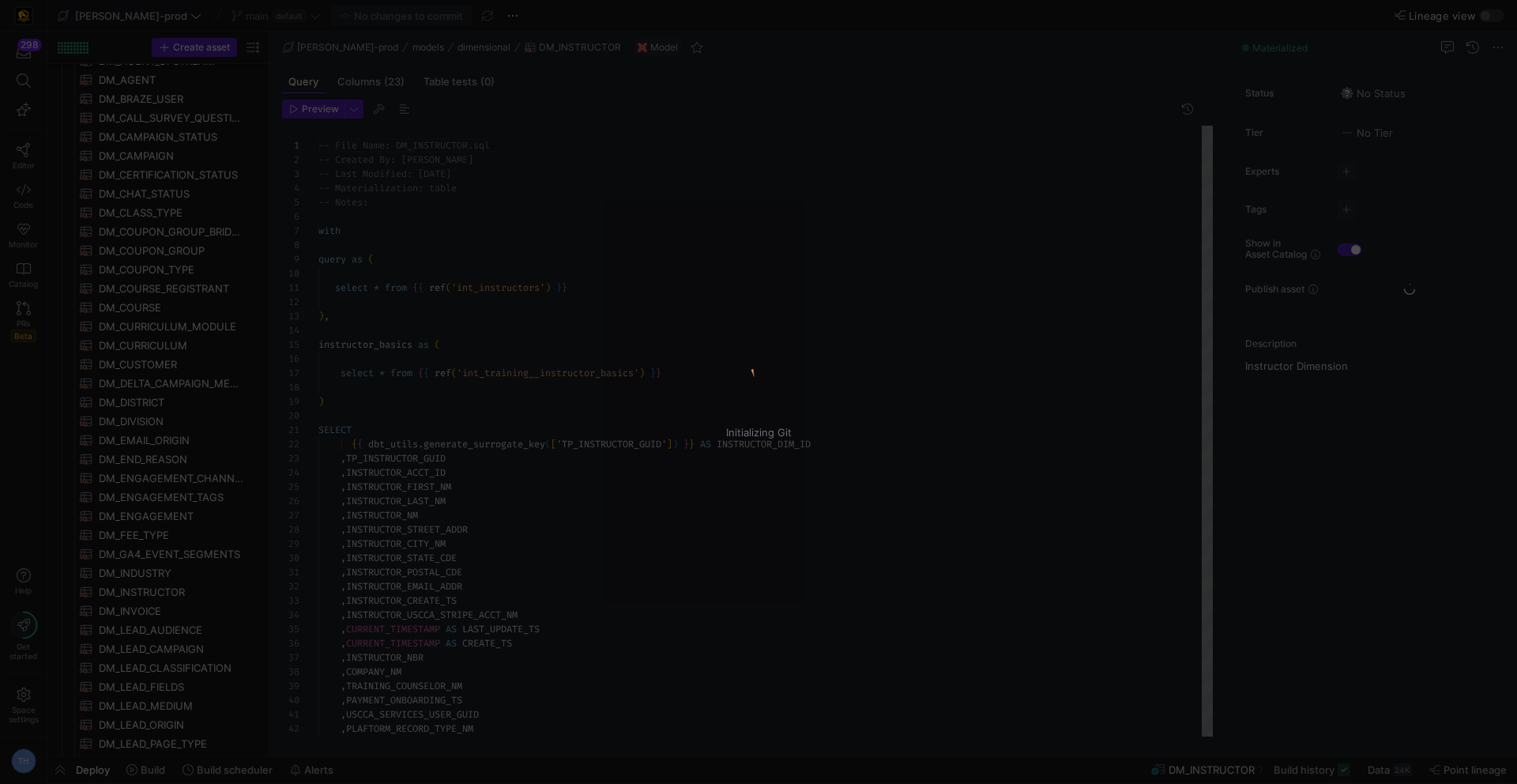
scroll to position [142, 0]
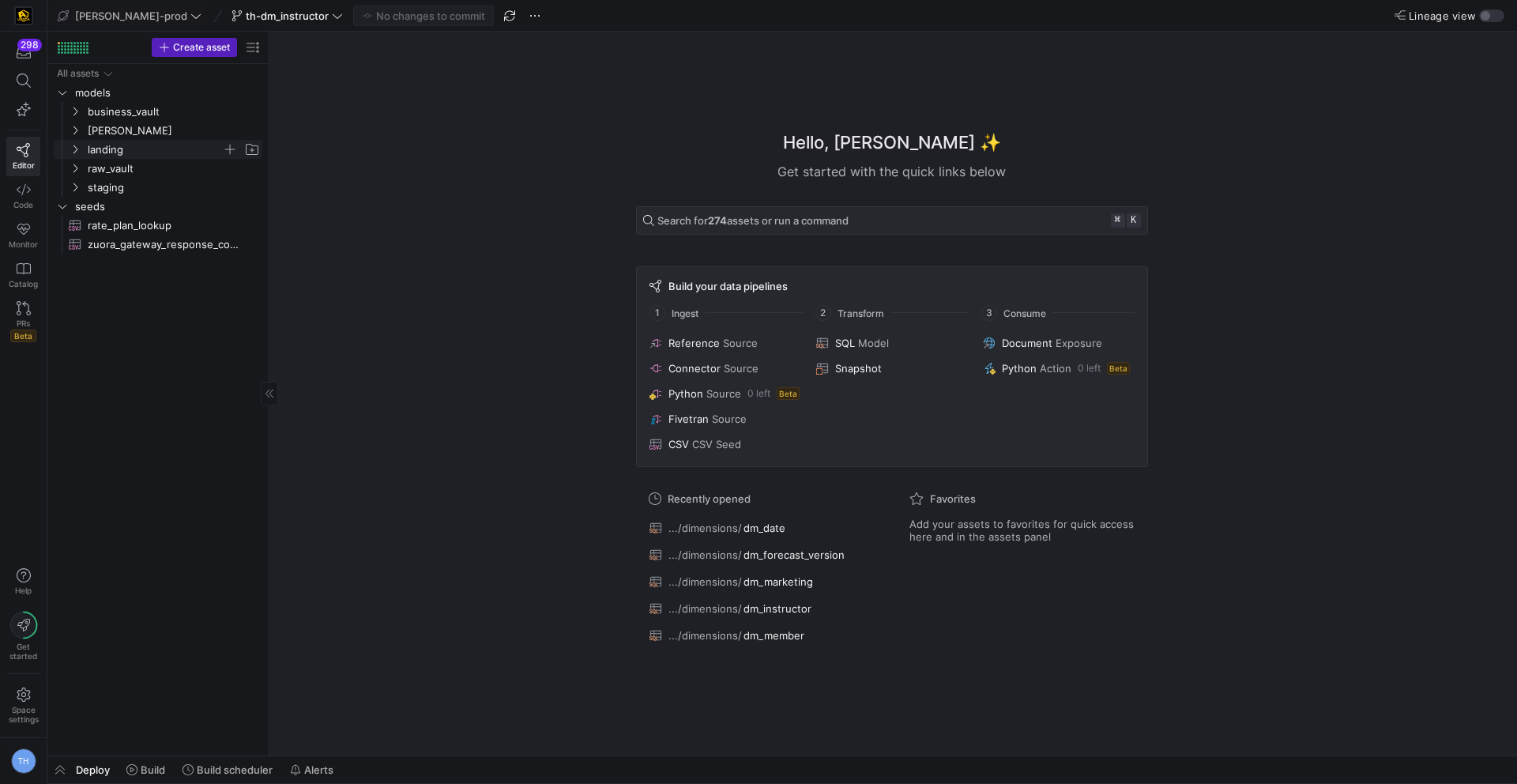
click at [161, 151] on span "landing" at bounding box center [155, 149] width 134 height 18
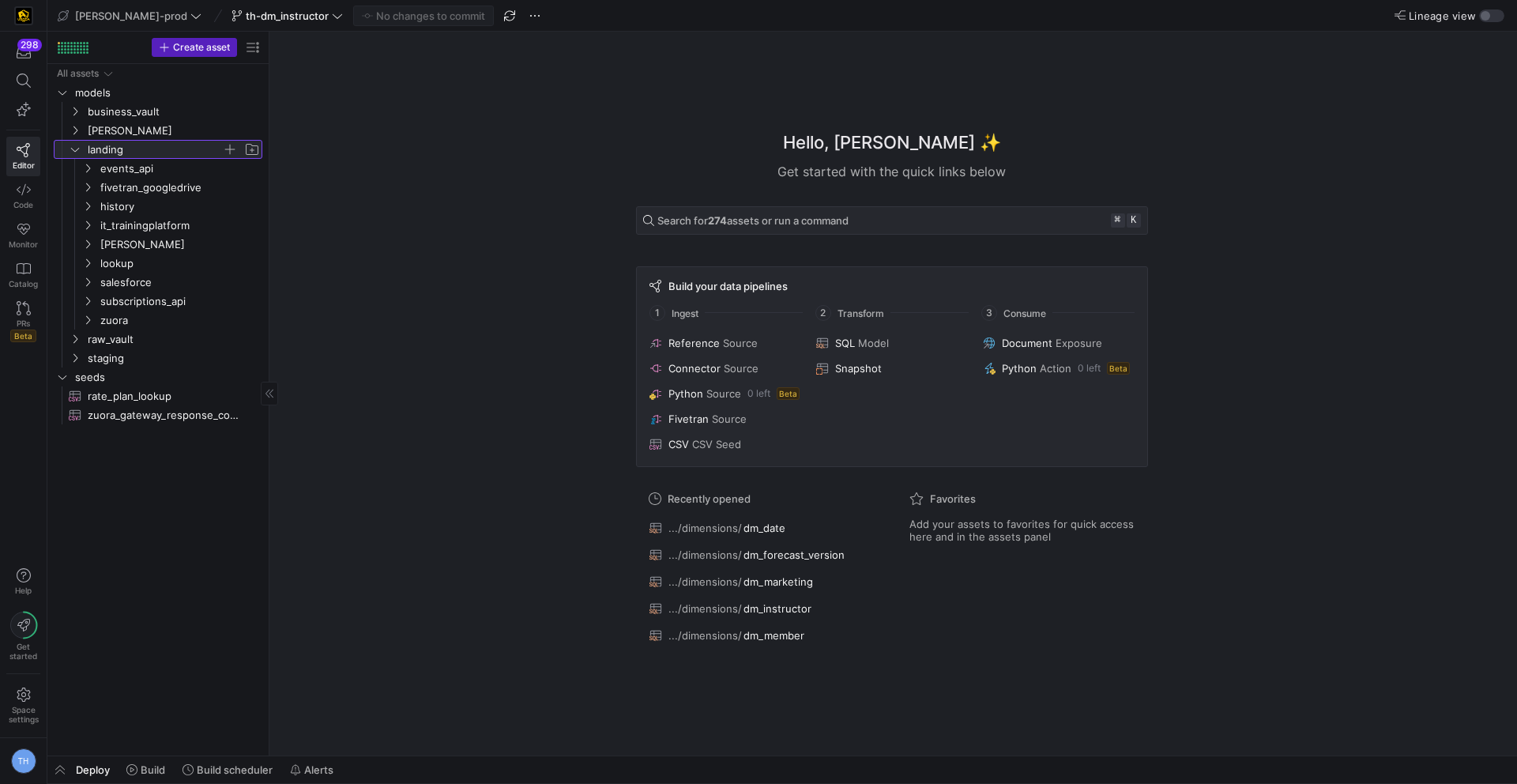
click at [161, 151] on span "landing" at bounding box center [155, 149] width 134 height 18
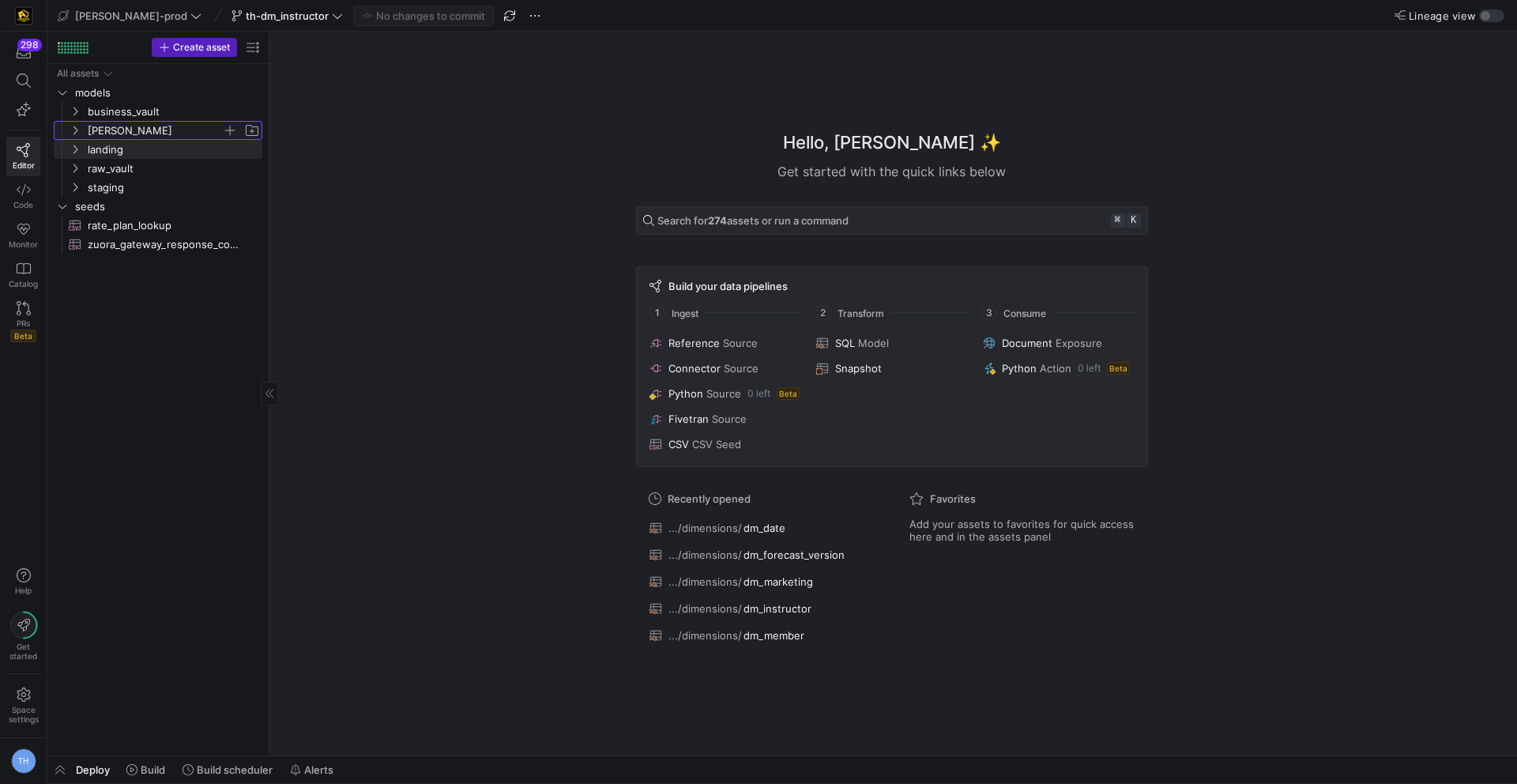
click at [161, 138] on span "[PERSON_NAME]" at bounding box center [155, 130] width 134 height 18
click at [162, 151] on span "dimensions" at bounding box center [161, 149] width 122 height 18
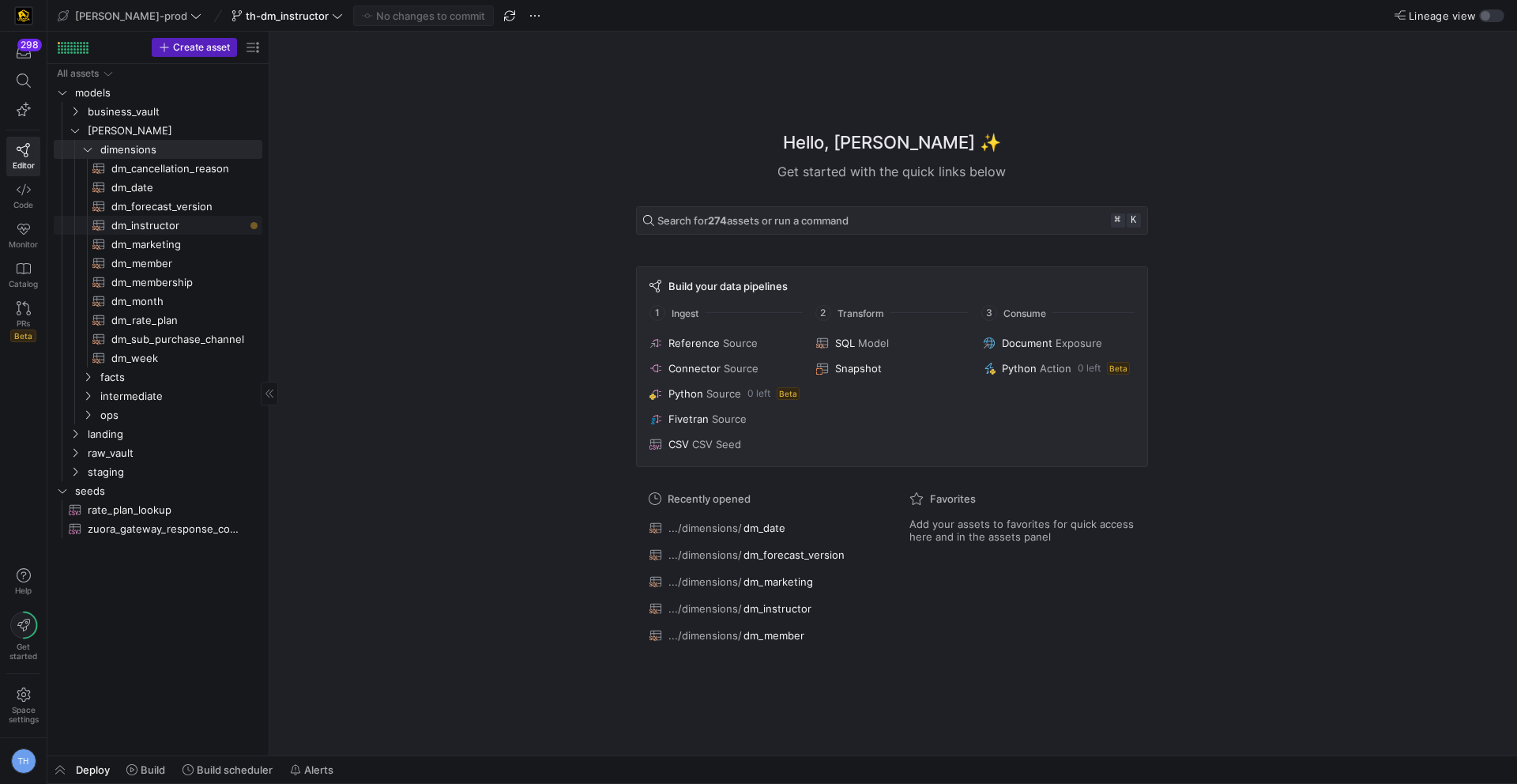
click at [159, 222] on span "dm_instructor​​​​​​​​​​" at bounding box center [178, 225] width 133 height 18
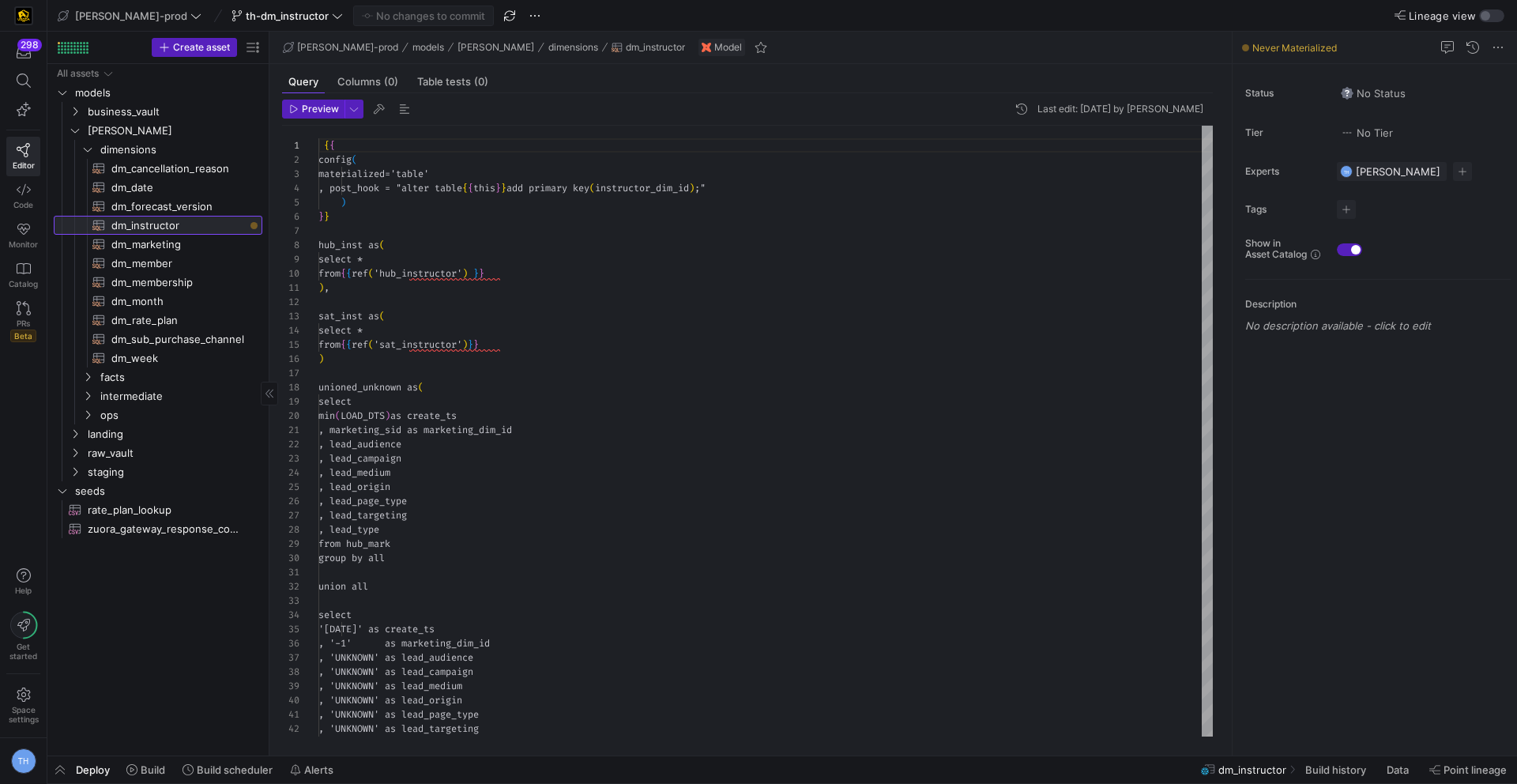
scroll to position [142, 0]
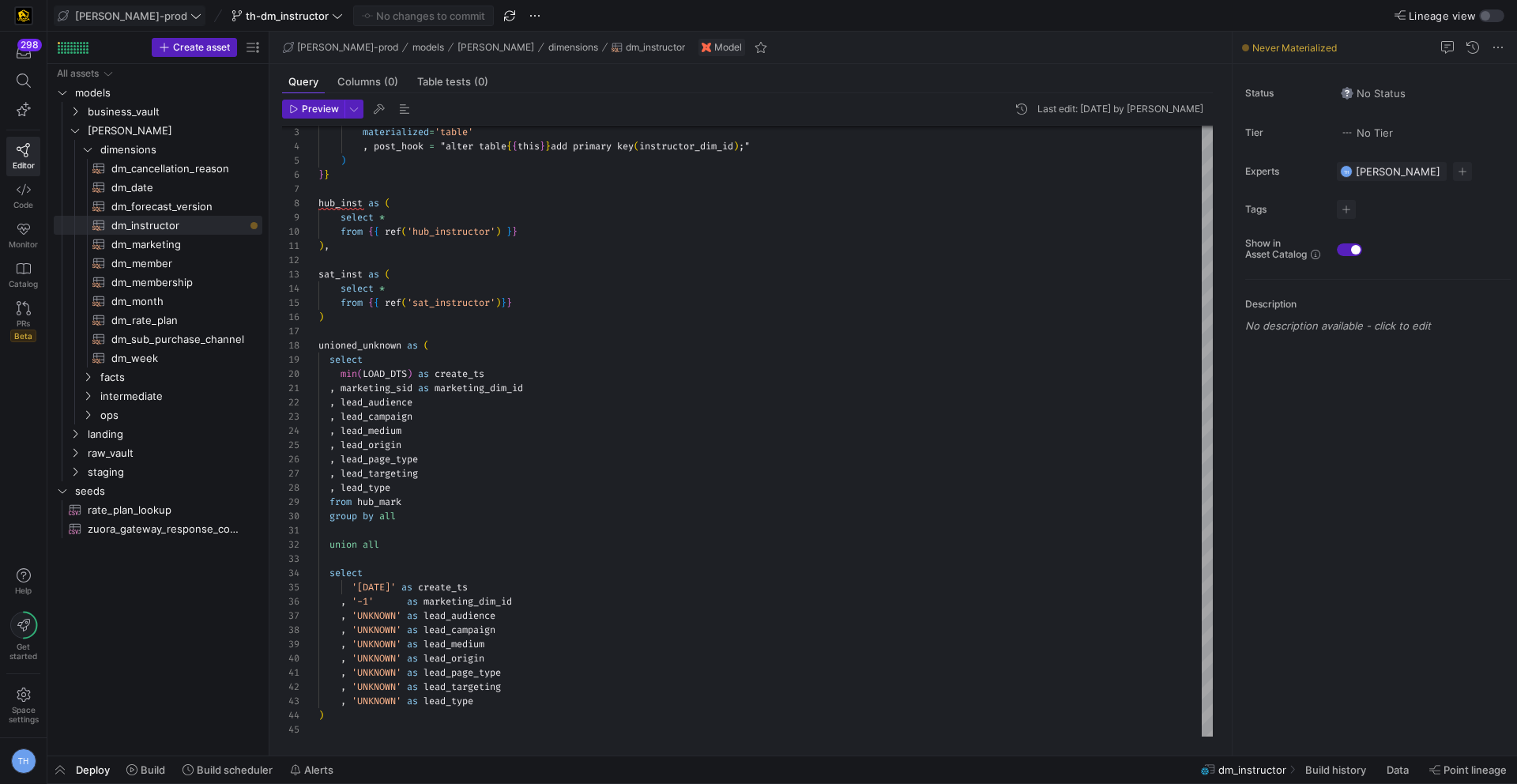
click at [190, 14] on icon at bounding box center [196, 15] width 11 height 11
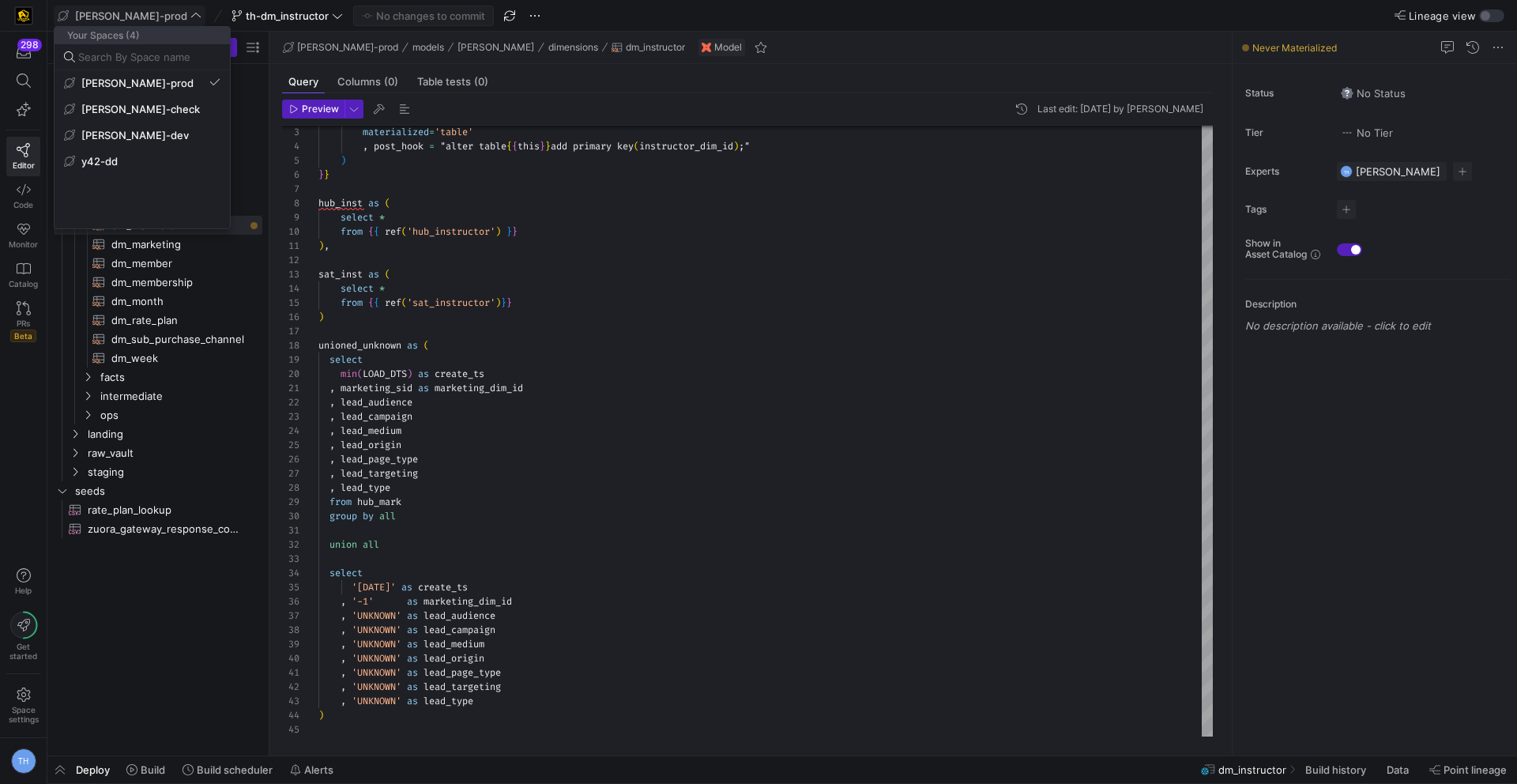
click at [146, 14] on div at bounding box center [758, 392] width 1517 height 784
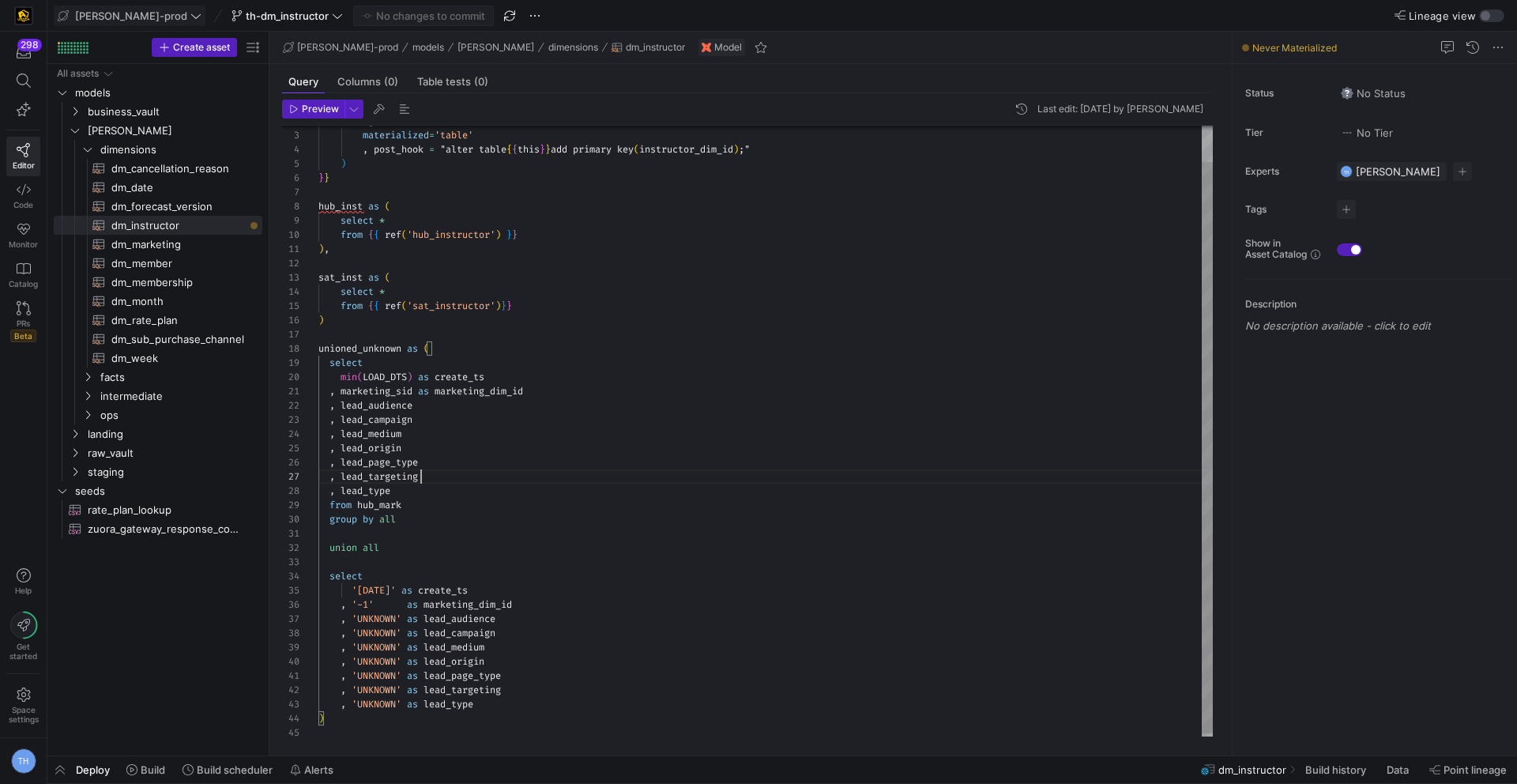
click at [423, 476] on div "materialized = 'table' , post_hook = "alter table { { this } } add primary key …" at bounding box center [765, 412] width 895 height 652
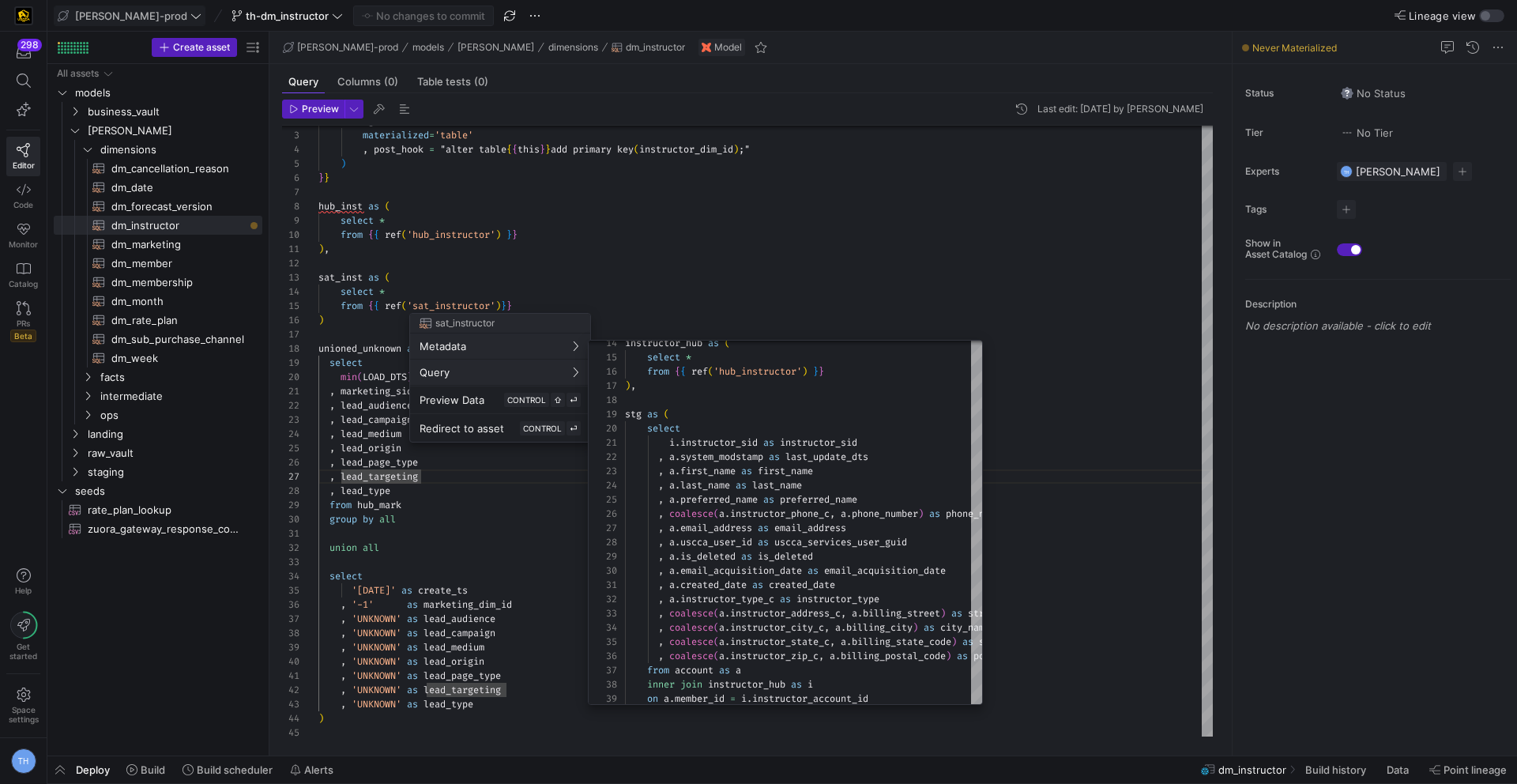
click at [750, 277] on div at bounding box center [758, 392] width 1517 height 784
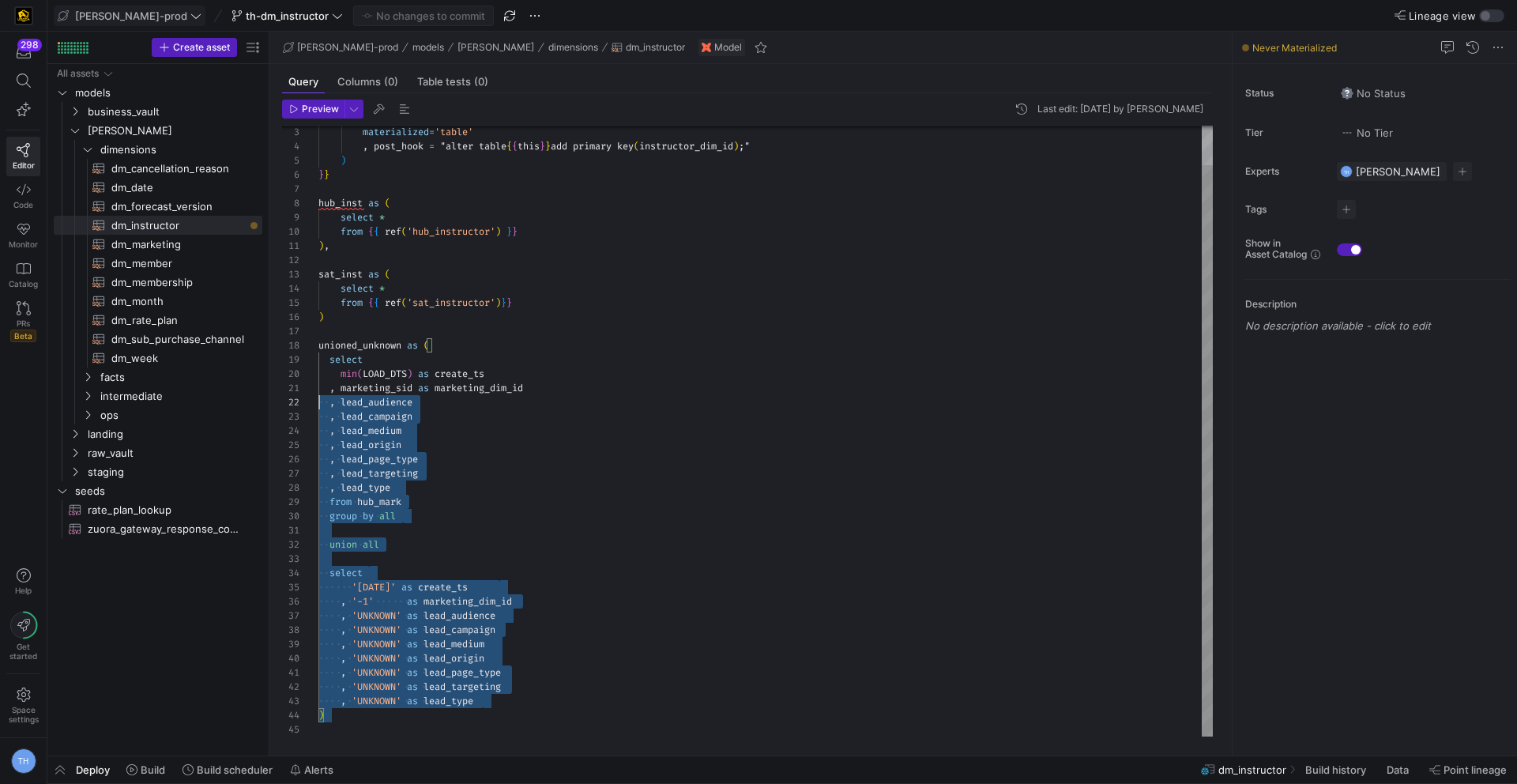
scroll to position [0, 0]
drag, startPoint x: 491, startPoint y: 713, endPoint x: 294, endPoint y: 392, distance: 376.6
click at [318, 392] on div "materialized = 'table' , post_hook = "alter table { { this } } add primary key …" at bounding box center [765, 409] width 895 height 652
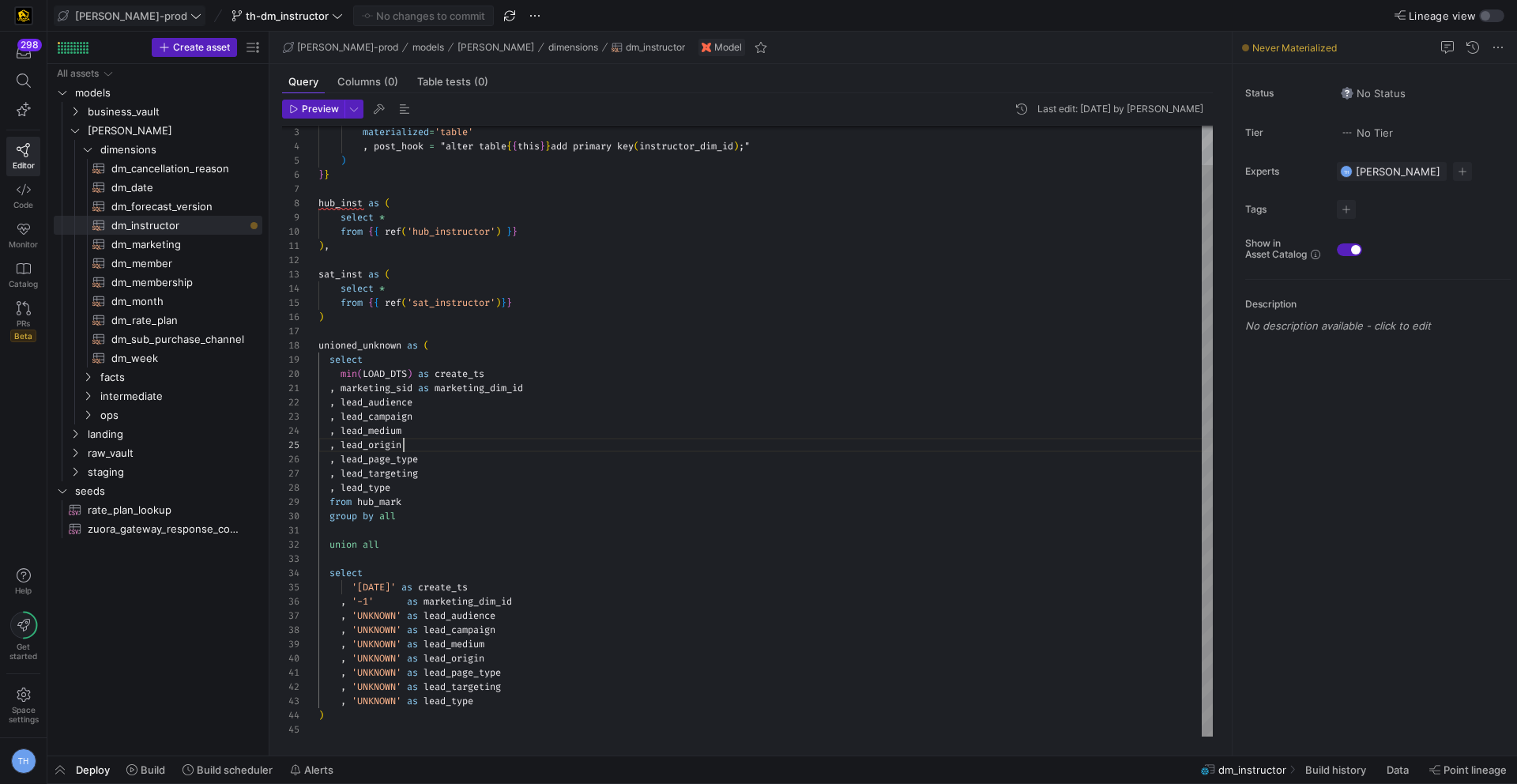
click at [527, 451] on div "materialized = 'table' , post_hook = "alter table { { this } } add primary key …" at bounding box center [765, 409] width 895 height 652
click at [500, 370] on div "materialized = 'table' , post_hook = "alter table { { this } } add primary key …" at bounding box center [765, 409] width 895 height 652
click at [409, 372] on div "materialized = 'table' , post_hook = "alter table { { this } } add primary key …" at bounding box center [765, 409] width 895 height 652
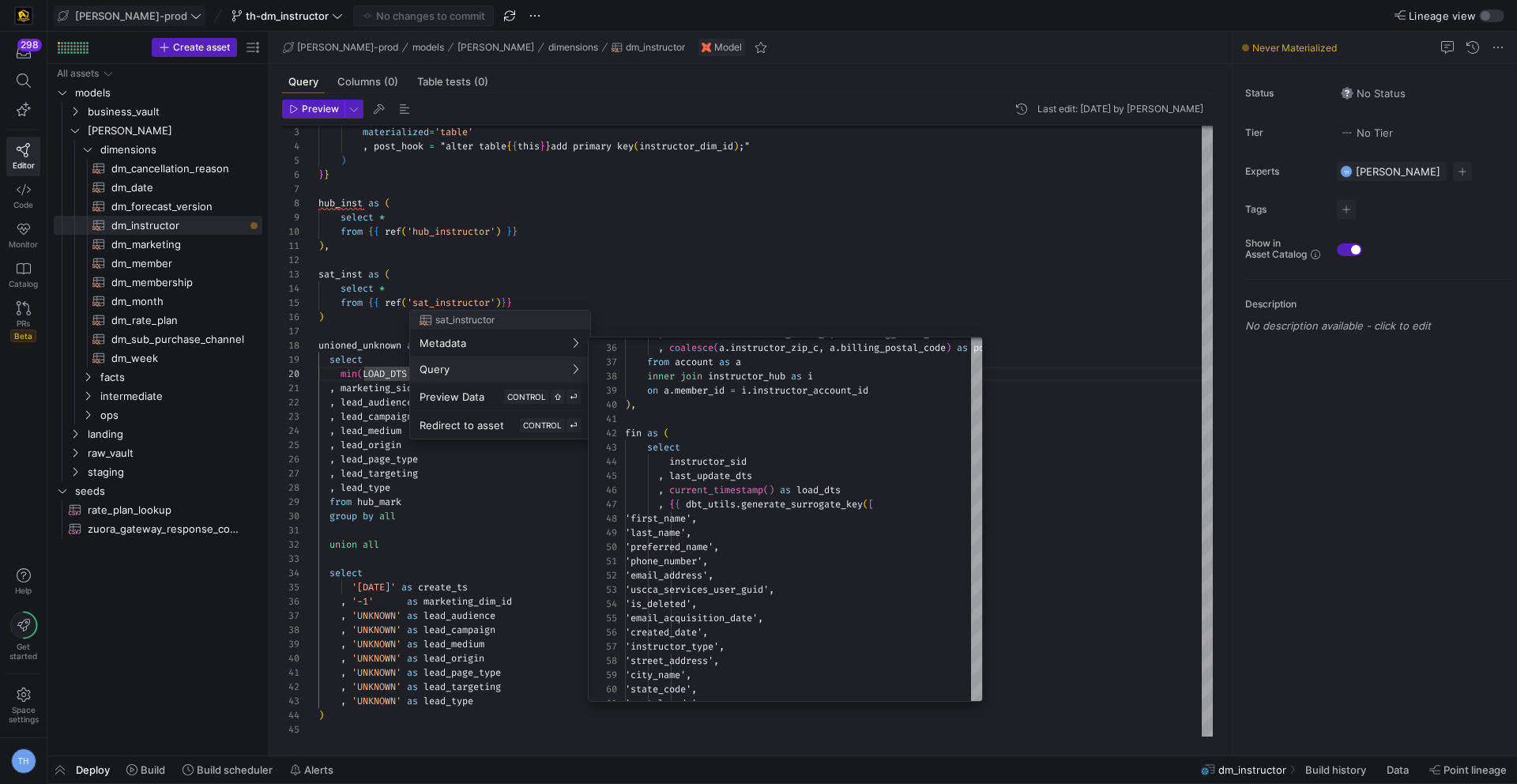
click at [736, 293] on div at bounding box center [758, 392] width 1517 height 784
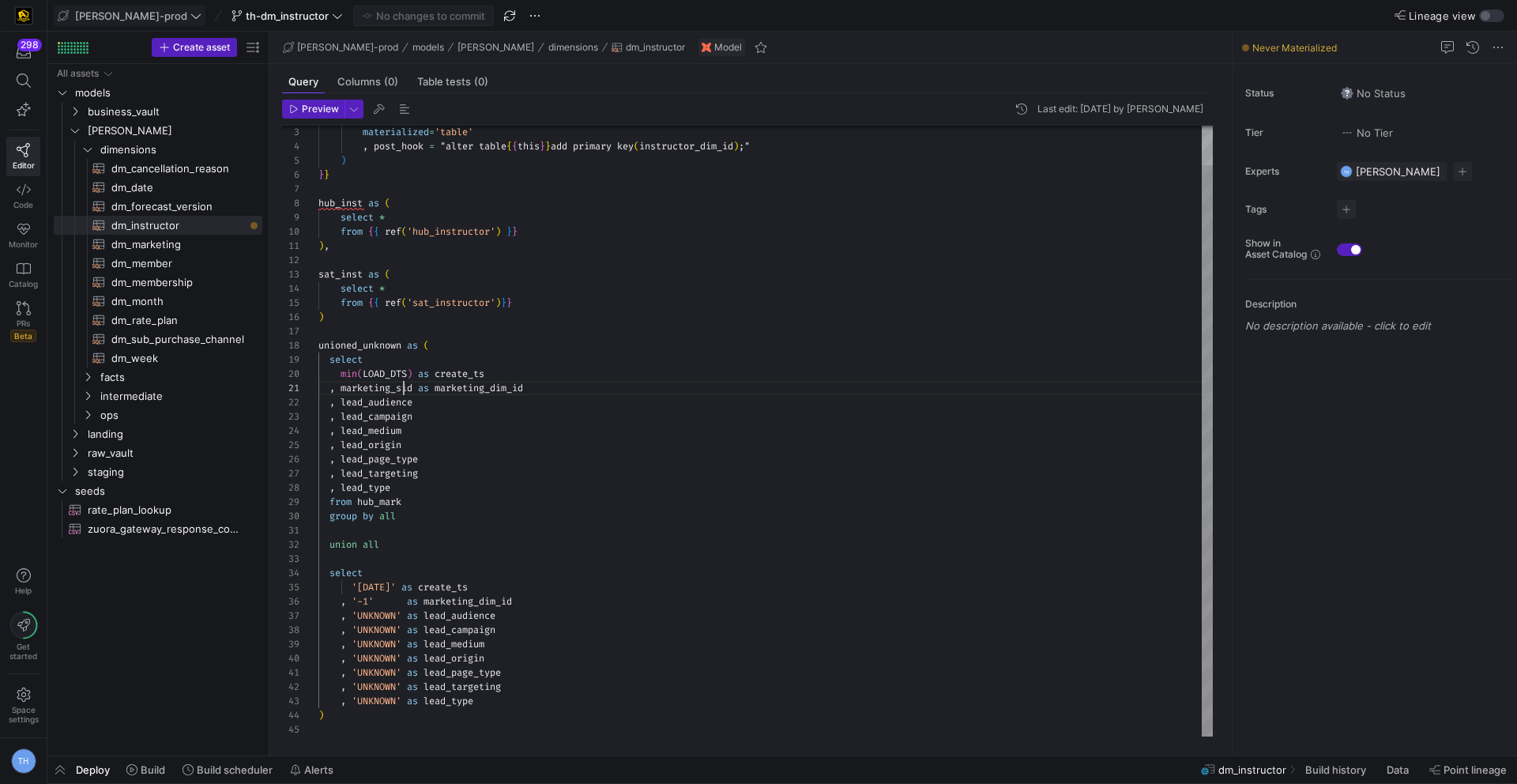
click at [405, 385] on div "materialized = 'table' , post_hook = "alter table { { this } } add primary key …" at bounding box center [765, 409] width 895 height 652
click at [410, 376] on div "materialized = 'table' , post_hook = "alter table { { this } } add primary key …" at bounding box center [765, 409] width 895 height 652
click at [362, 371] on div "materialized = 'table' , post_hook = "alter table { { this } } add primary key …" at bounding box center [765, 409] width 895 height 652
click at [420, 372] on div "materialized = 'table' , post_hook = "alter table { { this } } add primary key …" at bounding box center [765, 409] width 895 height 652
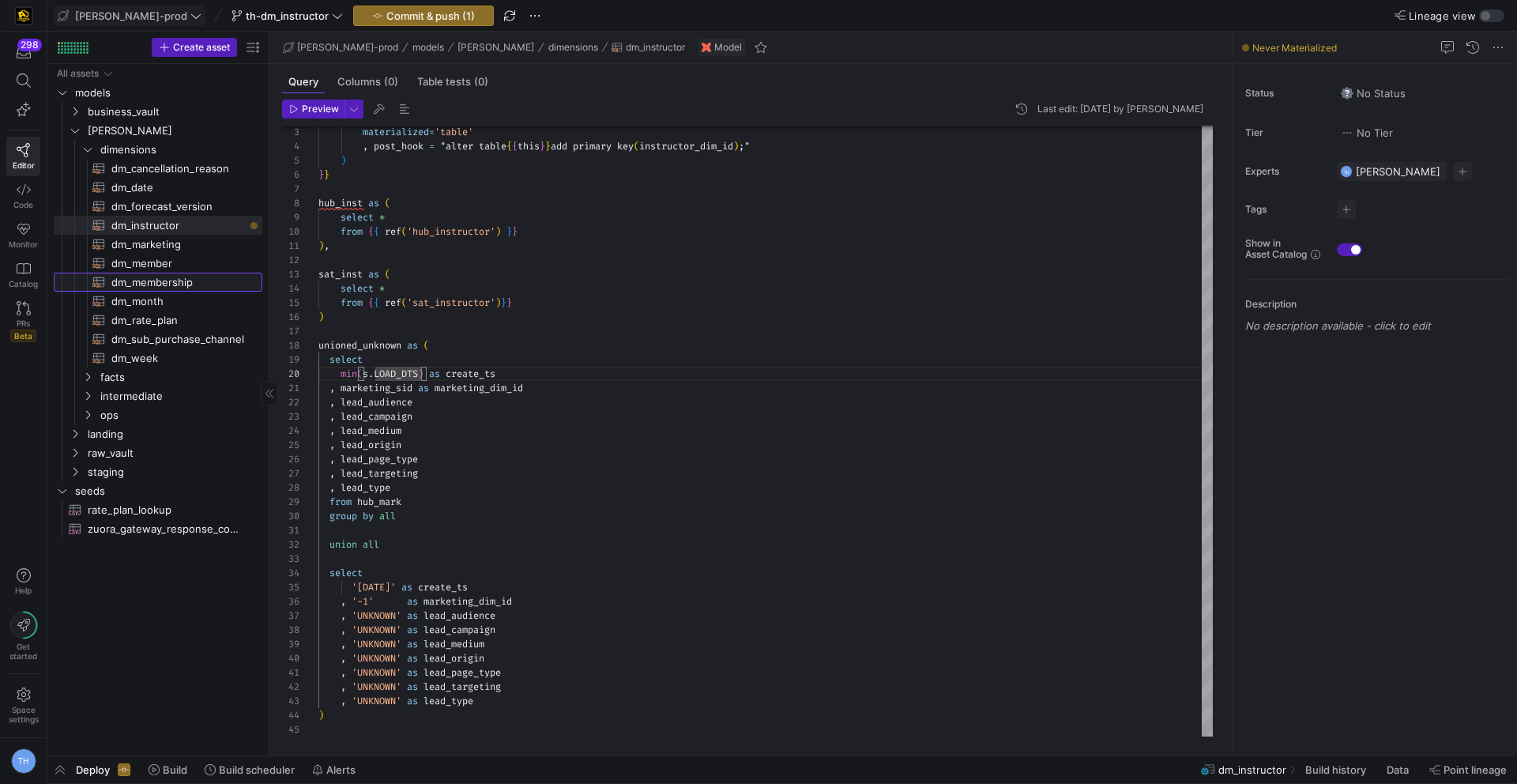
click at [195, 288] on span "dm_membership​​​​​​​​​​" at bounding box center [178, 281] width 133 height 18
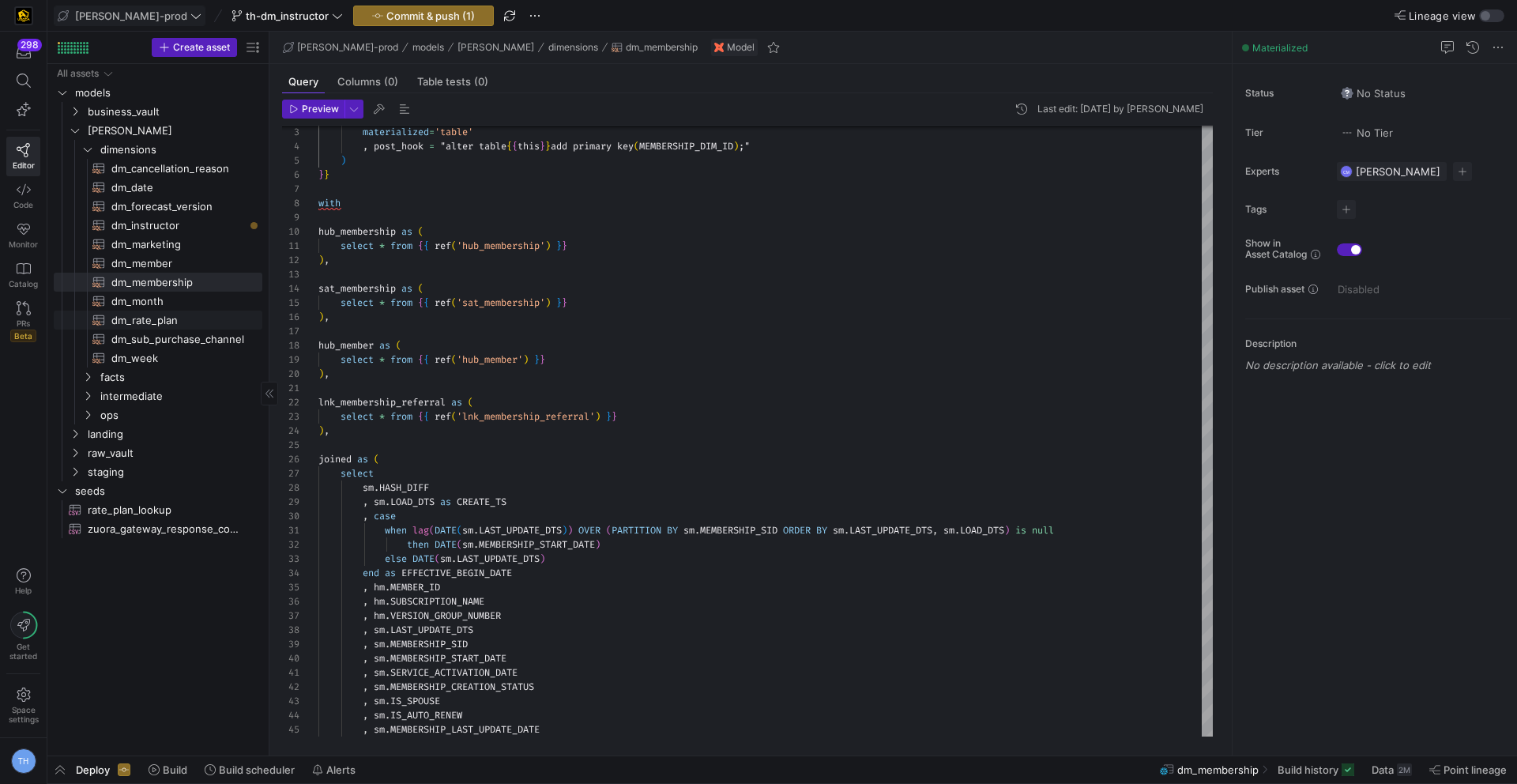
click at [186, 311] on span "dm_rate_plan​​​​​​​​​​" at bounding box center [178, 320] width 133 height 18
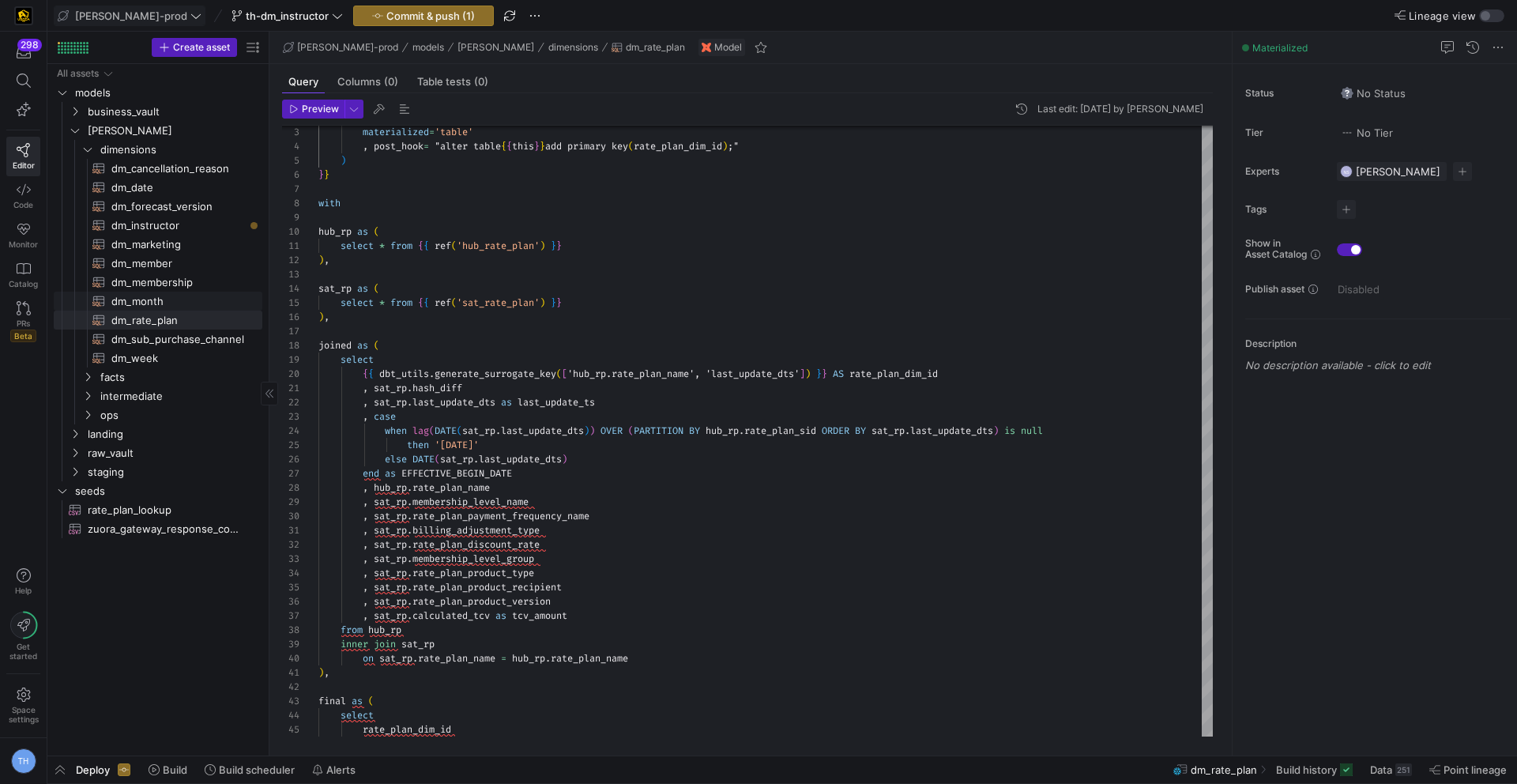
click at [186, 295] on span "dm_month​​​​​​​​​​" at bounding box center [178, 301] width 133 height 18
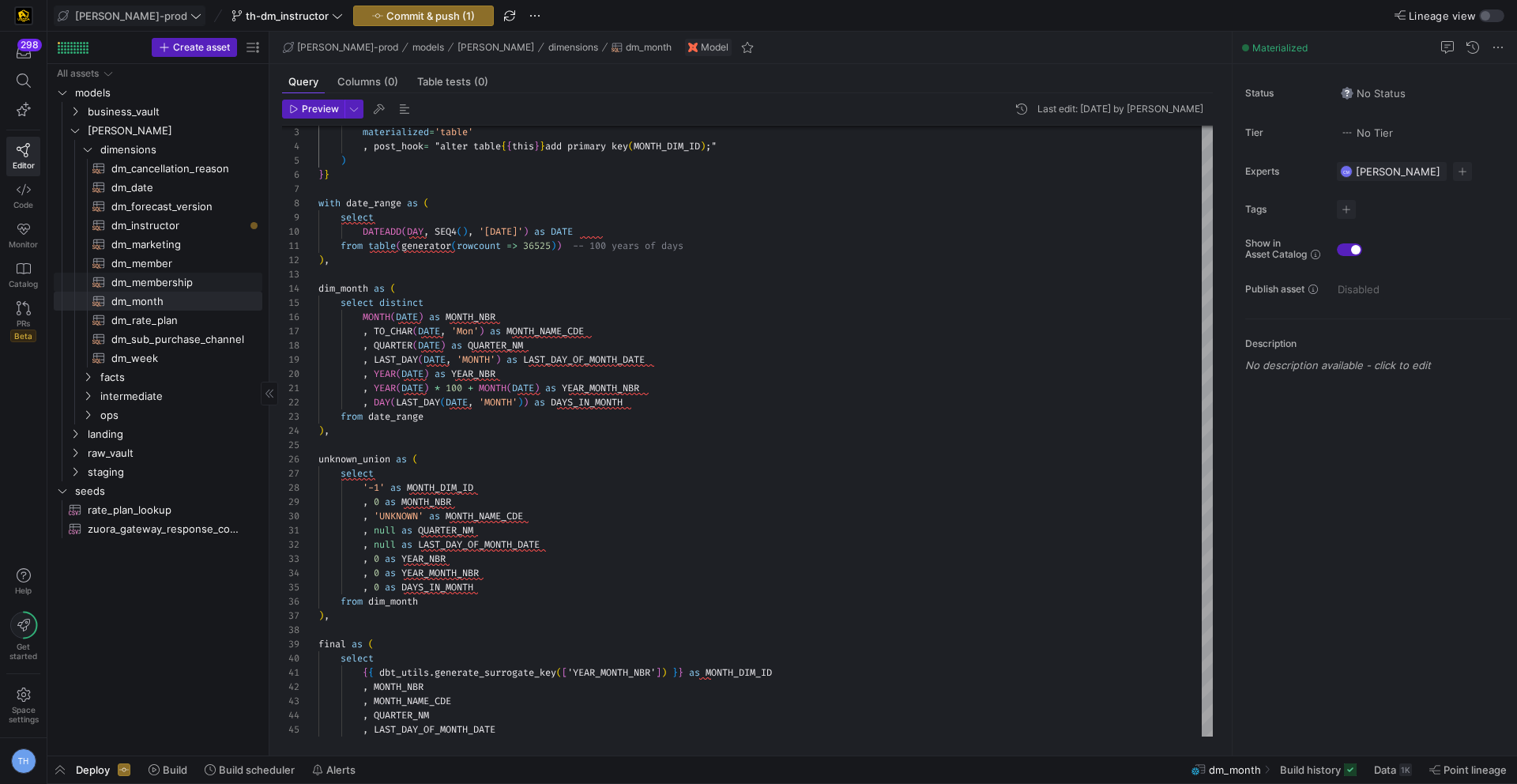
click at [185, 284] on span "dm_membership​​​​​​​​​​" at bounding box center [178, 281] width 133 height 18
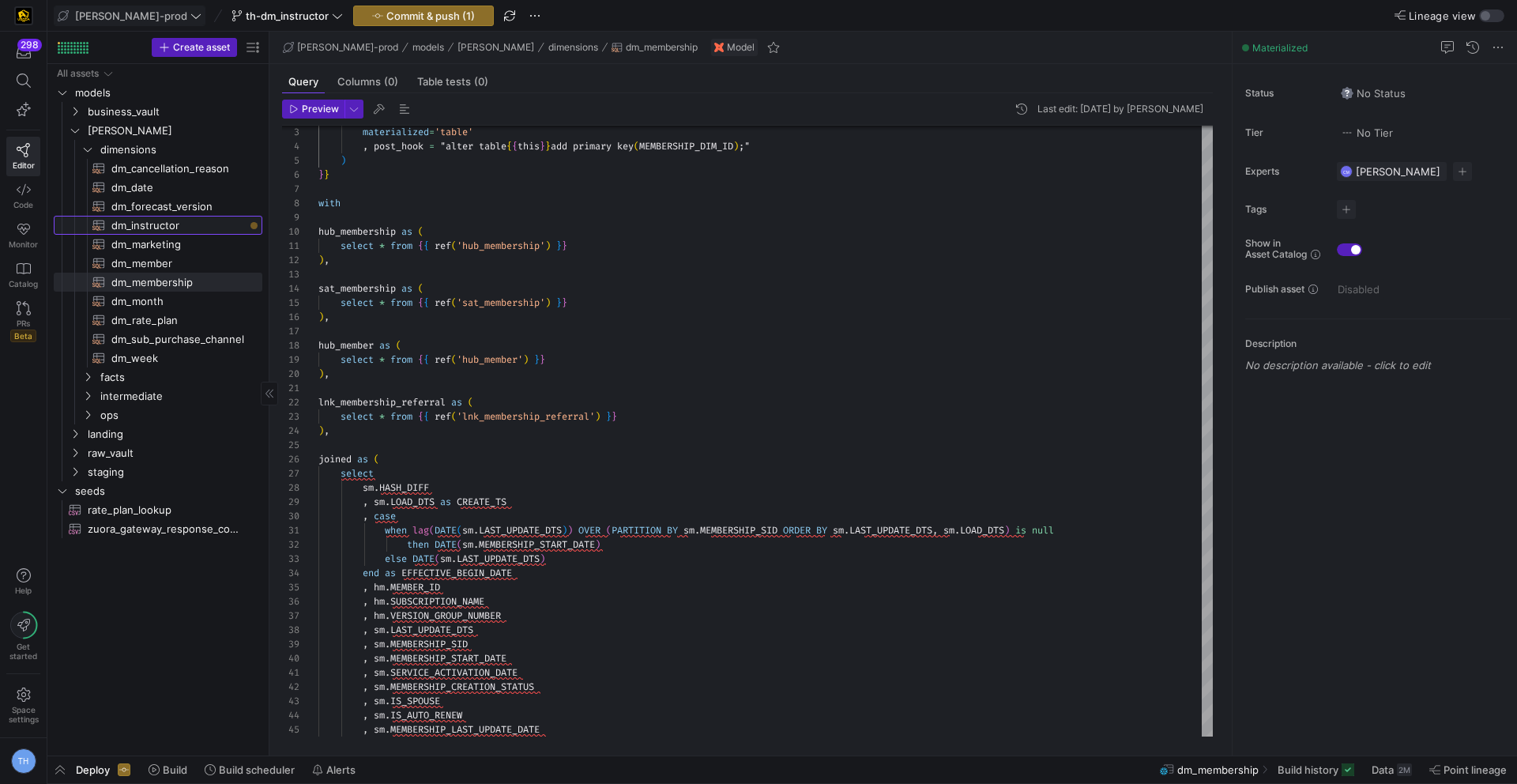
click at [152, 229] on span "dm_instructor​​​​​​​​​​" at bounding box center [178, 225] width 133 height 18
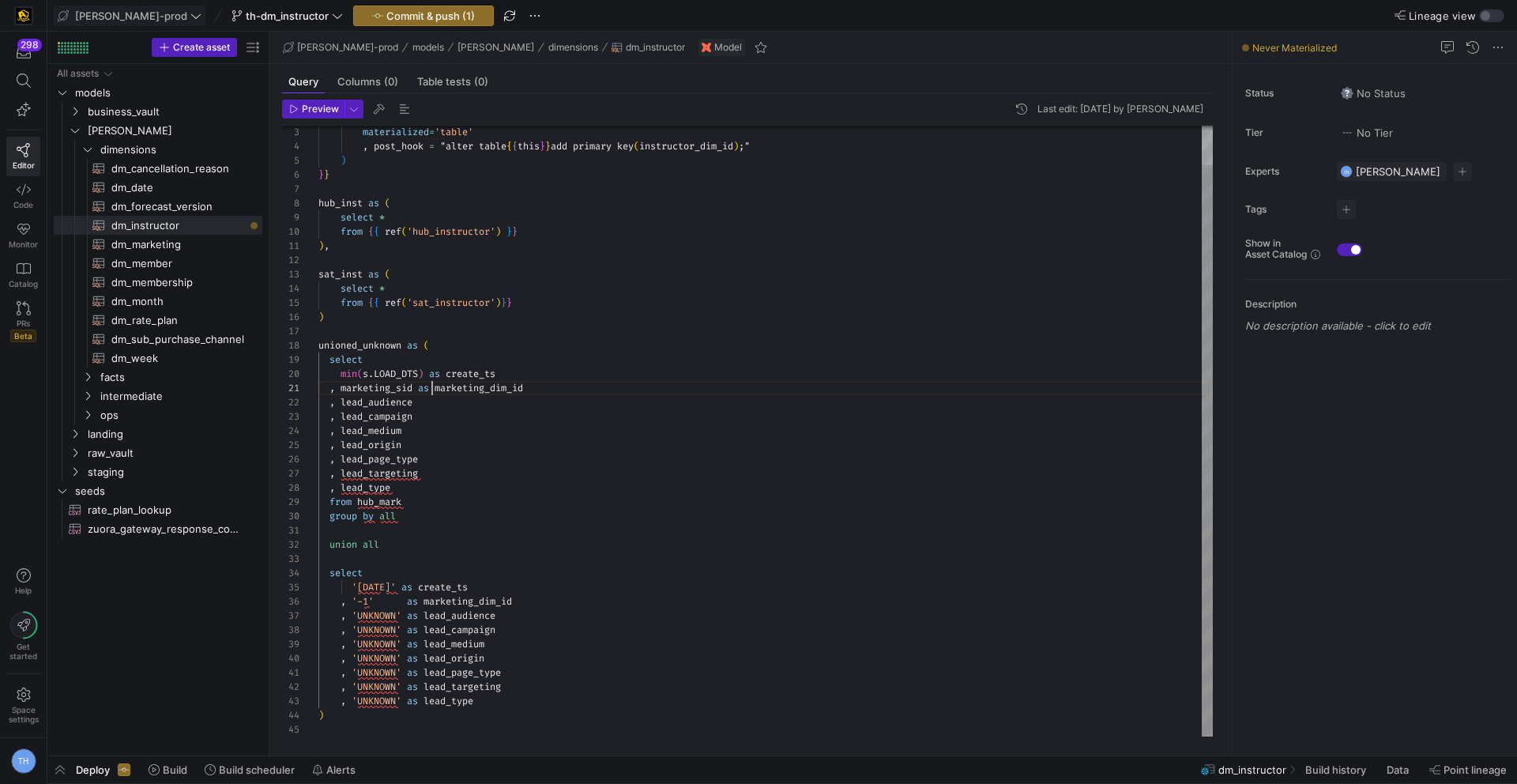
click at [433, 381] on div "materialized = 'table' , post_hook = "alter table { { this } } add primary key …" at bounding box center [765, 409] width 895 height 652
click at [420, 505] on div "materialized = 'table' , post_hook = "alter table { { this } } add primary key …" at bounding box center [765, 411] width 895 height 652
drag, startPoint x: 420, startPoint y: 494, endPoint x: 285, endPoint y: 388, distance: 171.6
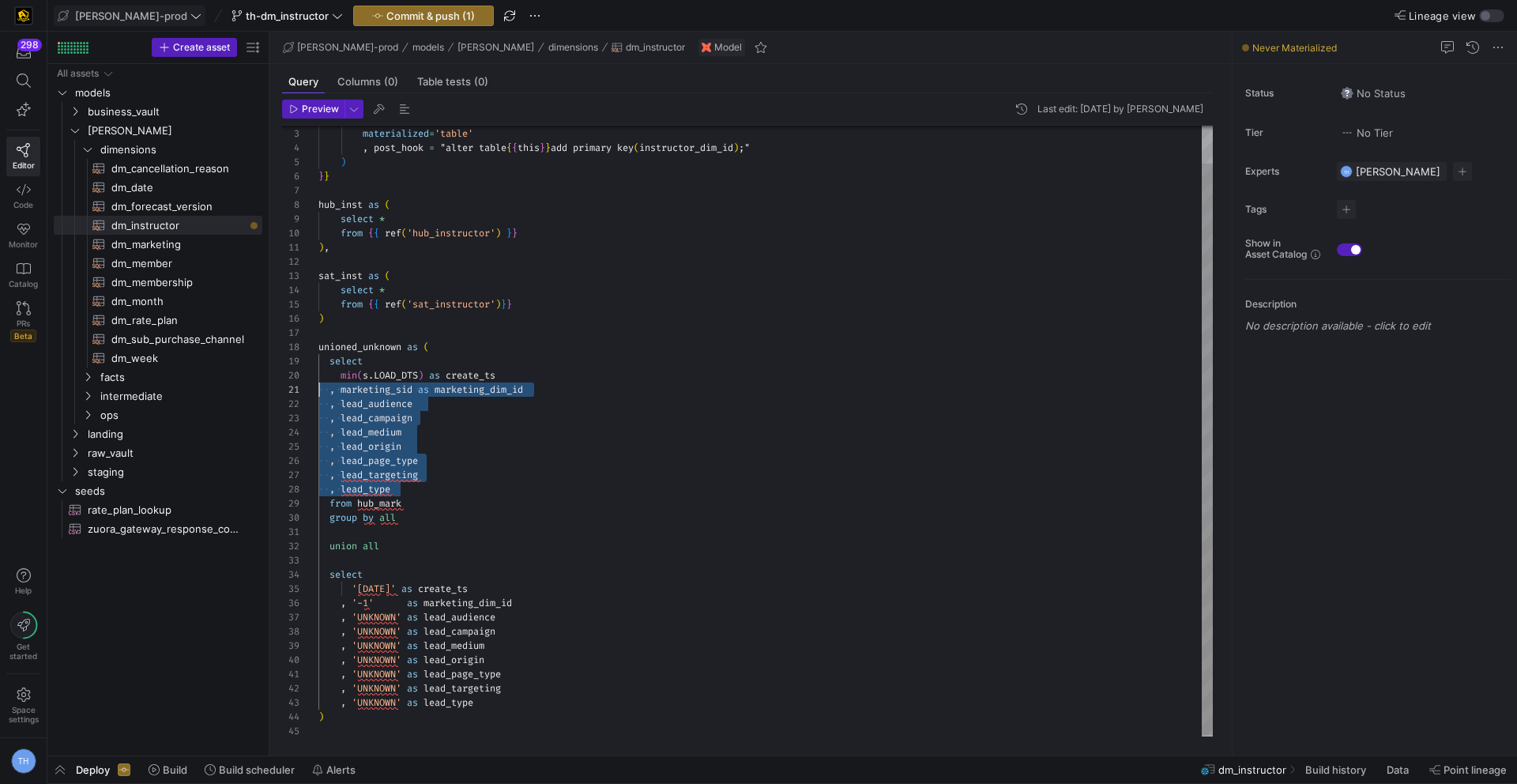
click at [285, 388] on div "3 4 5 6 7 8 9 10 11 12 13 14 15 16 17 18 19 20 21 22 23 24 25 26 27 28 29 30 31…" at bounding box center [747, 431] width 931 height 611
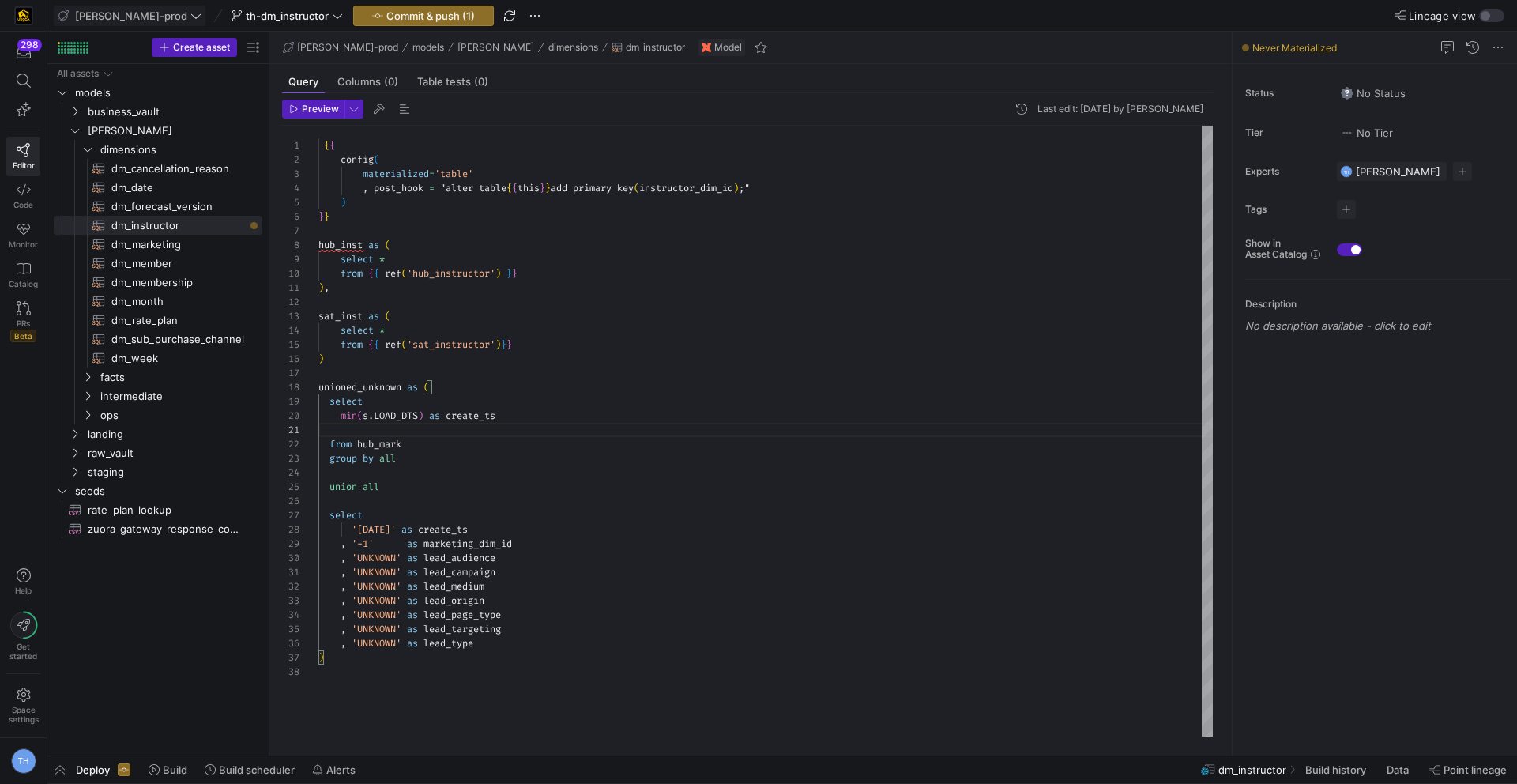
click at [544, 412] on div "materialized = 'table' , post_hook = "alter table { { this } } add primary key …" at bounding box center [765, 431] width 895 height 611
type textarea ", from hub_mark group by all union all select '[DATE]' as create_ts , '-1' as m…"
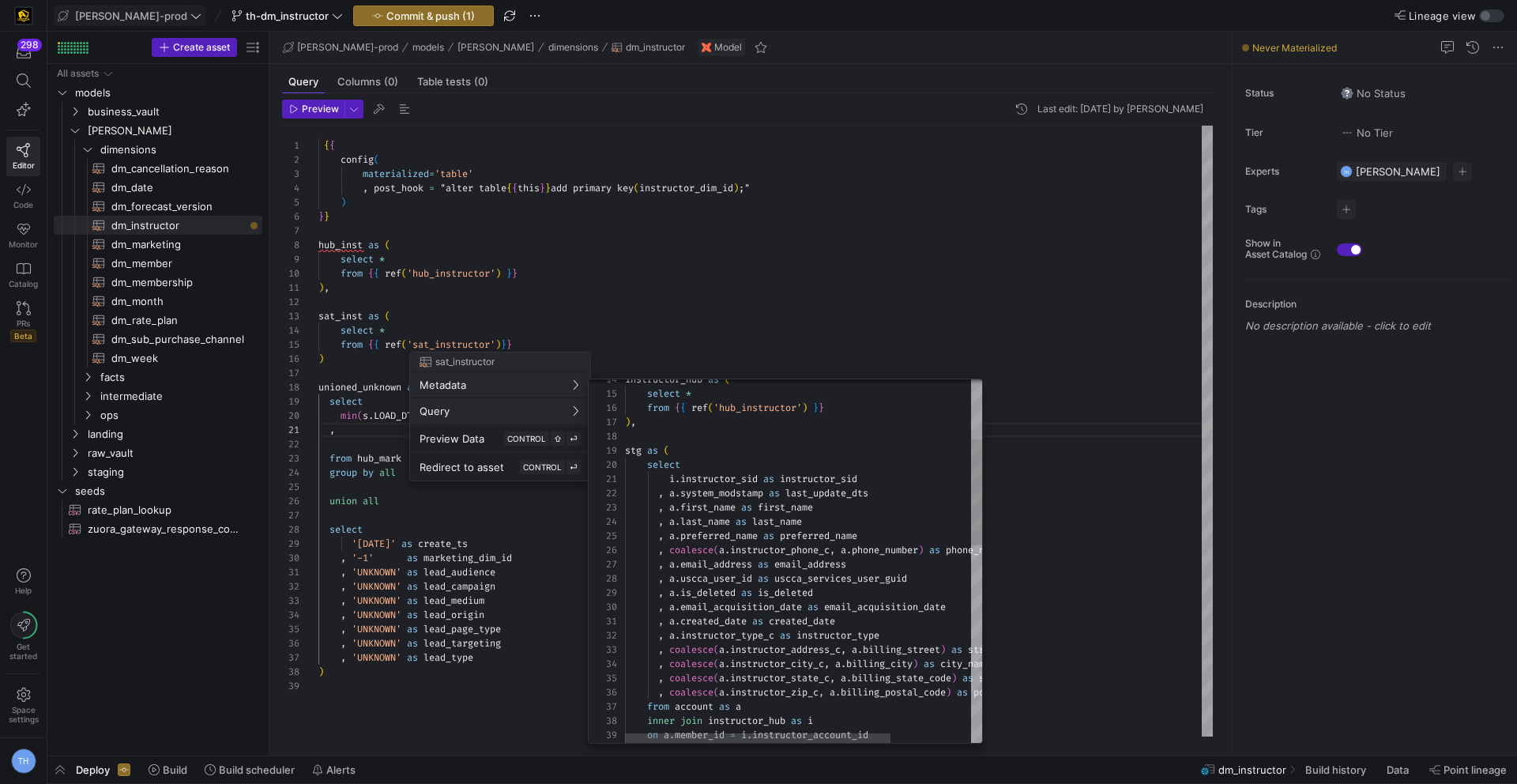
type textarea "from {{ ref('stg_salesforce__account') }} ), instructor_hub as ( select * from …"
click at [681, 429] on div ") , inner join instructor_hub as i on a . member_id = i . instructor_account_id…" at bounding box center [857, 797] width 465 height 1245
click at [645, 310] on div at bounding box center [758, 392] width 1517 height 784
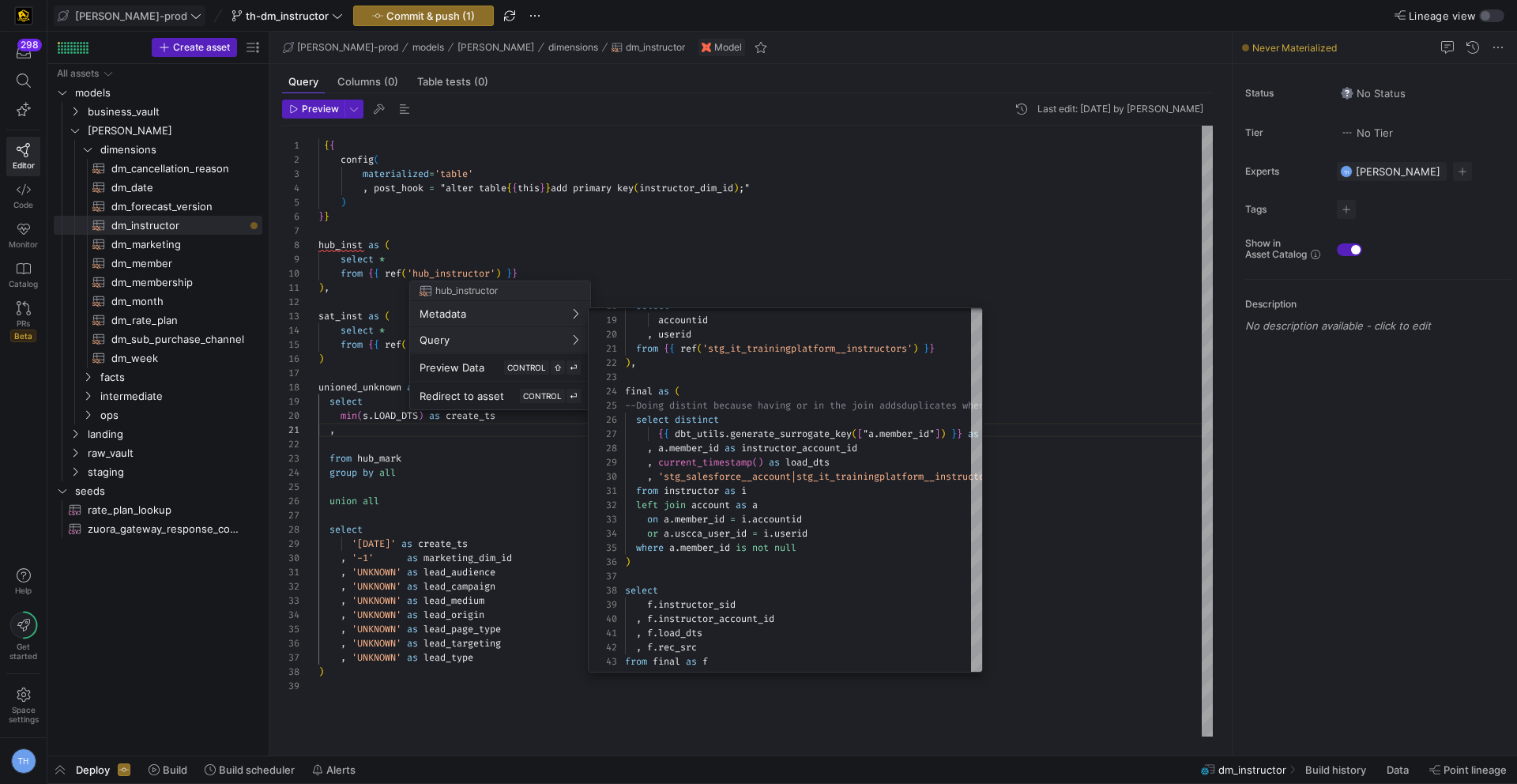
click at [736, 277] on div at bounding box center [758, 392] width 1517 height 784
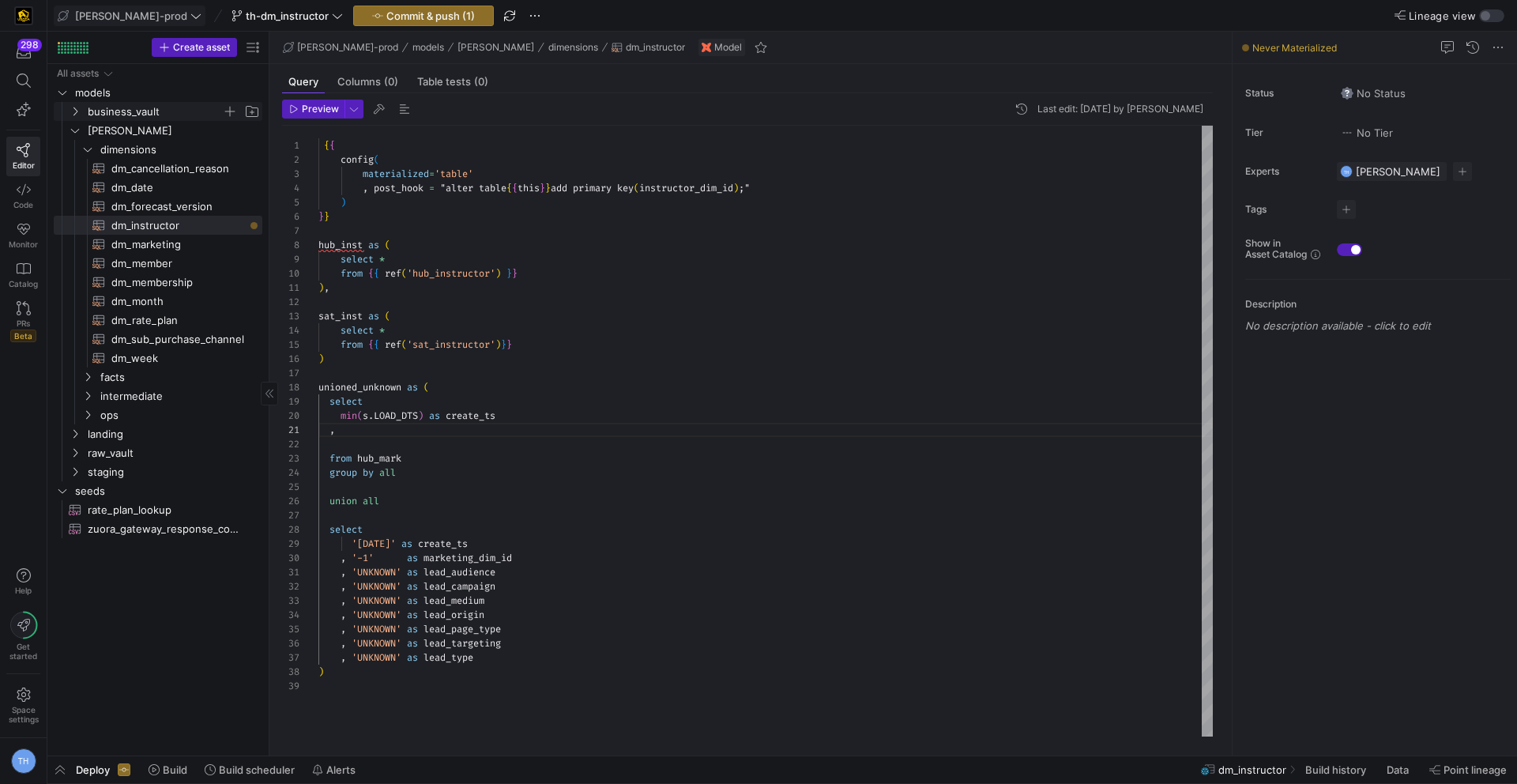
click at [138, 111] on span "business_vault" at bounding box center [155, 111] width 134 height 18
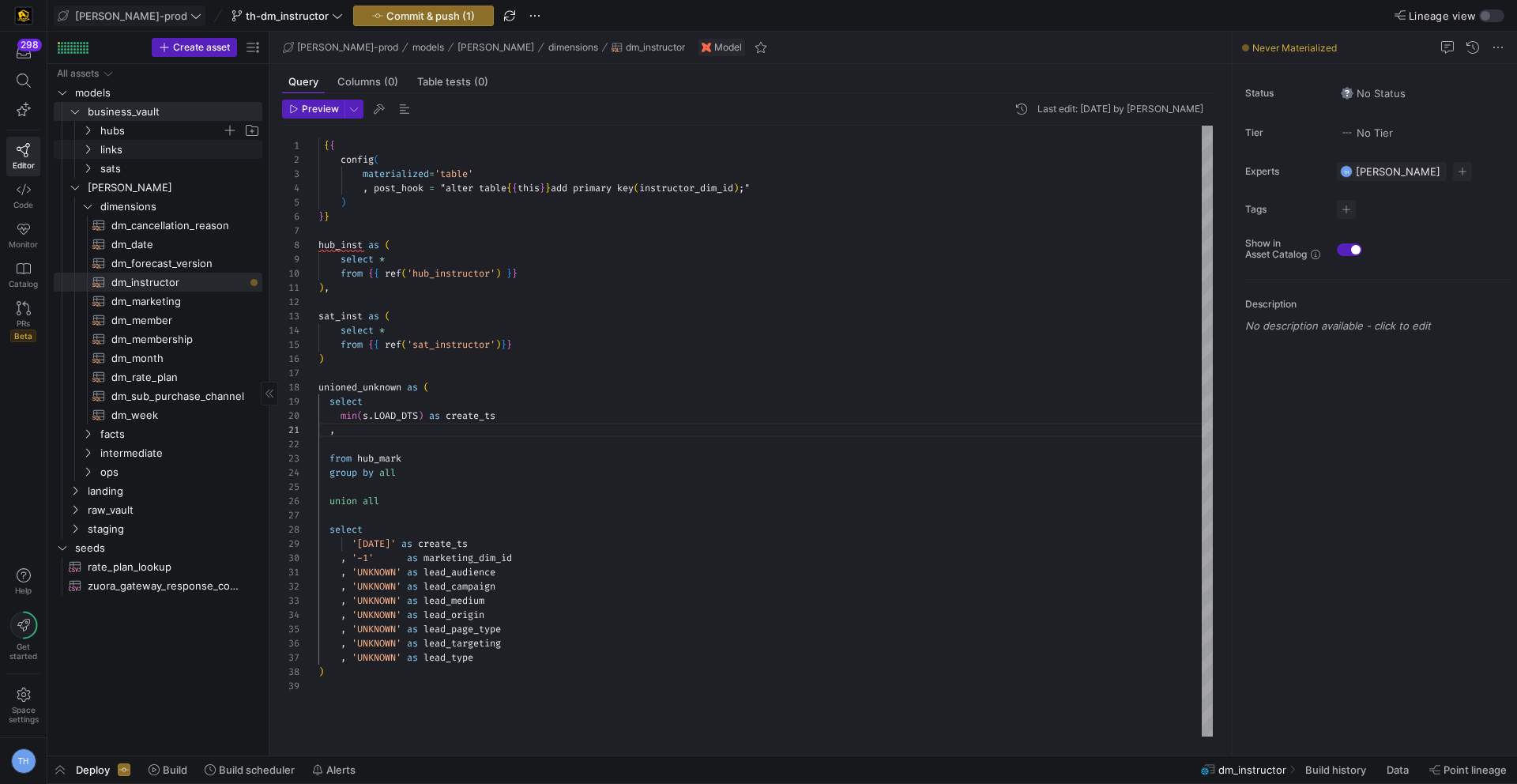
click at [145, 137] on span "hubs" at bounding box center [161, 130] width 122 height 18
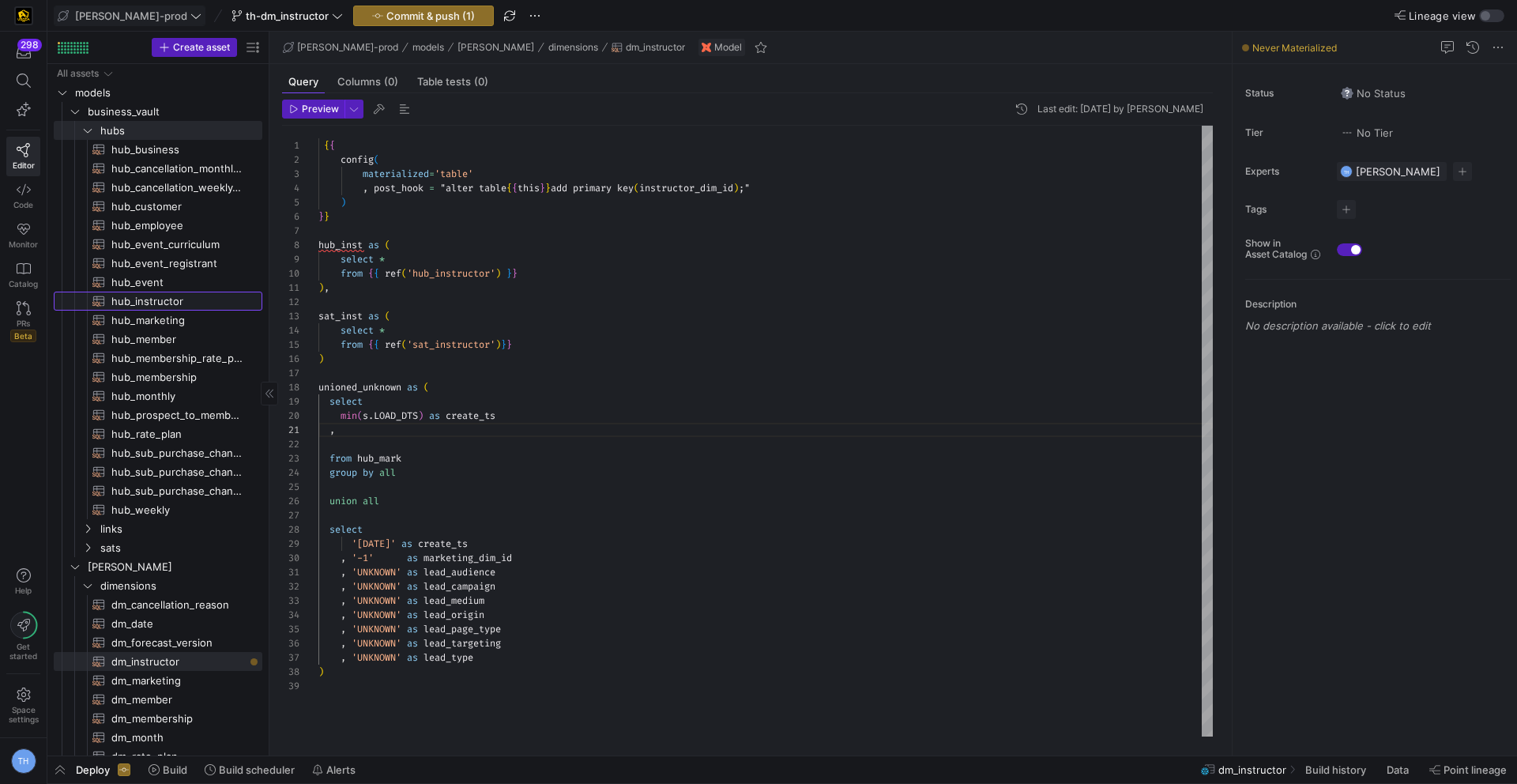
click at [156, 303] on span "hub_instructor​​​​​​​​​​" at bounding box center [178, 301] width 133 height 18
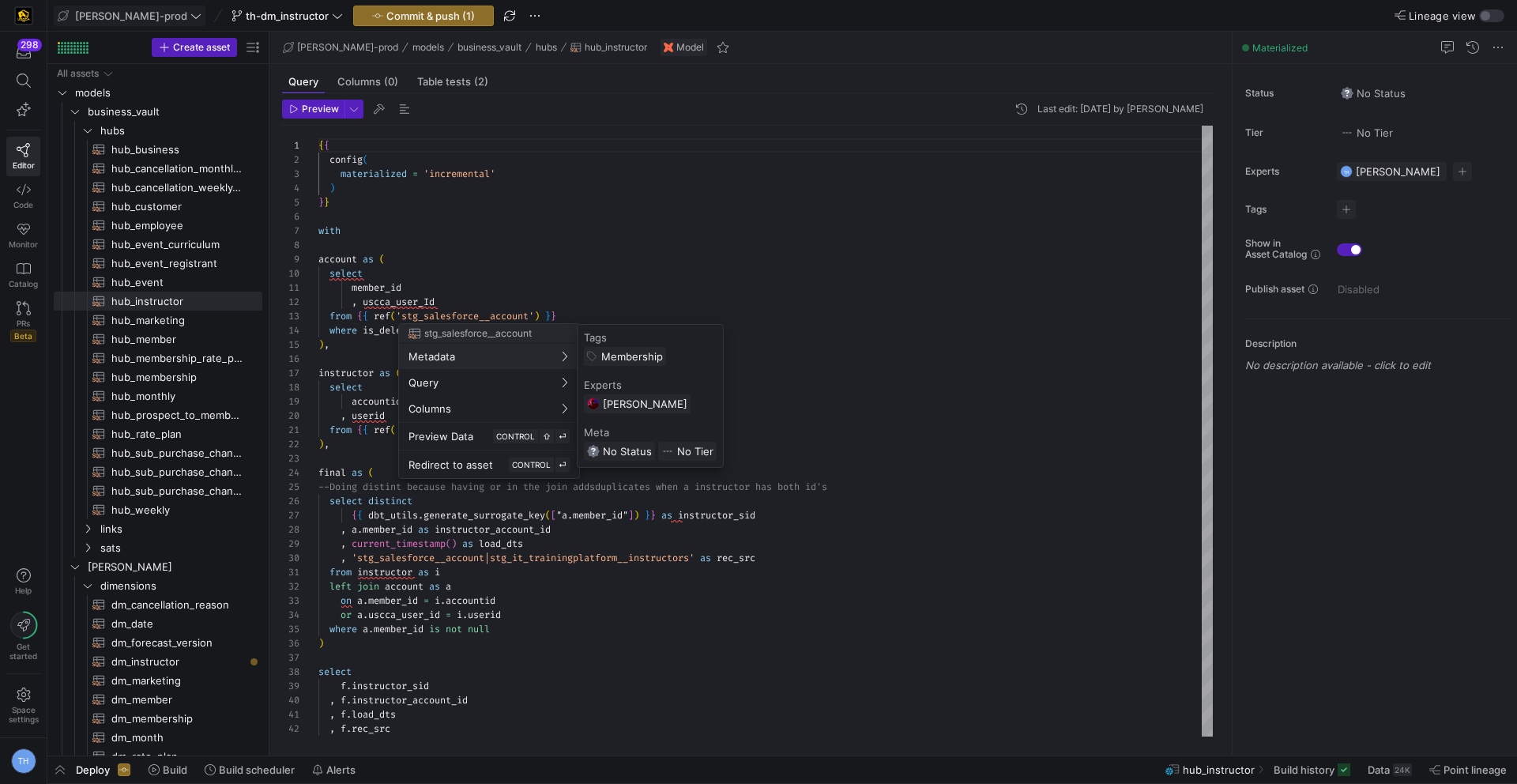
click at [722, 402] on div at bounding box center [758, 392] width 1517 height 784
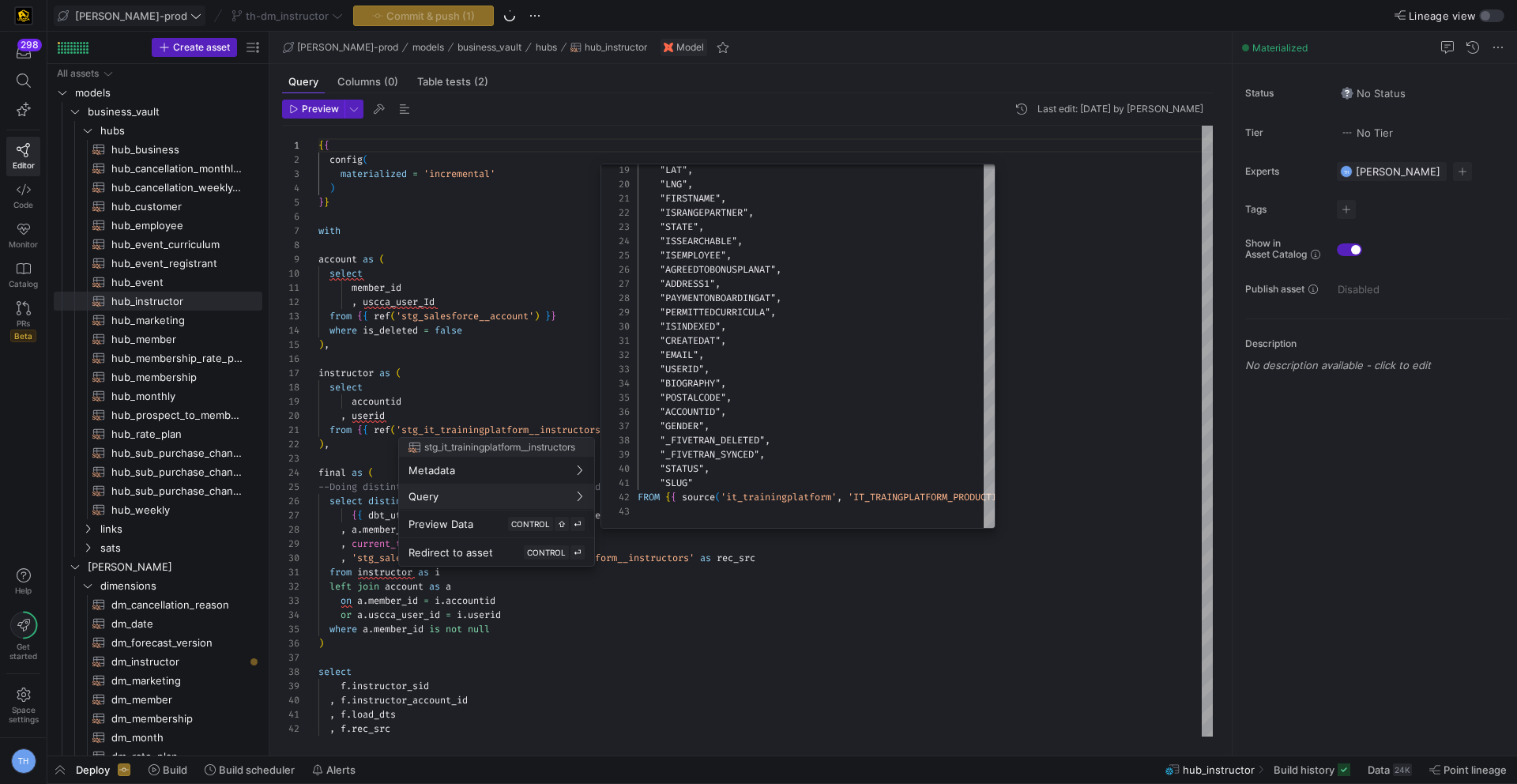
click at [765, 622] on div at bounding box center [758, 392] width 1517 height 784
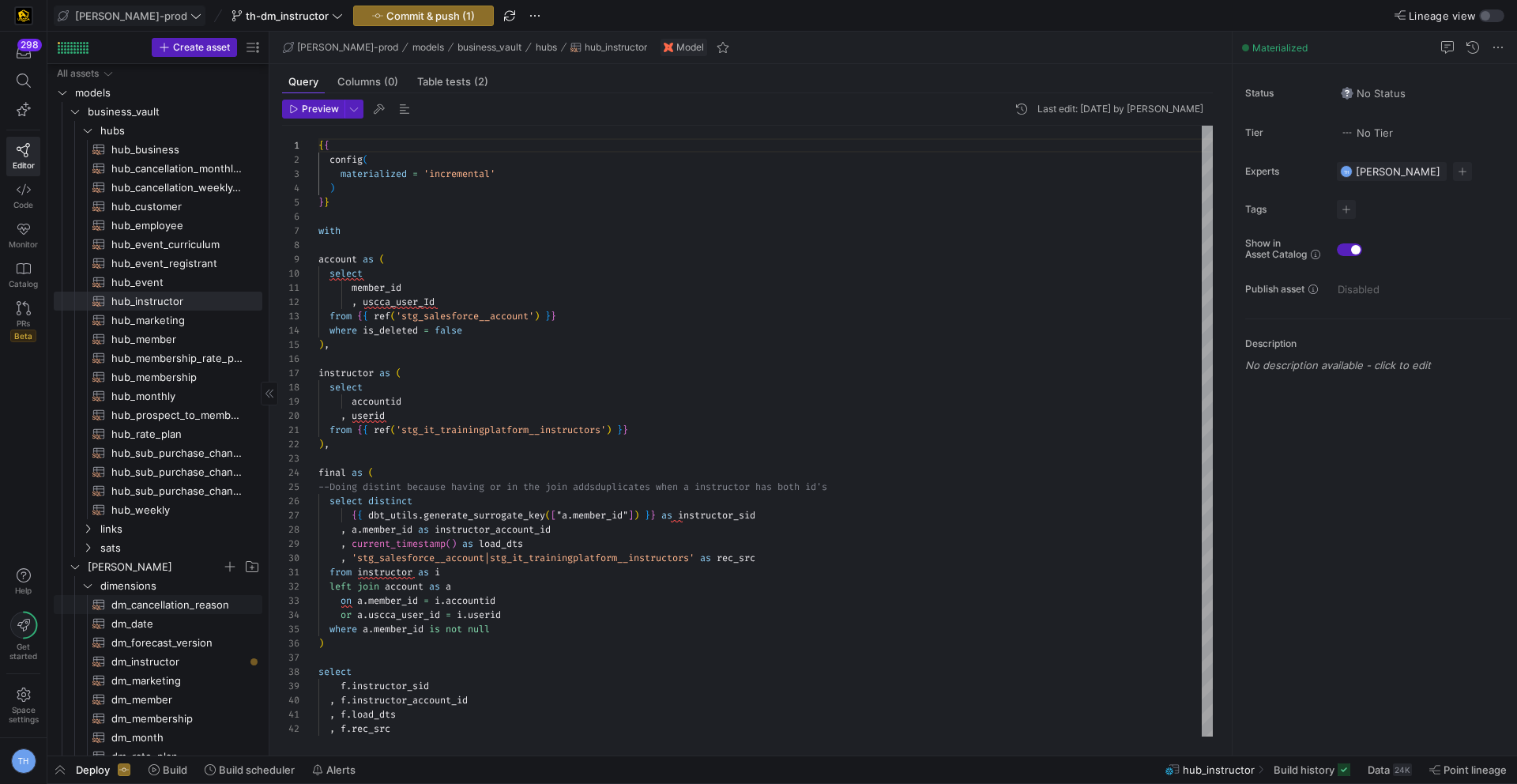
scroll to position [44, 0]
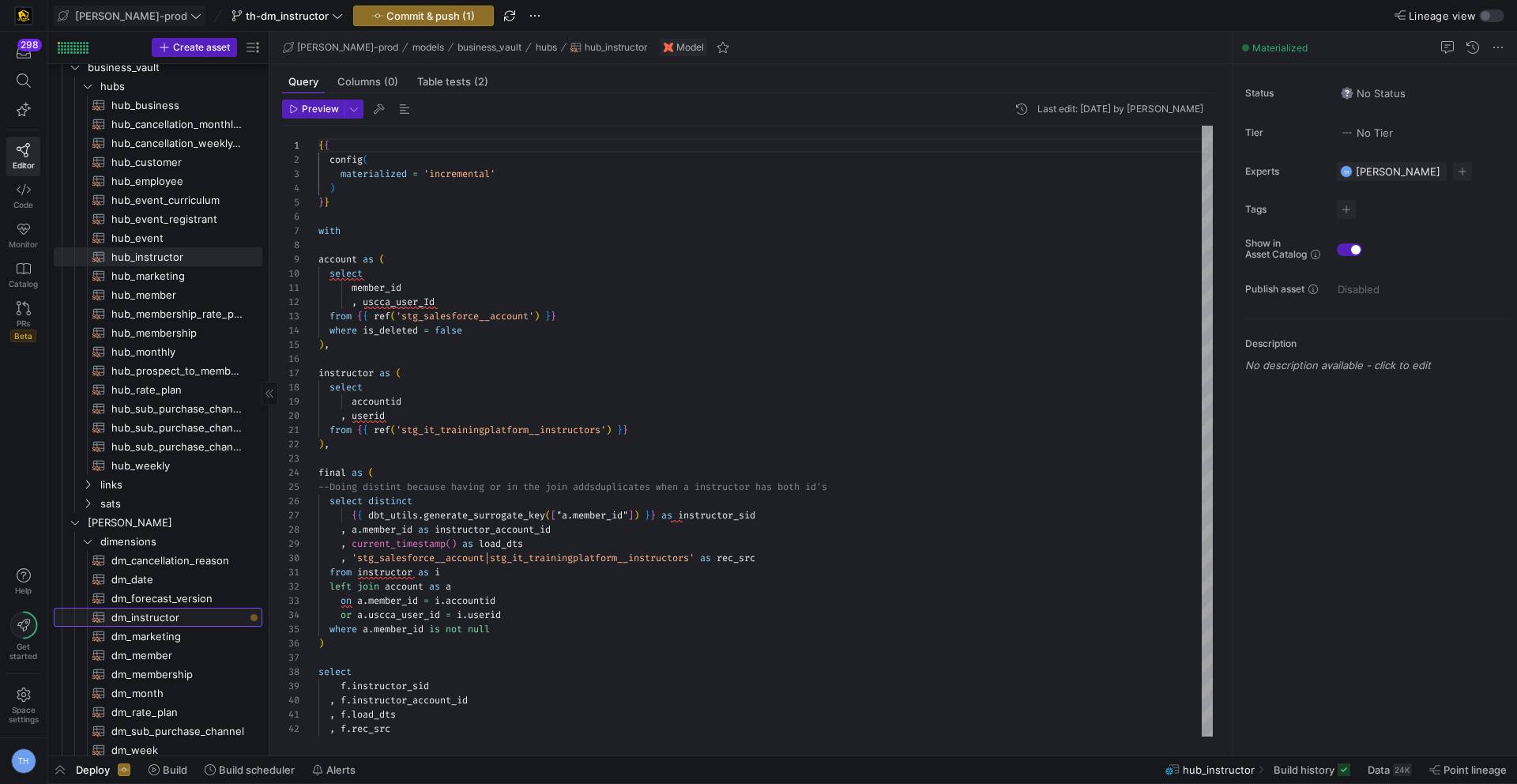
click at [149, 610] on span "dm_instructor​​​​​​​​​​" at bounding box center [178, 616] width 133 height 18
type textarea "{{ config( materialized='table' , post_hook = "alter table {{ this }} add prima…"
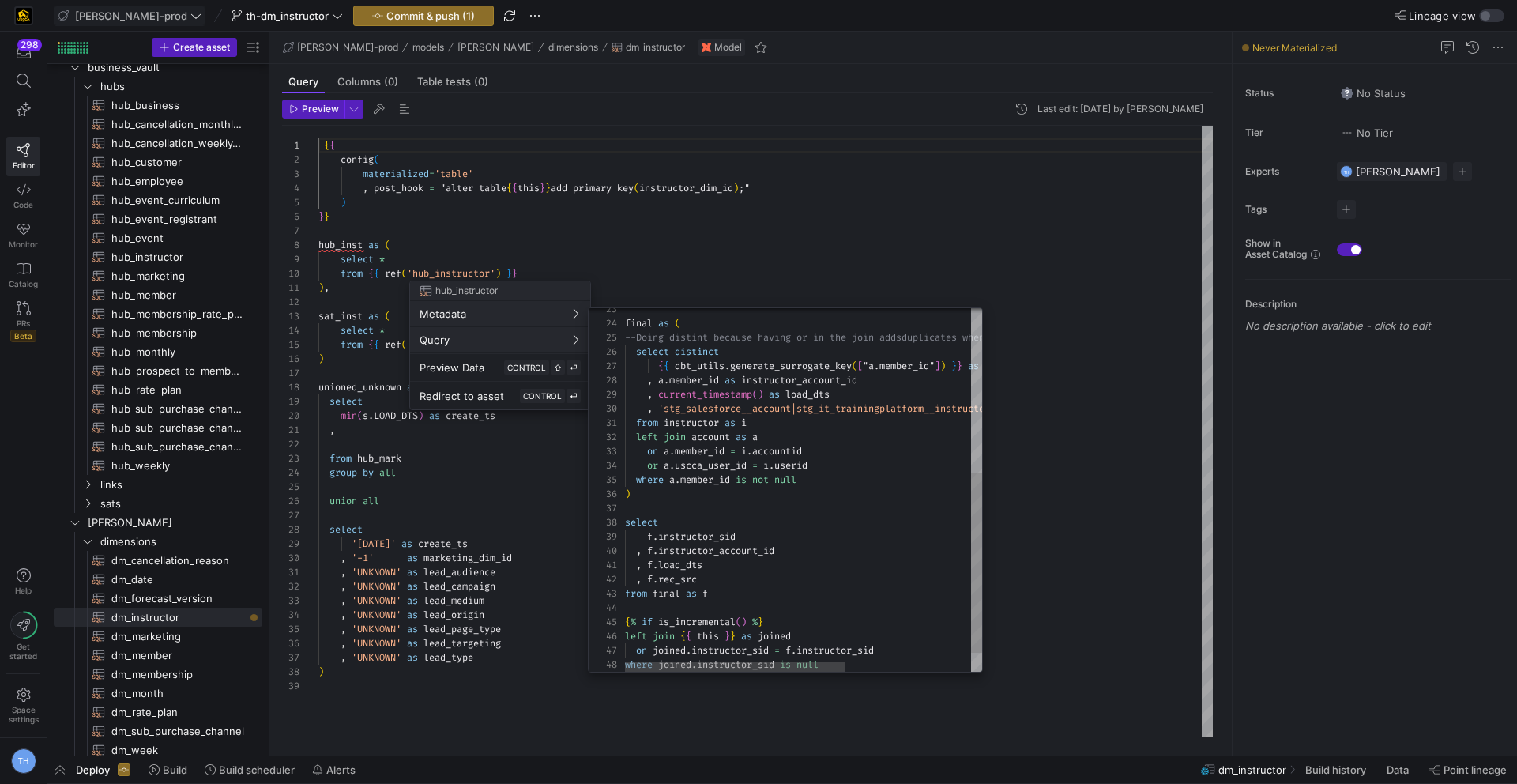
type textarea "from instructor as i left join account as a on a.member_id = i.accountid or a.u…"
drag, startPoint x: 787, startPoint y: 550, endPoint x: 660, endPoint y: 552, distance: 127.0
click at [660, 552] on div ", f . instructor_account_id" at bounding box center [906, 550] width 563 height 14
click at [736, 251] on div at bounding box center [758, 392] width 1517 height 784
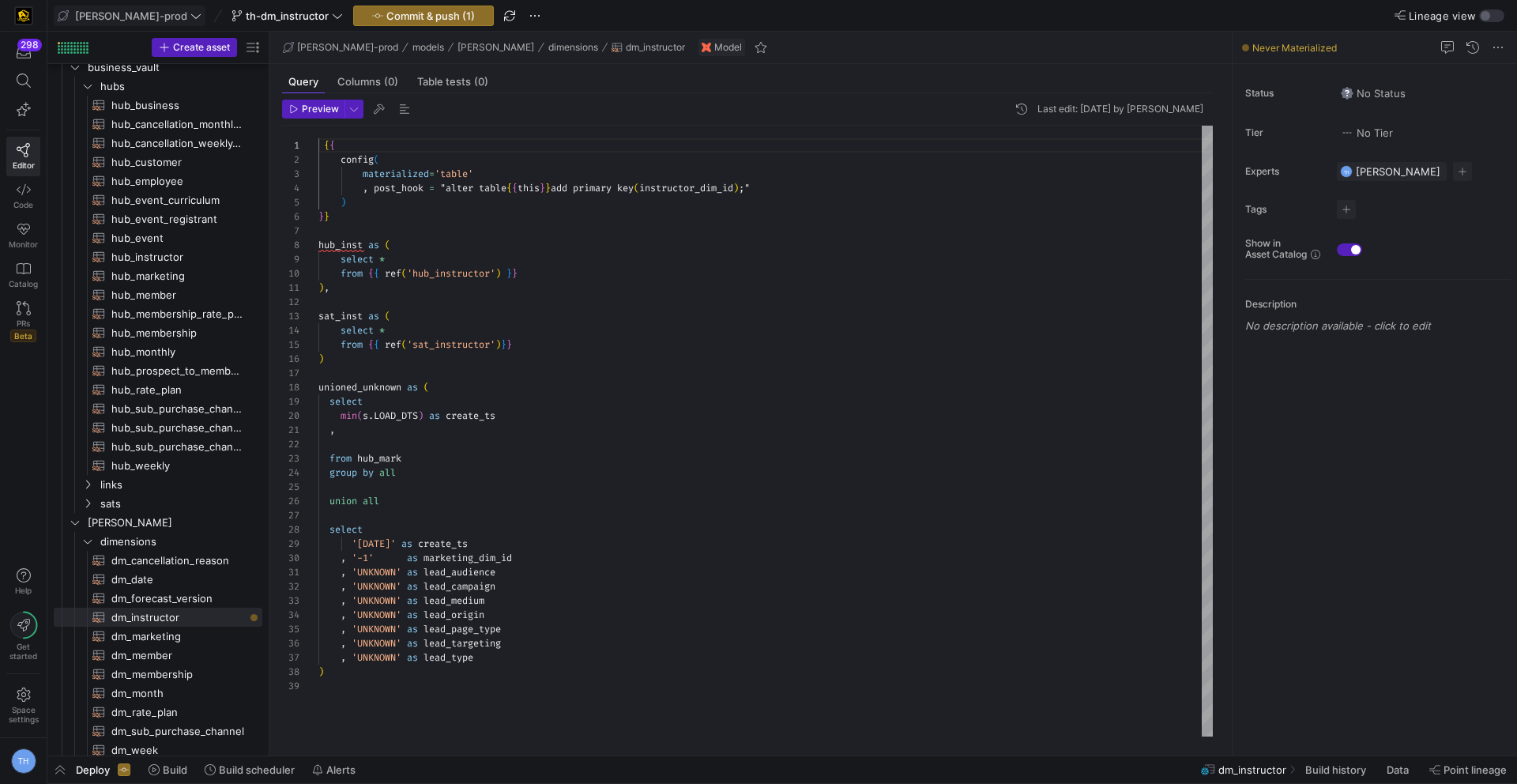
click at [446, 429] on div "{ { config ( materialized = 'table' , post_hook = "alter table { { this } } add…" at bounding box center [765, 431] width 895 height 611
type textarea ", [PERSON_NAME]instructor_account_id , s. from hub_mark group by all union all …"
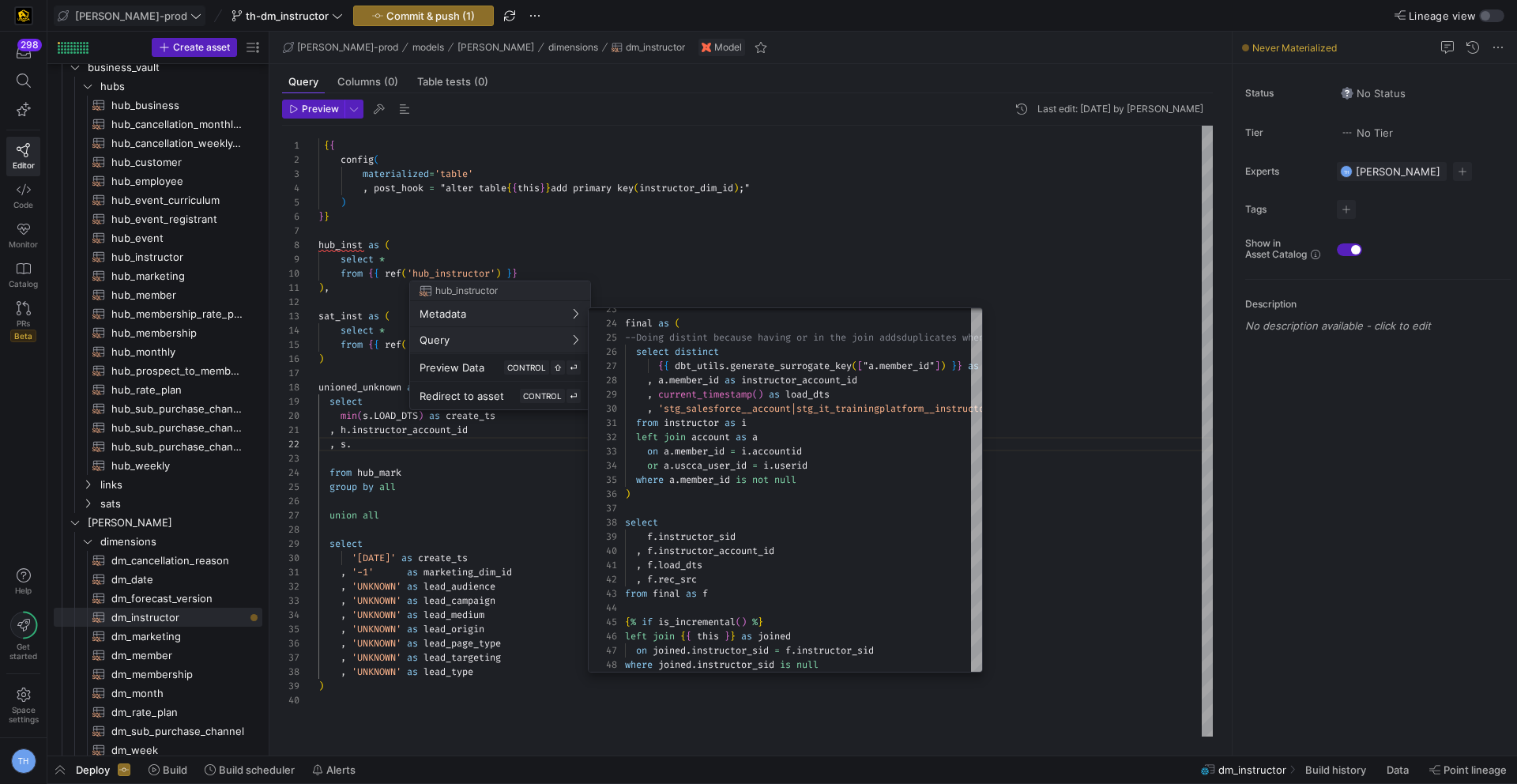
click at [673, 273] on div at bounding box center [758, 392] width 1517 height 784
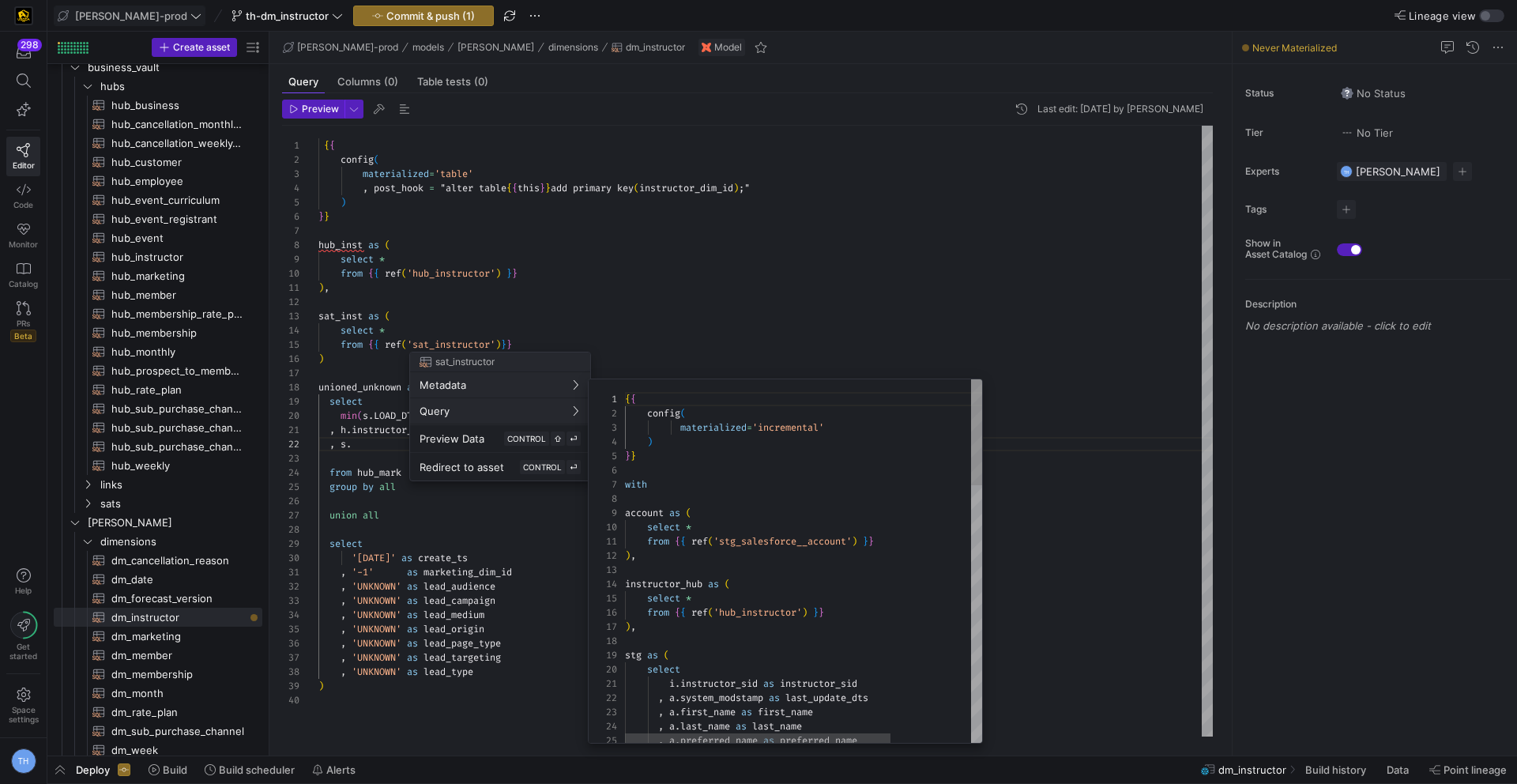
scroll to position [142, 0]
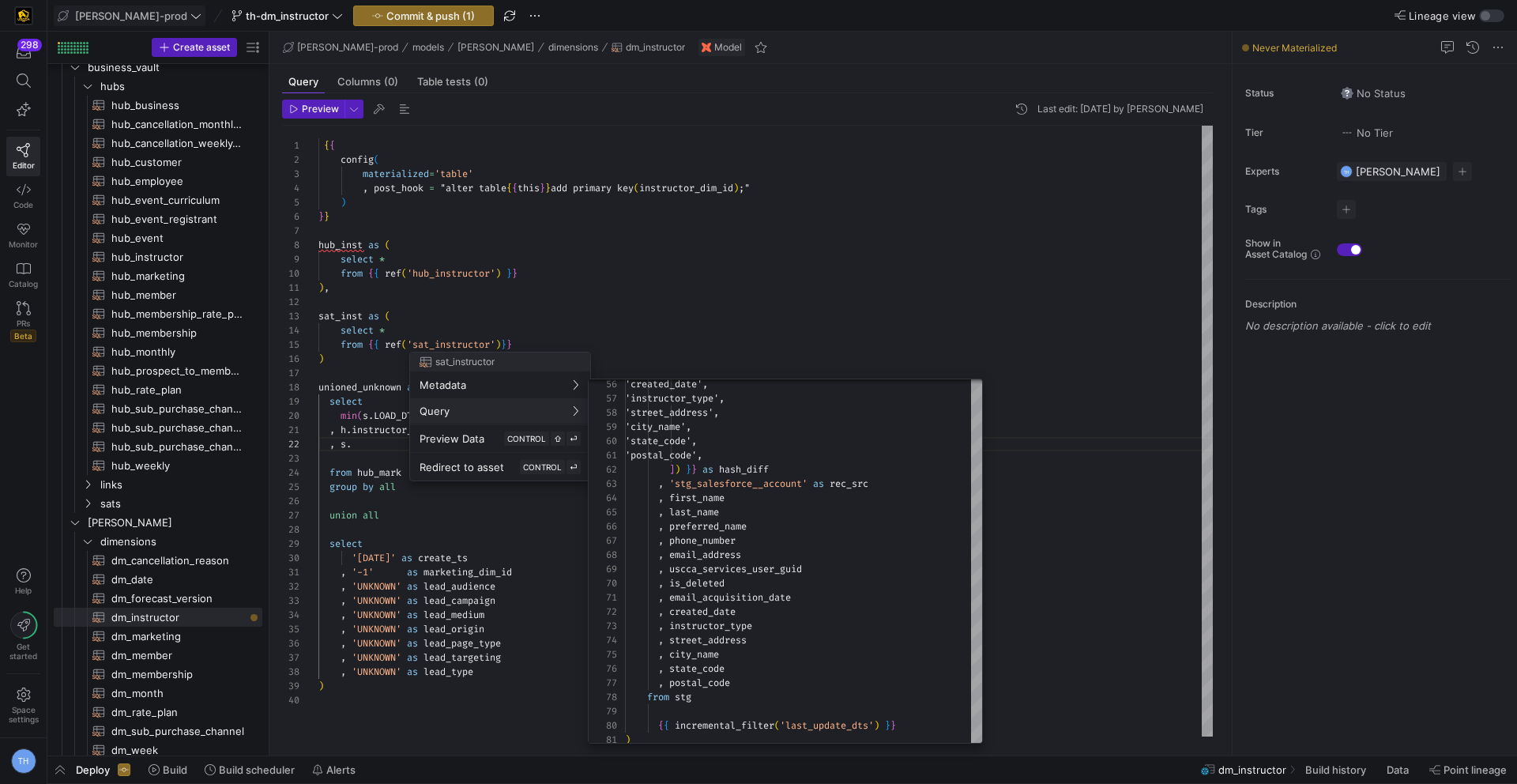
click at [503, 260] on div at bounding box center [758, 392] width 1517 height 784
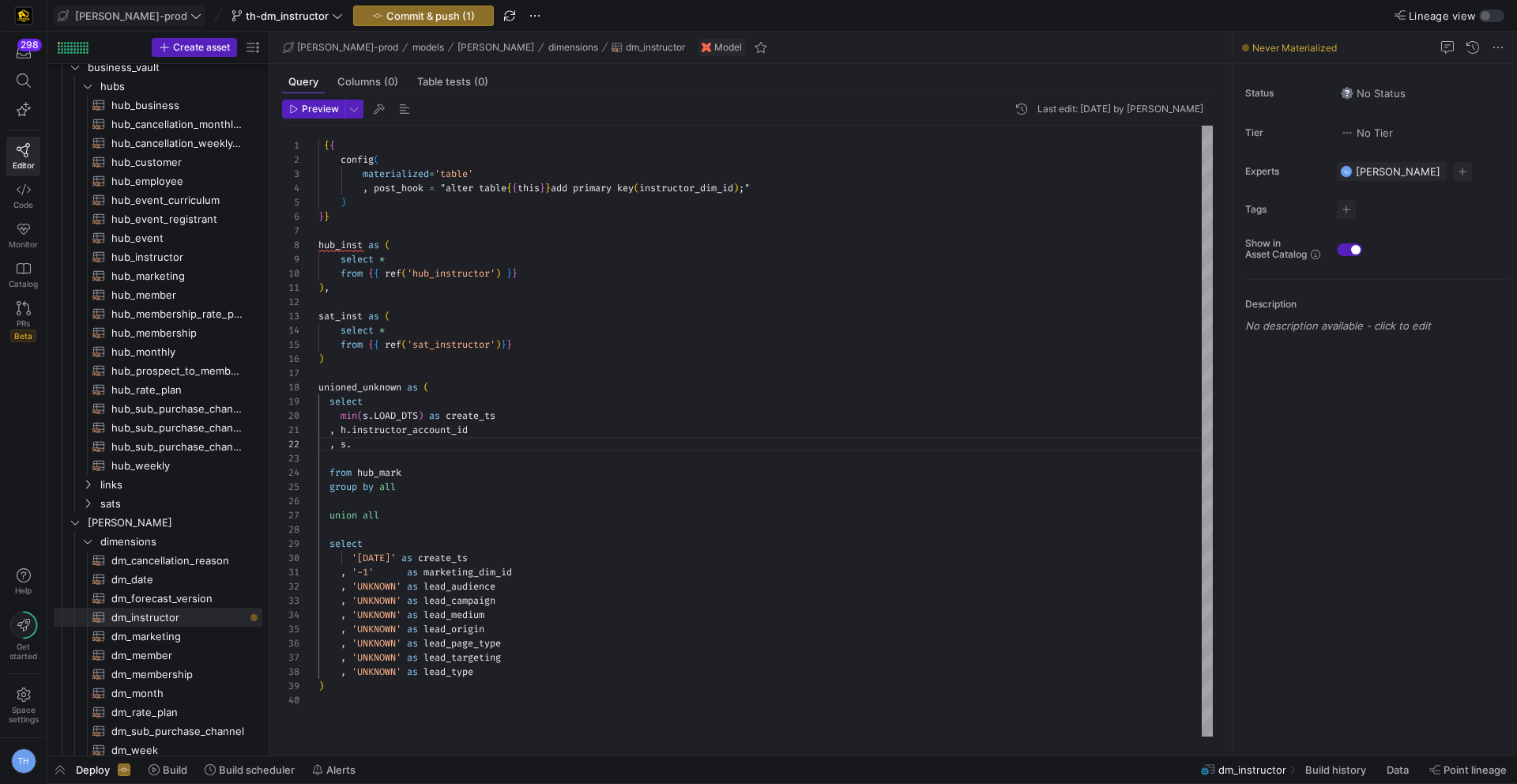
click at [393, 439] on div "{ { config ( materialized = 'table' , post_hook = "alter table { { this } } add…" at bounding box center [765, 431] width 895 height 611
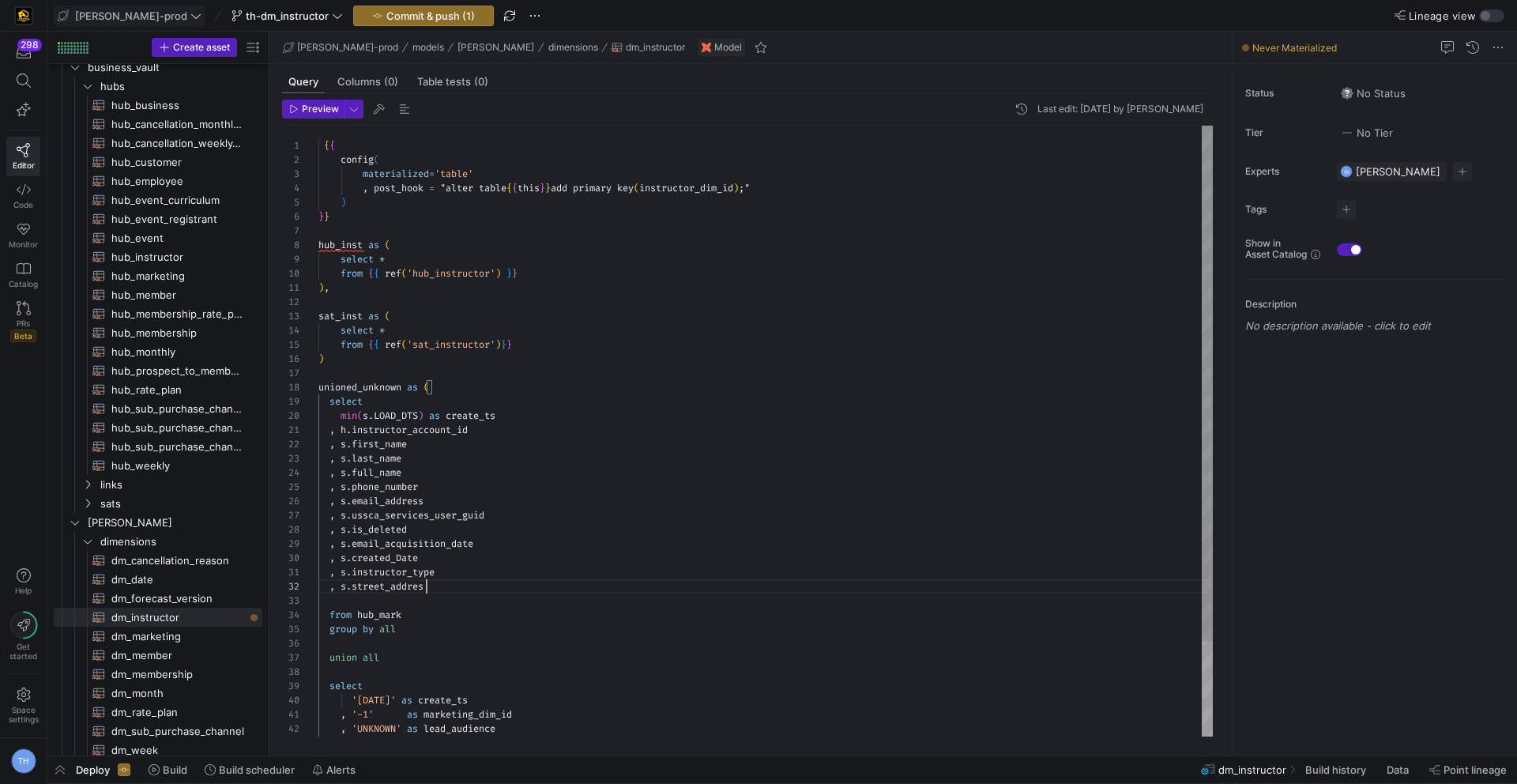
scroll to position [14, 114]
click at [503, 314] on div at bounding box center [758, 392] width 1517 height 784
click at [469, 583] on div "{ { config ( materialized = 'table' , post_hook = "alter table { { this } } add…" at bounding box center [765, 487] width 895 height 724
type textarea ", s.instructor_type , s.street_address , [DOMAIN_NAME]_name , s.stat from hub_m…"
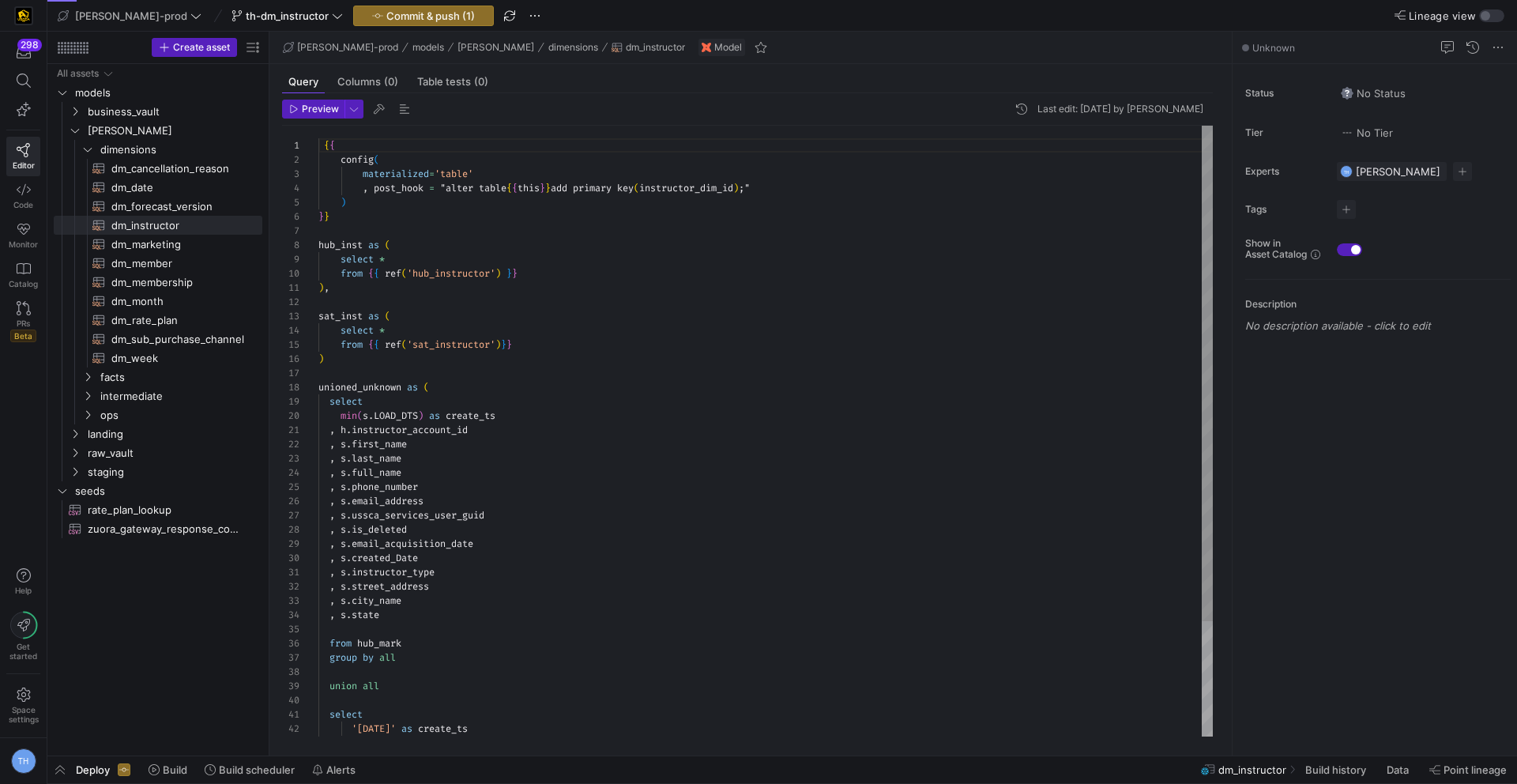
scroll to position [142, 0]
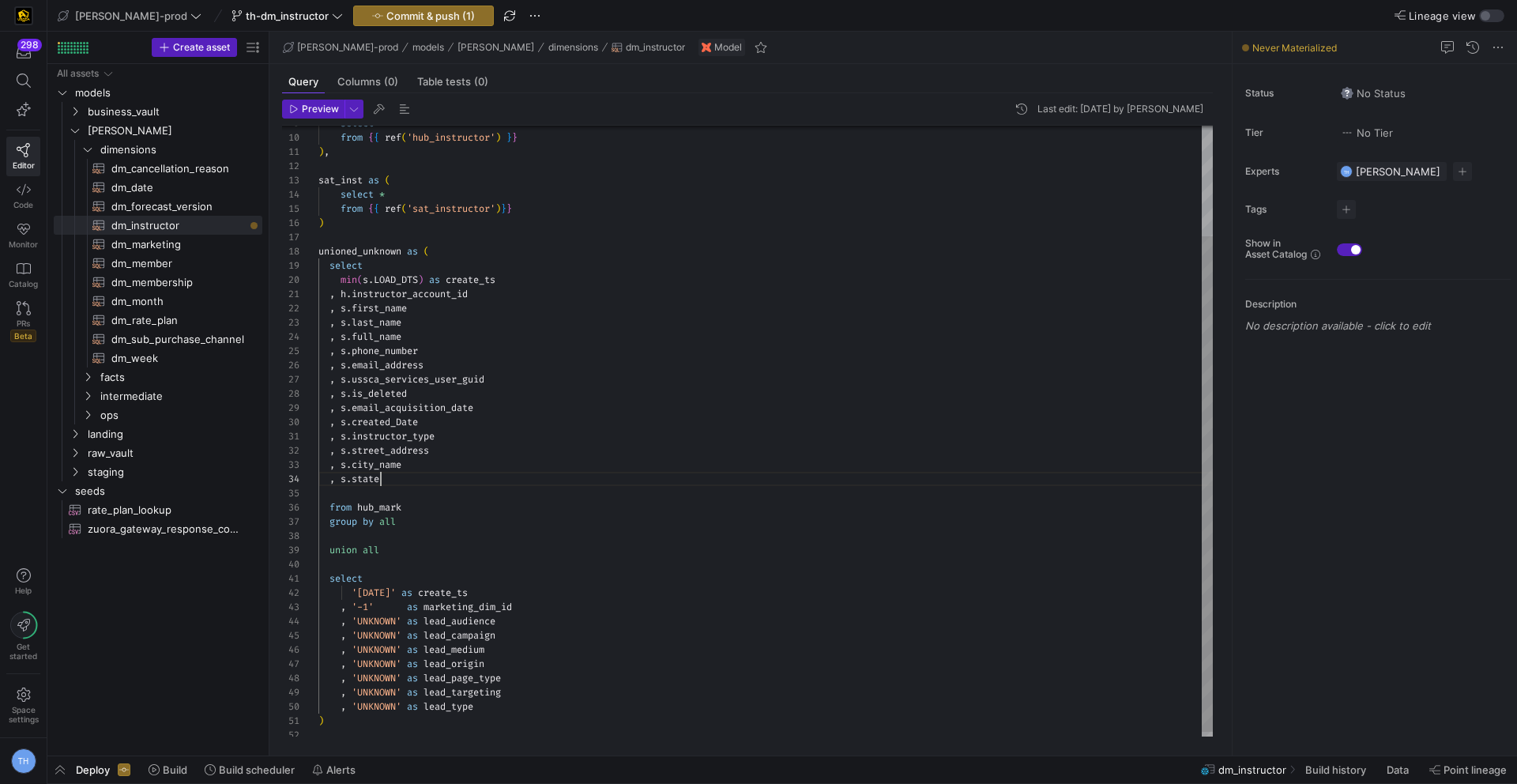
click at [399, 474] on div "select * from { { ref ( 'hub_instructor' ) } } ) , sat_inst as ( select * from …" at bounding box center [765, 366] width 895 height 753
click at [521, 448] on div "select * from { { ref ( 'hub_instructor' ) } } ) , sat_inst as ( select * from …" at bounding box center [765, 372] width 895 height 766
click at [545, 340] on div "select * from { { ref ( 'hub_instructor' ) } } ) , sat_inst as ( select * from …" at bounding box center [765, 372] width 895 height 766
click at [547, 264] on div "select * from { { ref ( 'hub_instructor' ) } } ) , sat_inst as ( select * from …" at bounding box center [765, 372] width 895 height 766
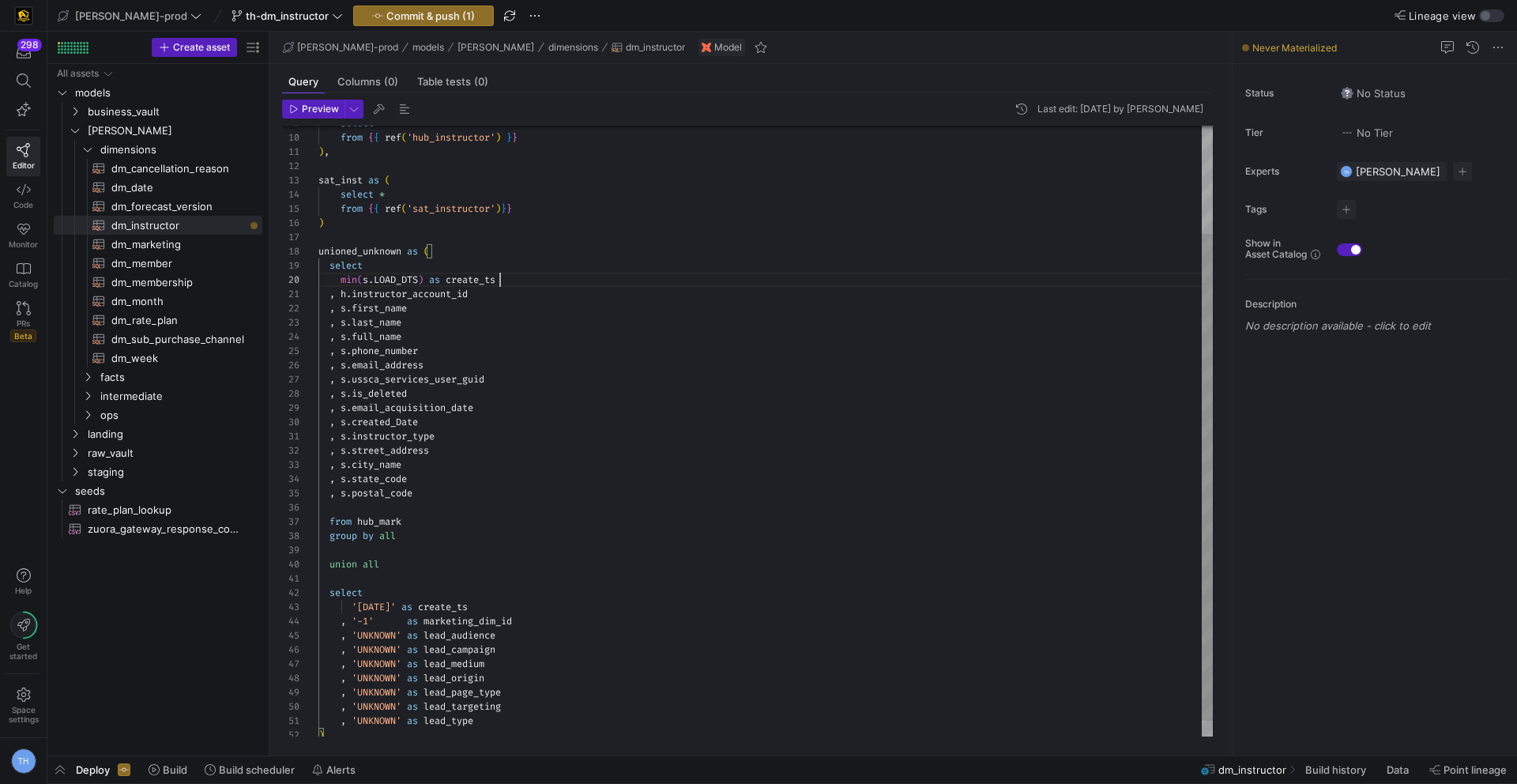
scroll to position [128, 182]
click at [541, 284] on div "select * from { { ref ( 'hub_instructor' ) } } ) , sat_inst as ( select * from …" at bounding box center [765, 372] width 895 height 766
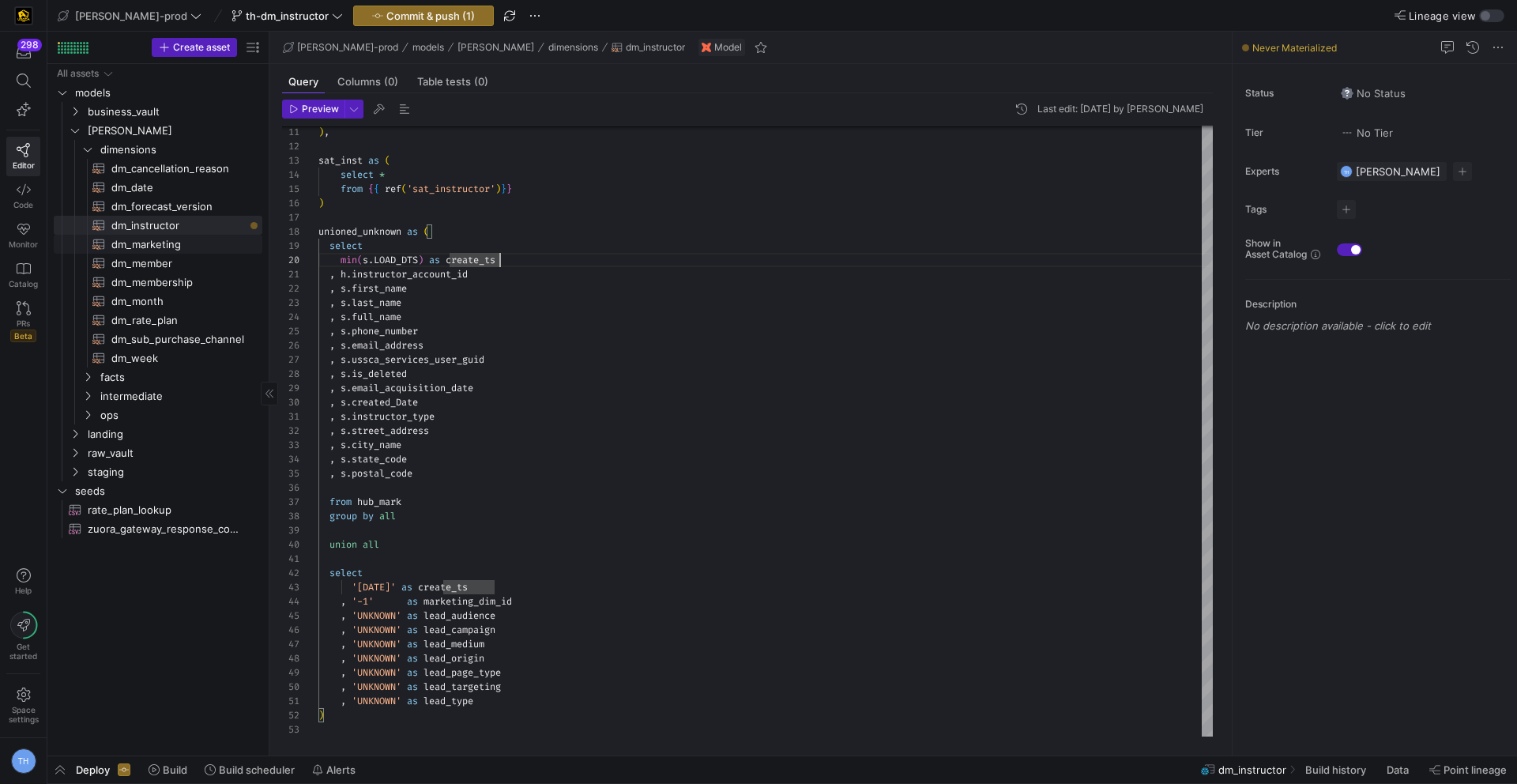
click at [162, 244] on span "dm_marketing​​​​​​​​​​" at bounding box center [178, 244] width 133 height 18
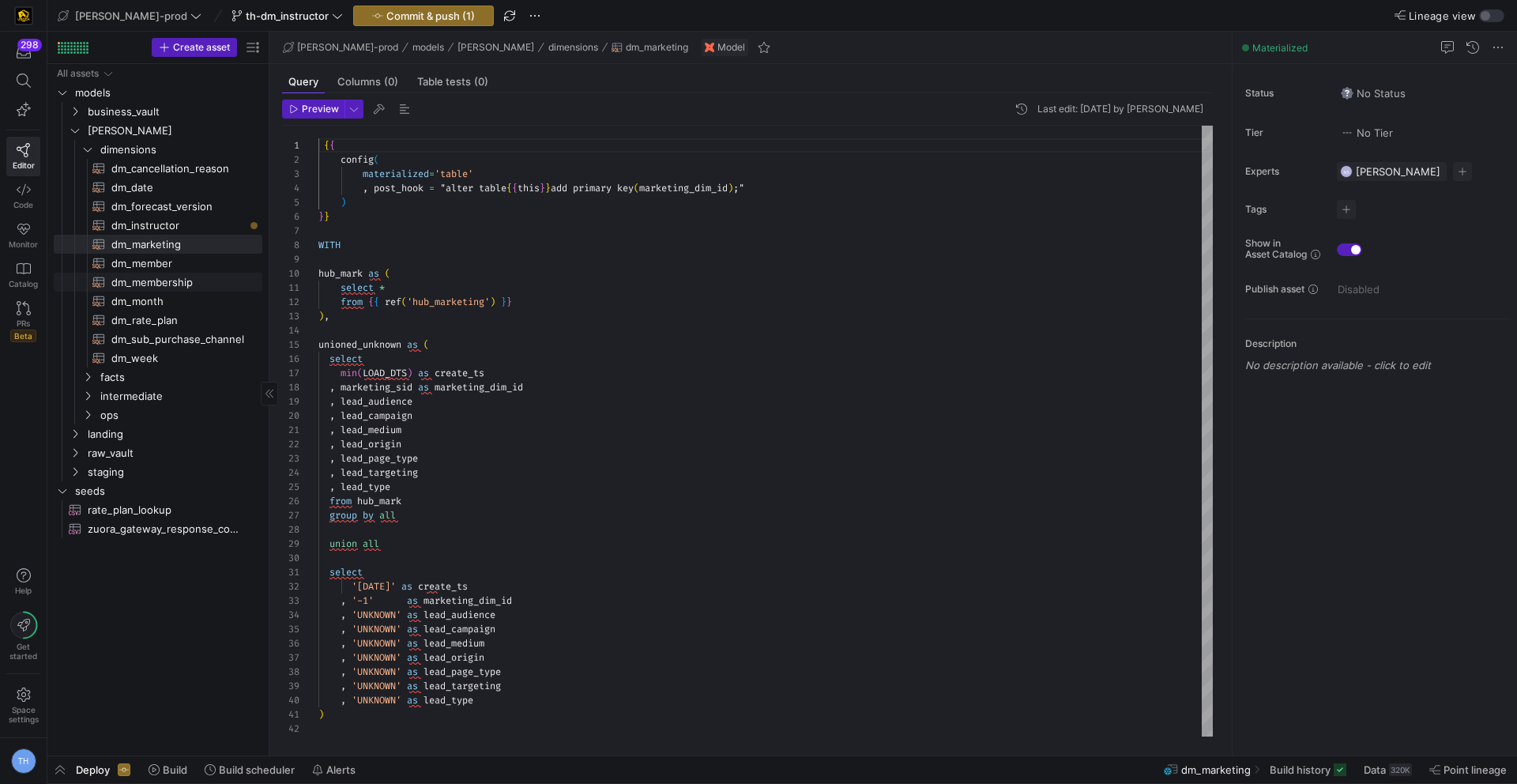
click at [166, 275] on span "dm_membership​​​​​​​​​​" at bounding box center [178, 281] width 133 height 18
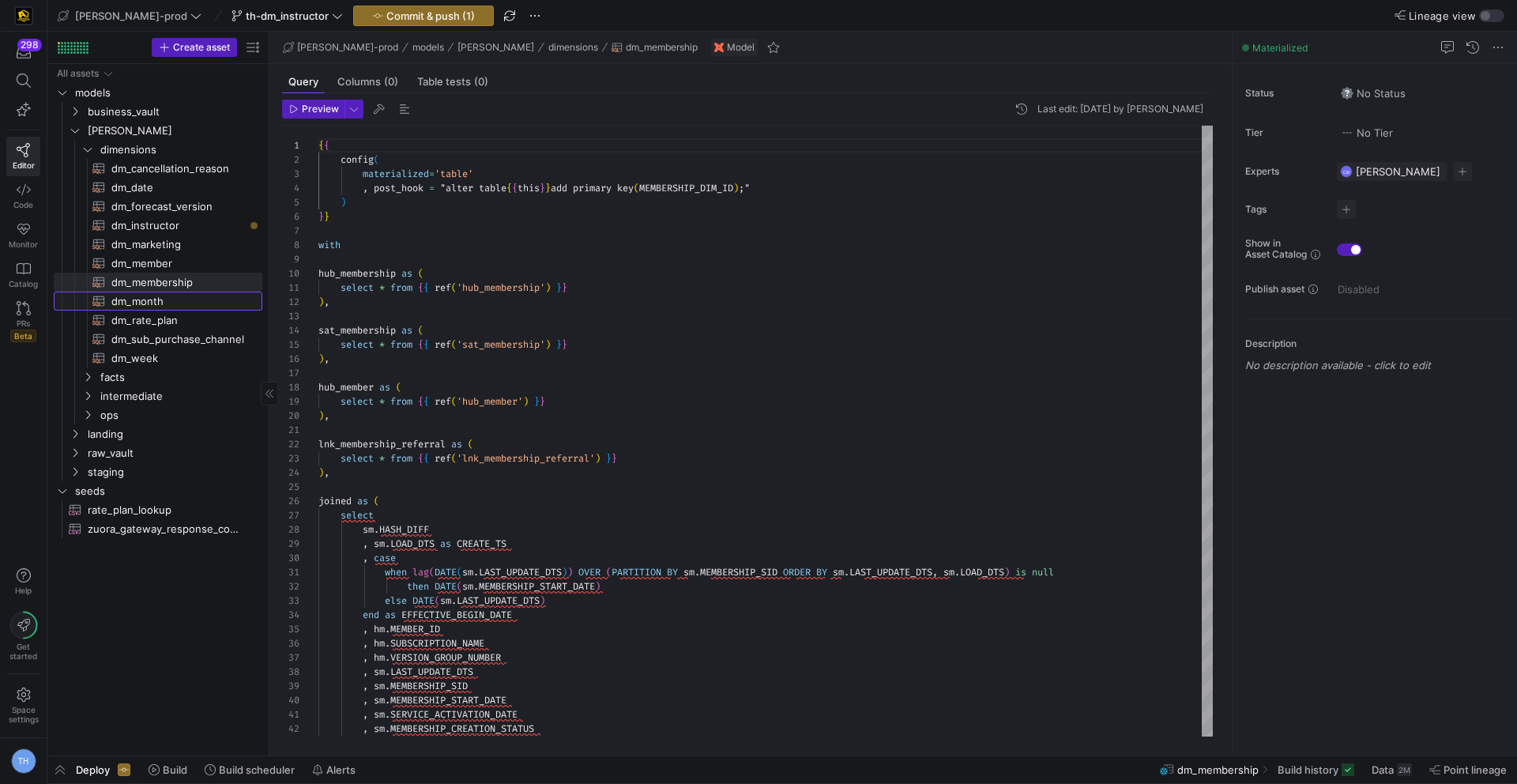
click at [166, 294] on span "dm_month​​​​​​​​​​" at bounding box center [178, 301] width 133 height 18
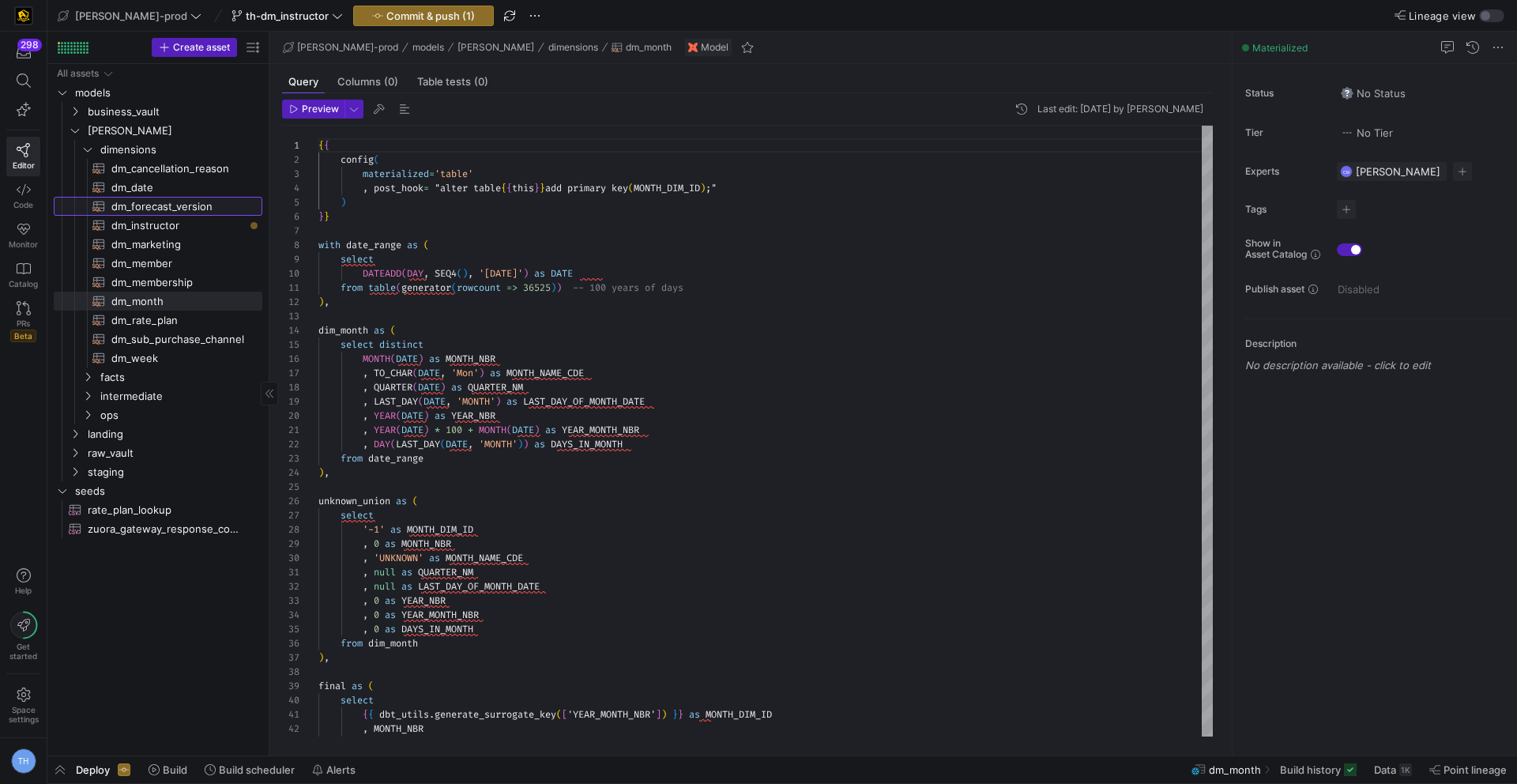
click at [192, 214] on span "dm_forecast_version​​​​​​​​​​" at bounding box center [178, 206] width 133 height 18
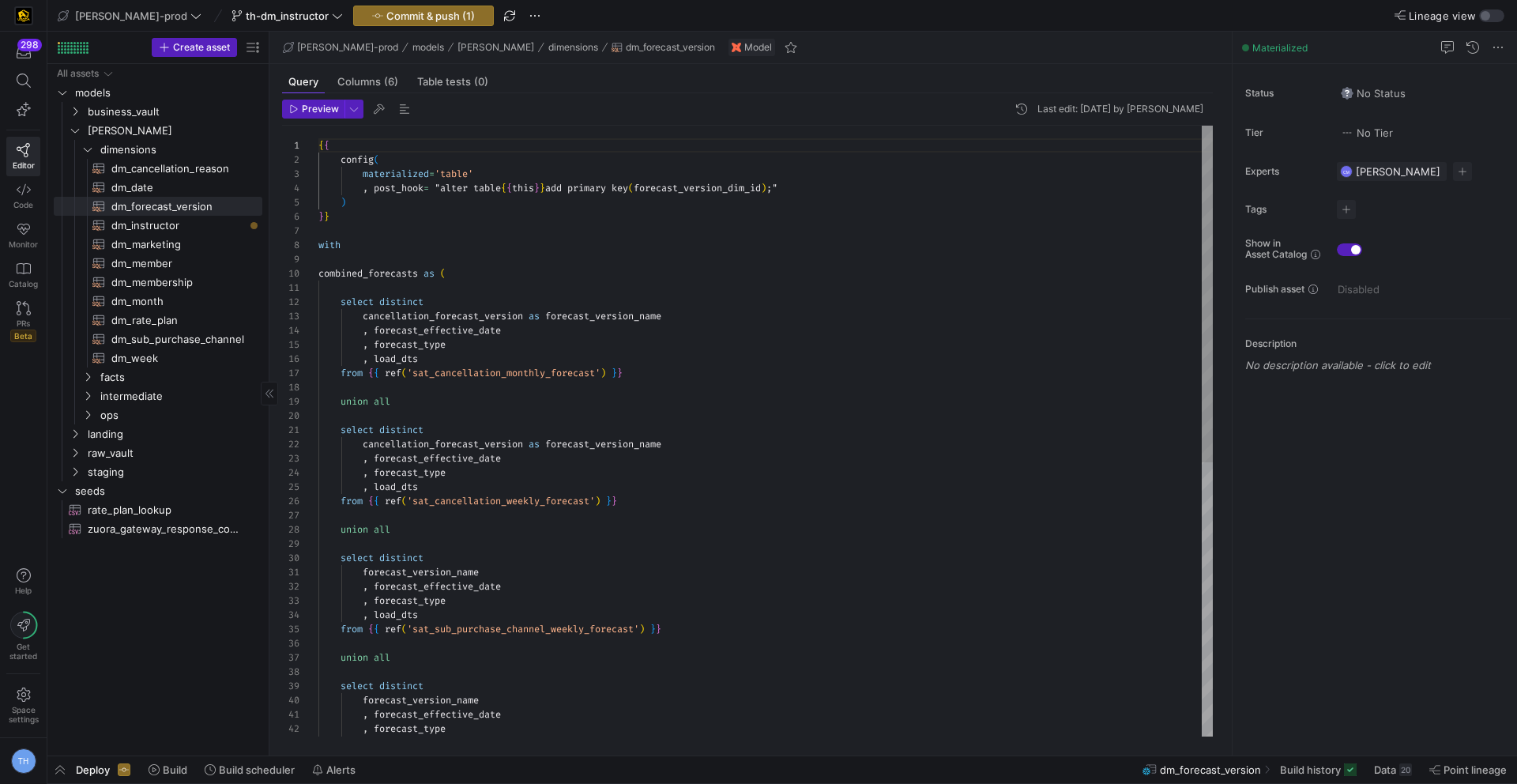
click at [192, 222] on span "dm_instructor​​​​​​​​​​" at bounding box center [178, 225] width 133 height 18
type textarea "{{ config( materialized='table' , post_hook = "alter table {{ this }} add prima…"
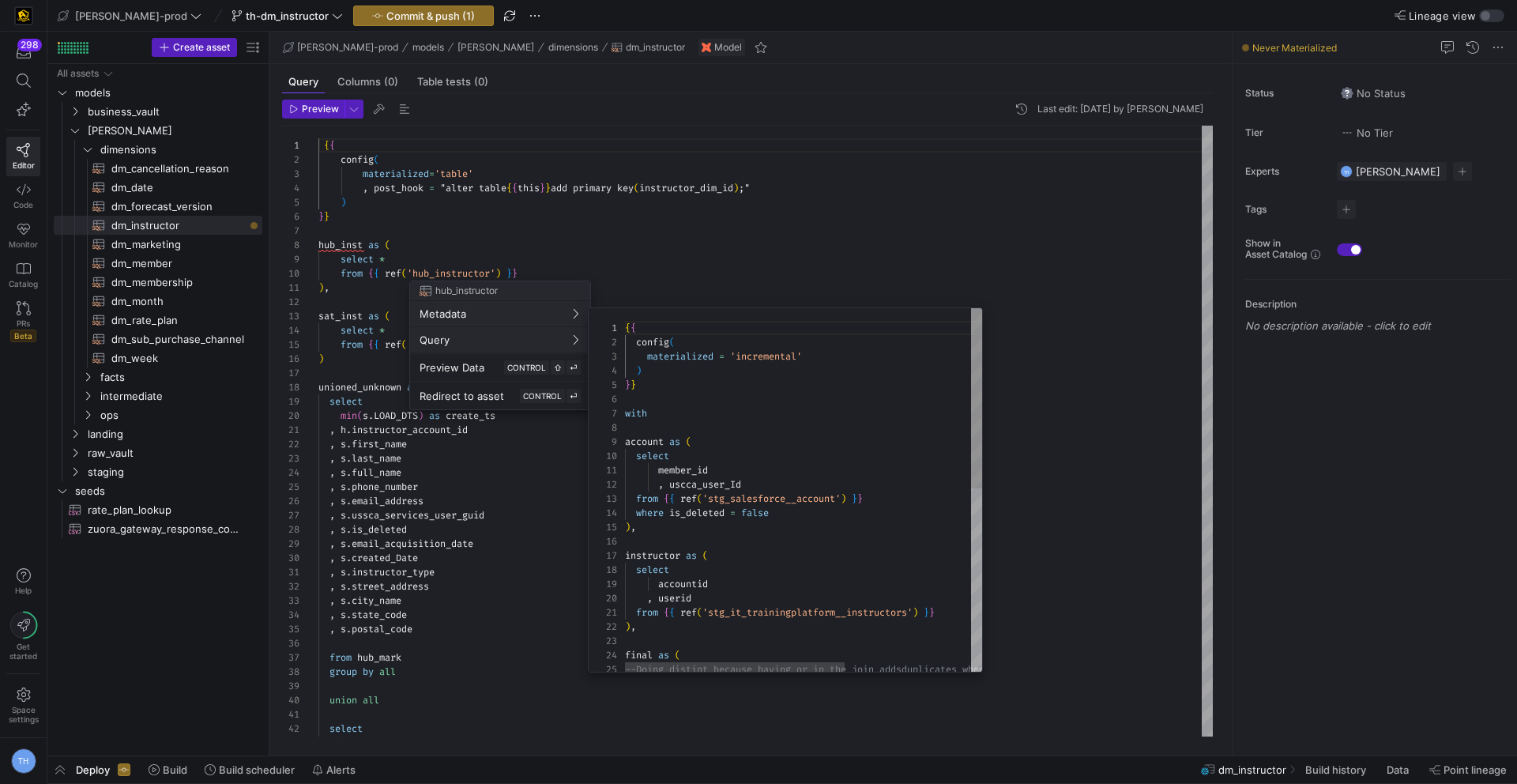
scroll to position [142, 0]
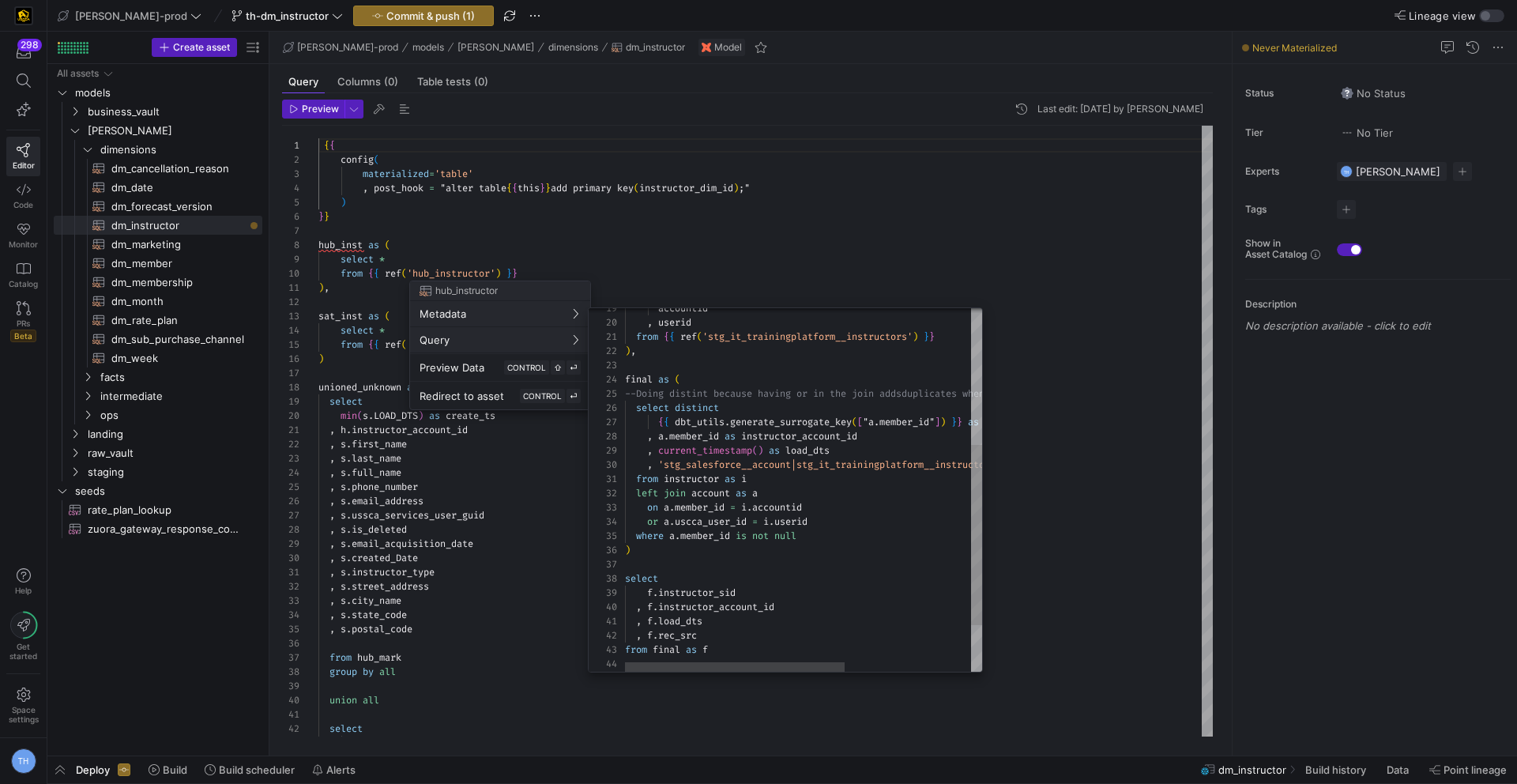
type textarea "from {{ ref('stg_it_trainingplatform__instructors') }} ), final as ( --Doing di…"
drag, startPoint x: 896, startPoint y: 435, endPoint x: 743, endPoint y: 435, distance: 153.0
click at [743, 435] on div "select distinct { { dbt_utils . generate_surrogate_key ( [ "a.member_id" ] ) } …" at bounding box center [906, 399] width 563 height 733
click at [698, 256] on div at bounding box center [758, 392] width 1517 height 784
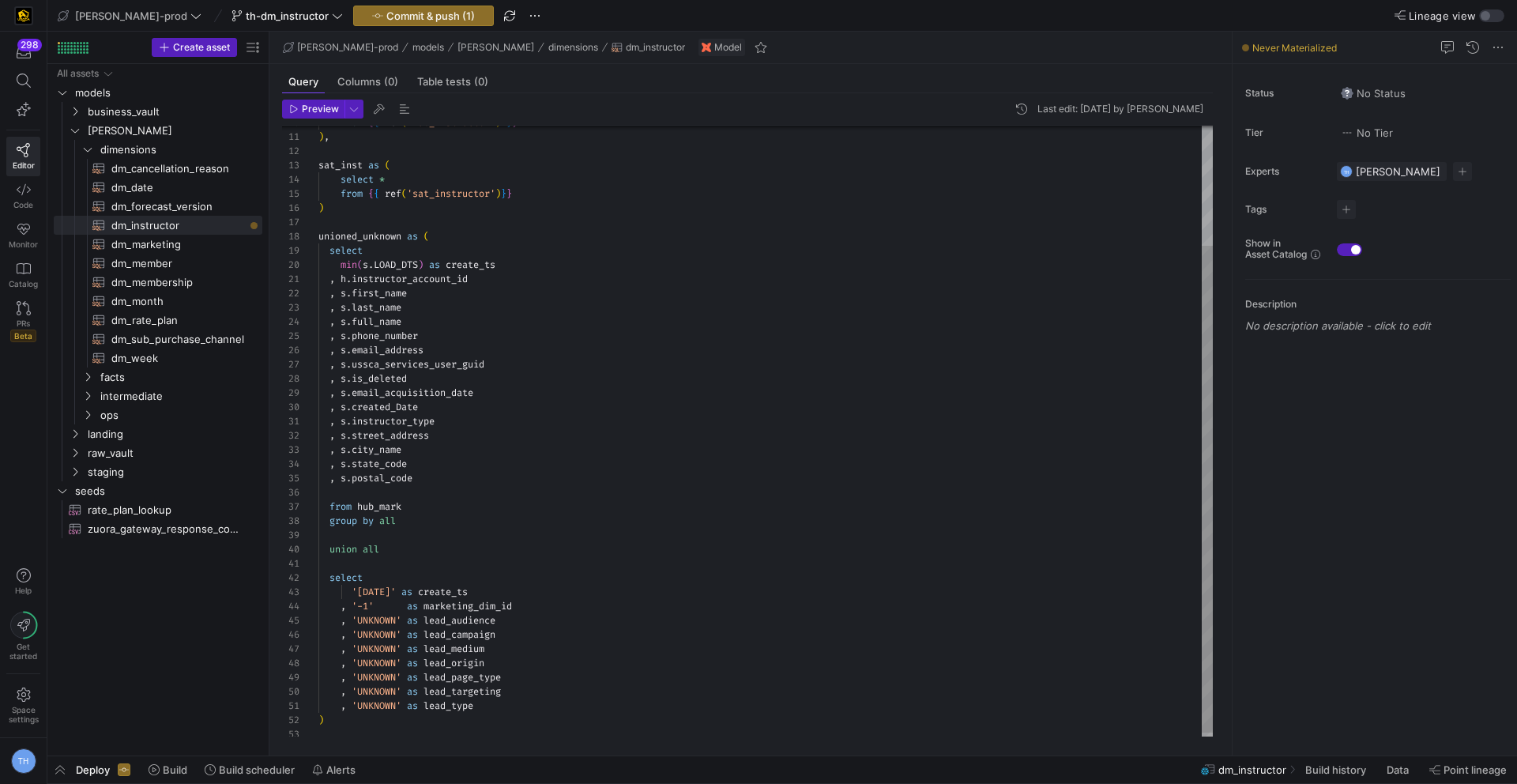
click at [488, 403] on div ") , sat_inst as ( select * from { { ref ( 'sat_instructor' ) } } ) unioned_unkn…" at bounding box center [765, 357] width 895 height 766
click at [457, 466] on div ") , sat_inst as ( select * from { { ref ( 'sat_instructor' ) } } ) unioned_unkn…" at bounding box center [765, 357] width 895 height 766
click at [514, 270] on div ") , sat_inst as ( select * from { { ref ( 'sat_instructor' ) } } ) unioned_unkn…" at bounding box center [765, 357] width 895 height 766
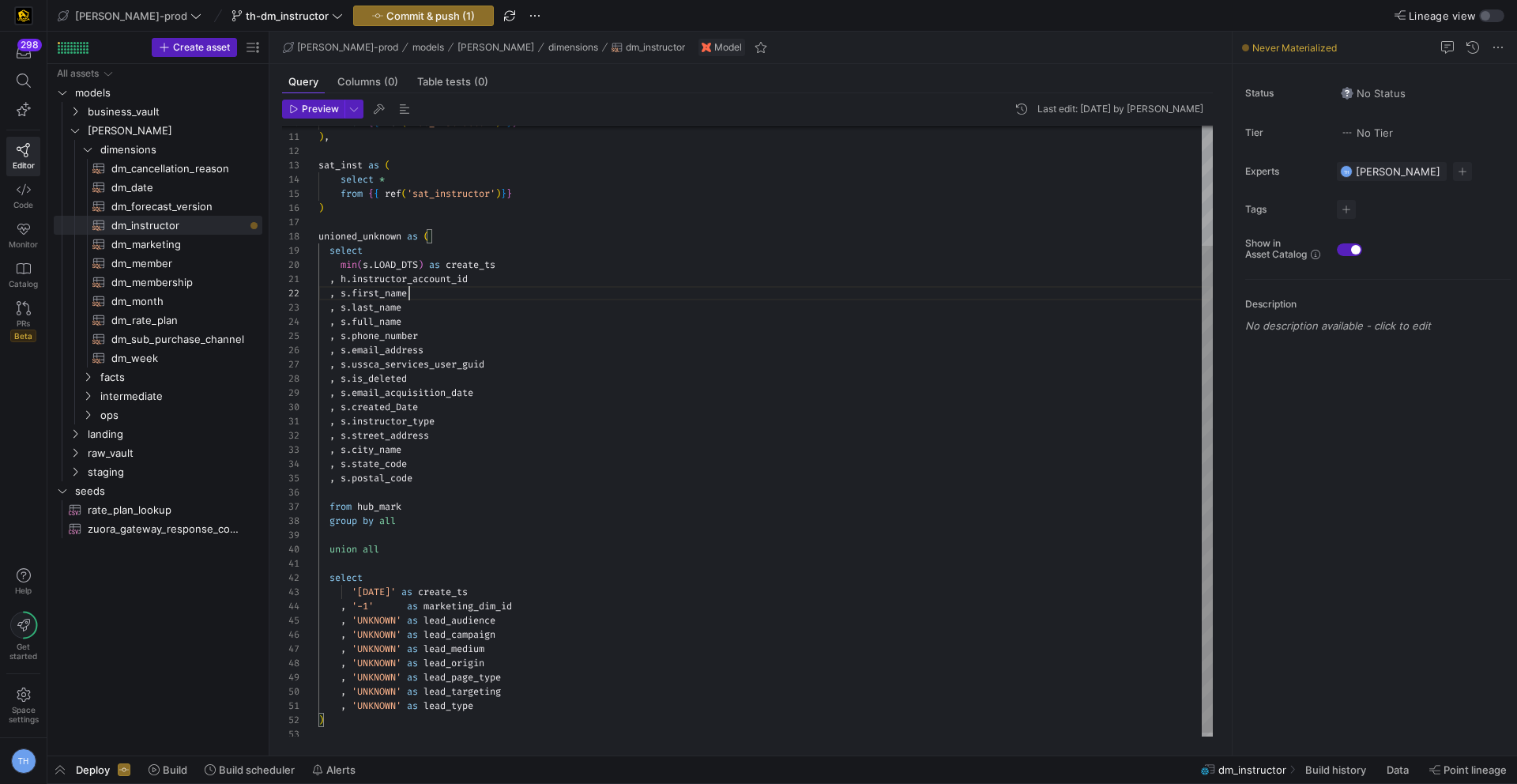
click at [485, 293] on div ") , sat_inst as ( select * from { { ref ( 'sat_instructor' ) } } ) unioned_unkn…" at bounding box center [765, 357] width 895 height 766
click at [198, 202] on span "dm_forecast_version​​​​​​​​​​" at bounding box center [178, 206] width 133 height 18
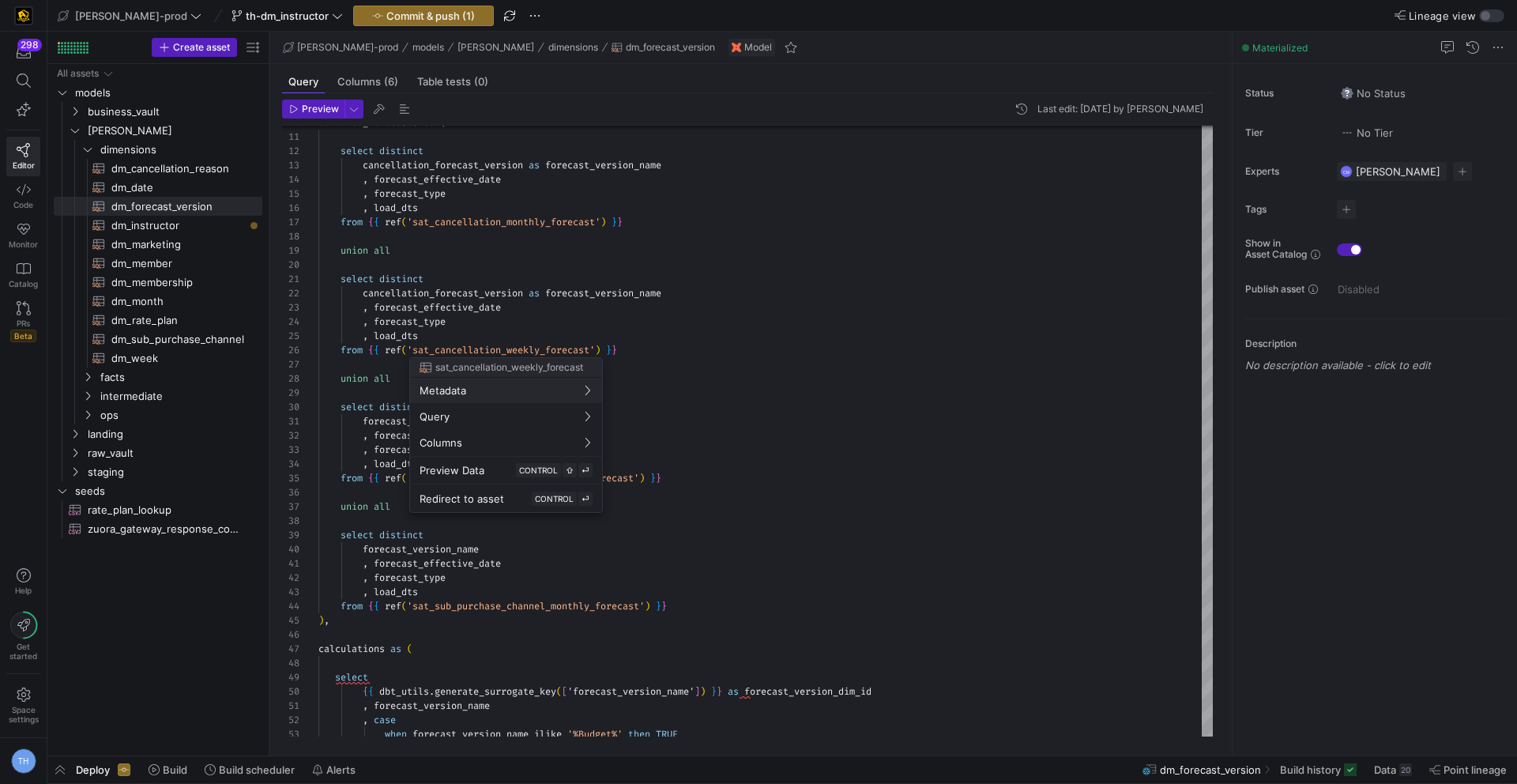
click at [653, 295] on div at bounding box center [758, 392] width 1517 height 784
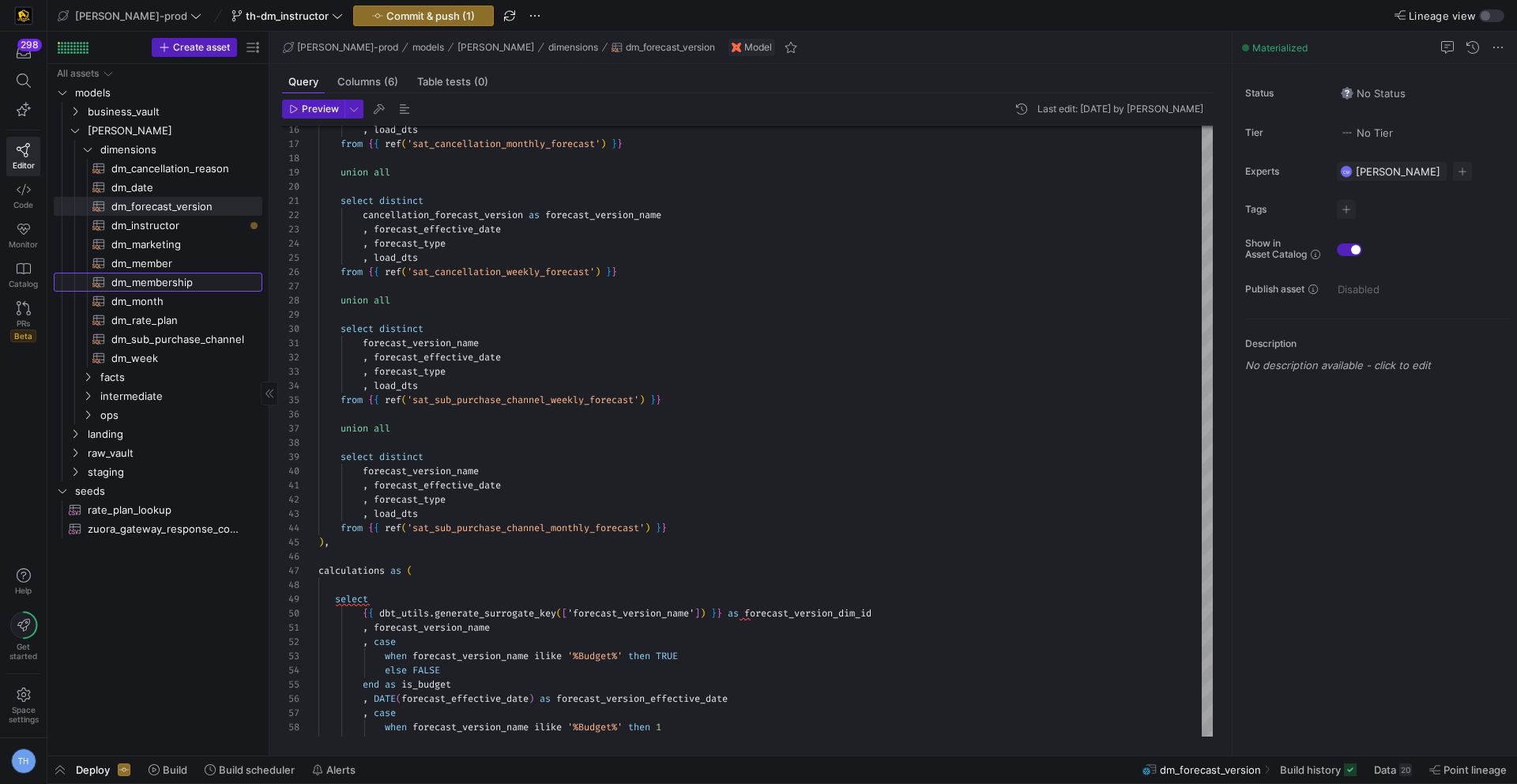
click at [171, 284] on span "dm_membership​​​​​​​​​​" at bounding box center [178, 281] width 133 height 18
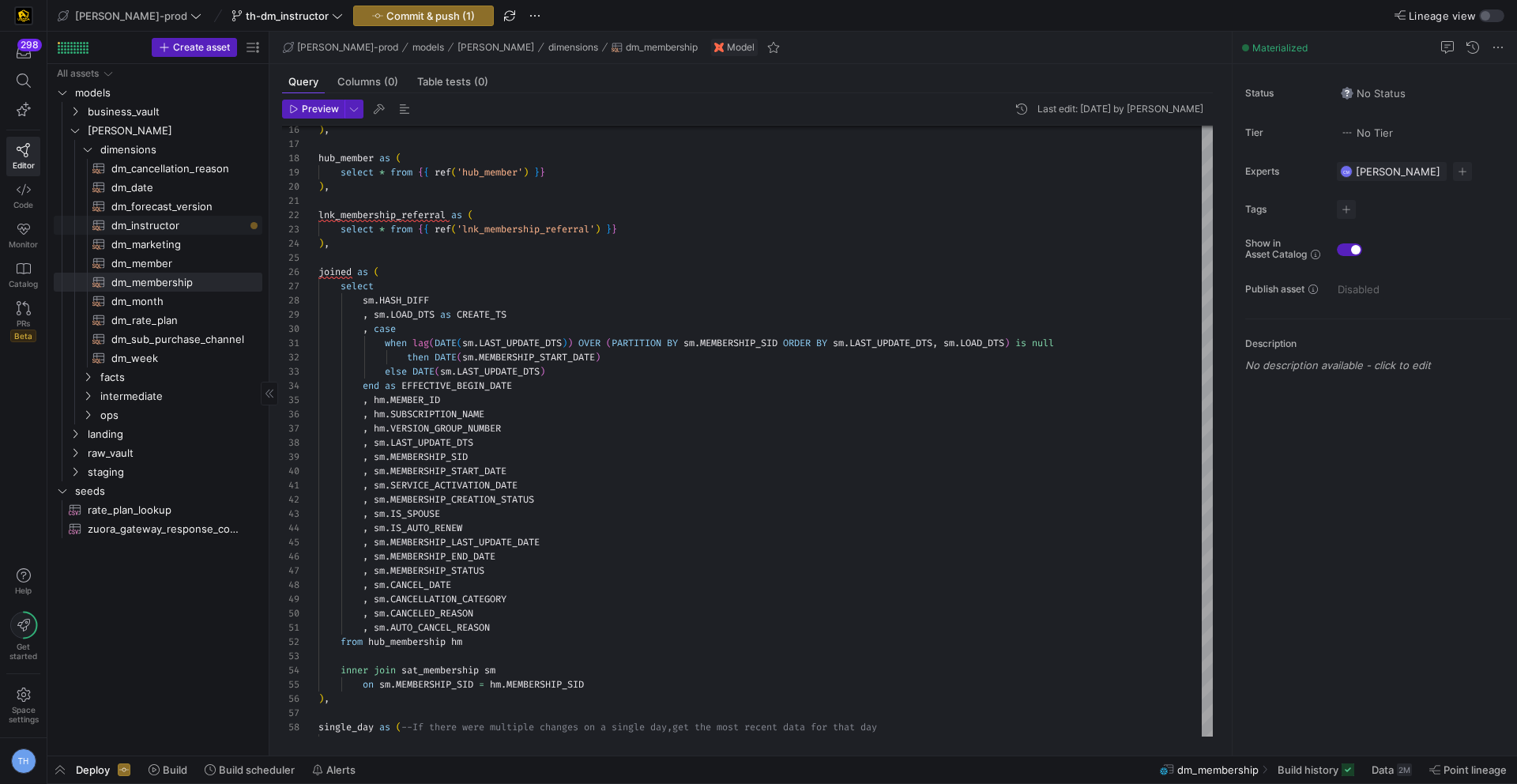
click at [174, 219] on span "dm_instructor​​​​​​​​​​" at bounding box center [178, 225] width 133 height 18
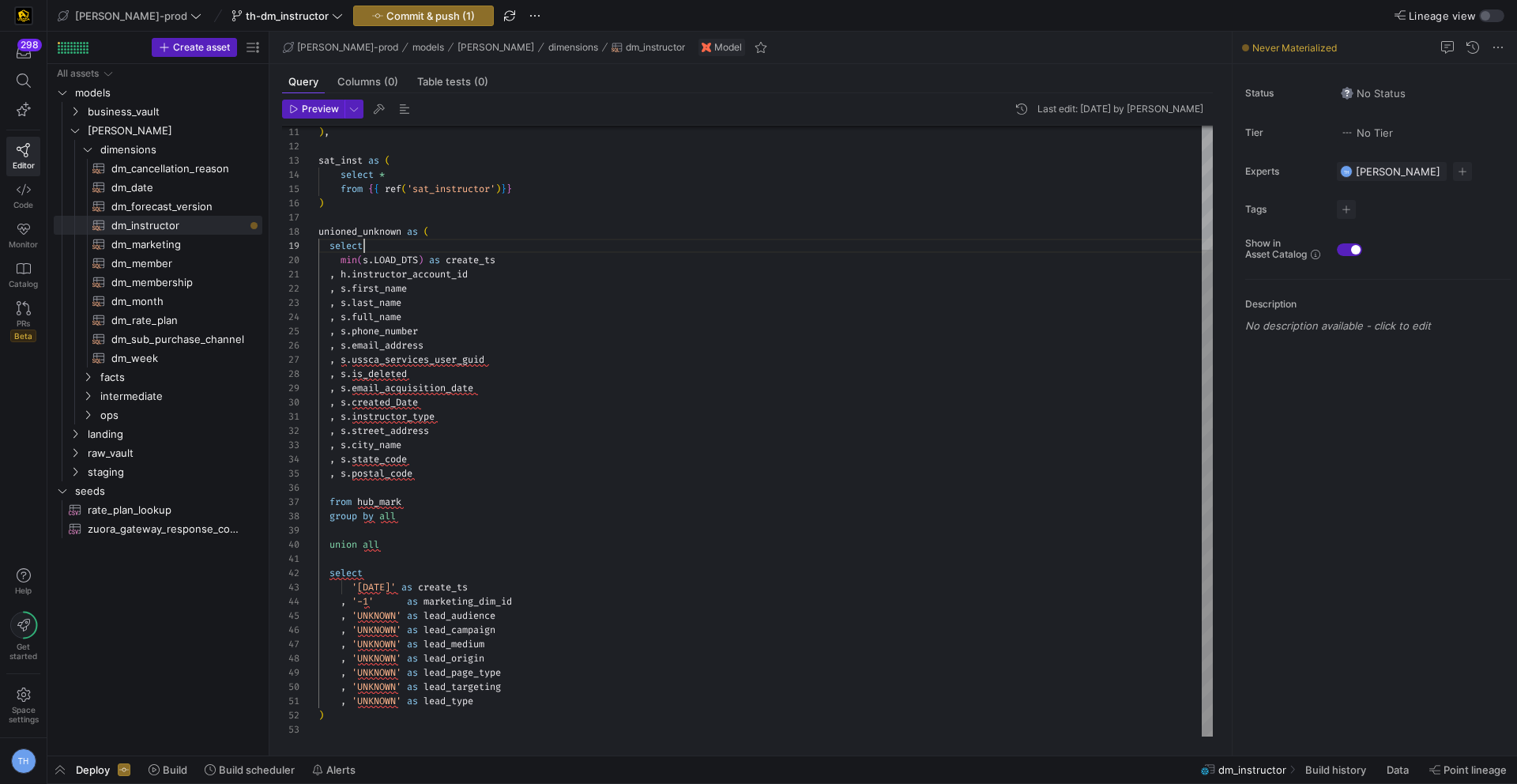
click at [440, 243] on div ") , sat_inst as ( select * from { { ref ( 'sat_instructor' ) } } ) unioned_unkn…" at bounding box center [765, 353] width 895 height 766
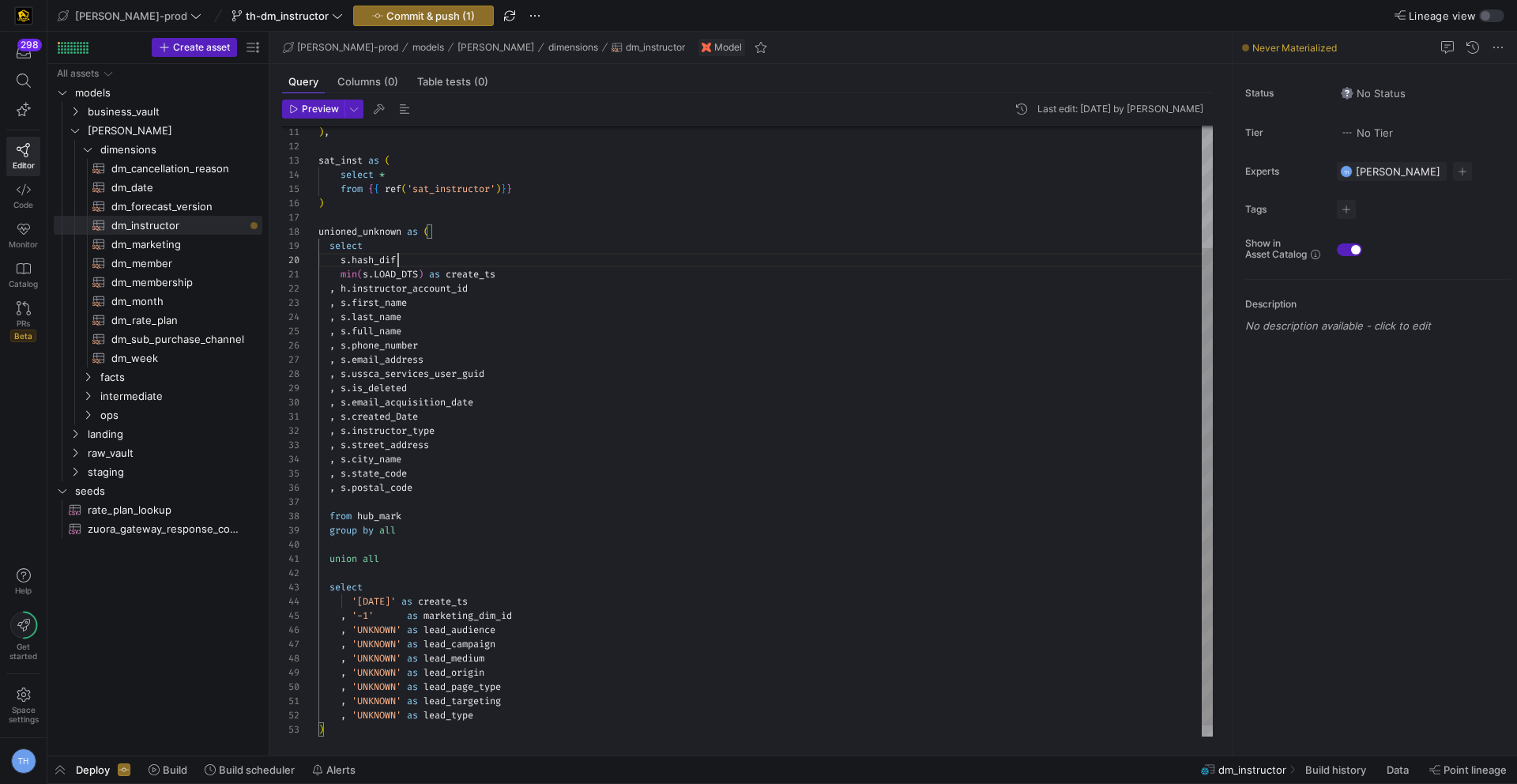
scroll to position [128, 85]
click at [337, 277] on div ") , sat_inst as ( select * from { { ref ( 'sat_instructor' ) } } ) unioned_unkn…" at bounding box center [765, 361] width 895 height 781
click at [510, 340] on div ") , sat_inst as ( select * from { { ref ( 'sat_instructor' ) } } ) unioned_unkn…" at bounding box center [765, 361] width 895 height 781
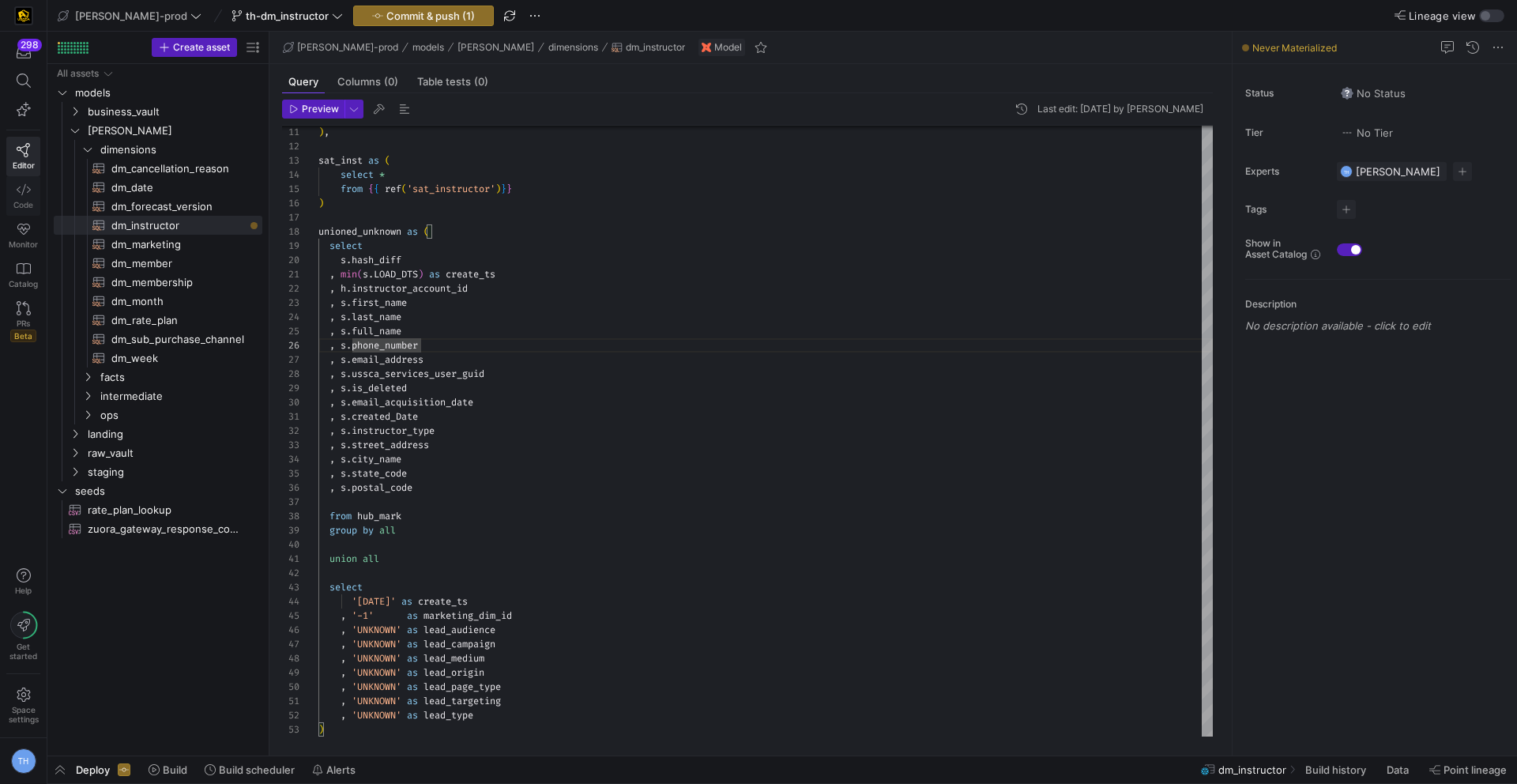
type textarea ", min(s.LOAD_DTS) as create_ts , h.instructor_account_id , s.first_name , s.las…"
click at [397, 17] on span "Commit & push (1)" at bounding box center [430, 15] width 88 height 13
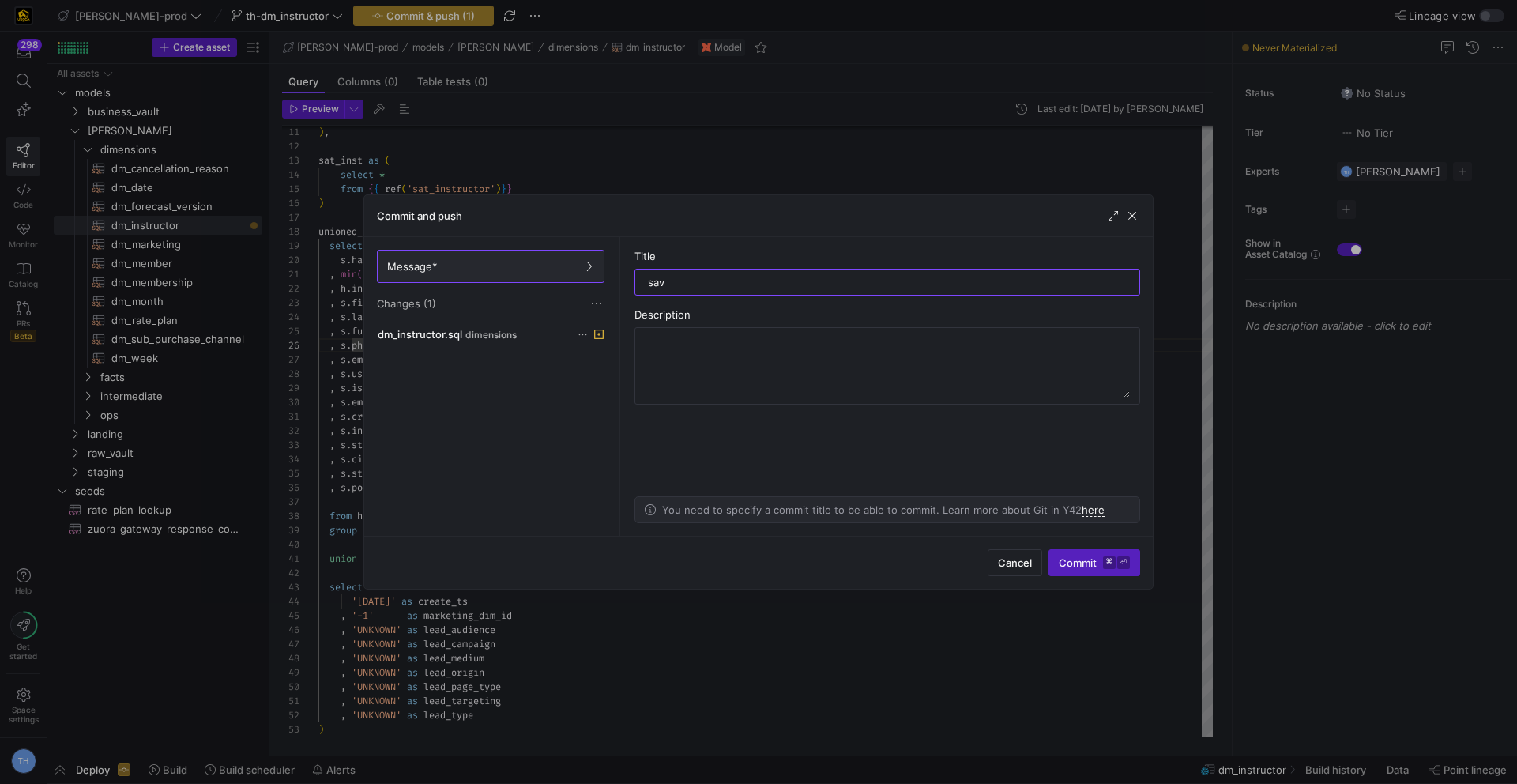
type input "save"
